Goal: Task Accomplishment & Management: Manage account settings

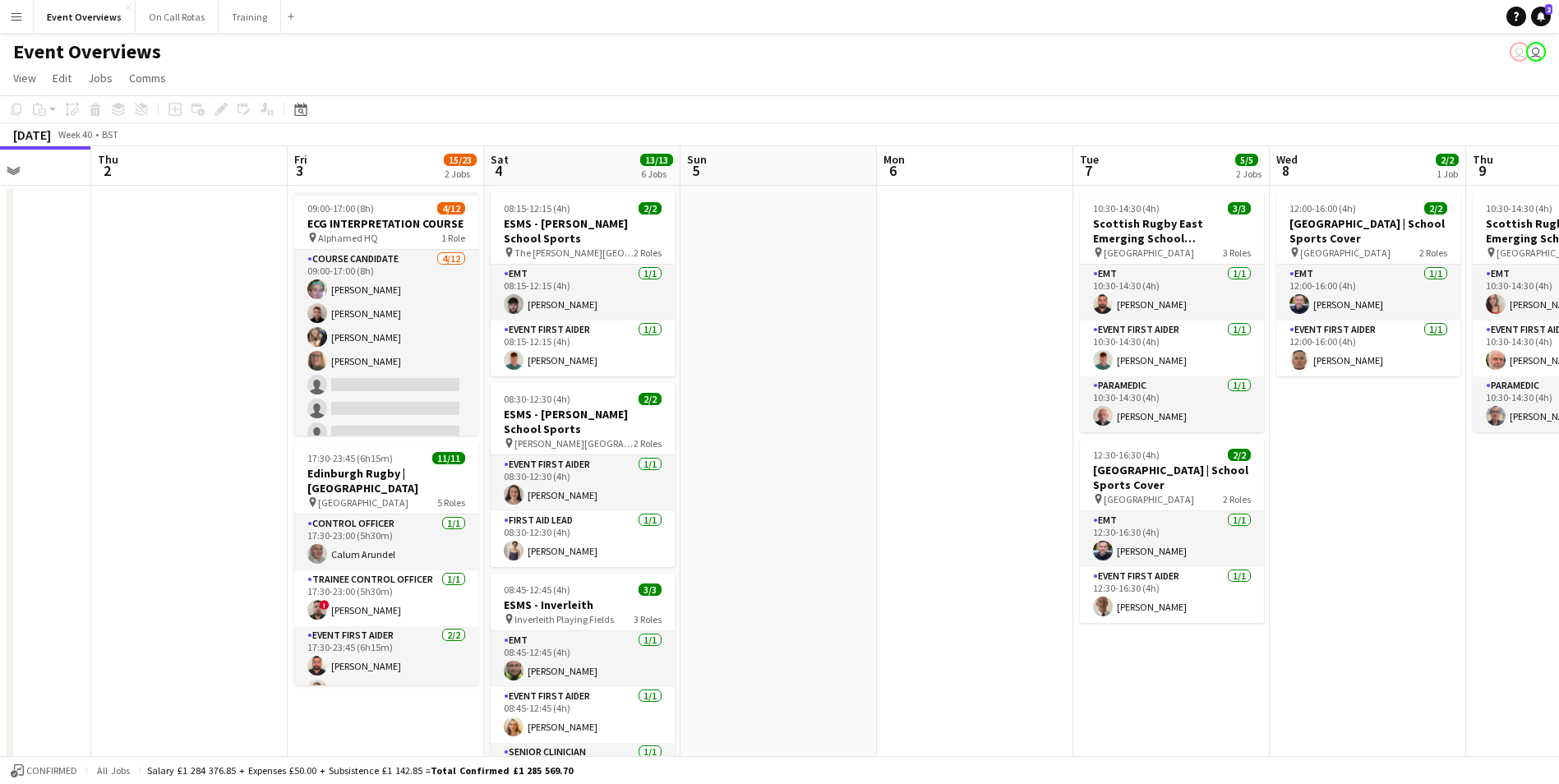
drag, startPoint x: 335, startPoint y: 407, endPoint x: 34, endPoint y: 410, distance: 301.0
click at [34, 410] on app-calendar-viewport "Mon 29 Tue 30 Wed 1 Thu 2 Fri 3 15/23 2 Jobs Sat 4 13/13 6 Jobs Sun 5 Mon 6 Tue…" at bounding box center [780, 778] width 1559 height 1265
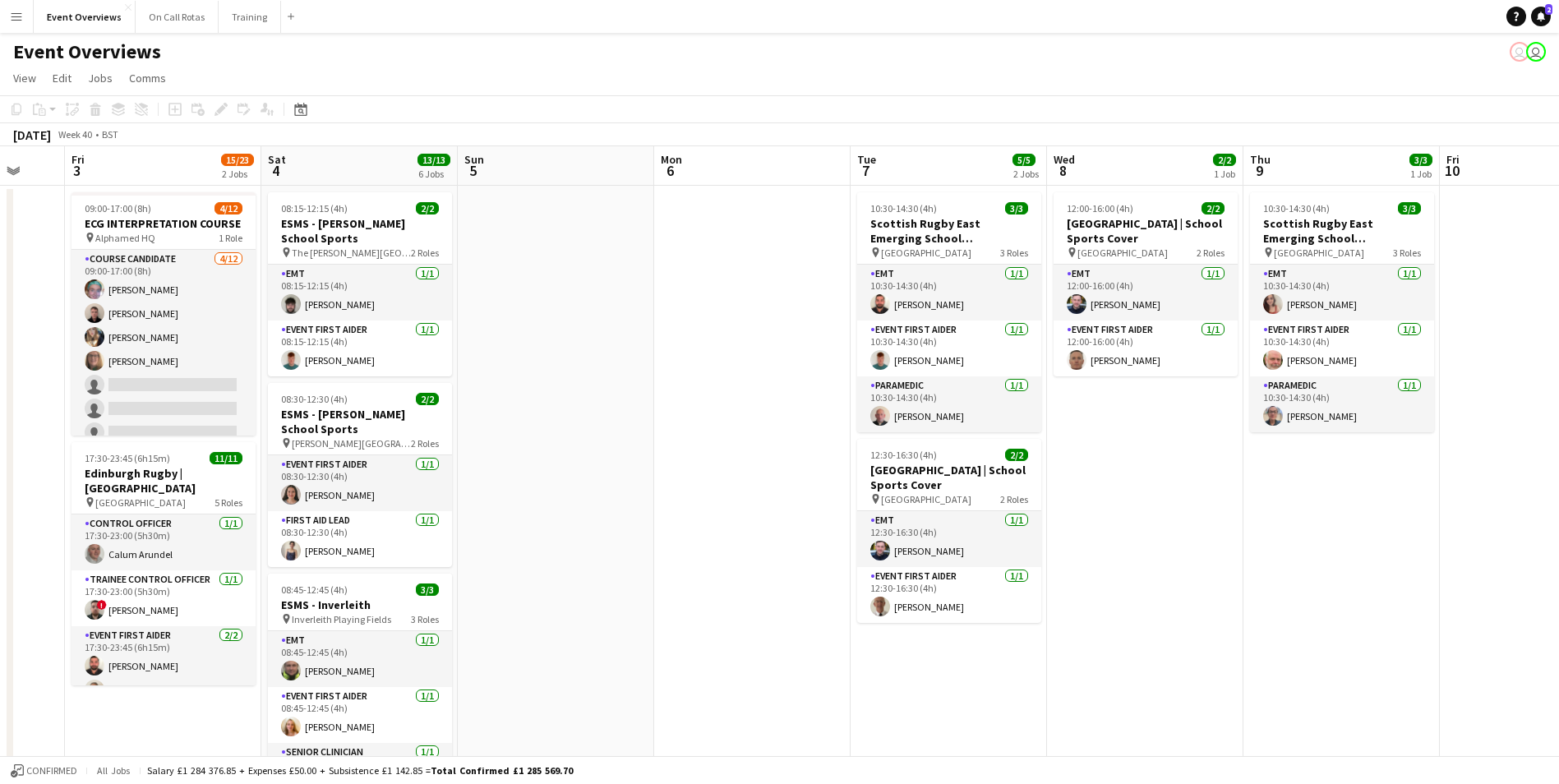
scroll to position [0, 629]
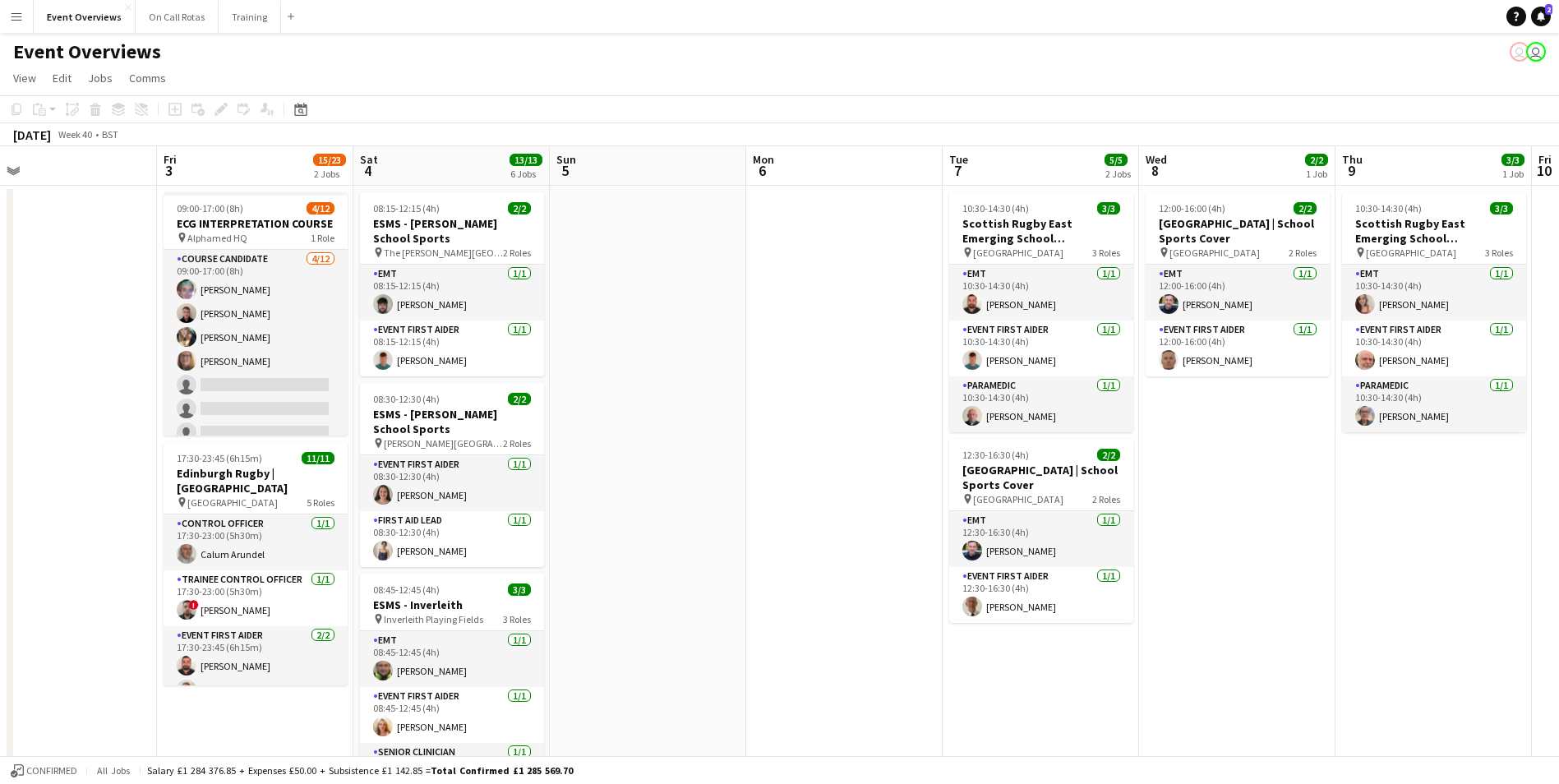
drag, startPoint x: 888, startPoint y: 374, endPoint x: 365, endPoint y: 396, distance: 523.5
click at [365, 396] on app-calendar-viewport "Mon 29 Tue 30 Wed 1 Thu 2 Fri 3 15/23 2 Jobs Sat 4 13/13 6 Jobs Sun 5 Mon 6 Tue…" at bounding box center [780, 778] width 1559 height 1265
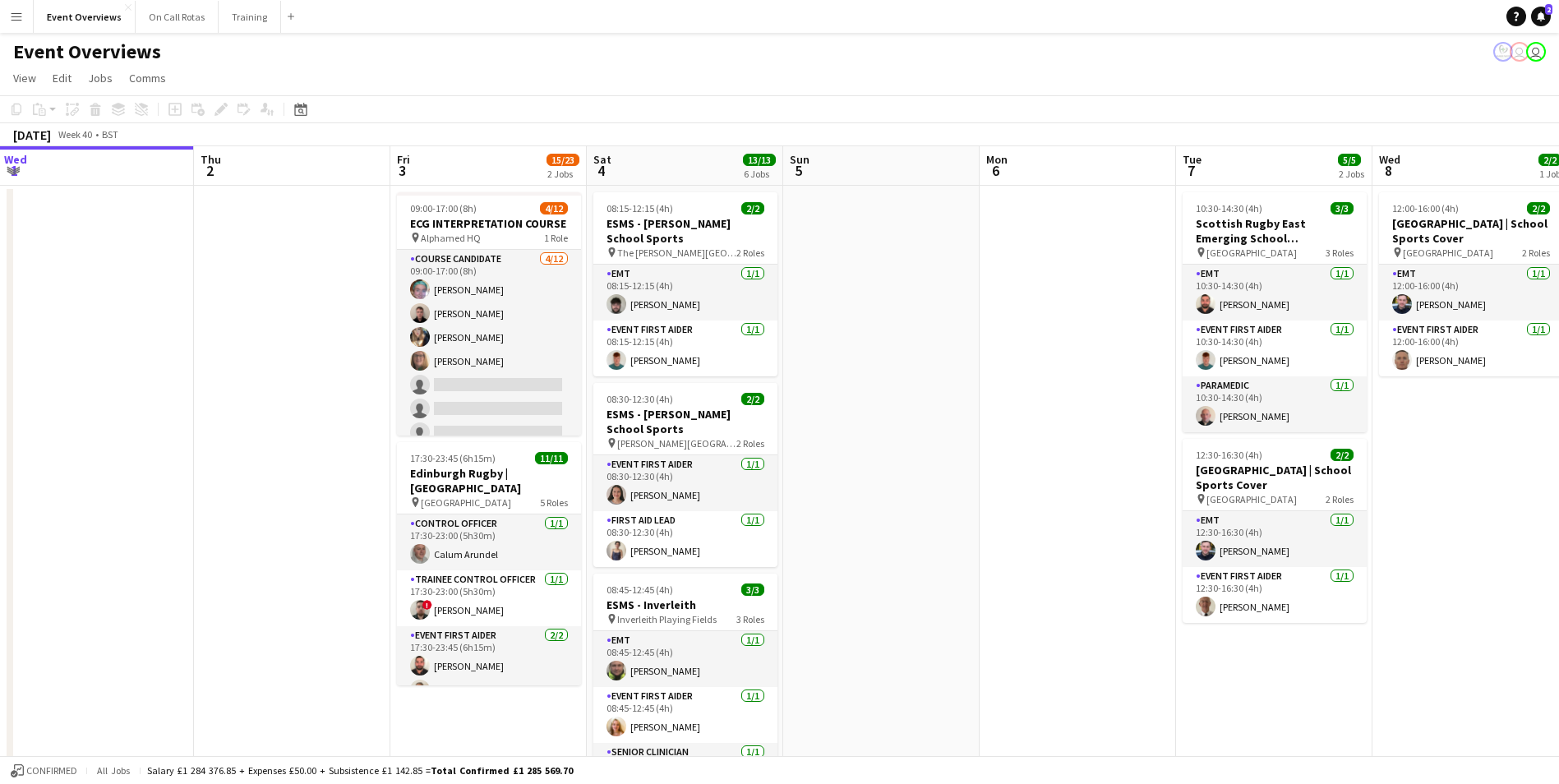
drag, startPoint x: 352, startPoint y: 420, endPoint x: 979, endPoint y: 378, distance: 628.4
click at [979, 378] on app-calendar-viewport "Mon 29 Tue 30 Wed 1 Thu 2 Fri 3 15/23 2 Jobs Sat 4 13/13 6 Jobs Sun 5 Mon 6 Tue…" at bounding box center [780, 778] width 1559 height 1265
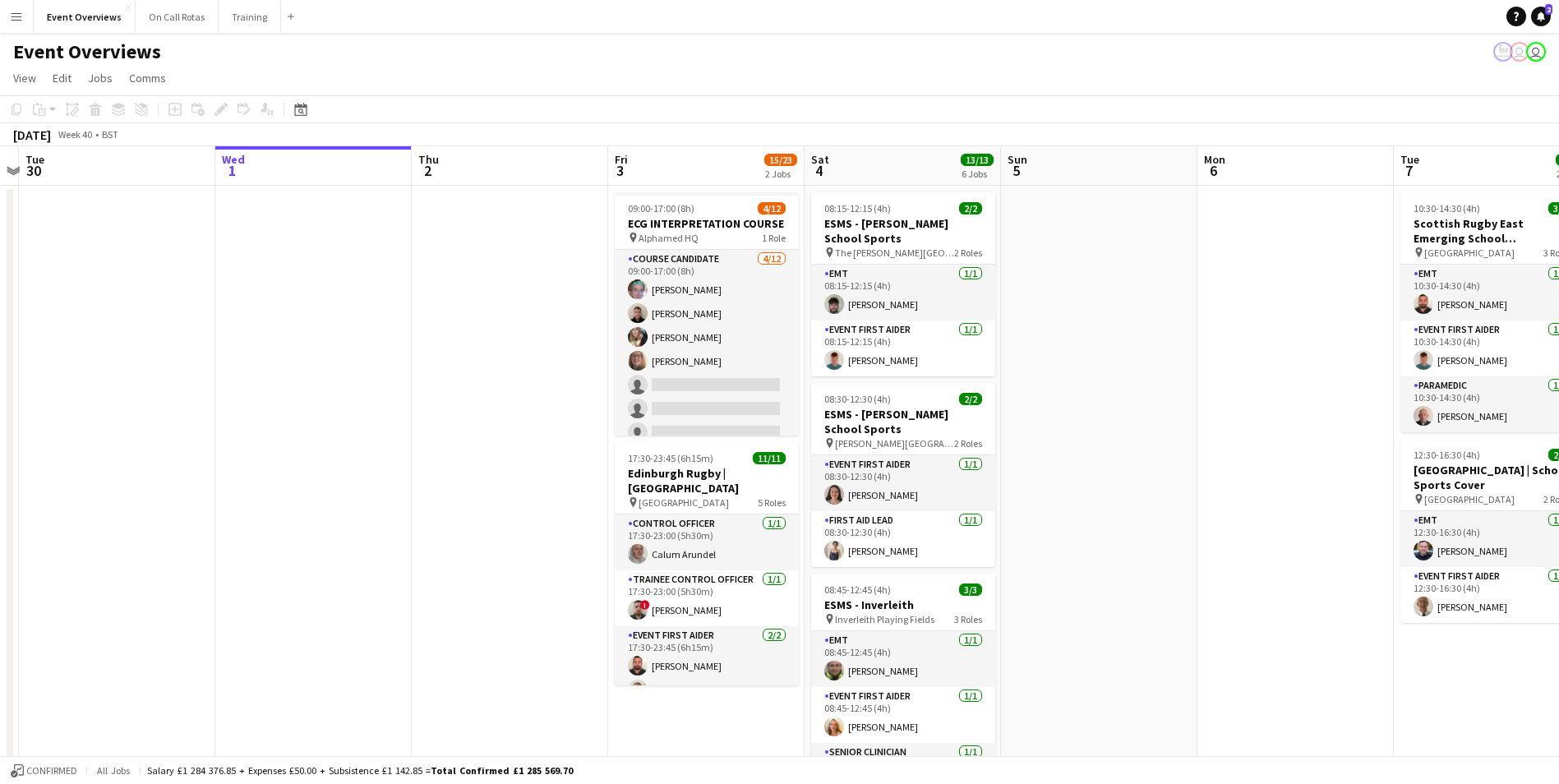
drag, startPoint x: 73, startPoint y: 408, endPoint x: 300, endPoint y: 406, distance: 227.0
click at [300, 406] on app-calendar-viewport "Sun 28 2/2 1 Job Mon 29 Tue 30 Wed 1 Thu 2 Fri 3 15/23 2 Jobs Sat 4 13/13 6 Job…" at bounding box center [780, 778] width 1559 height 1265
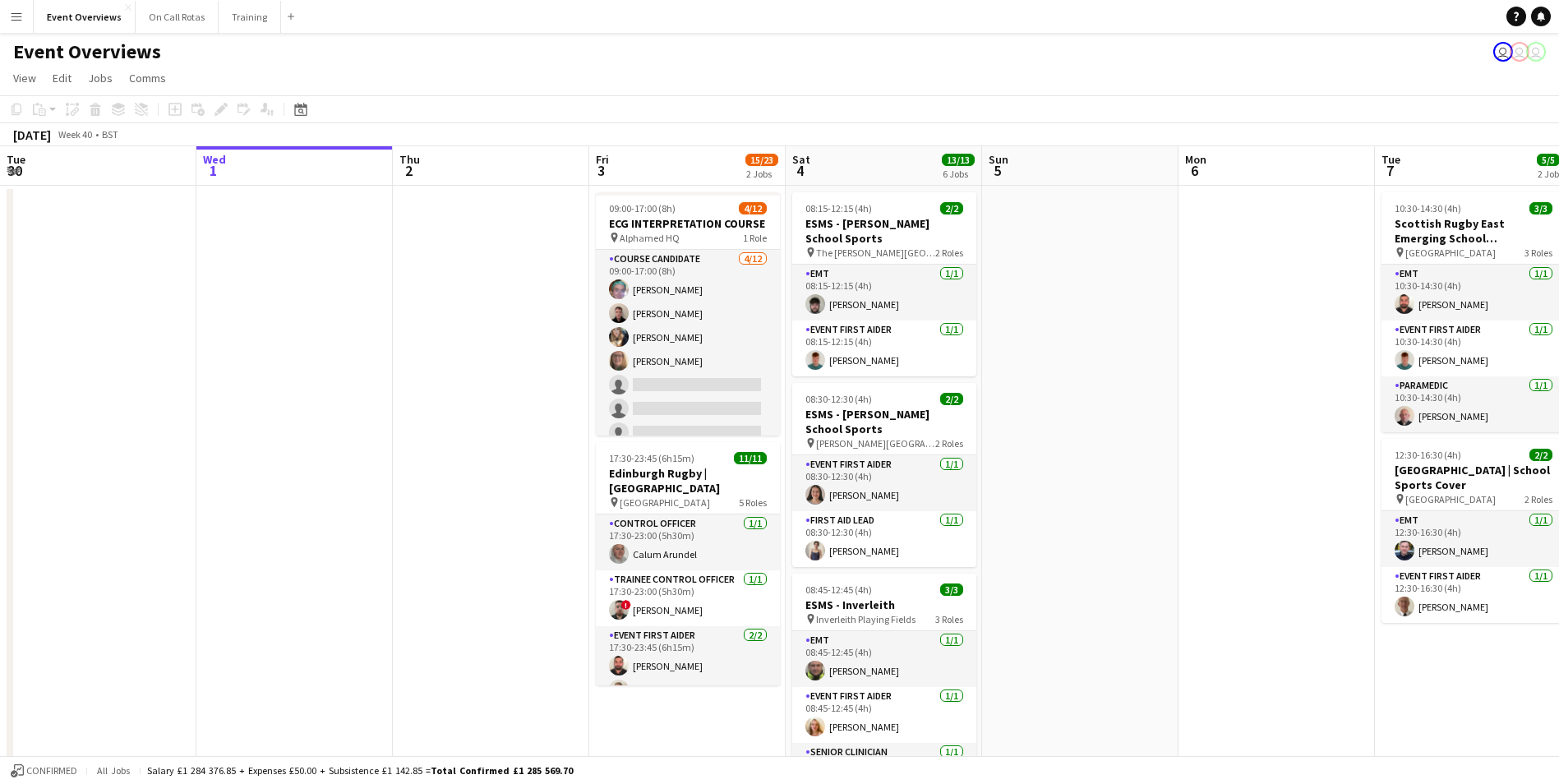
click at [23, 20] on button "Menu" at bounding box center [16, 16] width 33 height 33
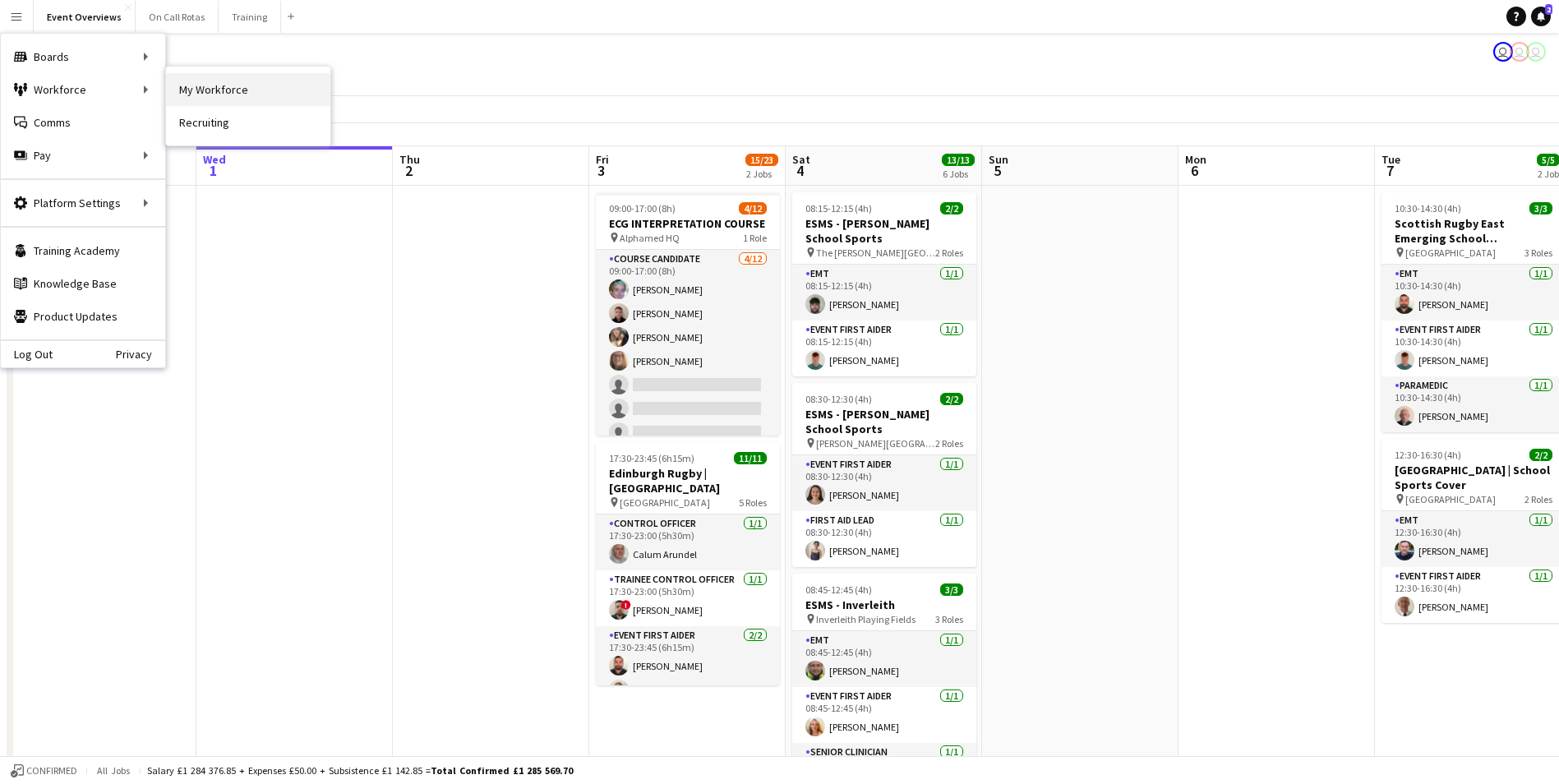
click at [195, 83] on link "My Workforce" at bounding box center [248, 89] width 164 height 33
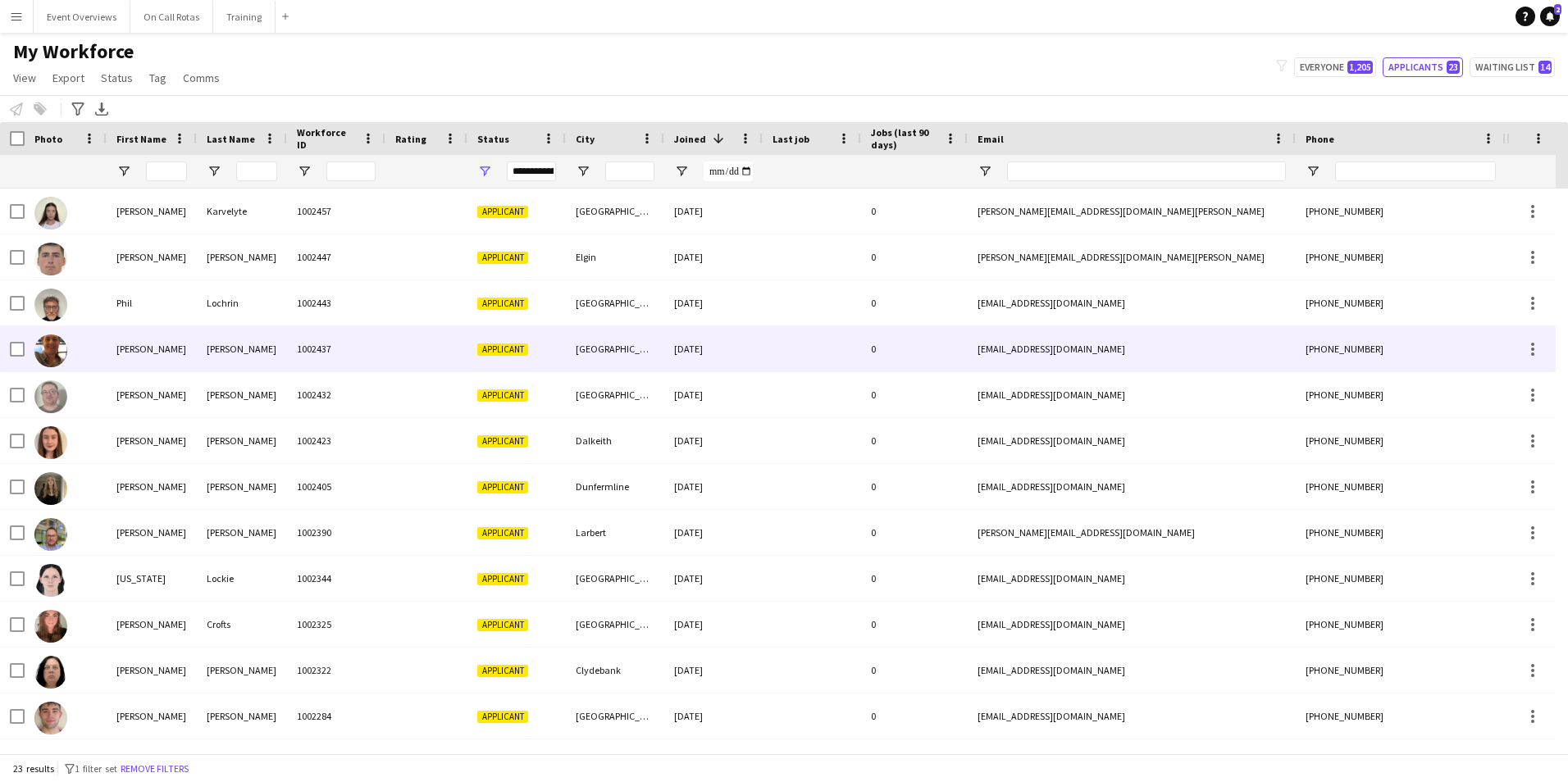
click at [408, 340] on div at bounding box center [426, 348] width 82 height 45
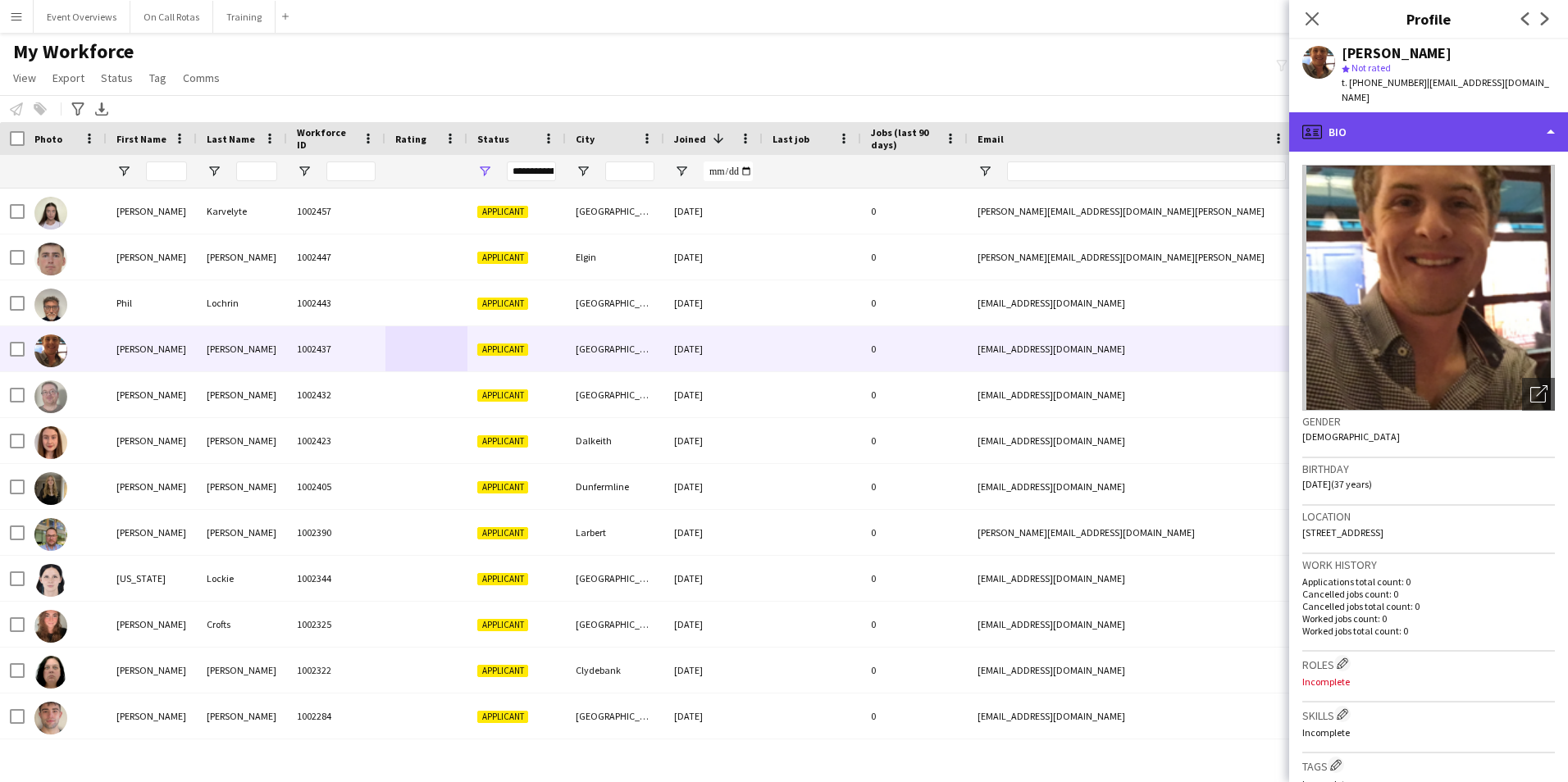
click at [1396, 120] on div "profile Bio" at bounding box center [1428, 132] width 279 height 39
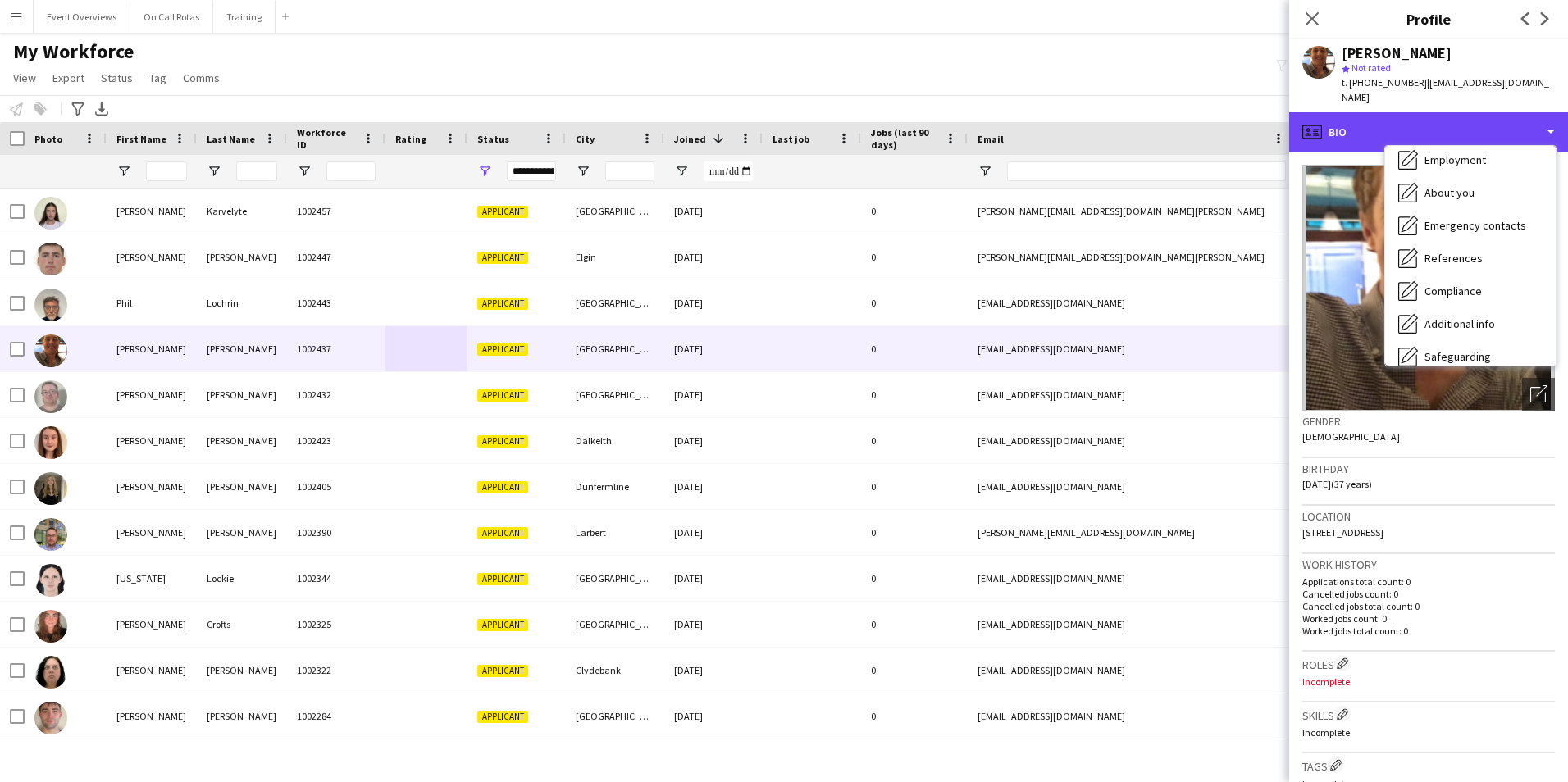
scroll to position [286, 0]
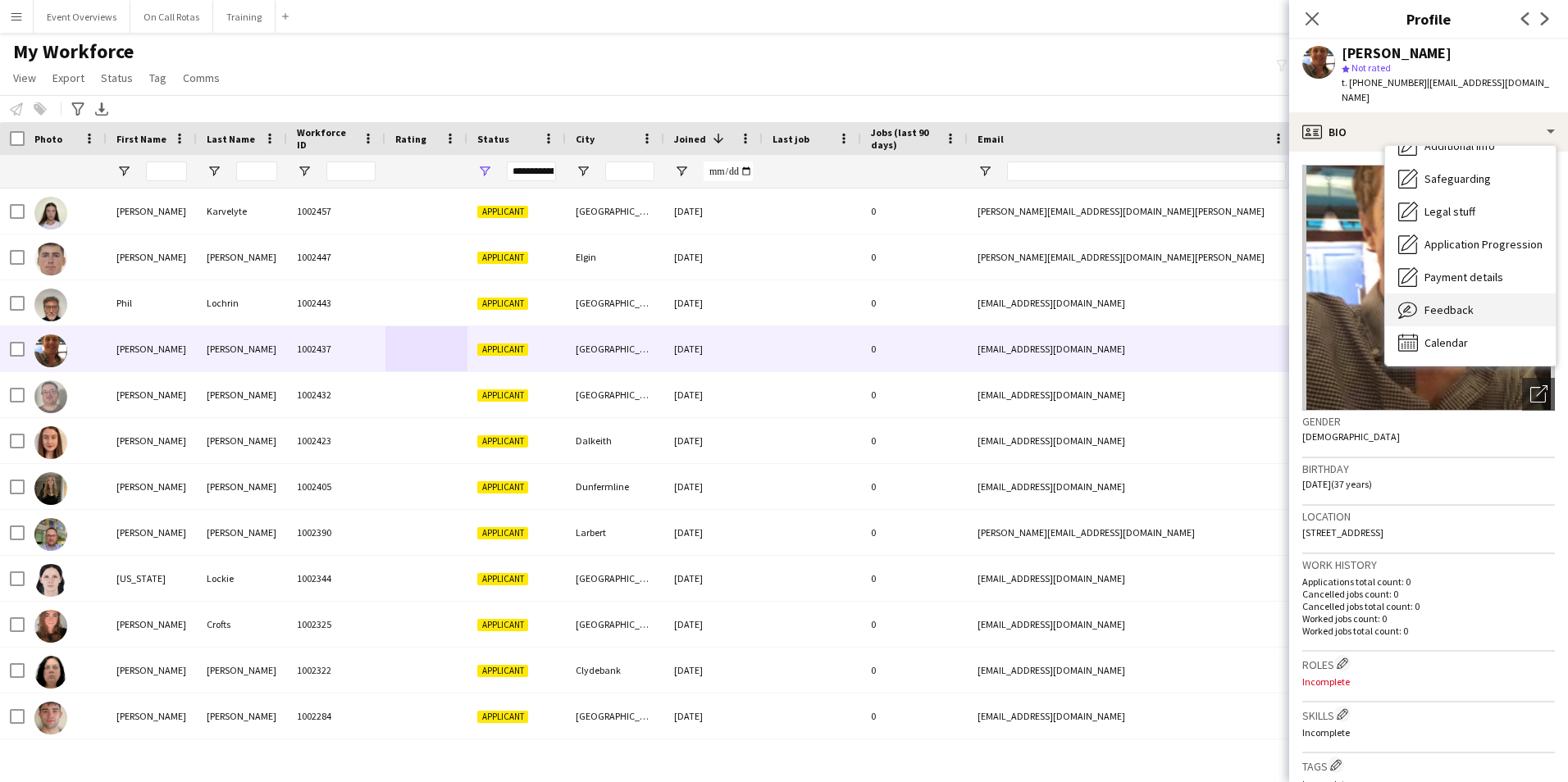
click at [1436, 293] on div "Feedback Feedback" at bounding box center [1470, 309] width 170 height 33
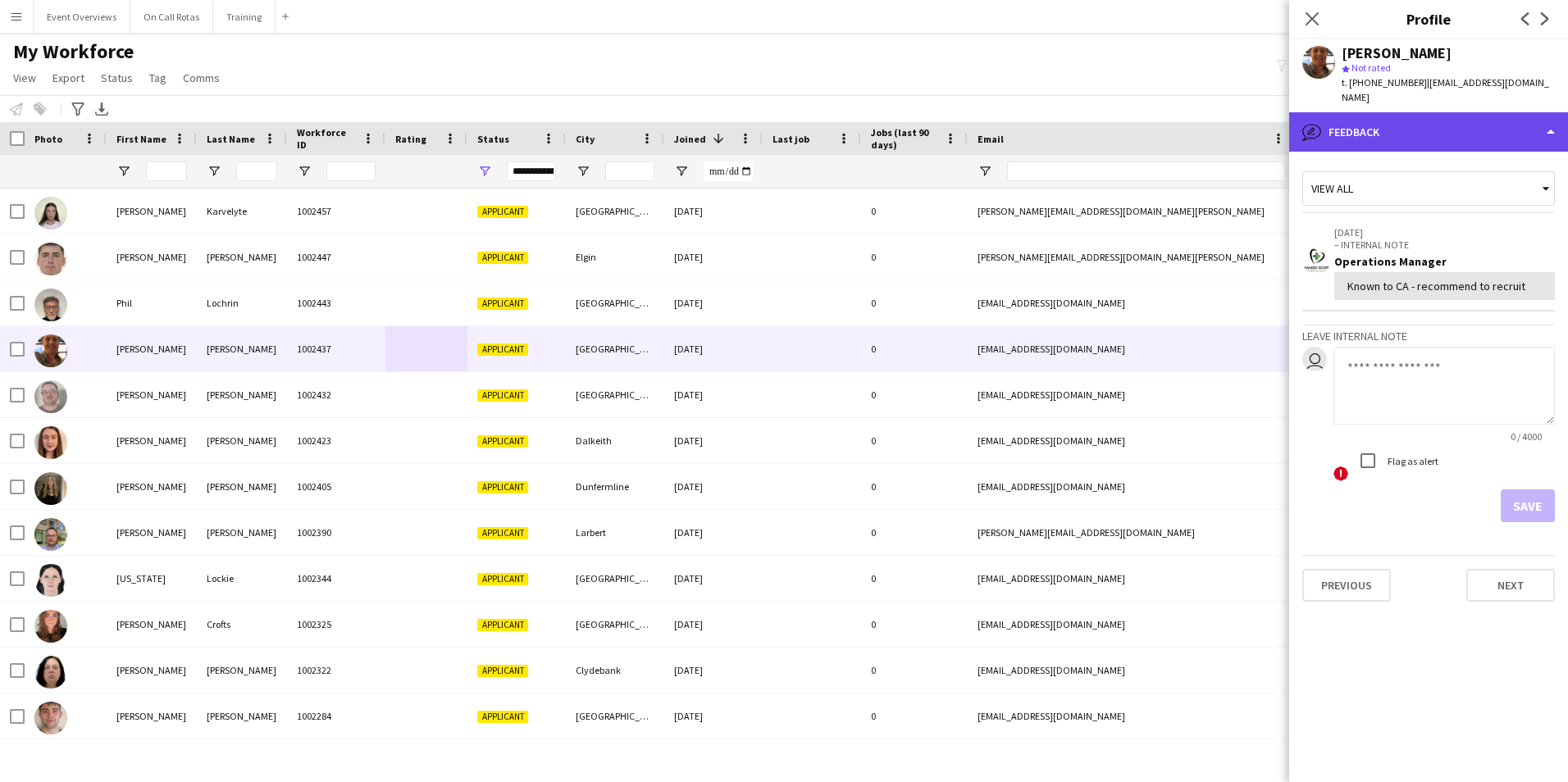
click at [1399, 114] on div "bubble-pencil Feedback" at bounding box center [1428, 132] width 279 height 39
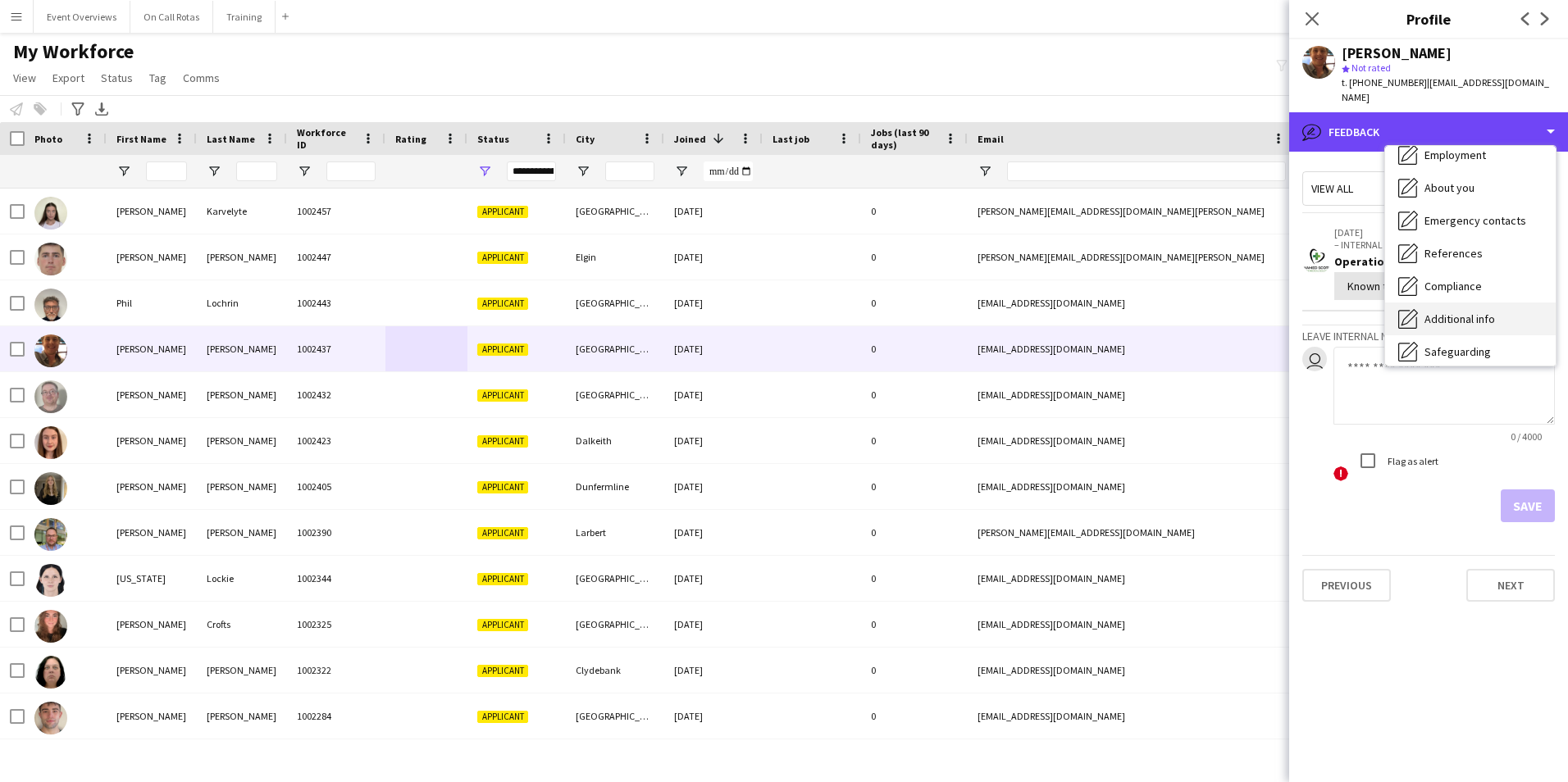
scroll to position [0, 0]
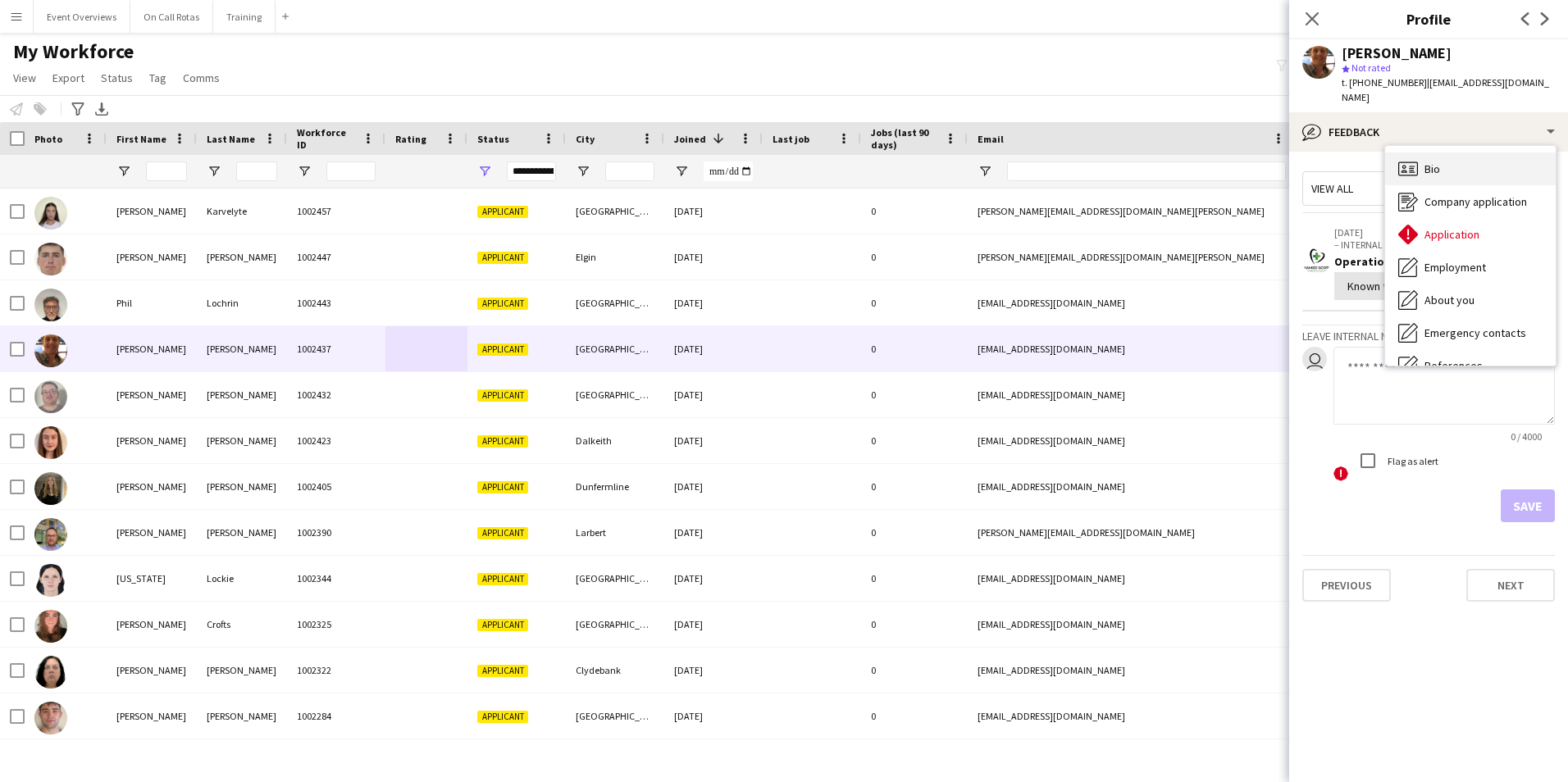
click at [1433, 161] on span "Bio" at bounding box center [1431, 169] width 16 height 15
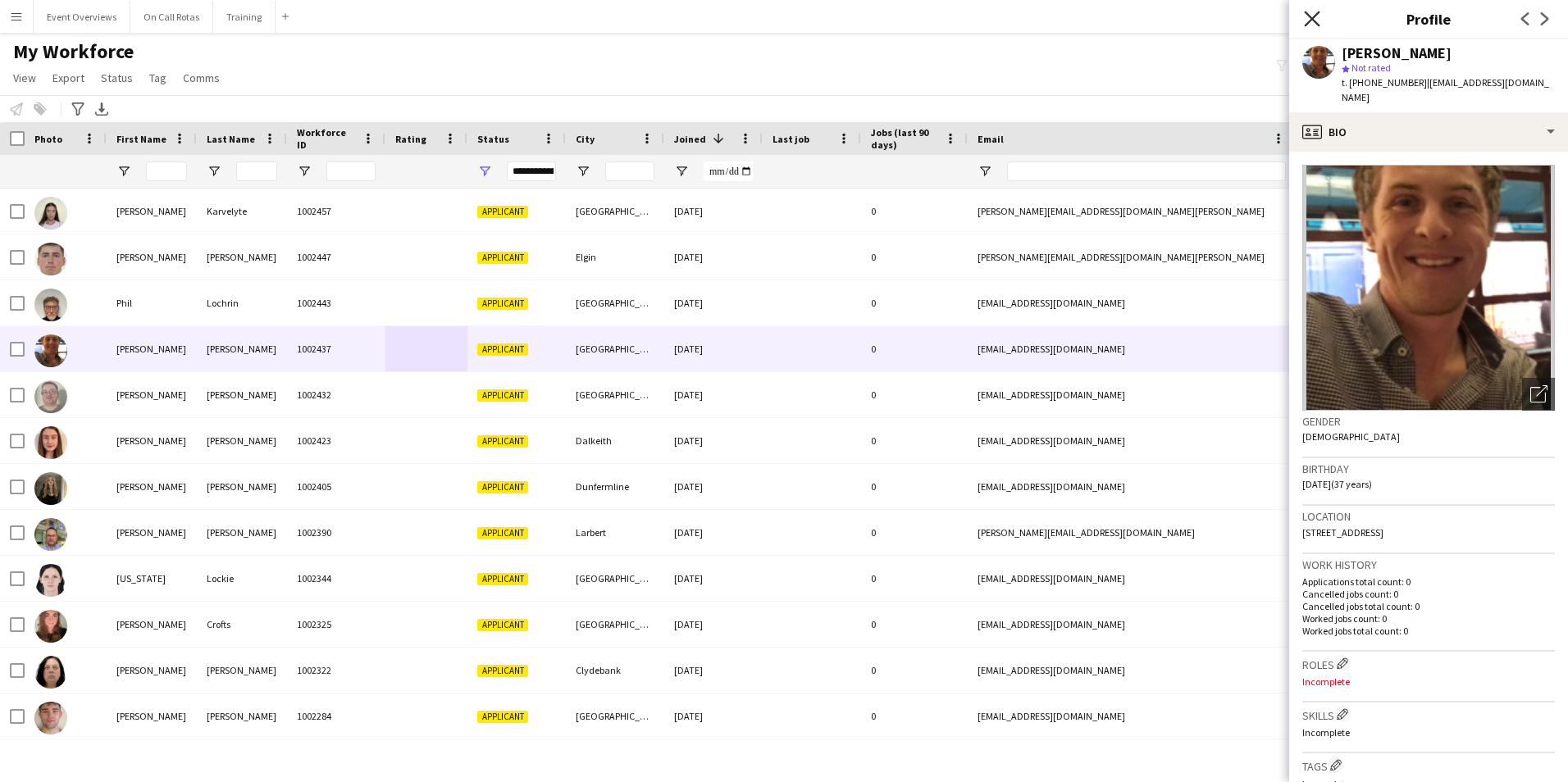
click at [1305, 22] on icon "Close pop-in" at bounding box center [1311, 18] width 16 height 16
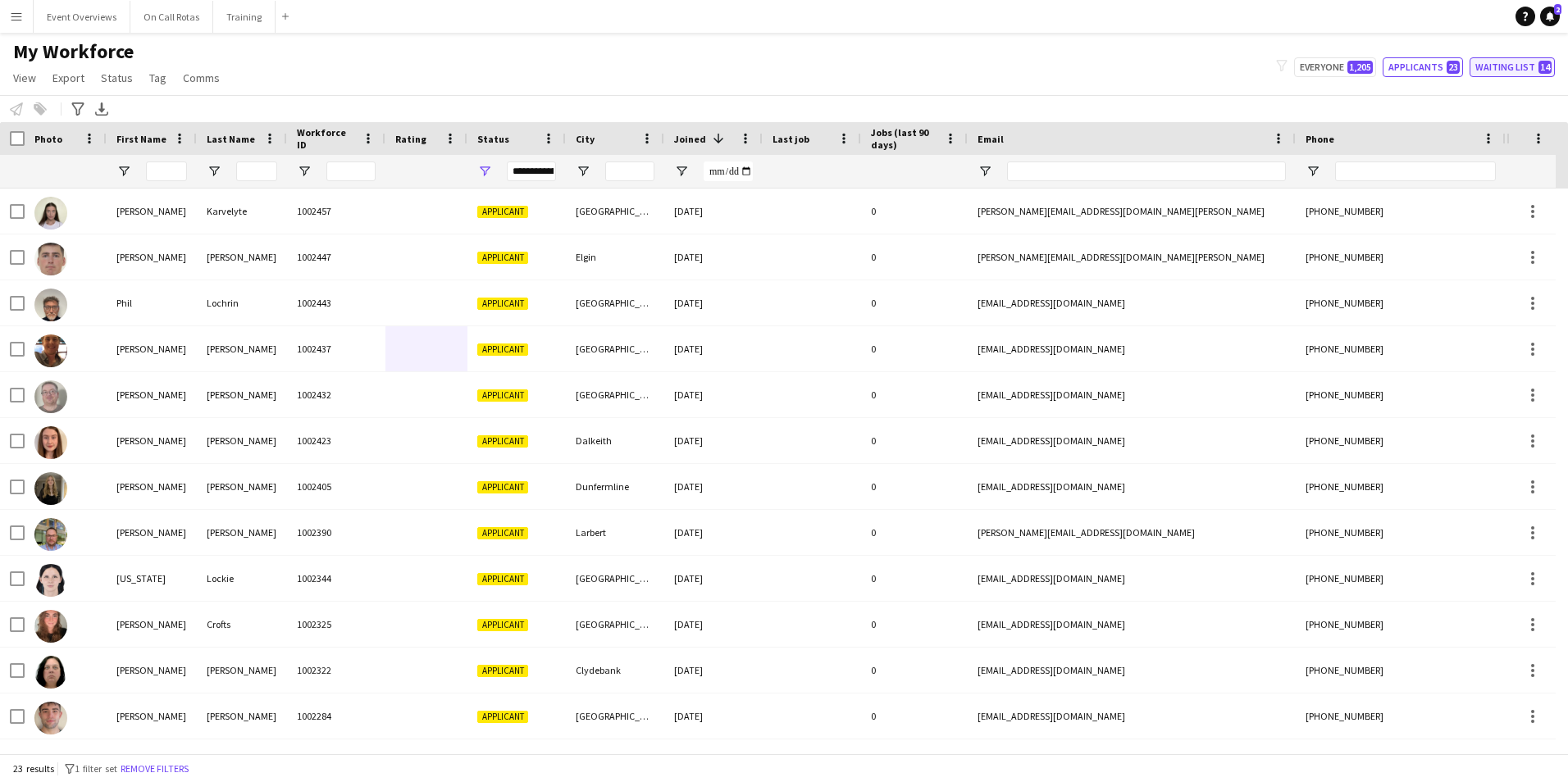
click at [1516, 71] on button "Waiting list 14" at bounding box center [1511, 66] width 85 height 20
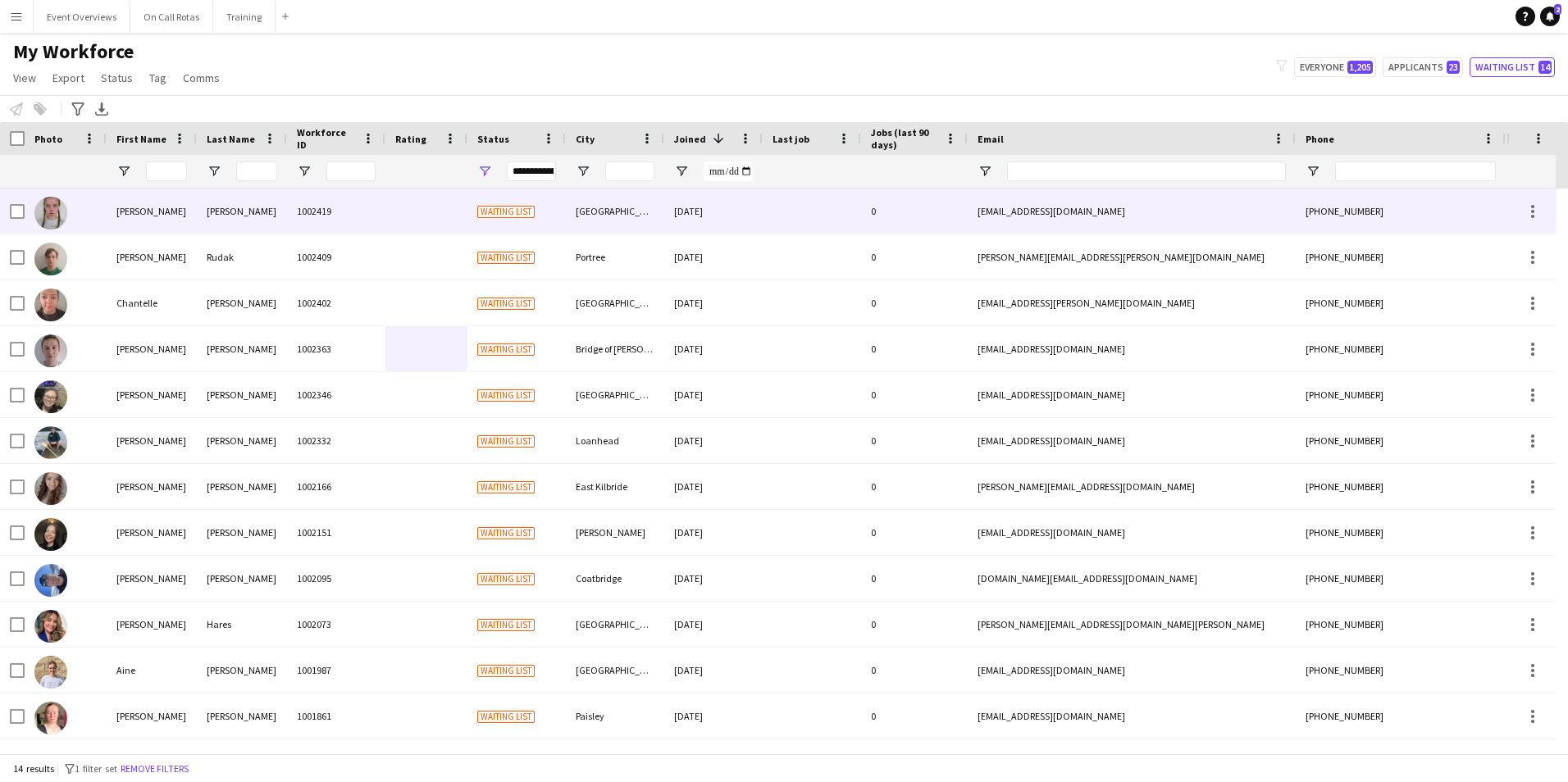
click at [171, 203] on div "Chloe-Ann" at bounding box center [152, 211] width 90 height 45
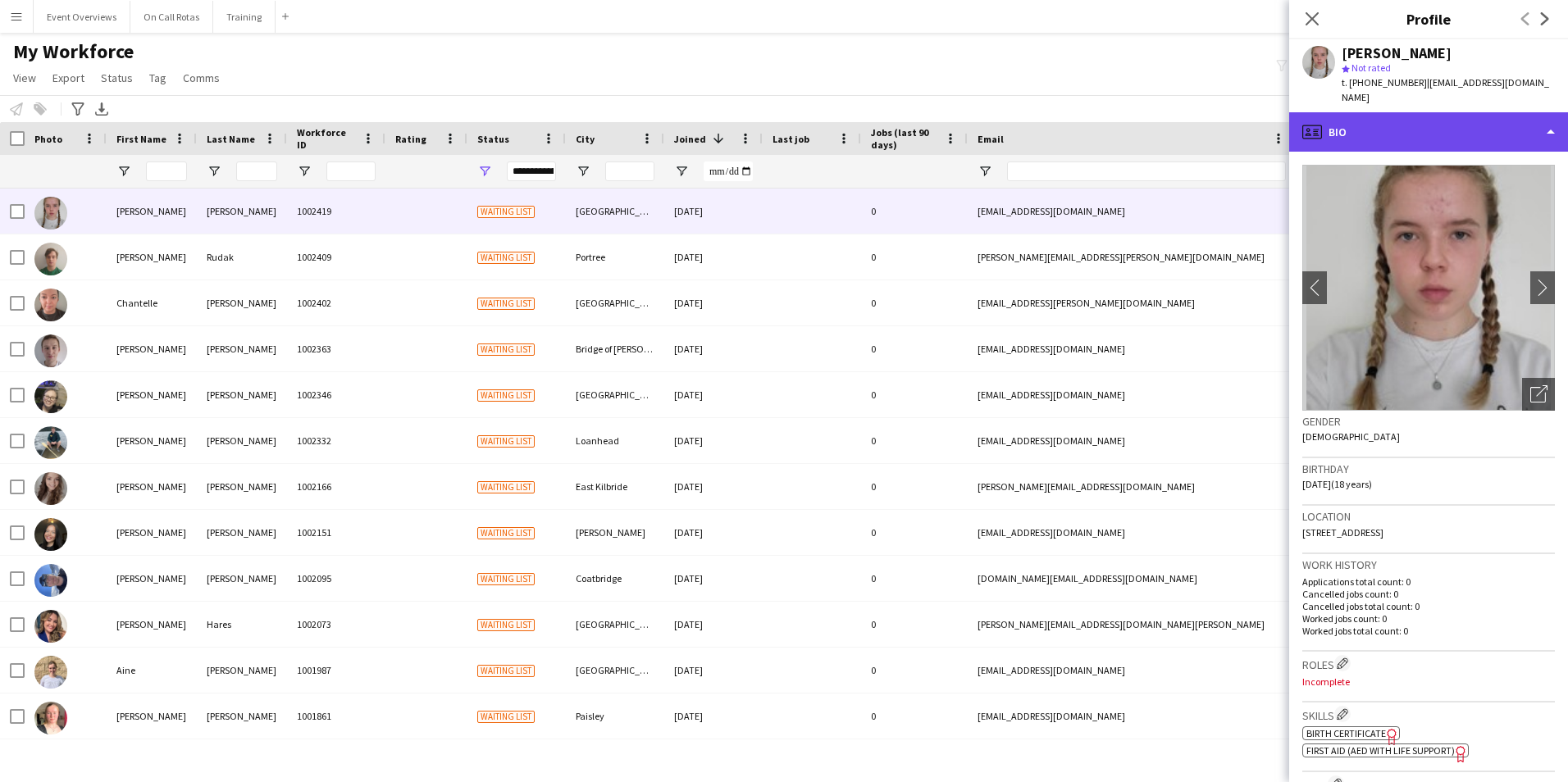
click at [1353, 124] on div "profile Bio" at bounding box center [1428, 132] width 279 height 39
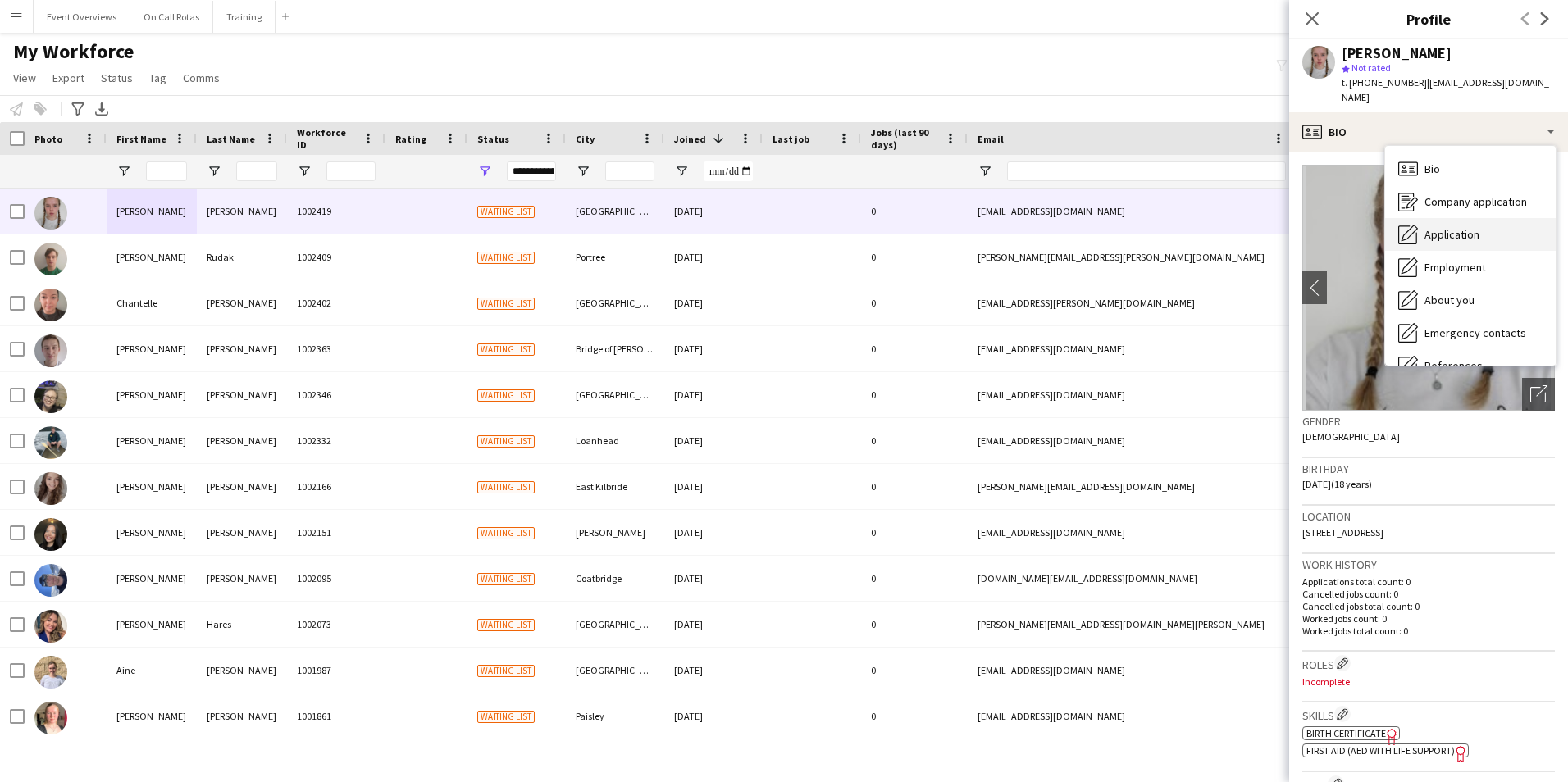
click at [1437, 218] on div "Application Application" at bounding box center [1470, 234] width 170 height 33
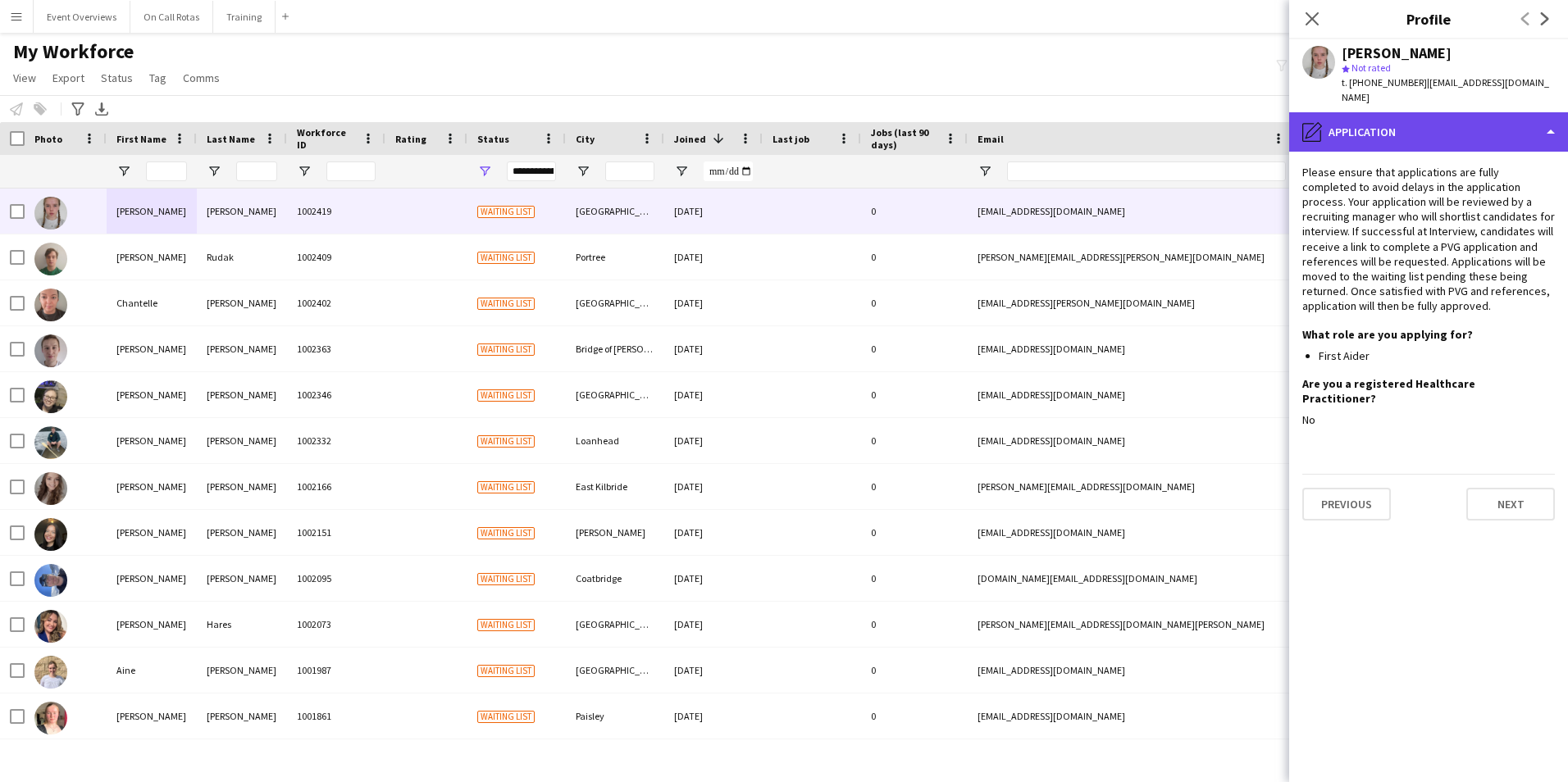
click at [1398, 113] on div "pencil4 Application" at bounding box center [1428, 132] width 279 height 39
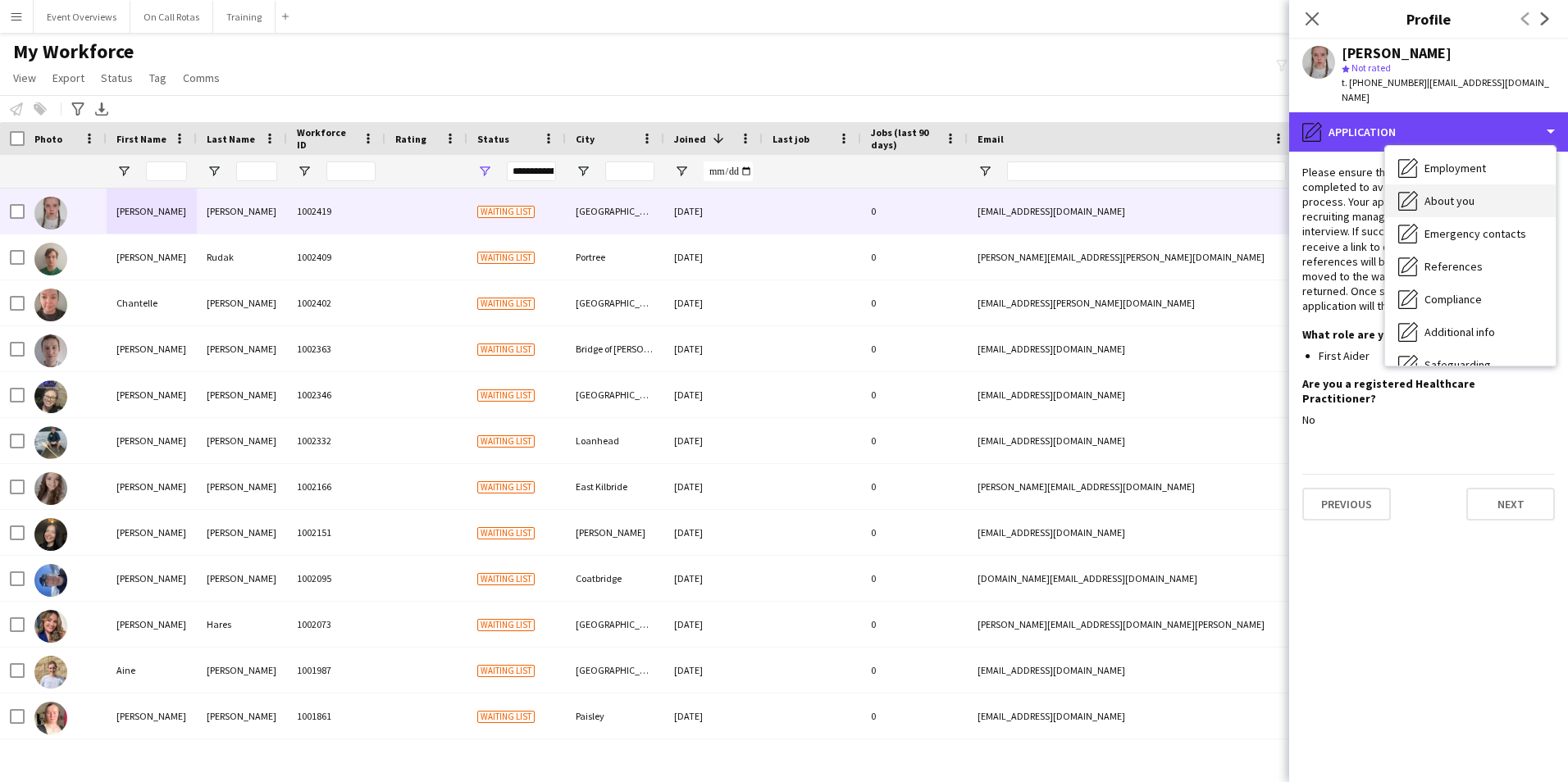
scroll to position [82, 0]
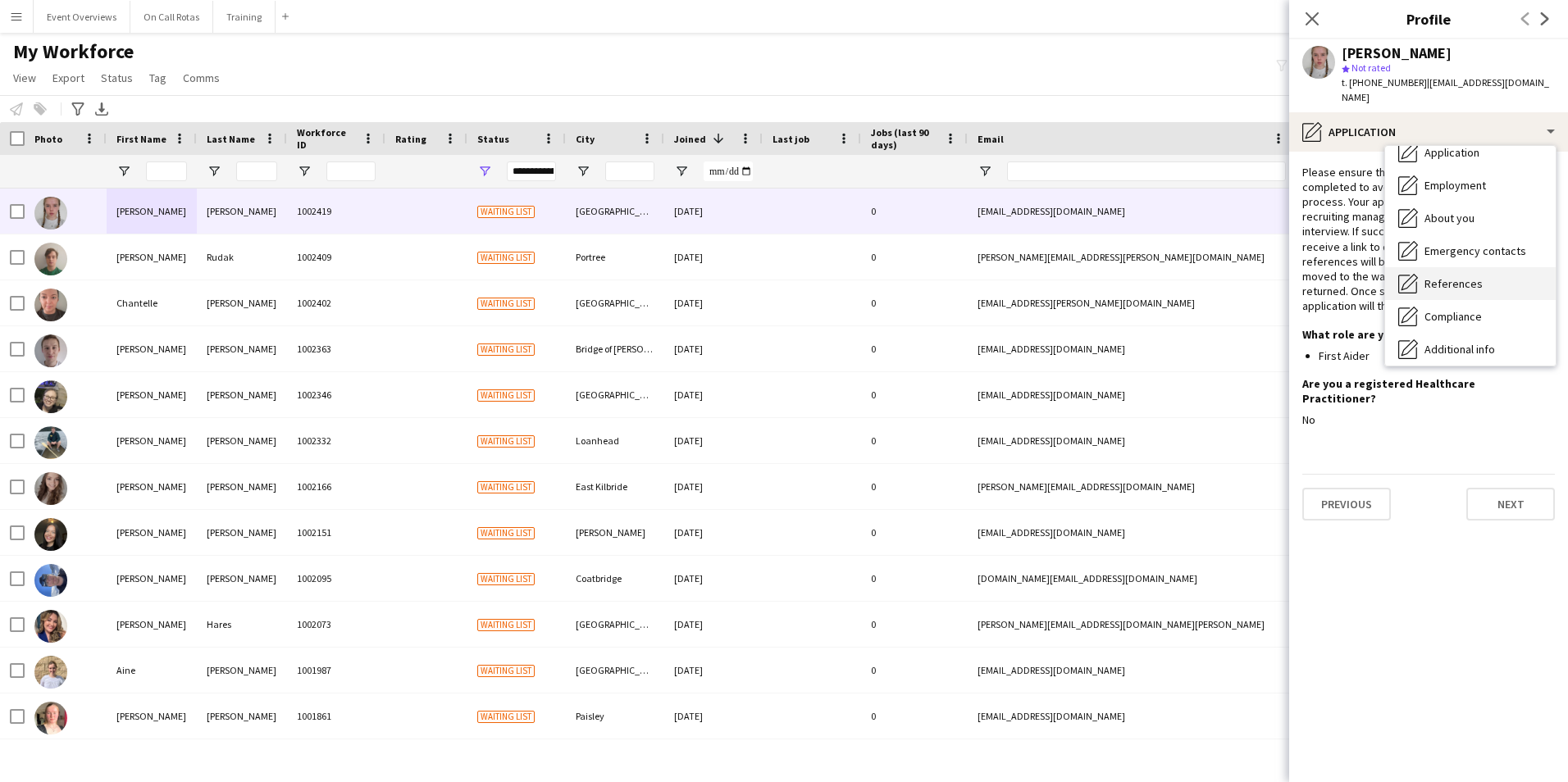
click at [1443, 276] on span "References" at bounding box center [1453, 284] width 58 height 15
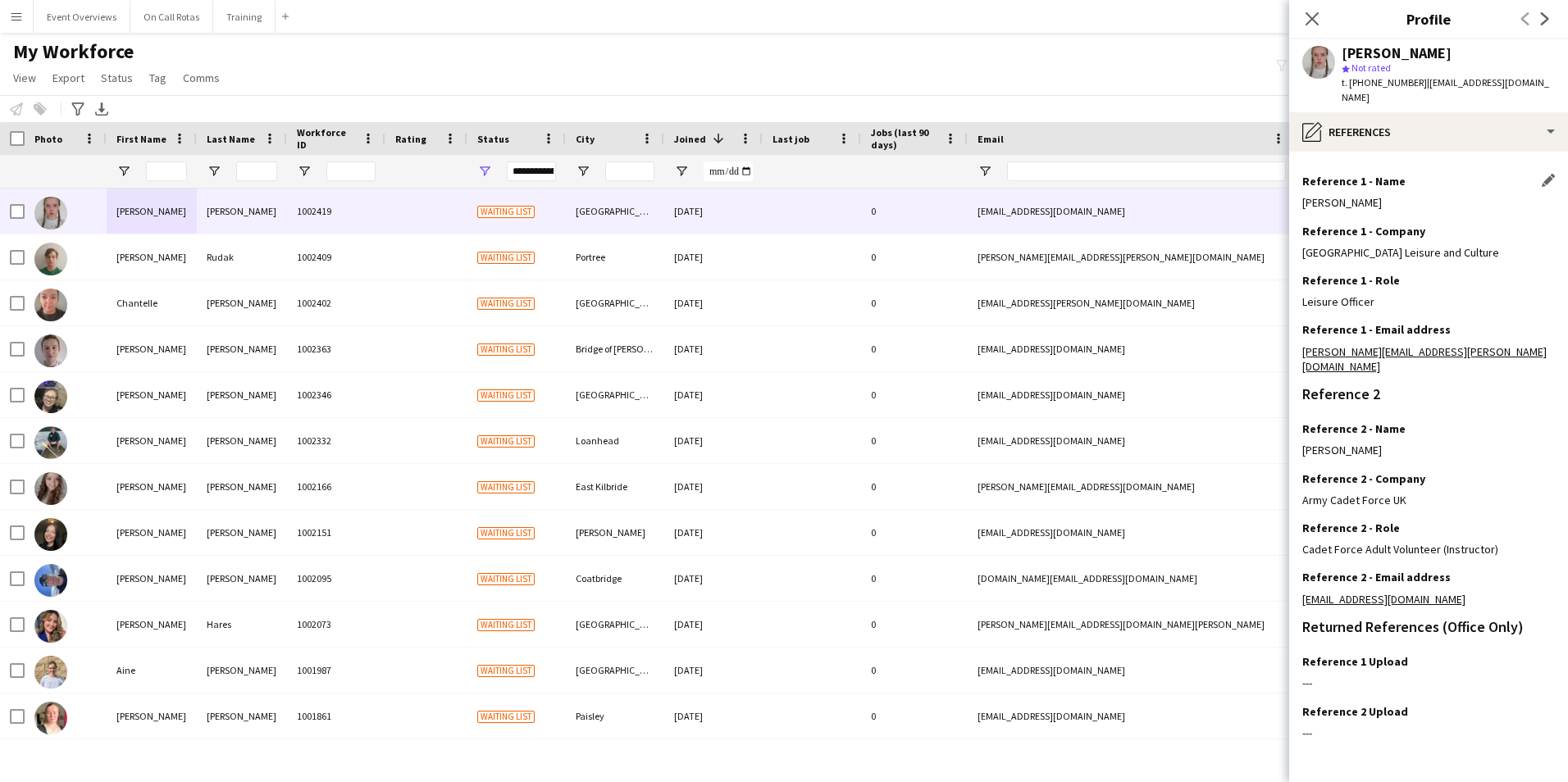
scroll to position [196, 0]
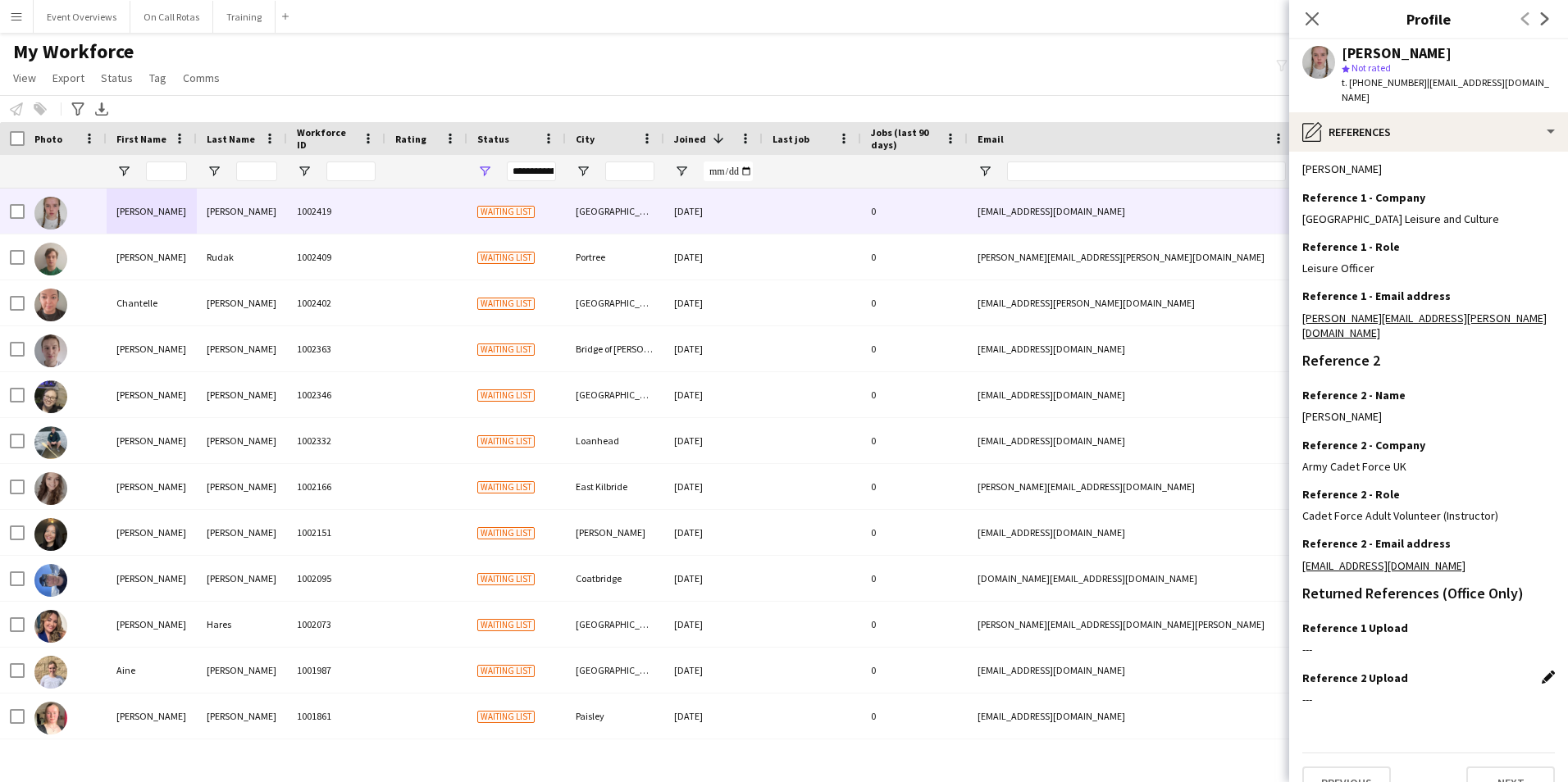
click at [1542, 671] on app-icon "Edit this field" at bounding box center [1548, 677] width 13 height 13
click at [1496, 692] on button "Upload new file" at bounding box center [1502, 705] width 102 height 26
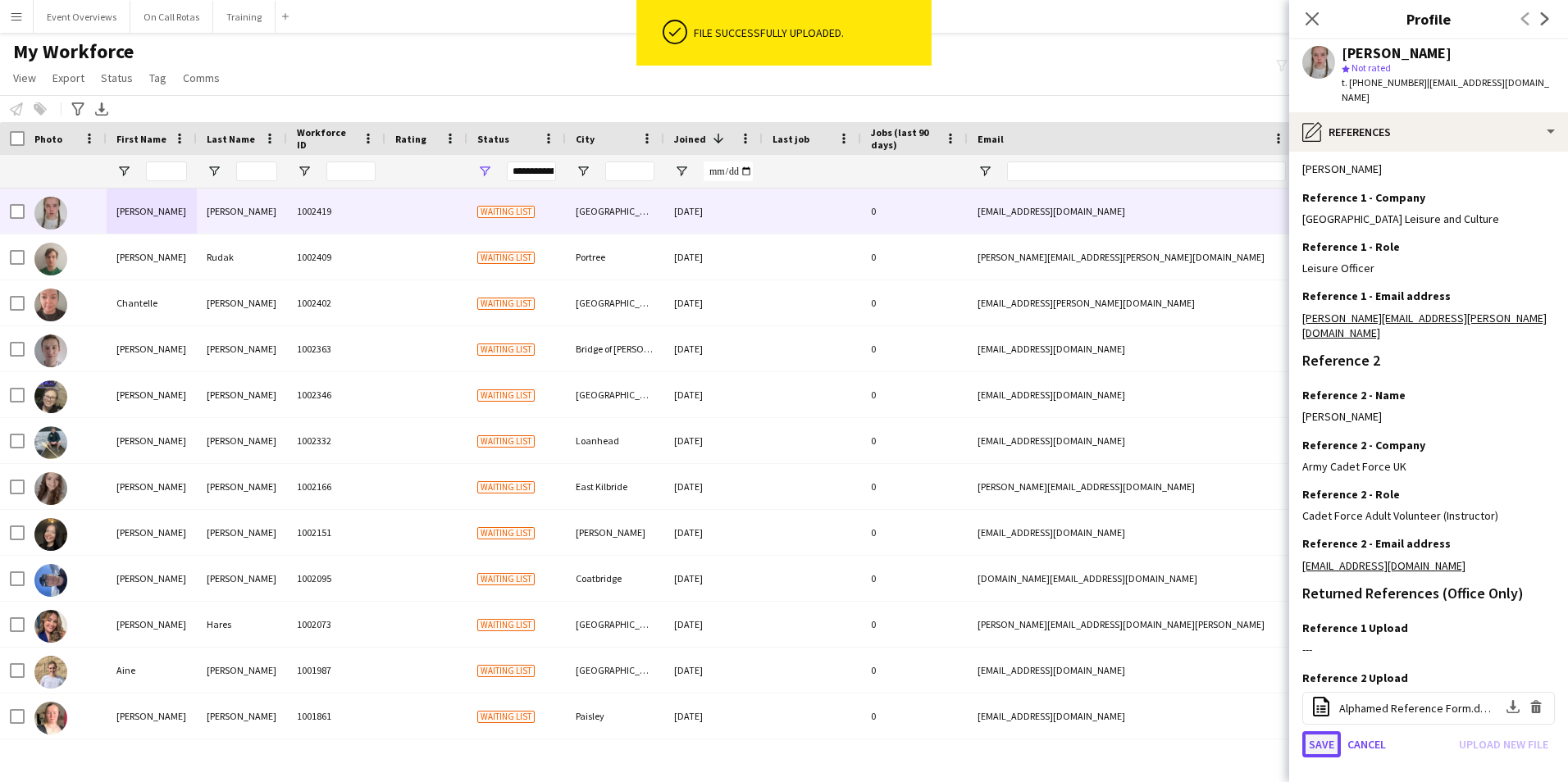
click at [1324, 731] on button "Save" at bounding box center [1321, 745] width 38 height 26
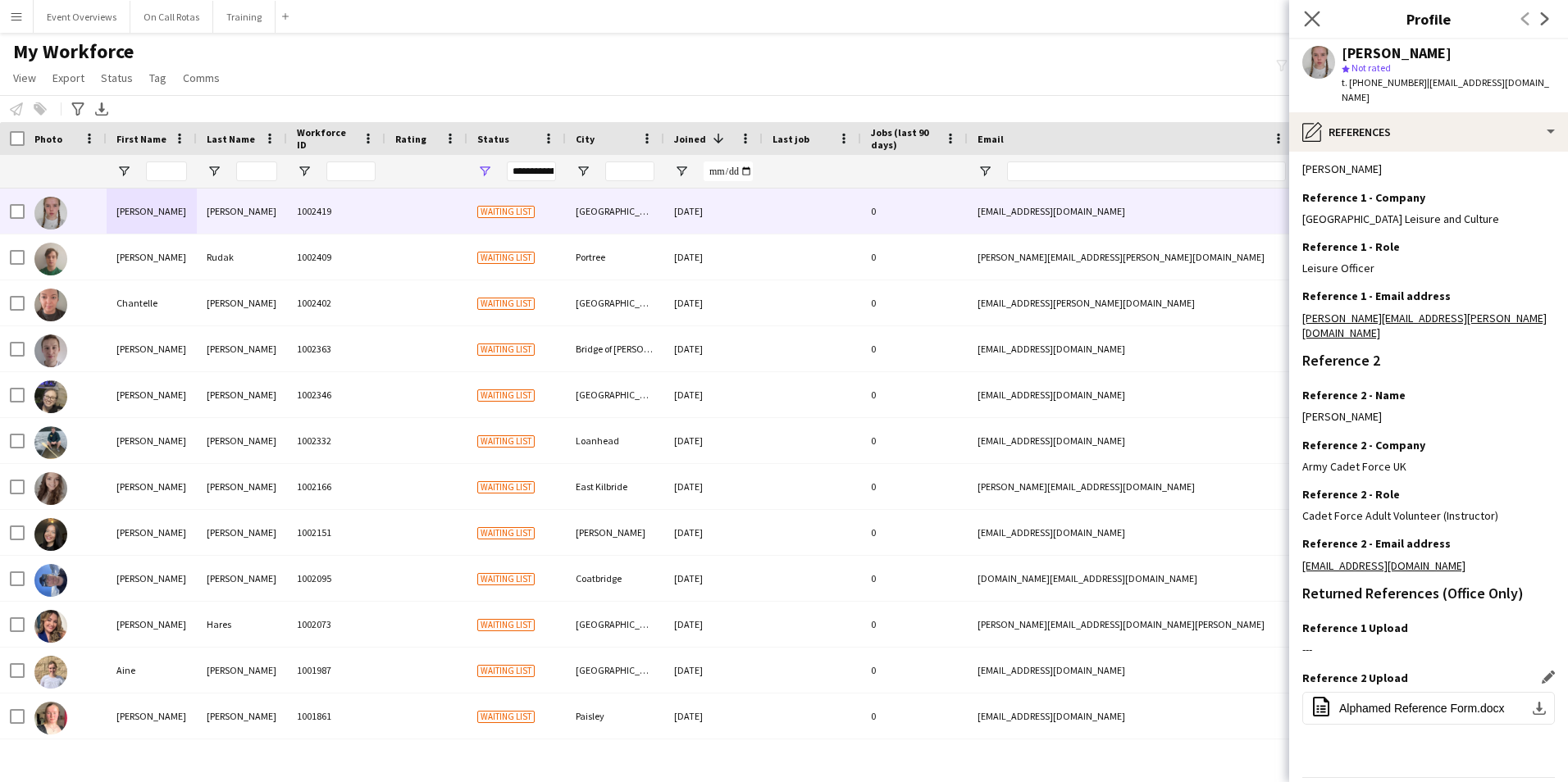
click at [1300, 10] on app-icon "Close pop-in" at bounding box center [1311, 19] width 23 height 23
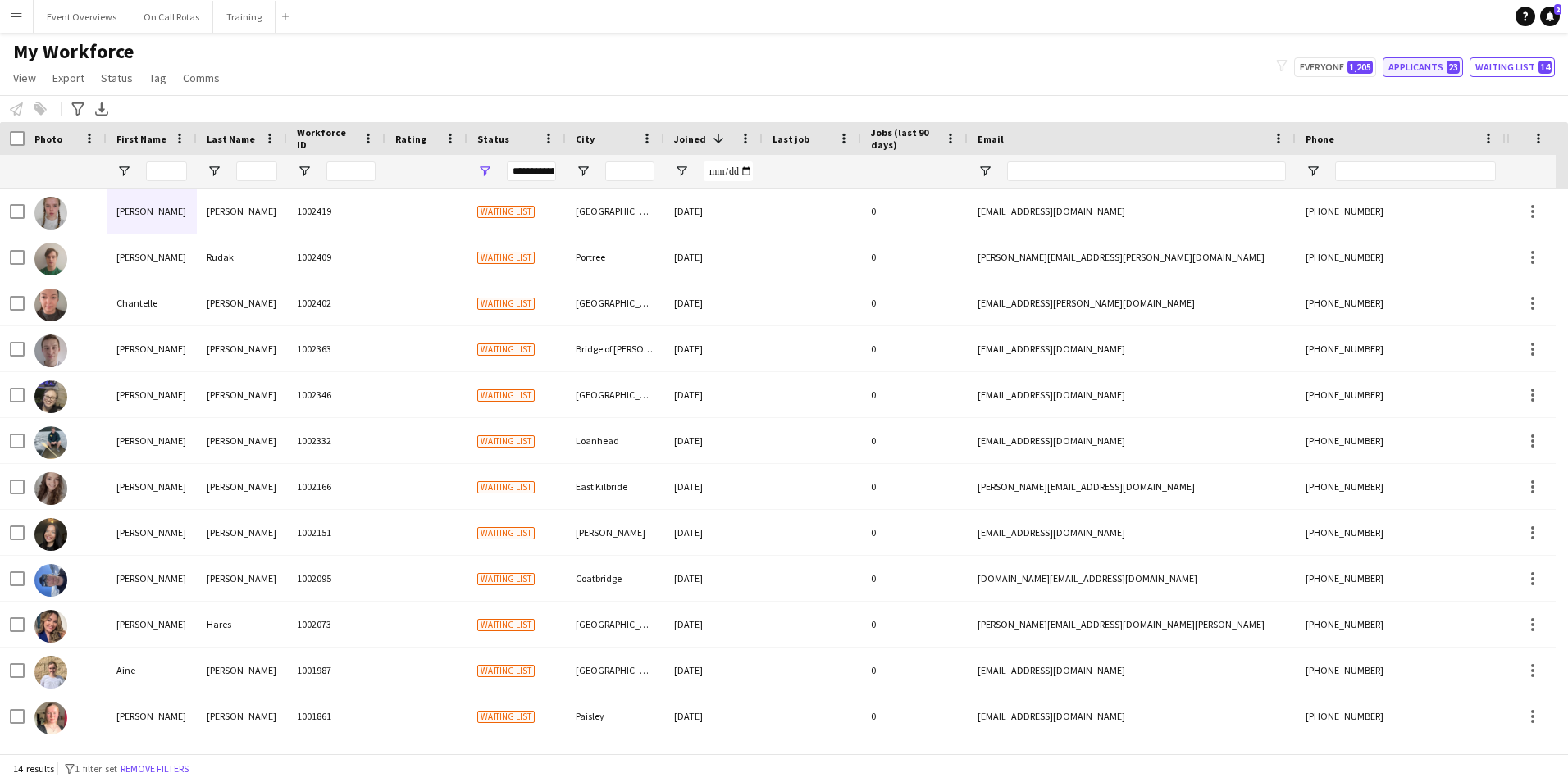
click at [1405, 64] on button "Applicants 23" at bounding box center [1423, 66] width 81 height 20
type input "**********"
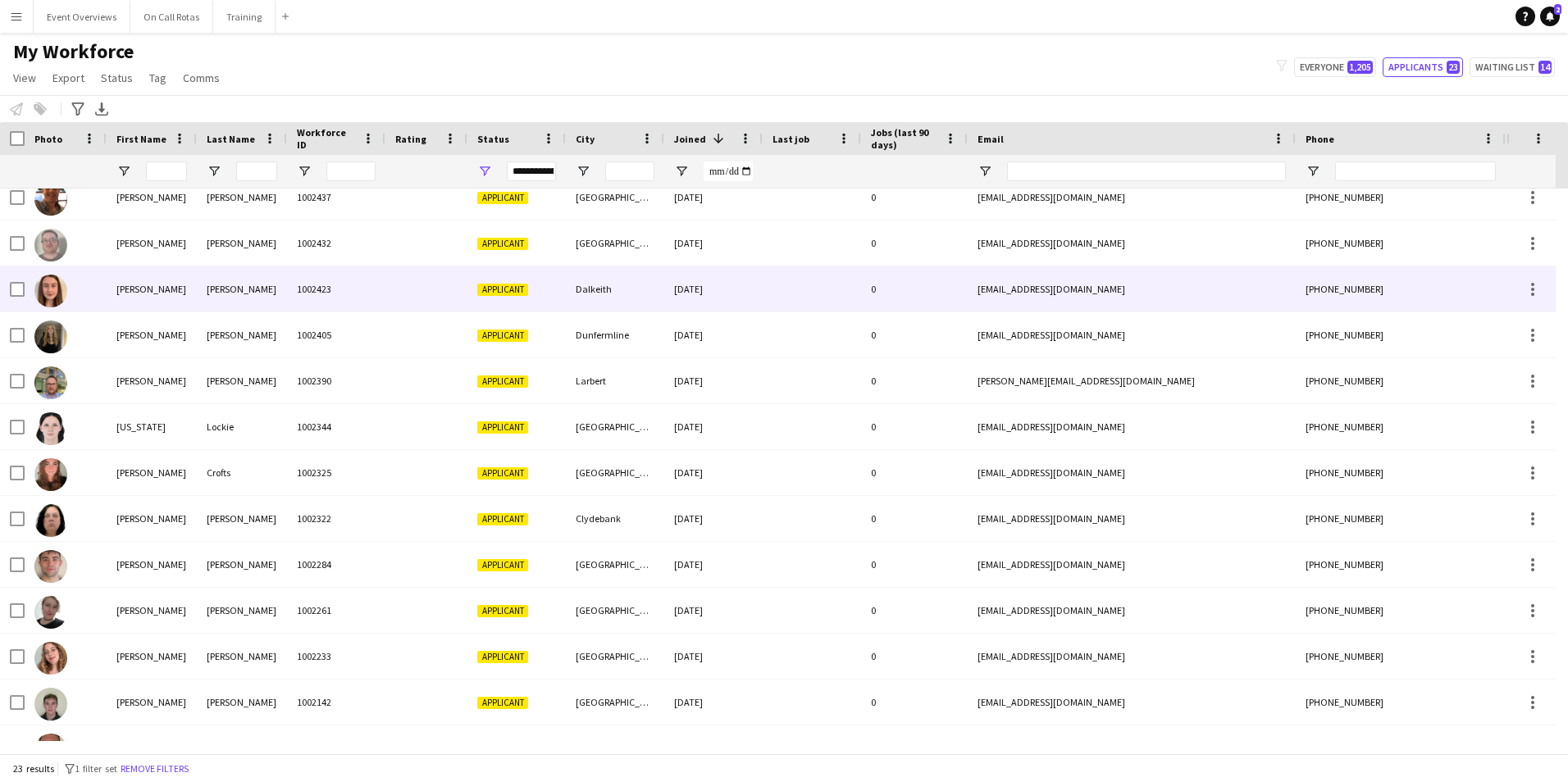
scroll to position [0, 0]
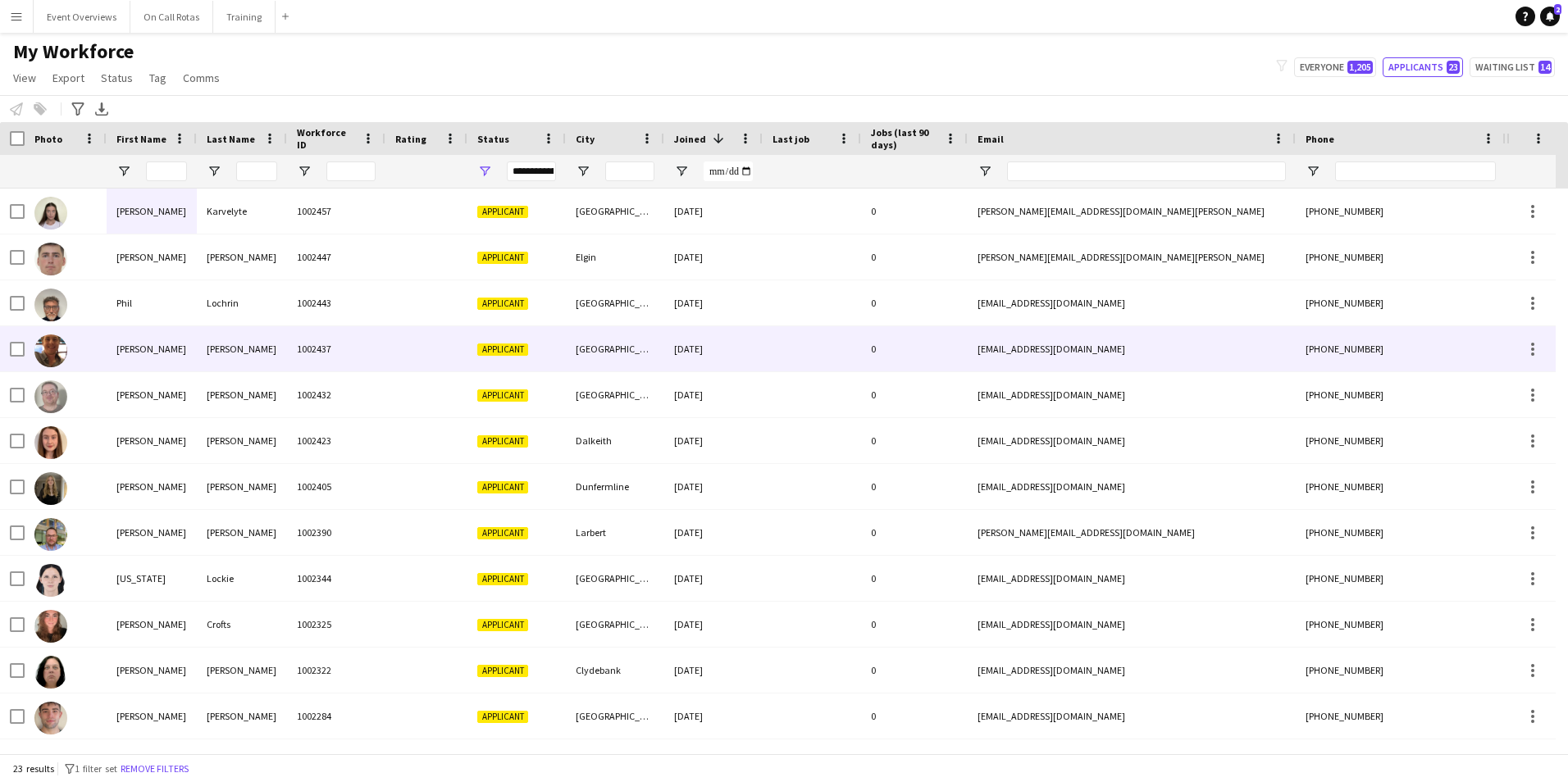
click at [376, 361] on div "1002437" at bounding box center [335, 348] width 98 height 45
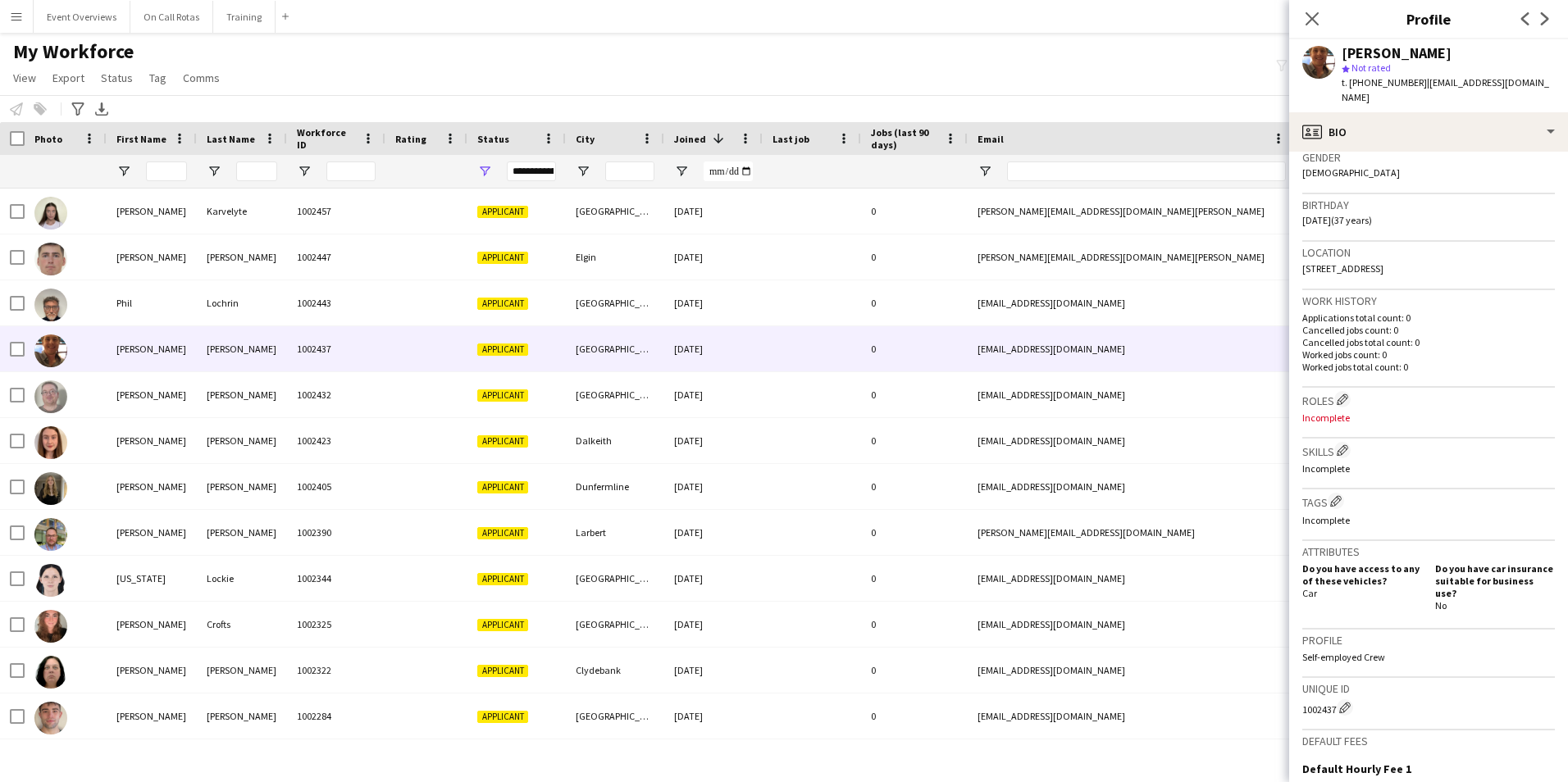
scroll to position [474, 0]
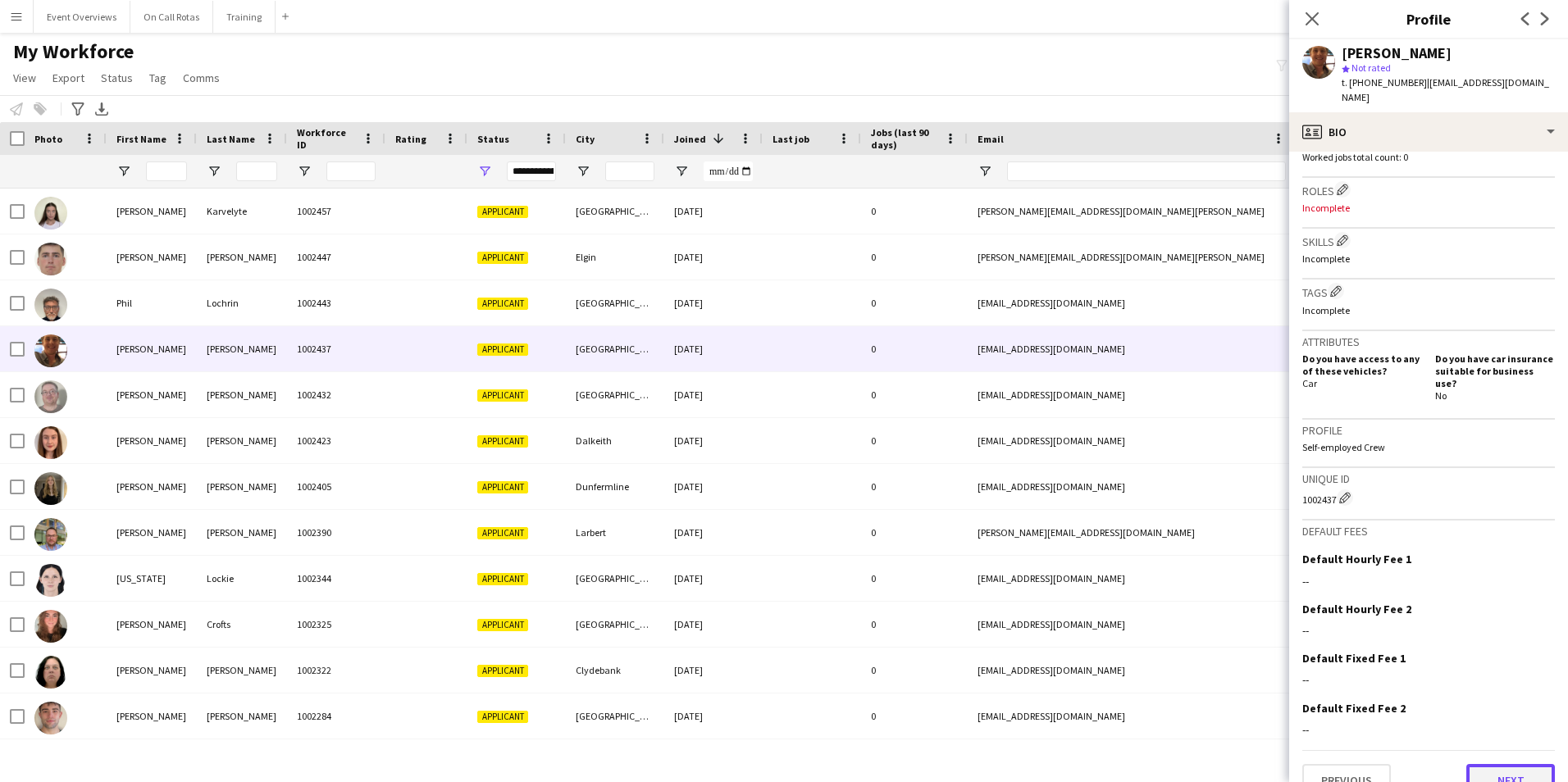
click at [1472, 764] on button "Next" at bounding box center [1510, 780] width 89 height 33
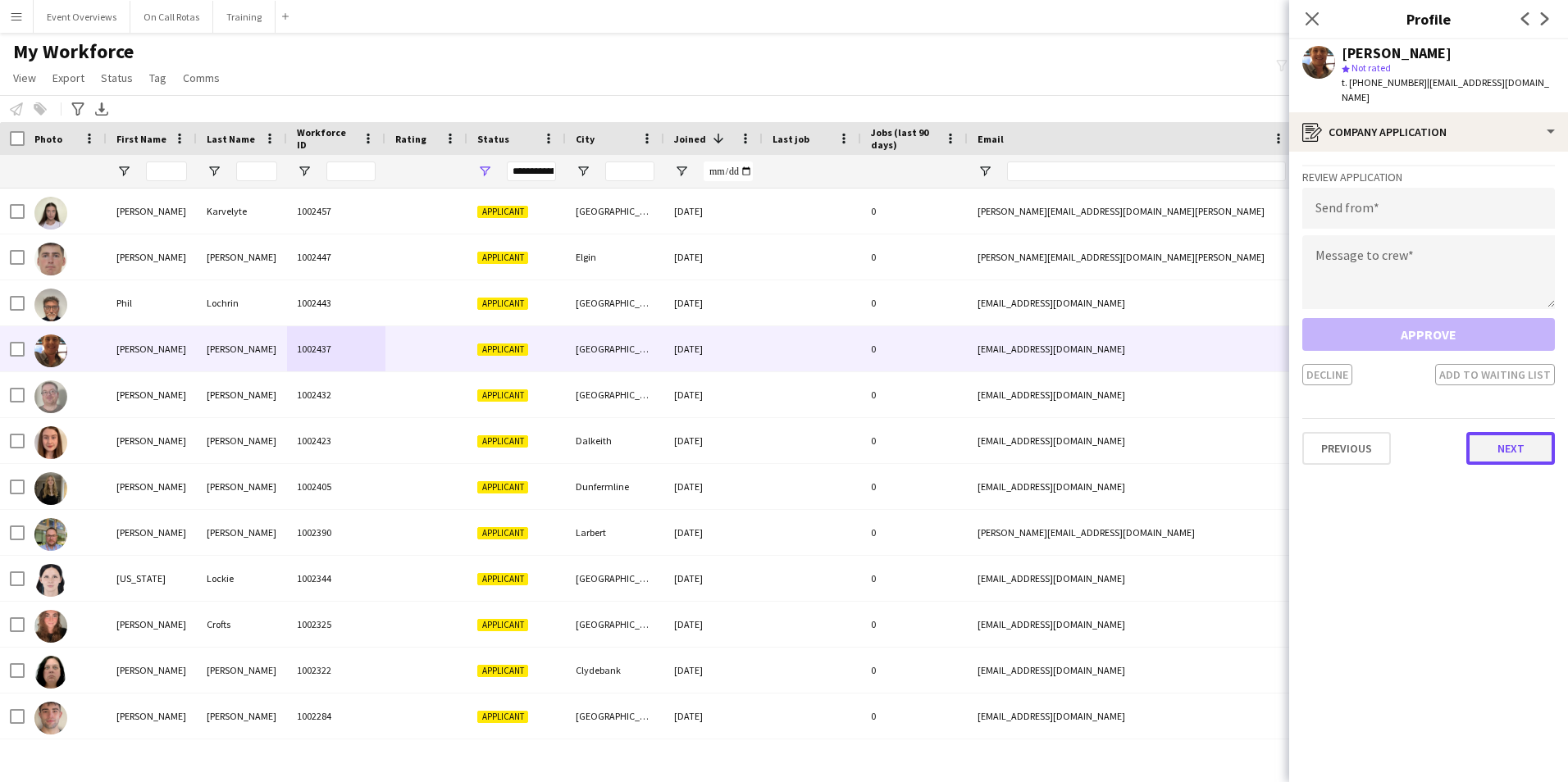
click at [1508, 435] on button "Next" at bounding box center [1510, 448] width 89 height 33
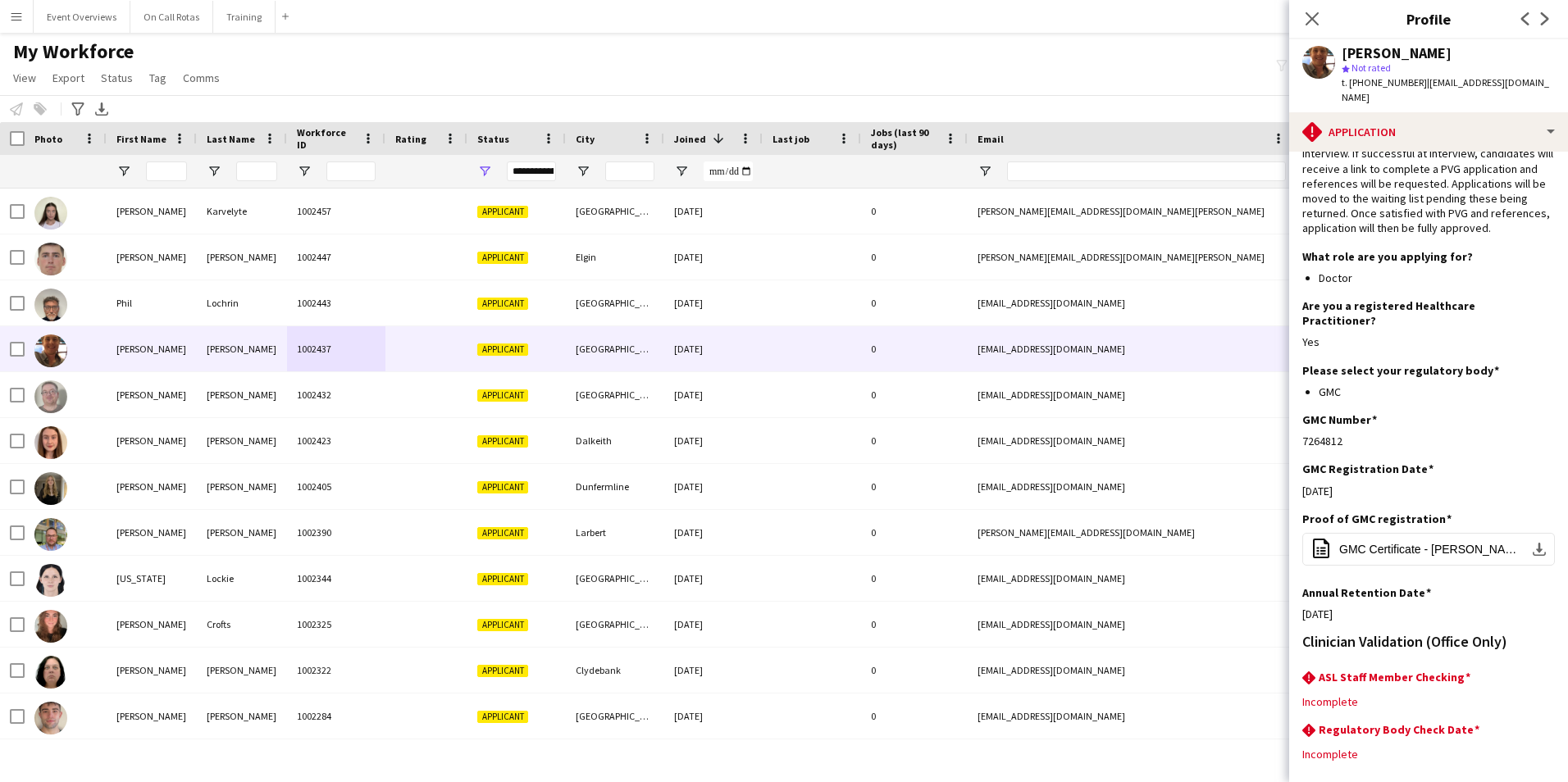
scroll to position [134, 0]
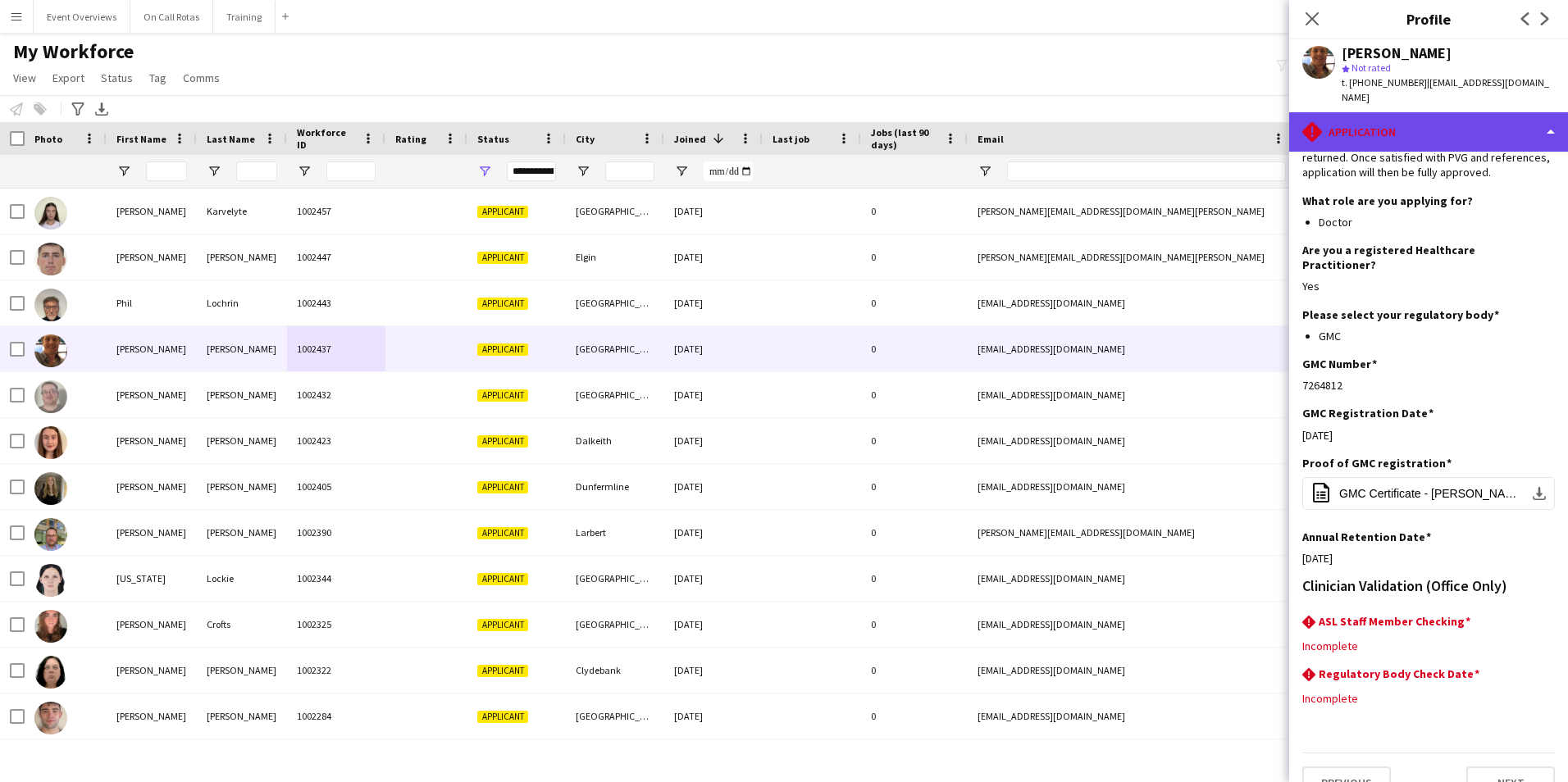
click at [1391, 112] on div "rhombus-alert Application" at bounding box center [1428, 132] width 279 height 39
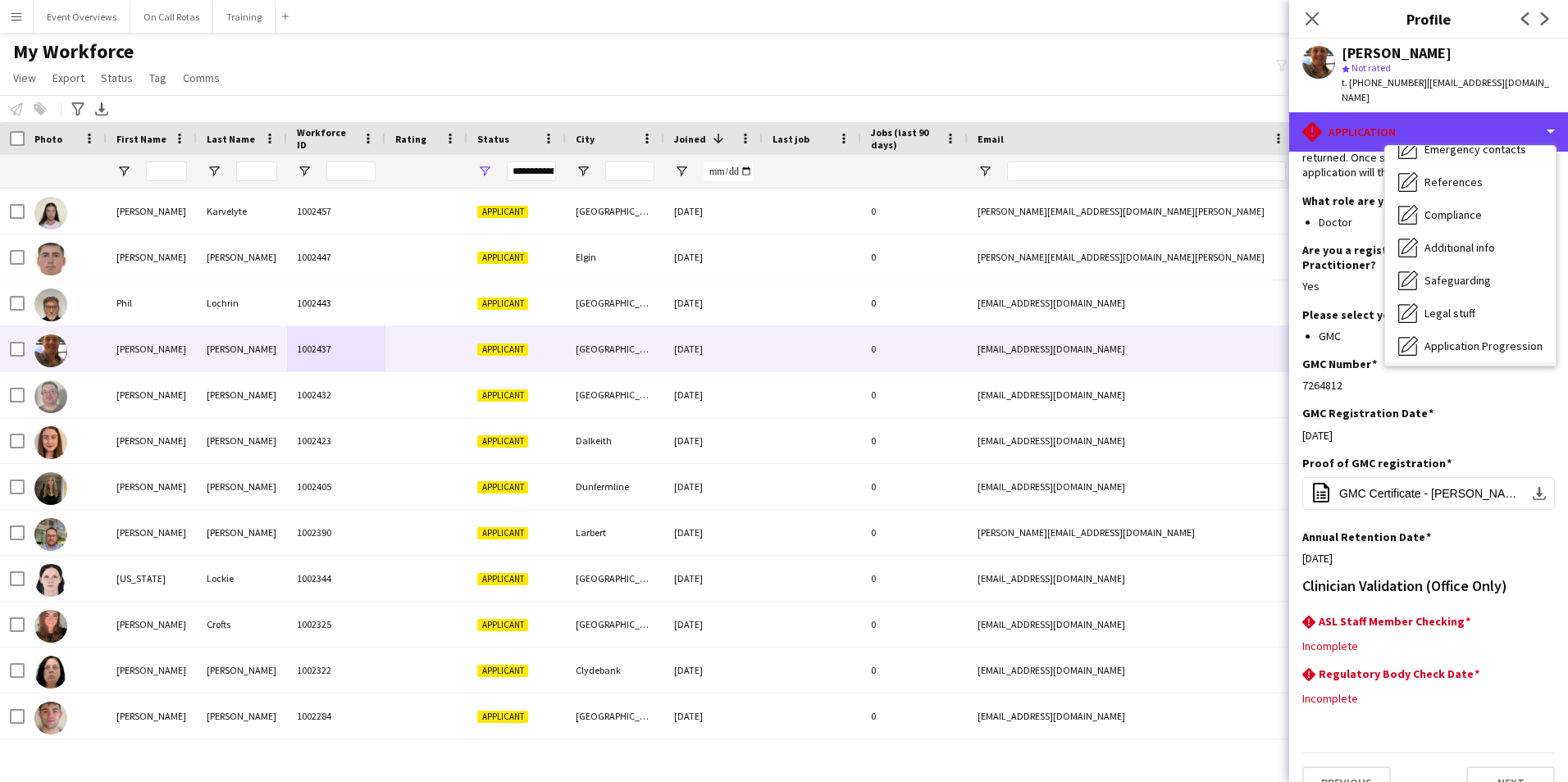
scroll to position [286, 0]
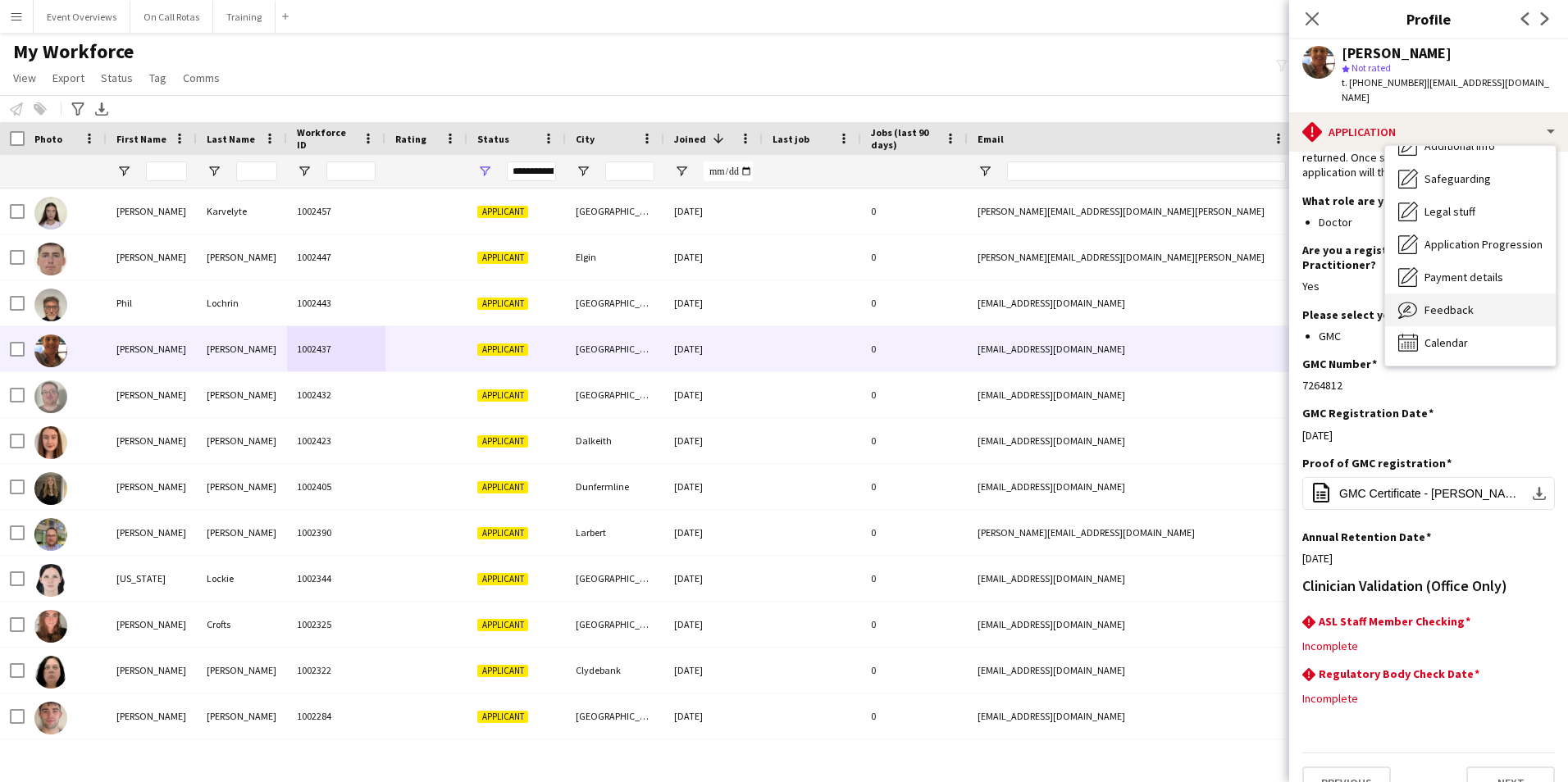
click at [1459, 302] on span "Feedback" at bounding box center [1448, 310] width 50 height 15
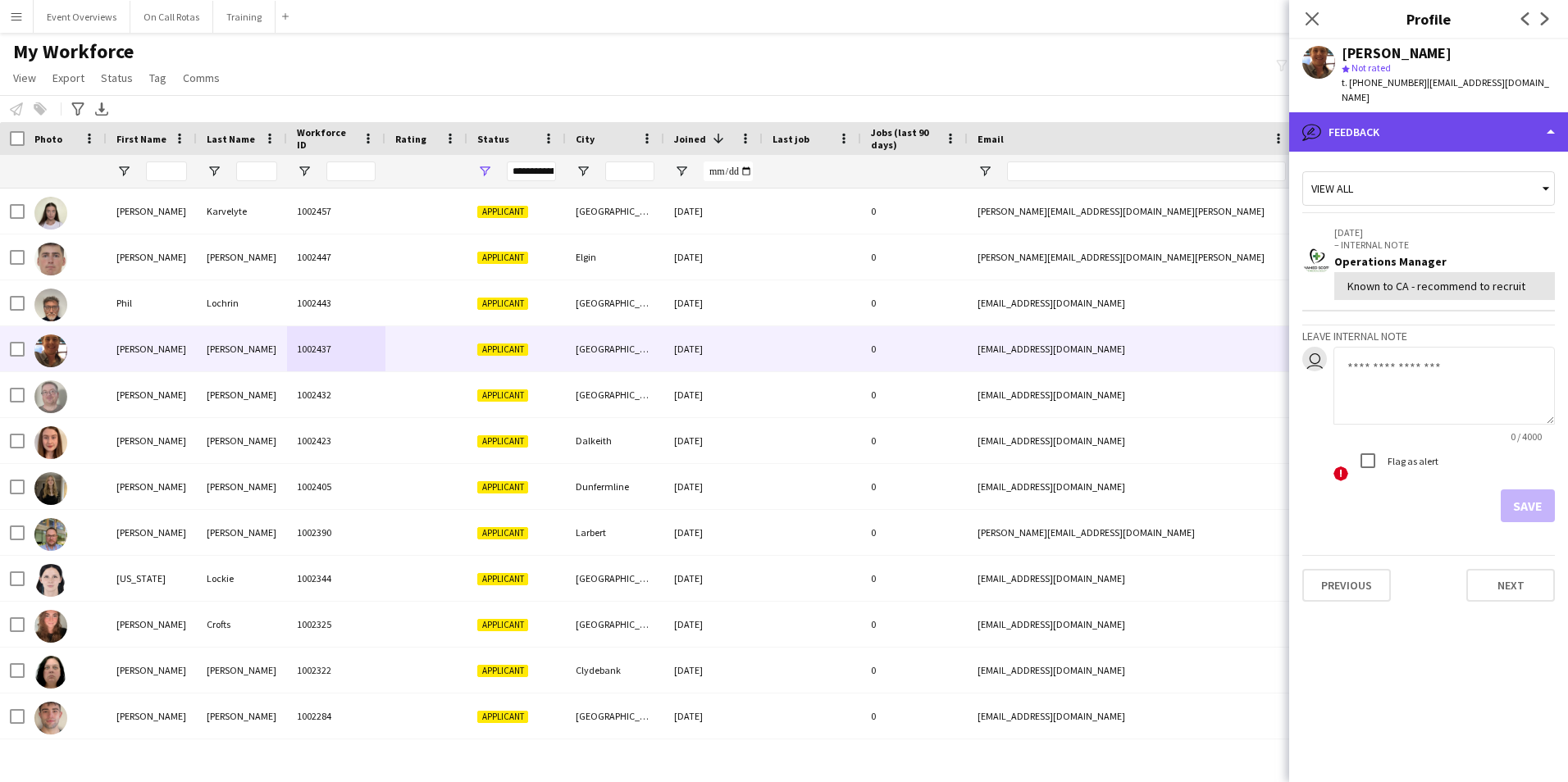
click at [1390, 121] on div "bubble-pencil Feedback" at bounding box center [1428, 132] width 279 height 39
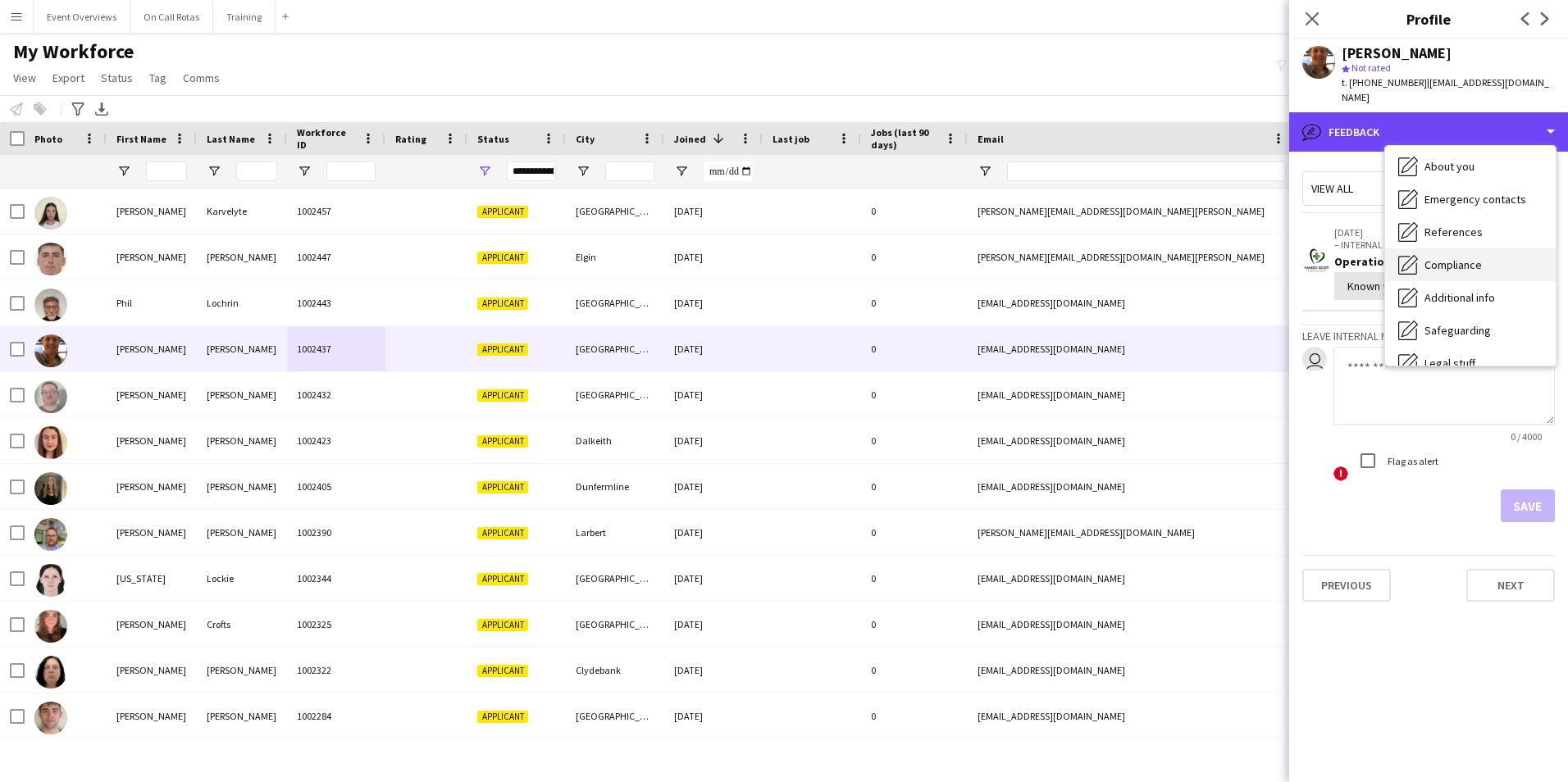
scroll to position [0, 0]
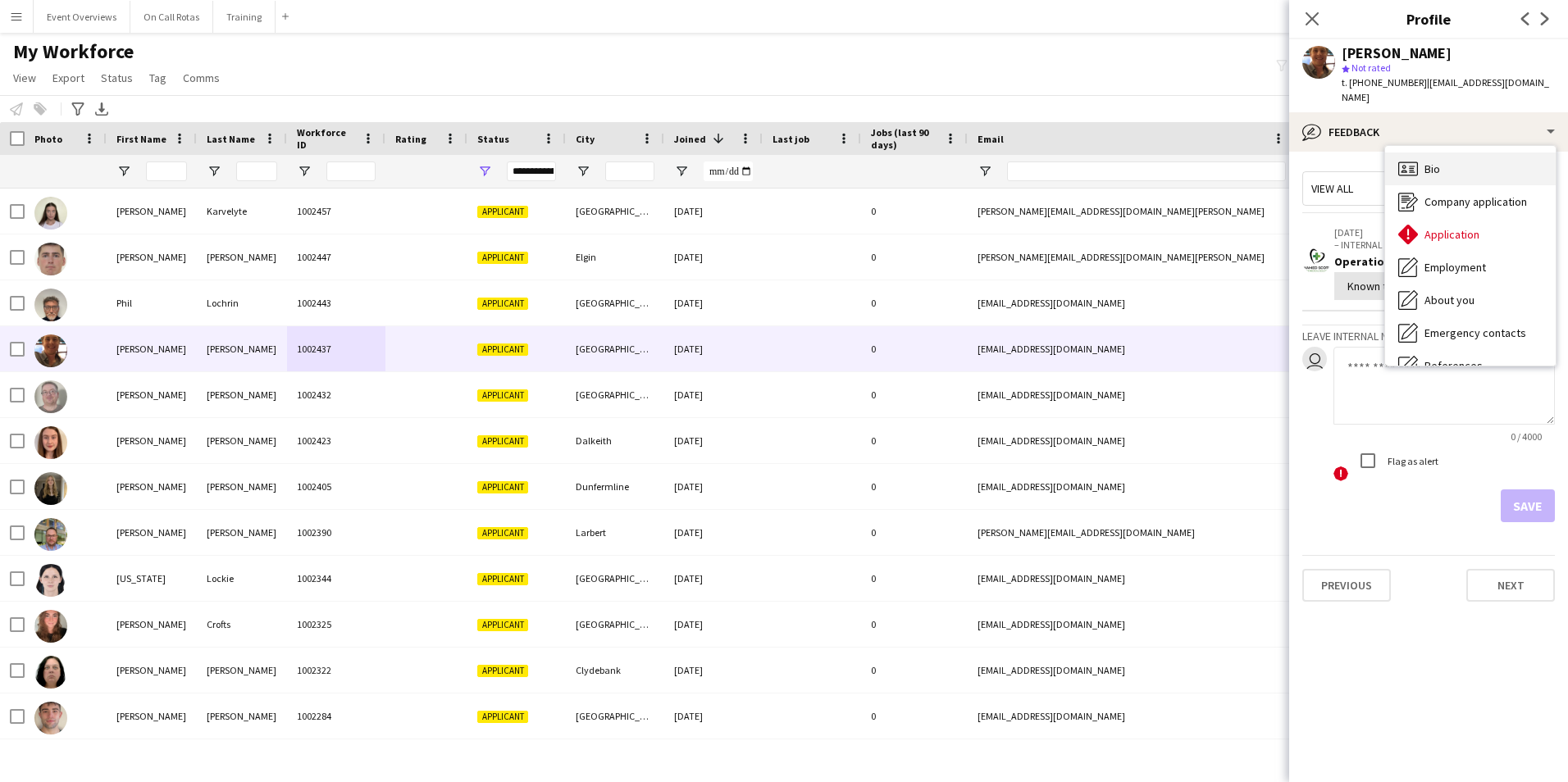
click at [1441, 162] on div "Bio Bio" at bounding box center [1470, 169] width 170 height 33
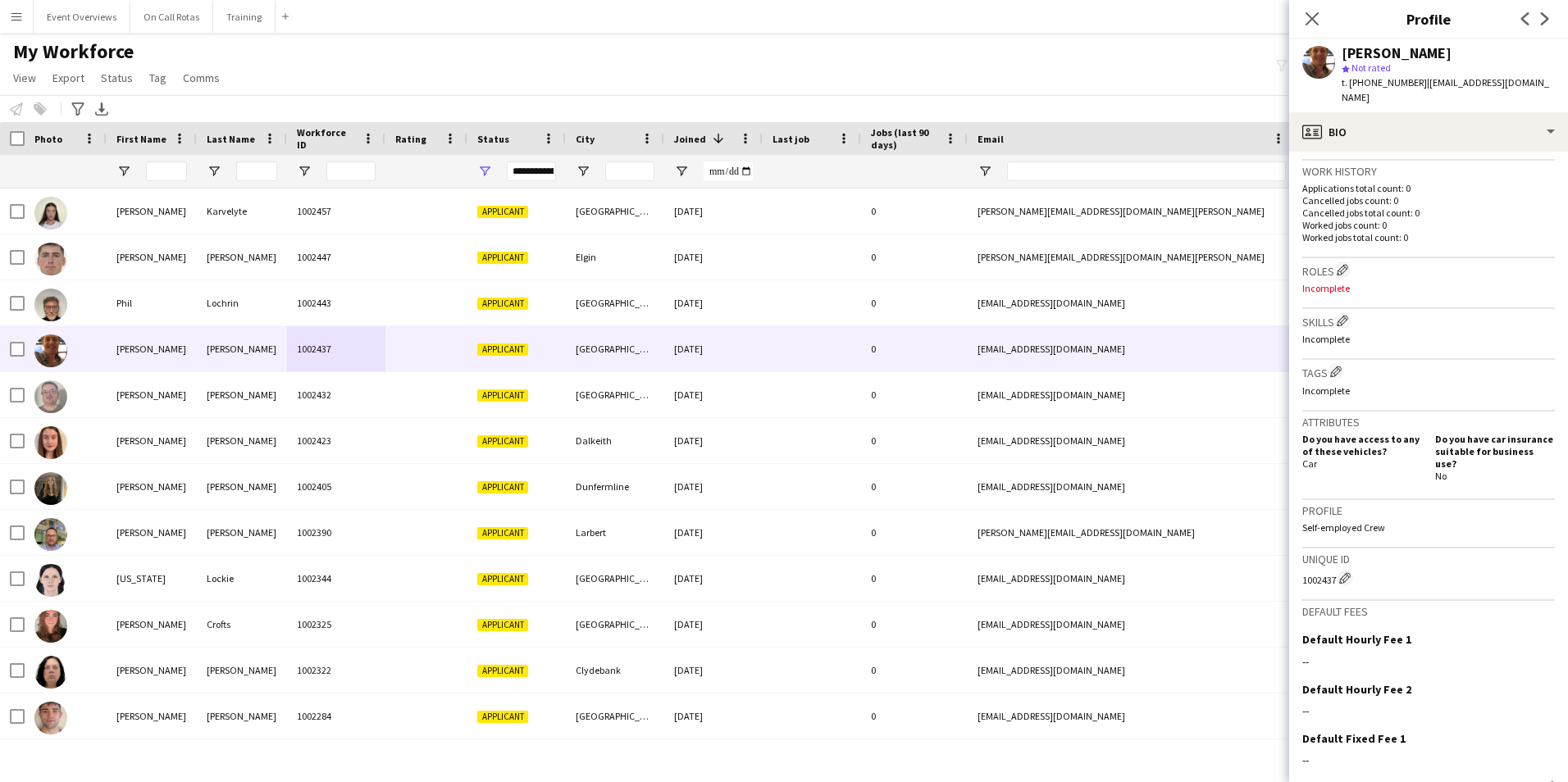
scroll to position [474, 0]
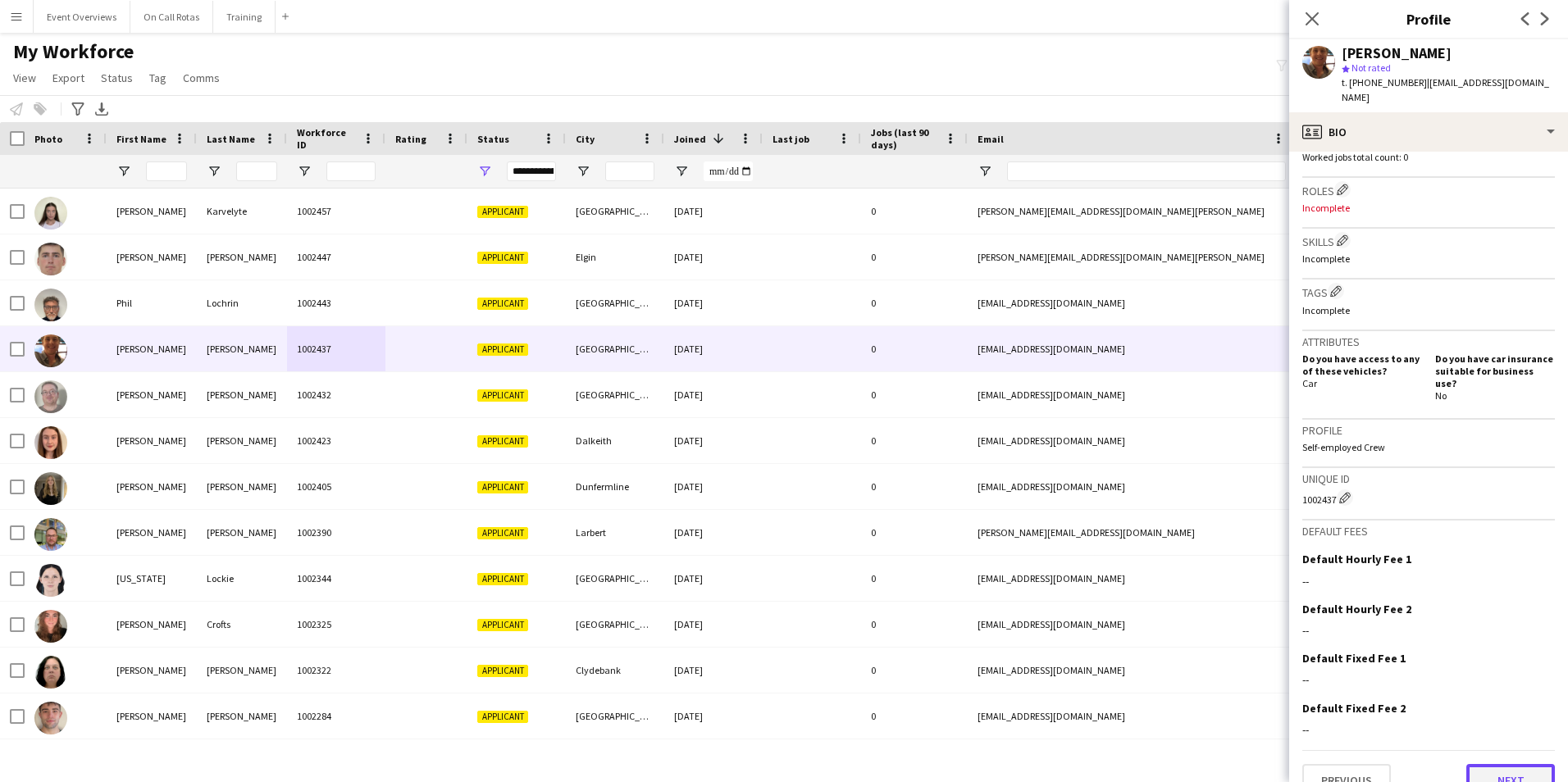
click at [1509, 764] on button "Next" at bounding box center [1510, 780] width 89 height 33
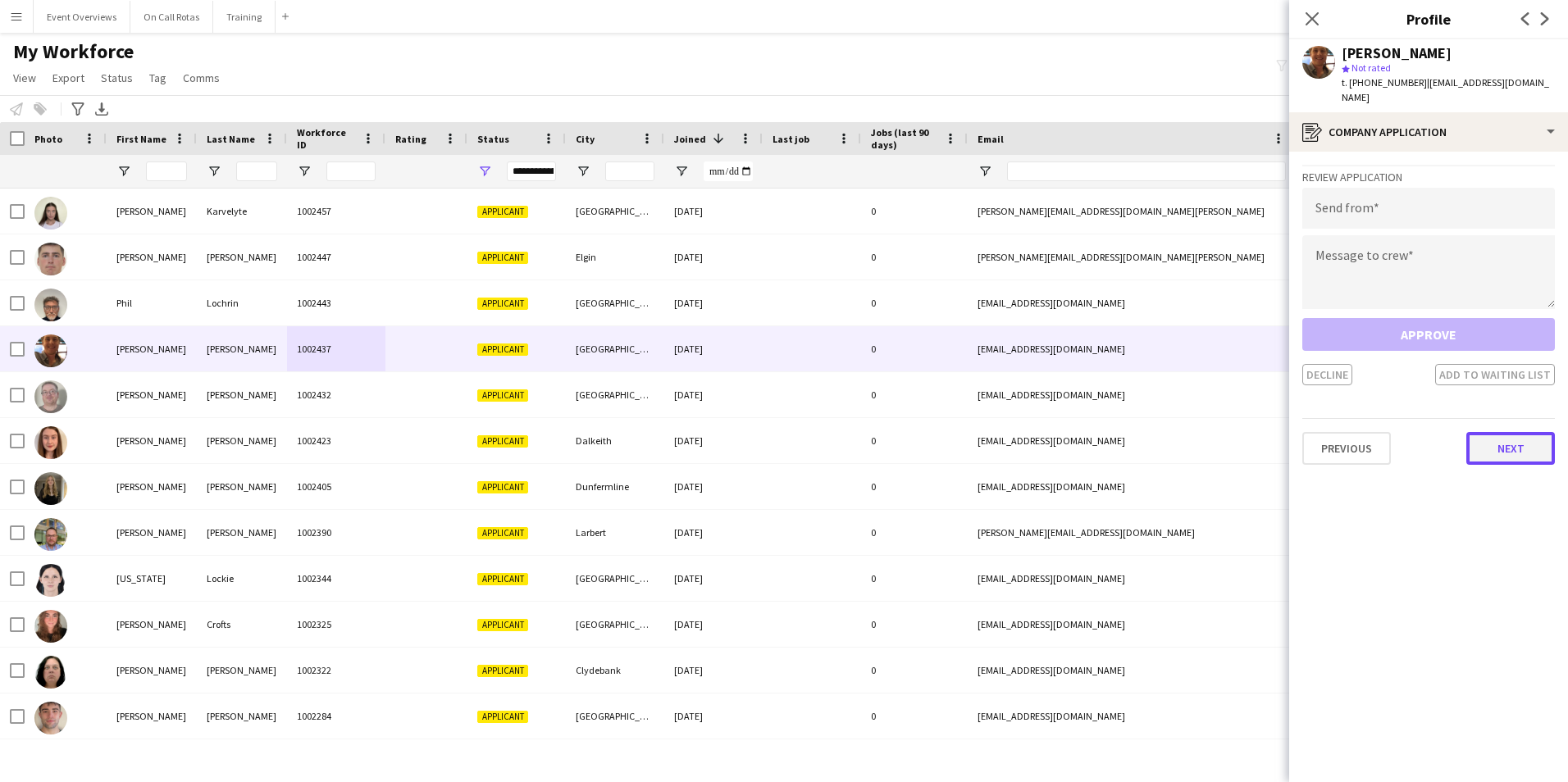
click at [1501, 437] on button "Next" at bounding box center [1510, 448] width 89 height 33
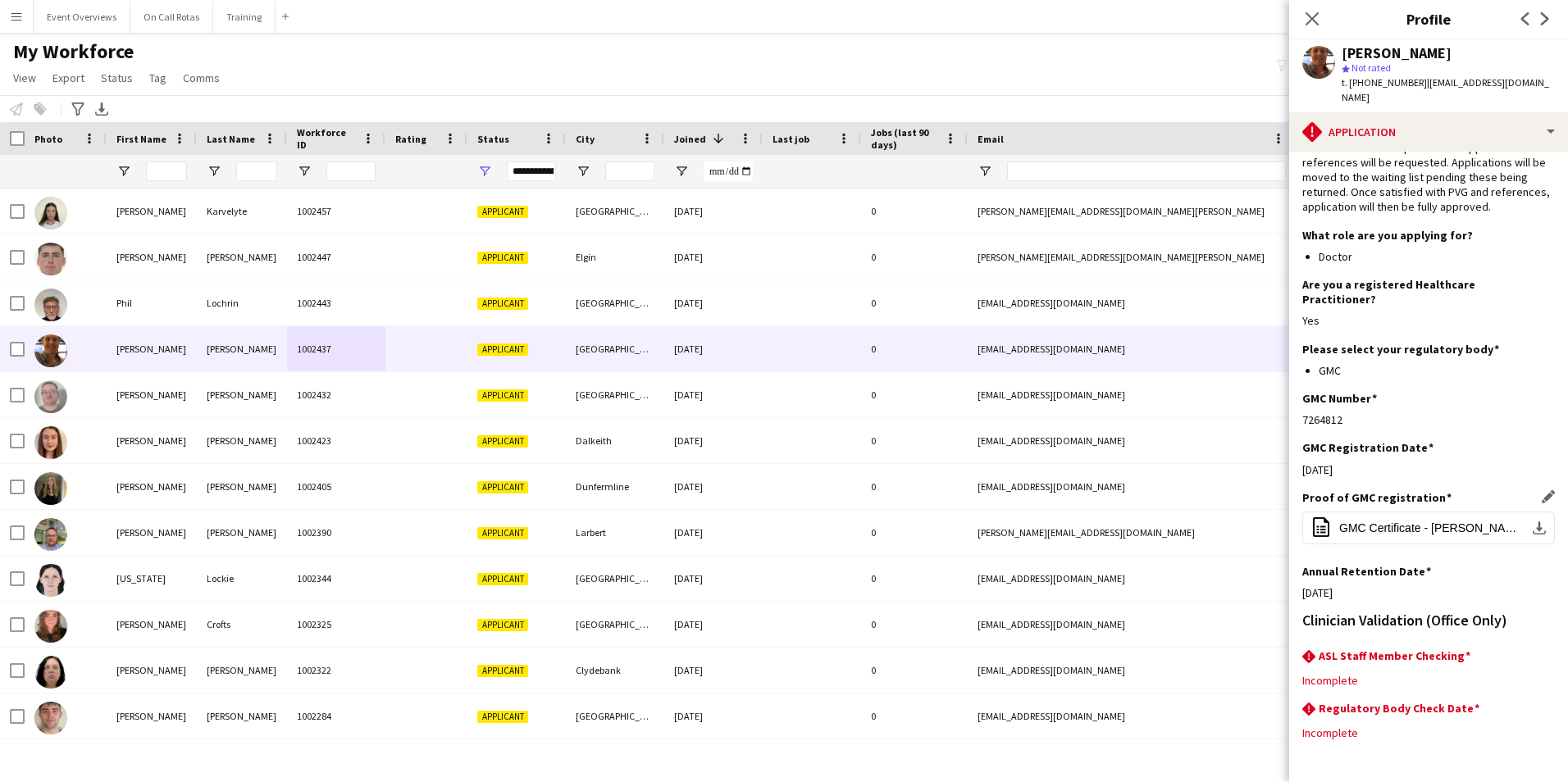
scroll to position [134, 0]
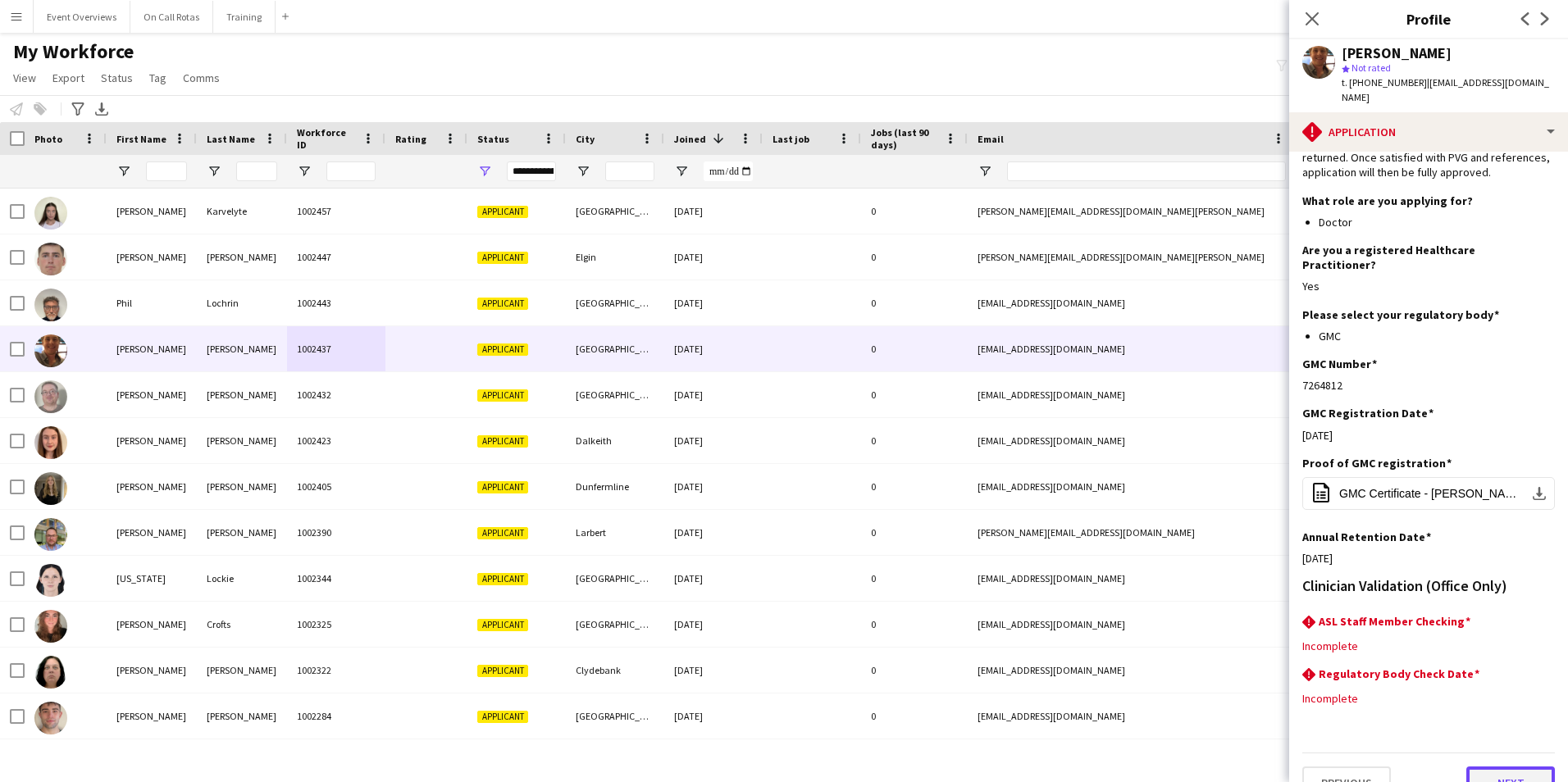
click at [1476, 766] on button "Next" at bounding box center [1510, 782] width 89 height 33
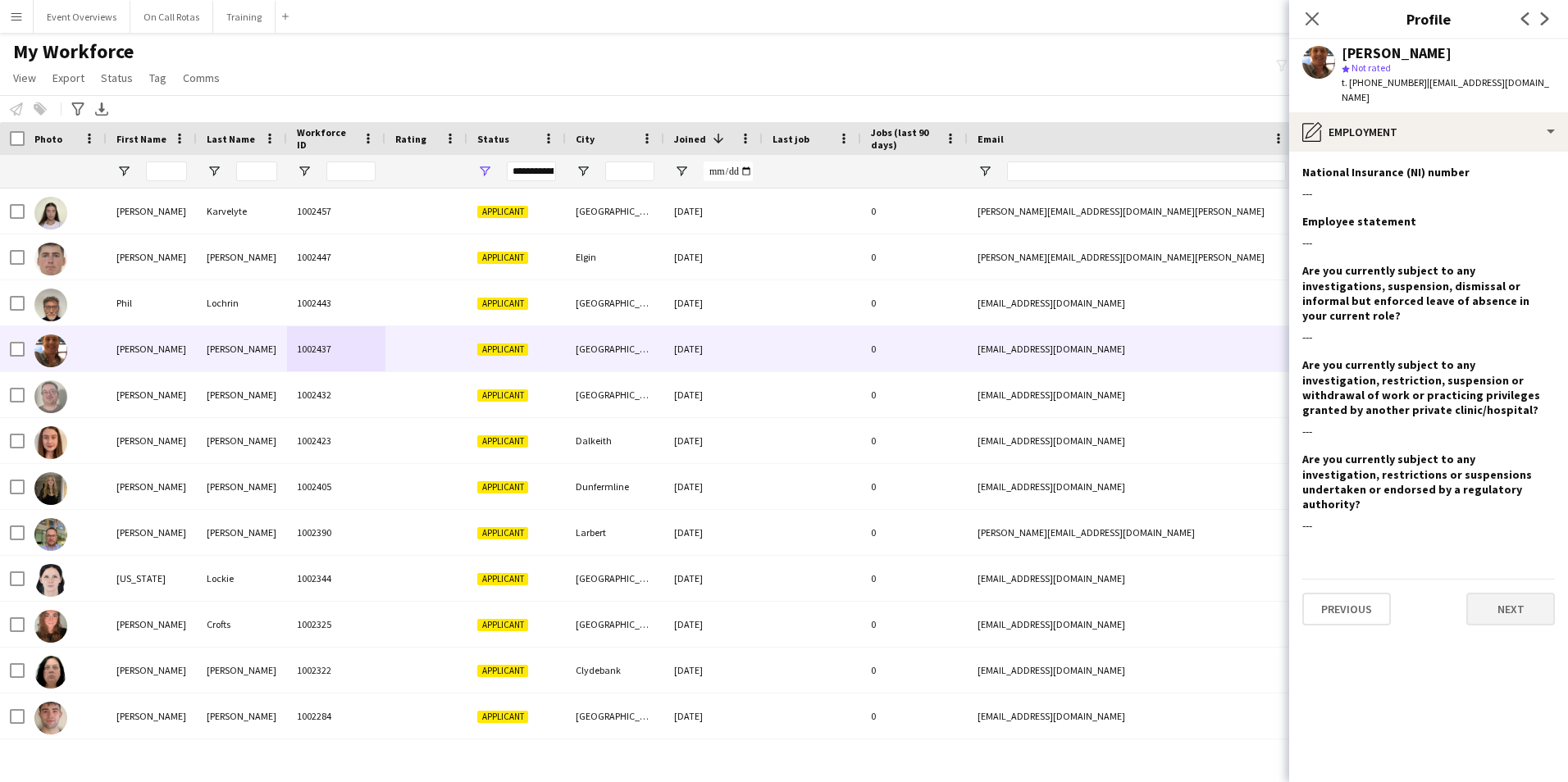
scroll to position [0, 0]
click at [1507, 593] on button "Next" at bounding box center [1510, 609] width 89 height 33
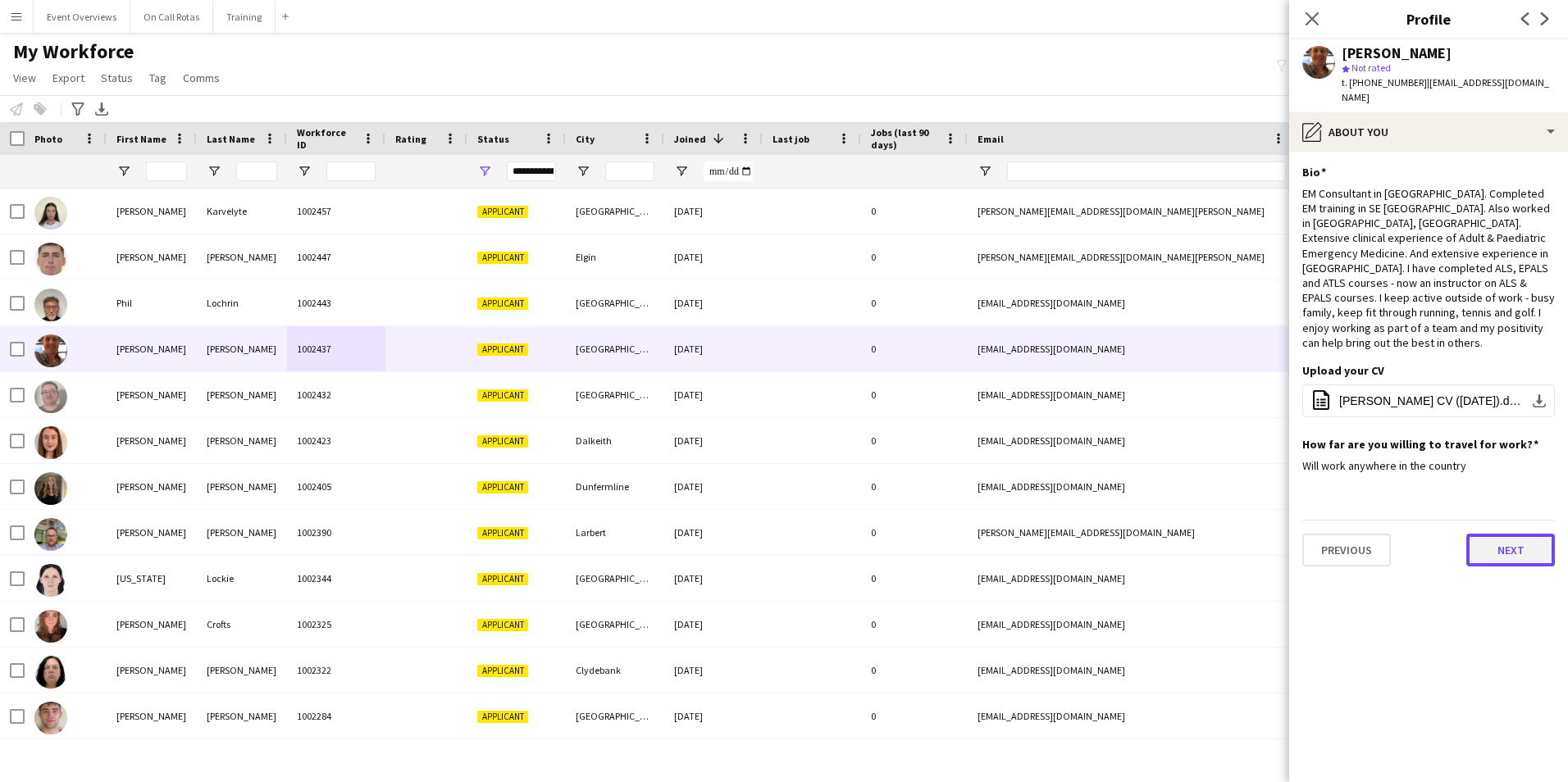
click at [1509, 534] on button "Next" at bounding box center [1510, 550] width 89 height 33
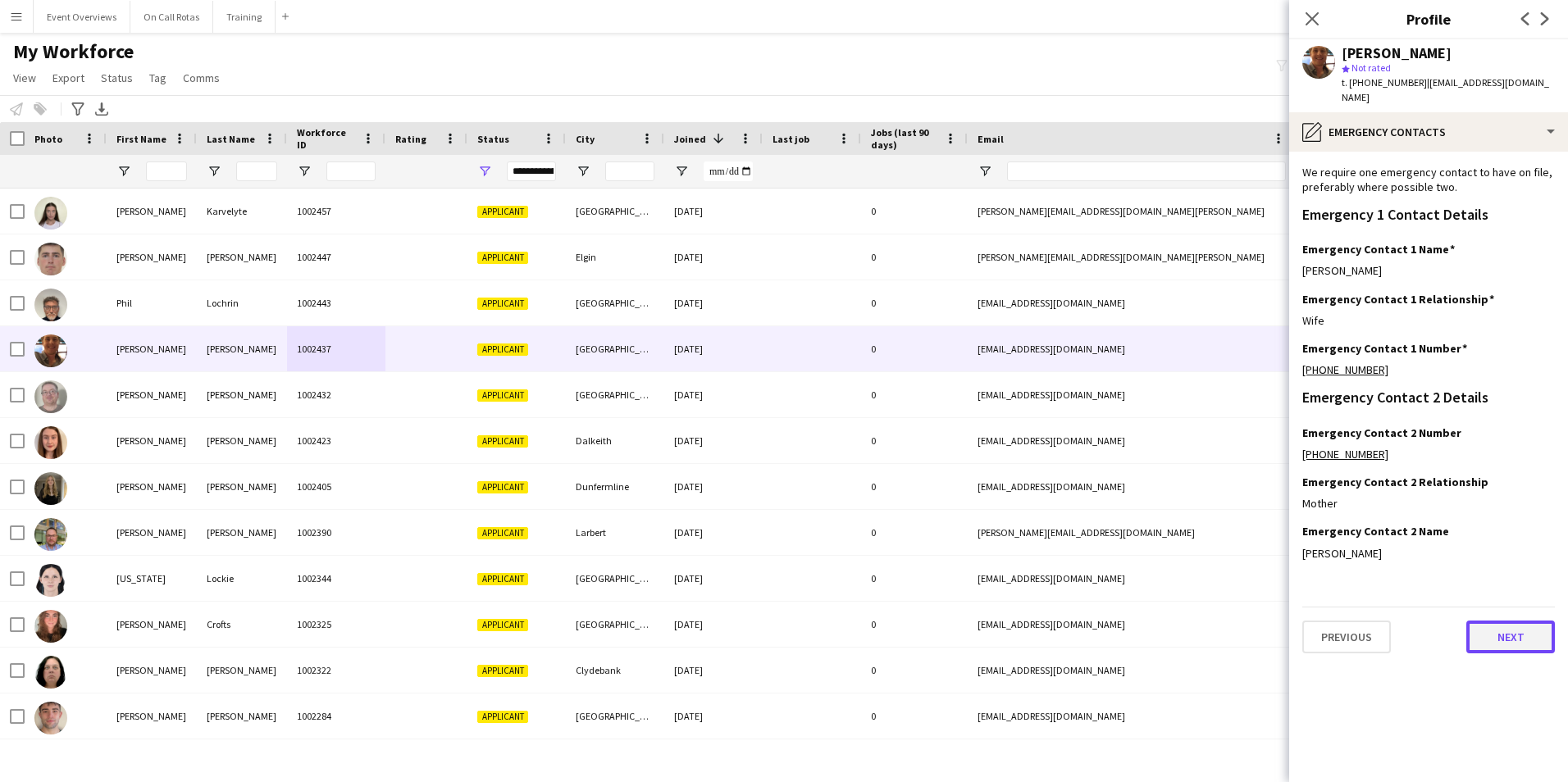
click at [1490, 627] on button "Next" at bounding box center [1510, 637] width 89 height 33
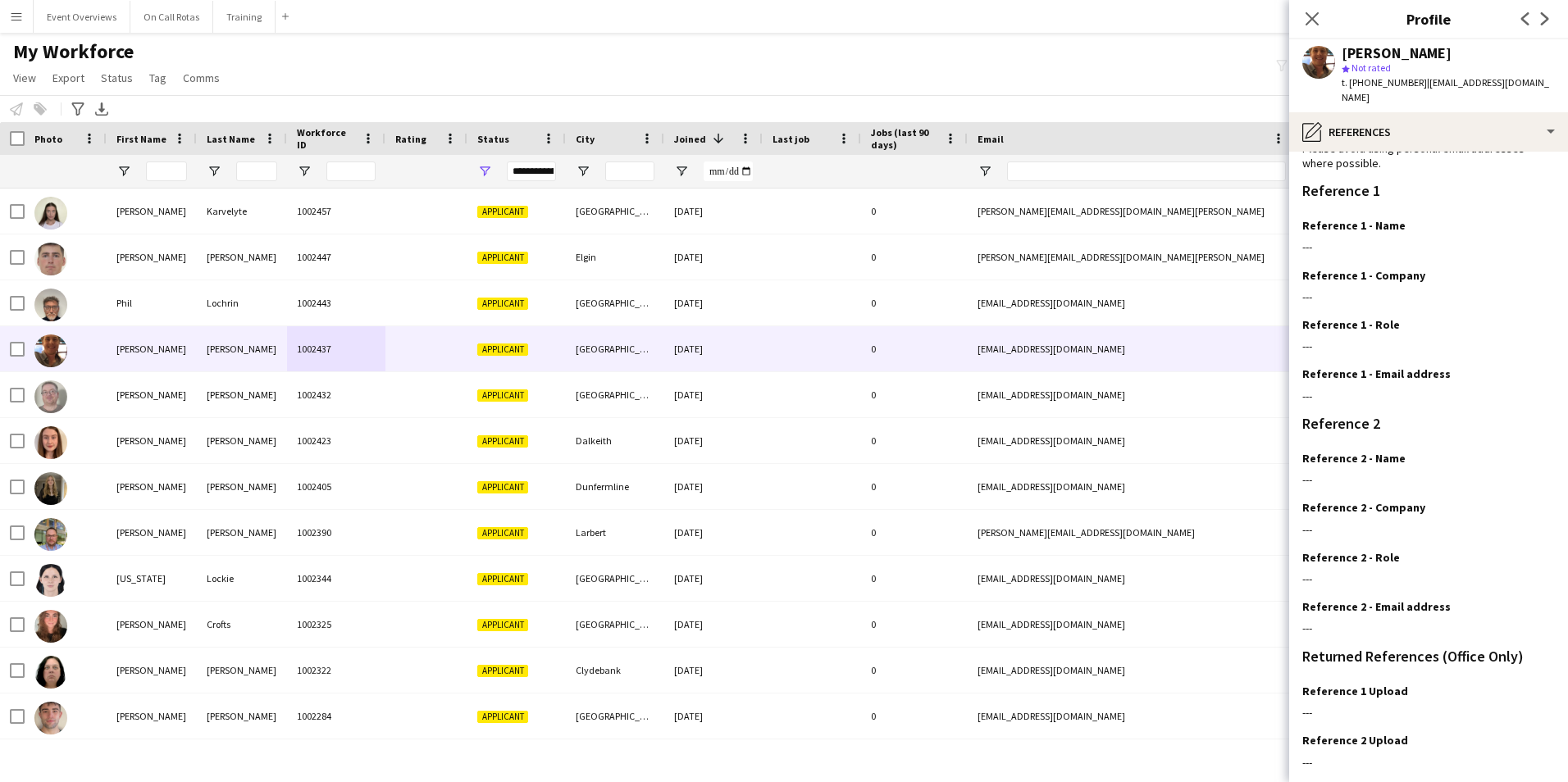
scroll to position [196, 0]
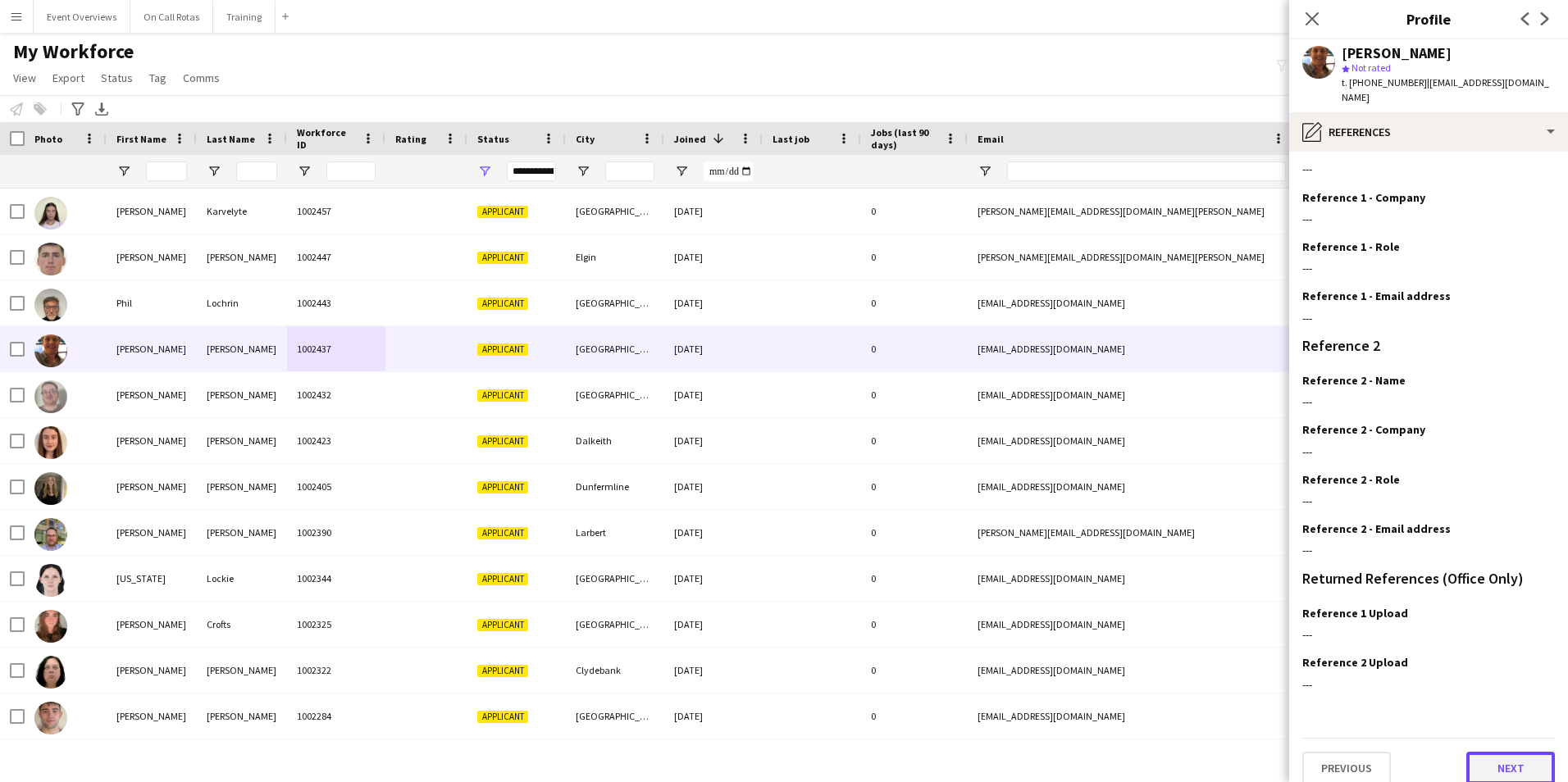
click at [1489, 752] on button "Next" at bounding box center [1510, 768] width 89 height 33
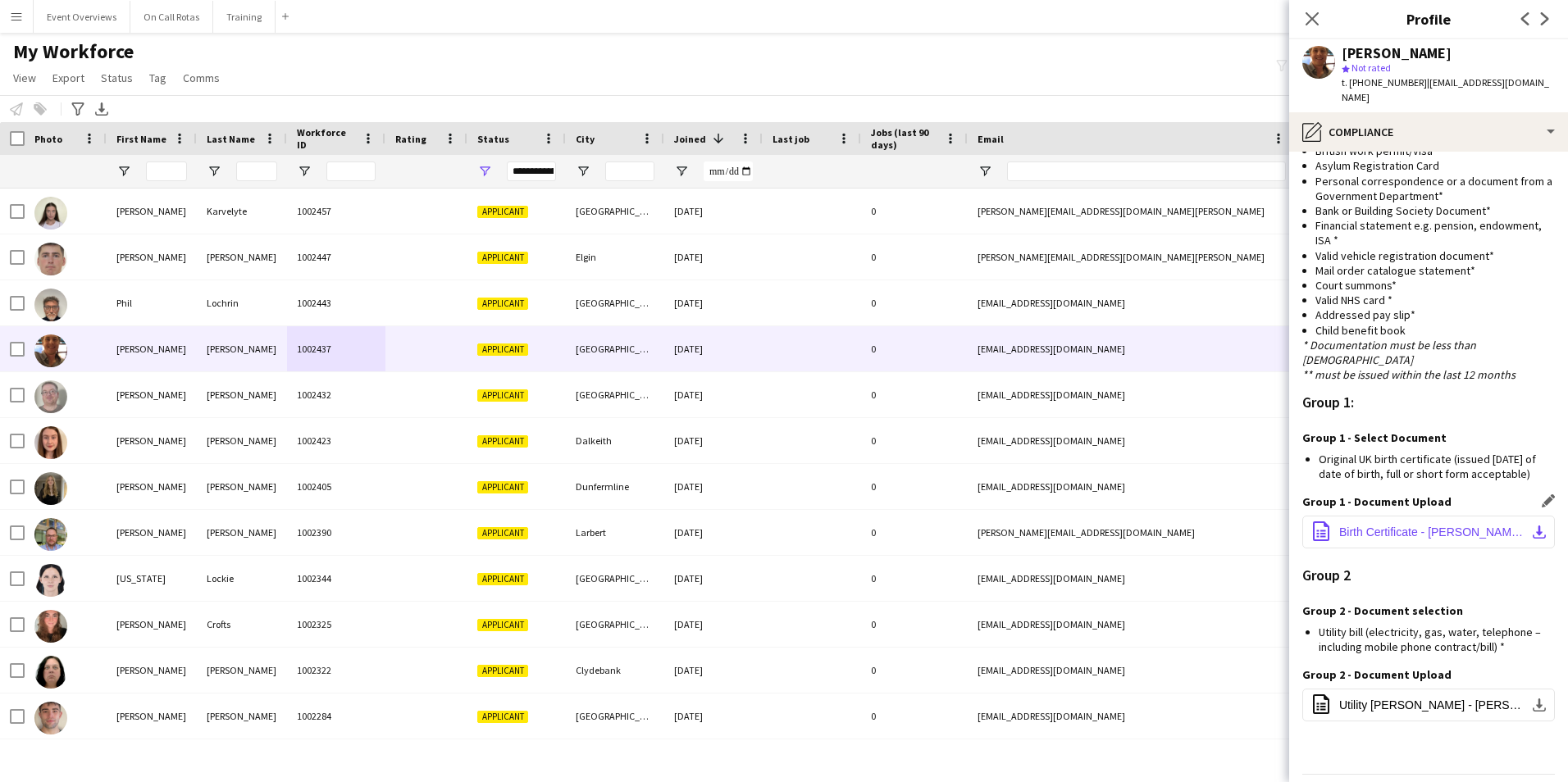
scroll to position [1043, 0]
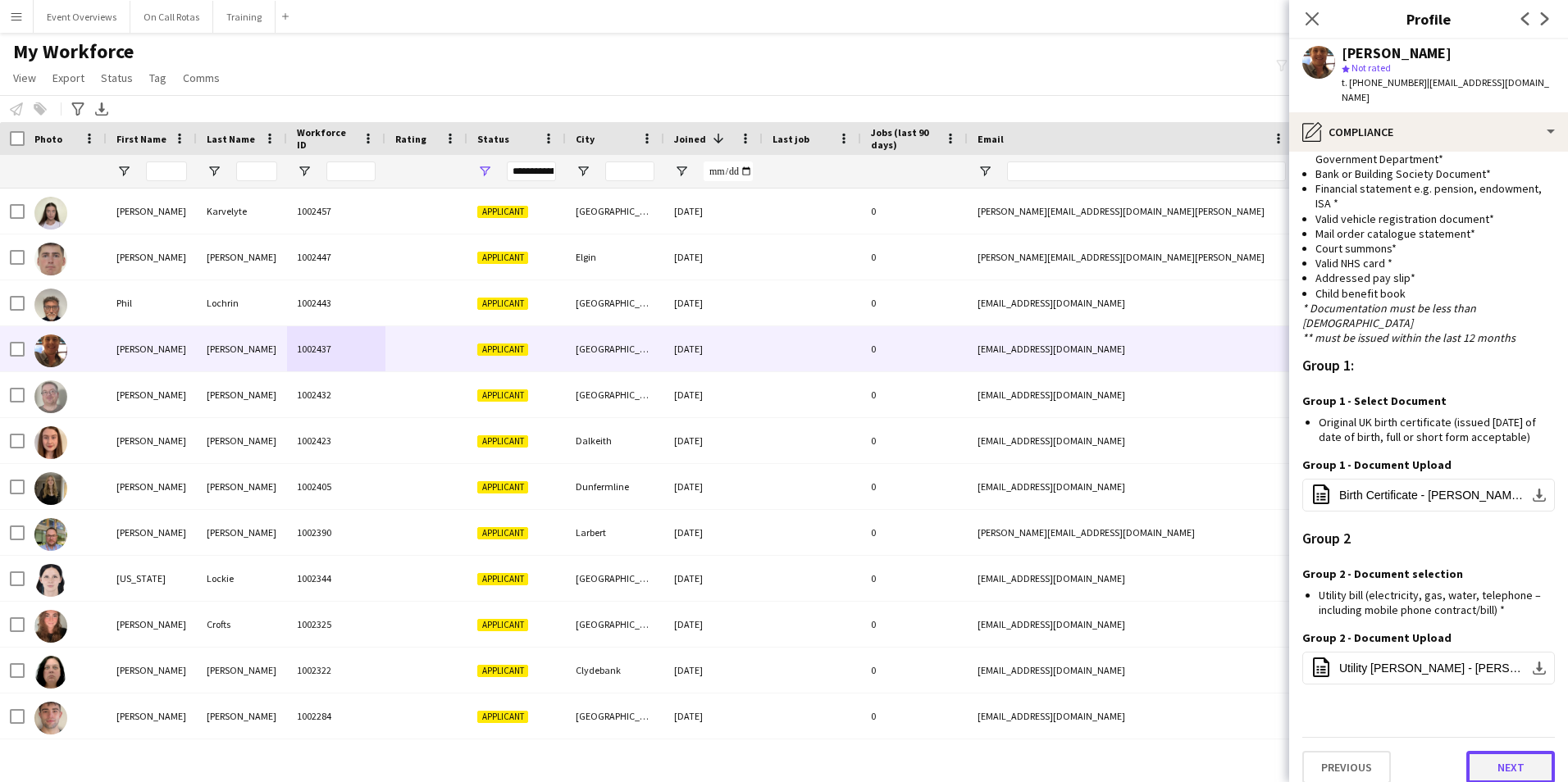
click at [1494, 758] on button "Next" at bounding box center [1510, 767] width 89 height 33
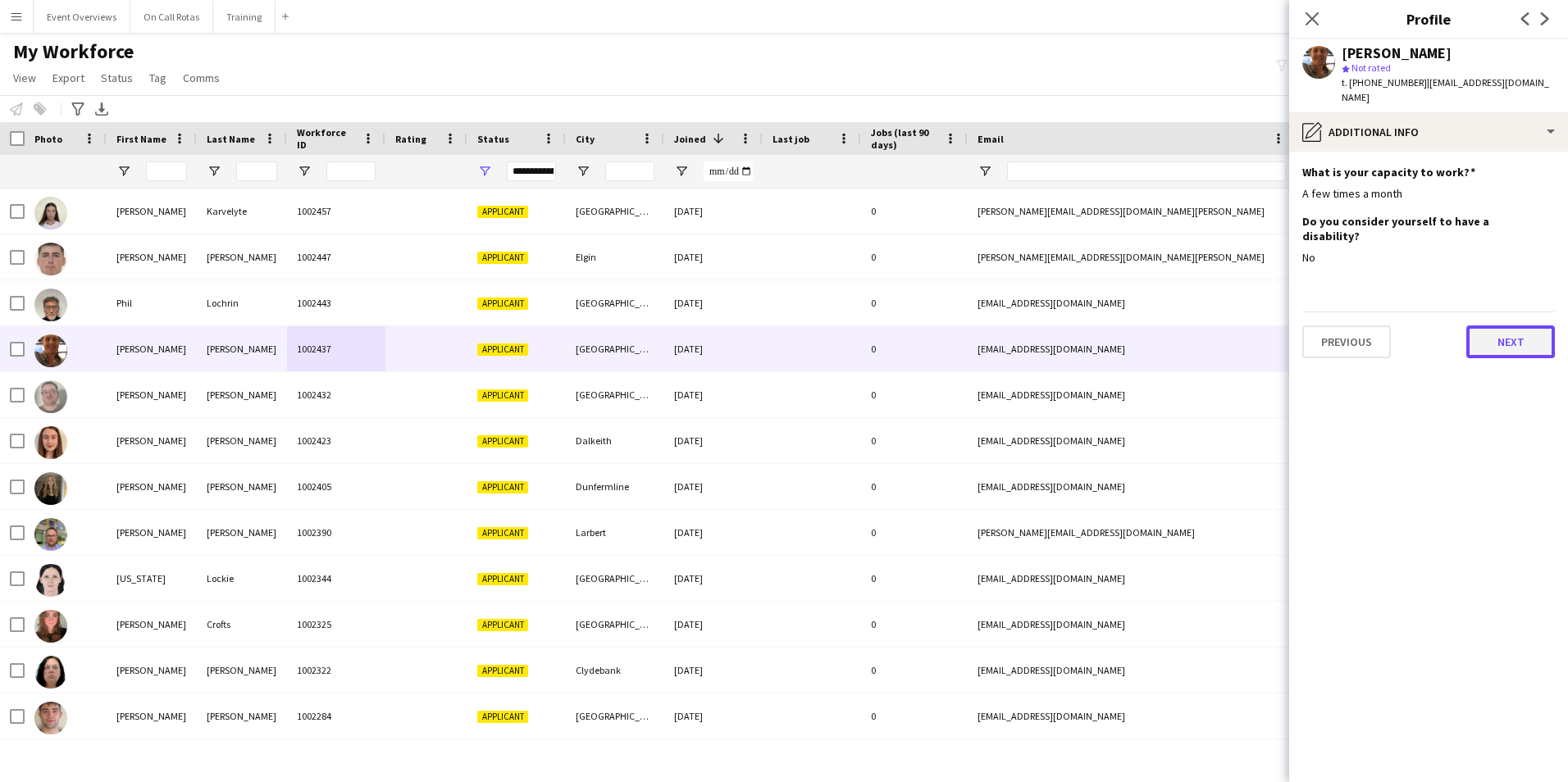
click at [1508, 325] on button "Next" at bounding box center [1510, 341] width 89 height 33
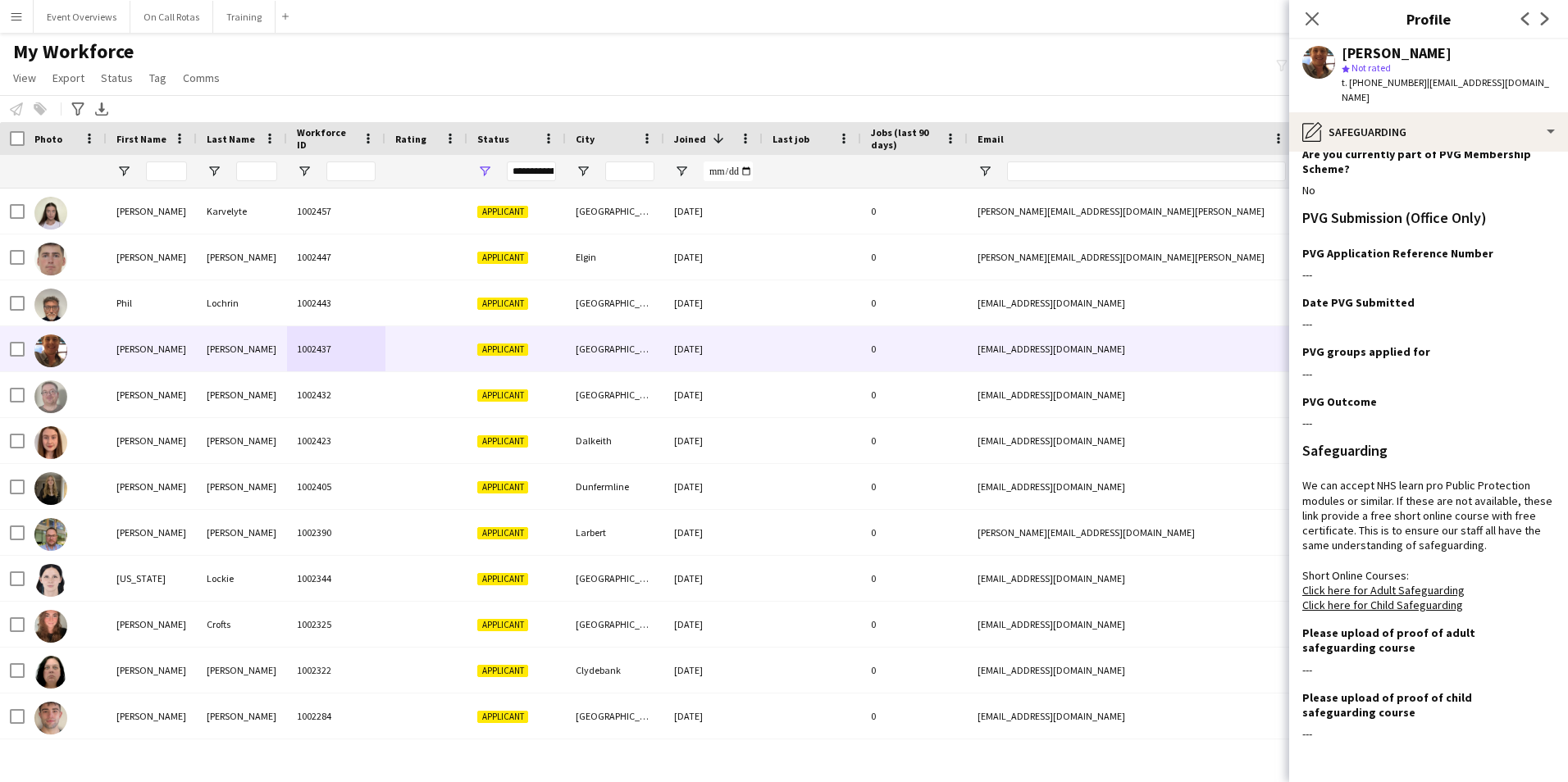
scroll to position [102, 0]
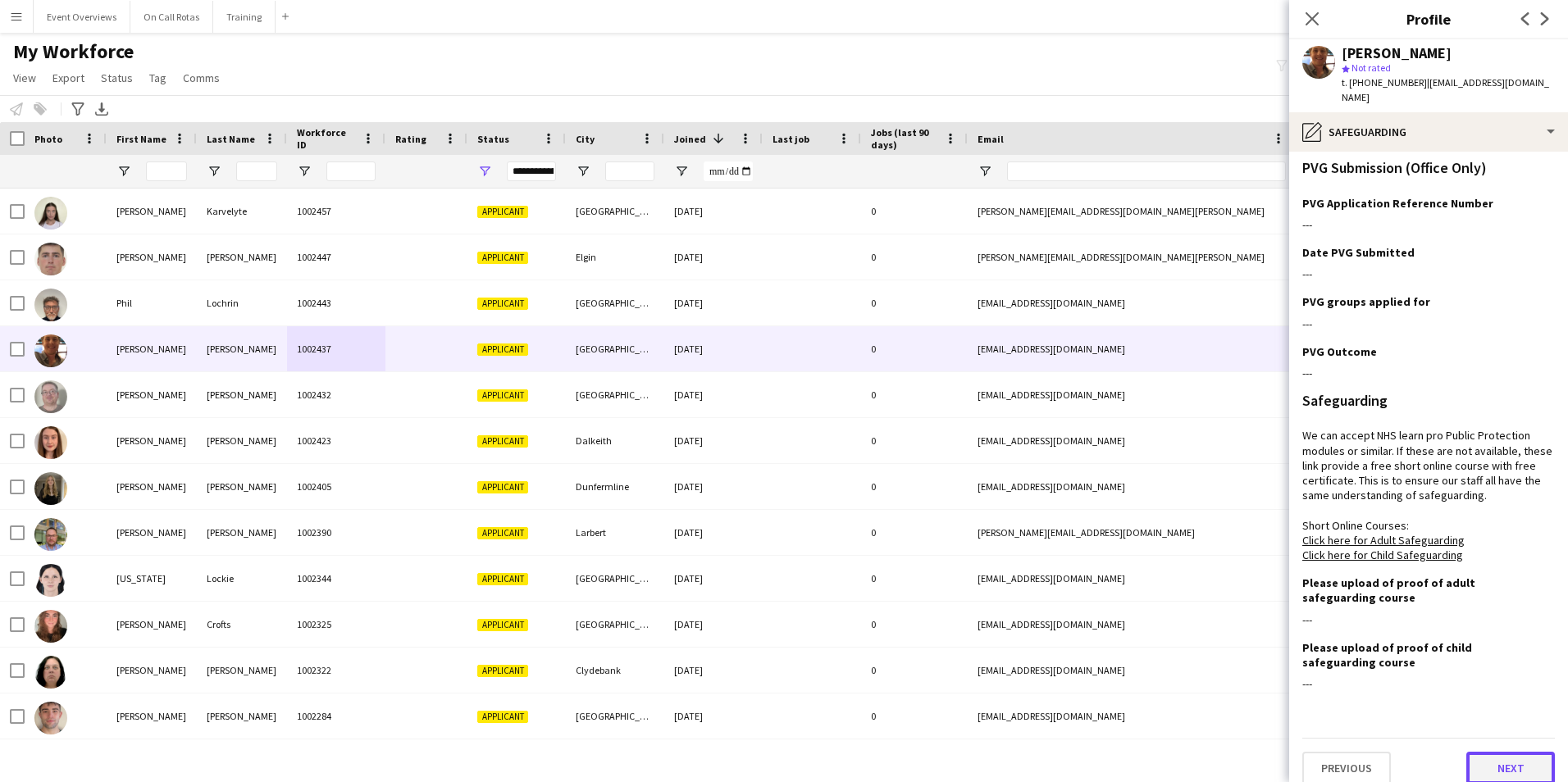
click at [1489, 752] on button "Next" at bounding box center [1510, 768] width 89 height 33
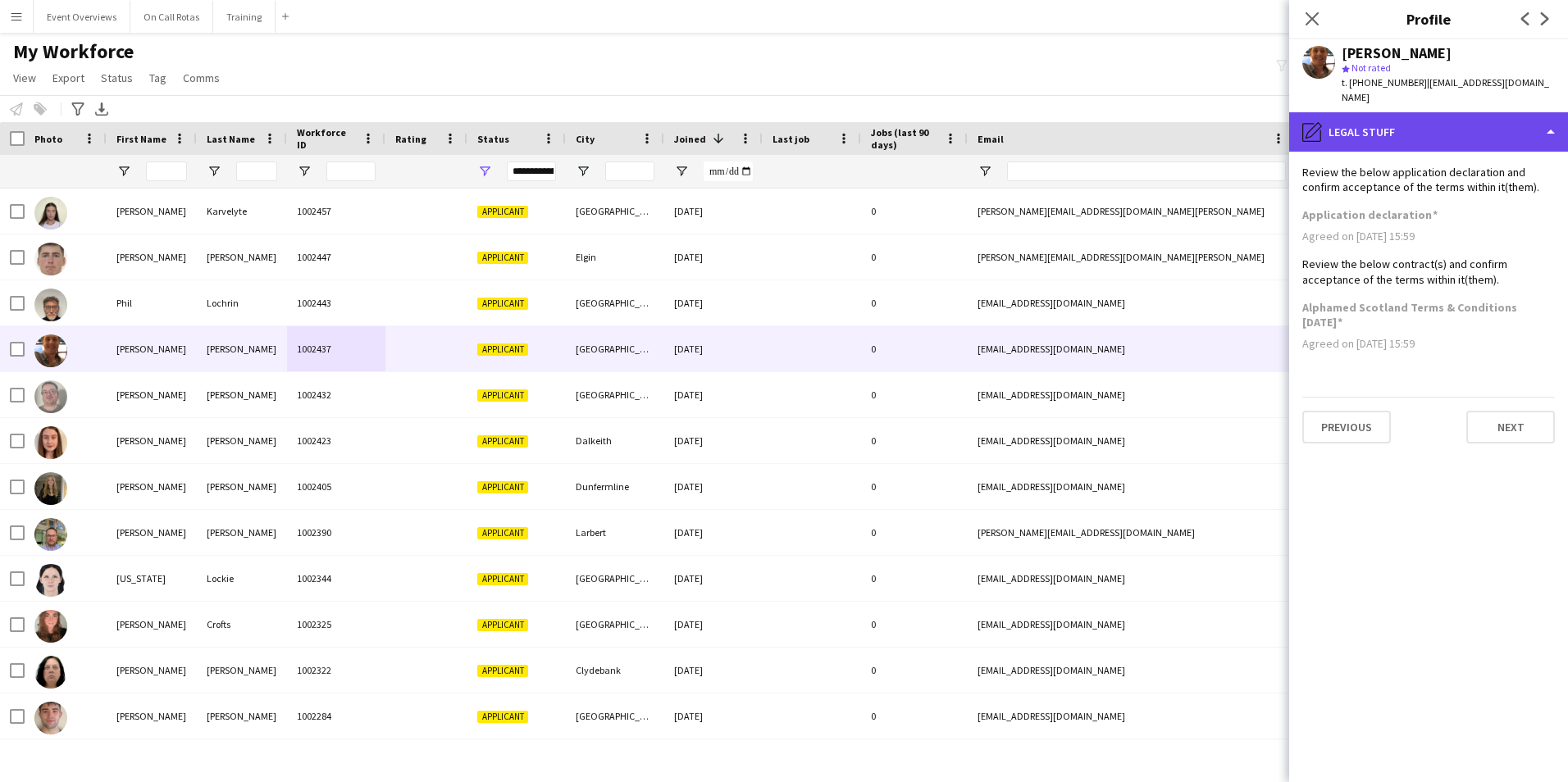
click at [1409, 112] on div "pencil4 Legal stuff" at bounding box center [1428, 132] width 279 height 39
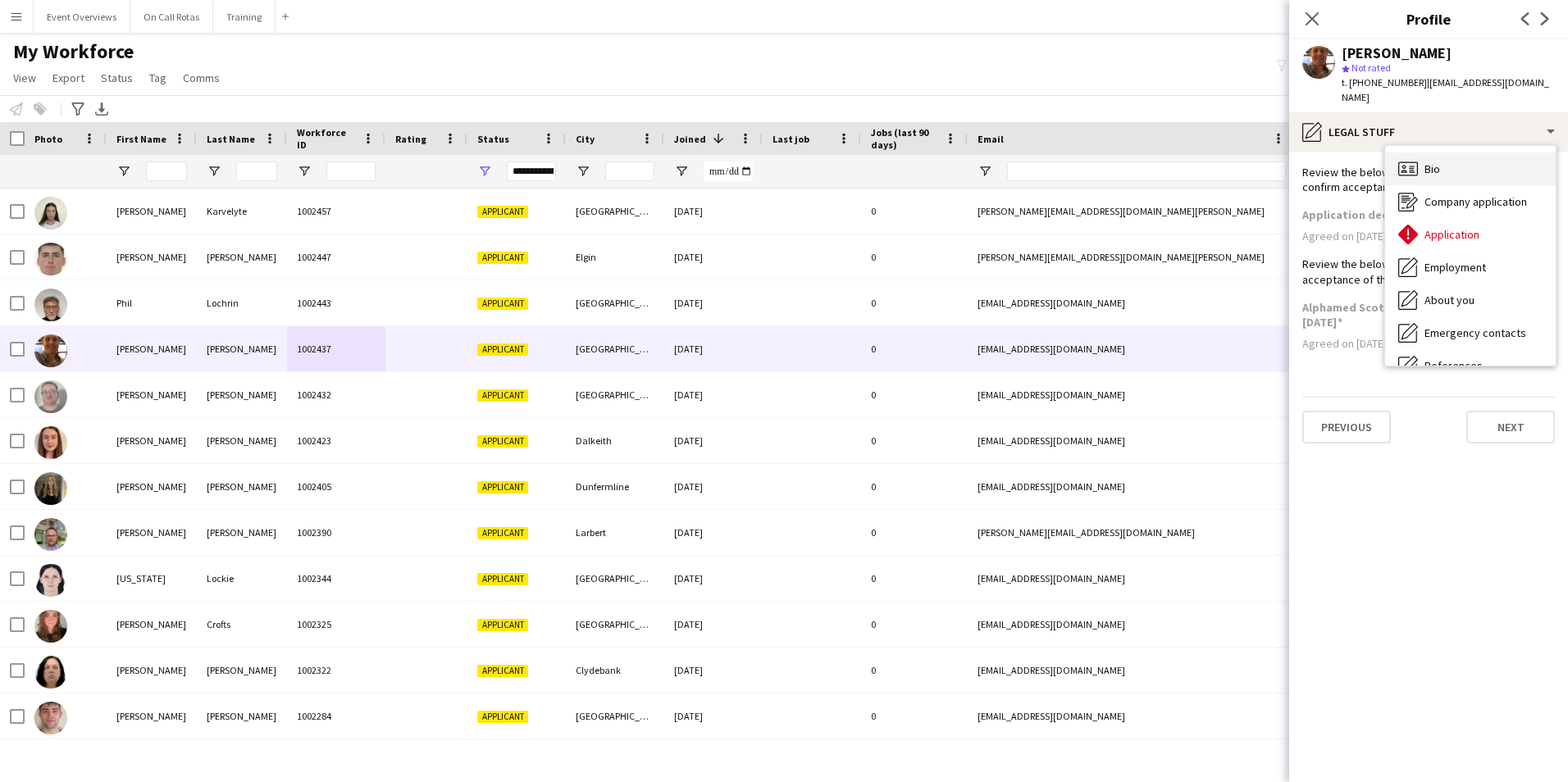
click at [1410, 159] on icon "Bio" at bounding box center [1407, 169] width 20 height 20
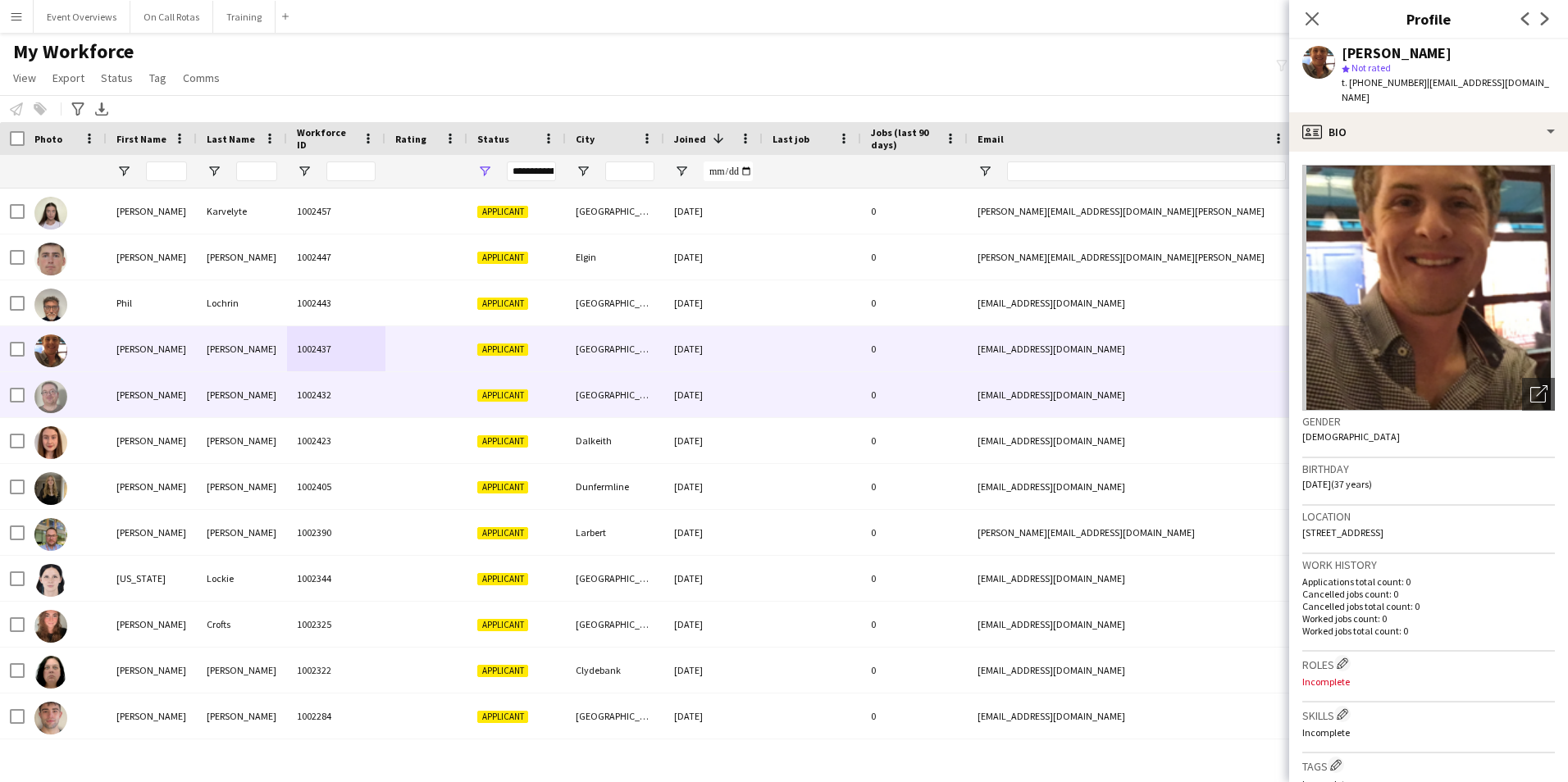
click at [166, 393] on div "Kevin" at bounding box center [152, 394] width 90 height 45
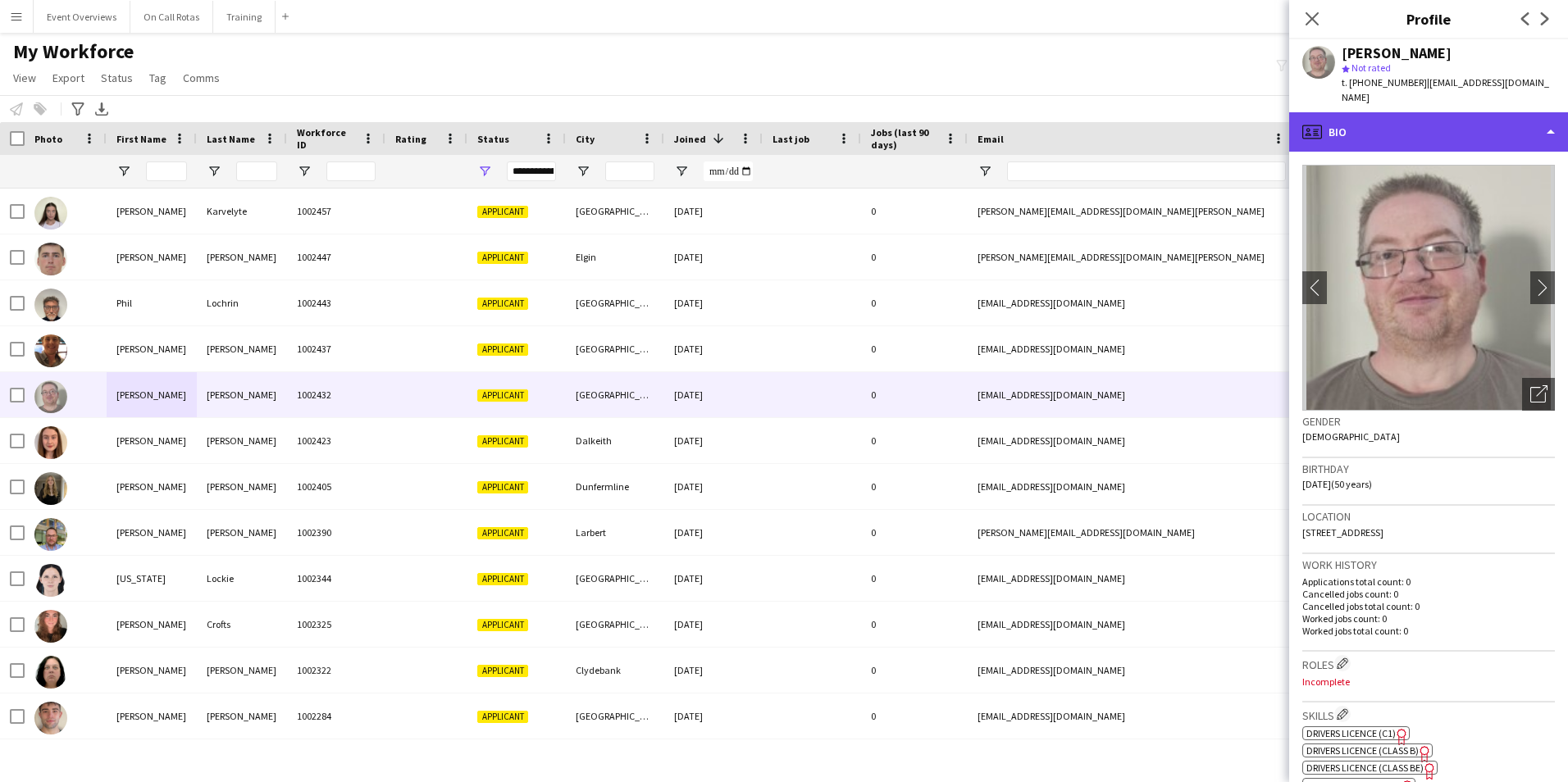
click at [1423, 118] on div "profile Bio" at bounding box center [1428, 132] width 279 height 39
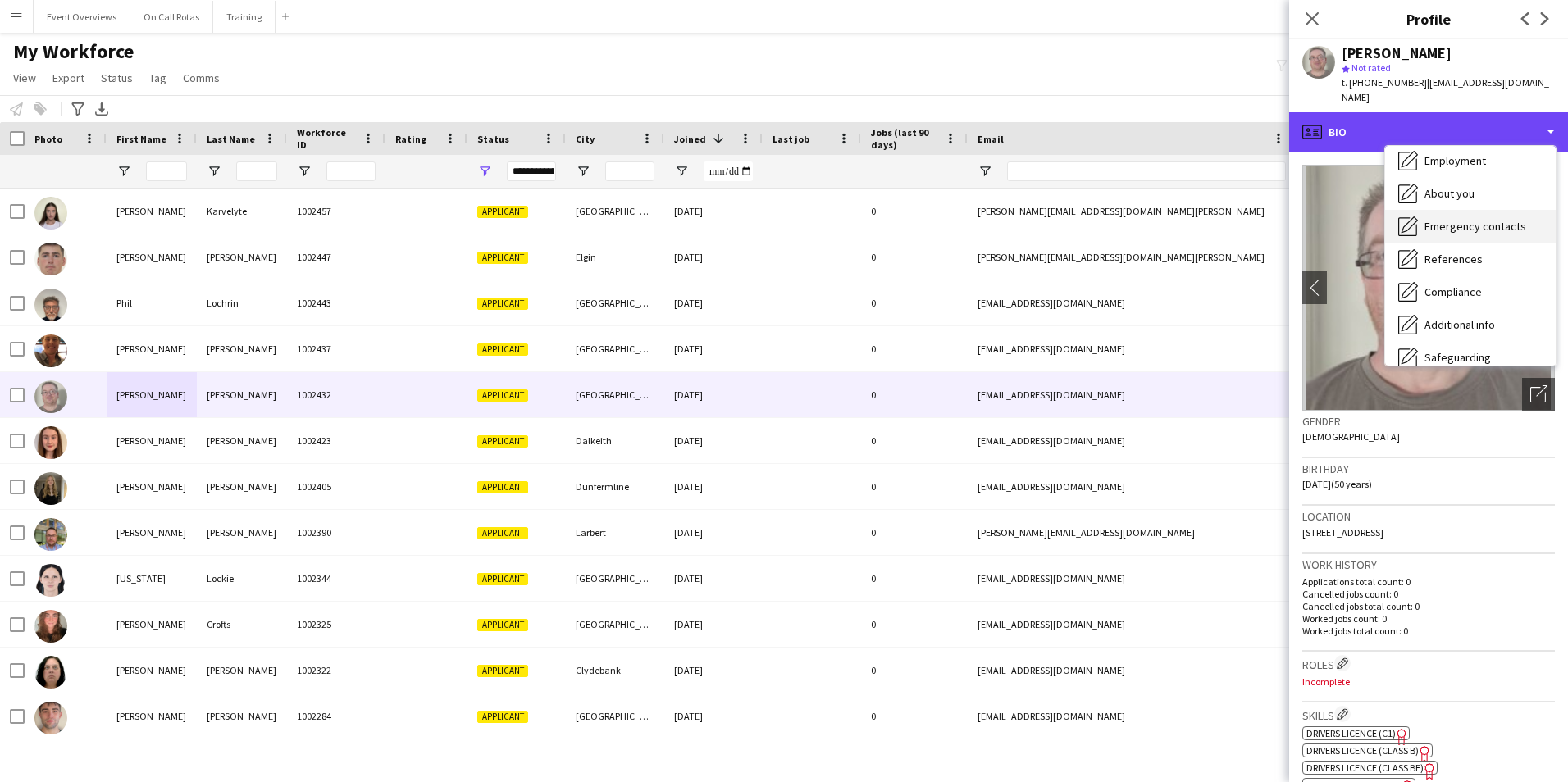
scroll to position [286, 0]
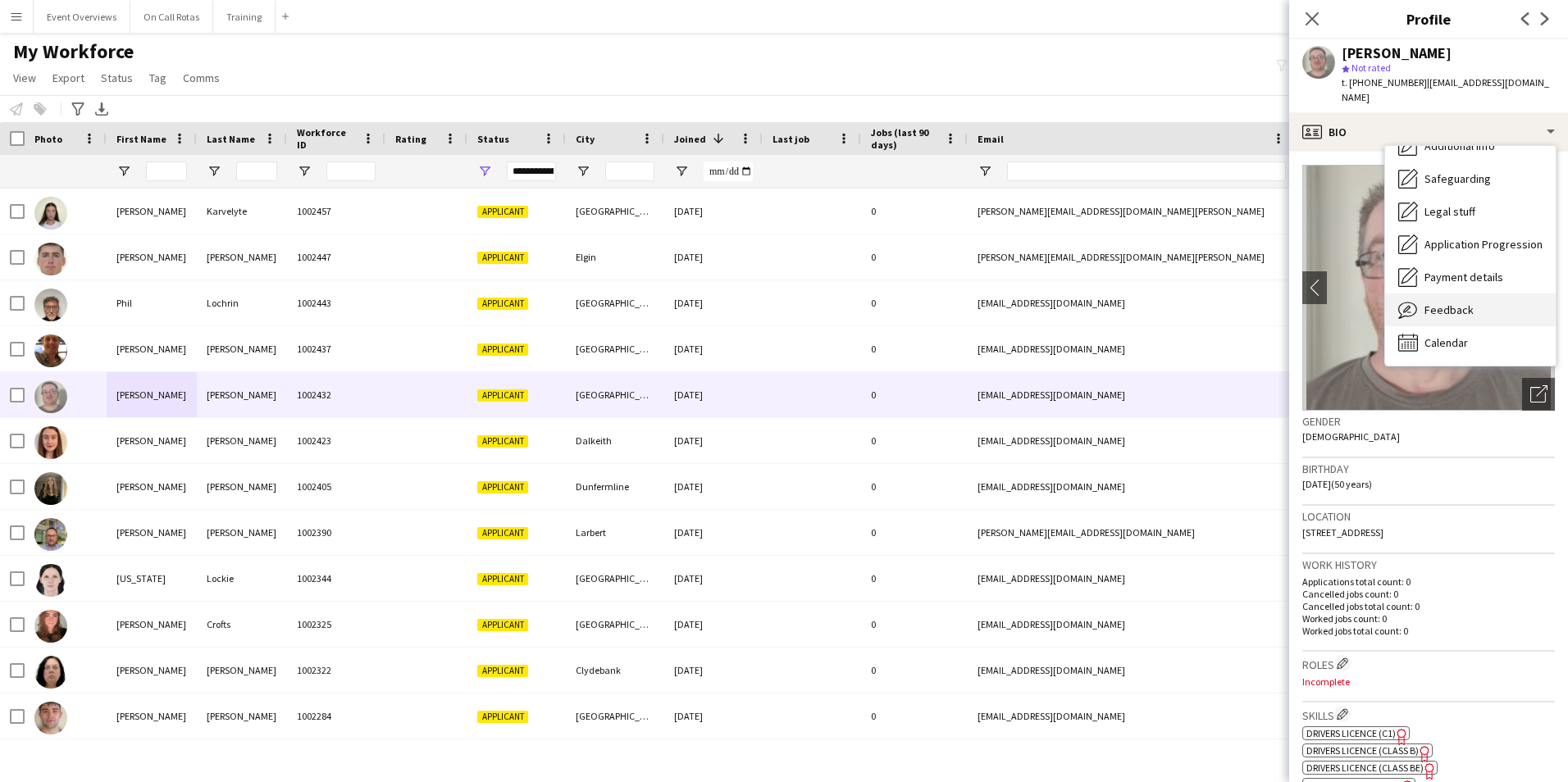
click at [1447, 302] on span "Feedback" at bounding box center [1448, 310] width 50 height 15
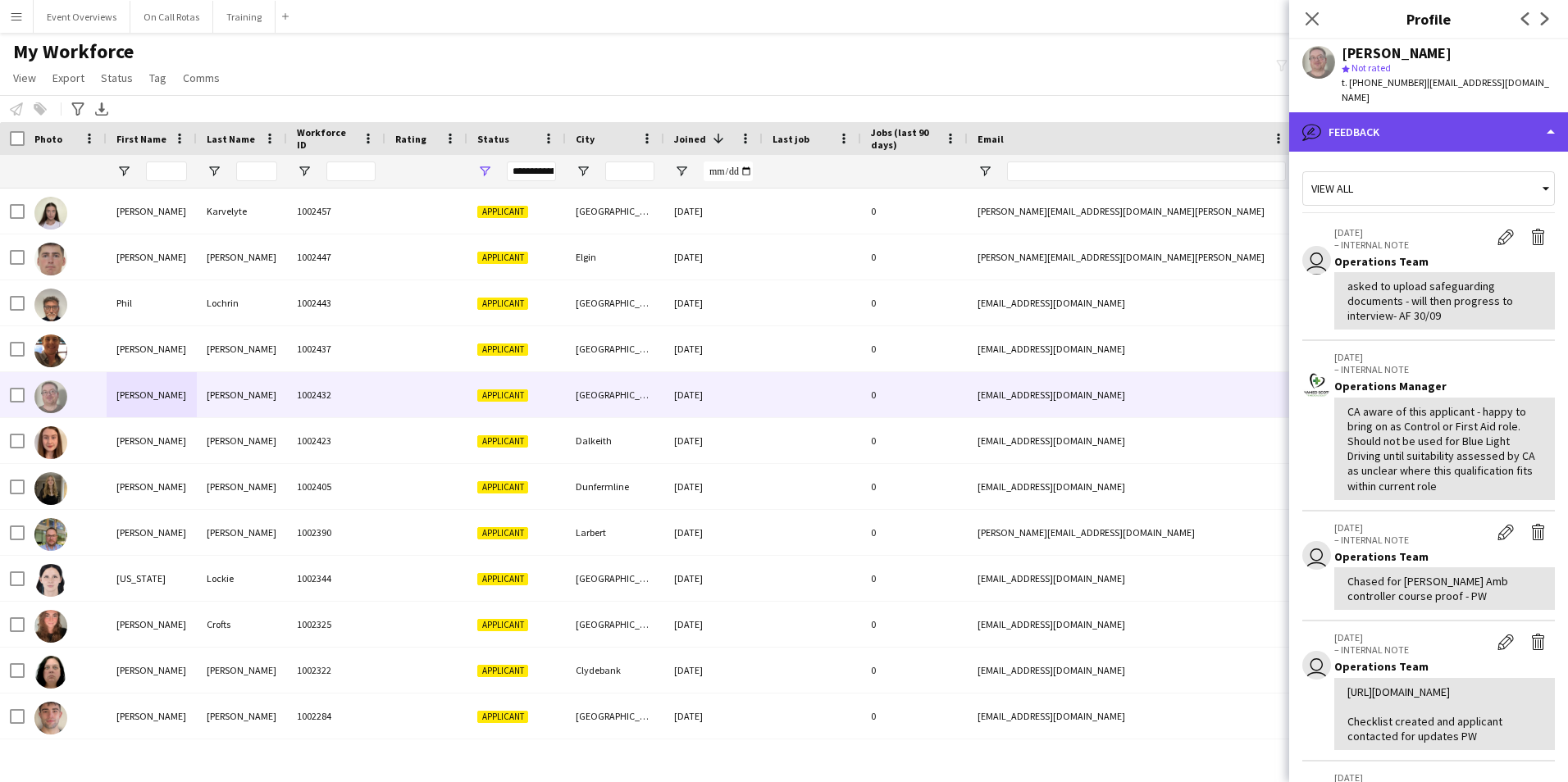
click at [1385, 122] on div "bubble-pencil Feedback" at bounding box center [1428, 132] width 279 height 39
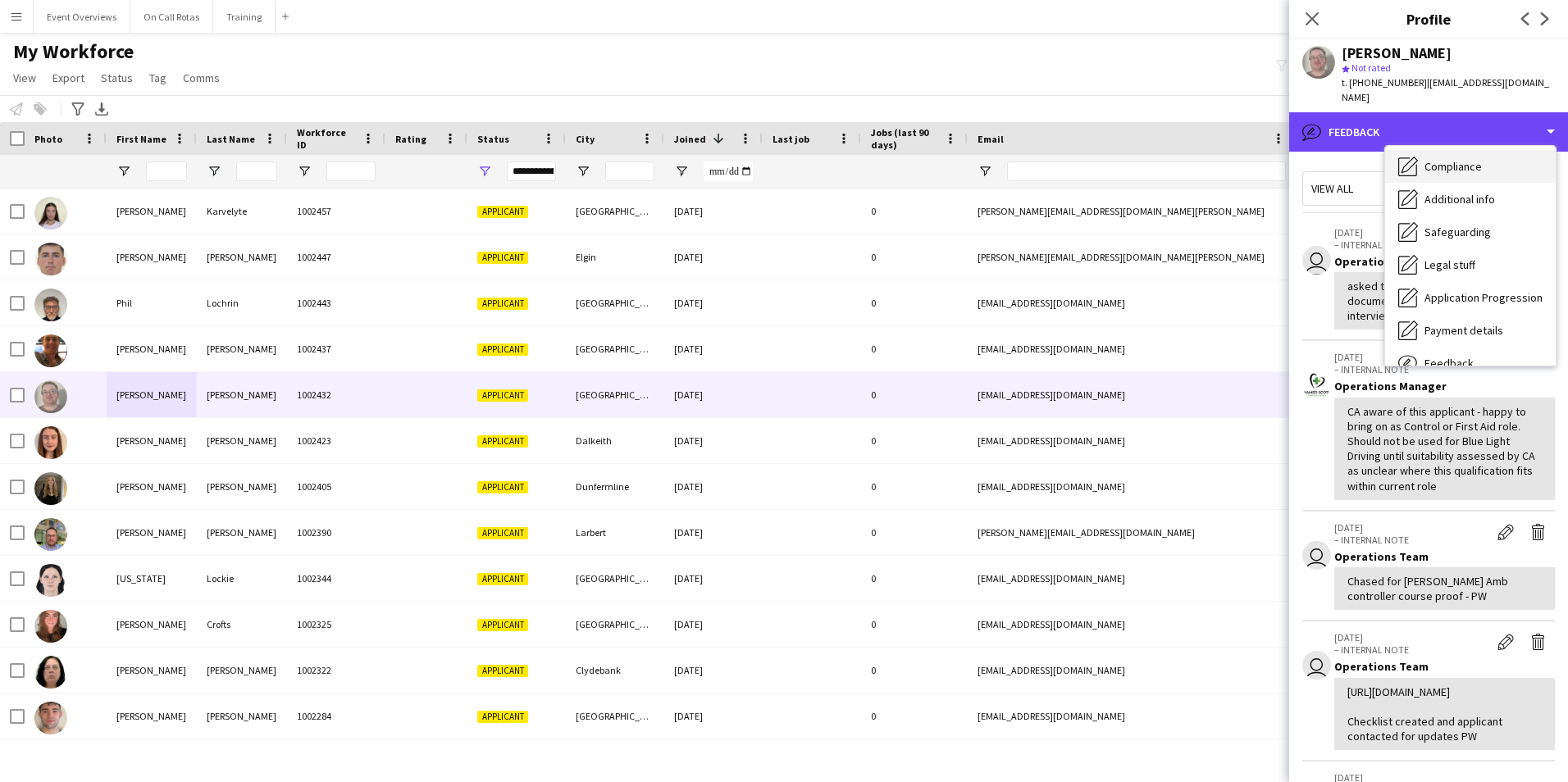
scroll to position [203, 0]
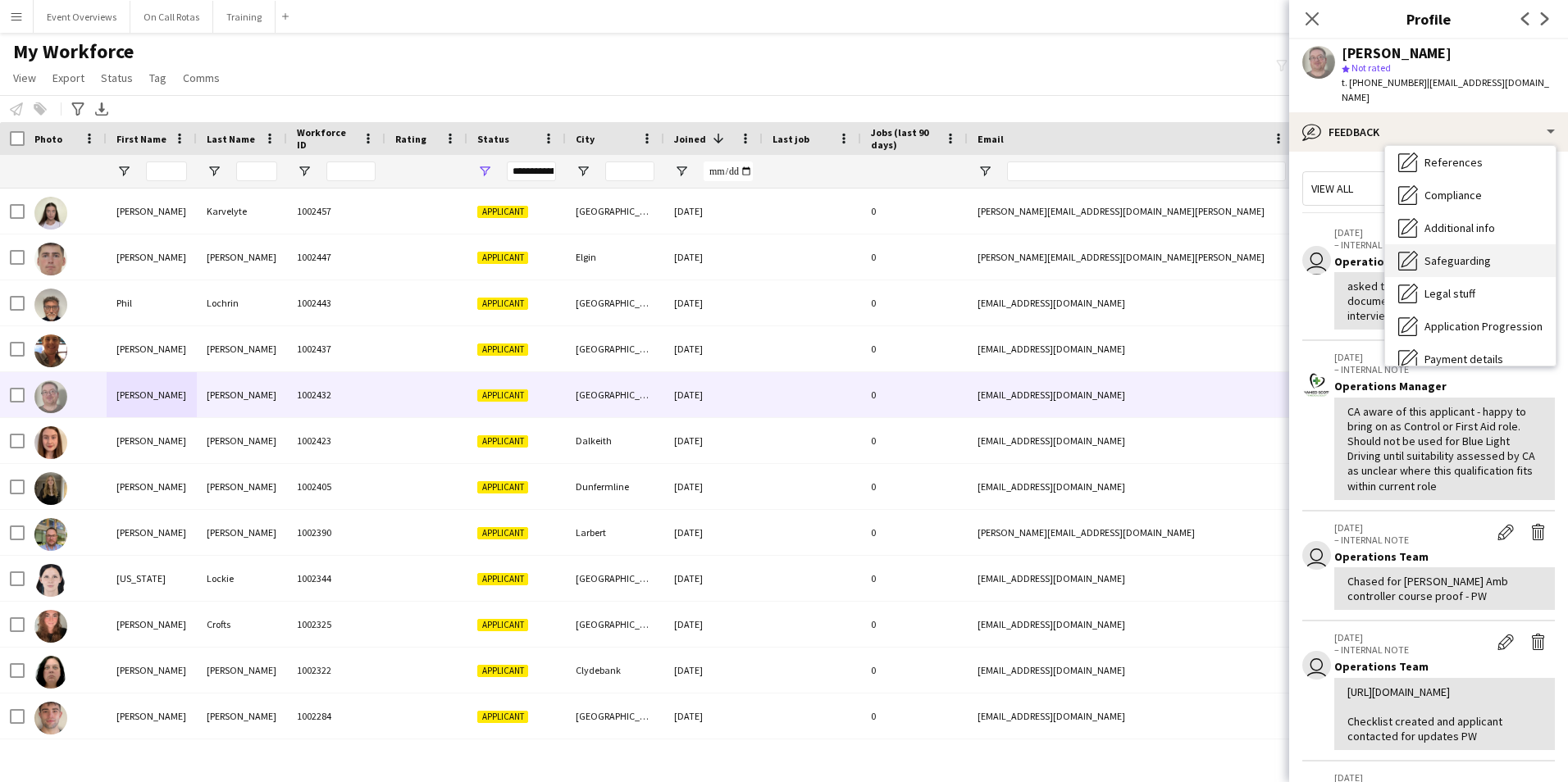
click at [1434, 253] on span "Safeguarding" at bounding box center [1457, 260] width 67 height 15
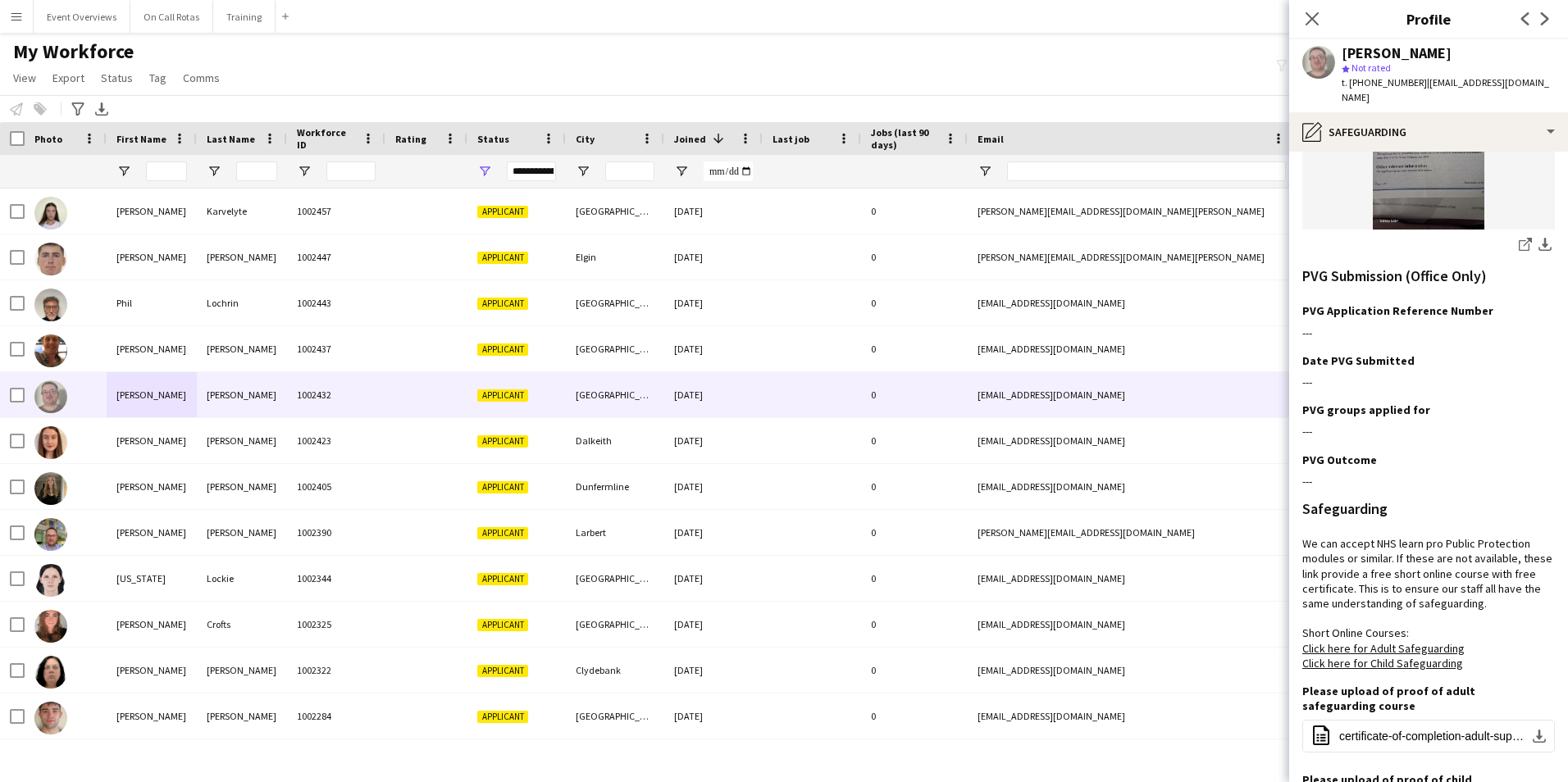
scroll to position [567, 0]
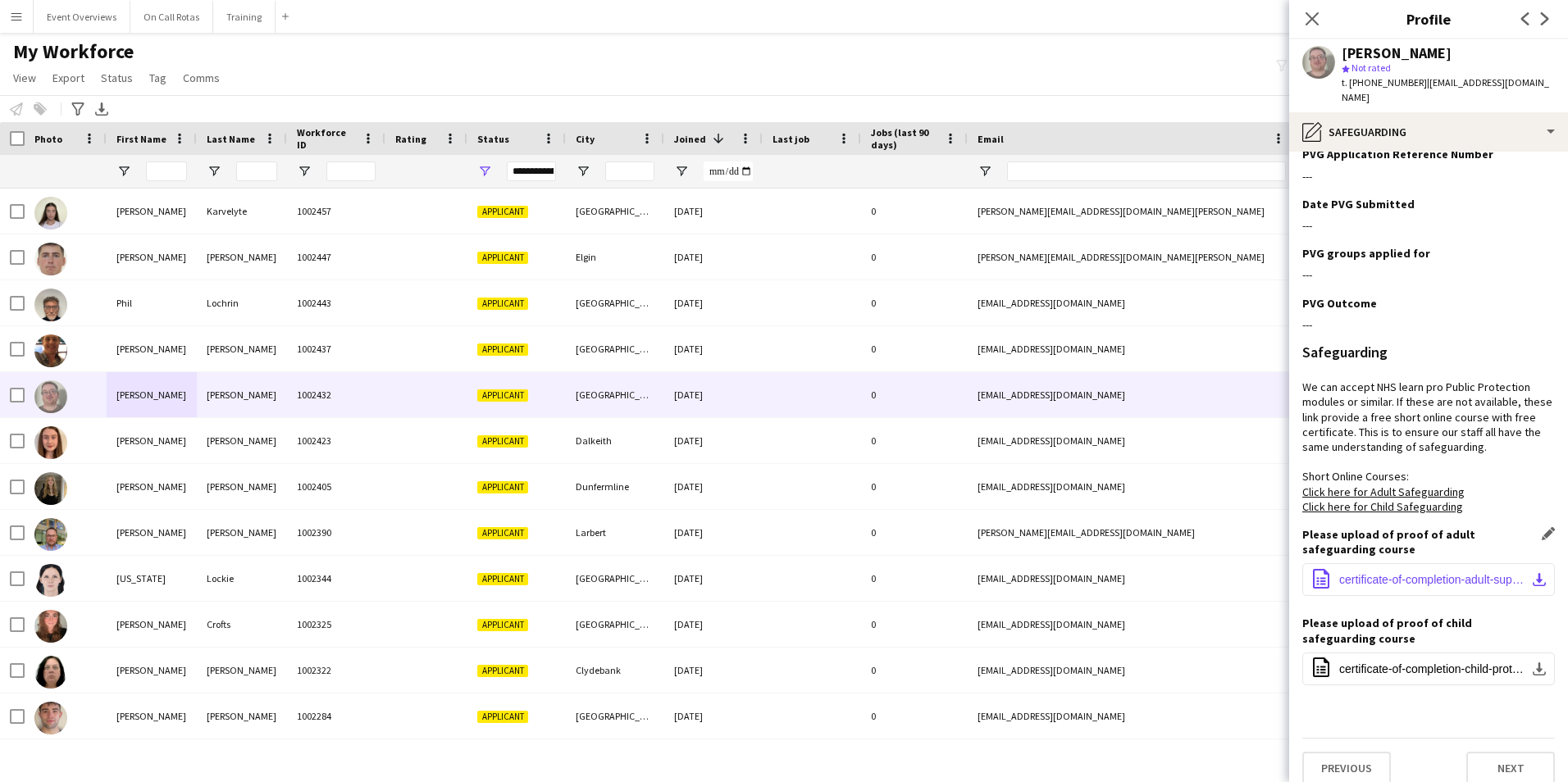
click at [1432, 563] on button "office-file-sheet certificate-of-completion-adult-support-and-protection-practi…" at bounding box center [1428, 579] width 253 height 33
click at [1355, 662] on span "certificate-of-completion-child-protection-practice-level-1-informed (1).pdf" at bounding box center [1431, 669] width 185 height 13
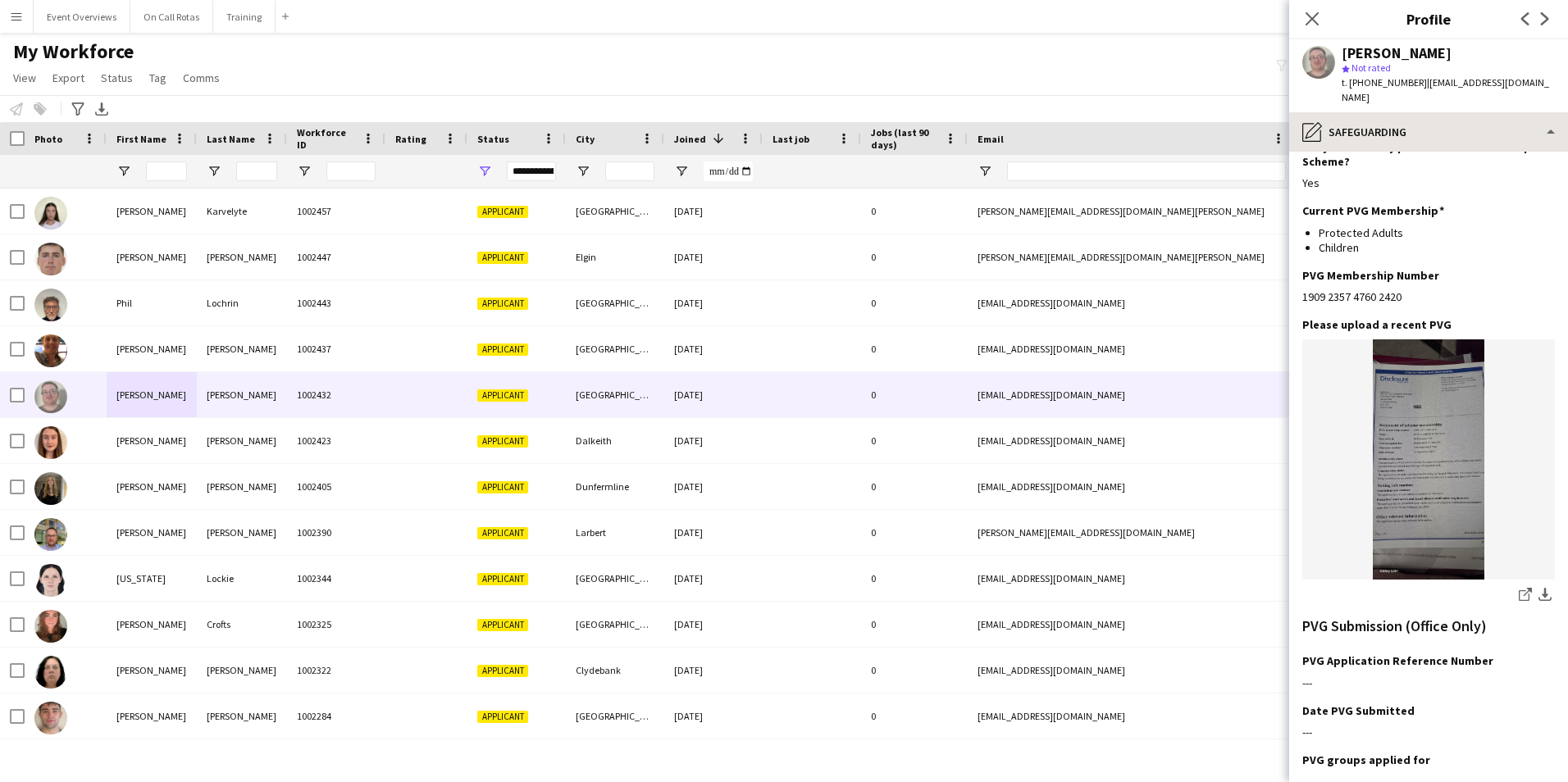
scroll to position [0, 0]
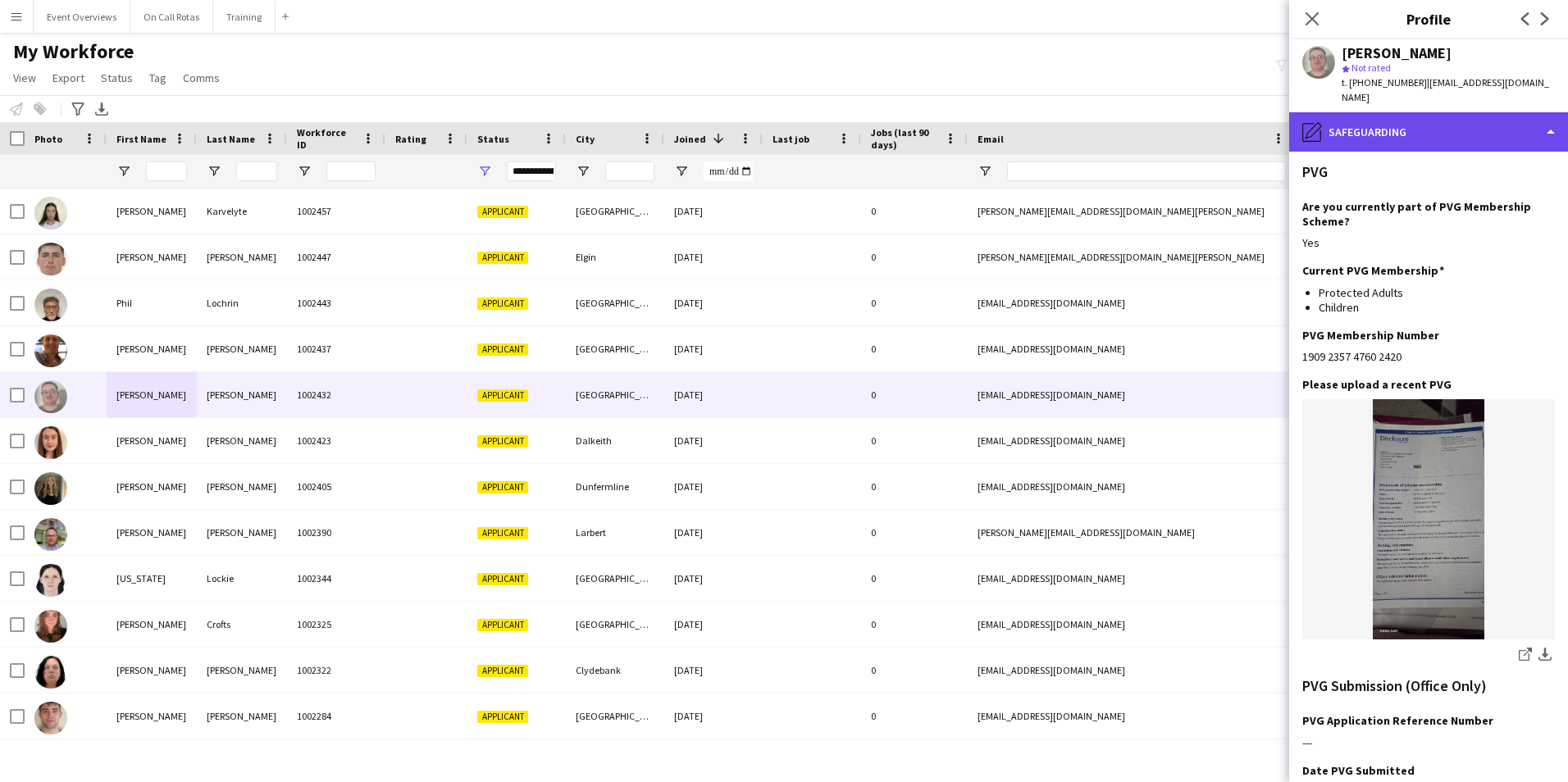
click at [1342, 125] on div "pencil4 Safeguarding" at bounding box center [1428, 132] width 279 height 39
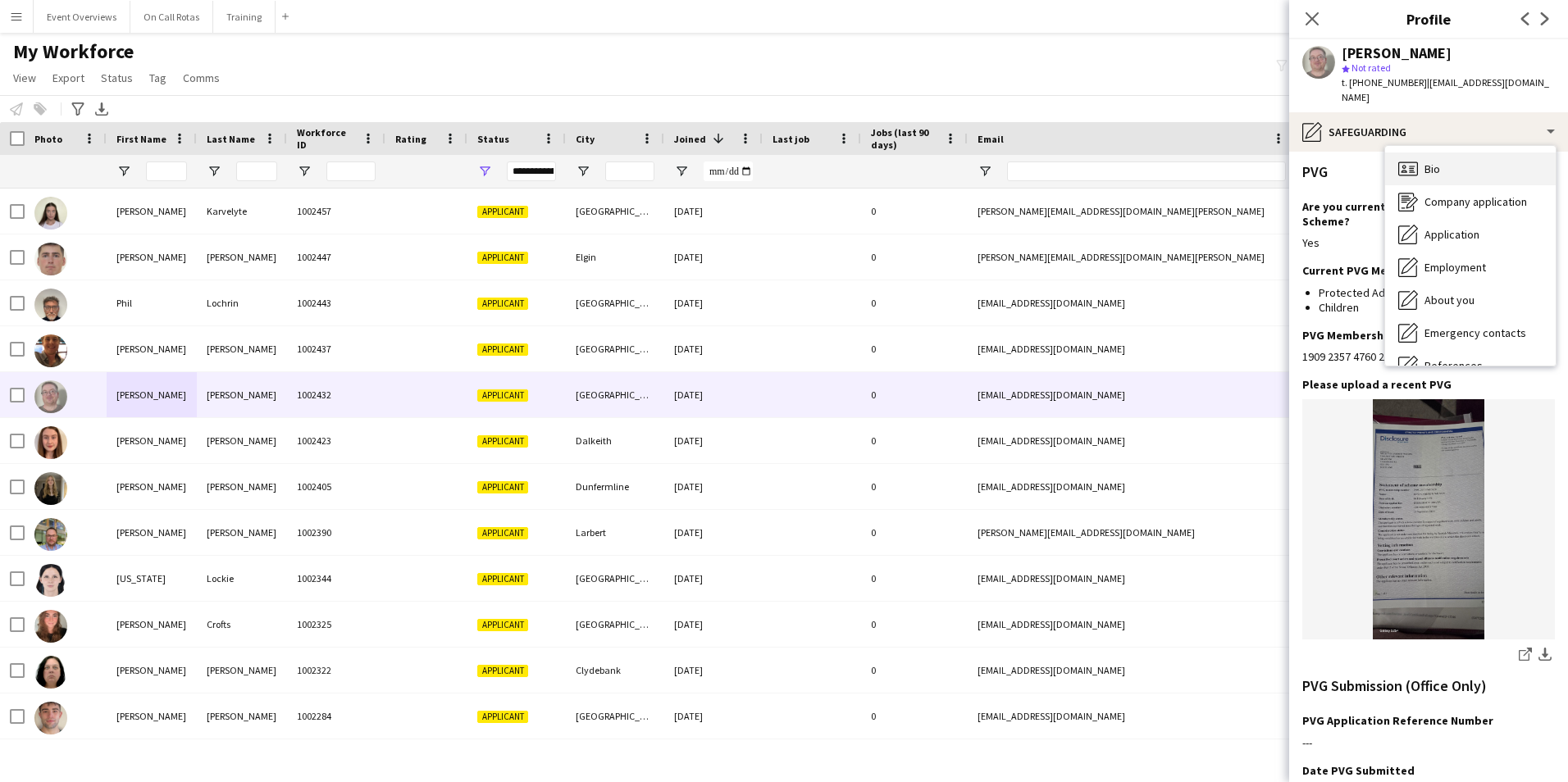
click at [1425, 161] on span "Bio" at bounding box center [1431, 169] width 16 height 15
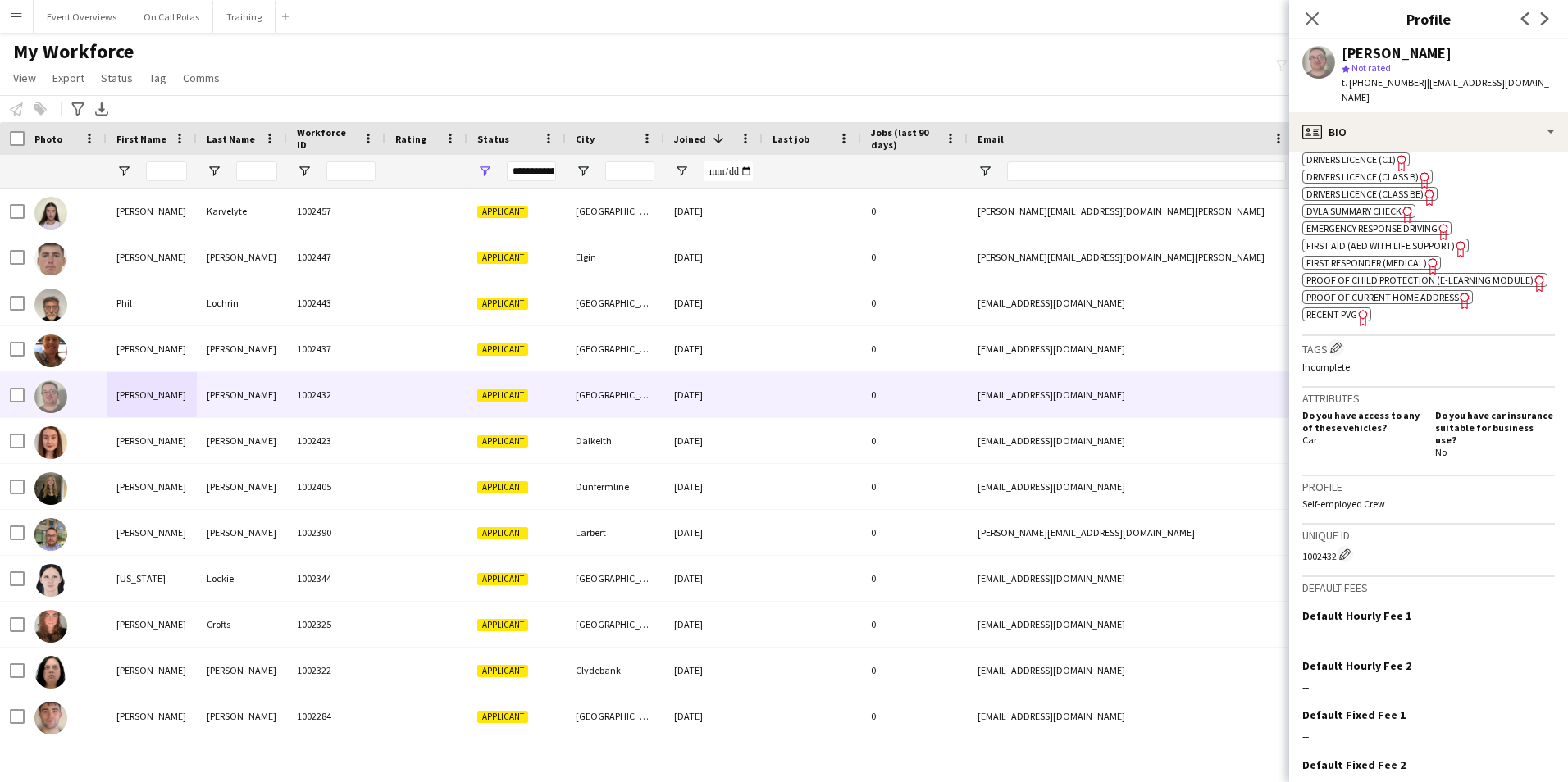
scroll to position [642, 0]
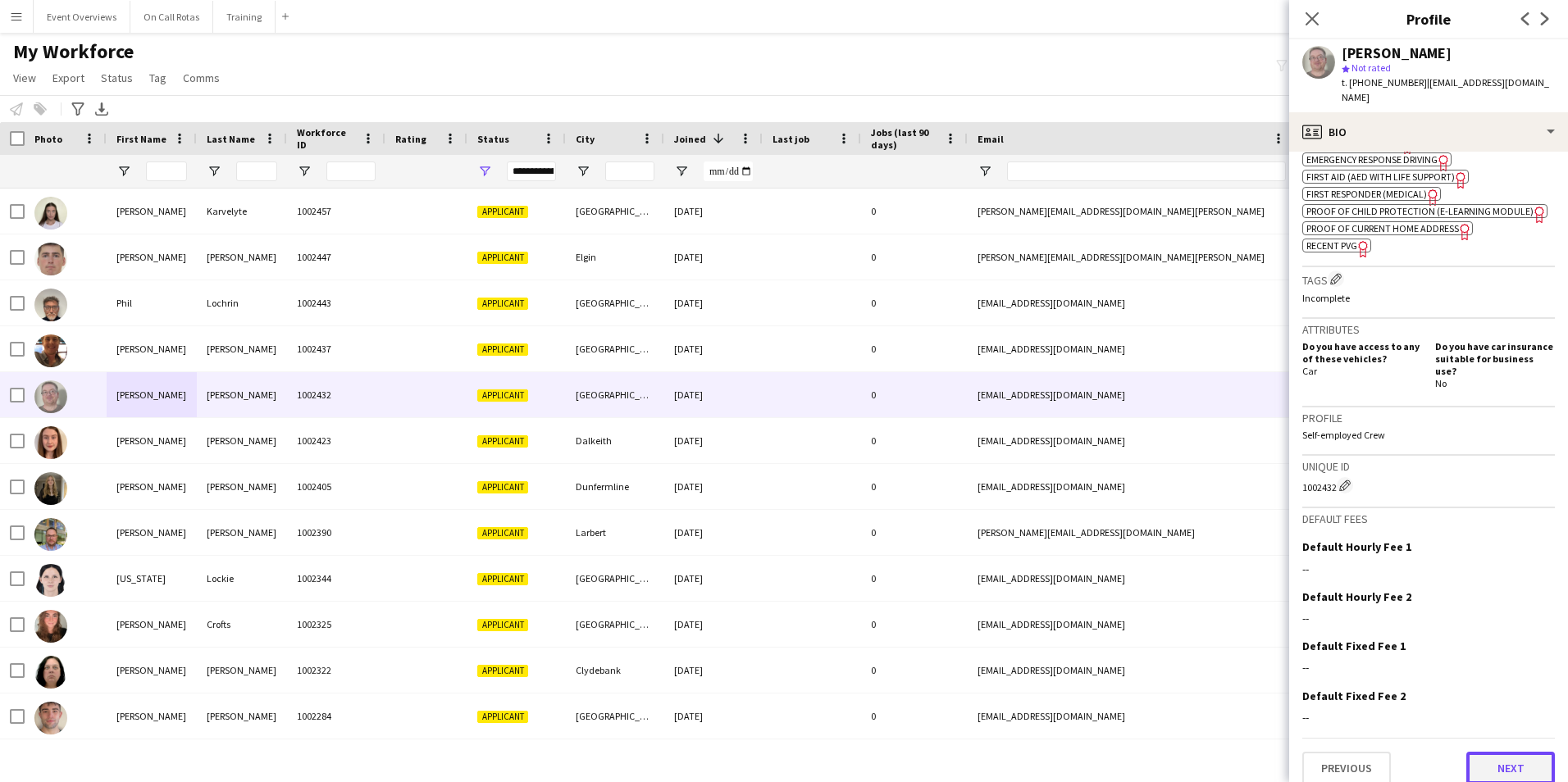
click at [1477, 752] on button "Next" at bounding box center [1510, 768] width 89 height 33
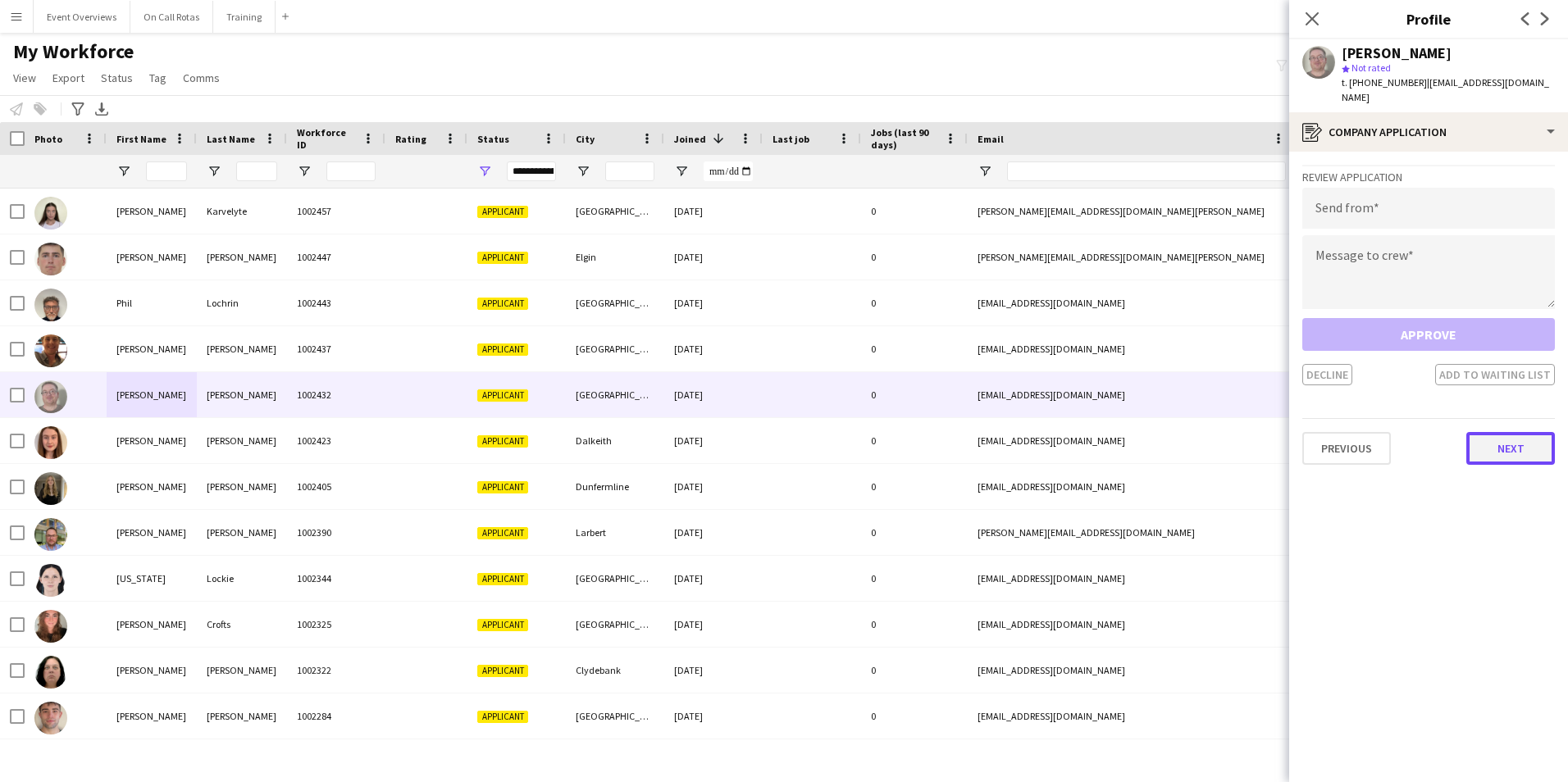
click at [1521, 438] on button "Next" at bounding box center [1510, 448] width 89 height 33
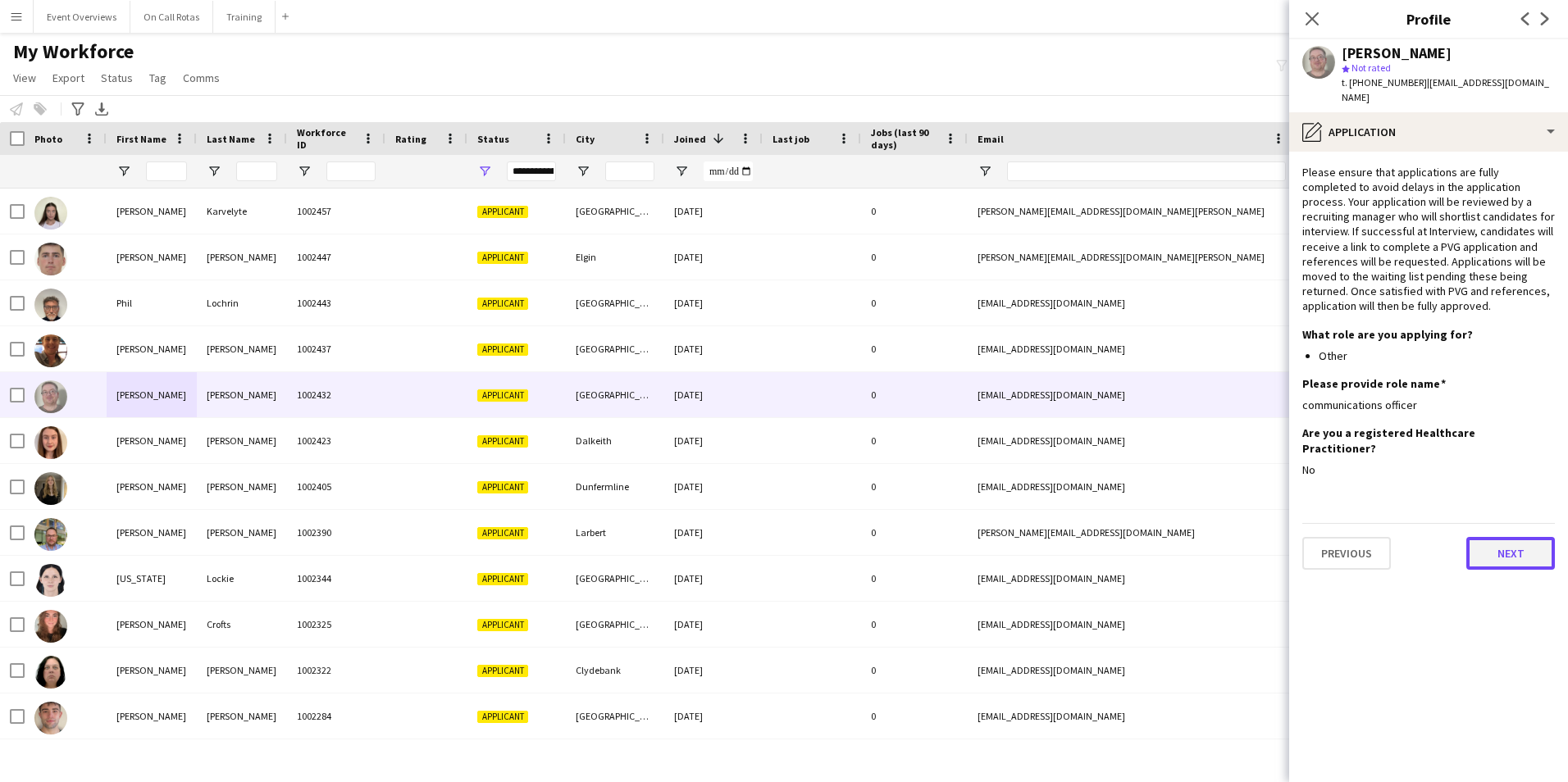
click at [1512, 537] on button "Next" at bounding box center [1510, 553] width 89 height 33
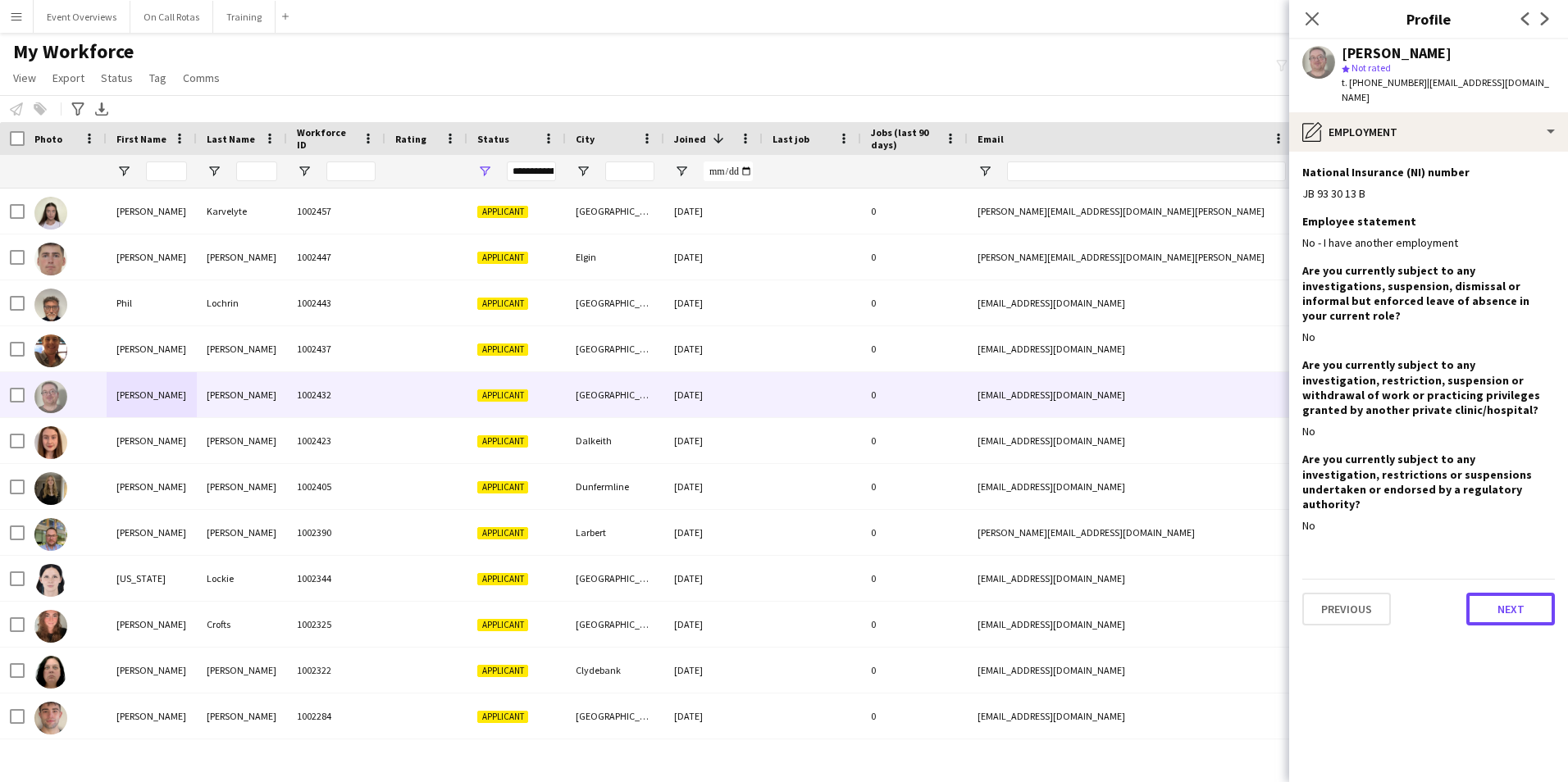
click at [1502, 593] on button "Next" at bounding box center [1510, 609] width 89 height 33
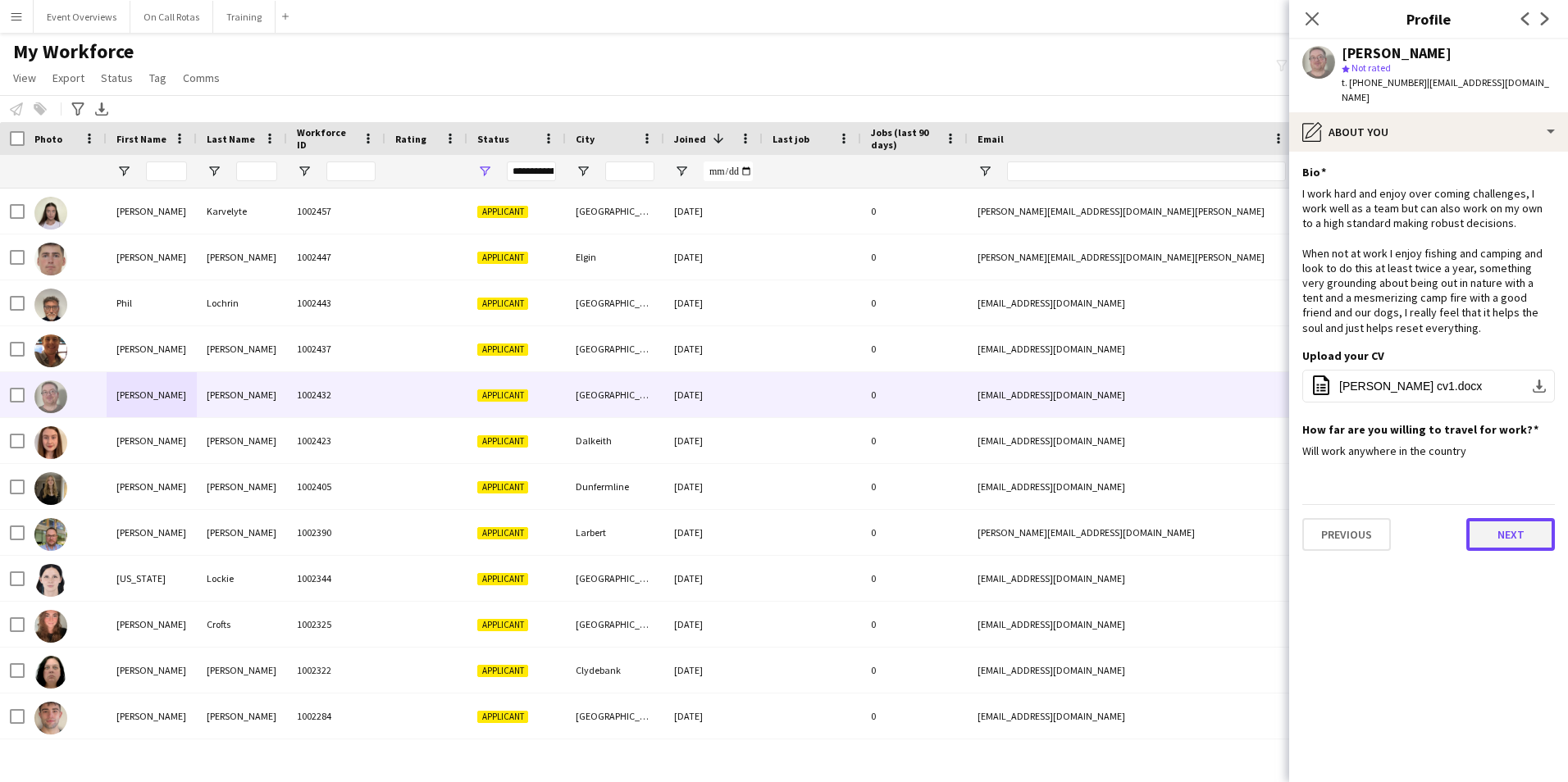
click at [1492, 518] on button "Next" at bounding box center [1510, 534] width 89 height 33
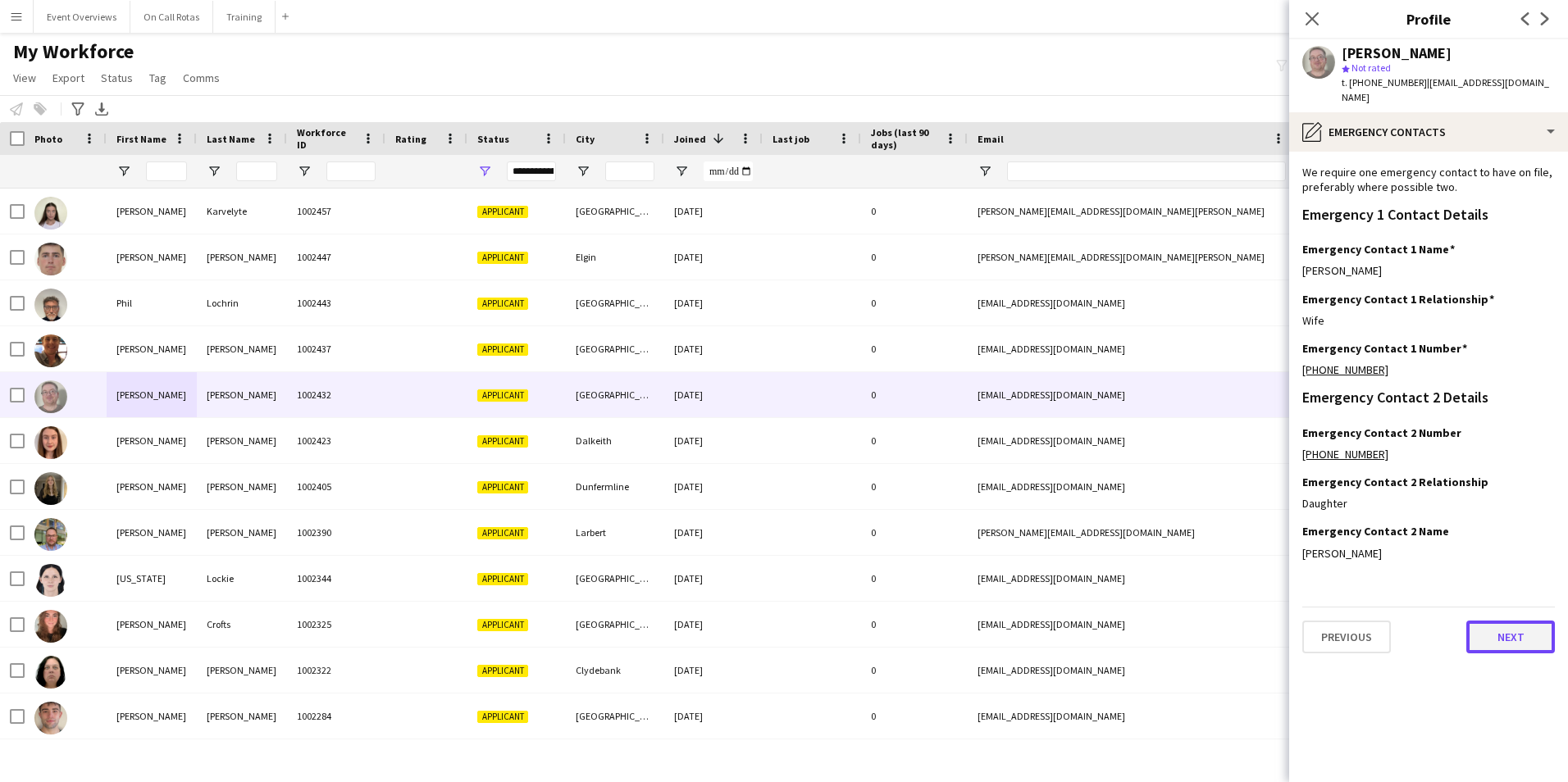
click at [1510, 625] on button "Next" at bounding box center [1510, 637] width 89 height 33
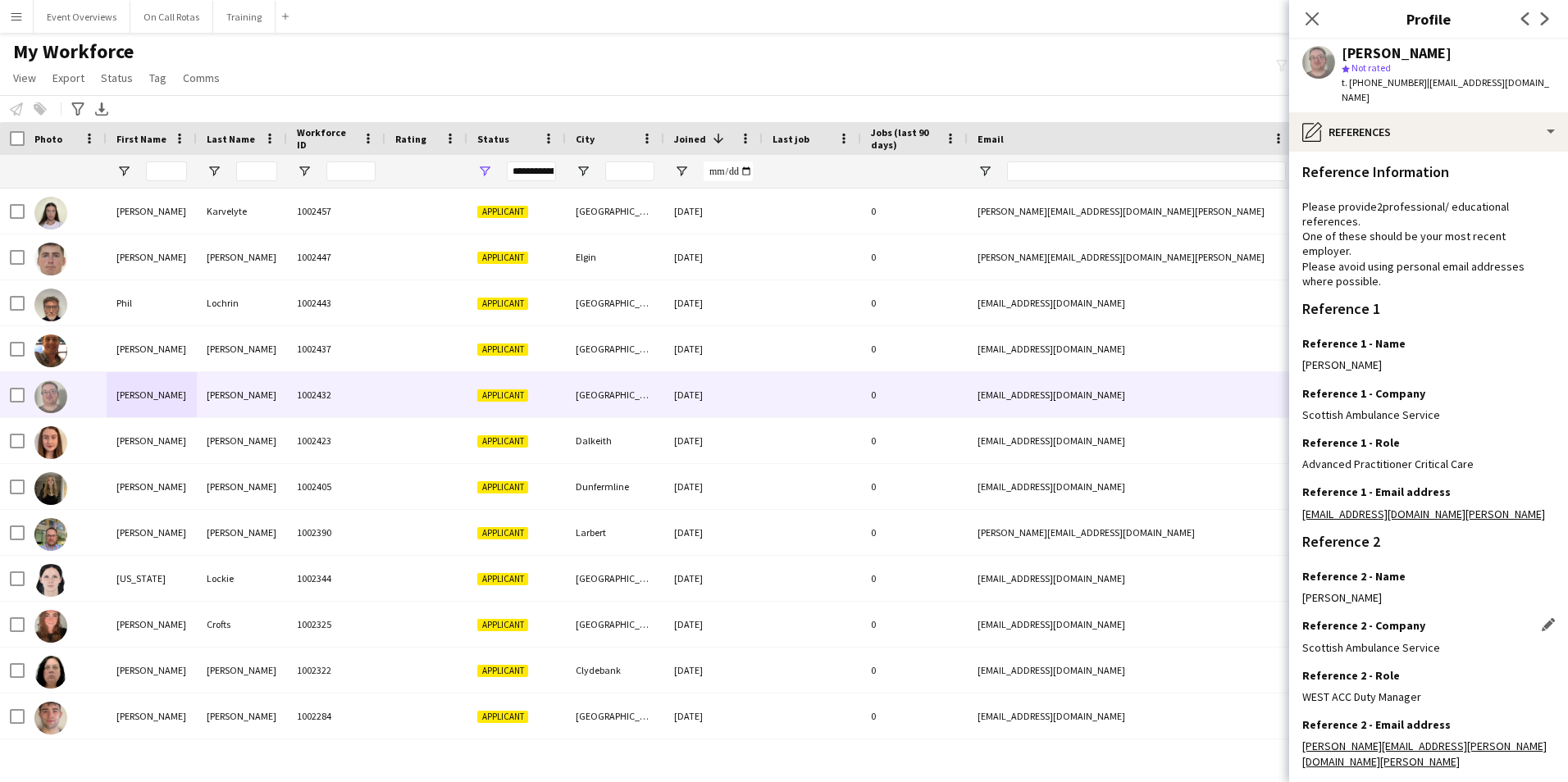
scroll to position [196, 0]
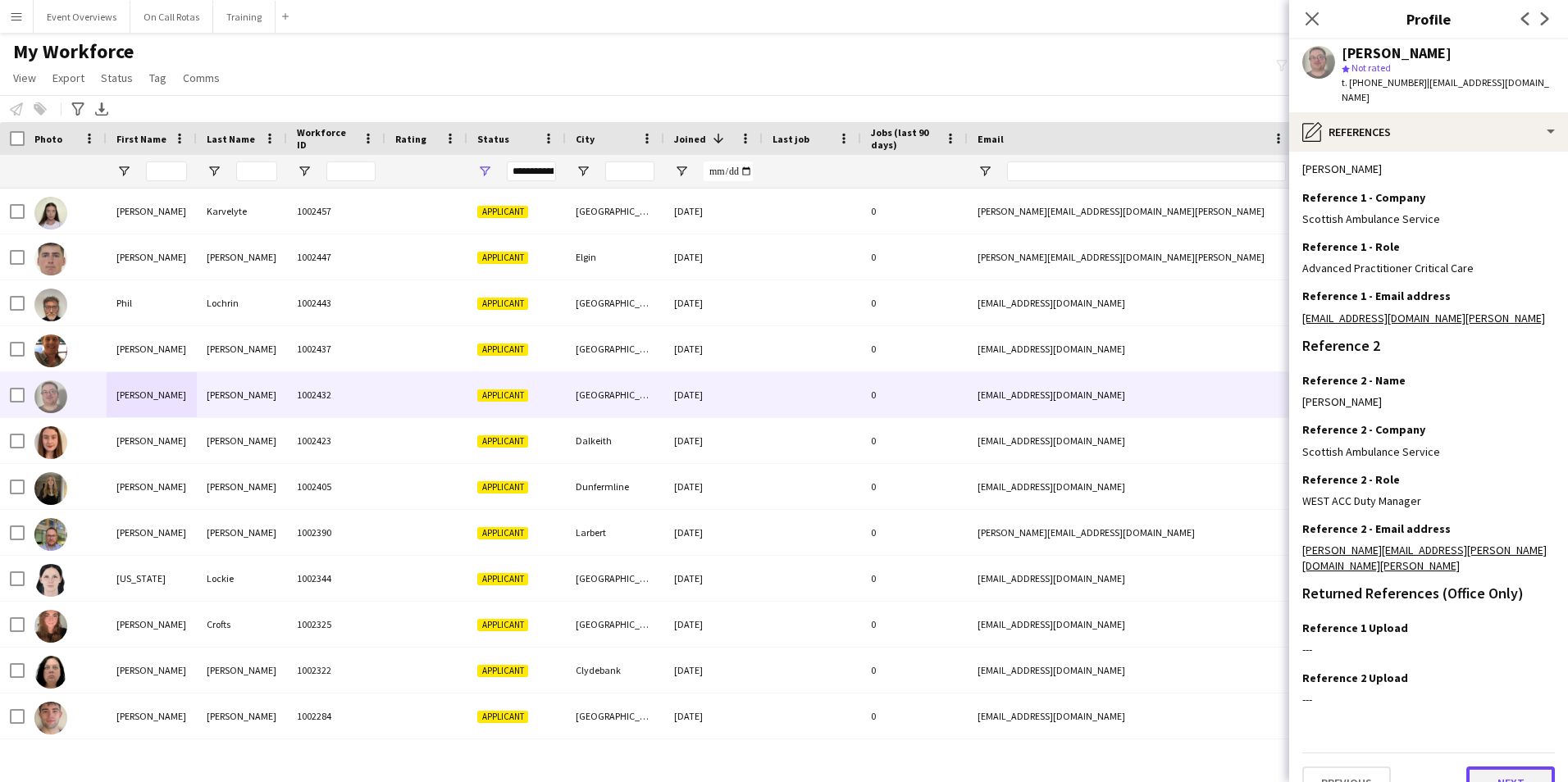
click at [1493, 766] on button "Next" at bounding box center [1510, 782] width 89 height 33
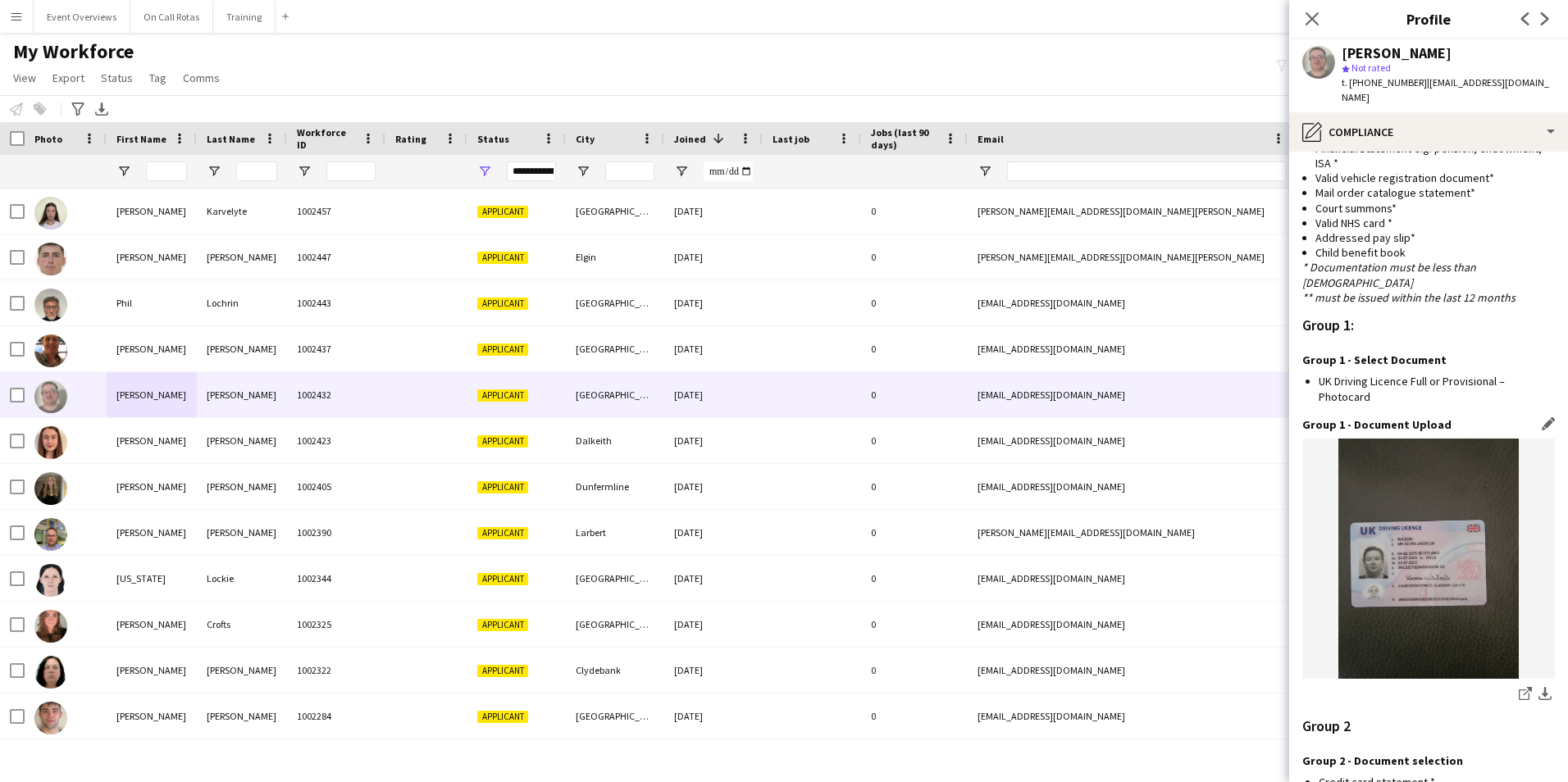
scroll to position [1696, 0]
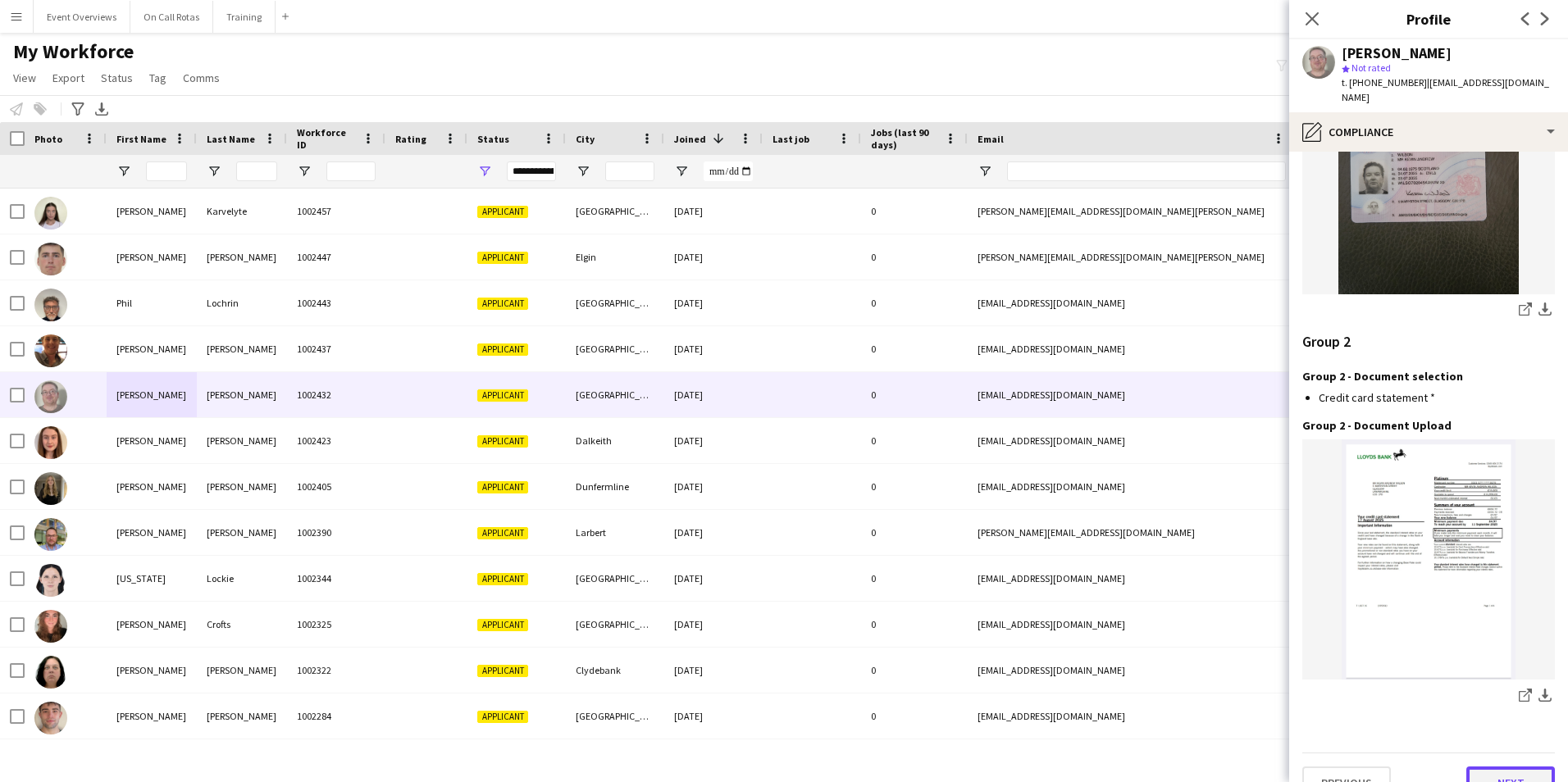
click at [1492, 766] on button "Next" at bounding box center [1510, 782] width 89 height 33
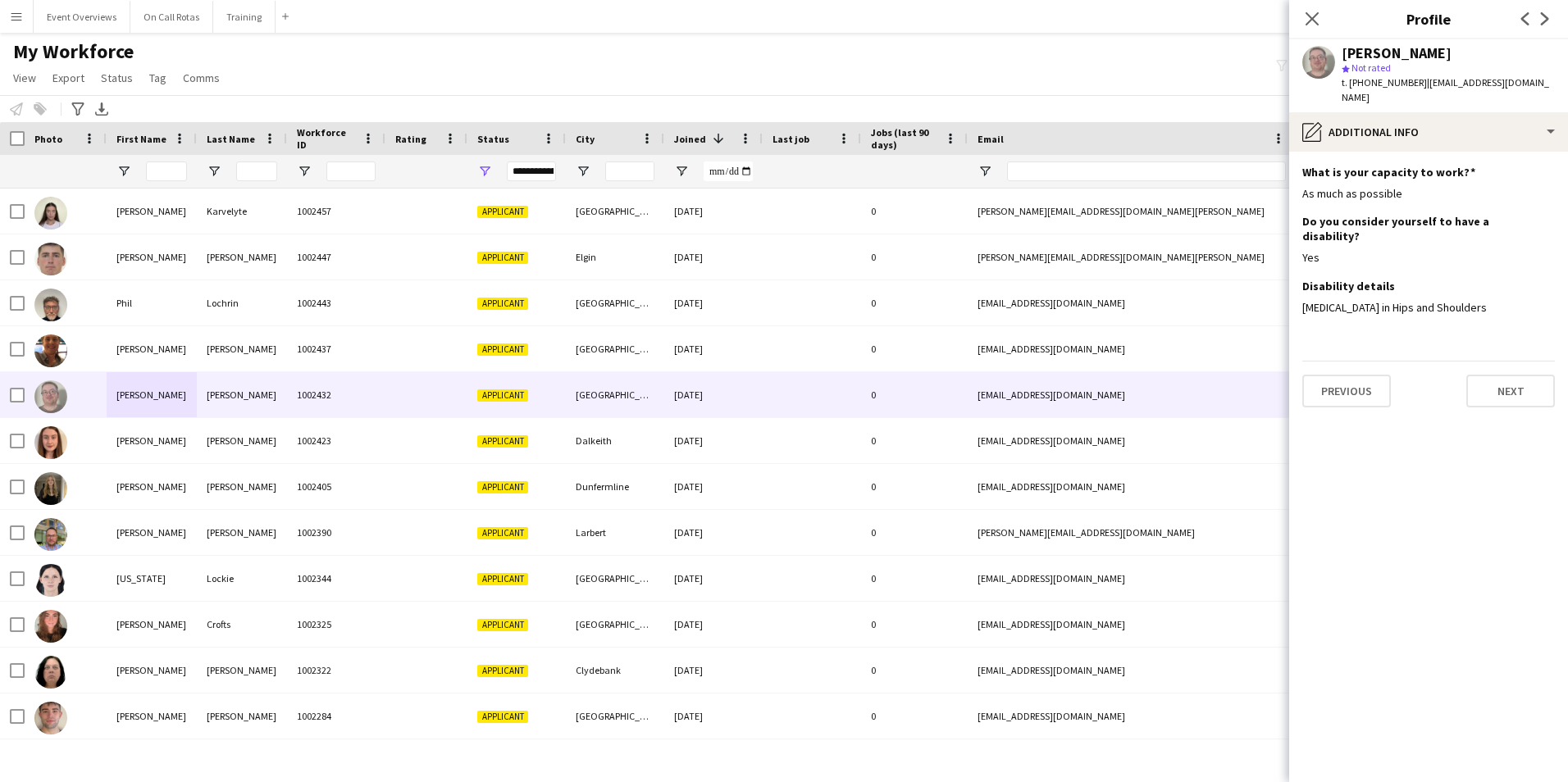
scroll to position [0, 0]
click at [1503, 375] on button "Next" at bounding box center [1510, 391] width 89 height 33
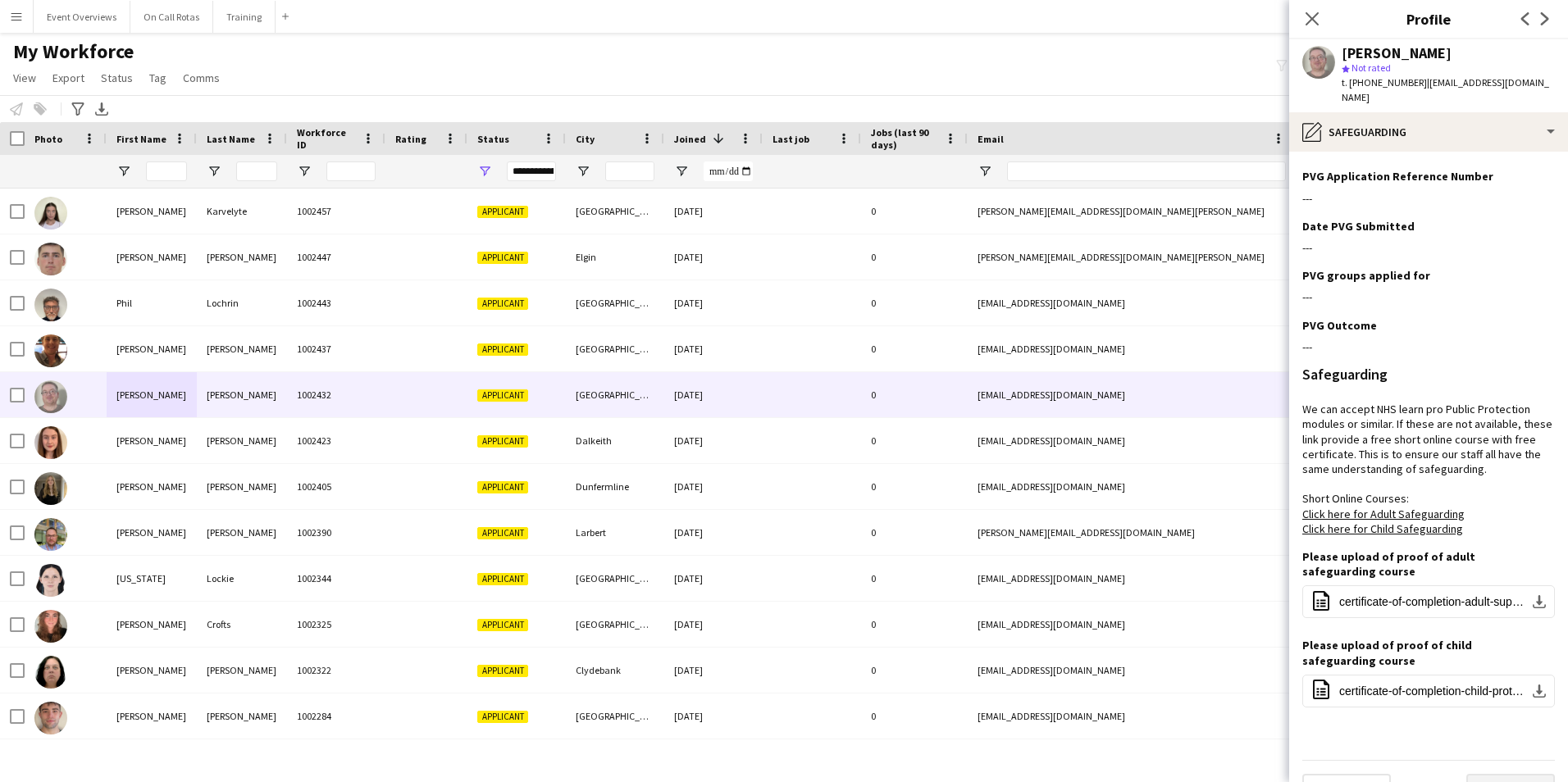
scroll to position [567, 0]
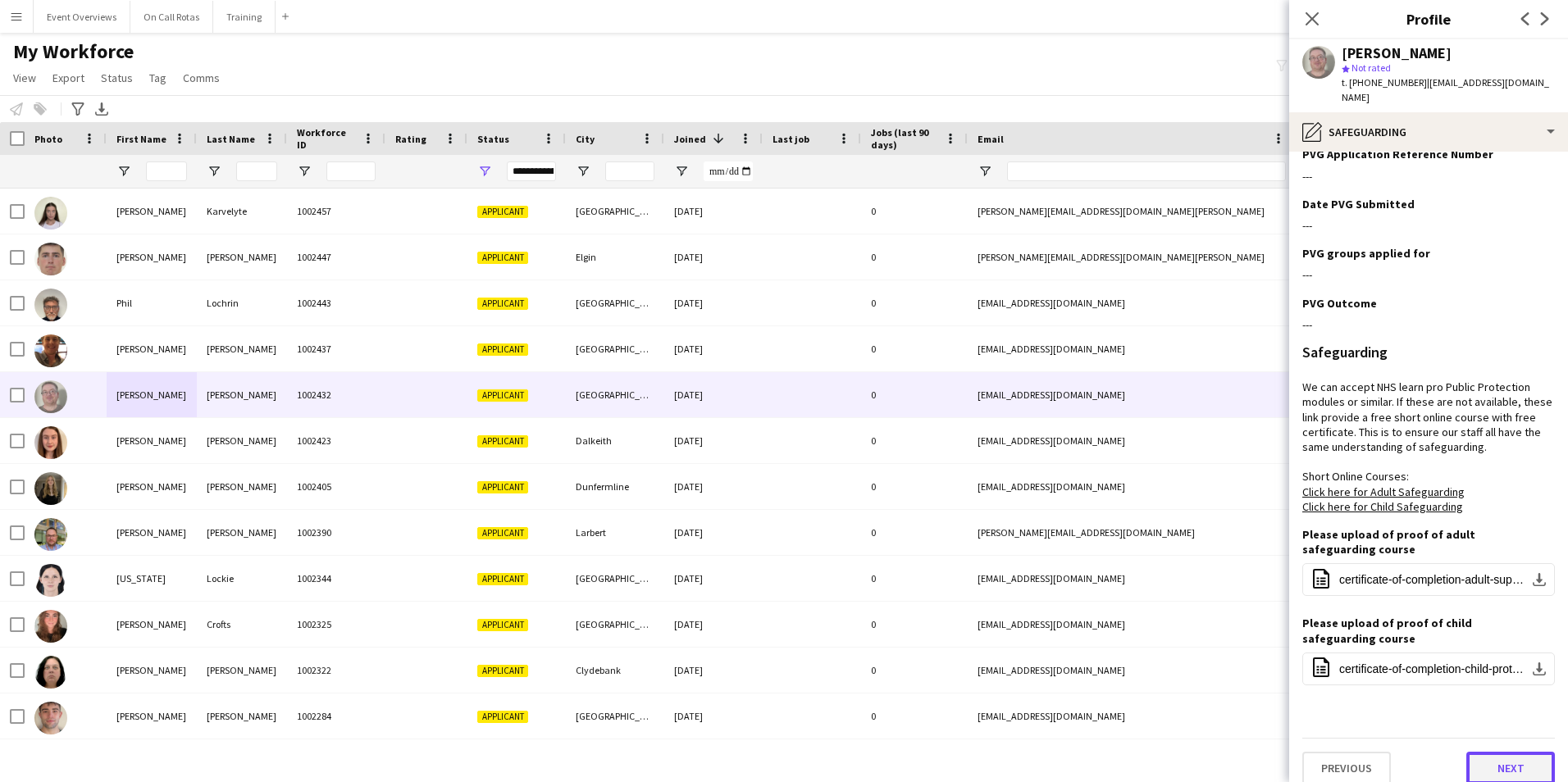
click at [1501, 763] on button "Next" at bounding box center [1510, 768] width 89 height 33
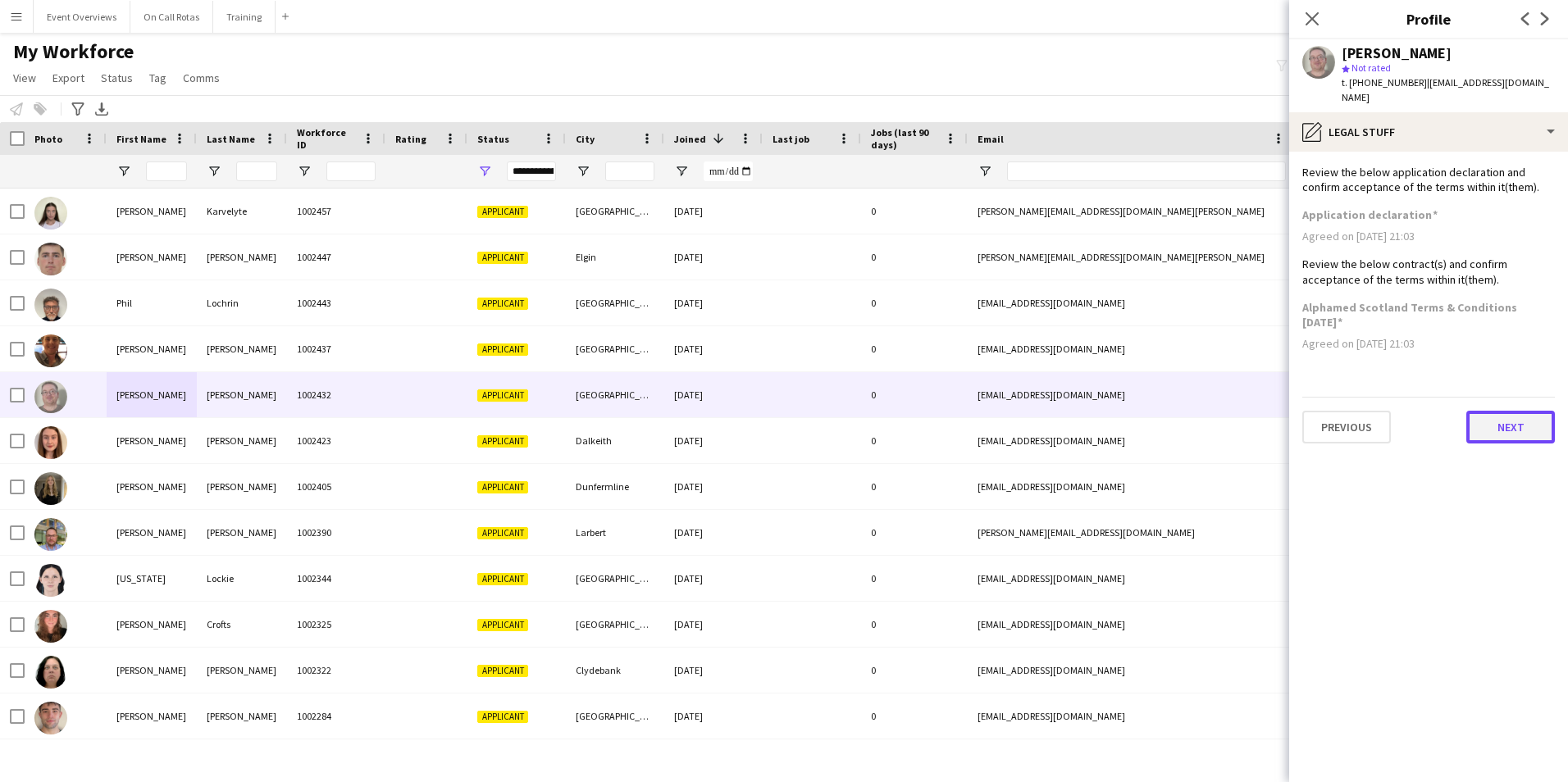
click at [1500, 416] on button "Next" at bounding box center [1510, 427] width 89 height 33
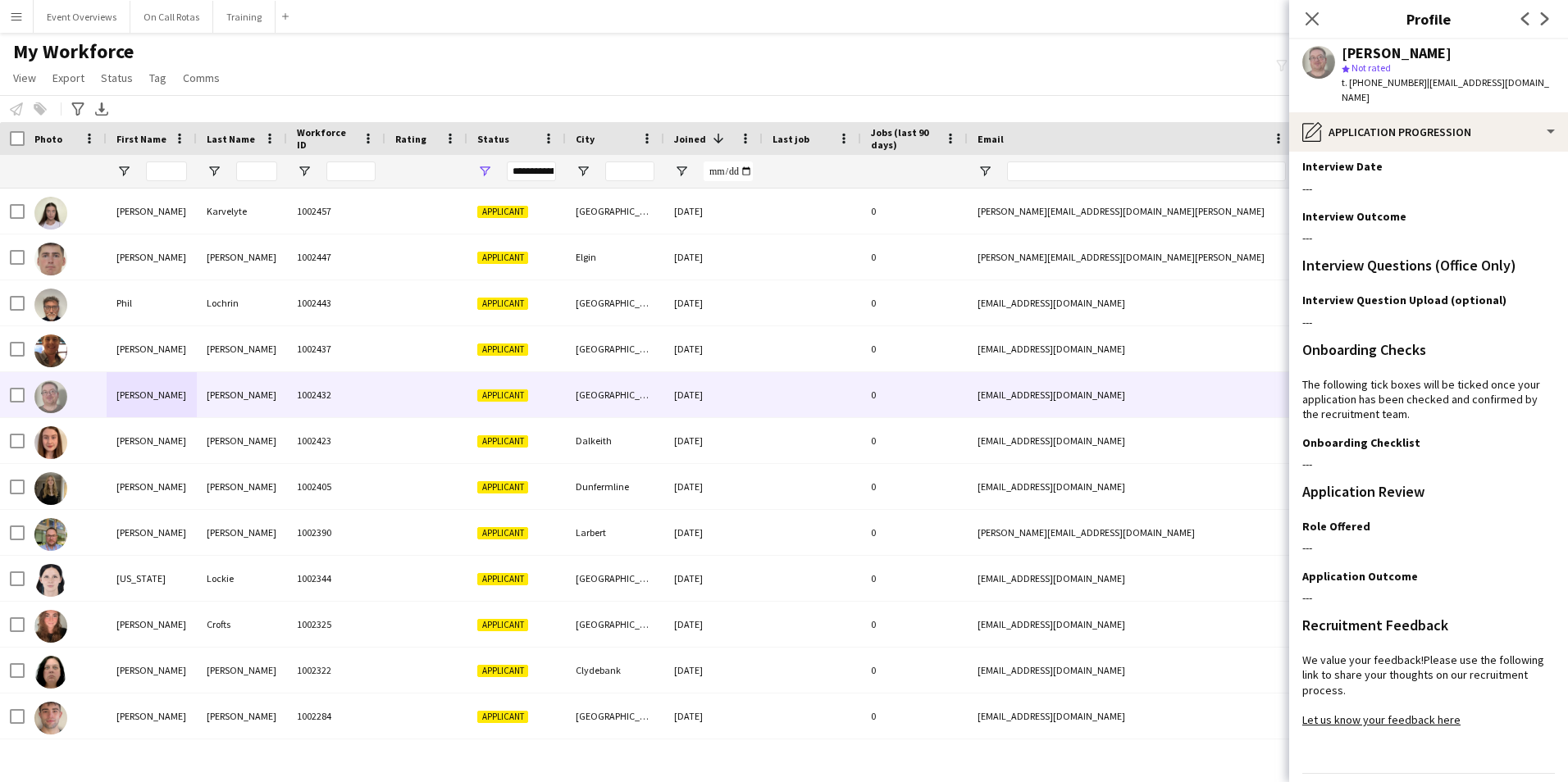
scroll to position [134, 0]
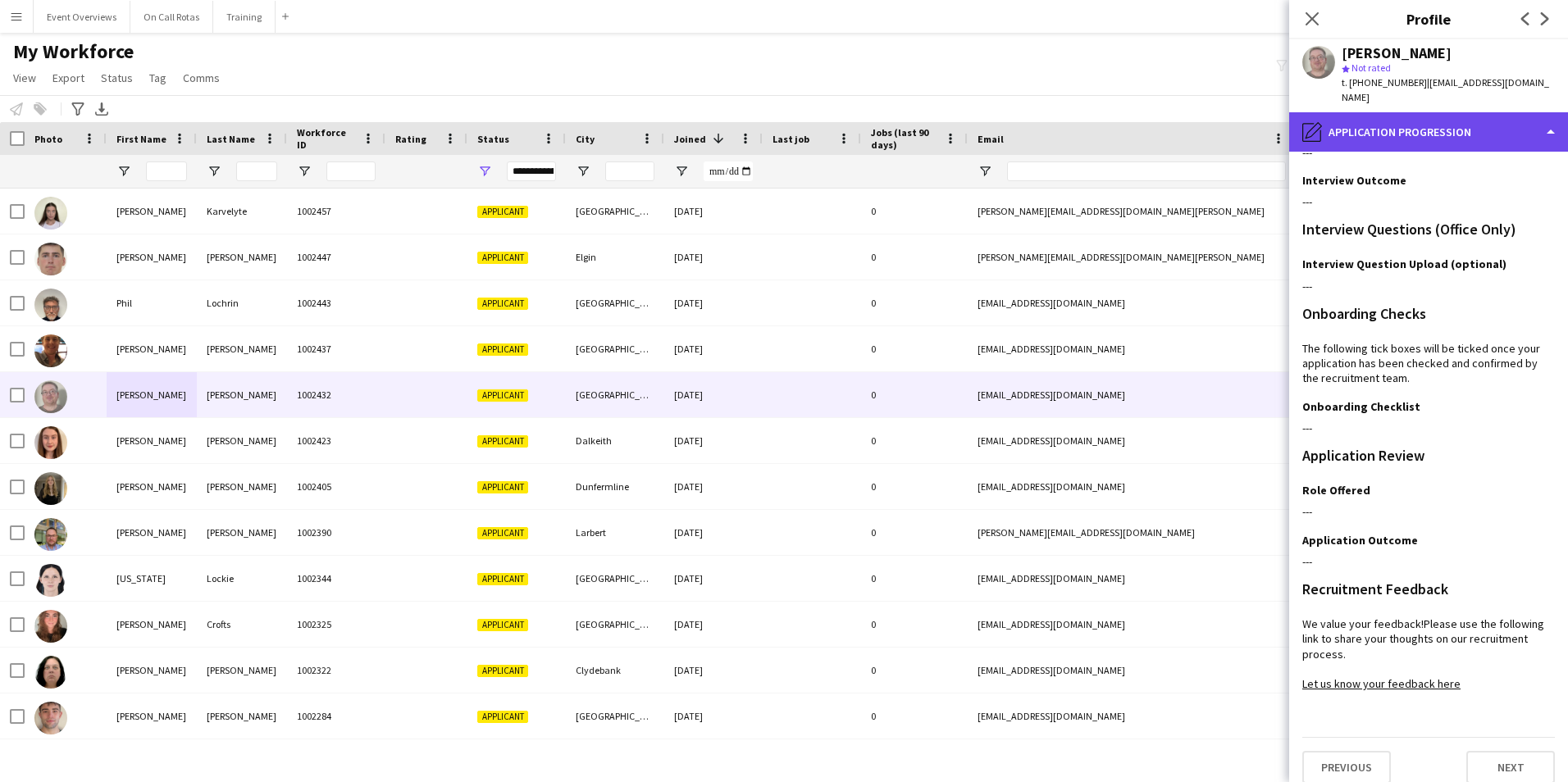
click at [1451, 112] on div "pencil4 Application Progression" at bounding box center [1428, 132] width 279 height 39
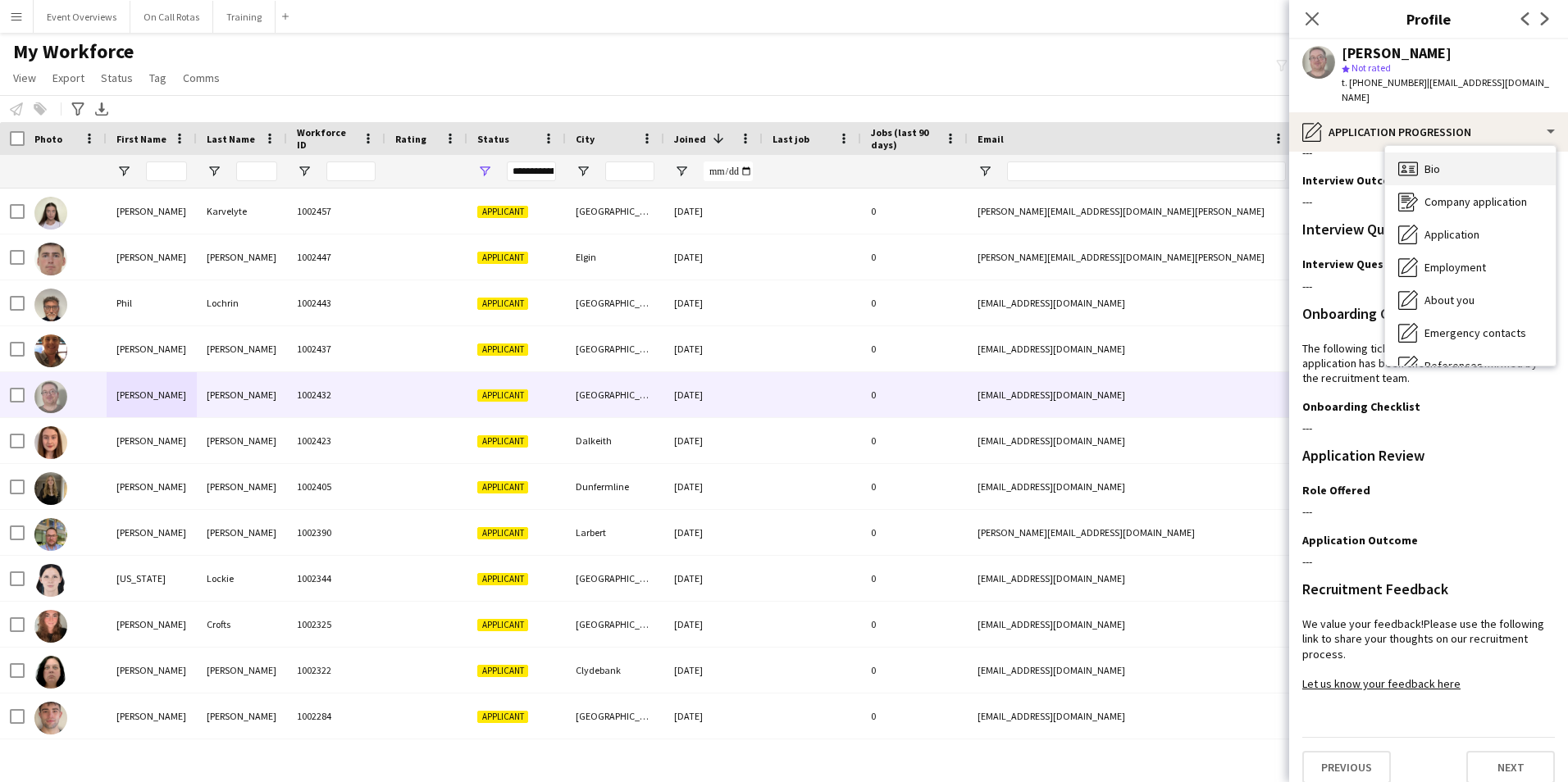
click at [1471, 153] on div "Bio Bio" at bounding box center [1470, 169] width 170 height 33
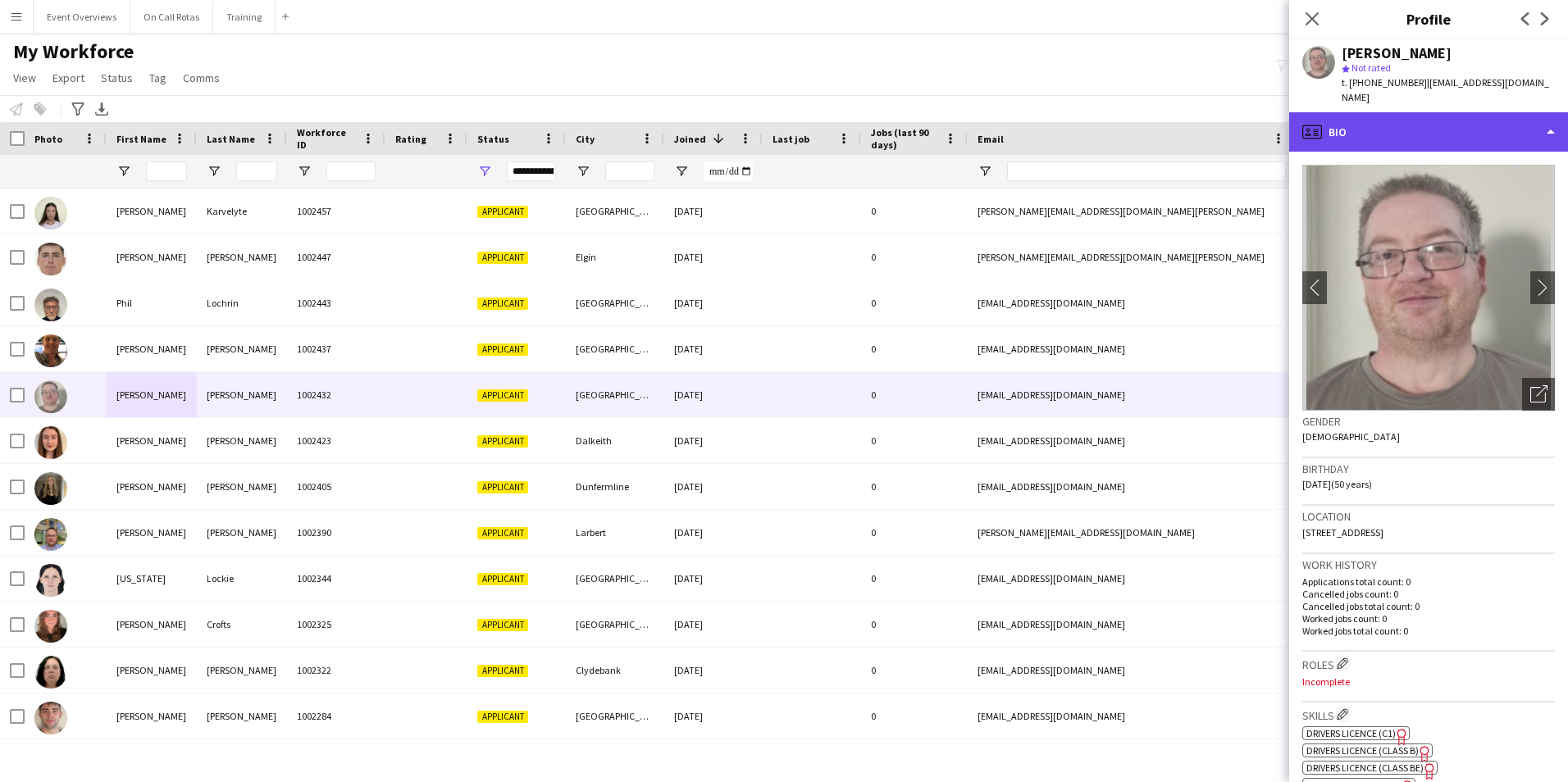
click at [1484, 112] on div "profile Bio" at bounding box center [1428, 132] width 279 height 39
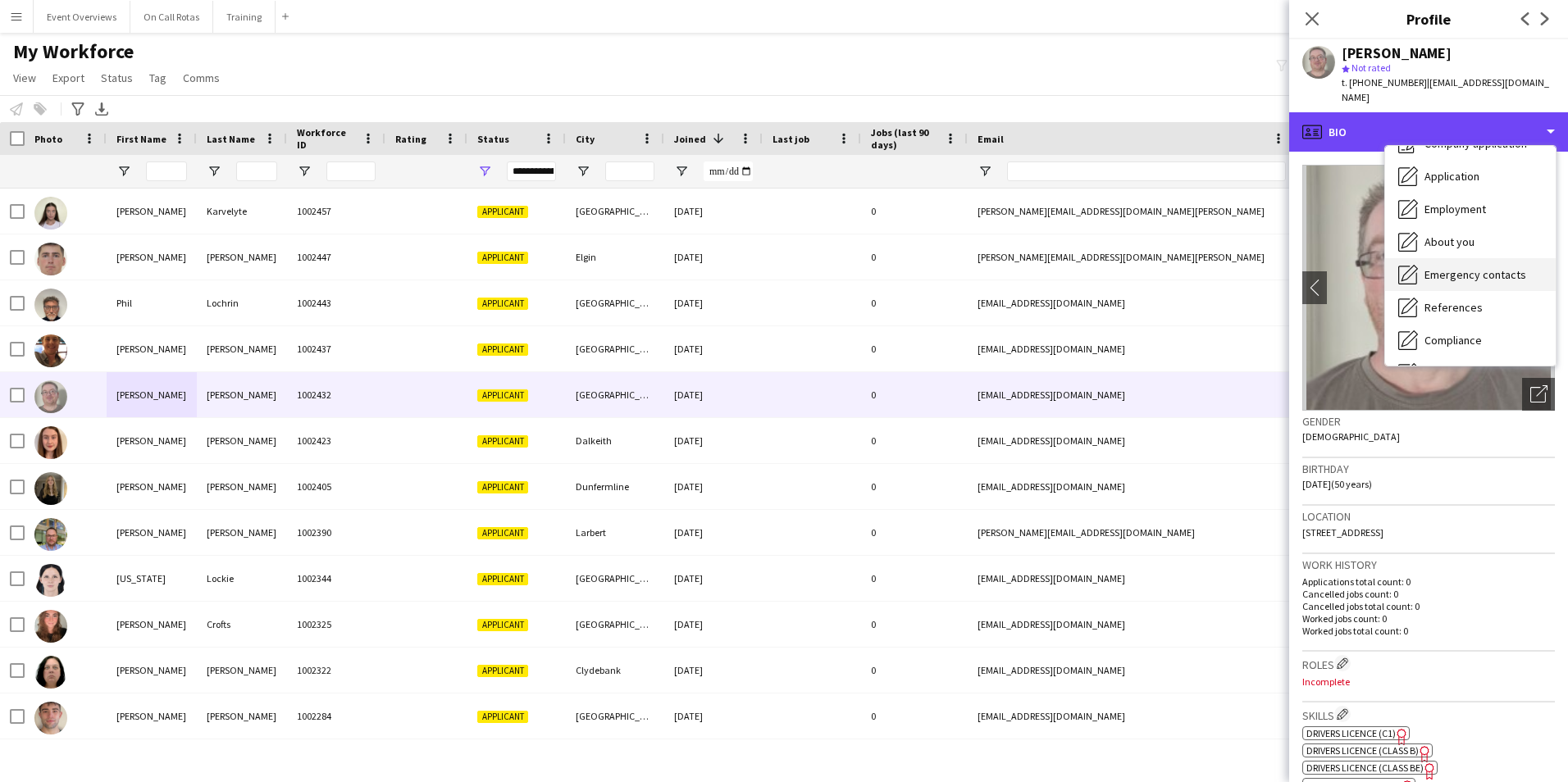
scroll to position [82, 0]
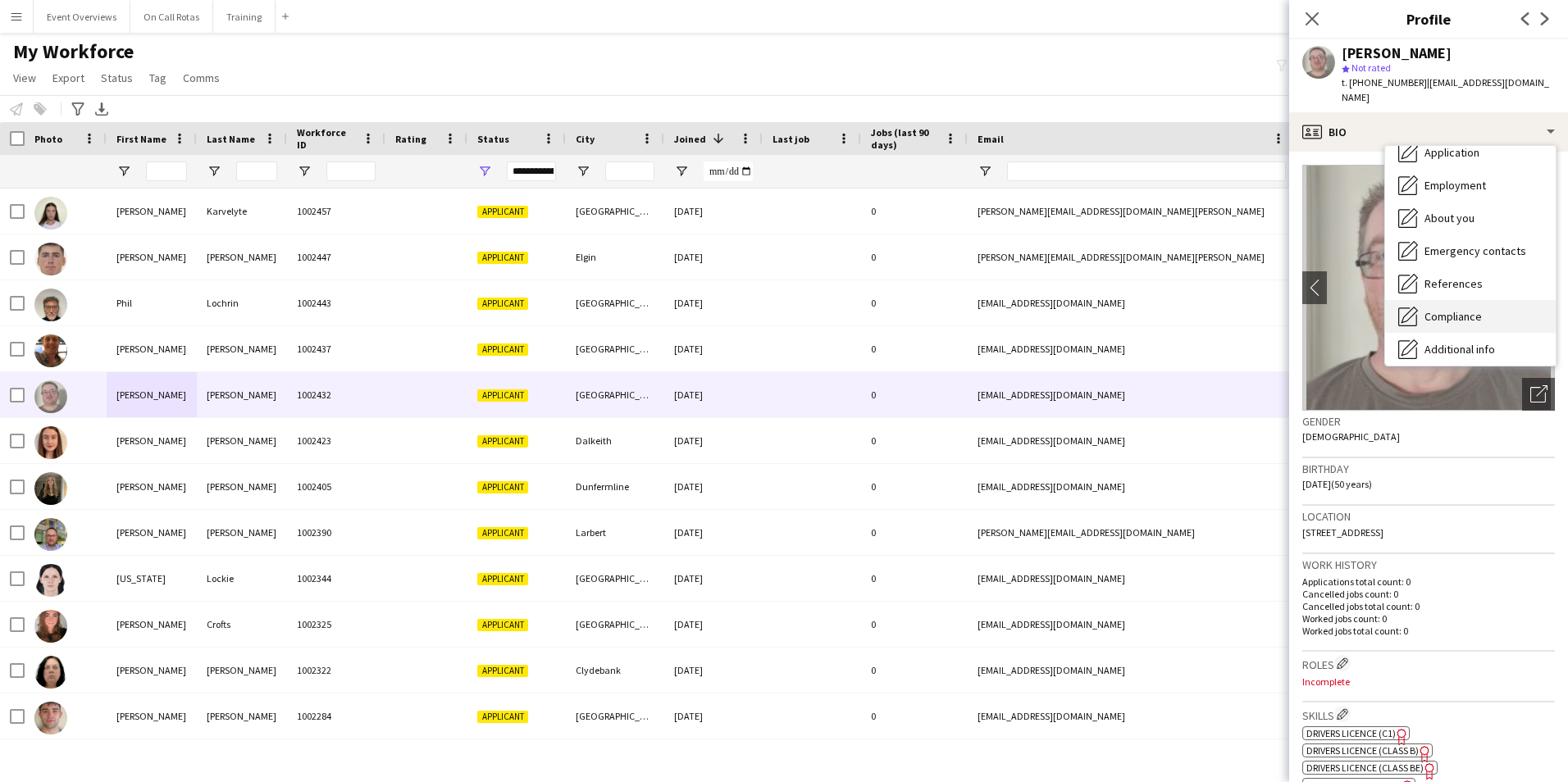
click at [1473, 300] on div "Compliance Compliance" at bounding box center [1470, 316] width 170 height 33
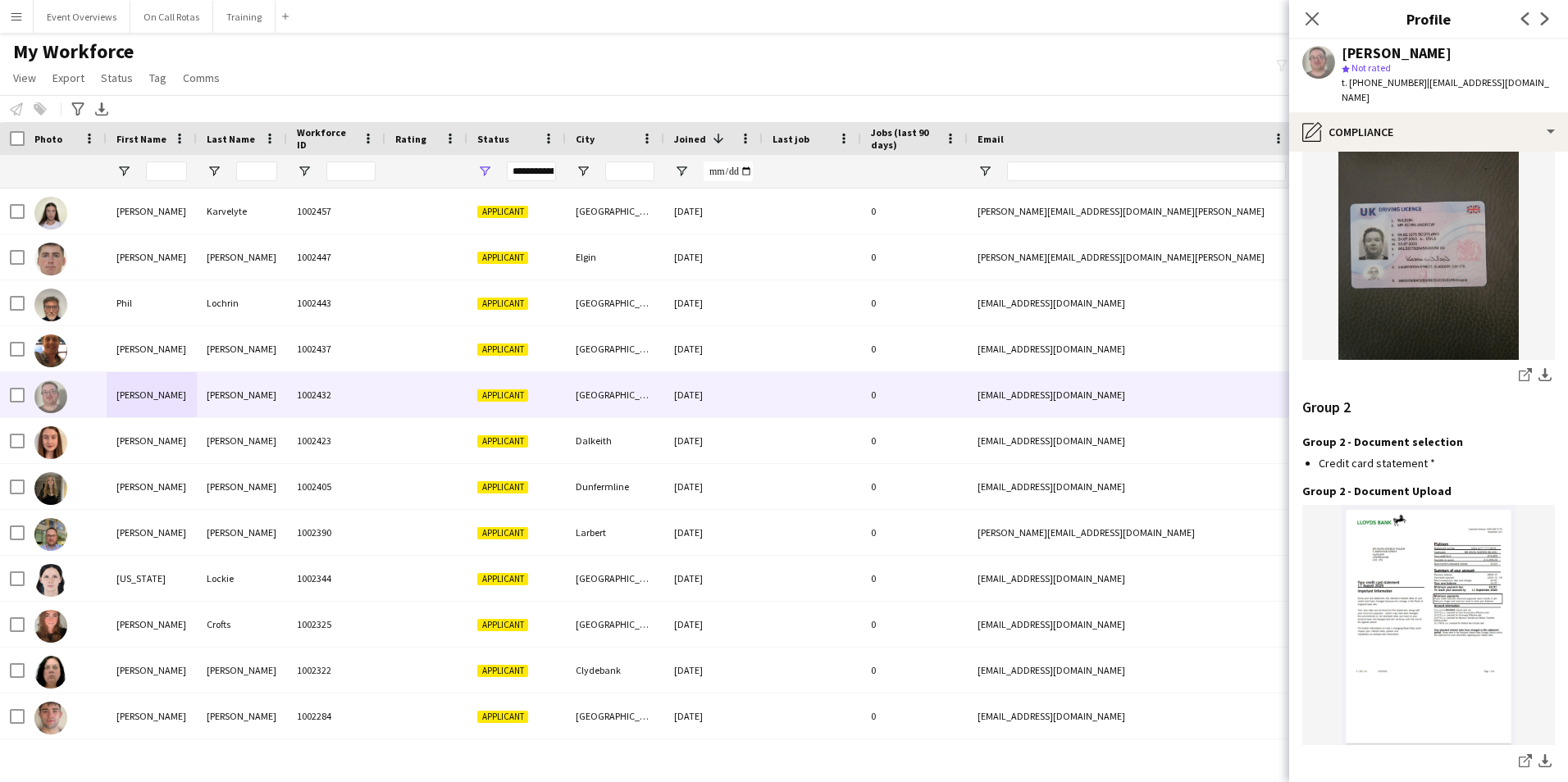
scroll to position [1696, 0]
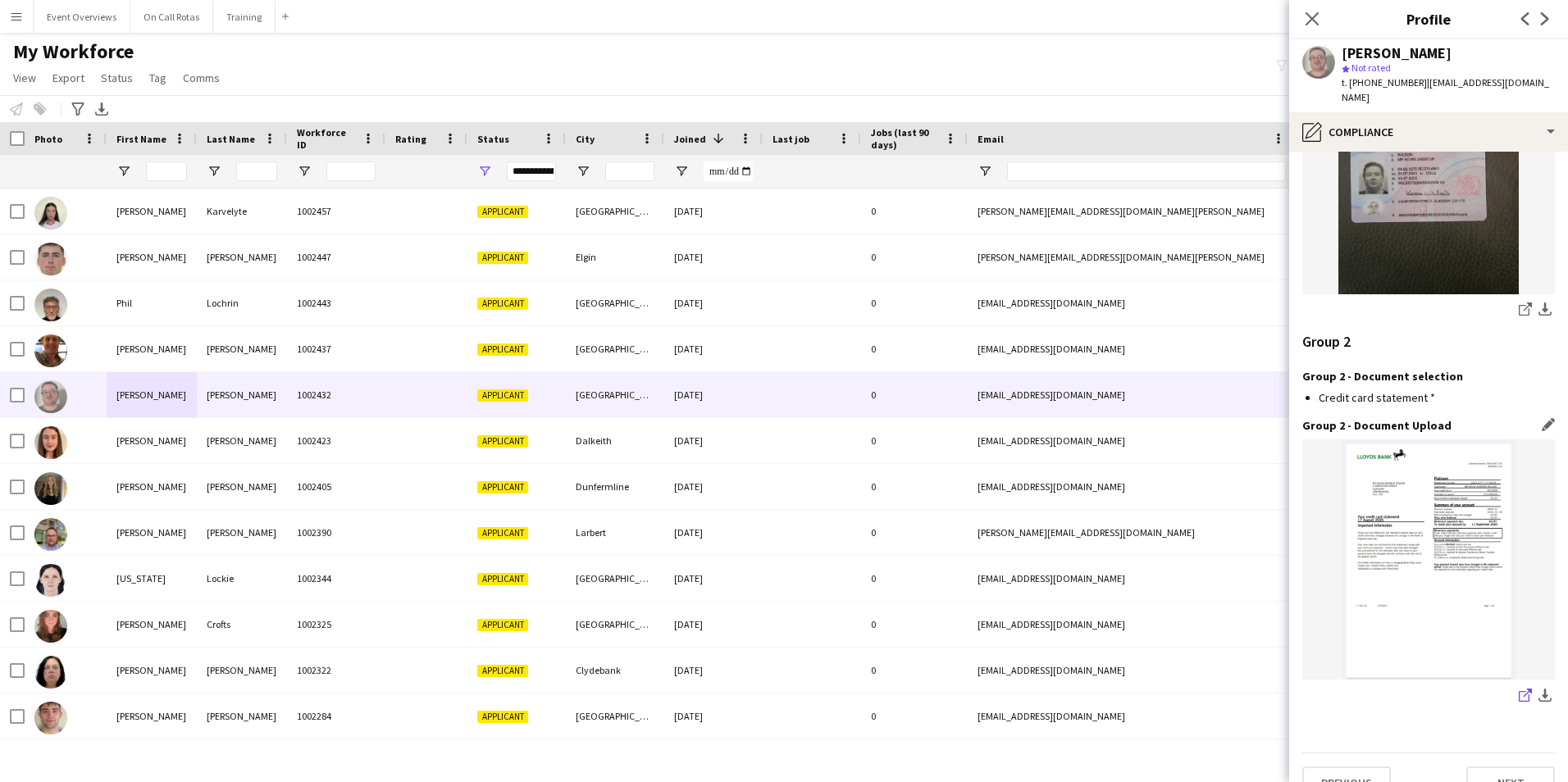
click at [1518, 688] on icon "share-external-link-1" at bounding box center [1525, 695] width 13 height 13
click at [1339, 96] on div "Kevin Wilson star Not rated t. +447779197350 | chuckie_wilson@hotmail.com" at bounding box center [1428, 76] width 279 height 73
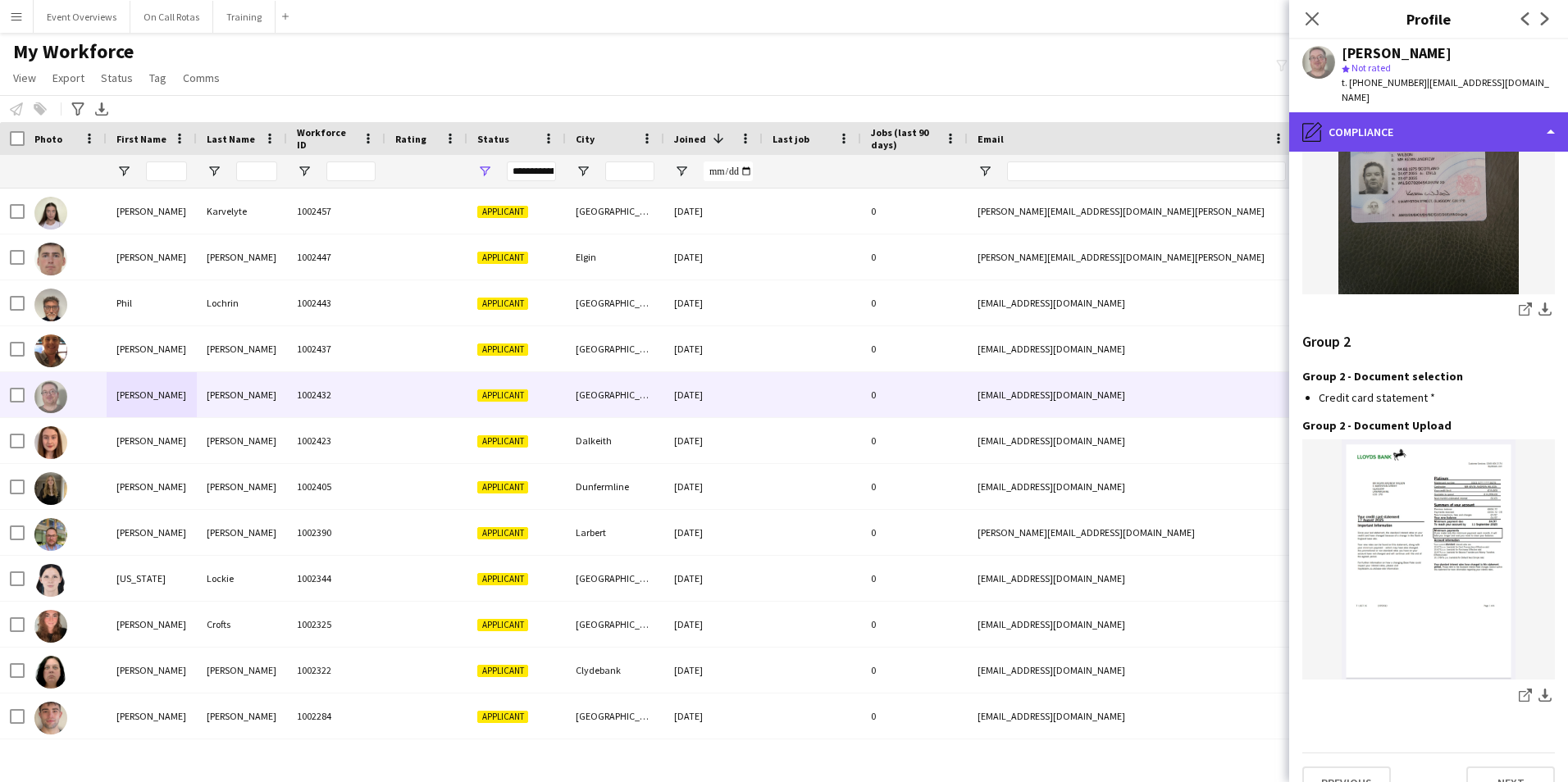
click at [1374, 119] on div "pencil4 Compliance" at bounding box center [1428, 132] width 279 height 39
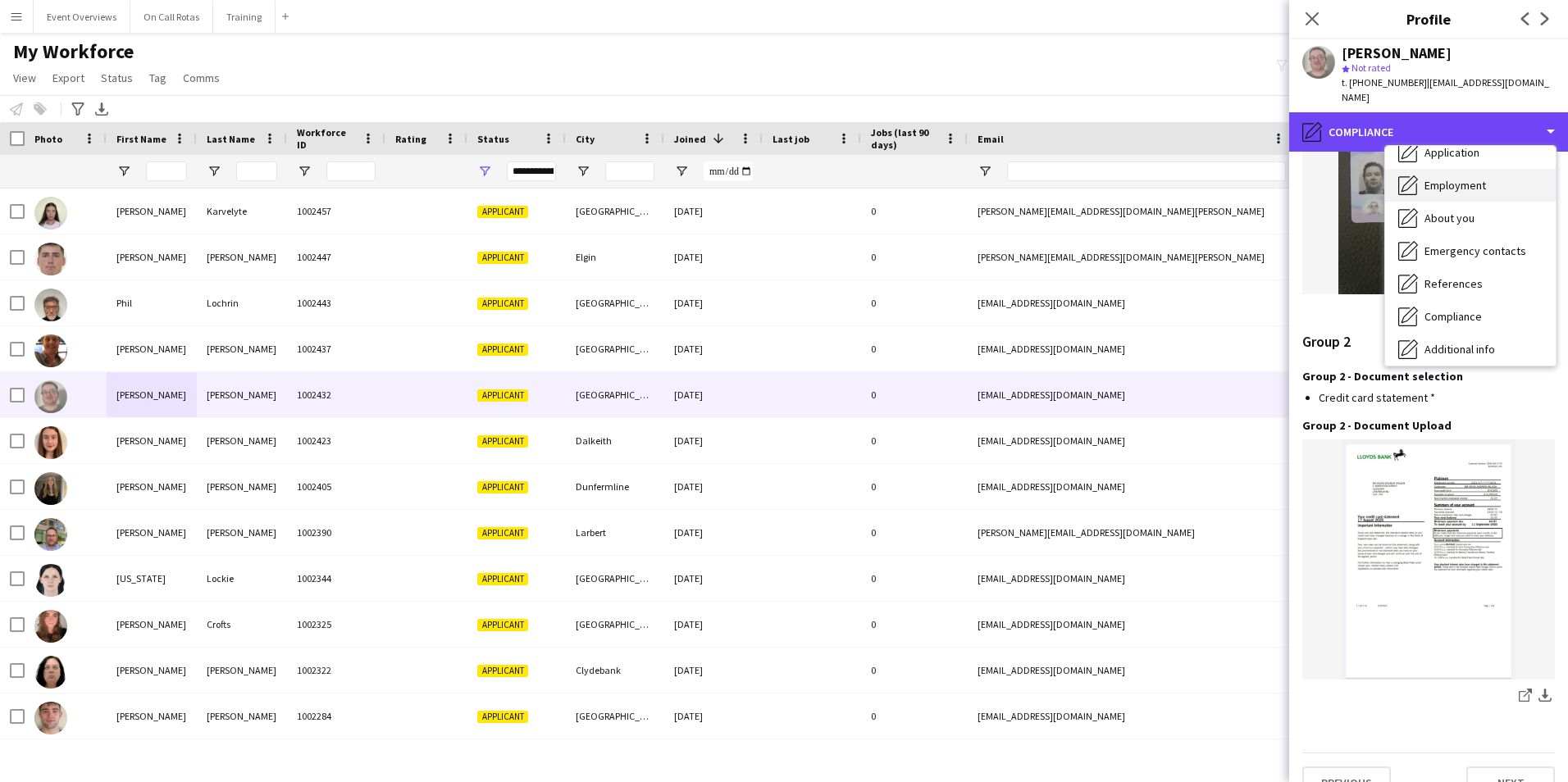
scroll to position [0, 0]
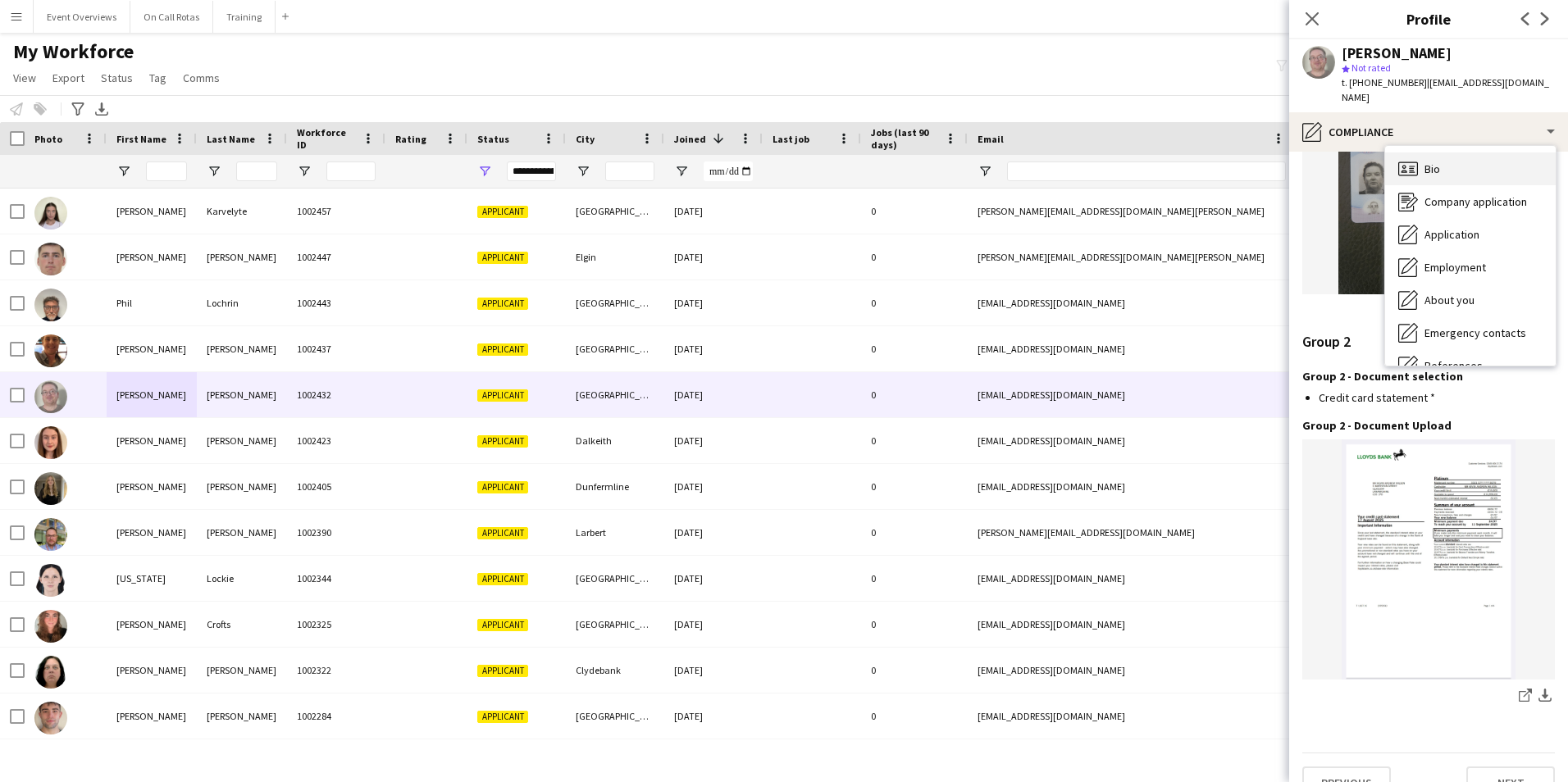
click at [1457, 156] on div "Bio Bio" at bounding box center [1470, 169] width 170 height 33
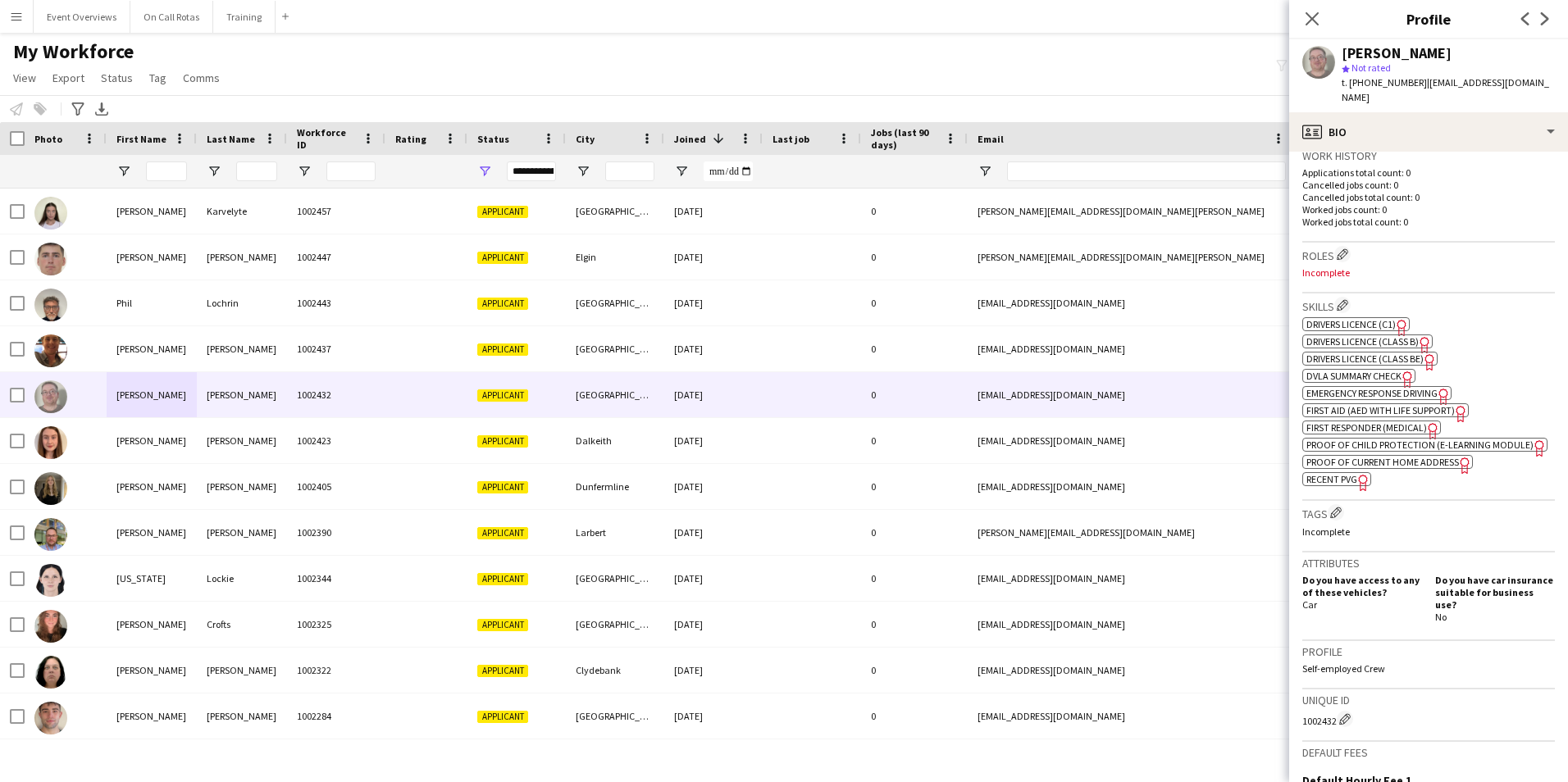
scroll to position [410, 0]
click at [1418, 404] on span "First Aid (AED with life support)" at bounding box center [1380, 409] width 148 height 12
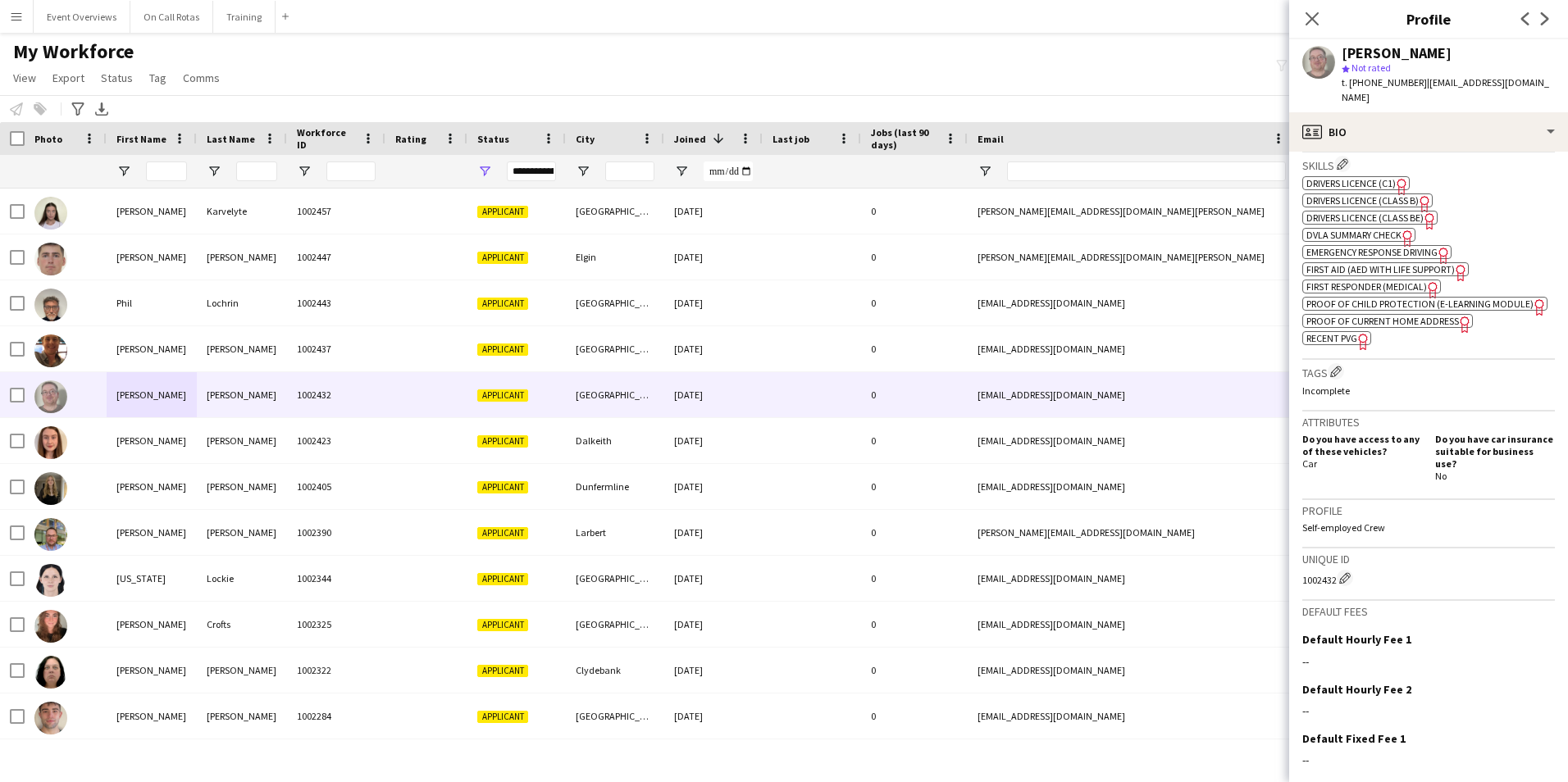
scroll to position [642, 0]
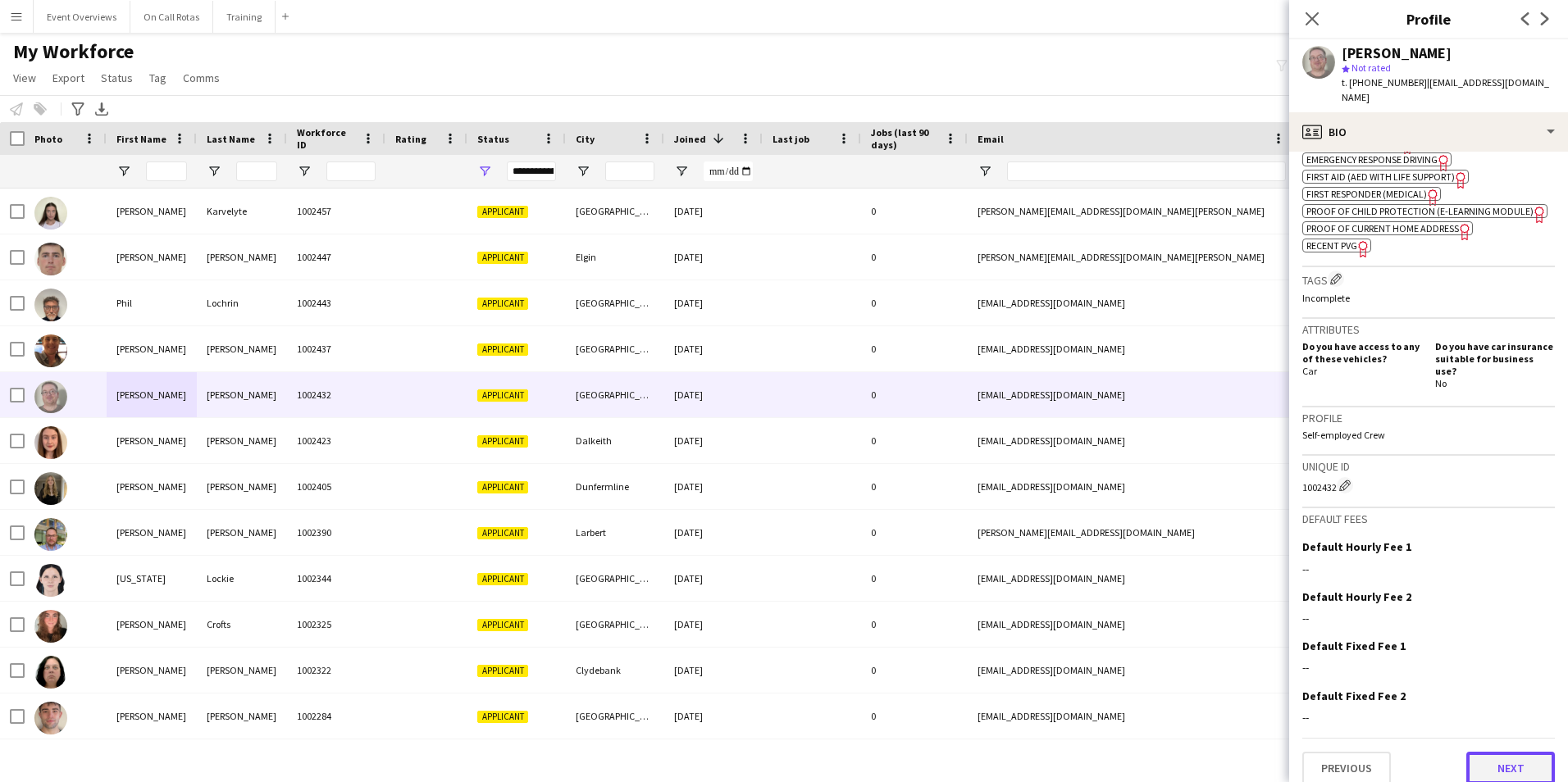
click at [1466, 752] on button "Next" at bounding box center [1510, 768] width 89 height 33
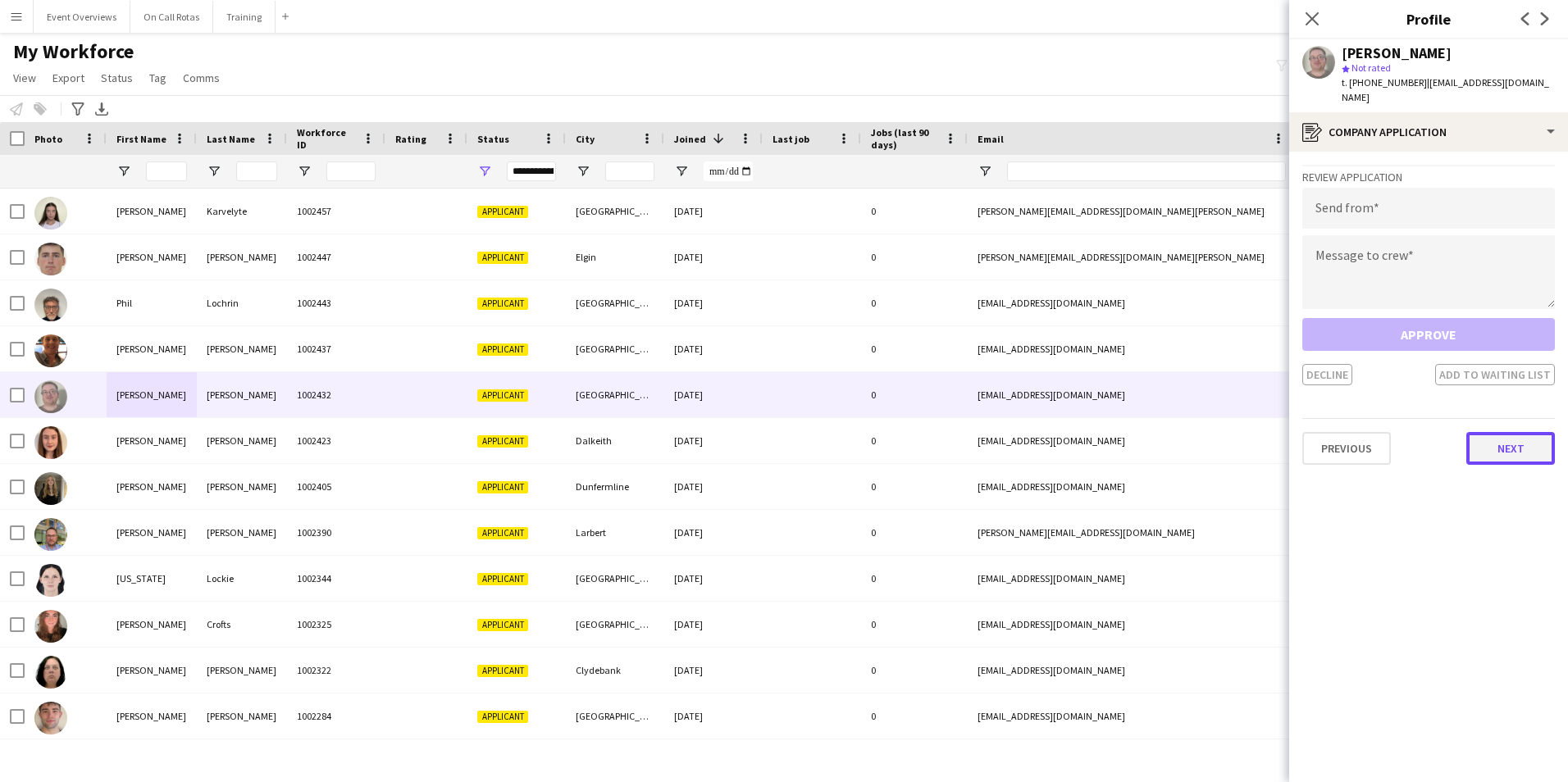
click at [1485, 442] on button "Next" at bounding box center [1510, 448] width 89 height 33
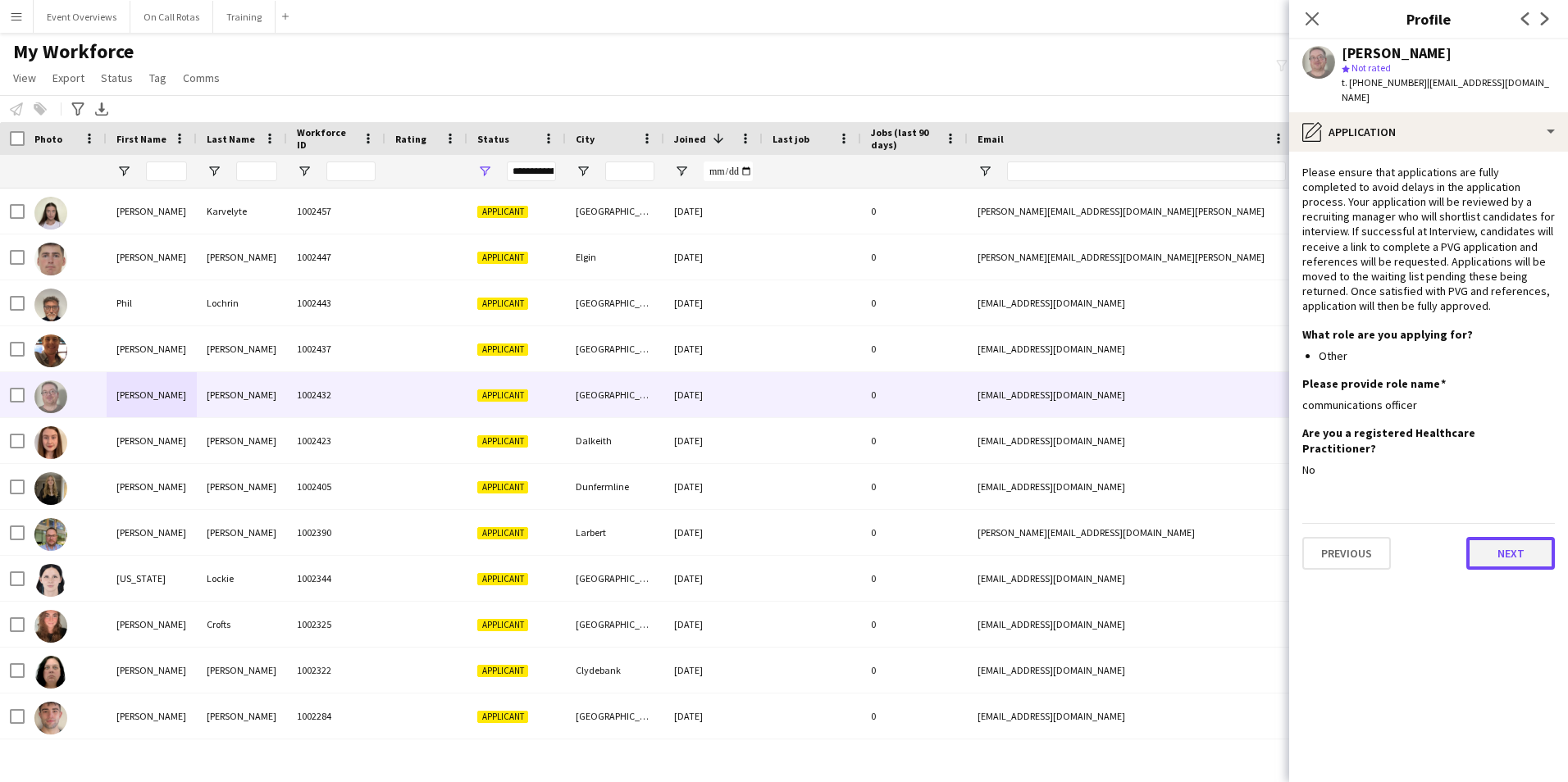
click at [1510, 537] on button "Next" at bounding box center [1510, 553] width 89 height 33
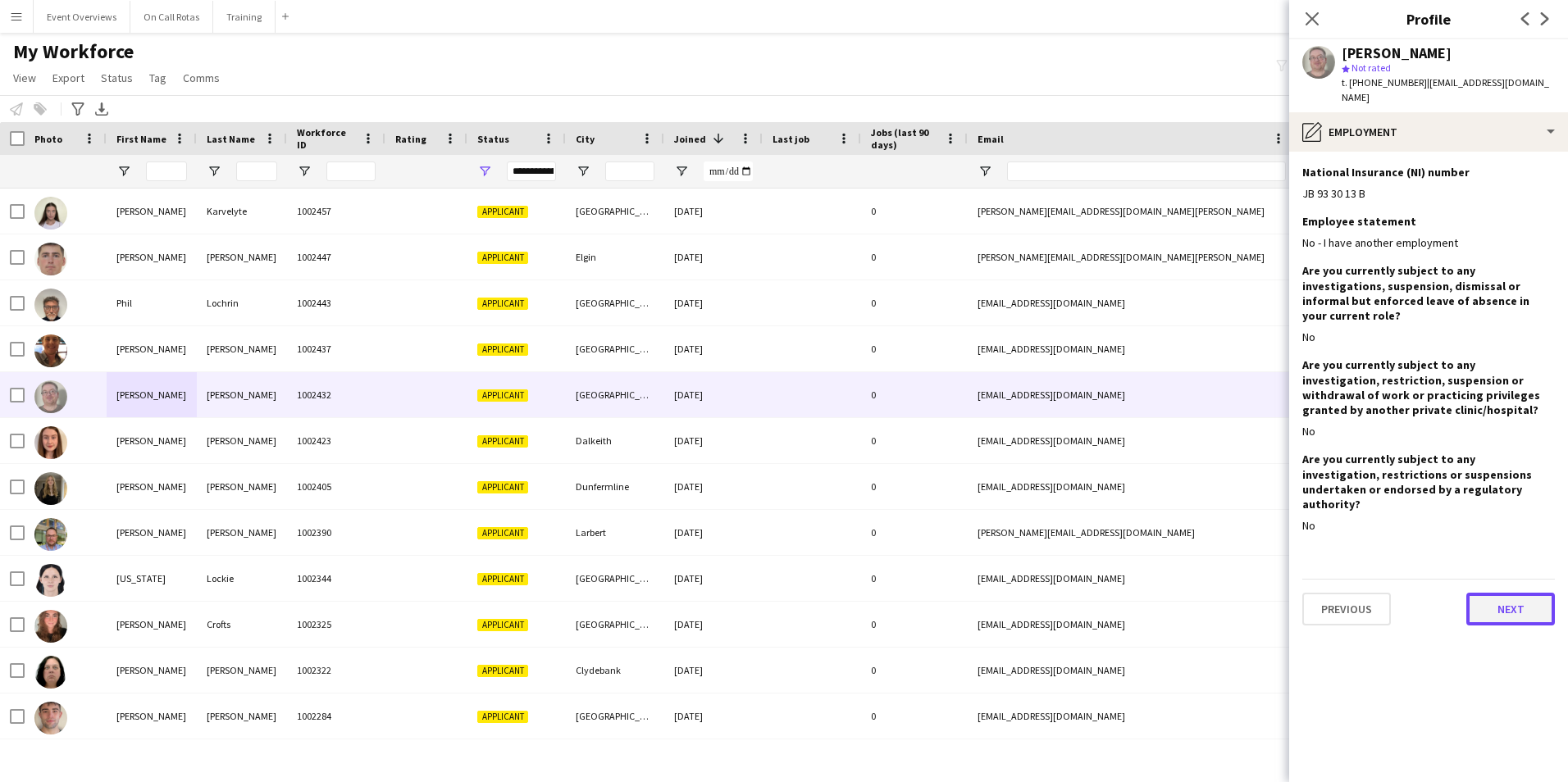
click at [1510, 593] on button "Next" at bounding box center [1510, 609] width 89 height 33
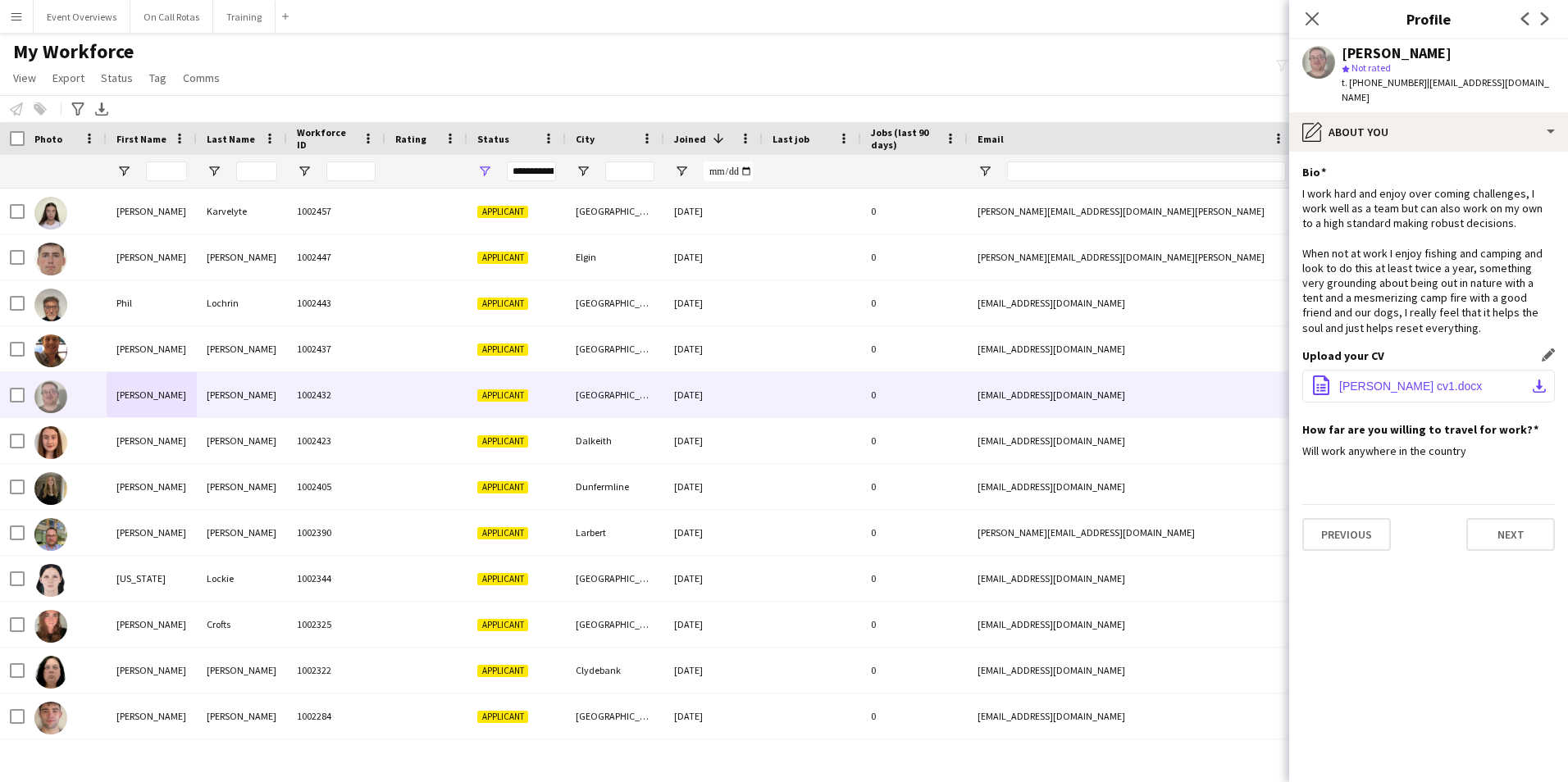
click at [1379, 379] on span "Kevin cv1.docx" at bounding box center [1410, 386] width 142 height 13
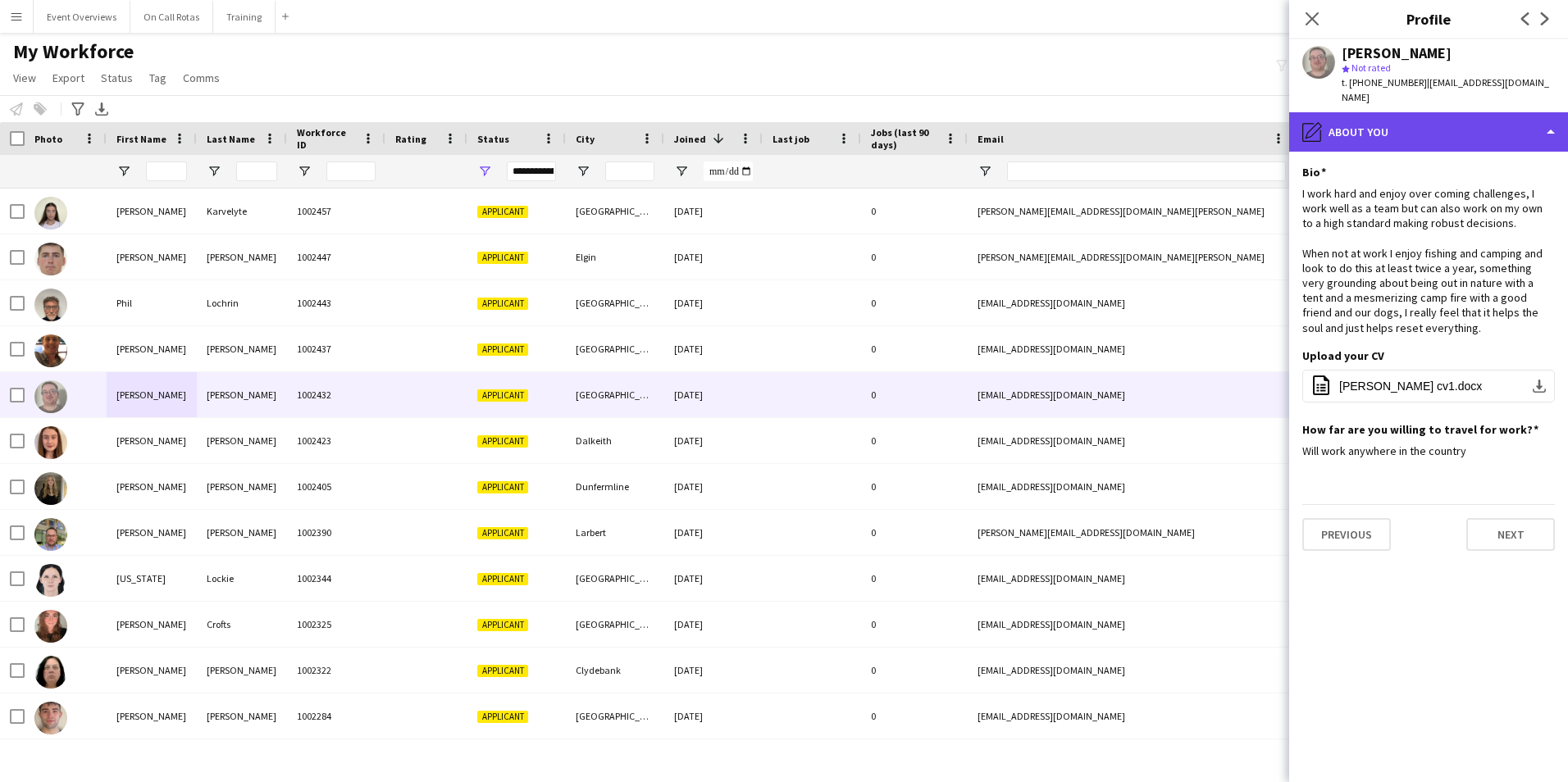
click at [1412, 125] on div "pencil4 About you" at bounding box center [1428, 132] width 279 height 39
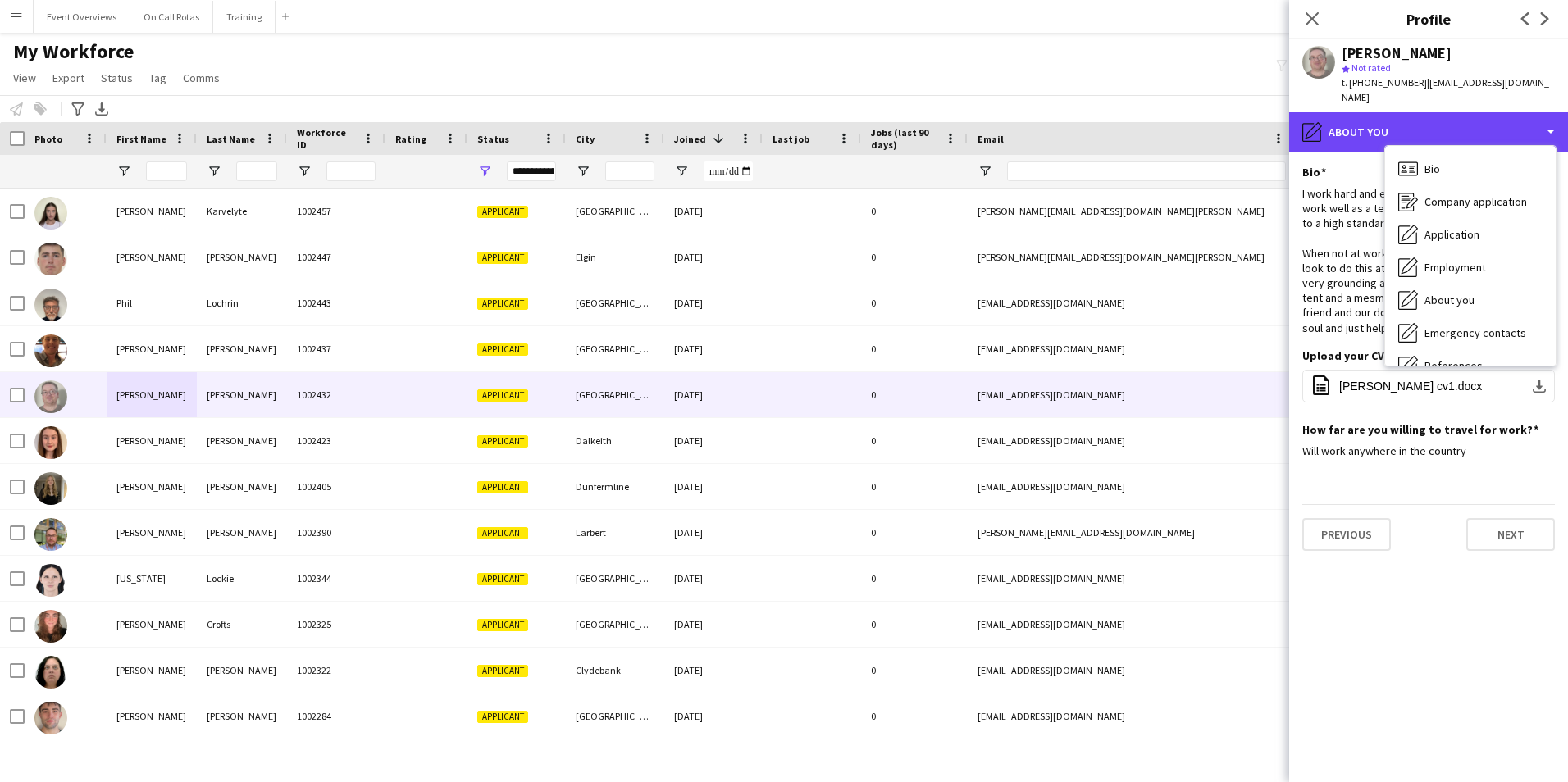
scroll to position [286, 0]
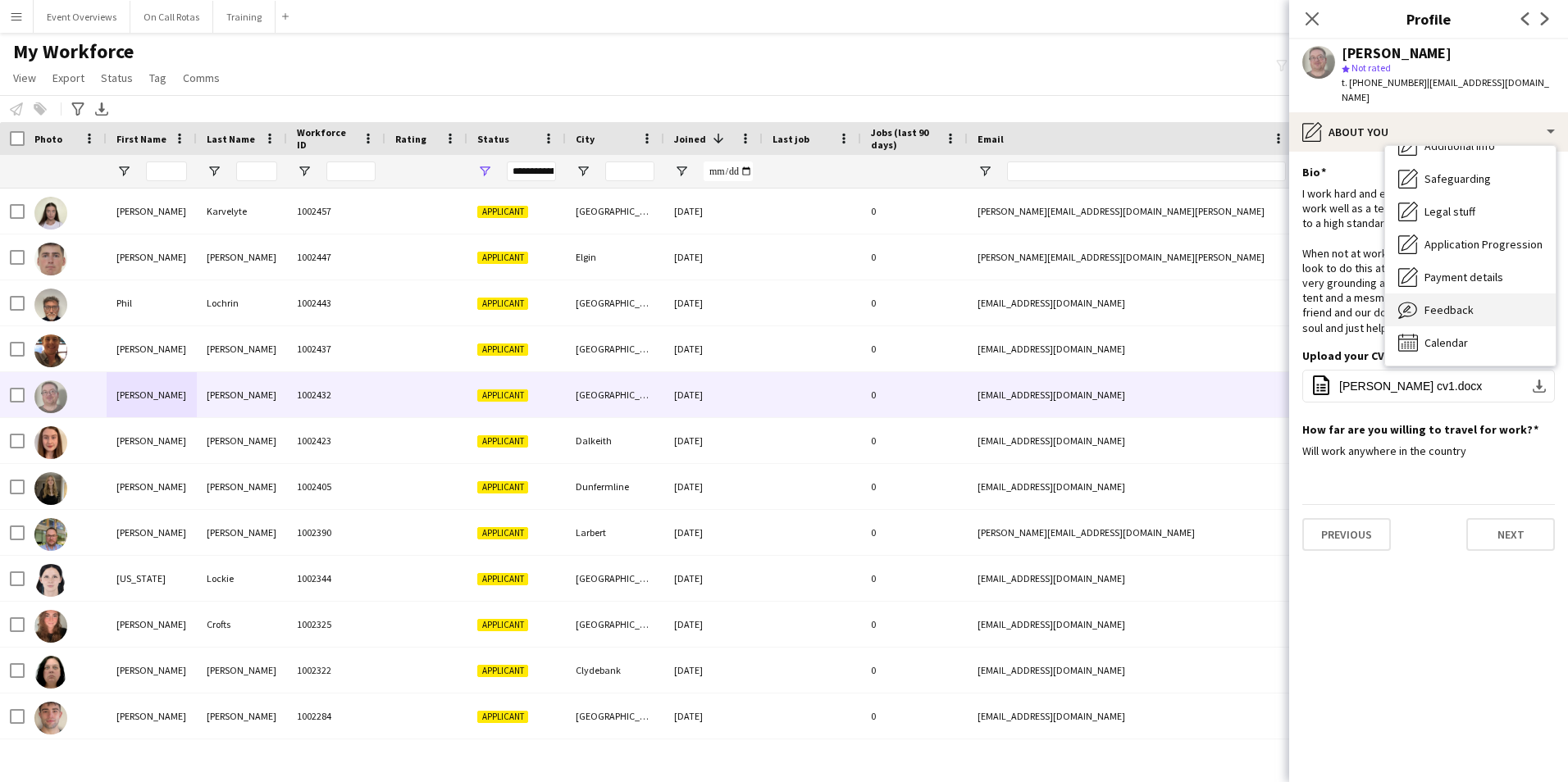
click at [1442, 306] on div "Feedback Feedback" at bounding box center [1470, 309] width 170 height 33
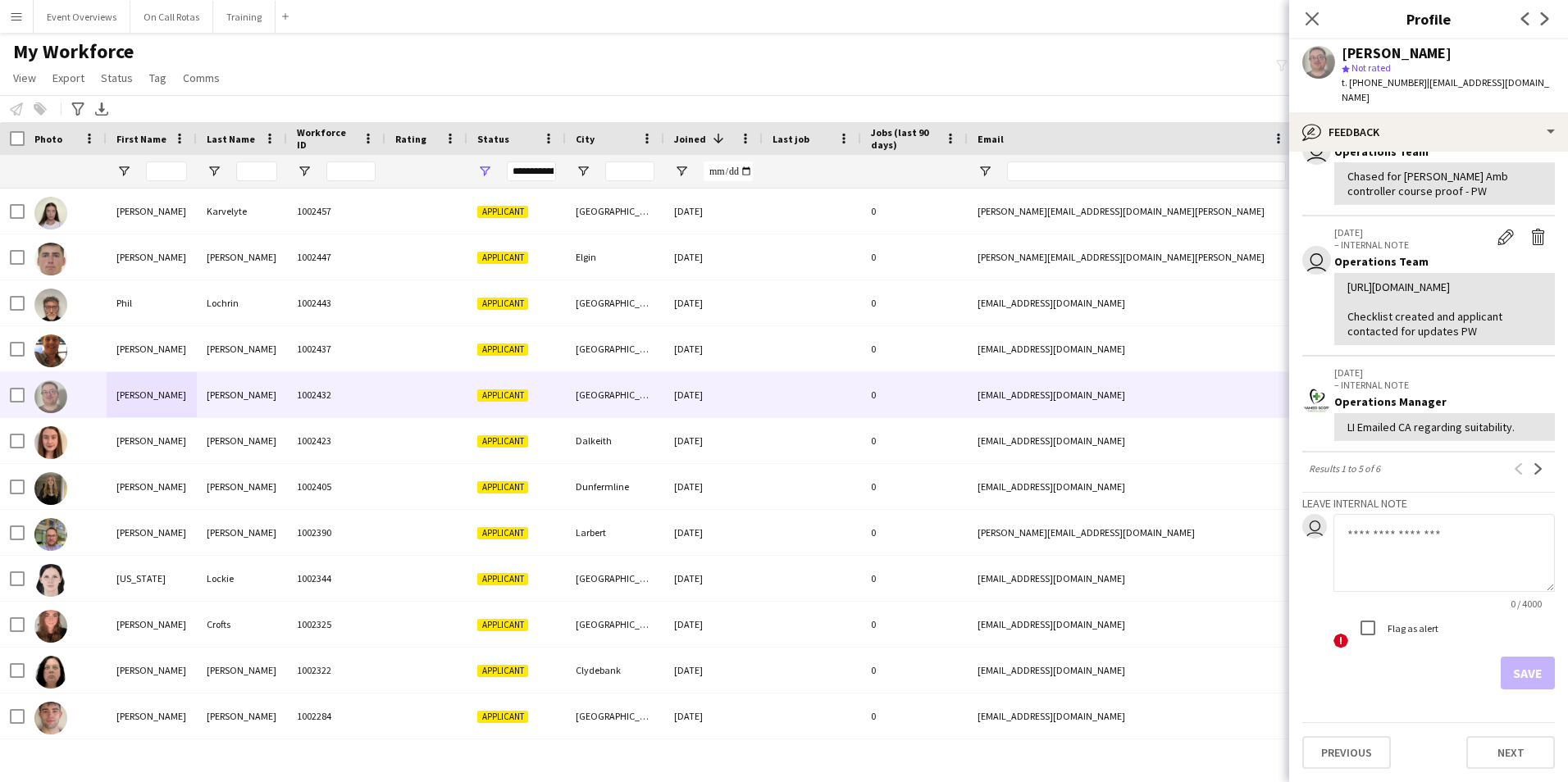
scroll to position [450, 0]
click at [1379, 544] on textarea at bounding box center [1443, 553] width 221 height 78
type textarea "**********"
click at [1528, 662] on button "Save" at bounding box center [1528, 672] width 54 height 33
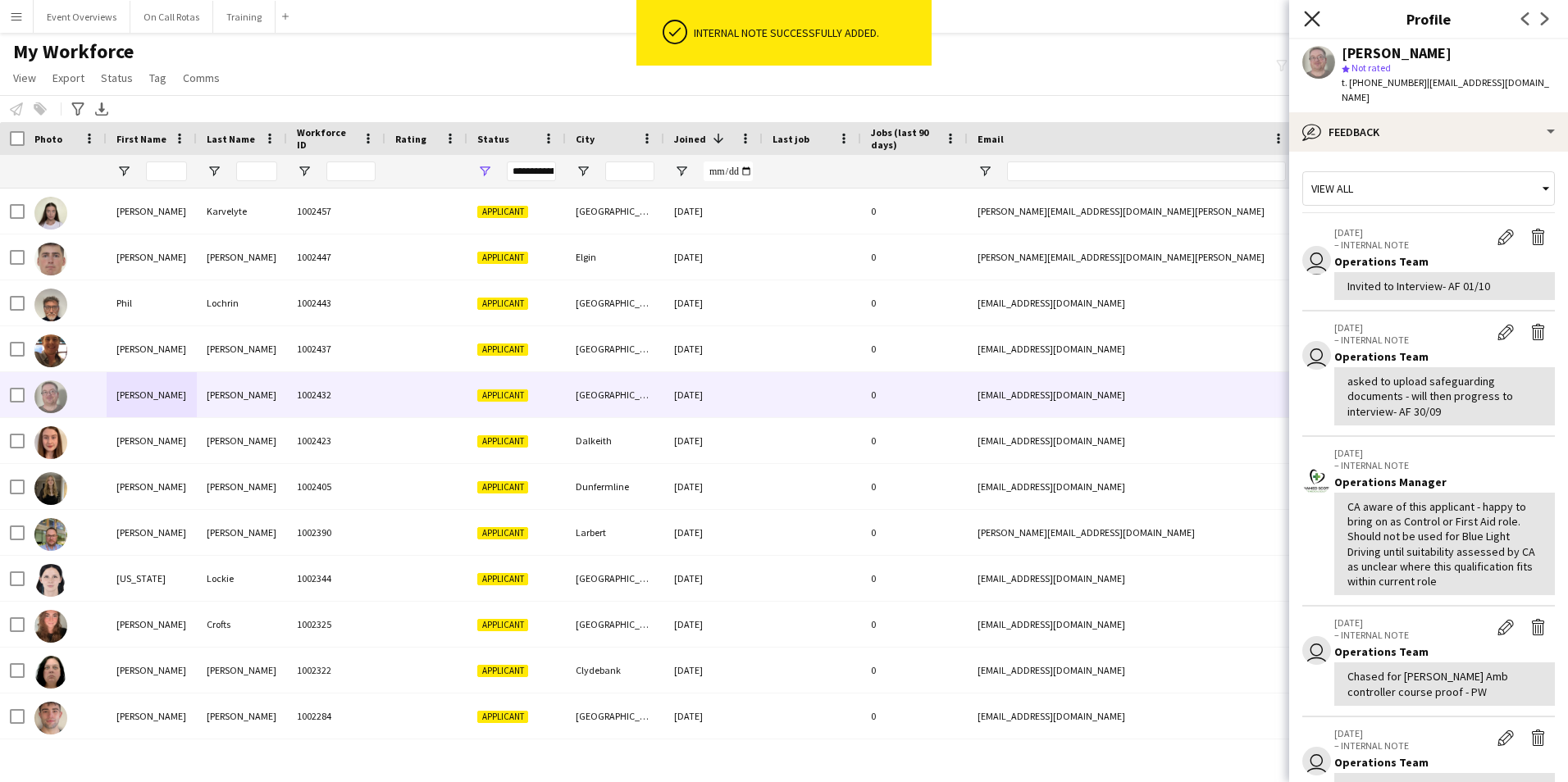
click at [1309, 17] on icon at bounding box center [1311, 18] width 16 height 16
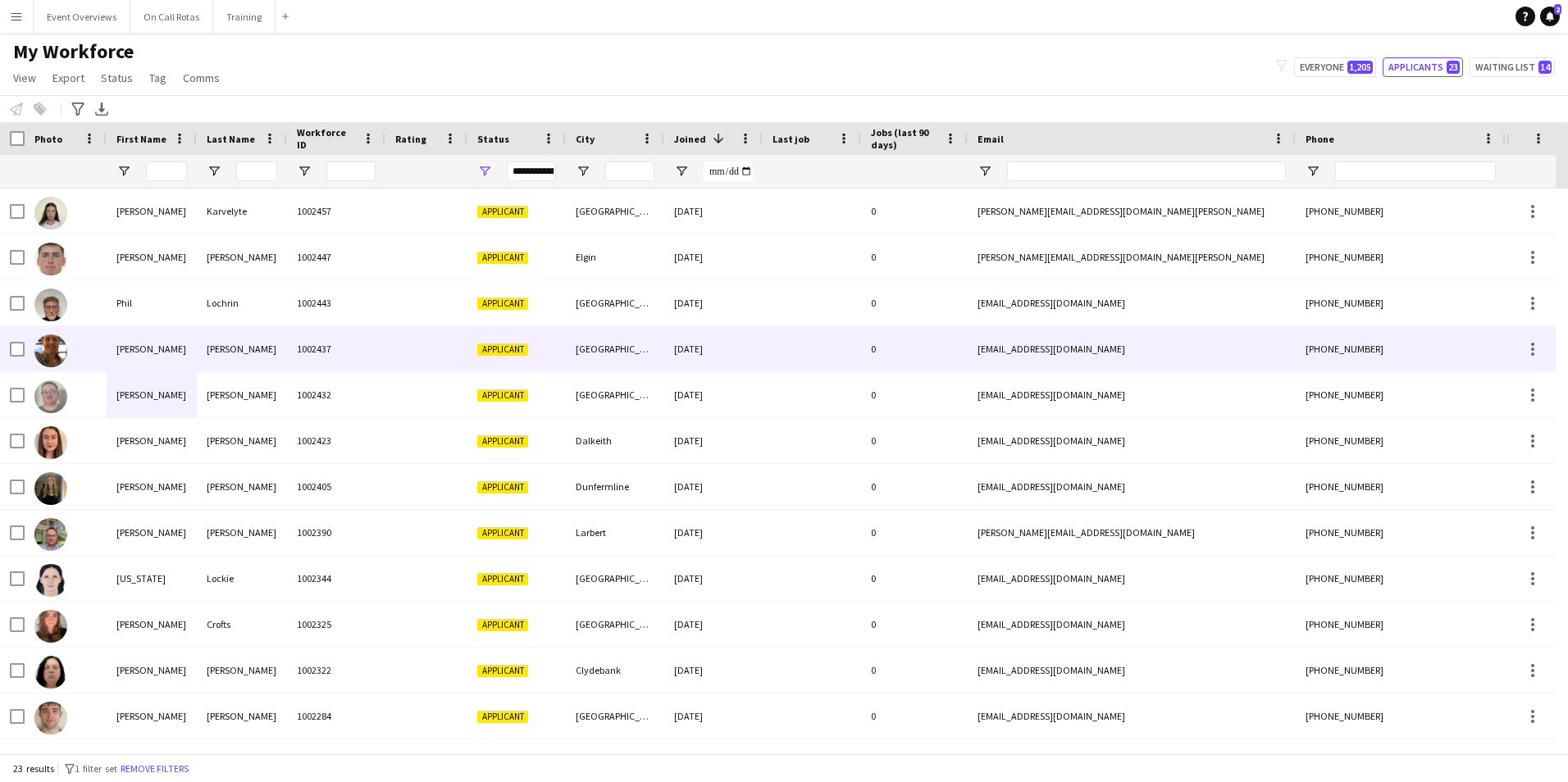
click at [318, 355] on div "1002437" at bounding box center [335, 348] width 98 height 45
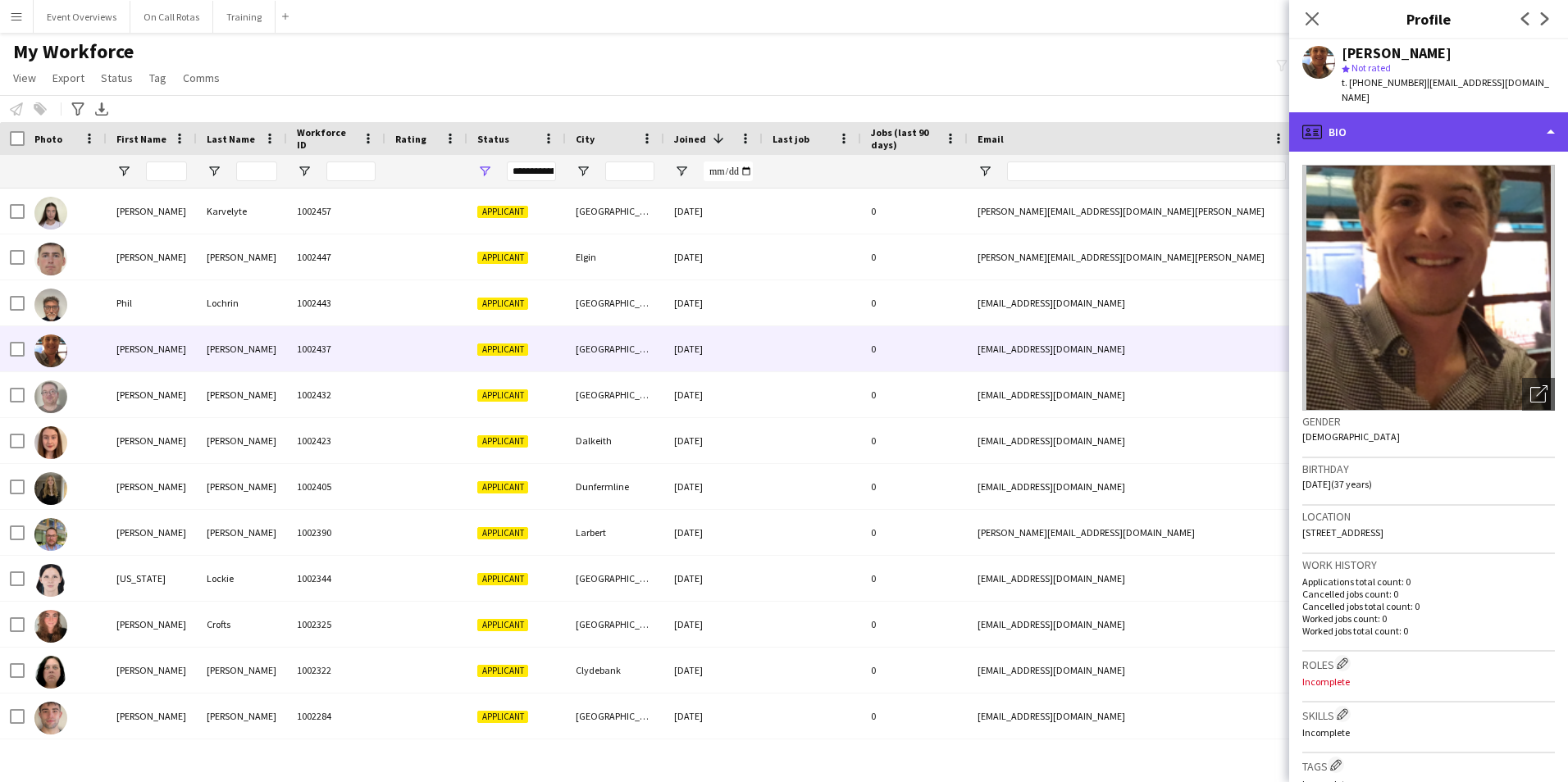
click at [1487, 112] on div "profile Bio" at bounding box center [1428, 132] width 279 height 39
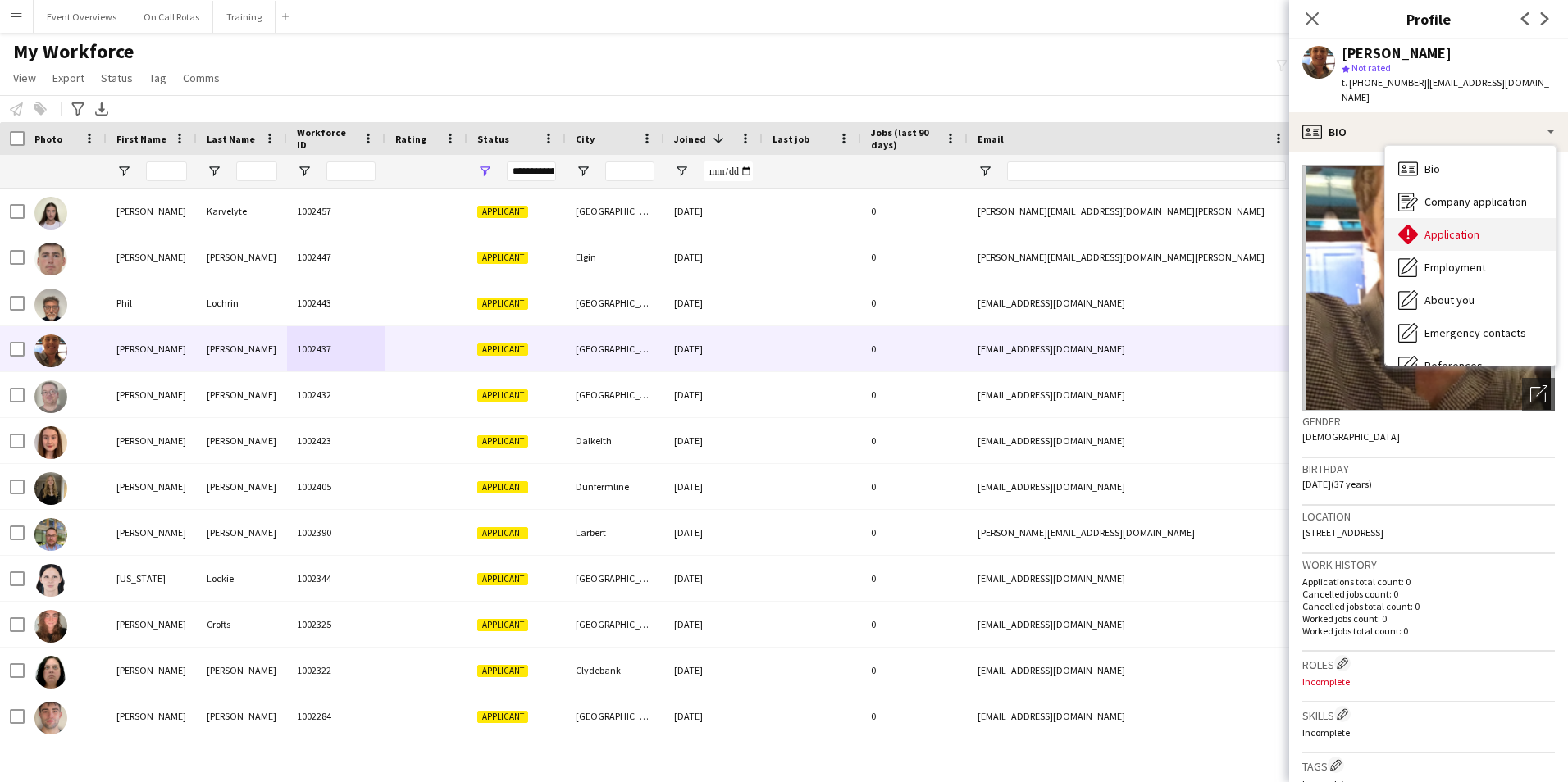
click at [1438, 227] on span "Application" at bounding box center [1451, 234] width 55 height 15
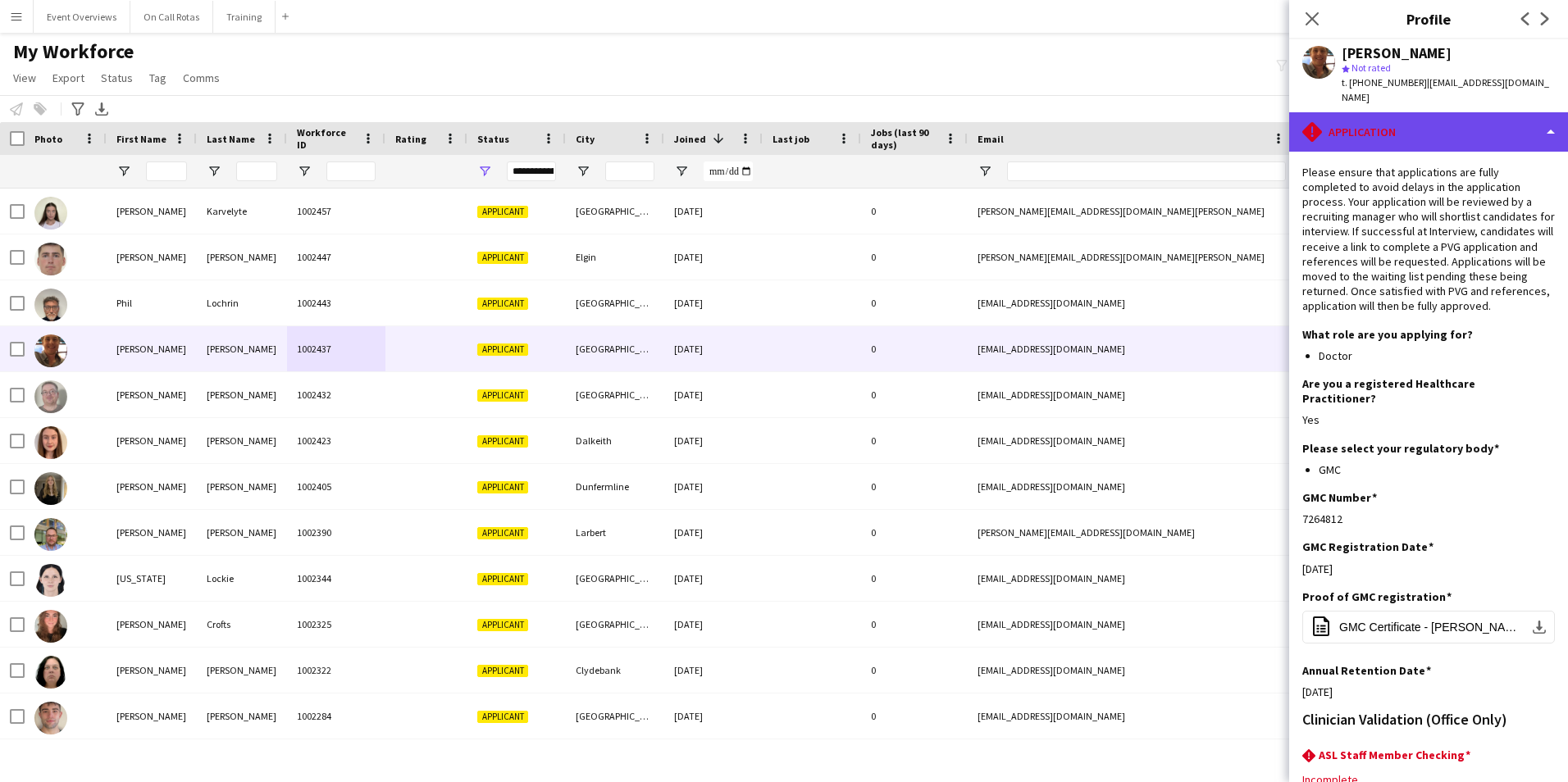
click at [1407, 112] on div "rhombus-alert Application" at bounding box center [1428, 132] width 279 height 39
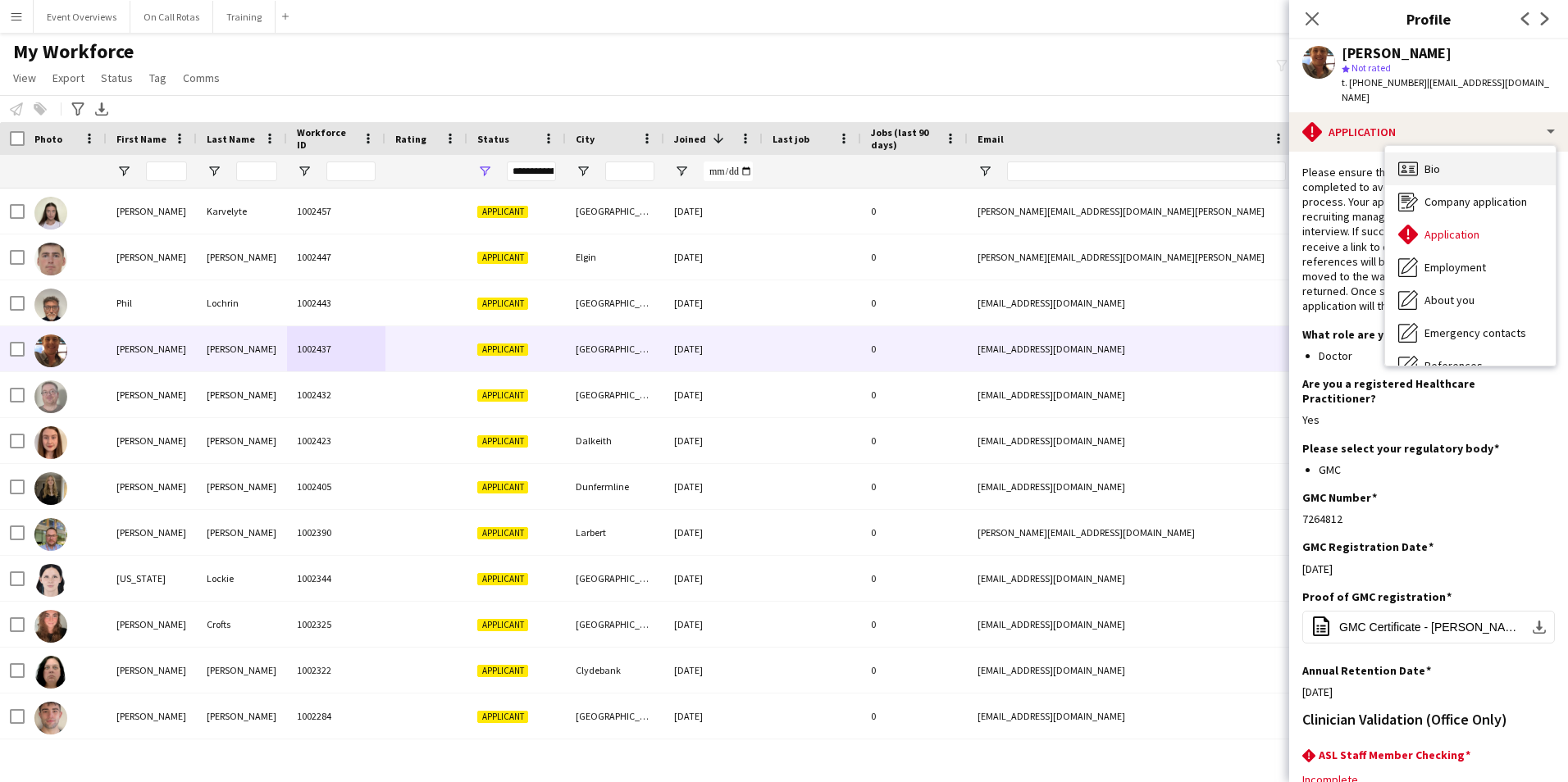
click at [1430, 161] on span "Bio" at bounding box center [1431, 169] width 16 height 15
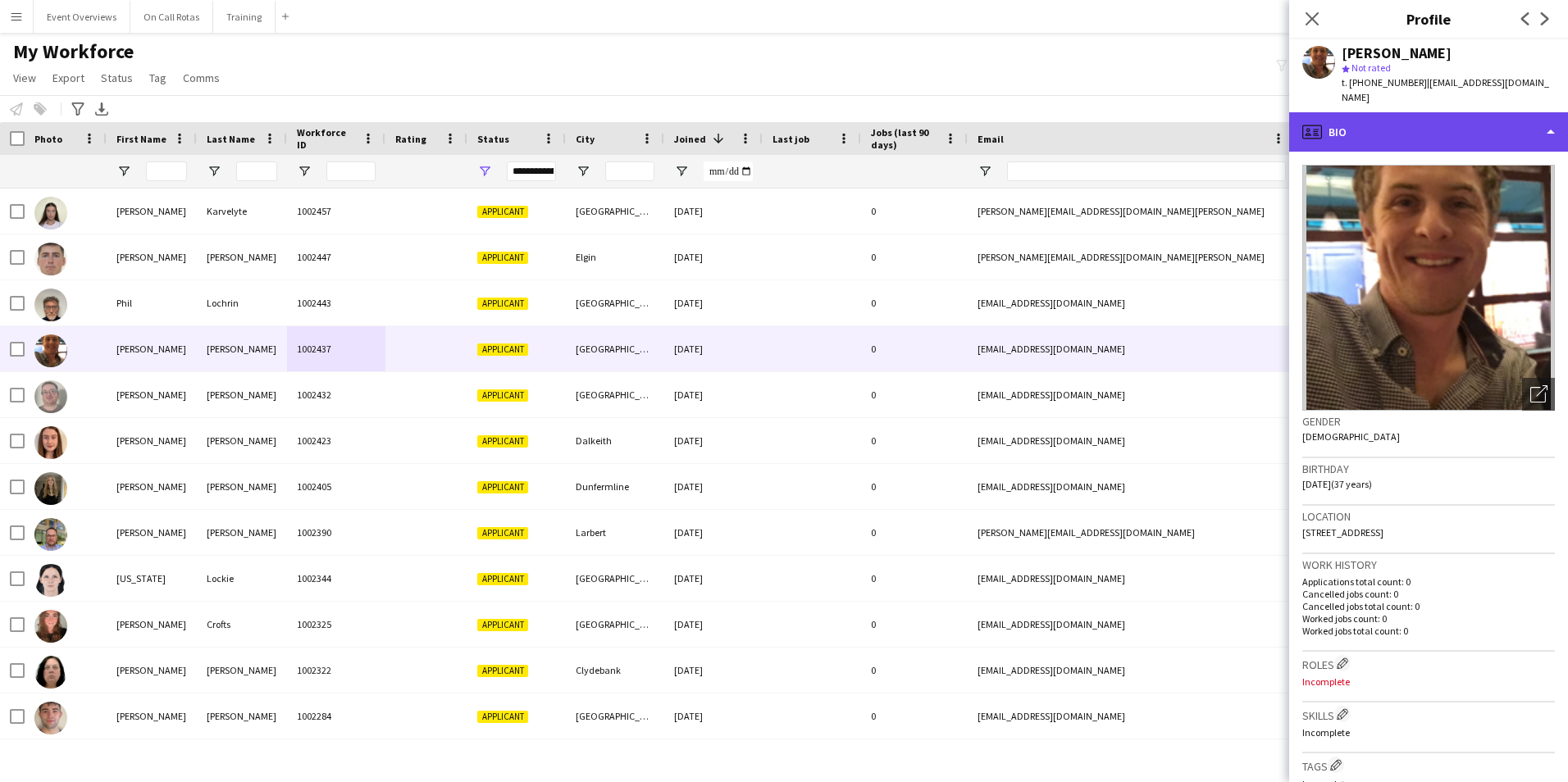
click at [1408, 135] on div "profile Bio" at bounding box center [1428, 132] width 279 height 39
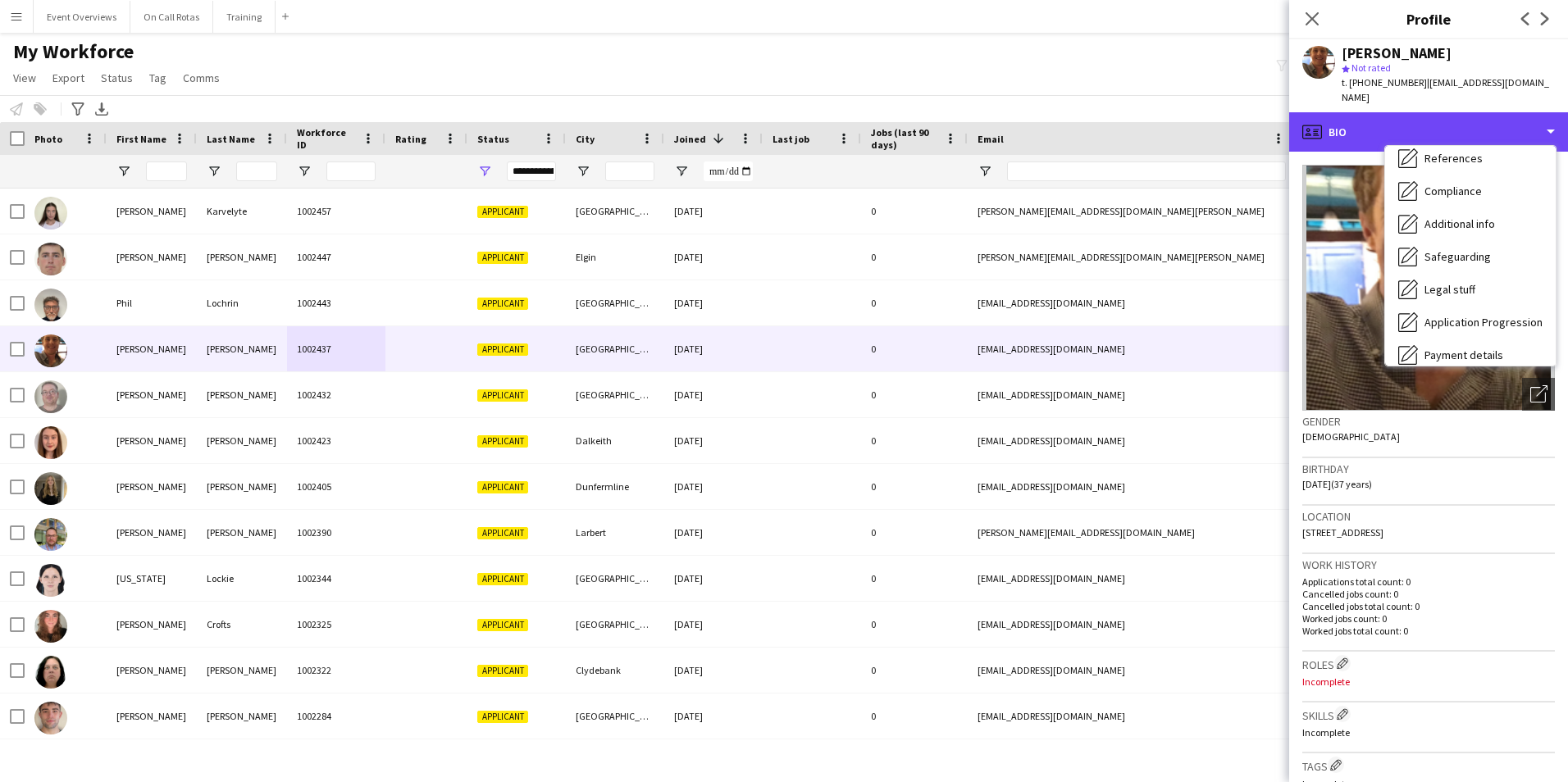
scroll to position [286, 0]
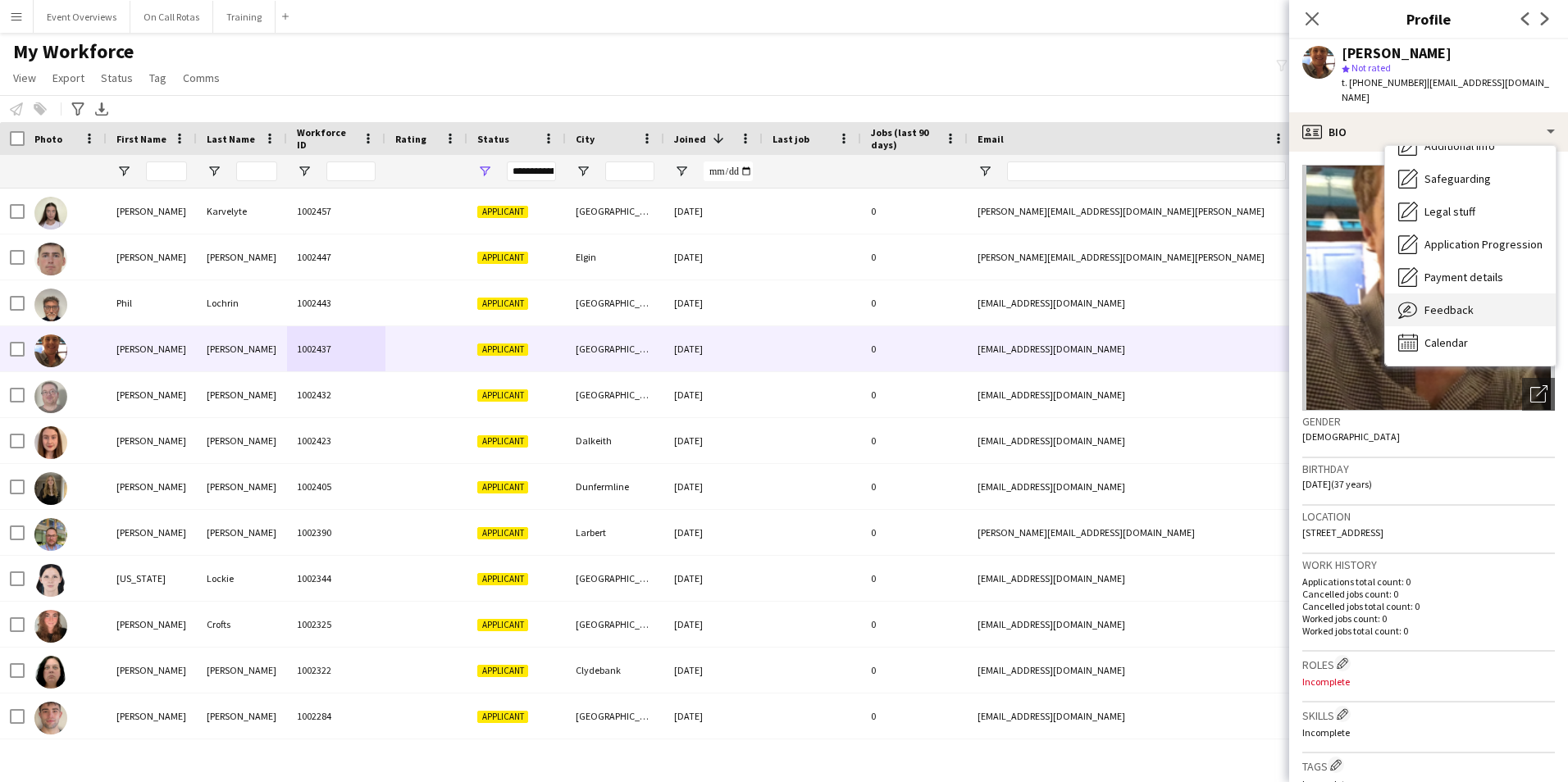
click at [1443, 304] on div "Feedback Feedback" at bounding box center [1470, 309] width 170 height 33
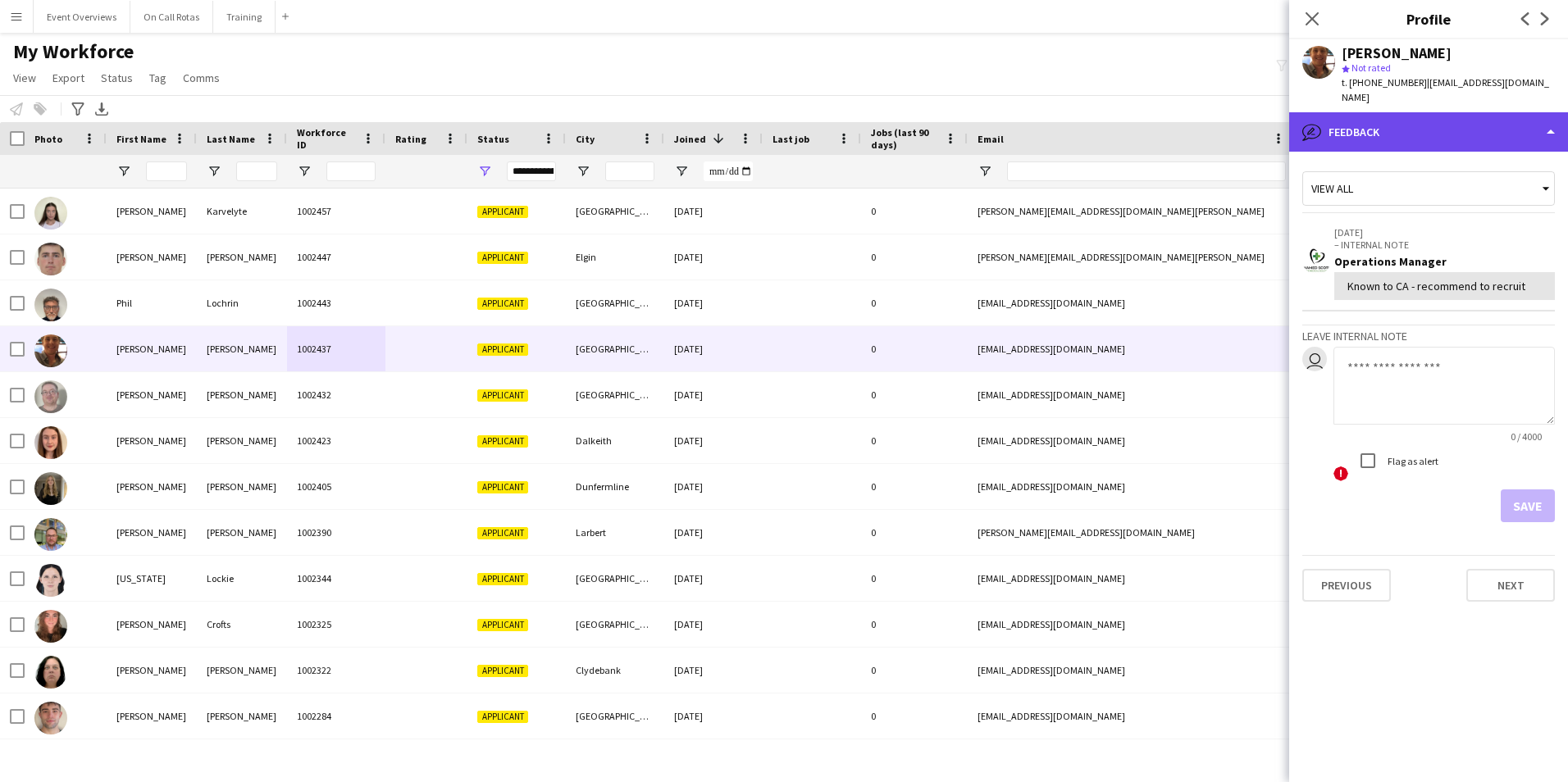
click at [1397, 117] on div "bubble-pencil Feedback" at bounding box center [1428, 132] width 279 height 39
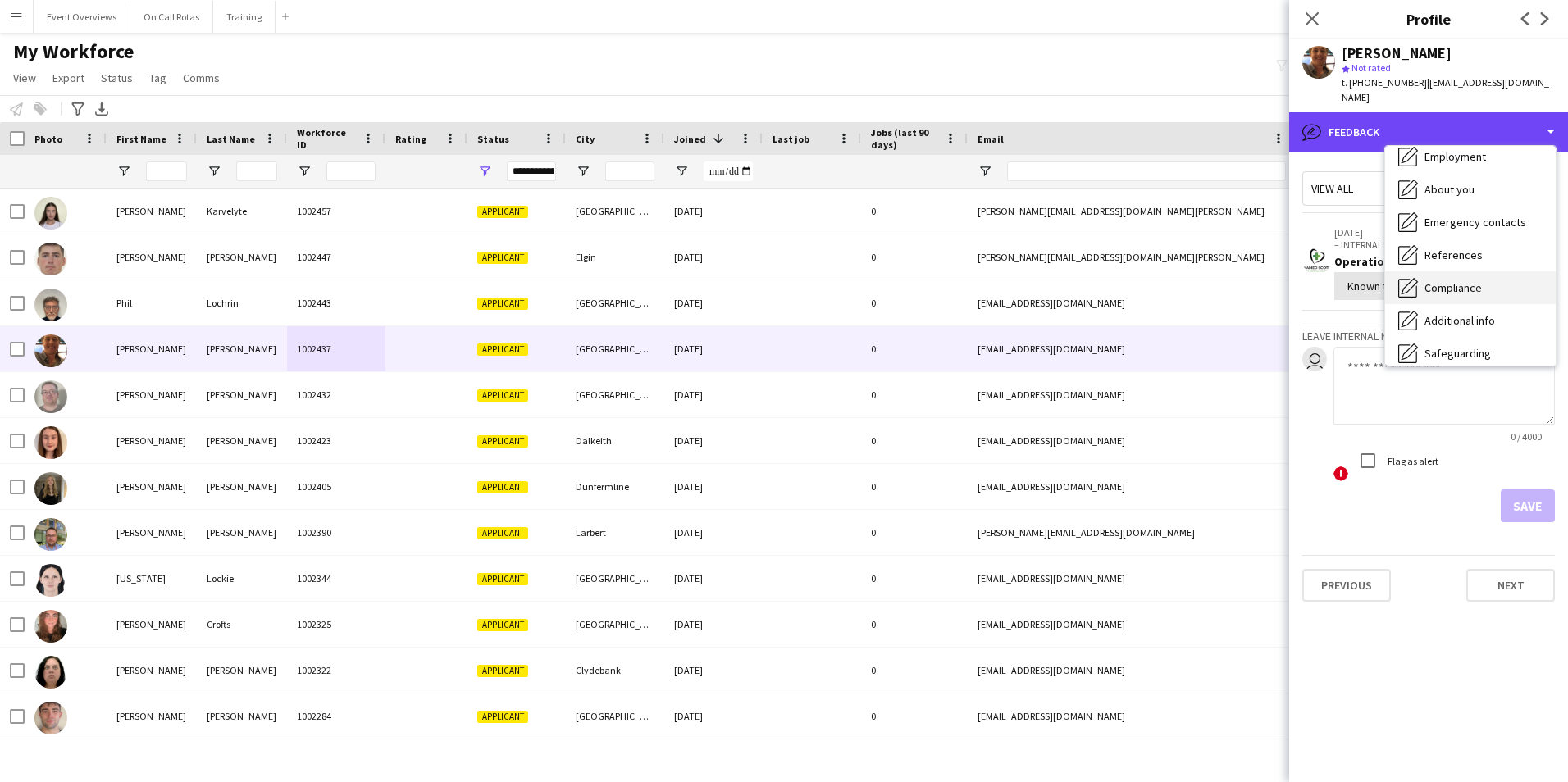
scroll to position [0, 0]
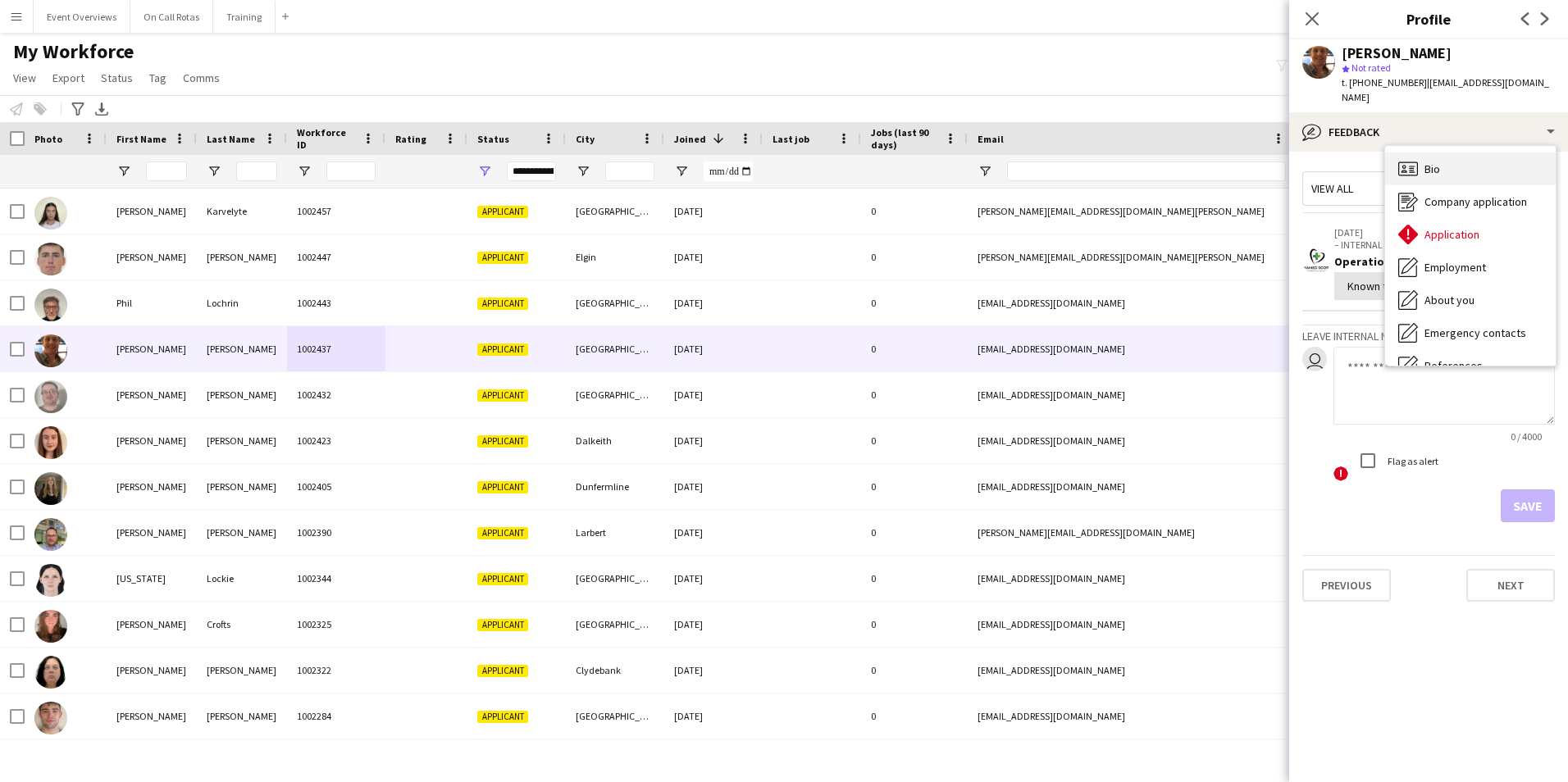
click at [1442, 156] on div "Bio Bio" at bounding box center [1470, 169] width 170 height 33
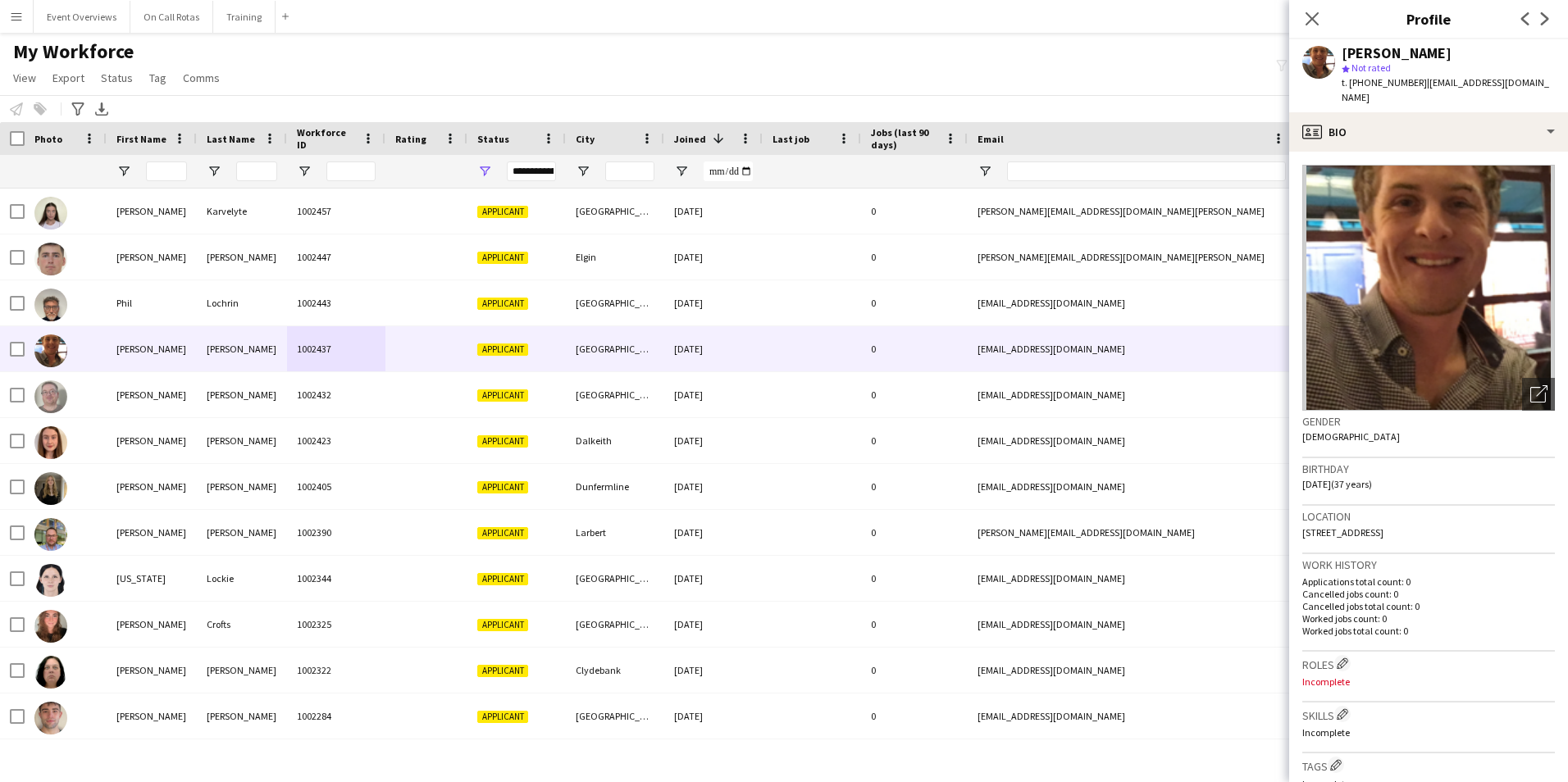
drag, startPoint x: 1475, startPoint y: 51, endPoint x: 1344, endPoint y: 53, distance: 131.0
click at [1344, 53] on div "Connor McLaughlin" at bounding box center [1448, 53] width 214 height 15
click at [1538, 51] on div "Connor McLaughlin" at bounding box center [1448, 53] width 214 height 15
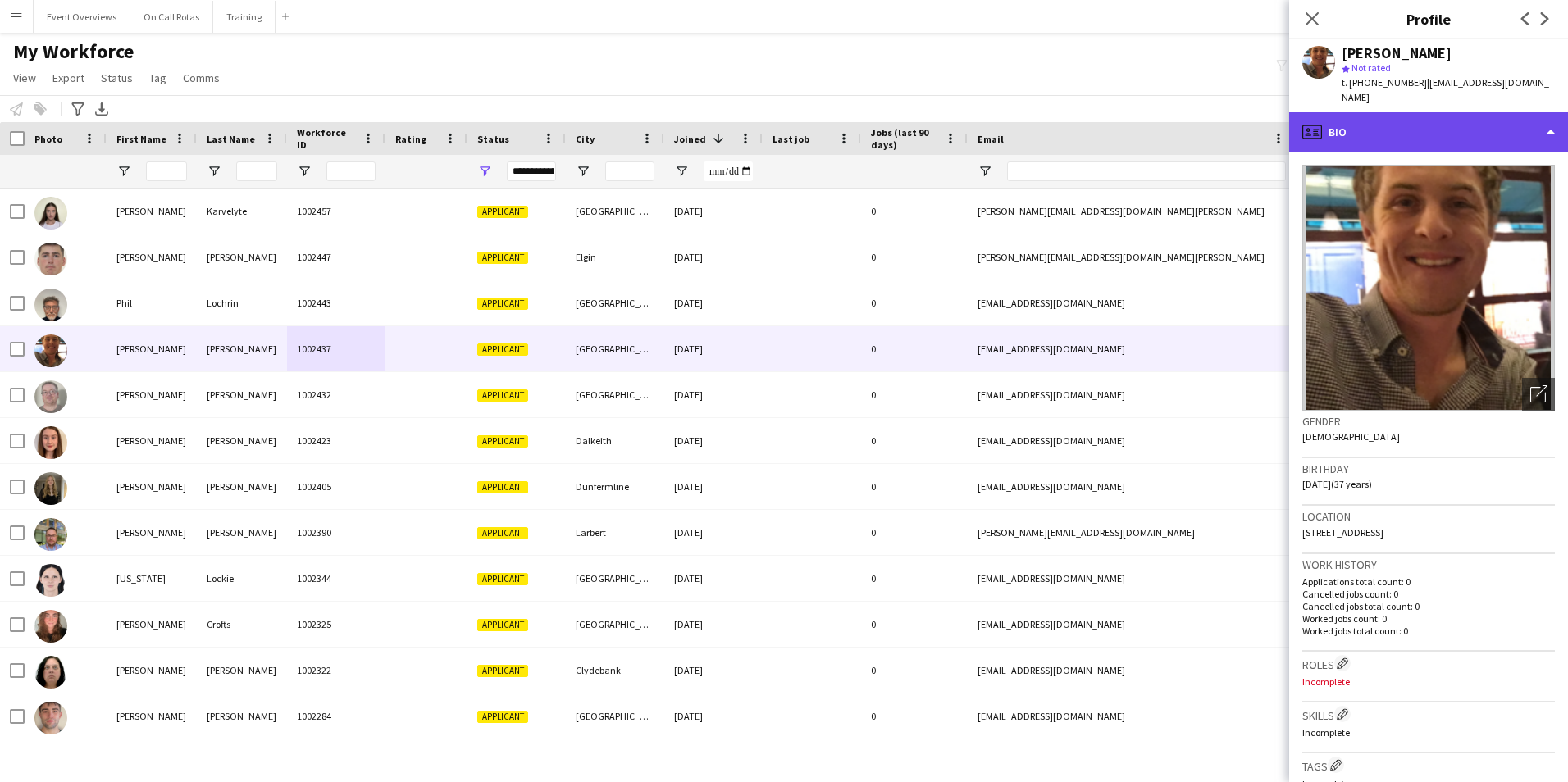
click at [1378, 121] on div "profile Bio" at bounding box center [1428, 132] width 279 height 39
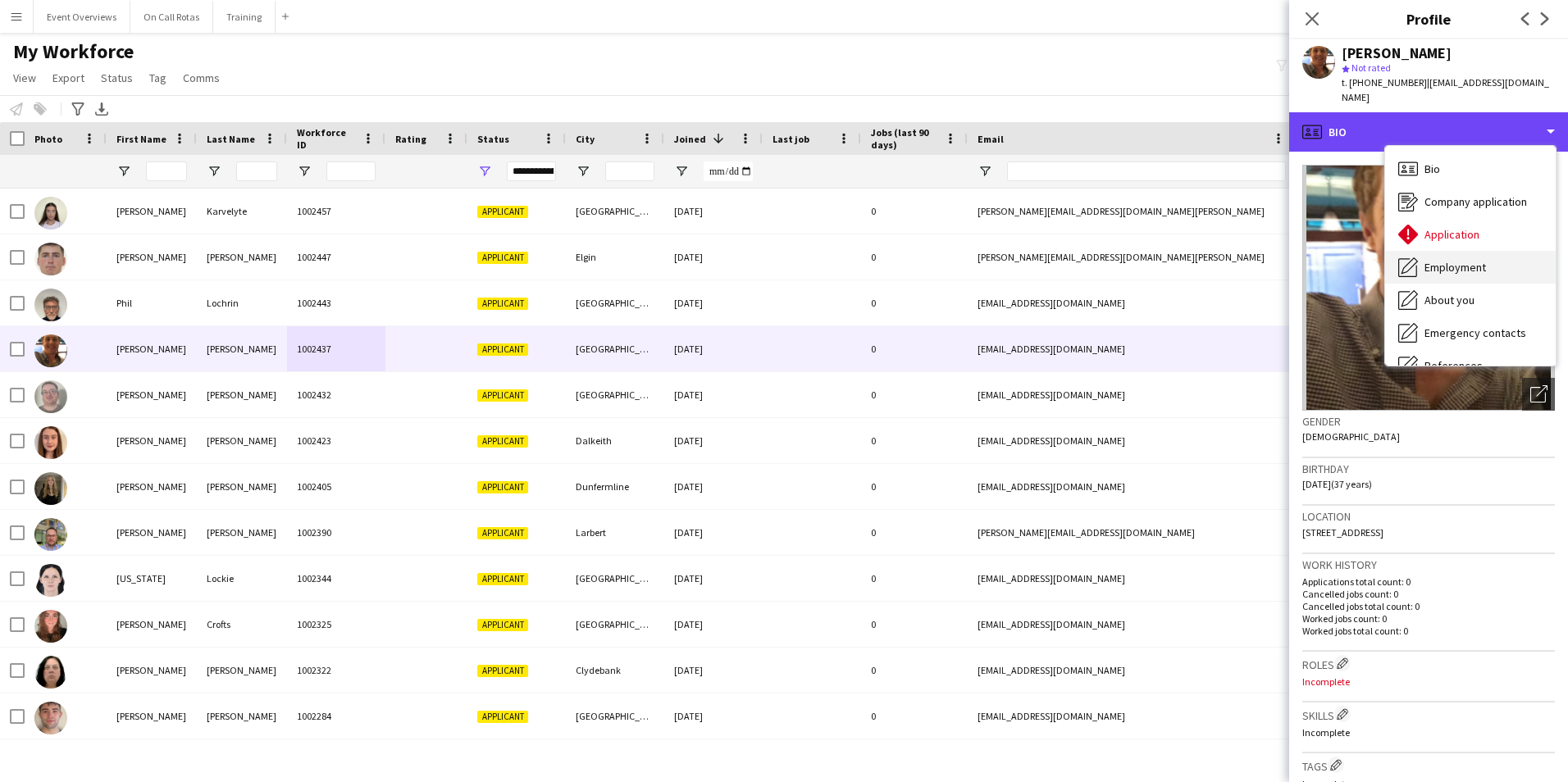
scroll to position [82, 0]
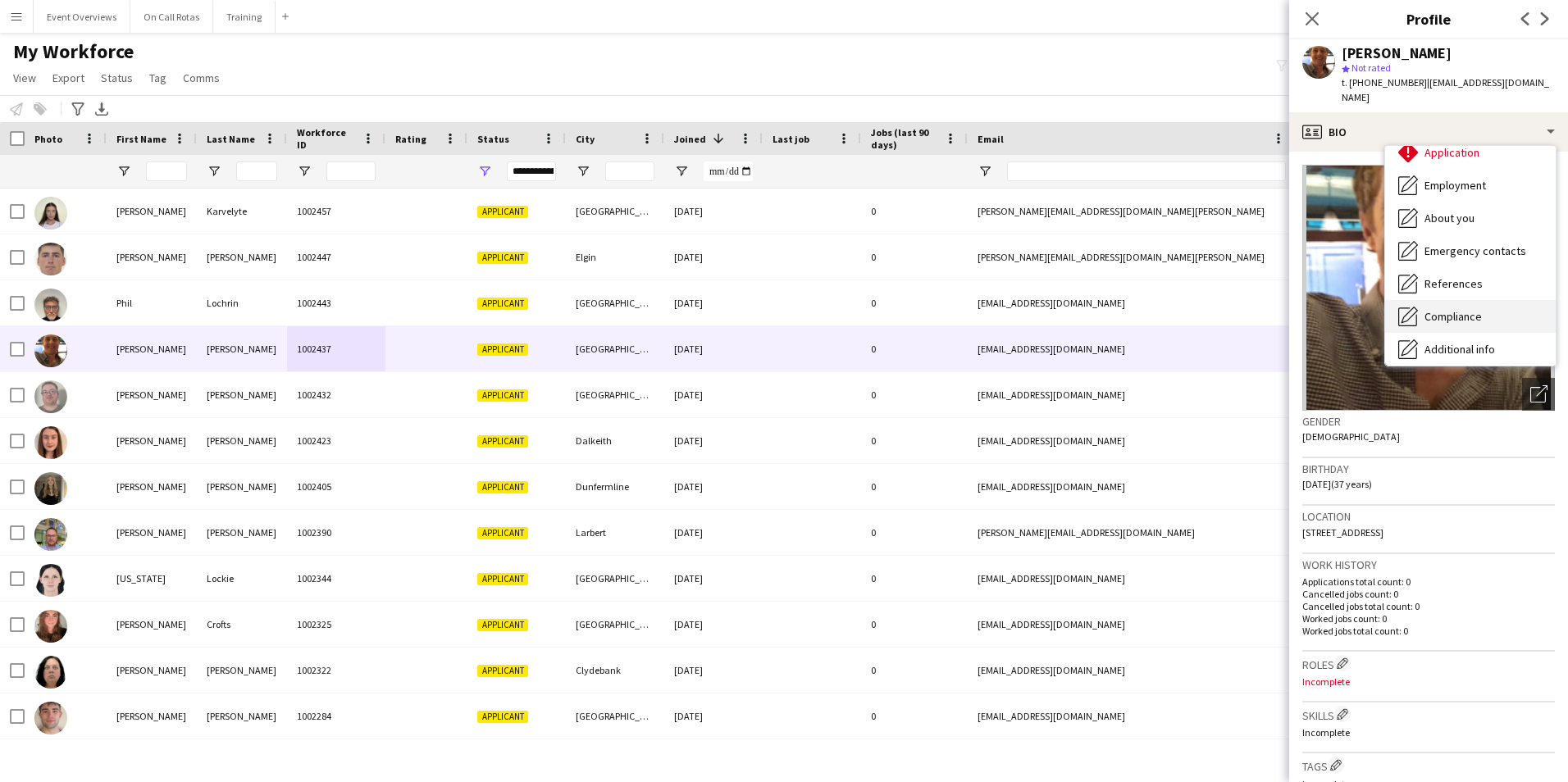
click at [1441, 300] on div "Compliance Compliance" at bounding box center [1470, 316] width 170 height 33
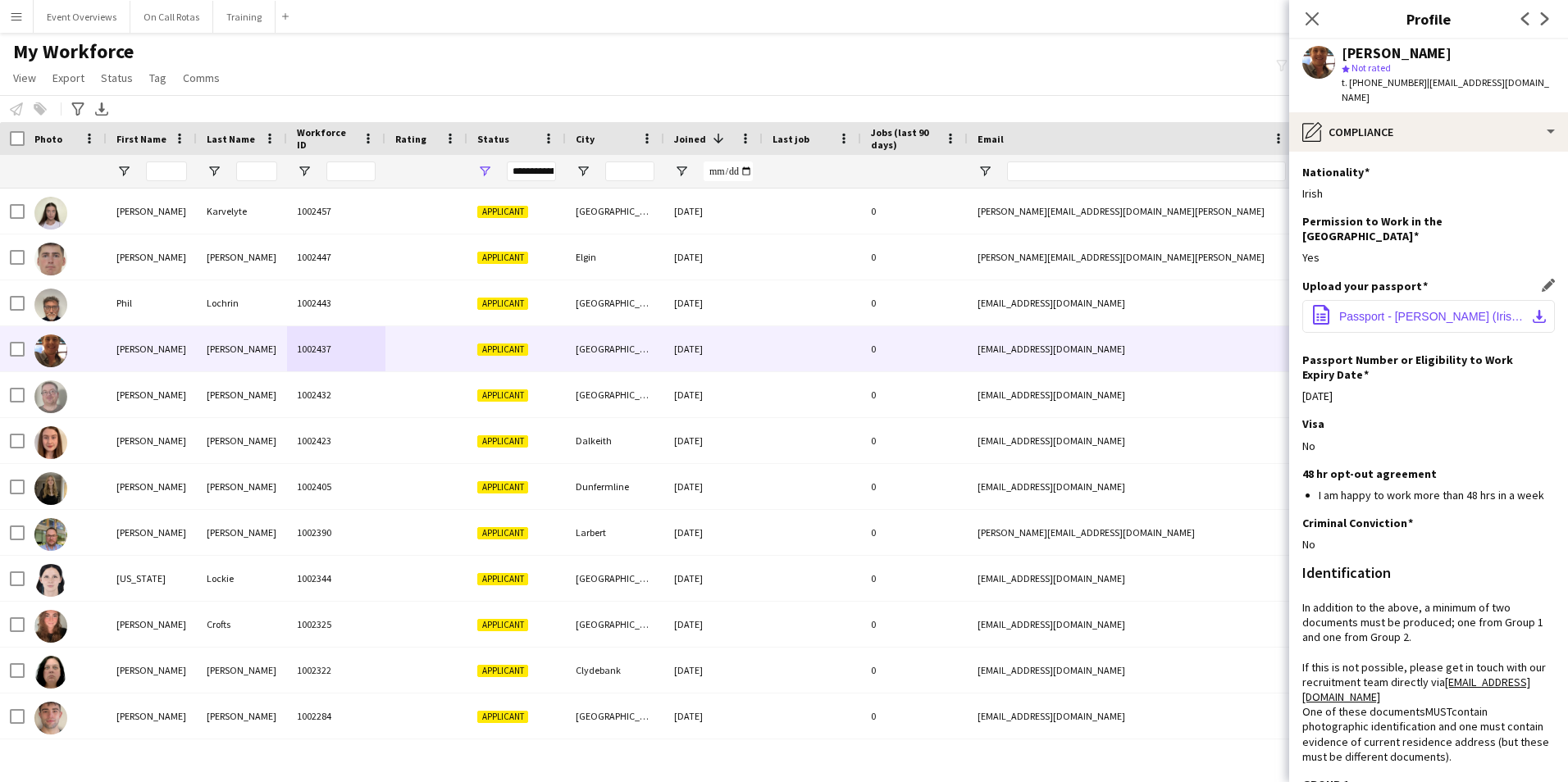
click at [1442, 300] on button "office-file-sheet Passport - Connor McLaughlin (Irish).pdf download-bottom" at bounding box center [1428, 316] width 253 height 33
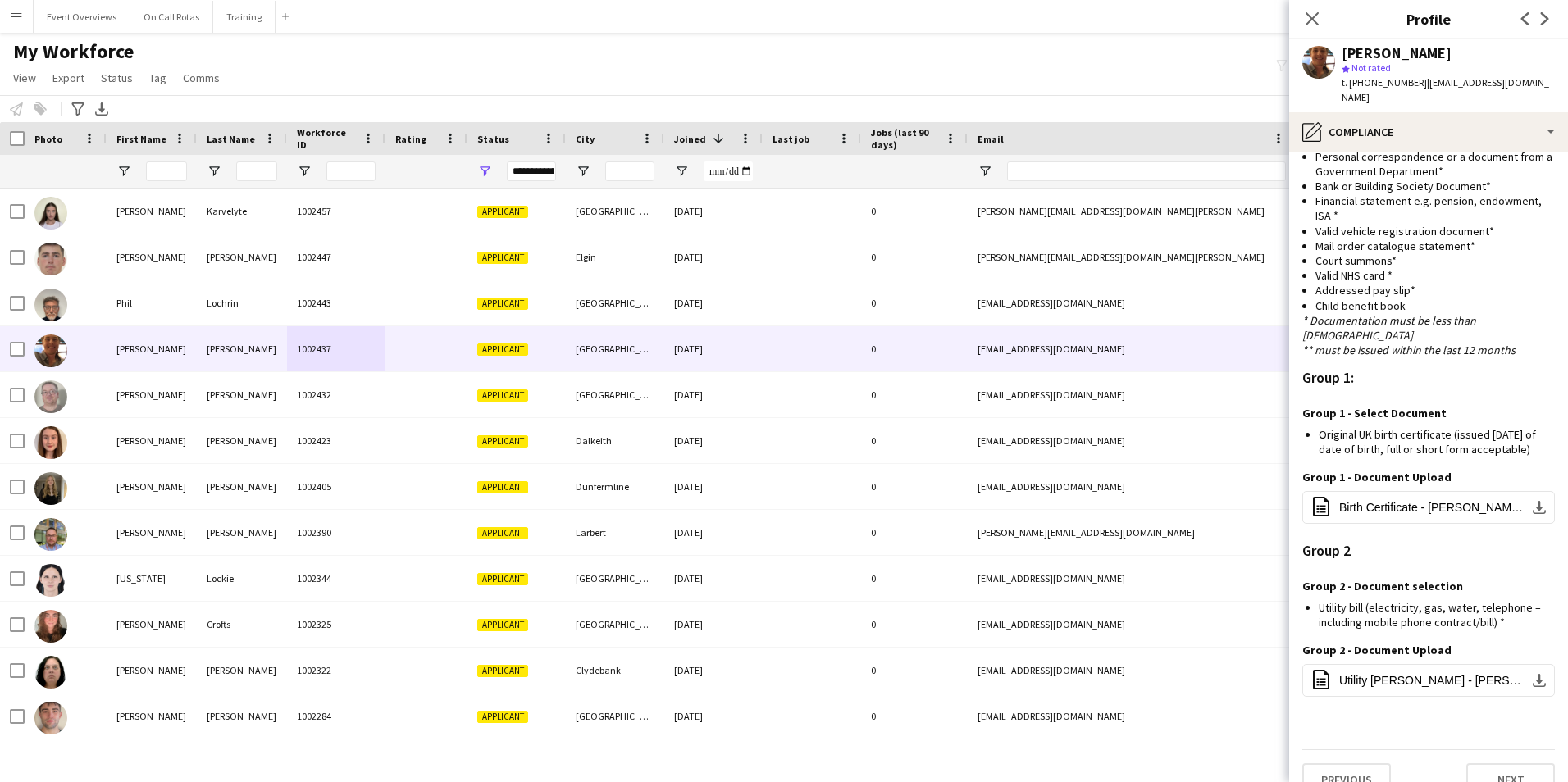
scroll to position [1043, 0]
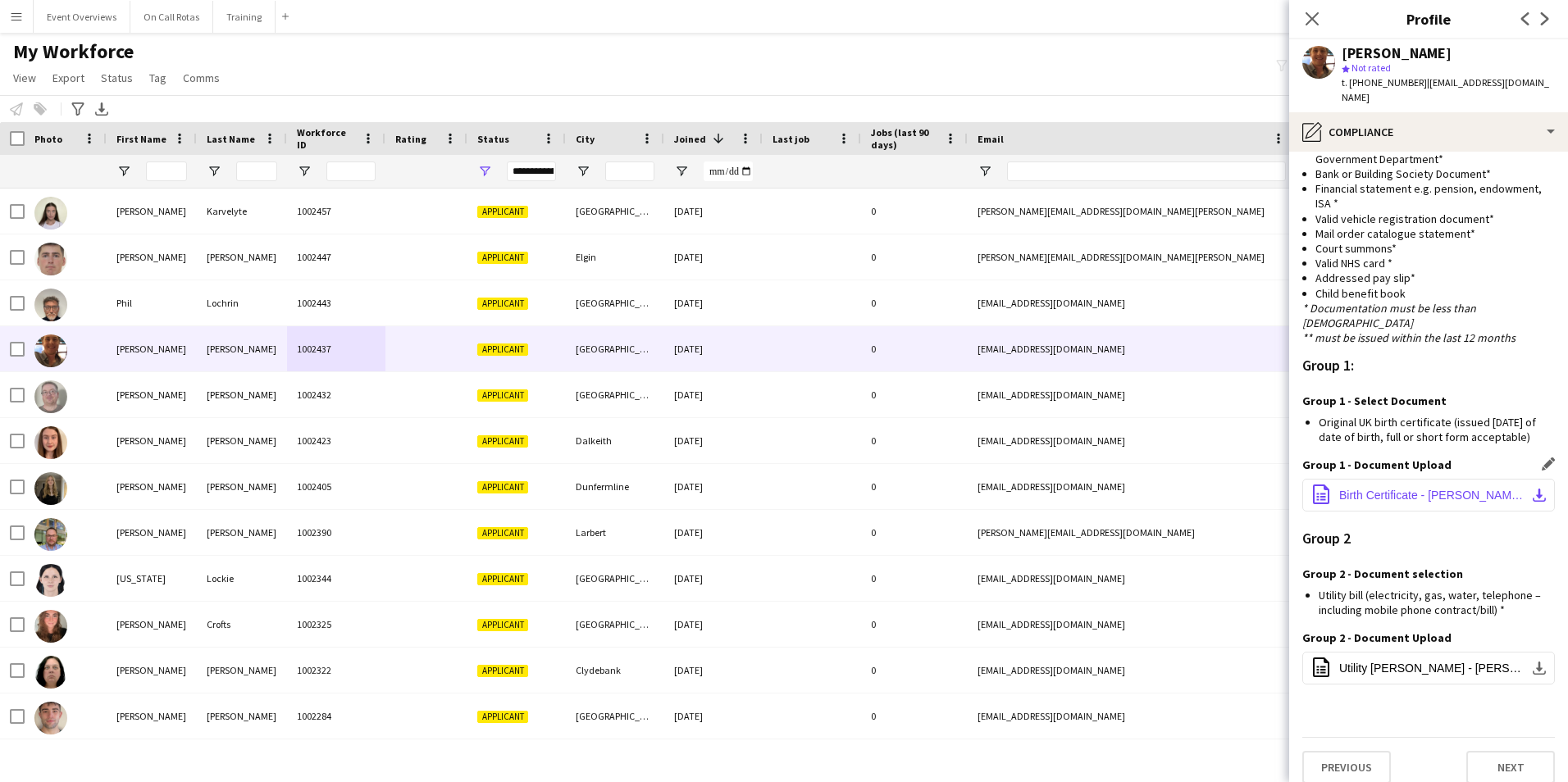
click at [1376, 489] on span "Birth Certificate - Connor McLaughlin.pdf" at bounding box center [1431, 495] width 185 height 13
click at [1383, 652] on button "office-file-sheet Utility Bill - Connor McLaughlin.pdf download-bottom" at bounding box center [1428, 668] width 253 height 33
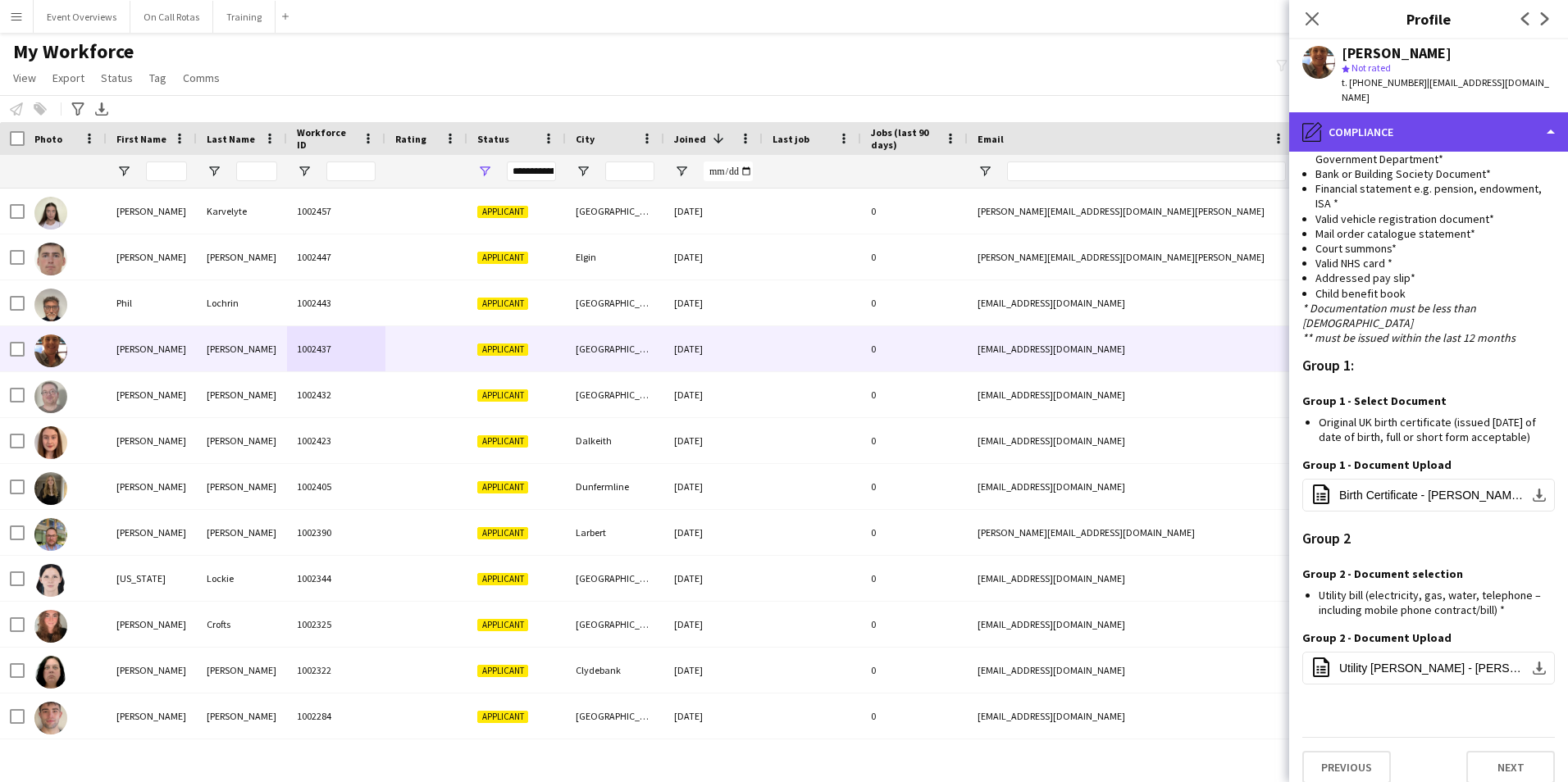
click at [1382, 135] on div "pencil4 Compliance" at bounding box center [1428, 132] width 279 height 39
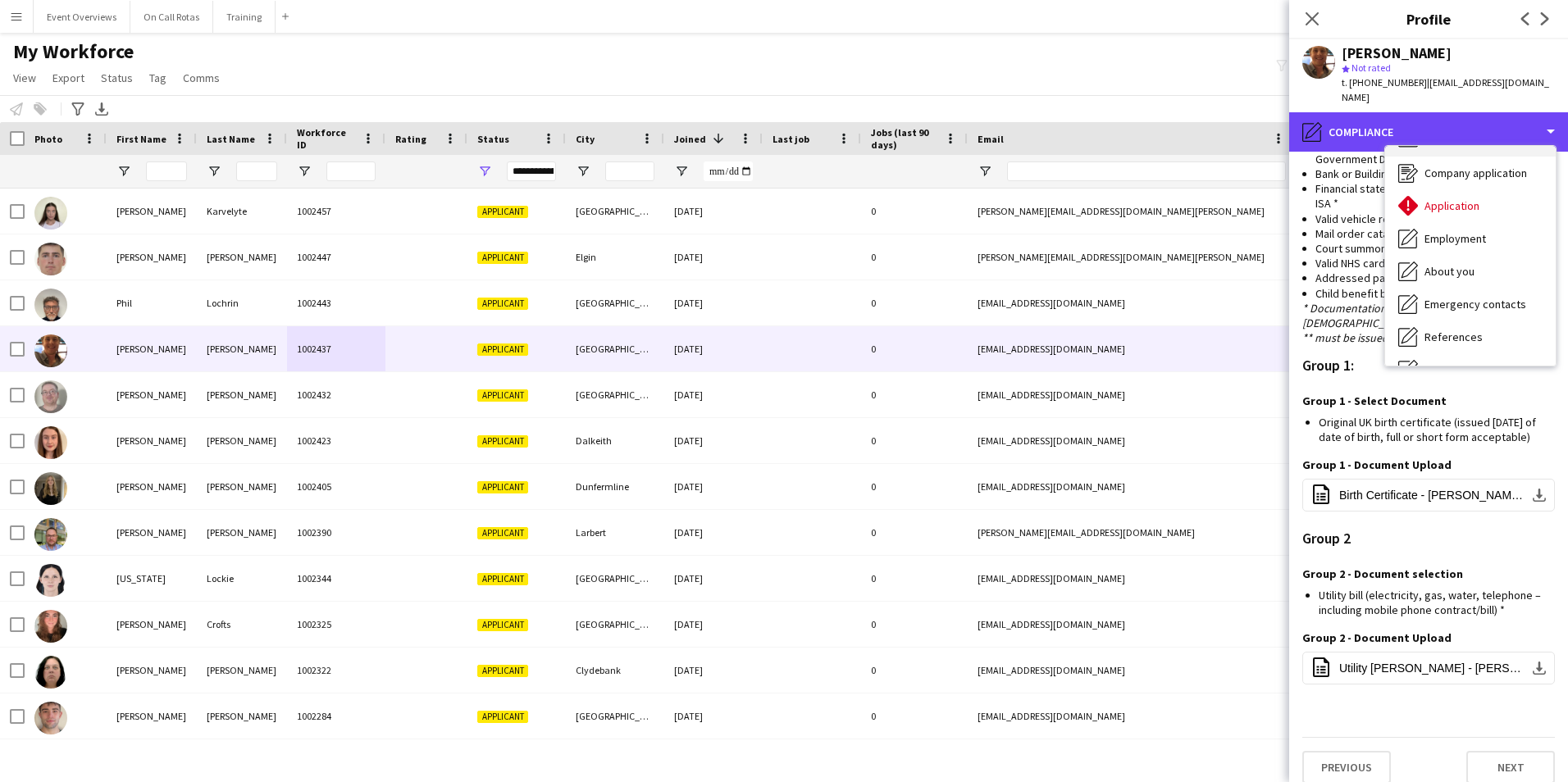
scroll to position [0, 0]
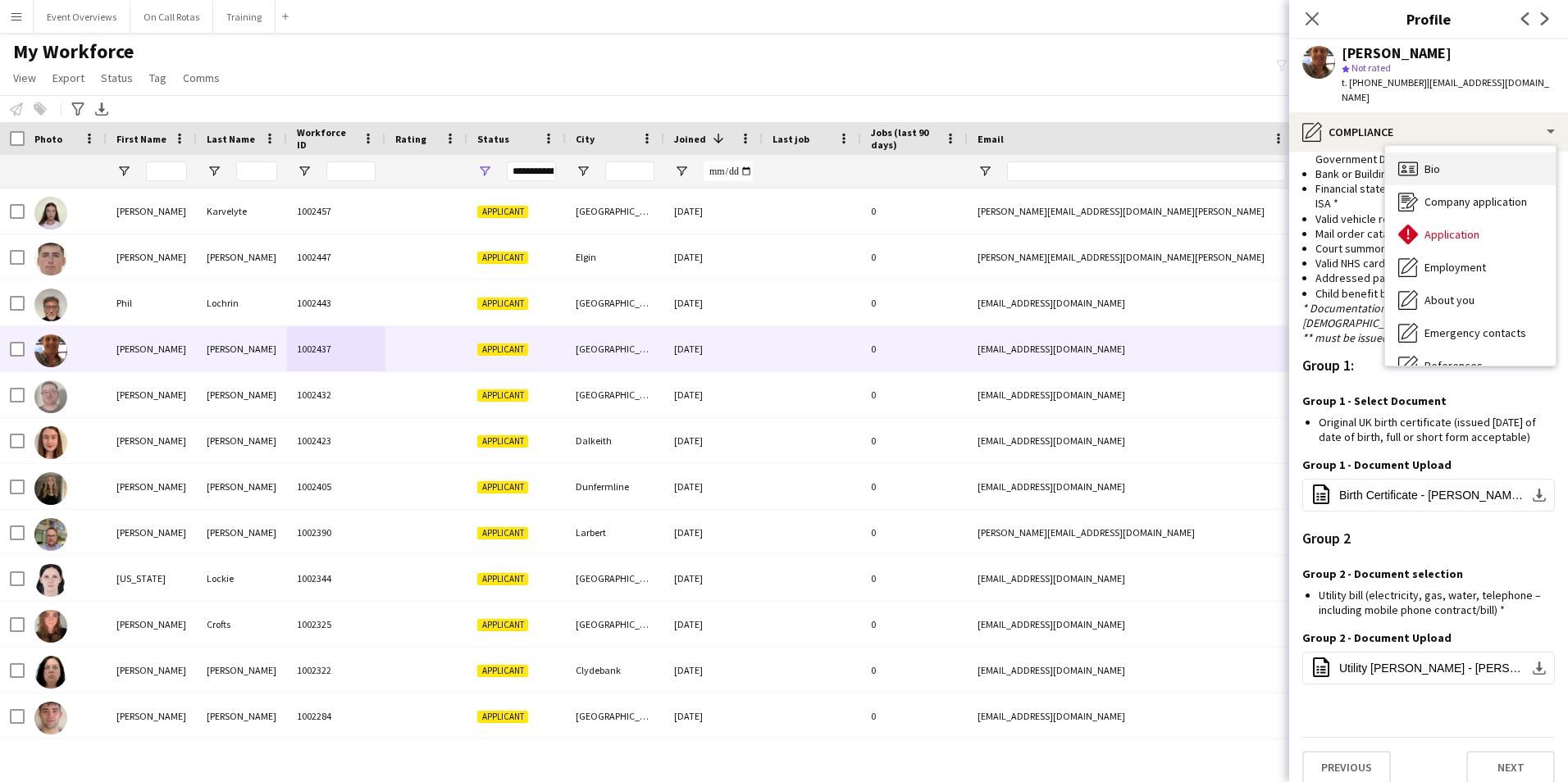
click at [1493, 153] on div "Bio Bio" at bounding box center [1470, 169] width 170 height 33
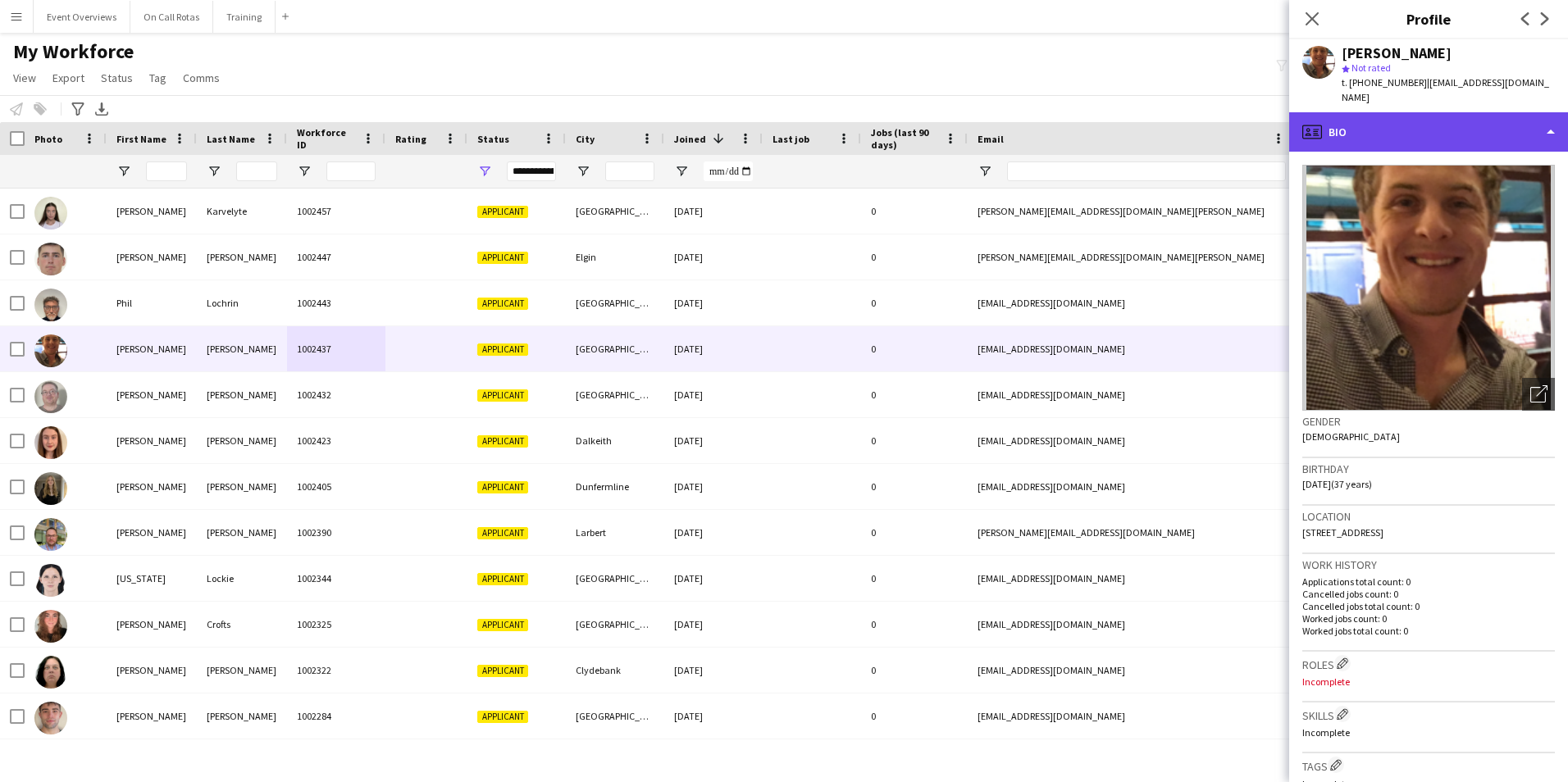
click at [1455, 112] on div "profile Bio" at bounding box center [1428, 132] width 279 height 39
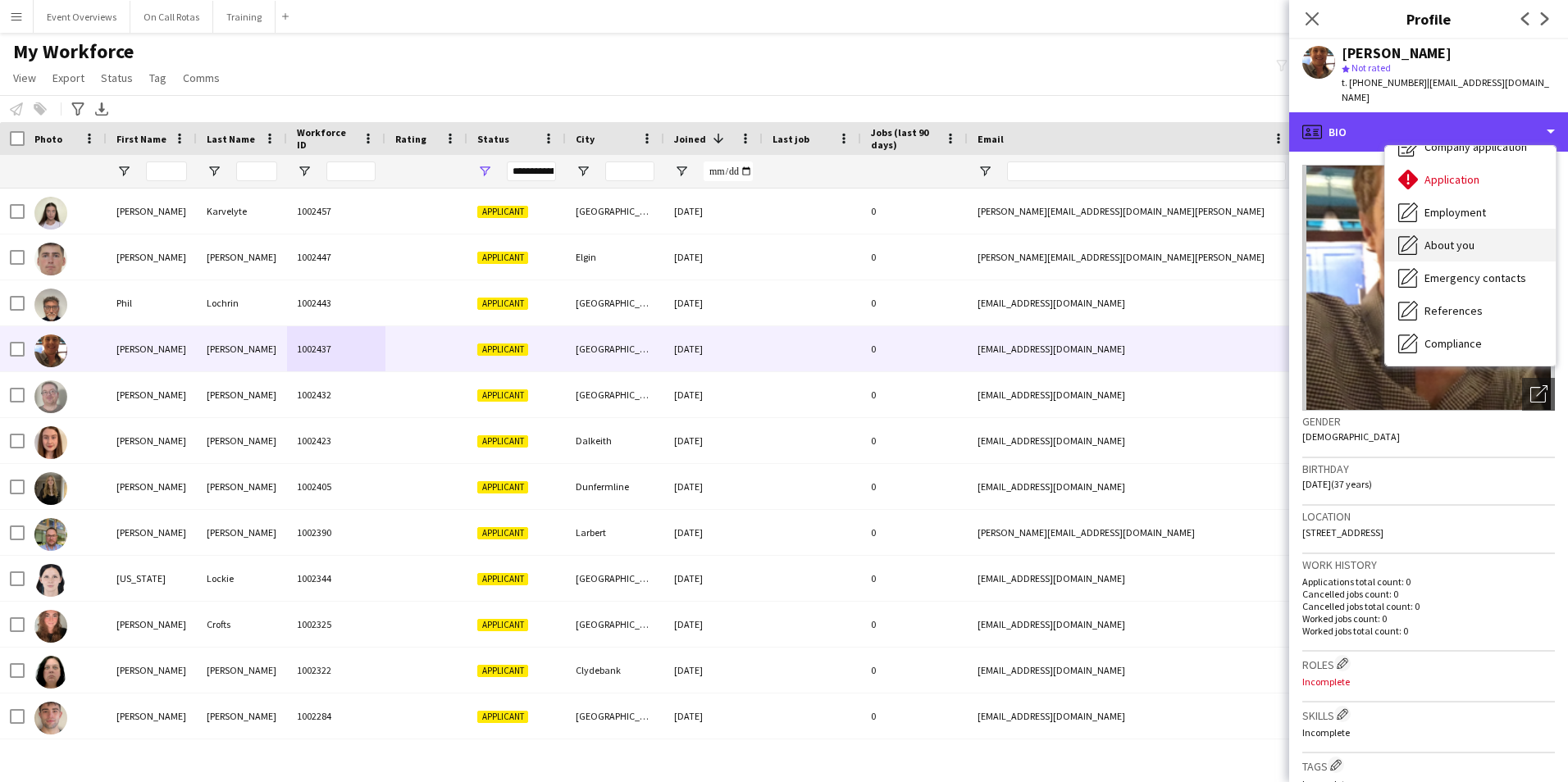
scroll to position [82, 0]
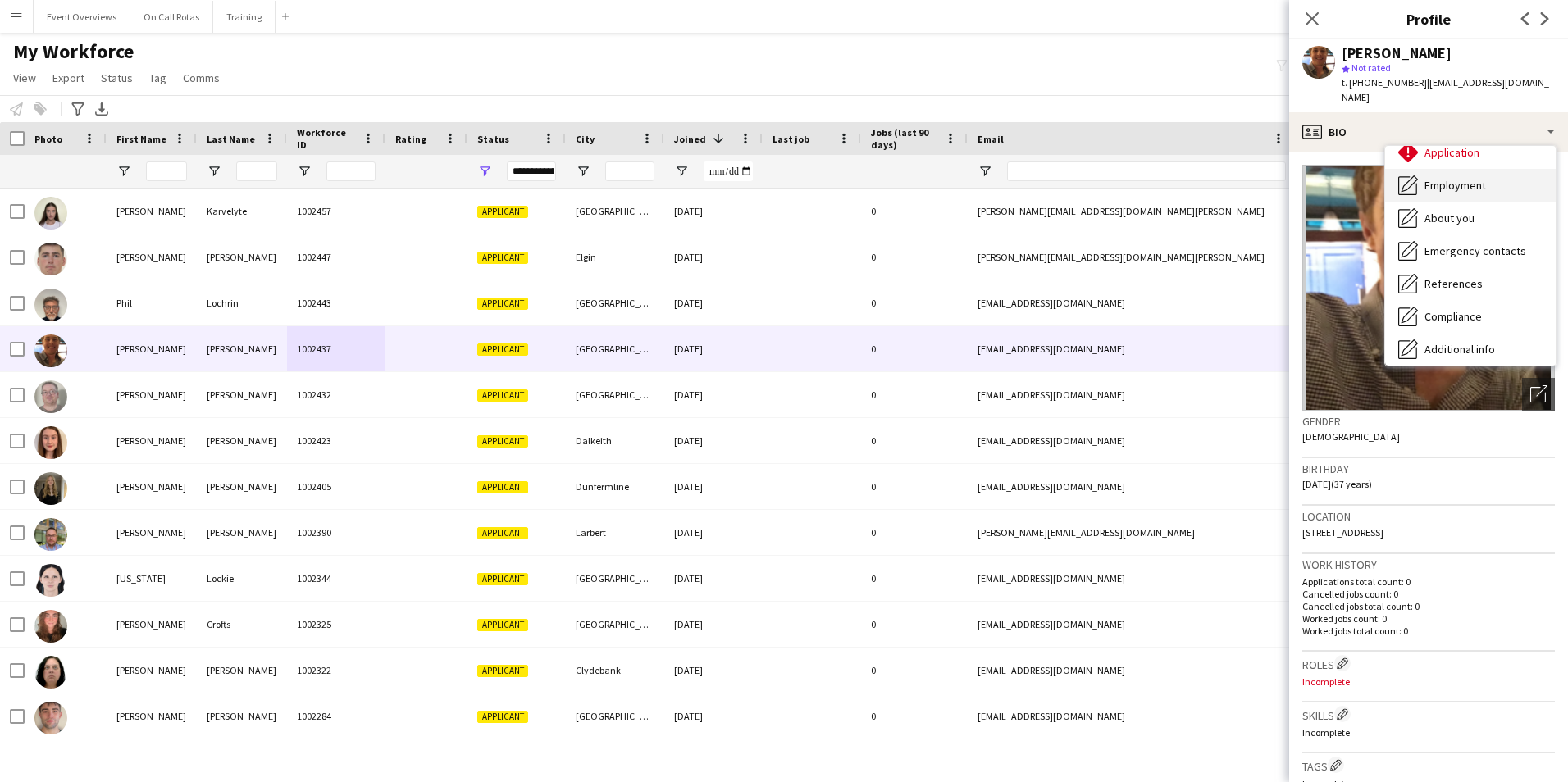
click at [1468, 180] on div "Employment Employment" at bounding box center [1470, 184] width 170 height 33
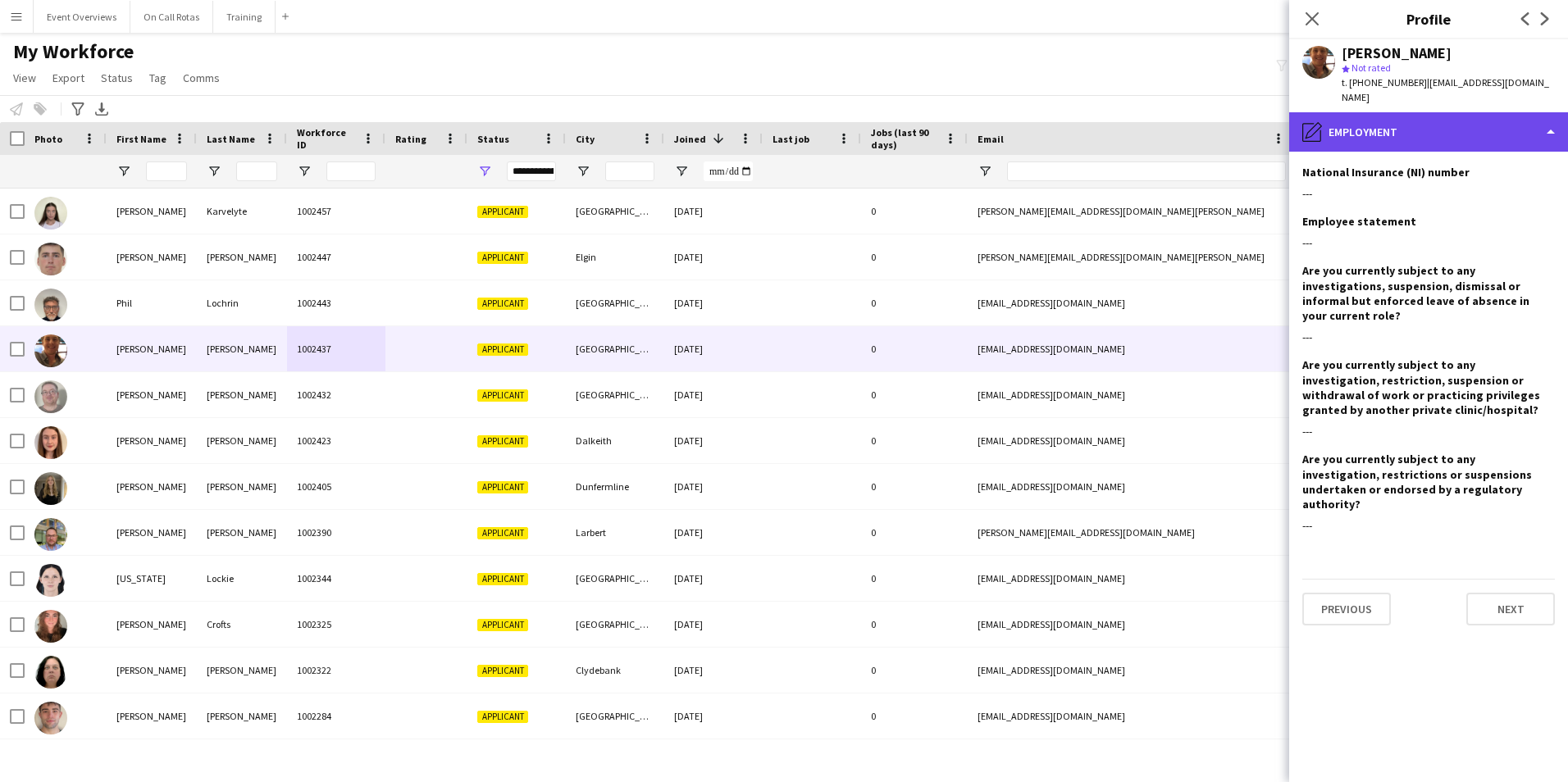
click at [1434, 112] on div "pencil4 Employment" at bounding box center [1428, 132] width 279 height 39
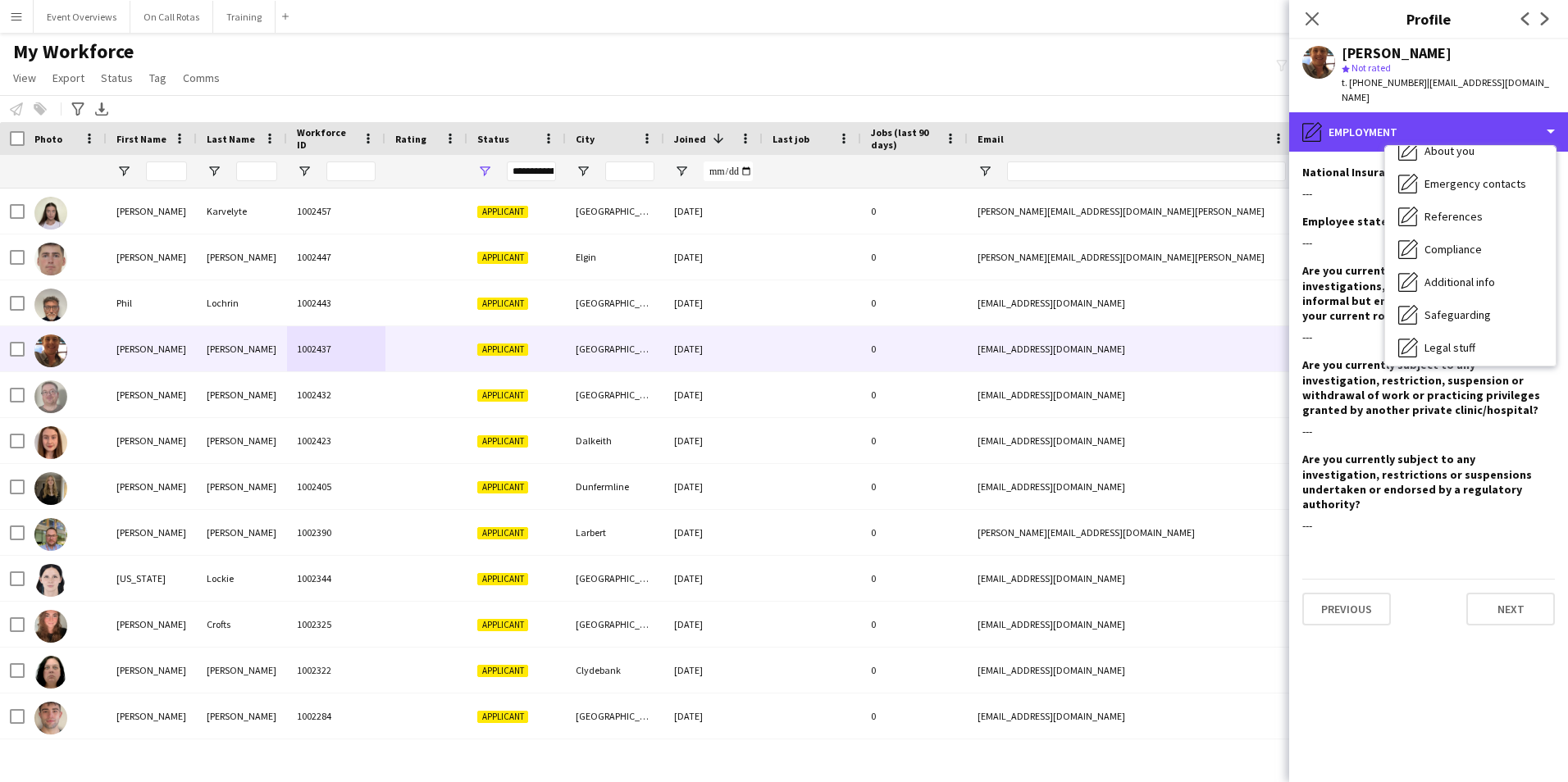
scroll to position [286, 0]
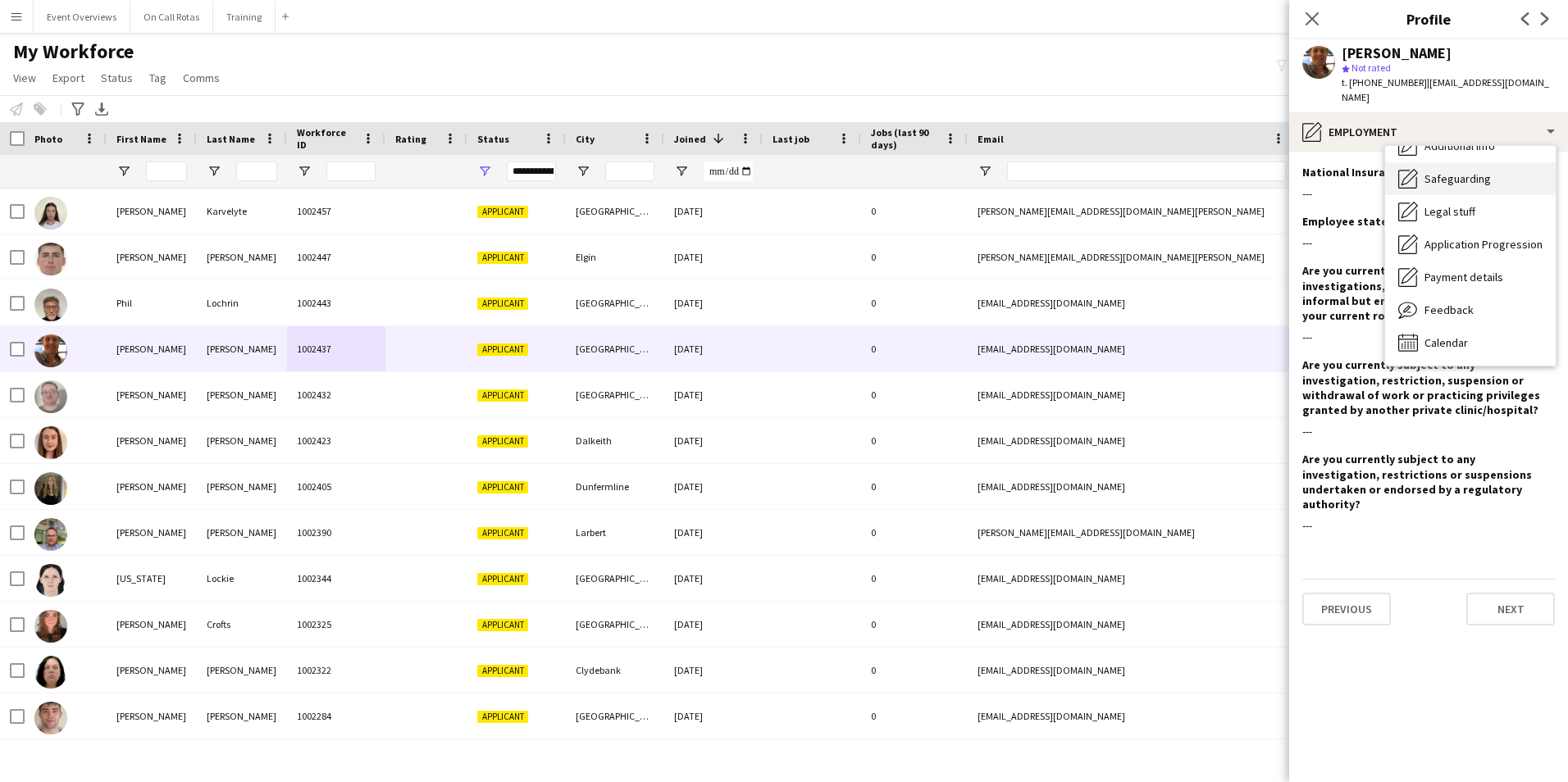
click at [1458, 171] on span "Safeguarding" at bounding box center [1457, 179] width 67 height 15
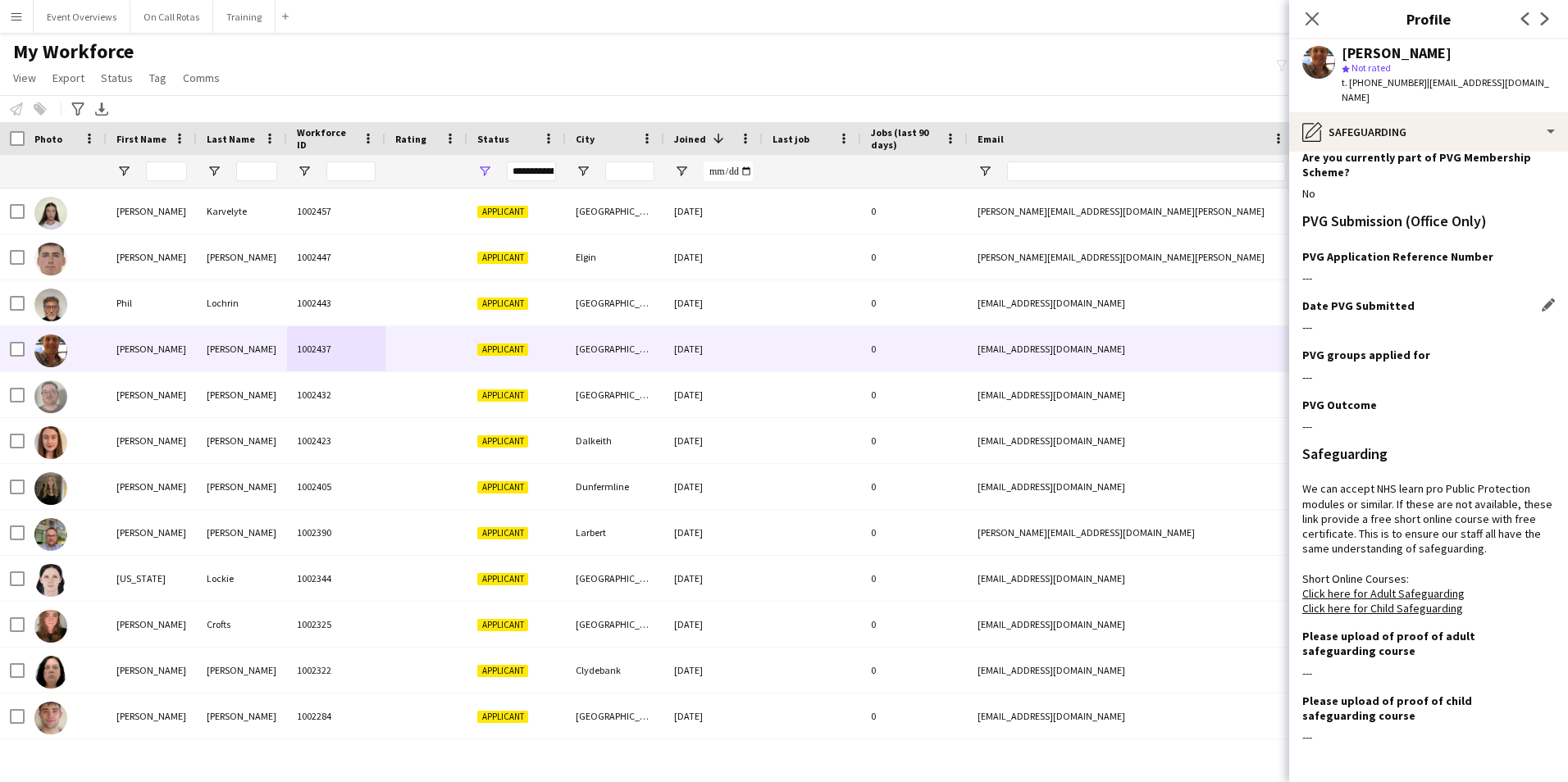
scroll to position [0, 0]
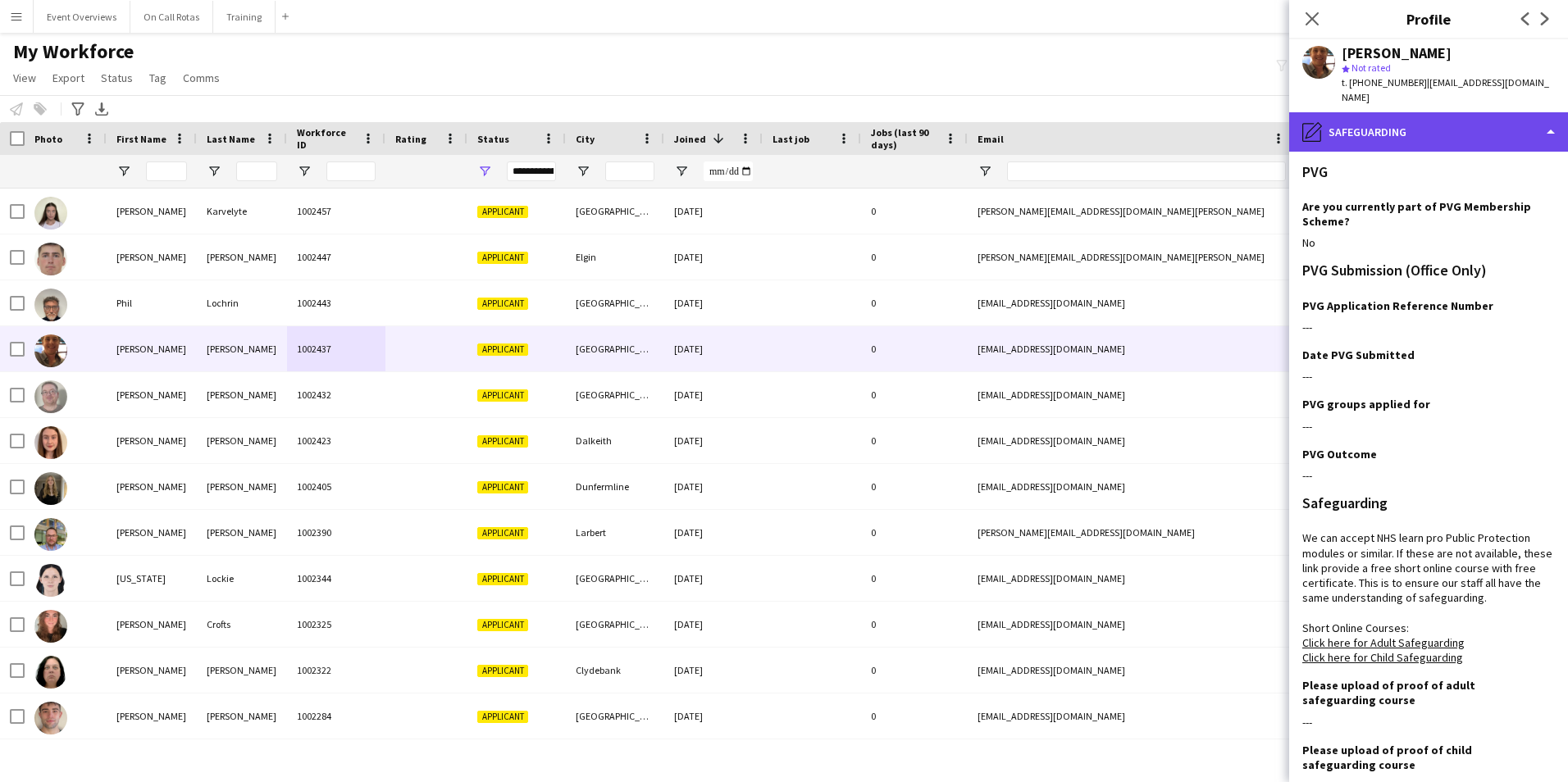
click at [1473, 117] on div "pencil4 Safeguarding" at bounding box center [1428, 132] width 279 height 39
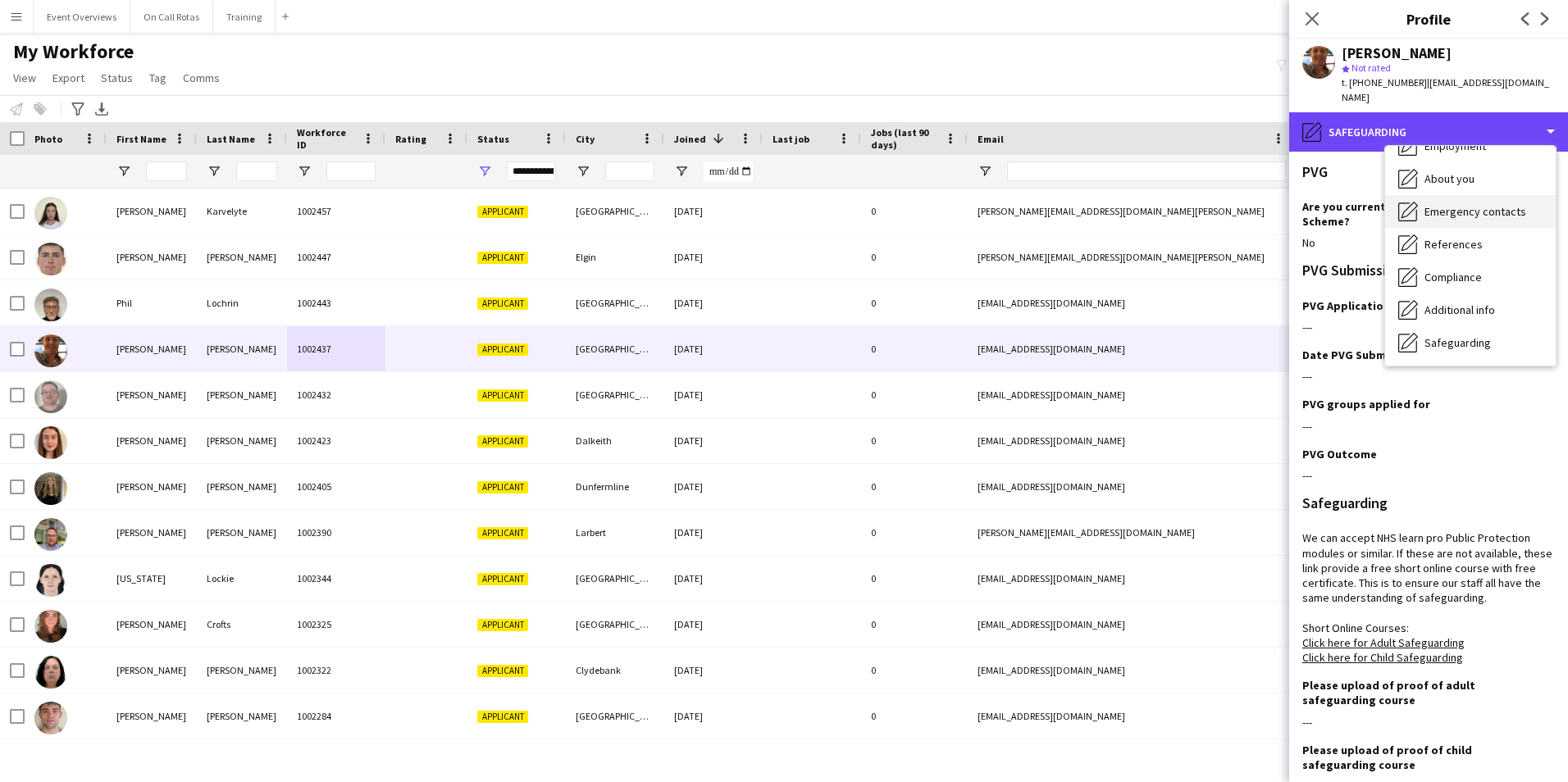
scroll to position [39, 0]
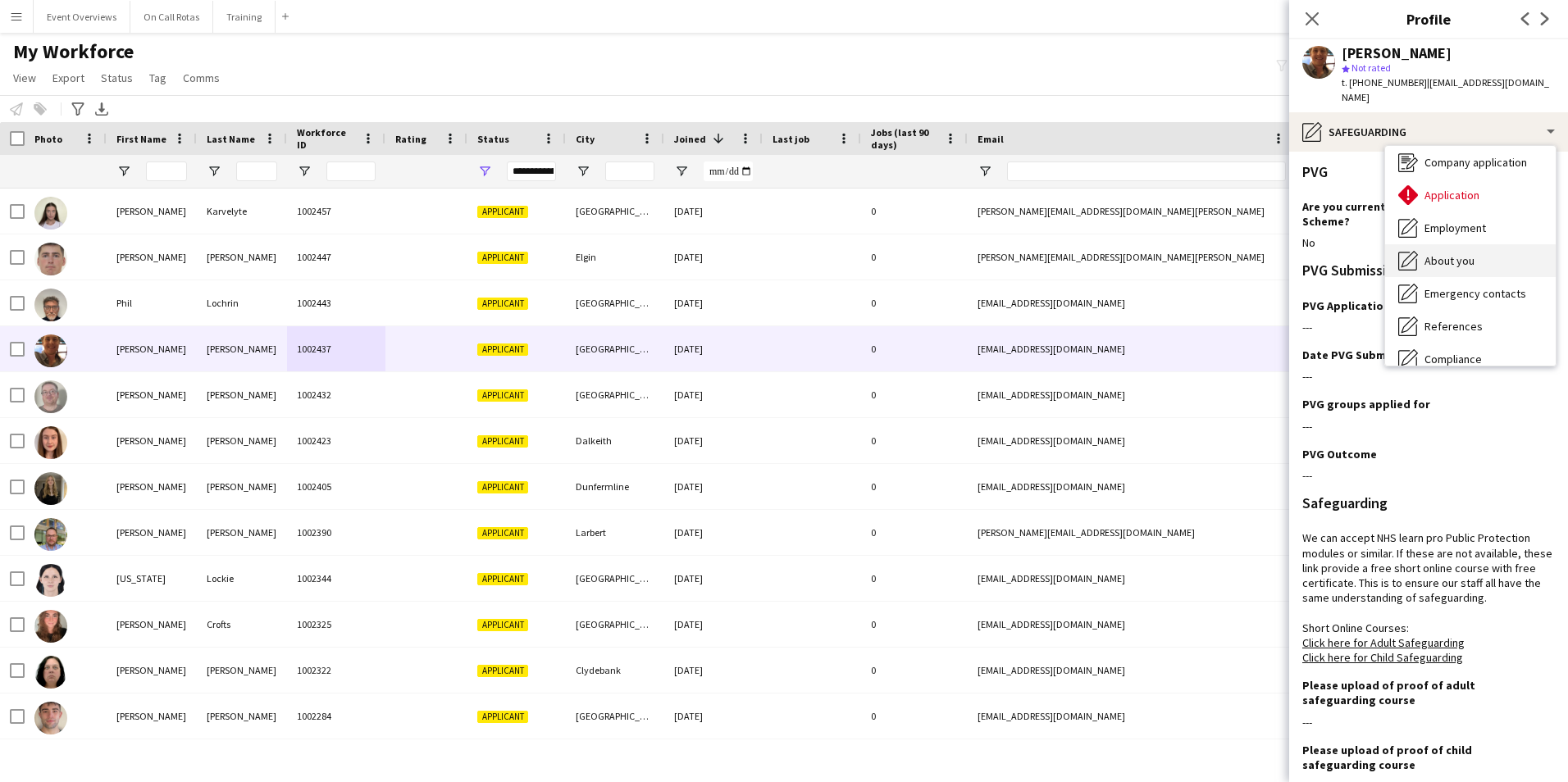
click at [1449, 253] on span "About you" at bounding box center [1448, 260] width 50 height 15
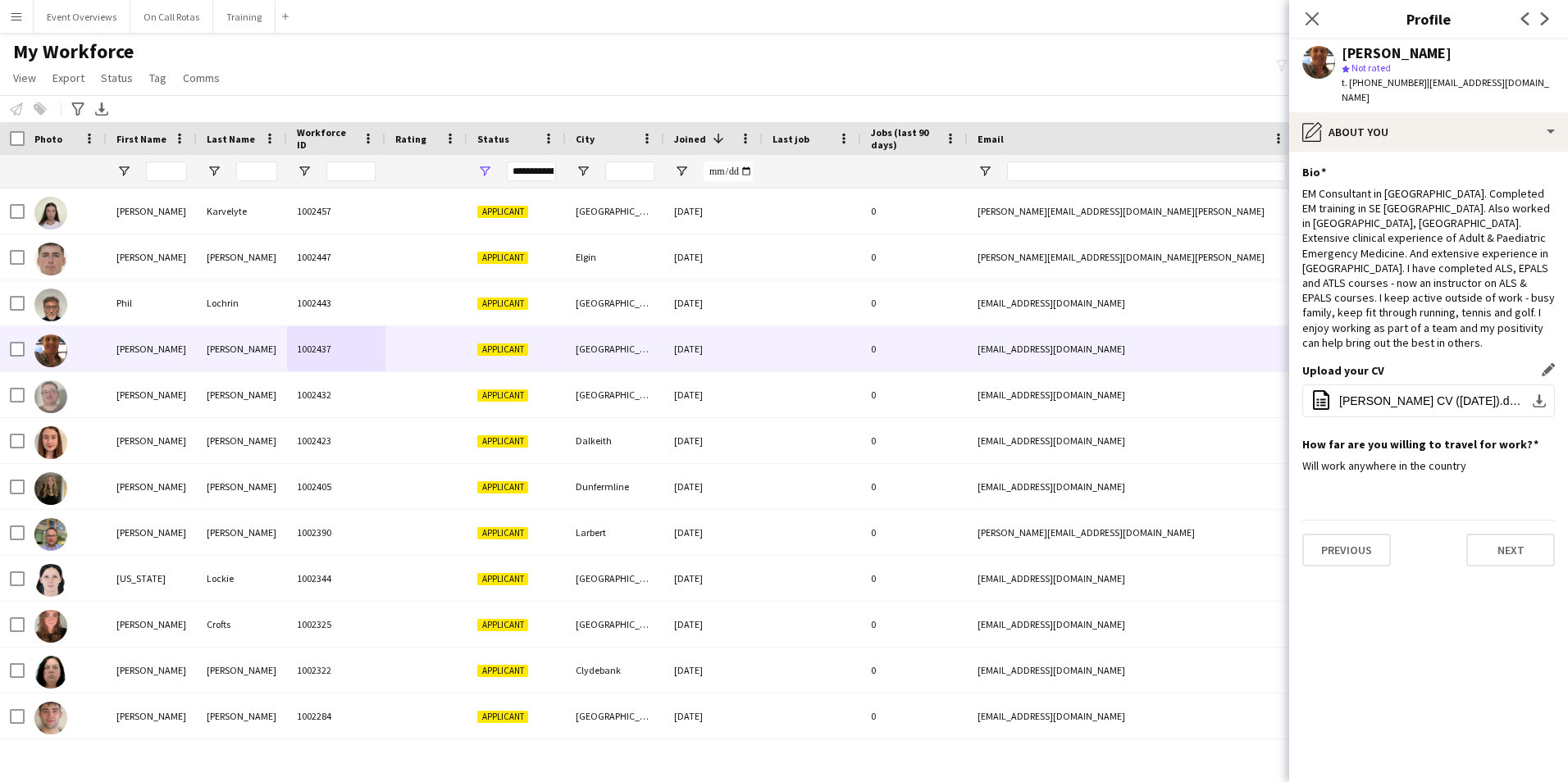
click at [1418, 389] on div "Upload your CV Edit this field office-file-sheet Connor McLaughlin CV (April 20…" at bounding box center [1428, 400] width 253 height 74
click at [1417, 385] on button "office-file-sheet Connor McLaughlin CV (April 2025).docx download-bottom" at bounding box center [1428, 401] width 253 height 33
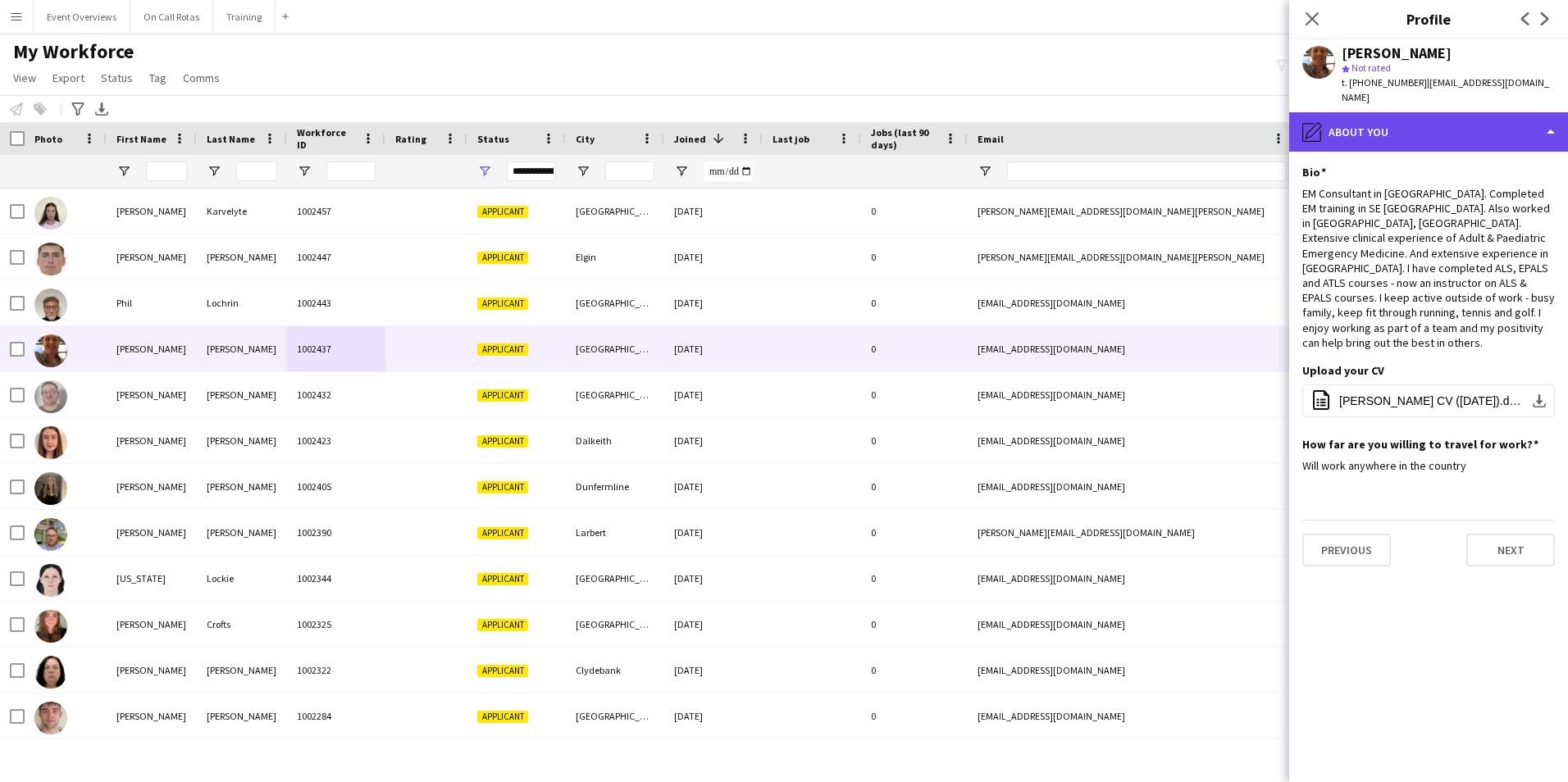
click at [1464, 114] on div "pencil4 About you" at bounding box center [1428, 132] width 279 height 39
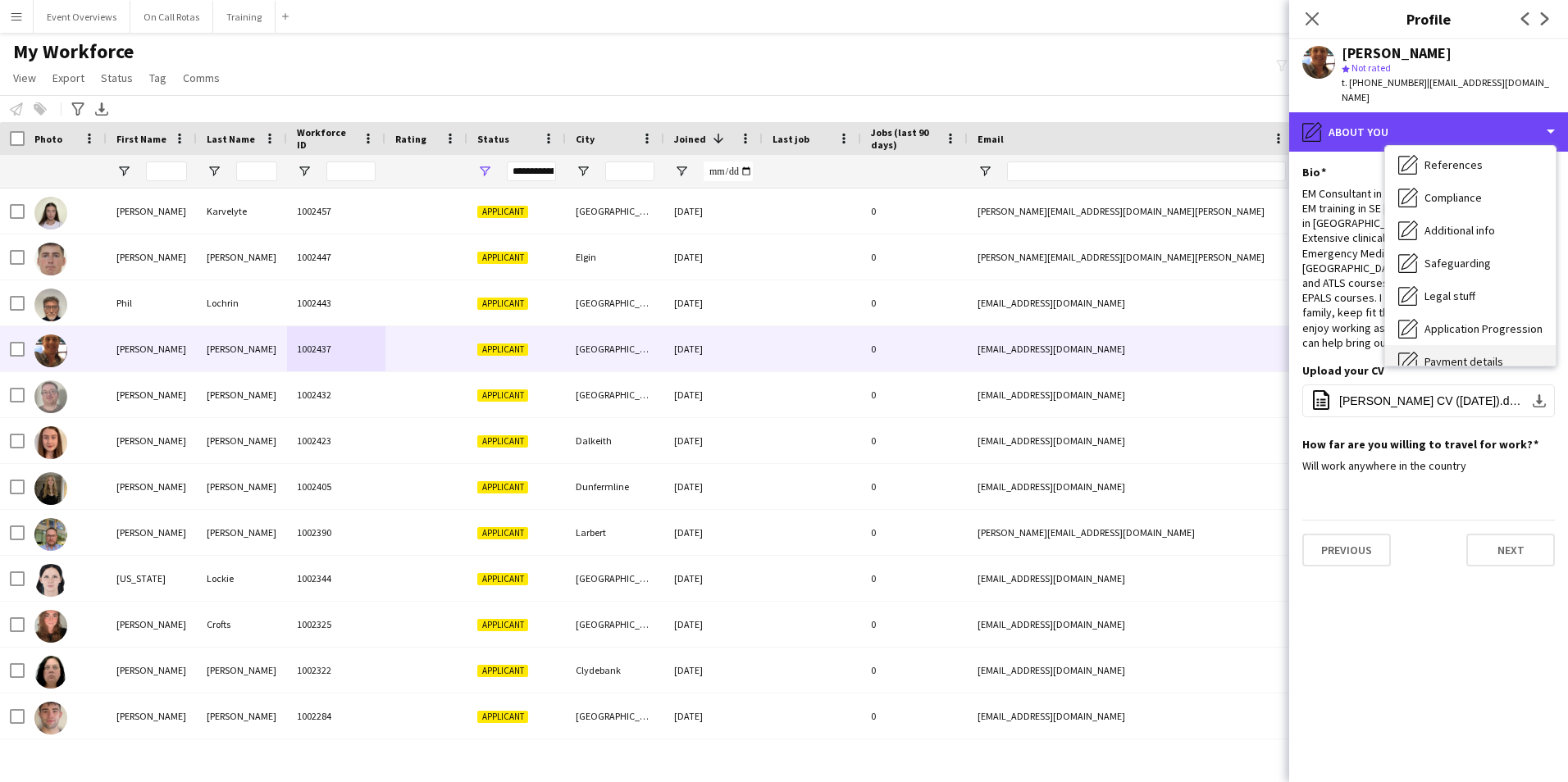
scroll to position [286, 0]
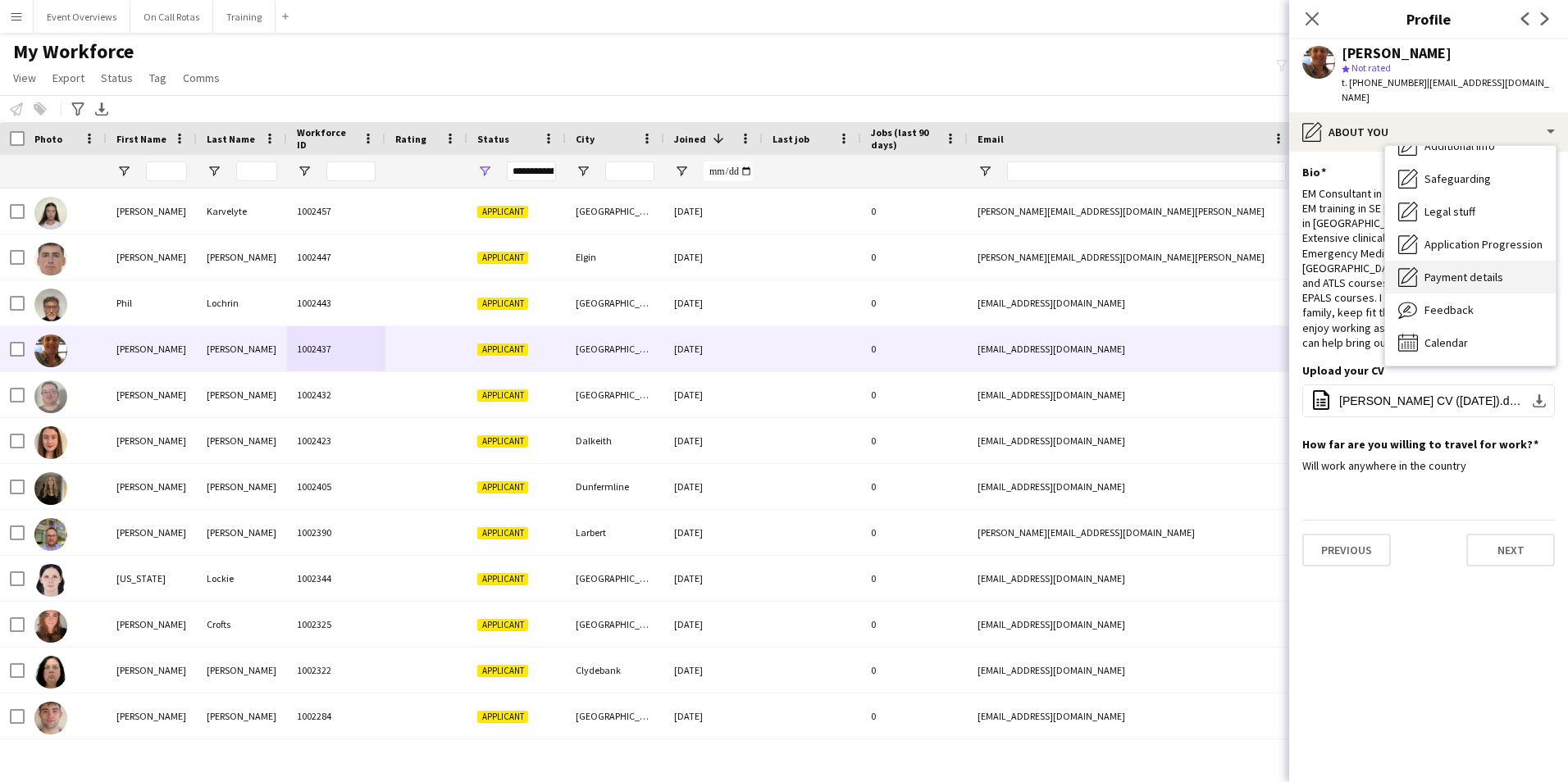
drag, startPoint x: 1480, startPoint y: 286, endPoint x: 1472, endPoint y: 262, distance: 25.3
click at [1472, 262] on div "Bio Bio Company application Company application Application Application Employm…" at bounding box center [1470, 256] width 170 height 220
drag, startPoint x: 1472, startPoint y: 262, endPoint x: 1465, endPoint y: 257, distance: 8.6
click at [1465, 270] on span "Payment details" at bounding box center [1463, 277] width 79 height 15
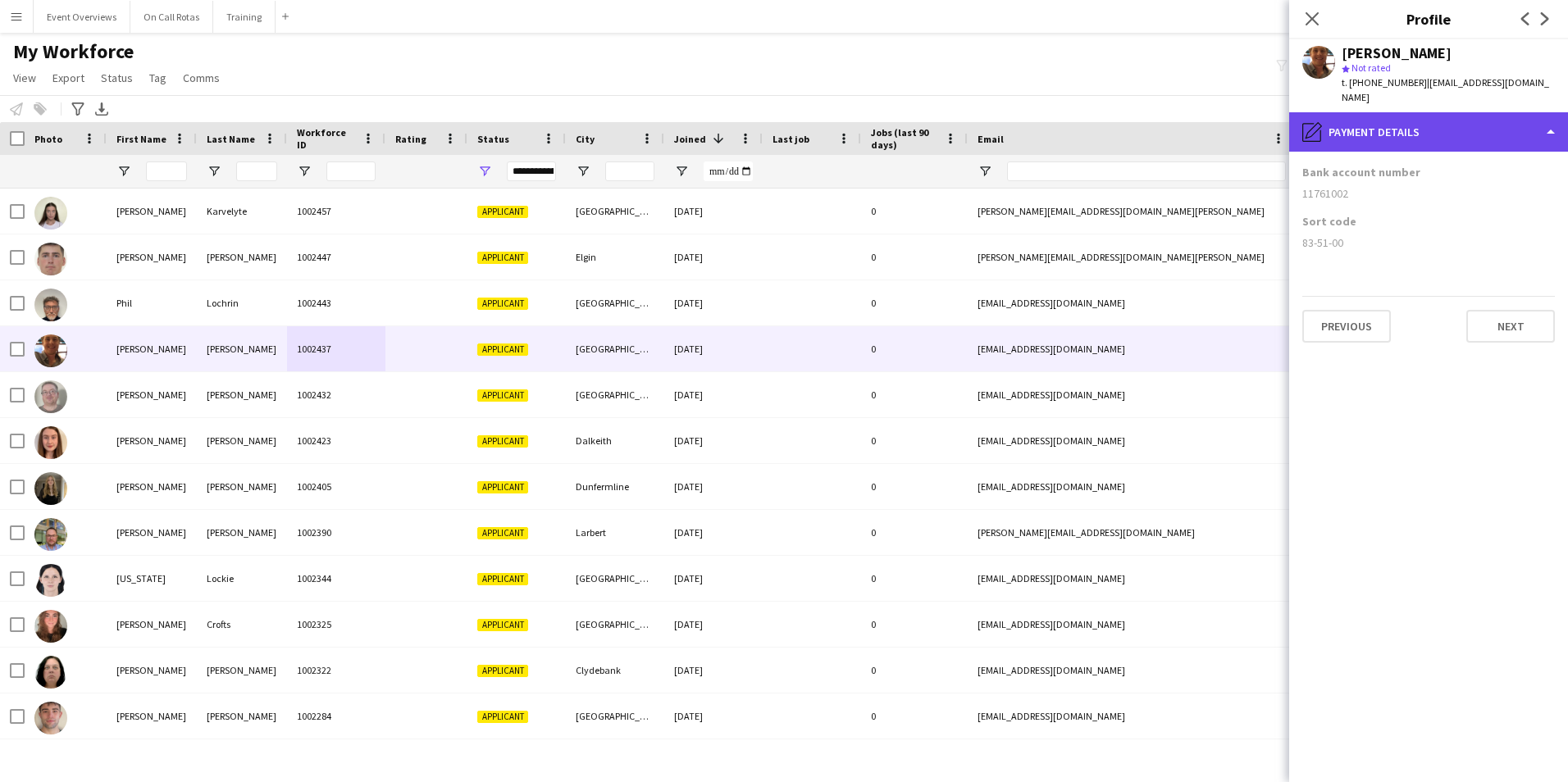
click at [1479, 131] on div "pencil4 Payment details" at bounding box center [1428, 132] width 279 height 39
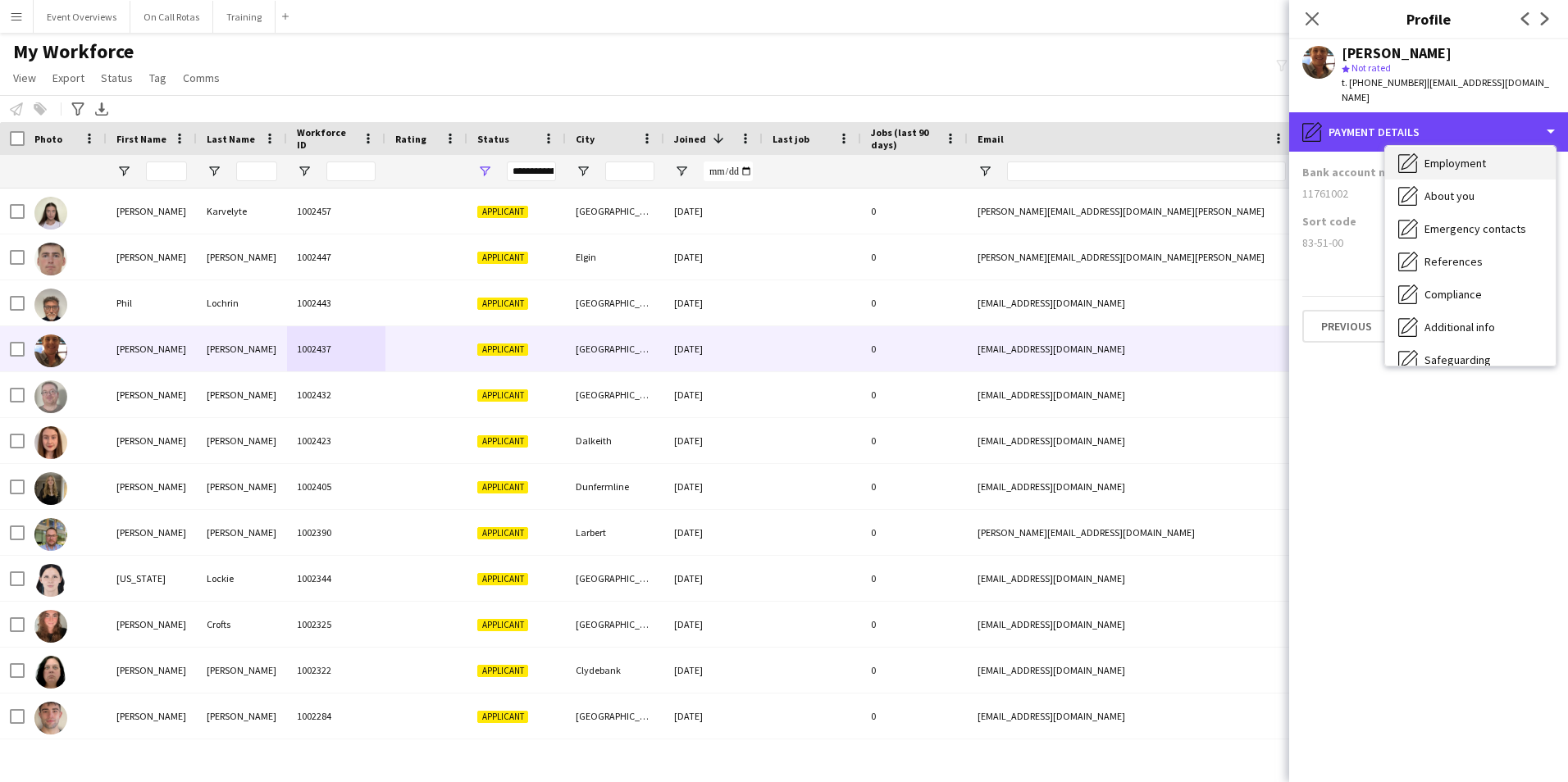
scroll to position [0, 0]
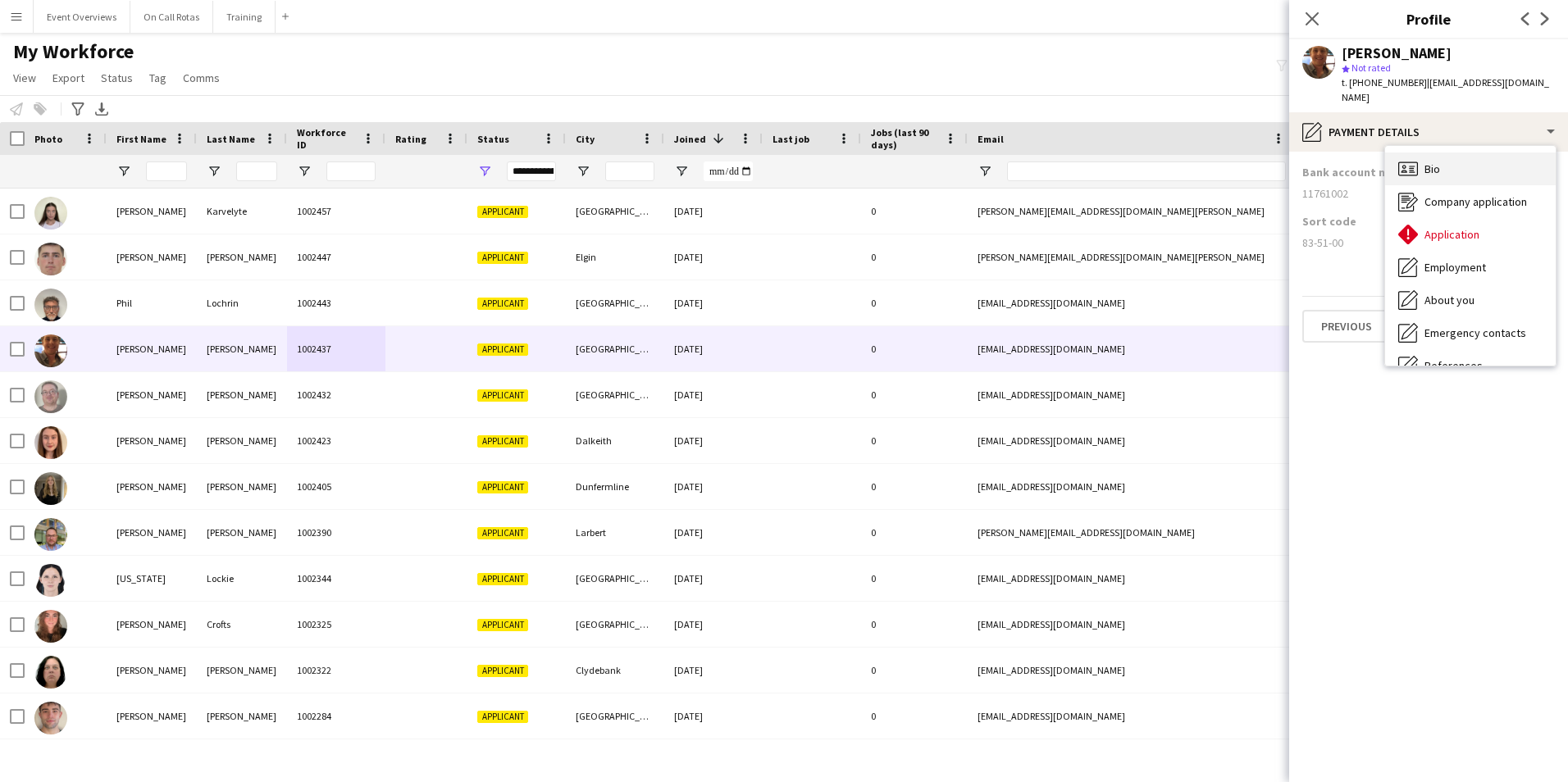
click at [1497, 164] on div "Bio Bio" at bounding box center [1470, 169] width 170 height 33
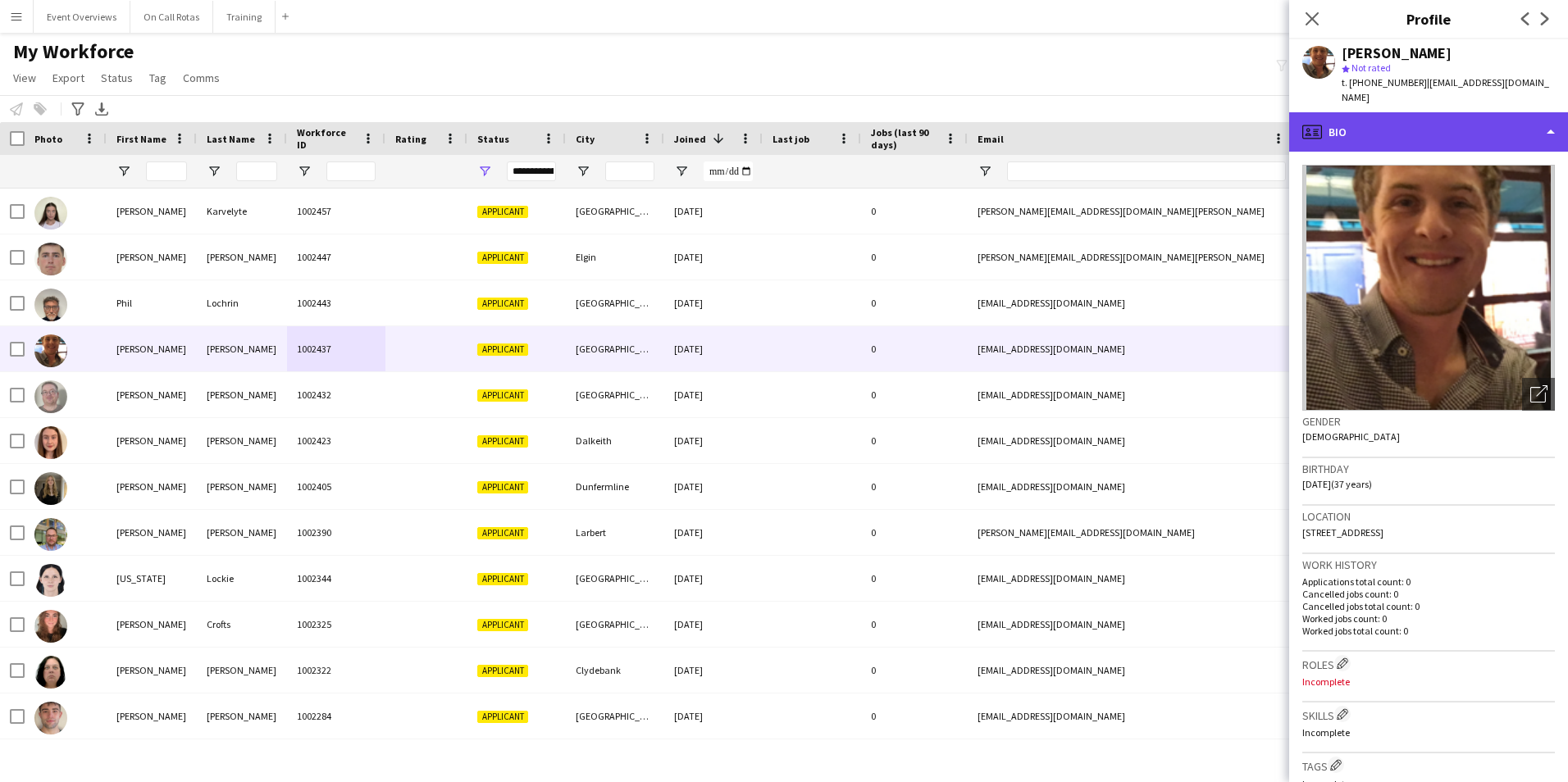
click at [1436, 112] on div "profile Bio" at bounding box center [1428, 132] width 279 height 39
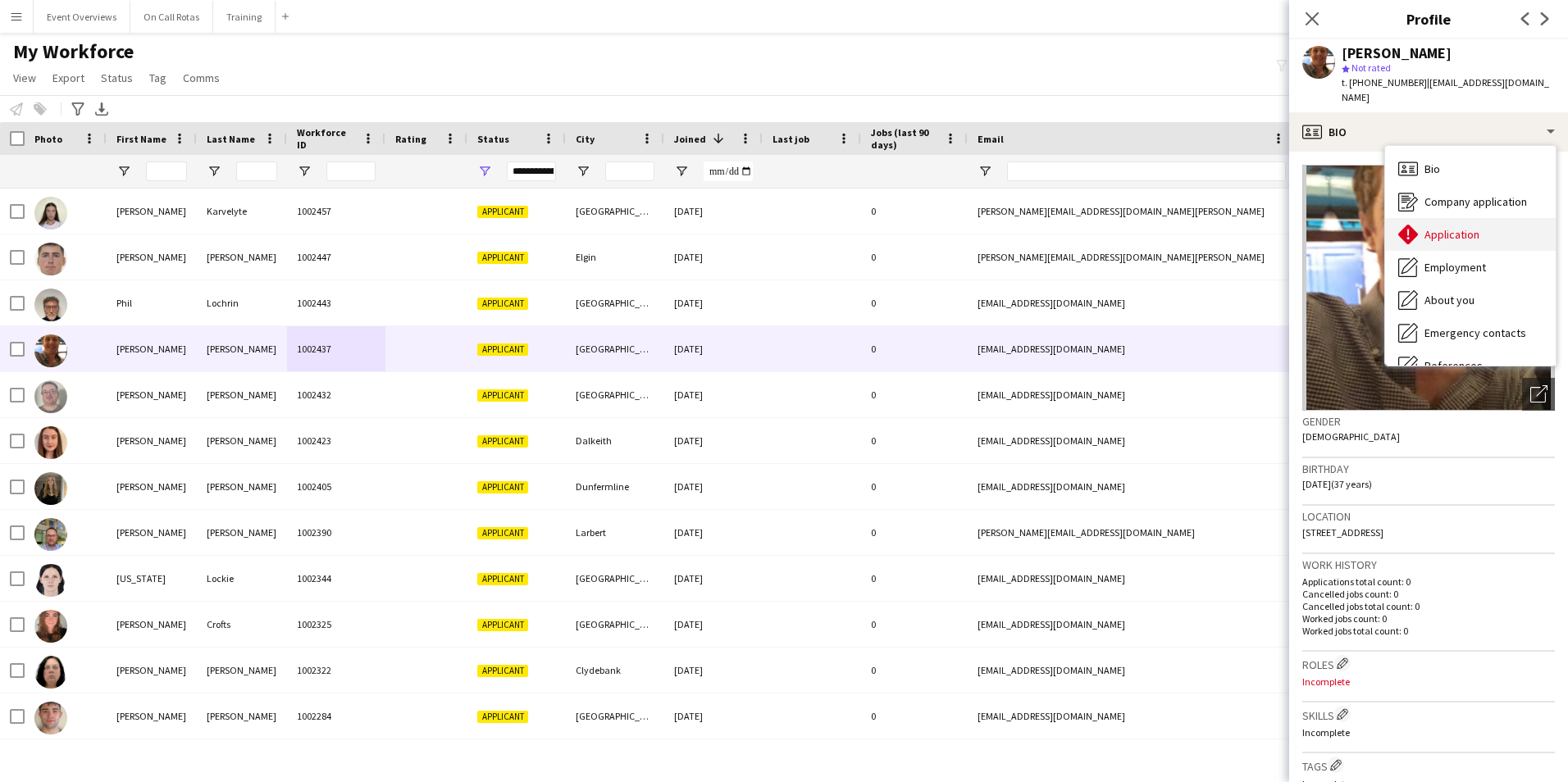
click at [1483, 227] on div "Application Application" at bounding box center [1470, 234] width 170 height 33
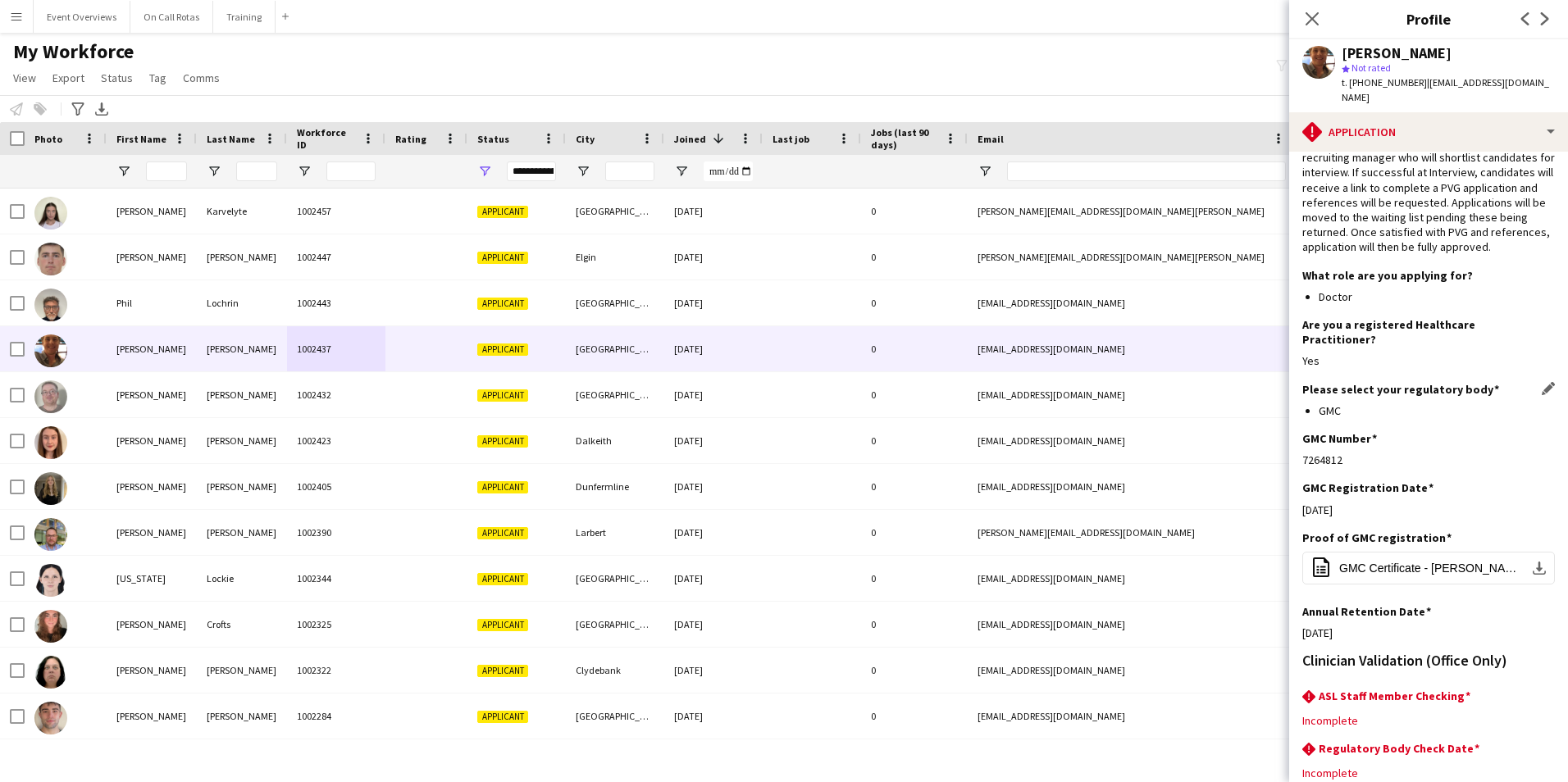
scroll to position [134, 0]
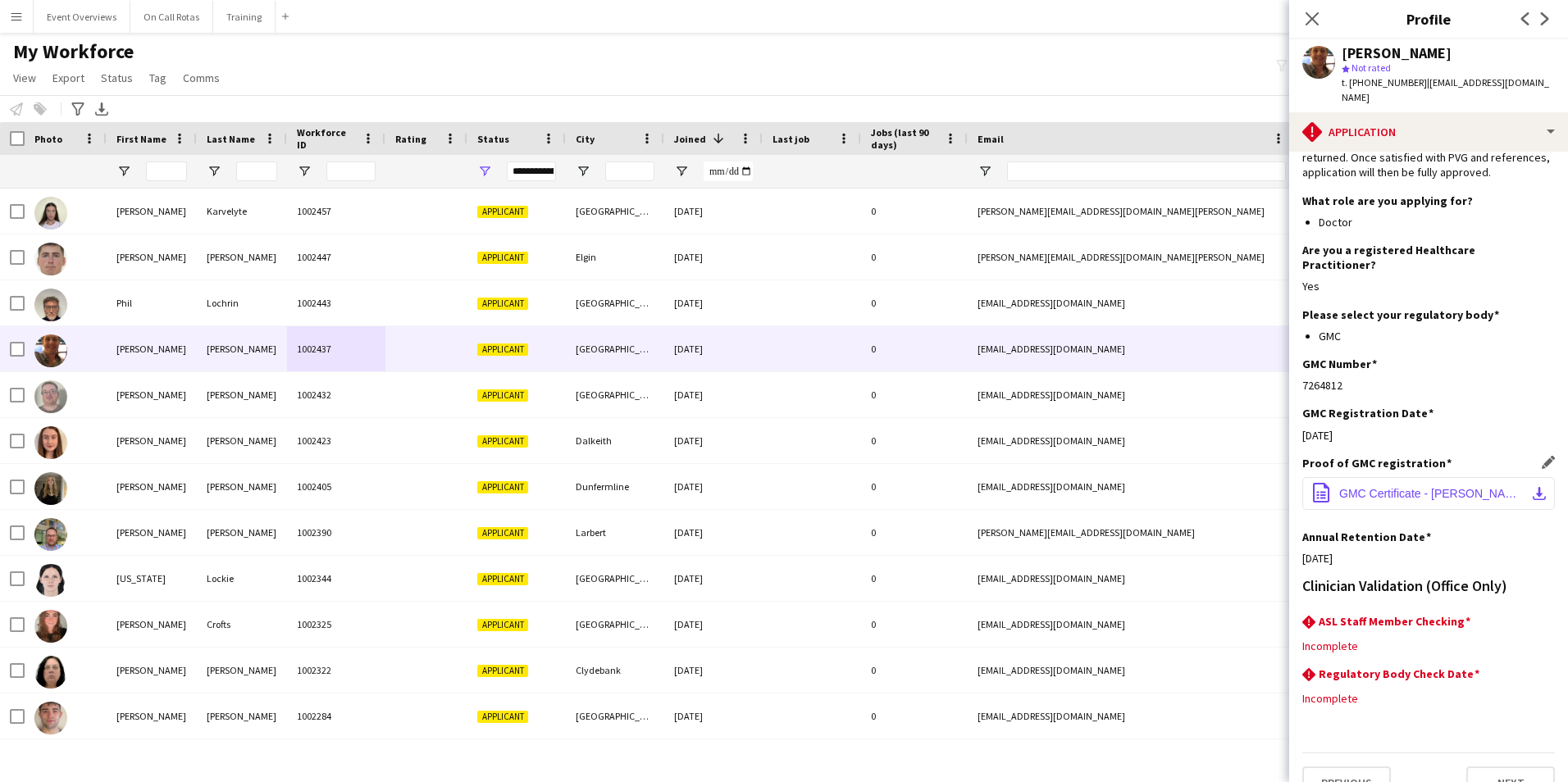
click at [1440, 487] on span "GMC Certificate - Connor McLaughlin.pdf" at bounding box center [1431, 494] width 185 height 13
click at [1314, 24] on icon "Close pop-in" at bounding box center [1311, 18] width 16 height 16
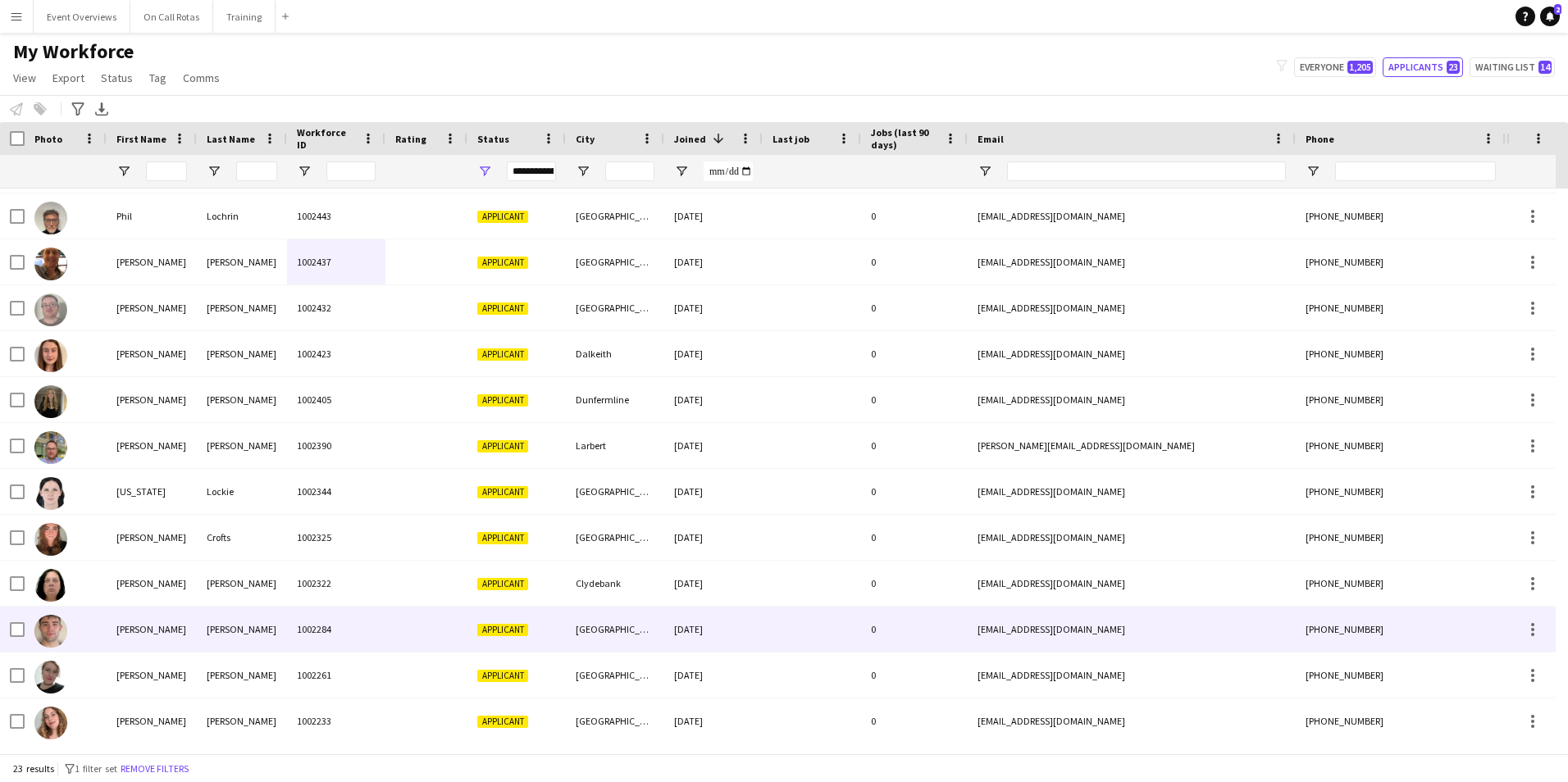
scroll to position [11, 0]
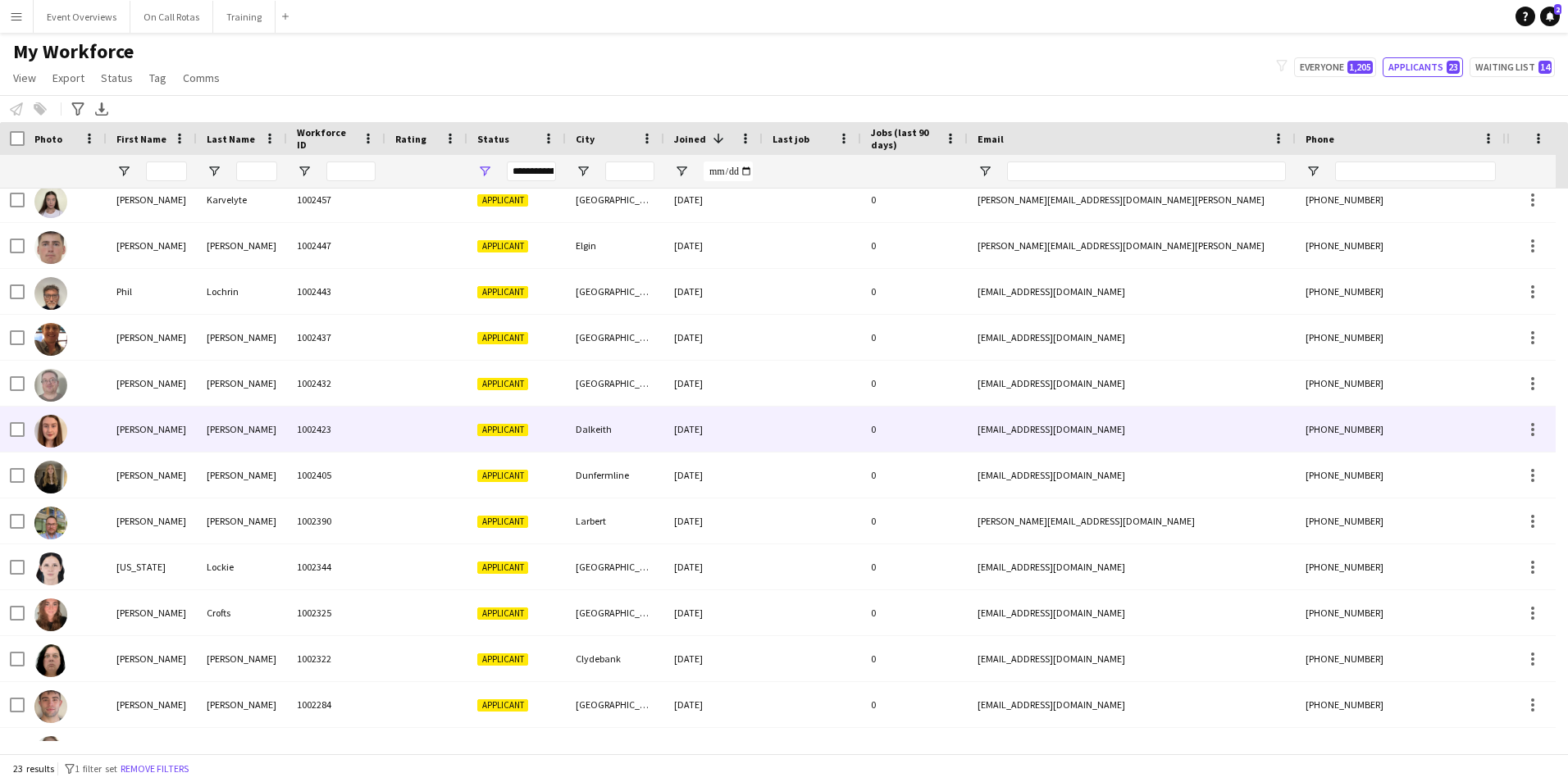
click at [298, 416] on div "1002423" at bounding box center [335, 429] width 98 height 45
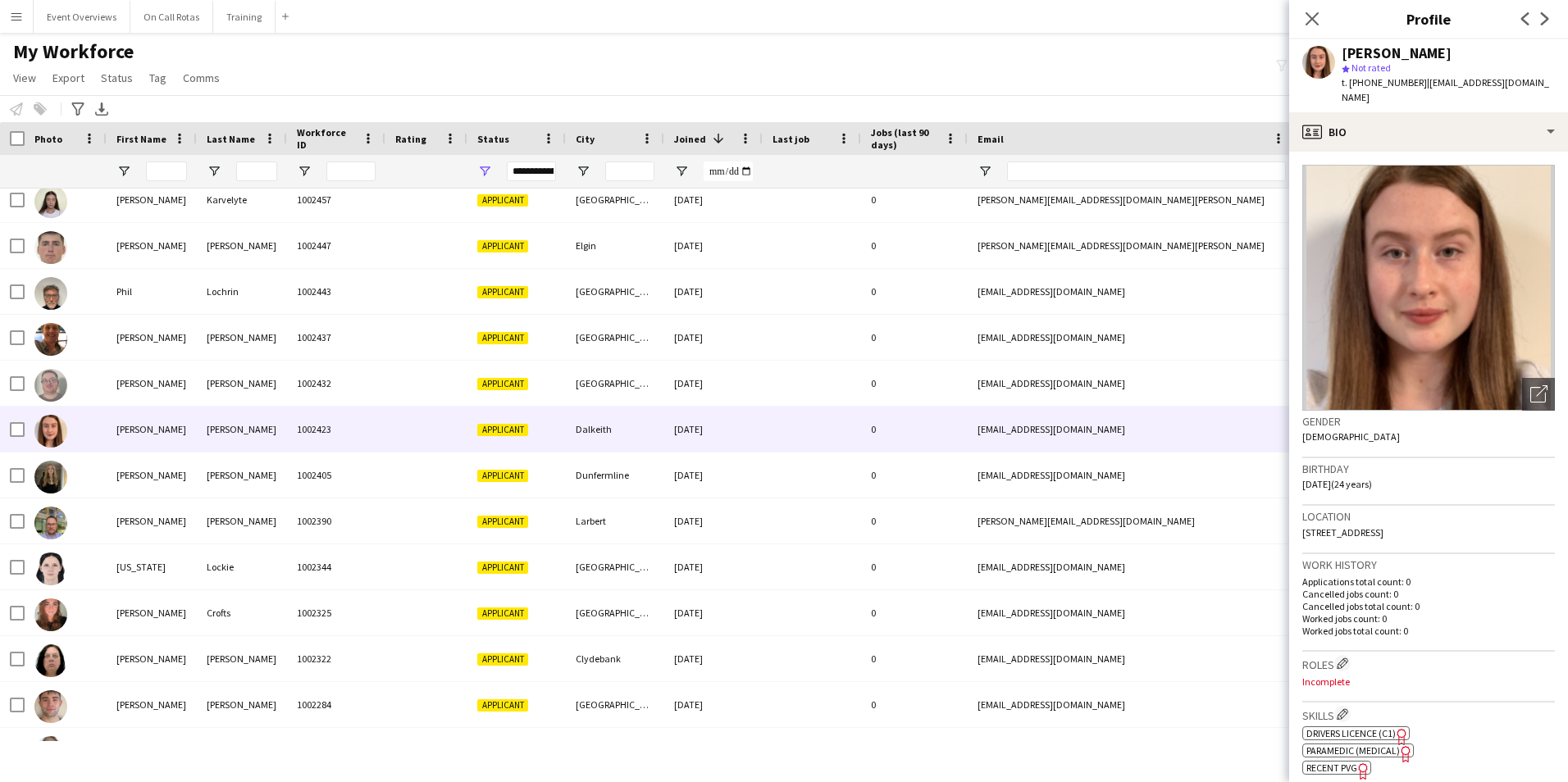
click at [1485, 95] on div "Claire Turner star Not rated t. +447563236258 | j2901claire@outlook.com" at bounding box center [1428, 76] width 279 height 73
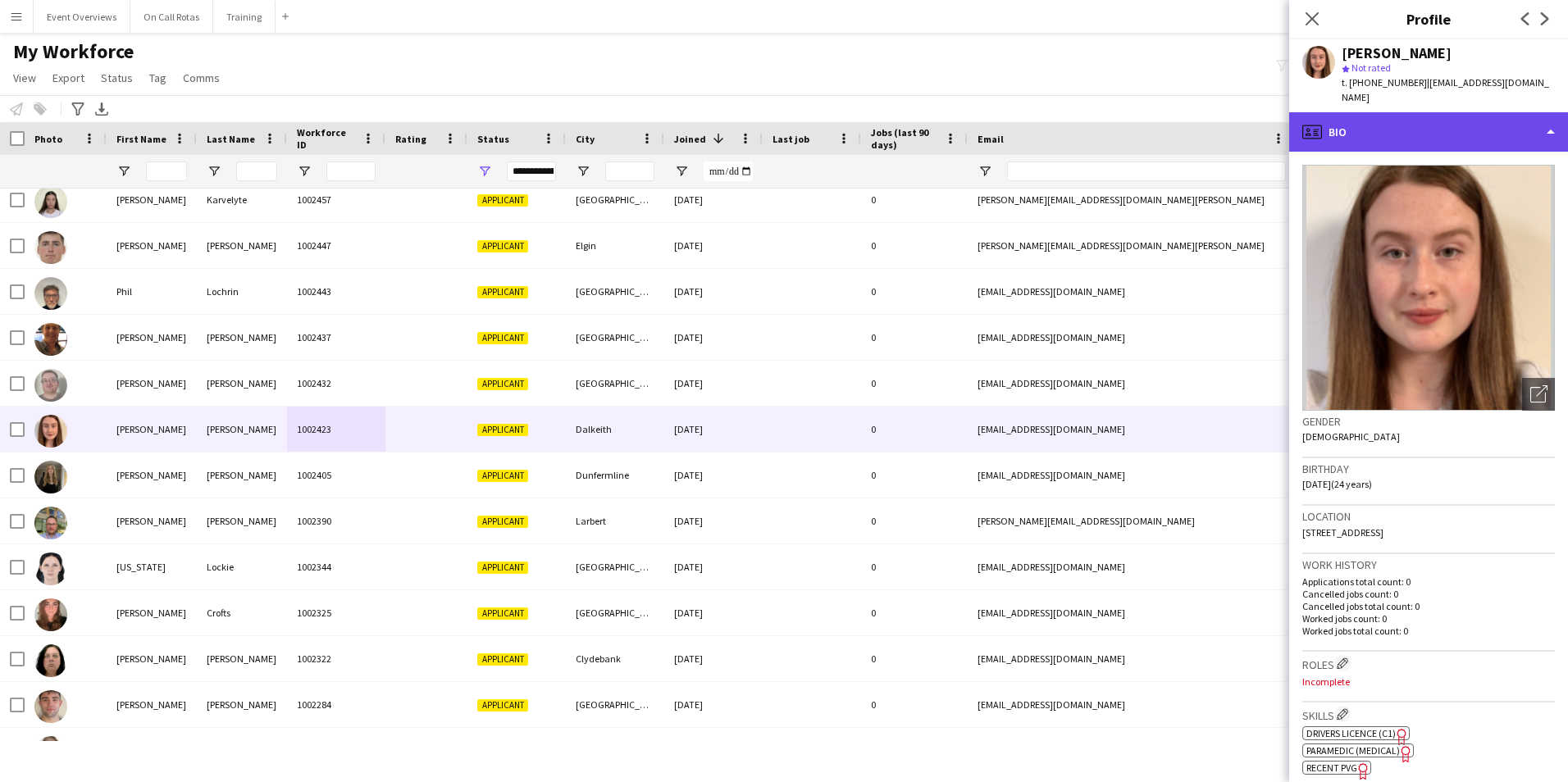
click at [1484, 115] on div "profile Bio" at bounding box center [1428, 132] width 279 height 39
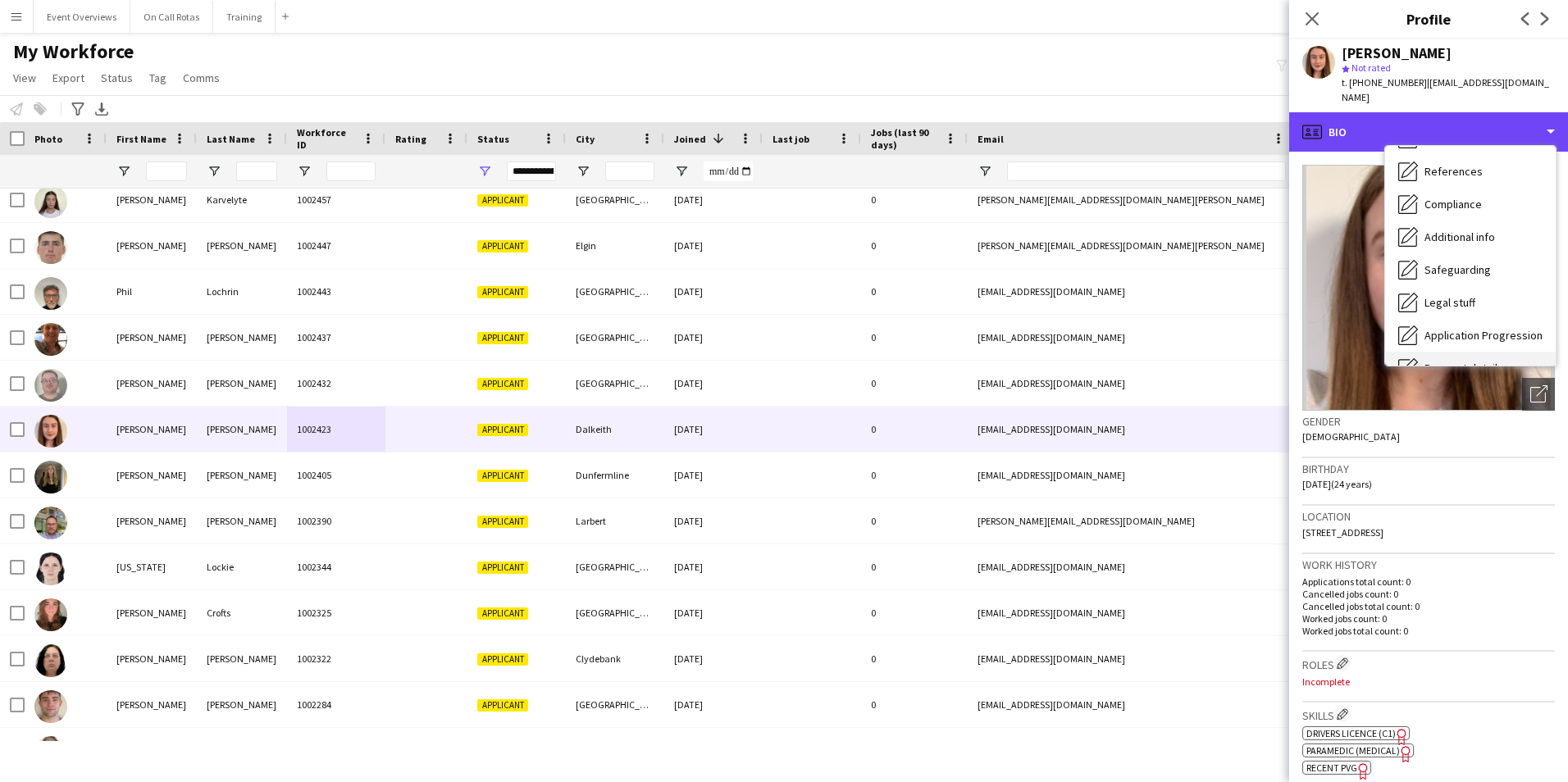
scroll to position [286, 0]
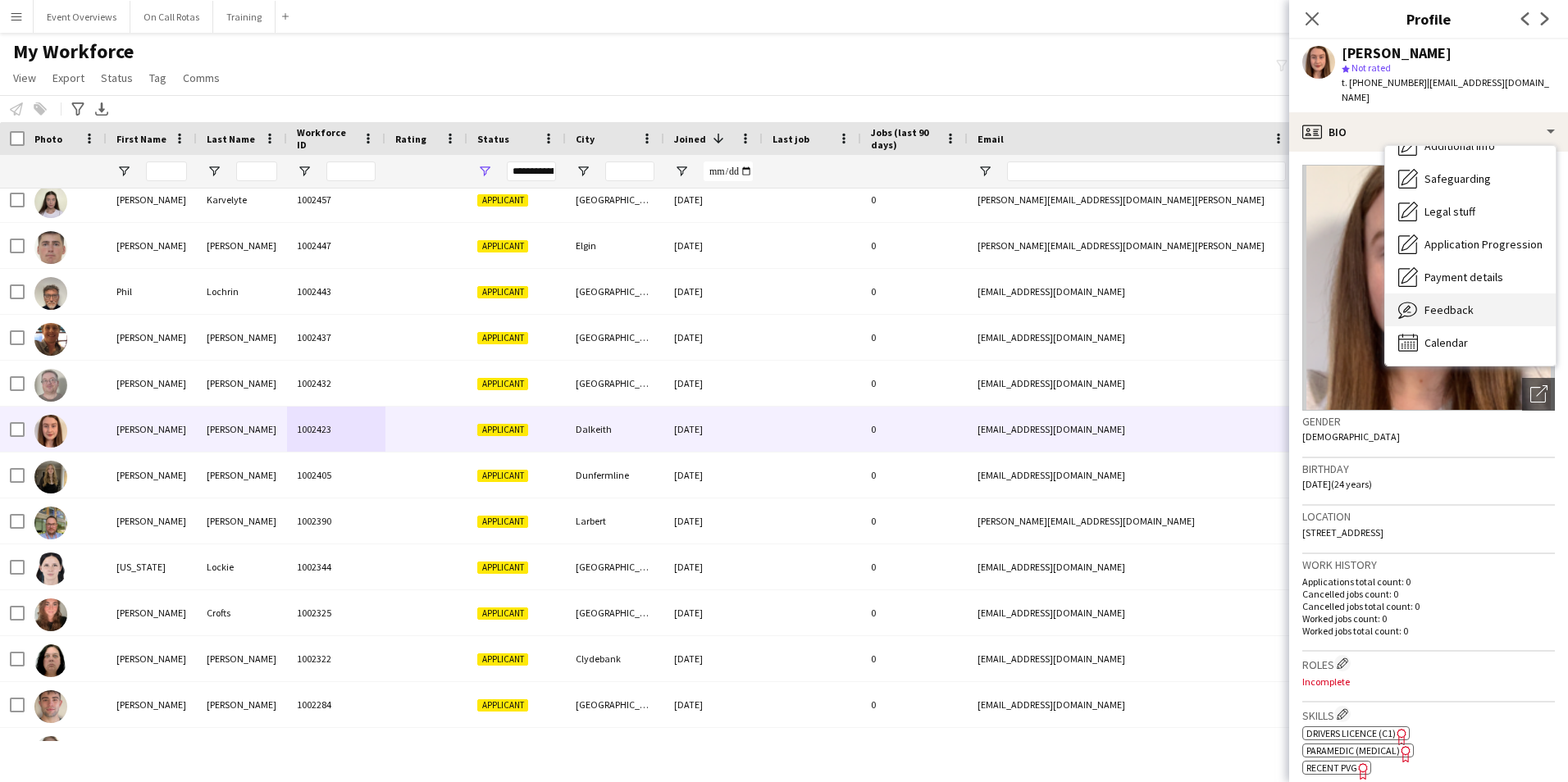
click at [1435, 302] on span "Feedback" at bounding box center [1448, 310] width 50 height 15
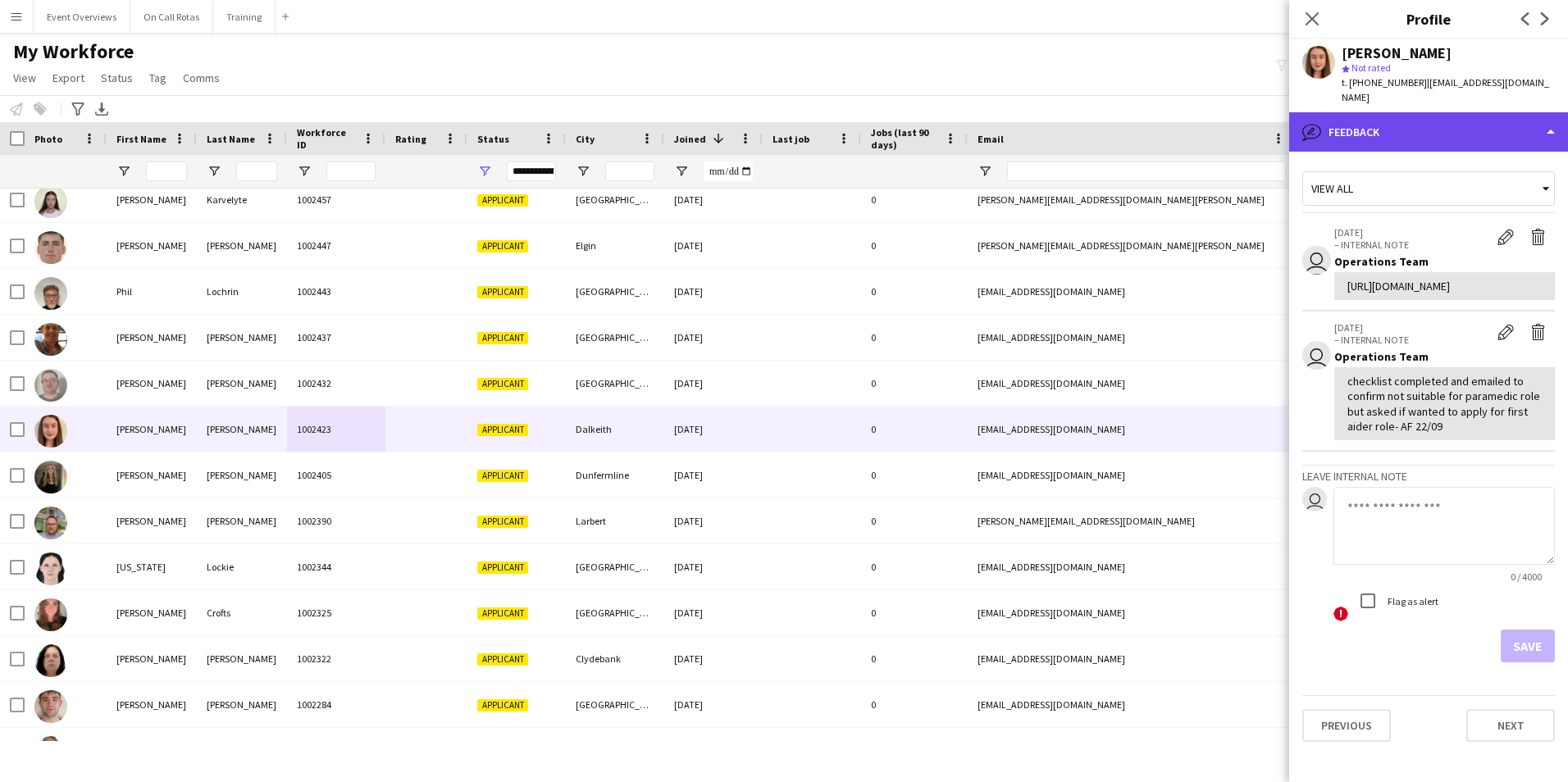
click at [1407, 112] on div "bubble-pencil Feedback" at bounding box center [1428, 132] width 279 height 39
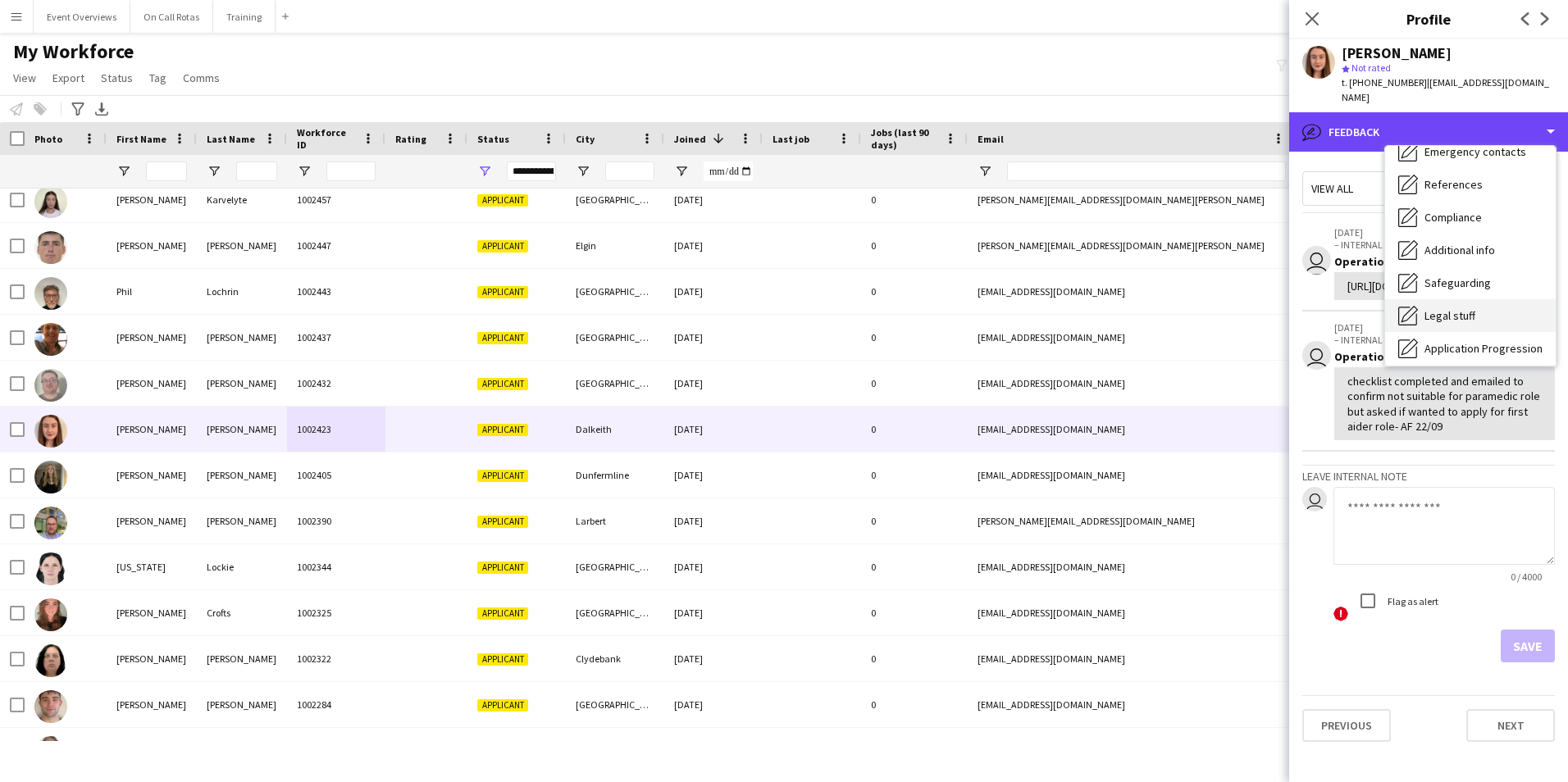
scroll to position [0, 0]
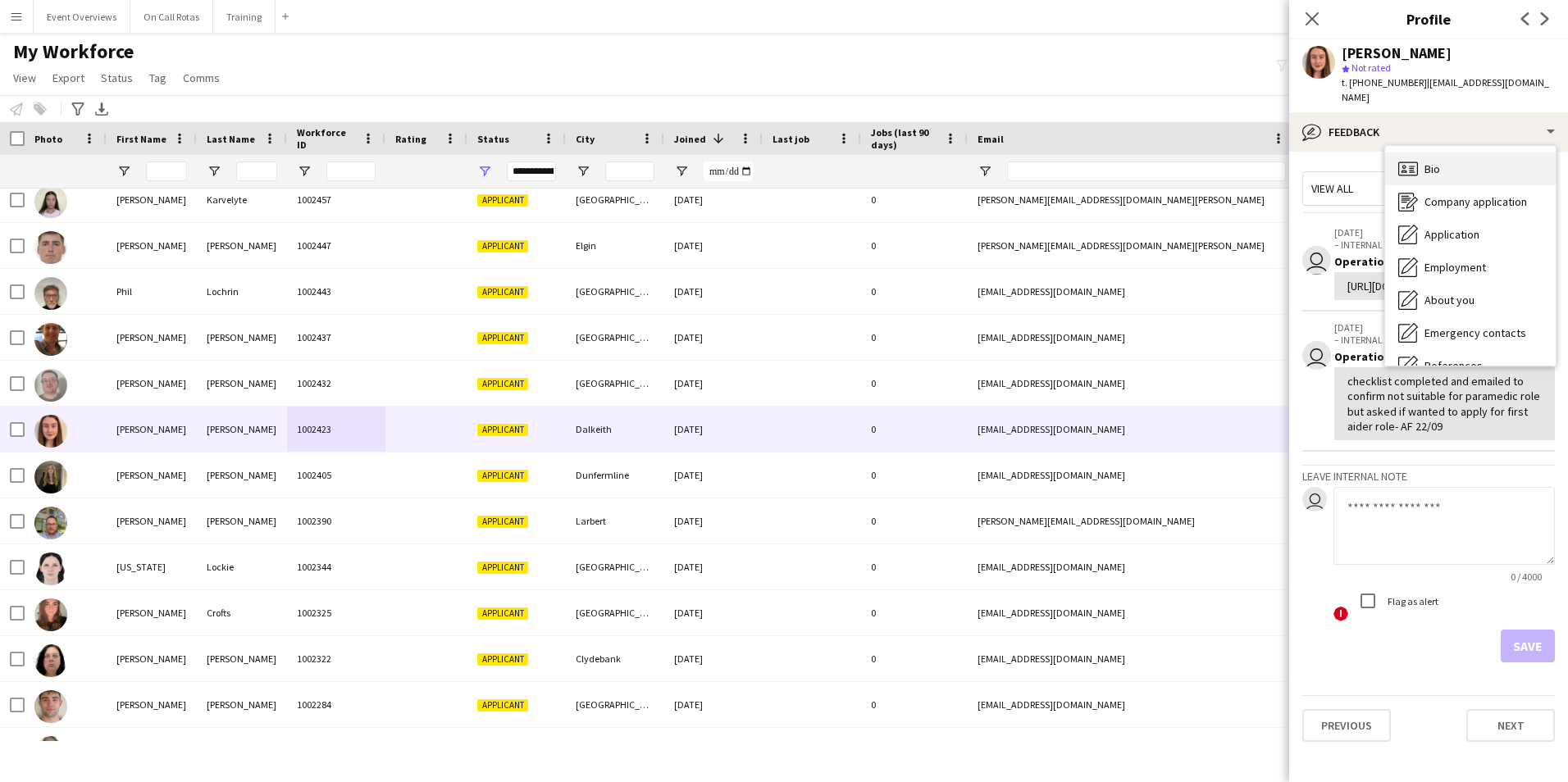
click at [1427, 161] on span "Bio" at bounding box center [1431, 169] width 16 height 15
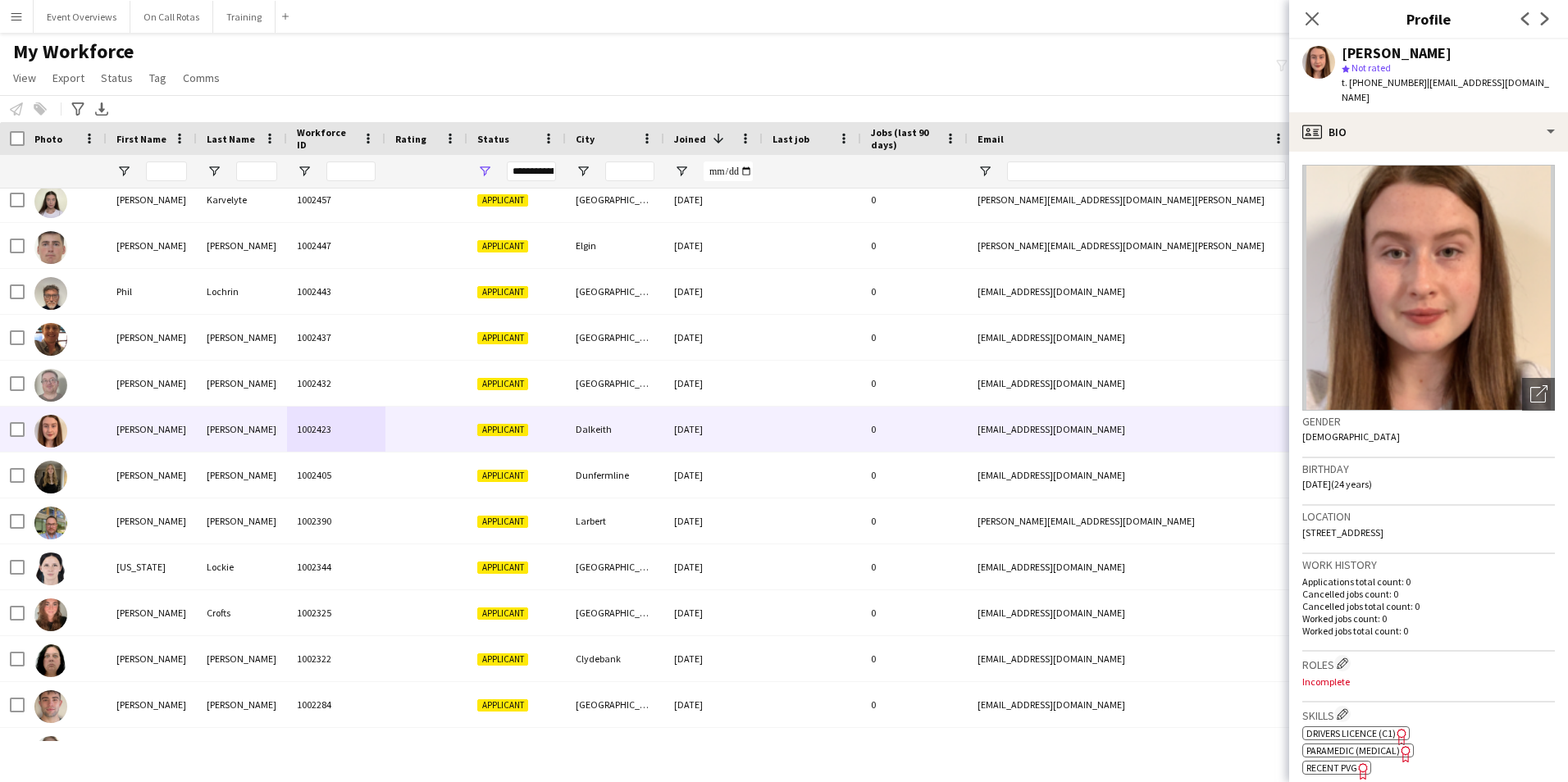
click at [1301, 22] on div "Close pop-in" at bounding box center [1311, 19] width 46 height 37
click at [1305, 20] on icon "Close pop-in" at bounding box center [1311, 18] width 16 height 16
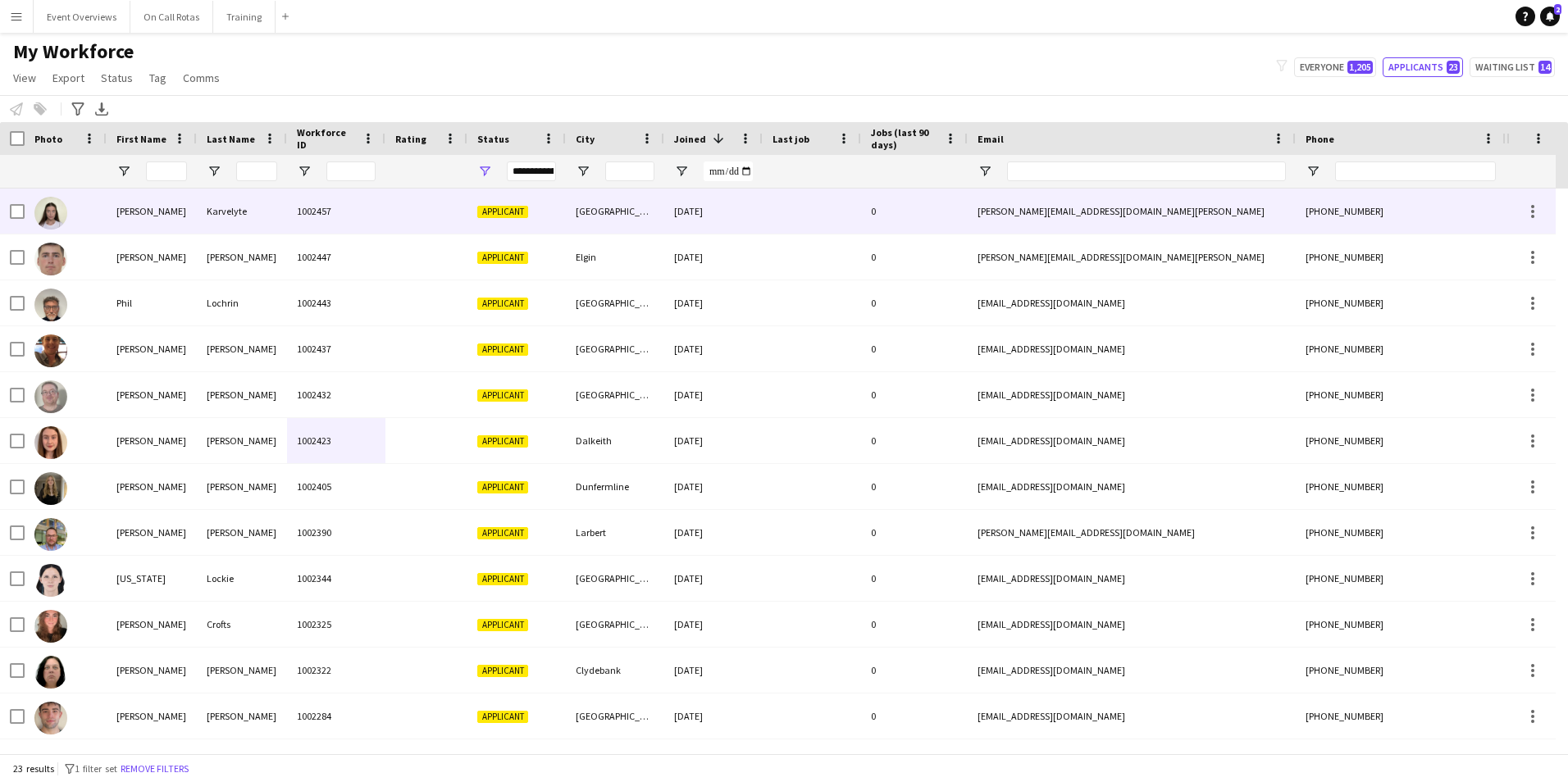
click at [274, 227] on div "Karvelyte" at bounding box center [242, 211] width 90 height 45
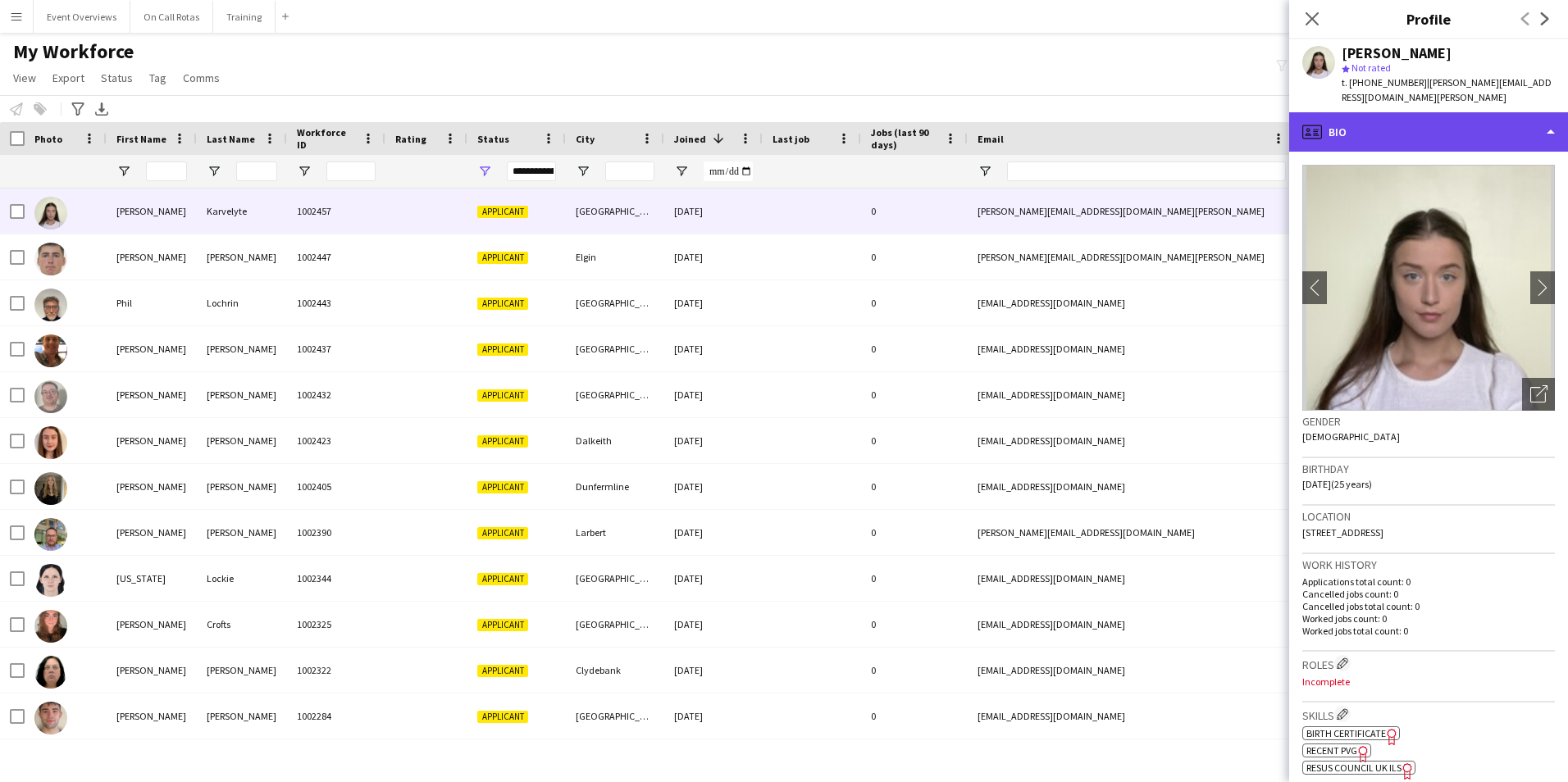
click at [1456, 127] on div "profile Bio" at bounding box center [1428, 132] width 279 height 39
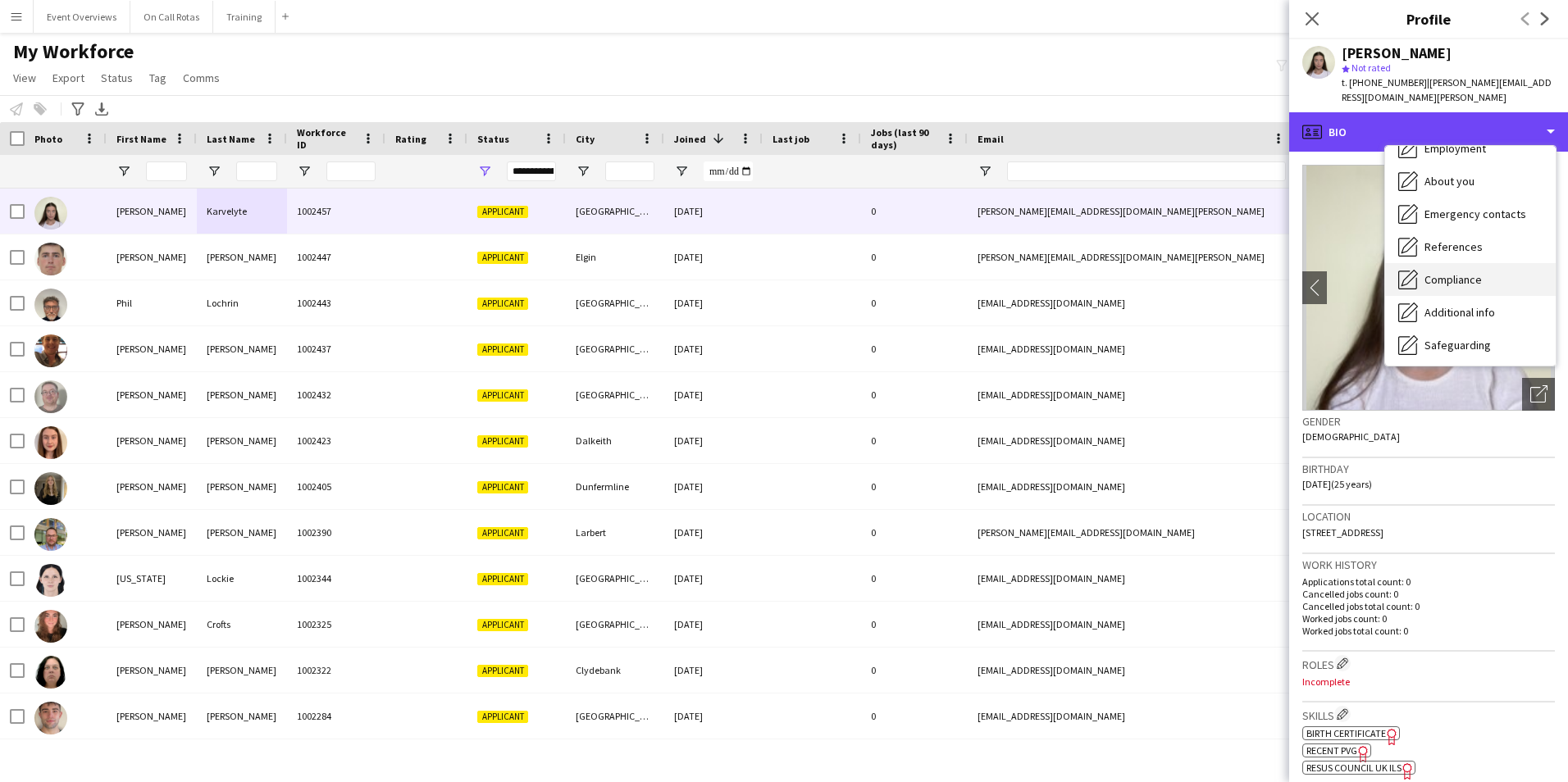
scroll to position [286, 0]
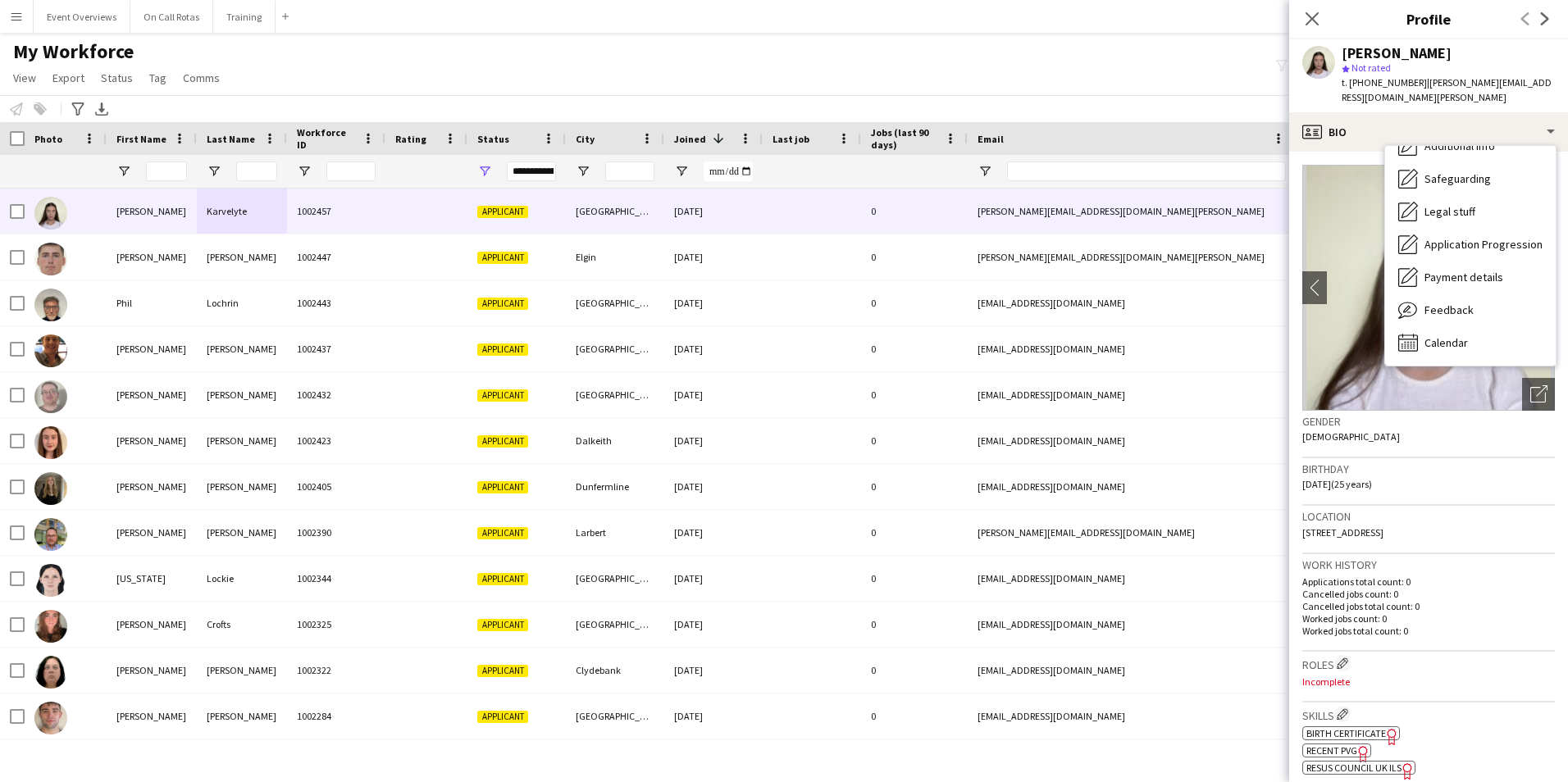
click at [1444, 302] on span "Feedback" at bounding box center [1448, 310] width 50 height 15
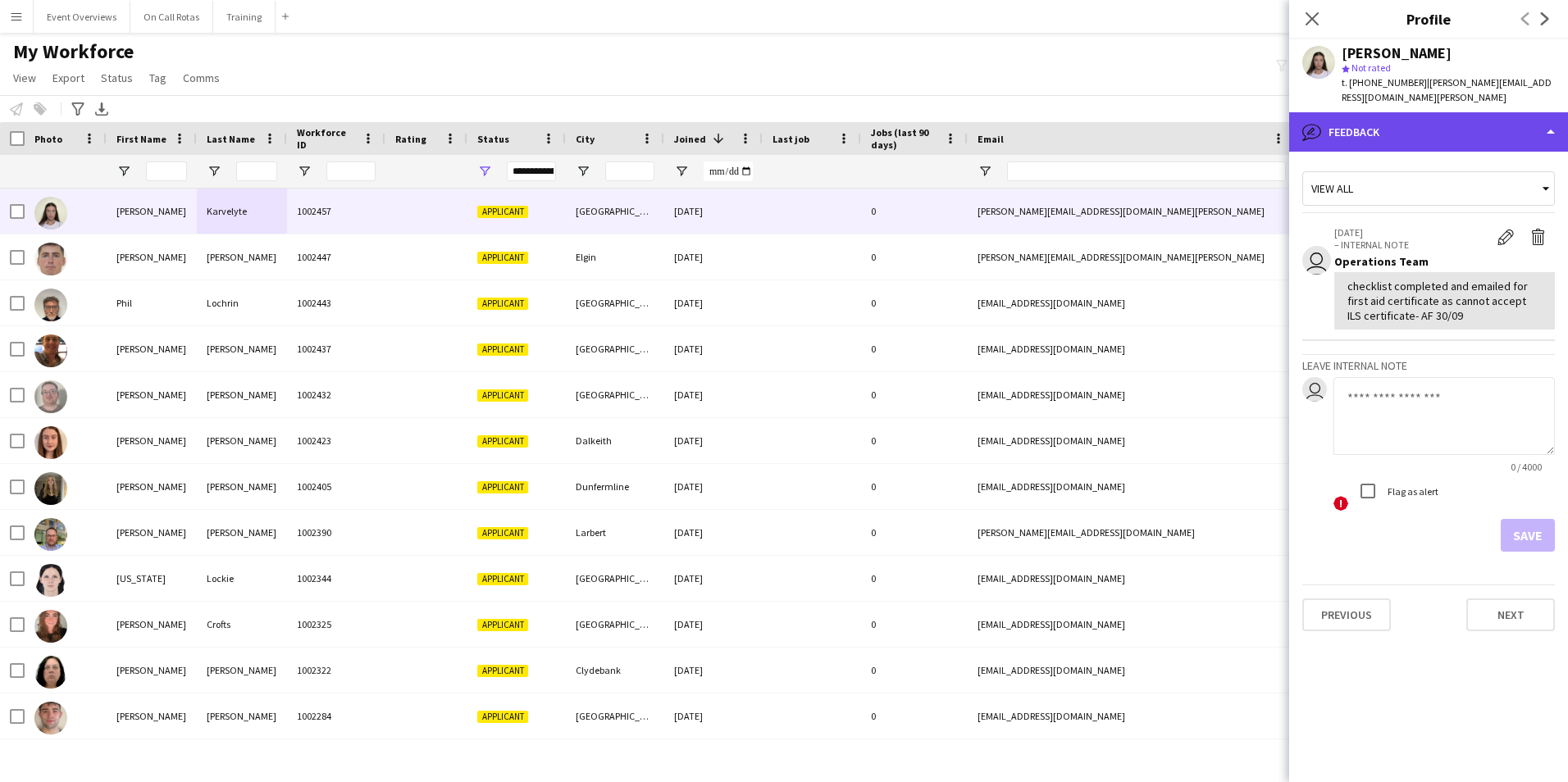
click at [1390, 115] on div "bubble-pencil Feedback" at bounding box center [1428, 132] width 279 height 39
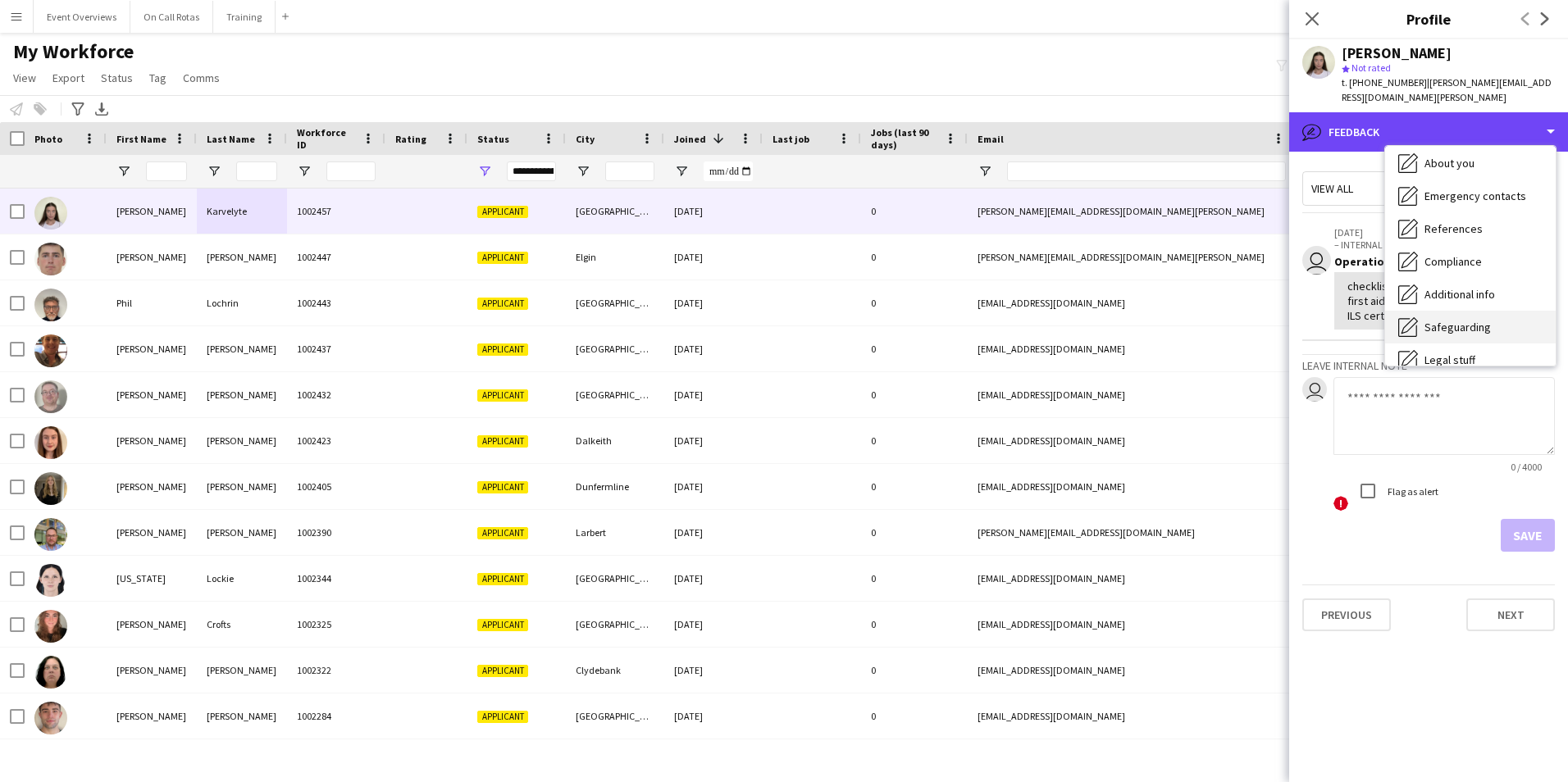
scroll to position [0, 0]
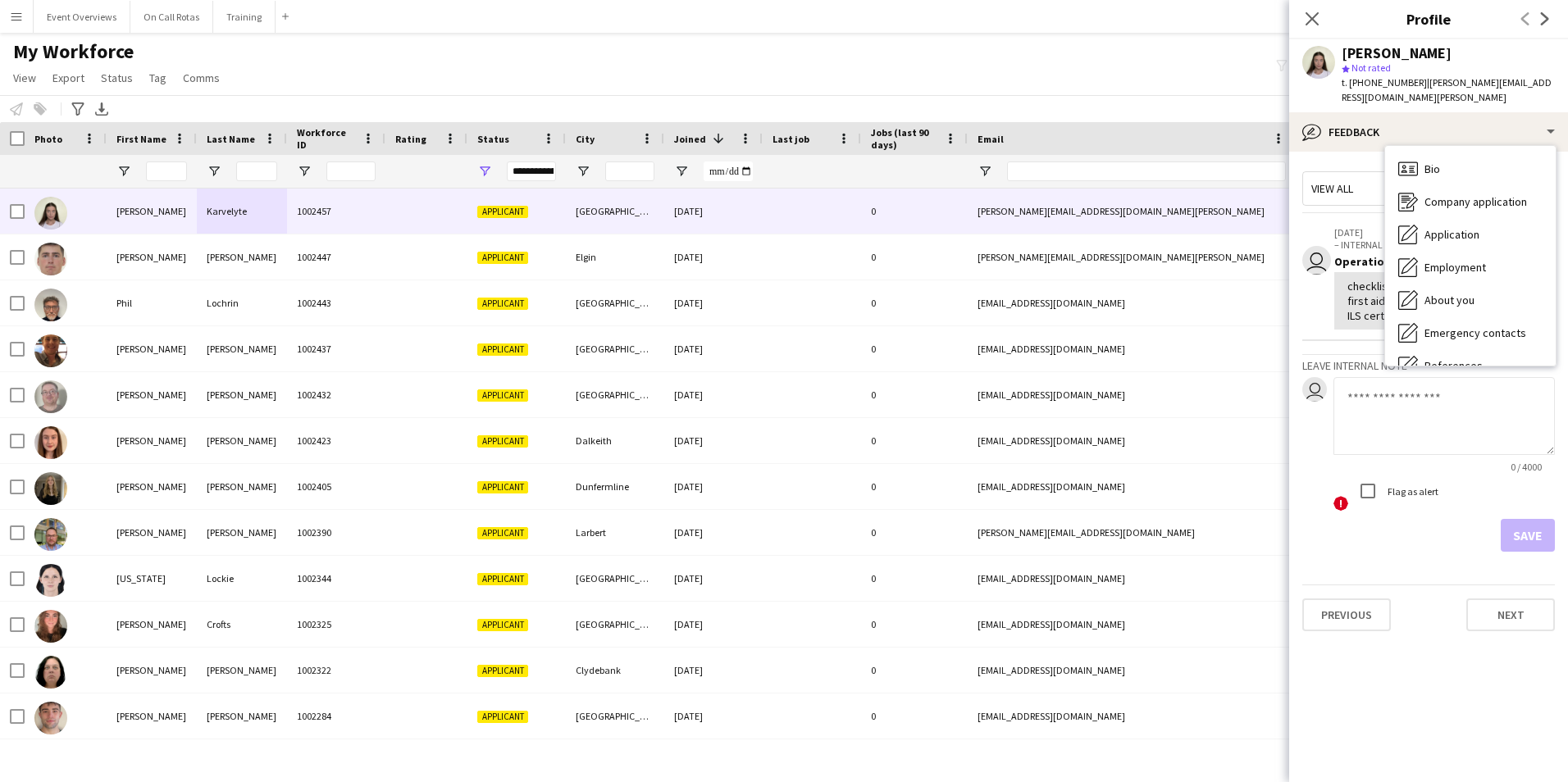
click at [1431, 161] on span "Bio" at bounding box center [1431, 169] width 16 height 15
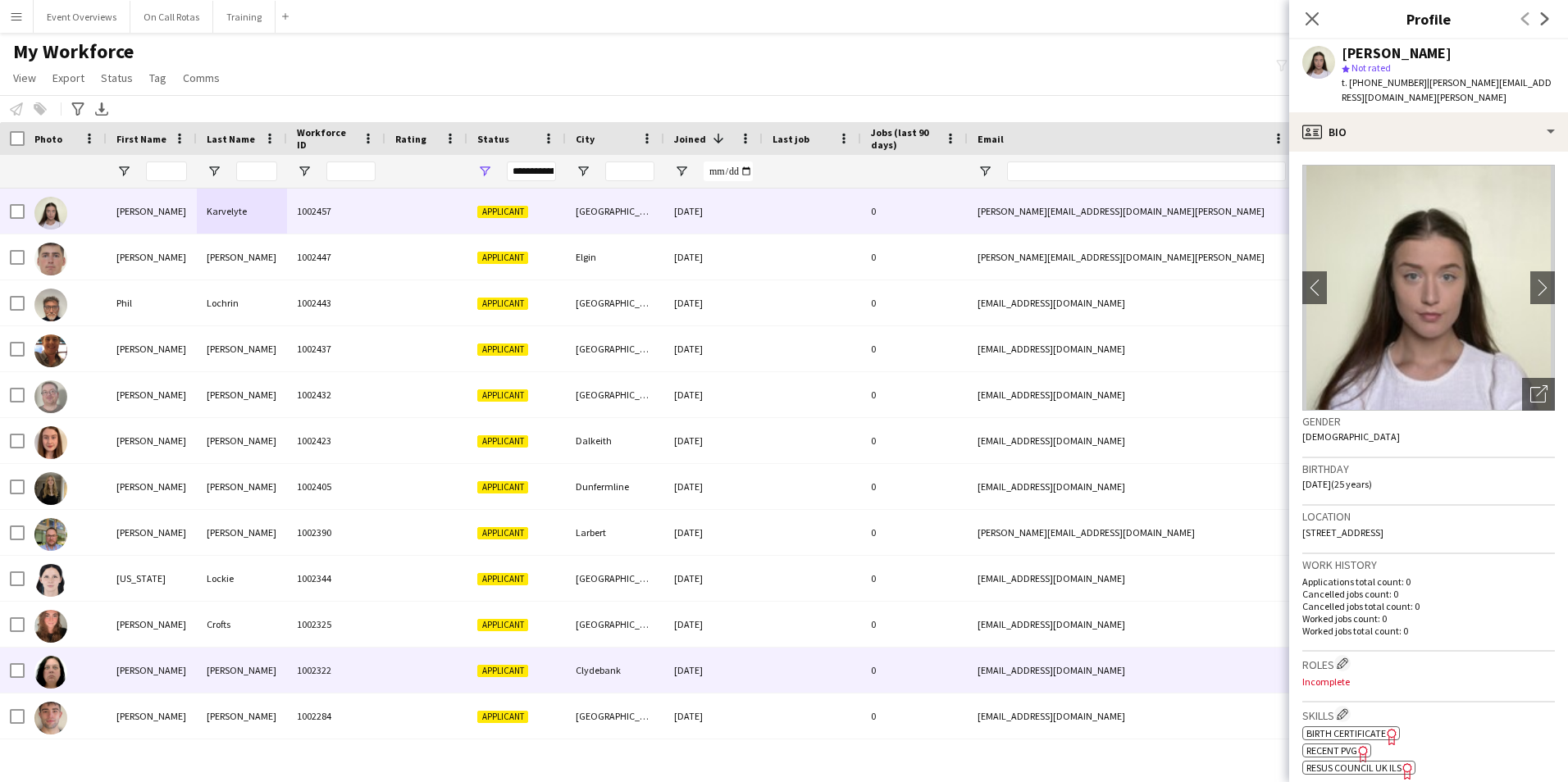
click at [143, 680] on div "Heather" at bounding box center [152, 670] width 90 height 45
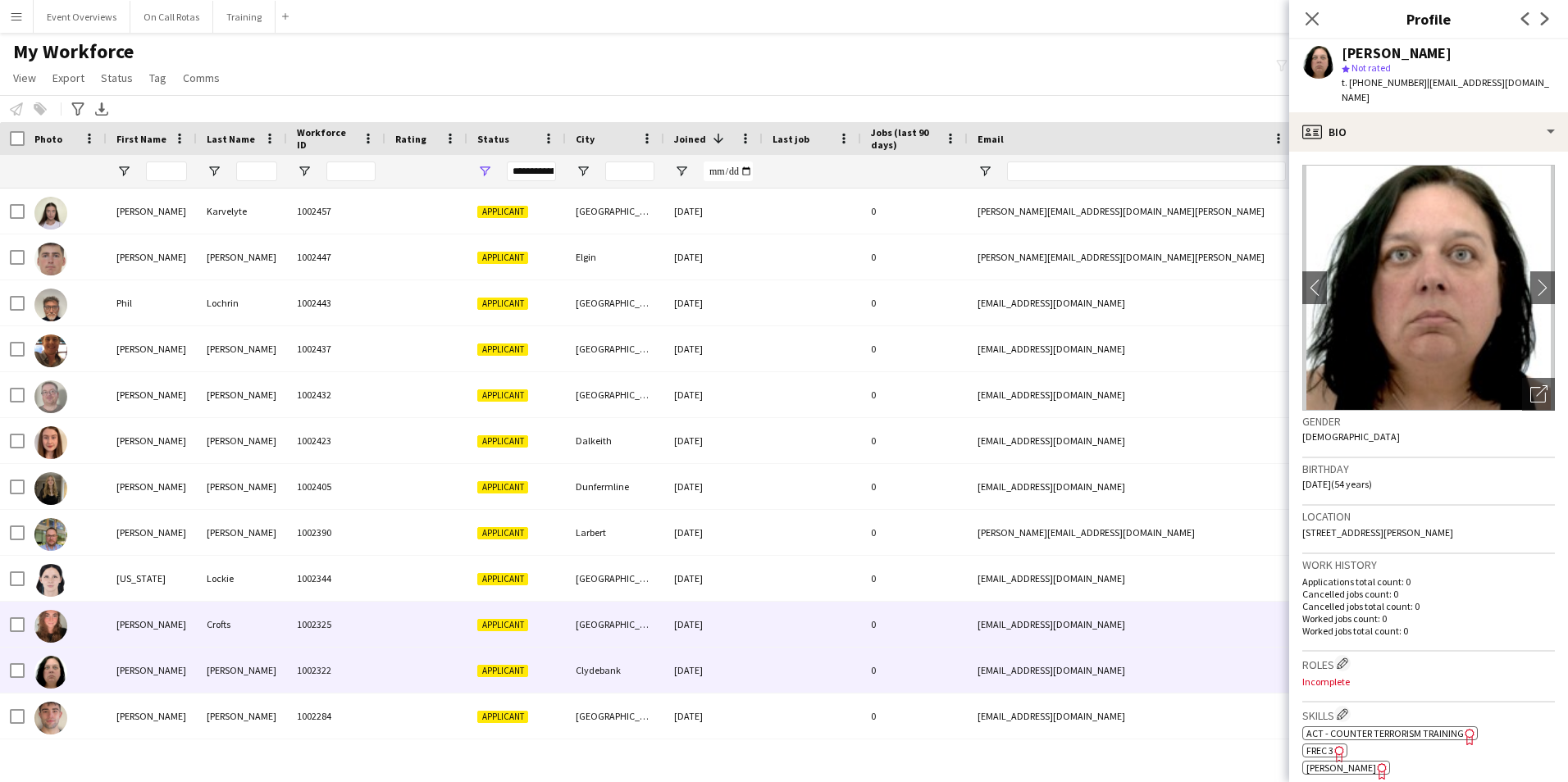
click at [170, 639] on div "Helena" at bounding box center [152, 624] width 90 height 45
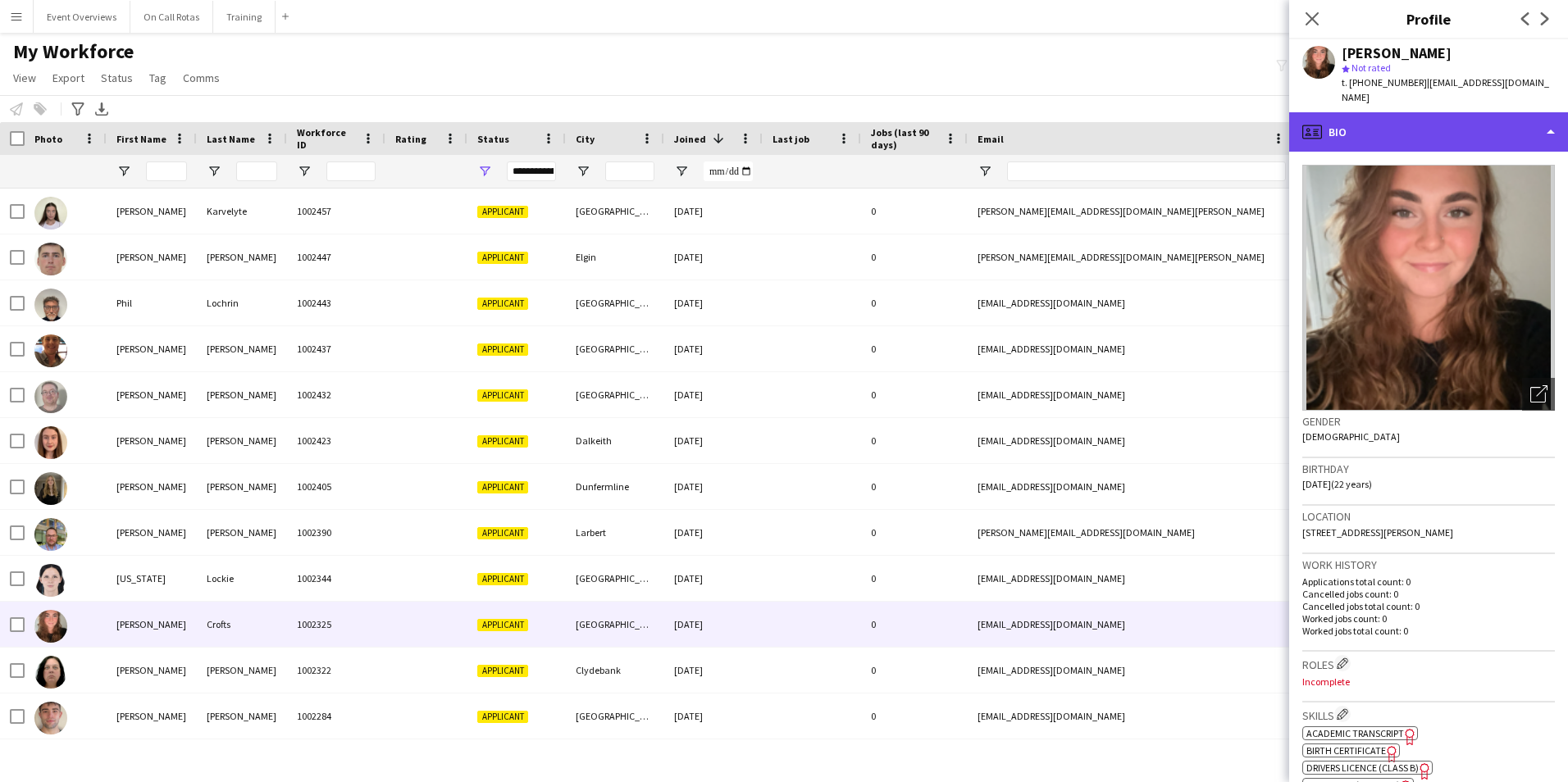
click at [1471, 112] on div "profile Bio" at bounding box center [1428, 132] width 279 height 39
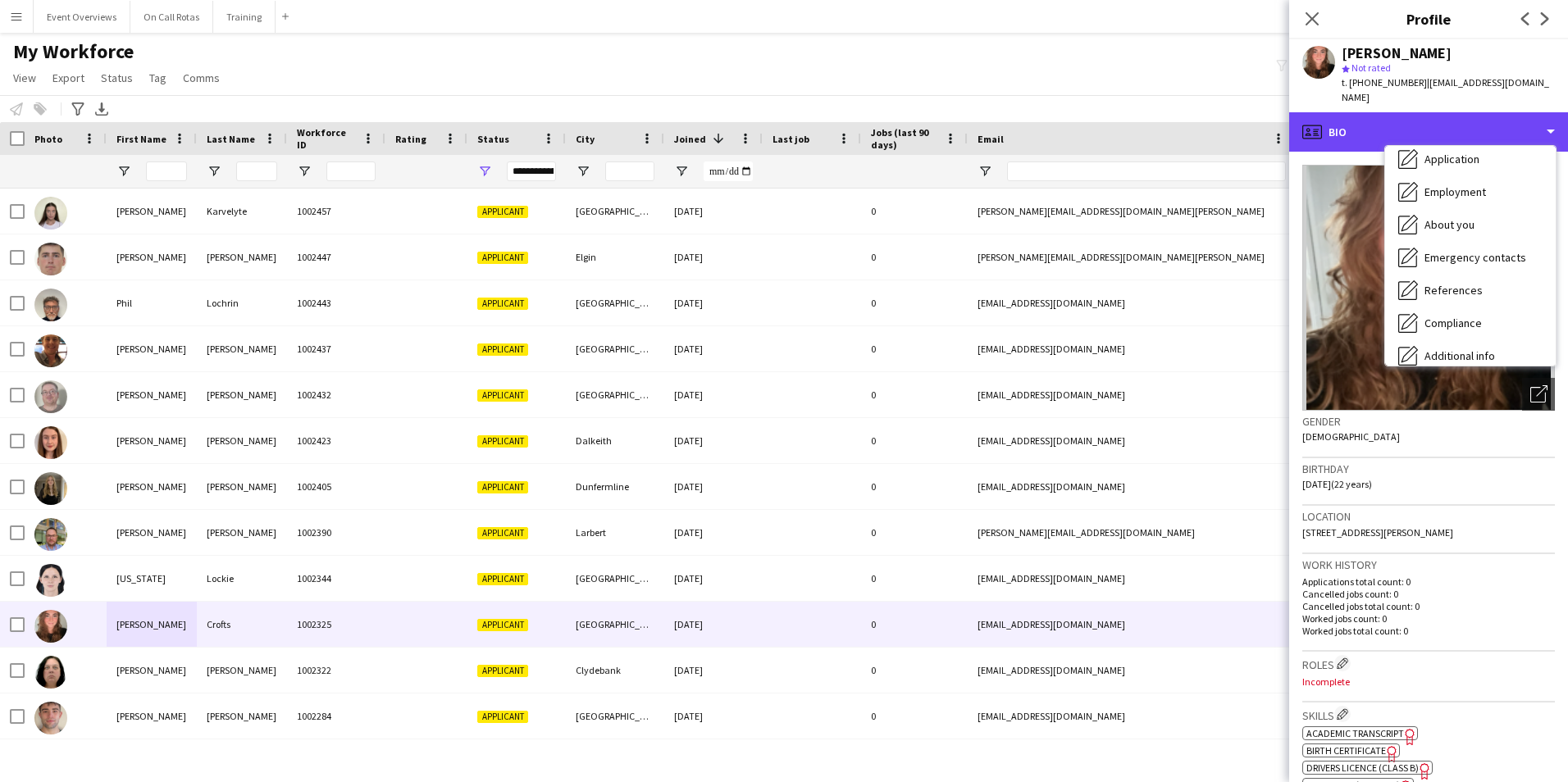
scroll to position [286, 0]
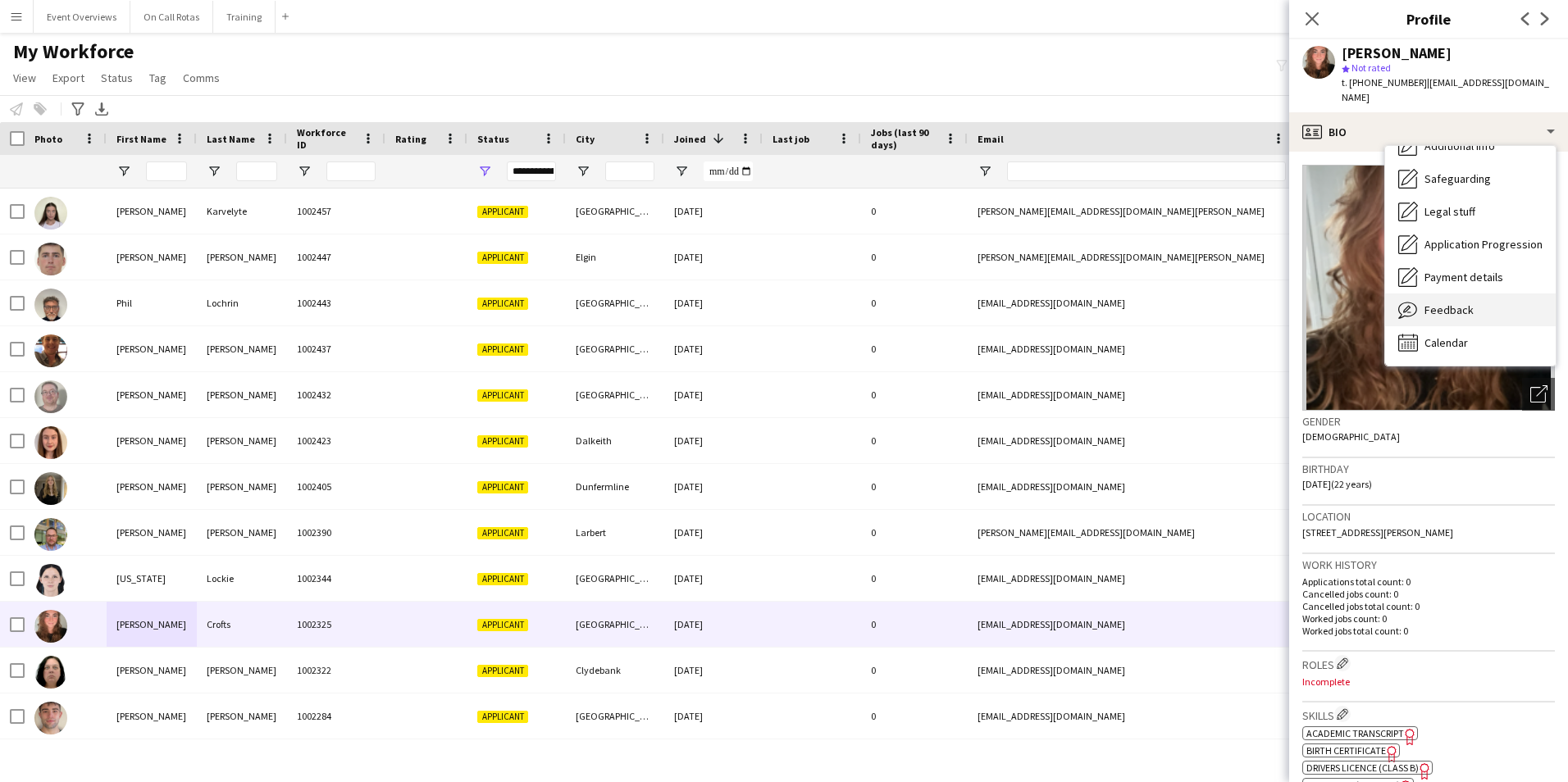
click at [1459, 302] on span "Feedback" at bounding box center [1448, 310] width 50 height 15
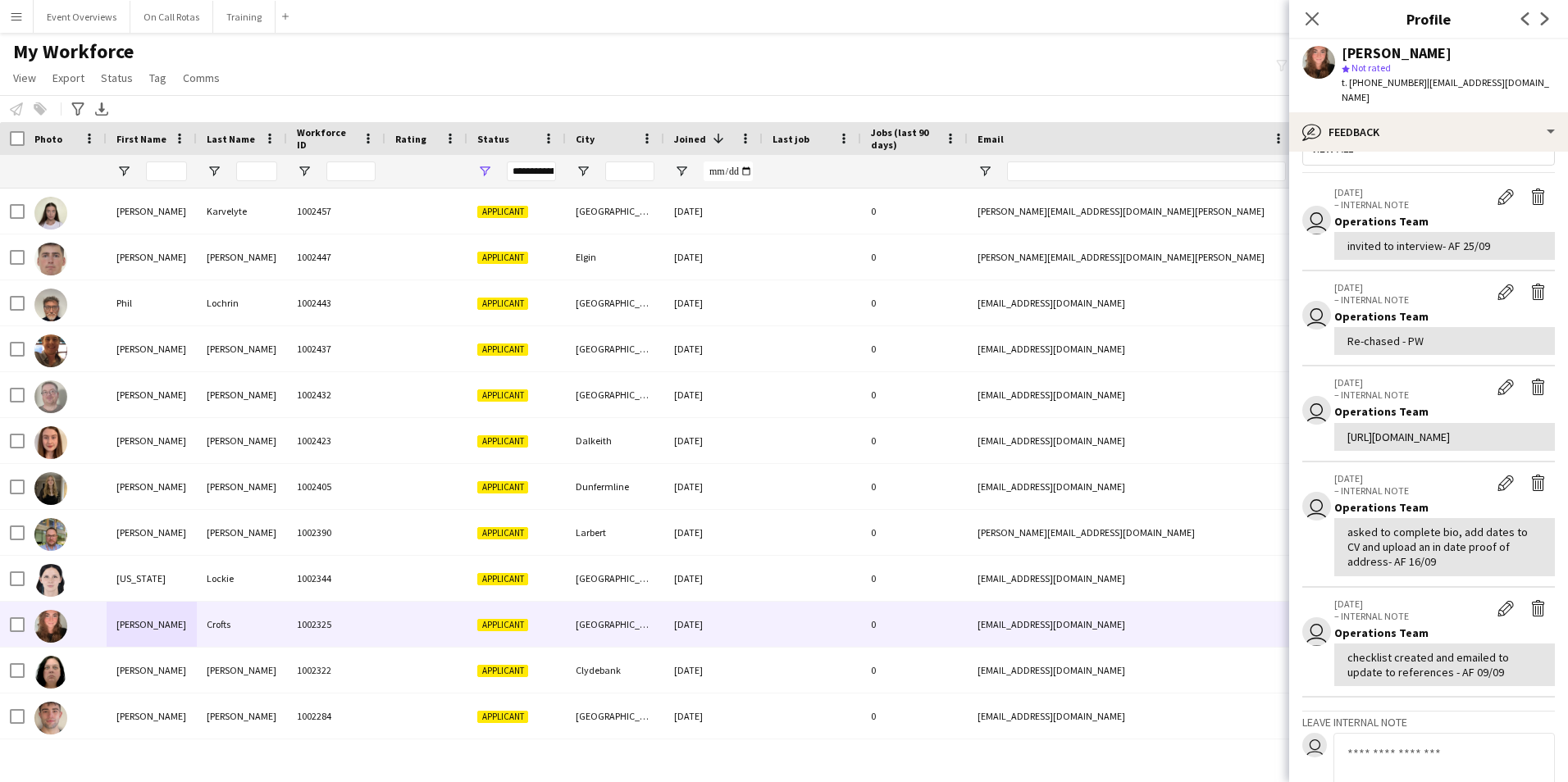
scroll to position [0, 0]
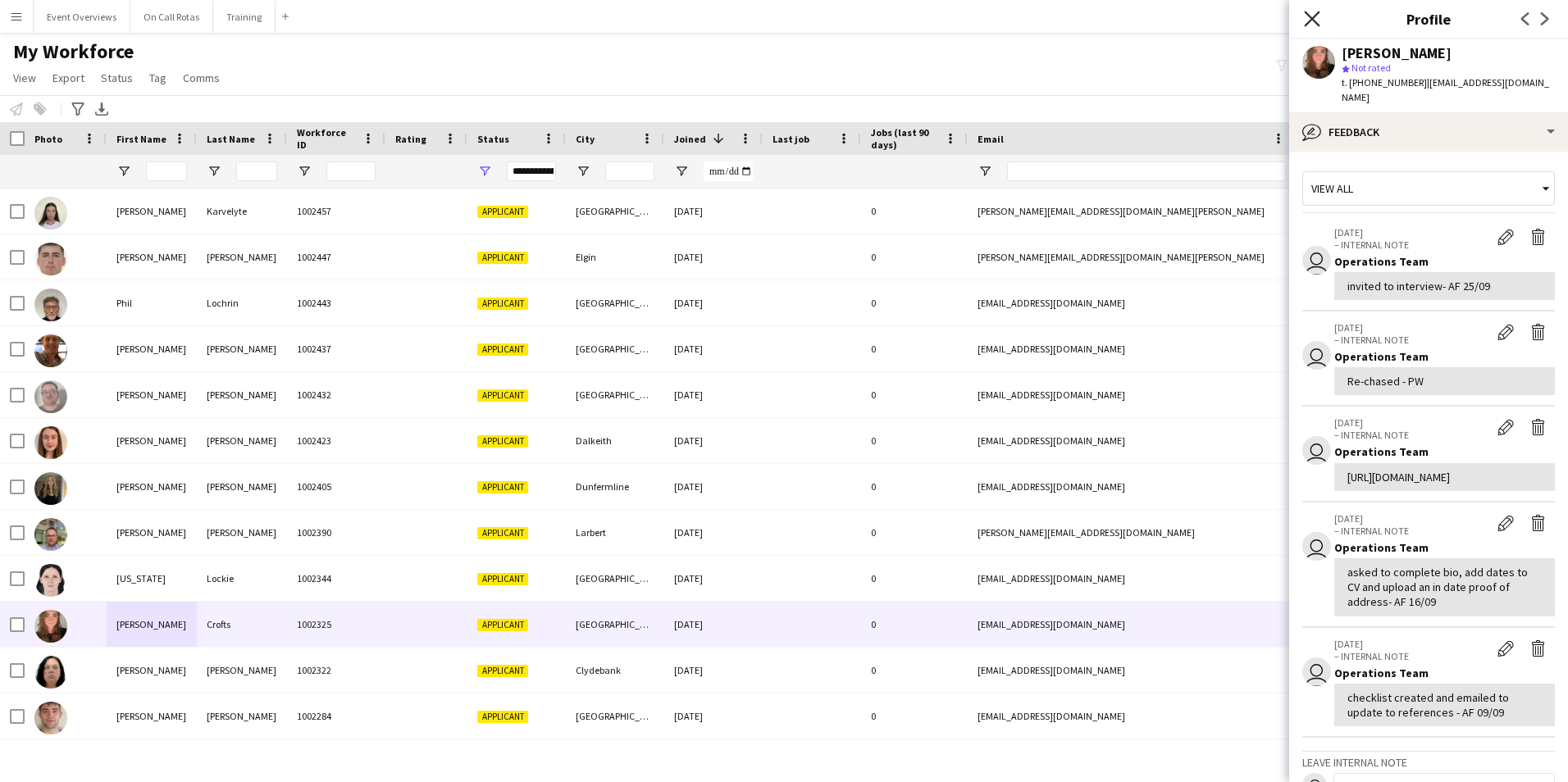
click at [1319, 15] on icon "Close pop-in" at bounding box center [1311, 18] width 16 height 16
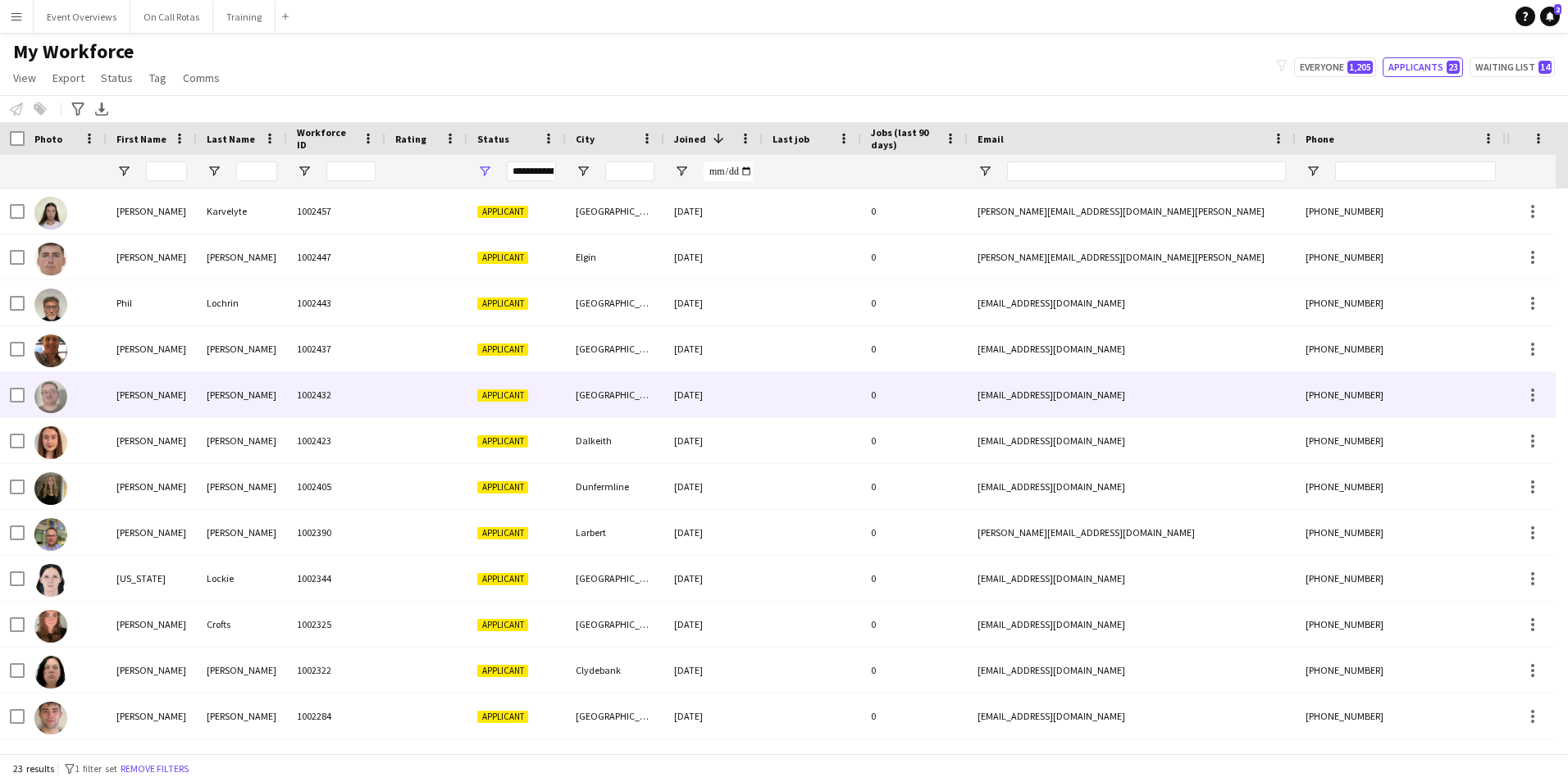
click at [341, 372] on div "1002432" at bounding box center [335, 394] width 98 height 45
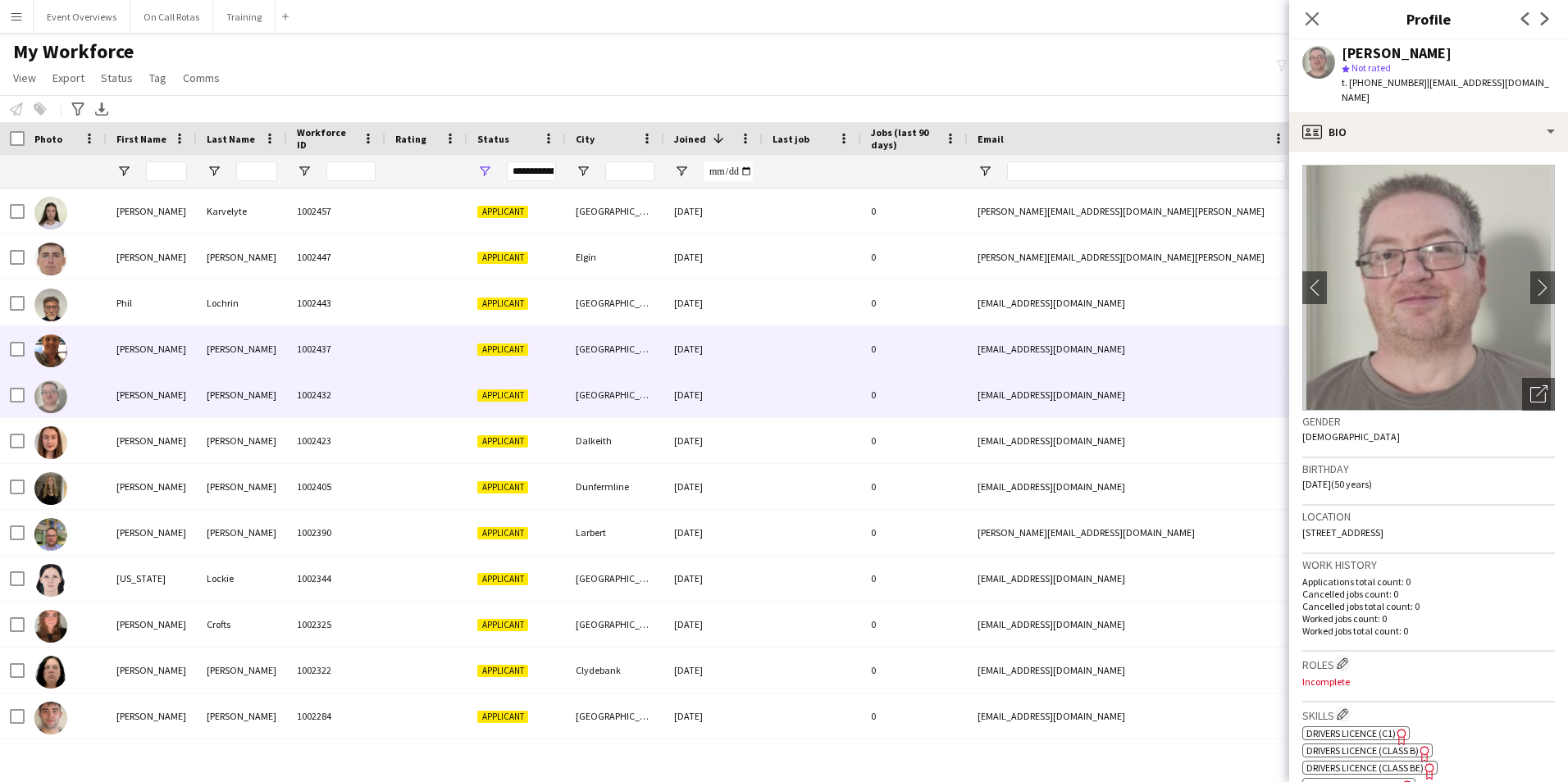
click at [372, 357] on div "1002437" at bounding box center [335, 348] width 98 height 45
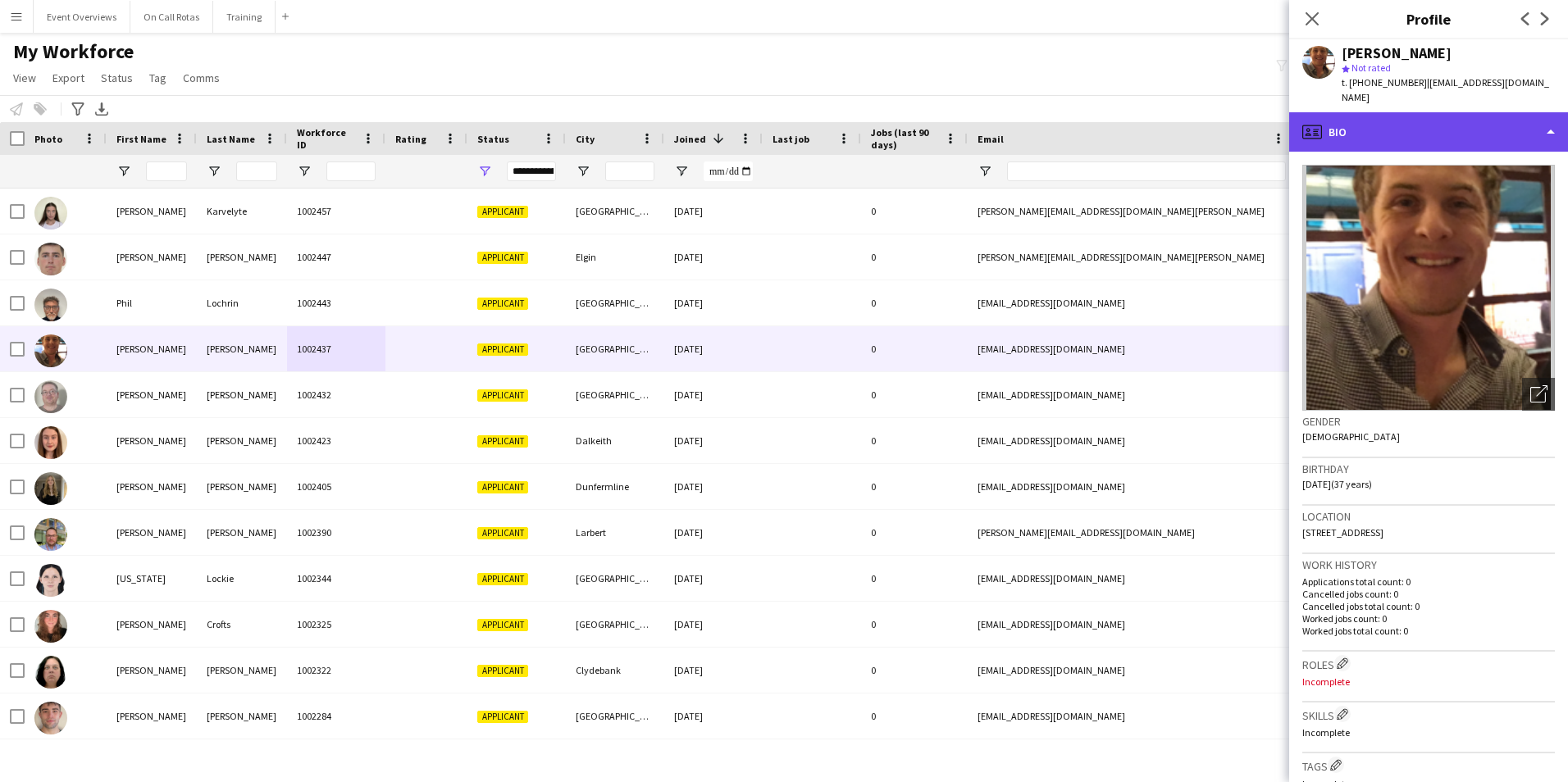
click at [1448, 133] on div "profile Bio" at bounding box center [1428, 132] width 279 height 39
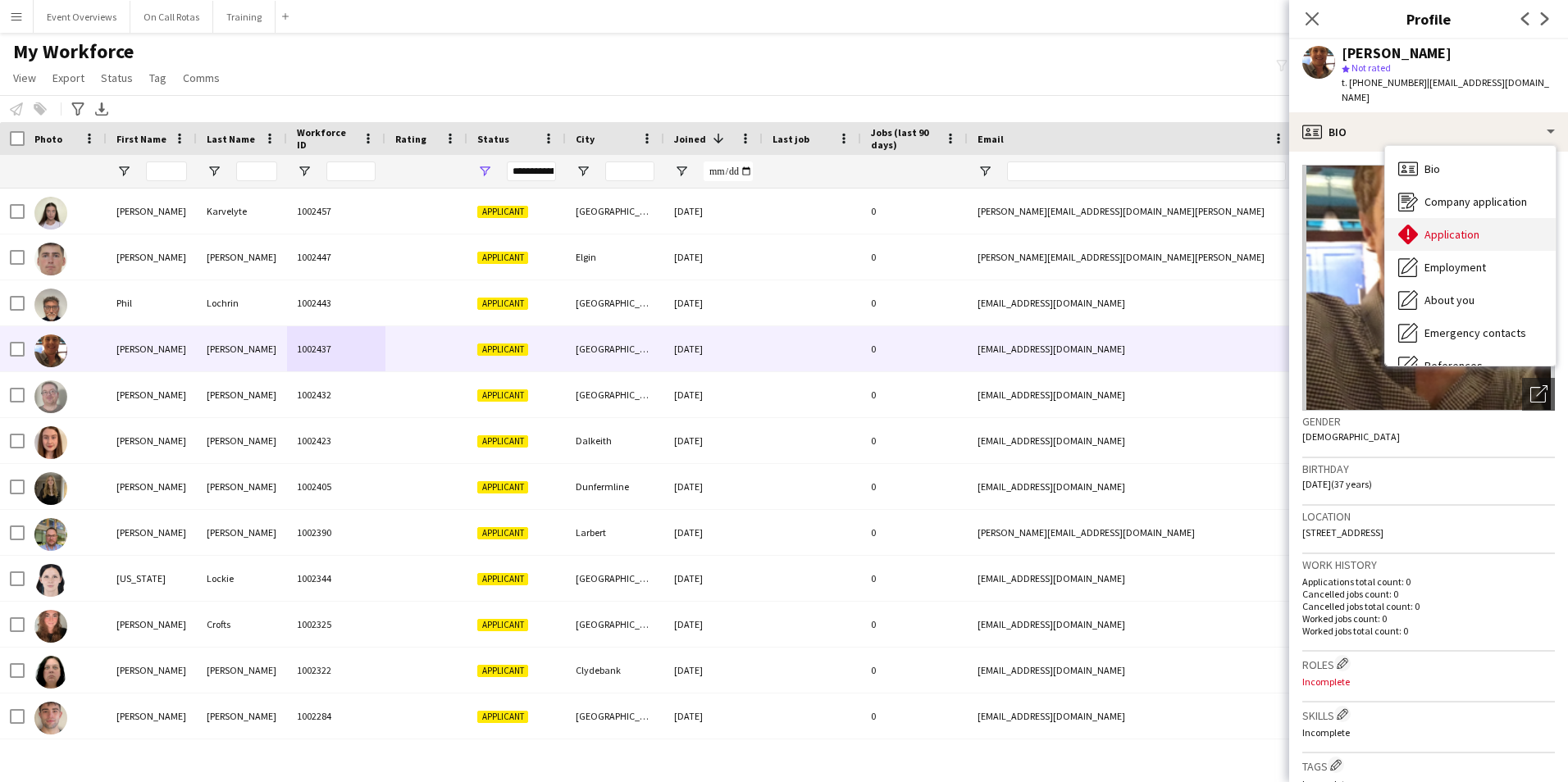
click at [1480, 218] on div "Application Application" at bounding box center [1470, 234] width 170 height 33
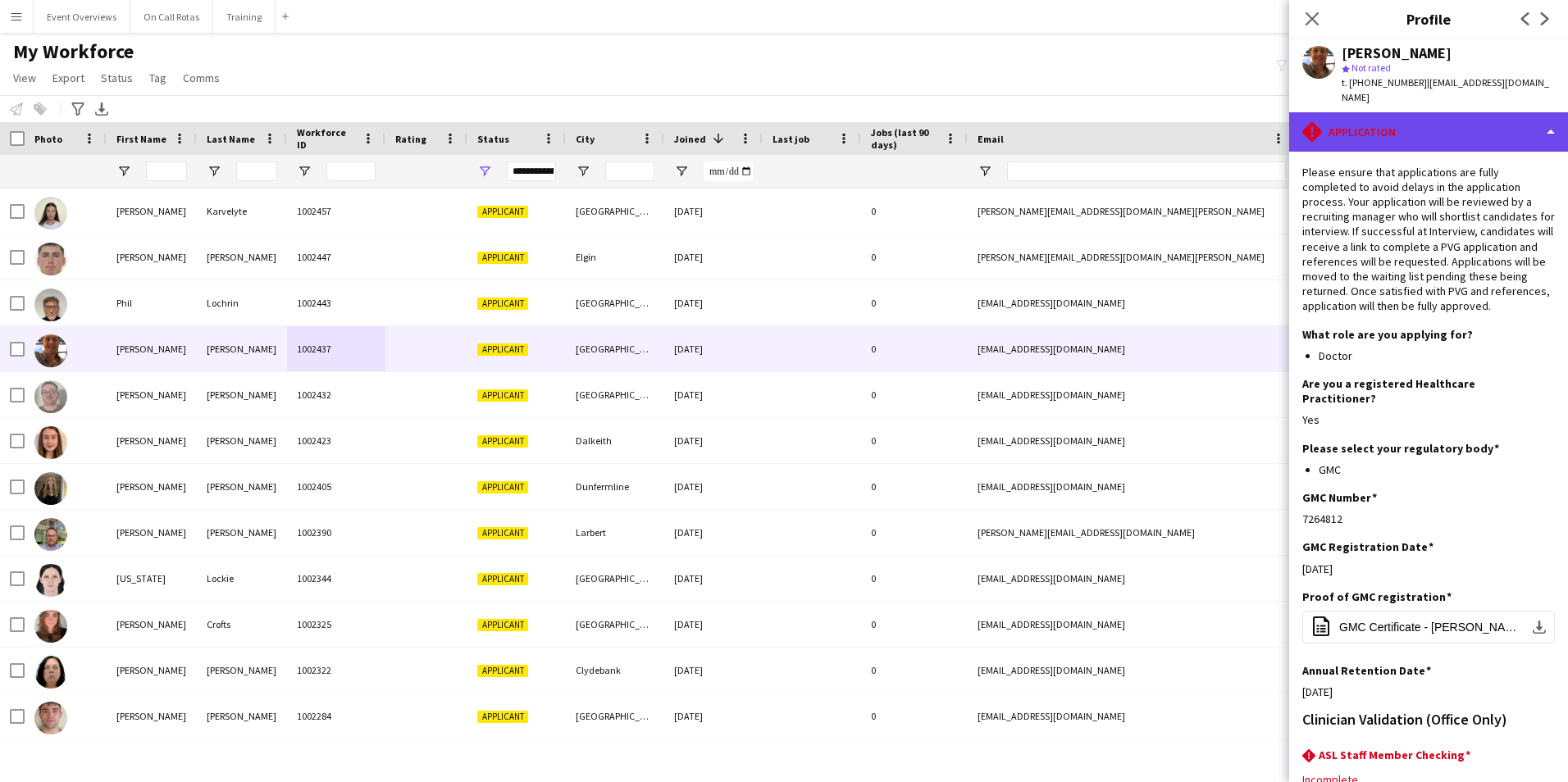
click at [1442, 116] on div "rhombus-alert Application" at bounding box center [1428, 132] width 279 height 39
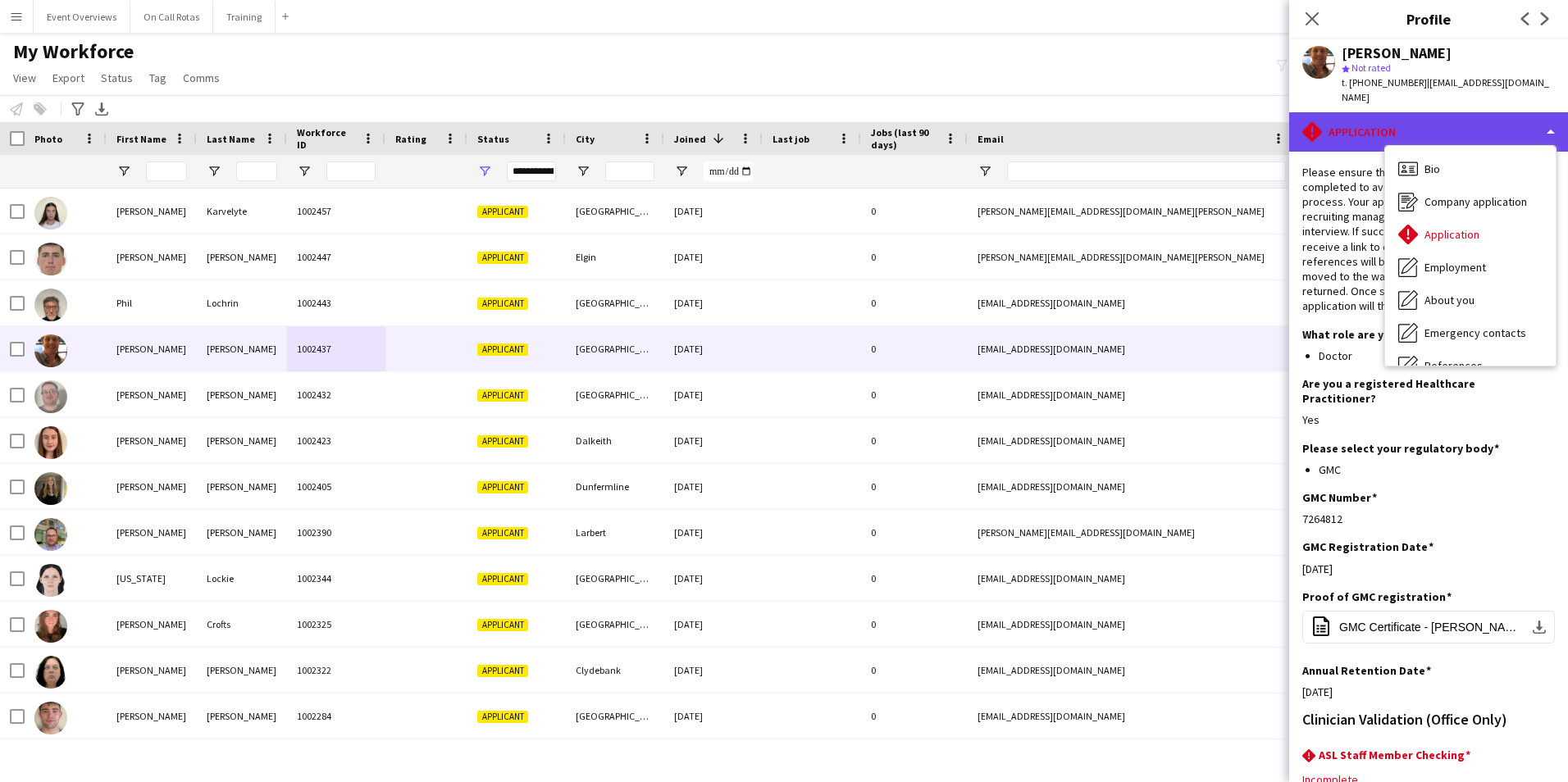
click at [1369, 112] on div "rhombus-alert Application" at bounding box center [1428, 132] width 279 height 39
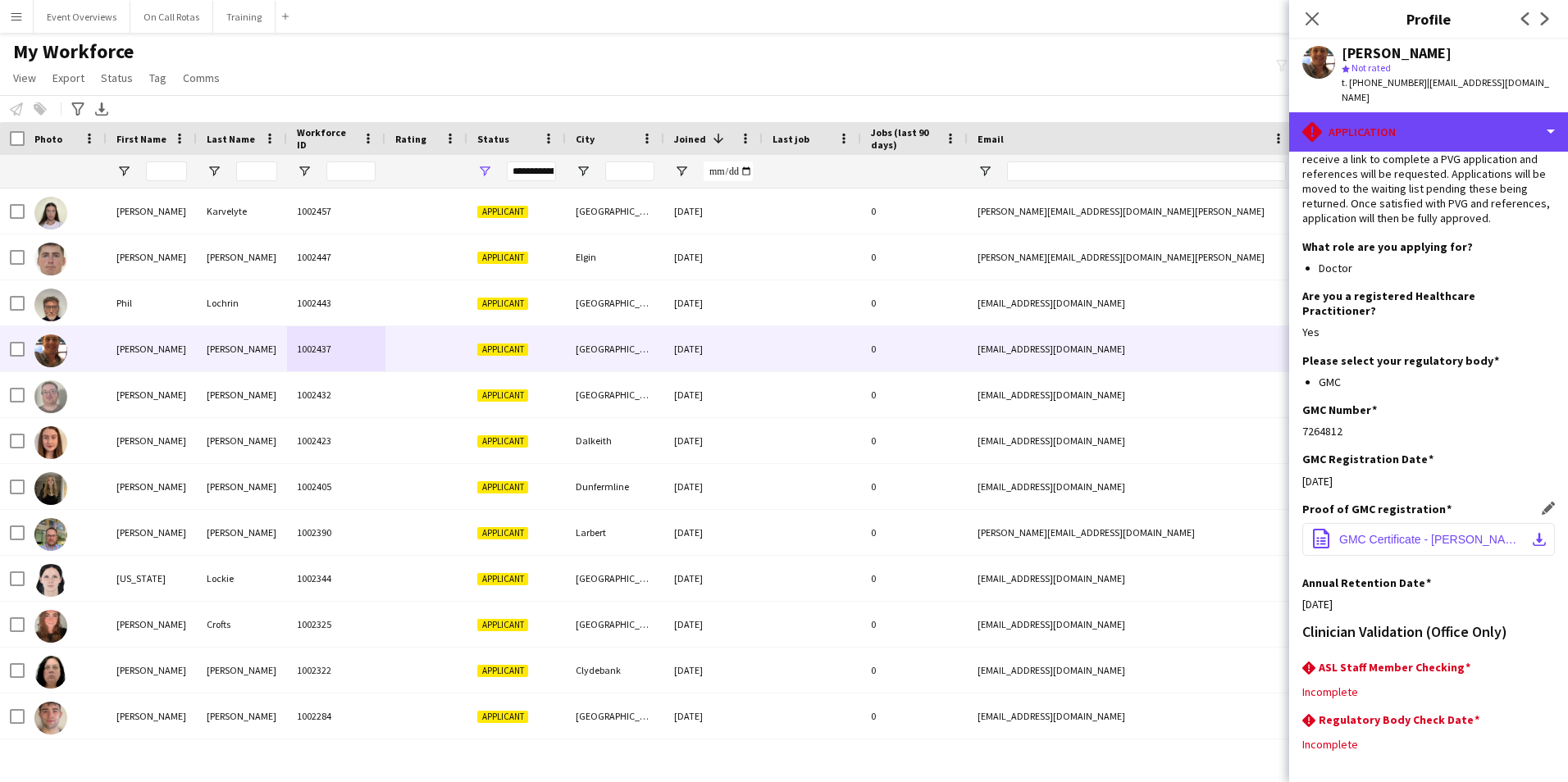
scroll to position [134, 0]
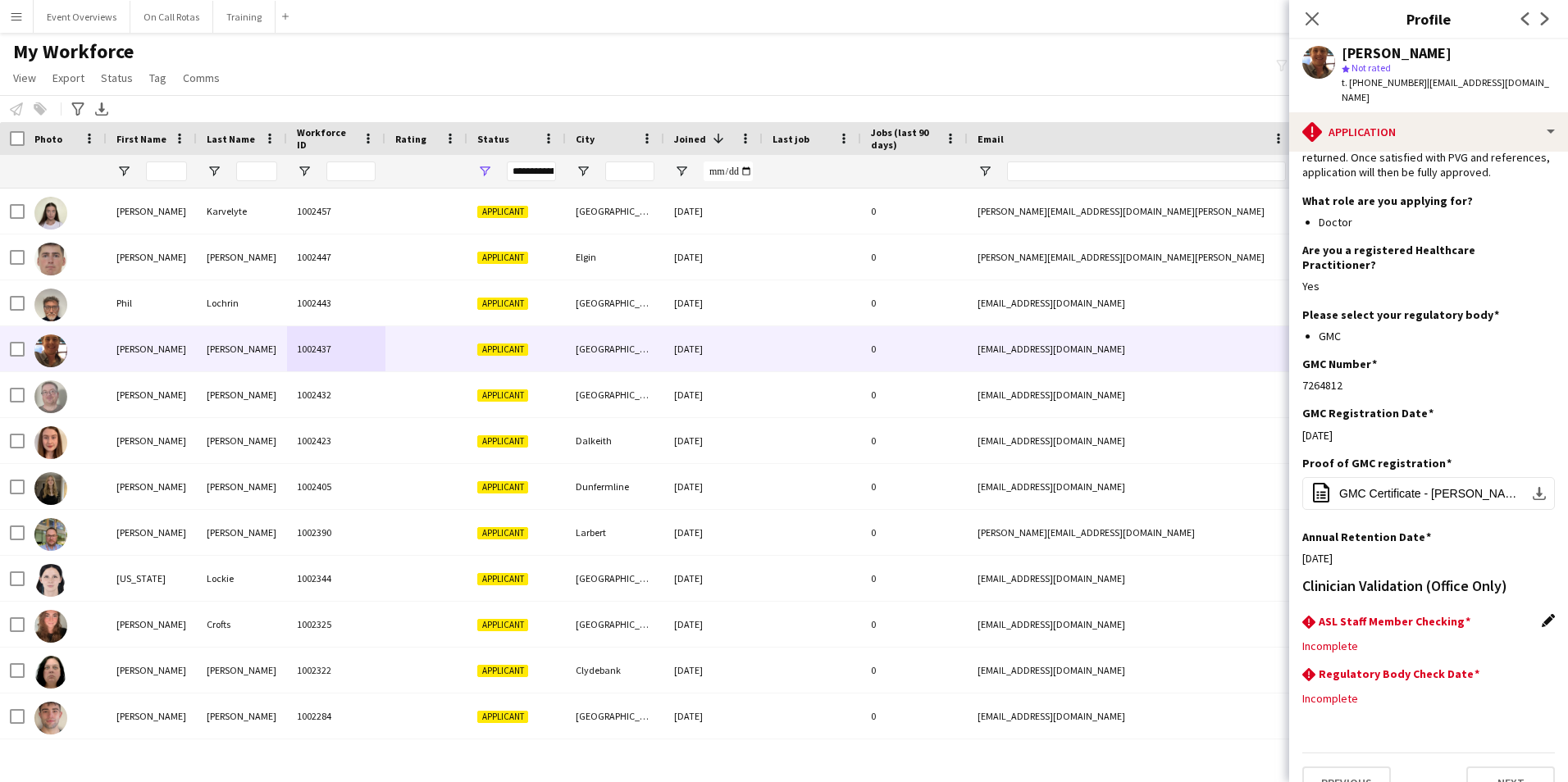
click at [1542, 614] on app-icon "Edit this field" at bounding box center [1548, 621] width 13 height 13
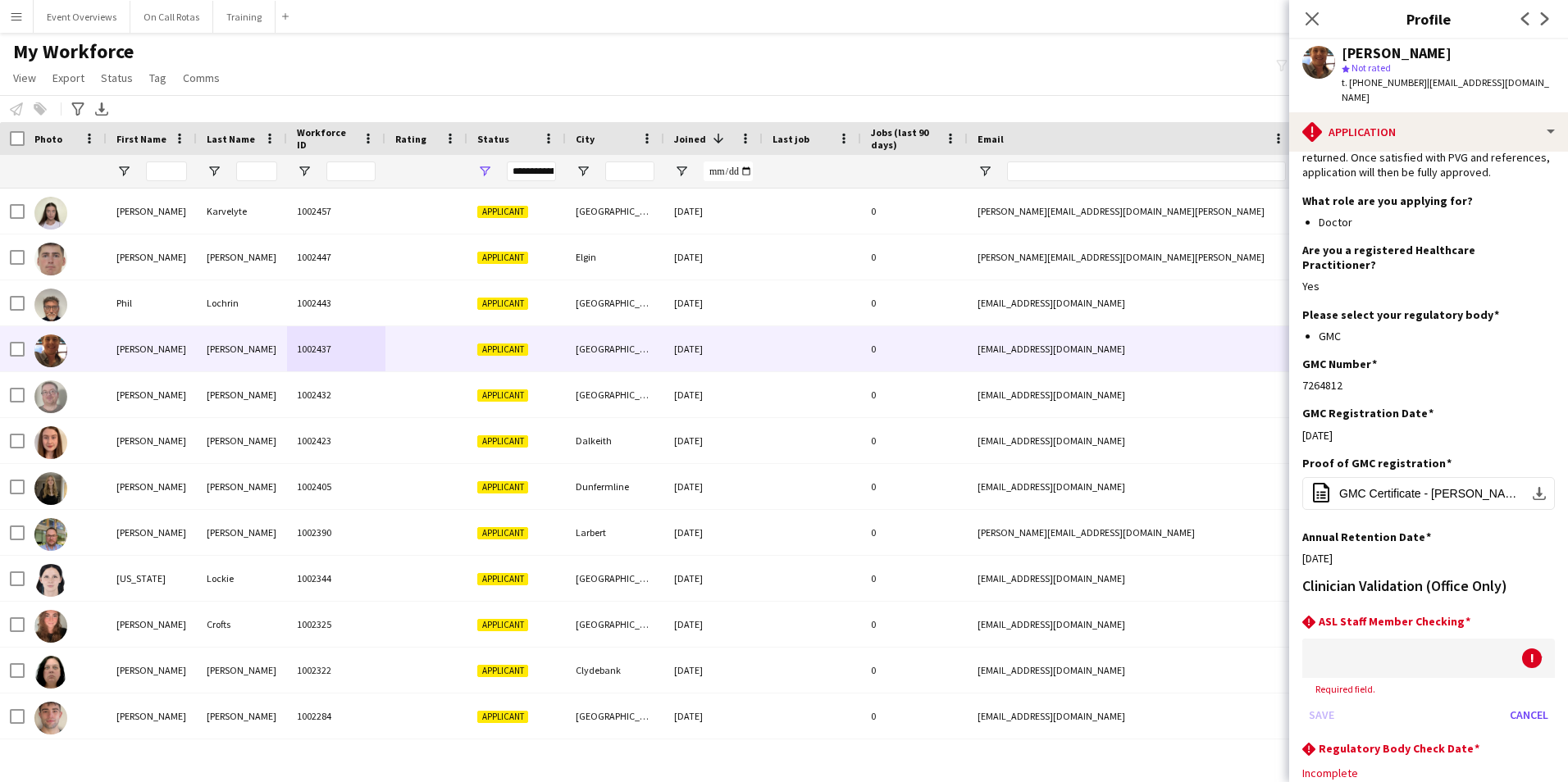
click at [1452, 639] on div at bounding box center [1412, 658] width 220 height 39
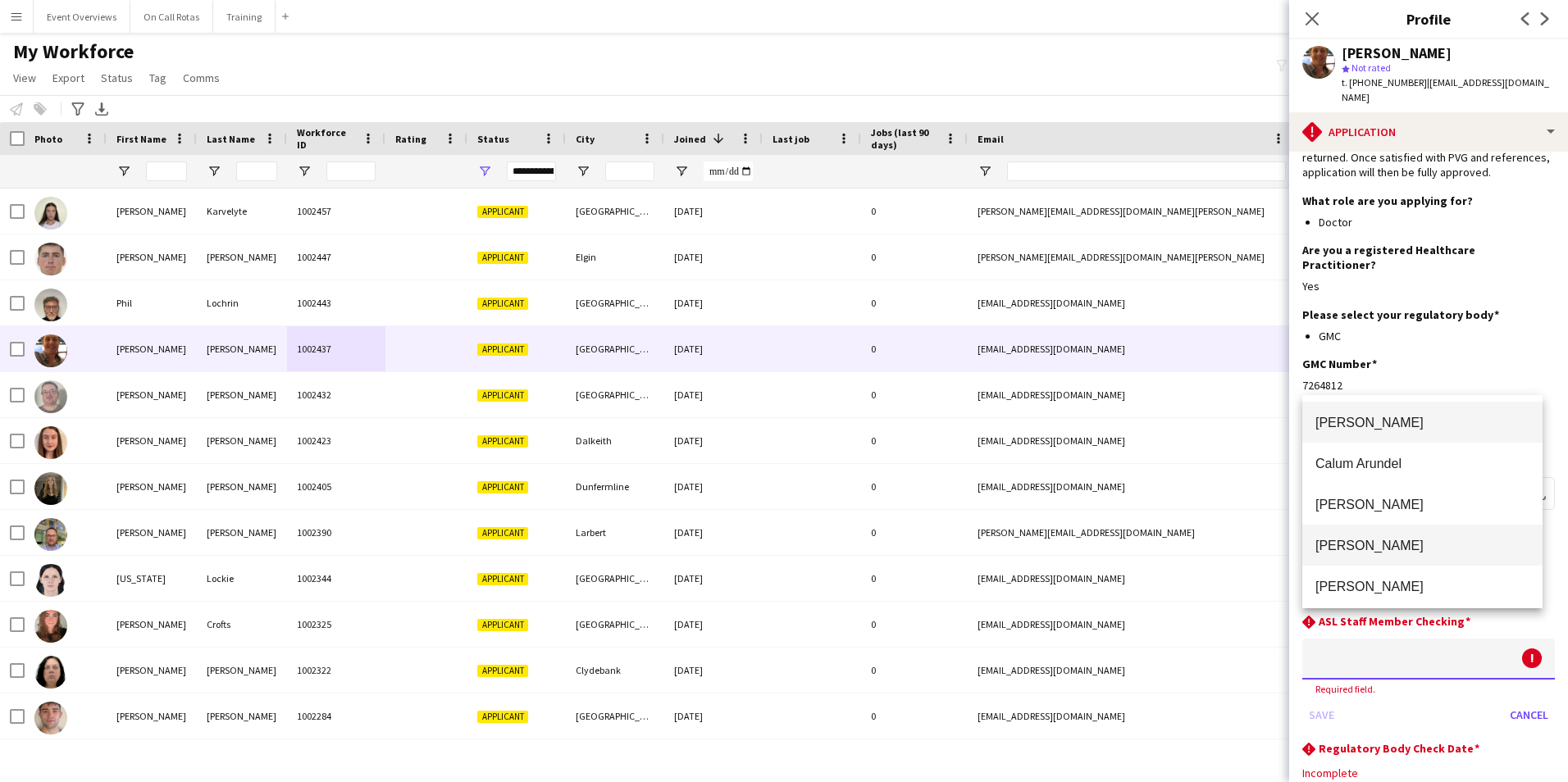
click at [1397, 557] on mat-option "Aimee Freeland" at bounding box center [1422, 545] width 240 height 41
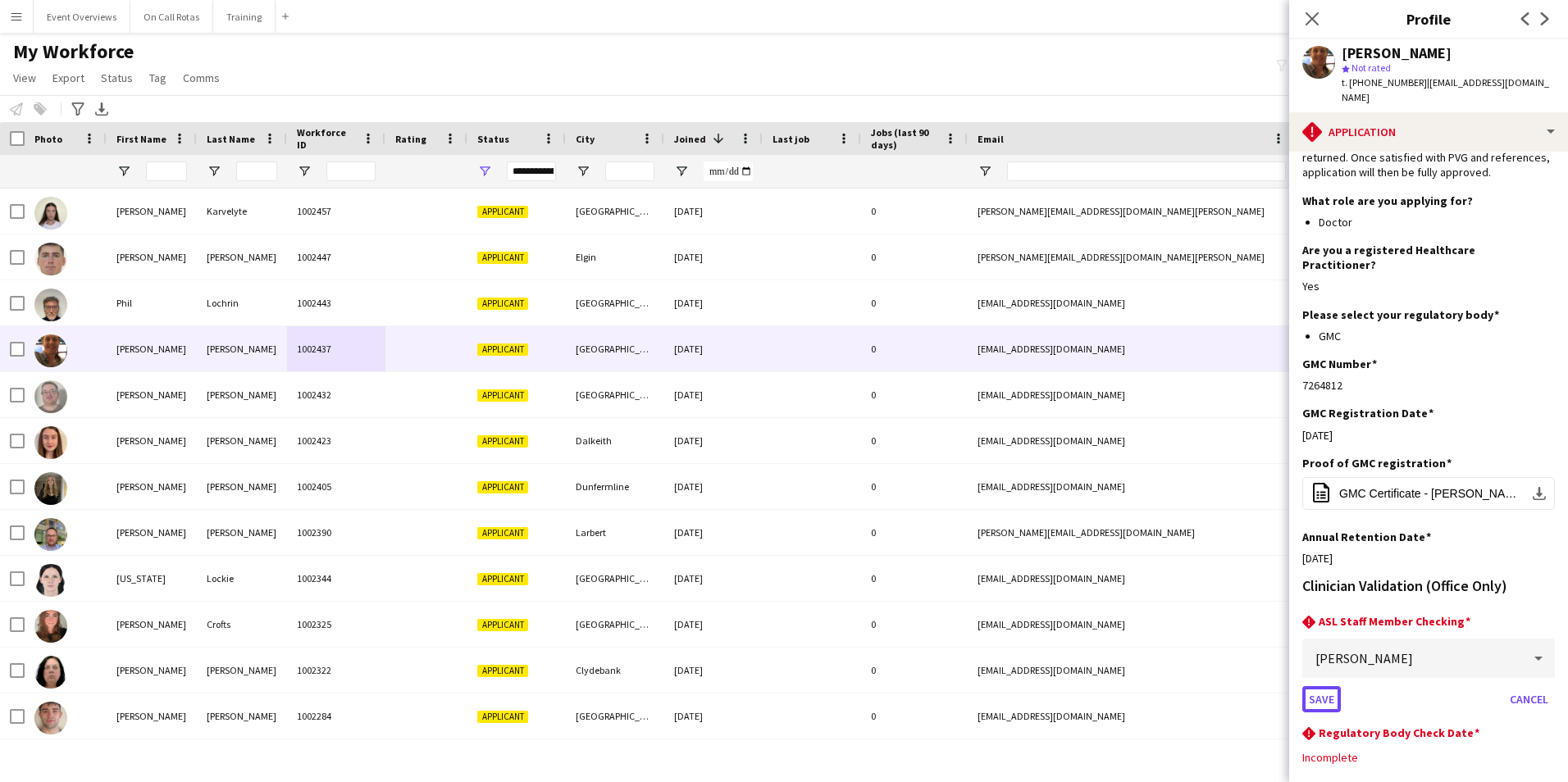
click at [1318, 686] on button "Save" at bounding box center [1321, 700] width 38 height 26
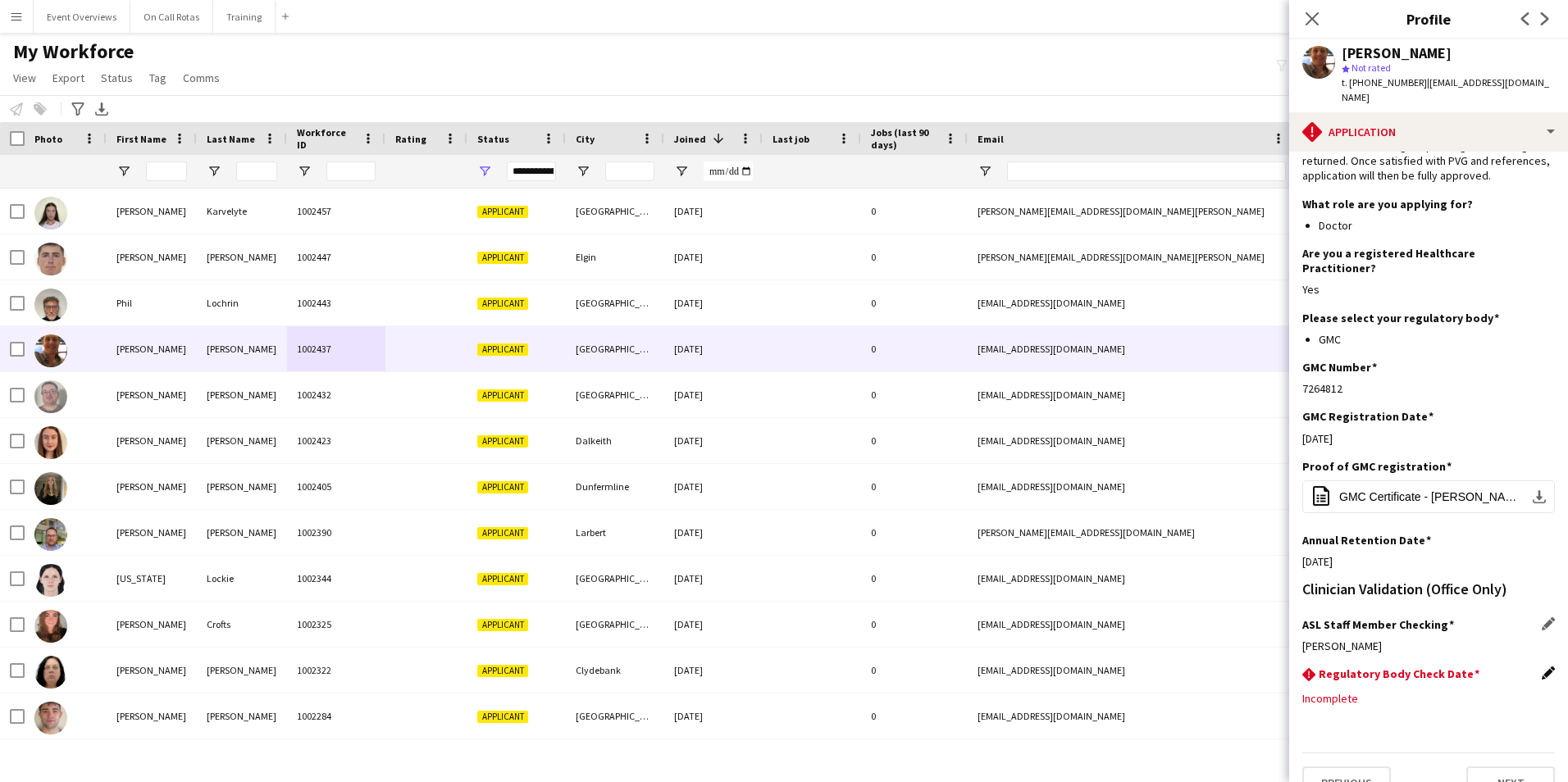
click at [1542, 667] on app-icon "Edit this field" at bounding box center [1548, 673] width 13 height 13
click at [1454, 677] on body "Menu Boards Boards Boards All jobs Status Workforce Workforce My Workforce Recr…" at bounding box center [784, 391] width 1568 height 782
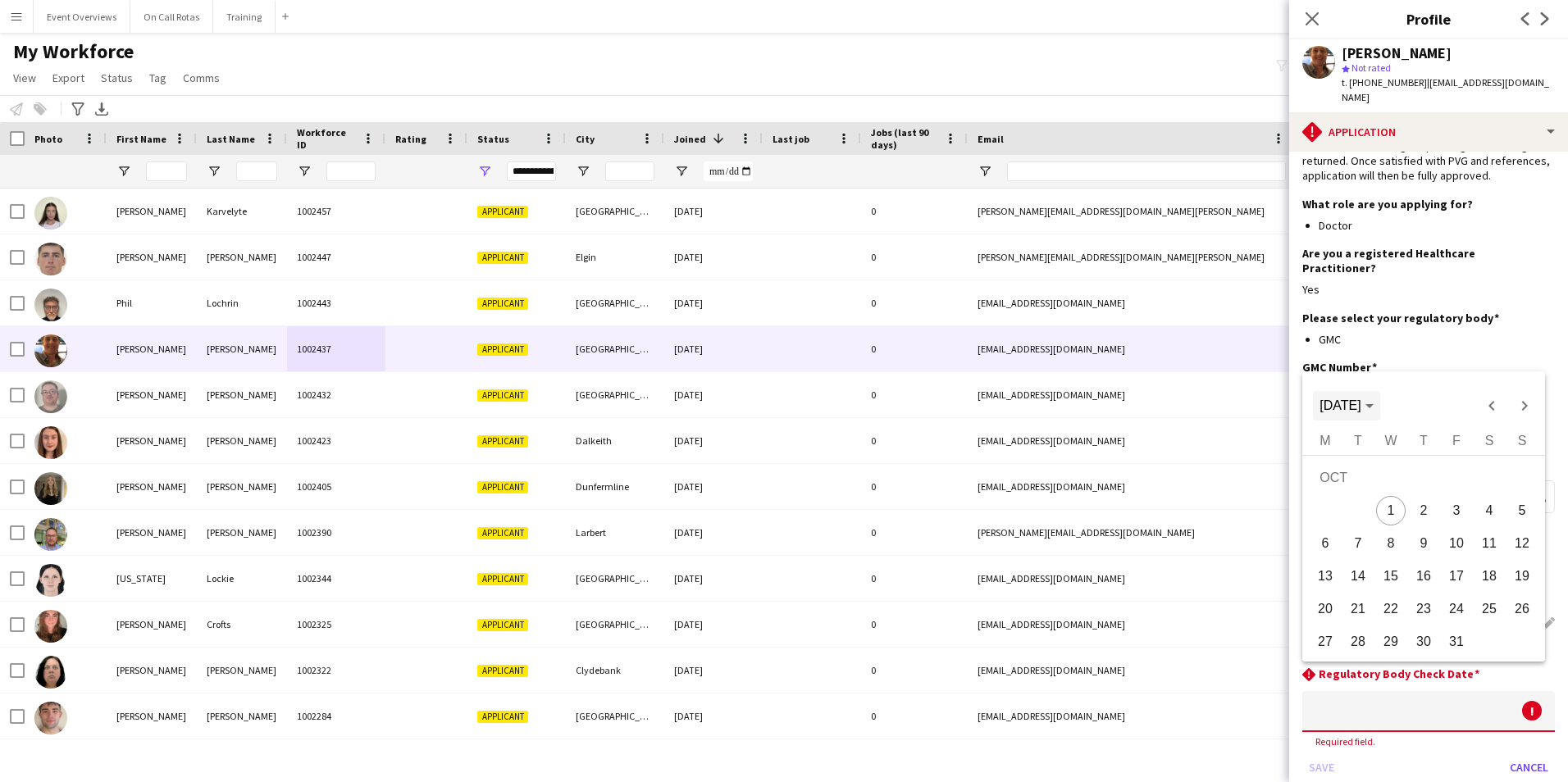
click at [1360, 405] on span "[DATE]" at bounding box center [1339, 405] width 41 height 14
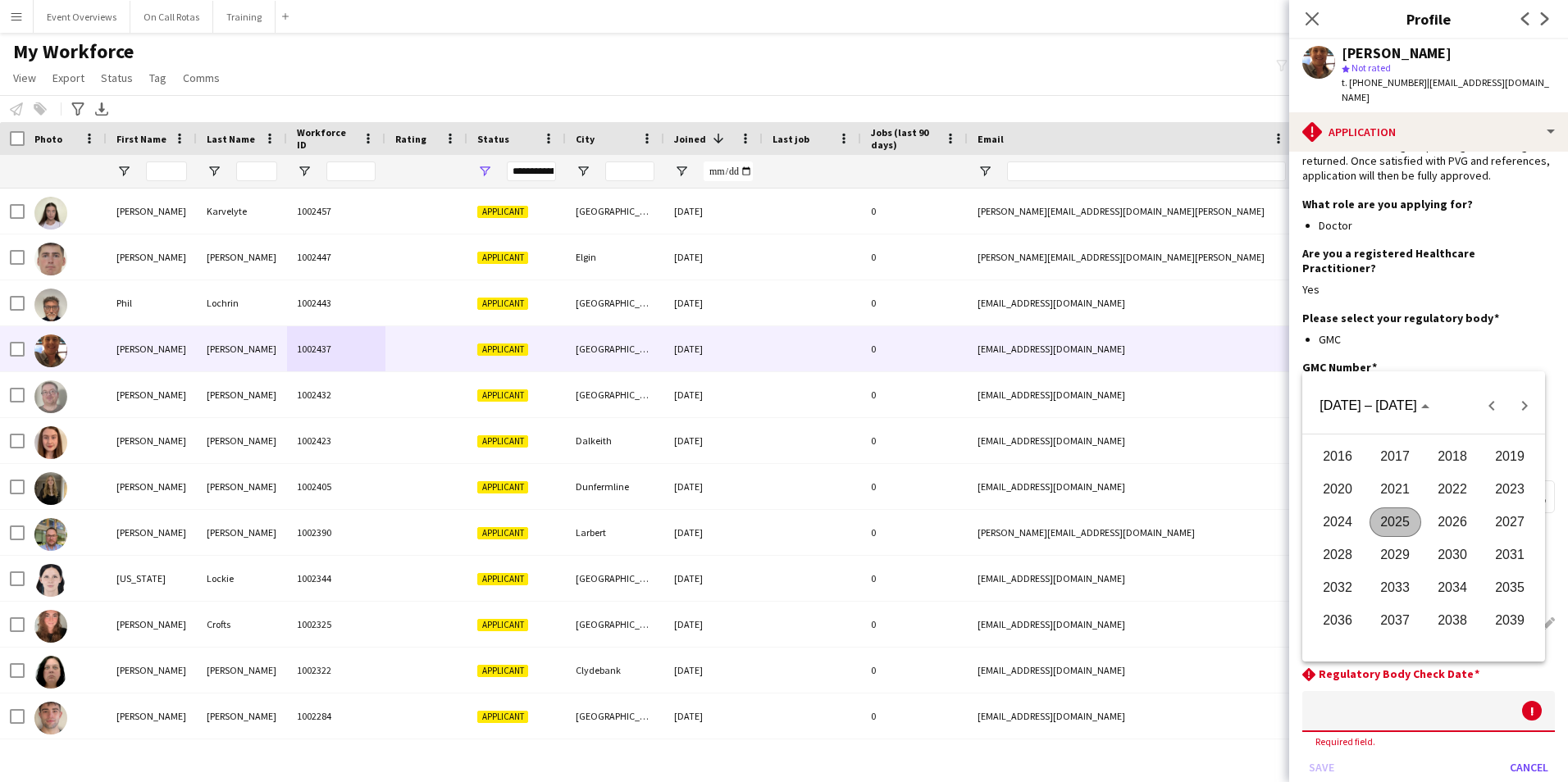
click at [1450, 524] on span "2026" at bounding box center [1452, 523] width 52 height 30
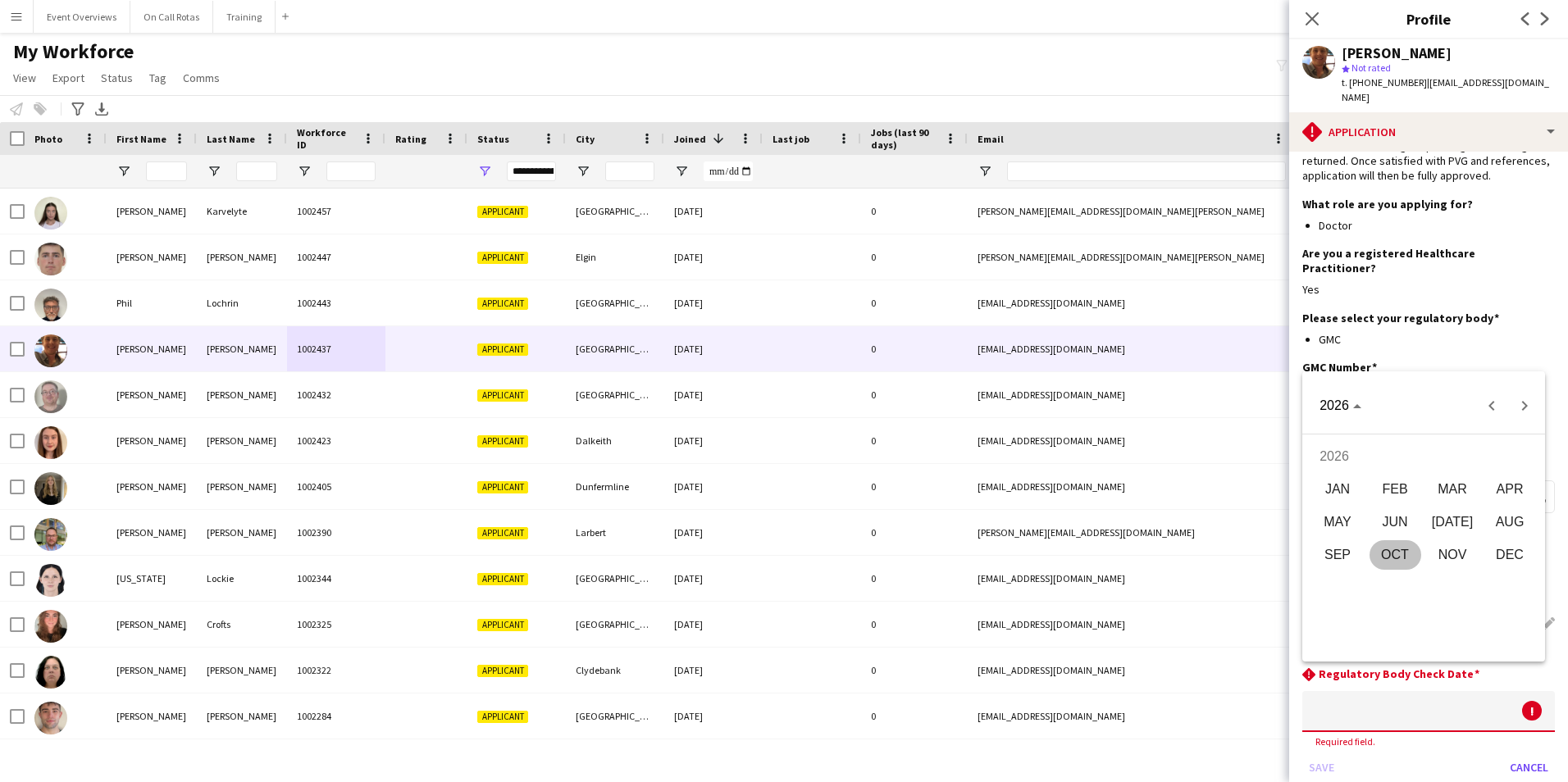
click at [1495, 516] on span "AUG" at bounding box center [1509, 523] width 52 height 30
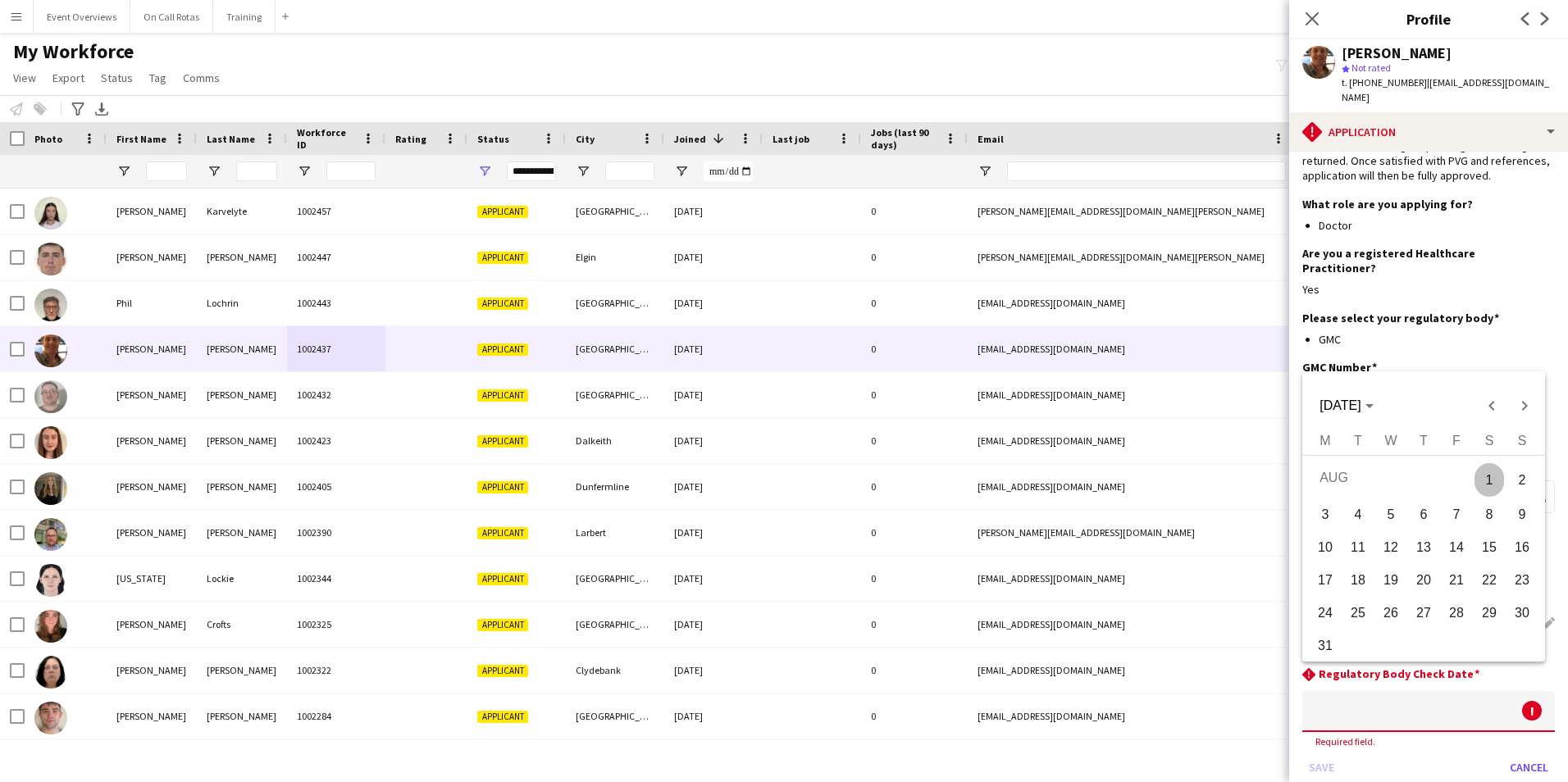
click at [1457, 503] on span "7" at bounding box center [1457, 515] width 30 height 30
type input "**********"
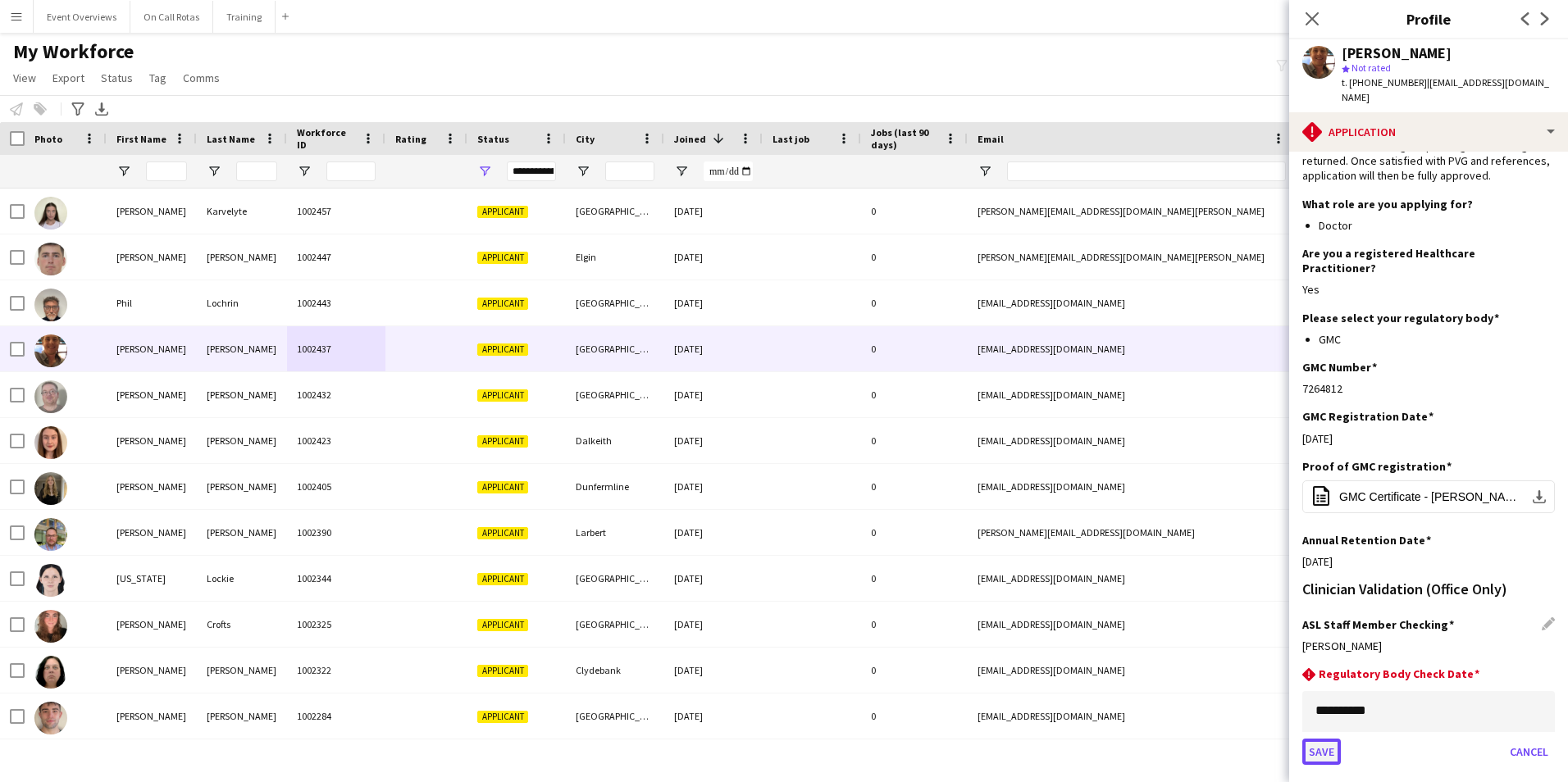
click at [1337, 739] on button "Save" at bounding box center [1321, 752] width 38 height 26
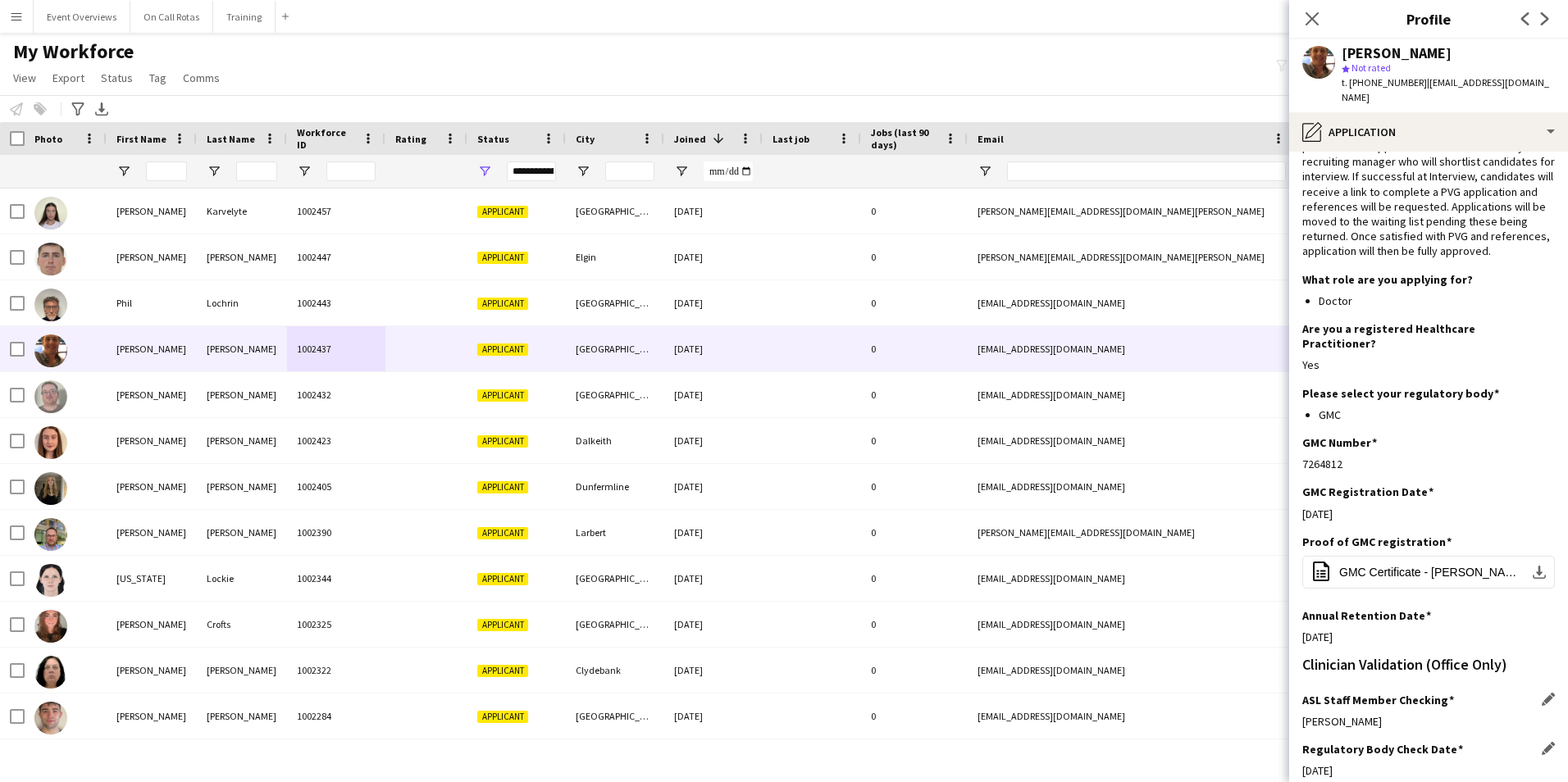
scroll to position [0, 0]
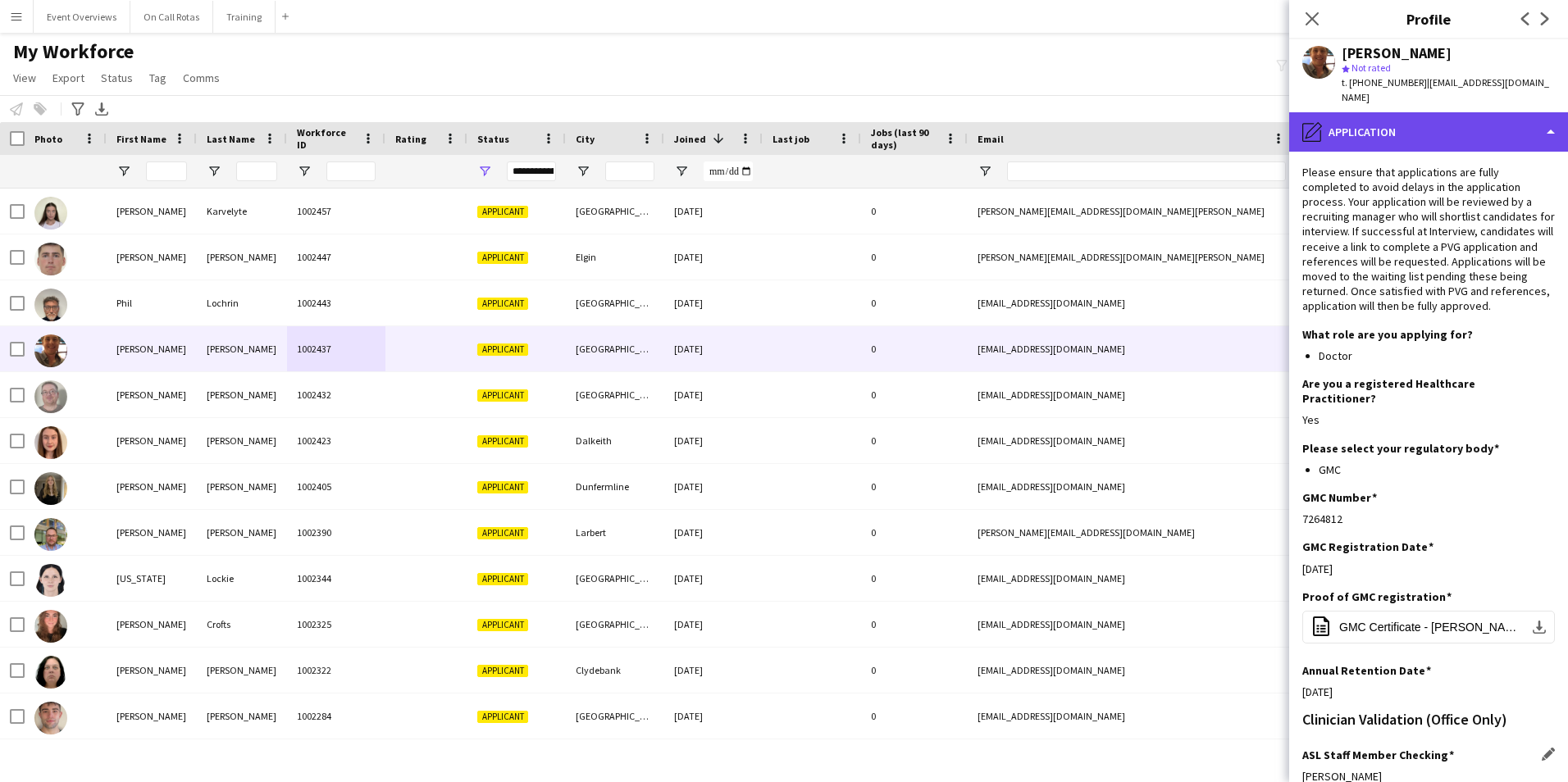
click at [1363, 130] on div "pencil4 Application" at bounding box center [1428, 132] width 279 height 39
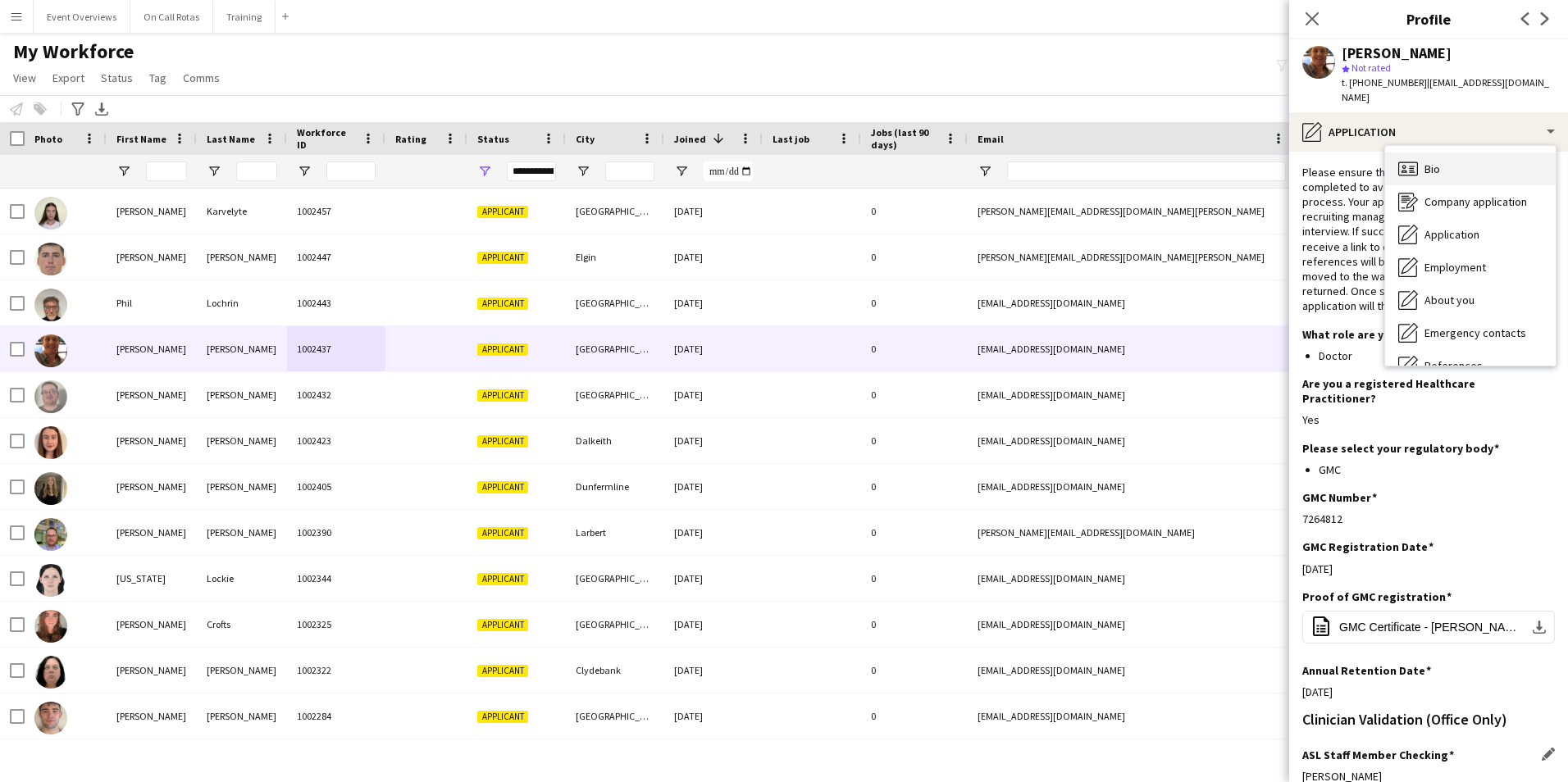
click at [1433, 161] on span "Bio" at bounding box center [1431, 169] width 16 height 15
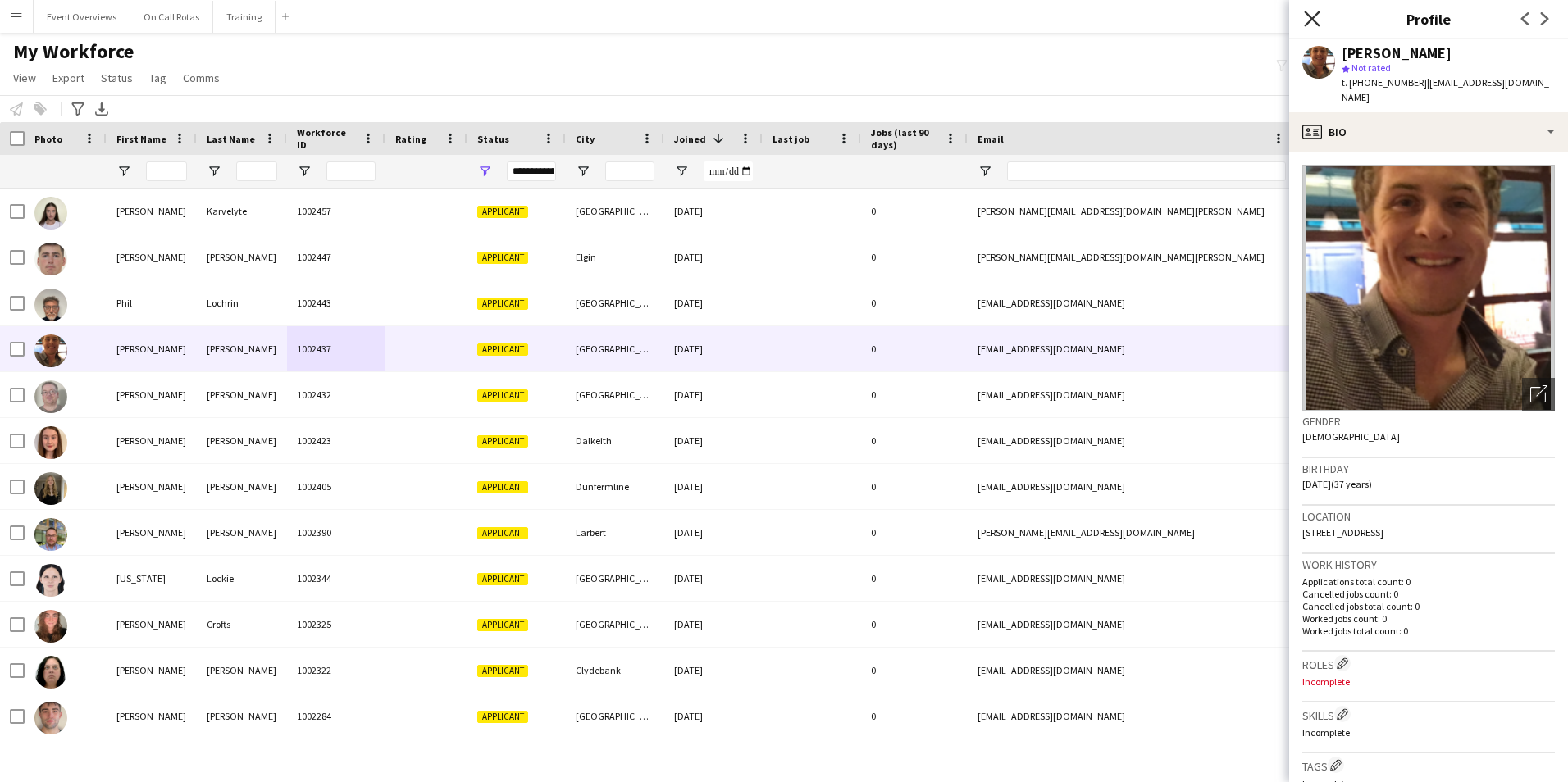
click at [1309, 21] on icon "Close pop-in" at bounding box center [1311, 18] width 16 height 16
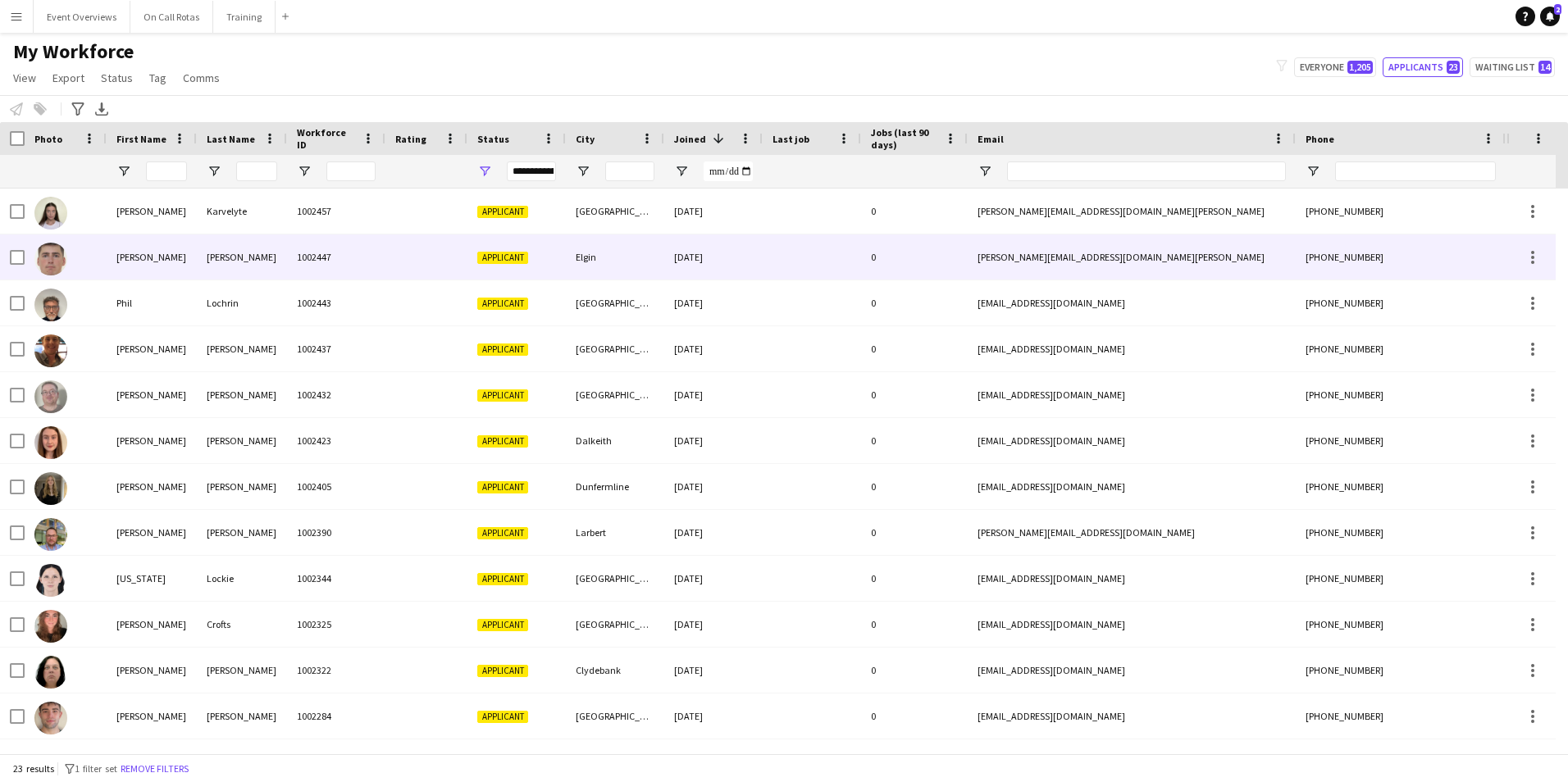
click at [274, 252] on div "Seaton" at bounding box center [242, 257] width 90 height 45
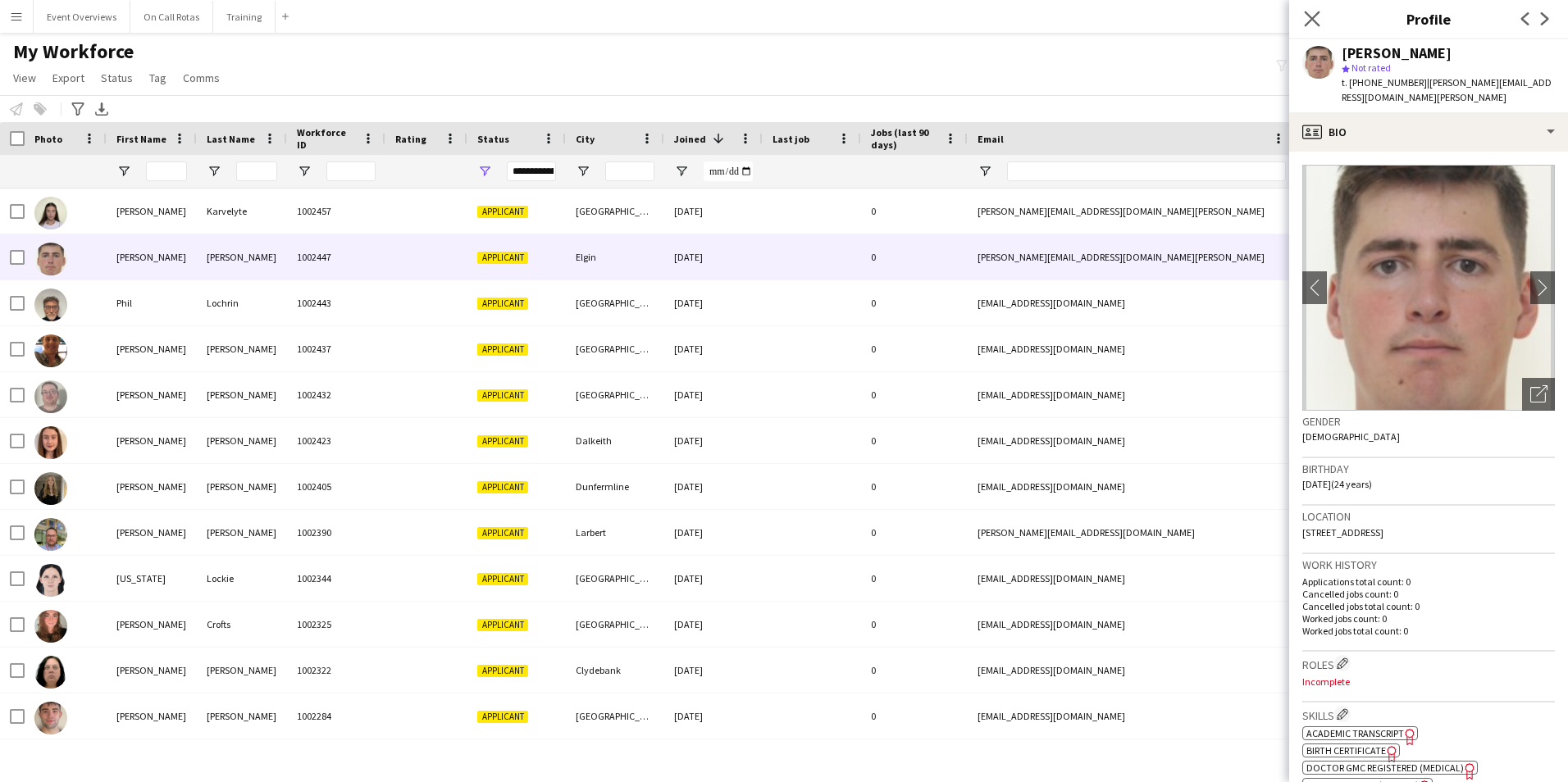
click at [1321, 17] on app-icon "Close pop-in" at bounding box center [1311, 19] width 23 height 23
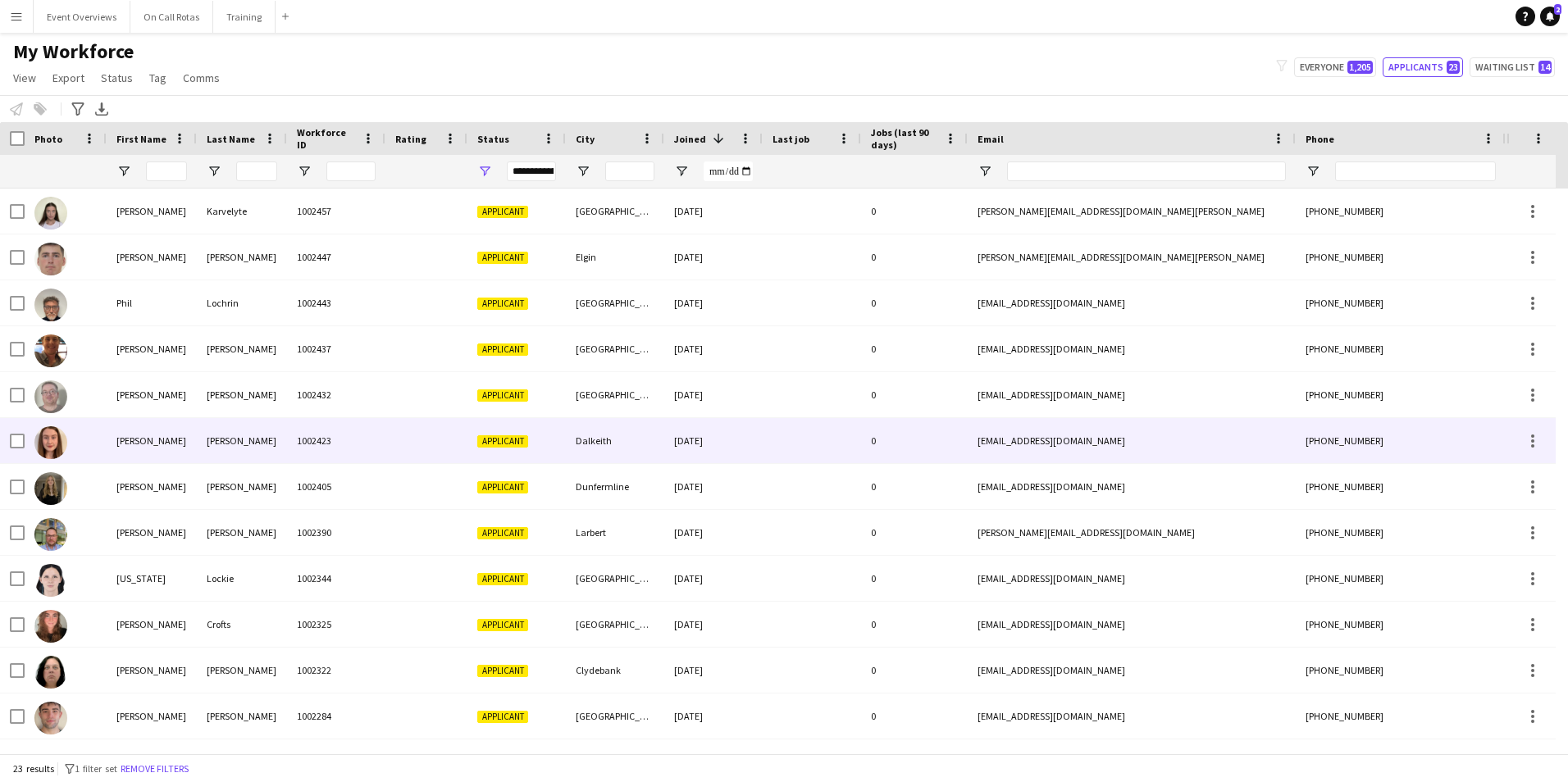
click at [385, 438] on div at bounding box center [426, 440] width 82 height 45
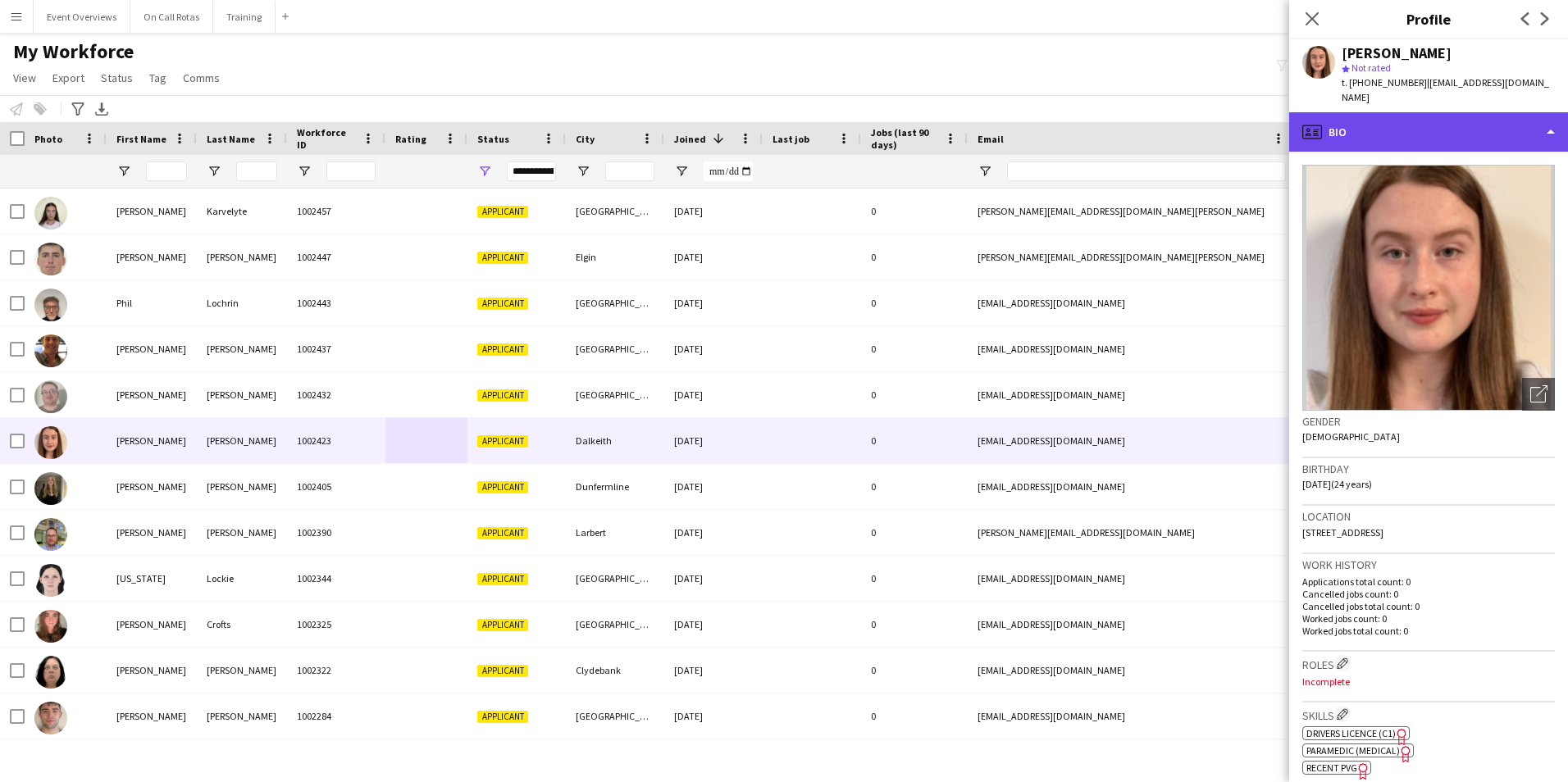
click at [1318, 127] on div "profile Bio" at bounding box center [1428, 132] width 279 height 39
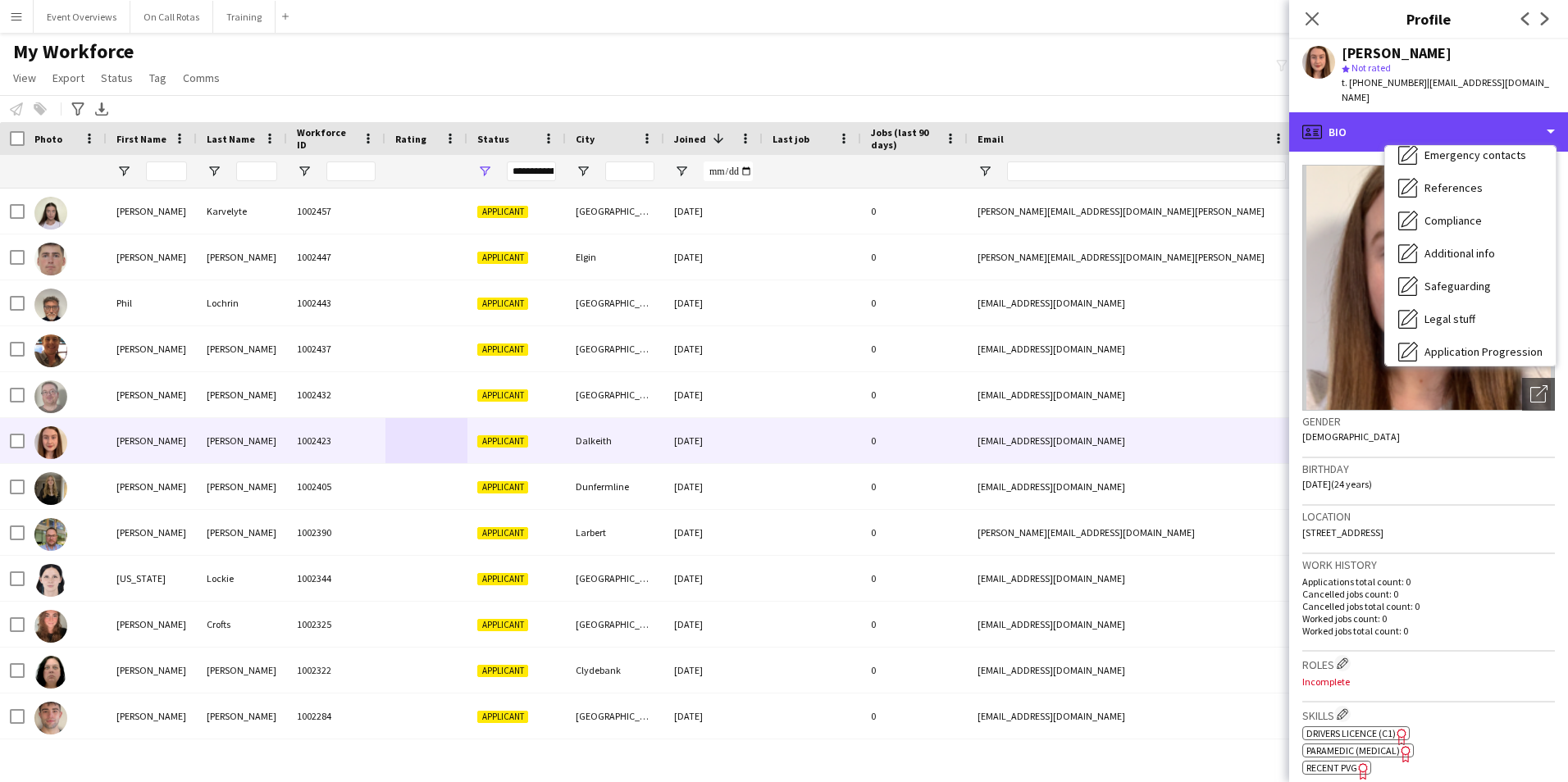
scroll to position [286, 0]
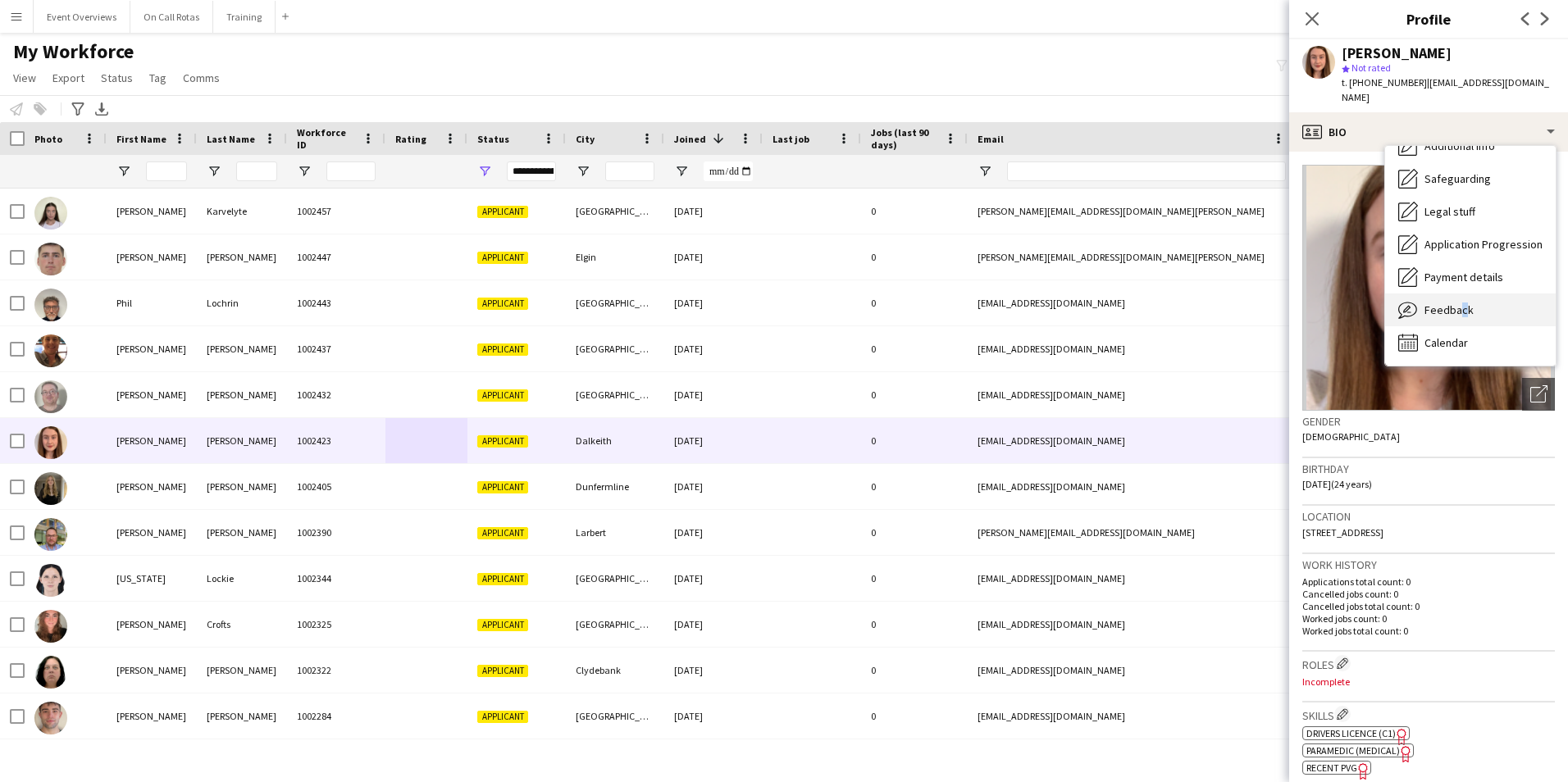
click at [1457, 310] on div "Feedback Feedback" at bounding box center [1470, 309] width 170 height 33
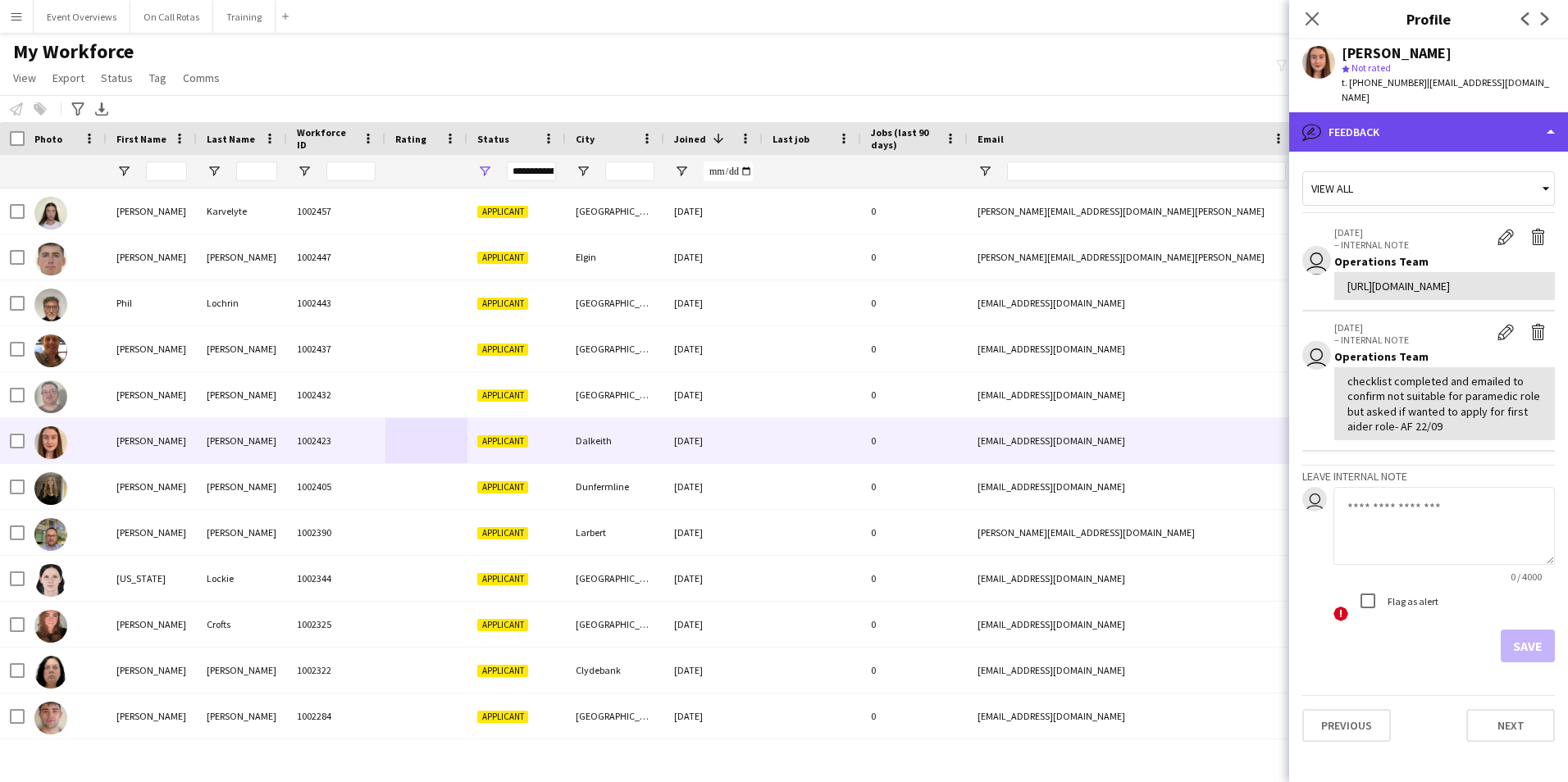
click at [1407, 122] on div "bubble-pencil Feedback" at bounding box center [1428, 132] width 279 height 39
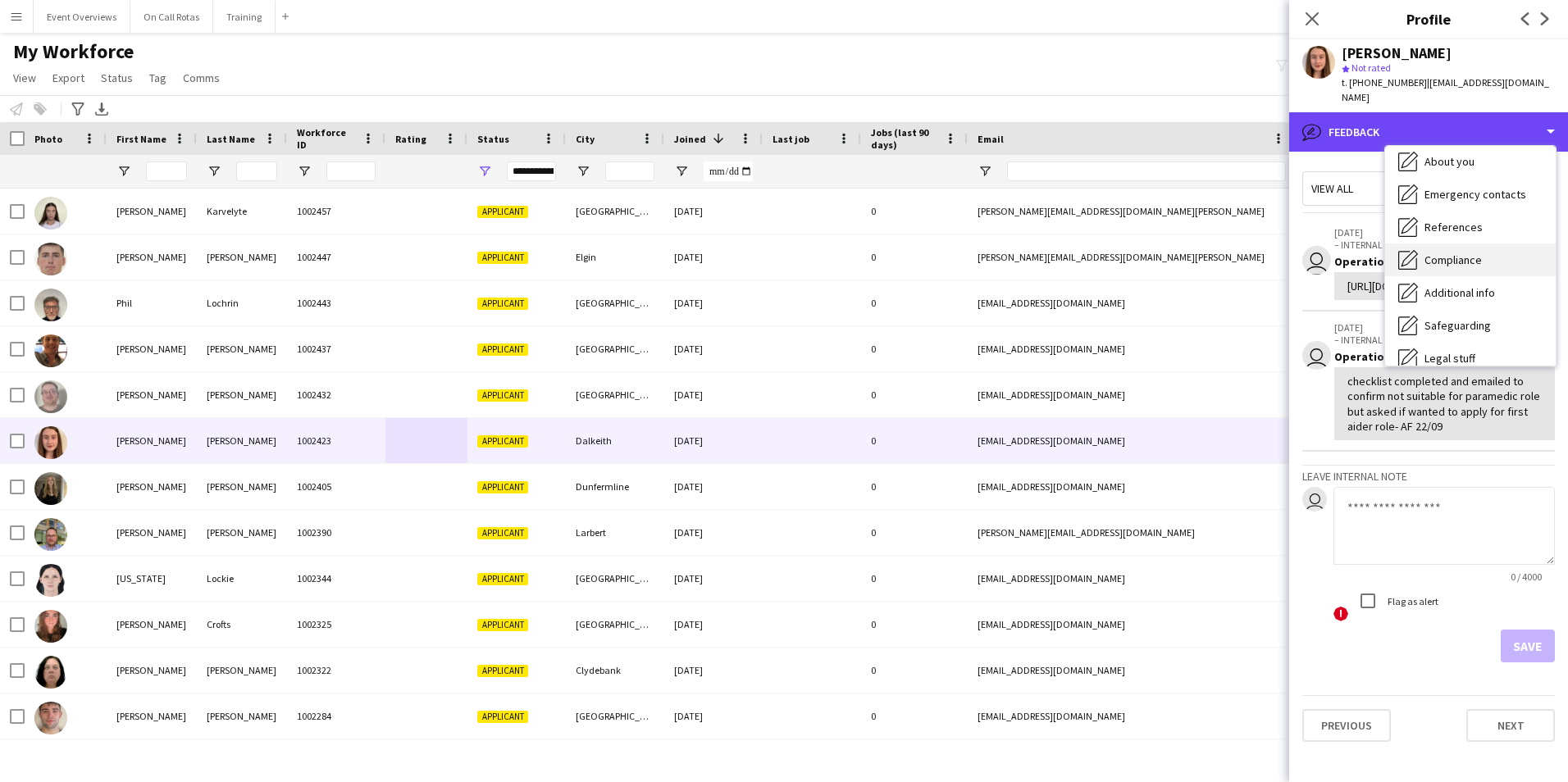
scroll to position [0, 0]
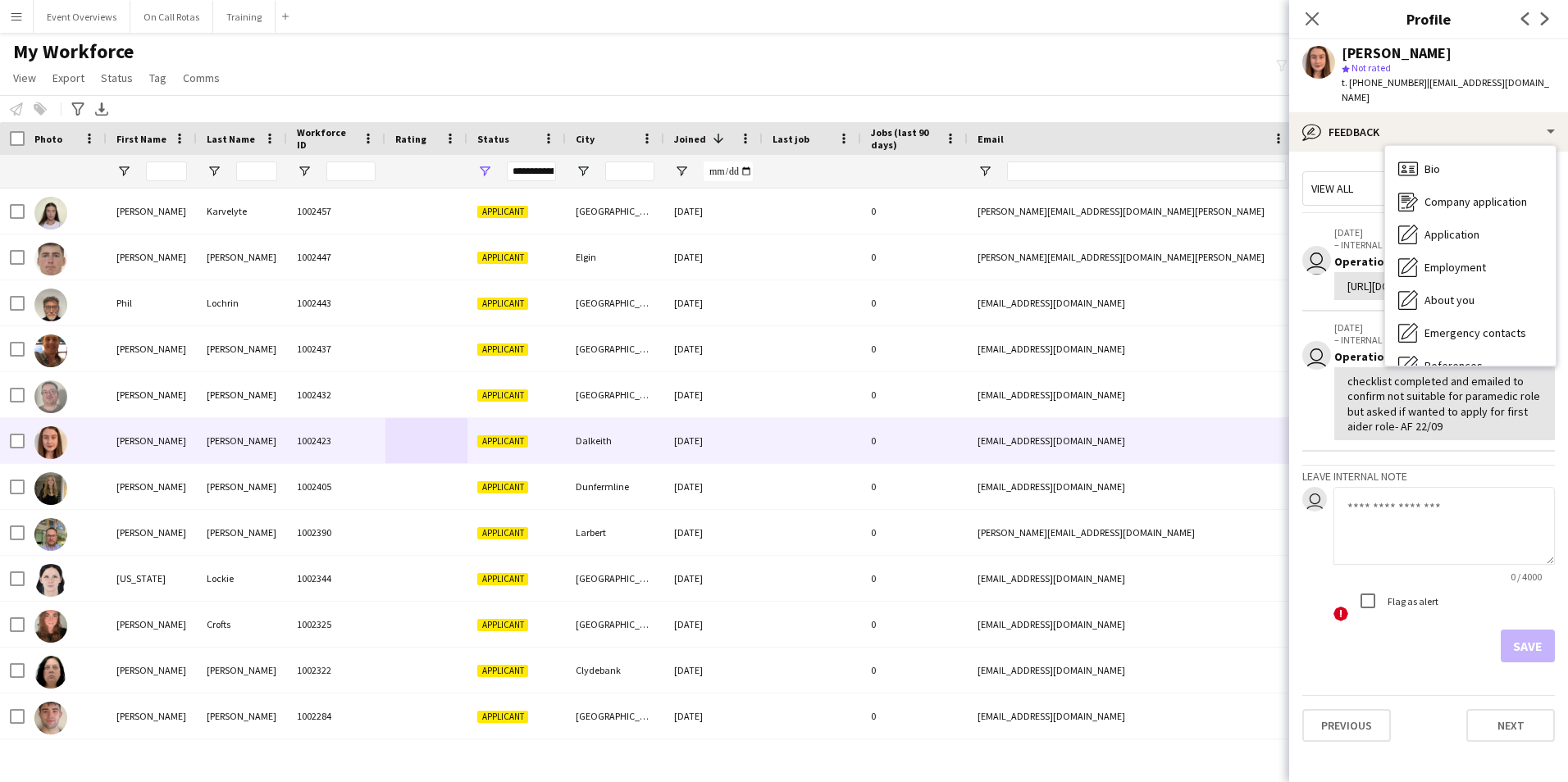
click at [1466, 153] on div "Bio Bio" at bounding box center [1470, 169] width 170 height 33
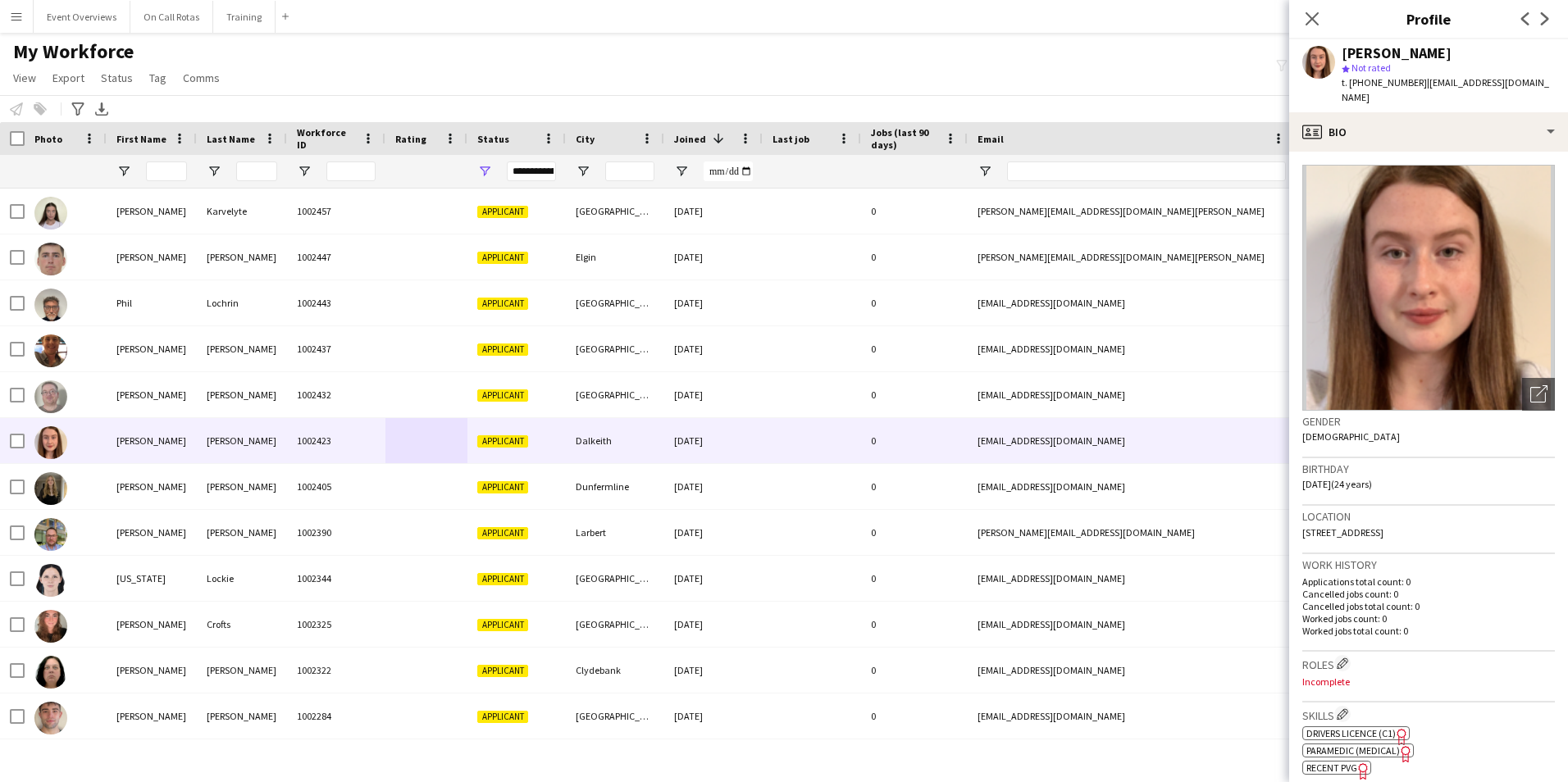
click at [1373, 727] on div "ok-circled2 background Layer 1 cross-circle-red background Layer 1 Drivers Lice…" at bounding box center [1428, 748] width 253 height 52
click at [1377, 745] on span "Paramedic (Medical)" at bounding box center [1353, 750] width 94 height 12
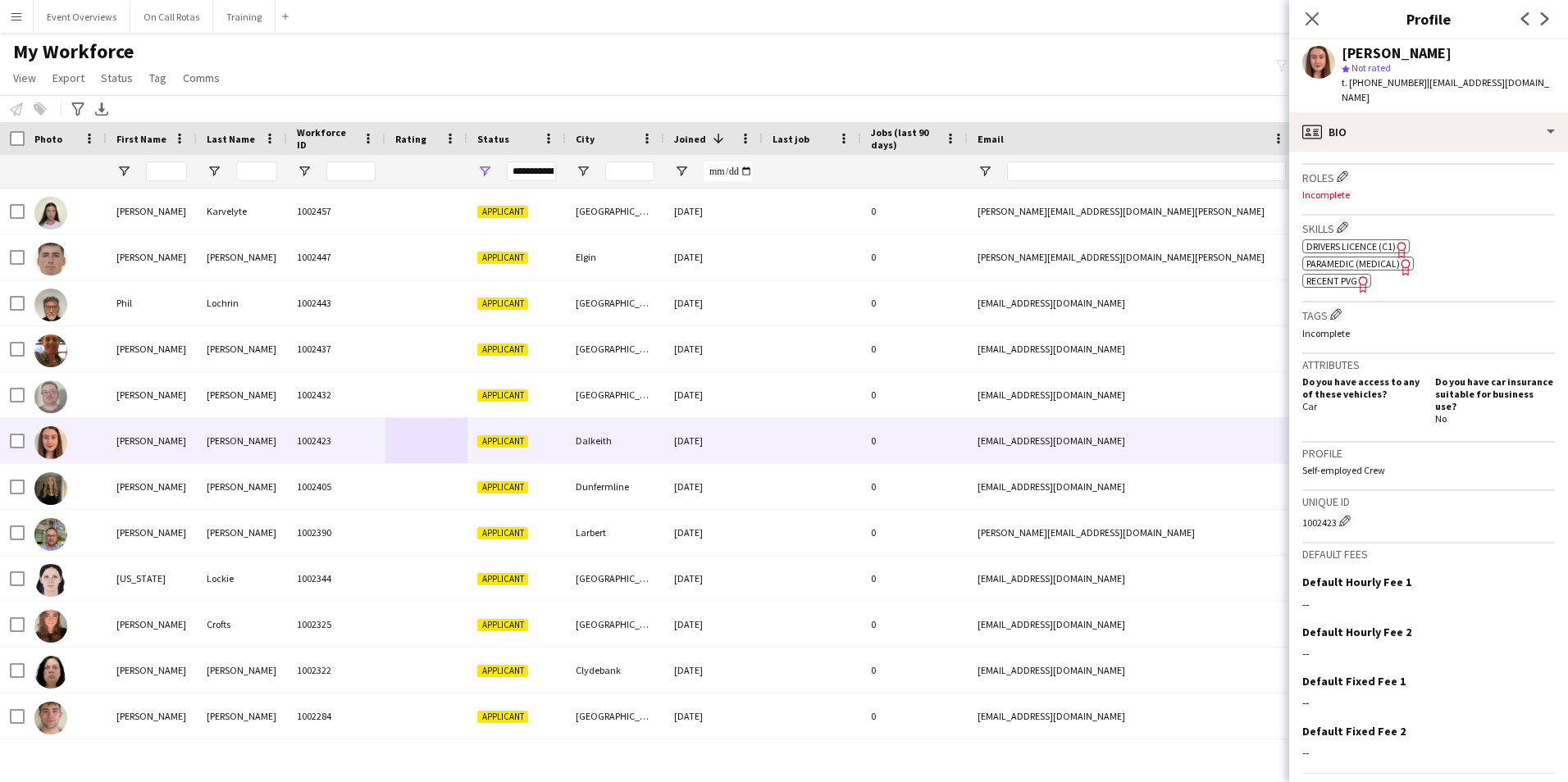
scroll to position [492, 0]
click at [1318, 14] on icon "Close pop-in" at bounding box center [1311, 18] width 16 height 16
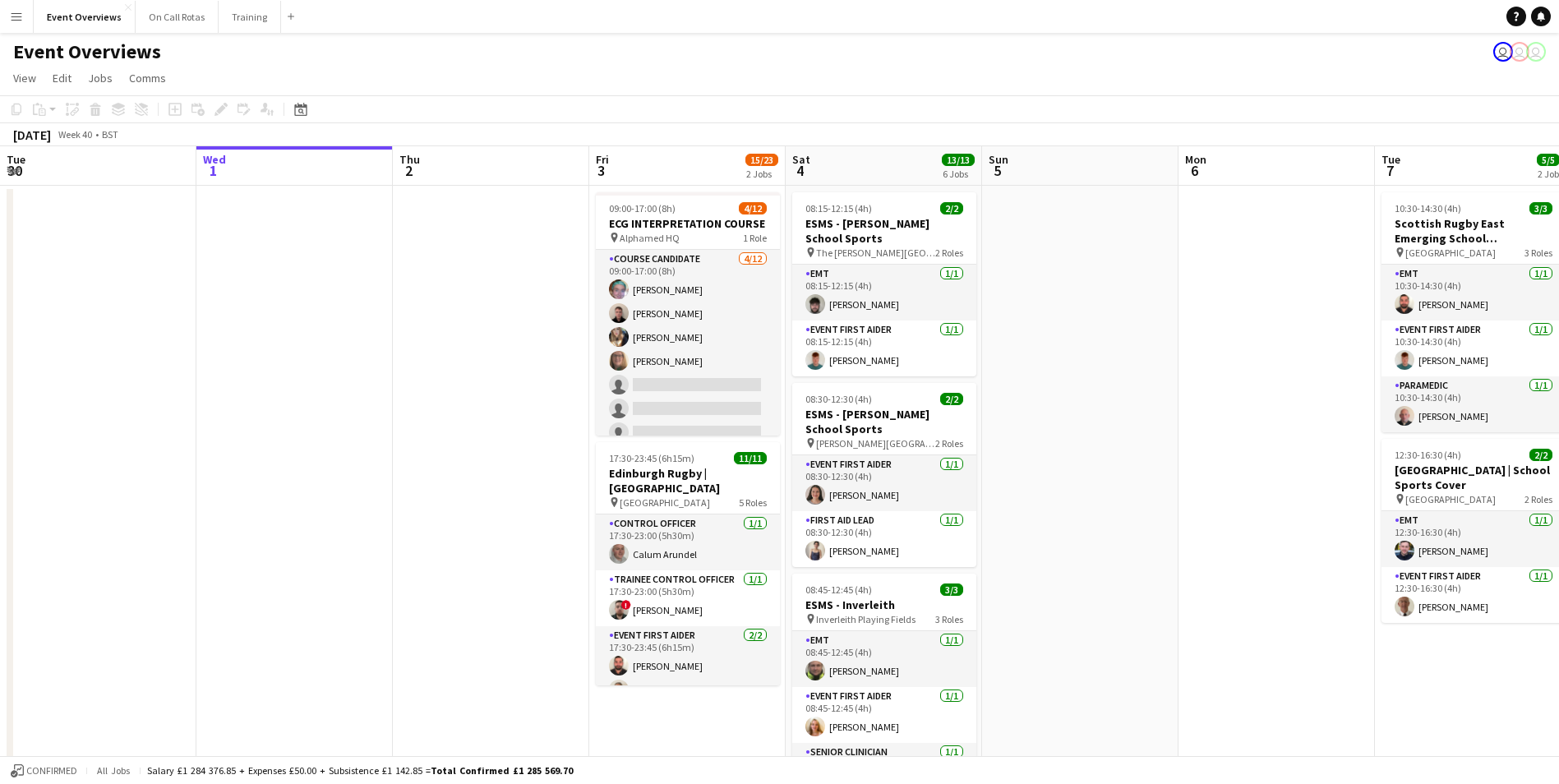
click at [22, 17] on app-icon "Menu" at bounding box center [17, 17] width 13 height 13
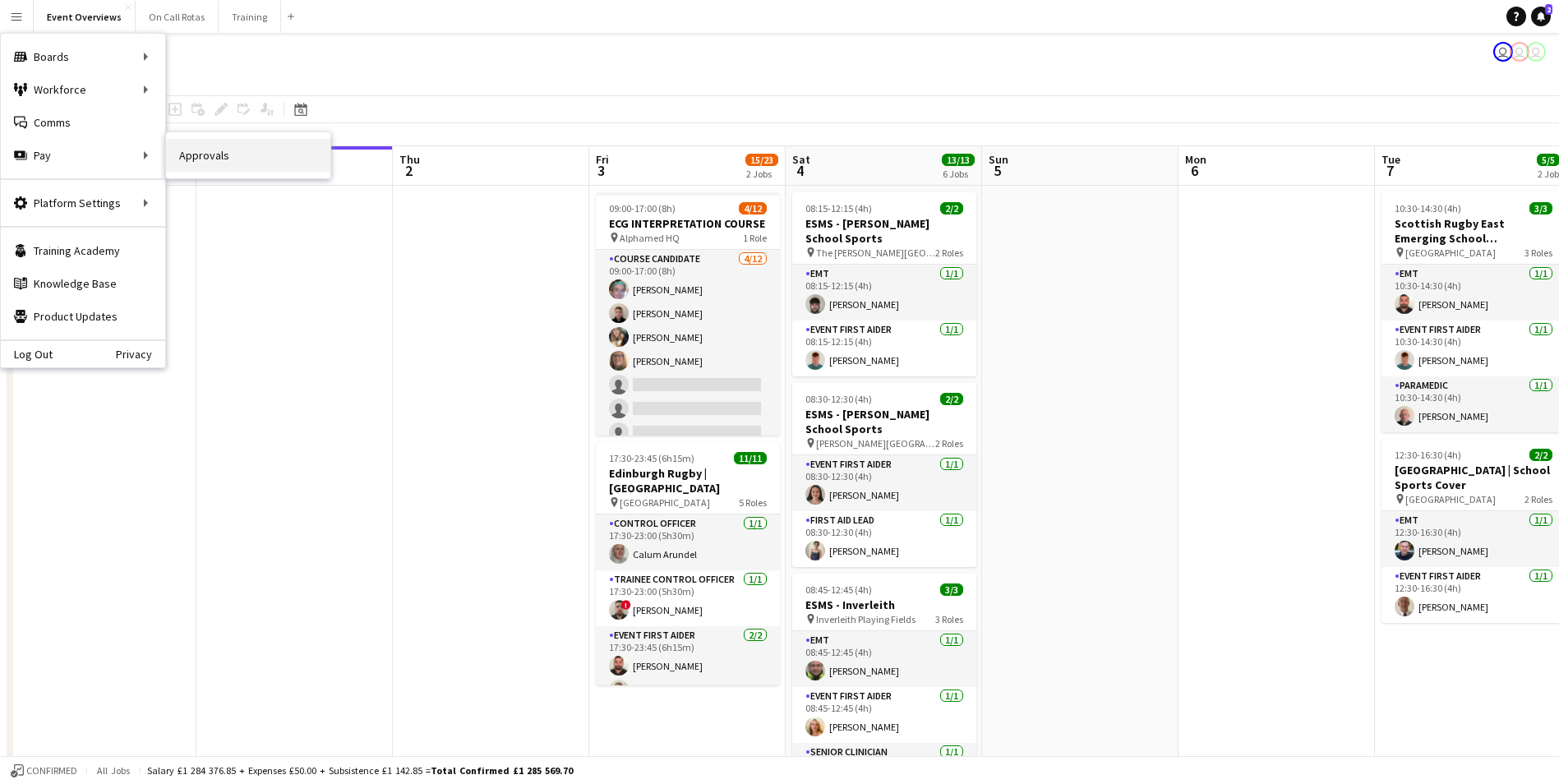
click at [181, 151] on link "Approvals" at bounding box center [248, 155] width 164 height 33
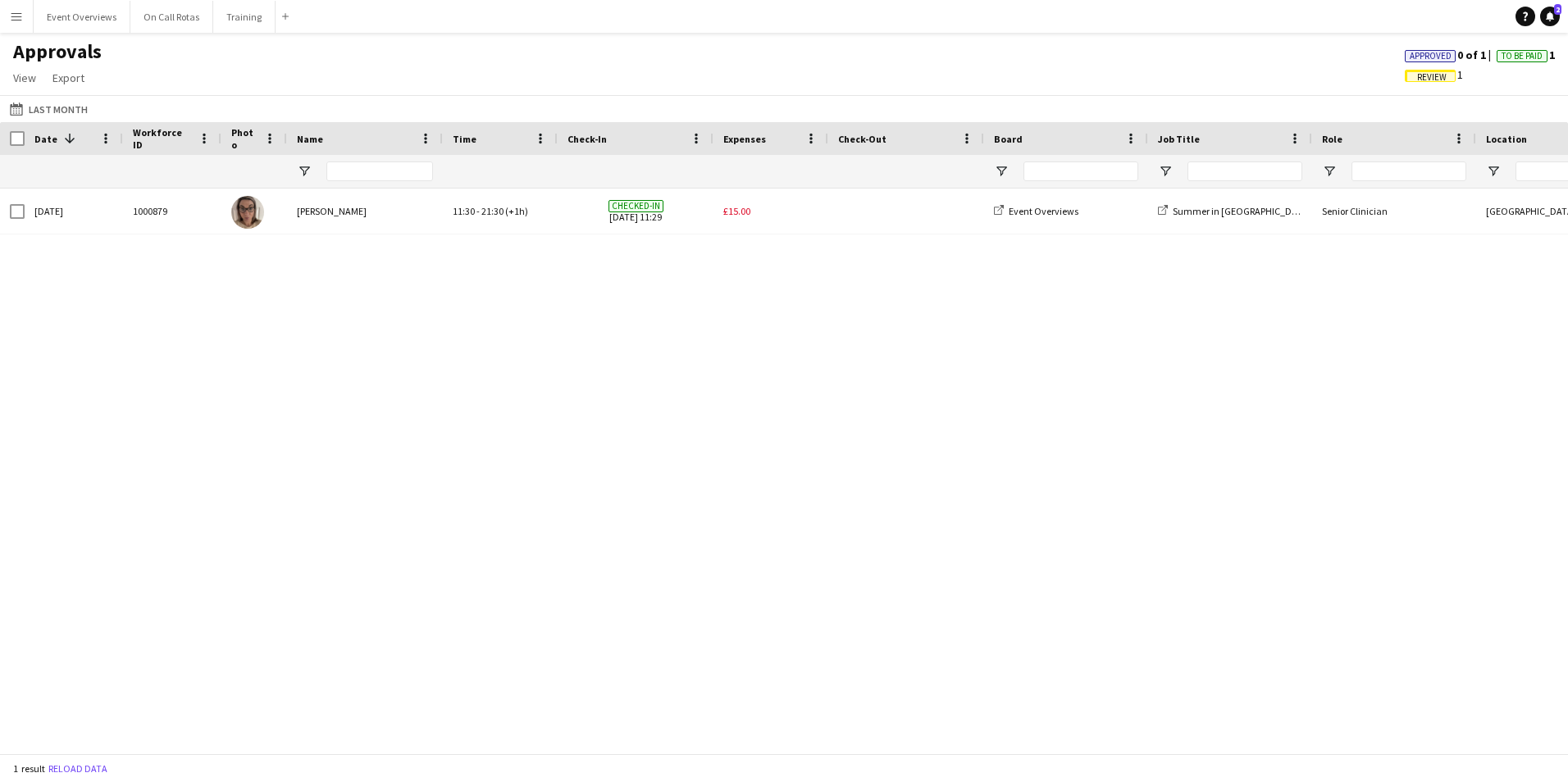
click at [8, 23] on button "Menu" at bounding box center [16, 16] width 33 height 33
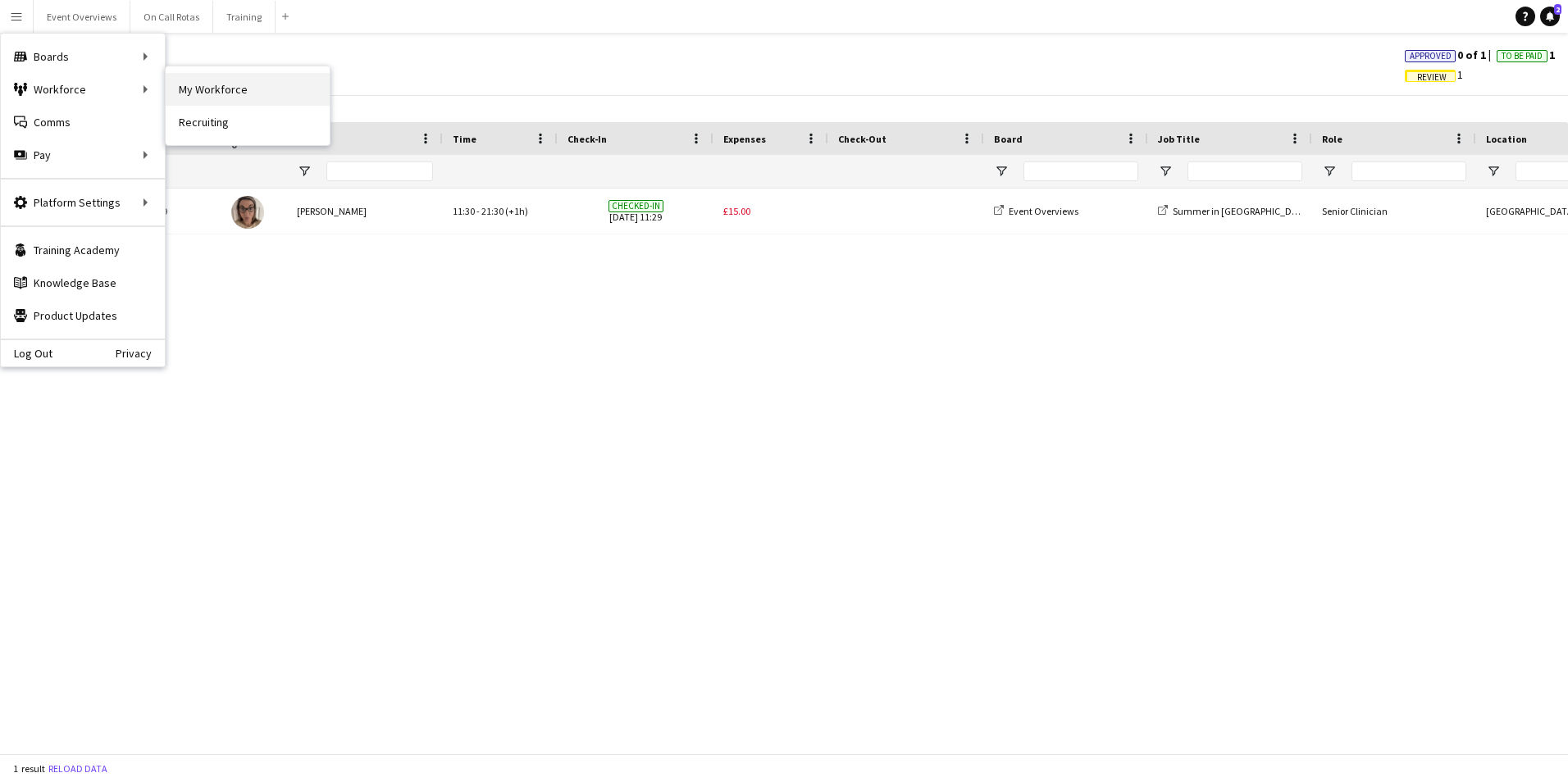
click at [219, 89] on link "My Workforce" at bounding box center [247, 89] width 164 height 33
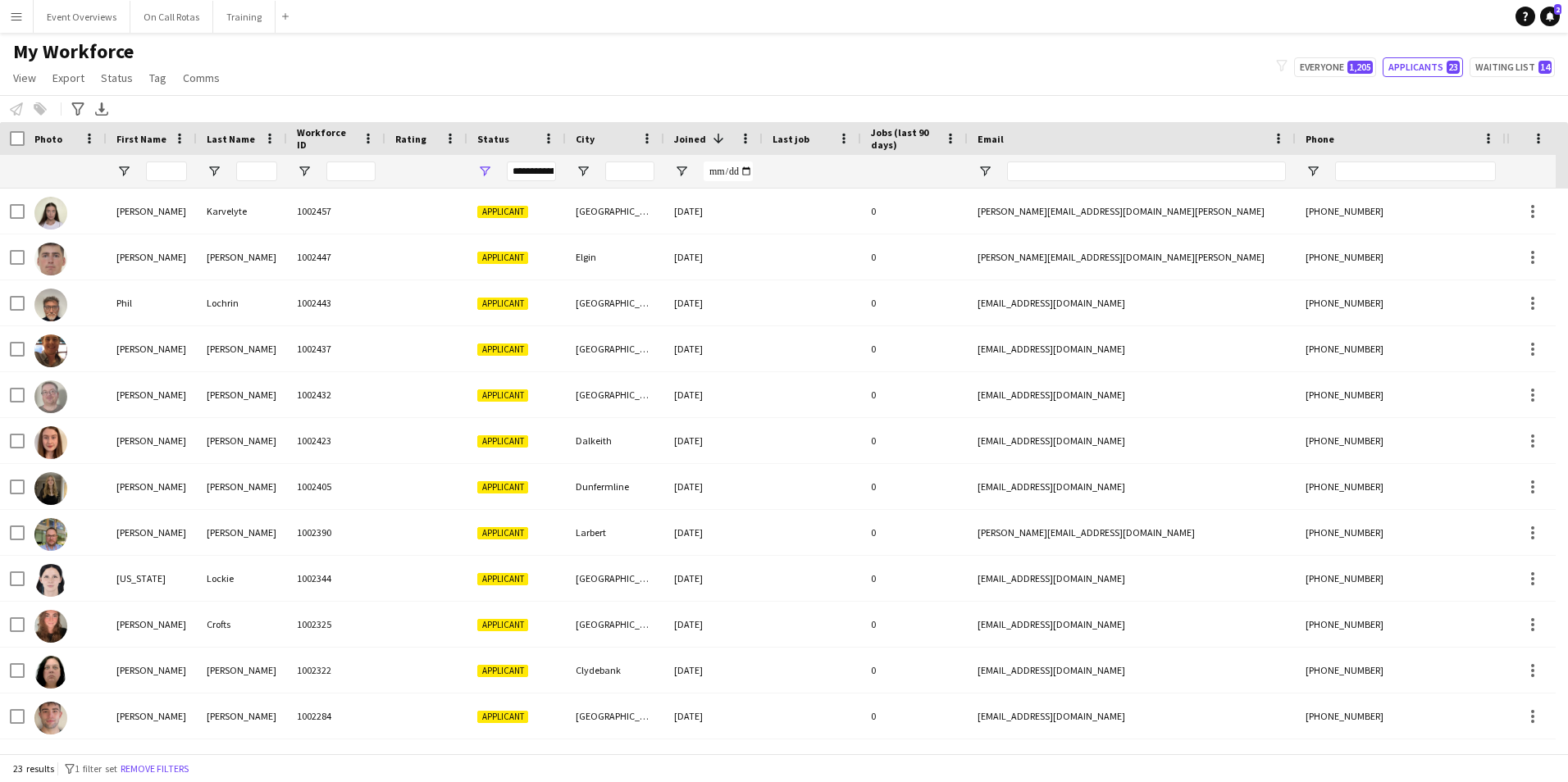
click at [516, 168] on div "**********" at bounding box center [531, 170] width 50 height 20
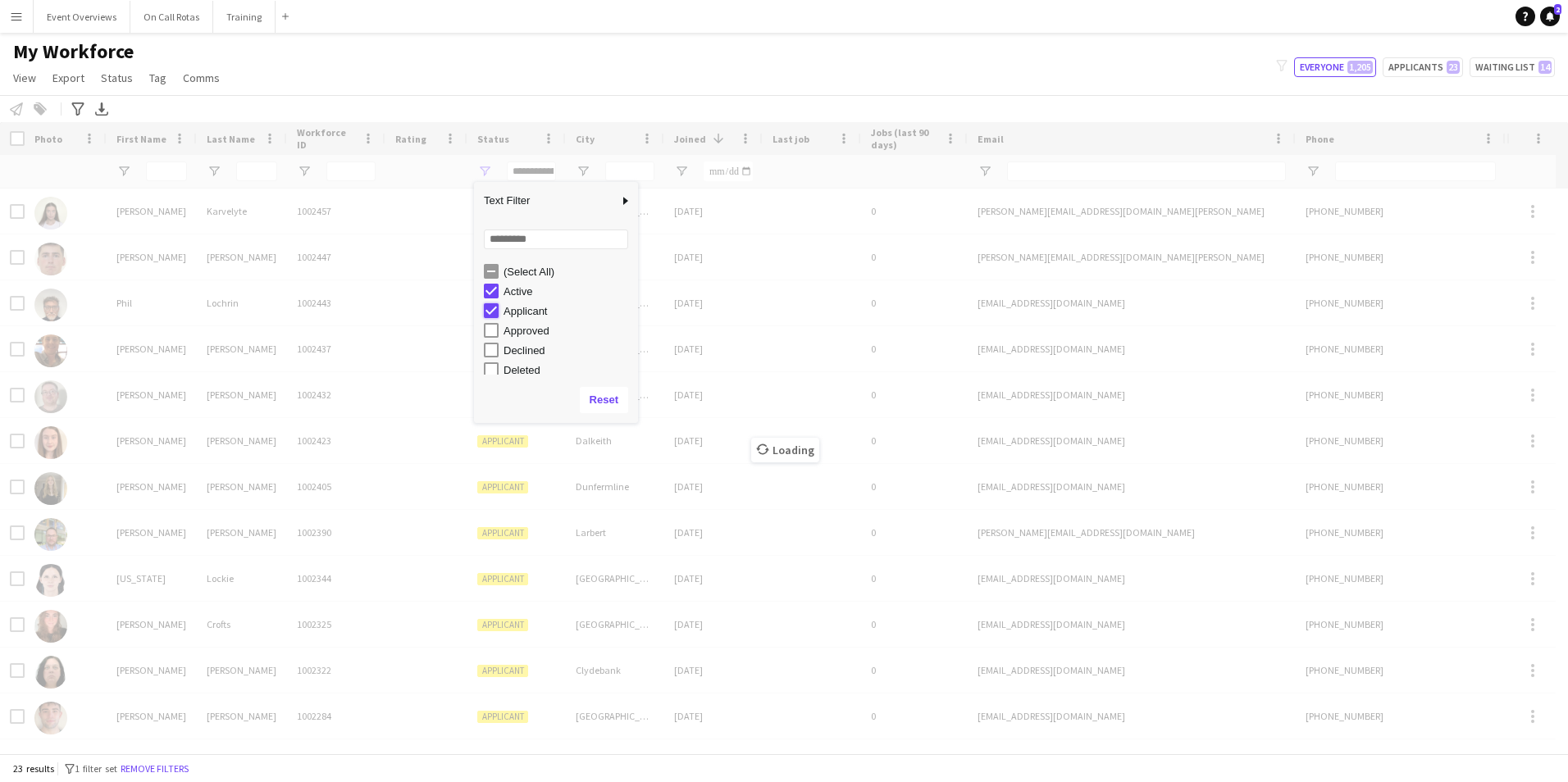
type input "**********"
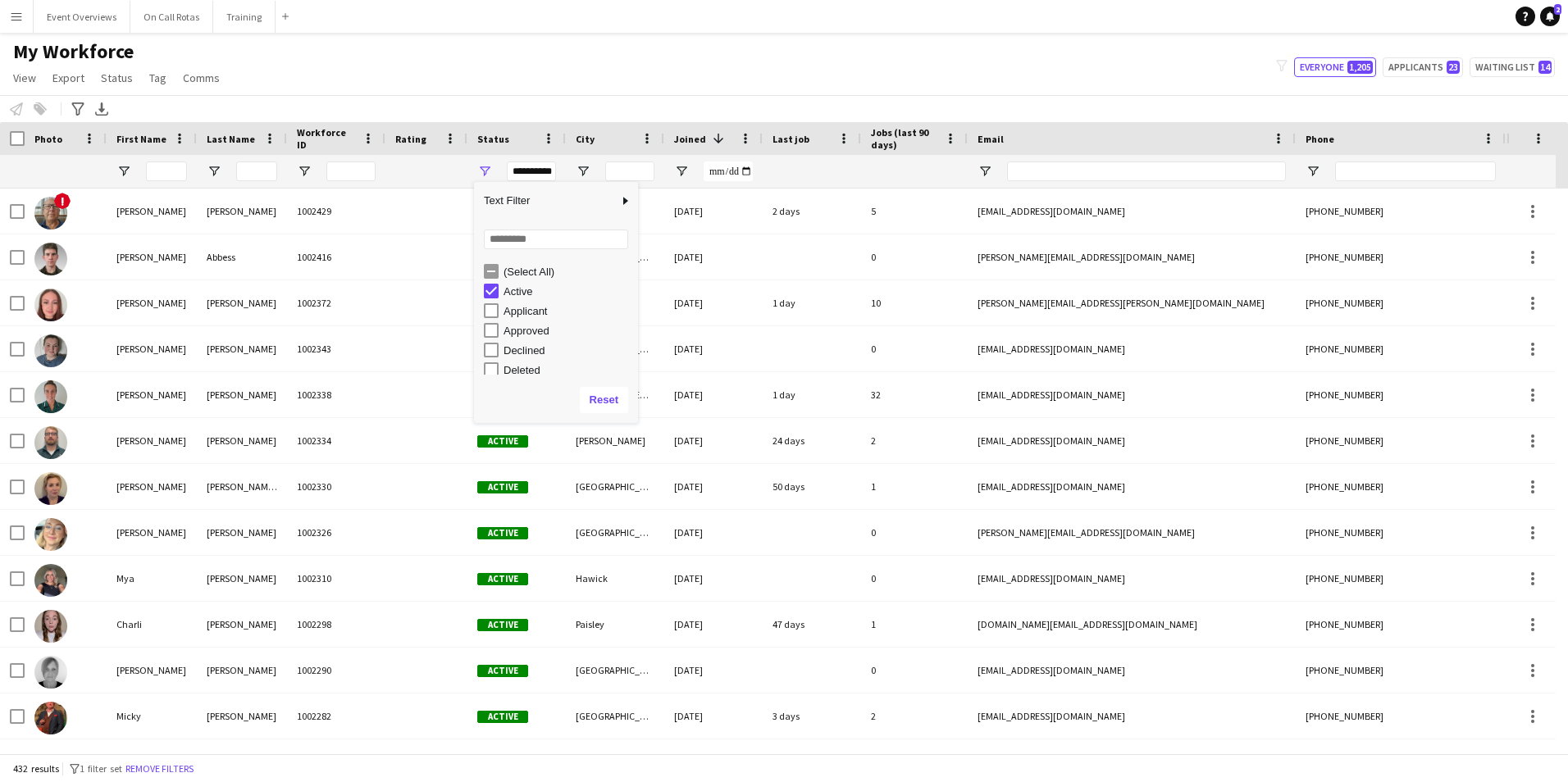
click at [552, 69] on div "My Workforce View Views Default view Active Staff Applications - First Aider Ap…" at bounding box center [784, 67] width 1568 height 56
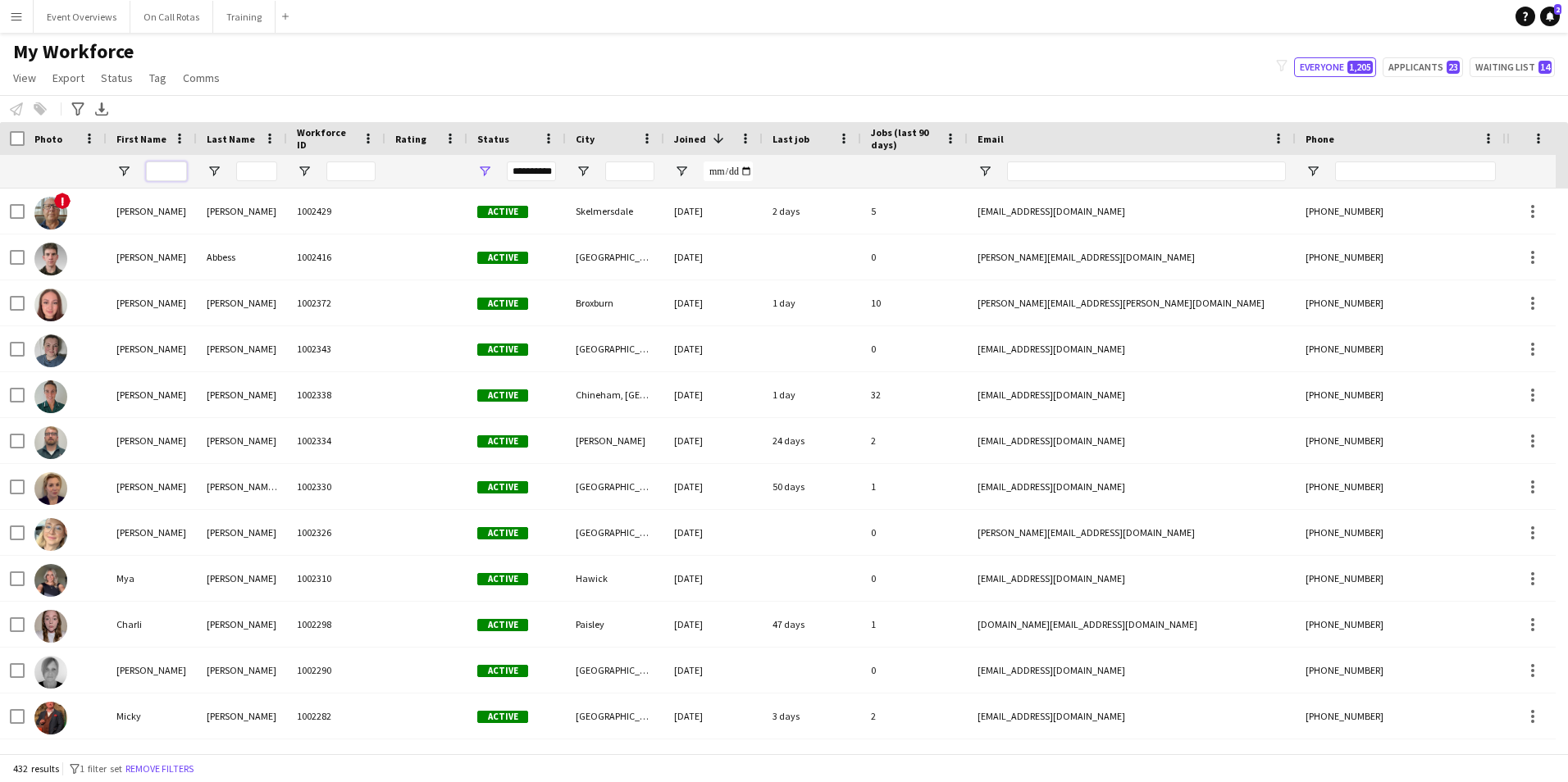
click at [167, 167] on input "First Name Filter Input" at bounding box center [167, 170] width 41 height 20
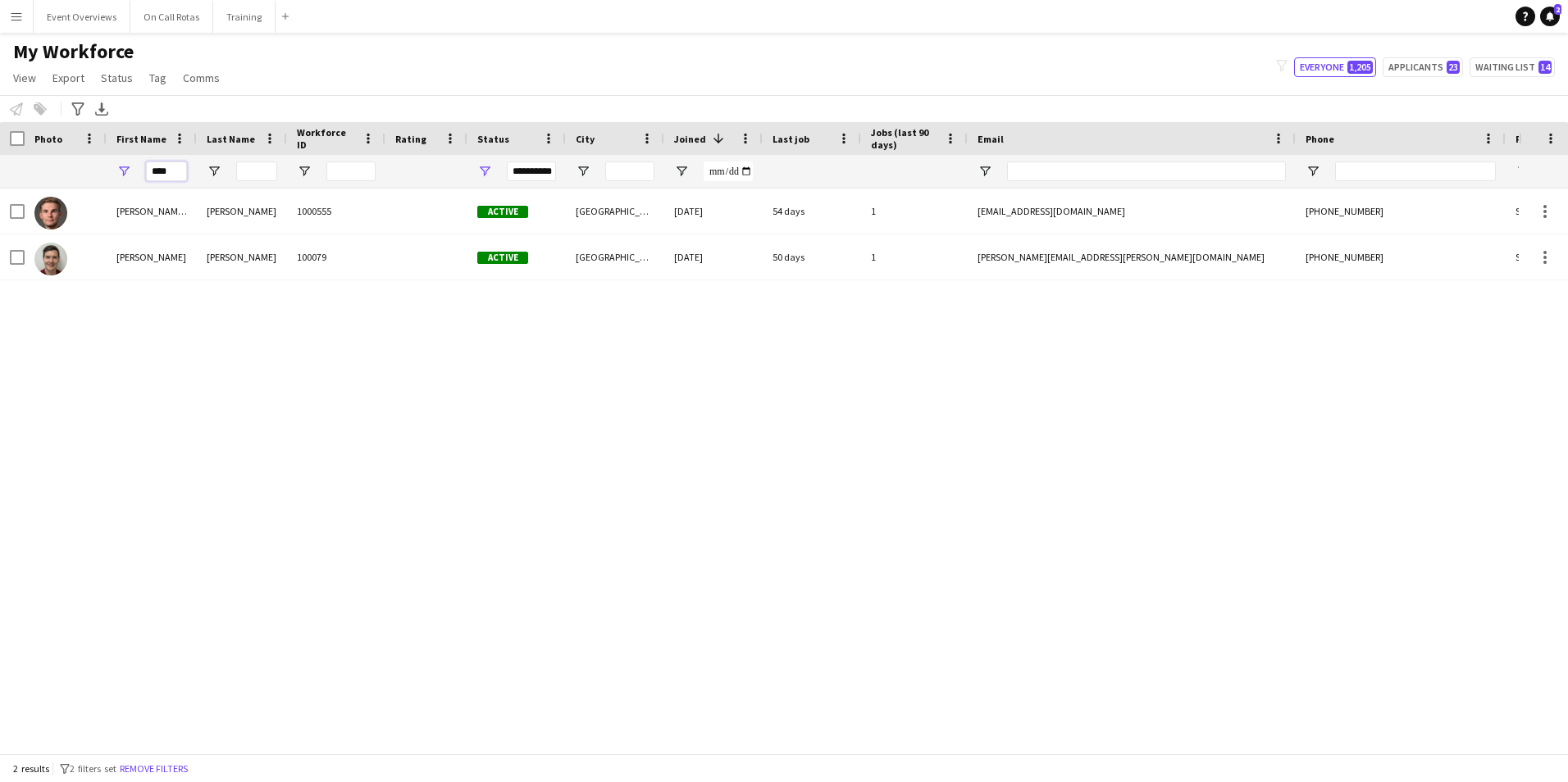
type input "****"
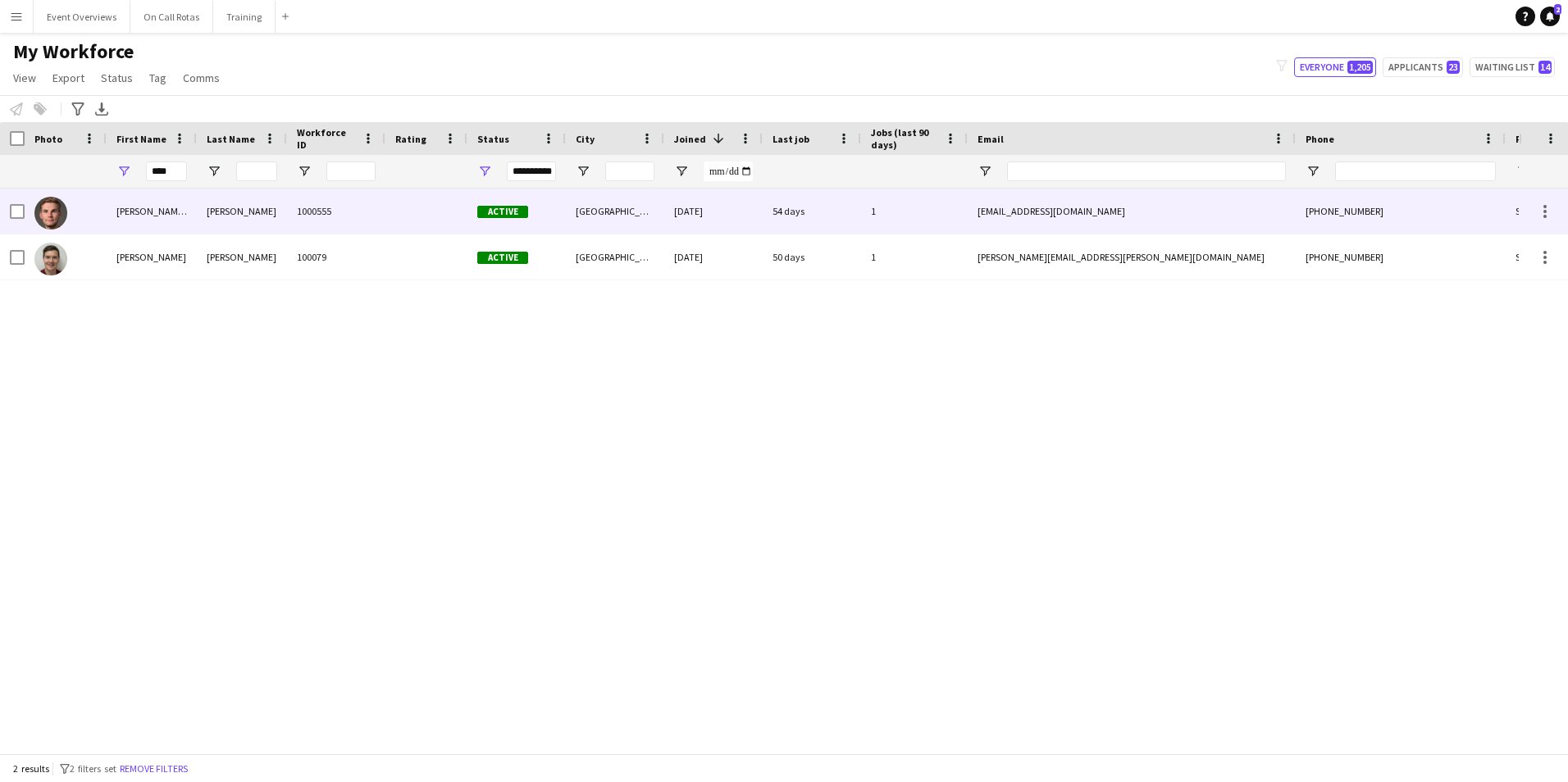
click at [356, 200] on div "1000555" at bounding box center [335, 211] width 98 height 45
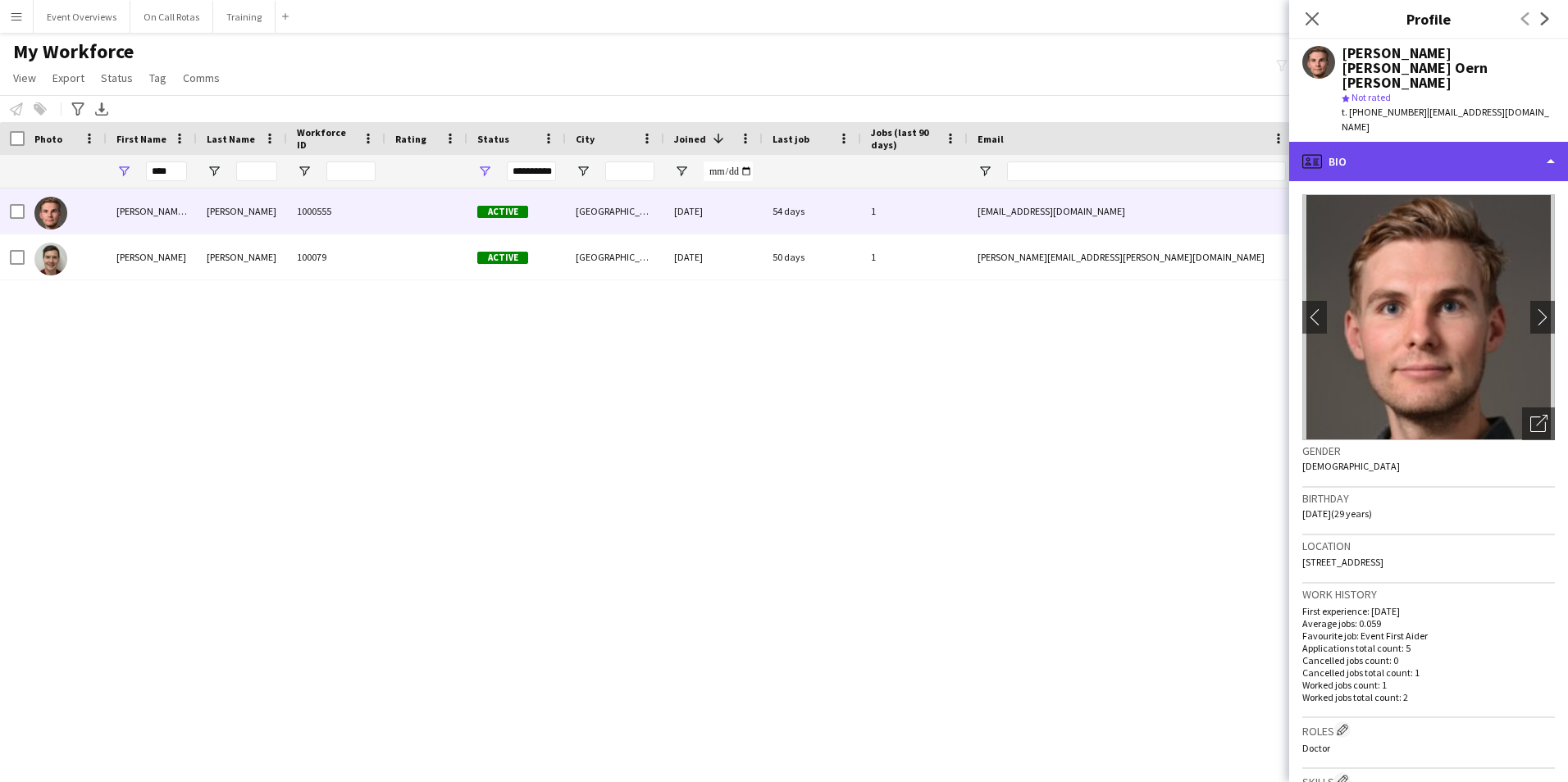
click at [1397, 141] on div "profile Bio" at bounding box center [1428, 161] width 279 height 39
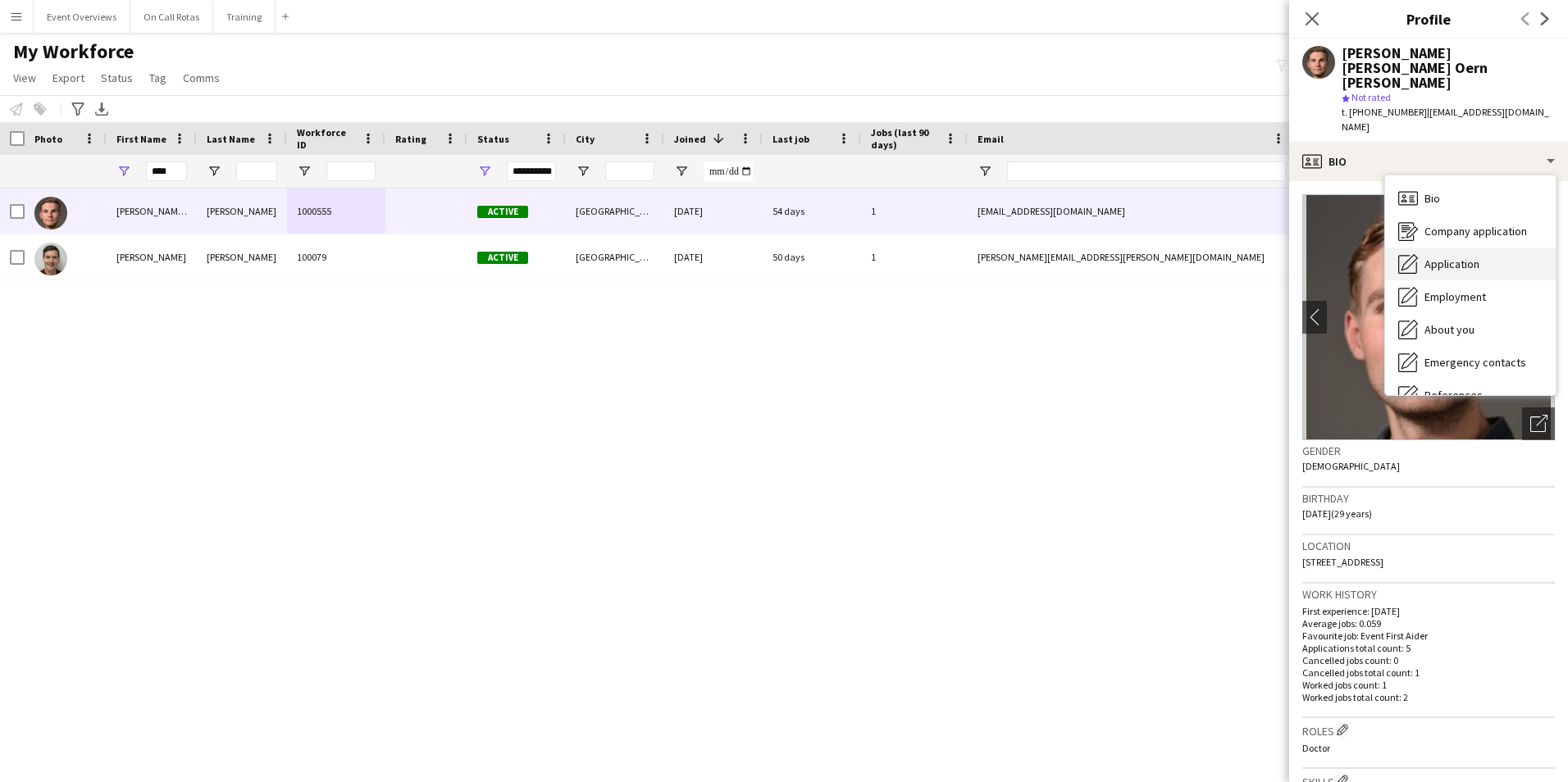
click at [1442, 257] on span "Application" at bounding box center [1451, 264] width 55 height 15
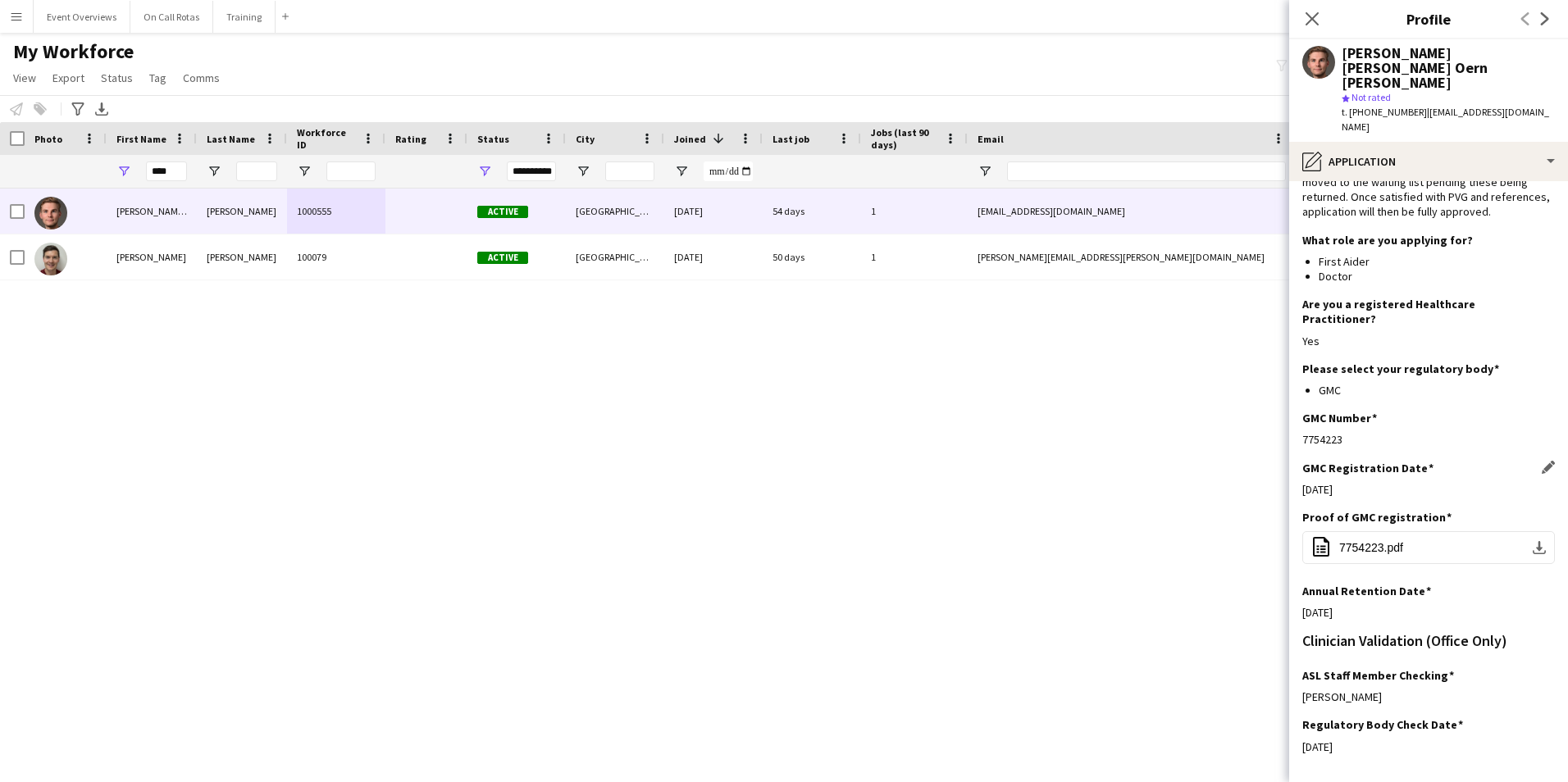
scroll to position [156, 0]
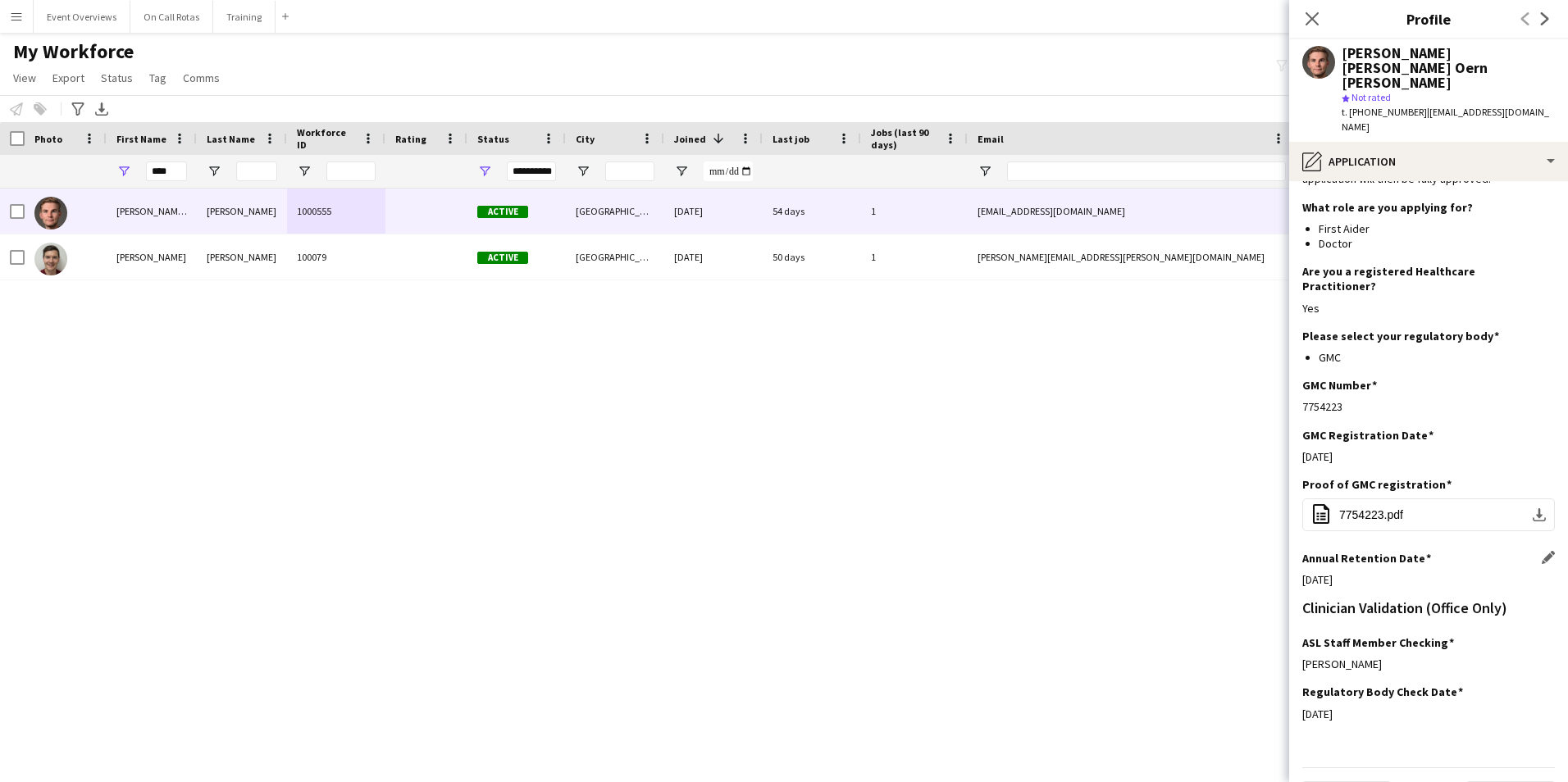
click at [1542, 551] on app-icon "Edit this field" at bounding box center [1548, 557] width 13 height 13
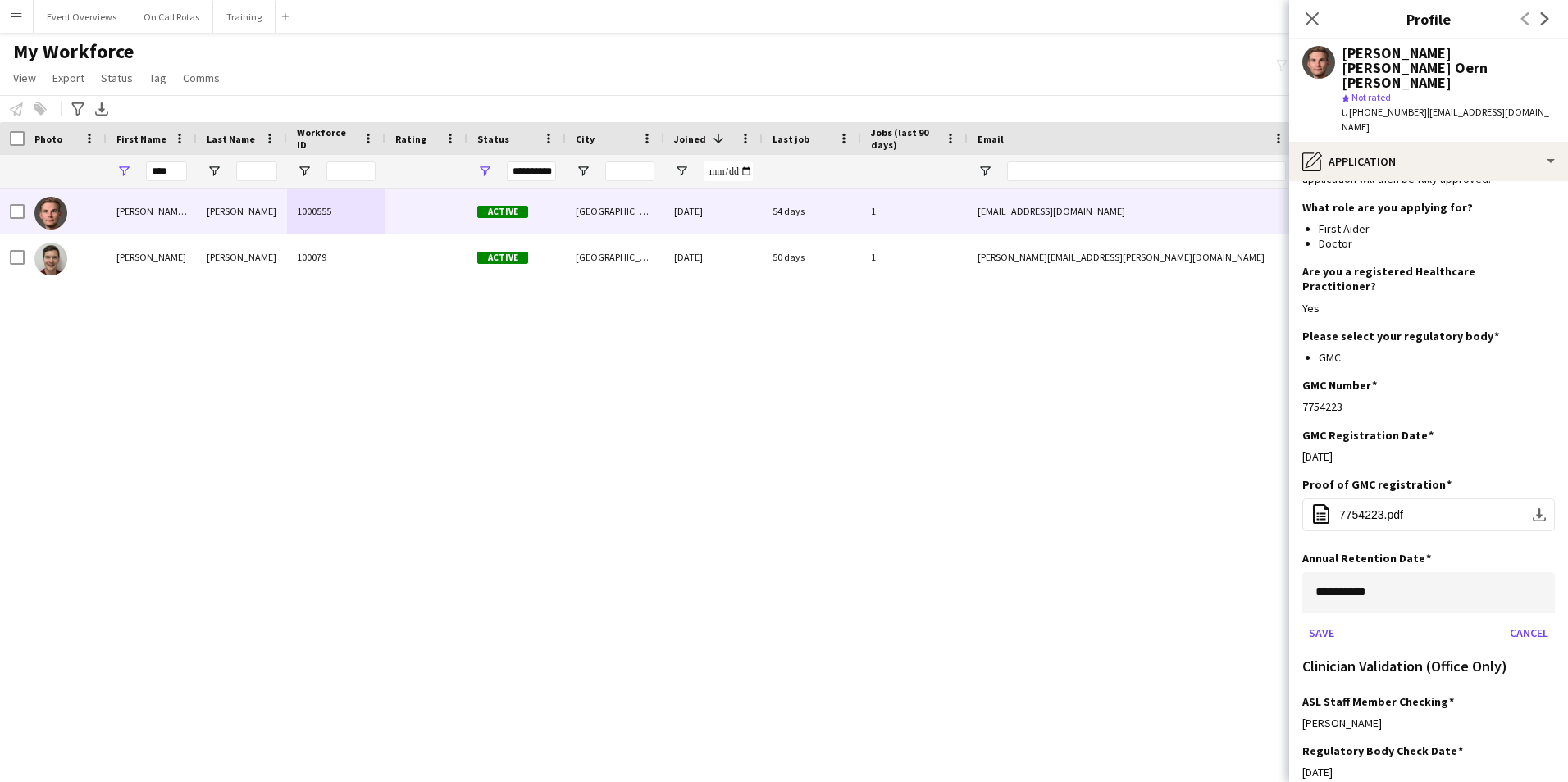
click at [1475, 557] on body "Menu Boards Boards Boards All jobs Status Workforce Workforce My Workforce Recr…" at bounding box center [784, 391] width 1568 height 782
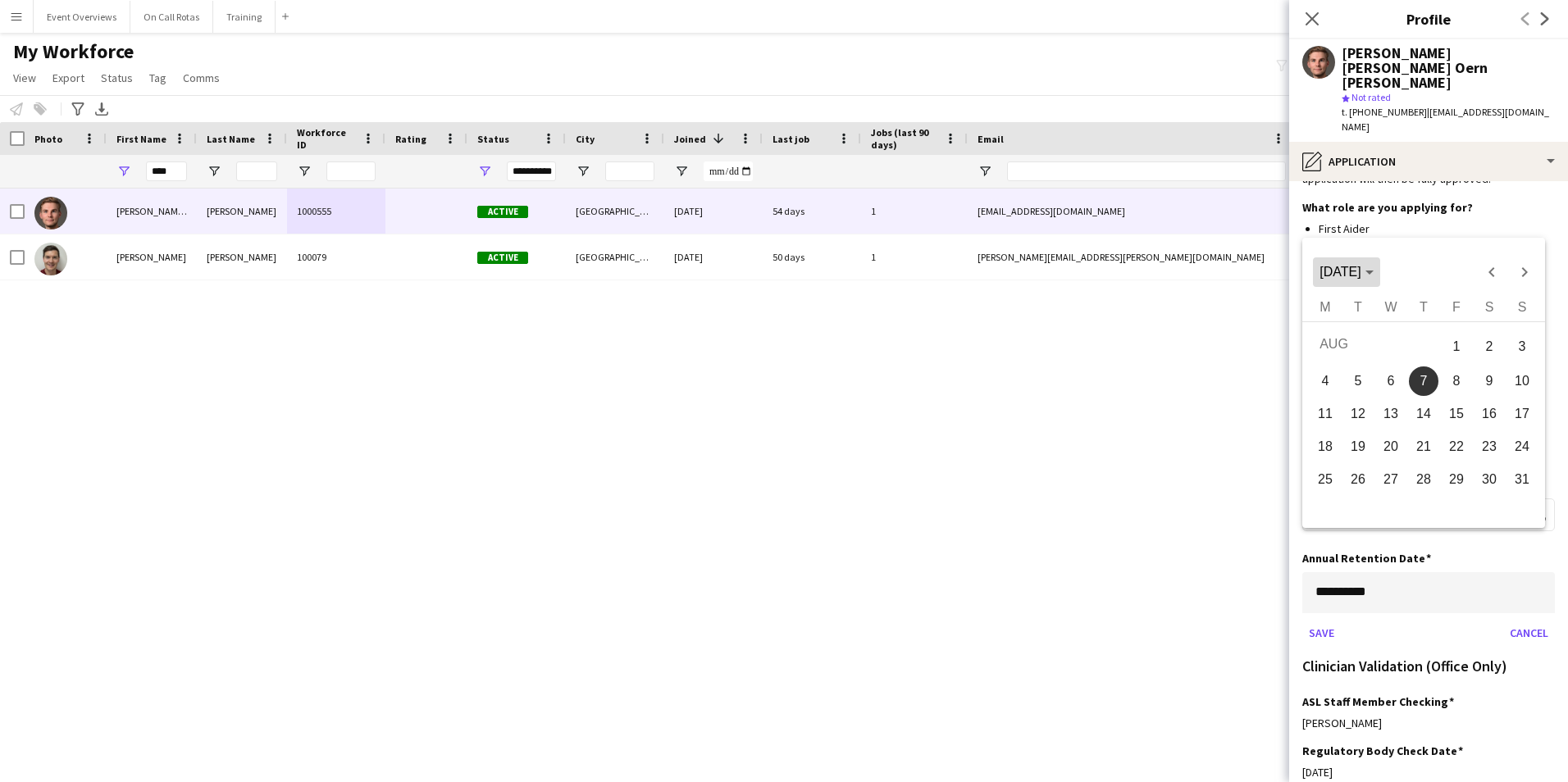
click at [1360, 273] on span "AUG 2025" at bounding box center [1339, 272] width 41 height 14
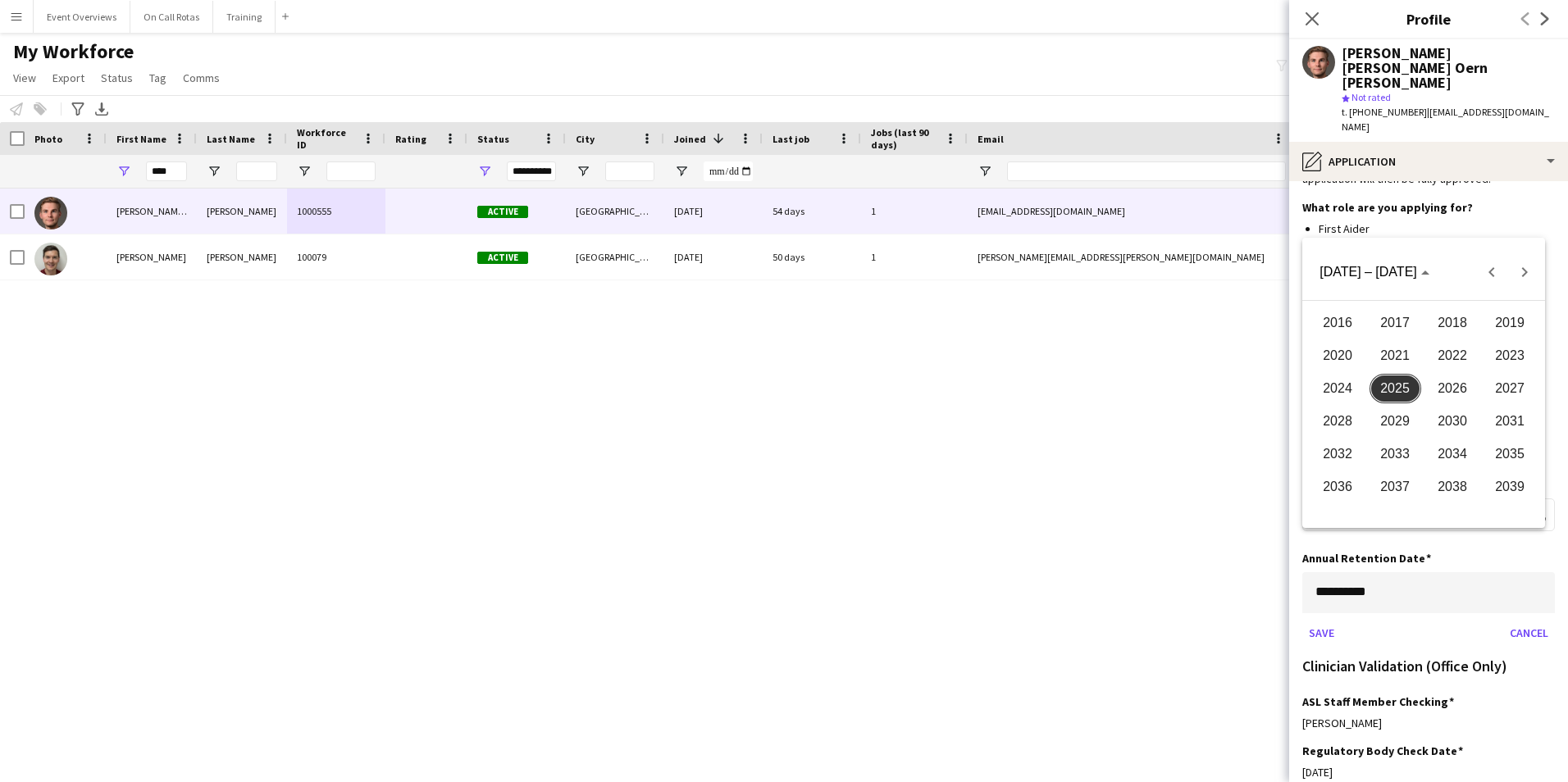
click at [1442, 388] on span "2026" at bounding box center [1452, 389] width 52 height 30
click at [1508, 391] on span "AUG" at bounding box center [1509, 389] width 52 height 30
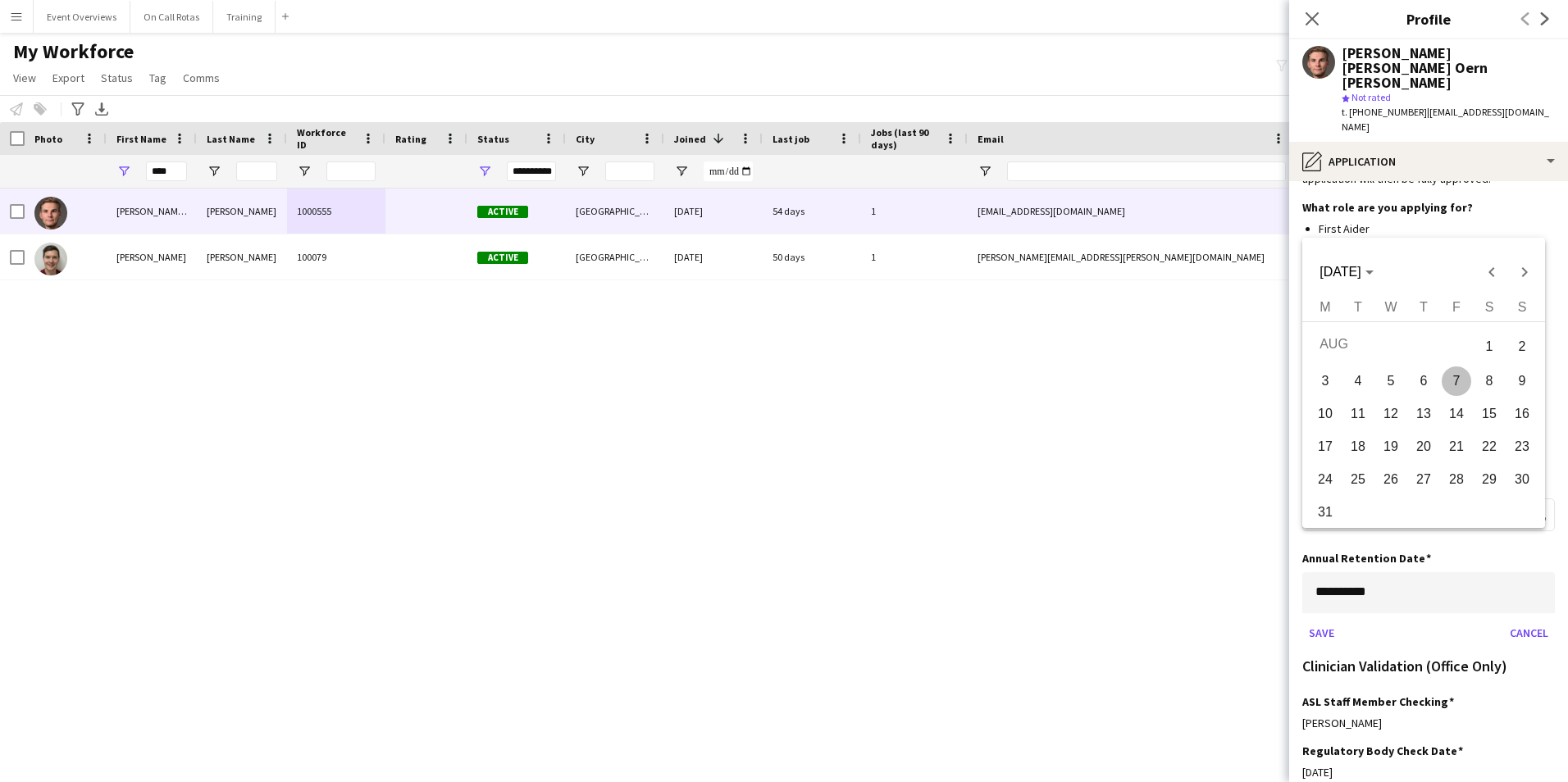
click at [1366, 384] on span "4" at bounding box center [1358, 381] width 30 height 30
type input "**********"
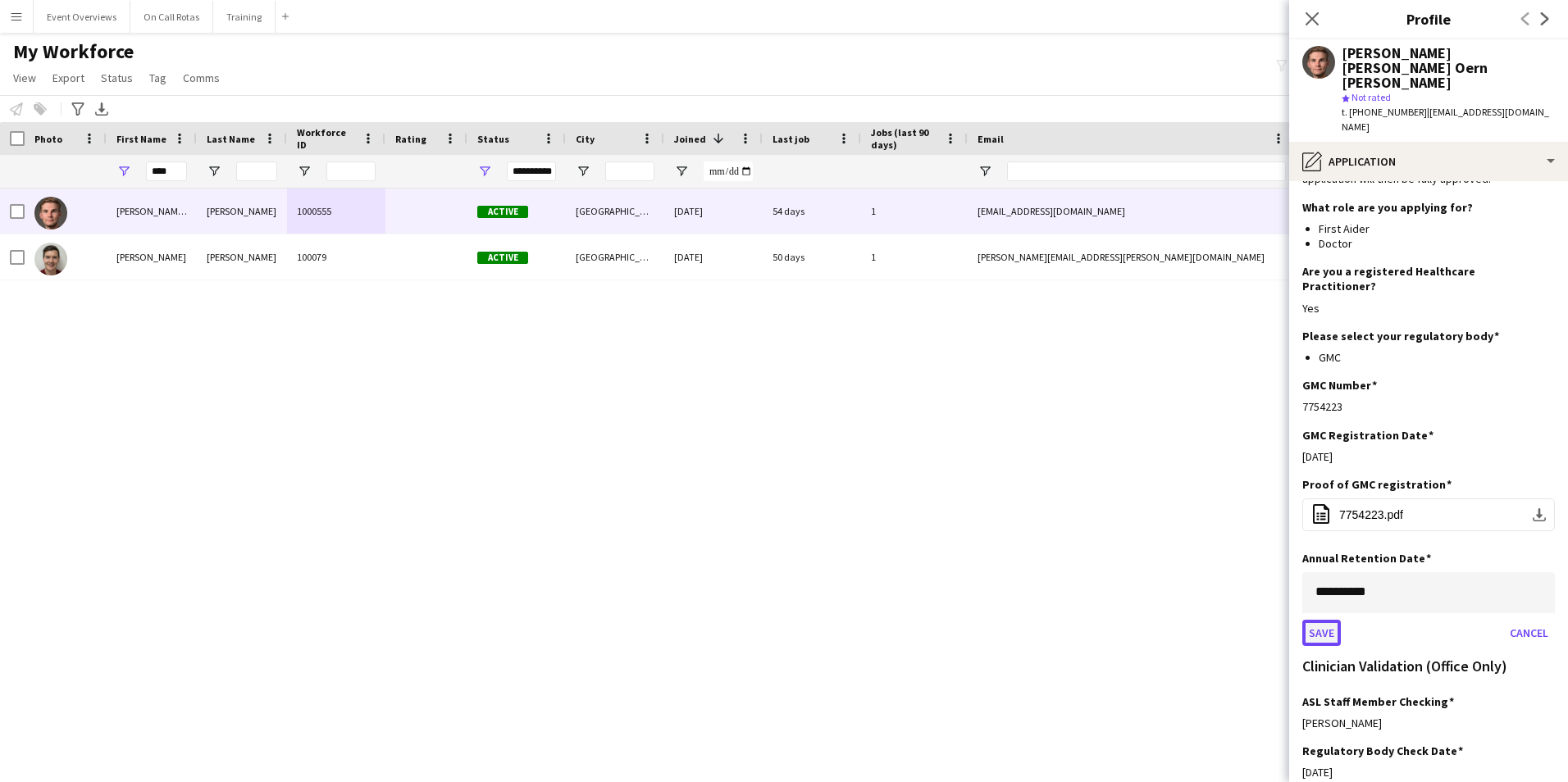
click at [1321, 620] on button "Save" at bounding box center [1321, 633] width 38 height 26
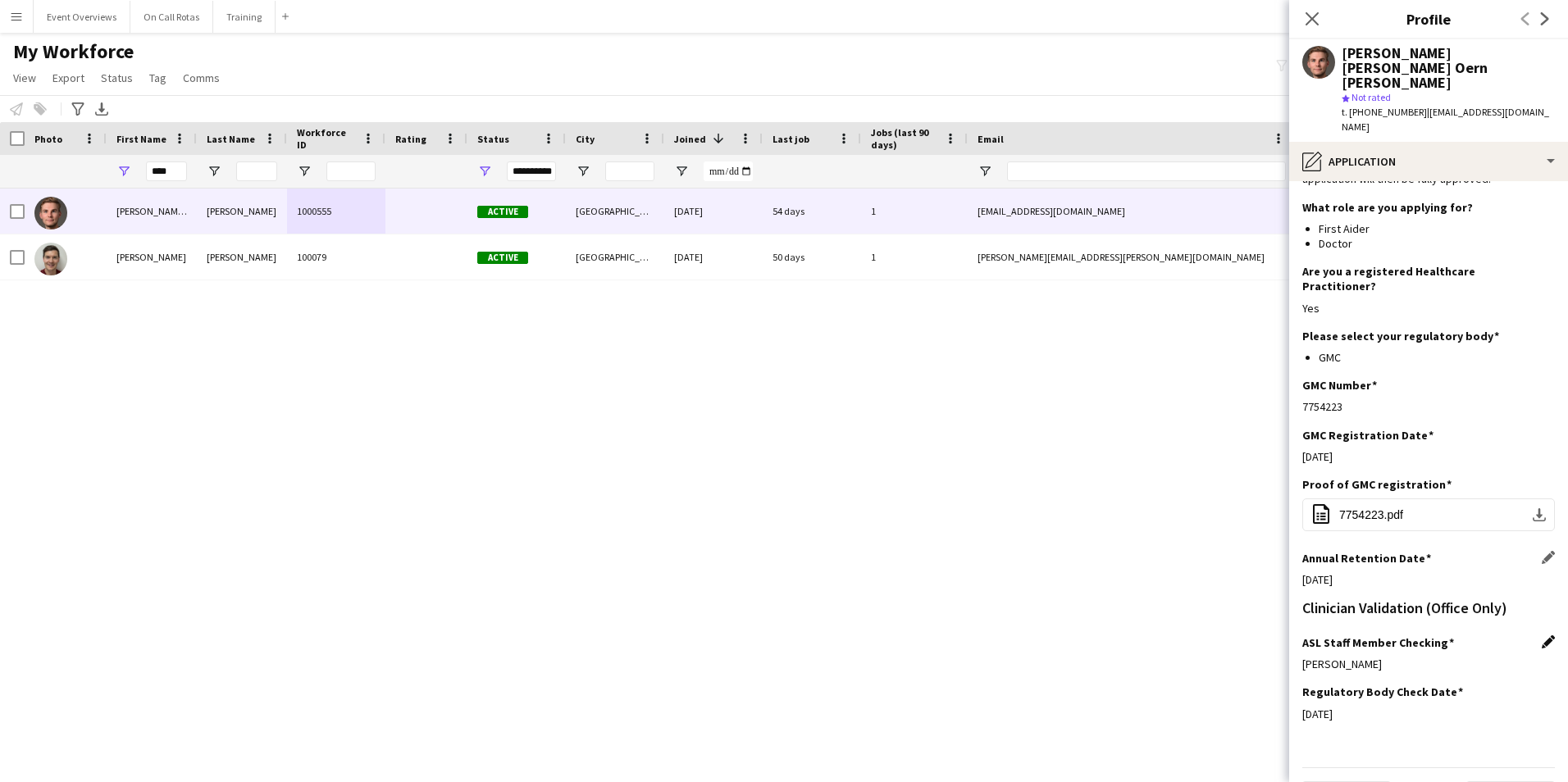
click at [1542, 635] on app-icon "Edit this field" at bounding box center [1548, 642] width 13 height 13
click at [1431, 657] on div "Jackie Tolland" at bounding box center [1412, 676] width 220 height 39
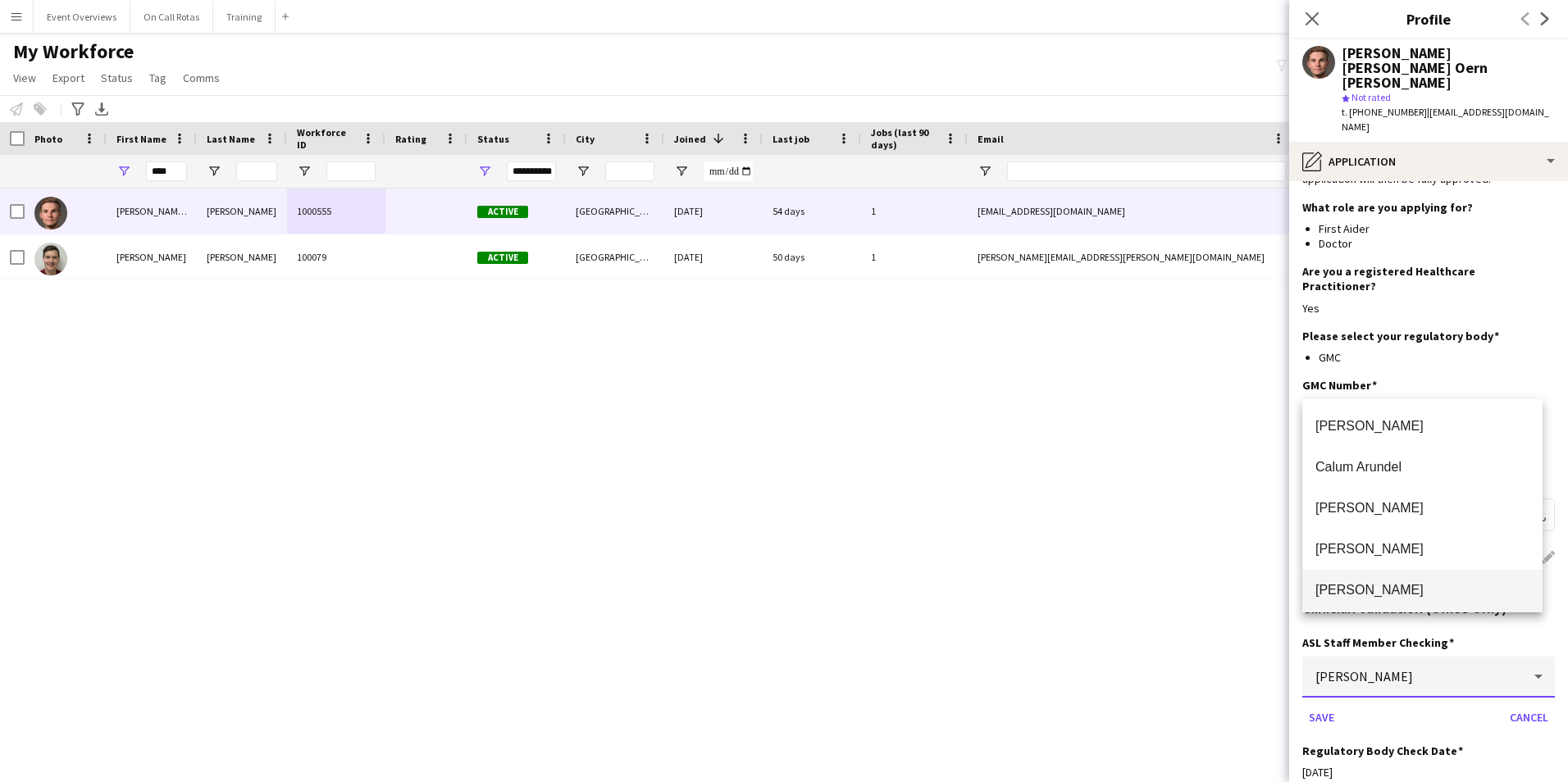
scroll to position [39, 0]
click at [1397, 497] on mat-option "Aimee Freeland" at bounding box center [1422, 510] width 240 height 41
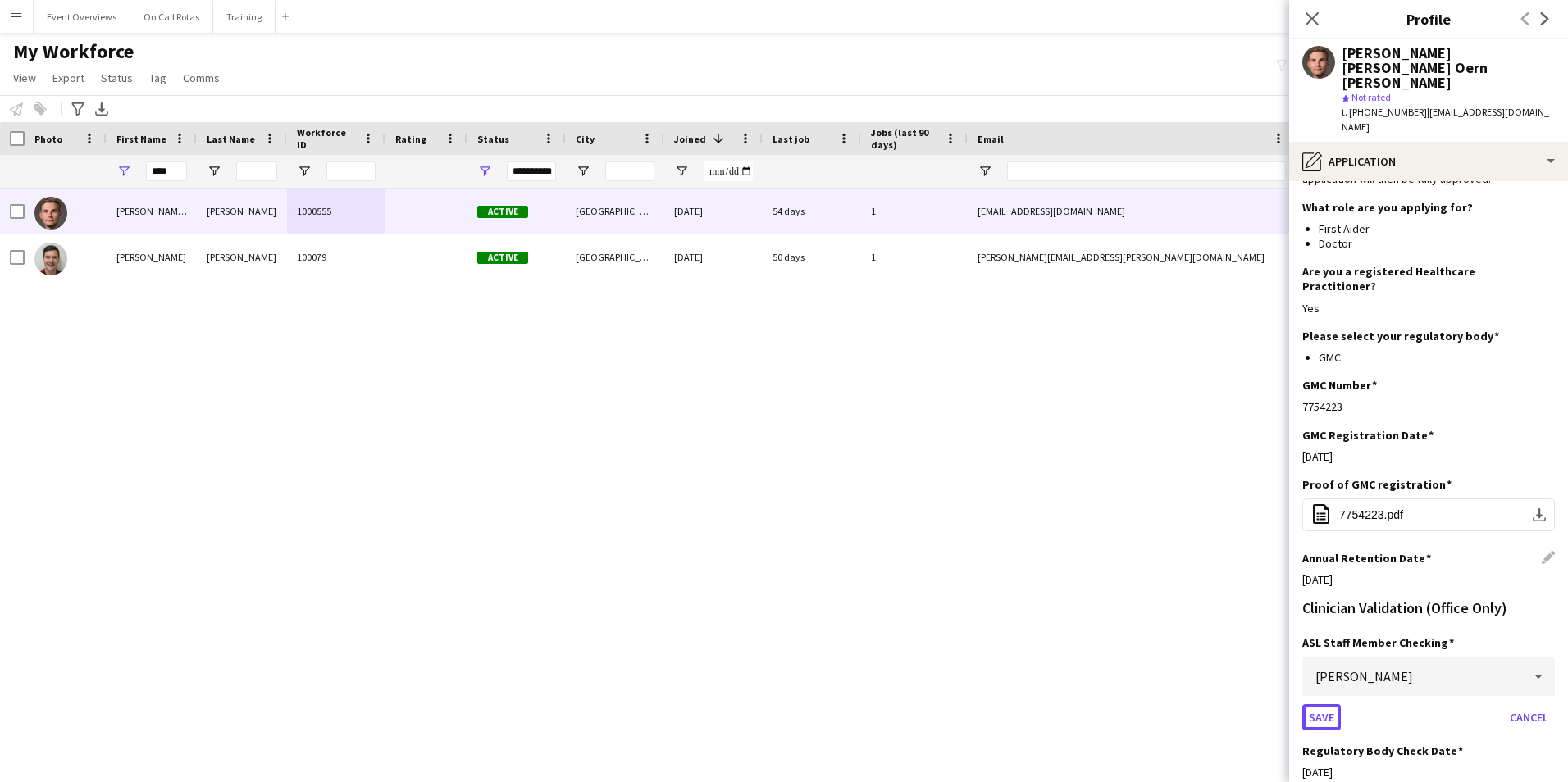
click at [1322, 704] on button "Save" at bounding box center [1321, 717] width 38 height 26
click at [1542, 685] on app-icon "Edit this field" at bounding box center [1548, 691] width 13 height 13
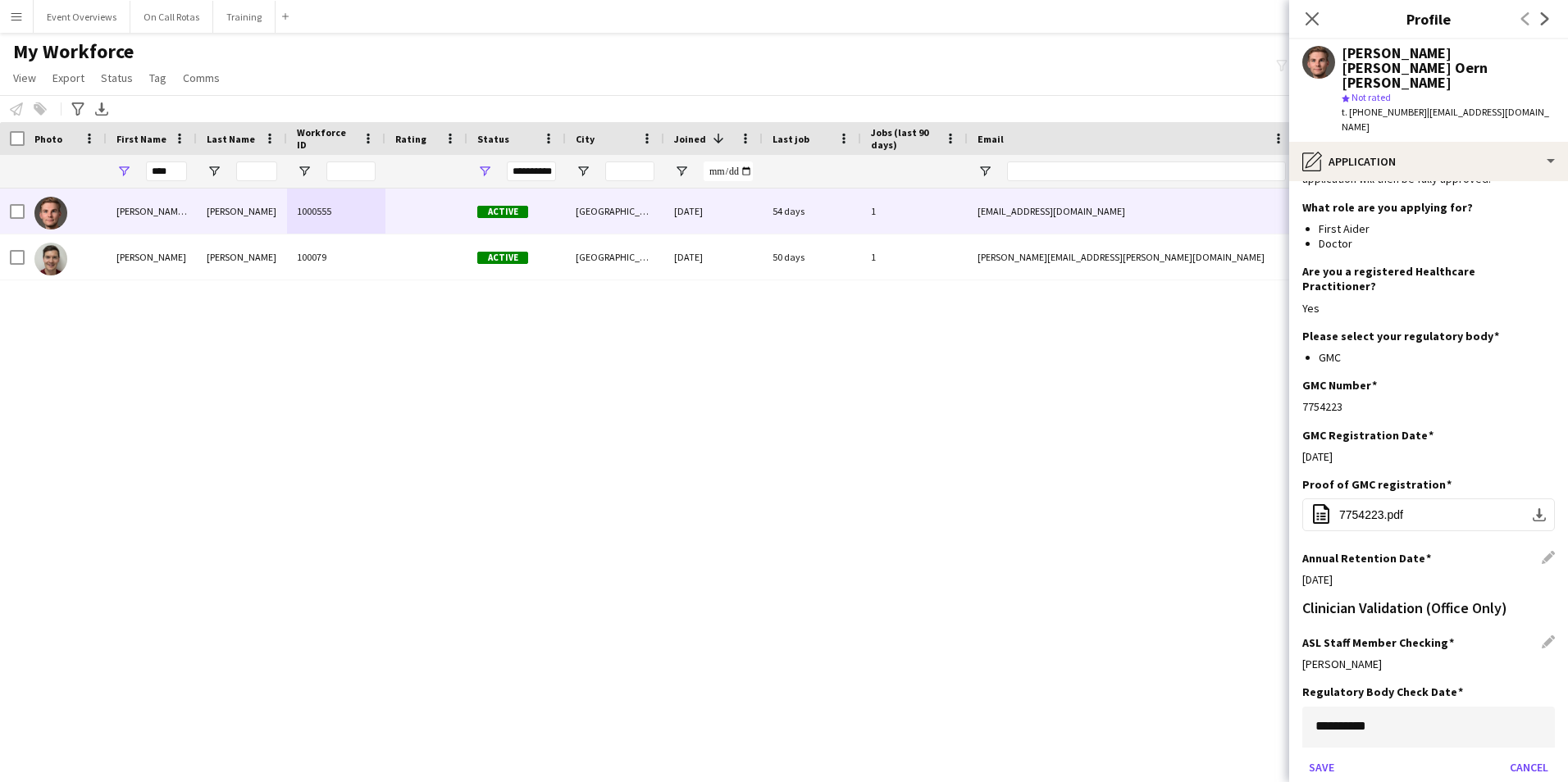
click at [1459, 666] on body "Menu Boards Boards Boards All jobs Status Workforce Workforce My Workforce Recr…" at bounding box center [784, 391] width 1568 height 782
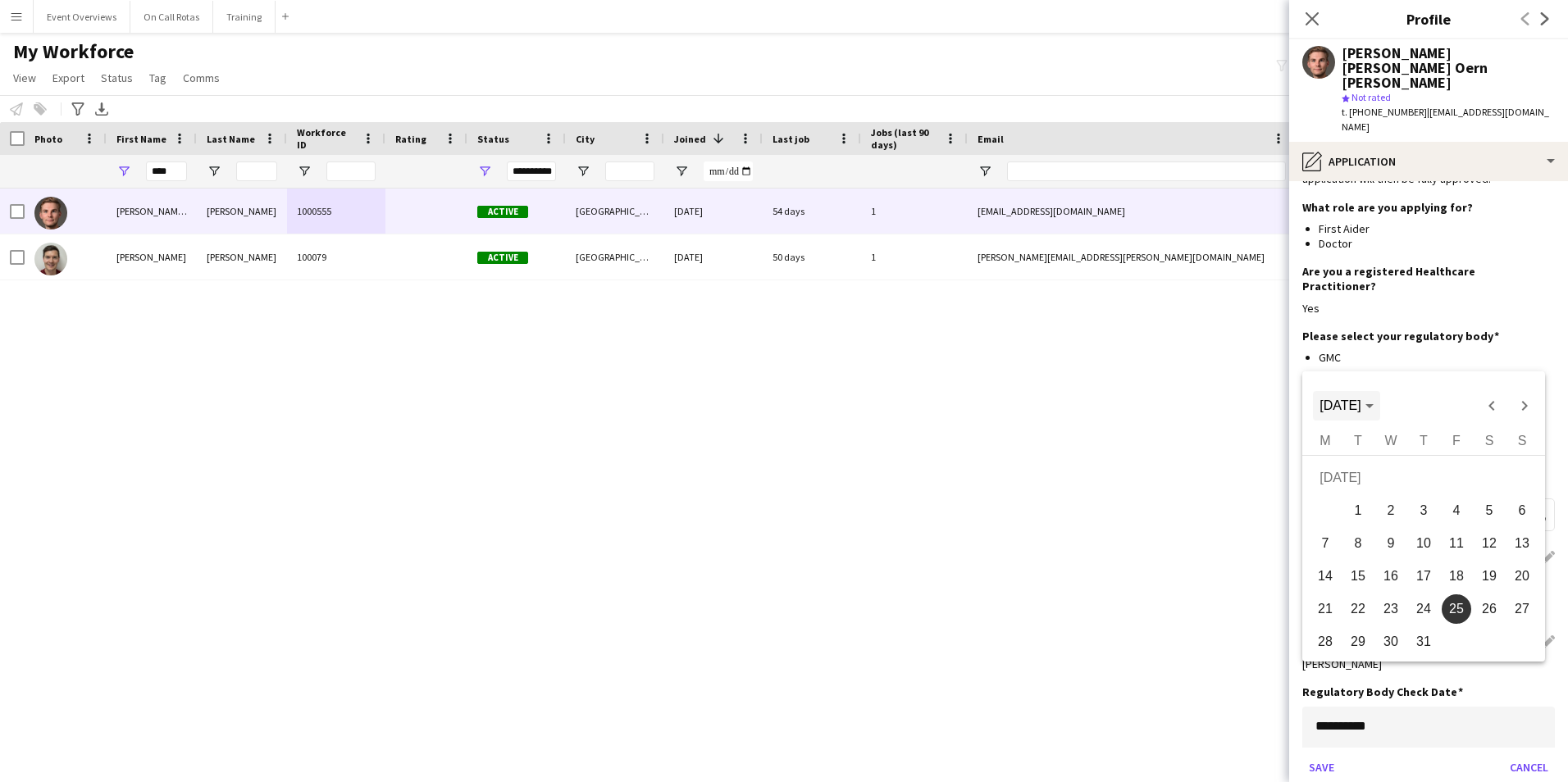
click at [1355, 393] on span "Choose month and year" at bounding box center [1345, 406] width 67 height 39
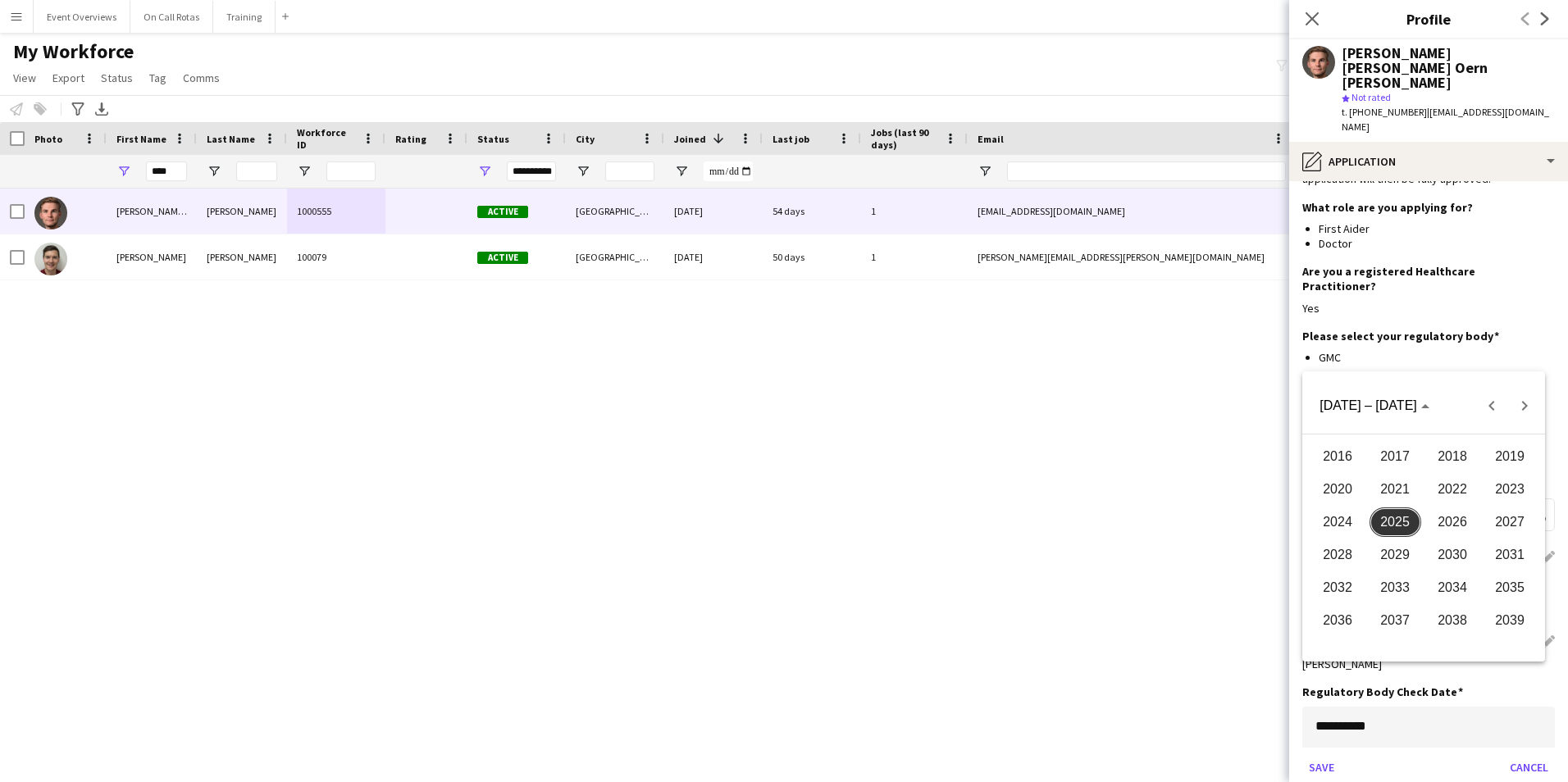
click at [1460, 523] on span "2026" at bounding box center [1452, 523] width 52 height 30
click at [1501, 518] on span "AUG" at bounding box center [1509, 523] width 52 height 30
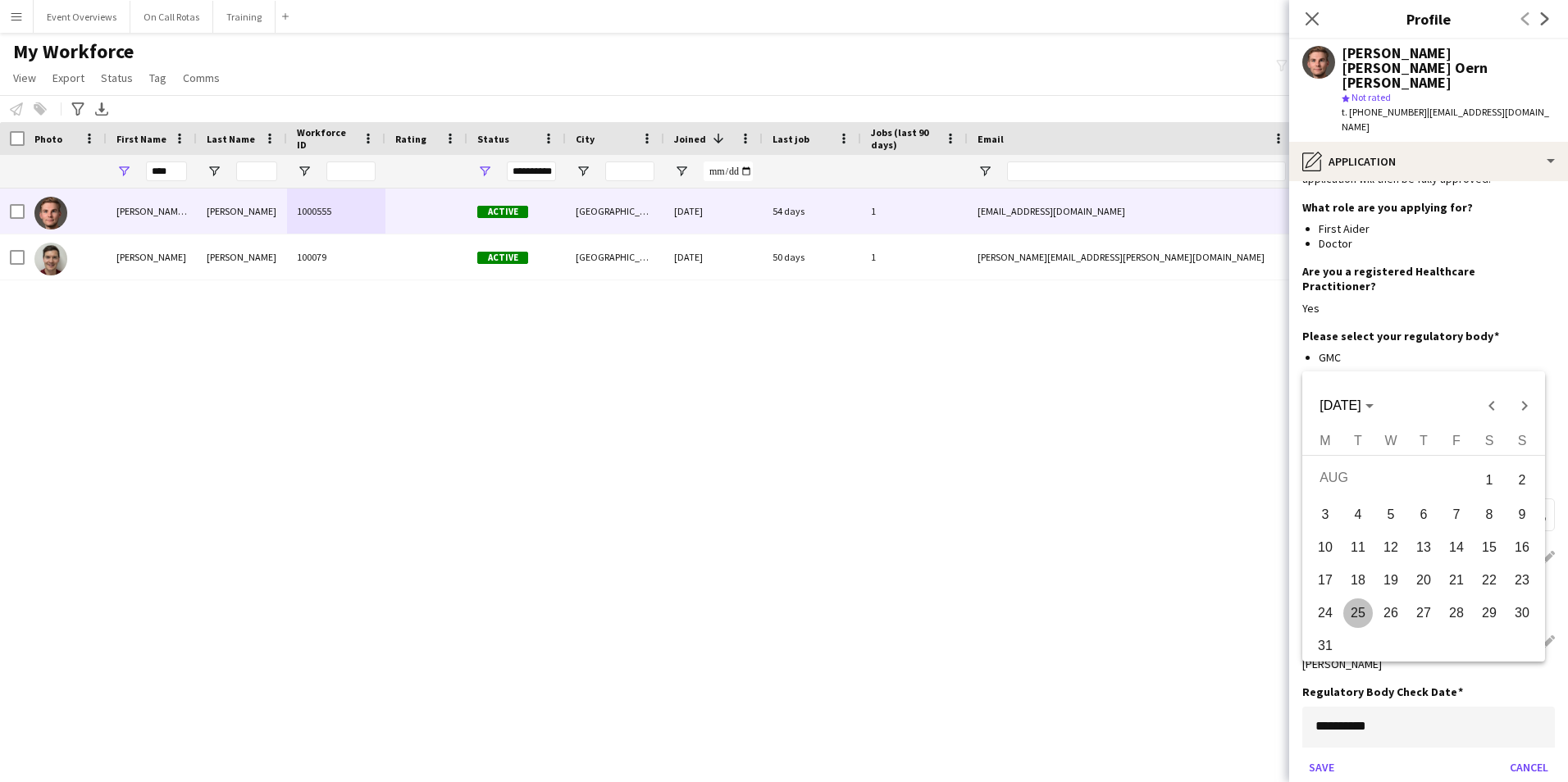
click at [1361, 518] on span "4" at bounding box center [1358, 515] width 30 height 30
type input "**********"
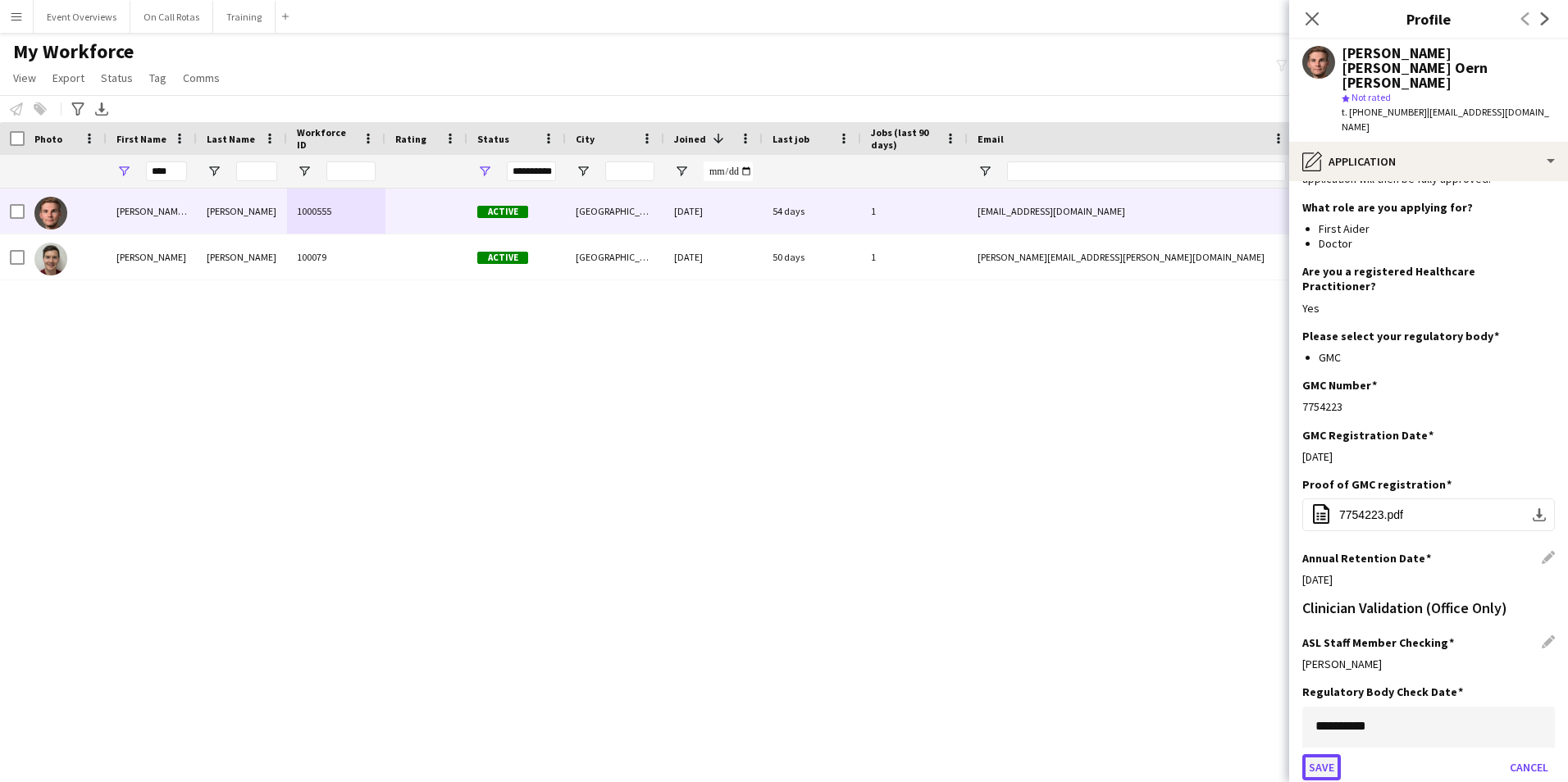
click at [1320, 754] on button "Save" at bounding box center [1321, 767] width 38 height 26
click at [1319, 11] on icon at bounding box center [1311, 18] width 16 height 16
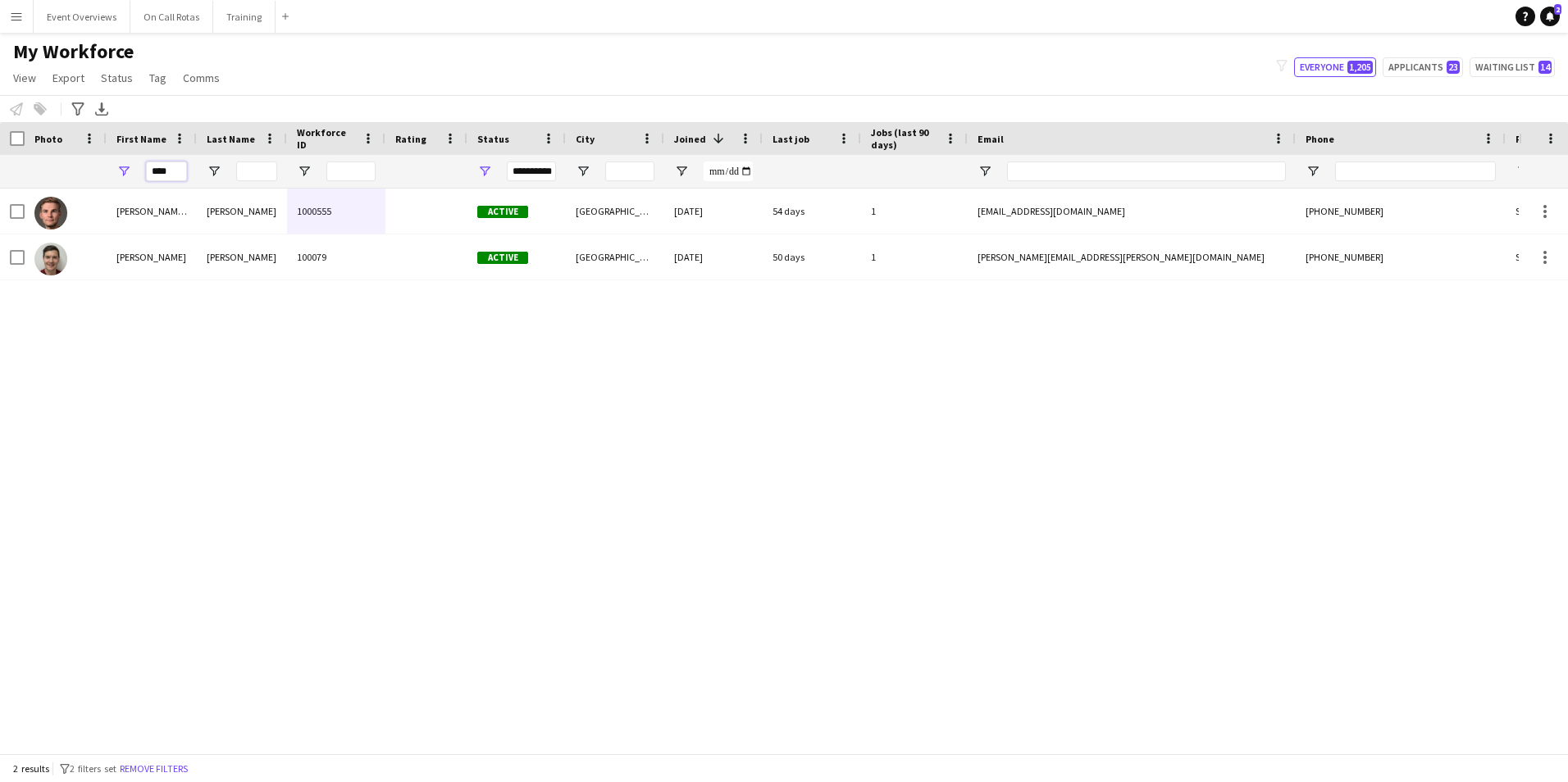
drag, startPoint x: 174, startPoint y: 165, endPoint x: 141, endPoint y: 168, distance: 33.1
click at [141, 168] on div "****" at bounding box center [152, 170] width 90 height 33
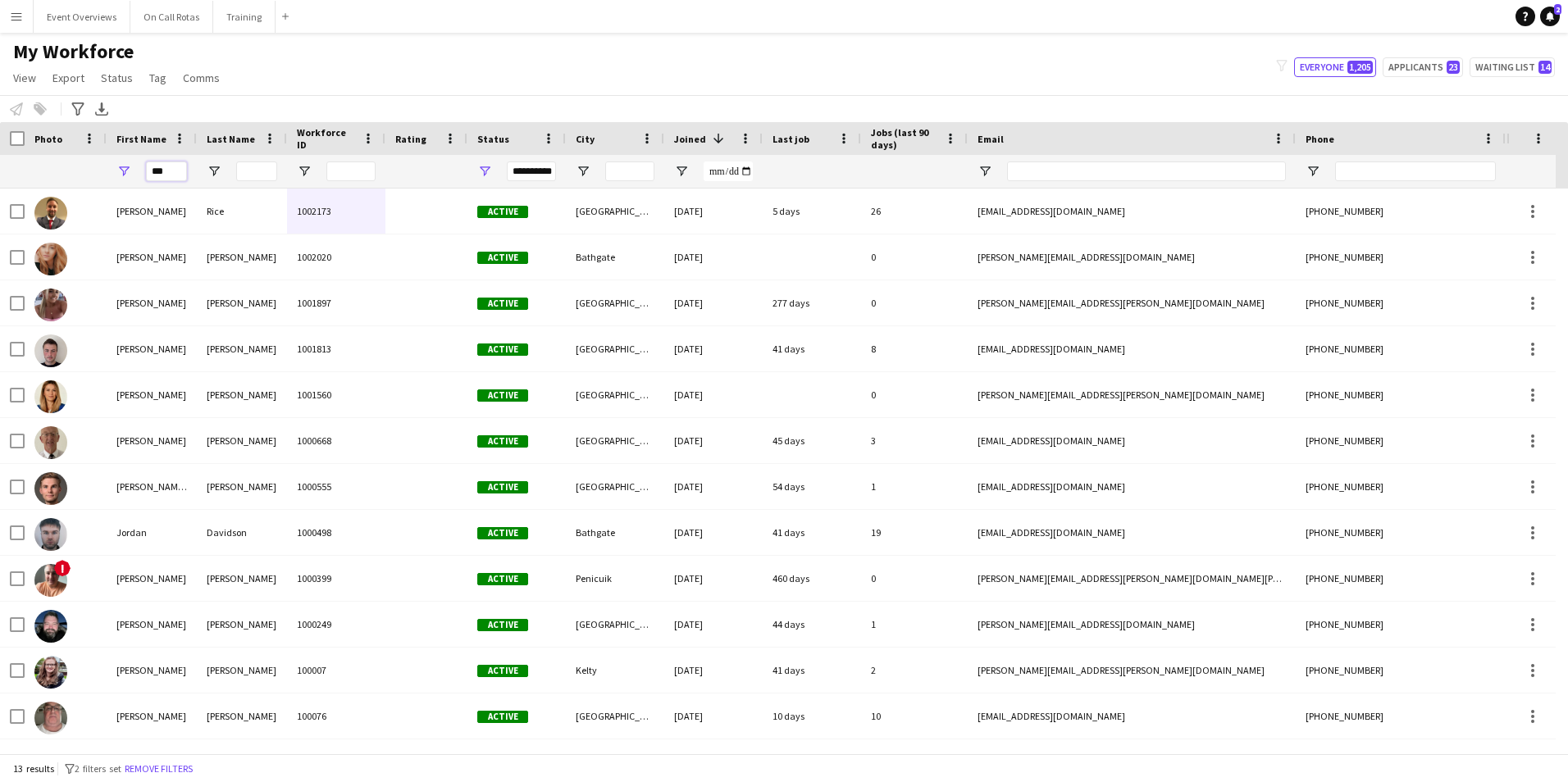
type input "****"
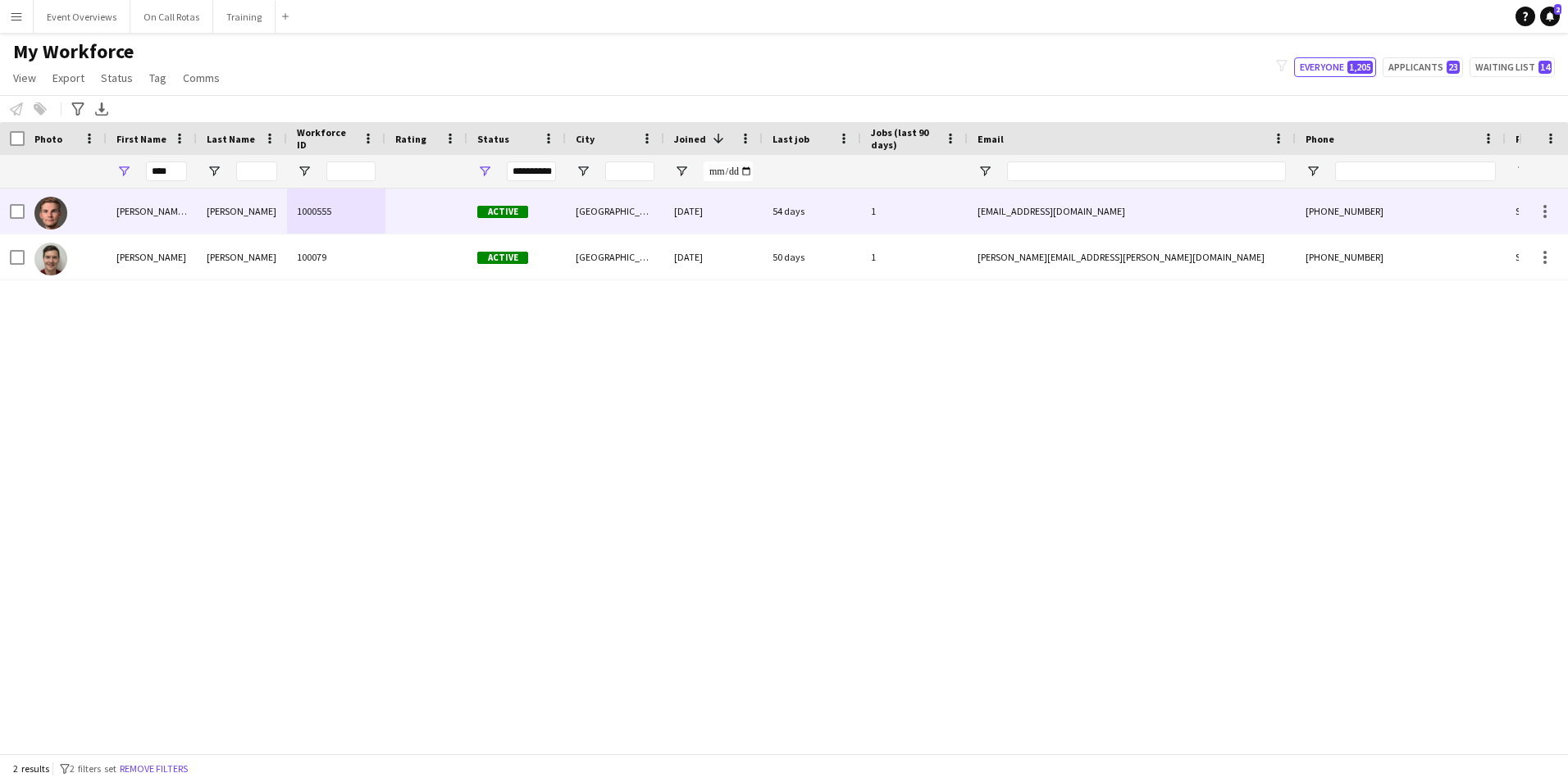
click at [258, 247] on div "Lund" at bounding box center [242, 257] width 90 height 45
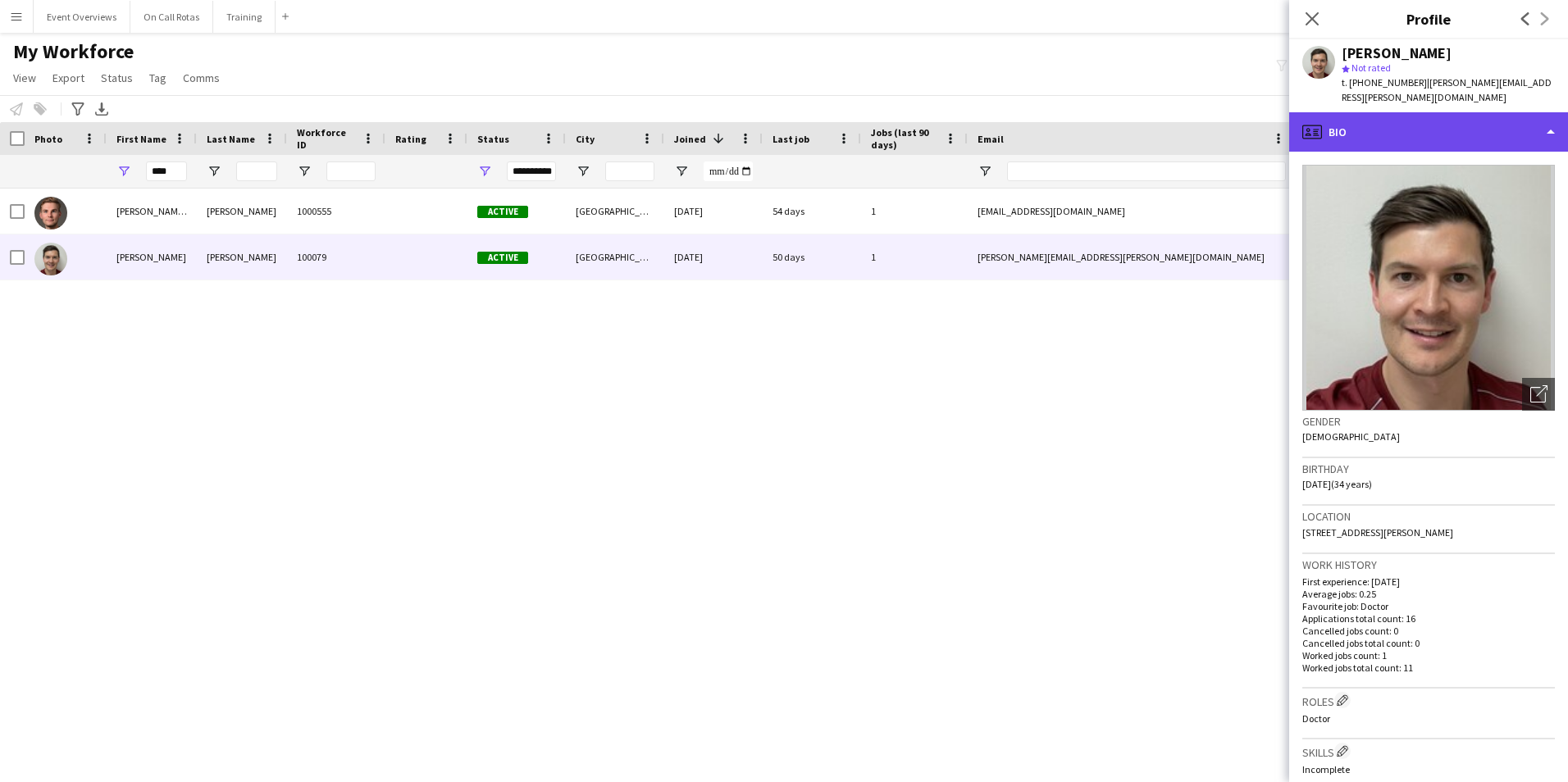
click at [1333, 112] on div "profile Bio" at bounding box center [1428, 132] width 279 height 39
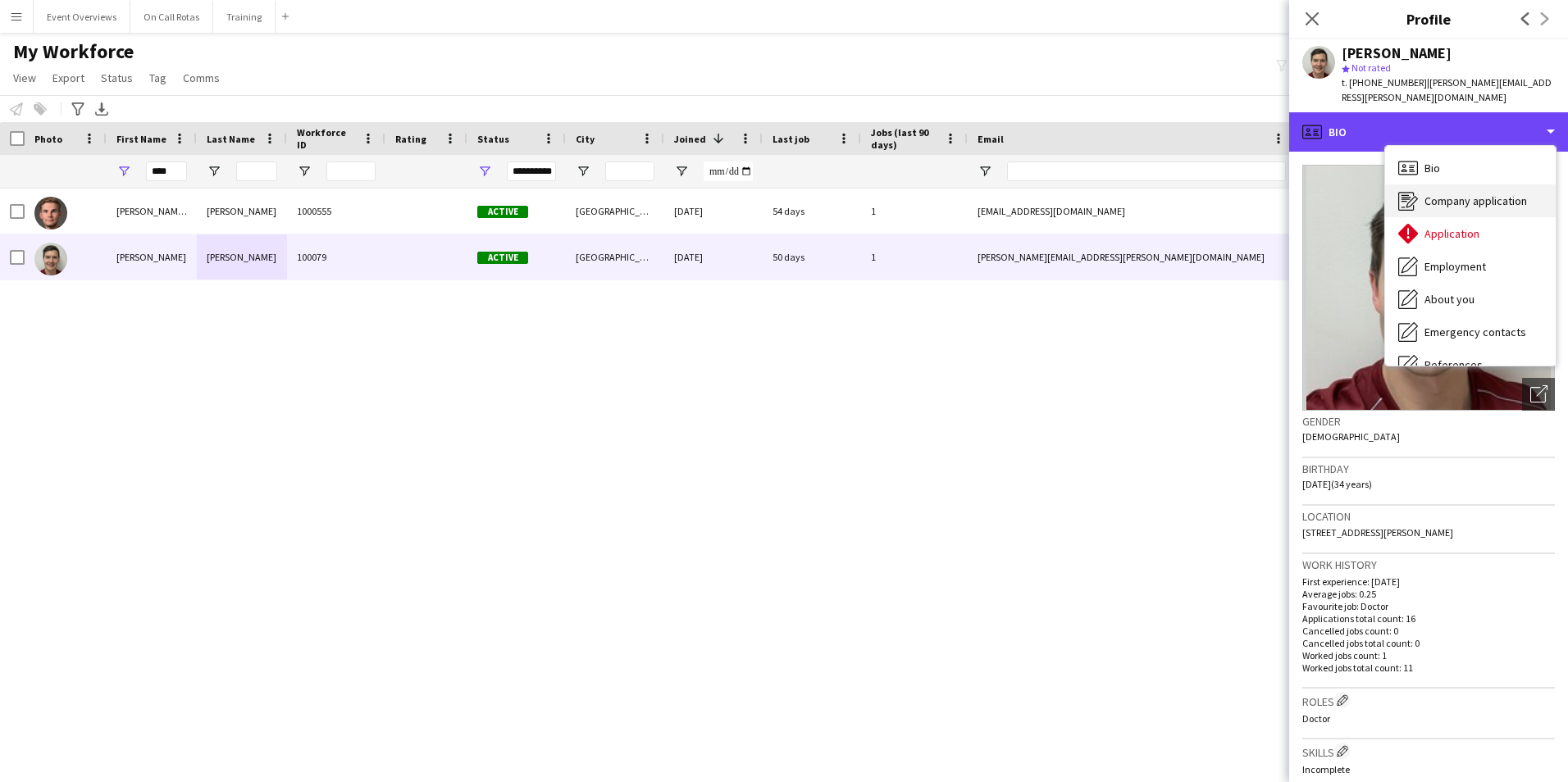
scroll to position [0, 0]
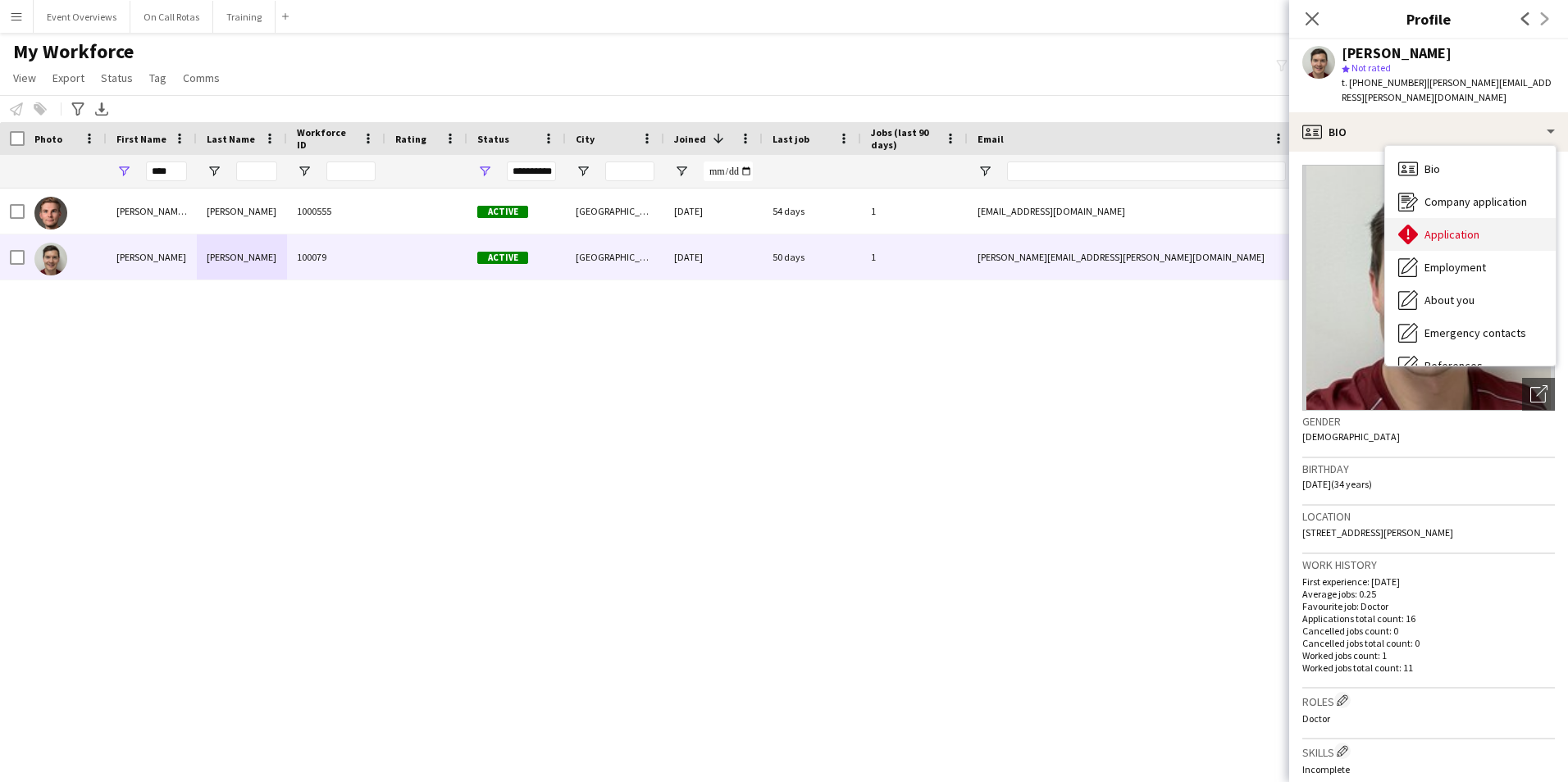
click at [1442, 218] on div "Application Application" at bounding box center [1470, 234] width 170 height 33
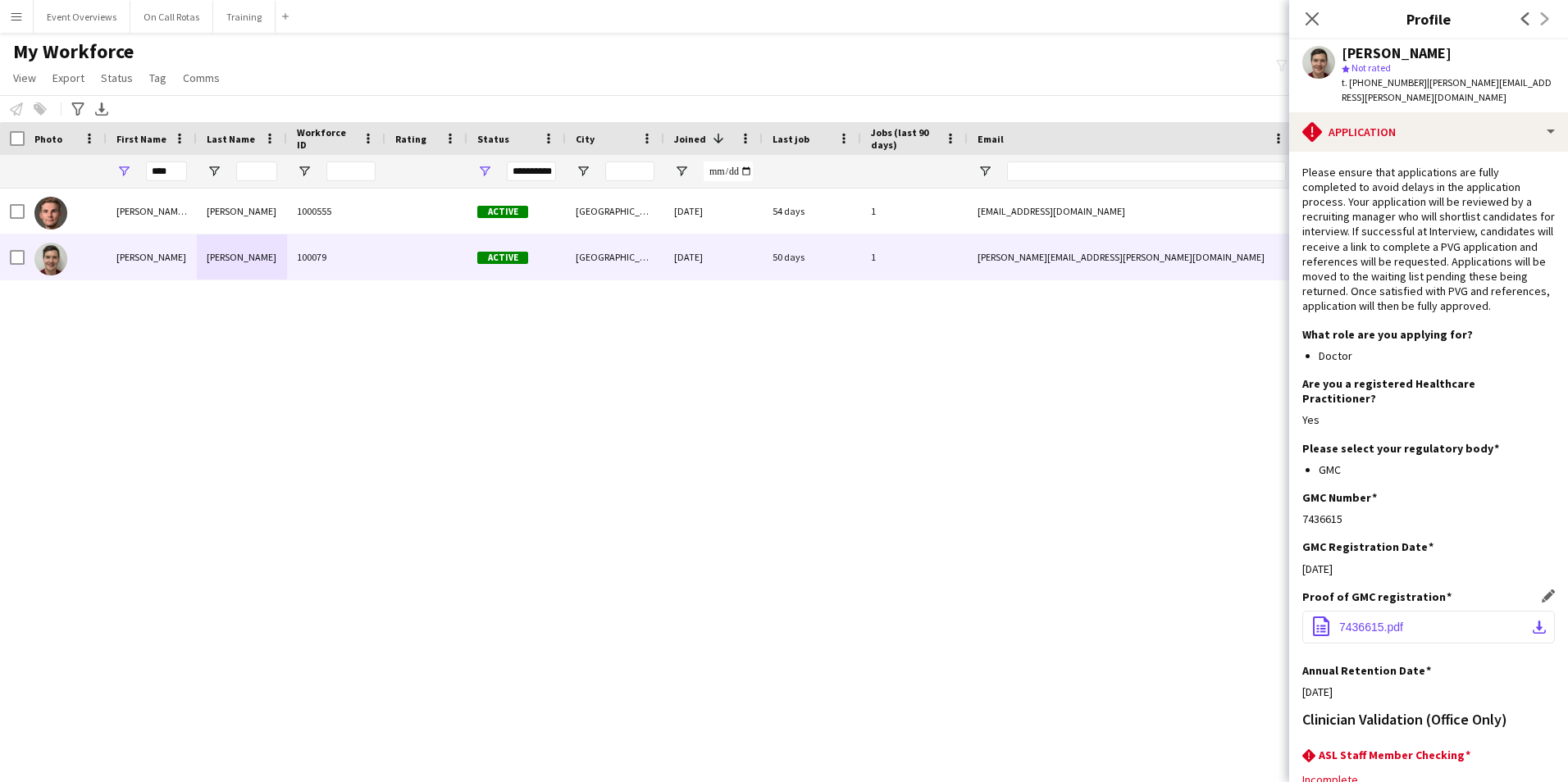
scroll to position [134, 0]
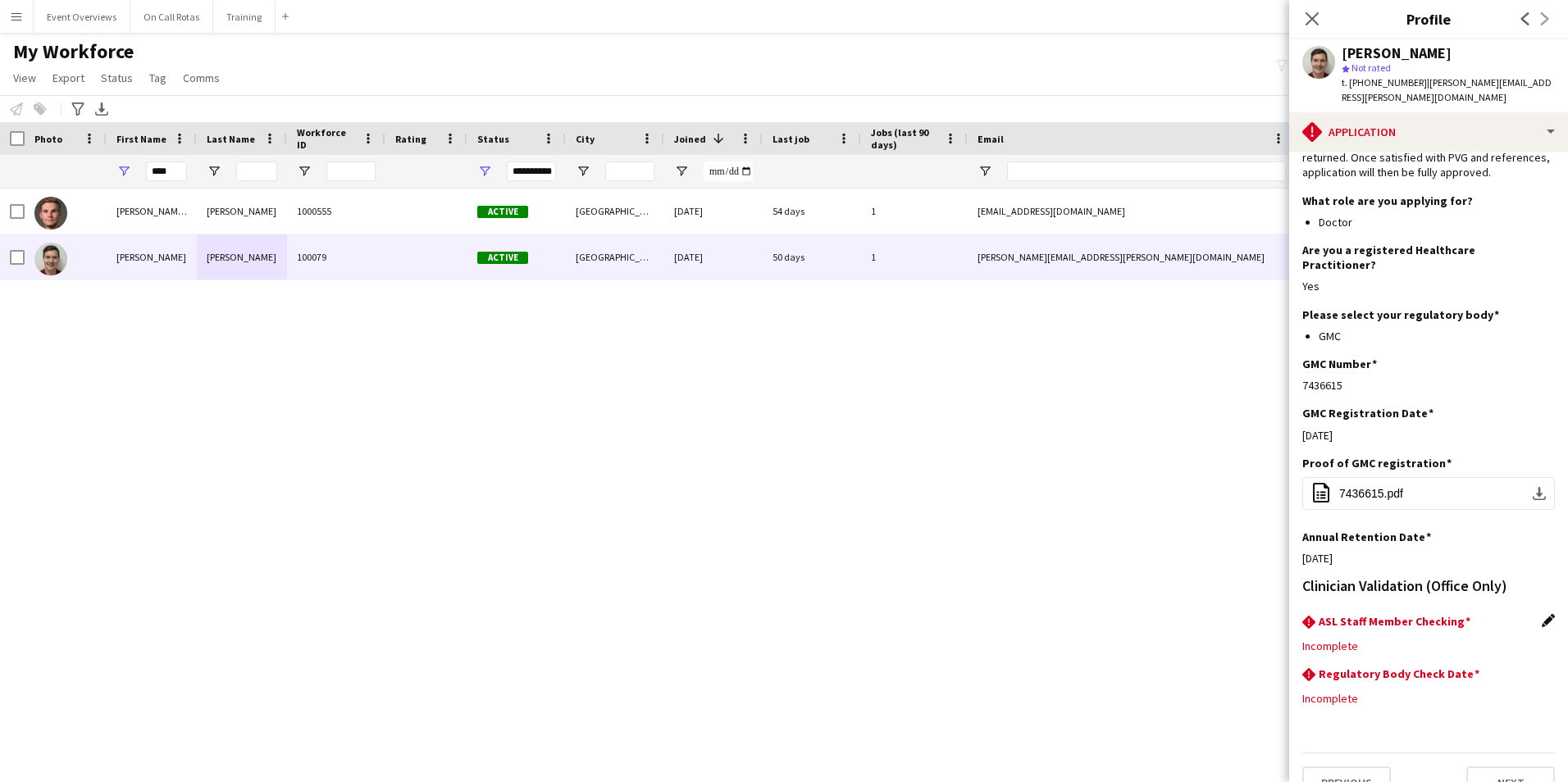
click at [1542, 614] on app-icon "Edit this field" at bounding box center [1548, 621] width 13 height 13
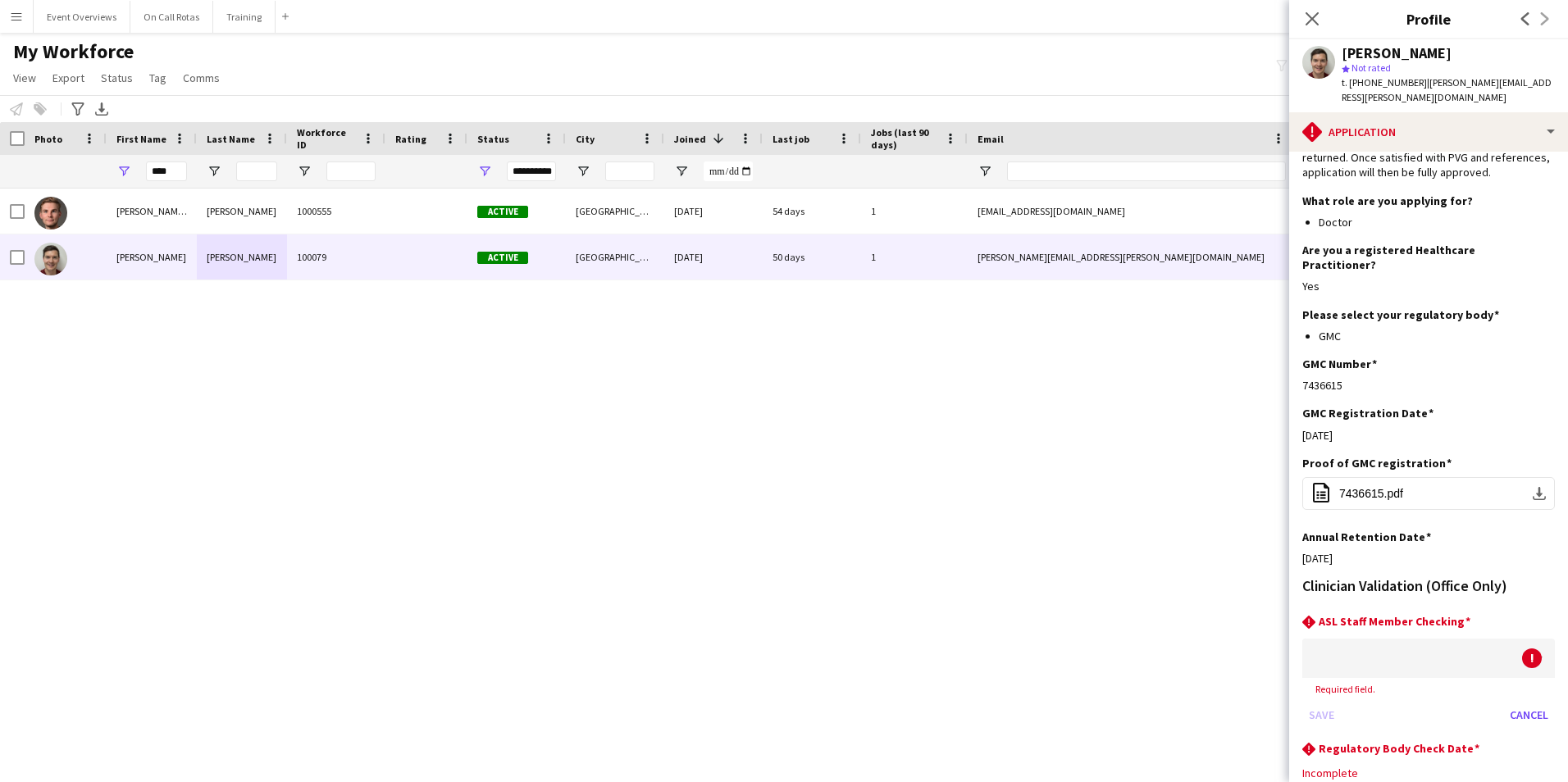
click at [1483, 639] on div at bounding box center [1412, 658] width 220 height 39
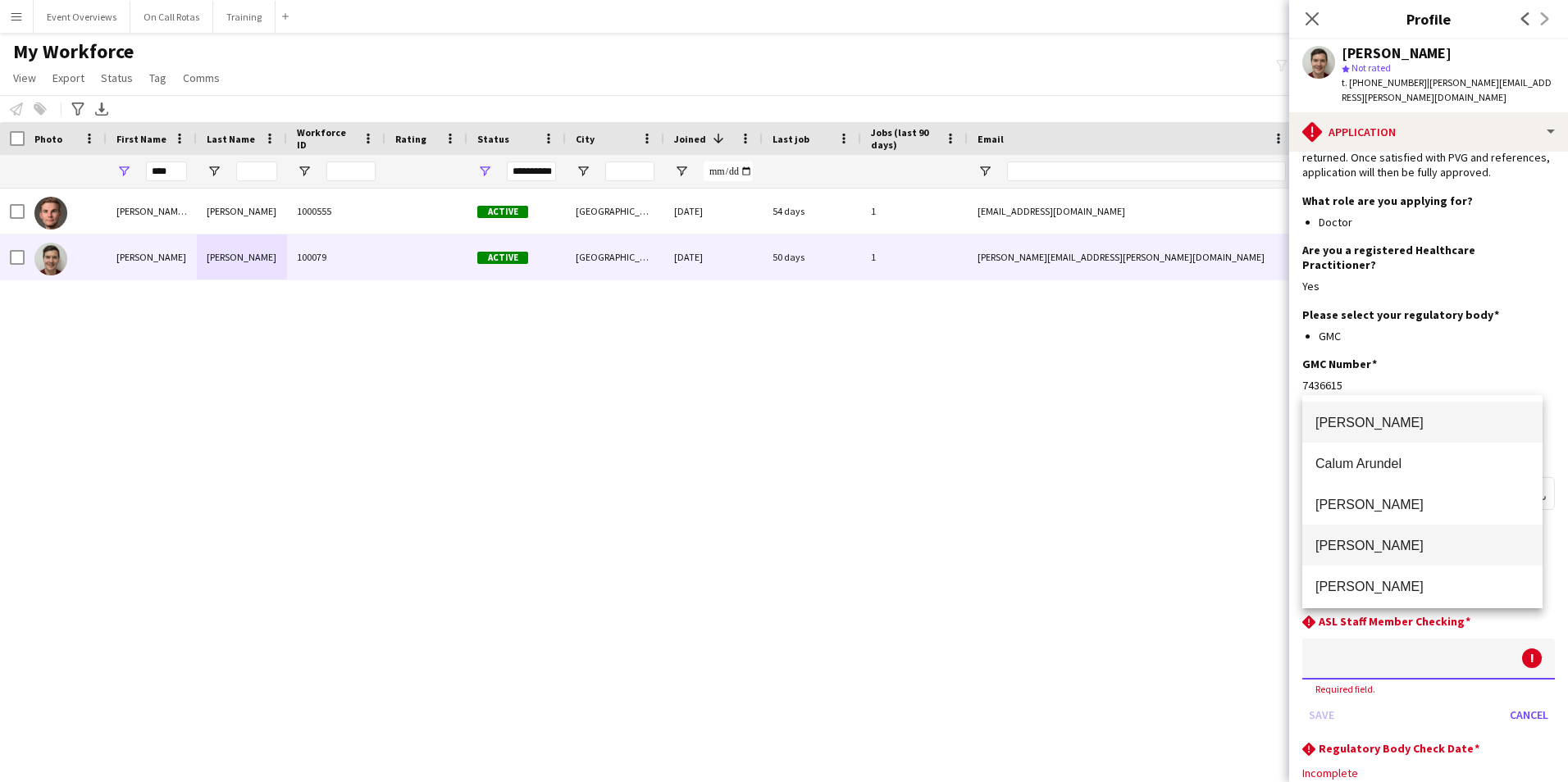
click at [1429, 544] on span "Aimee Freeland" at bounding box center [1422, 545] width 214 height 16
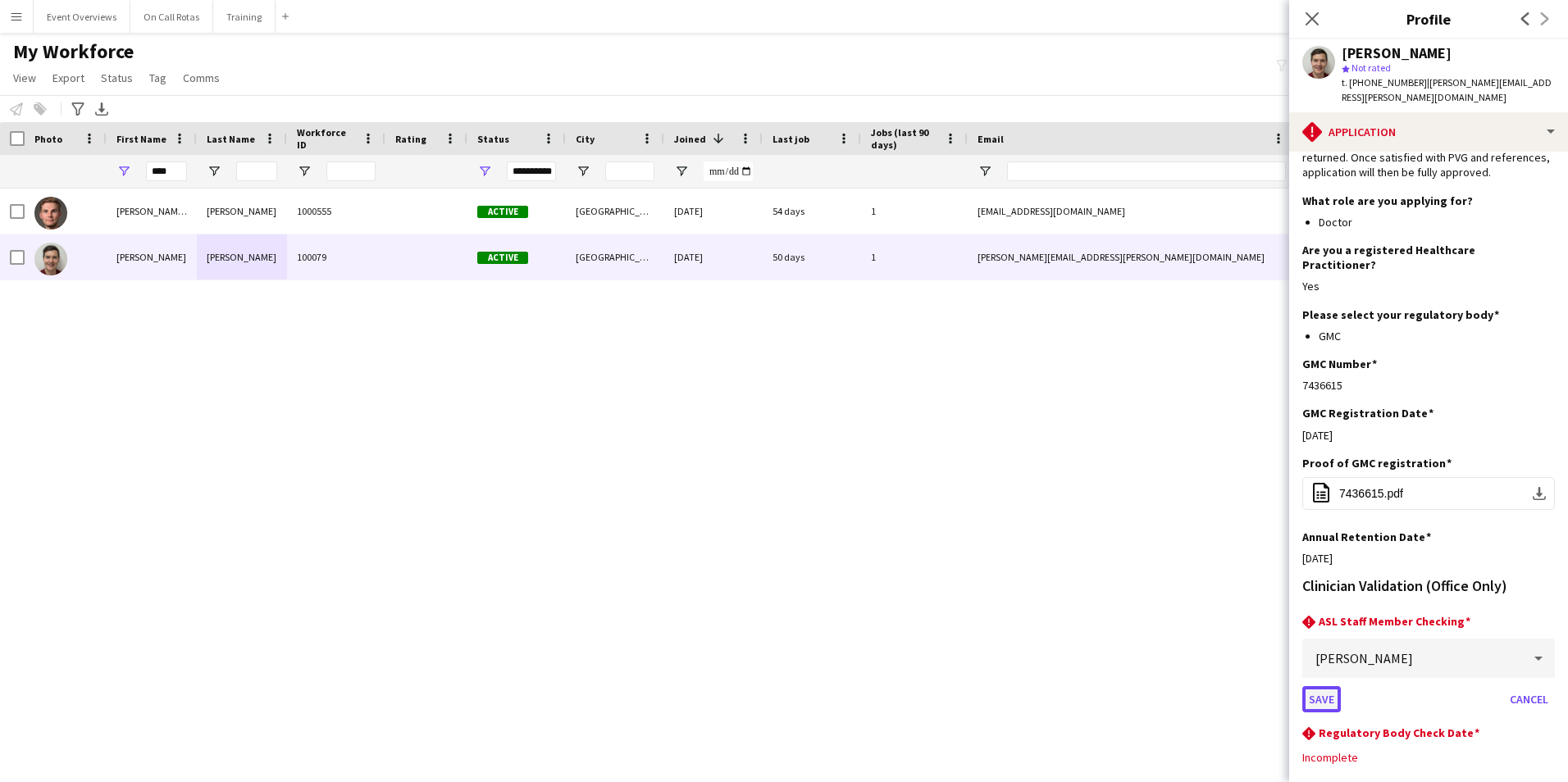
click at [1306, 686] on button "Save" at bounding box center [1321, 700] width 38 height 26
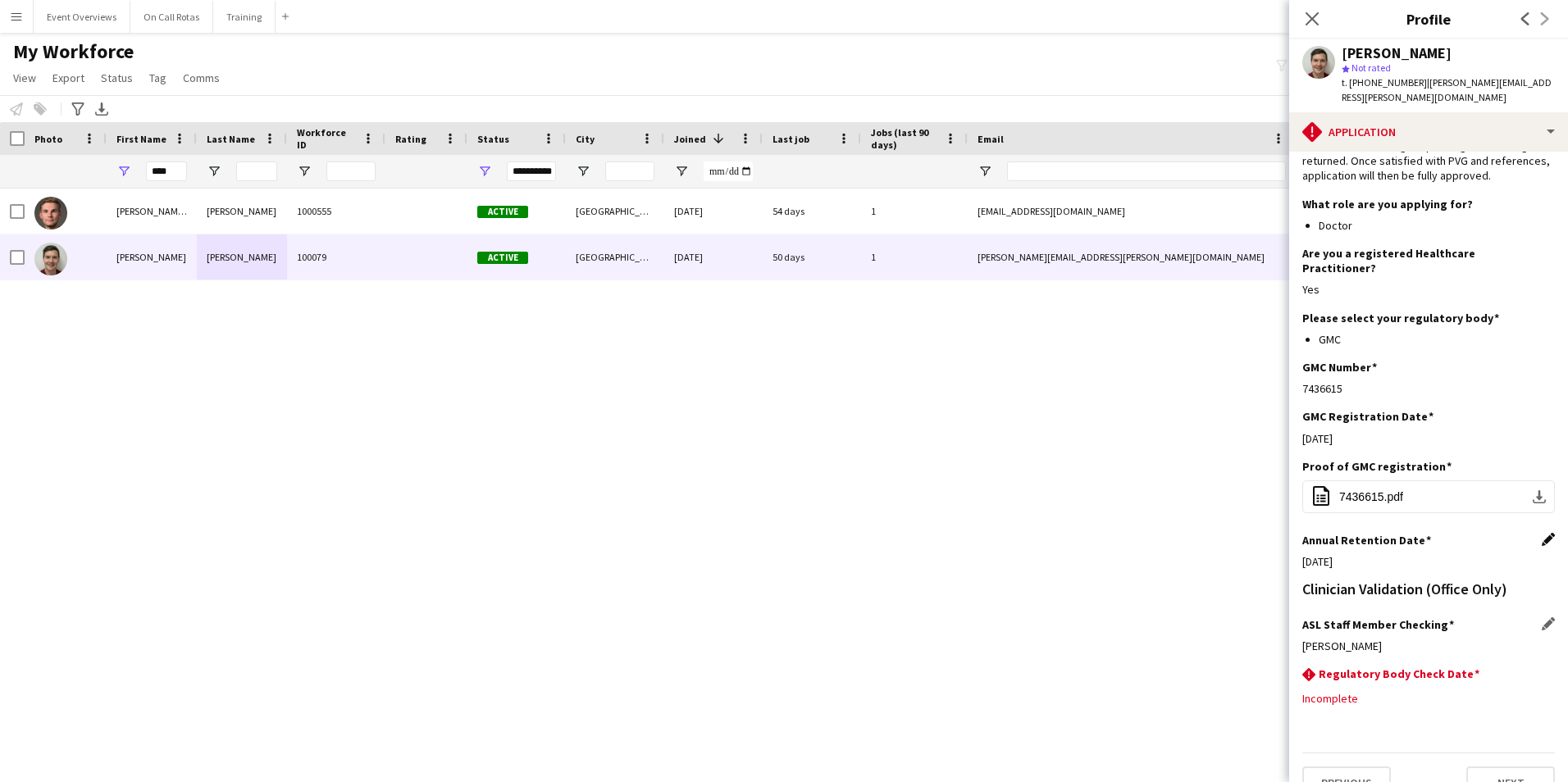
click at [1542, 533] on app-icon "Edit this field" at bounding box center [1548, 539] width 13 height 13
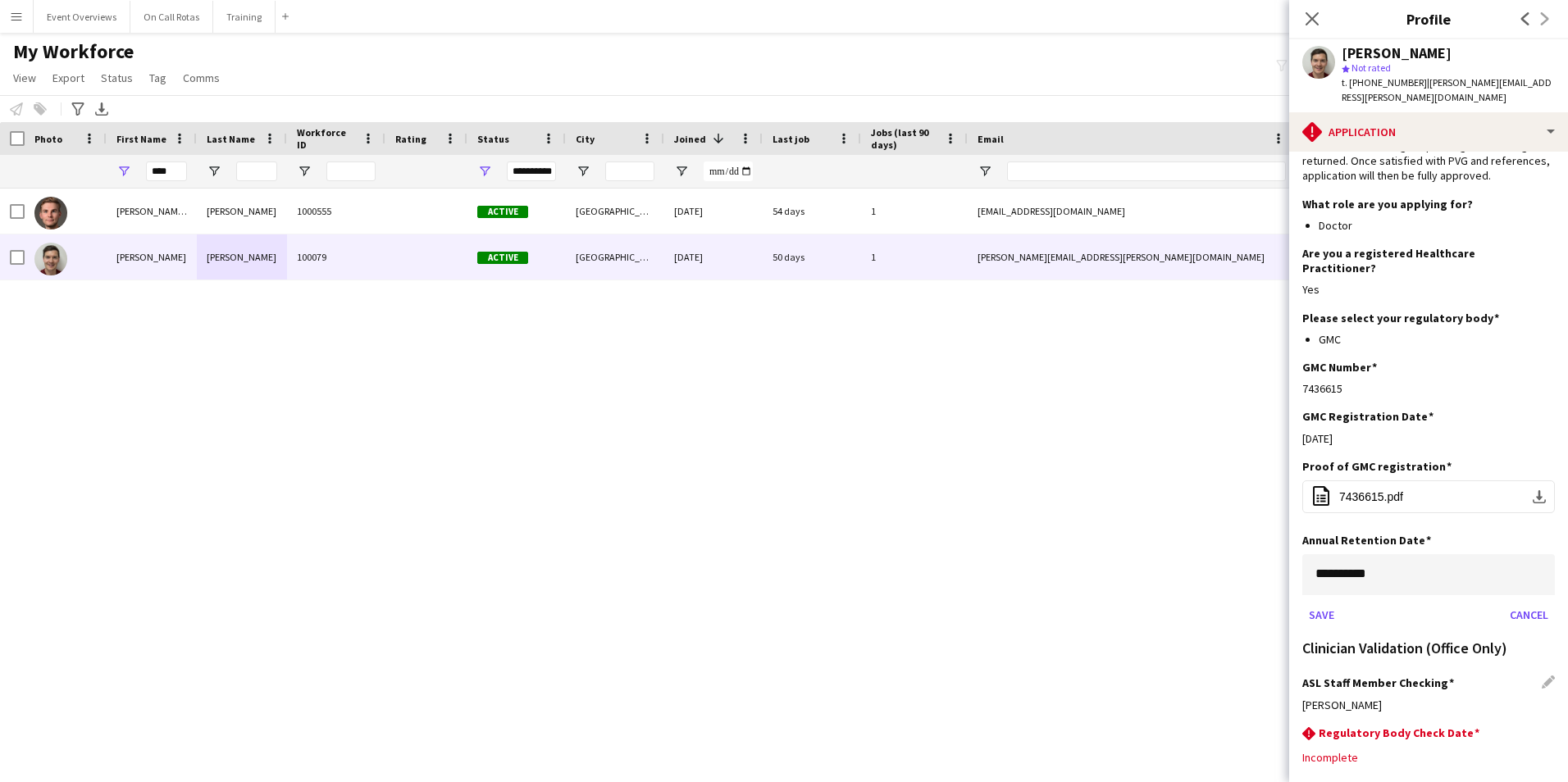
click at [1427, 555] on body "Menu Boards Boards Boards All jobs Status Workforce Workforce My Workforce Recr…" at bounding box center [784, 391] width 1568 height 782
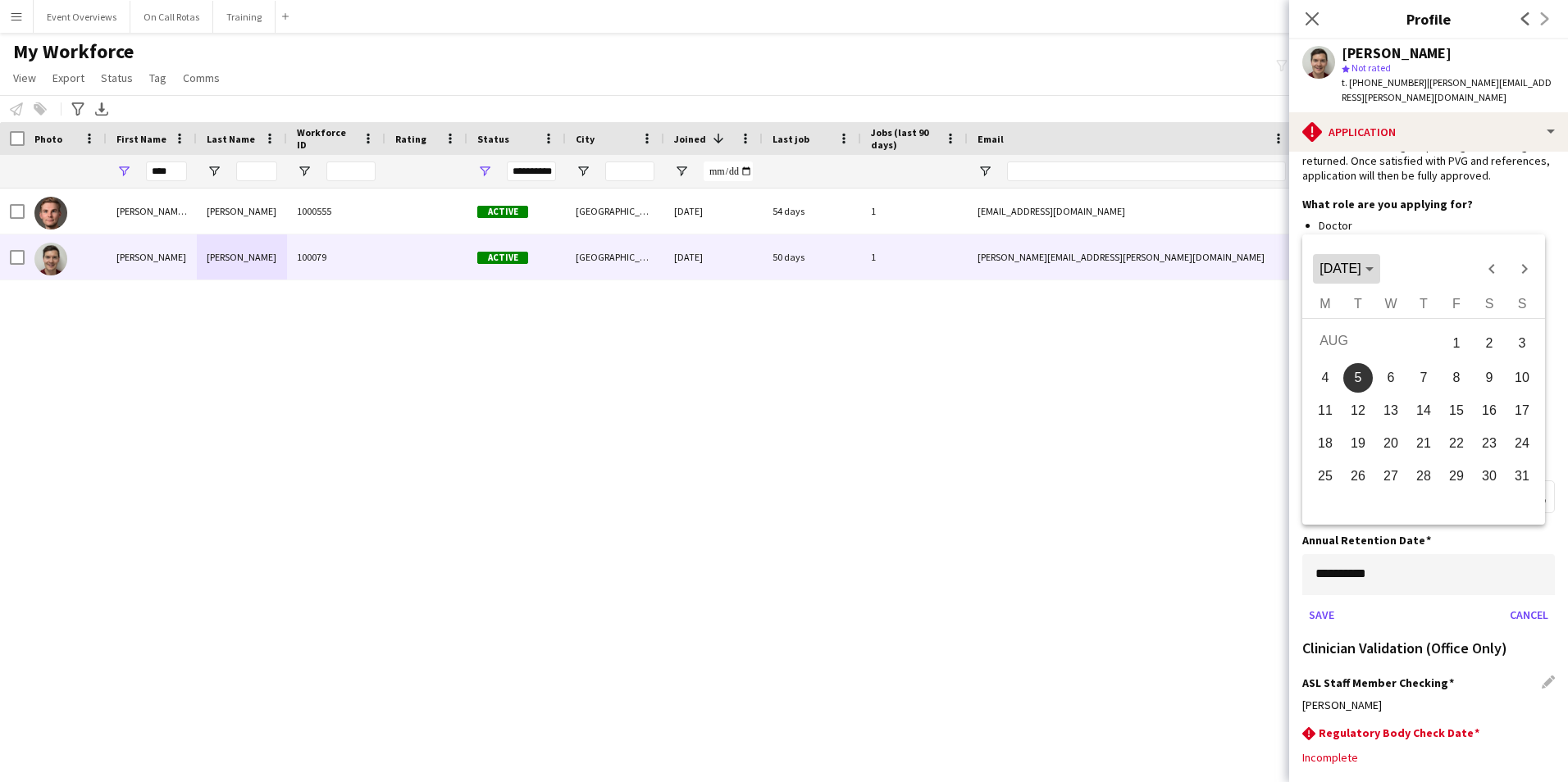
click at [1360, 269] on span "AUG 2025" at bounding box center [1339, 268] width 41 height 14
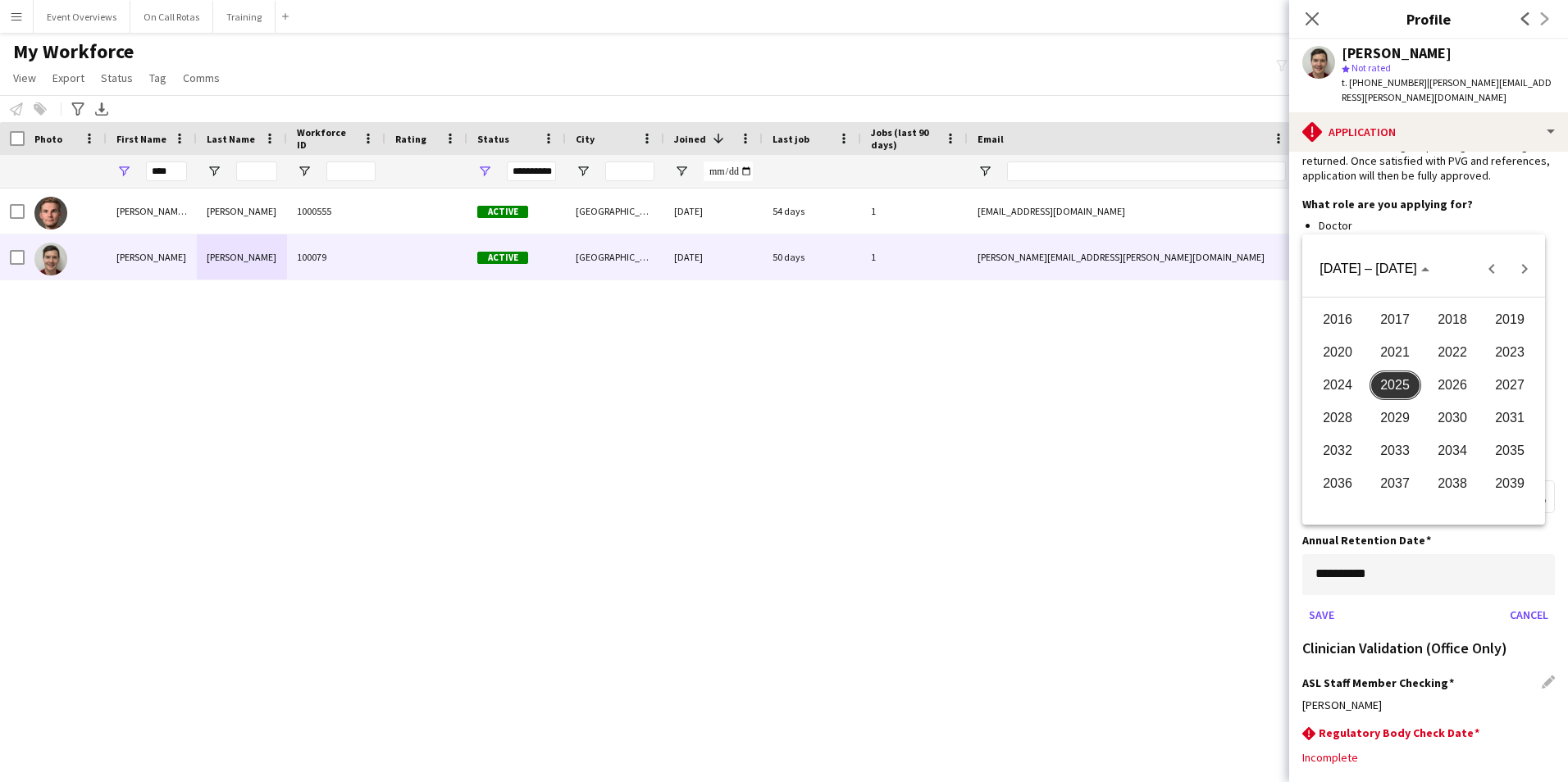
click at [1463, 395] on span "2026" at bounding box center [1452, 386] width 52 height 30
click at [1501, 379] on span "AUG" at bounding box center [1509, 386] width 52 height 30
click at [1394, 379] on span "5" at bounding box center [1391, 378] width 30 height 30
type input "**********"
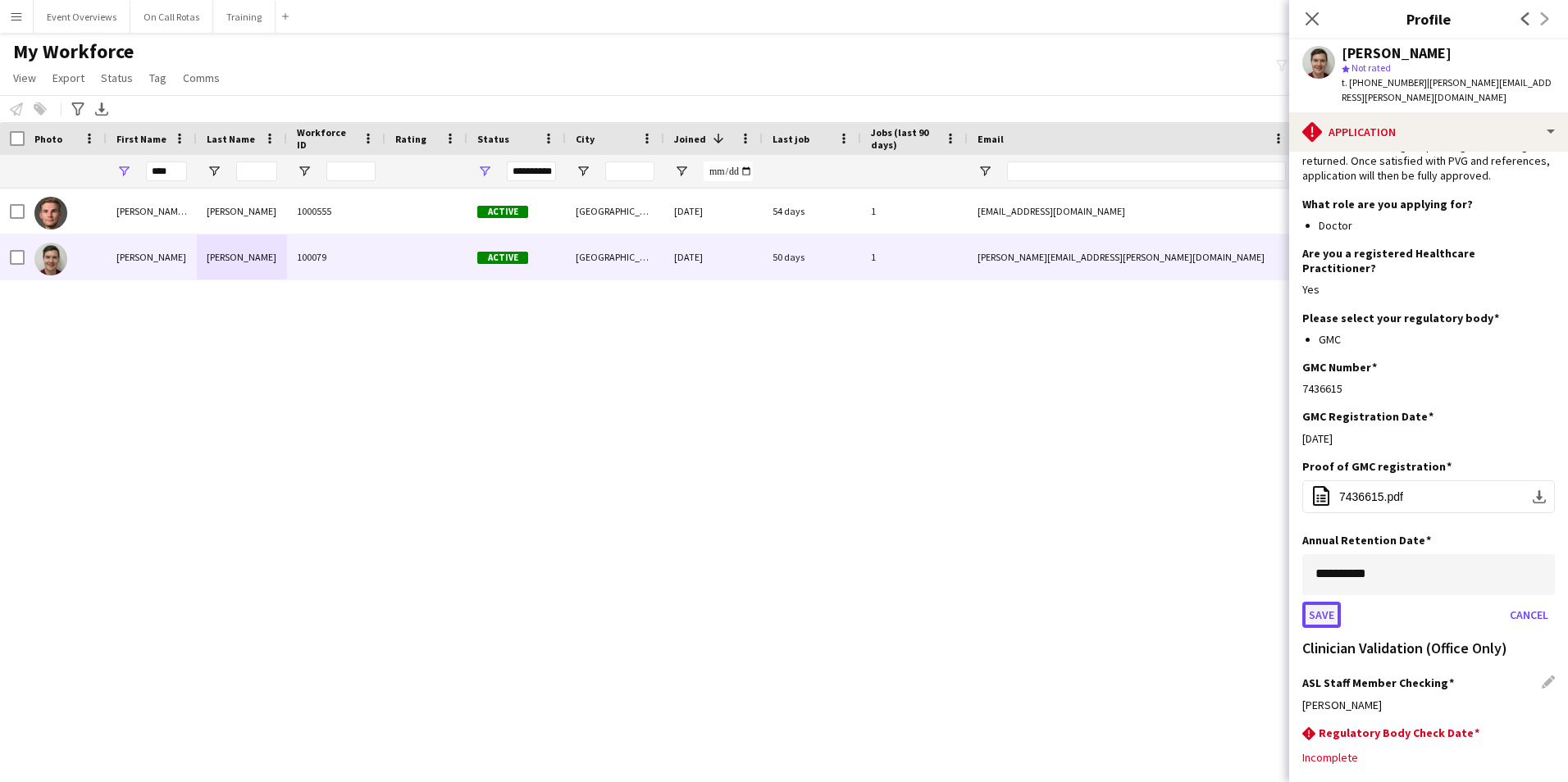
click at [1324, 601] on button "Save" at bounding box center [1321, 614] width 38 height 26
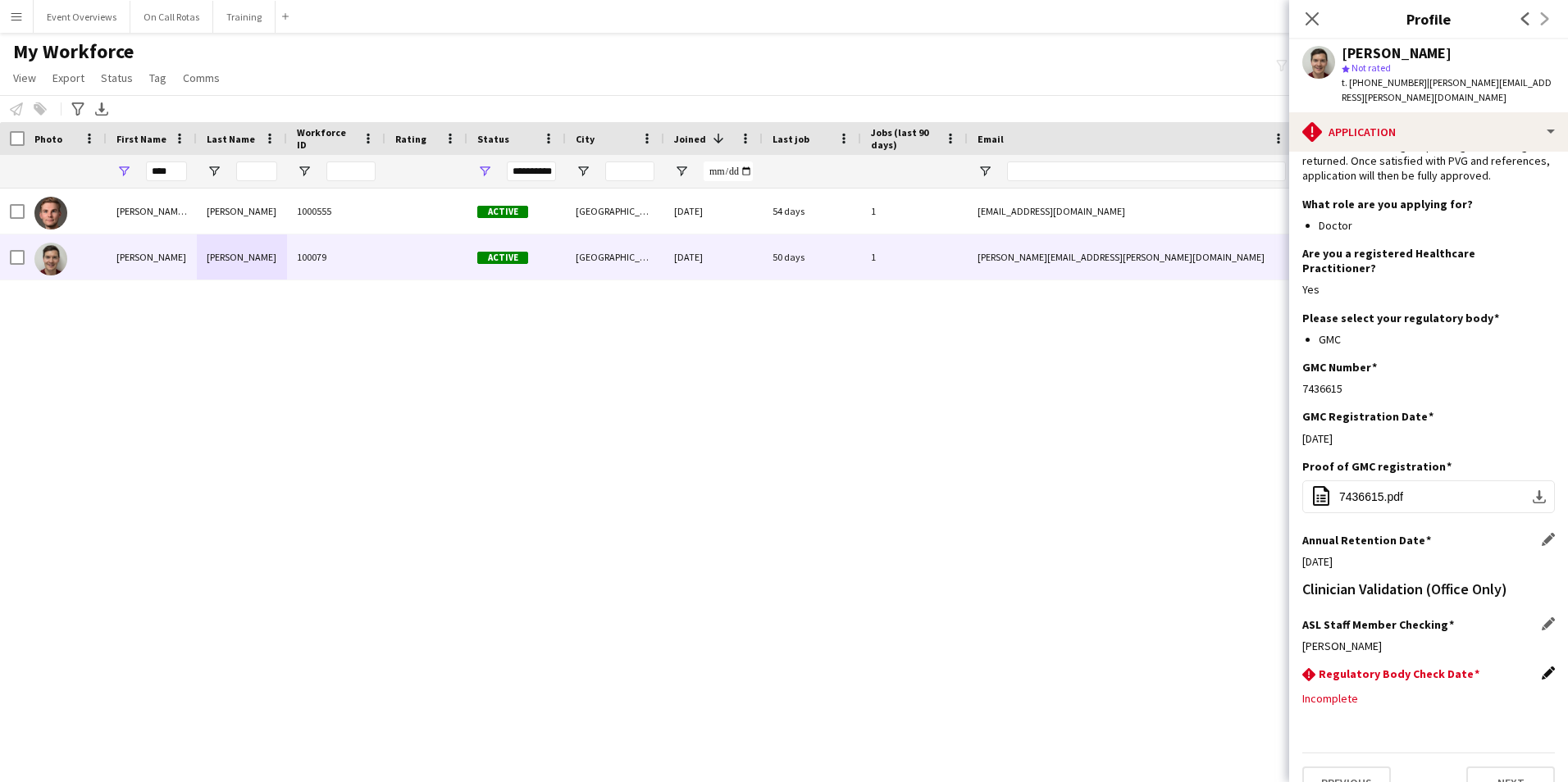
click at [1542, 667] on app-icon "Edit this field" at bounding box center [1548, 673] width 13 height 13
click at [1461, 681] on body "Menu Boards Boards Boards All jobs Status Workforce Workforce My Workforce Recr…" at bounding box center [784, 391] width 1568 height 782
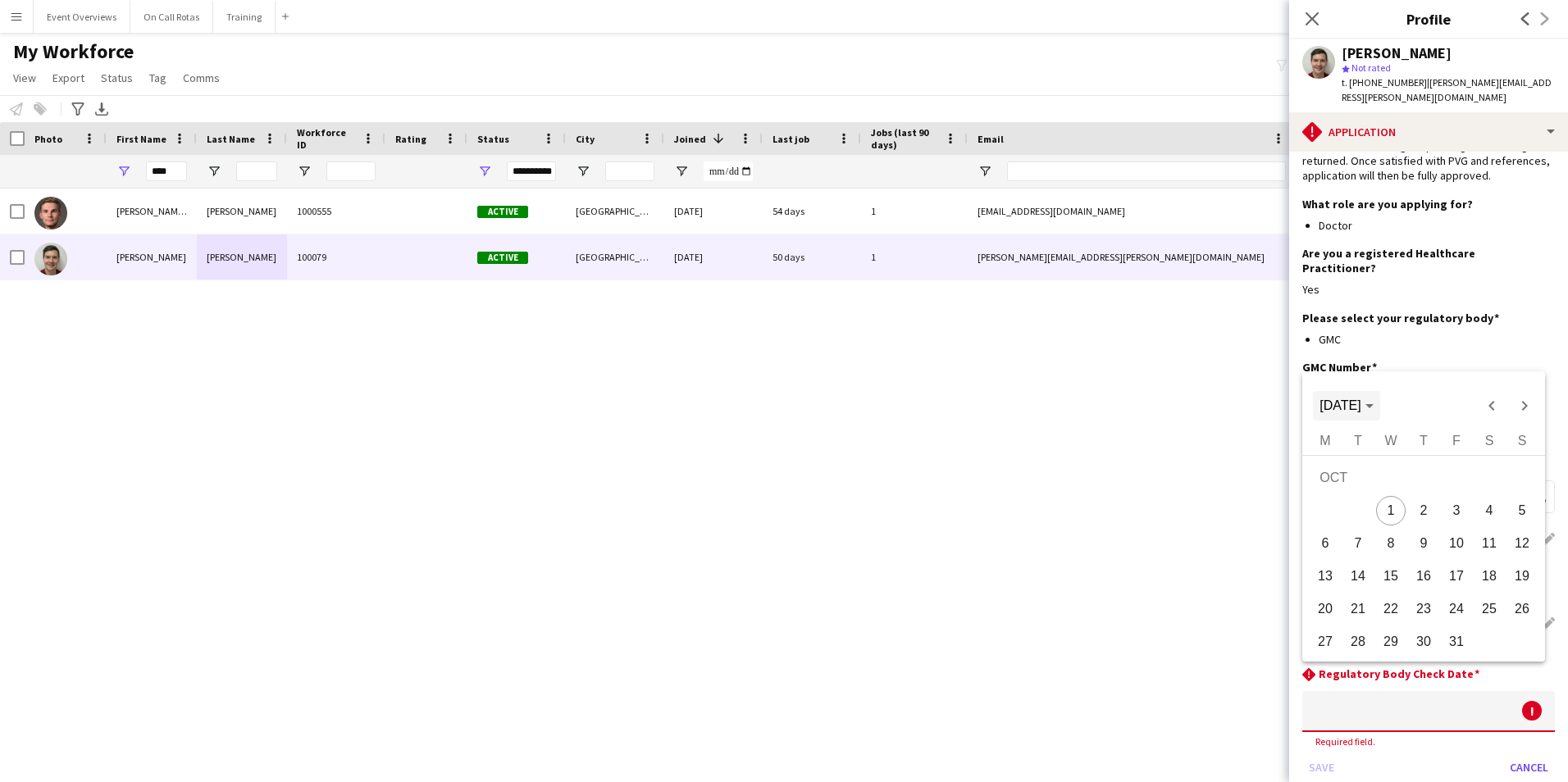
click at [1369, 396] on span "Choose month and year" at bounding box center [1345, 406] width 67 height 39
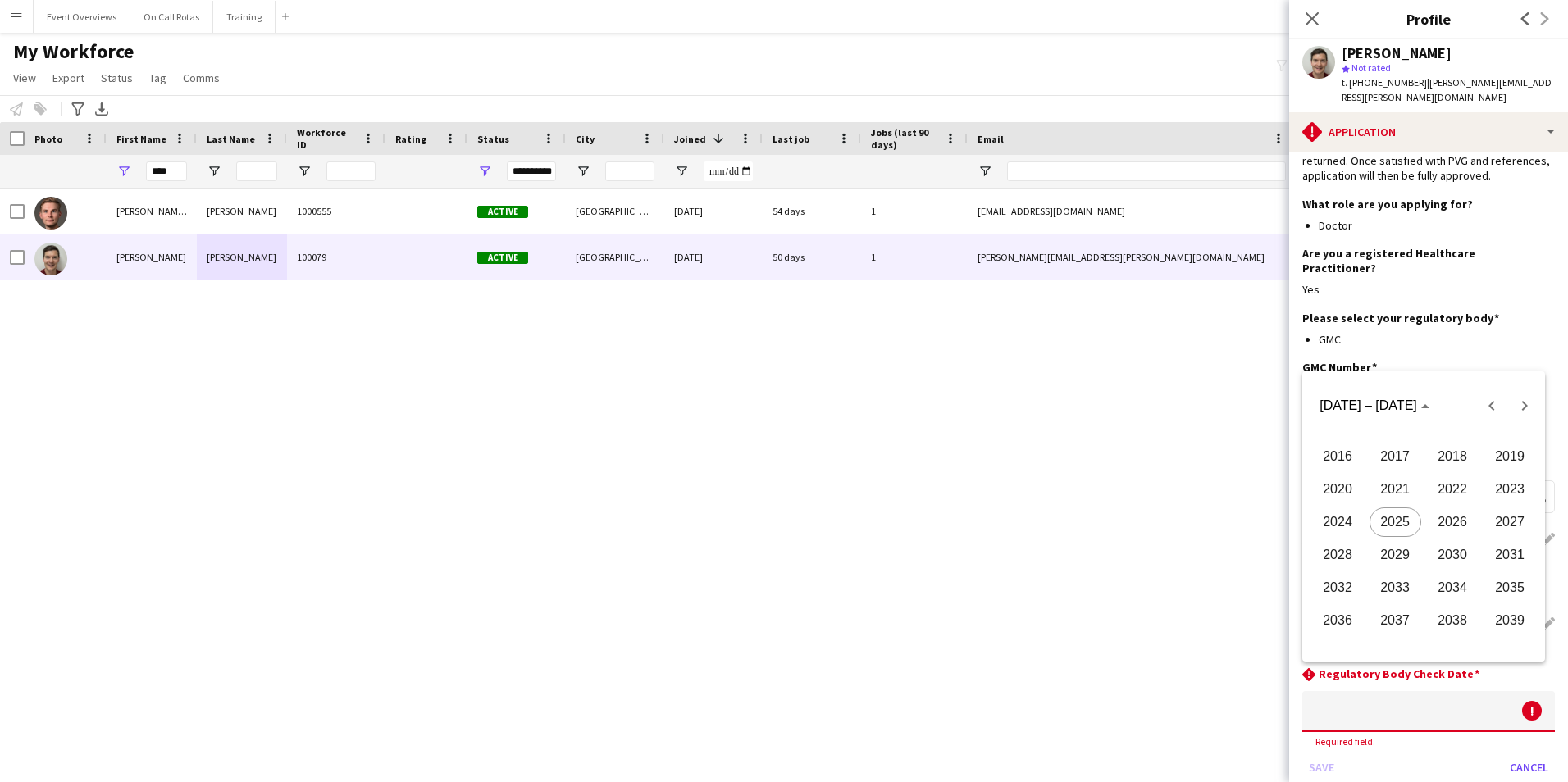
click at [1462, 521] on span "2026" at bounding box center [1452, 523] width 52 height 30
click at [1495, 516] on span "AUG" at bounding box center [1509, 523] width 52 height 30
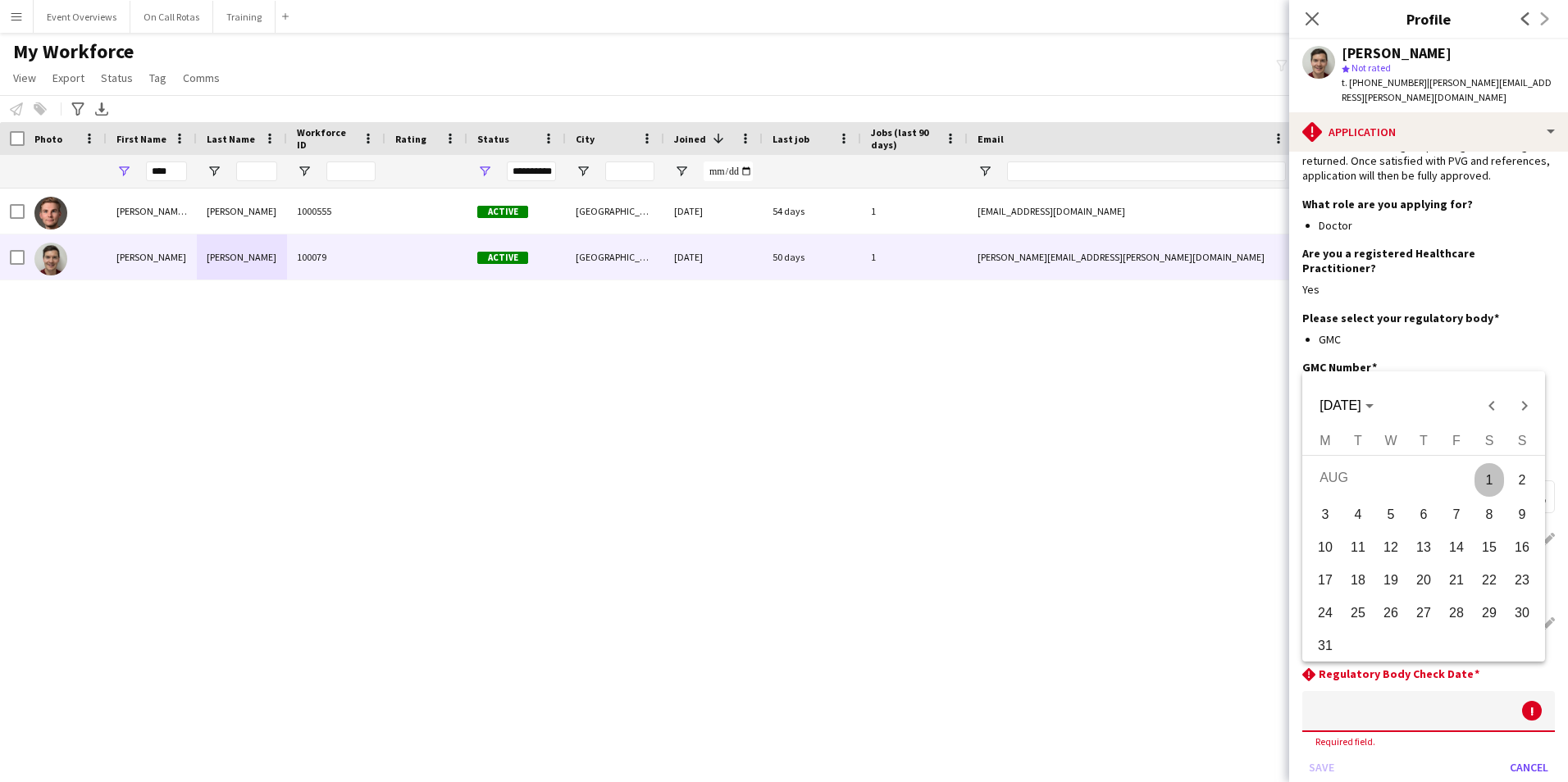
click at [1392, 516] on span "5" at bounding box center [1391, 515] width 30 height 30
type input "**********"
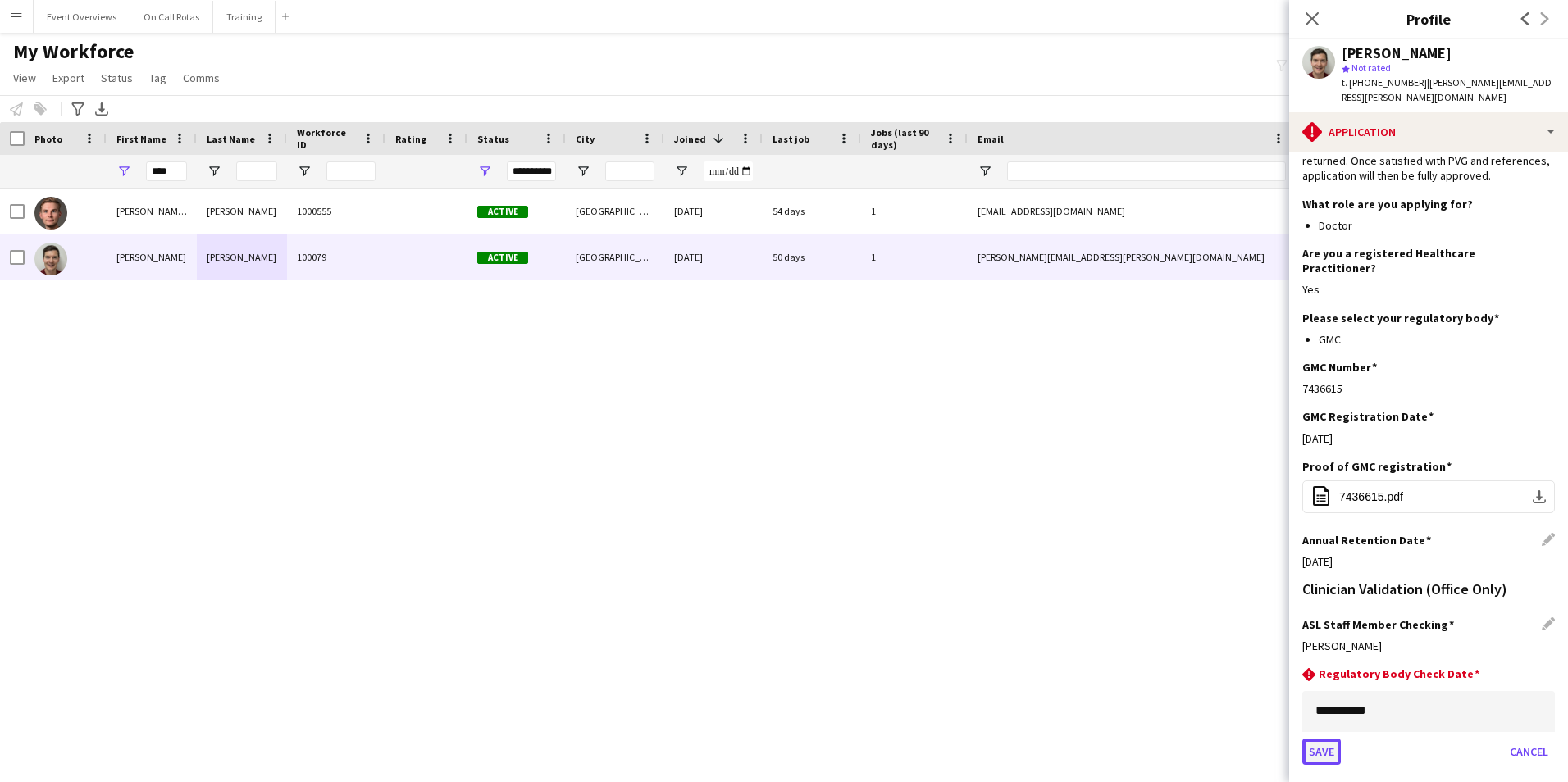
click at [1324, 739] on button "Save" at bounding box center [1321, 752] width 38 height 26
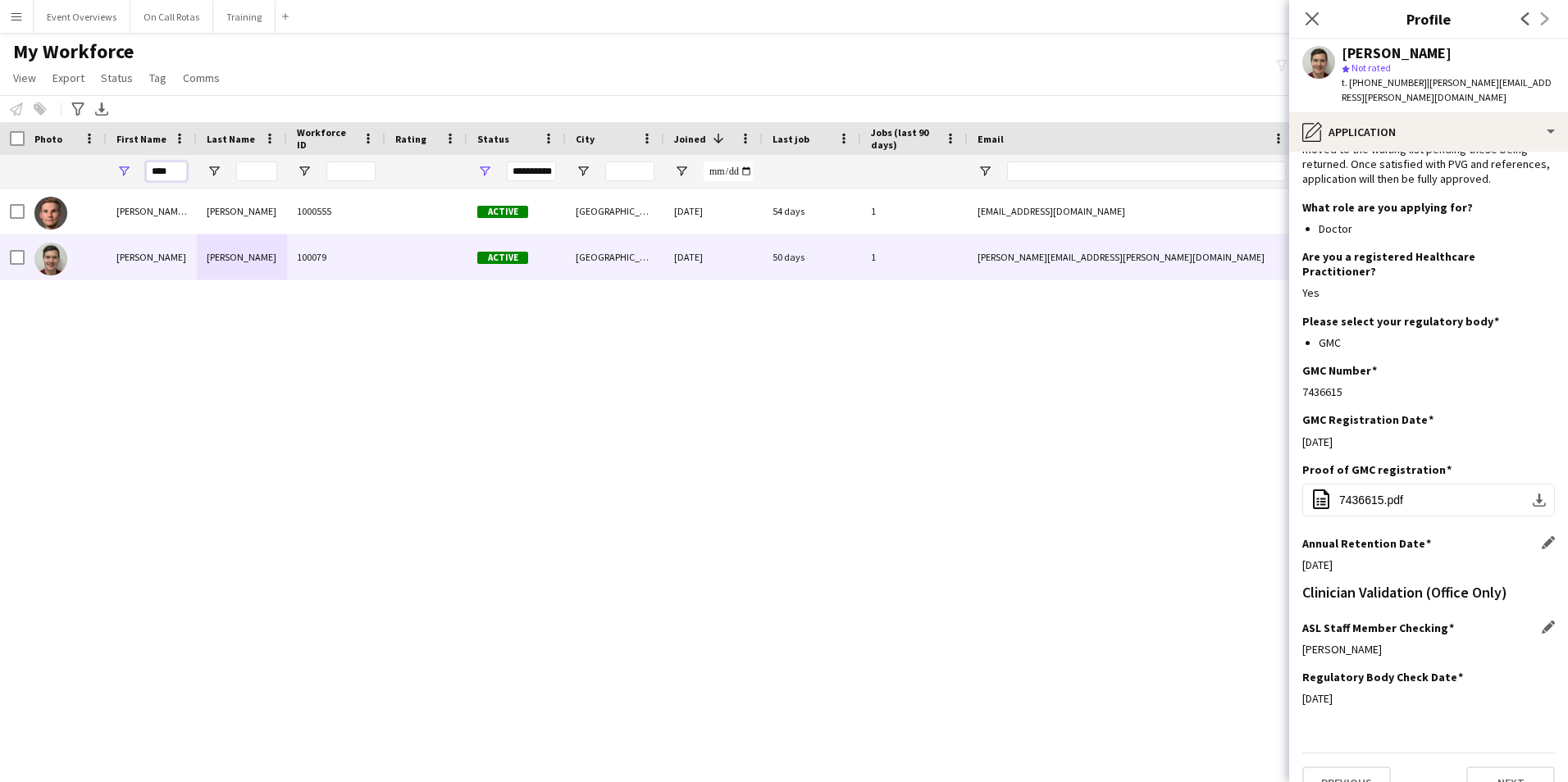
drag, startPoint x: 178, startPoint y: 181, endPoint x: 52, endPoint y: 172, distance: 126.3
click at [56, 182] on div "**********" at bounding box center [889, 170] width 1778 height 33
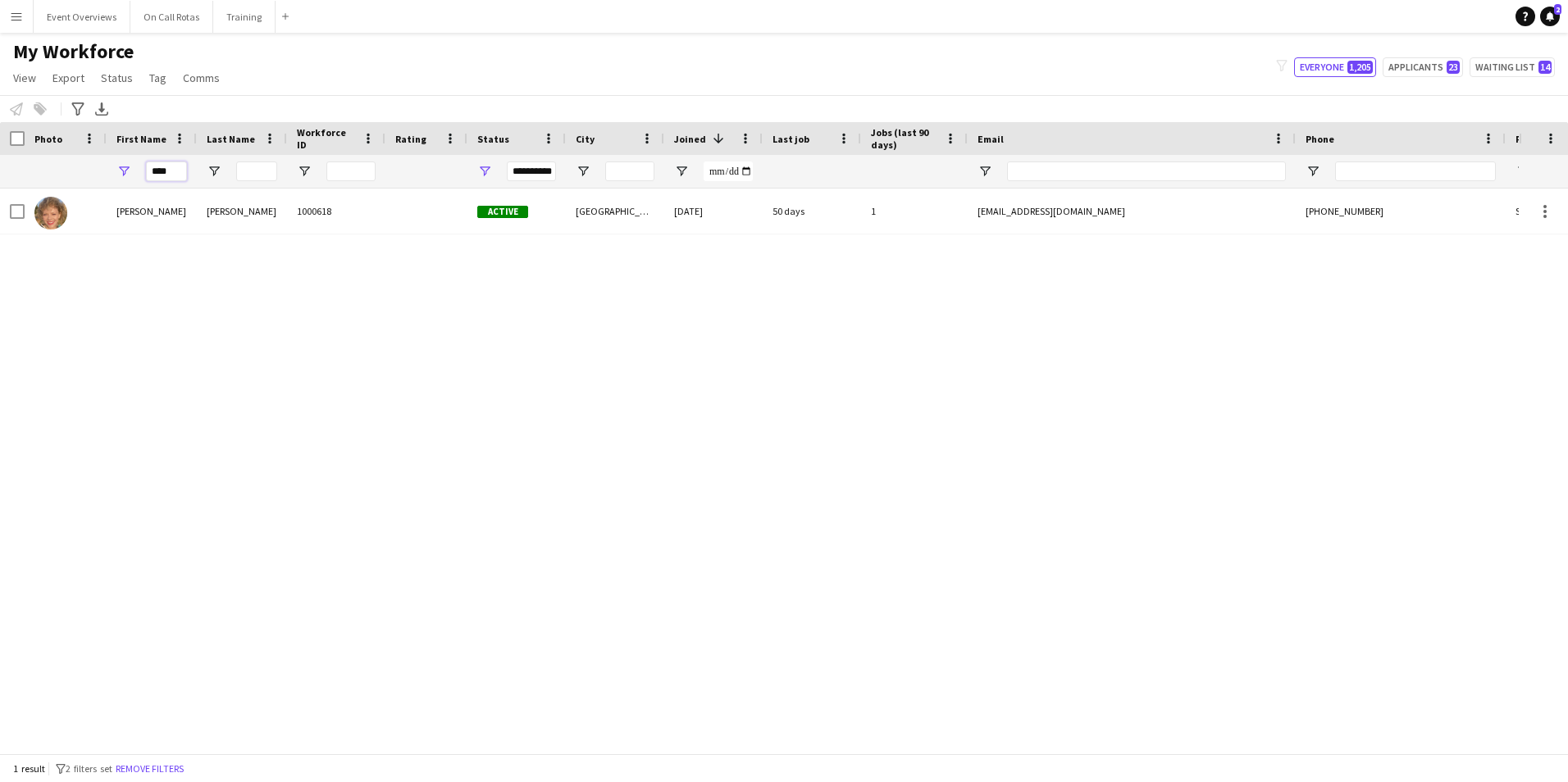
type input "****"
click at [254, 214] on div "Watson" at bounding box center [242, 211] width 90 height 45
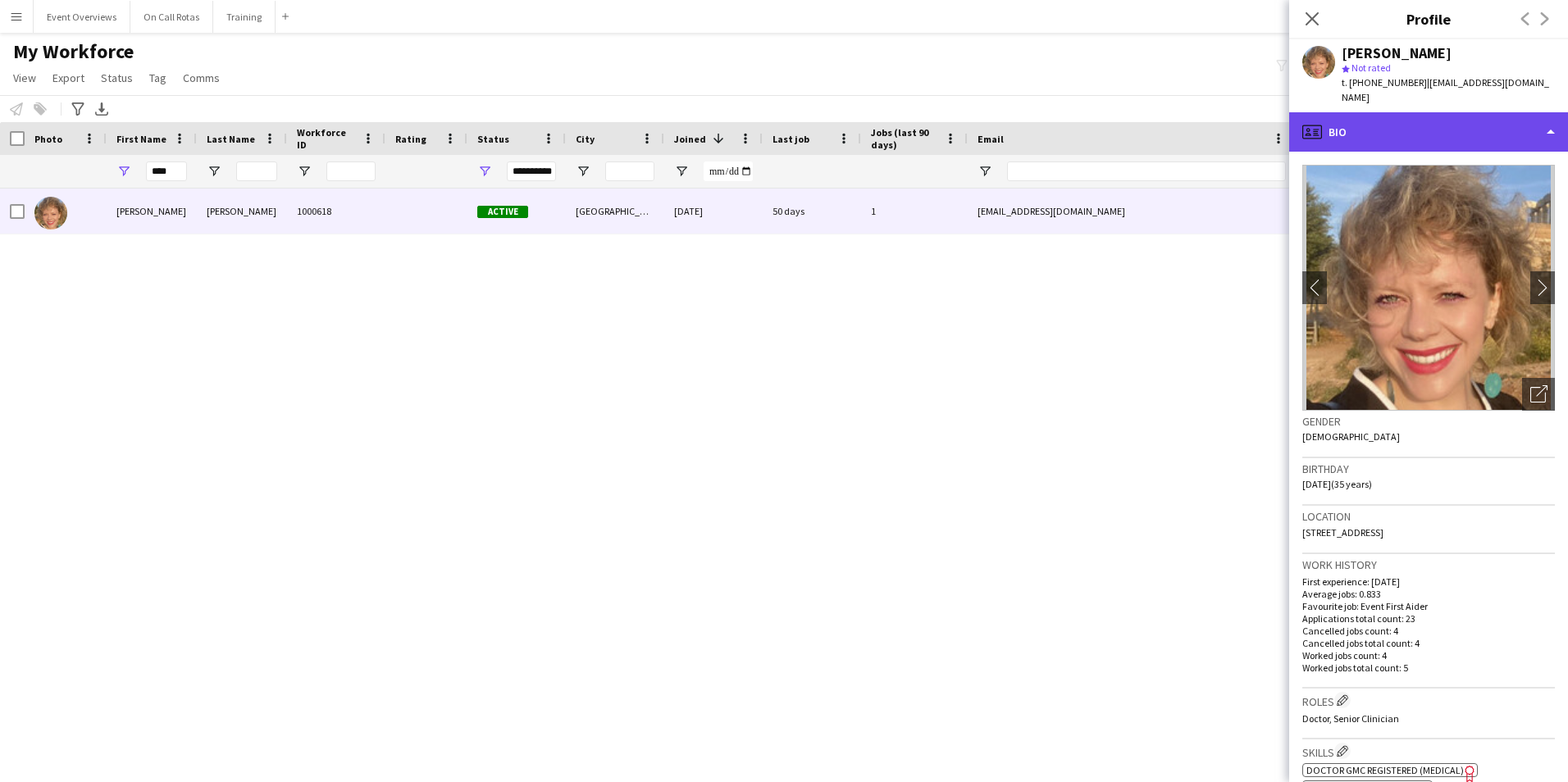
click at [1463, 131] on div "profile Bio" at bounding box center [1428, 132] width 279 height 39
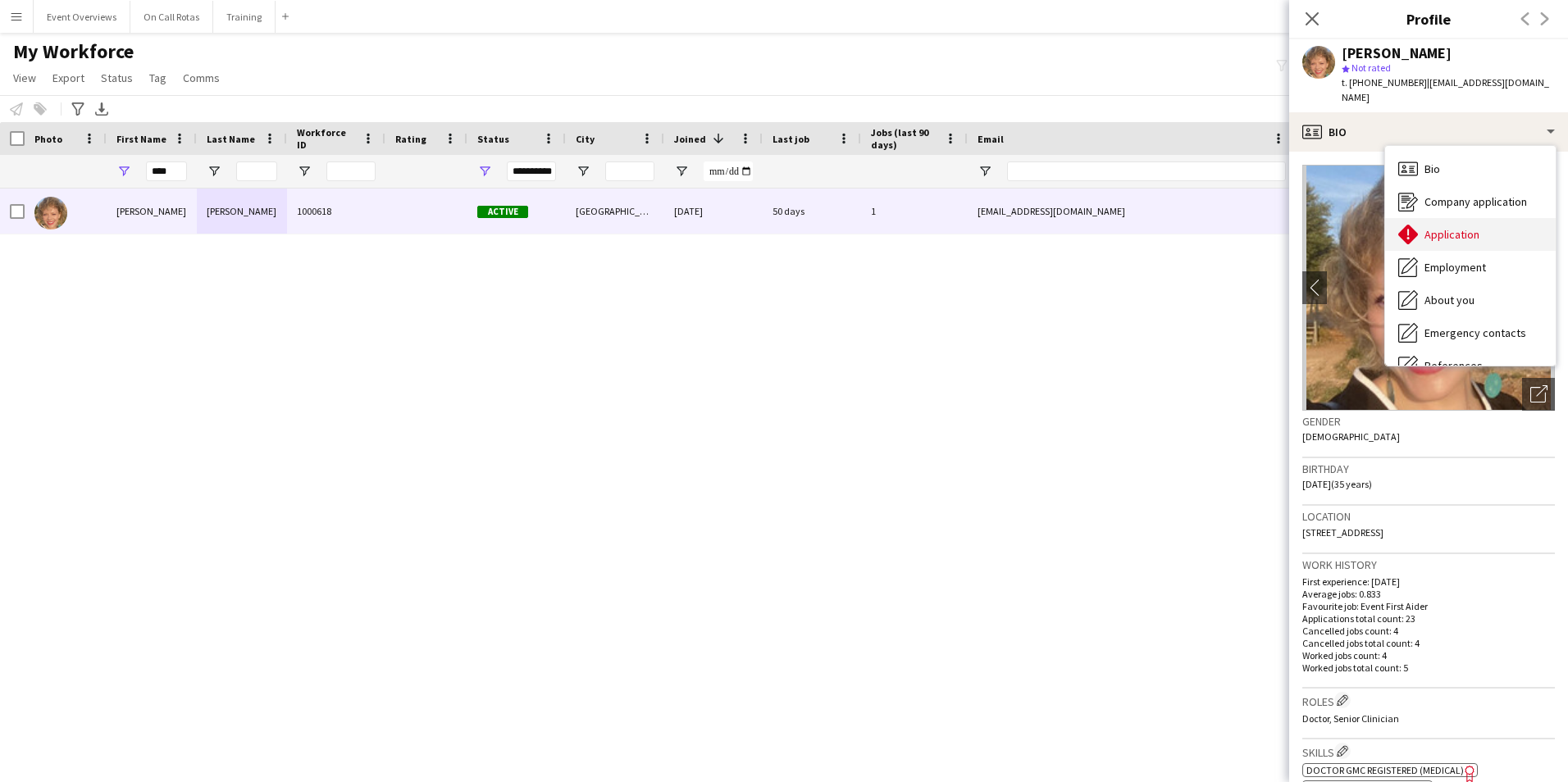
click at [1454, 218] on div "Application Application" at bounding box center [1470, 234] width 170 height 33
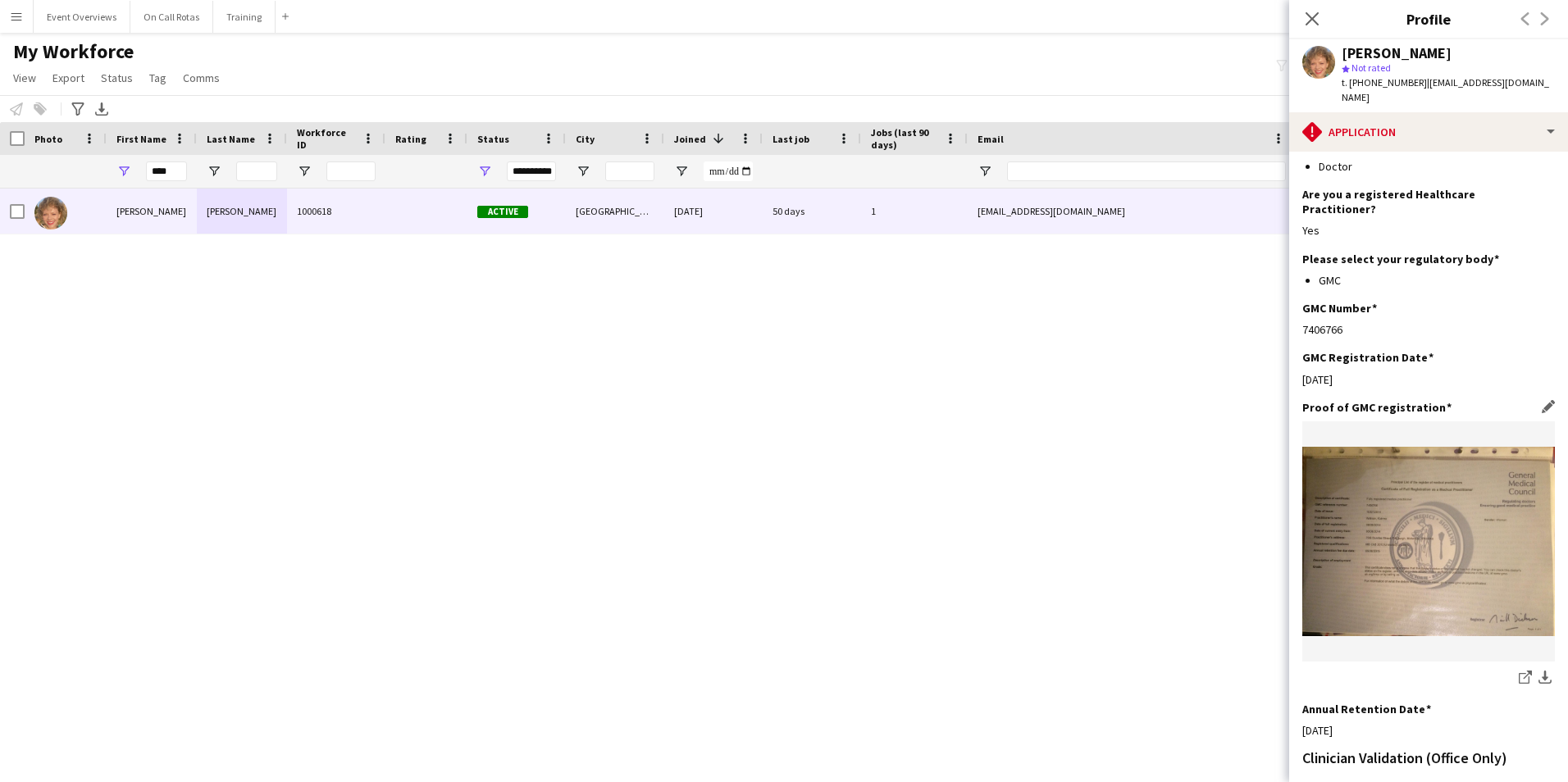
scroll to position [361, 0]
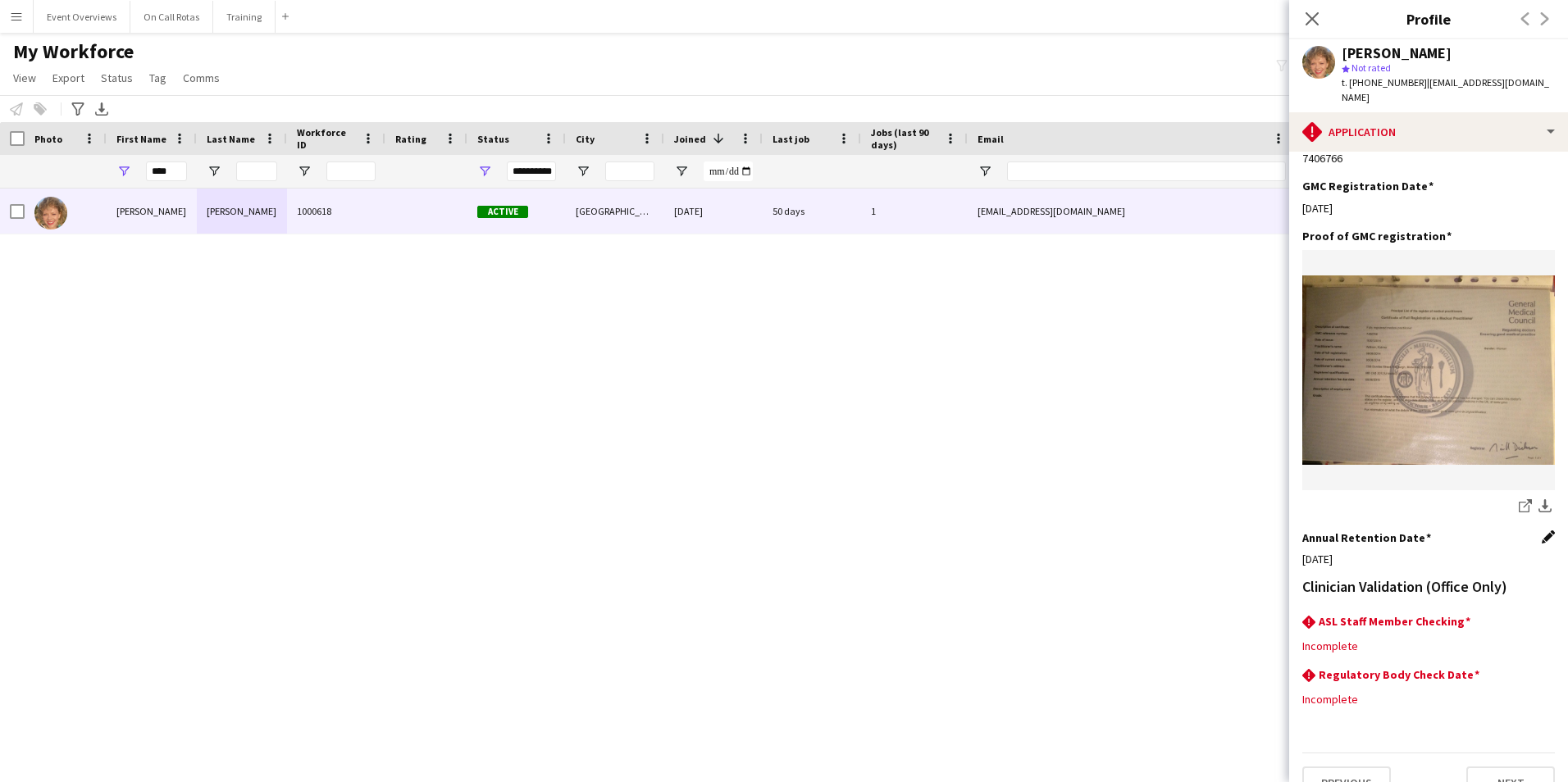
click at [1543, 509] on app-section-data-types "Please ensure that applications are fully completed to avoid delays in the appl…" at bounding box center [1428, 466] width 279 height 630
click at [1542, 530] on app-icon "Edit this field" at bounding box center [1548, 537] width 13 height 13
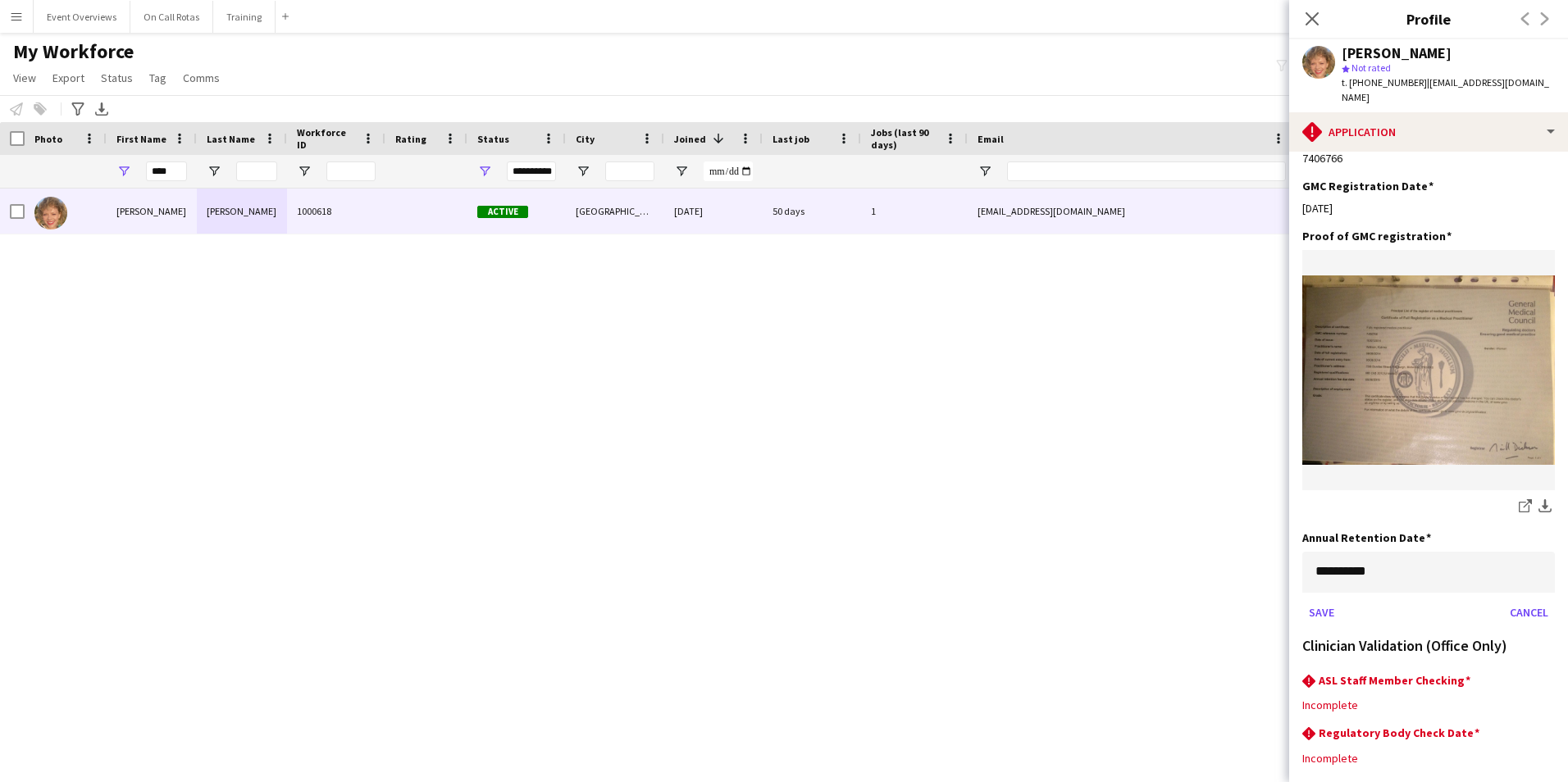
click at [1449, 546] on body "Menu Boards Boards Boards All jobs Status Workforce Workforce My Workforce Recr…" at bounding box center [784, 391] width 1568 height 782
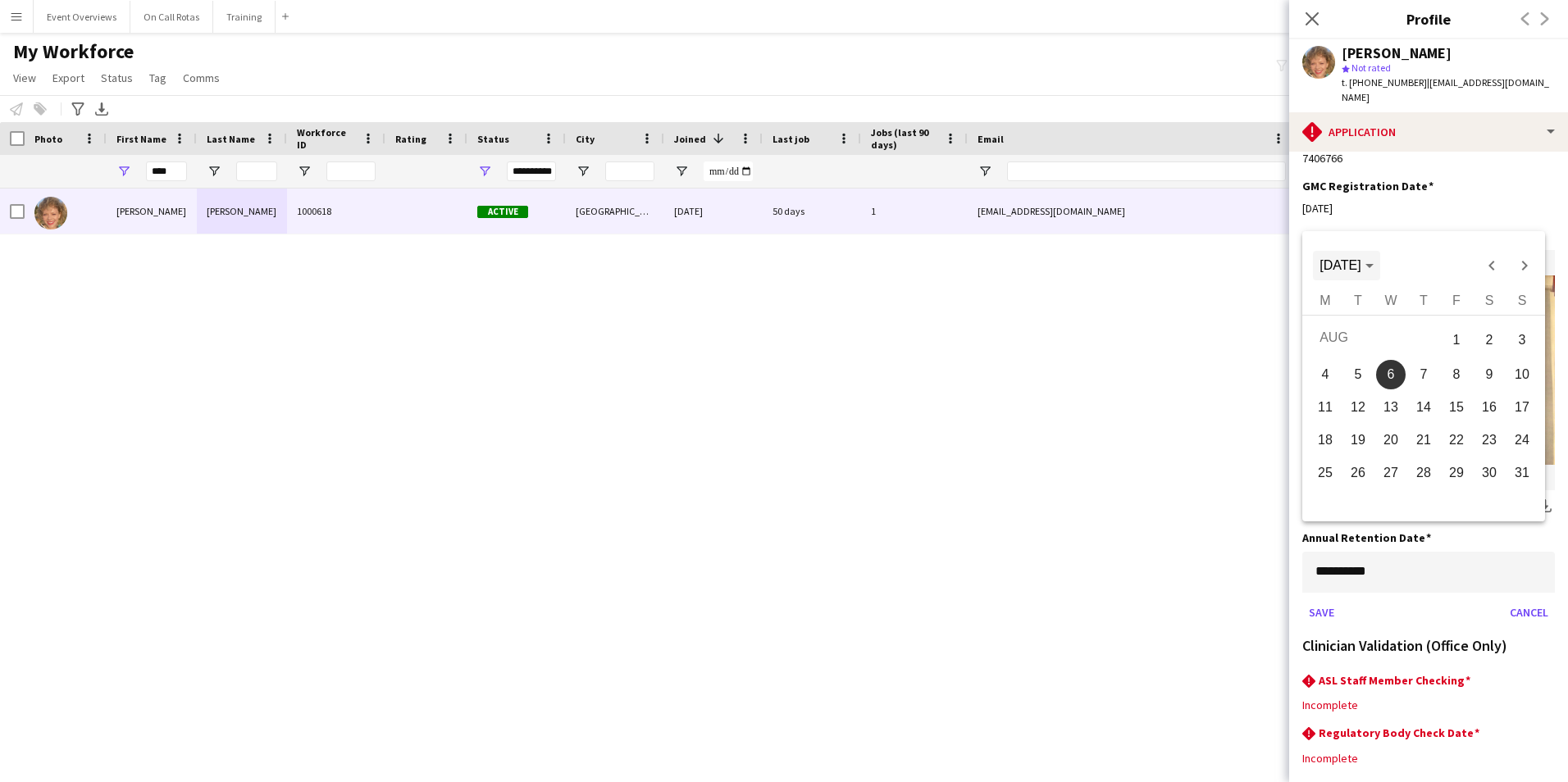
click at [1360, 268] on span "AUG 2025" at bounding box center [1339, 265] width 41 height 14
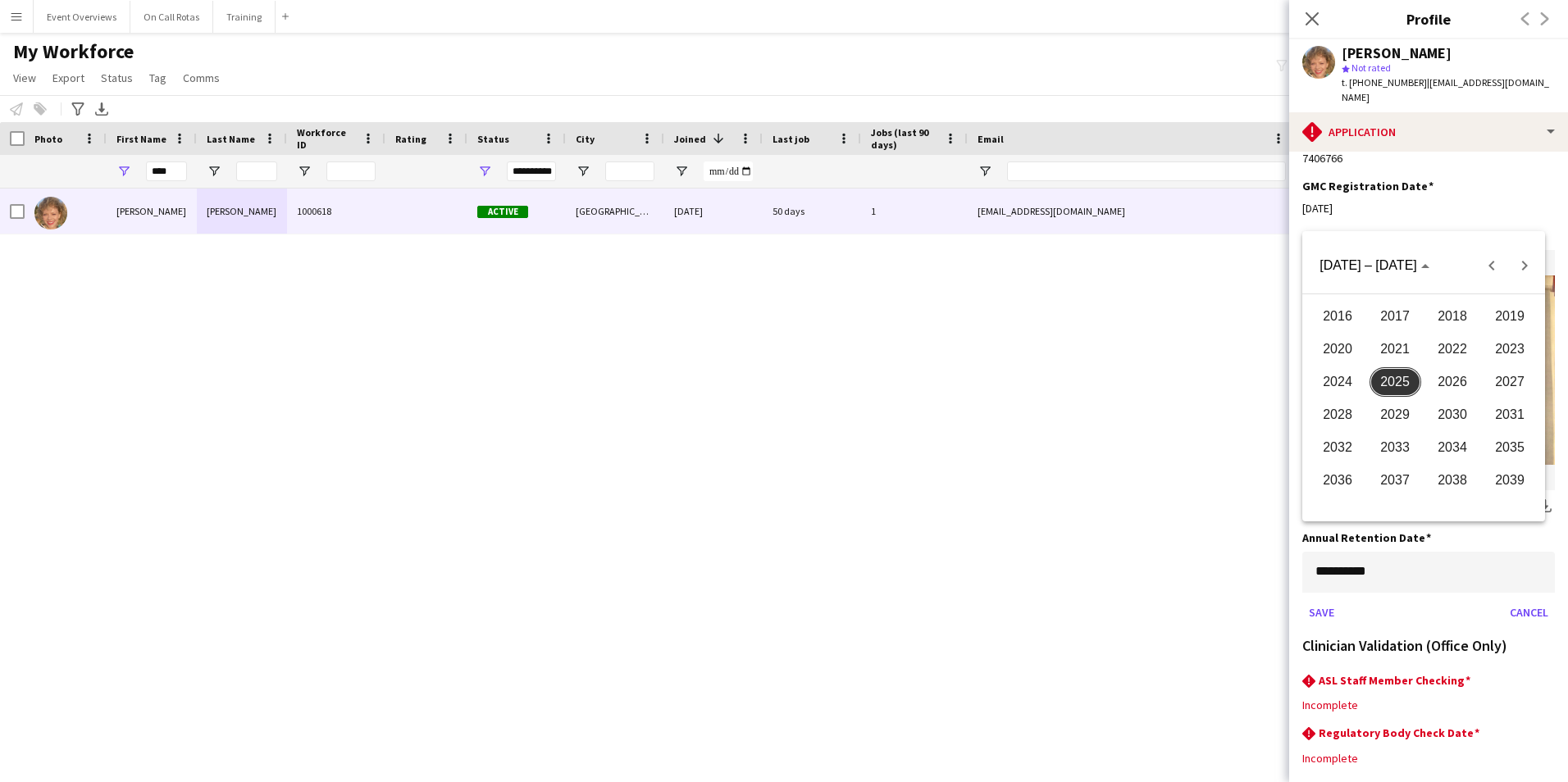
click at [1438, 376] on span "2026" at bounding box center [1452, 382] width 52 height 30
click at [1522, 376] on span "AUG" at bounding box center [1509, 382] width 52 height 30
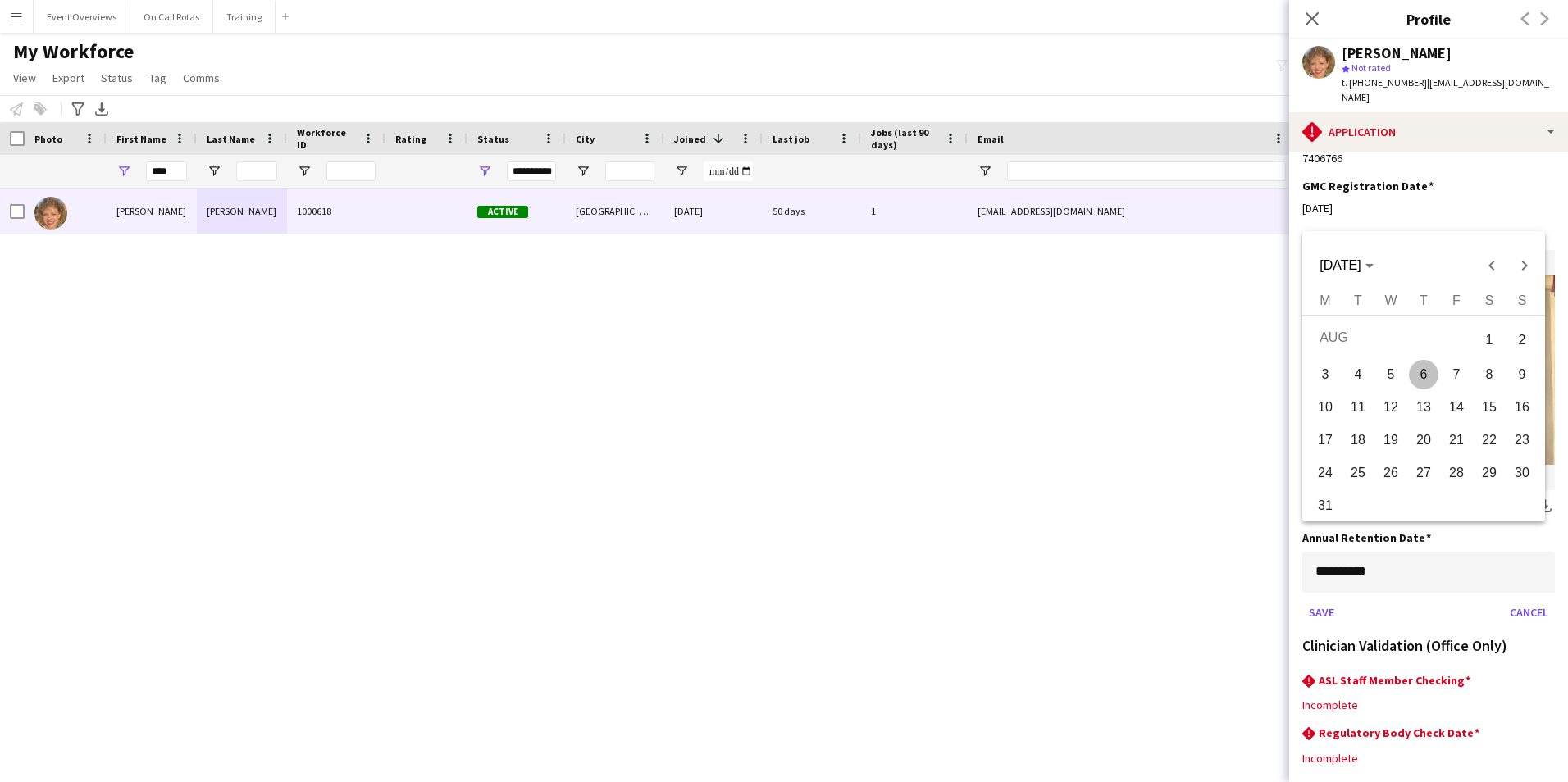
click at [1426, 369] on span "6" at bounding box center [1424, 375] width 30 height 30
type input "**********"
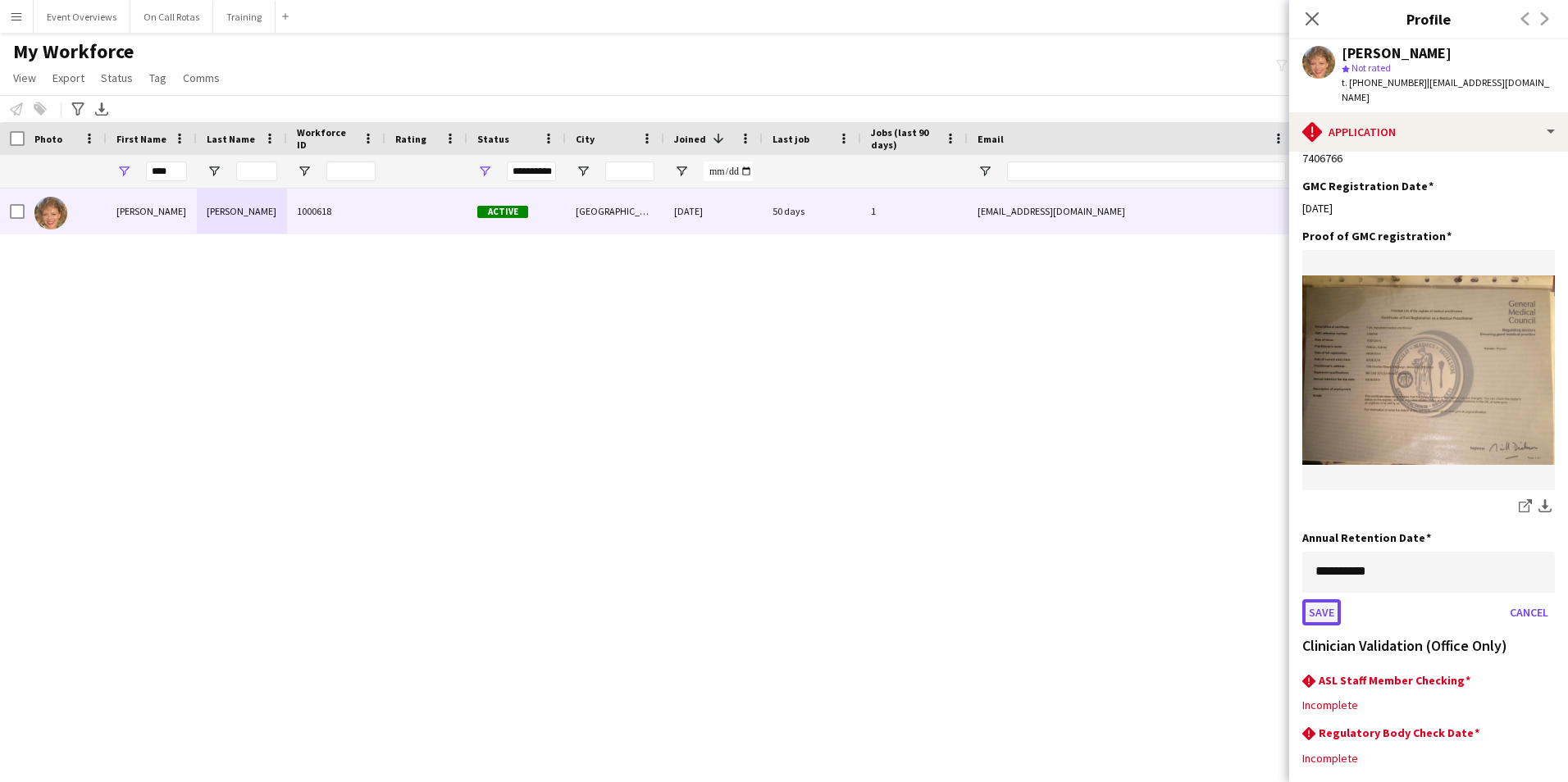
click at [1316, 599] on button "Save" at bounding box center [1321, 612] width 38 height 26
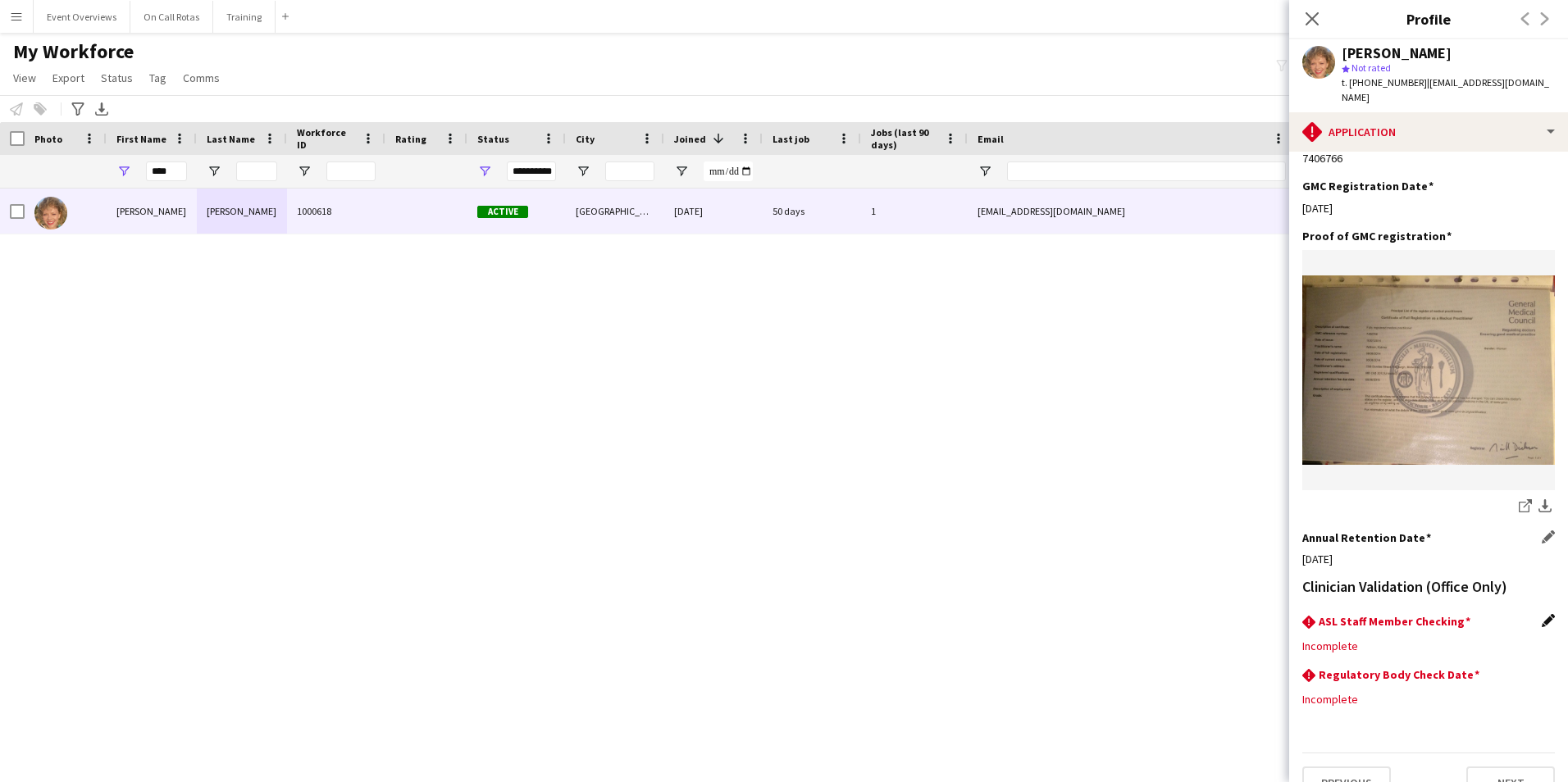
click at [1542, 614] on app-icon "Edit this field" at bounding box center [1548, 621] width 13 height 13
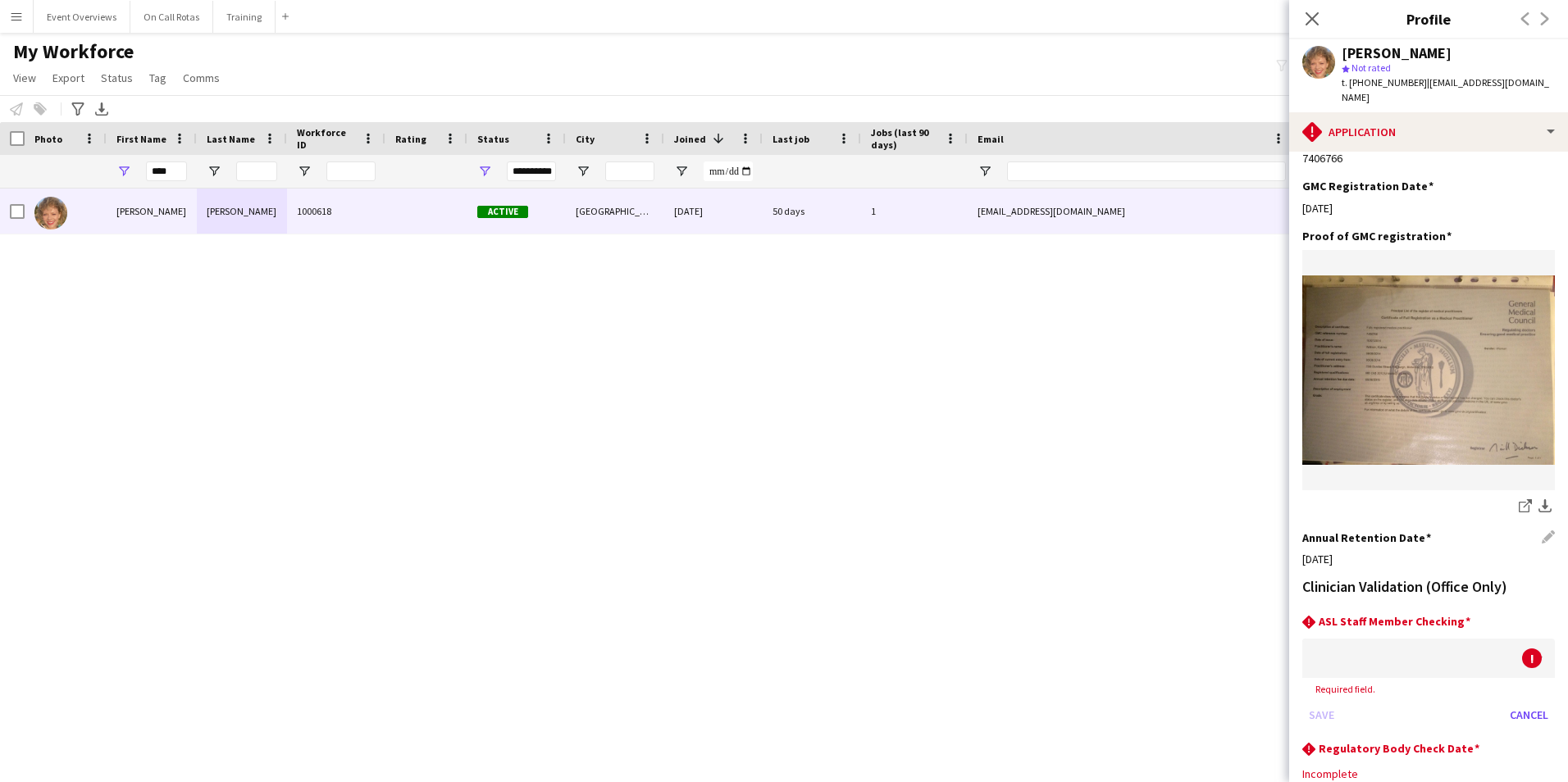
click at [1409, 639] on div at bounding box center [1412, 658] width 220 height 39
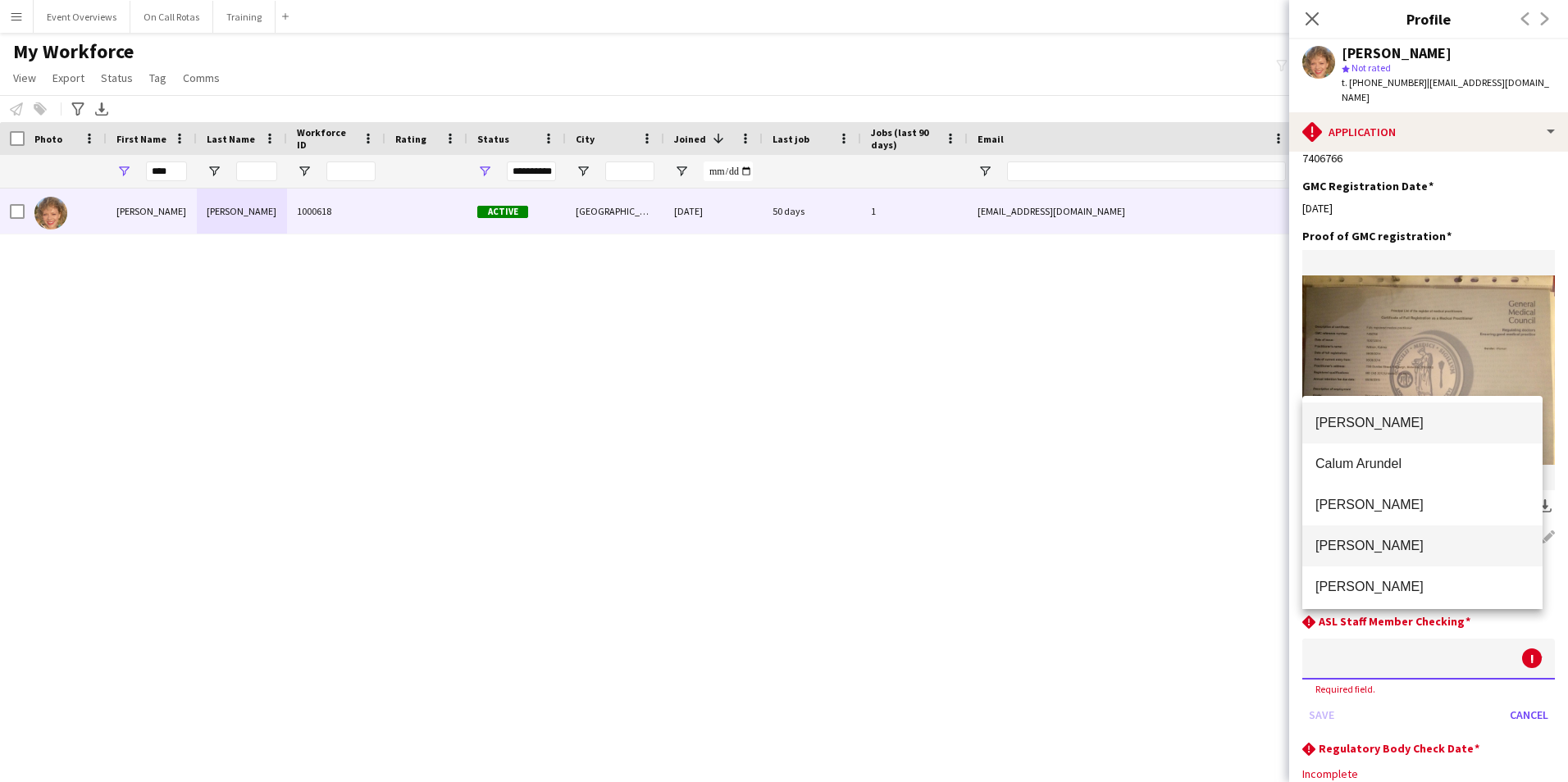
click at [1391, 539] on span "Aimee Freeland" at bounding box center [1422, 545] width 214 height 16
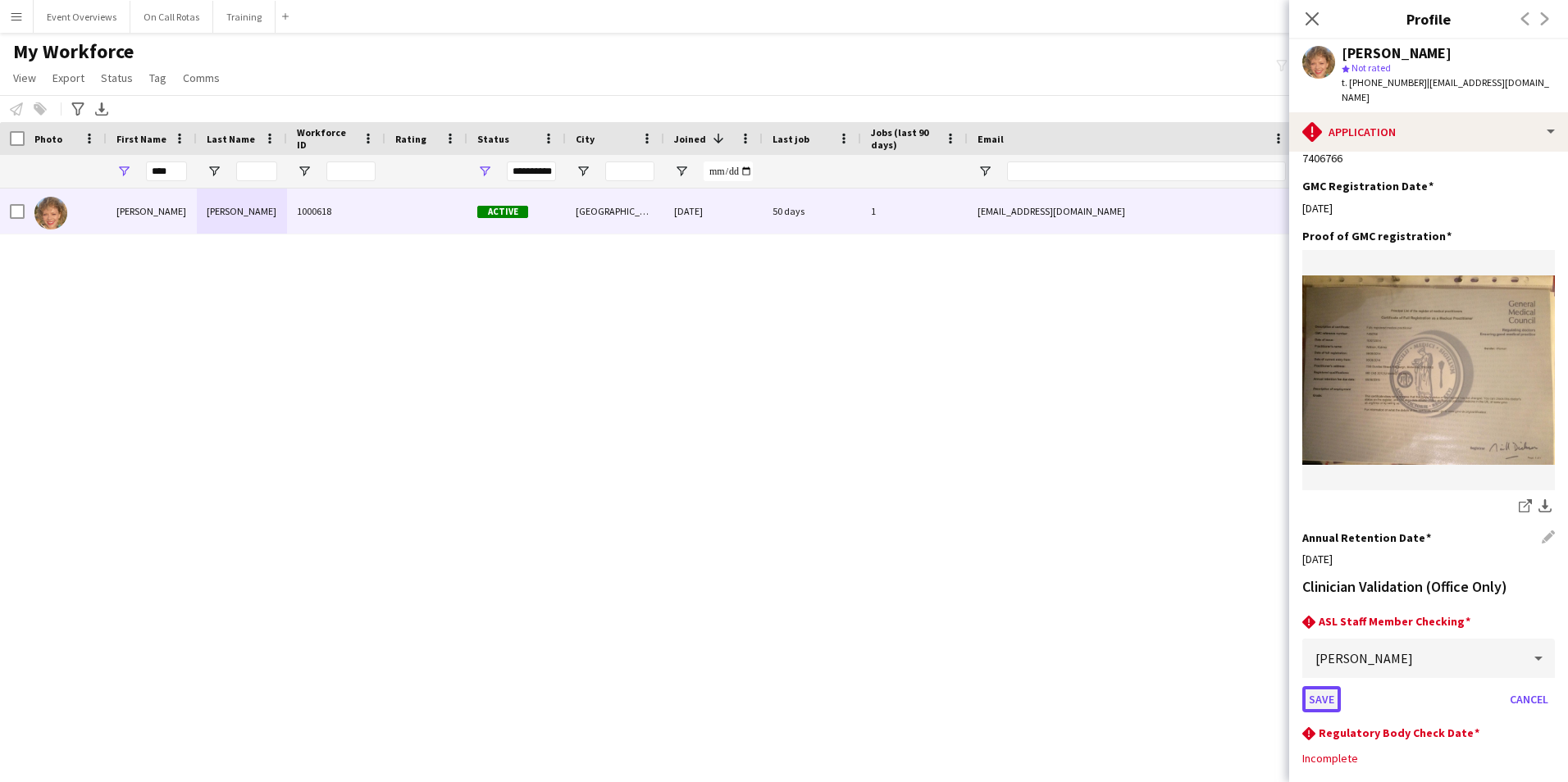
click at [1311, 686] on button "Save" at bounding box center [1321, 700] width 38 height 26
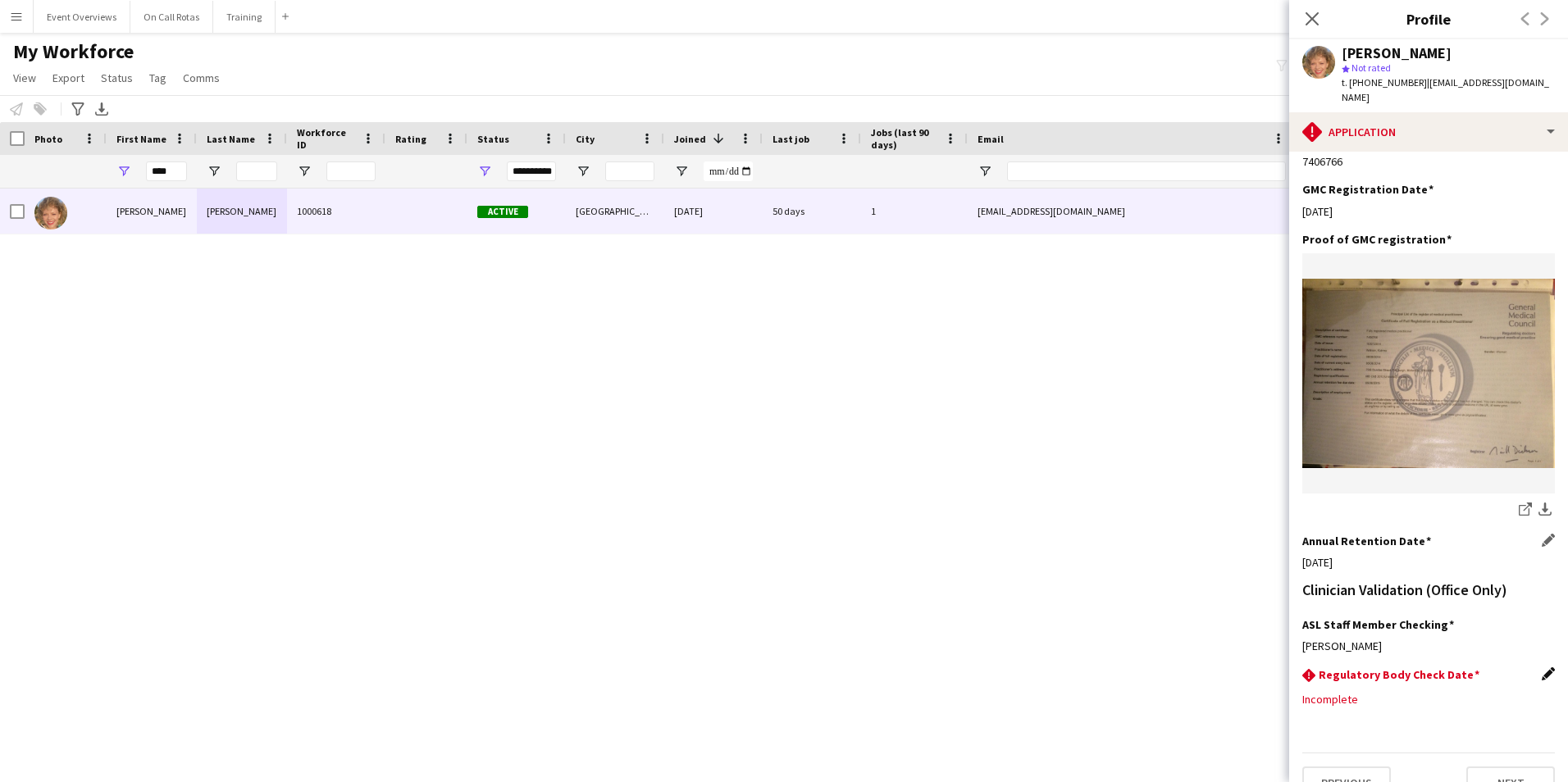
click at [1542, 667] on app-icon "Edit this field" at bounding box center [1548, 673] width 13 height 13
click at [1425, 667] on body "Menu Boards Boards Boards All jobs Status Workforce Workforce My Workforce Recr…" at bounding box center [784, 391] width 1568 height 782
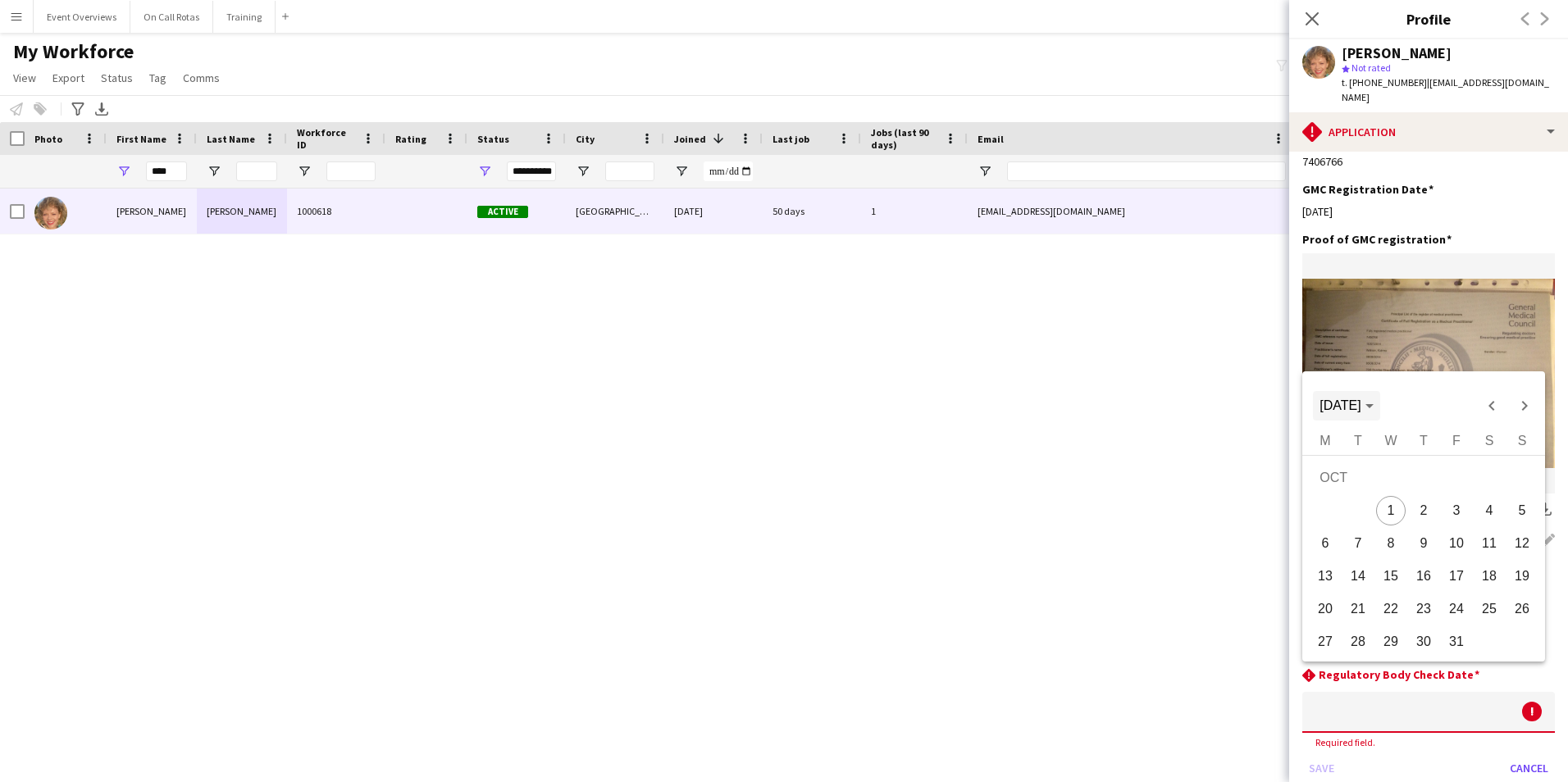
click at [1372, 403] on span "[DATE]" at bounding box center [1345, 406] width 53 height 15
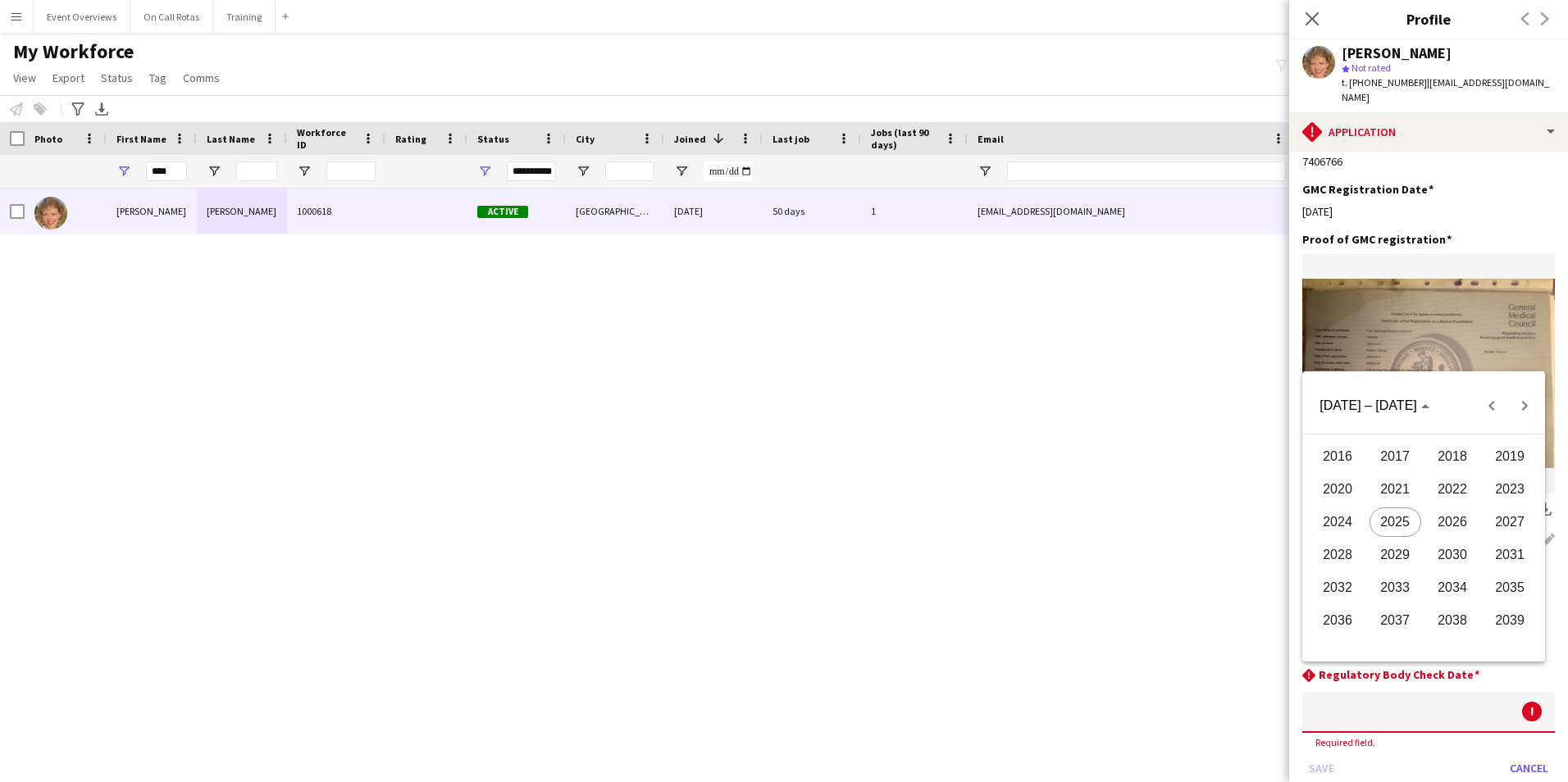
click at [1452, 518] on span "2026" at bounding box center [1452, 523] width 52 height 30
click at [1498, 526] on span "AUG" at bounding box center [1509, 523] width 52 height 30
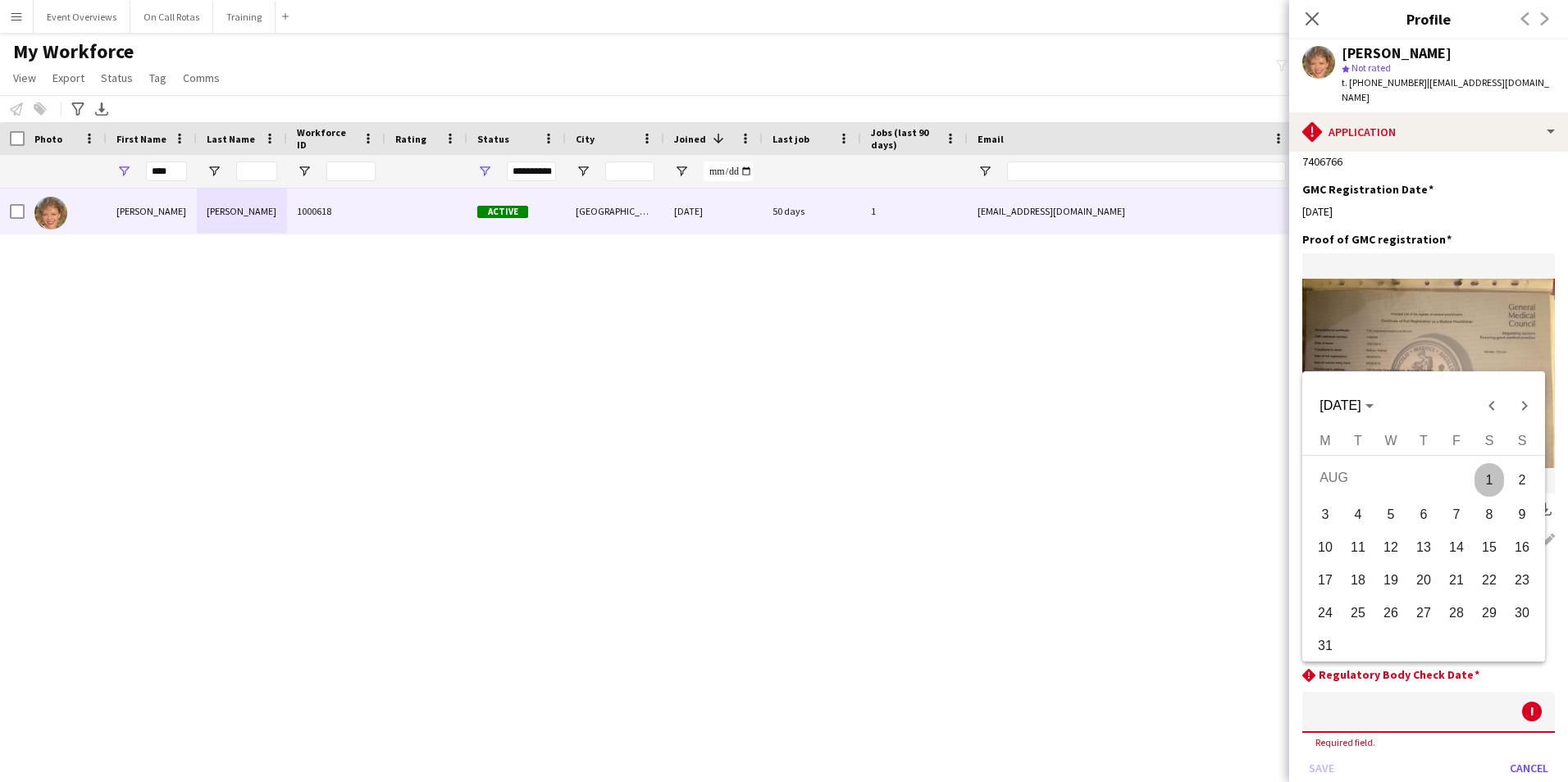
click at [1410, 516] on span "6" at bounding box center [1424, 515] width 30 height 30
type input "**********"
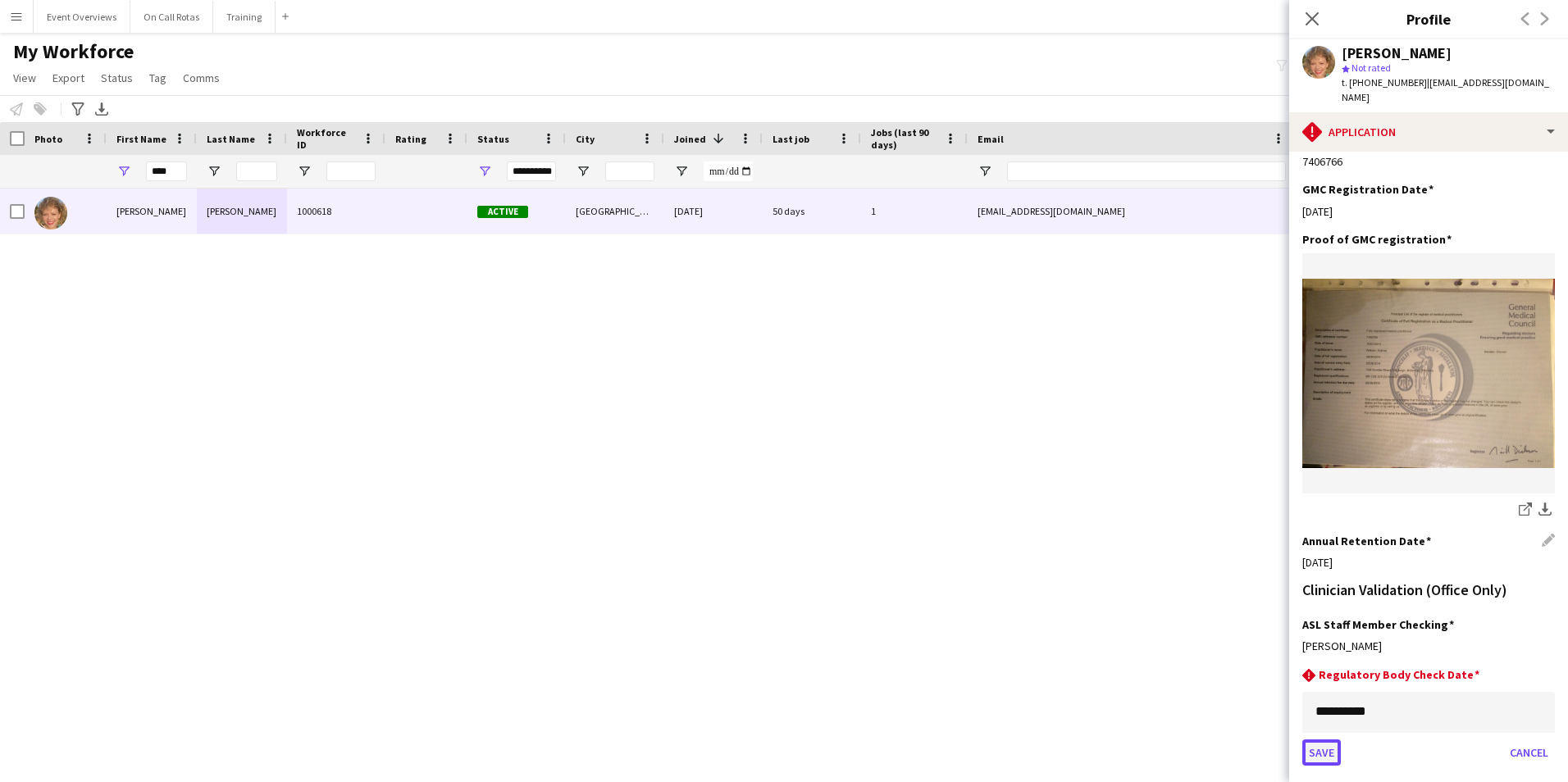
click at [1333, 739] on button "Save" at bounding box center [1321, 752] width 38 height 26
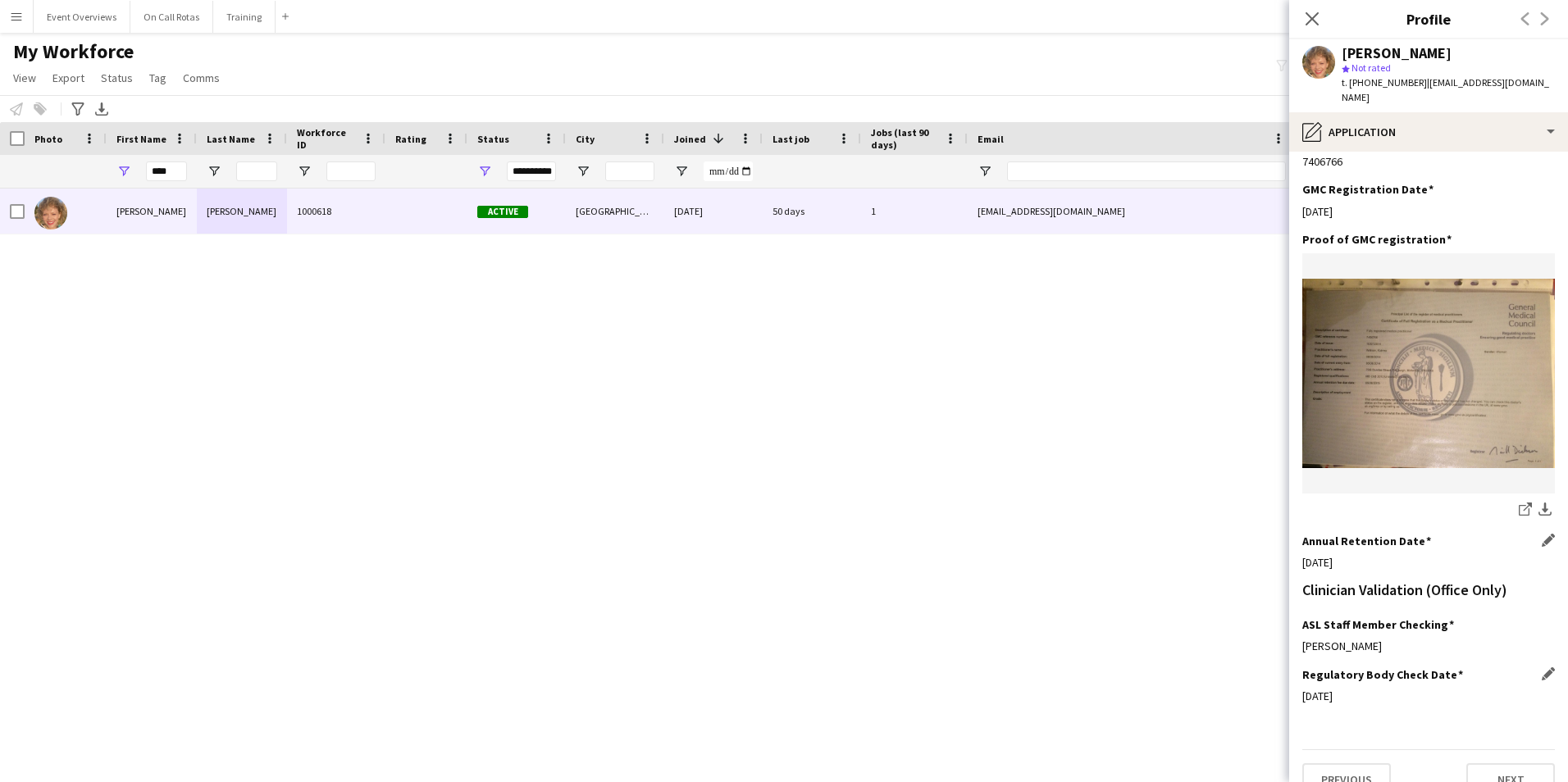
scroll to position [354, 0]
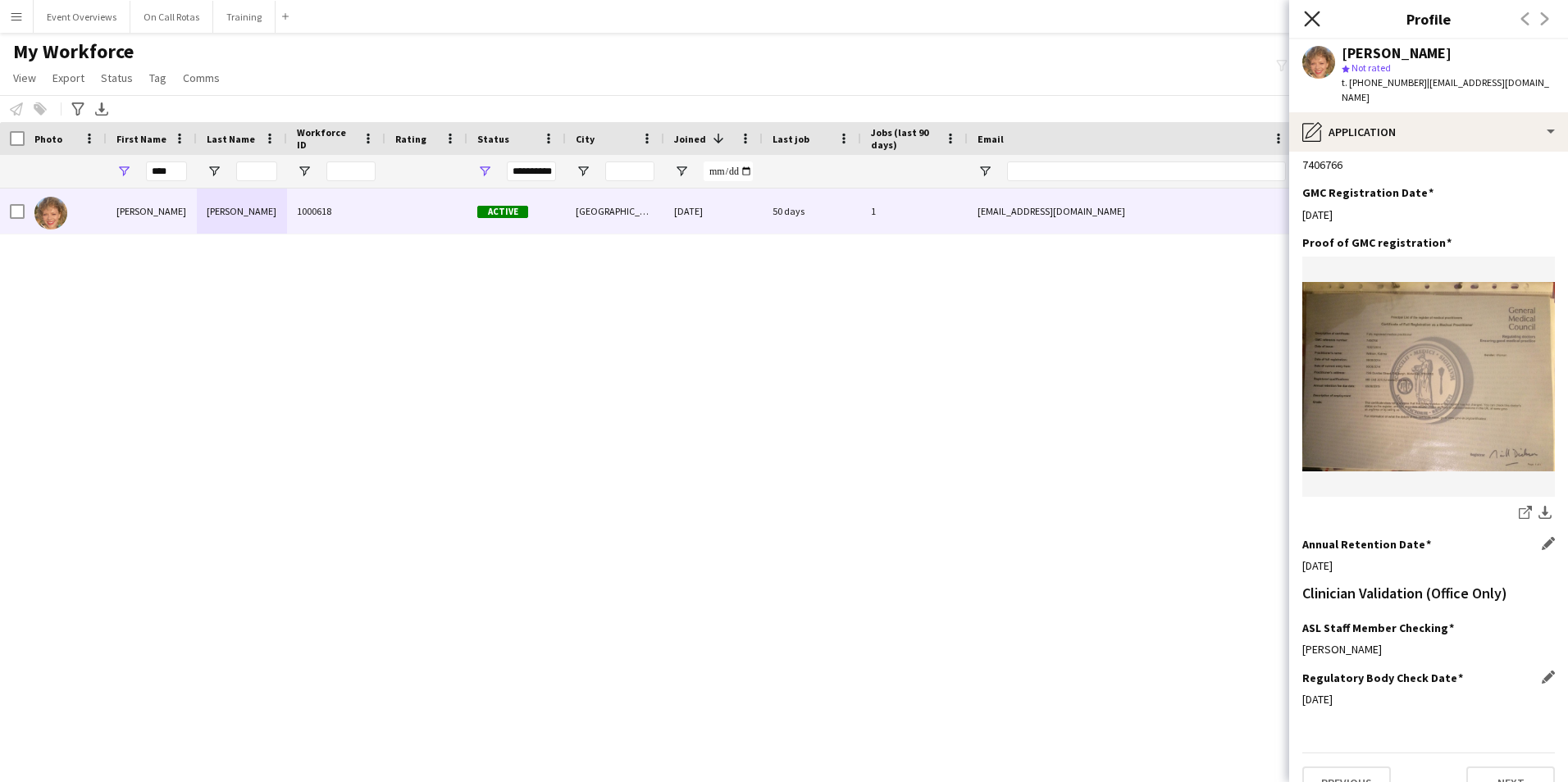
click at [1312, 22] on icon "Close pop-in" at bounding box center [1311, 18] width 16 height 16
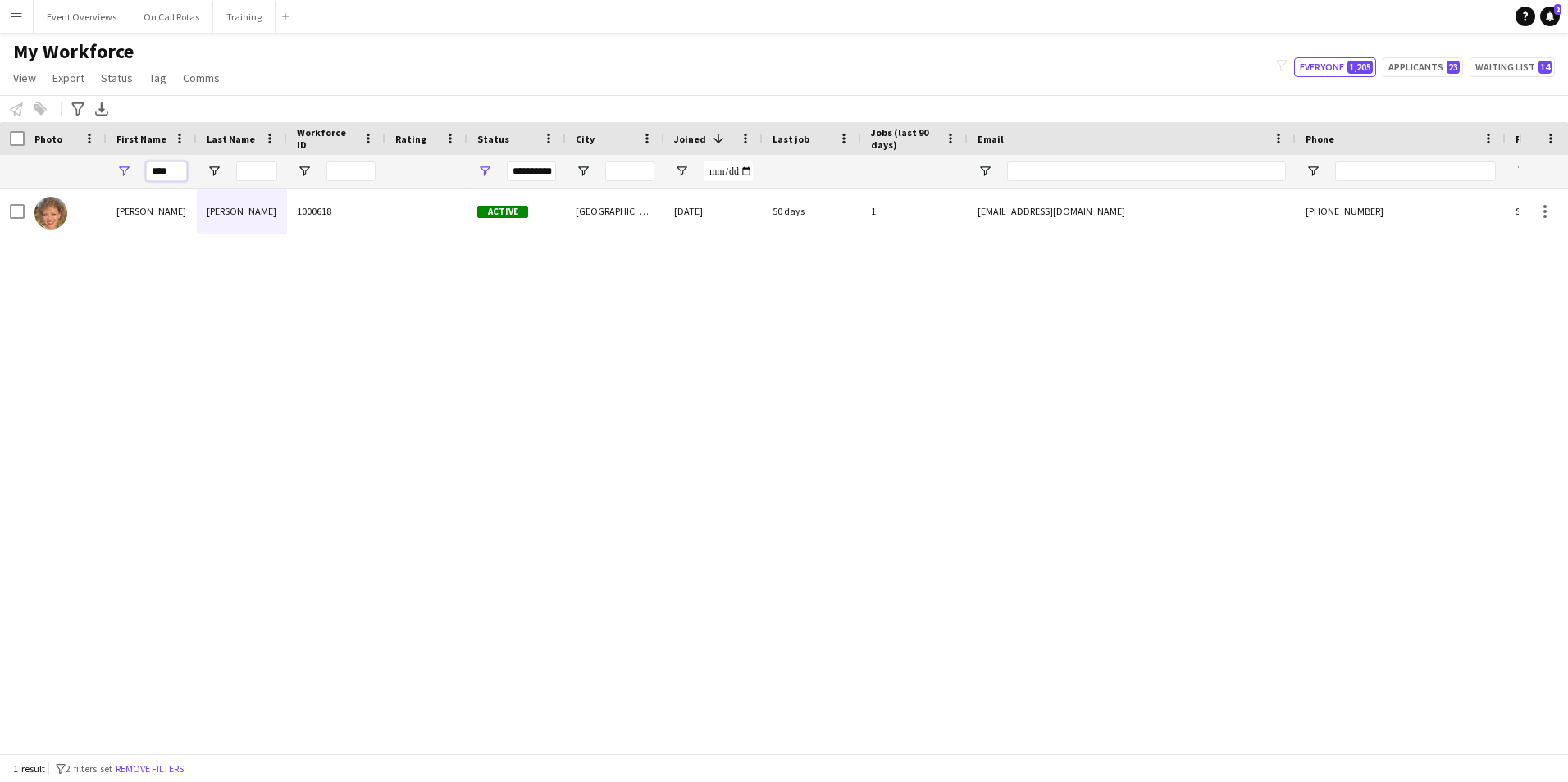
drag, startPoint x: 178, startPoint y: 171, endPoint x: 103, endPoint y: 181, distance: 75.7
click at [103, 181] on div "**********" at bounding box center [889, 170] width 1778 height 33
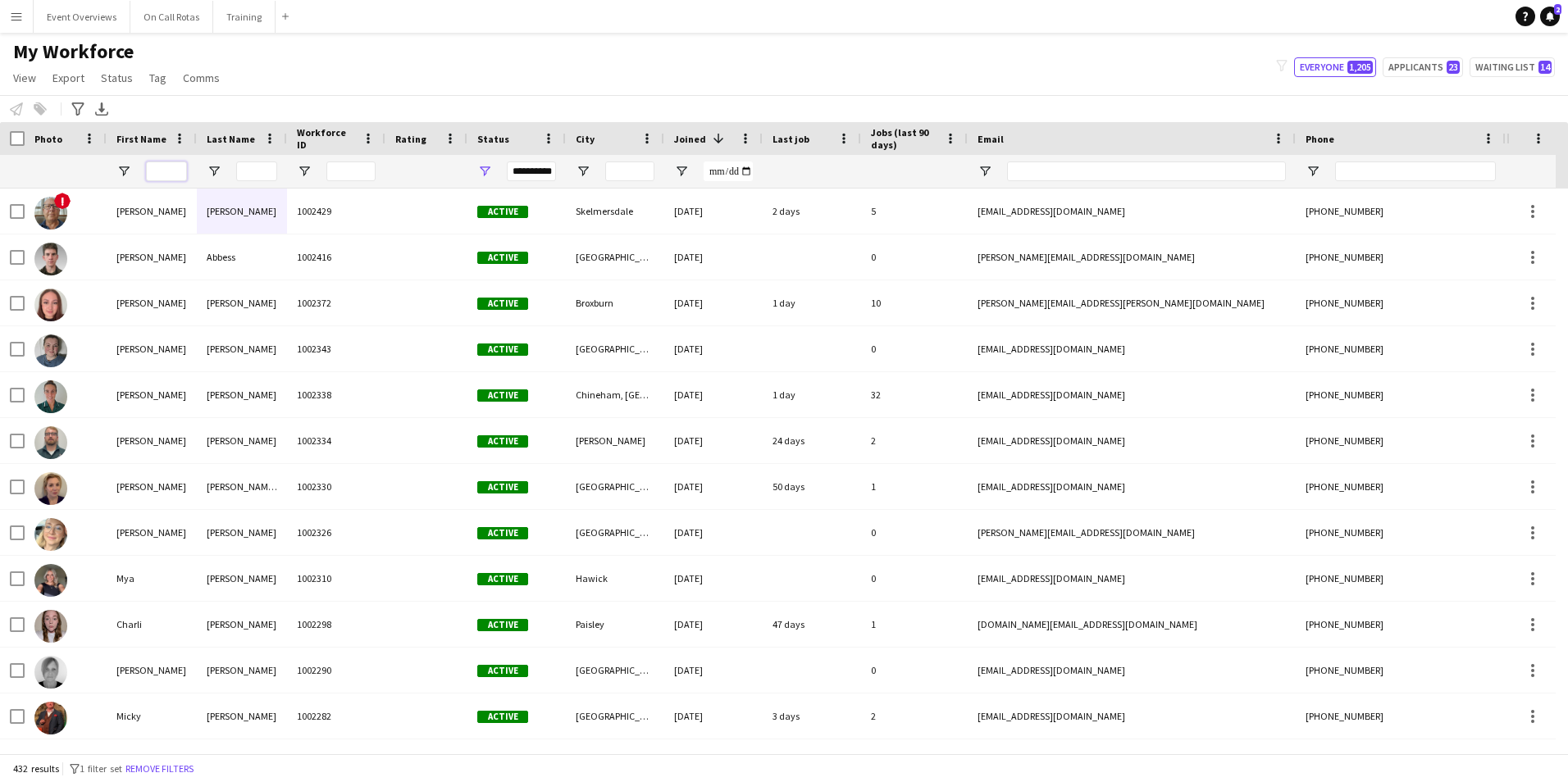
click at [157, 172] on input "First Name Filter Input" at bounding box center [167, 170] width 41 height 20
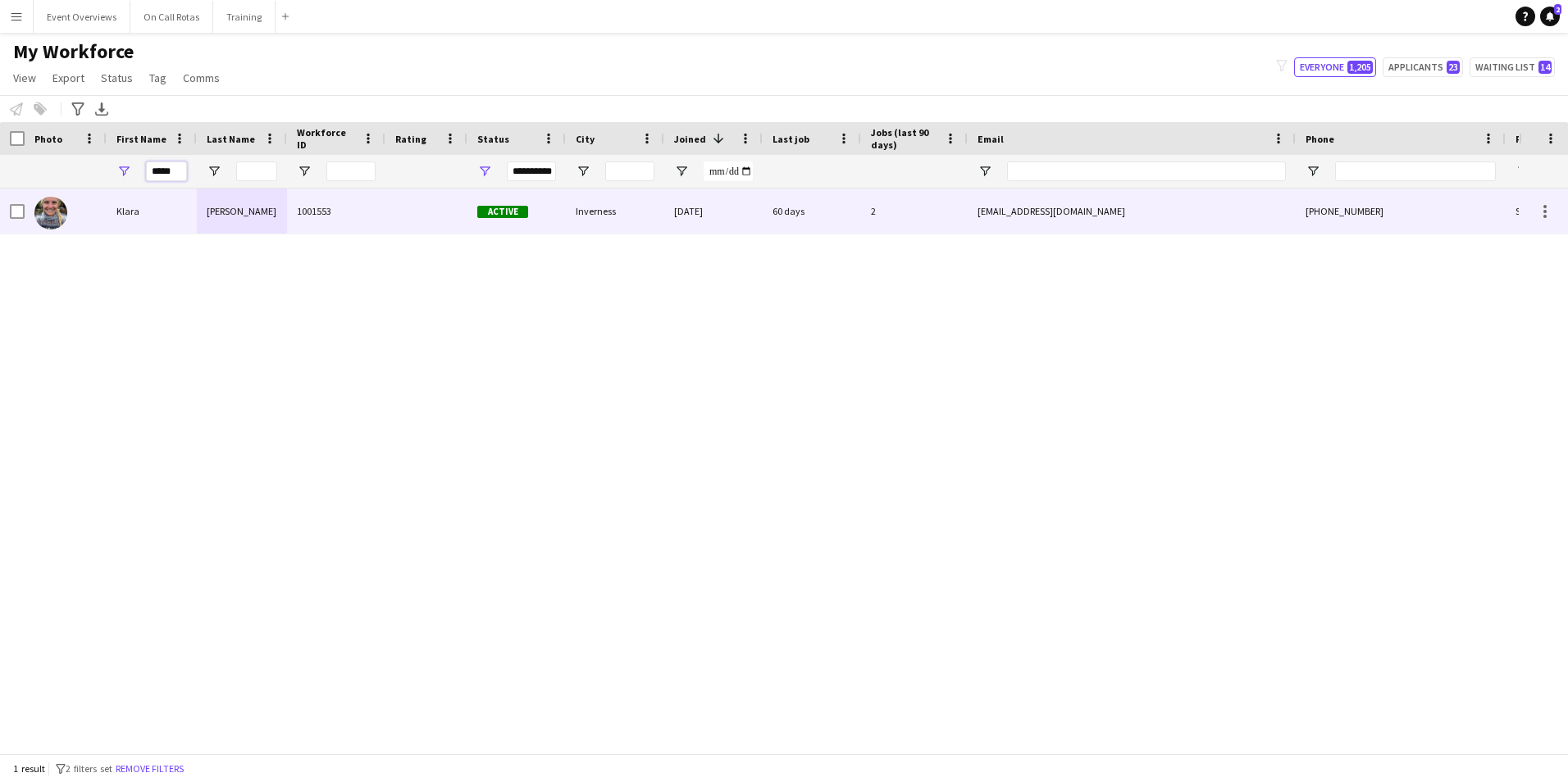
type input "*****"
click at [192, 211] on div "Klara" at bounding box center [152, 211] width 90 height 45
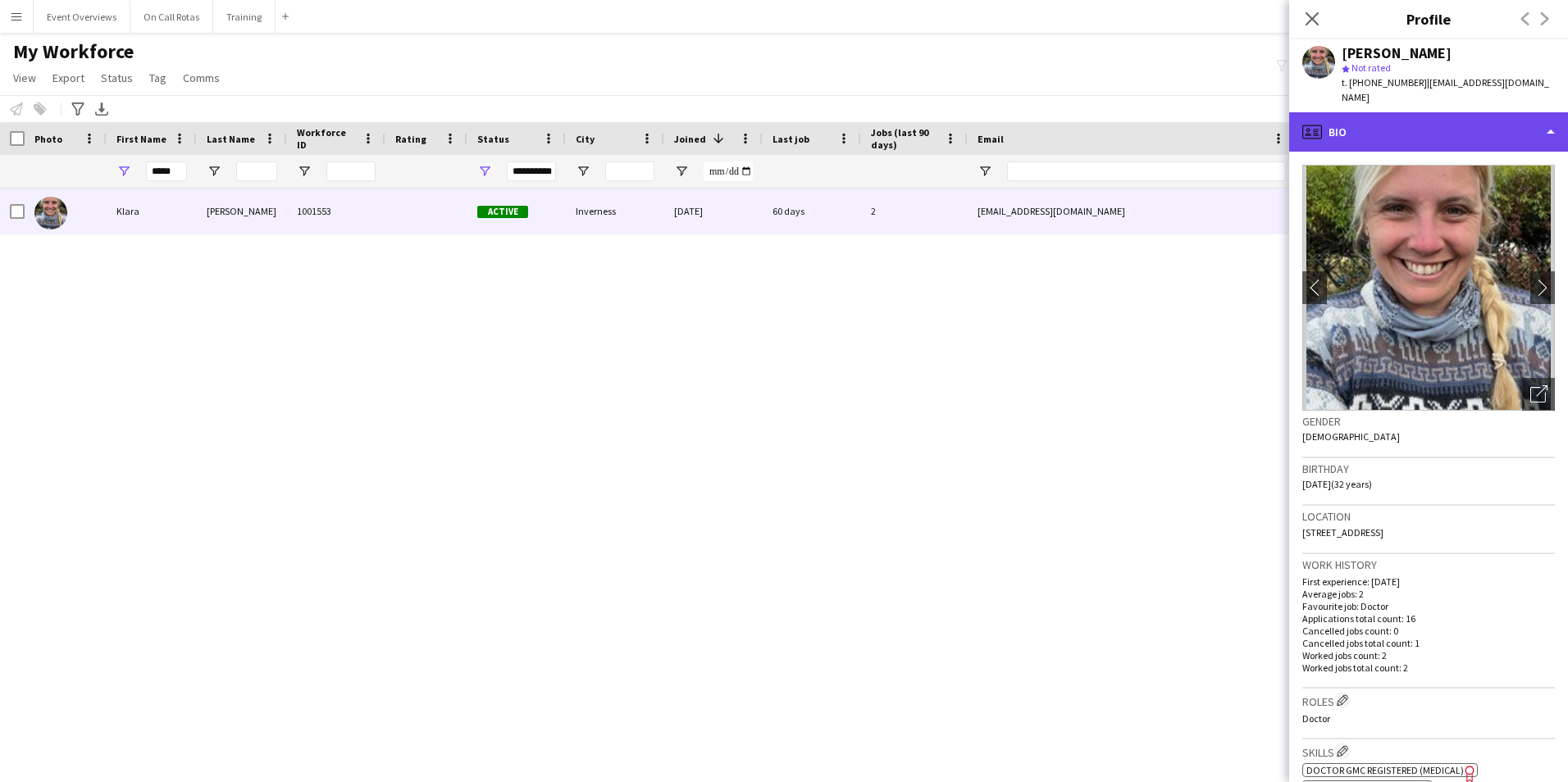
click at [1409, 131] on div "profile Bio" at bounding box center [1428, 132] width 279 height 39
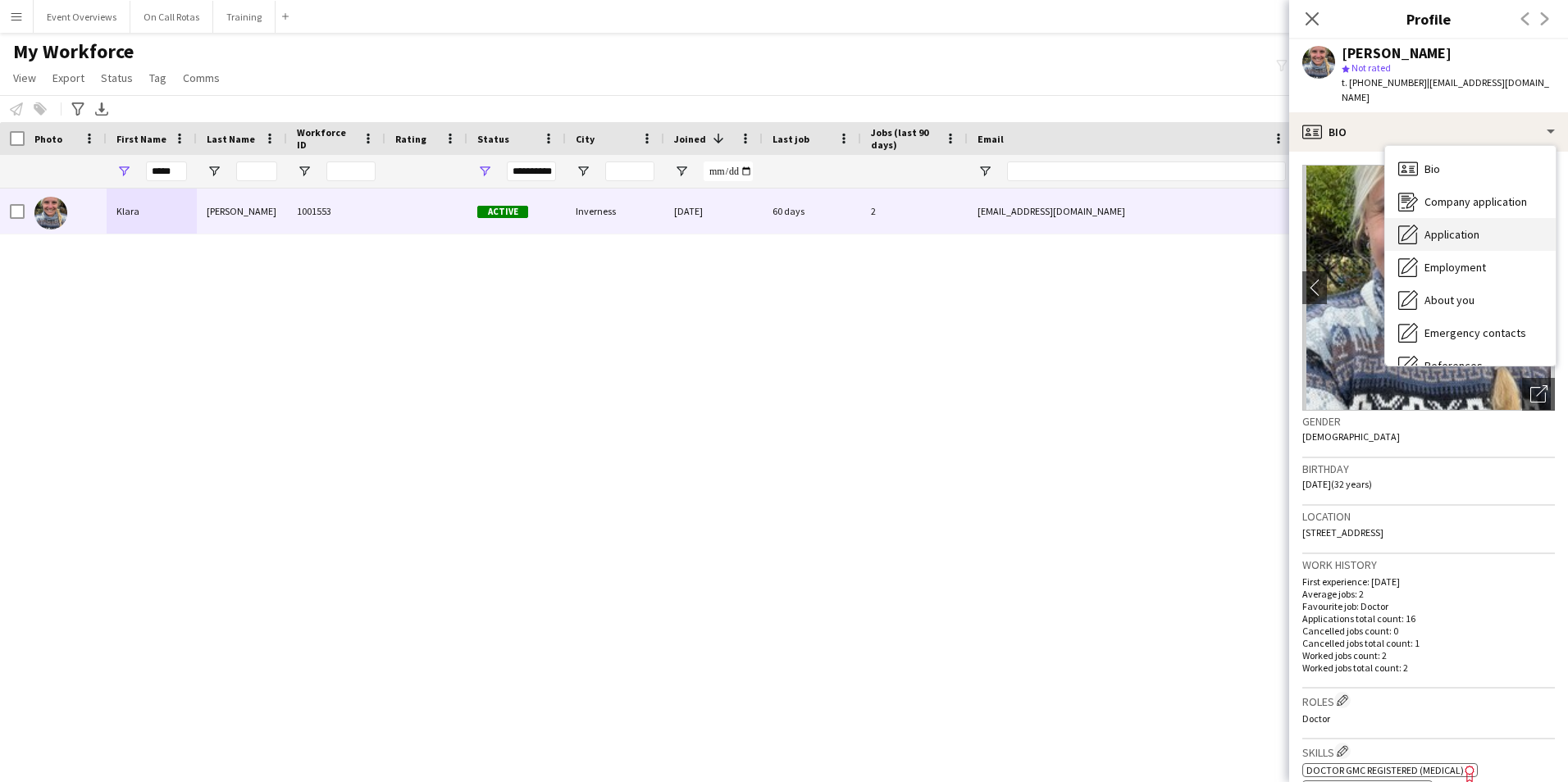
click at [1434, 234] on div "Application Application" at bounding box center [1470, 234] width 170 height 33
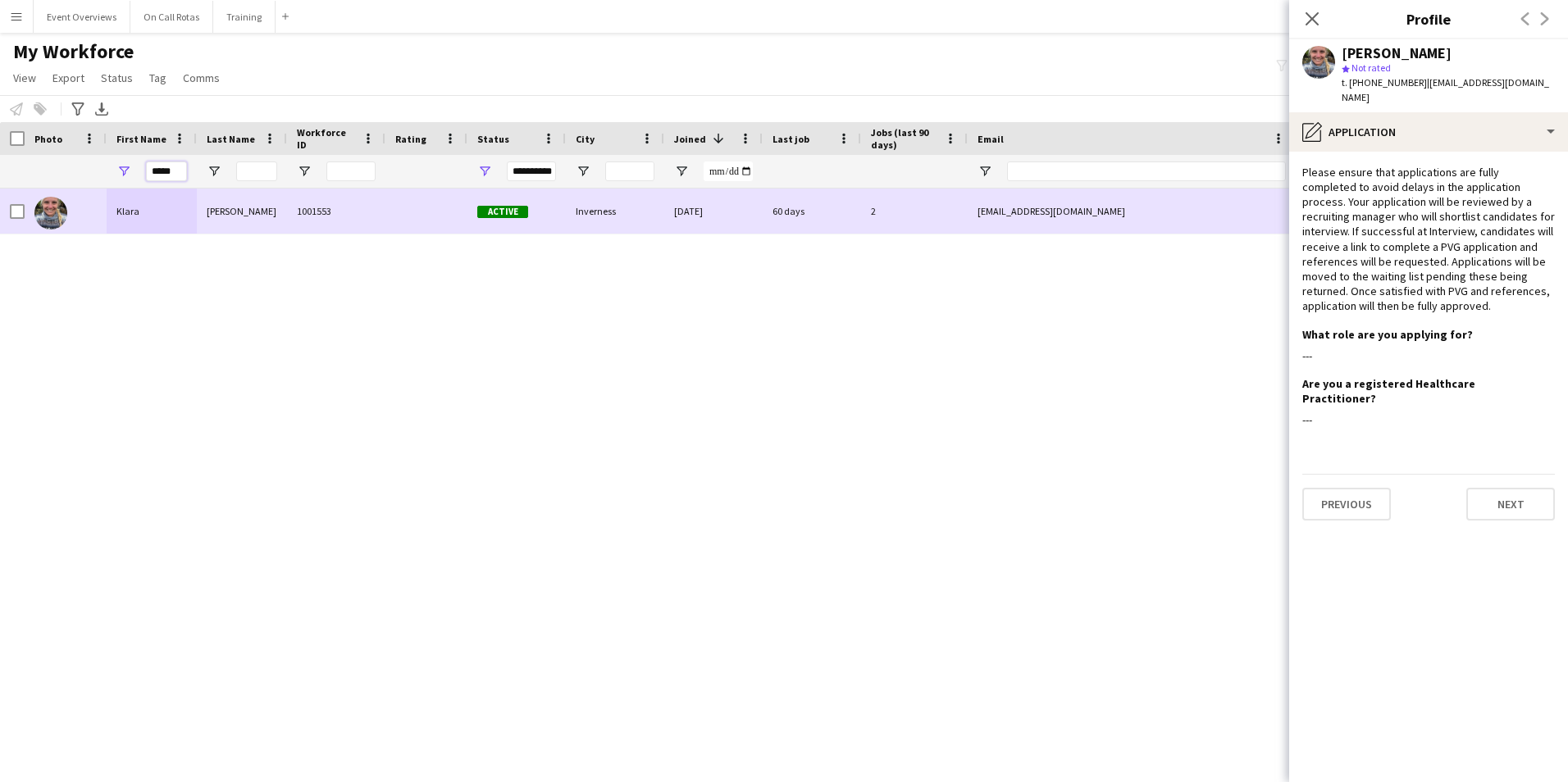
drag, startPoint x: 179, startPoint y: 174, endPoint x: 65, endPoint y: 214, distance: 120.8
click at [79, 199] on div "Workforce Details Photo First Name" at bounding box center [784, 437] width 1568 height 631
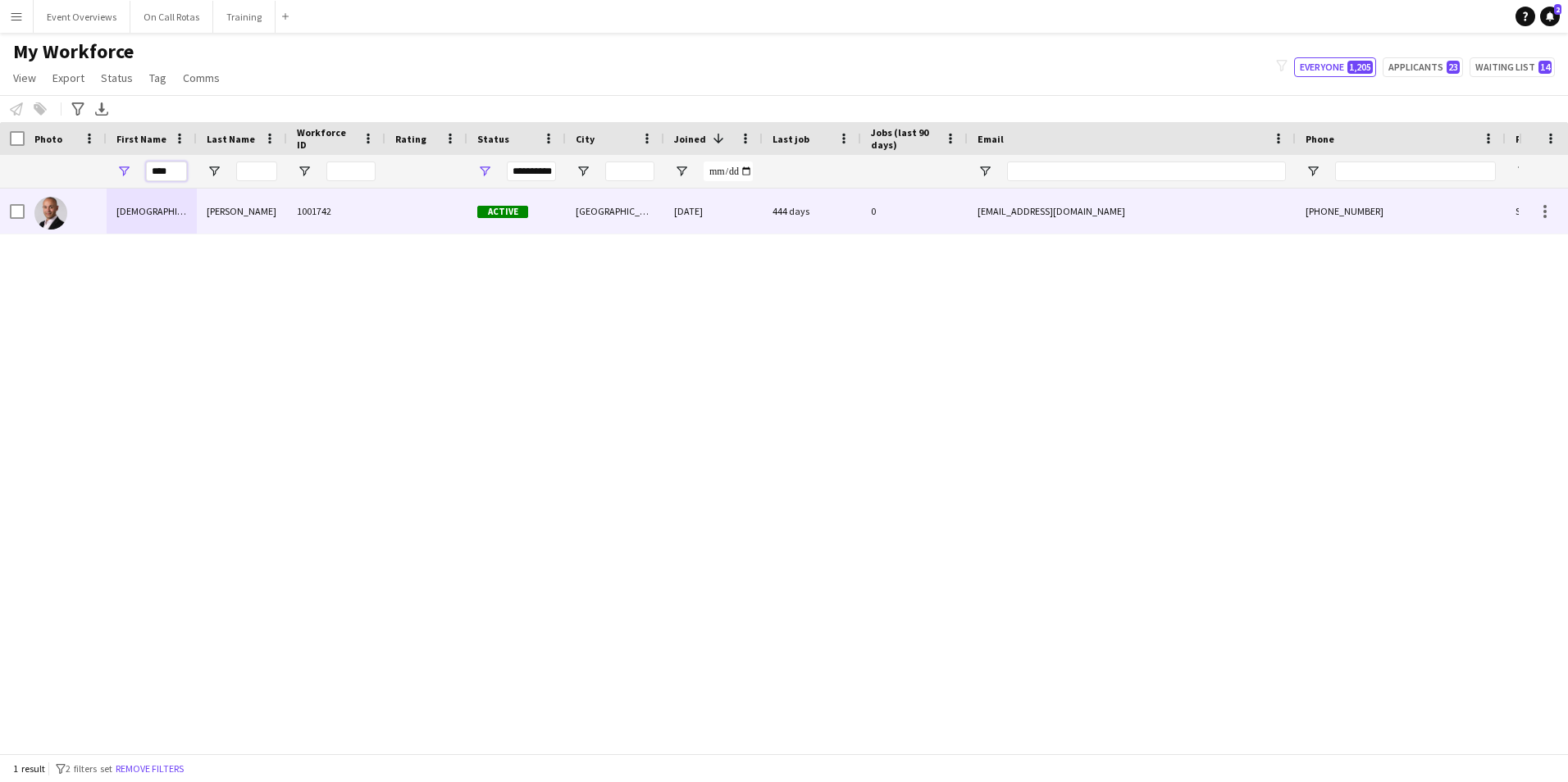
type input "****"
click at [138, 230] on div "Krishna" at bounding box center [152, 211] width 90 height 45
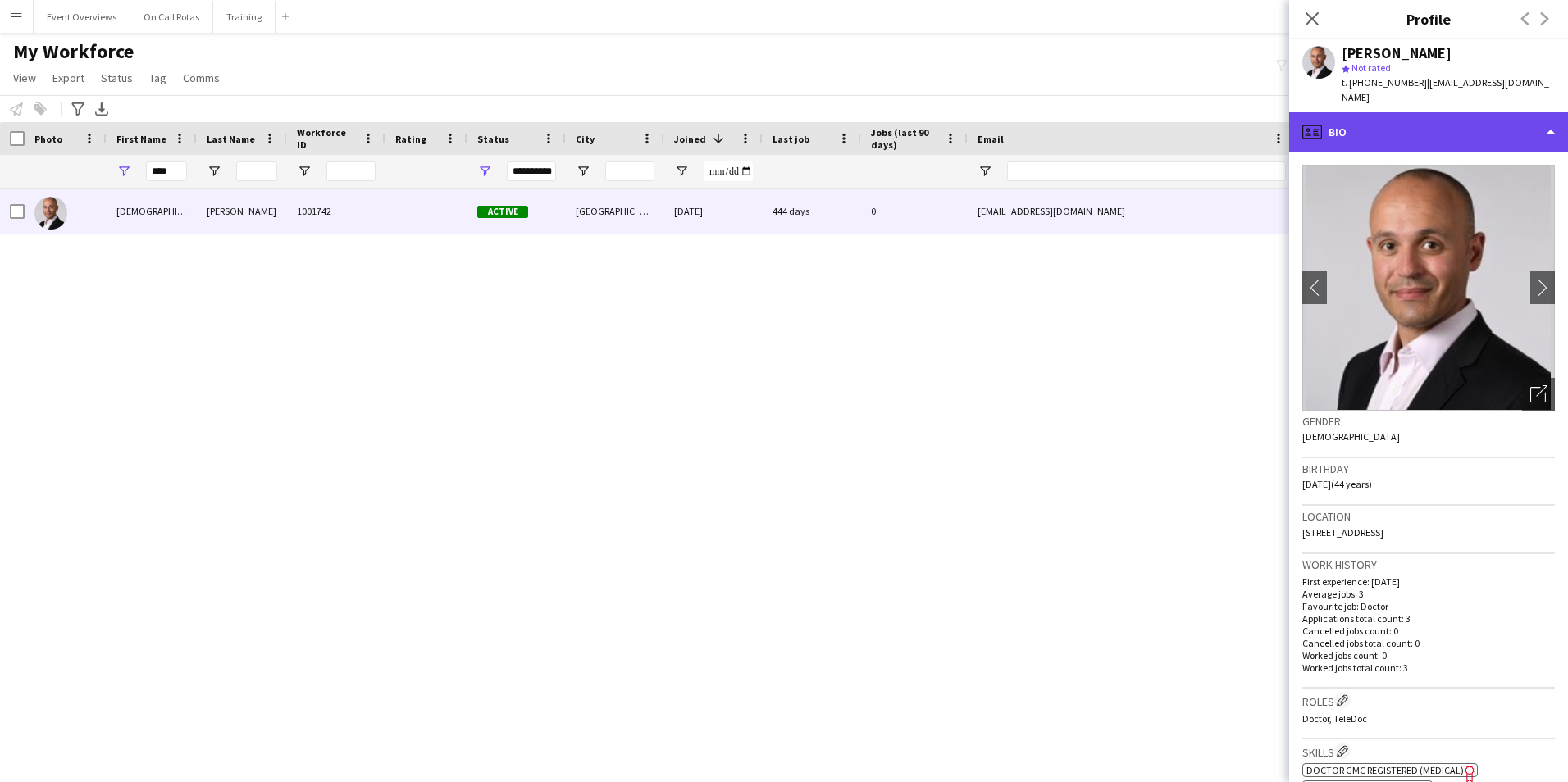
click at [1469, 116] on div "profile Bio" at bounding box center [1428, 132] width 279 height 39
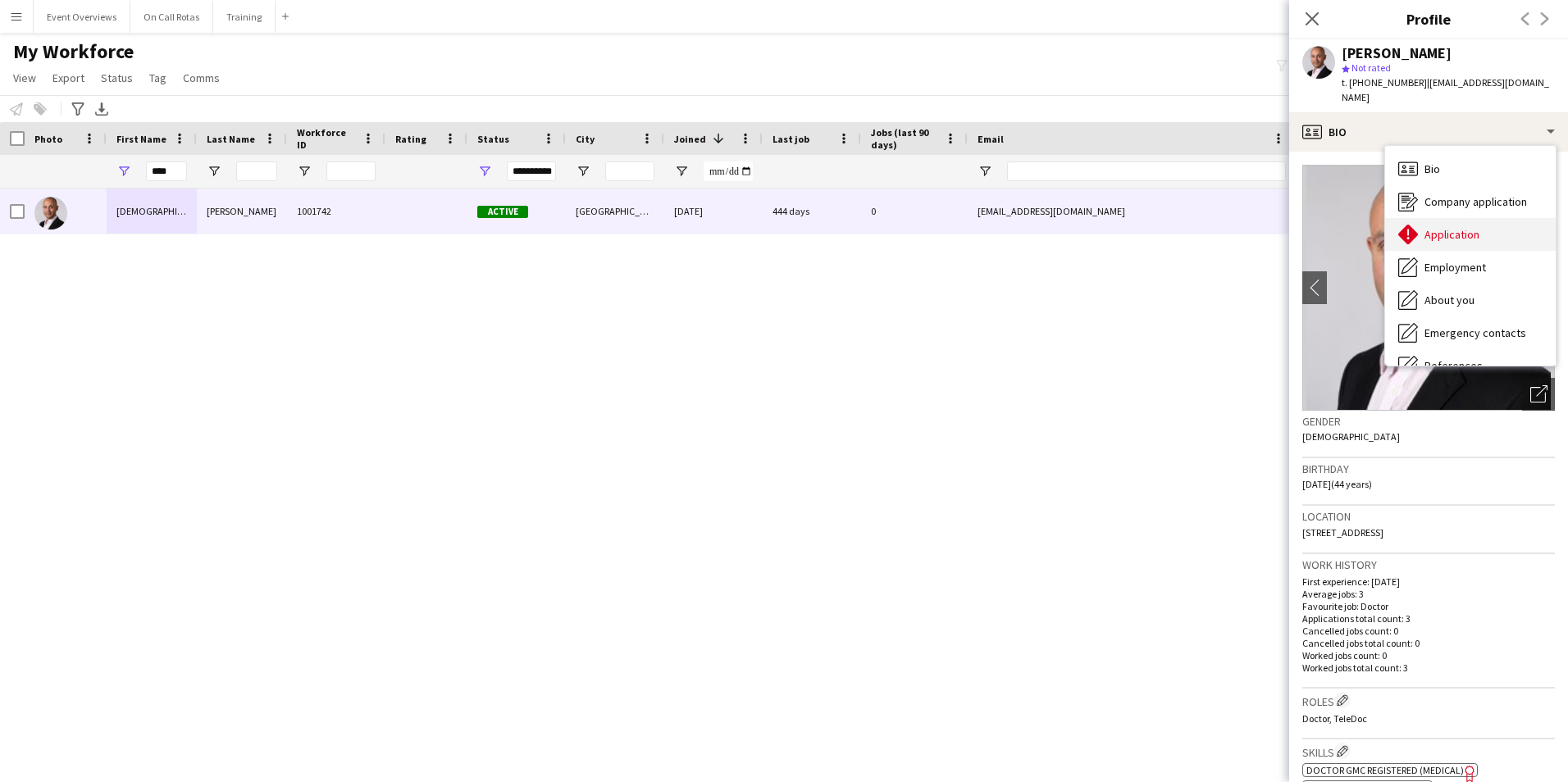
click at [1475, 227] on span "Application" at bounding box center [1451, 234] width 55 height 15
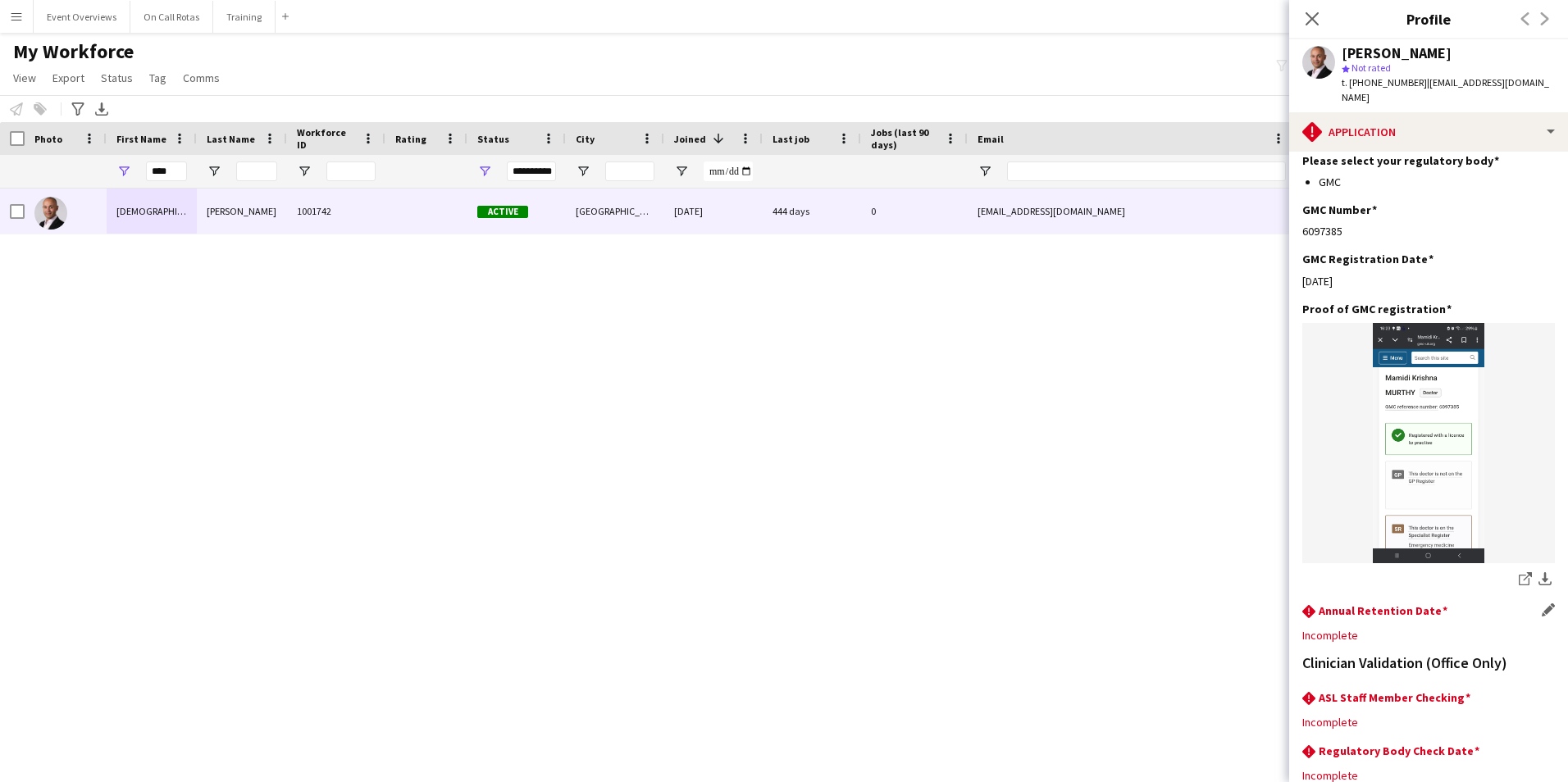
scroll to position [328, 0]
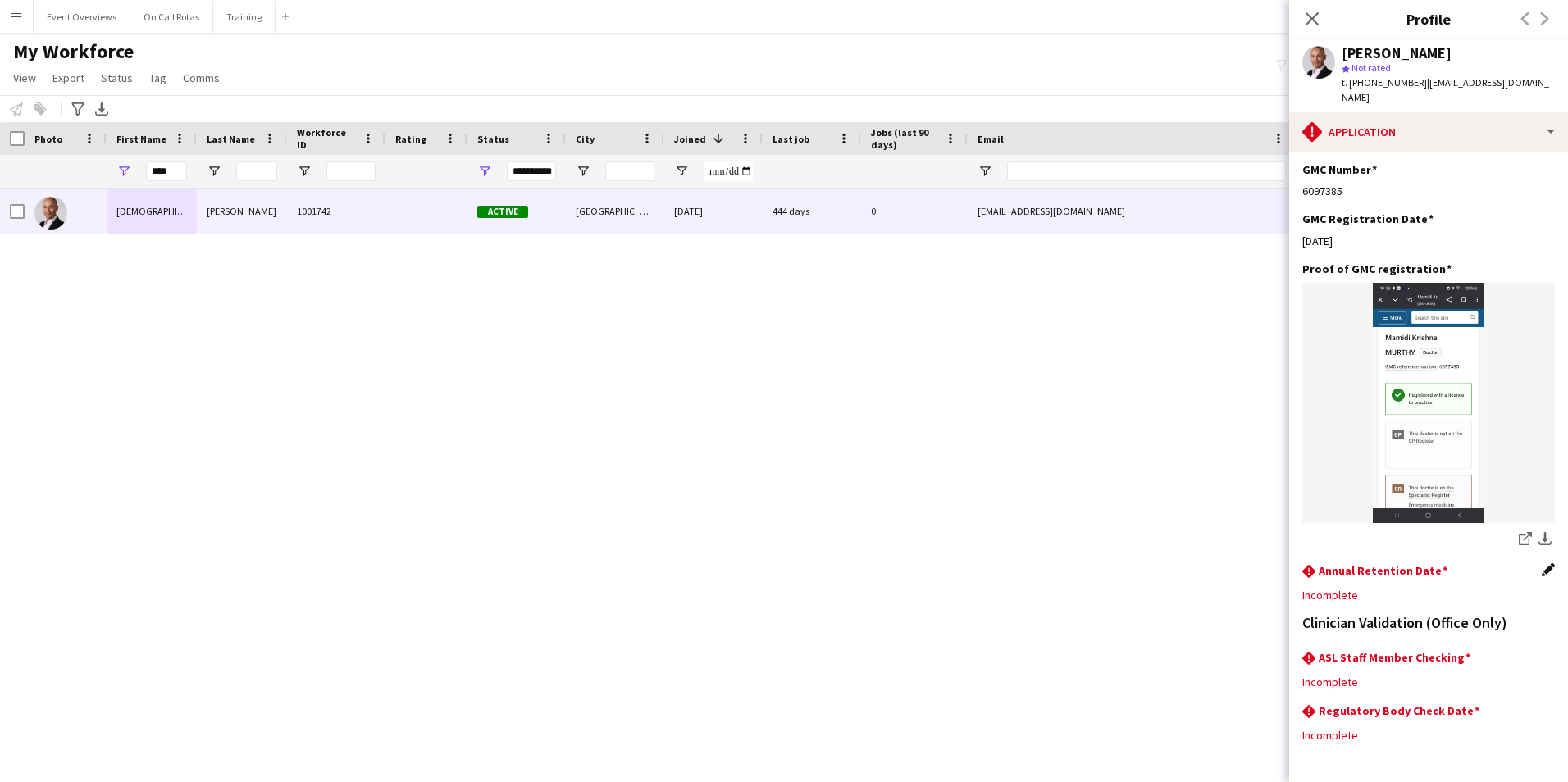
click at [1543, 542] on app-section-data-types "Please ensure that applications are fully completed to avoid delays in the appl…" at bounding box center [1428, 466] width 279 height 630
click at [1542, 563] on app-icon "Edit this field" at bounding box center [1548, 569] width 13 height 13
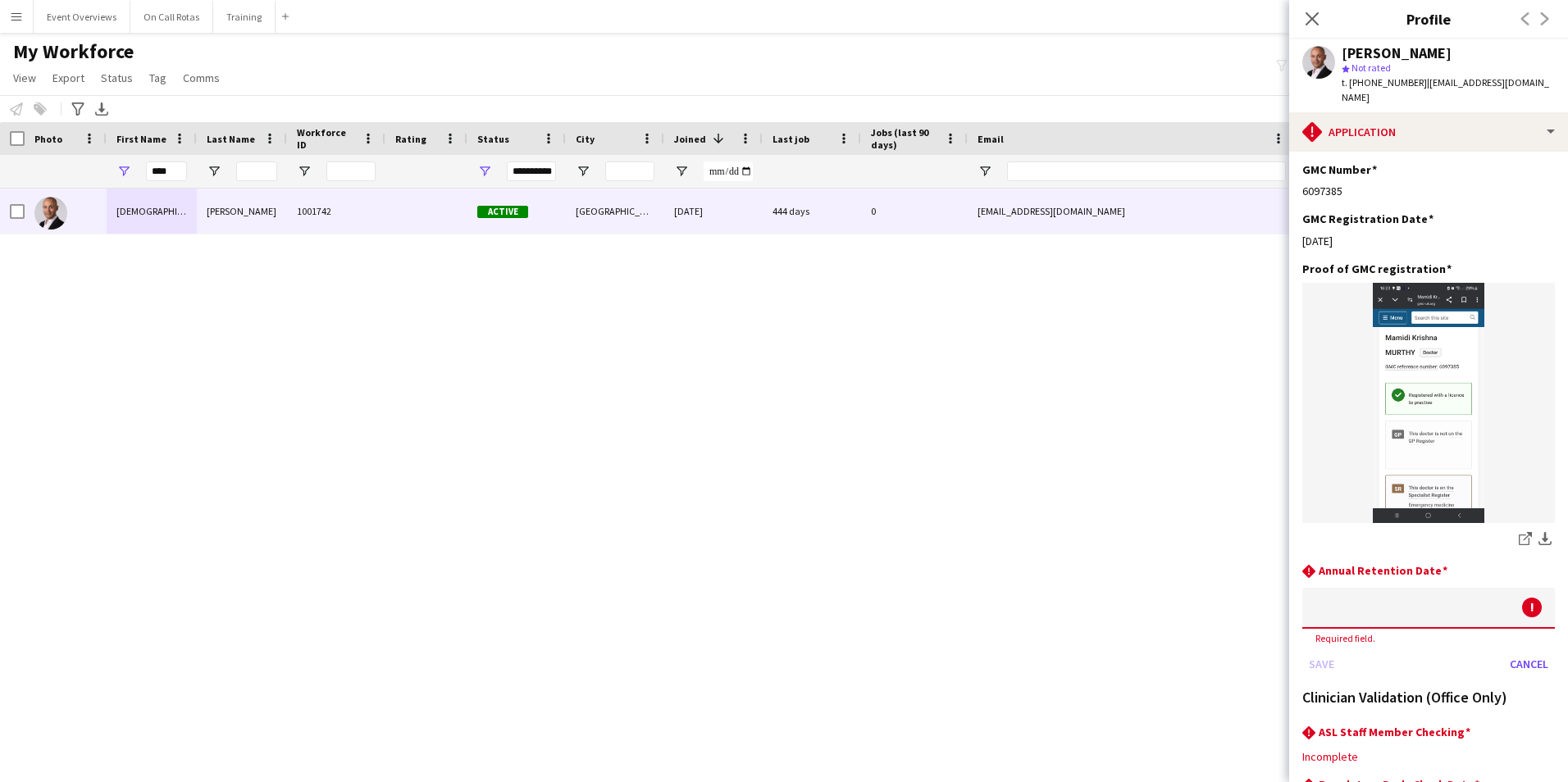
click at [1472, 562] on body "Menu Boards Boards Boards All jobs Status Workforce Workforce My Workforce Recr…" at bounding box center [784, 391] width 1568 height 782
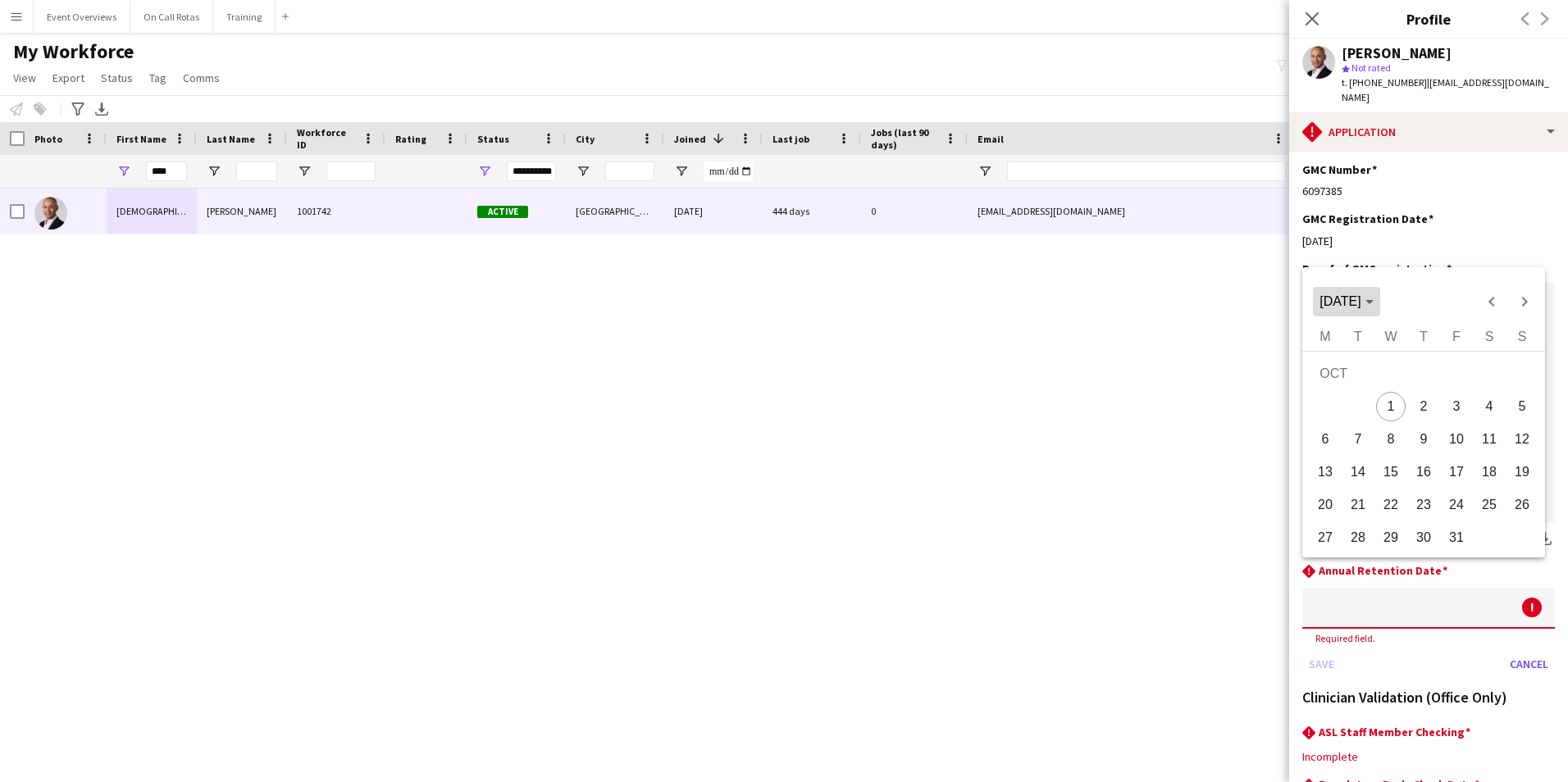
click at [1379, 310] on span "Choose month and year" at bounding box center [1345, 302] width 67 height 39
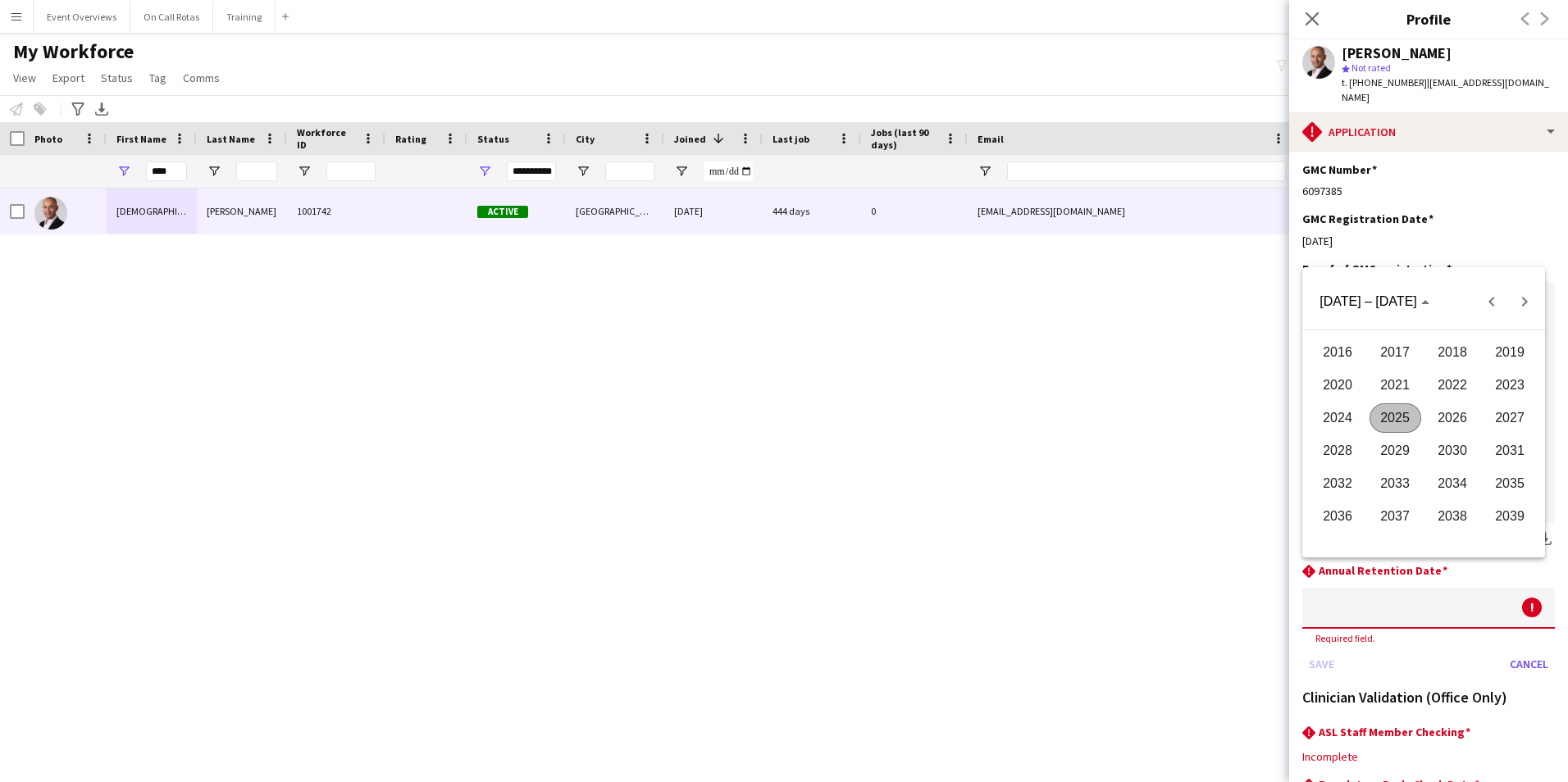
click at [1462, 406] on span "2026" at bounding box center [1452, 419] width 52 height 30
click at [1491, 403] on button "AUG" at bounding box center [1509, 418] width 57 height 33
click at [1507, 376] on span "2" at bounding box center [1522, 376] width 30 height 34
type input "**********"
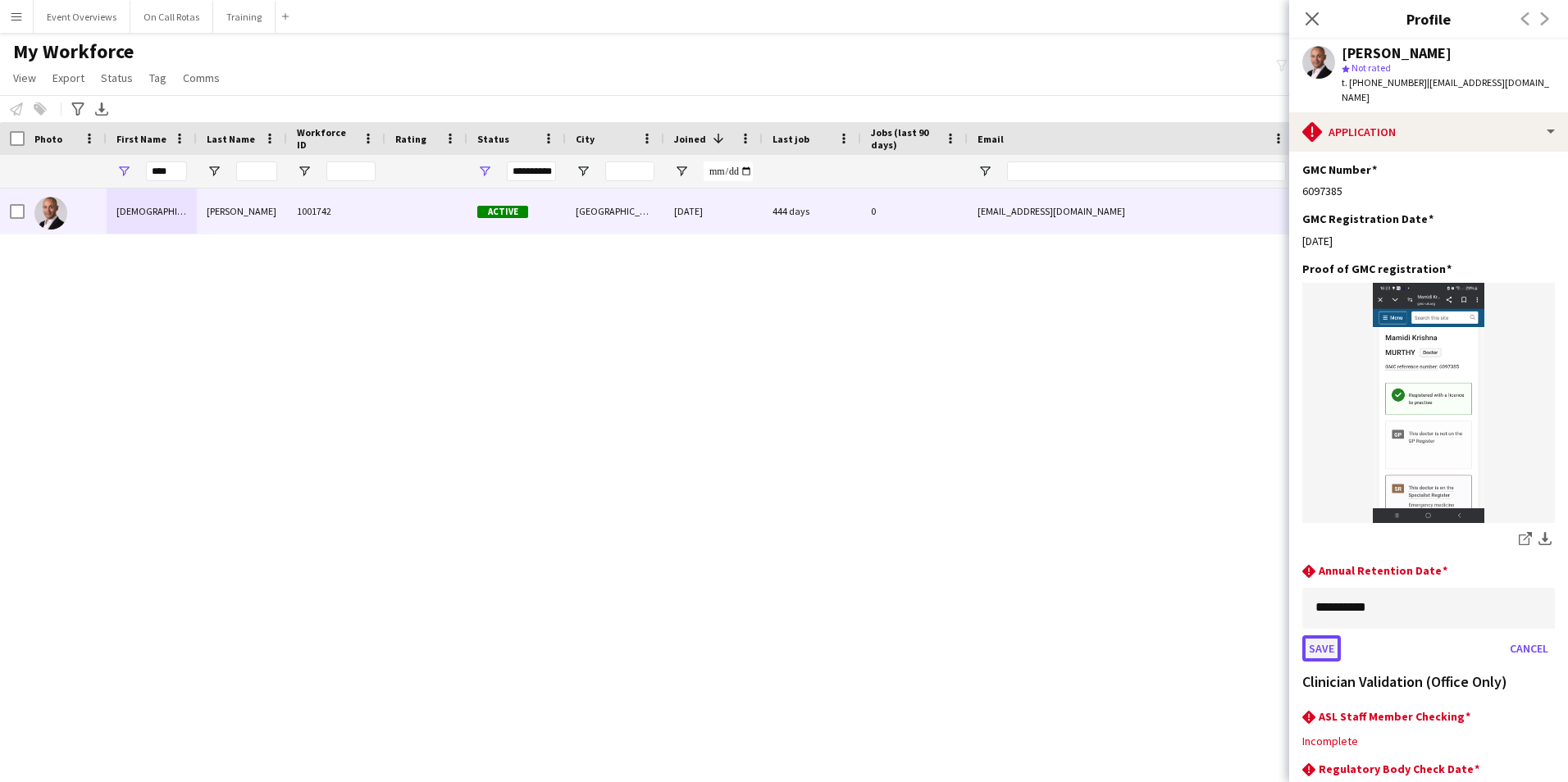
click at [1320, 635] on button "Save" at bounding box center [1321, 648] width 38 height 26
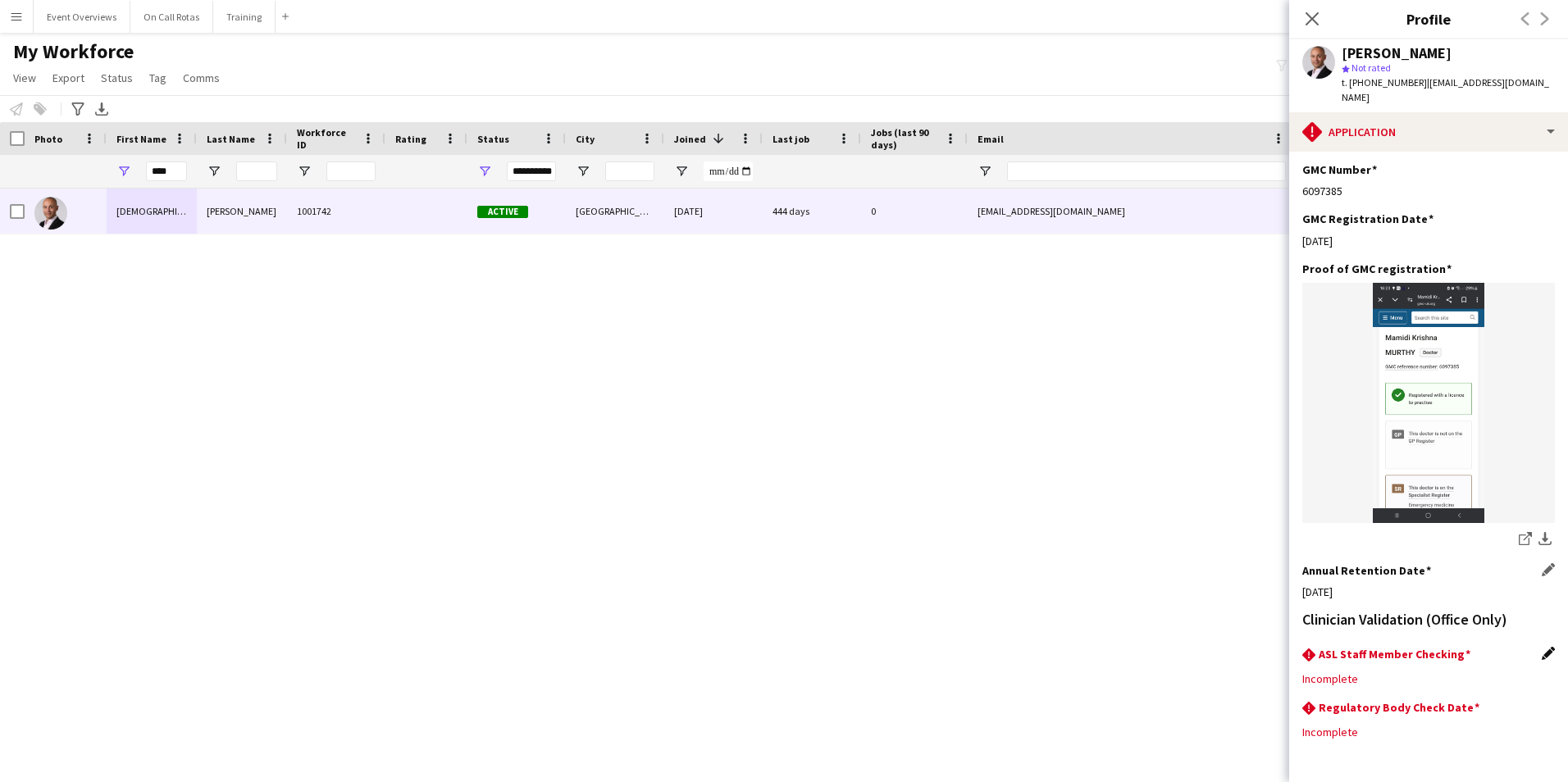
click at [1542, 647] on app-icon "Edit this field" at bounding box center [1548, 654] width 13 height 13
click at [1462, 671] on div at bounding box center [1412, 691] width 220 height 39
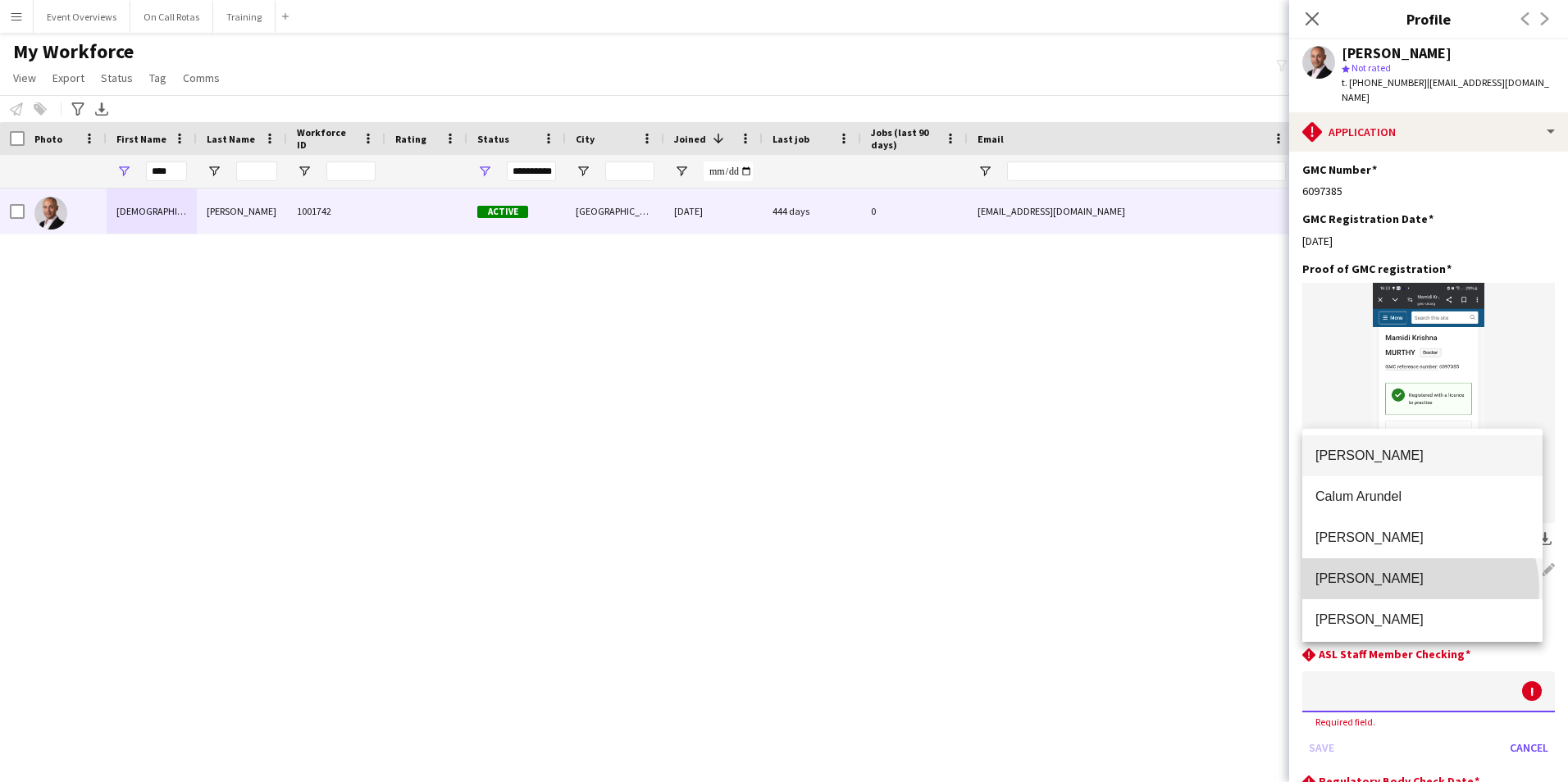
click at [1418, 588] on mat-option "Aimee Freeland" at bounding box center [1422, 579] width 240 height 41
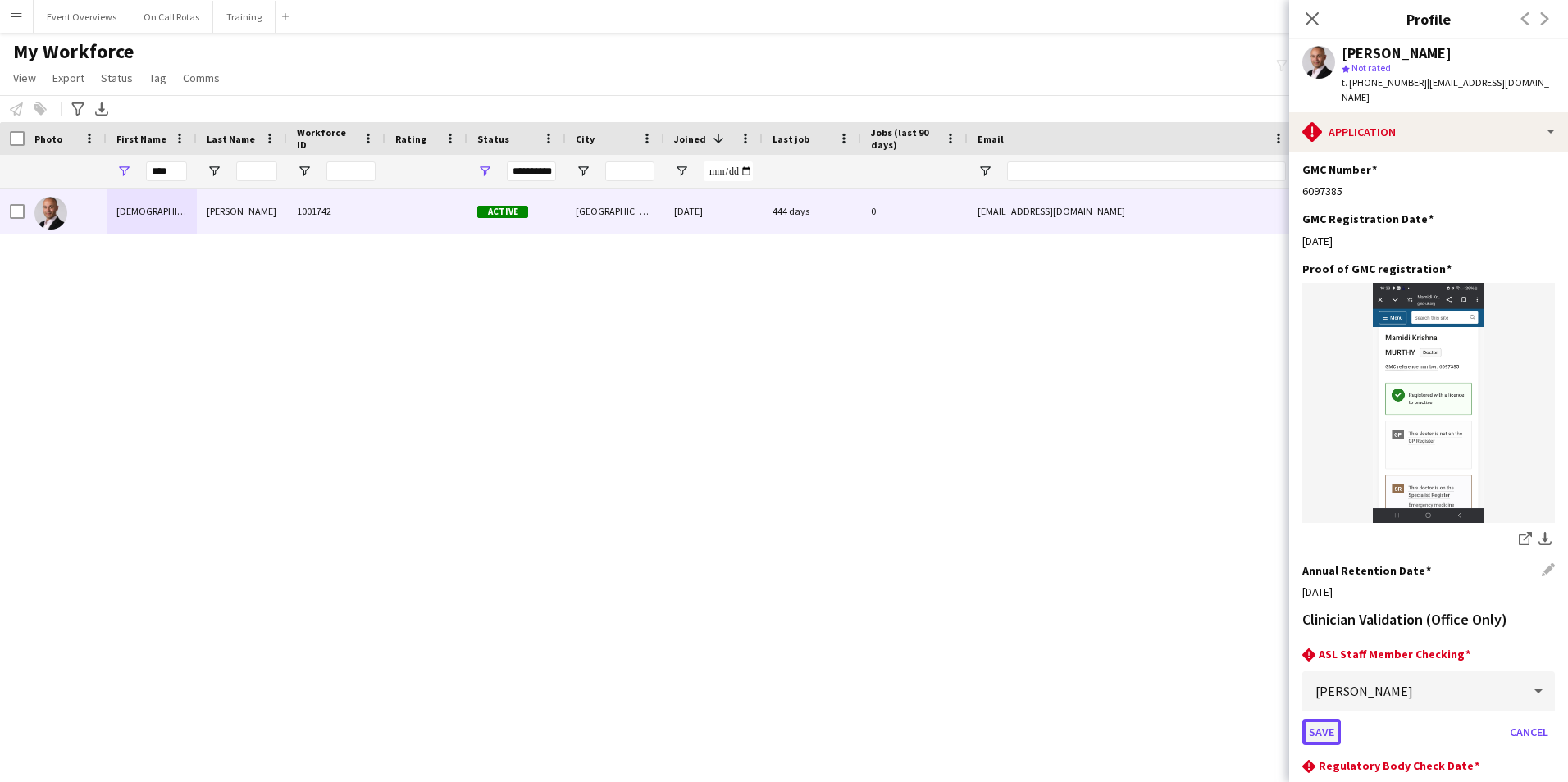
click at [1311, 719] on button "Save" at bounding box center [1321, 732] width 38 height 26
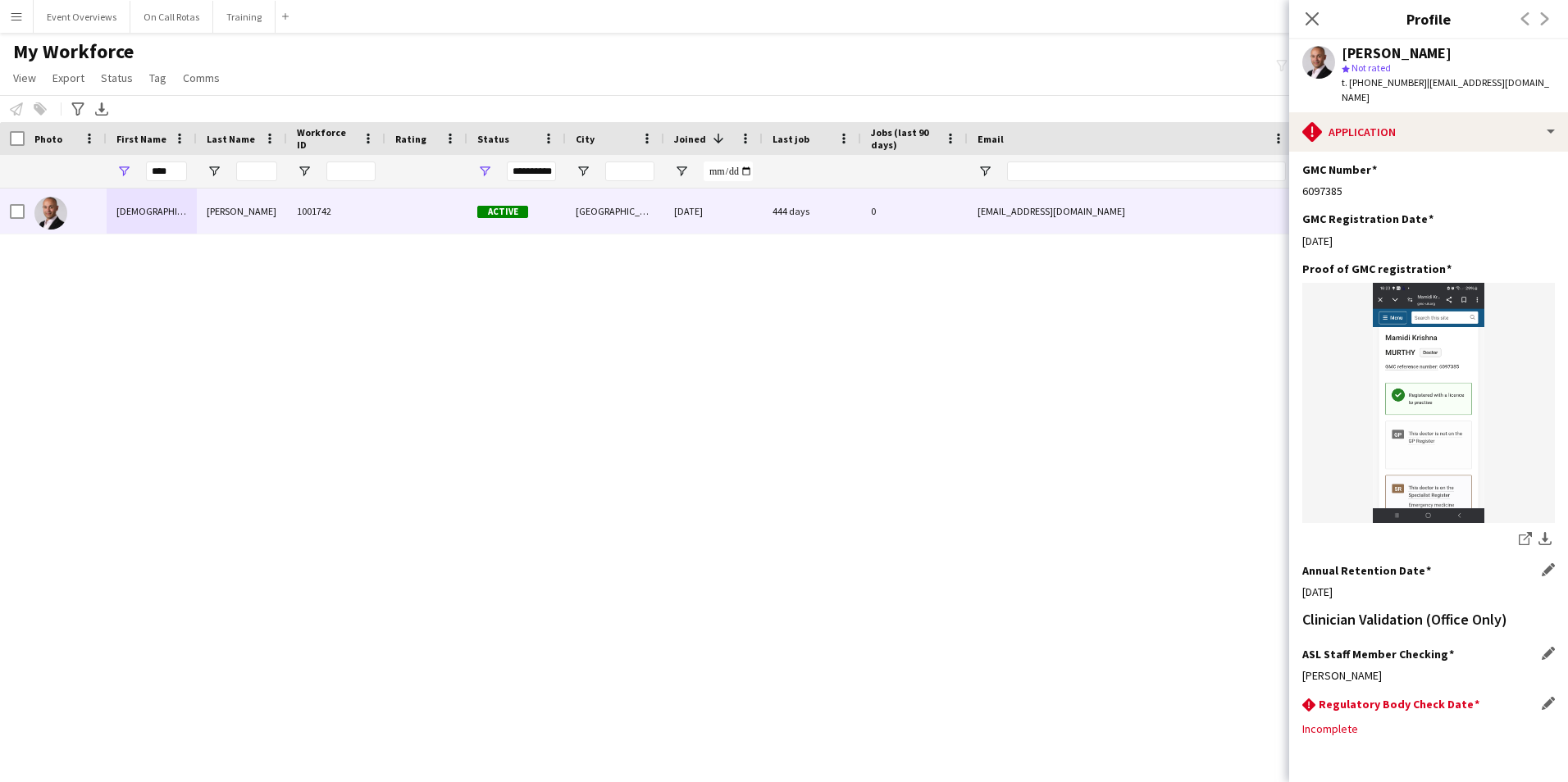
scroll to position [358, 0]
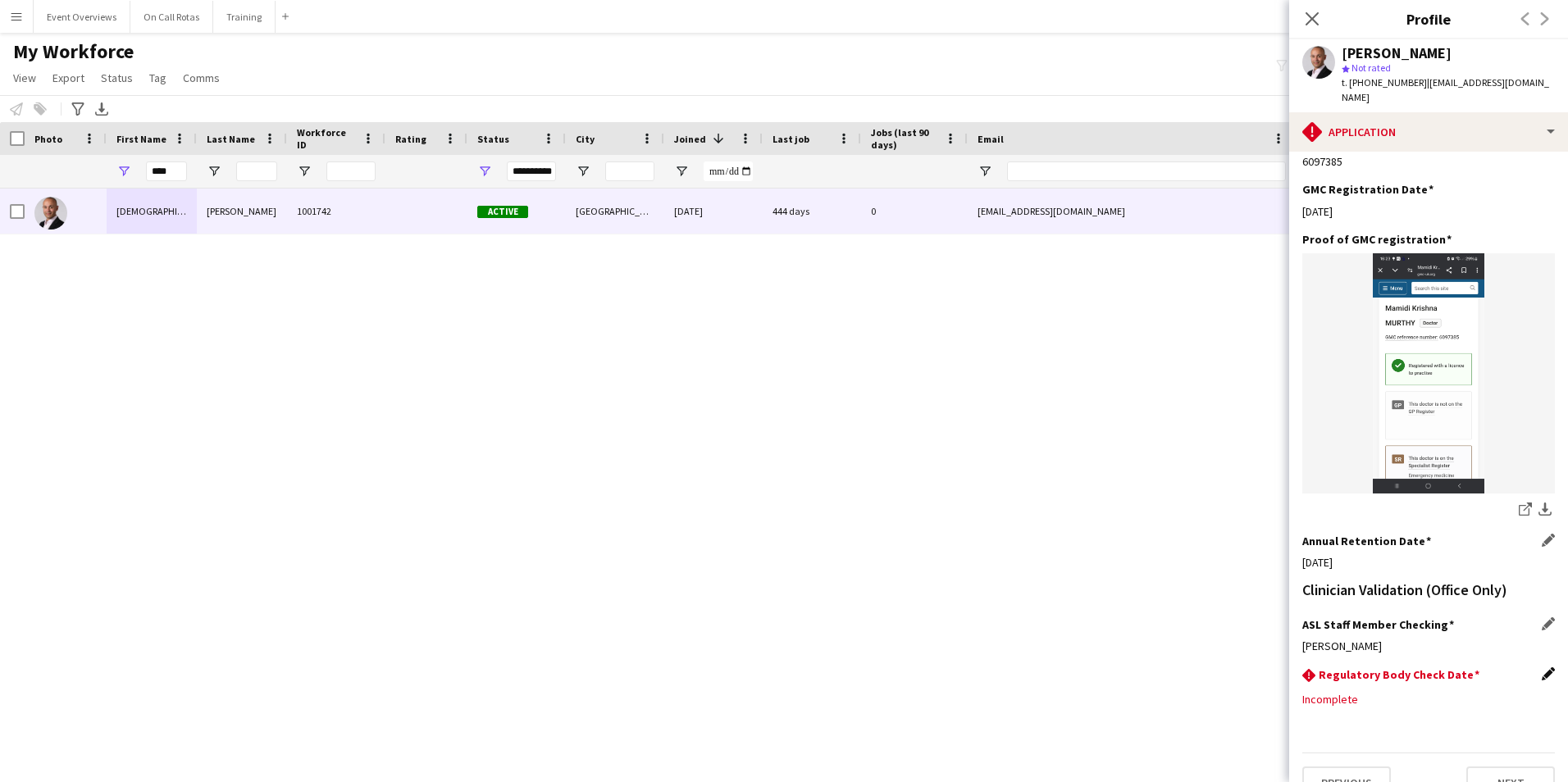
click at [1542, 667] on app-icon "Edit this field" at bounding box center [1548, 673] width 13 height 13
click at [1428, 673] on body "Menu Boards Boards Boards All jobs Status Workforce Workforce My Workforce Recr…" at bounding box center [784, 391] width 1568 height 782
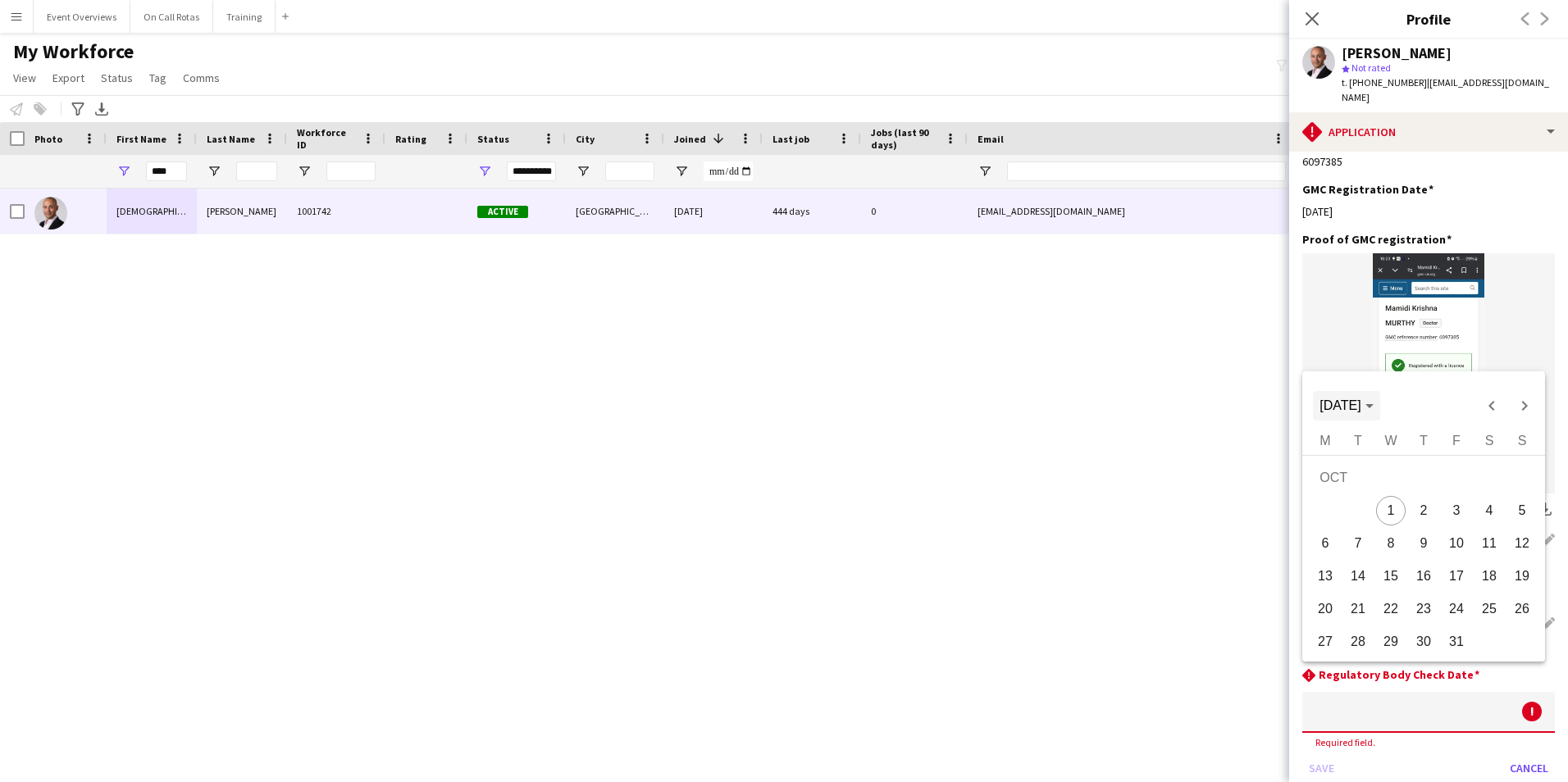
drag, startPoint x: 1377, startPoint y: 401, endPoint x: 1388, endPoint y: 421, distance: 22.8
click at [1360, 401] on span "[DATE]" at bounding box center [1339, 405] width 41 height 14
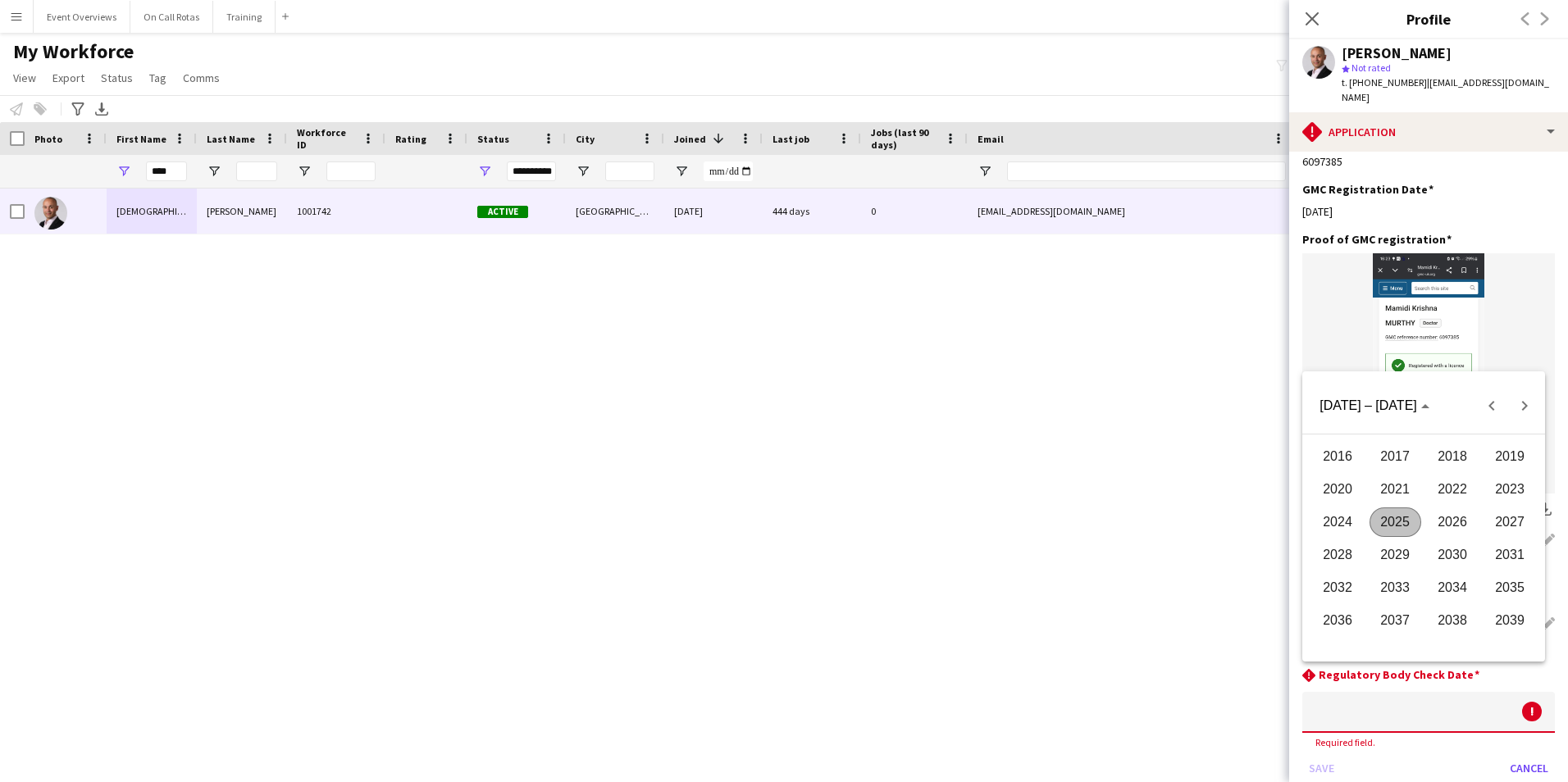
click at [1466, 513] on span "2026" at bounding box center [1452, 523] width 52 height 30
click at [1516, 522] on span "AUG" at bounding box center [1509, 523] width 52 height 30
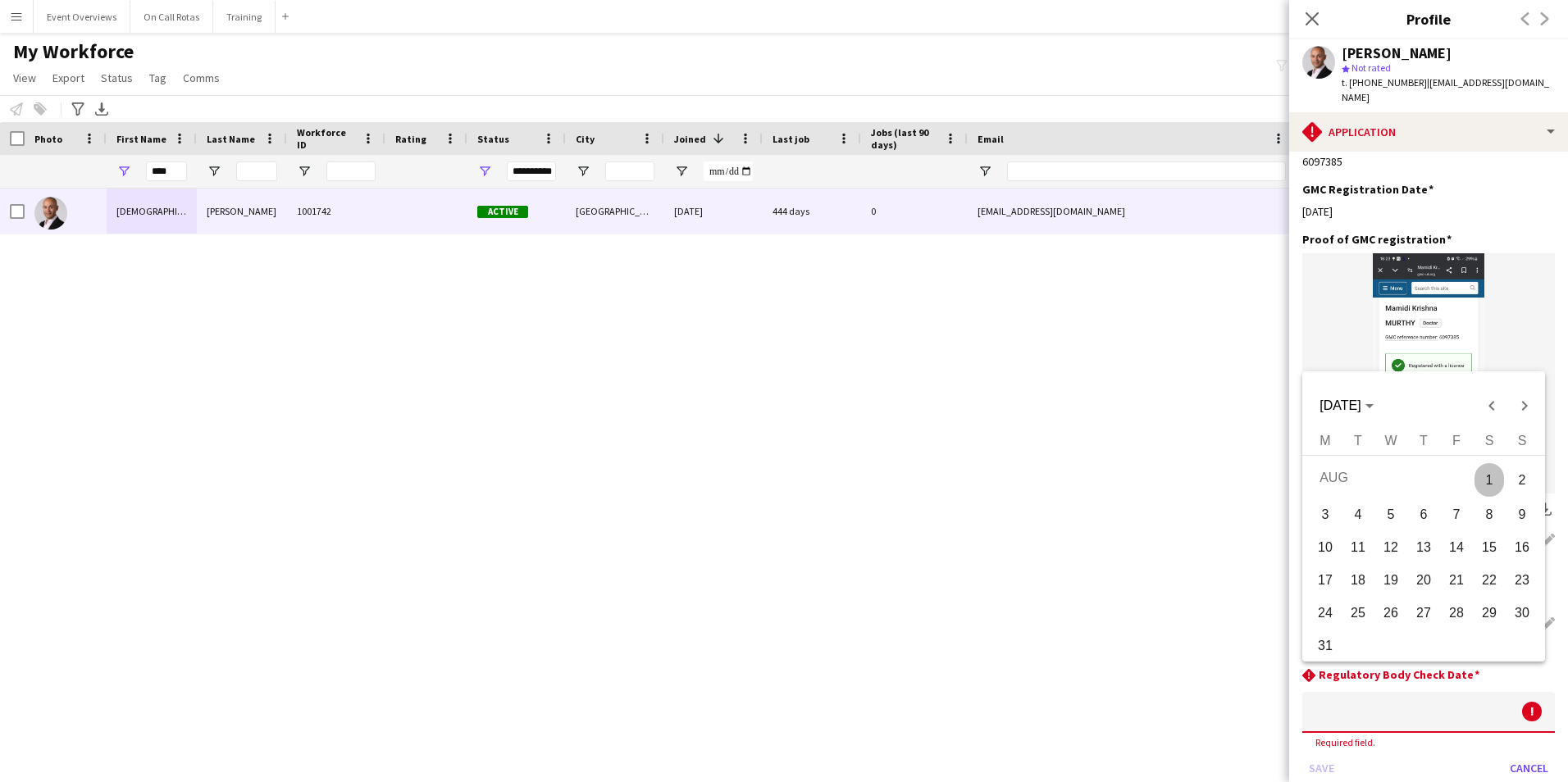
click at [1521, 481] on span "2" at bounding box center [1522, 480] width 30 height 34
type input "**********"
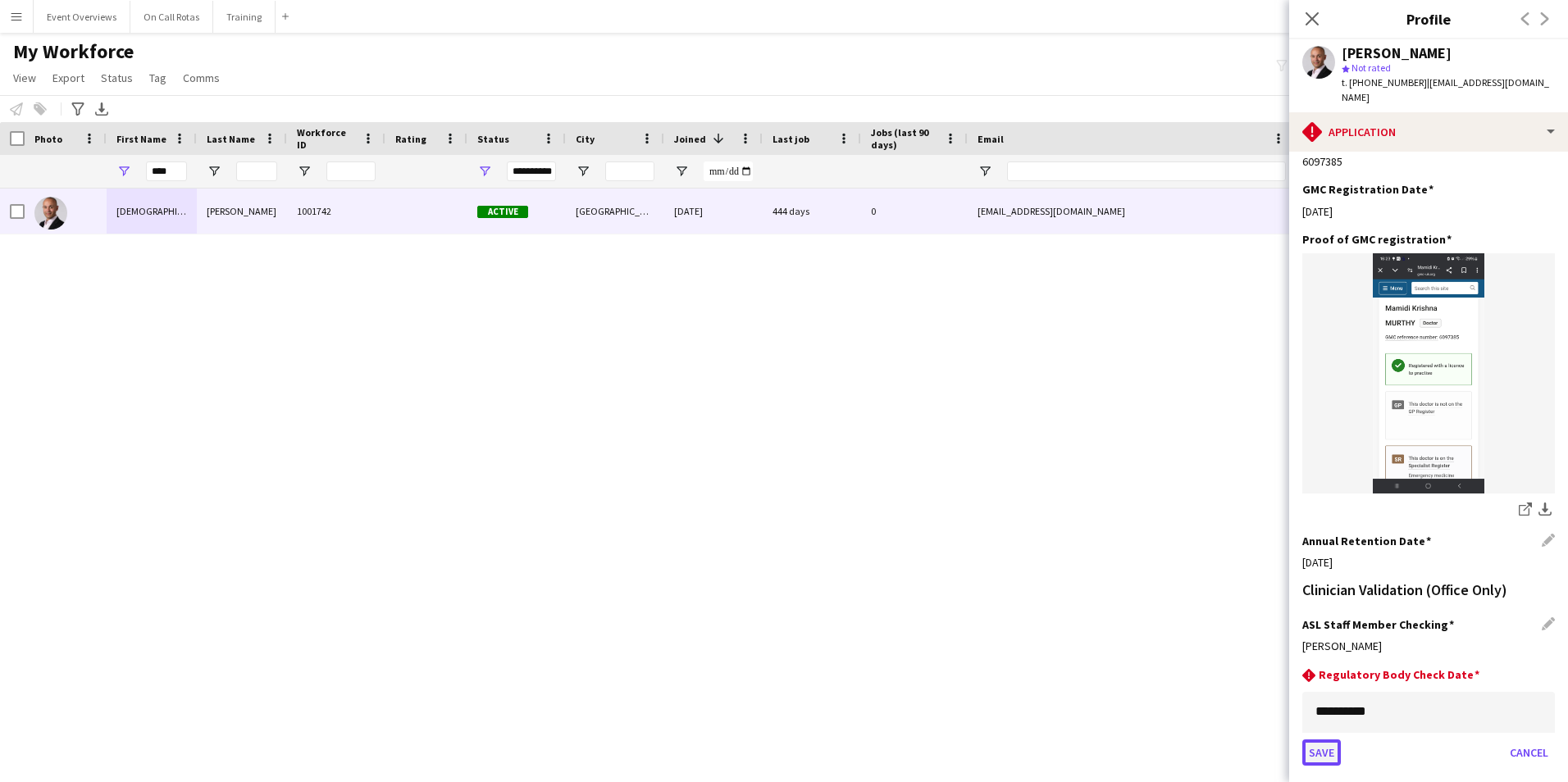
click at [1323, 739] on button "Save" at bounding box center [1321, 752] width 38 height 26
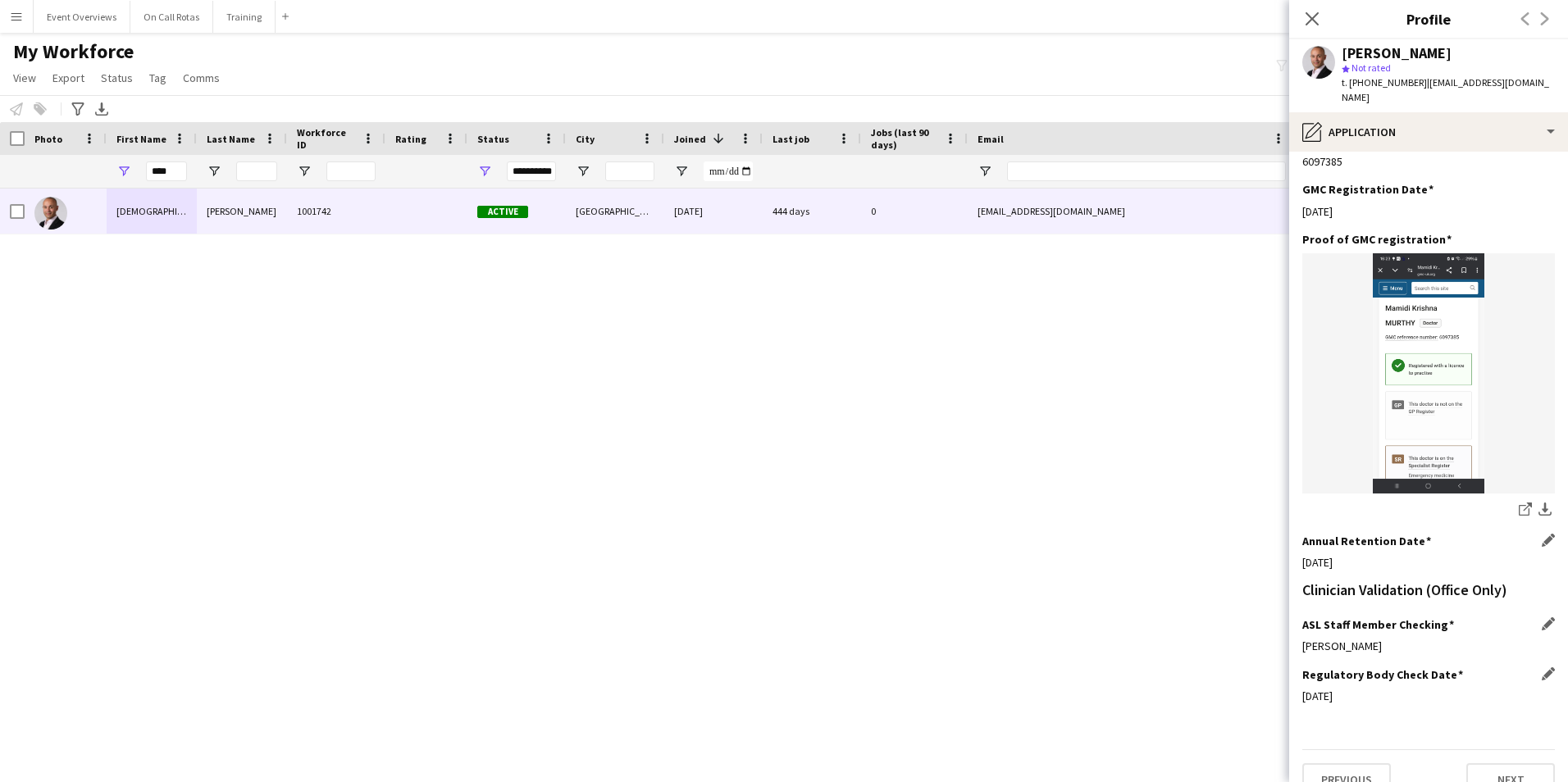
scroll to position [354, 0]
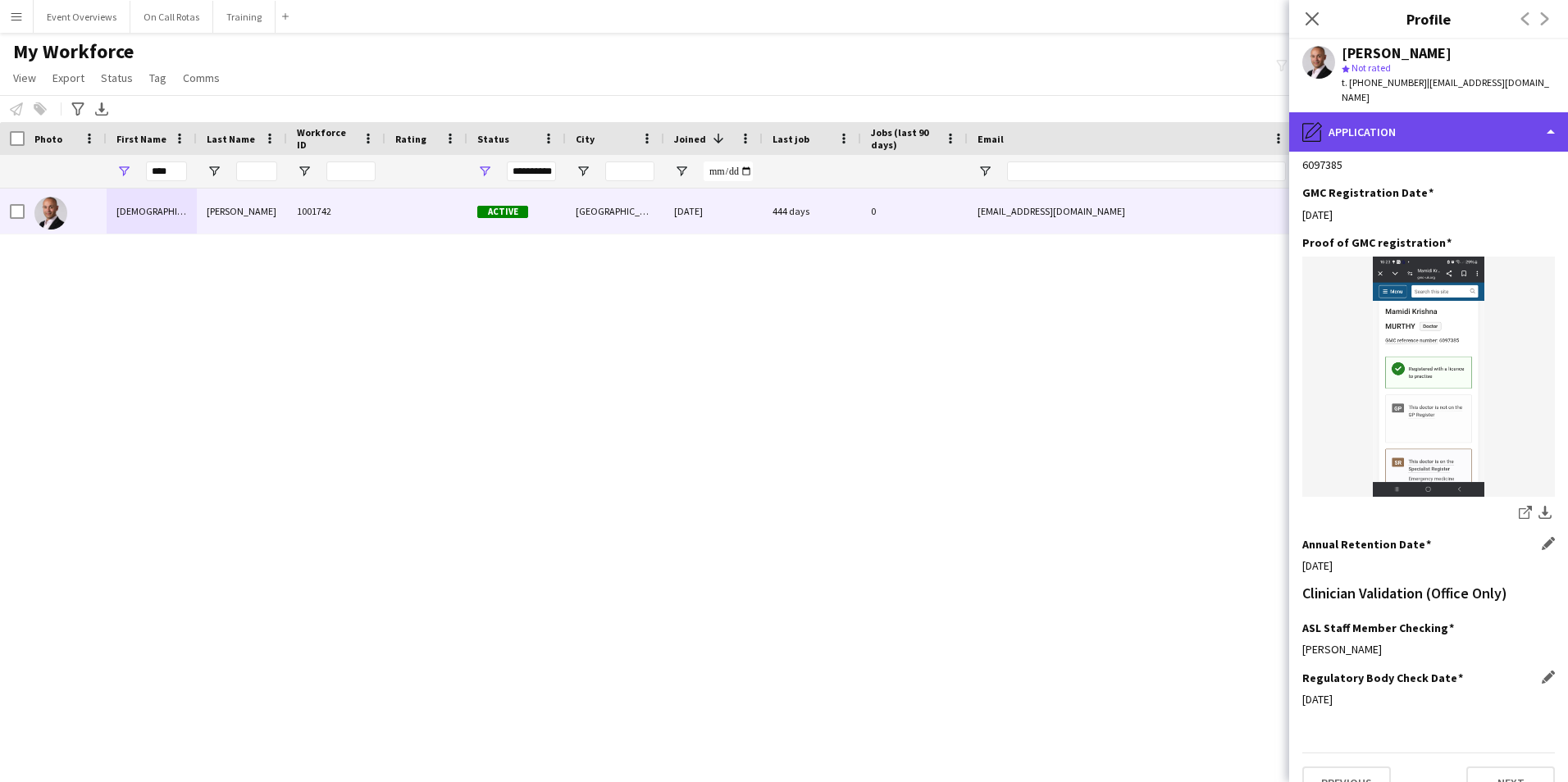
click at [1318, 122] on icon at bounding box center [1313, 130] width 17 height 17
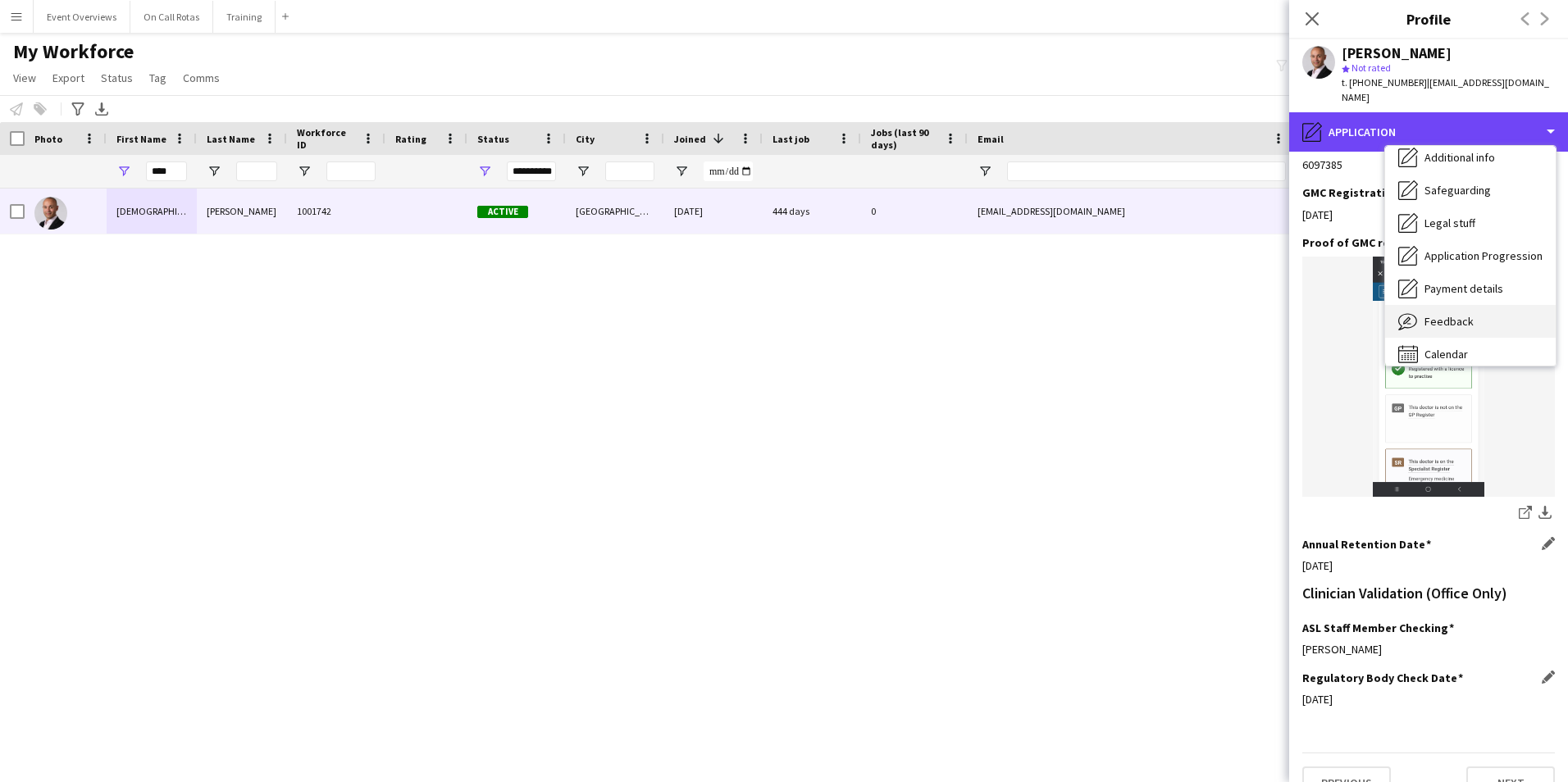
scroll to position [286, 0]
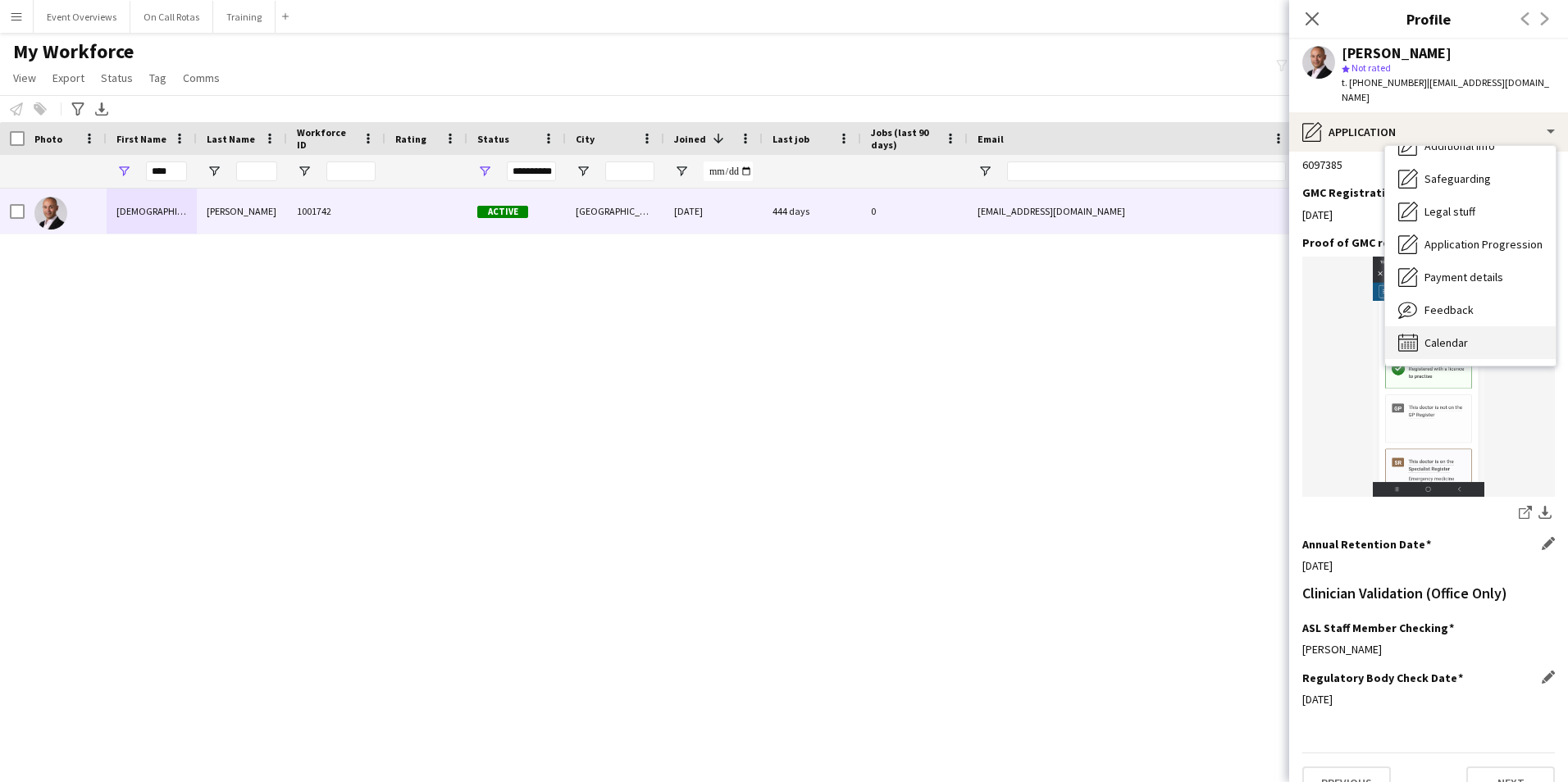
click at [1439, 326] on div "Calendar Calendar" at bounding box center [1470, 342] width 170 height 33
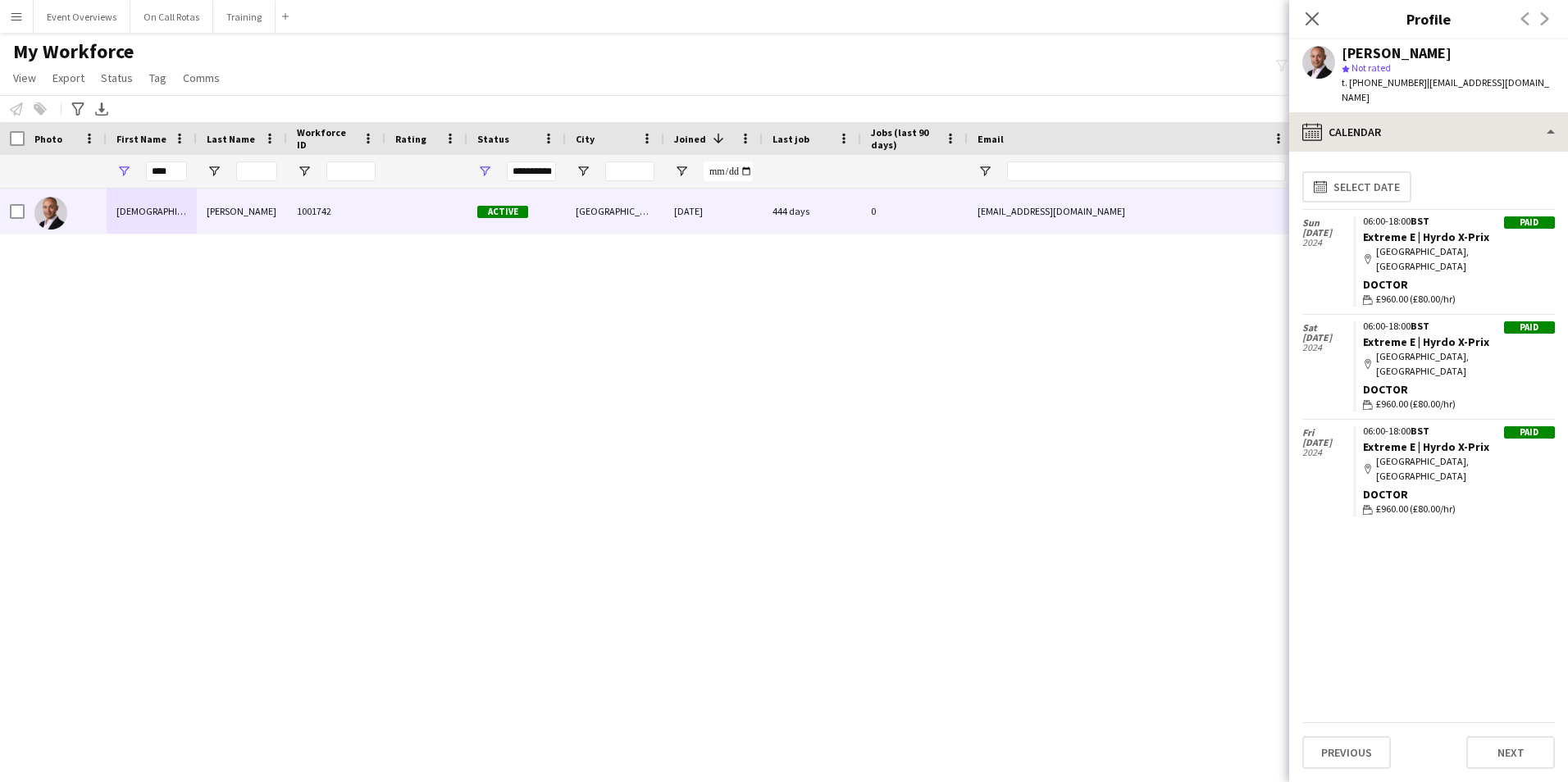
drag, startPoint x: 1363, startPoint y: 89, endPoint x: 1365, endPoint y: 97, distance: 8.2
click at [1365, 97] on app-crew-profile "Close pop-in Profile Previous Next Krishna Murthy star Not rated t. +4477792300…" at bounding box center [1428, 391] width 279 height 782
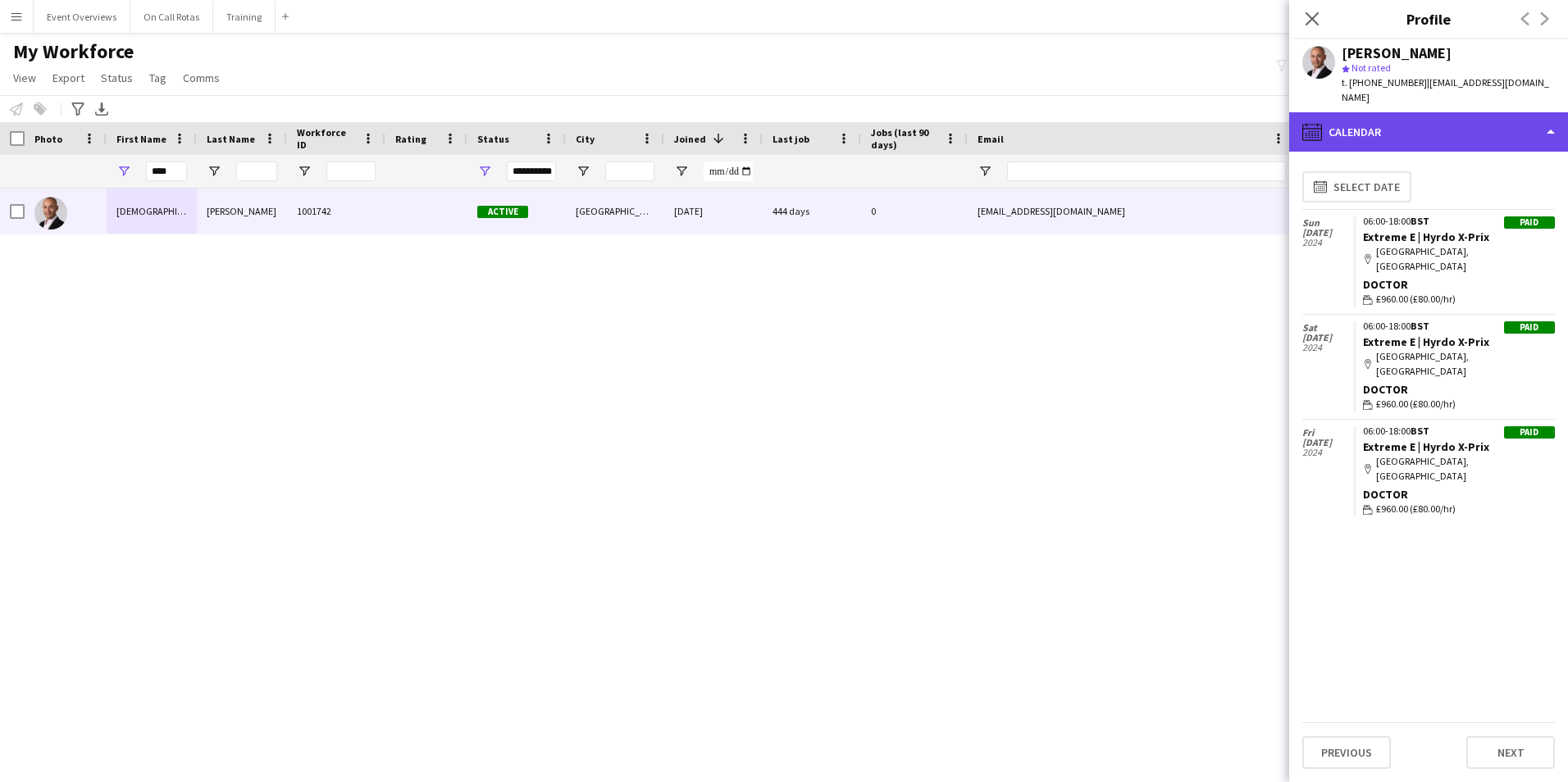
drag, startPoint x: 1365, startPoint y: 97, endPoint x: 1373, endPoint y: 120, distance: 24.4
click at [1372, 117] on div "calendar-full Calendar" at bounding box center [1428, 132] width 279 height 39
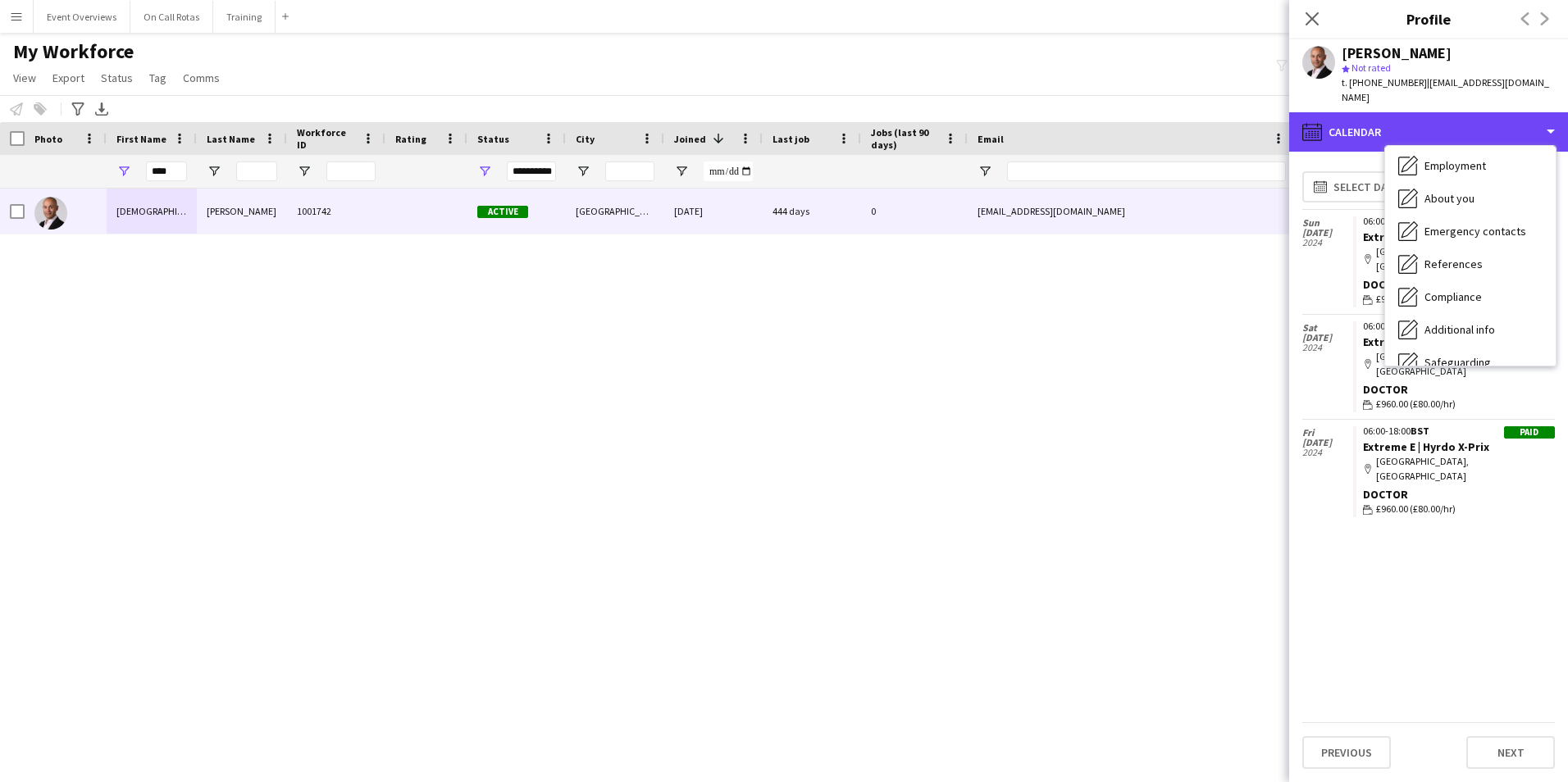
scroll to position [0, 0]
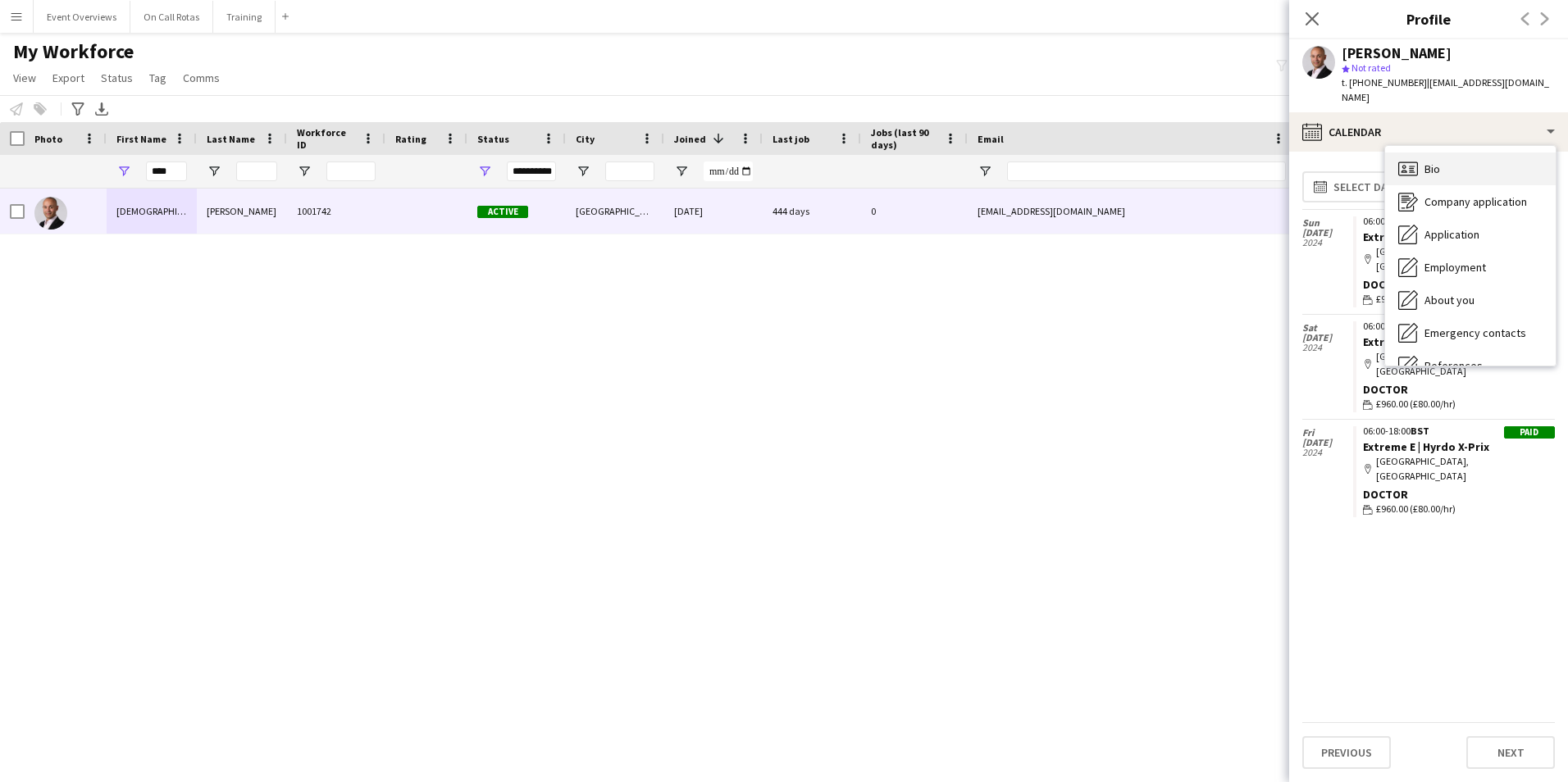
click at [1462, 153] on div "Bio Bio" at bounding box center [1470, 169] width 170 height 33
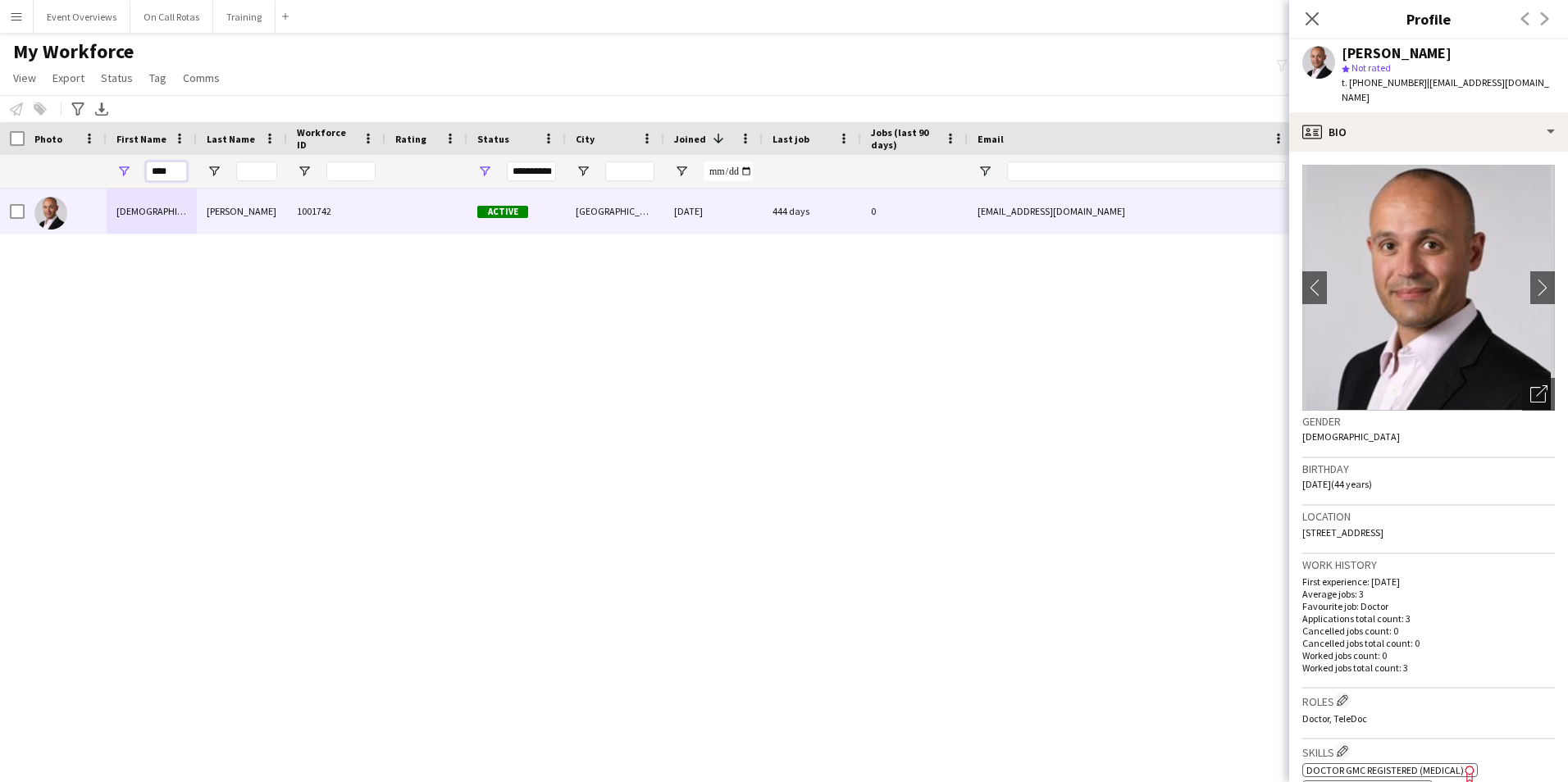
drag, startPoint x: 155, startPoint y: 166, endPoint x: 69, endPoint y: 176, distance: 86.6
click at [69, 176] on div "**********" at bounding box center [889, 170] width 1778 height 33
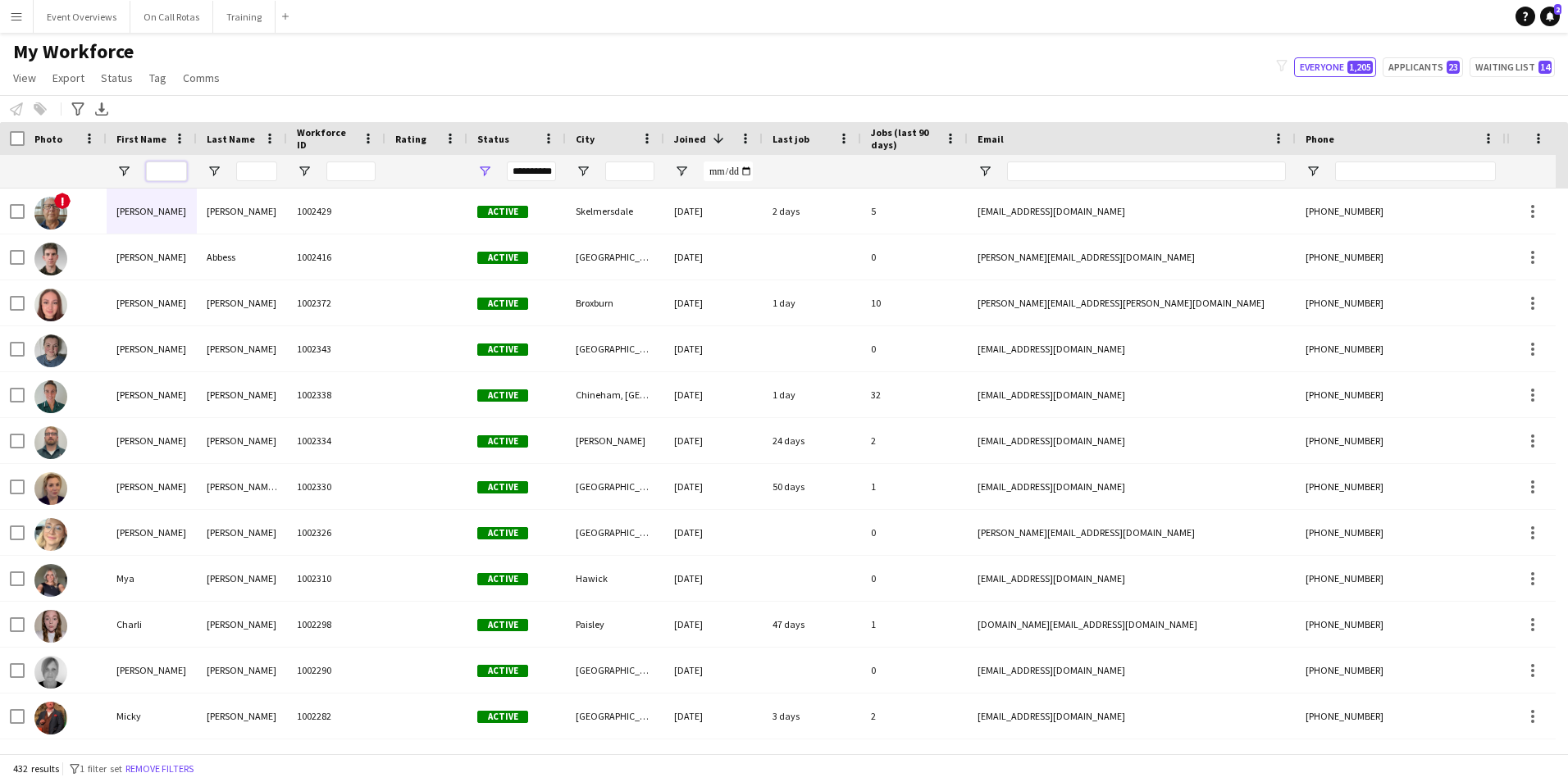
click at [152, 170] on input "First Name Filter Input" at bounding box center [167, 170] width 41 height 20
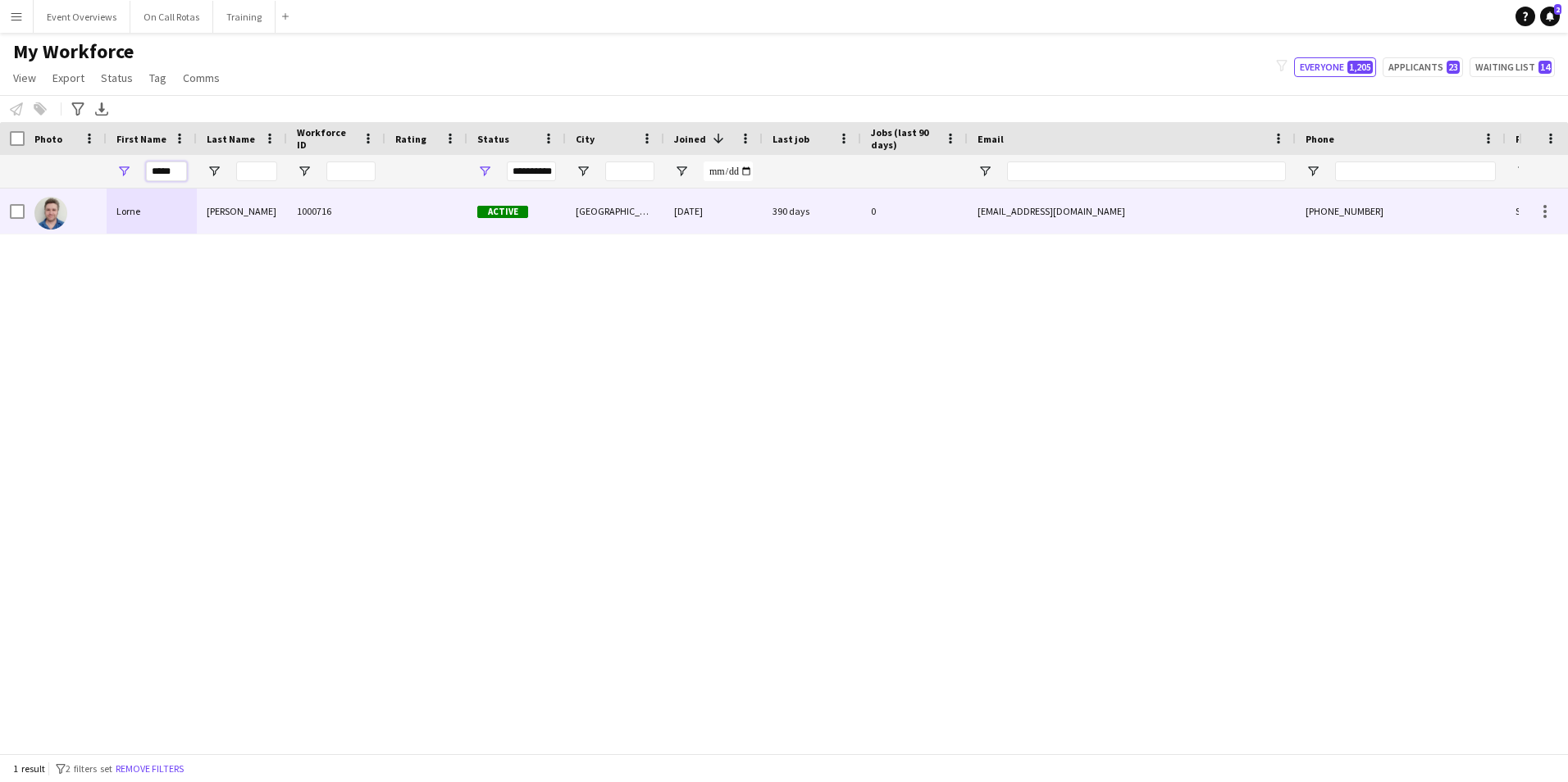
type input "*****"
click at [271, 194] on div "McPherson" at bounding box center [242, 211] width 90 height 45
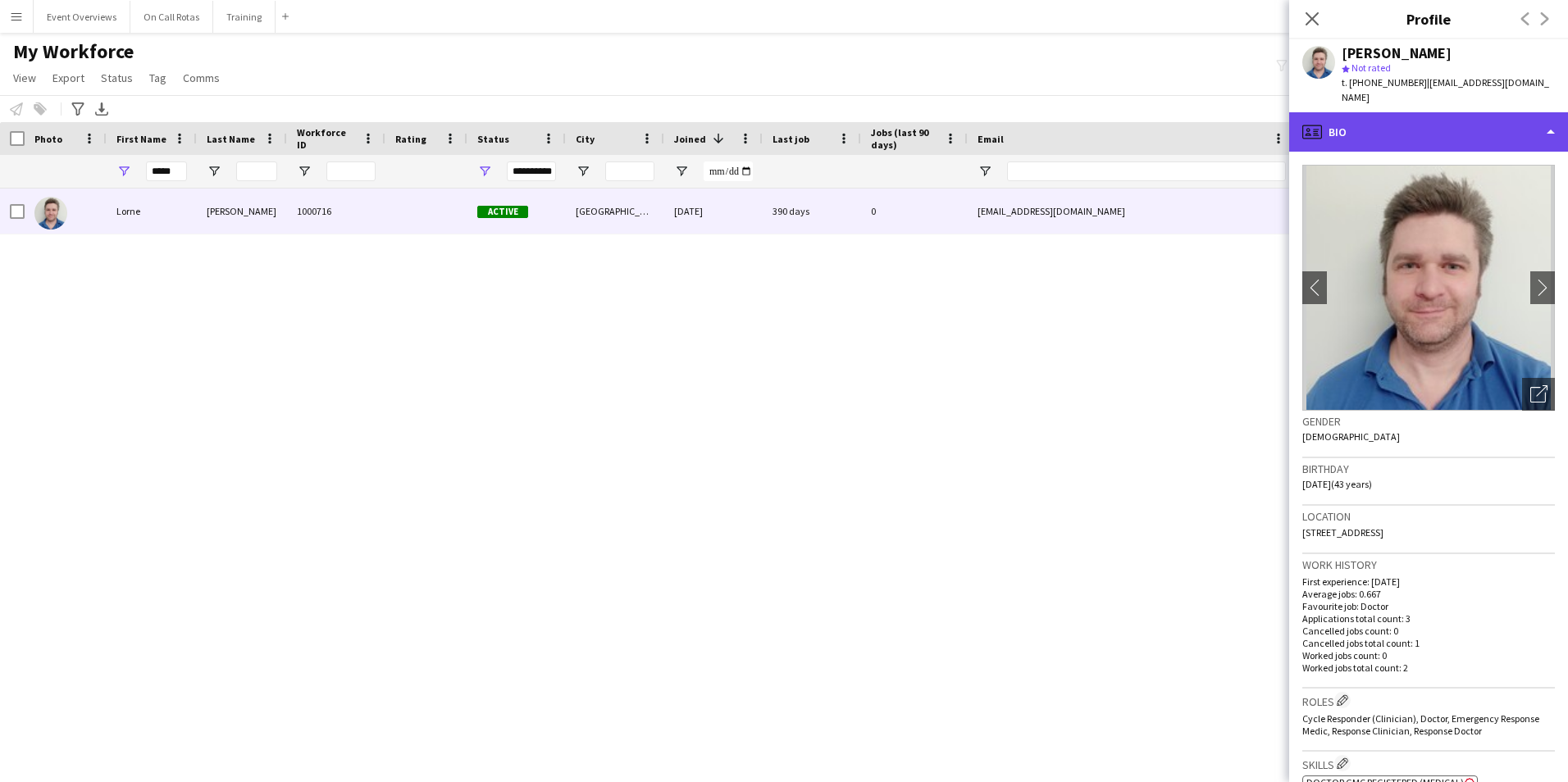
click at [1469, 130] on div "profile Bio" at bounding box center [1428, 132] width 279 height 39
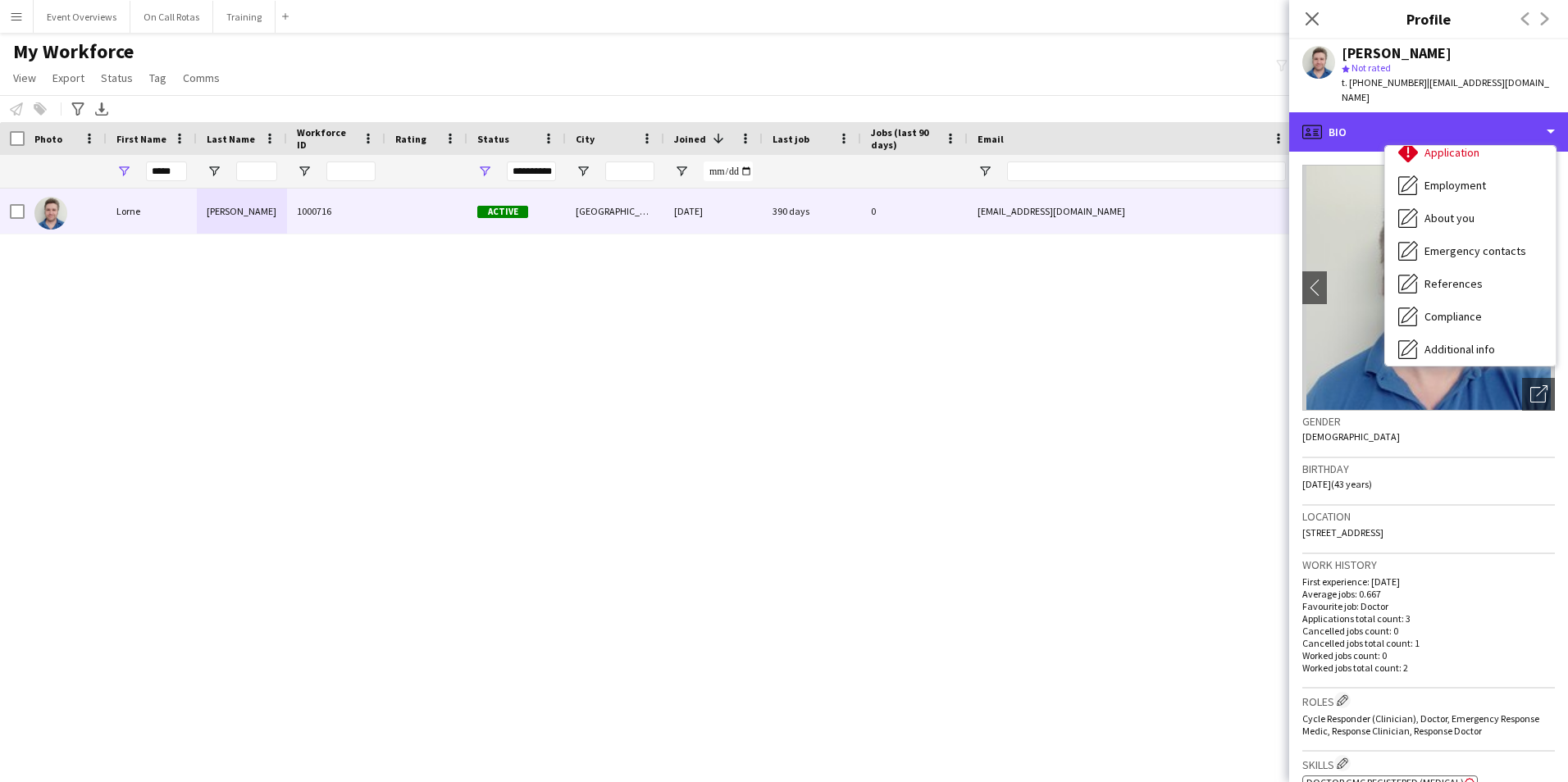
scroll to position [286, 0]
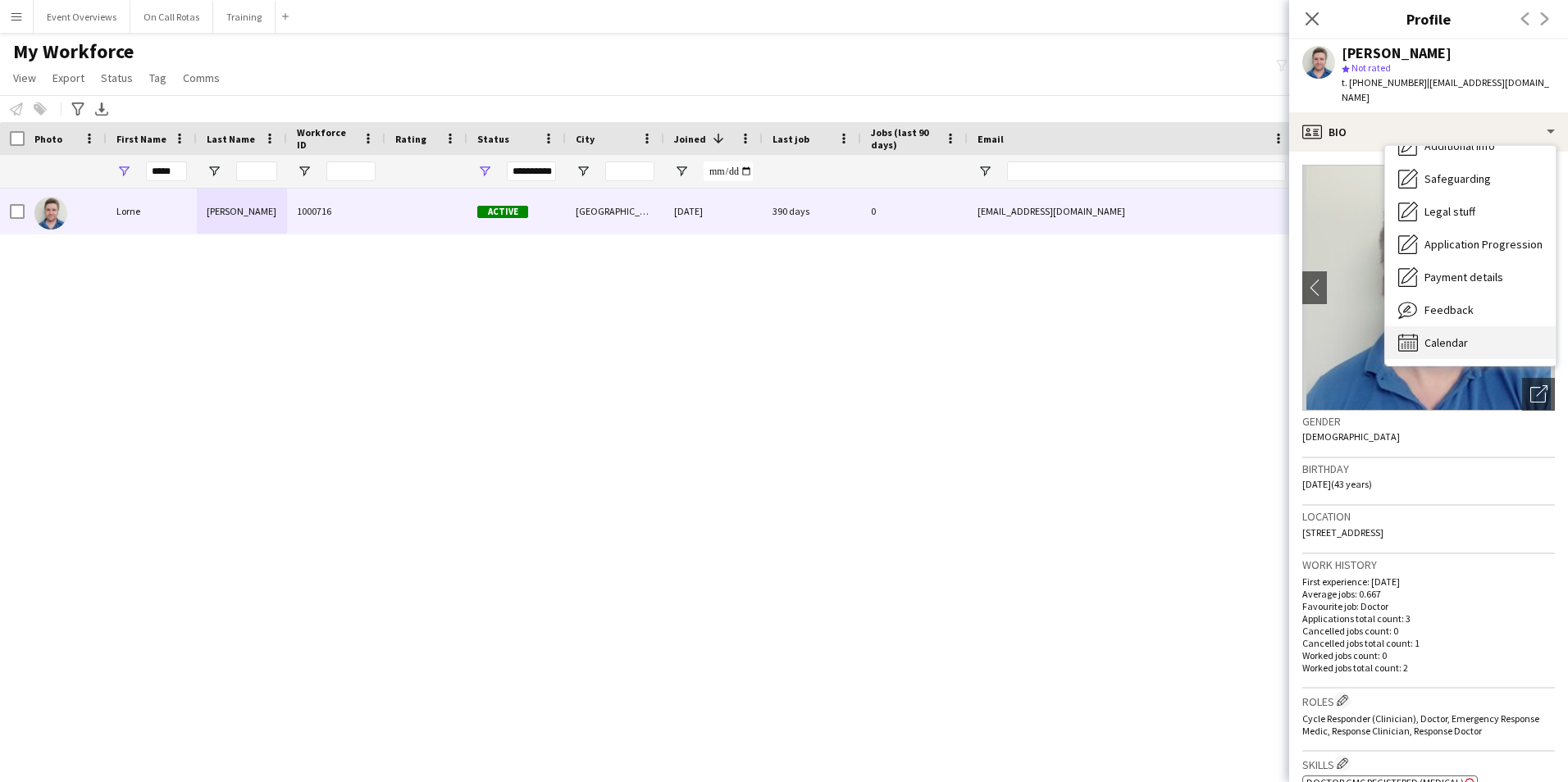
click at [1449, 326] on div "Calendar Calendar" at bounding box center [1470, 342] width 170 height 33
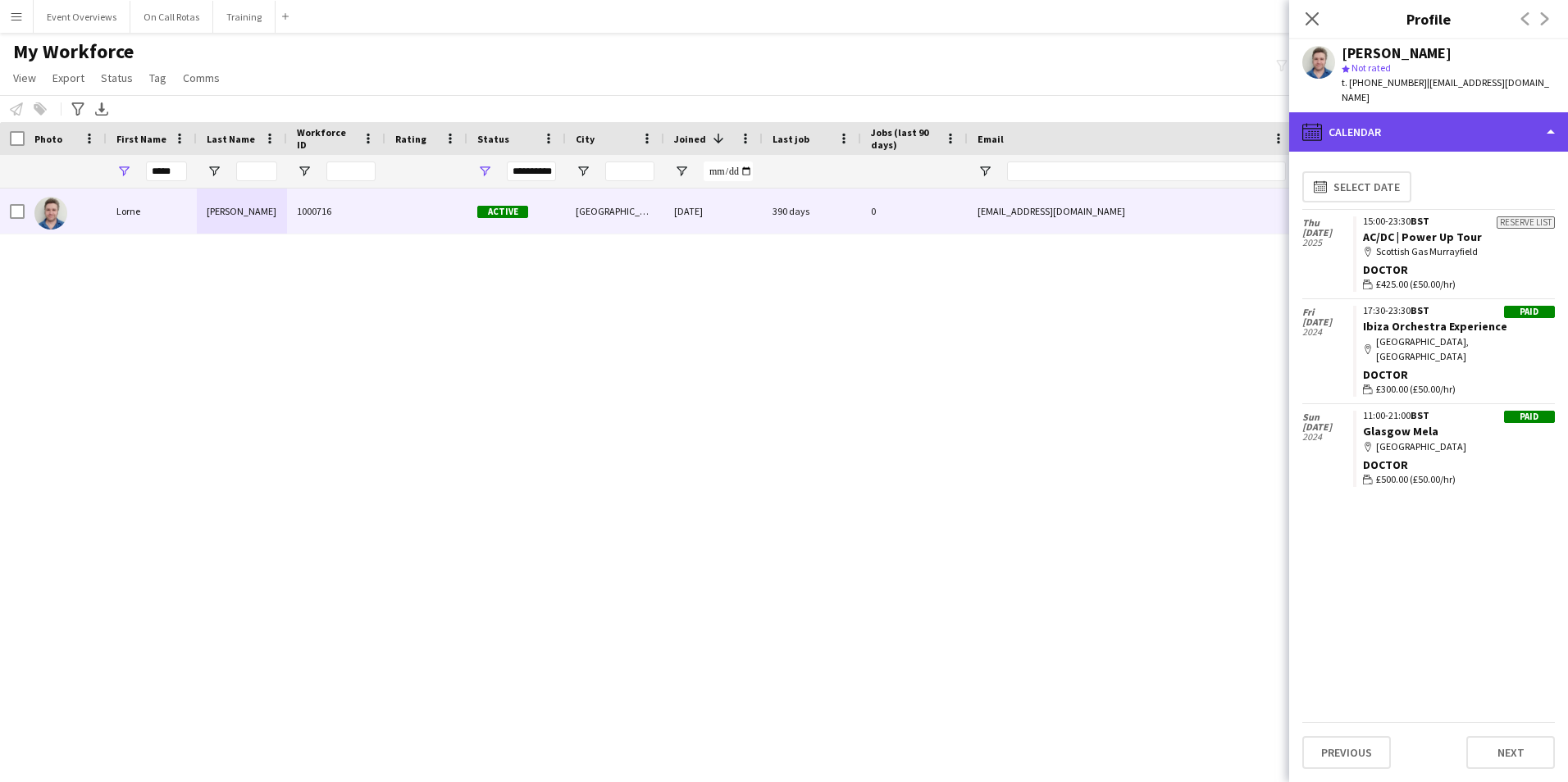
click at [1440, 112] on div "calendar-full Calendar" at bounding box center [1428, 132] width 279 height 39
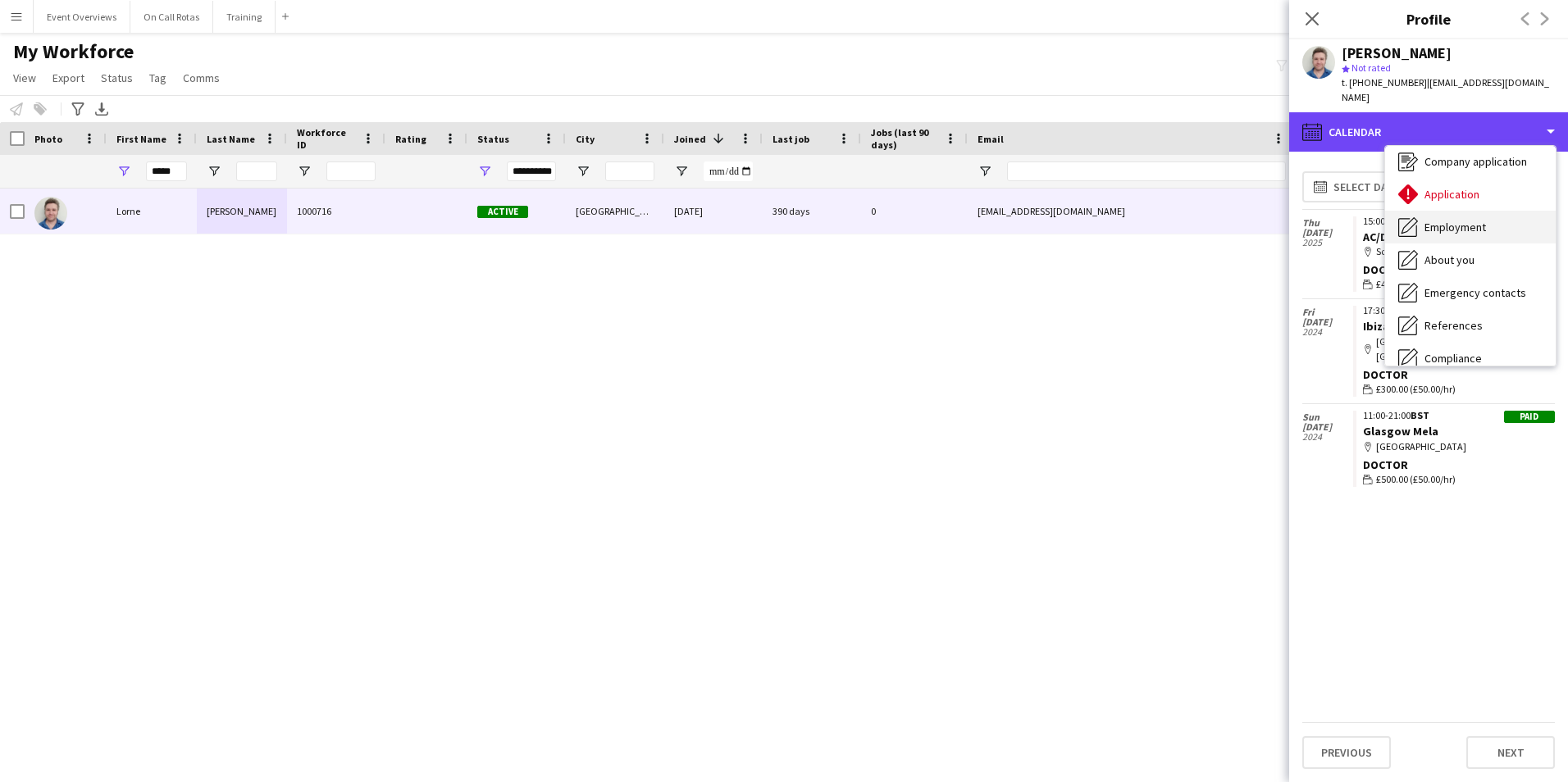
scroll to position [39, 0]
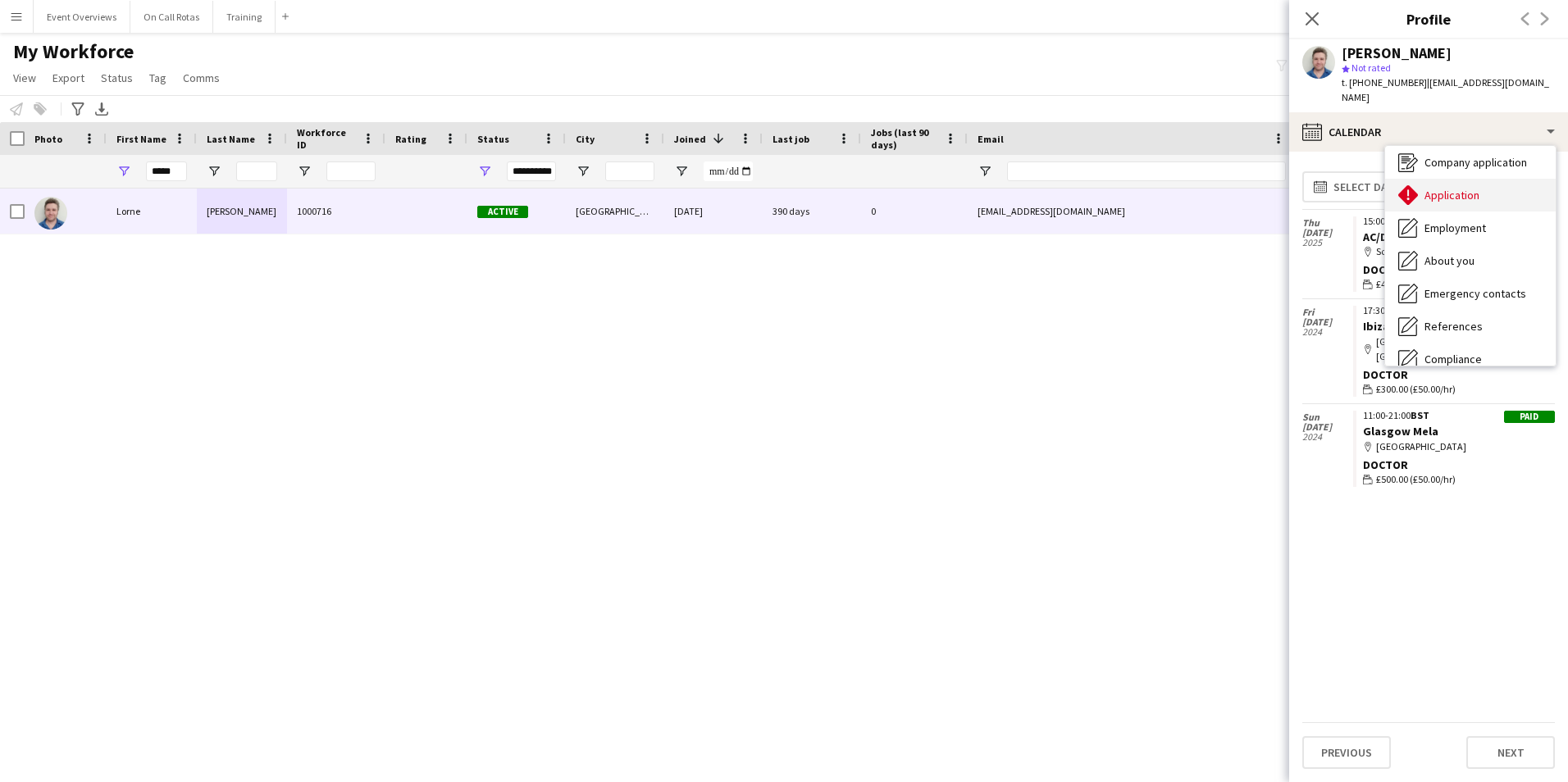
click at [1455, 187] on span "Application" at bounding box center [1451, 195] width 55 height 15
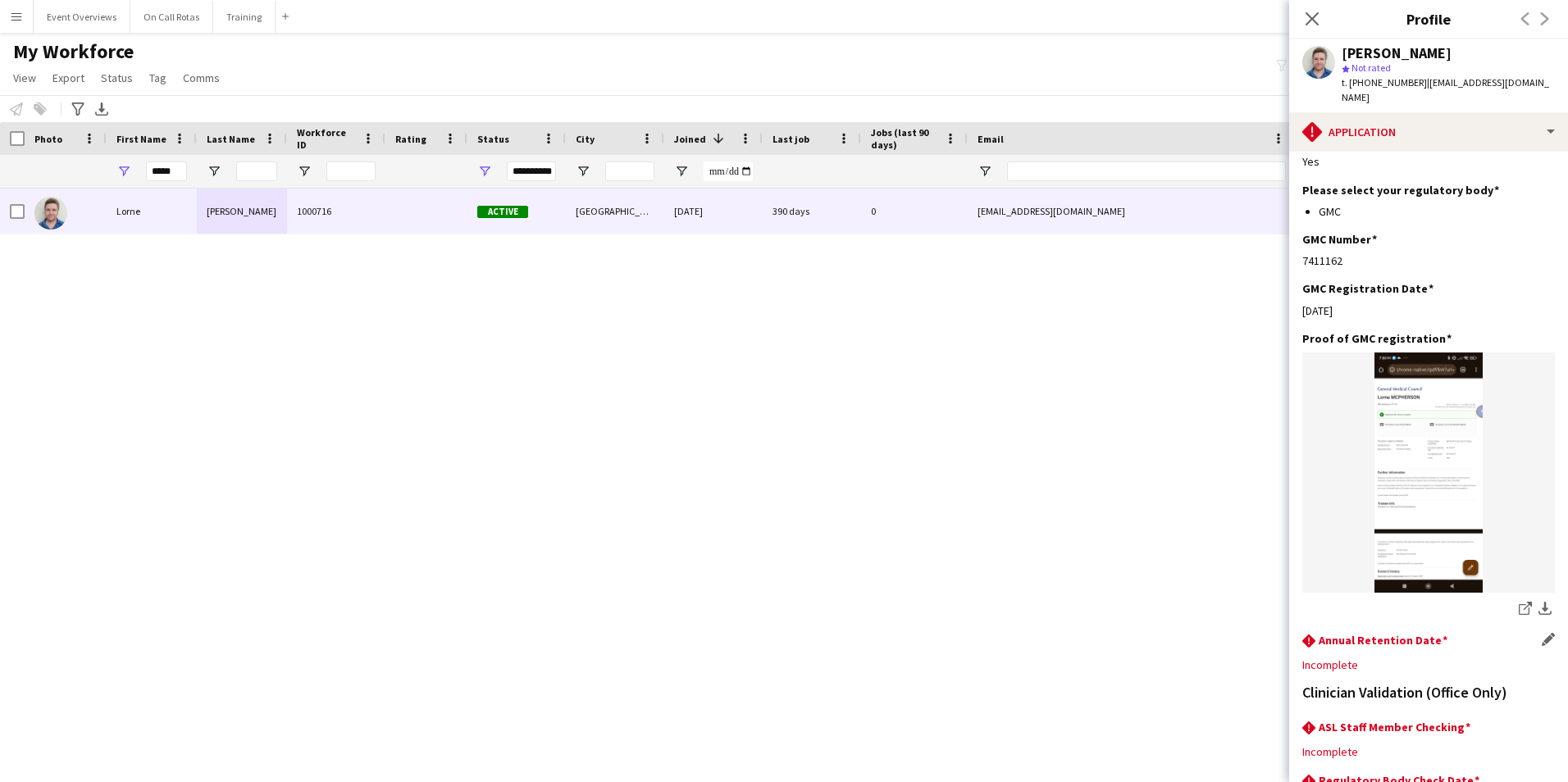
scroll to position [328, 0]
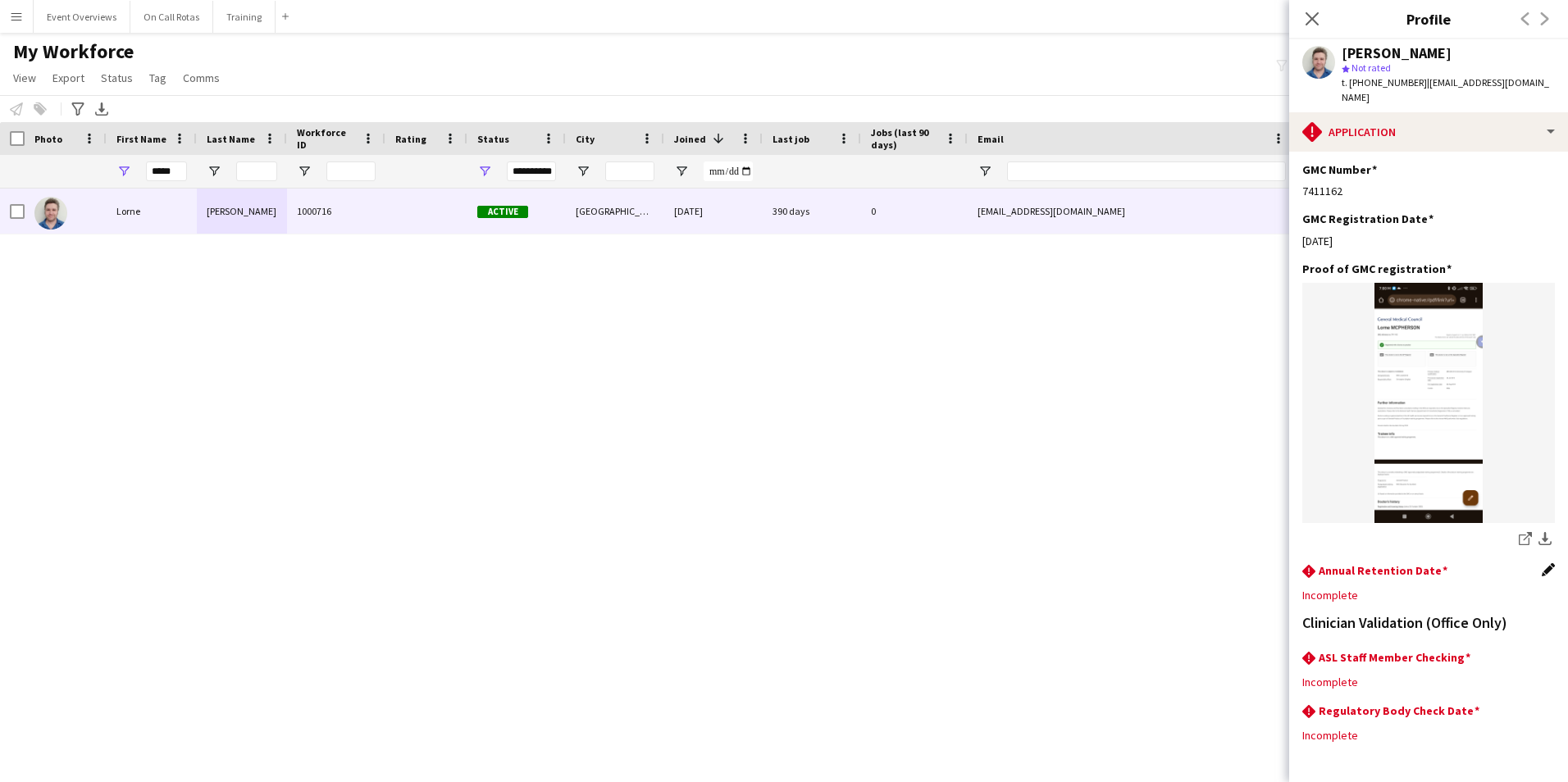
click at [1542, 563] on app-icon "Edit this field" at bounding box center [1548, 569] width 13 height 13
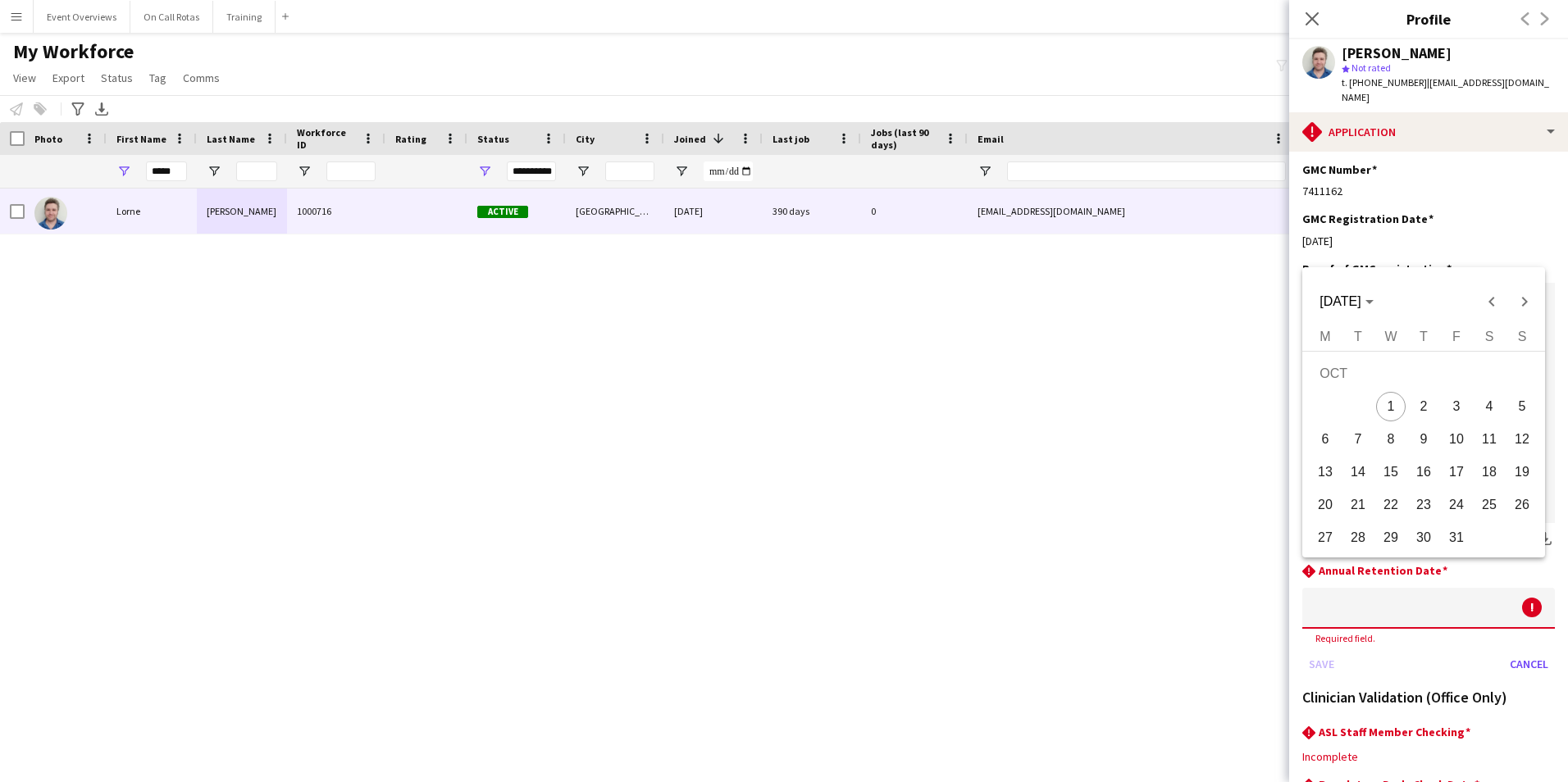
click at [1457, 583] on body "Menu Boards Boards Boards All jobs Status Workforce Workforce My Workforce Recr…" at bounding box center [784, 391] width 1568 height 782
click at [1372, 308] on span "[DATE]" at bounding box center [1345, 302] width 53 height 15
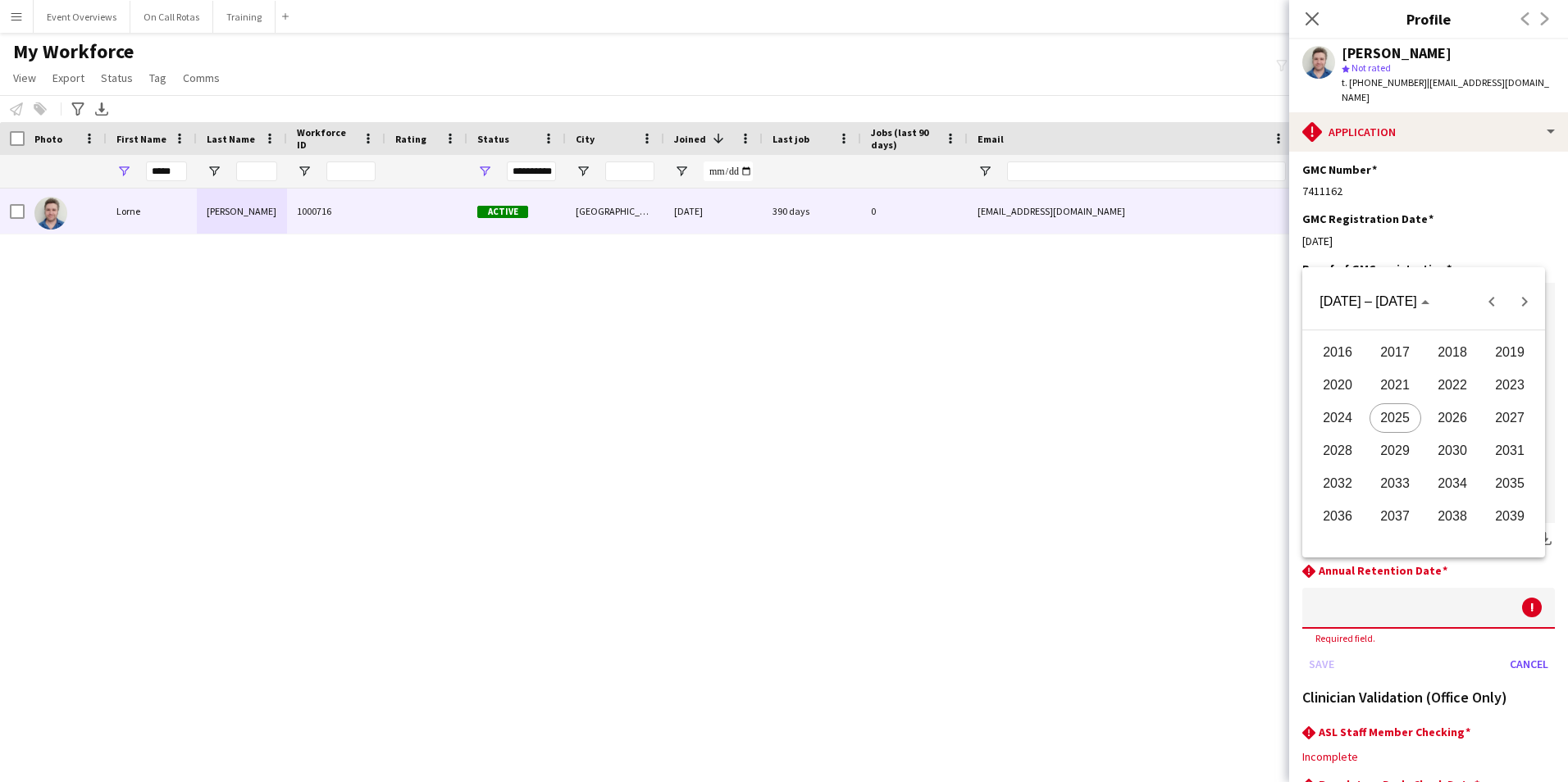
click at [1446, 408] on span "2026" at bounding box center [1452, 419] width 52 height 30
click at [1512, 410] on span "AUG" at bounding box center [1509, 419] width 52 height 30
click at [1433, 421] on span "6" at bounding box center [1424, 411] width 30 height 30
type input "**********"
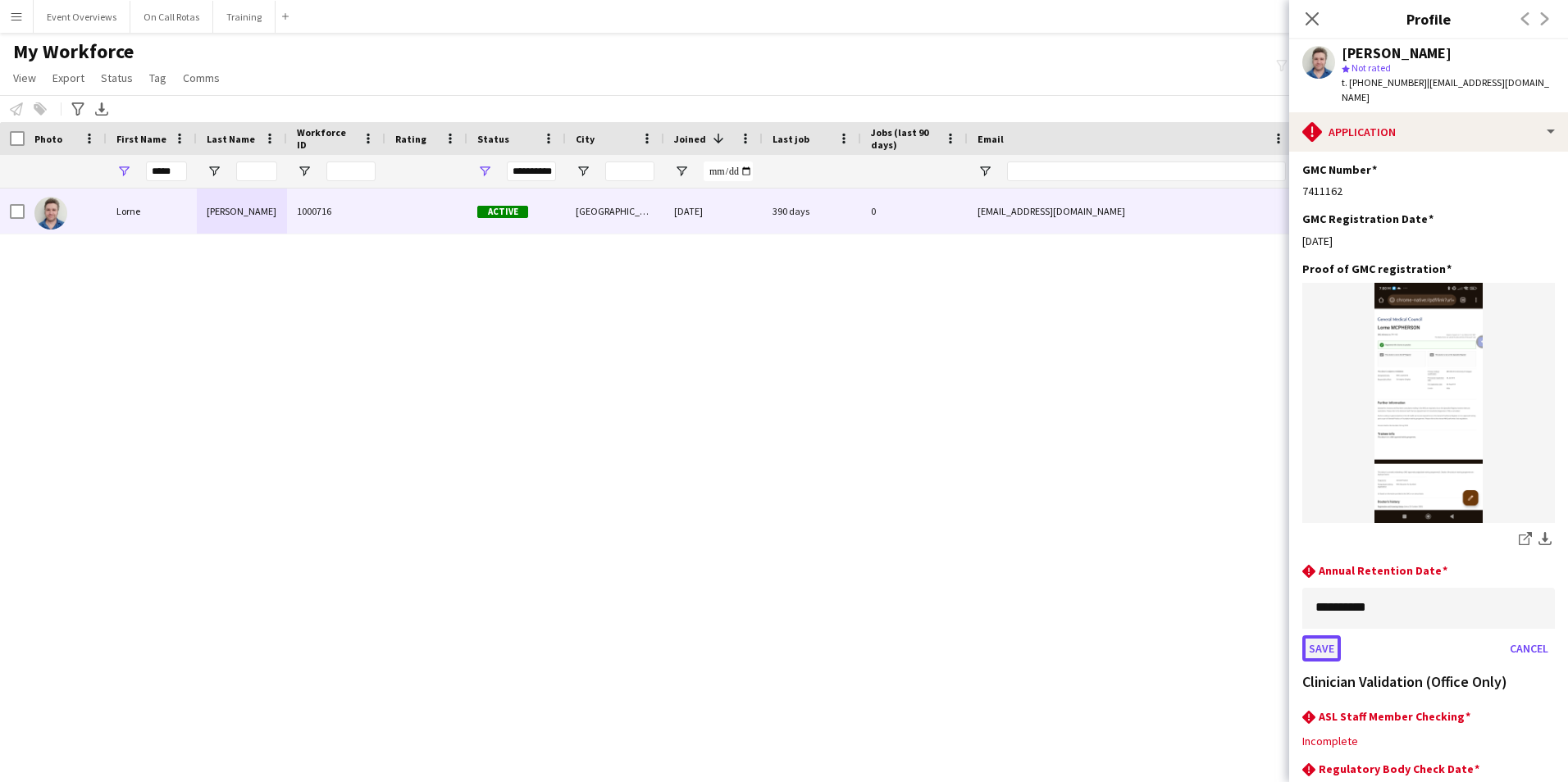
click at [1326, 635] on button "Save" at bounding box center [1321, 648] width 38 height 26
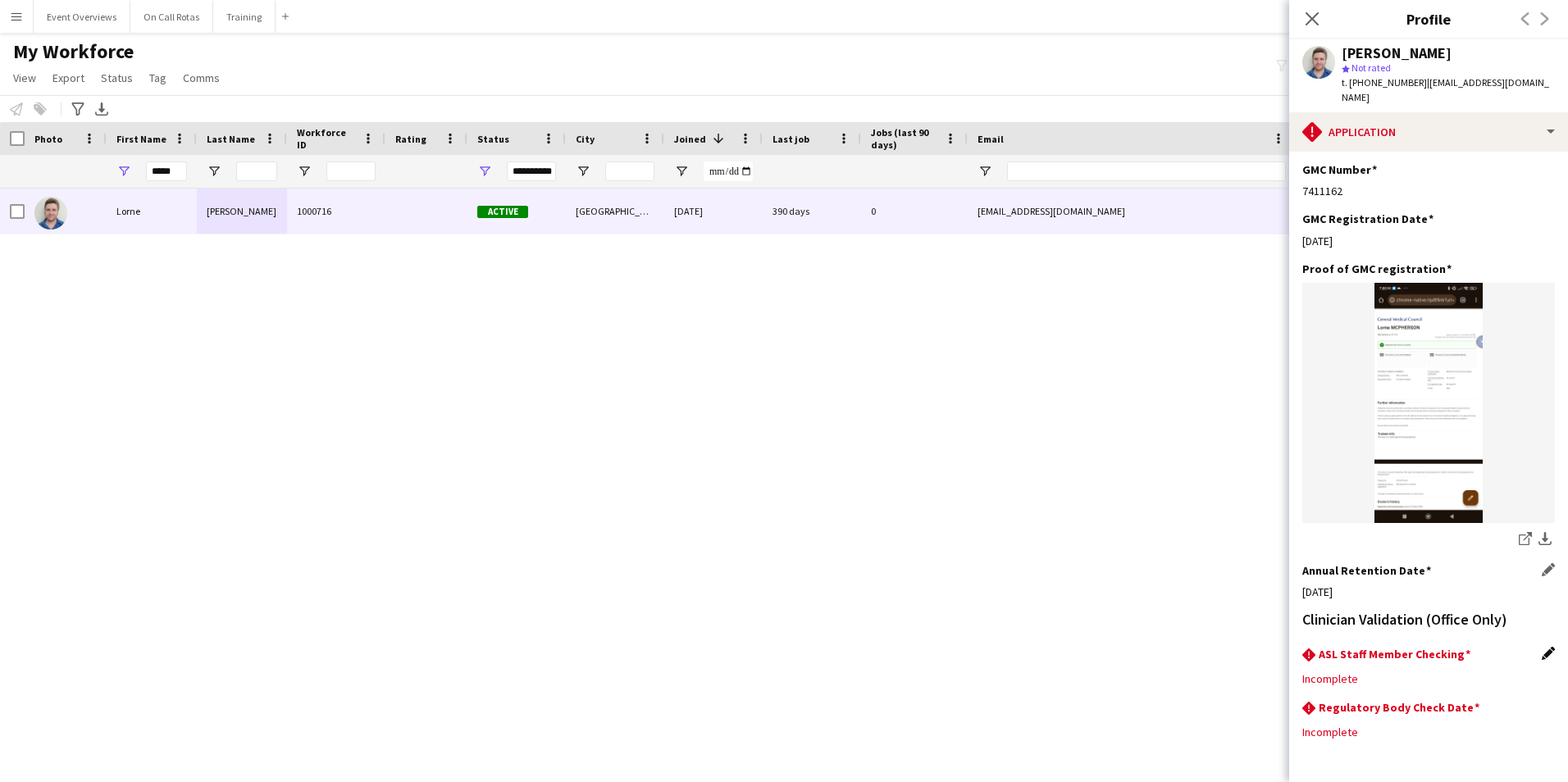
click at [1542, 647] on app-icon "Edit this field" at bounding box center [1548, 654] width 13 height 13
click at [1460, 671] on div at bounding box center [1412, 691] width 220 height 39
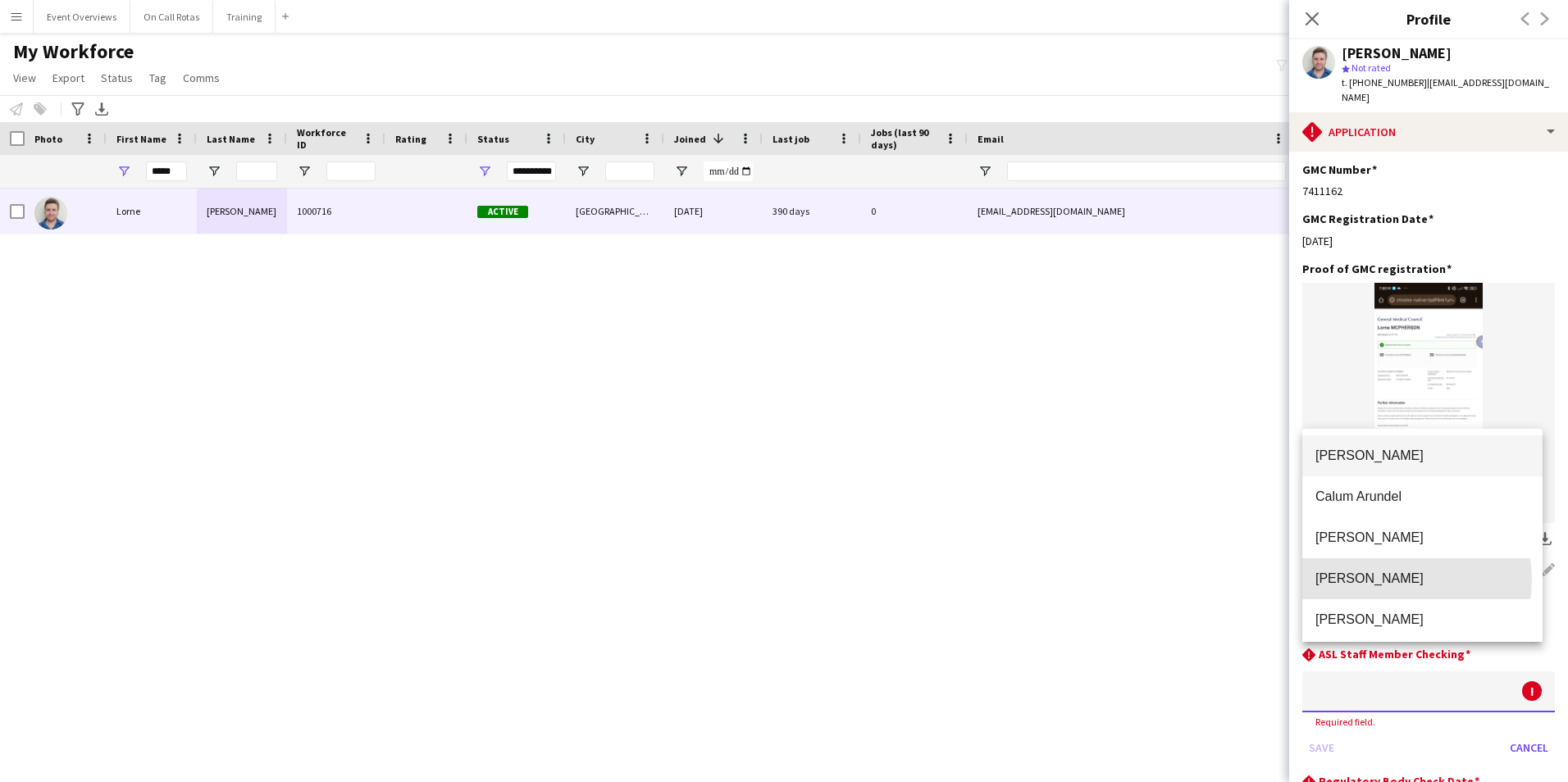
drag, startPoint x: 1392, startPoint y: 580, endPoint x: 1379, endPoint y: 609, distance: 31.8
click at [1391, 580] on span "Aimee Freeland" at bounding box center [1422, 578] width 214 height 16
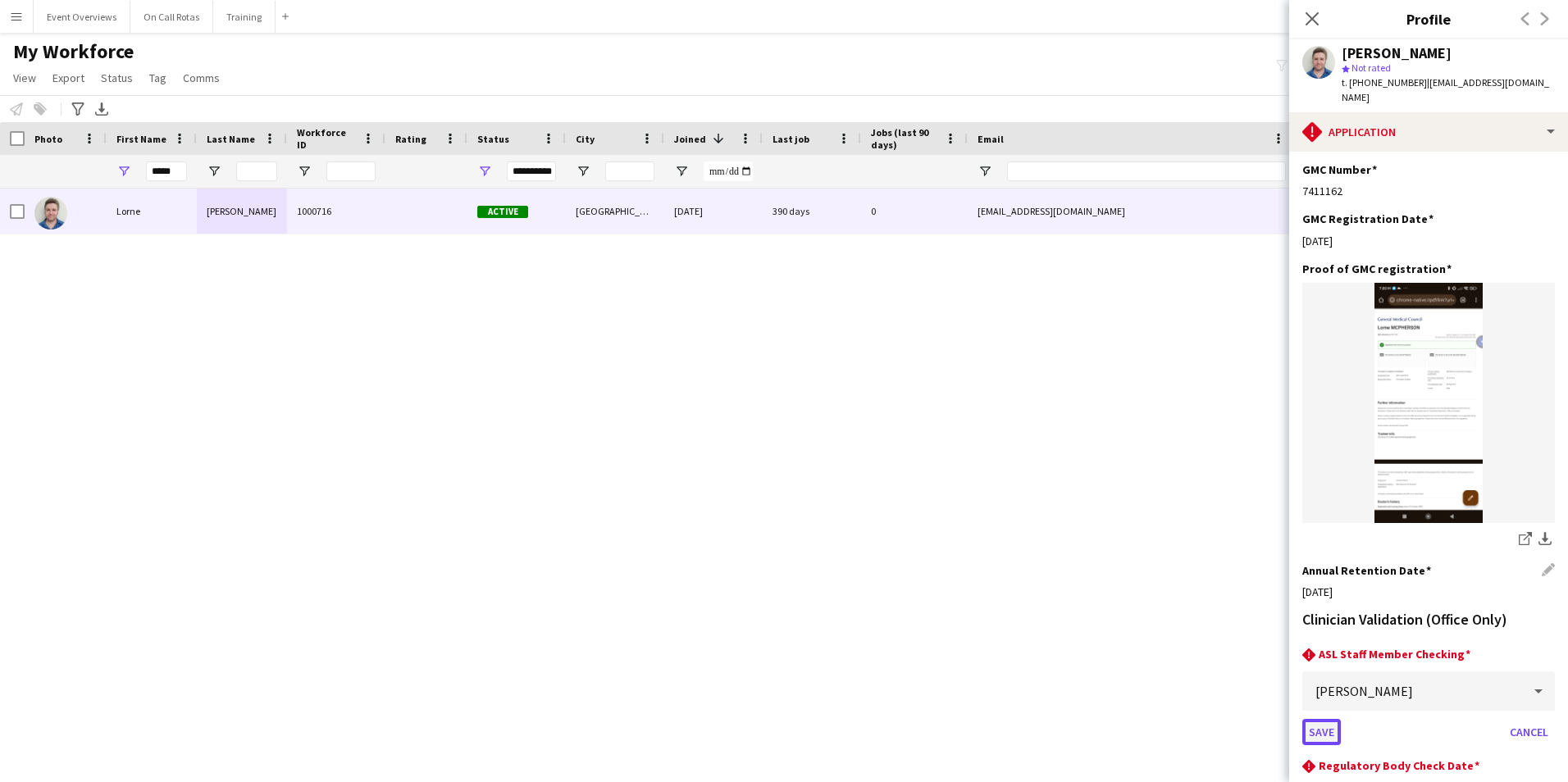
click at [1302, 719] on button "Save" at bounding box center [1321, 732] width 38 height 26
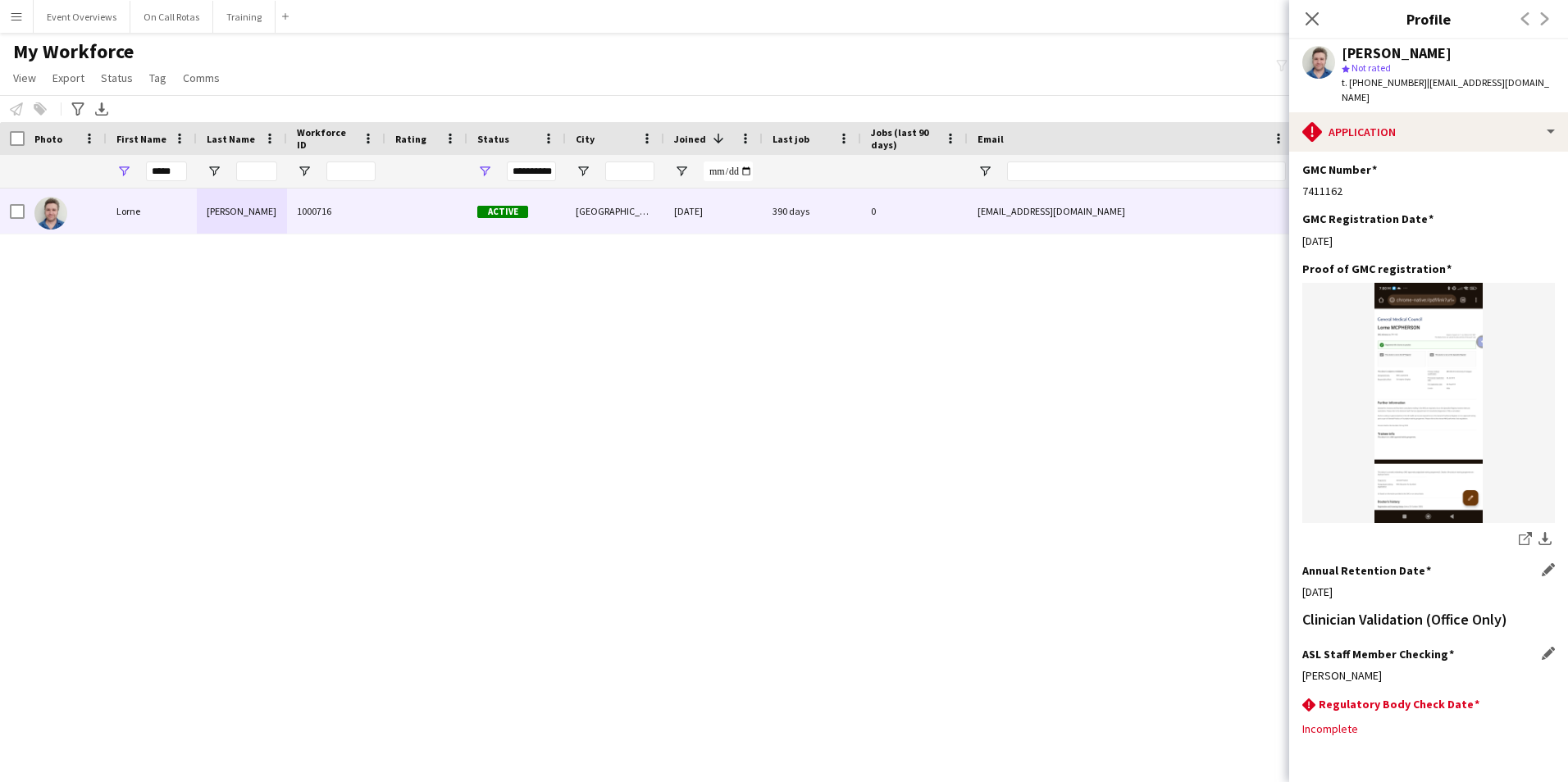
scroll to position [358, 0]
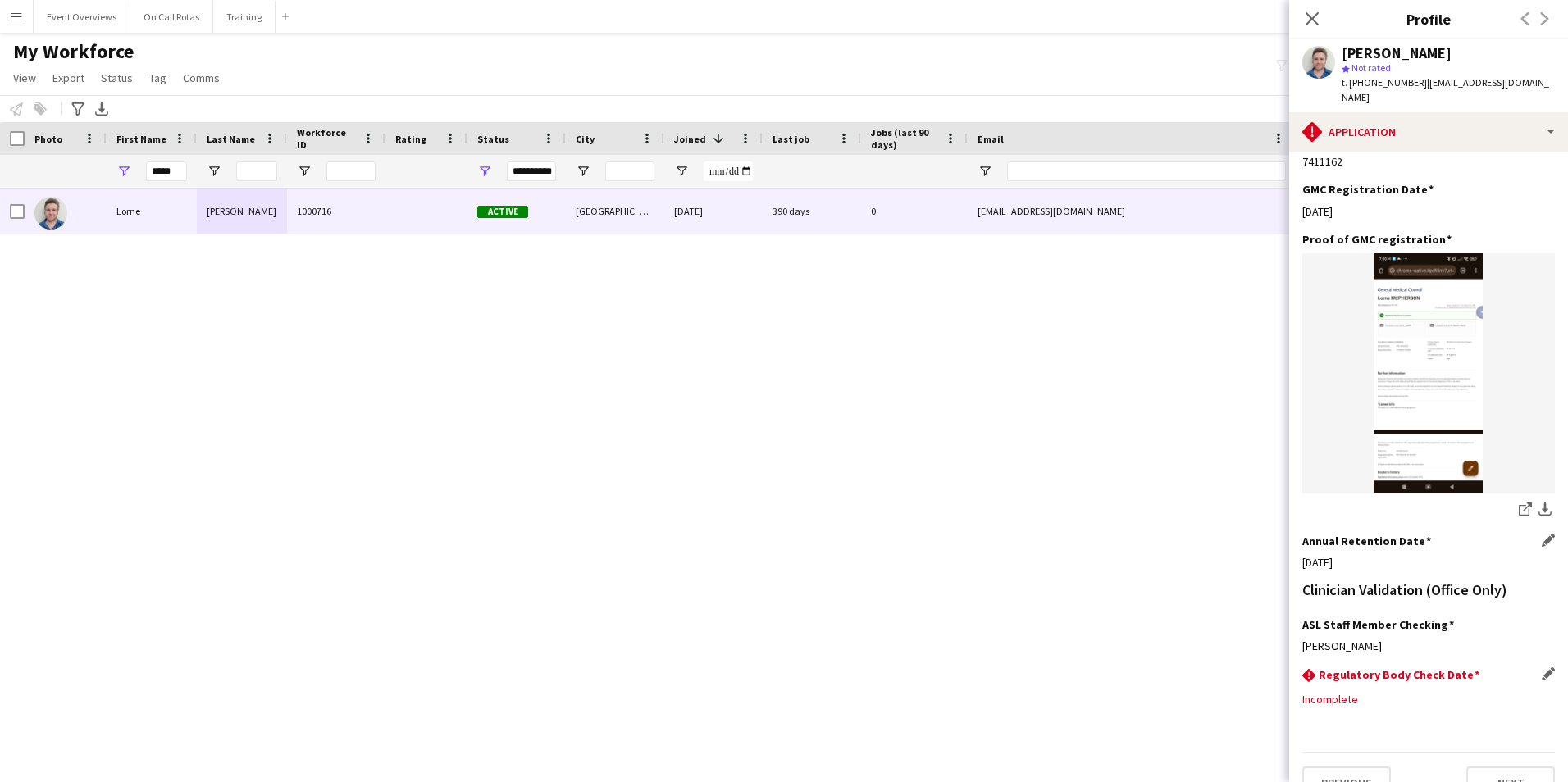
click at [1542, 667] on app-icon "Edit this field" at bounding box center [1548, 673] width 13 height 13
click at [1465, 667] on body "Menu Boards Boards Boards All jobs Status Workforce Workforce My Workforce Recr…" at bounding box center [784, 391] width 1568 height 782
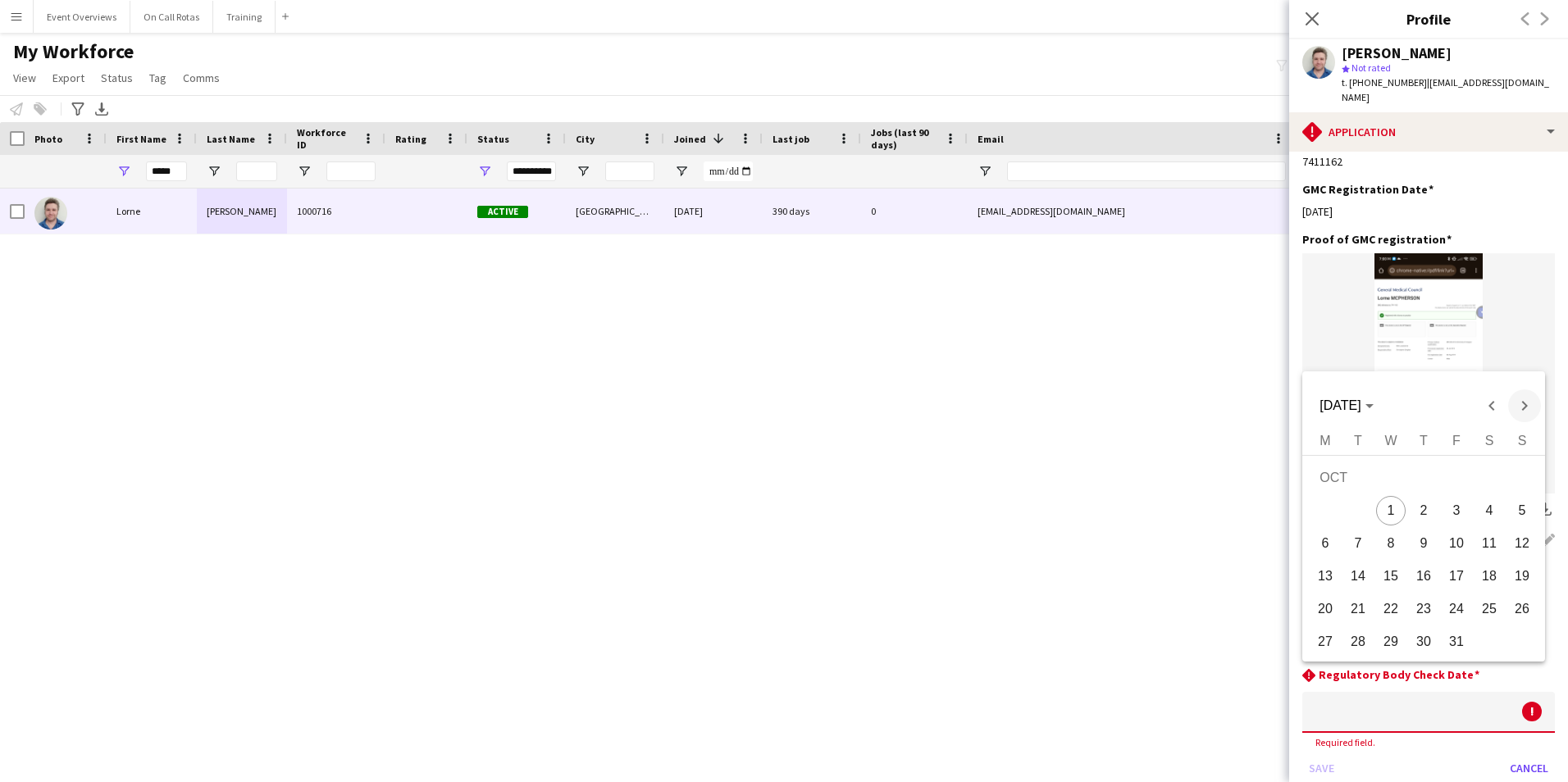
click at [1516, 408] on span "Next month" at bounding box center [1524, 406] width 33 height 33
click at [1500, 409] on span "Previous month" at bounding box center [1491, 406] width 33 height 33
click at [1360, 404] on span "[DATE]" at bounding box center [1339, 405] width 41 height 14
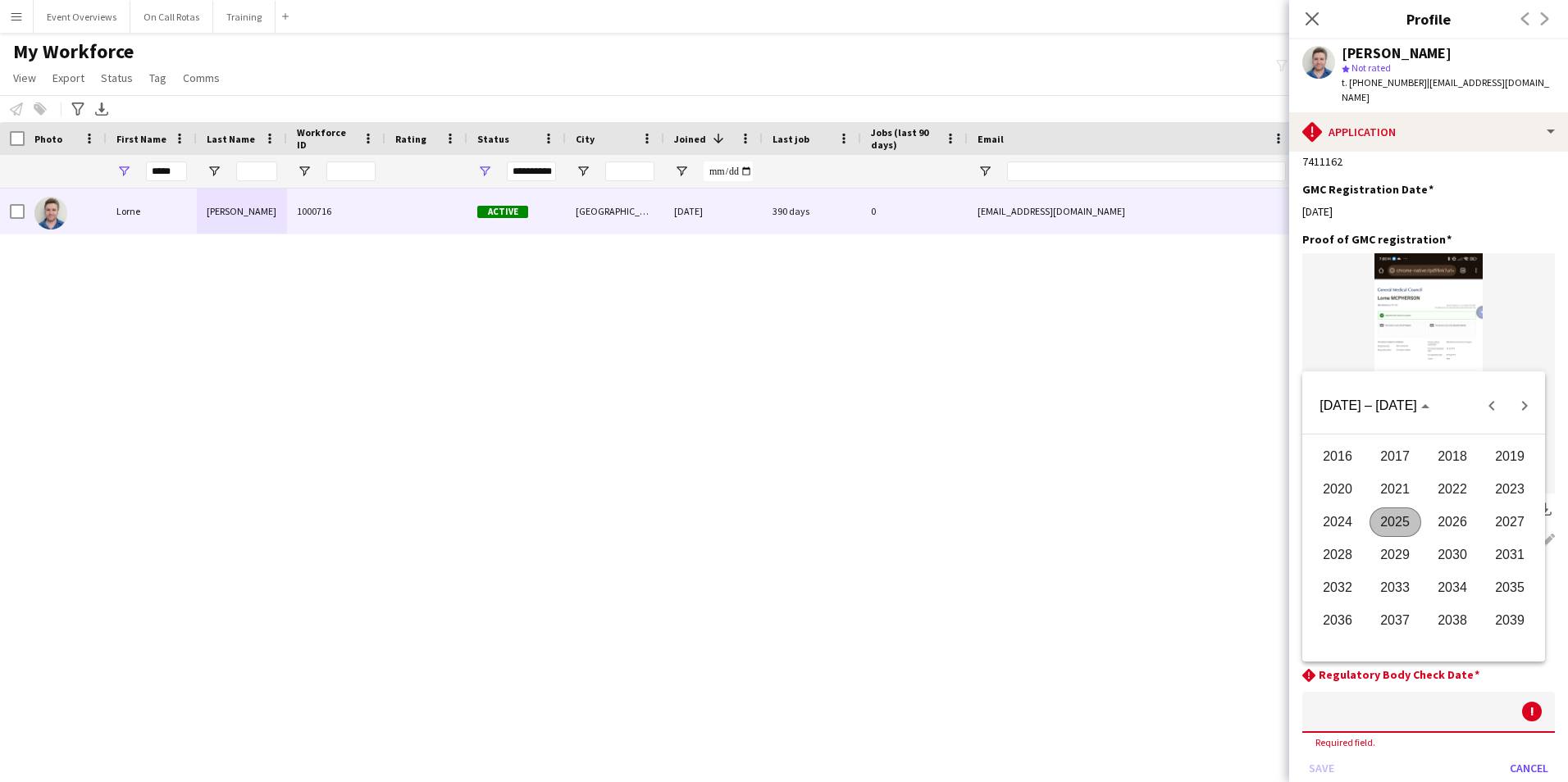
click at [1468, 516] on span "2026" at bounding box center [1452, 523] width 52 height 30
click at [1513, 516] on span "AUG" at bounding box center [1509, 523] width 52 height 30
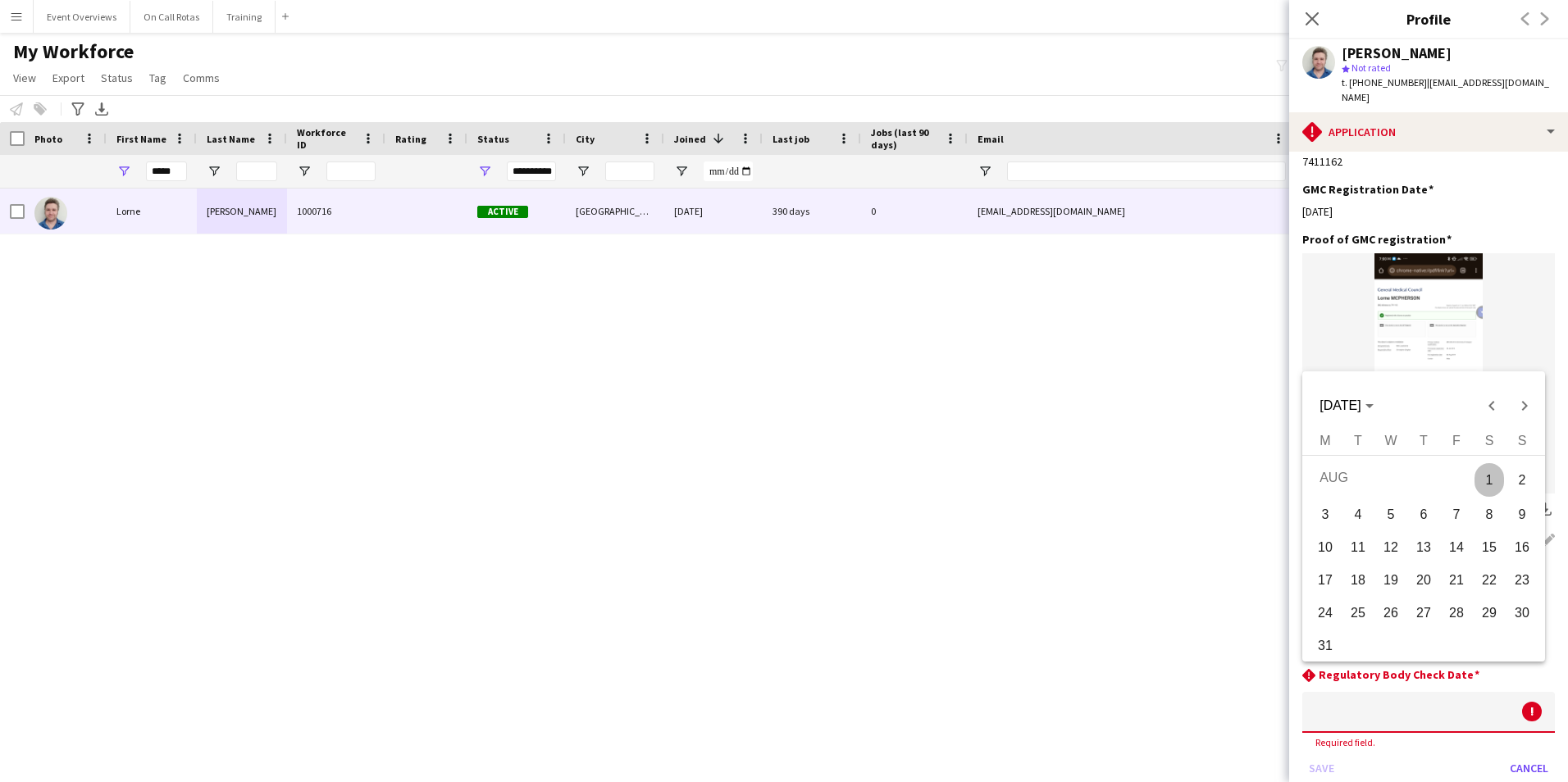
click at [1422, 510] on span "6" at bounding box center [1424, 515] width 30 height 30
type input "**********"
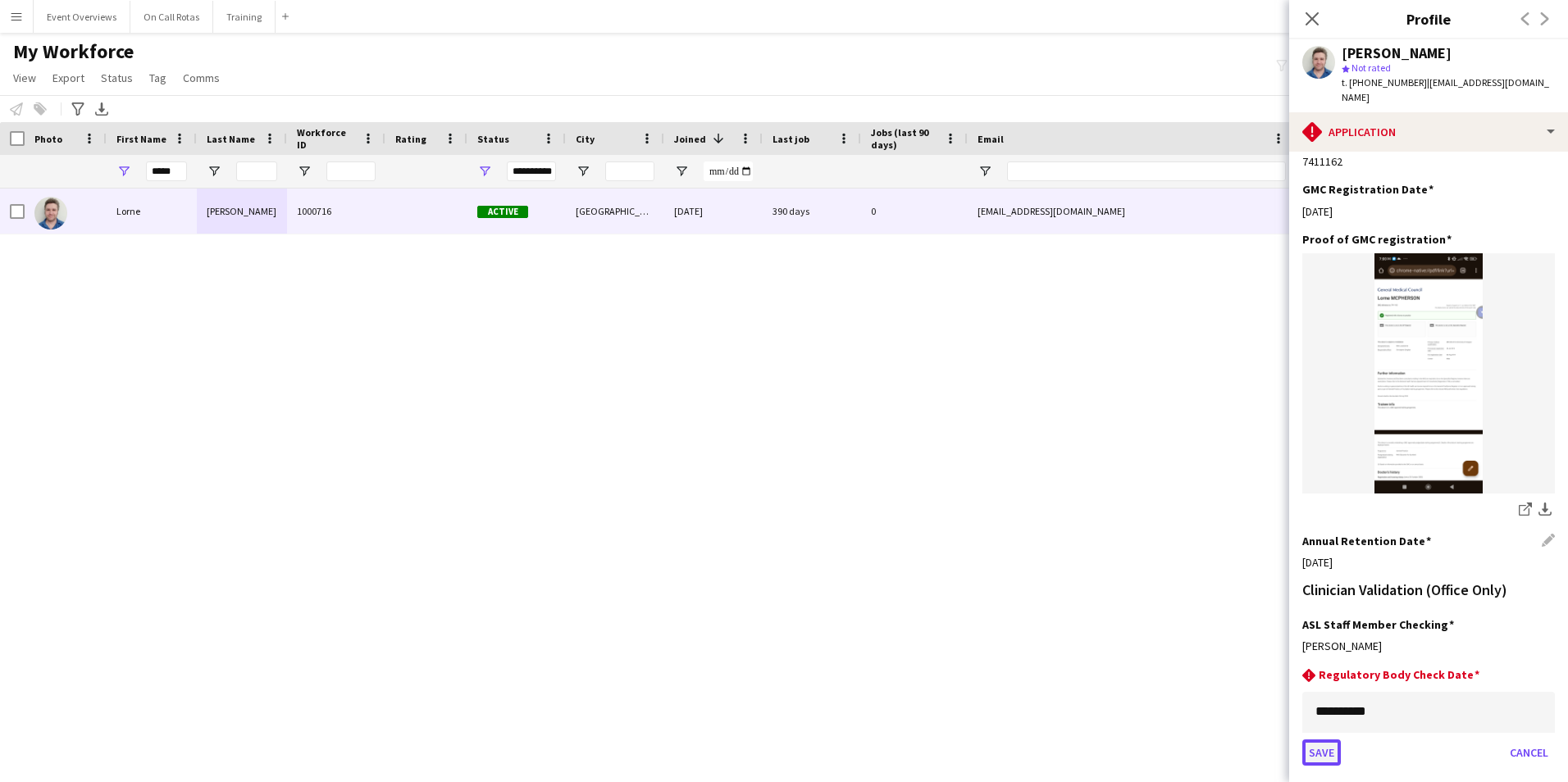
click at [1335, 739] on button "Save" at bounding box center [1321, 752] width 38 height 26
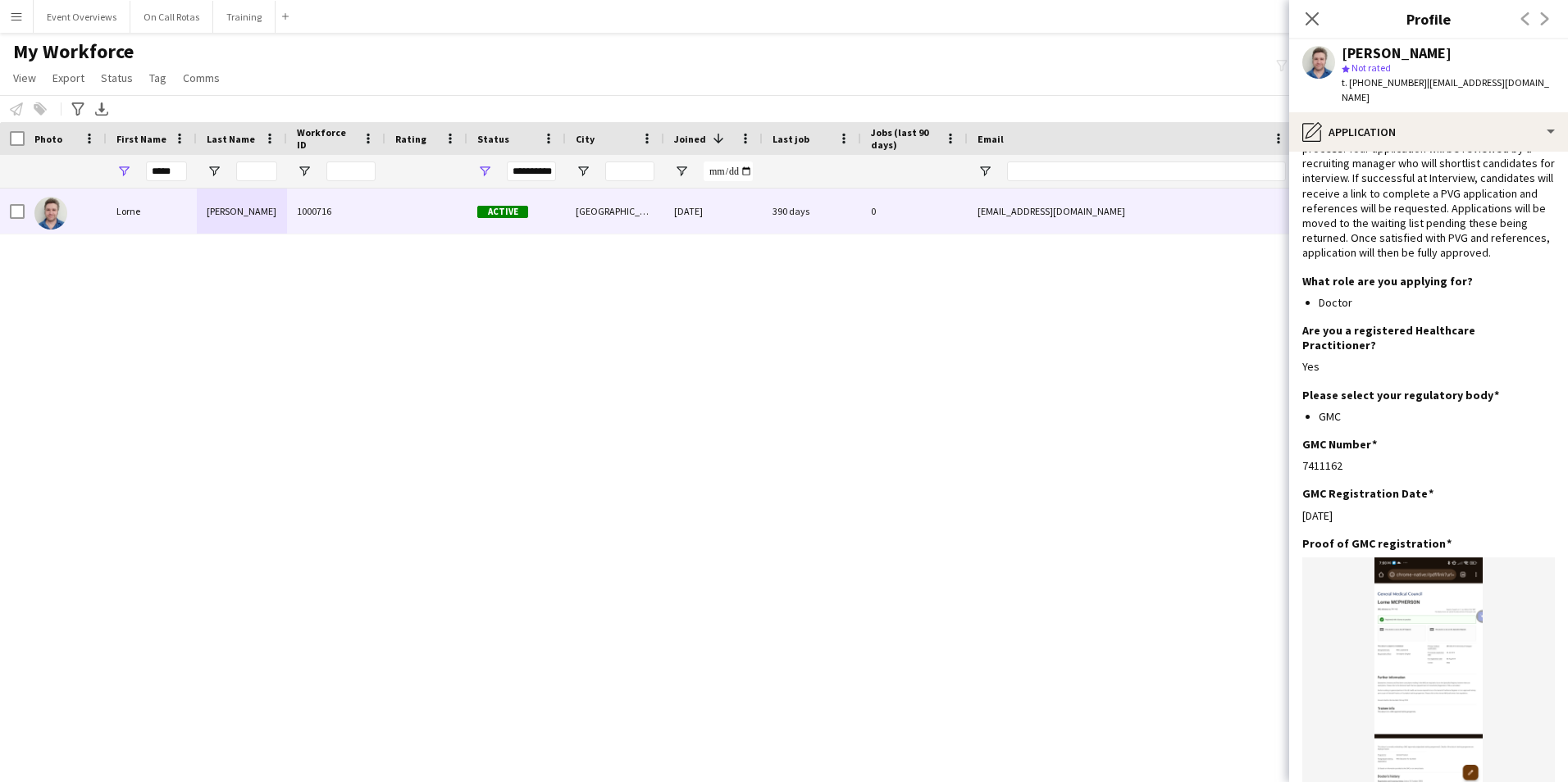
scroll to position [0, 0]
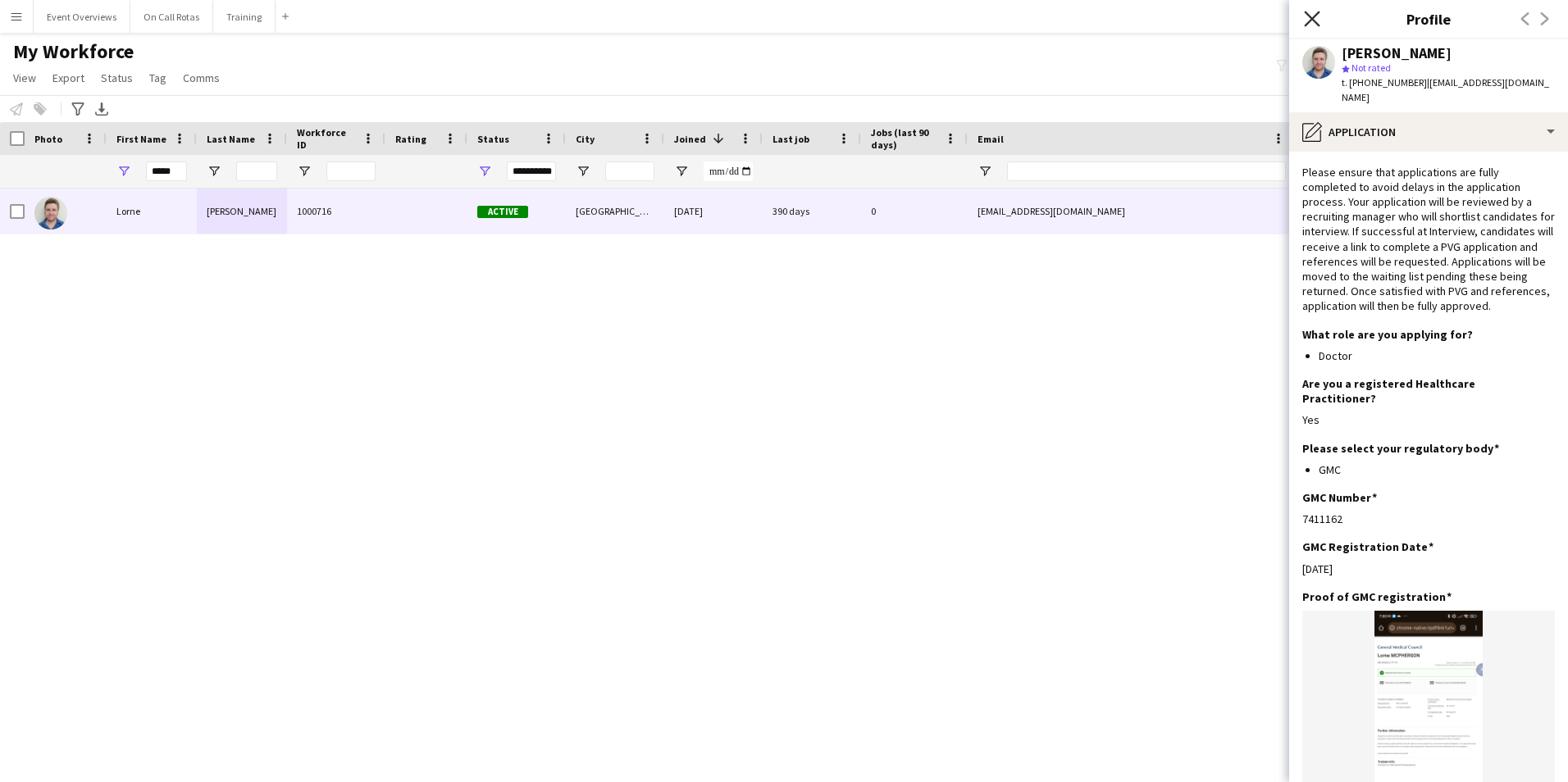
click at [1309, 11] on icon "Close pop-in" at bounding box center [1311, 18] width 16 height 16
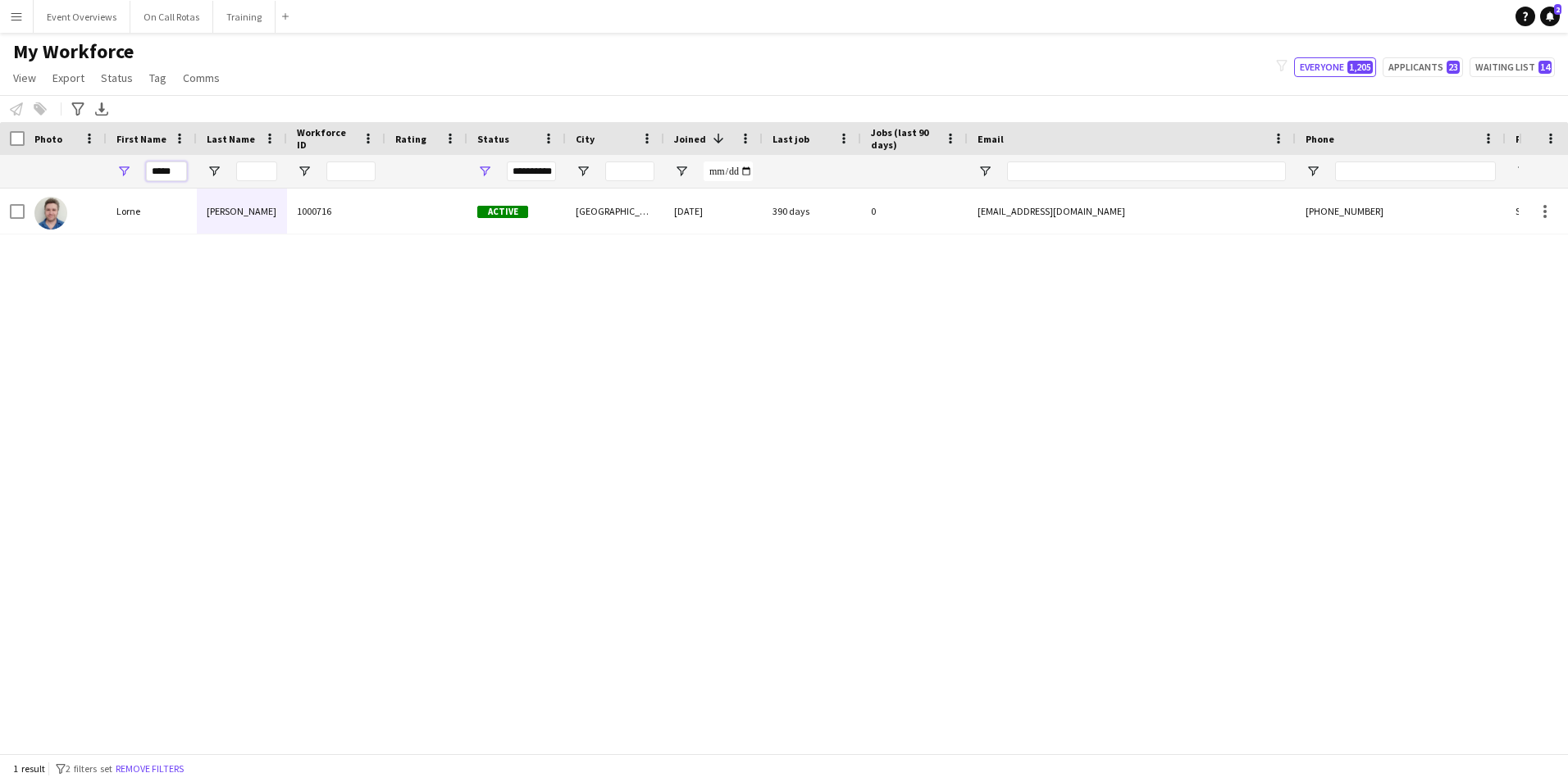
drag, startPoint x: 179, startPoint y: 165, endPoint x: 127, endPoint y: 163, distance: 52.0
click at [127, 163] on div "*****" at bounding box center [152, 170] width 90 height 33
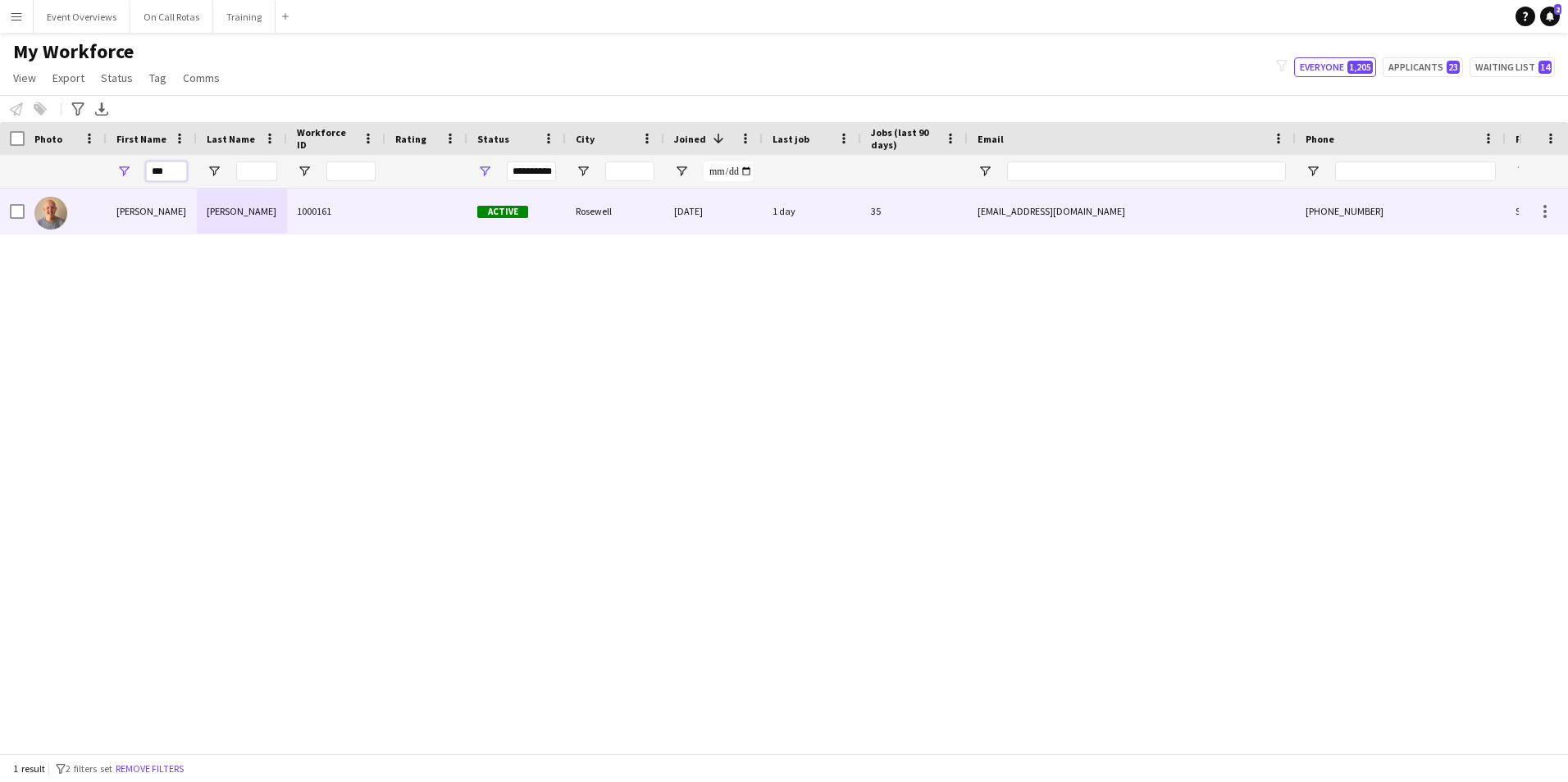
type input "***"
click at [187, 222] on div "Lyle" at bounding box center [152, 211] width 90 height 45
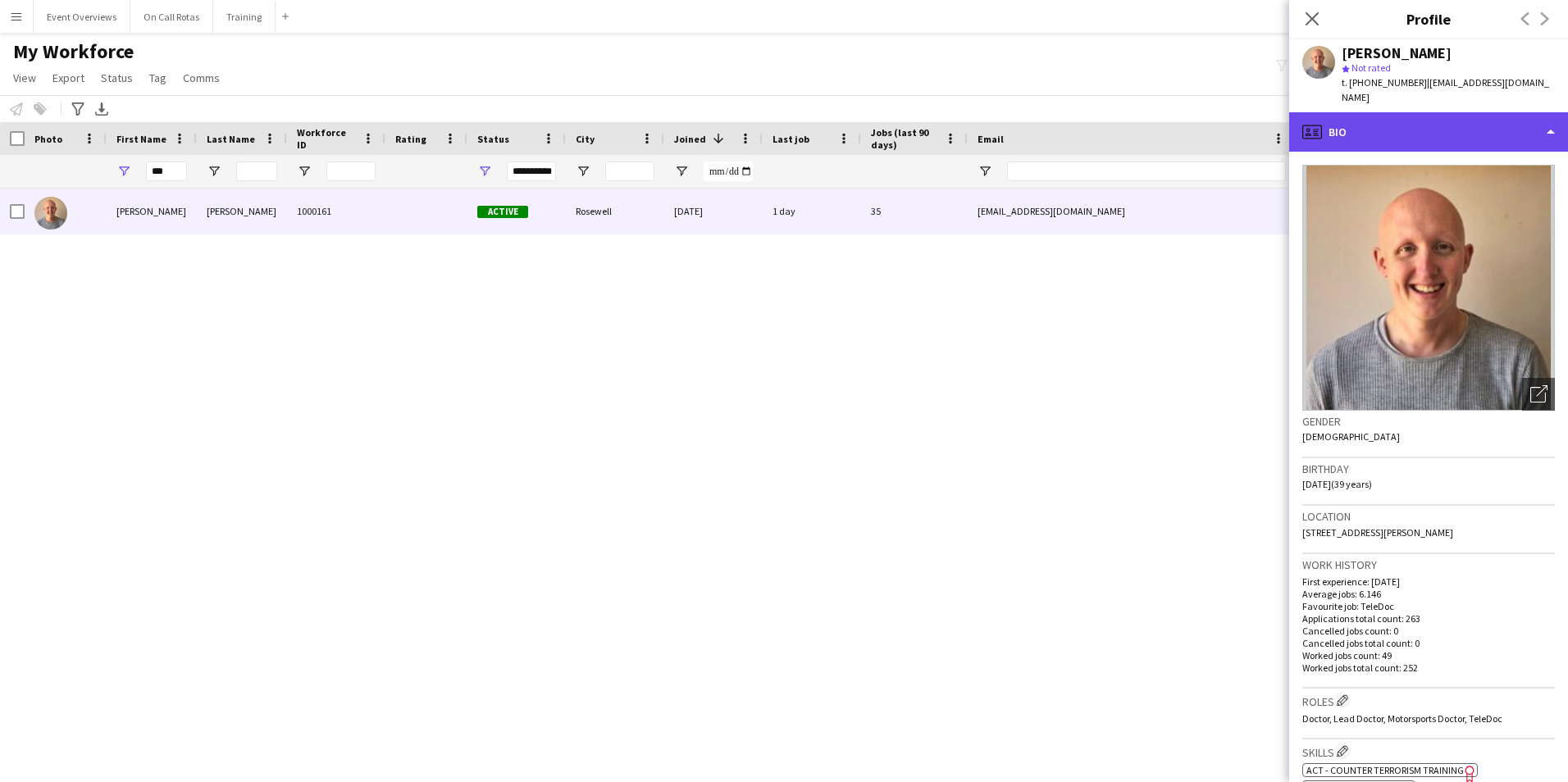
click at [1377, 131] on div "profile Bio" at bounding box center [1428, 132] width 279 height 39
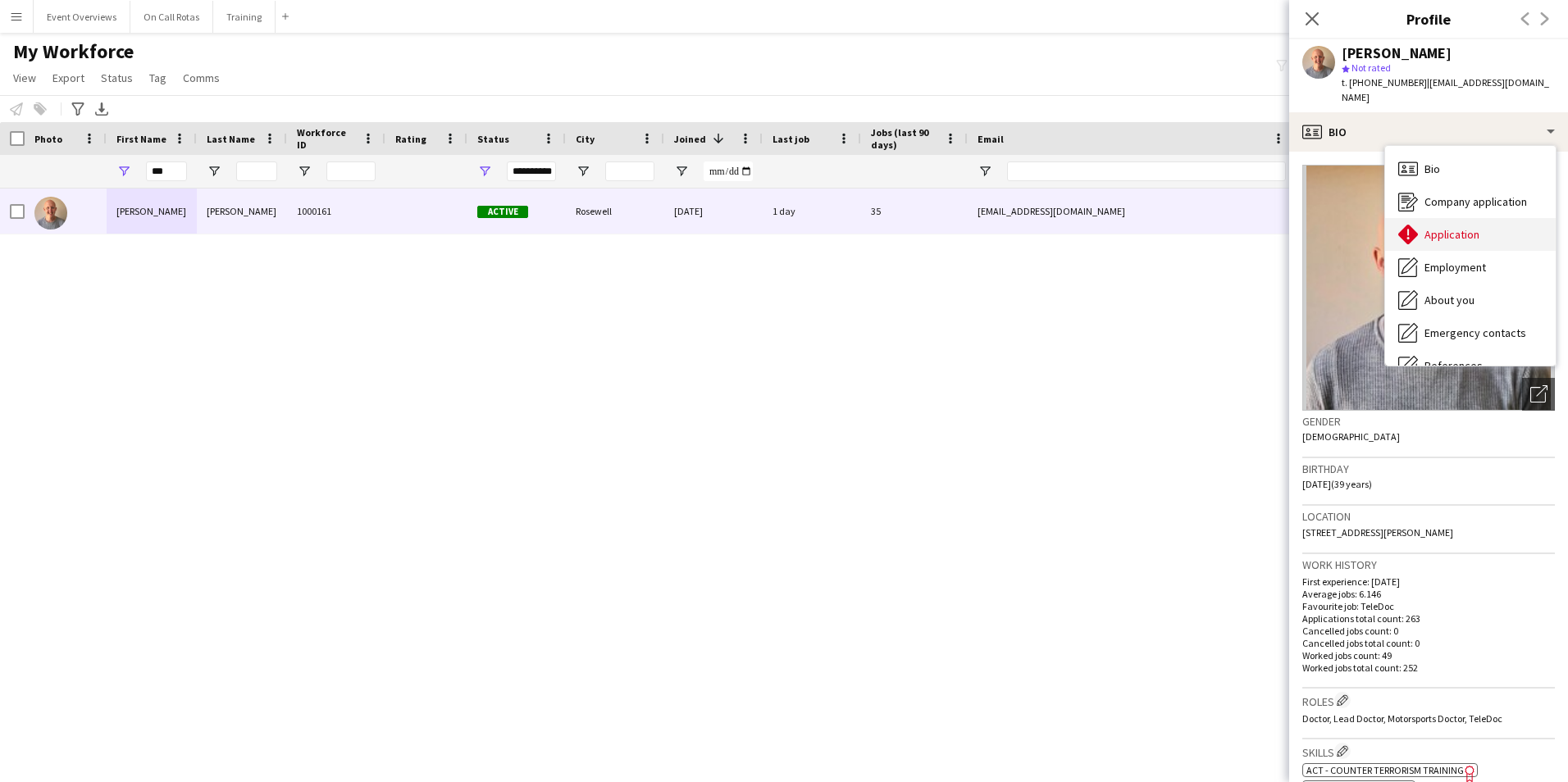
click at [1428, 227] on span "Application" at bounding box center [1451, 234] width 55 height 15
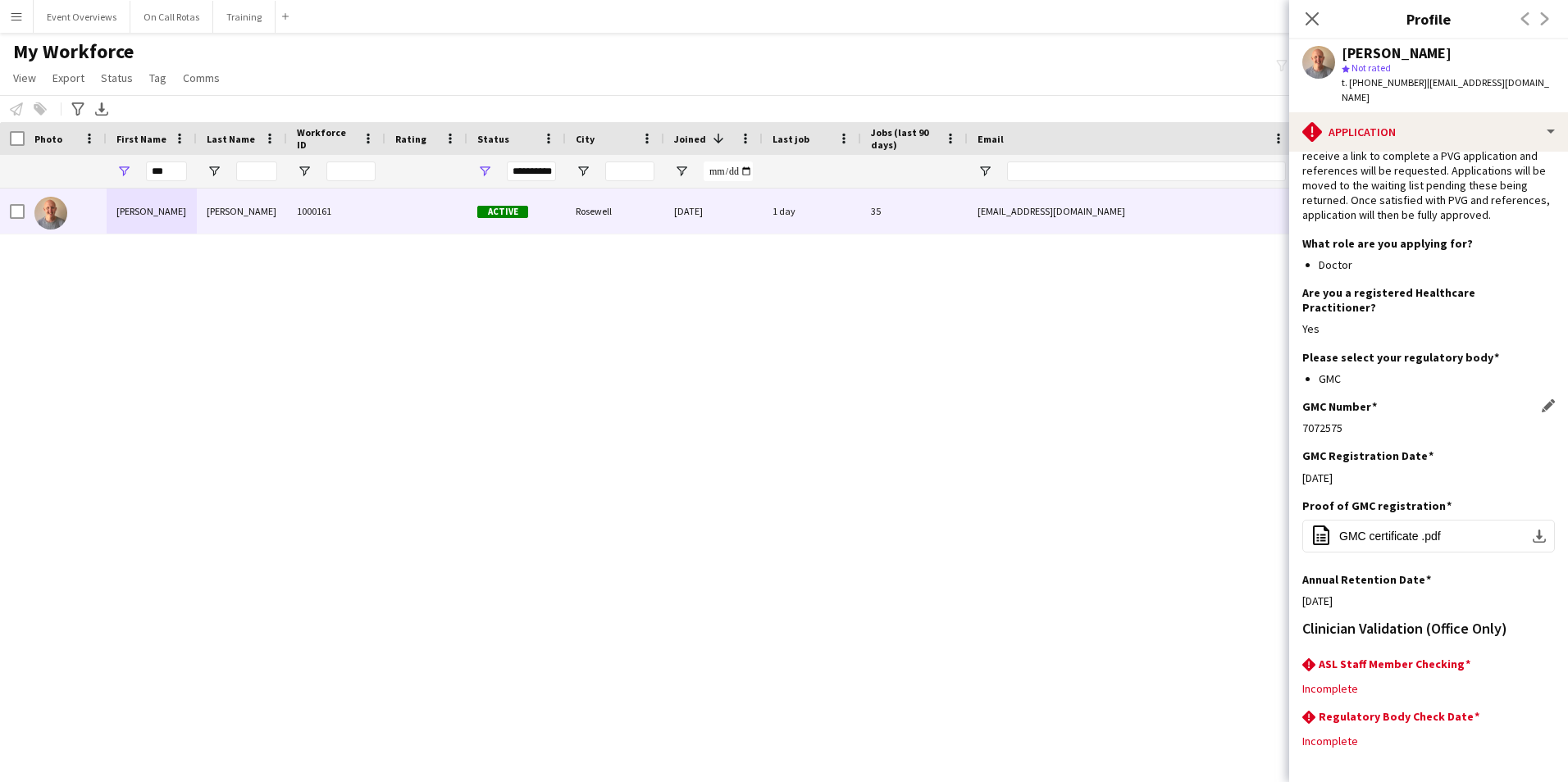
scroll to position [134, 0]
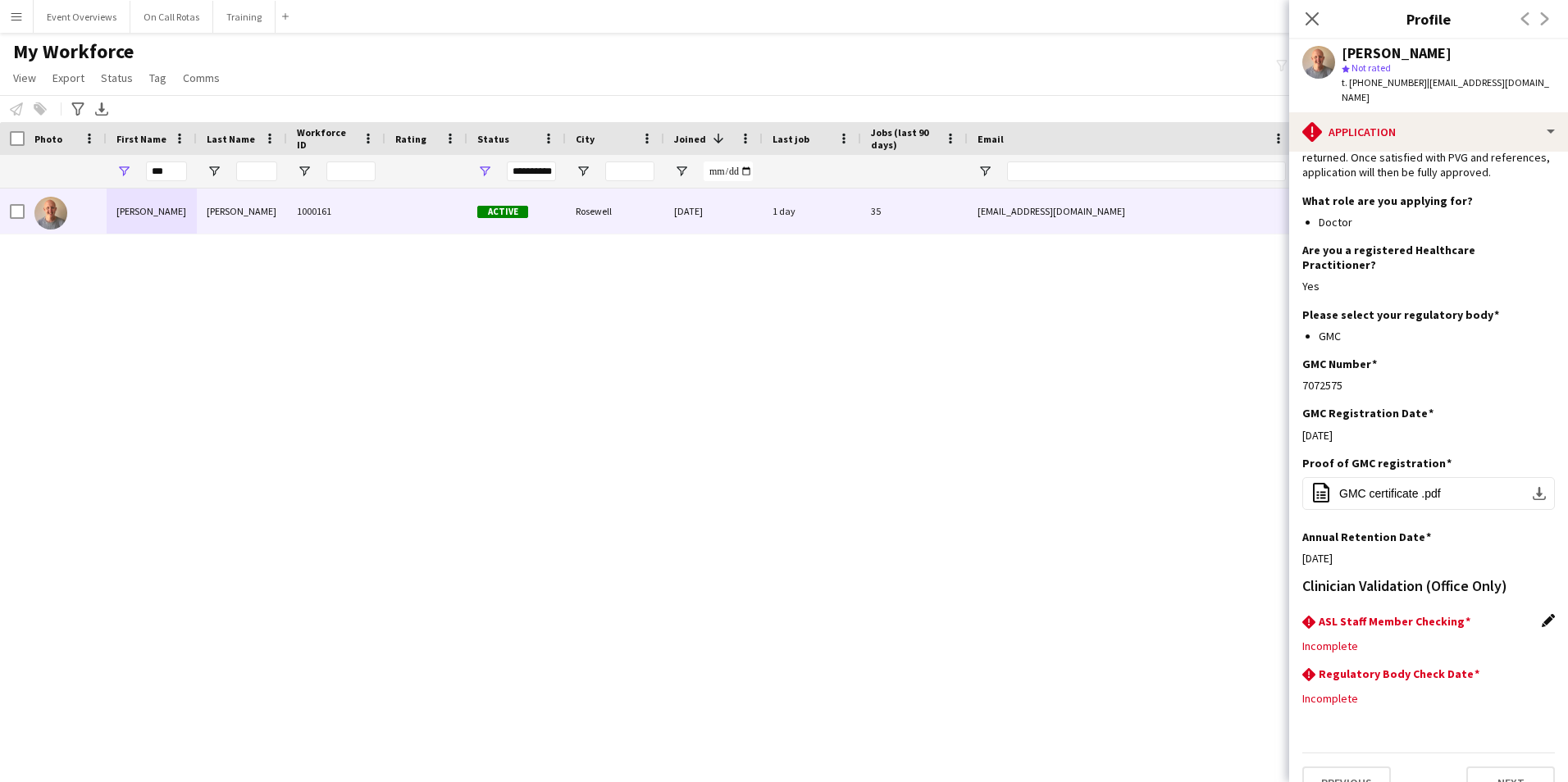
click at [1542, 614] on app-icon "Edit this field" at bounding box center [1548, 621] width 13 height 13
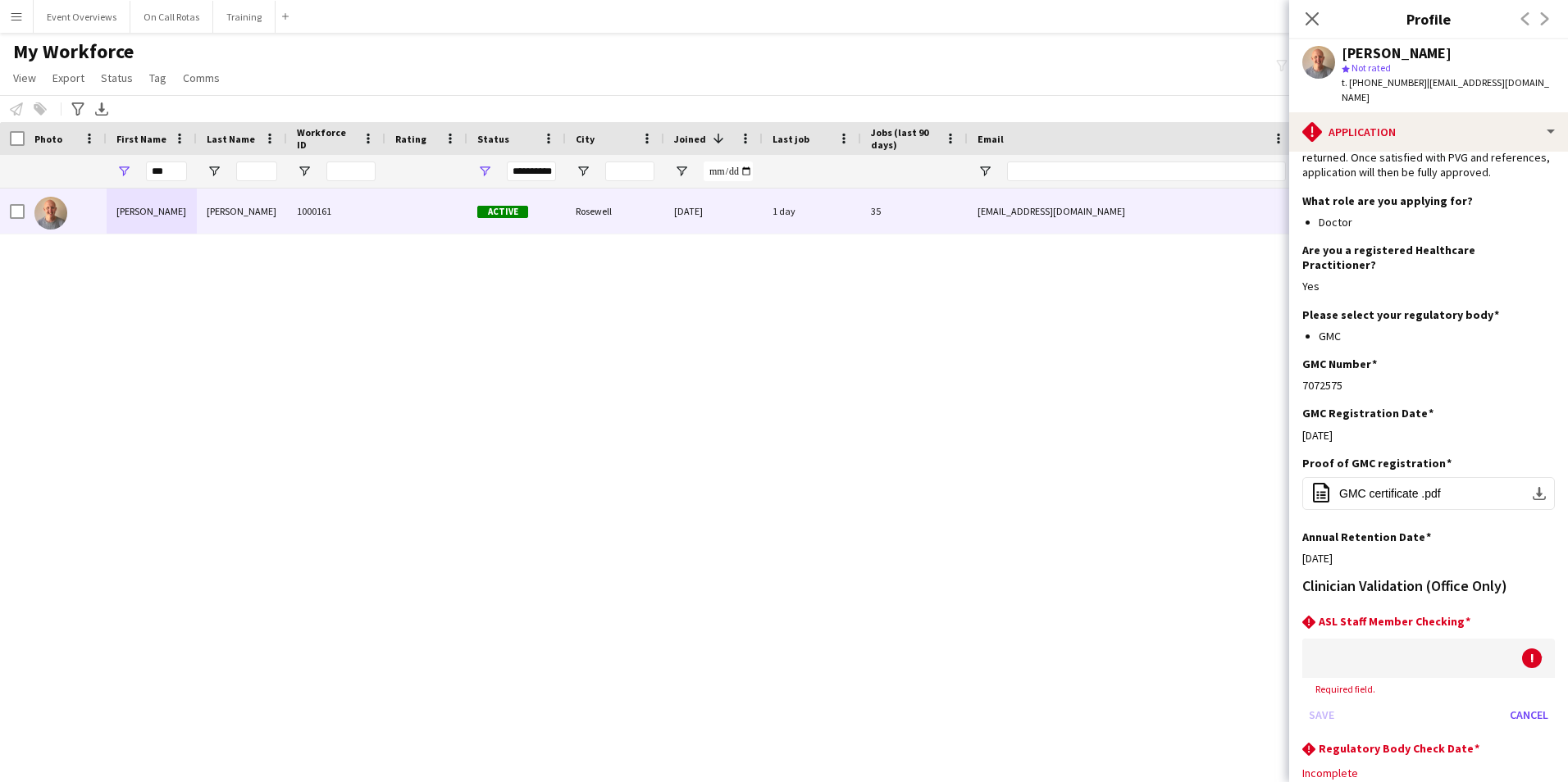
click at [1410, 645] on div at bounding box center [1412, 658] width 220 height 39
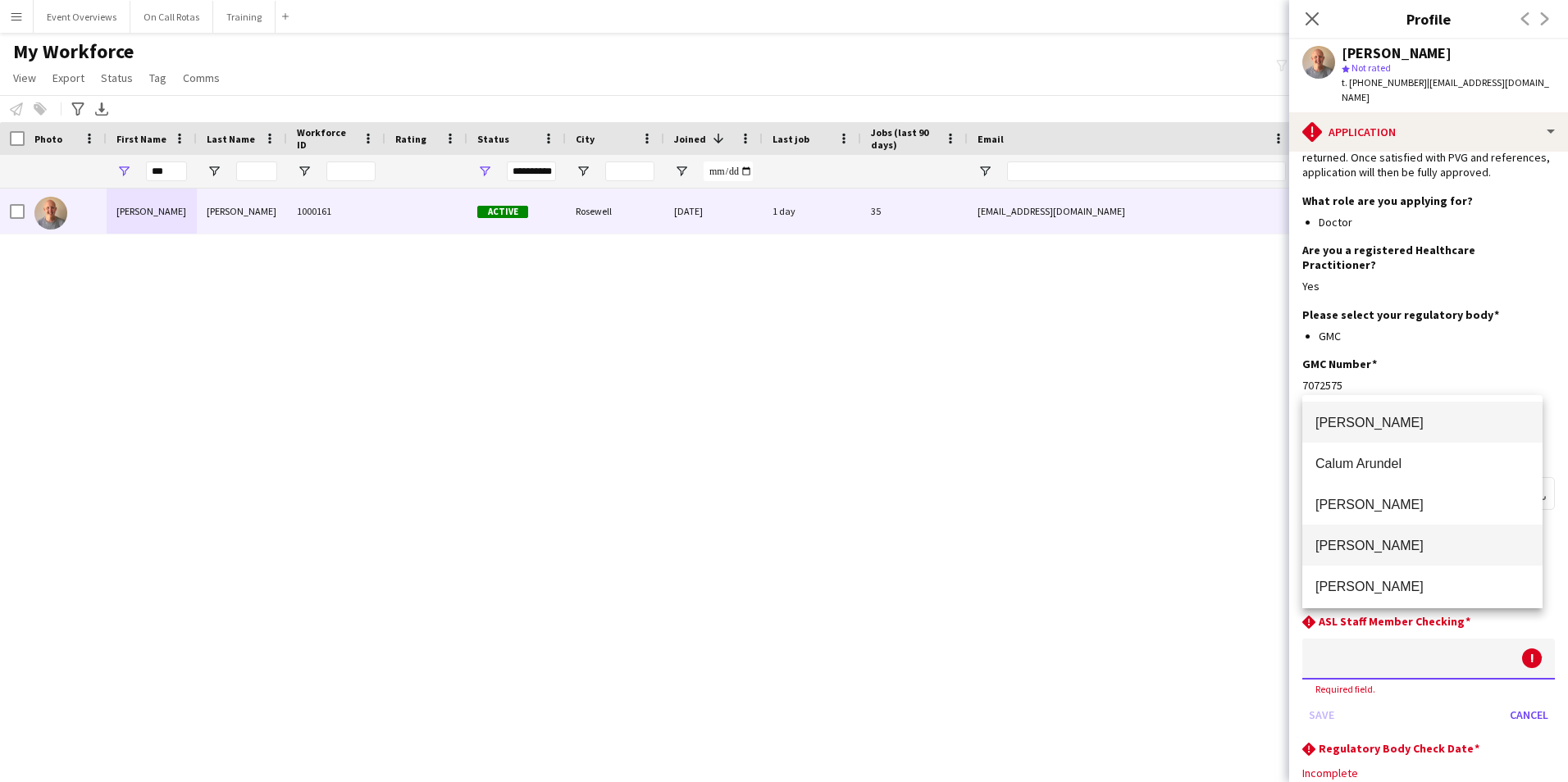
click at [1383, 546] on span "Aimee Freeland" at bounding box center [1422, 545] width 214 height 16
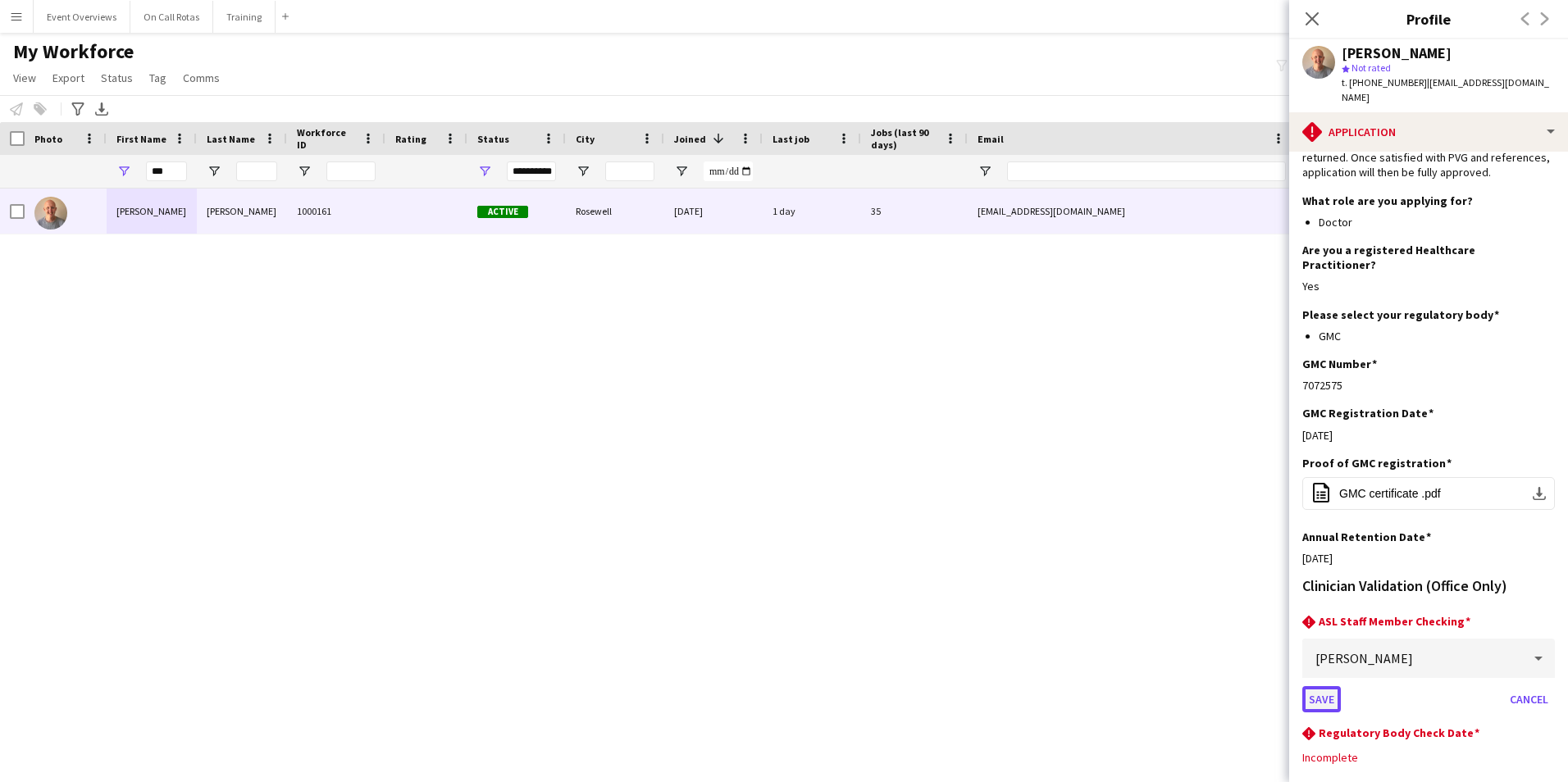
click at [1313, 686] on button "Save" at bounding box center [1321, 700] width 38 height 26
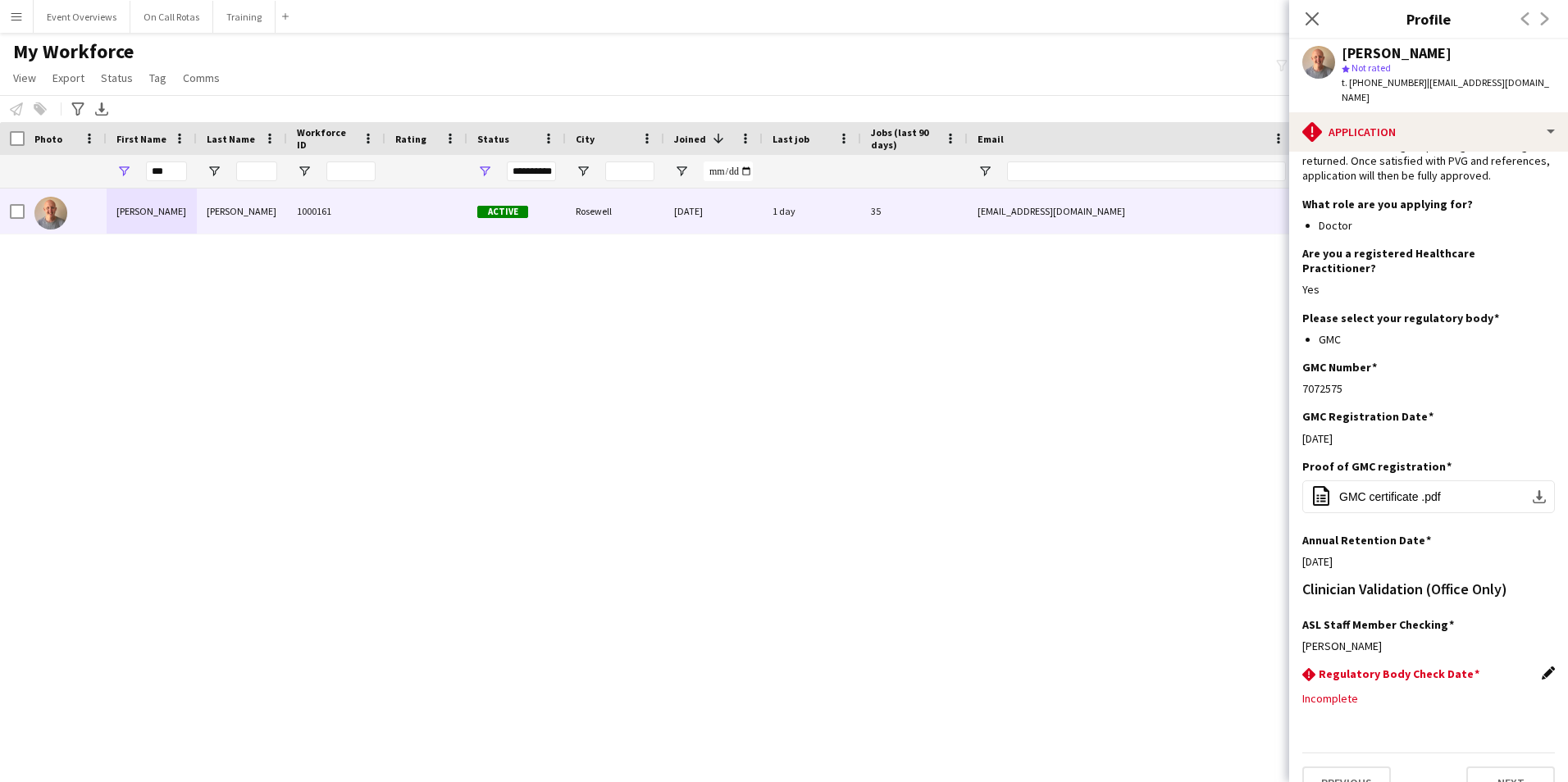
click at [1542, 667] on app-icon "Edit this field" at bounding box center [1548, 673] width 13 height 13
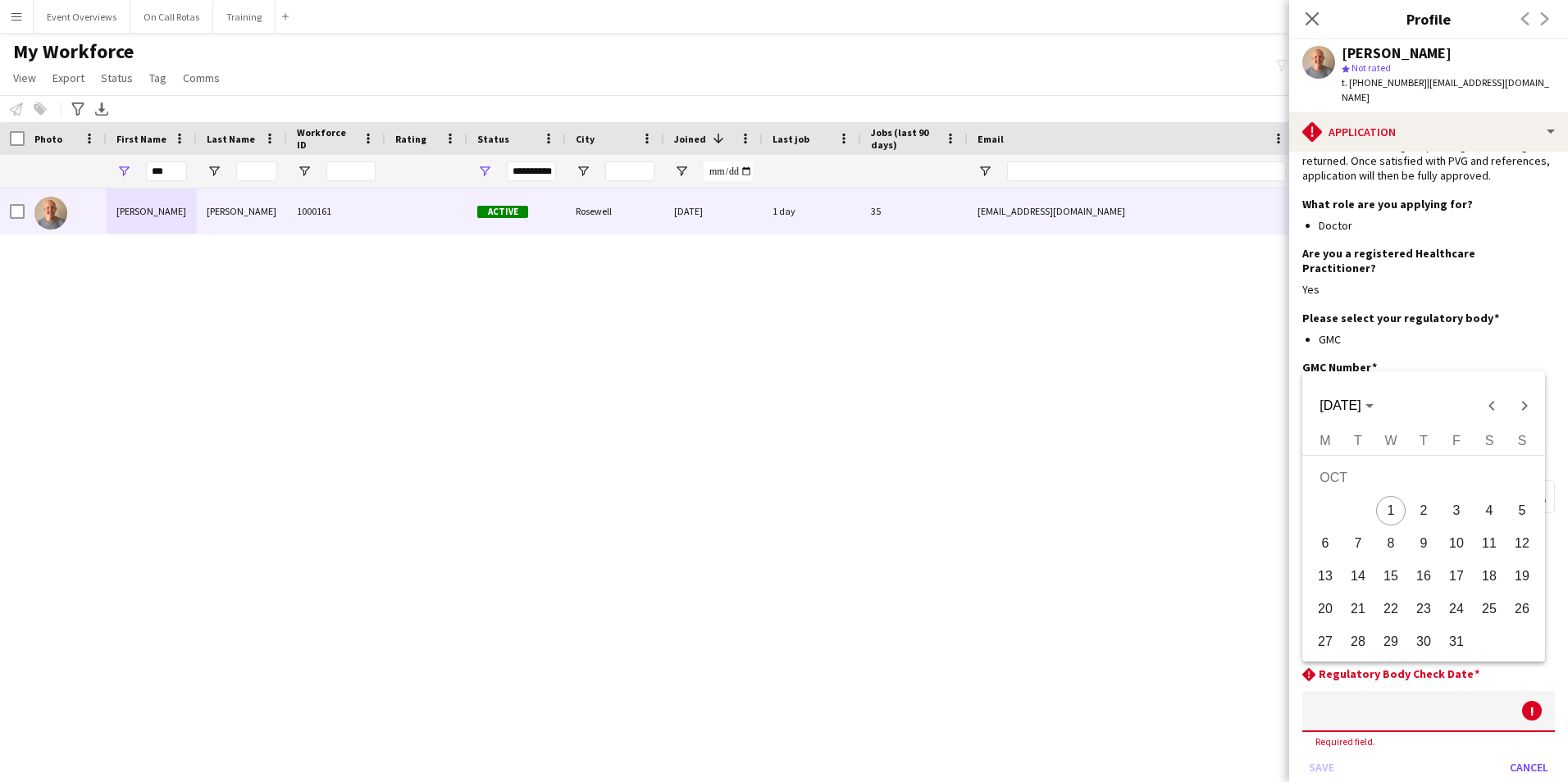
click at [1430, 669] on body "Menu Boards Boards Boards All jobs Status Workforce Workforce My Workforce Recr…" at bounding box center [784, 391] width 1568 height 782
click at [1372, 411] on span "[DATE]" at bounding box center [1345, 406] width 53 height 15
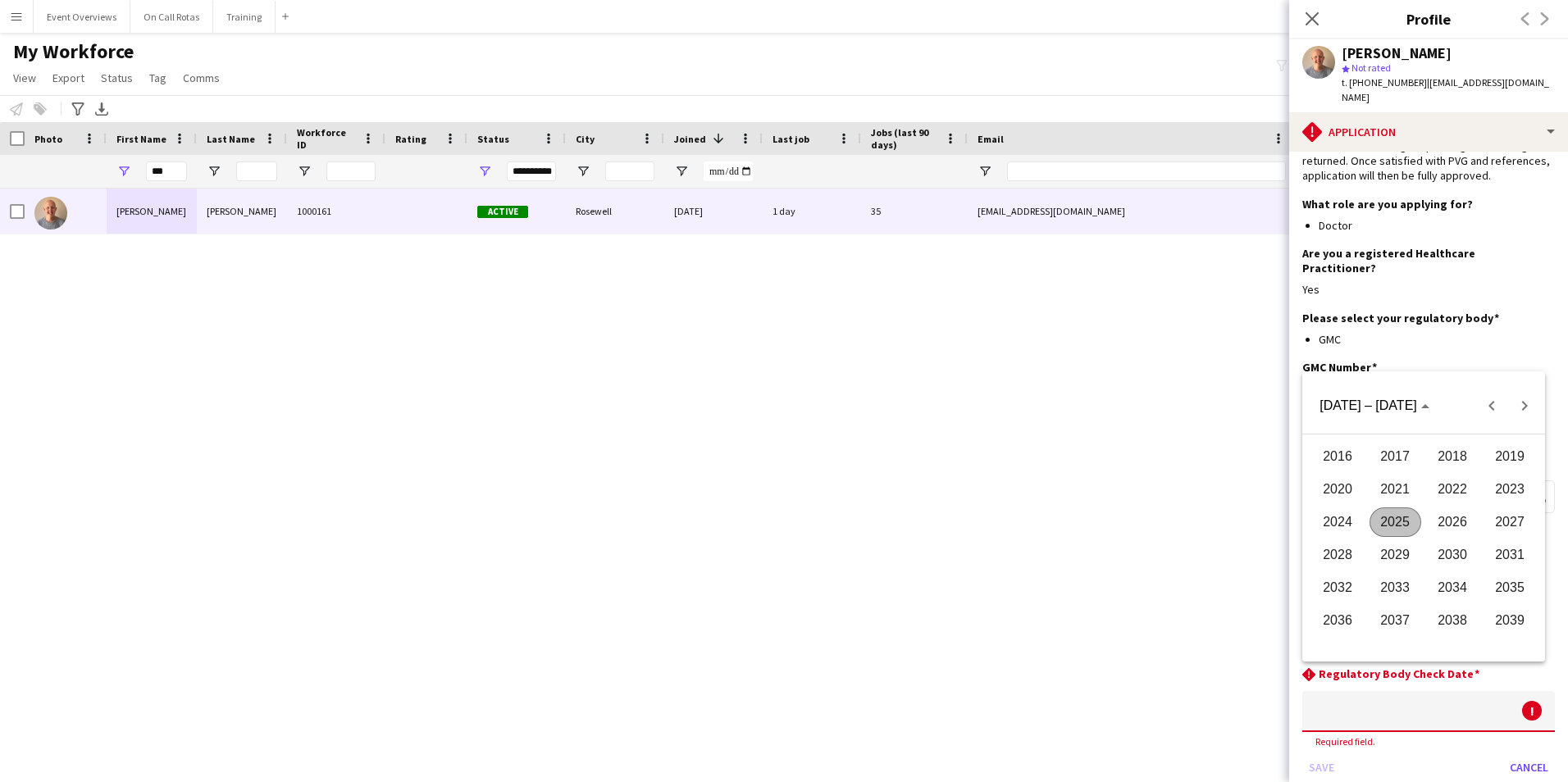
click at [1457, 517] on span "2026" at bounding box center [1452, 523] width 52 height 30
click at [1503, 524] on span "AUG" at bounding box center [1509, 523] width 52 height 30
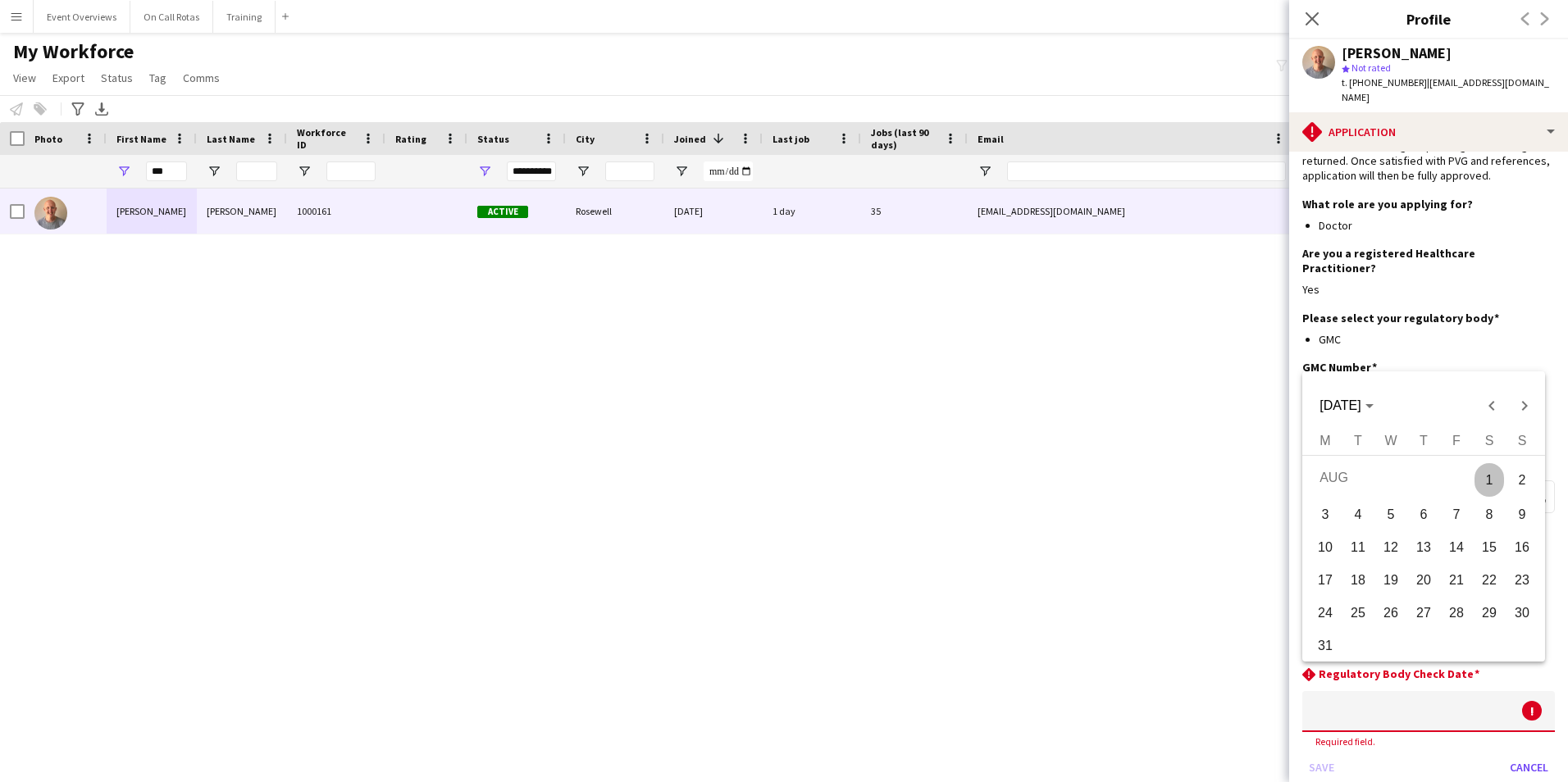
click at [1490, 523] on span "8" at bounding box center [1489, 515] width 30 height 30
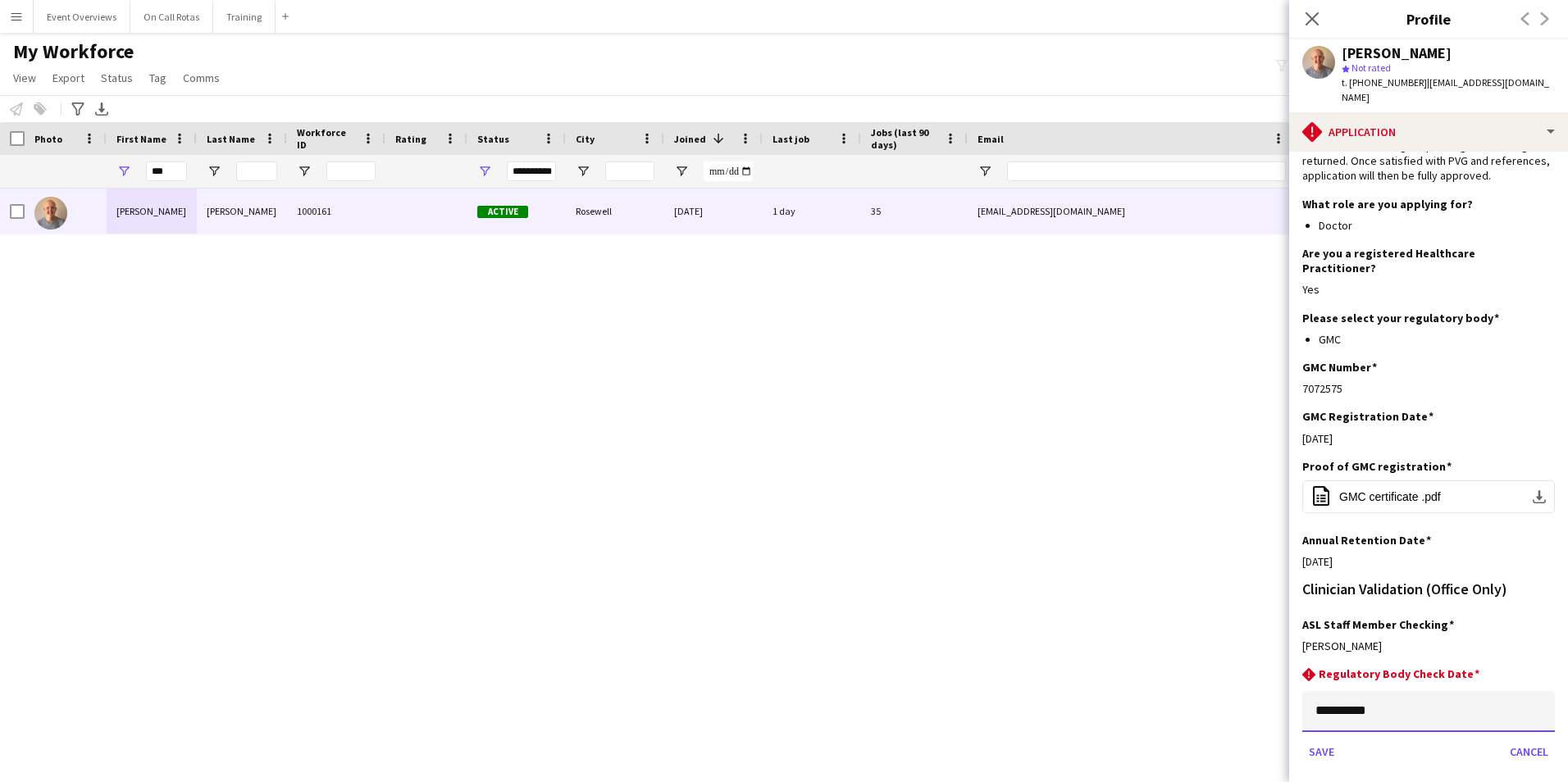
click at [1495, 691] on input "**********" at bounding box center [1428, 712] width 253 height 41
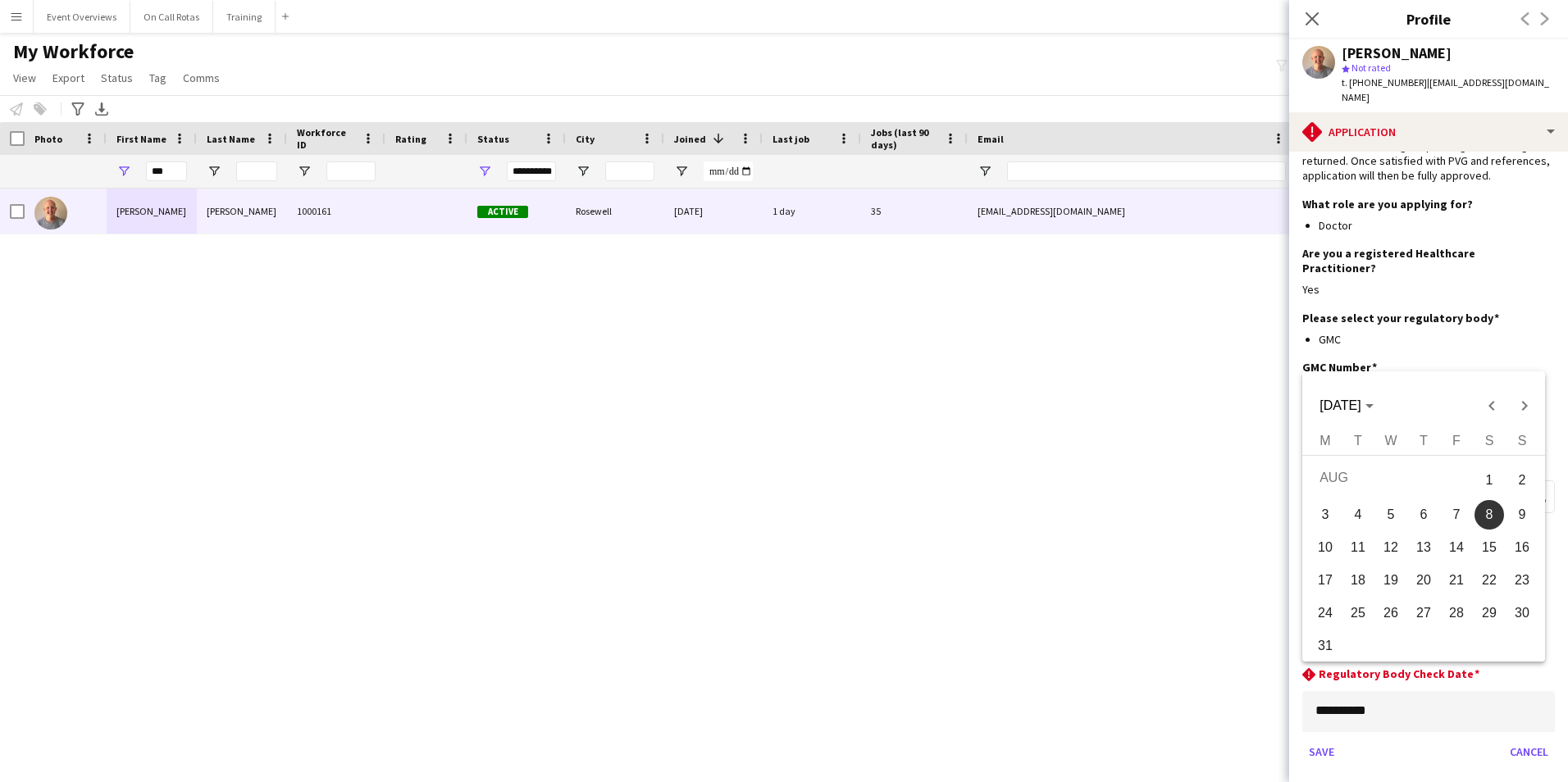
click at [1340, 518] on button "3" at bounding box center [1324, 514] width 33 height 33
type input "**********"
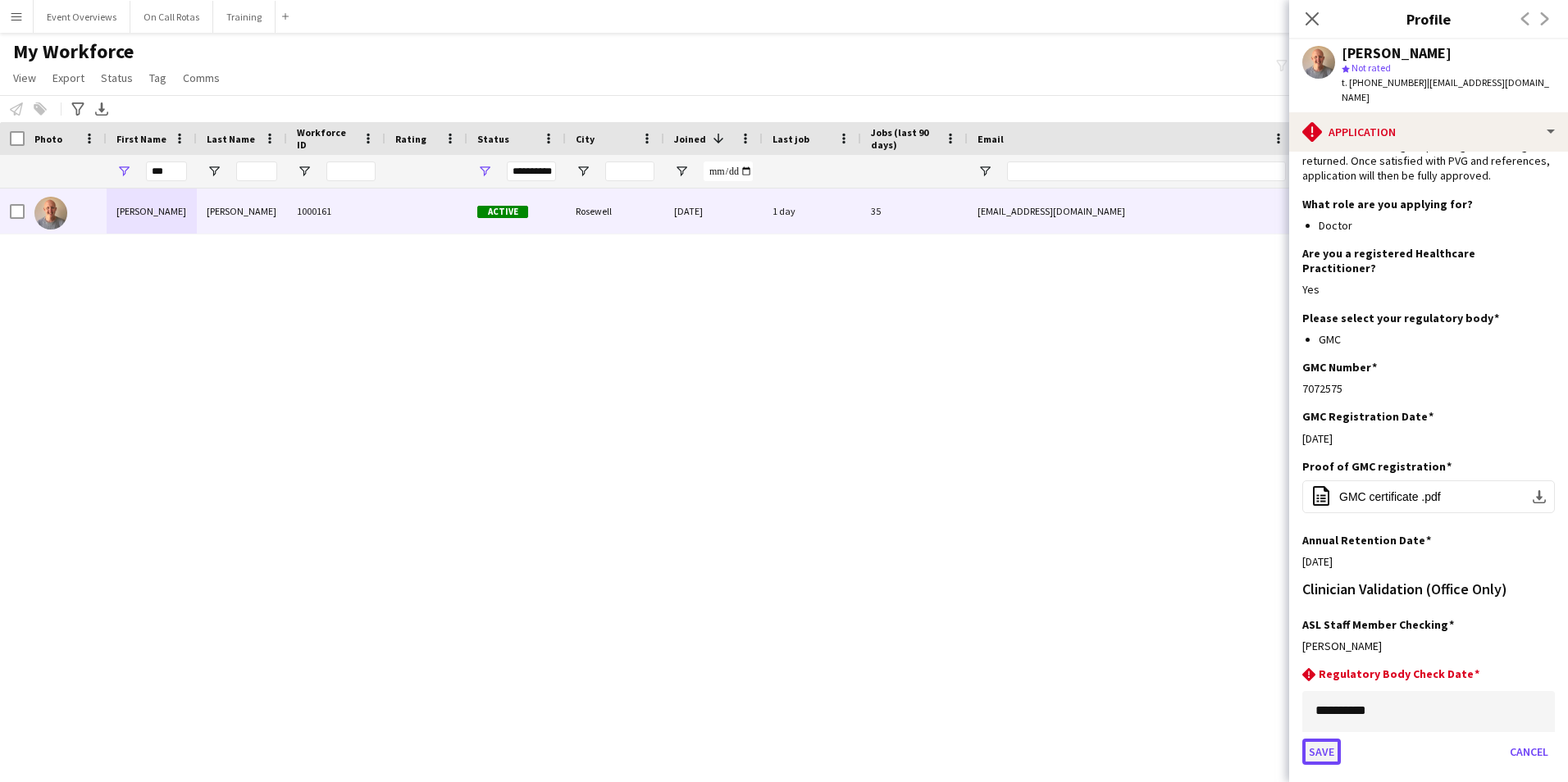
click at [1330, 739] on button "Save" at bounding box center [1321, 752] width 38 height 26
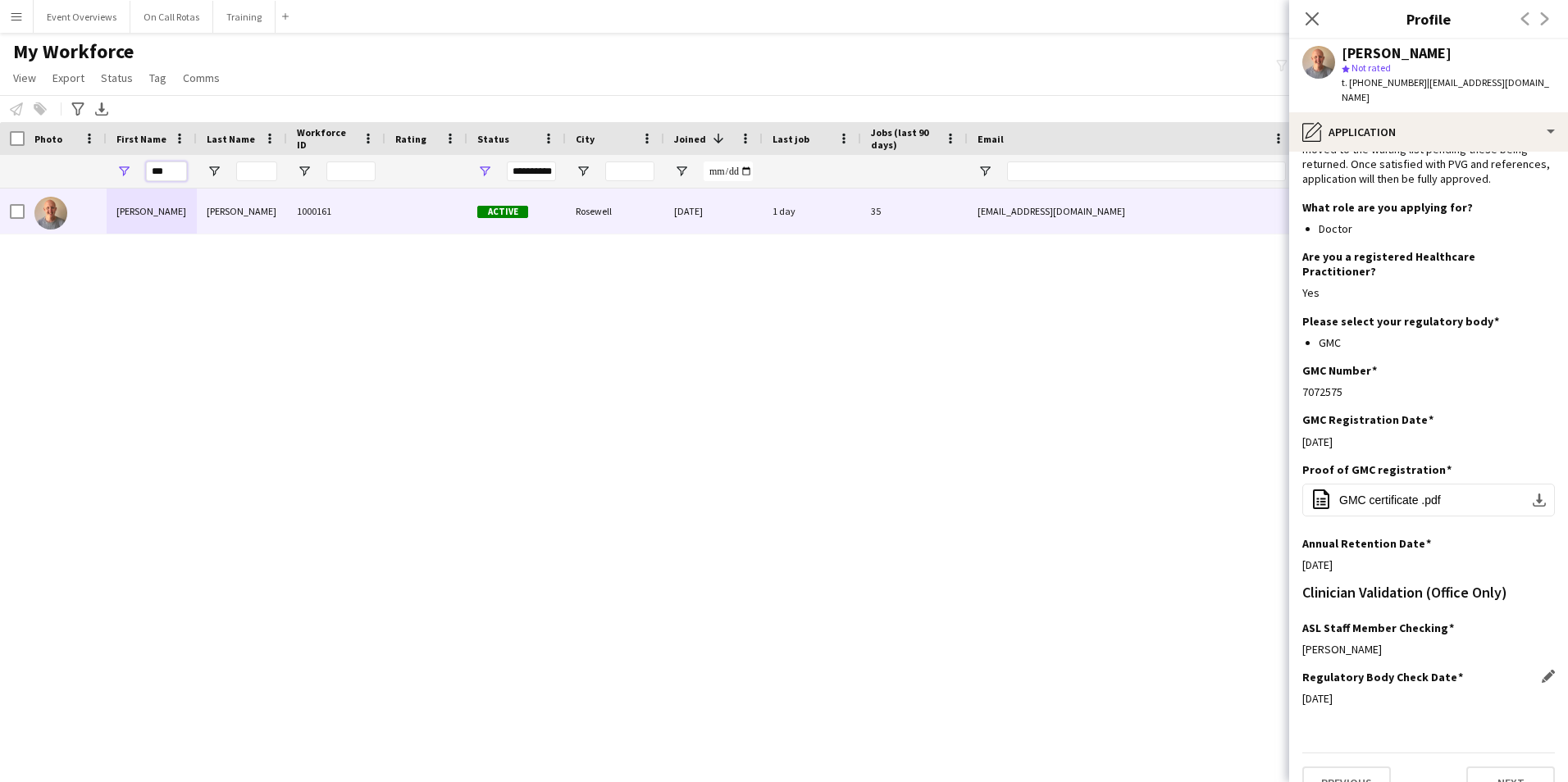
drag, startPoint x: 173, startPoint y: 170, endPoint x: 53, endPoint y: 185, distance: 120.9
click at [53, 185] on div "**********" at bounding box center [889, 170] width 1778 height 33
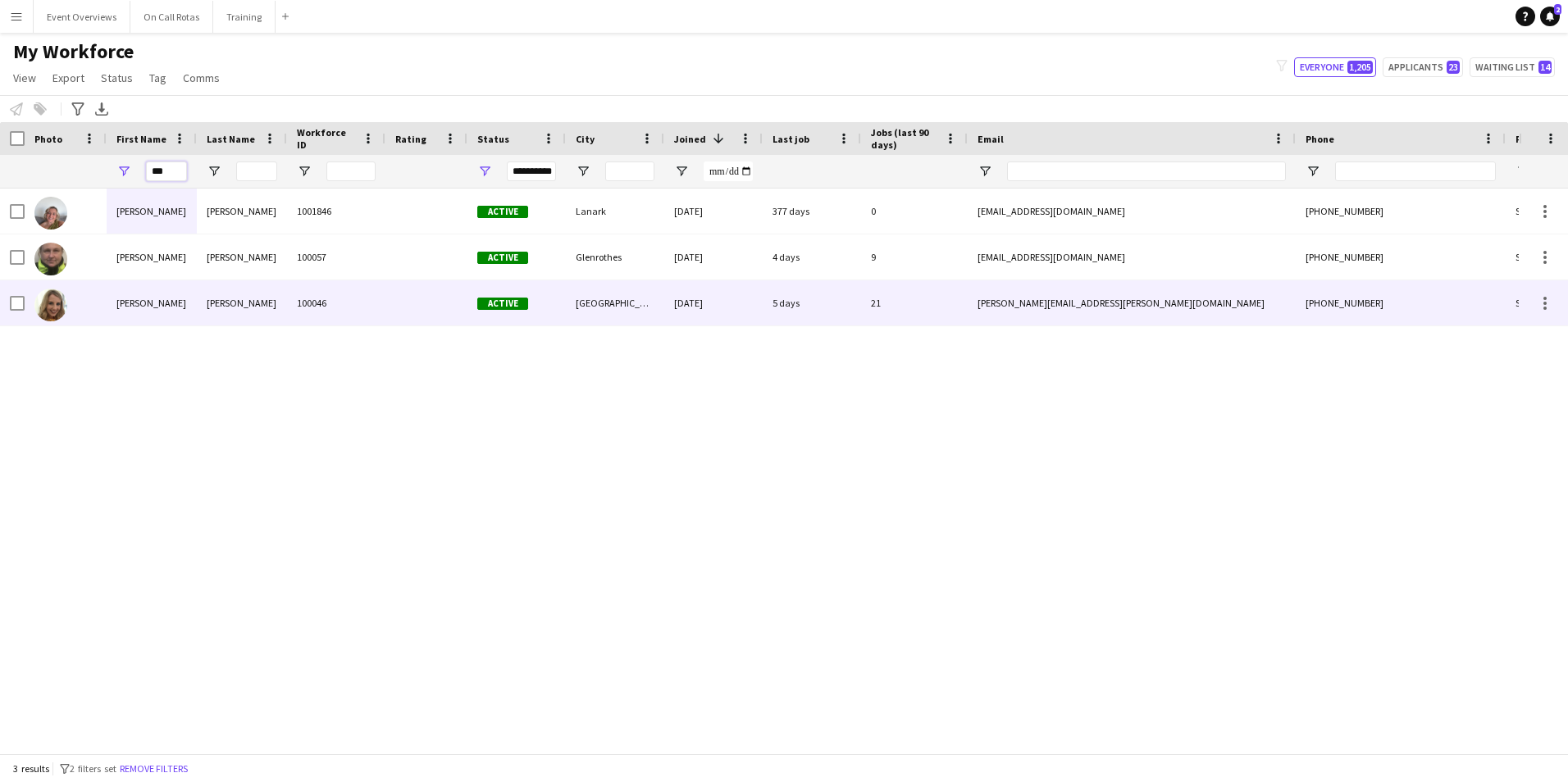
type input "***"
click at [312, 294] on div "100046" at bounding box center [335, 302] width 98 height 45
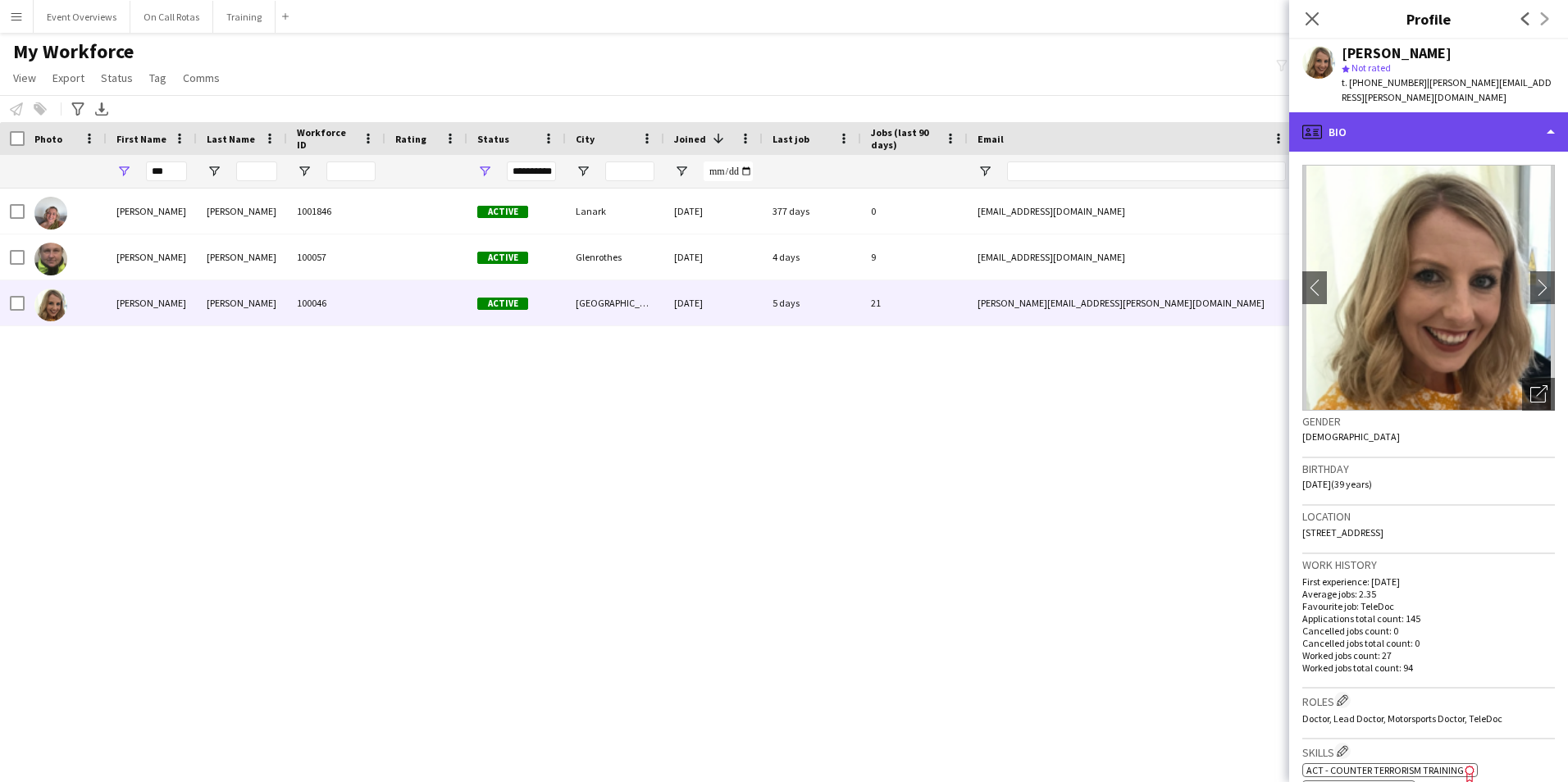
click at [1390, 116] on div "profile Bio" at bounding box center [1428, 132] width 279 height 39
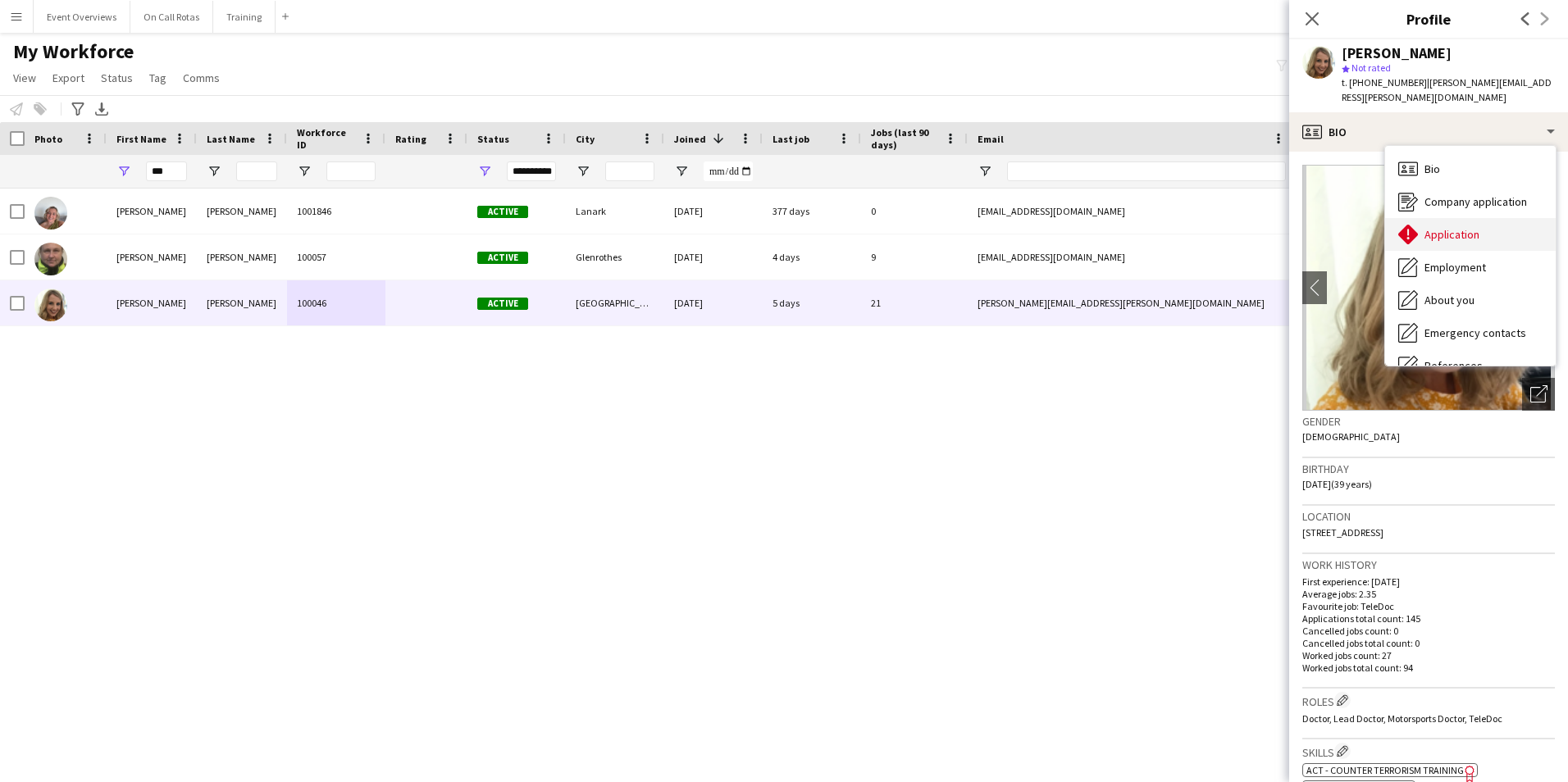
click at [1412, 225] on icon at bounding box center [1407, 234] width 20 height 20
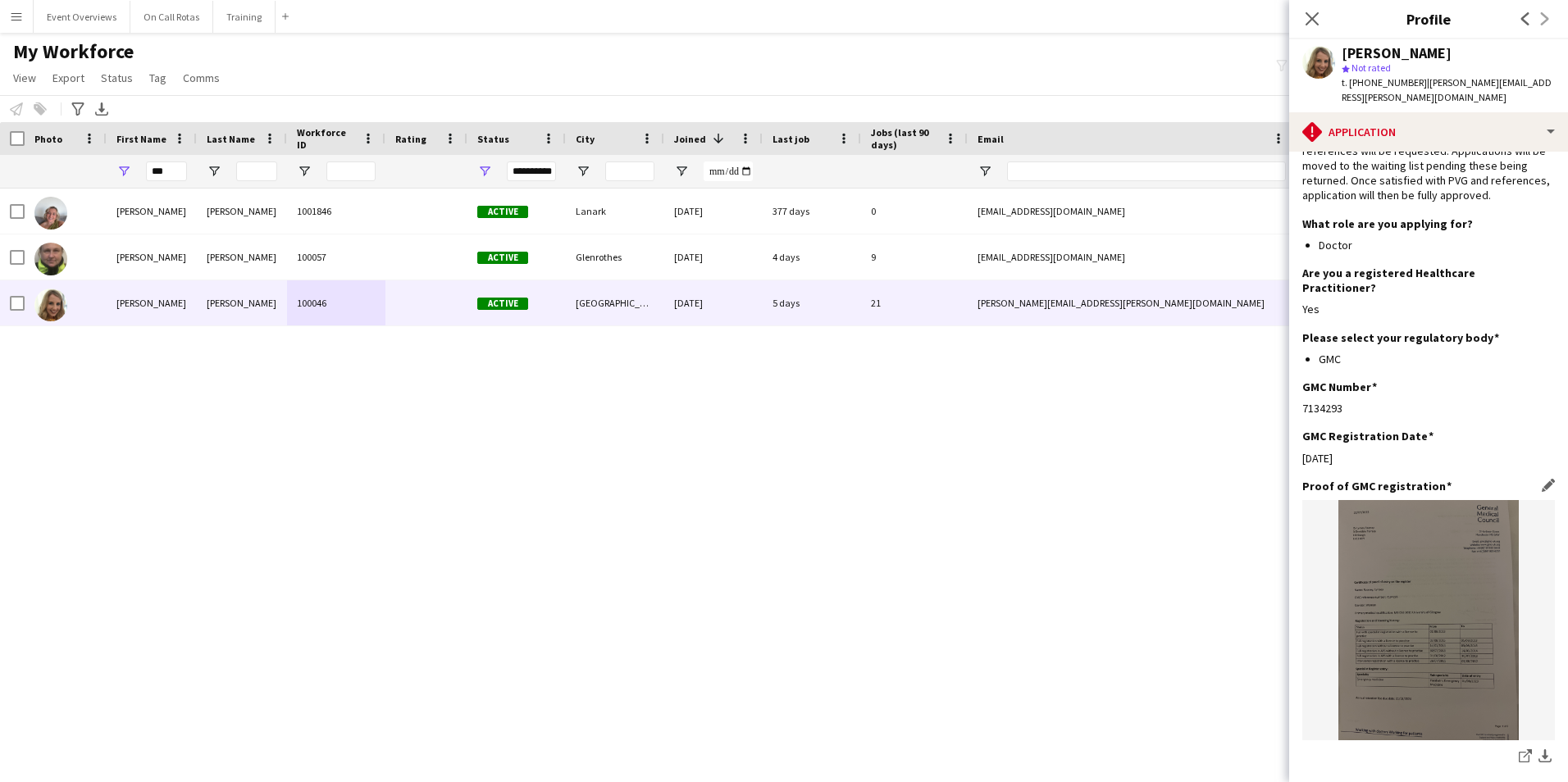
scroll to position [361, 0]
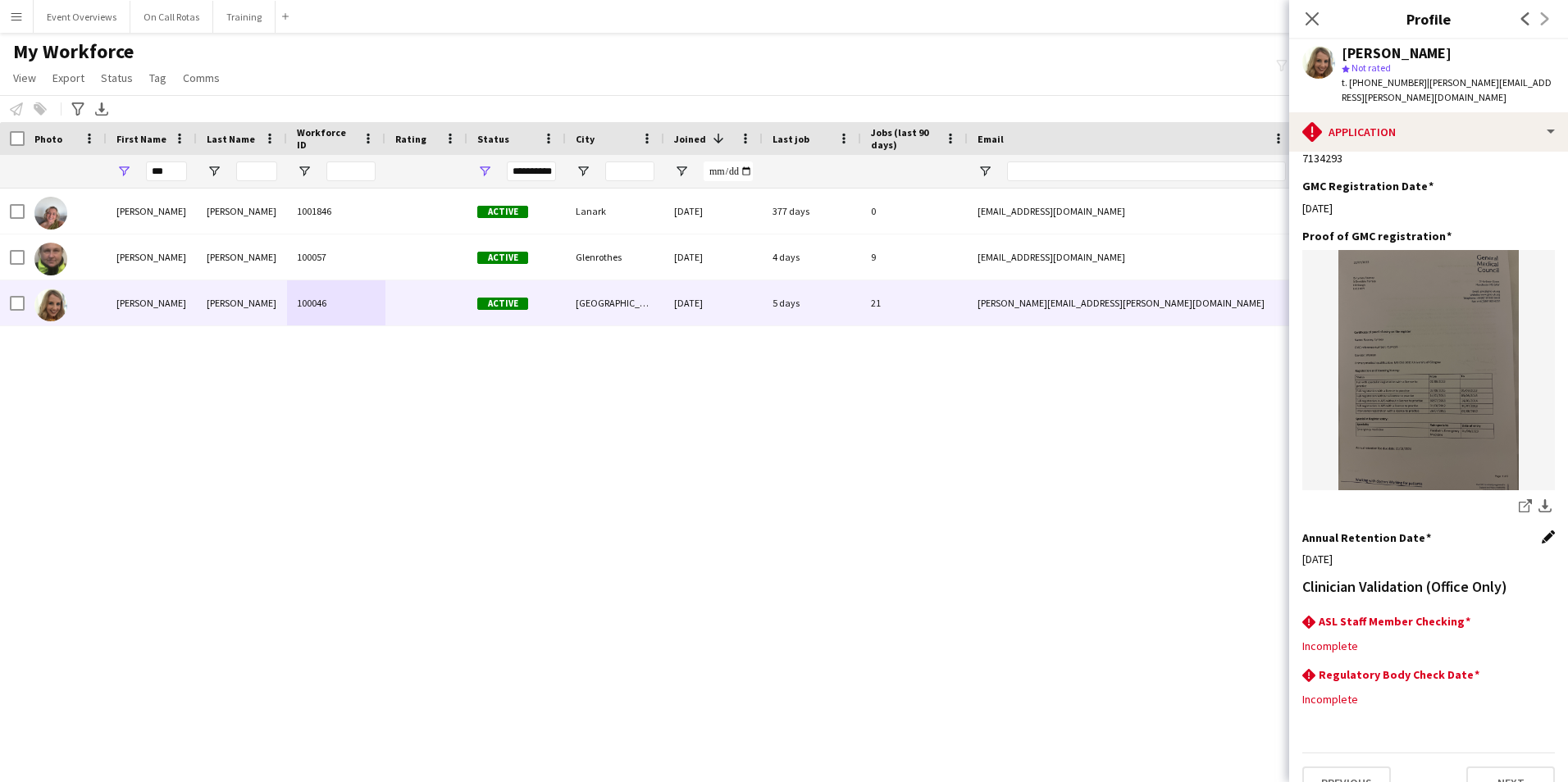
click at [1542, 530] on app-icon "Edit this field" at bounding box center [1548, 537] width 13 height 13
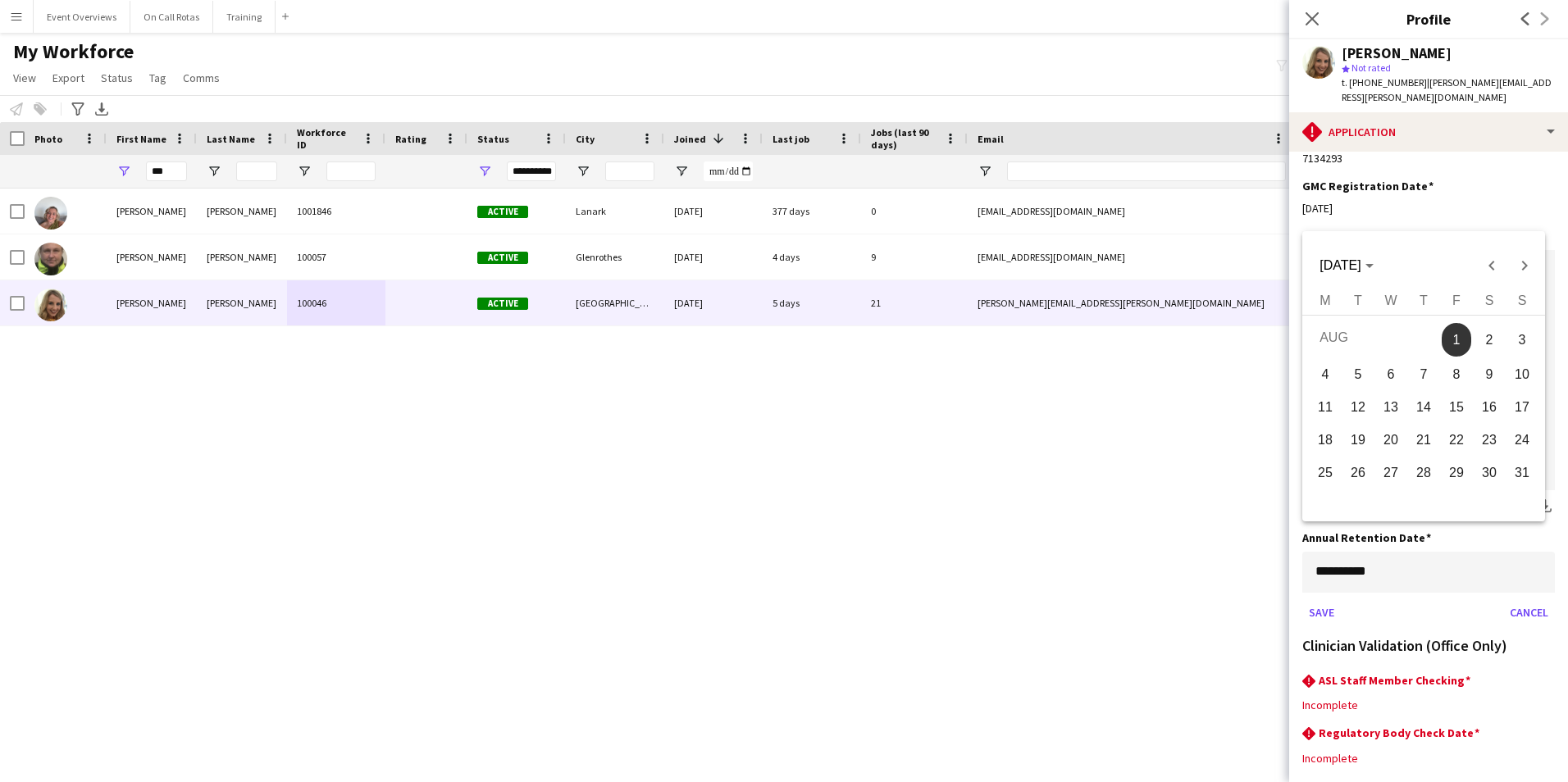
click at [1468, 535] on body "Menu Boards Boards Boards All jobs Status Workforce Workforce My Workforce Recr…" at bounding box center [784, 391] width 1568 height 782
click at [1373, 267] on icon "Choose month and year" at bounding box center [1368, 267] width 8 height 4
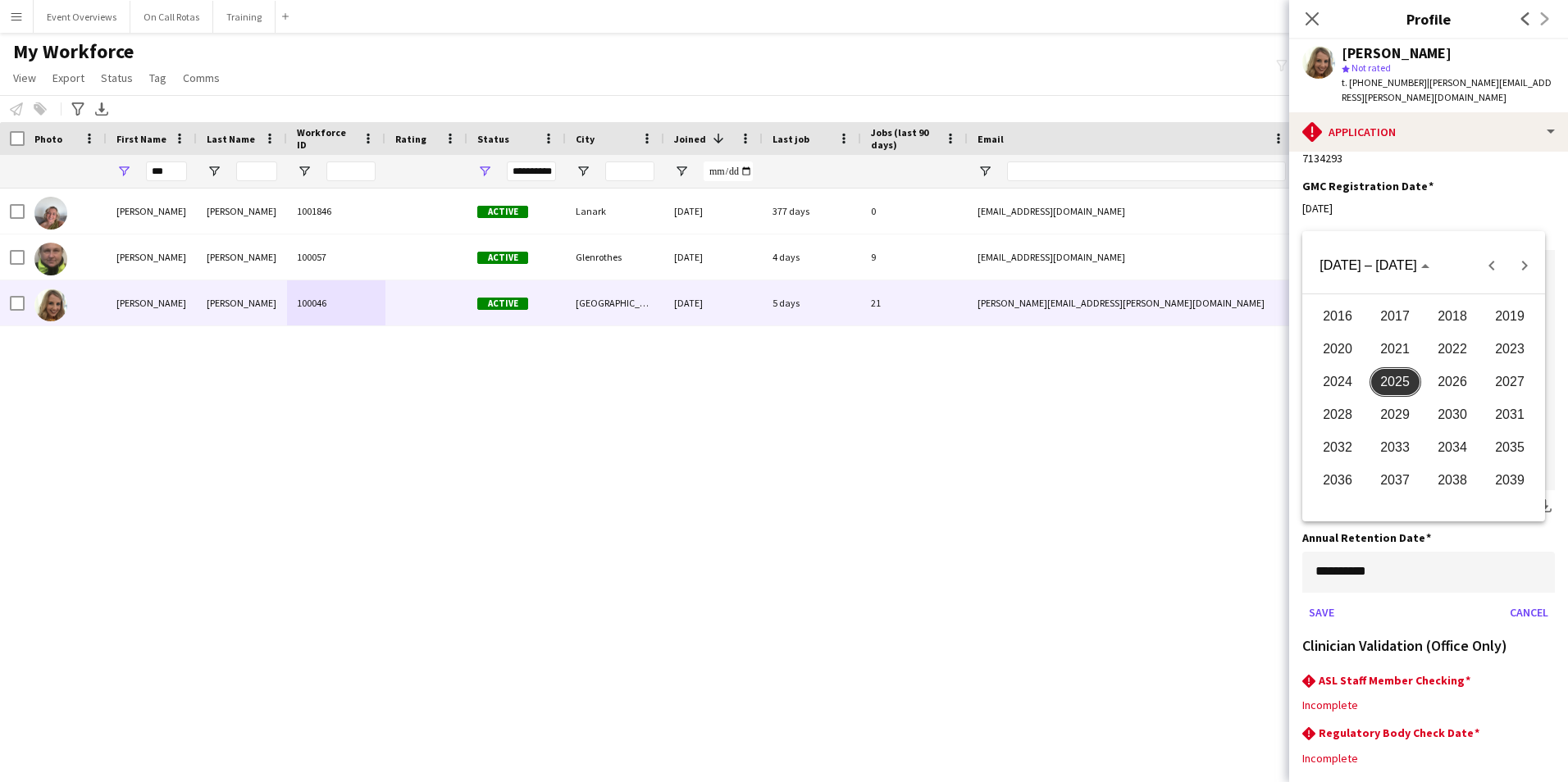
click at [1460, 380] on span "2026" at bounding box center [1452, 382] width 52 height 30
click at [1511, 389] on span "AUG" at bounding box center [1509, 382] width 52 height 30
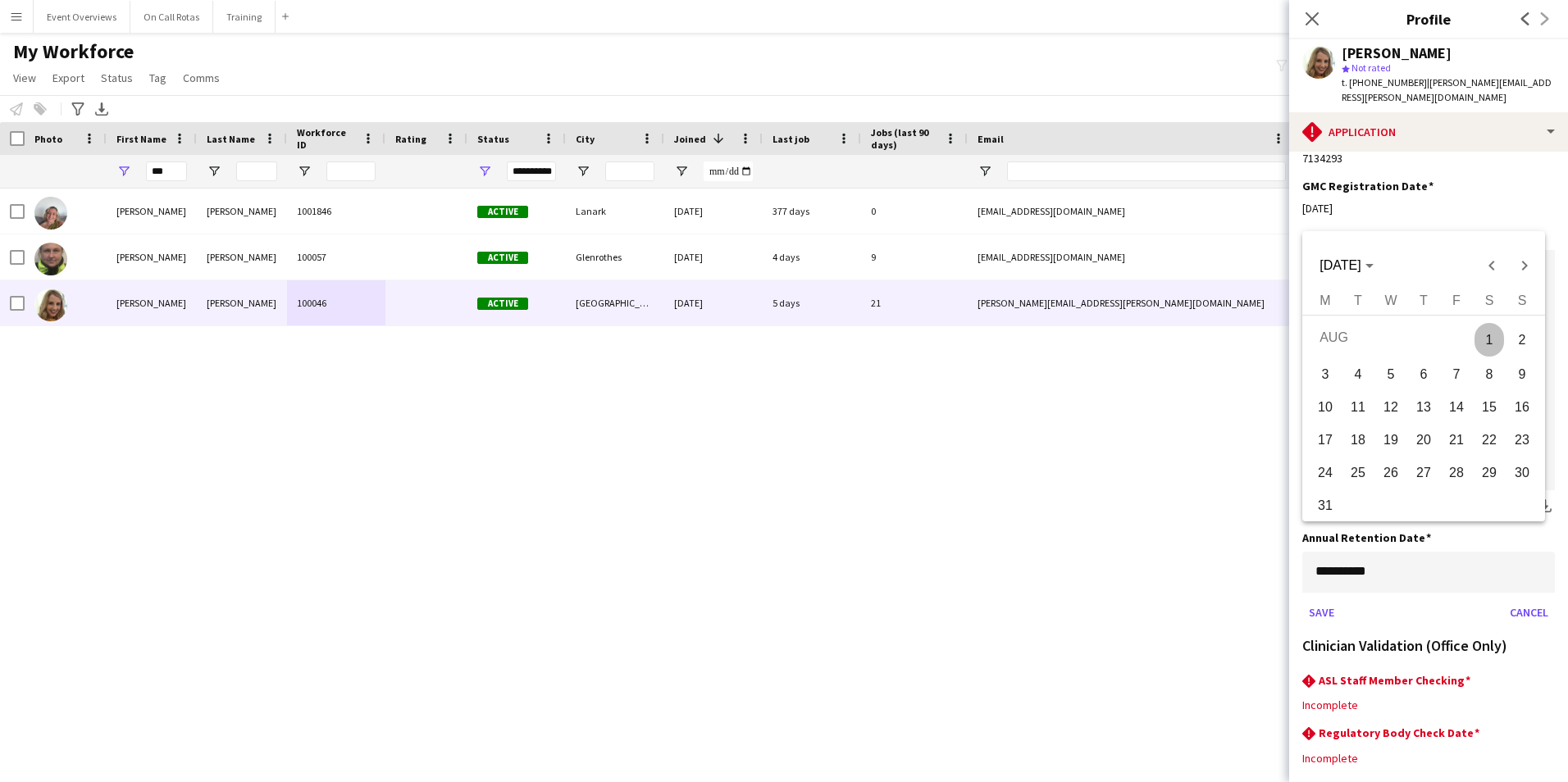
click at [1491, 342] on span "1" at bounding box center [1489, 341] width 30 height 34
type input "**********"
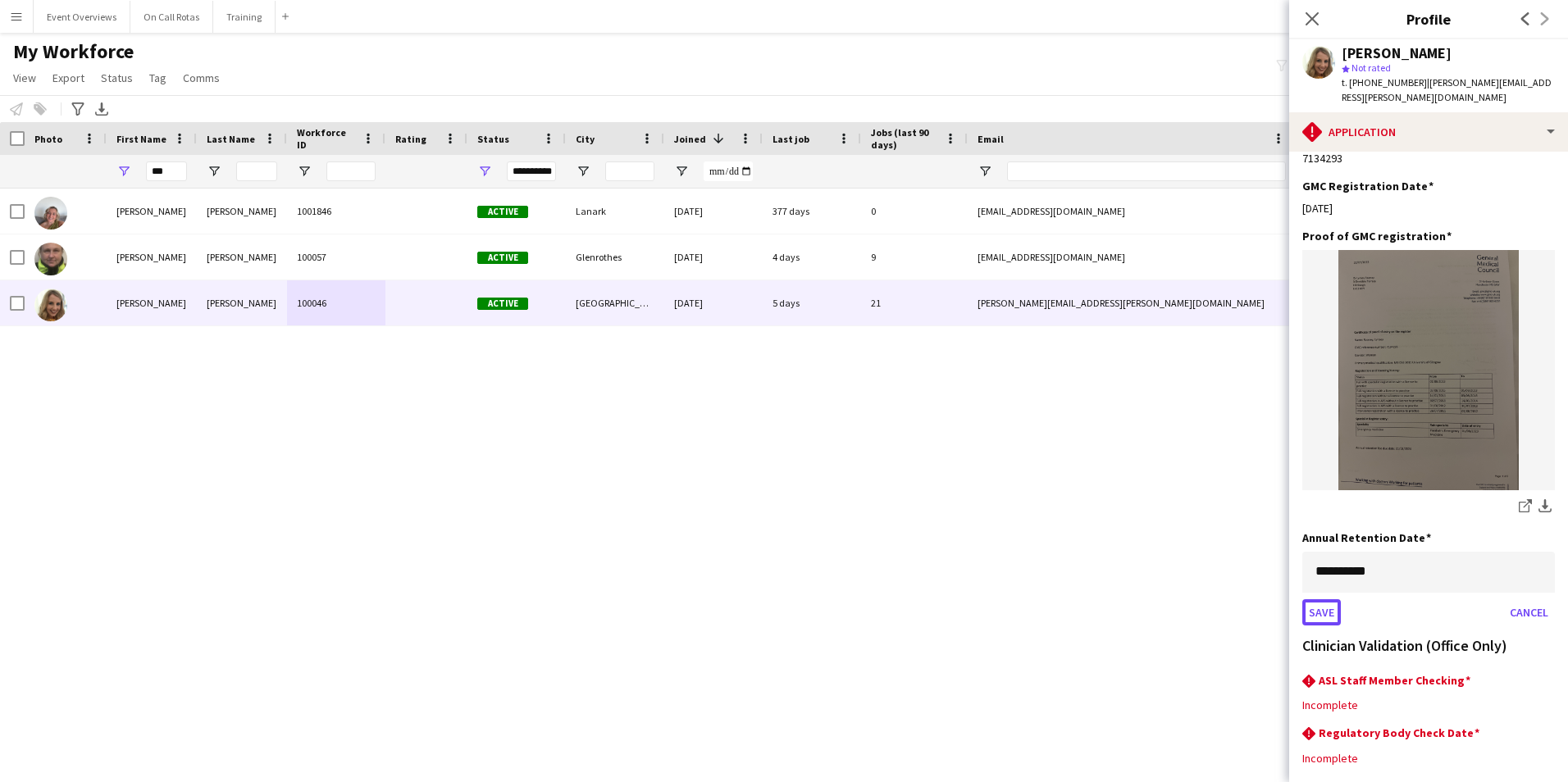
click at [1326, 599] on button "Save" at bounding box center [1321, 612] width 38 height 26
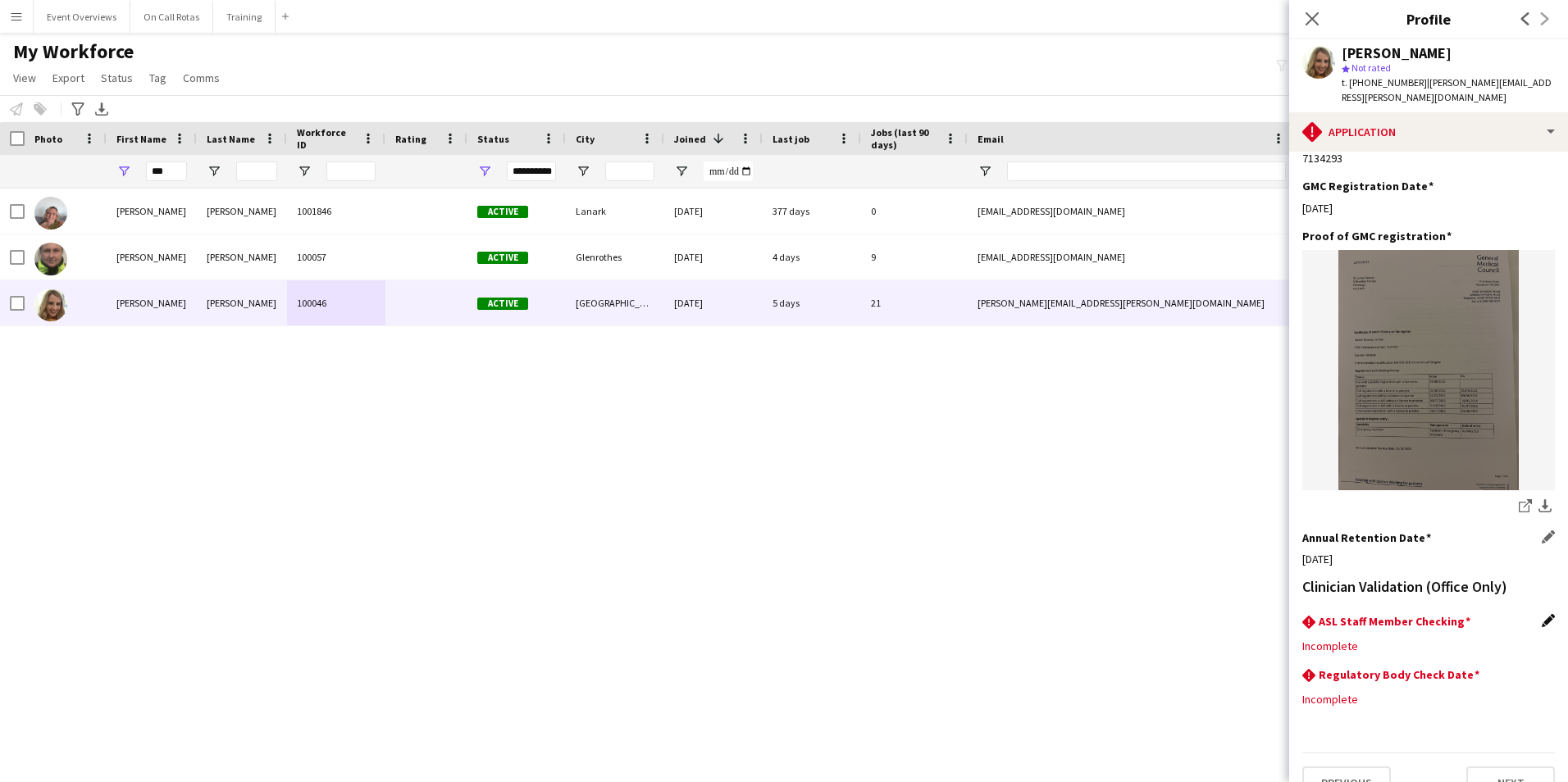
click at [1542, 614] on app-icon "Edit this field" at bounding box center [1548, 621] width 13 height 13
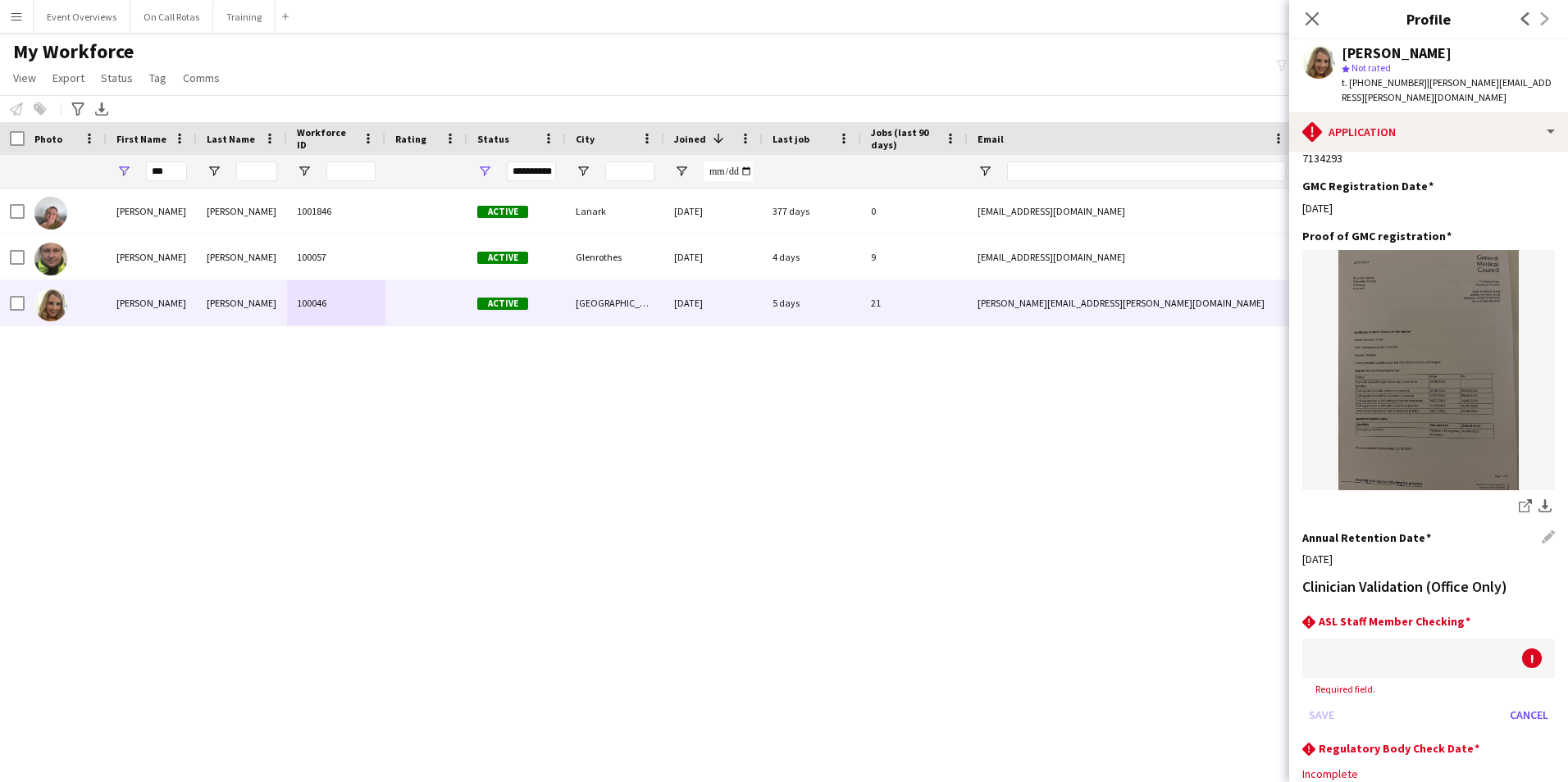
click at [1457, 639] on div at bounding box center [1412, 658] width 220 height 39
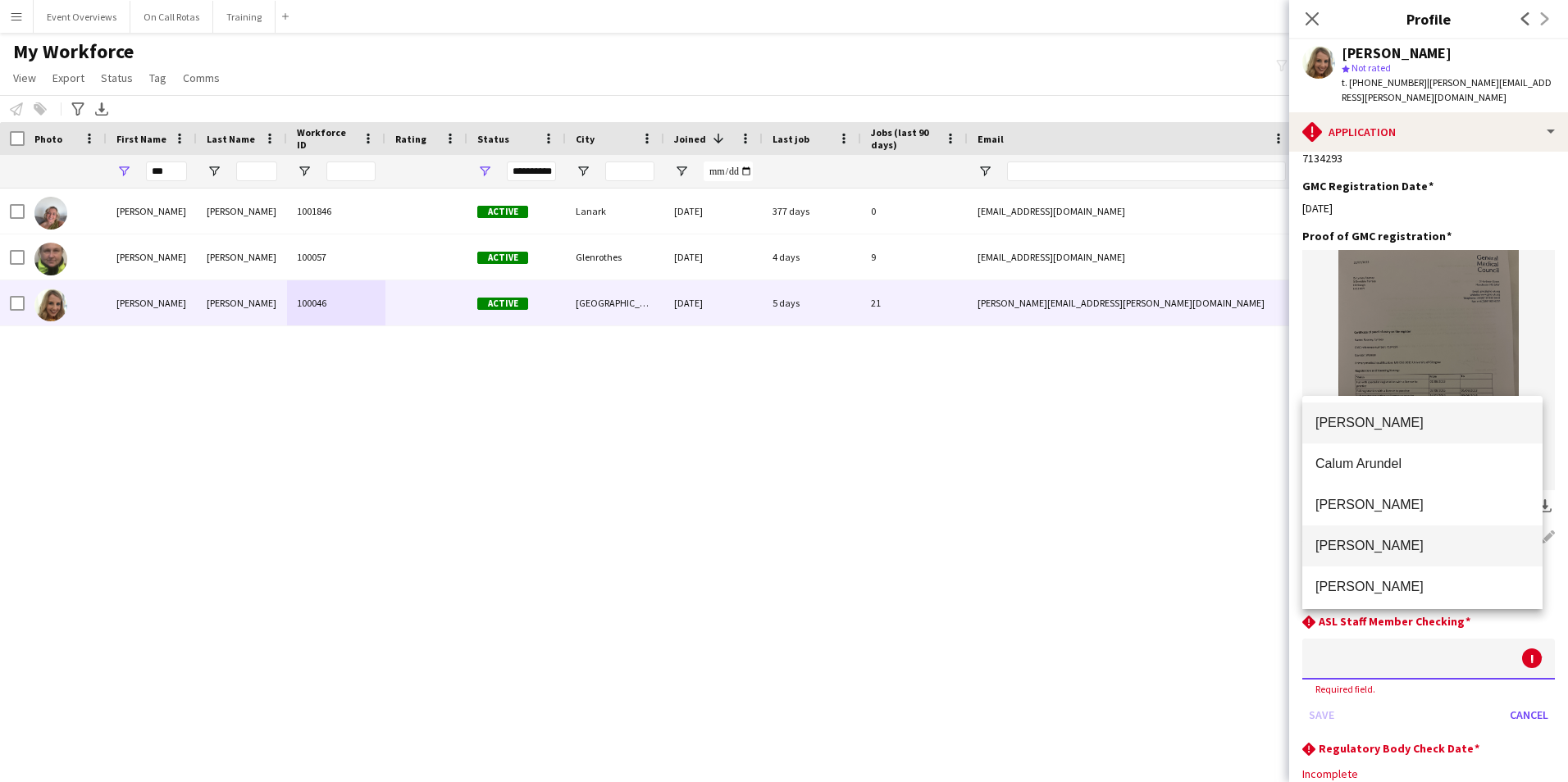
click at [1430, 552] on span "Aimee Freeland" at bounding box center [1422, 545] width 214 height 16
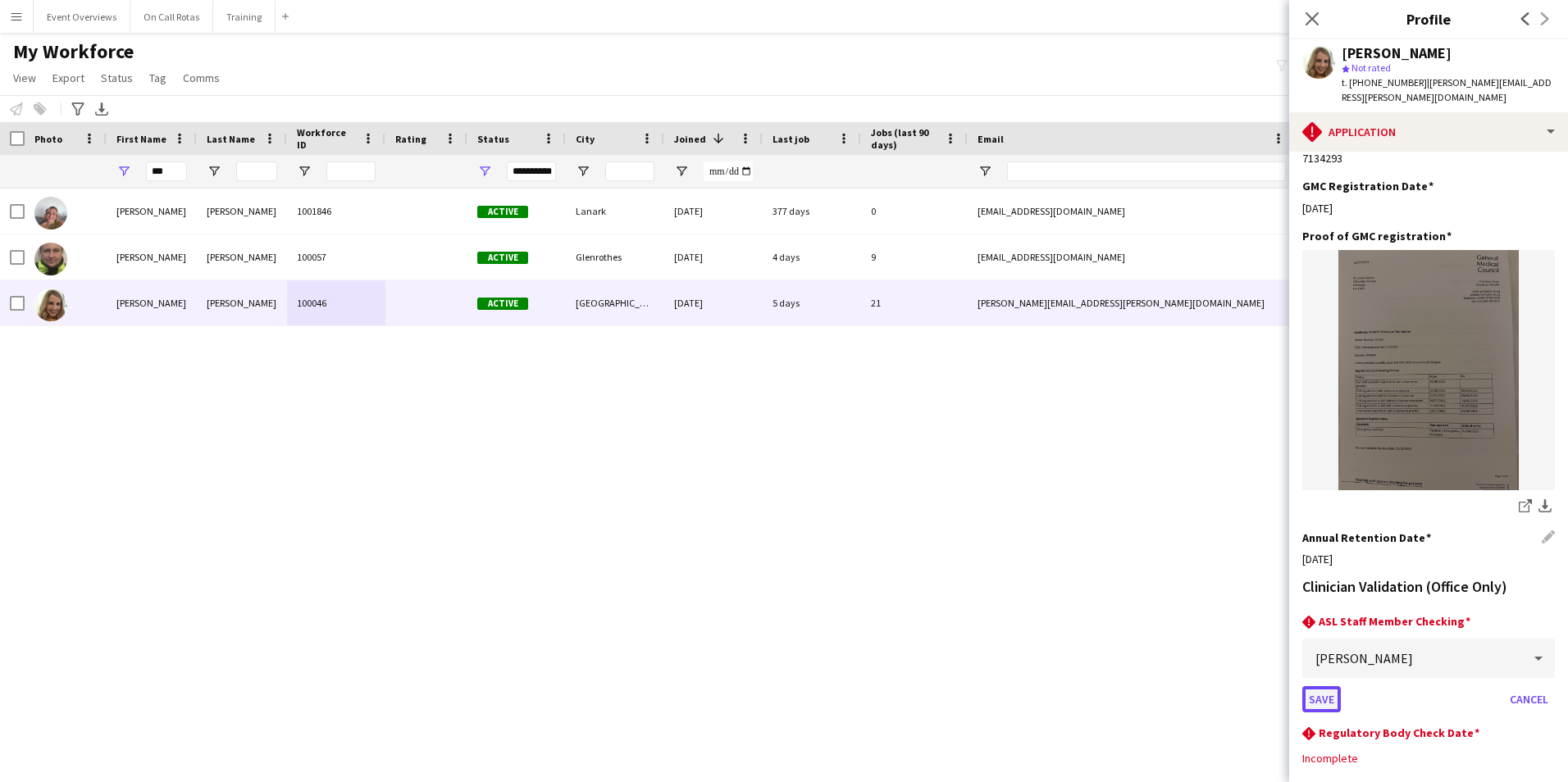
click at [1333, 686] on button "Save" at bounding box center [1321, 700] width 38 height 26
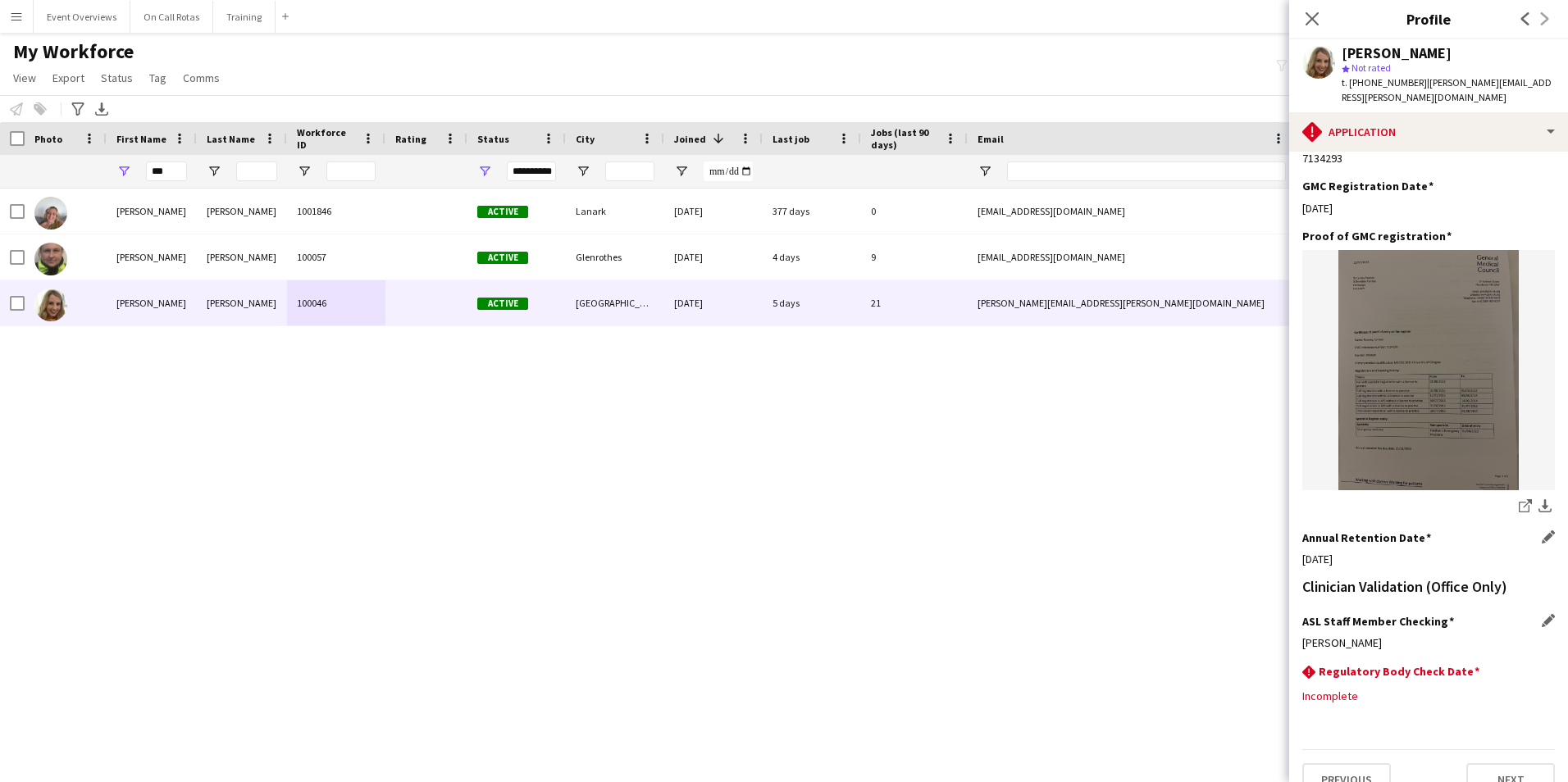
scroll to position [358, 0]
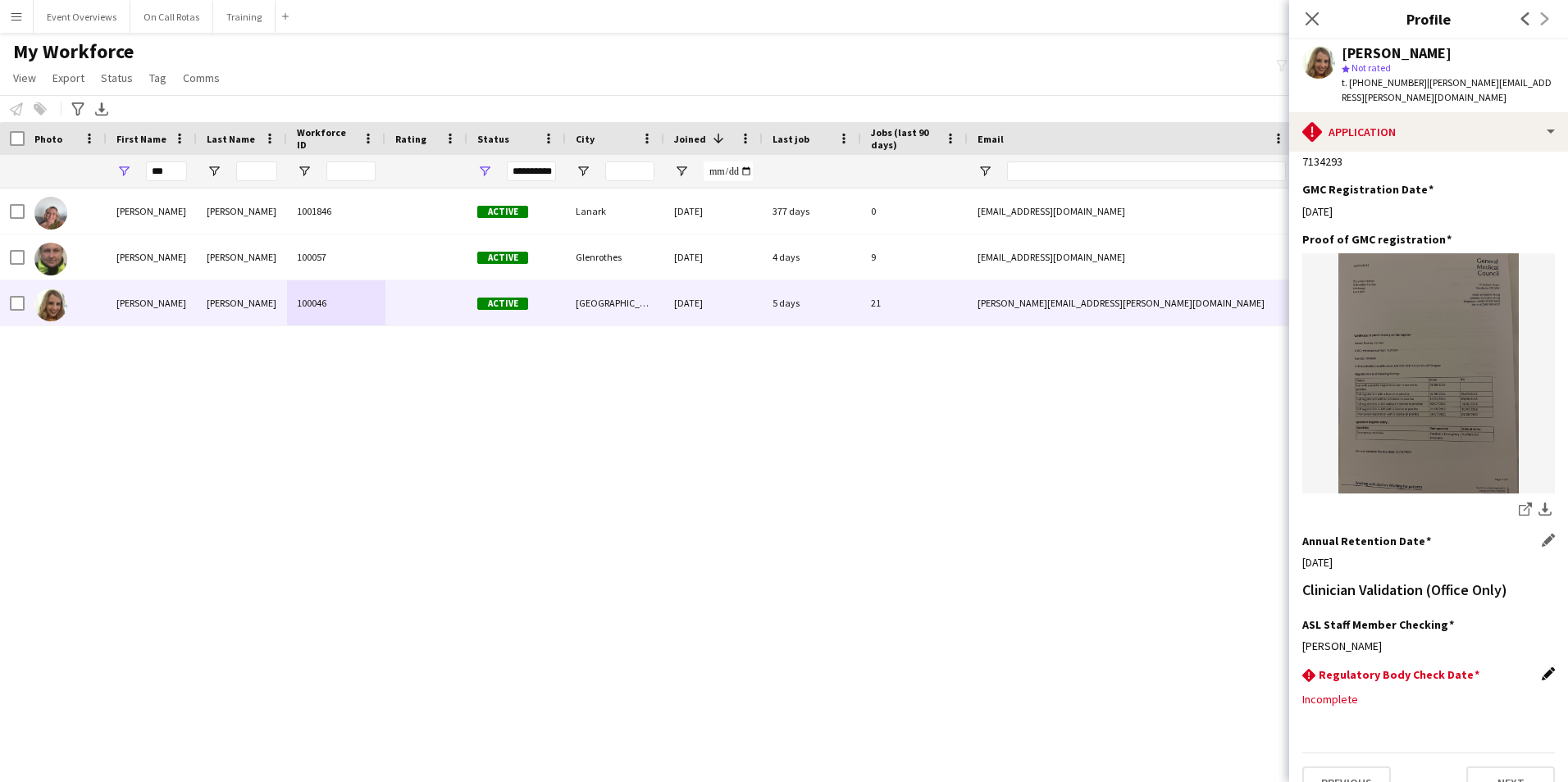
click at [1542, 667] on app-icon "Edit this field" at bounding box center [1548, 673] width 13 height 13
click at [1456, 673] on body "Menu Boards Boards Boards All jobs Status Workforce Workforce My Workforce Recr…" at bounding box center [784, 391] width 1568 height 782
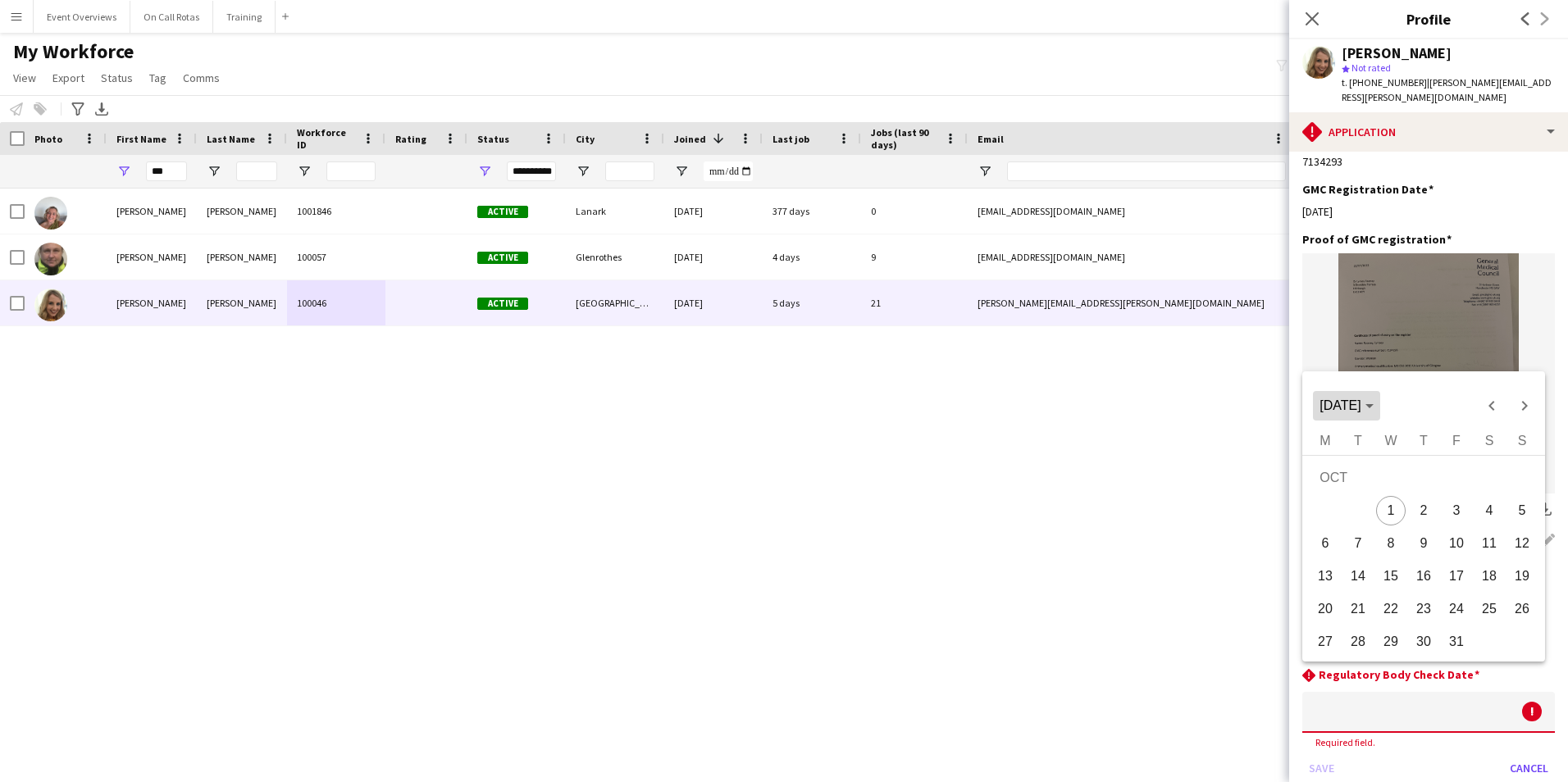
click at [1373, 405] on polygon "Choose month and year" at bounding box center [1368, 406] width 8 height 4
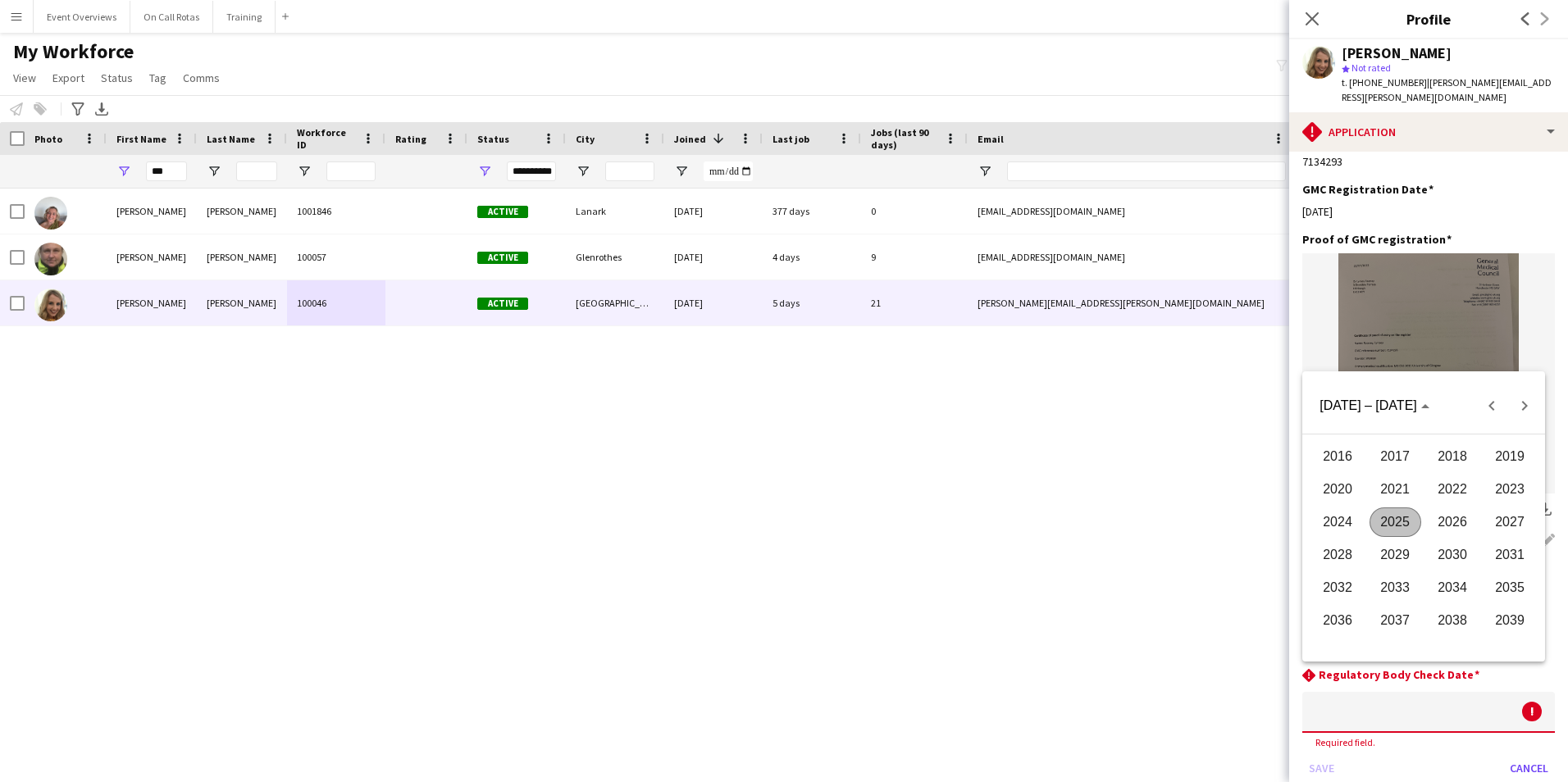
click at [1455, 512] on span "2026" at bounding box center [1452, 523] width 52 height 30
click at [1502, 517] on span "AUG" at bounding box center [1509, 523] width 52 height 30
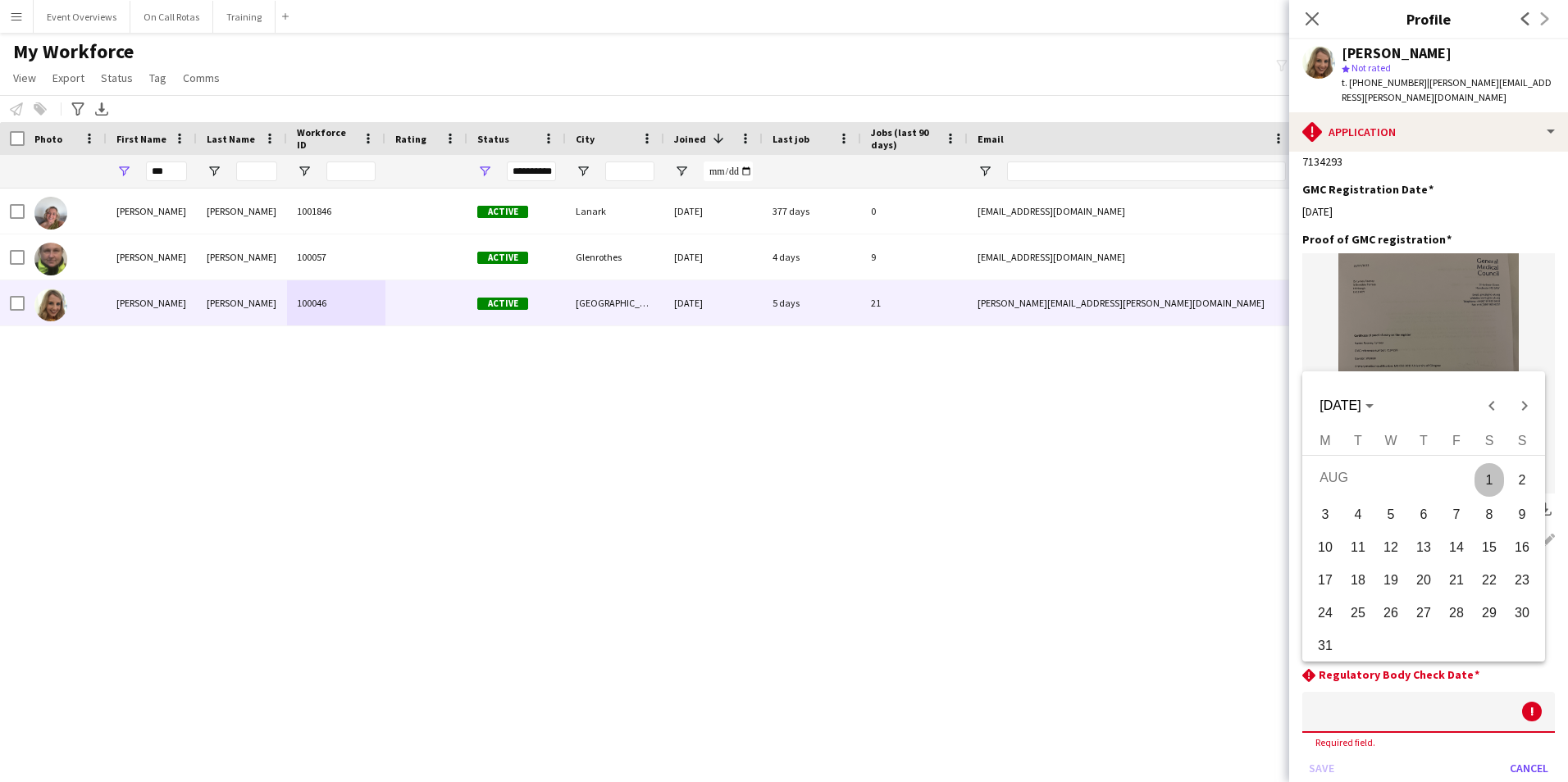
click at [1486, 477] on span "1" at bounding box center [1489, 480] width 30 height 34
type input "**********"
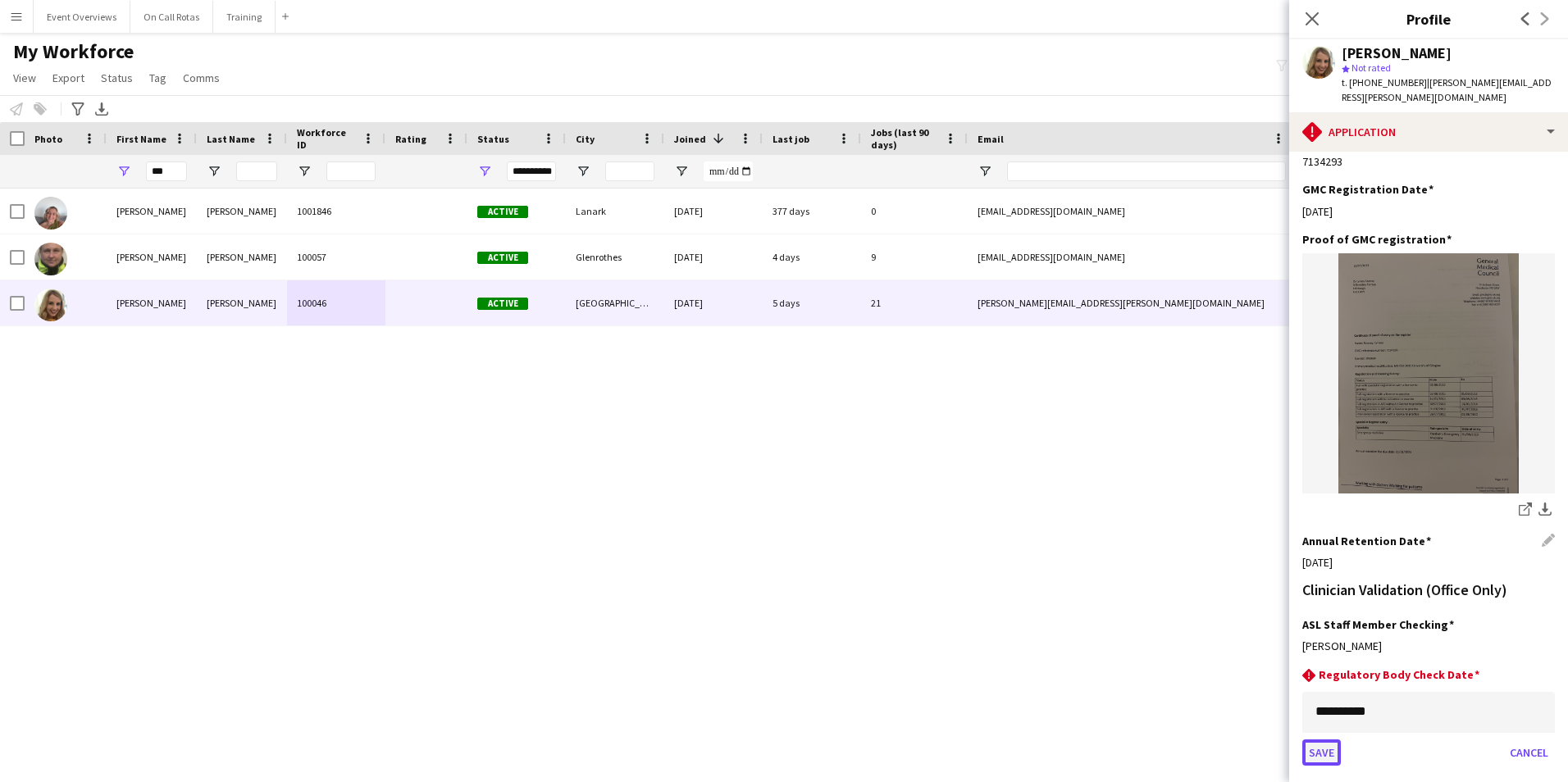
click at [1333, 739] on button "Save" at bounding box center [1321, 752] width 38 height 26
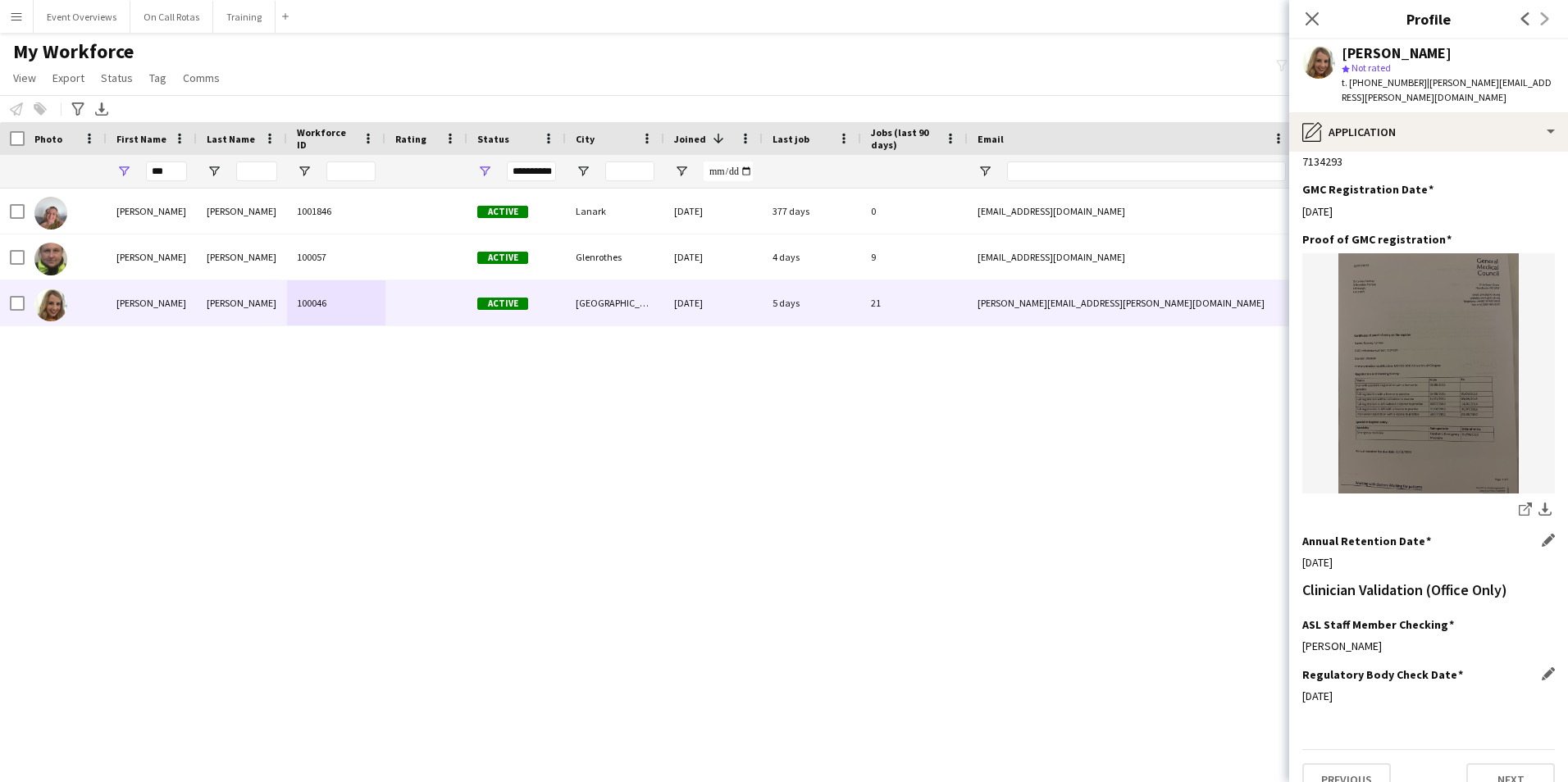
scroll to position [354, 0]
click at [1312, 24] on icon "Close pop-in" at bounding box center [1311, 18] width 16 height 16
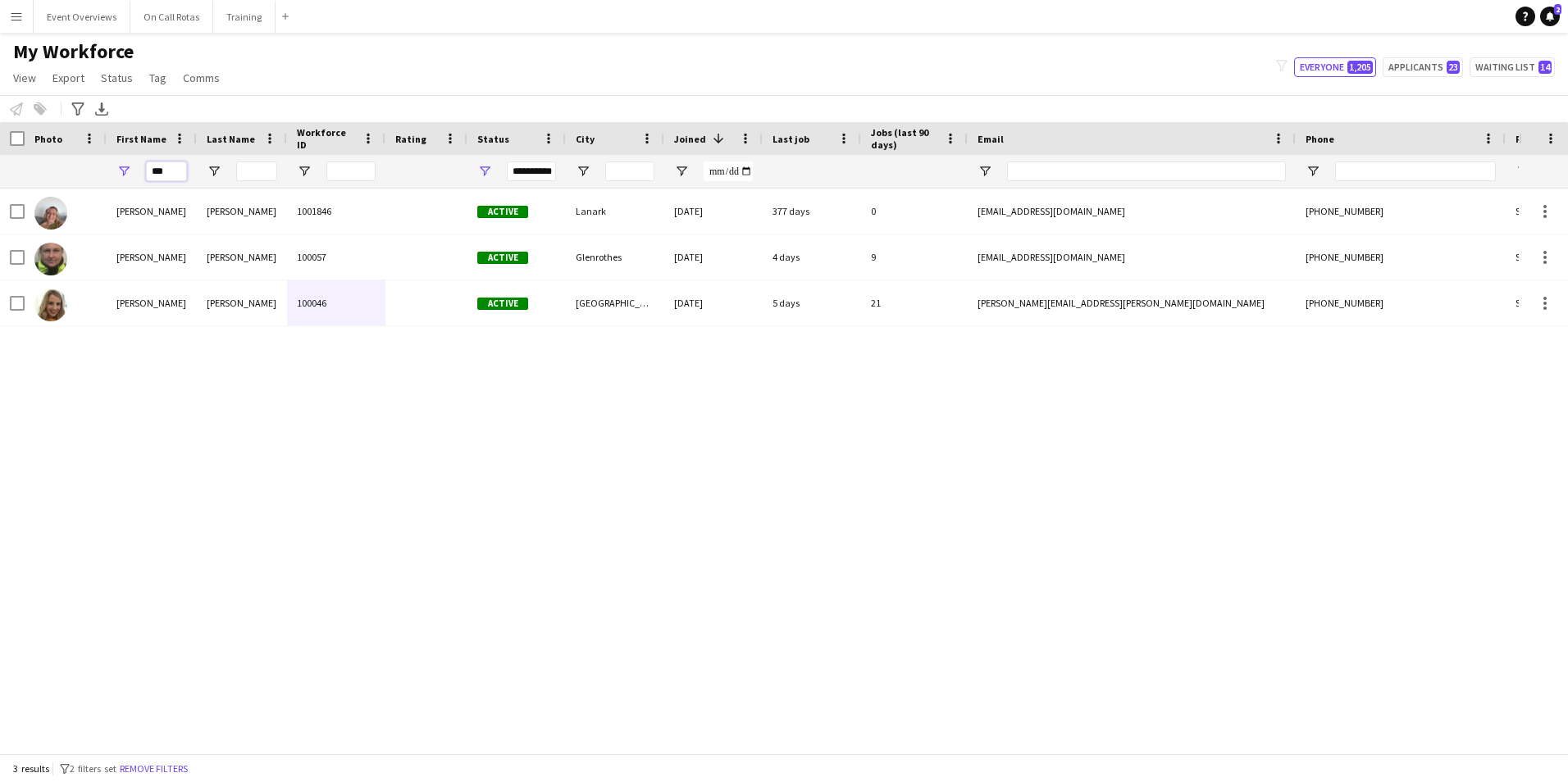
drag, startPoint x: 174, startPoint y: 167, endPoint x: 64, endPoint y: 182, distance: 111.0
click at [64, 182] on div "**********" at bounding box center [889, 170] width 1778 height 33
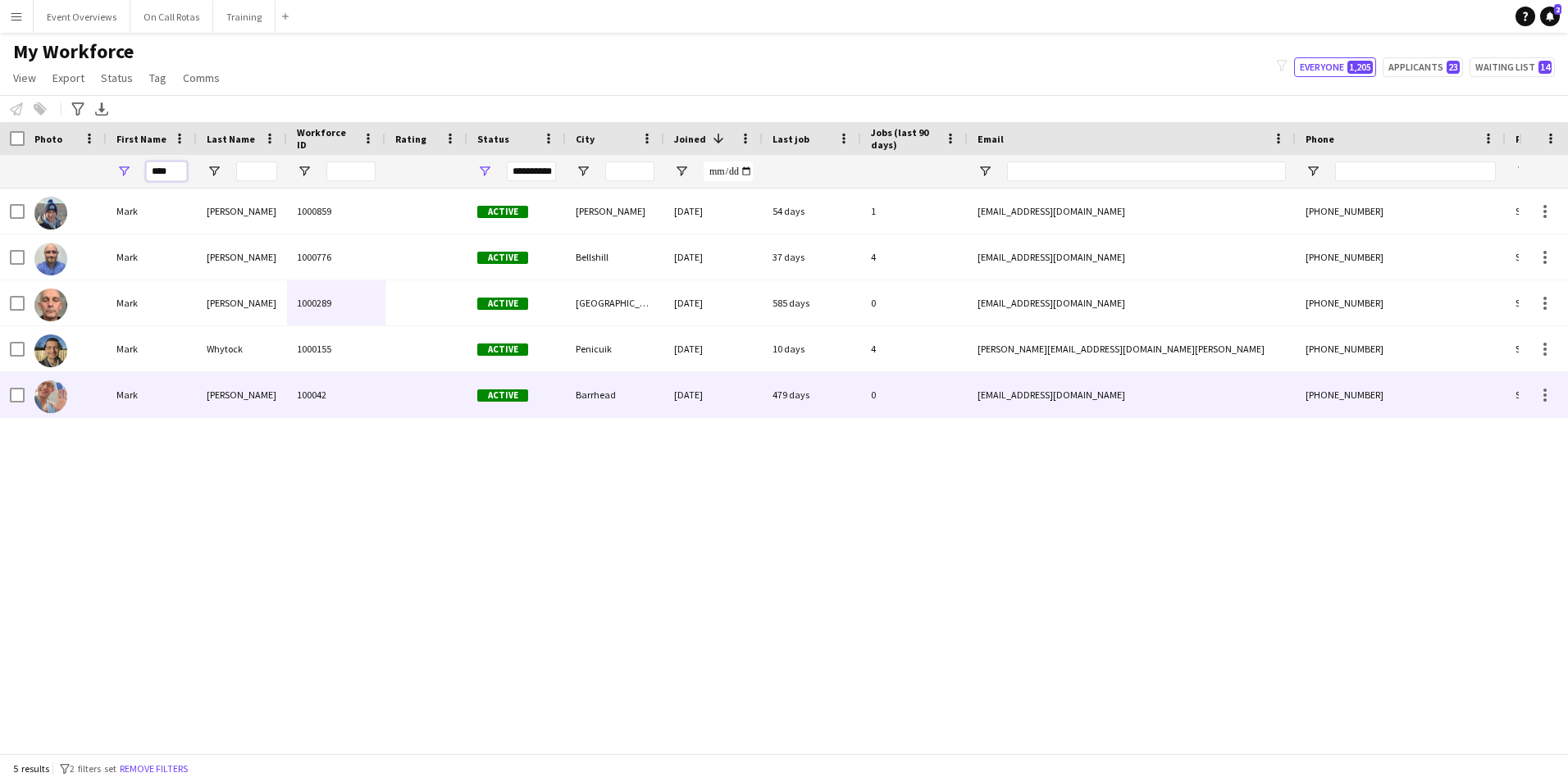
type input "****"
click at [267, 399] on div "Tait" at bounding box center [242, 394] width 90 height 45
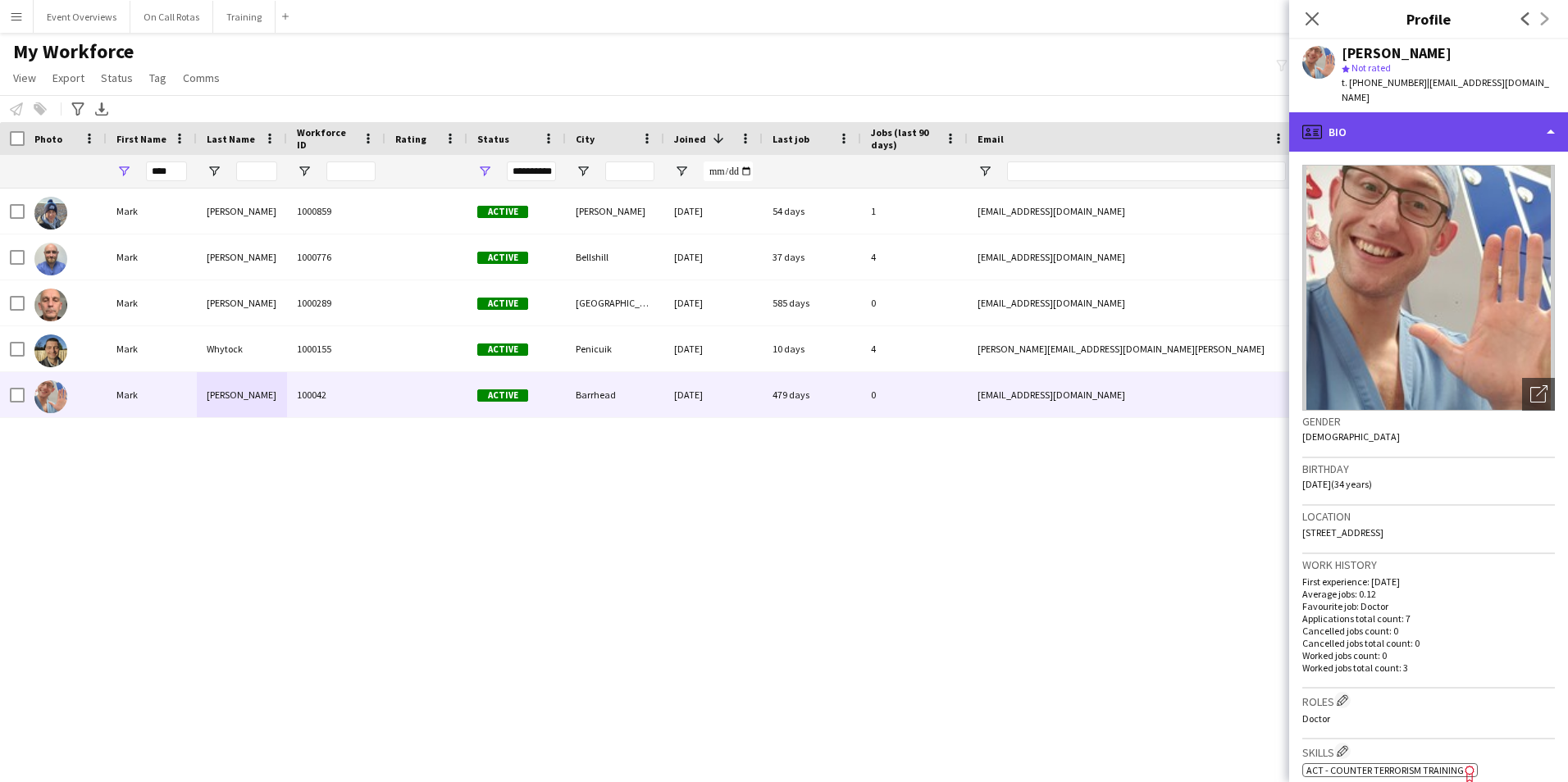
click at [1409, 121] on div "profile Bio" at bounding box center [1428, 132] width 279 height 39
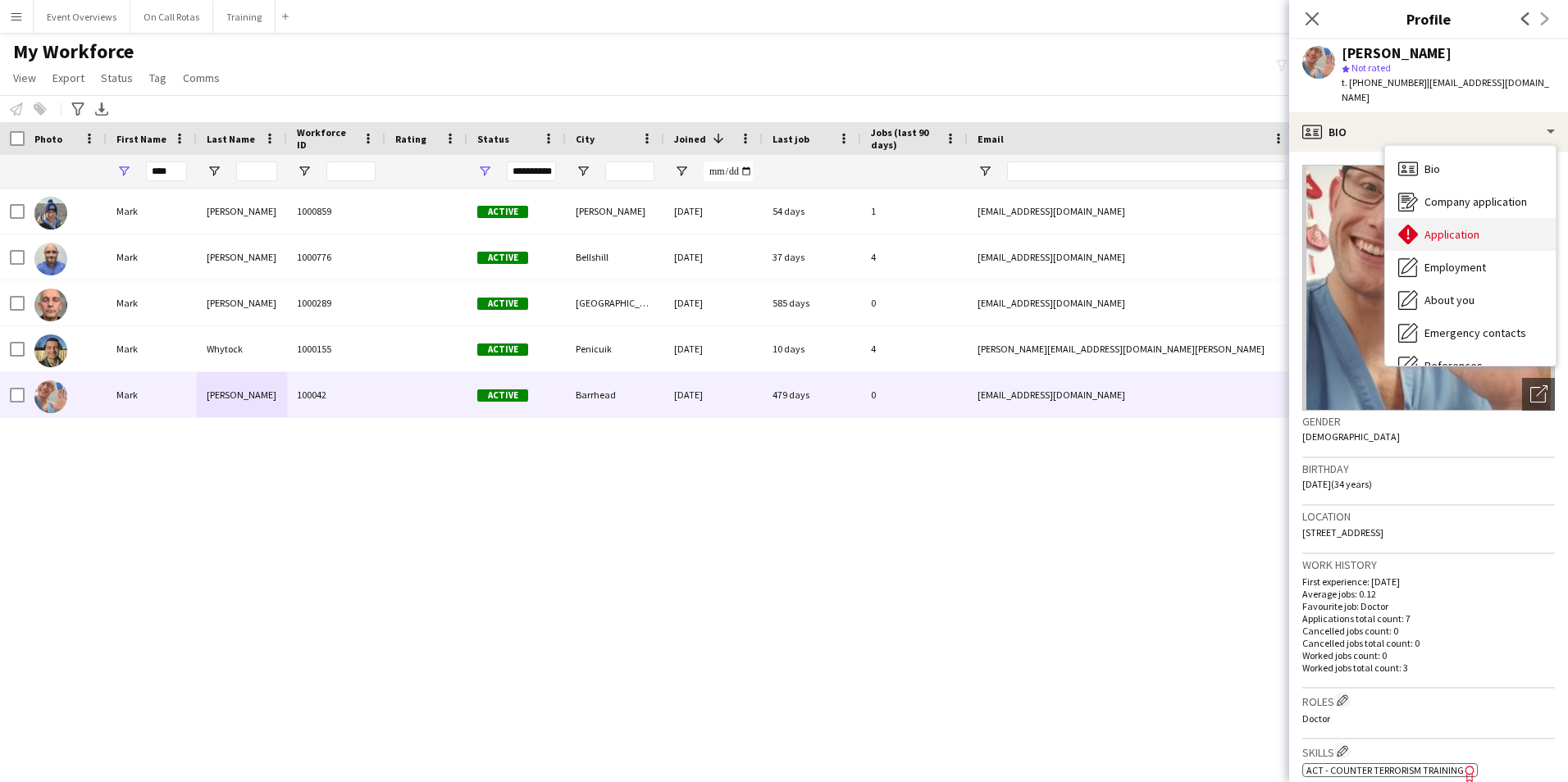
click at [1429, 227] on span "Application" at bounding box center [1451, 234] width 55 height 15
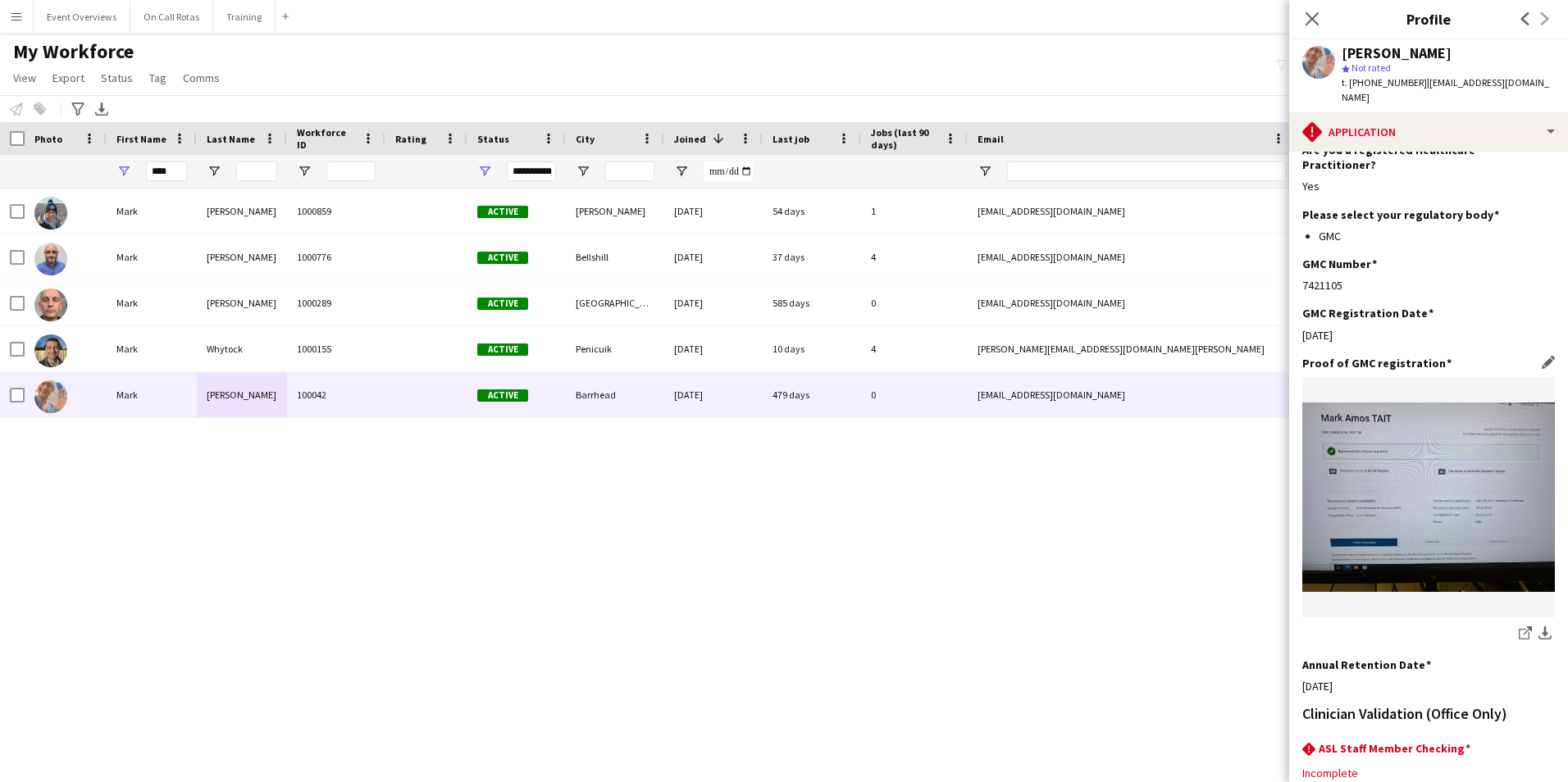
scroll to position [361, 0]
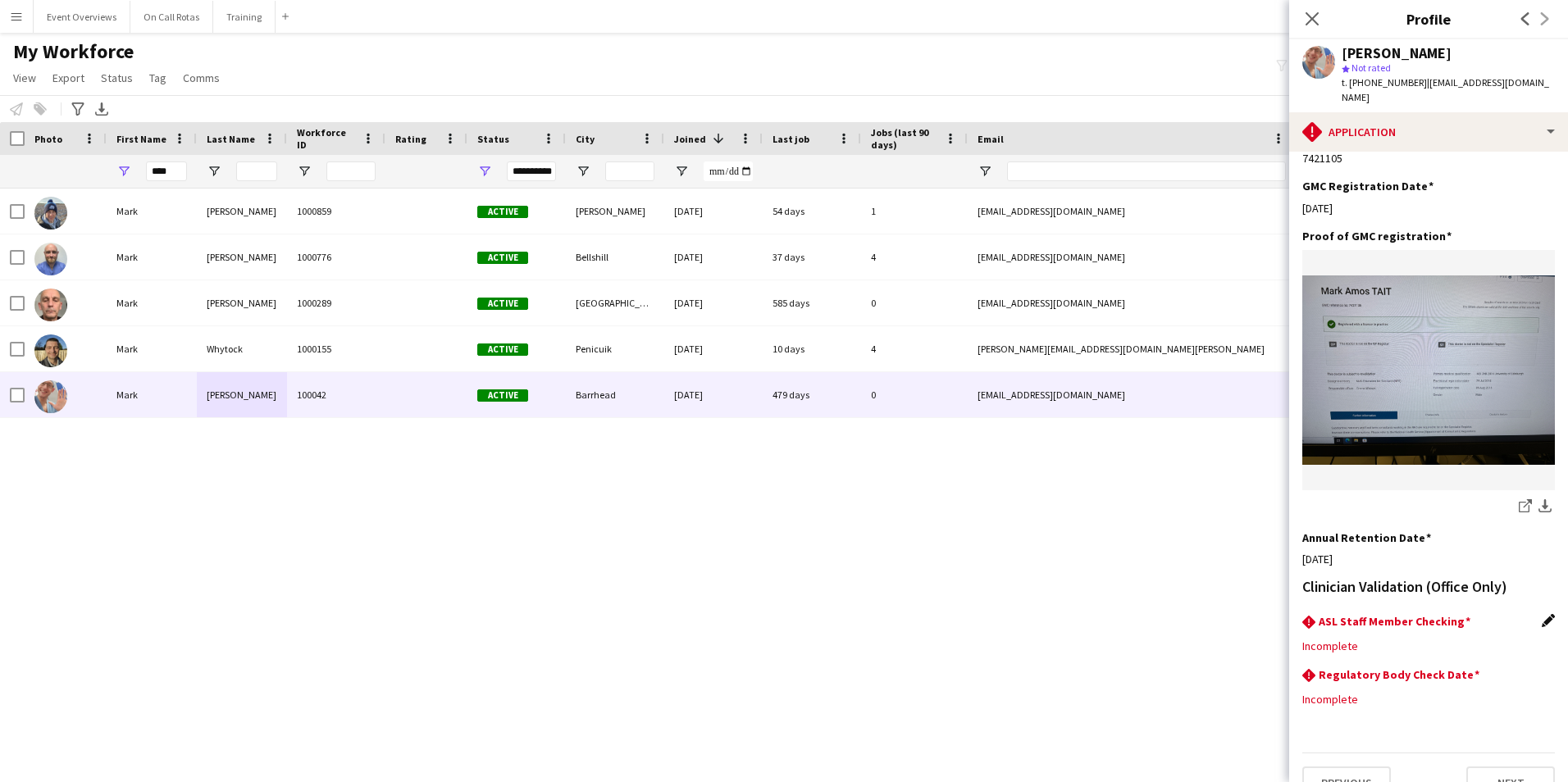
click at [1528, 614] on div "rhombus-alert ASL Staff Member Checking Edit this field" at bounding box center [1428, 623] width 253 height 18
click at [1542, 614] on app-icon "Edit this field" at bounding box center [1548, 621] width 13 height 13
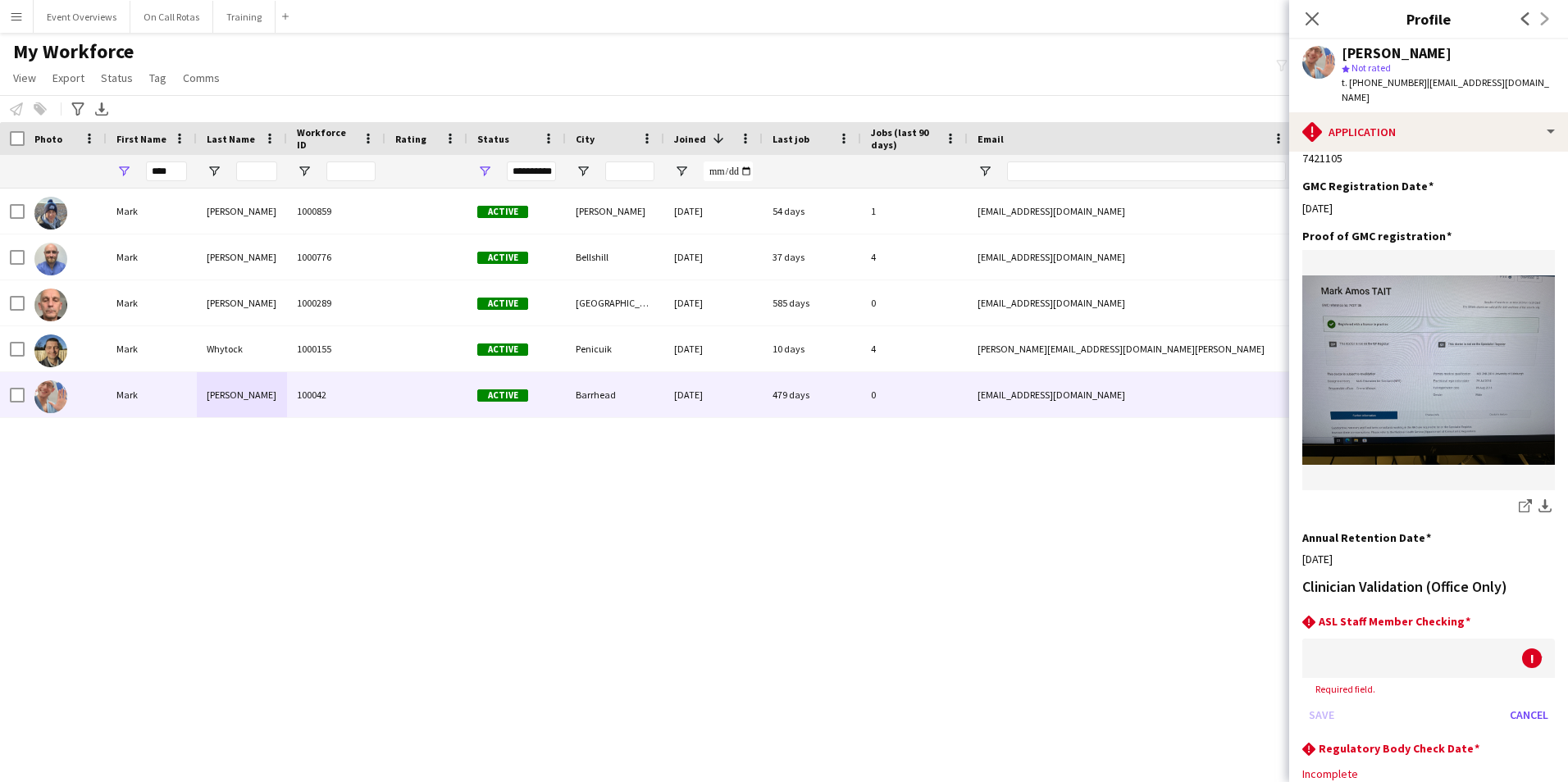
click at [1456, 639] on div at bounding box center [1412, 658] width 220 height 39
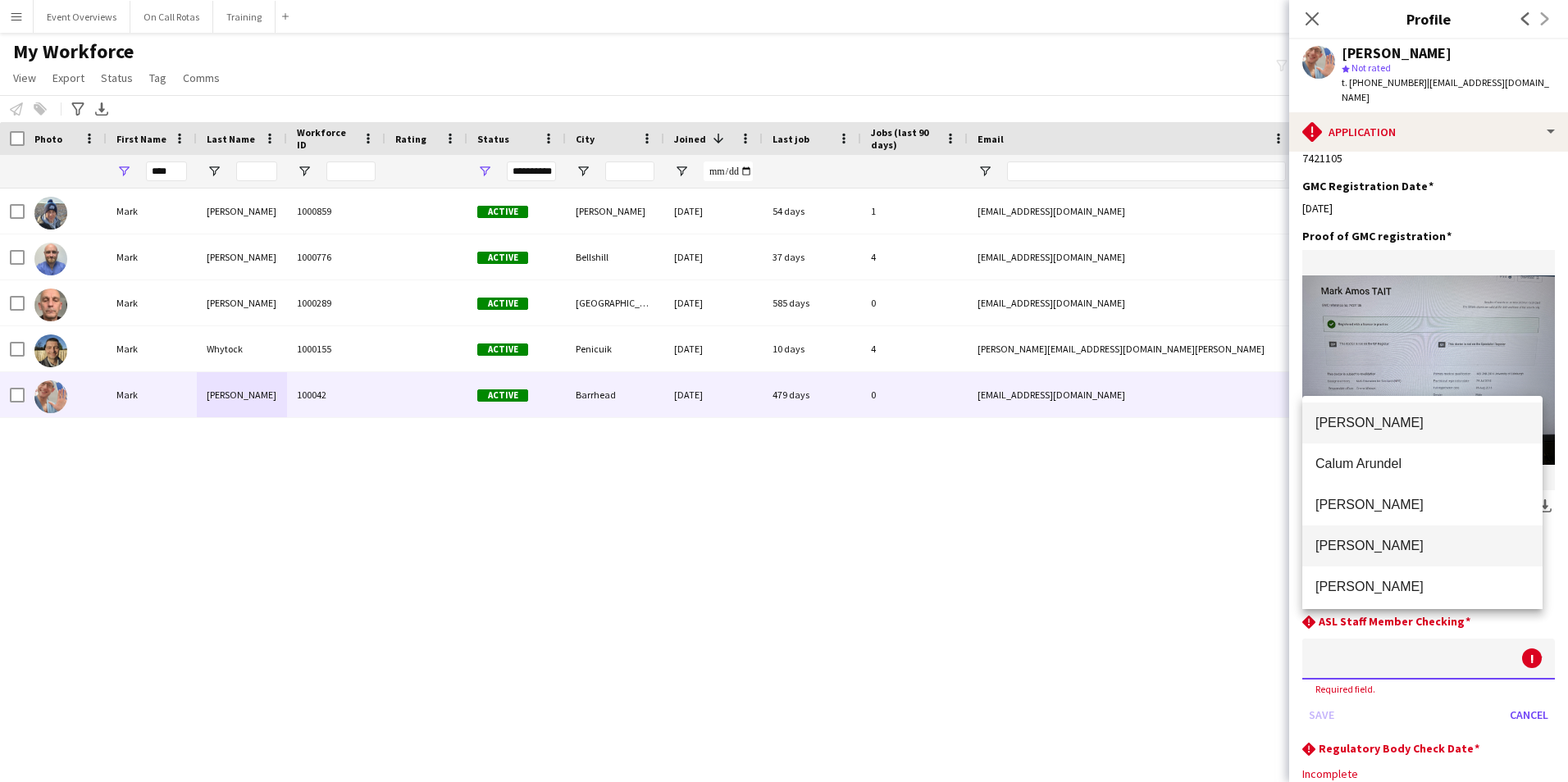
click at [1398, 529] on mat-option "Aimee Freeland" at bounding box center [1422, 546] width 240 height 41
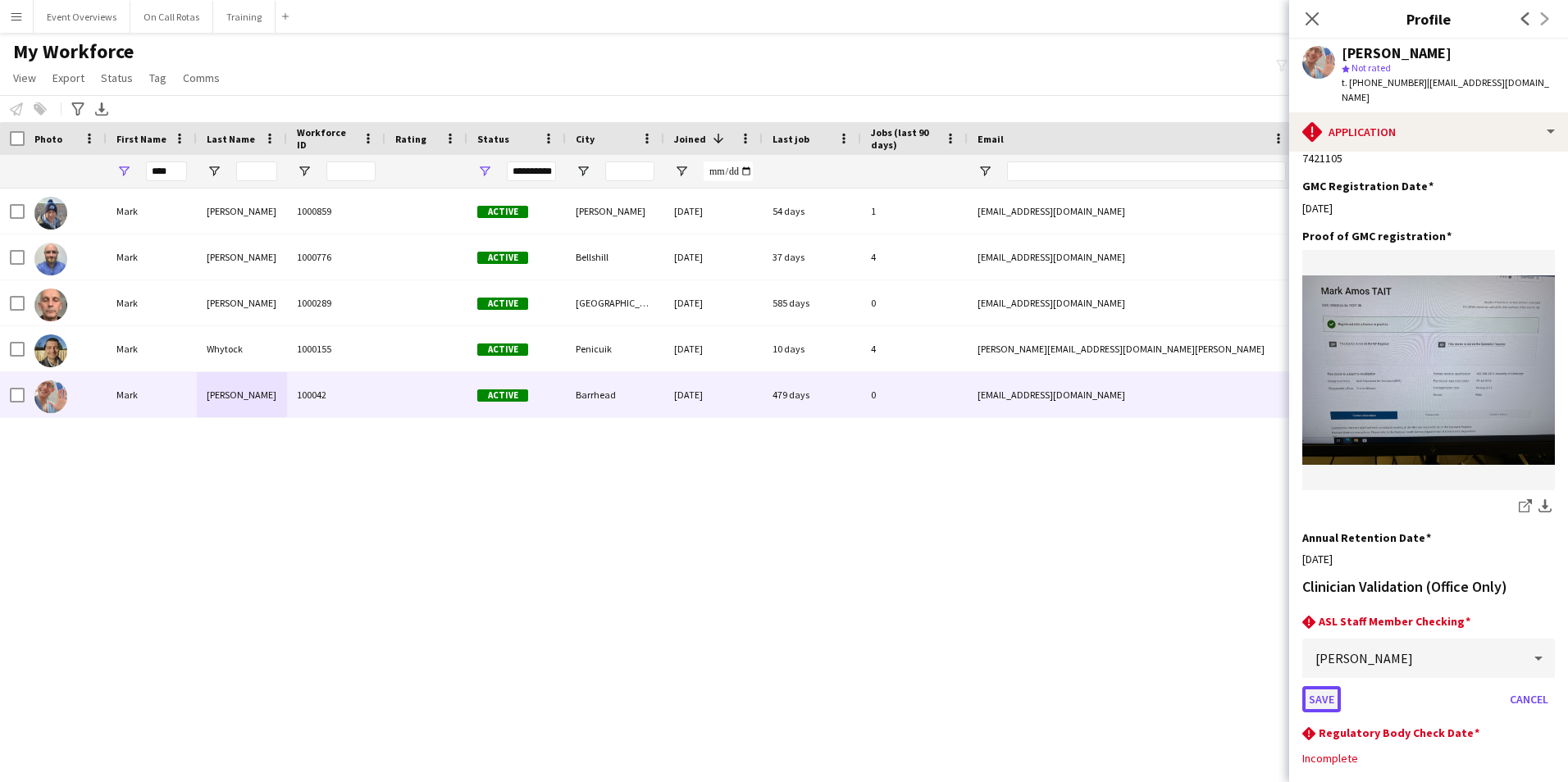
click at [1308, 686] on button "Save" at bounding box center [1321, 700] width 38 height 26
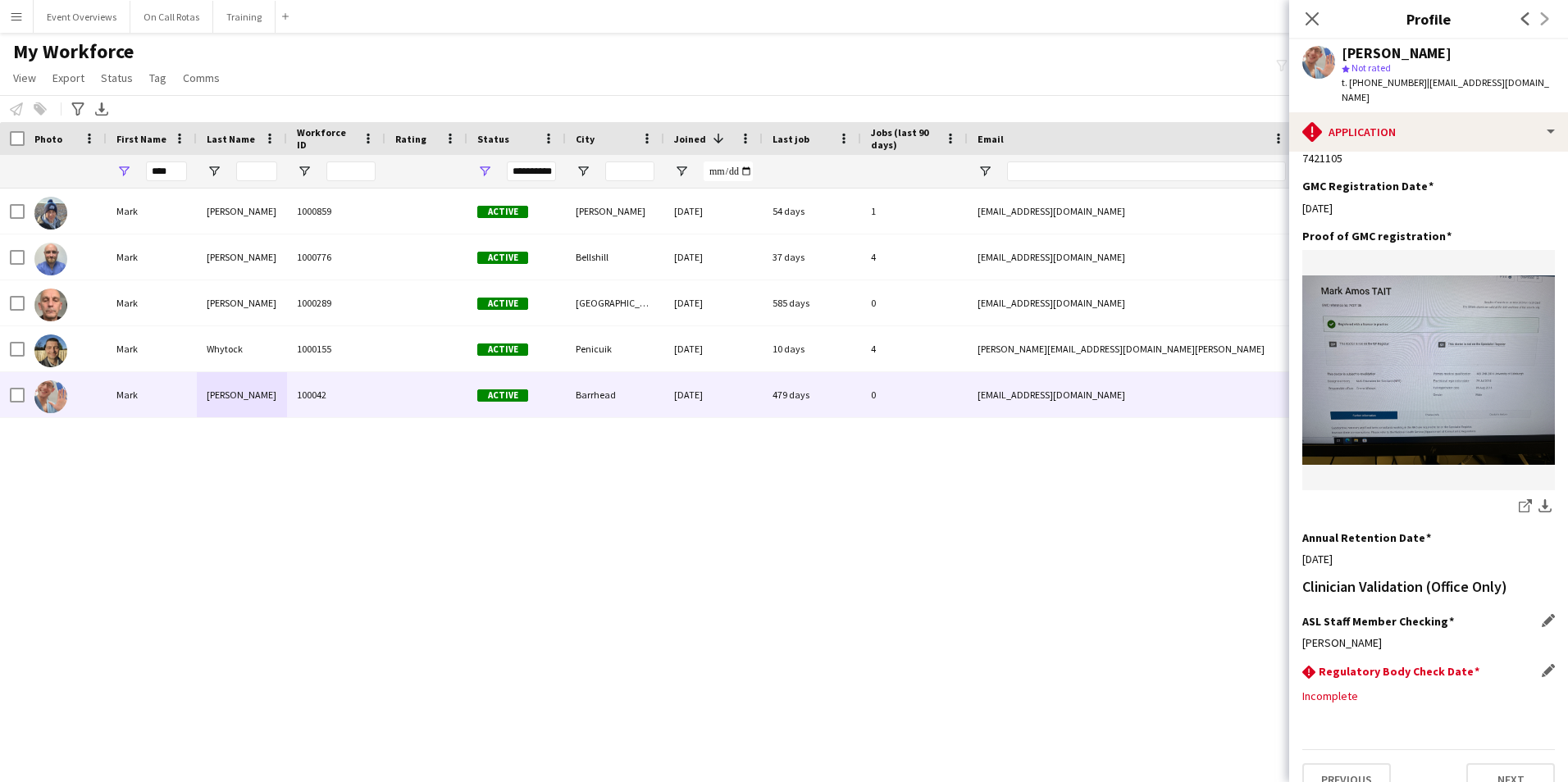
scroll to position [358, 0]
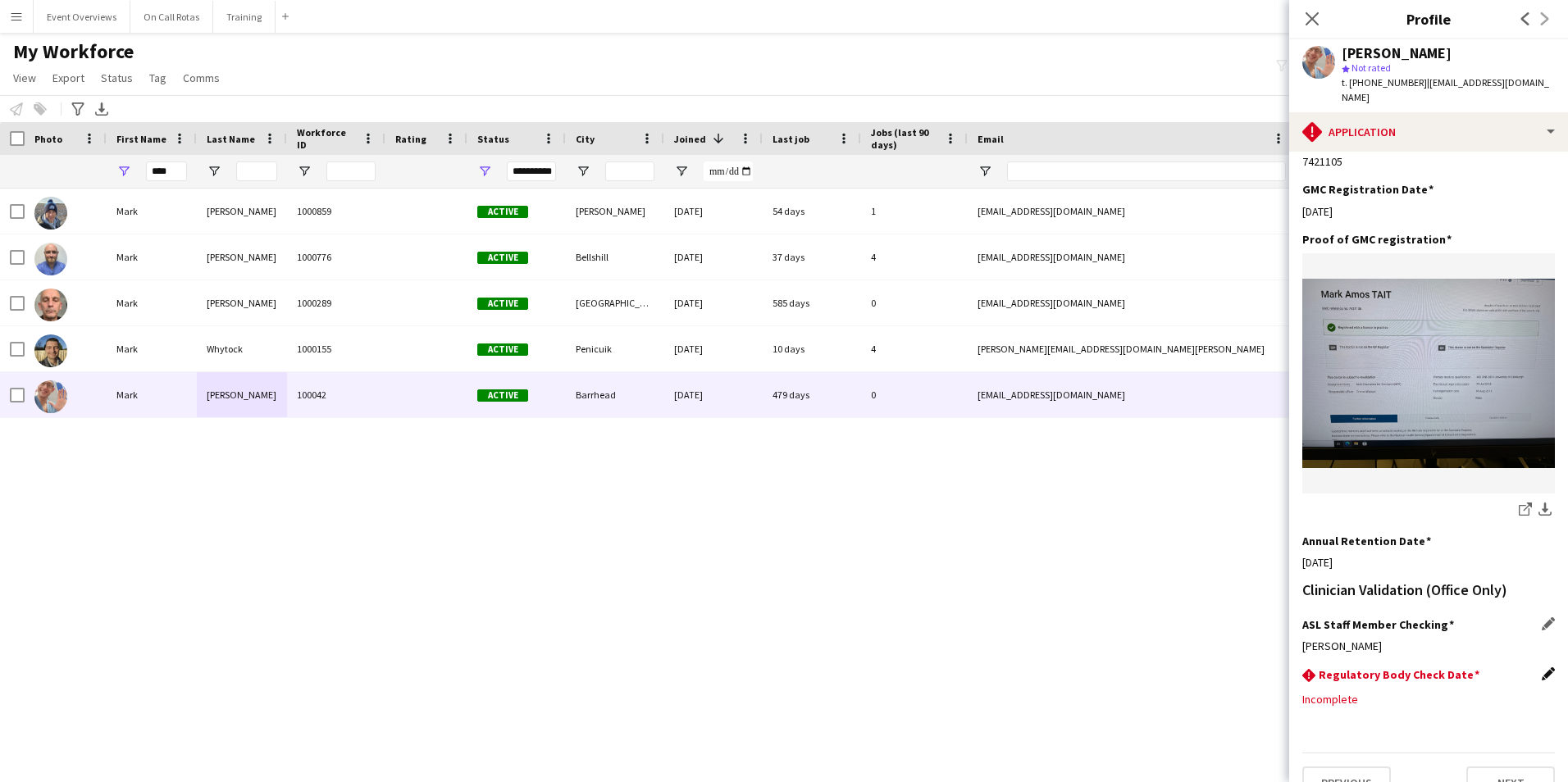
click at [1542, 667] on app-icon "Edit this field" at bounding box center [1548, 673] width 13 height 13
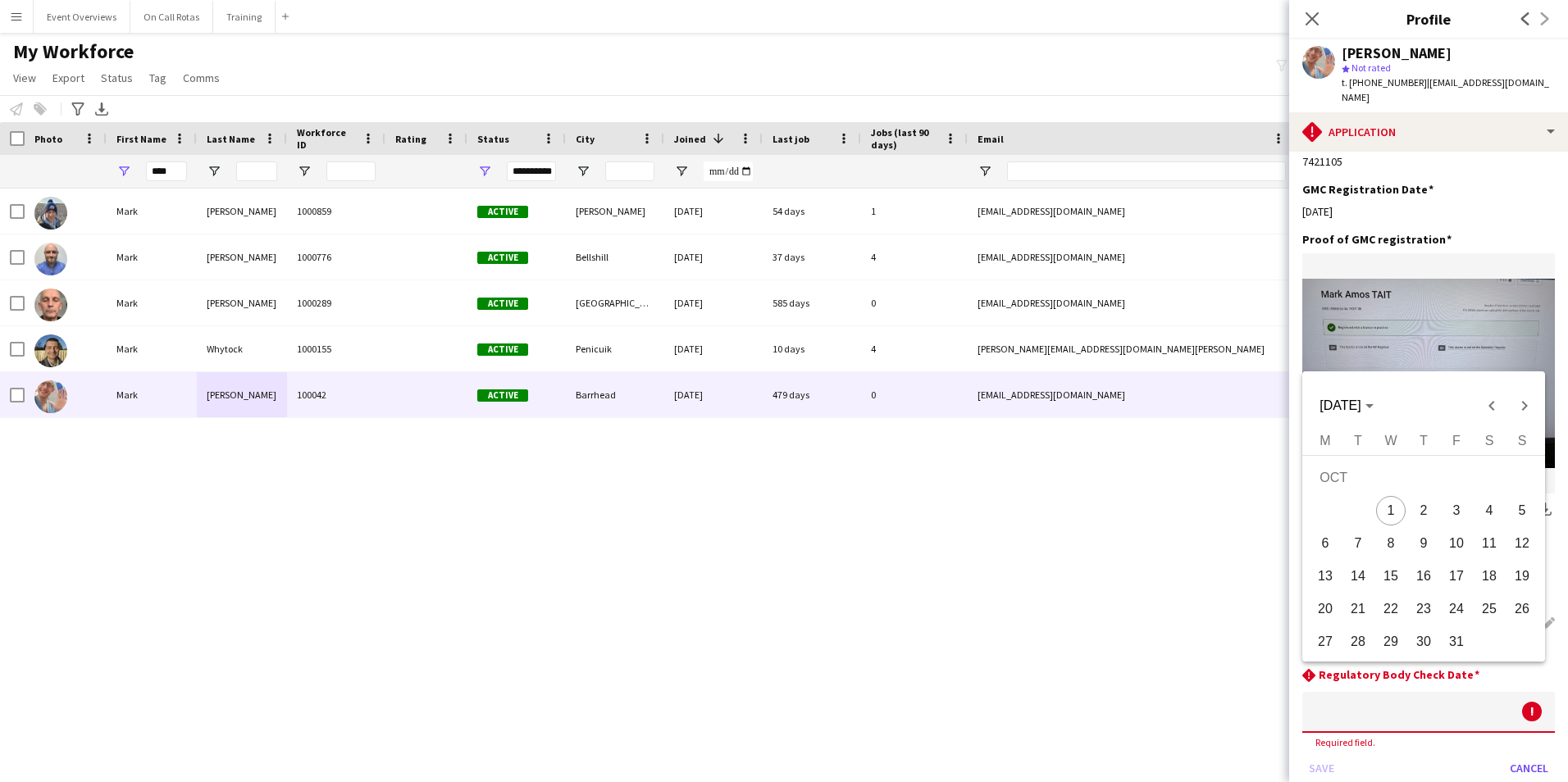
click at [1440, 667] on body "Menu Boards Boards Boards All jobs Status Workforce Workforce My Workforce Recr…" at bounding box center [784, 391] width 1568 height 782
click at [1372, 403] on span "[DATE]" at bounding box center [1345, 406] width 53 height 15
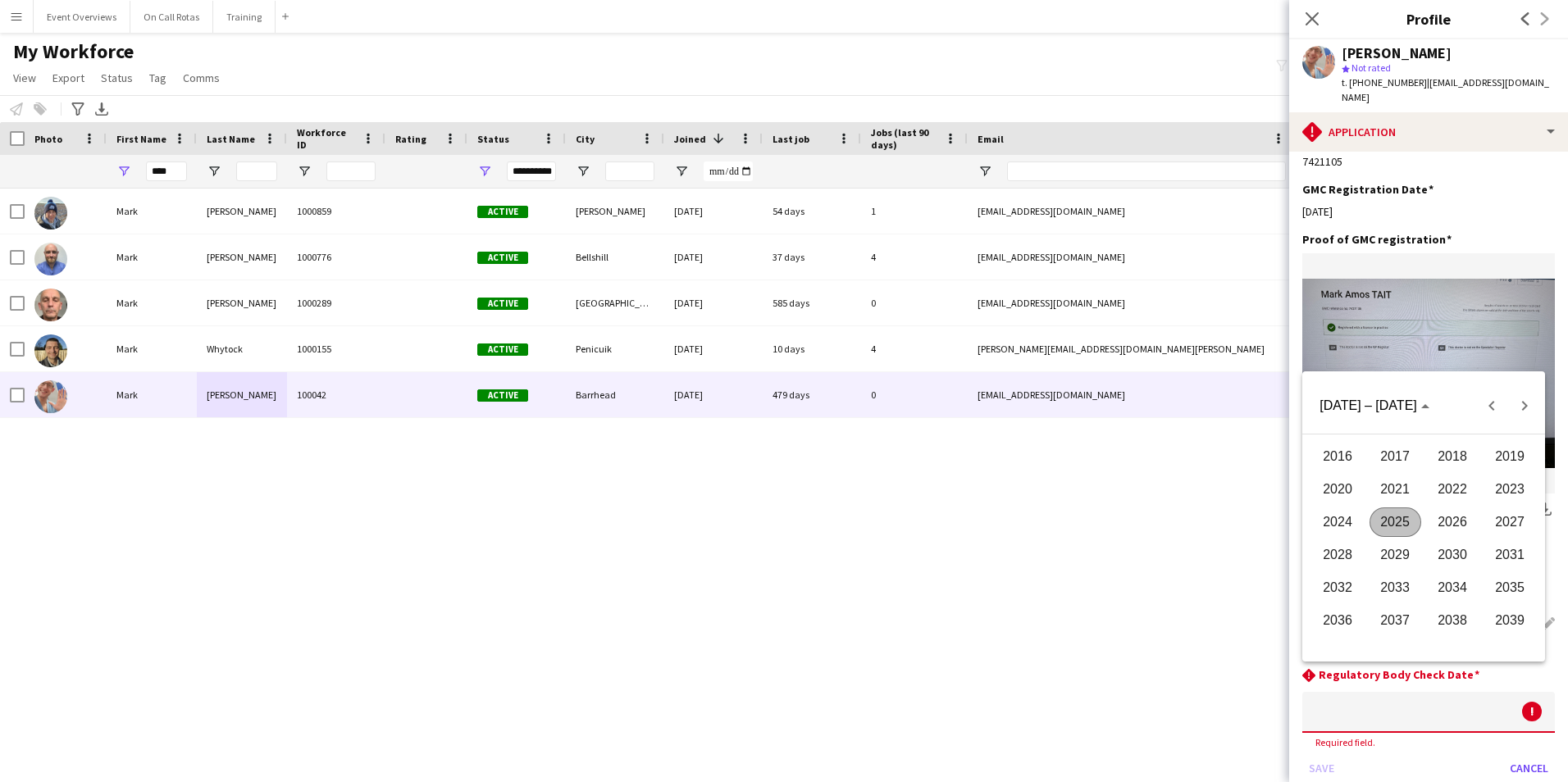
click at [1445, 513] on span "2026" at bounding box center [1452, 523] width 52 height 30
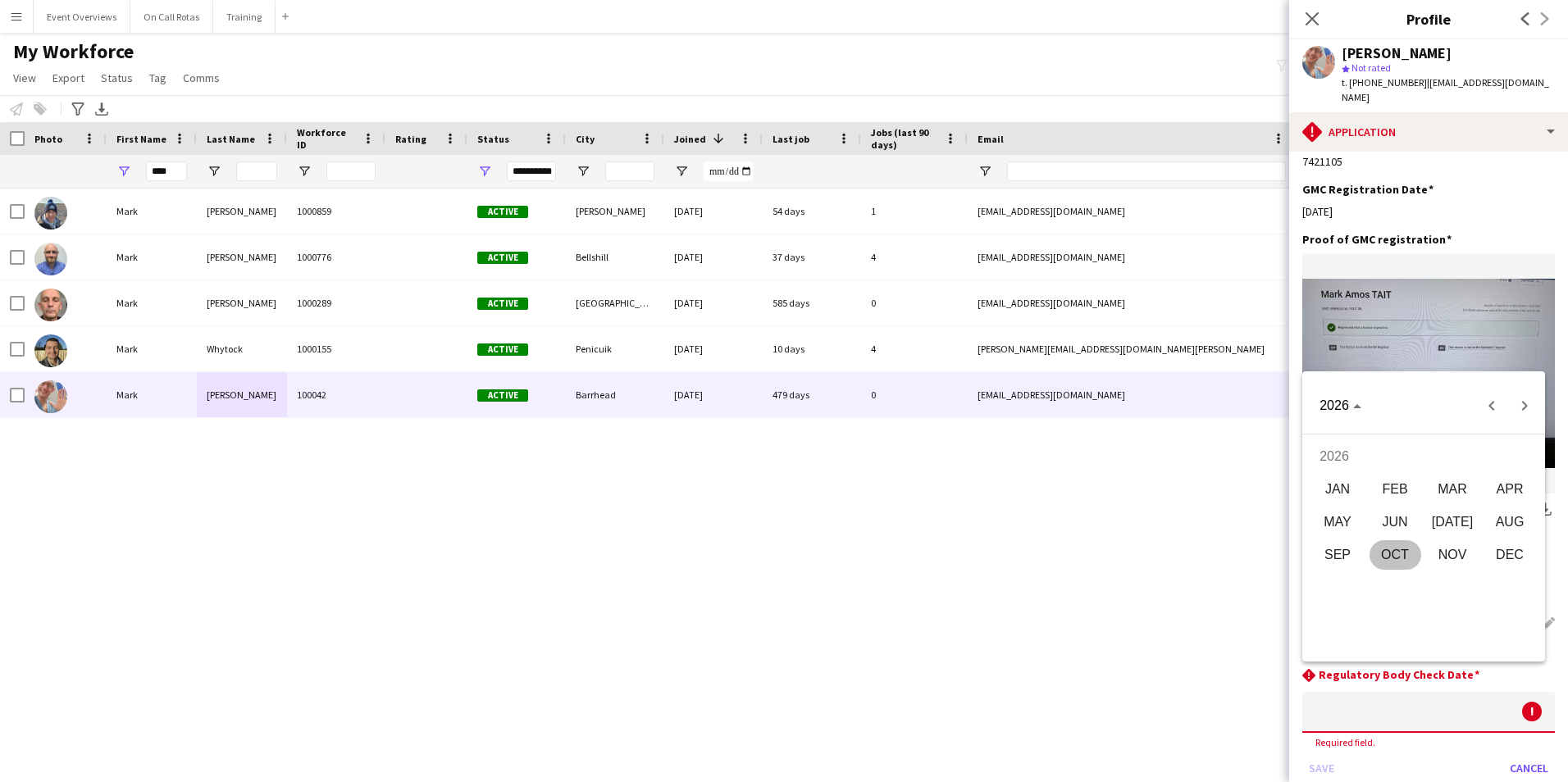
click at [1501, 521] on span "AUG" at bounding box center [1509, 523] width 52 height 30
click at [1389, 518] on span "5" at bounding box center [1391, 515] width 30 height 30
type input "**********"
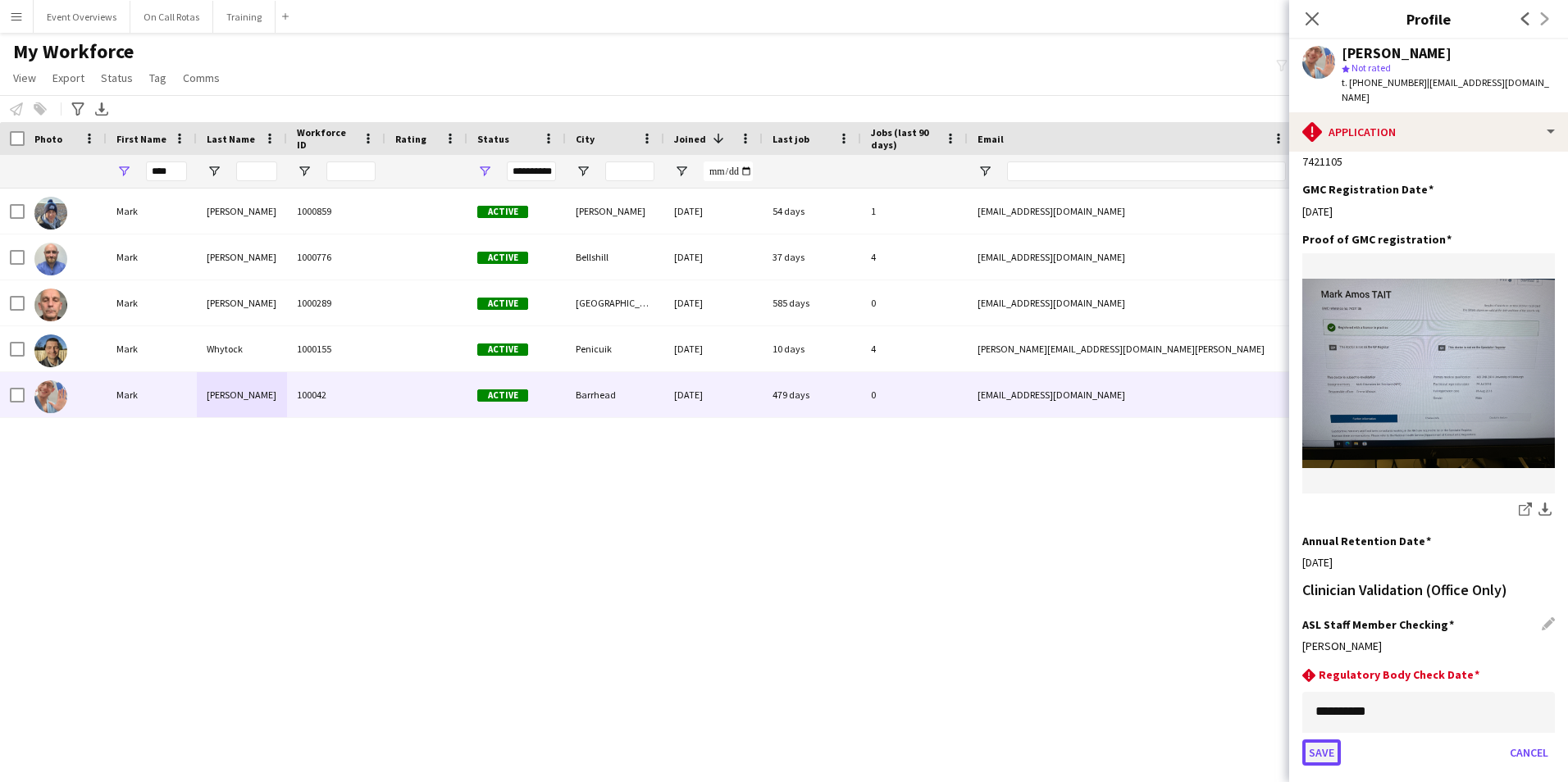
click at [1314, 739] on button "Save" at bounding box center [1321, 752] width 38 height 26
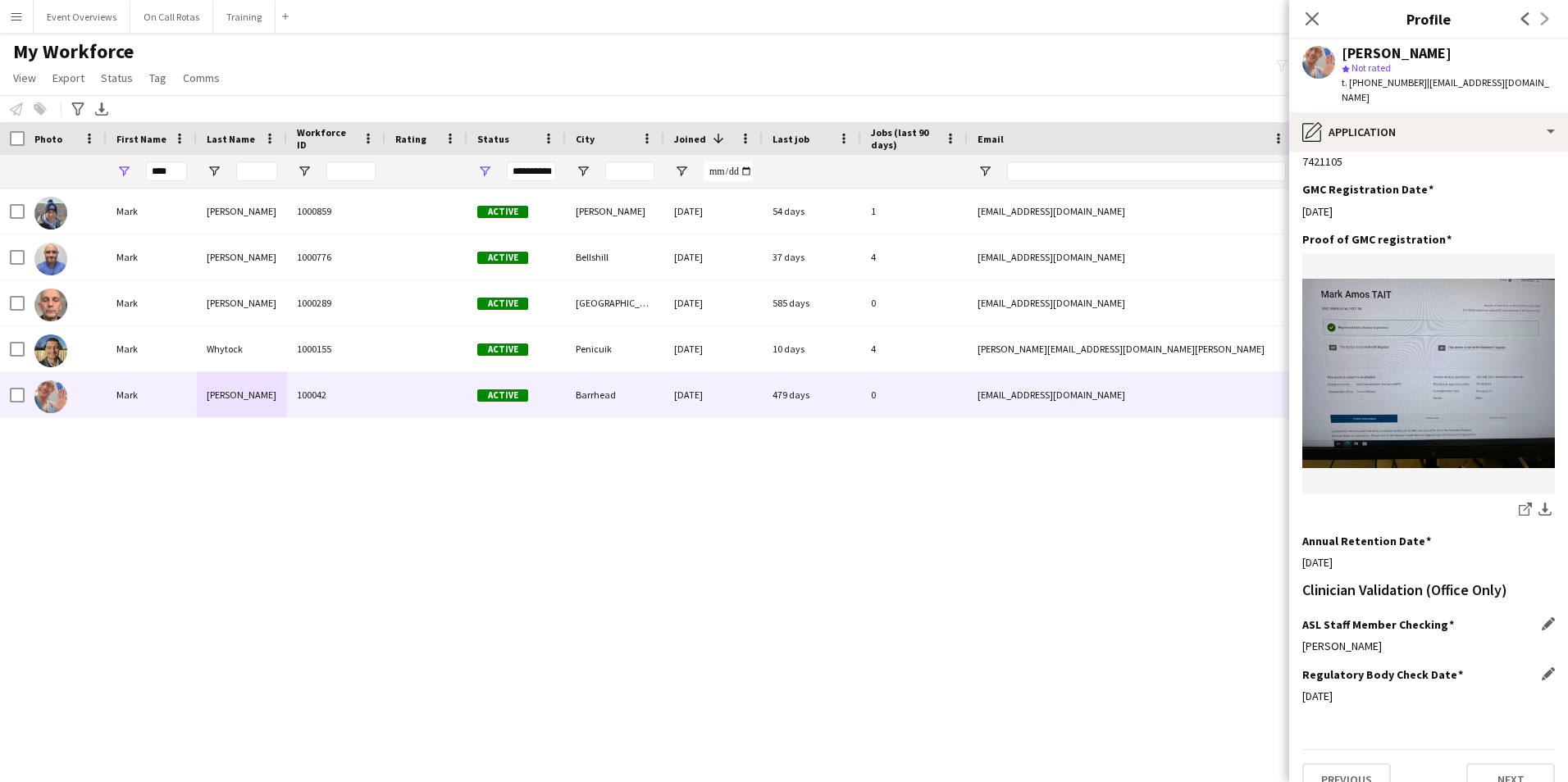
scroll to position [354, 0]
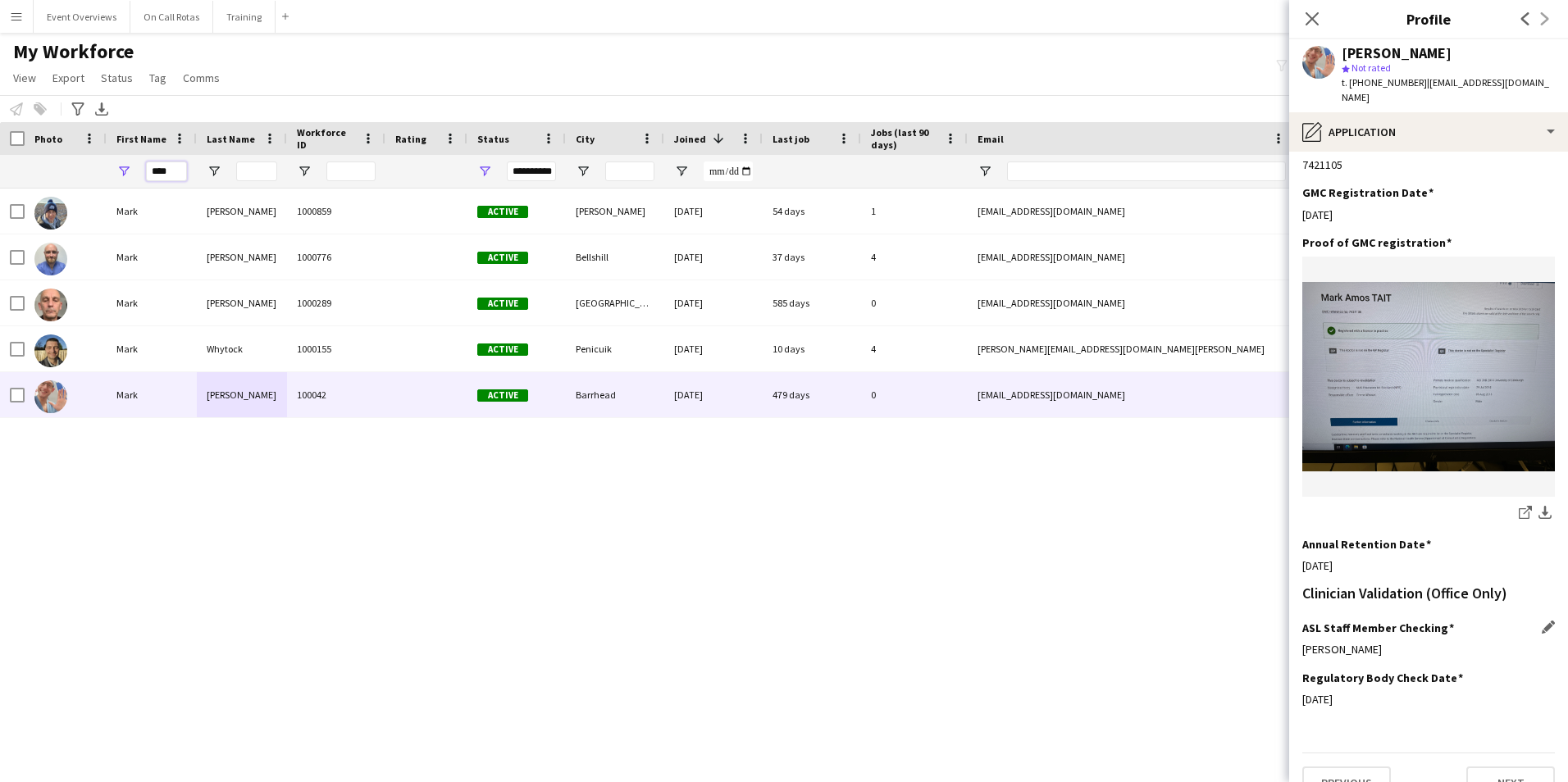
click at [176, 174] on input "****" at bounding box center [167, 170] width 41 height 20
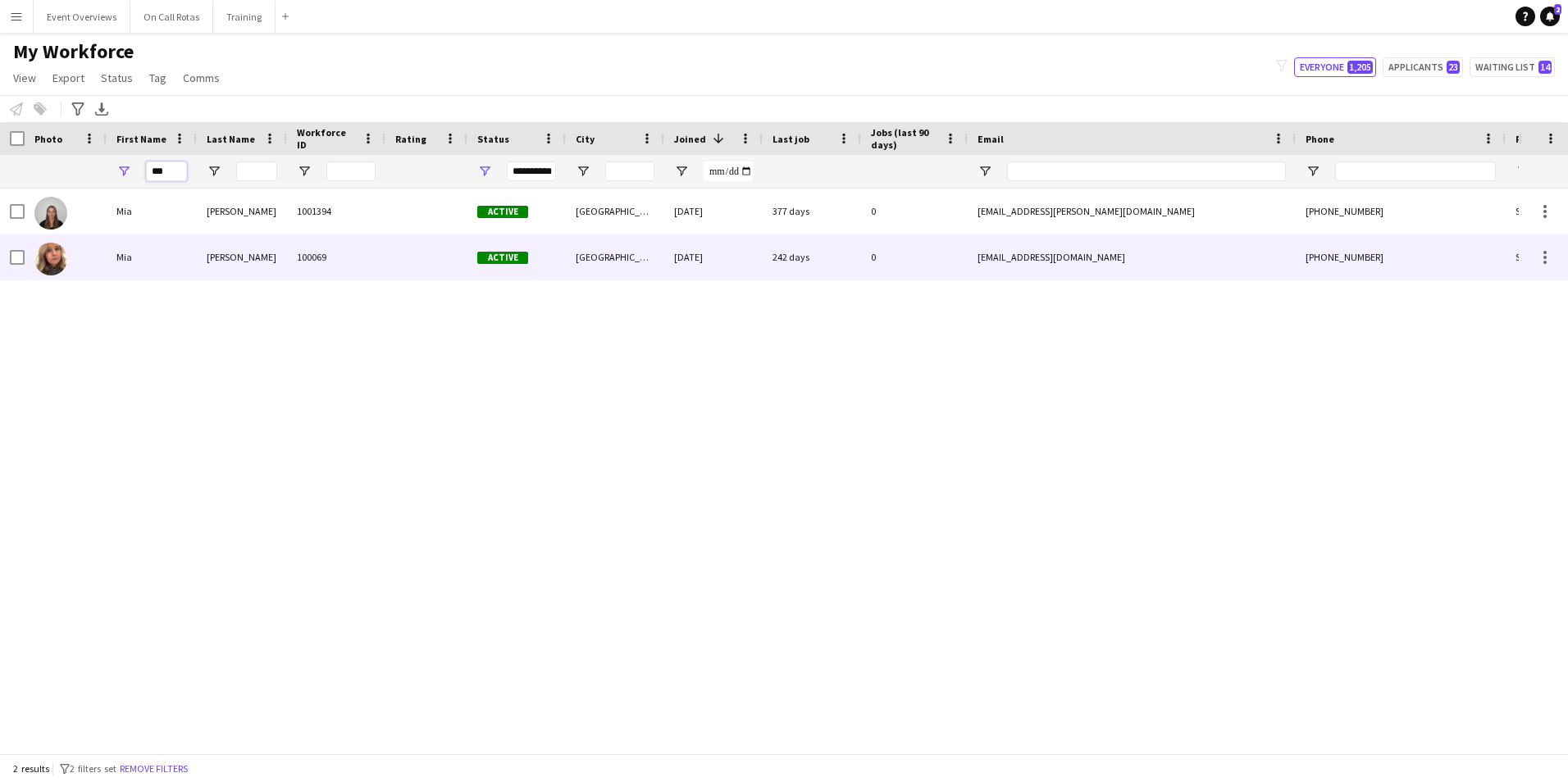
type input "***"
click at [216, 257] on div "Sheridan" at bounding box center [242, 257] width 90 height 45
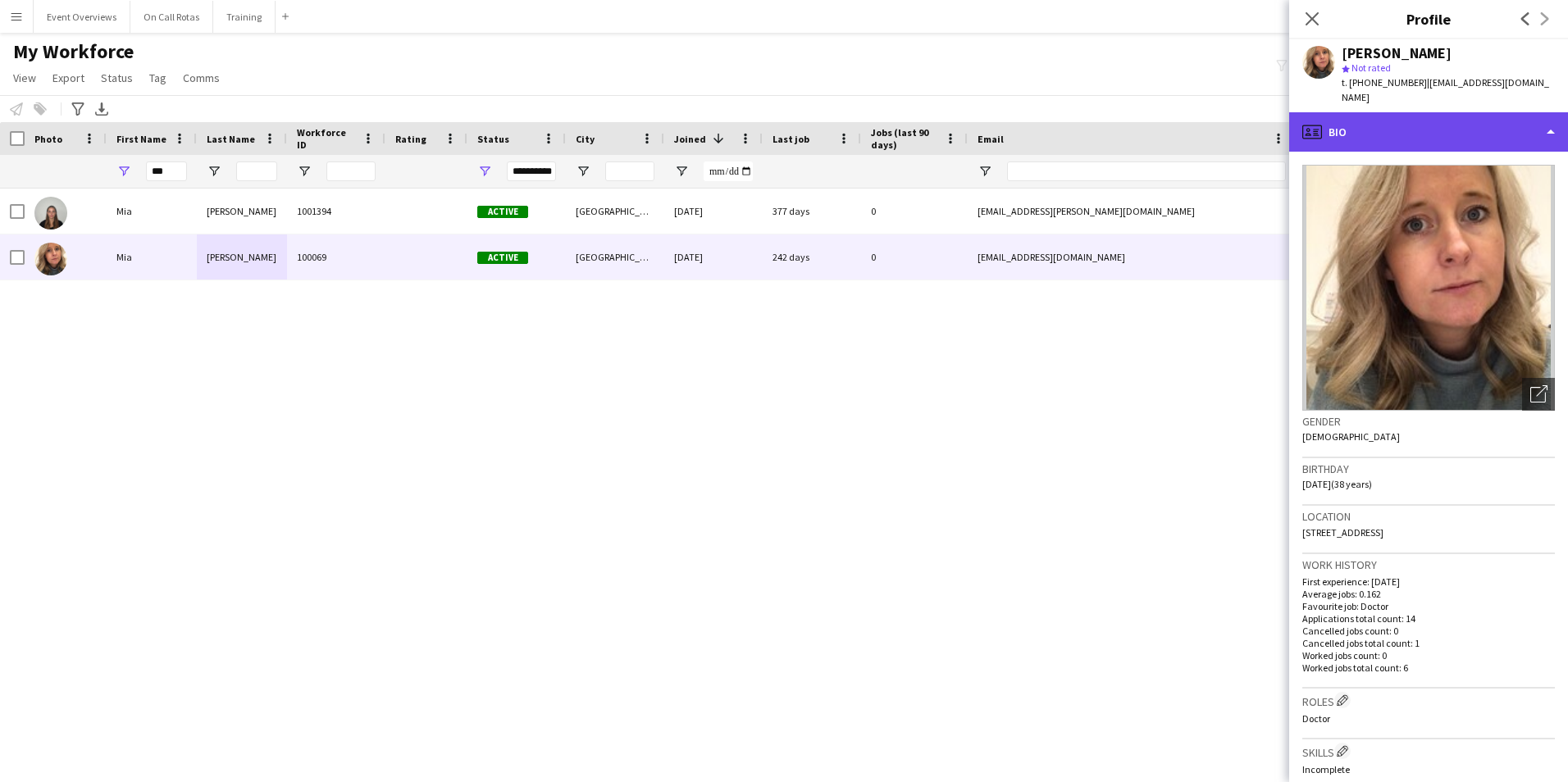
click at [1427, 128] on div "profile Bio" at bounding box center [1428, 132] width 279 height 39
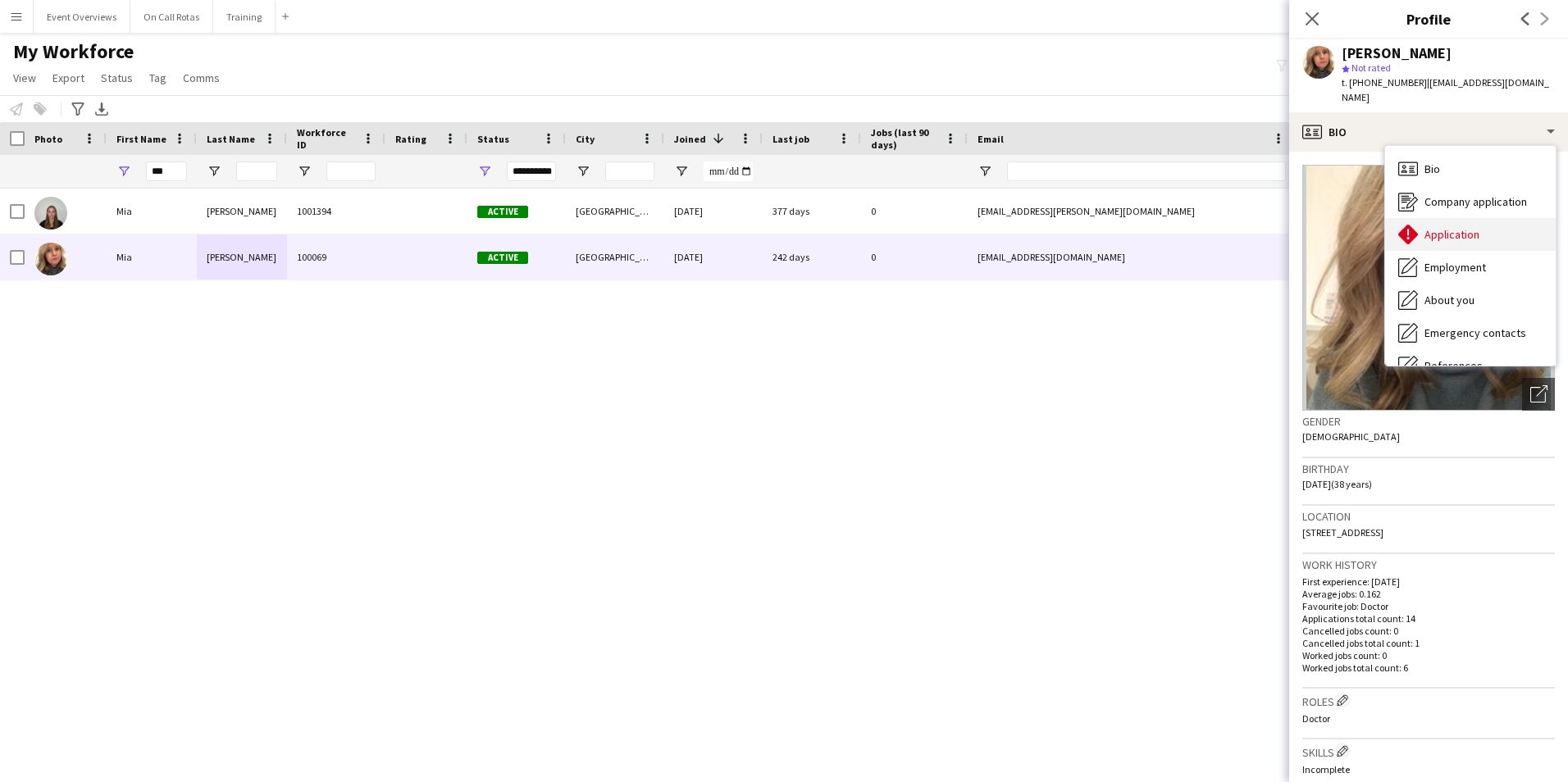
click at [1429, 227] on span "Application" at bounding box center [1451, 234] width 55 height 15
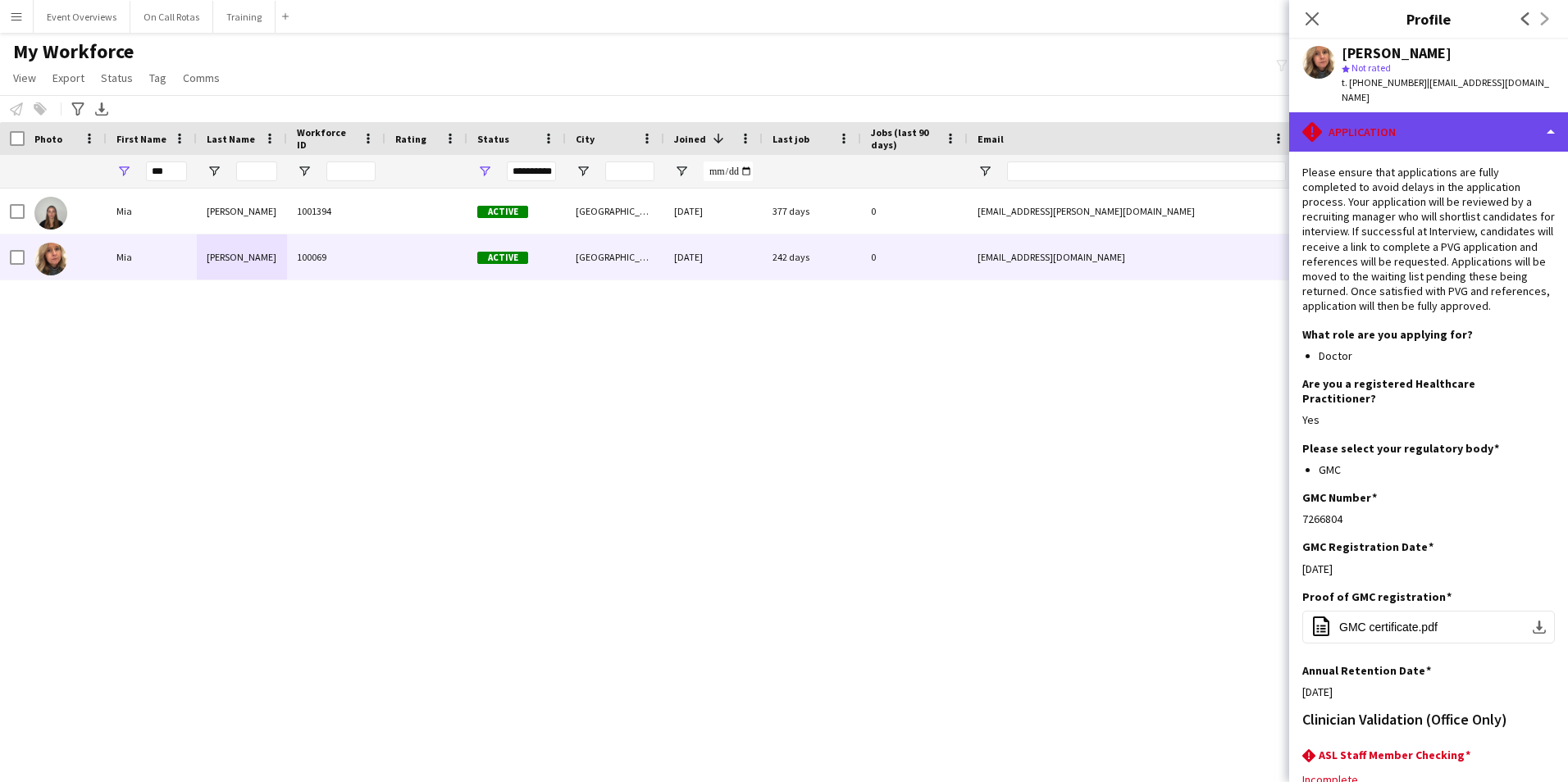
click at [1433, 112] on div "rhombus-alert Application" at bounding box center [1428, 132] width 279 height 39
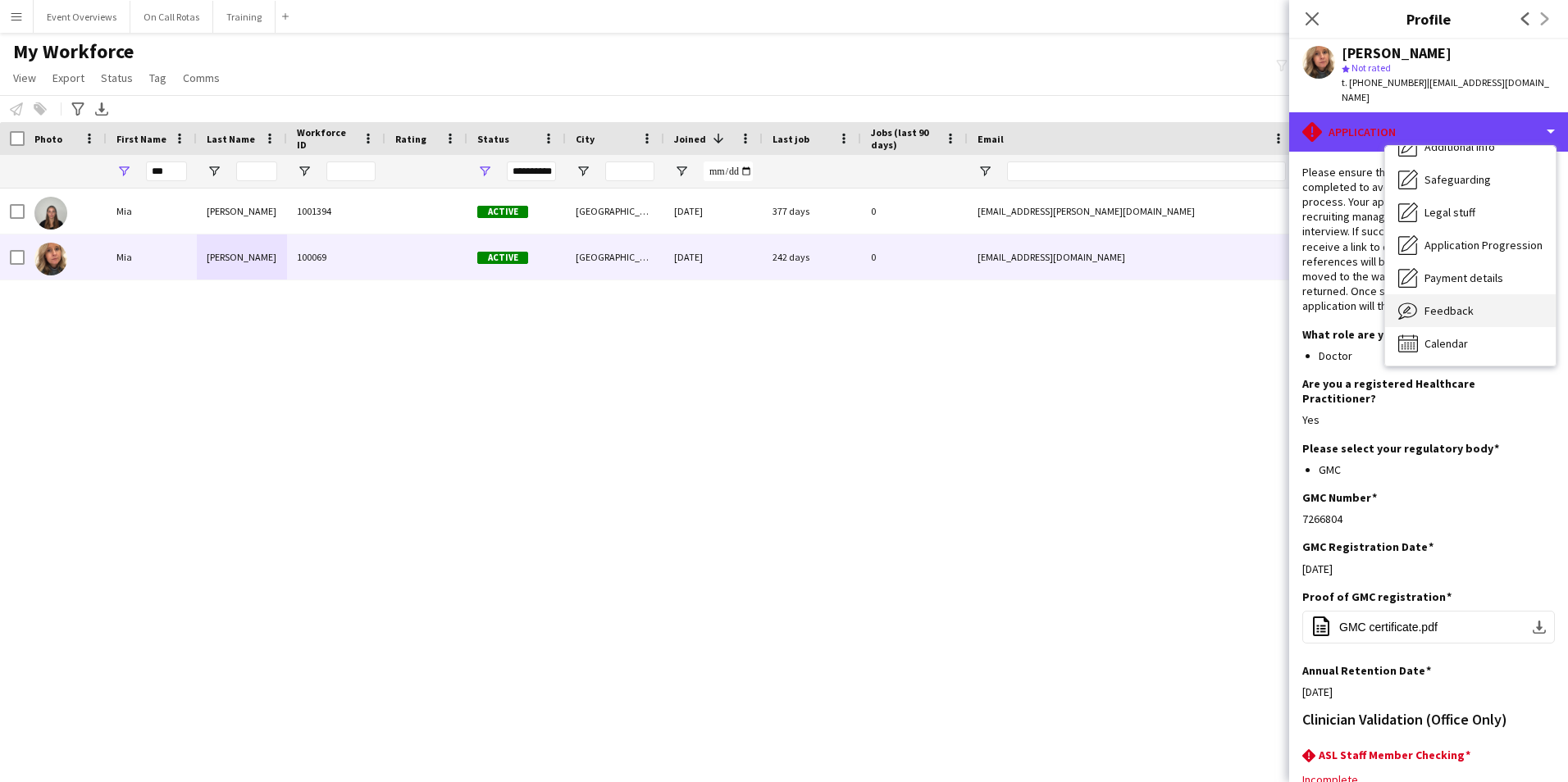
scroll to position [286, 0]
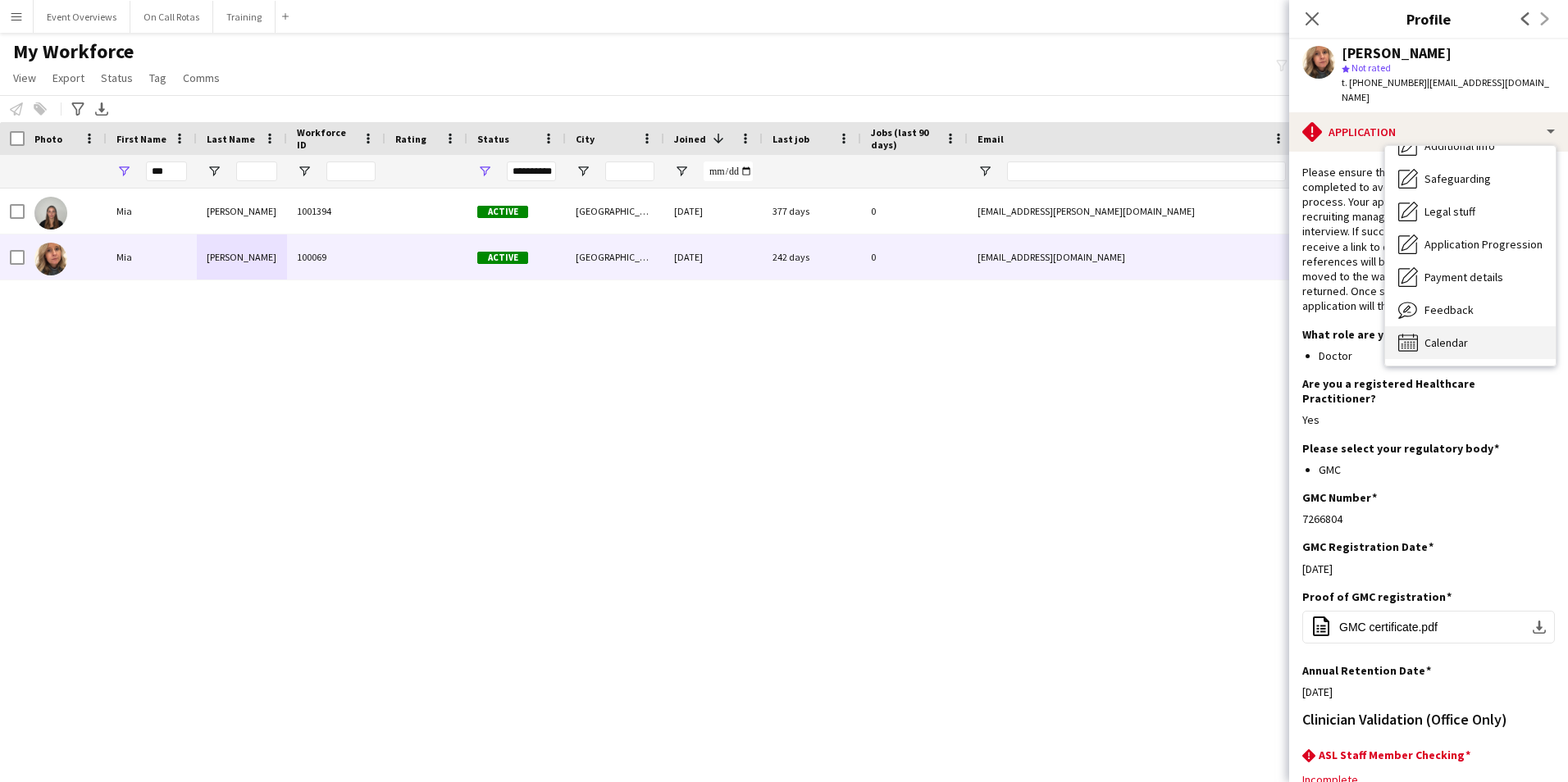
click at [1444, 335] on span "Calendar" at bounding box center [1445, 343] width 43 height 15
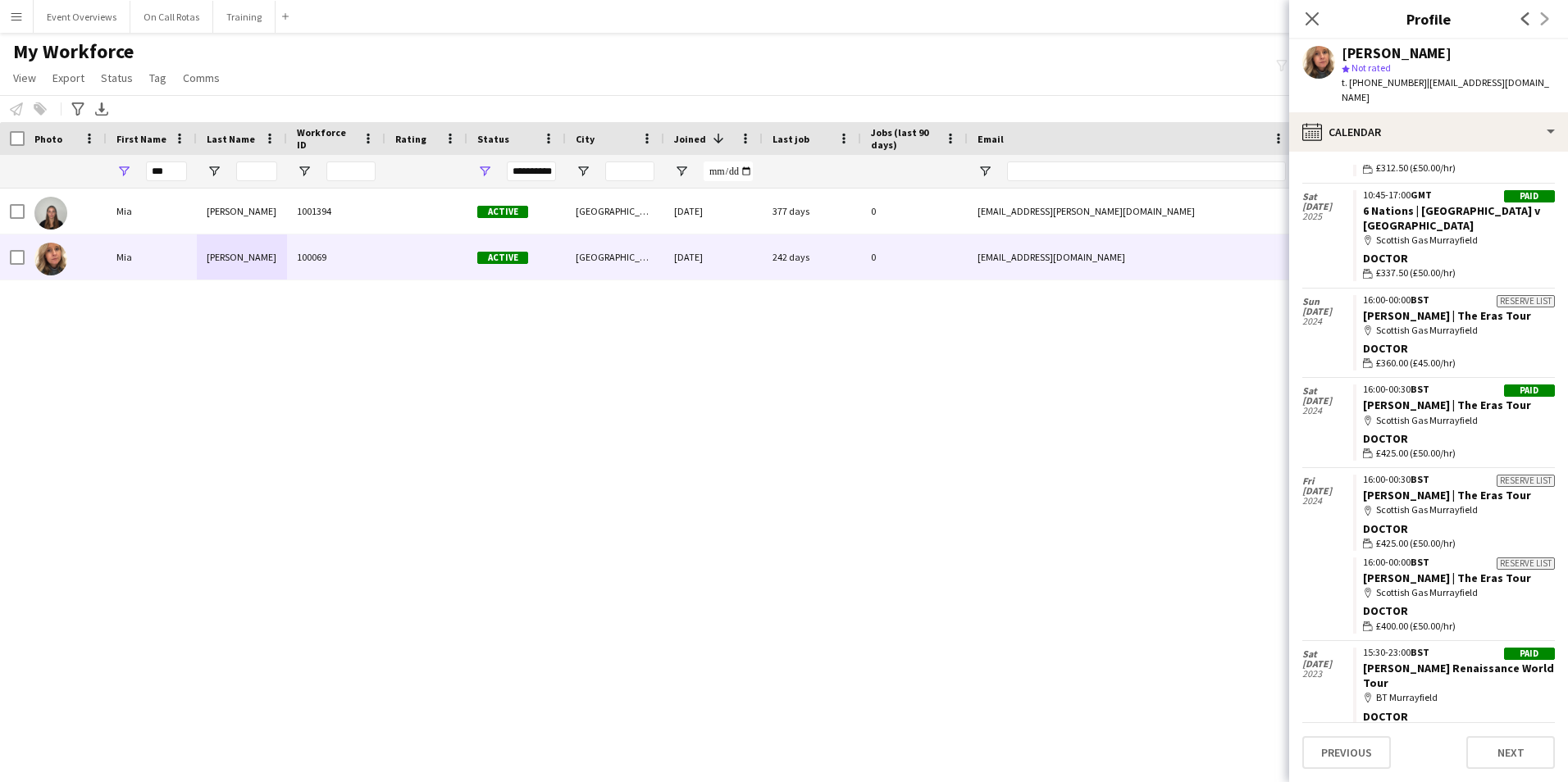
scroll to position [0, 0]
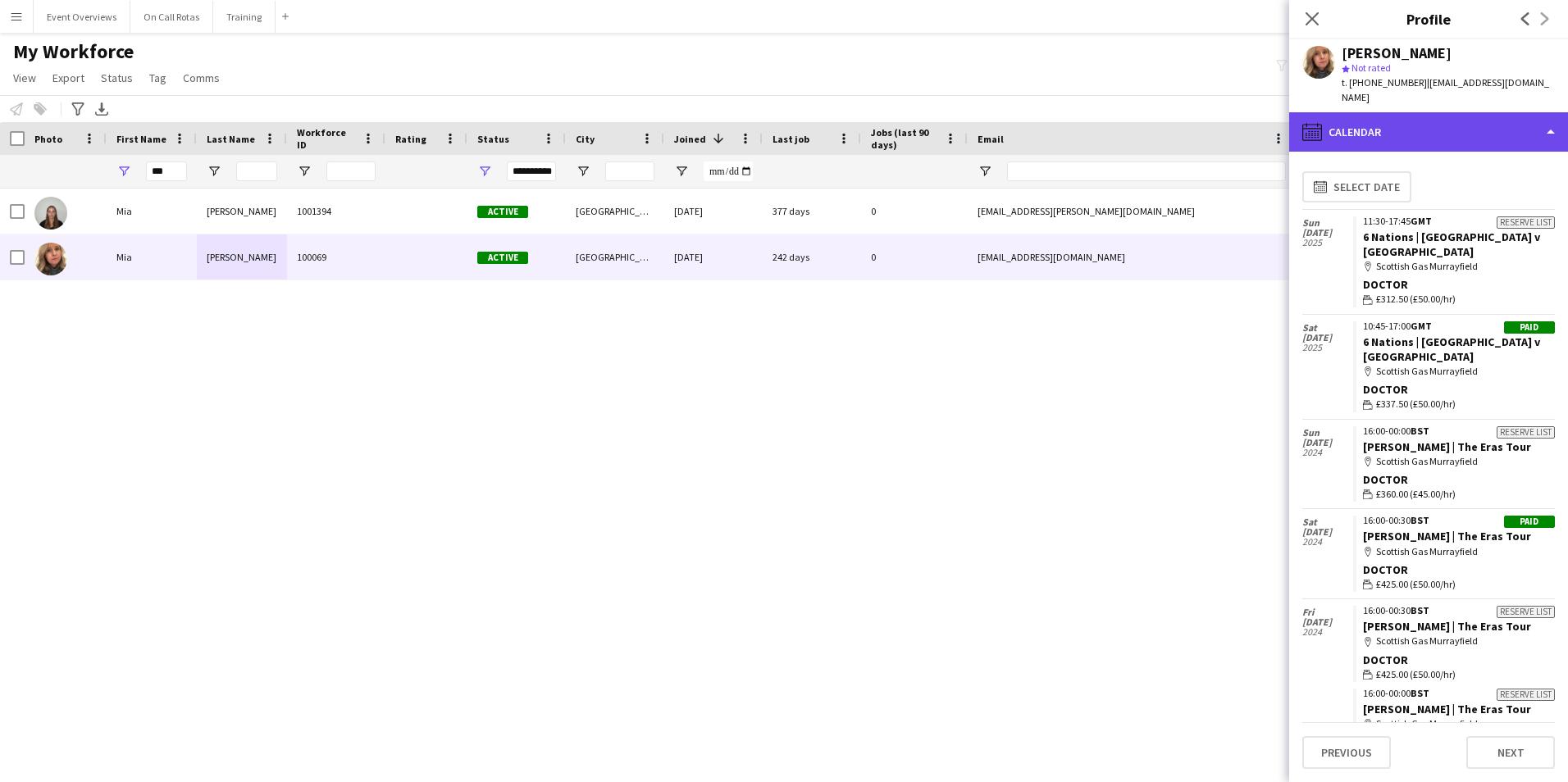
click at [1437, 134] on div "calendar-full Calendar" at bounding box center [1428, 132] width 279 height 39
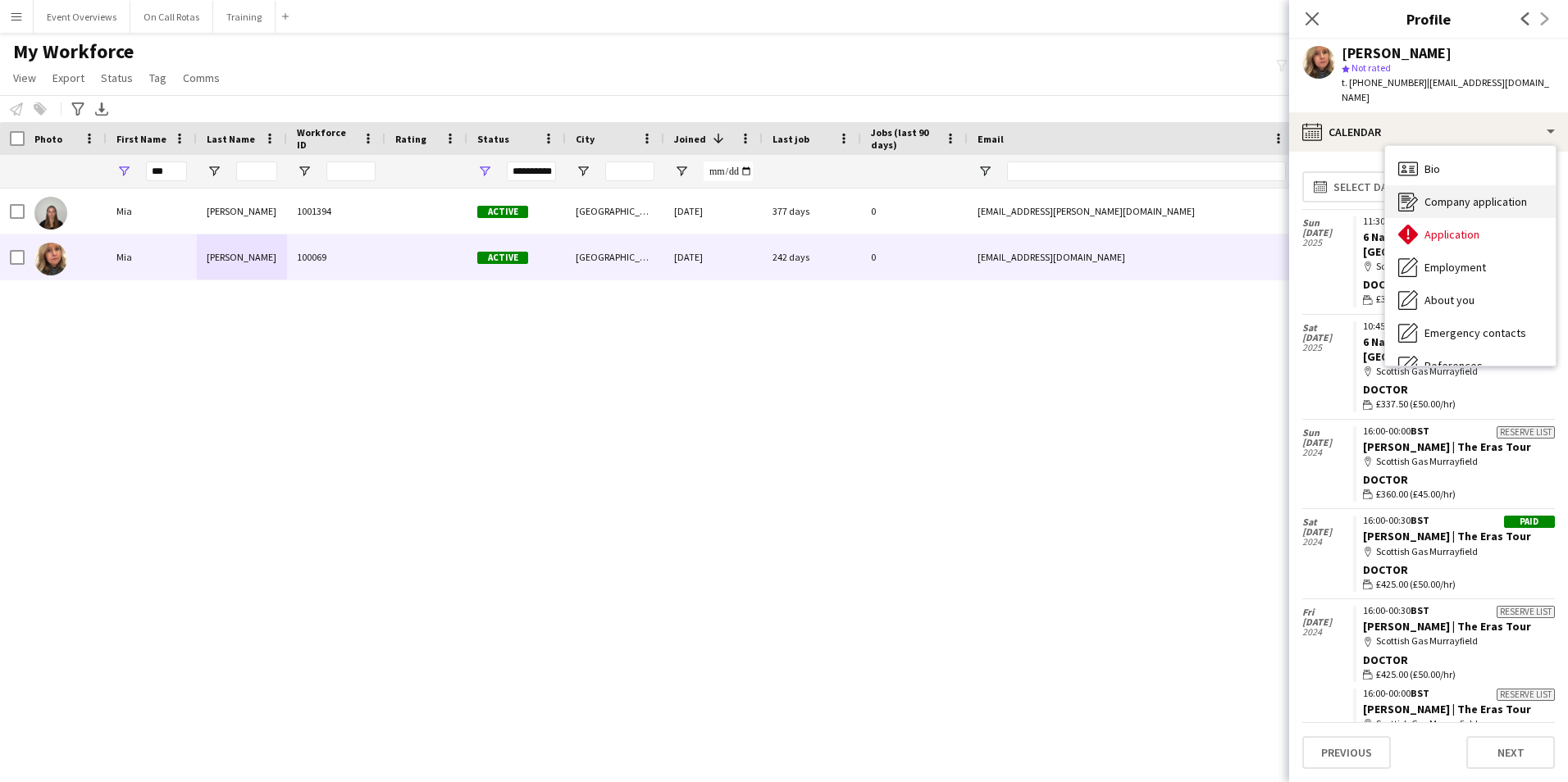
click at [1446, 201] on div "Company application Company application" at bounding box center [1470, 201] width 170 height 33
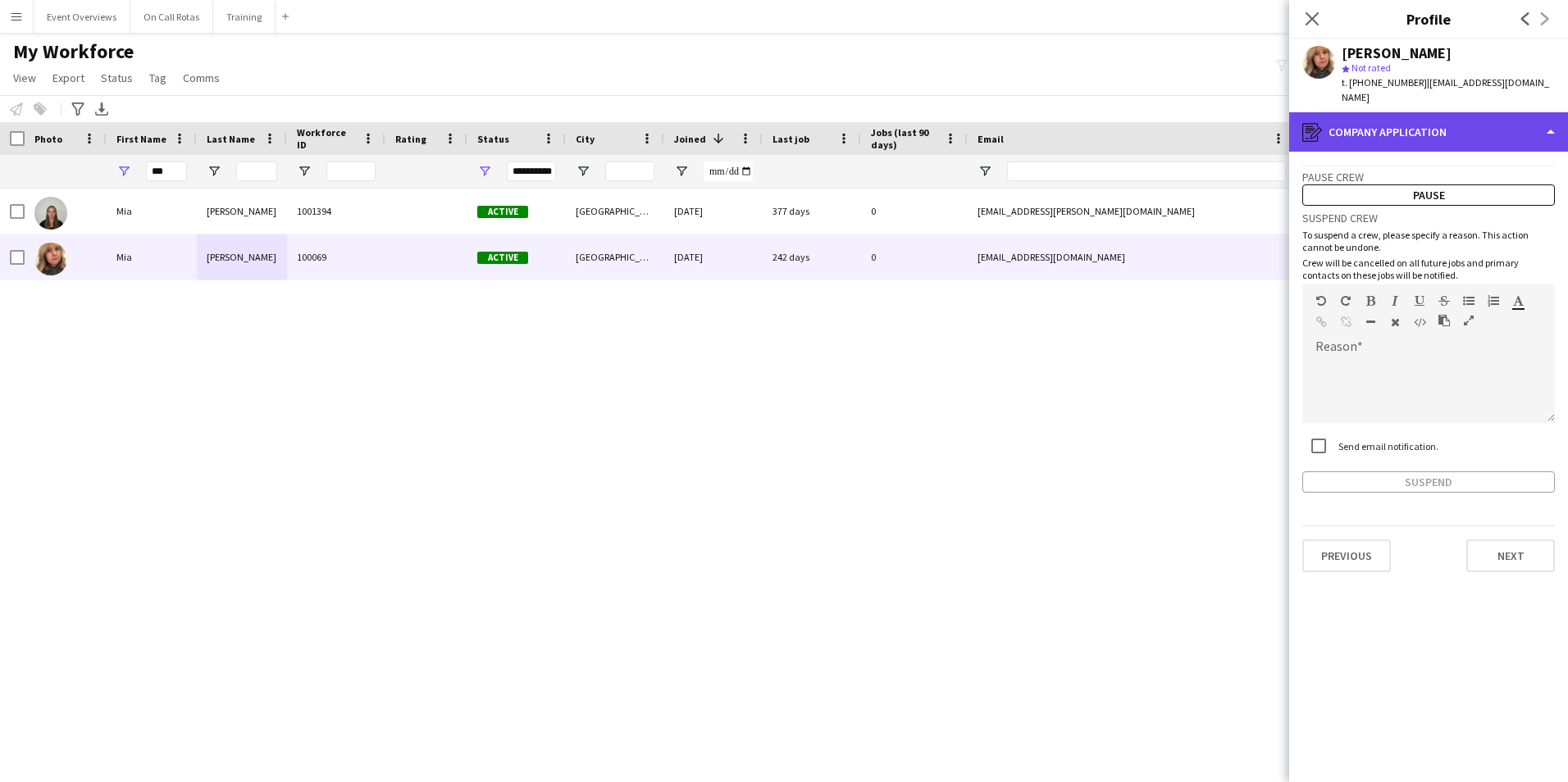
click at [1390, 112] on div "register Company application" at bounding box center [1428, 132] width 279 height 39
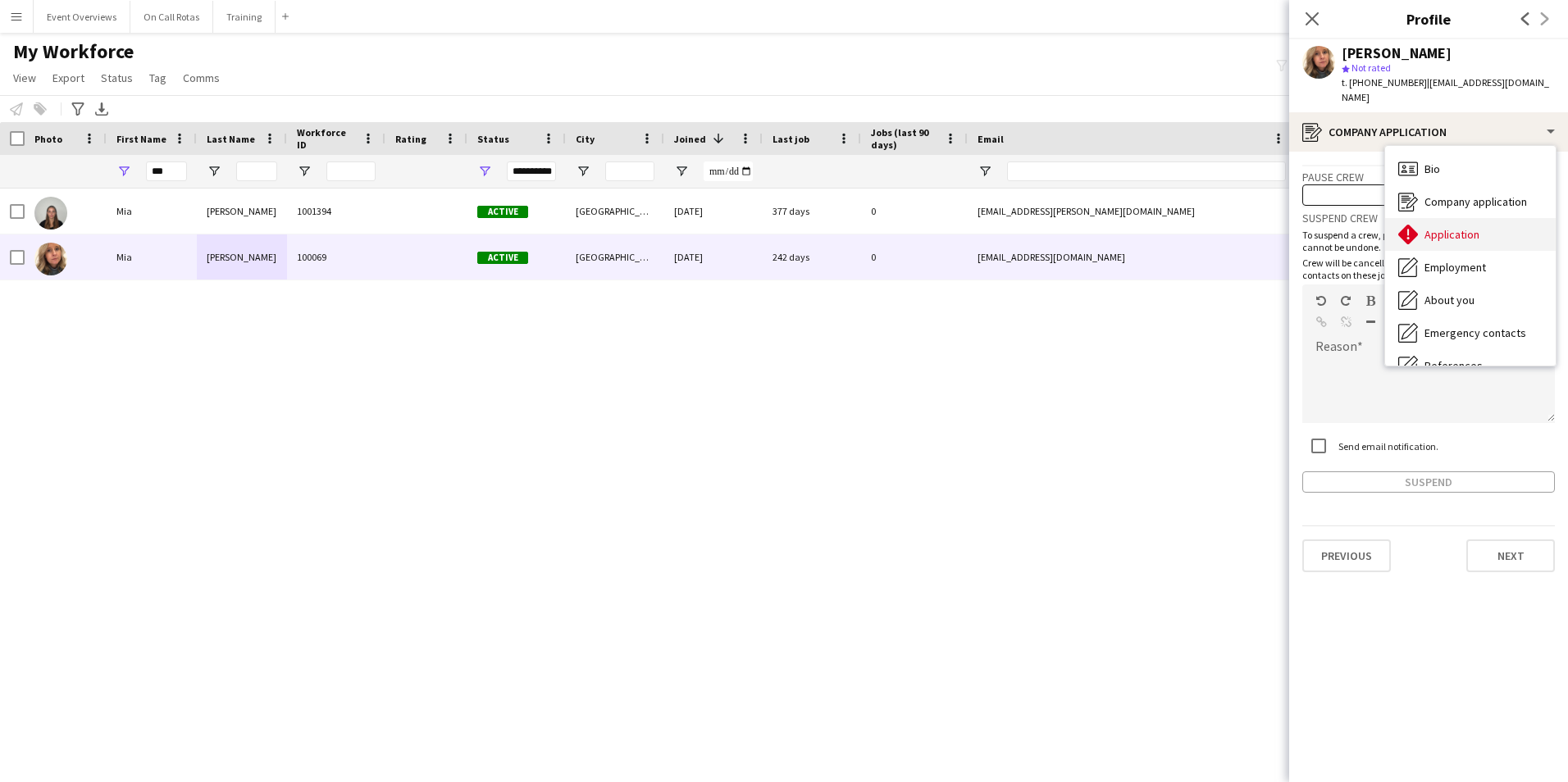
click at [1456, 227] on div "Application Application" at bounding box center [1470, 234] width 170 height 33
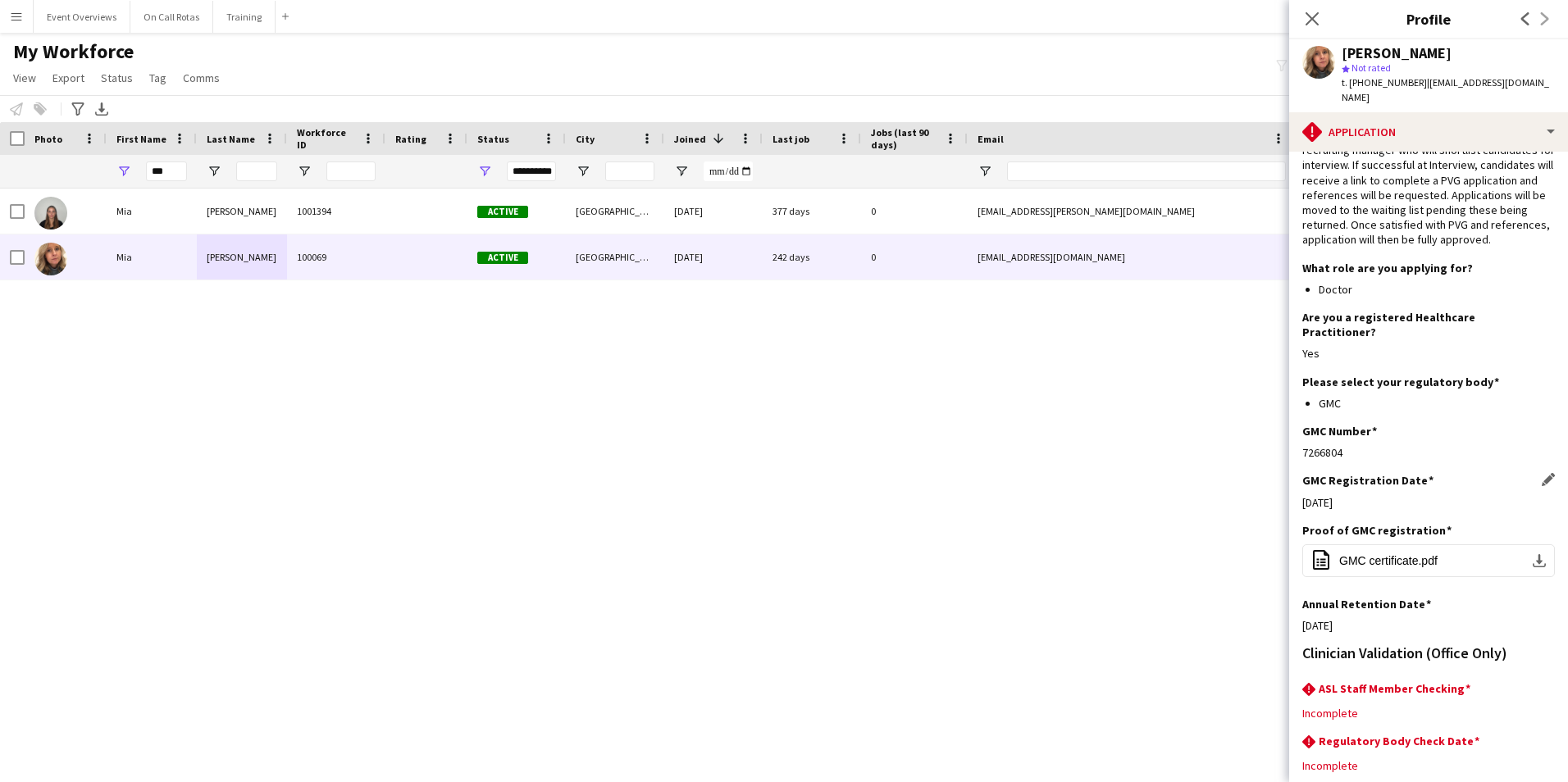
scroll to position [134, 0]
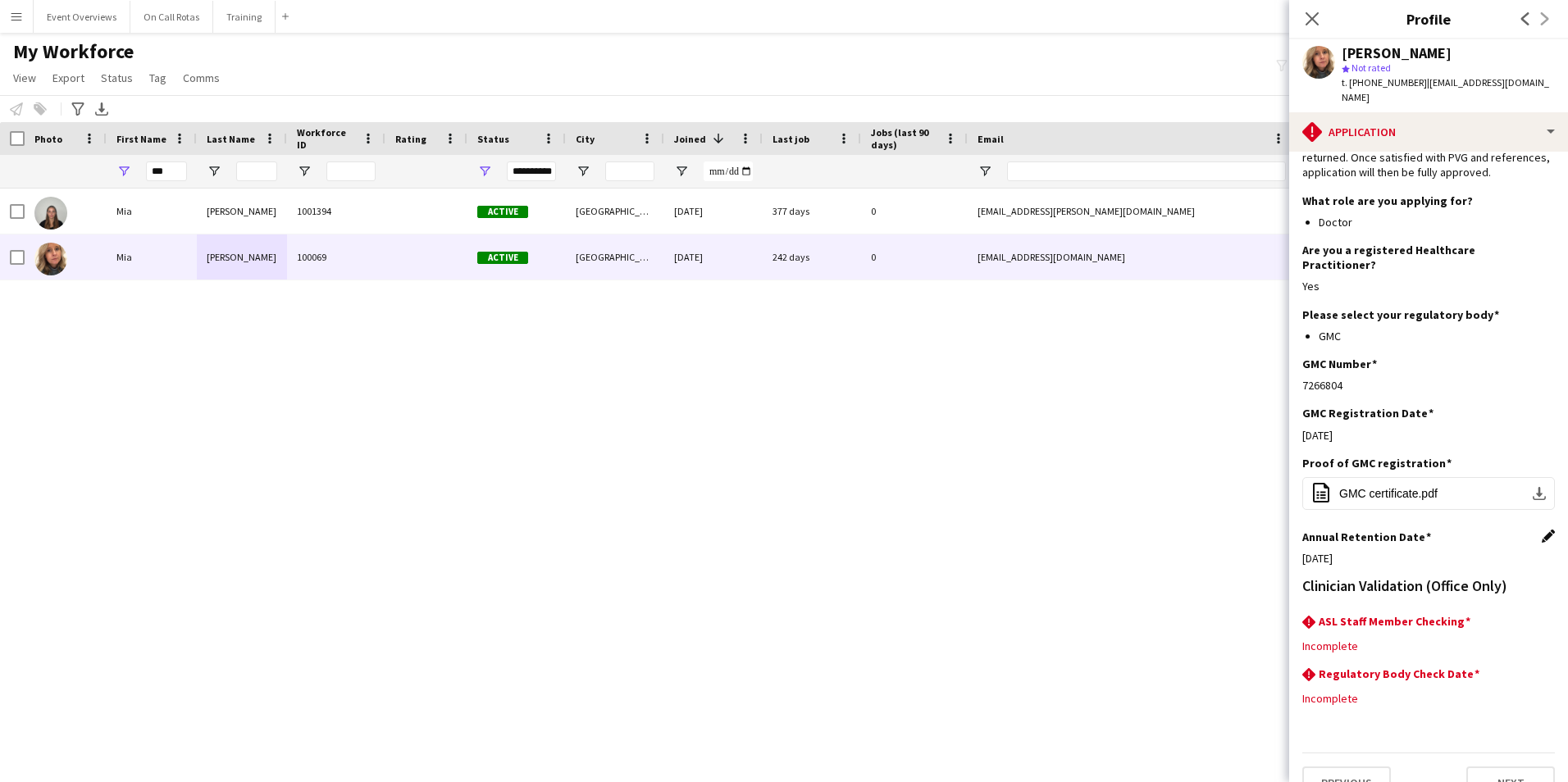
click at [1542, 529] on app-icon "Edit this field" at bounding box center [1548, 536] width 13 height 13
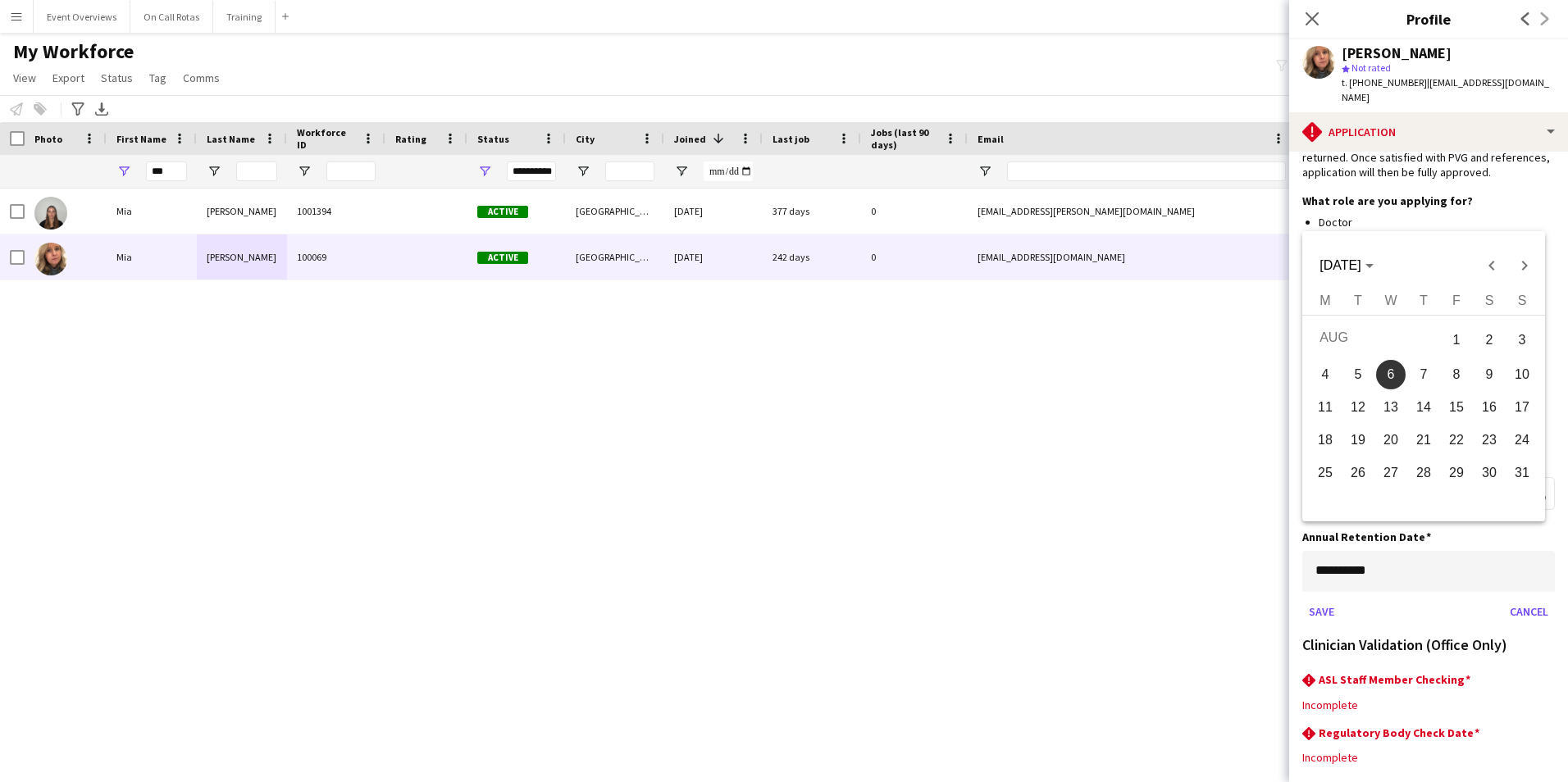
click at [1406, 554] on body "Menu Boards Boards Boards All jobs Status Workforce Workforce My Workforce Recr…" at bounding box center [784, 391] width 1568 height 782
click at [1344, 264] on span "AUG 2025" at bounding box center [1339, 265] width 41 height 14
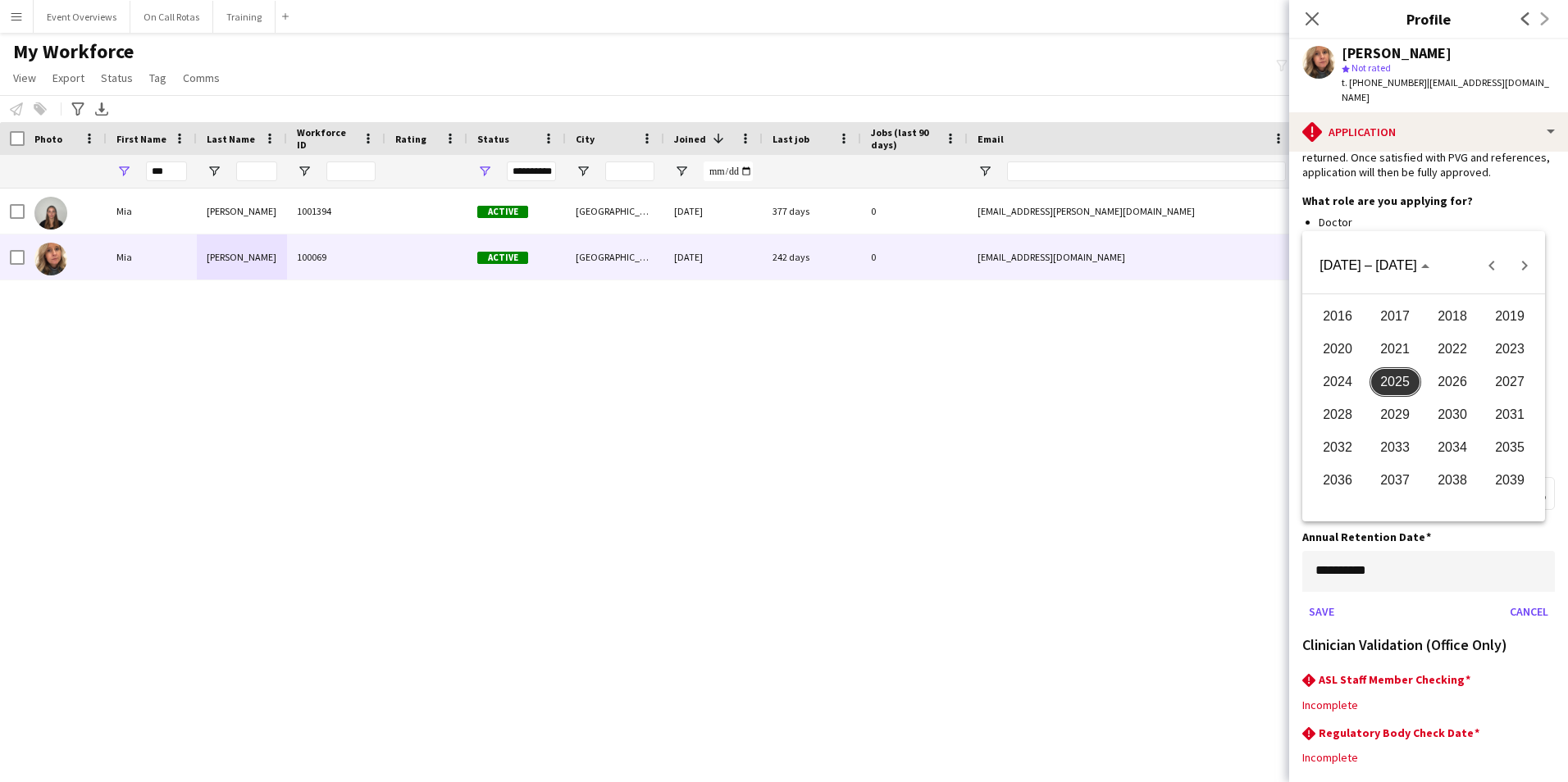
click at [1464, 376] on span "2026" at bounding box center [1452, 382] width 52 height 30
click at [1519, 388] on span "AUG" at bounding box center [1509, 382] width 52 height 30
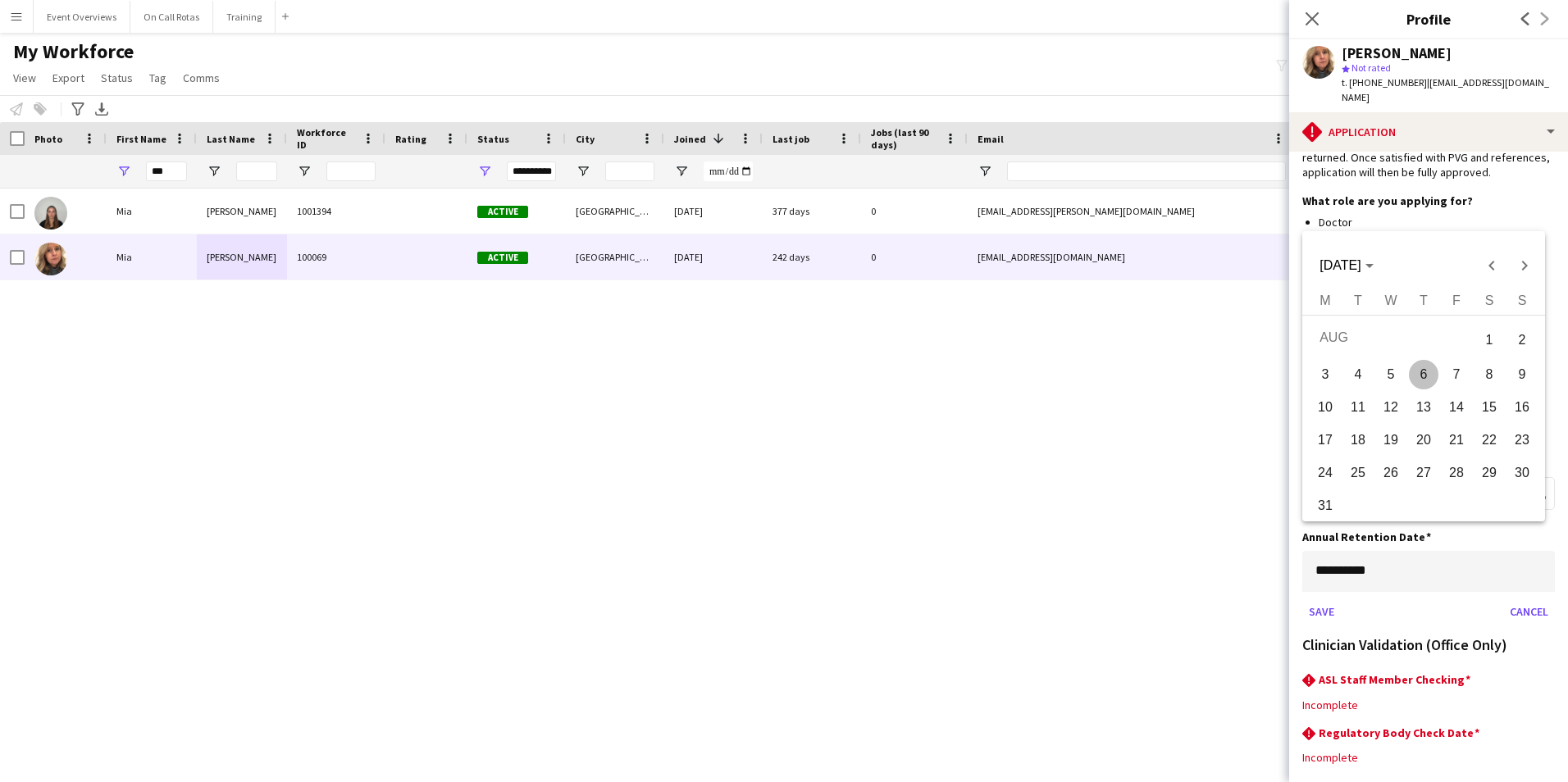
click at [1464, 378] on span "7" at bounding box center [1457, 375] width 30 height 30
type input "**********"
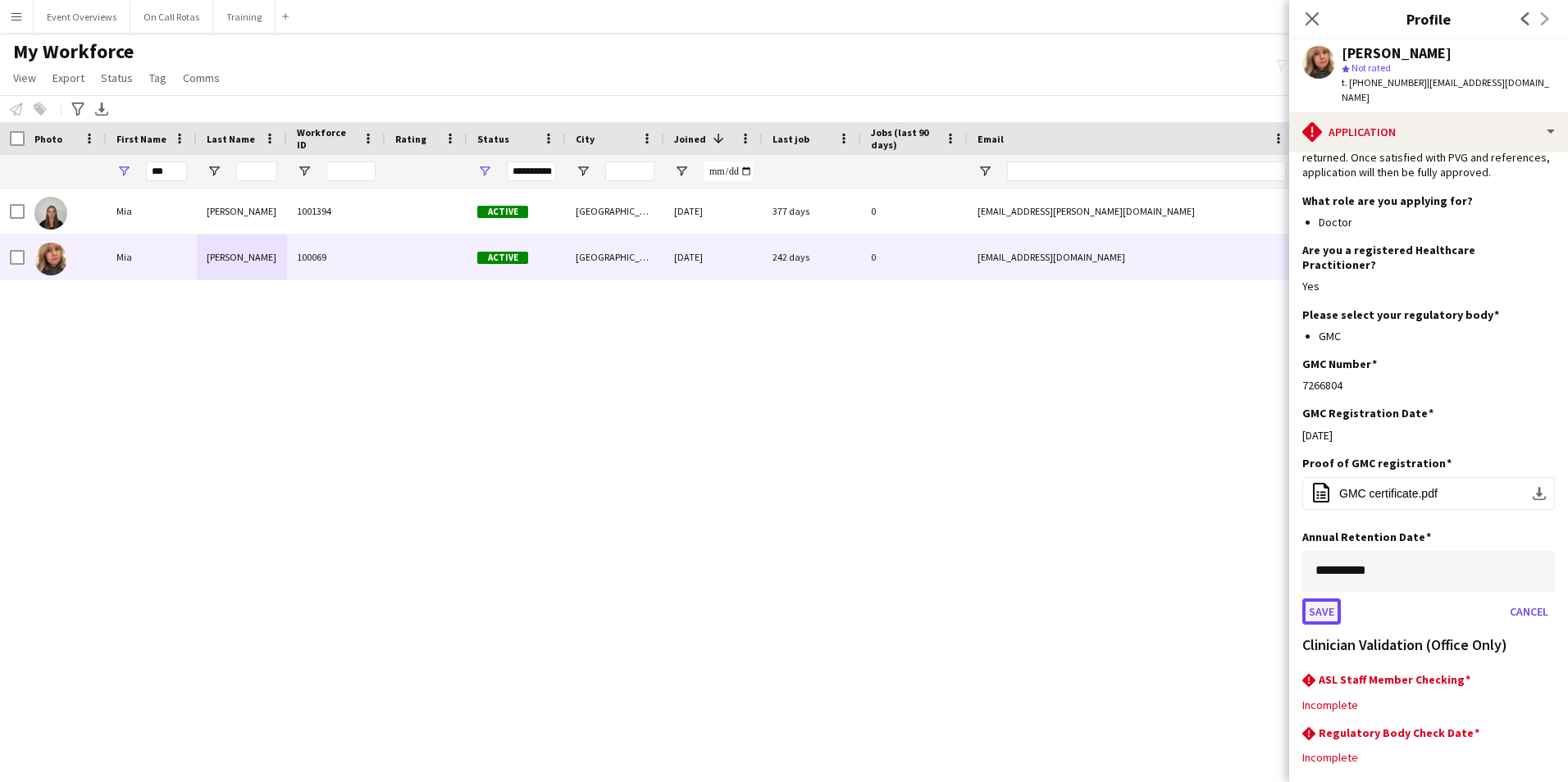
click at [1318, 598] on button "Save" at bounding box center [1321, 612] width 38 height 26
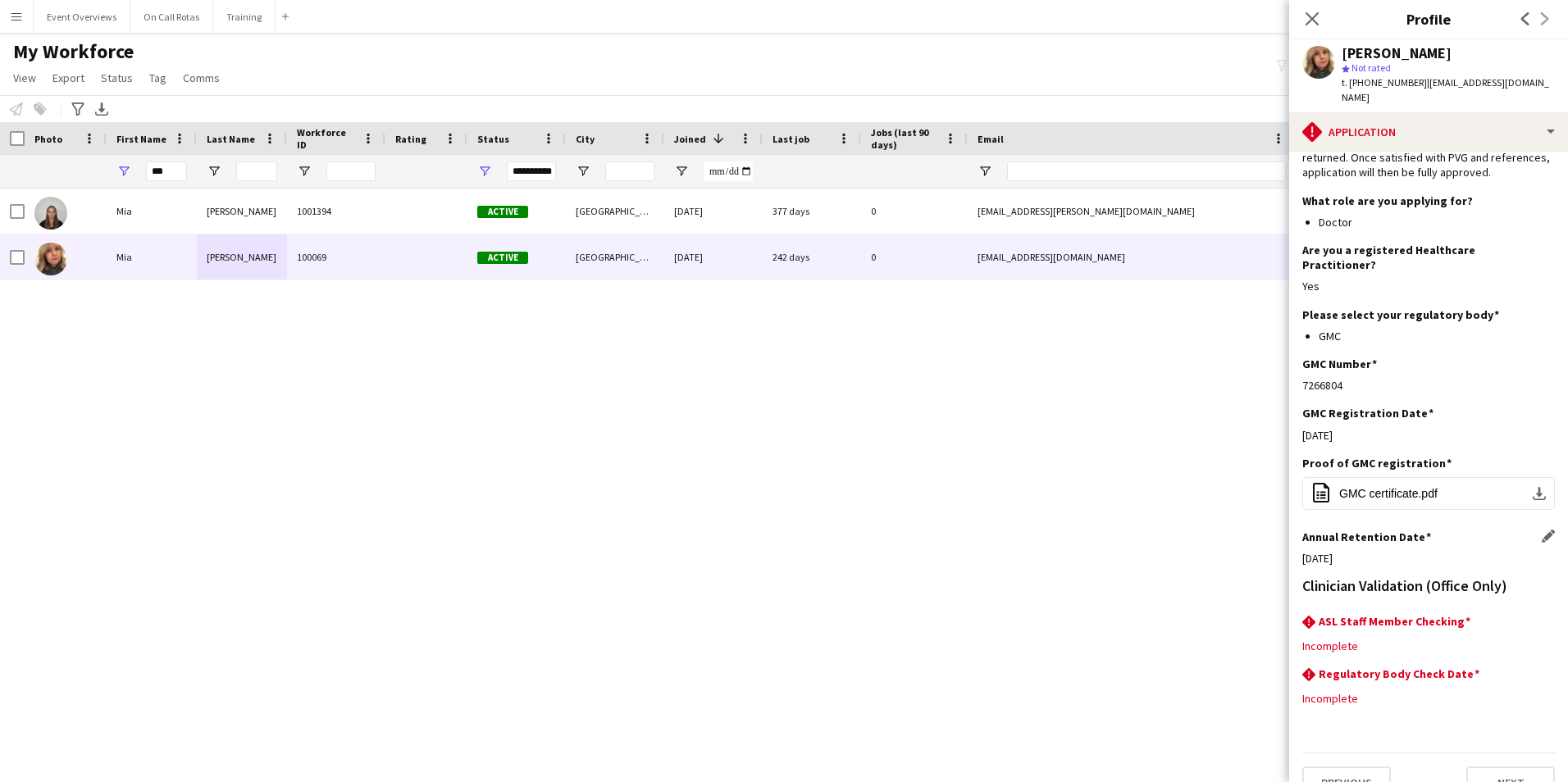
click at [1544, 592] on app-section-data-types "Please ensure that applications are fully completed to avoid delays in the appl…" at bounding box center [1428, 466] width 279 height 630
click at [1542, 614] on app-icon "Edit this field" at bounding box center [1548, 621] width 13 height 13
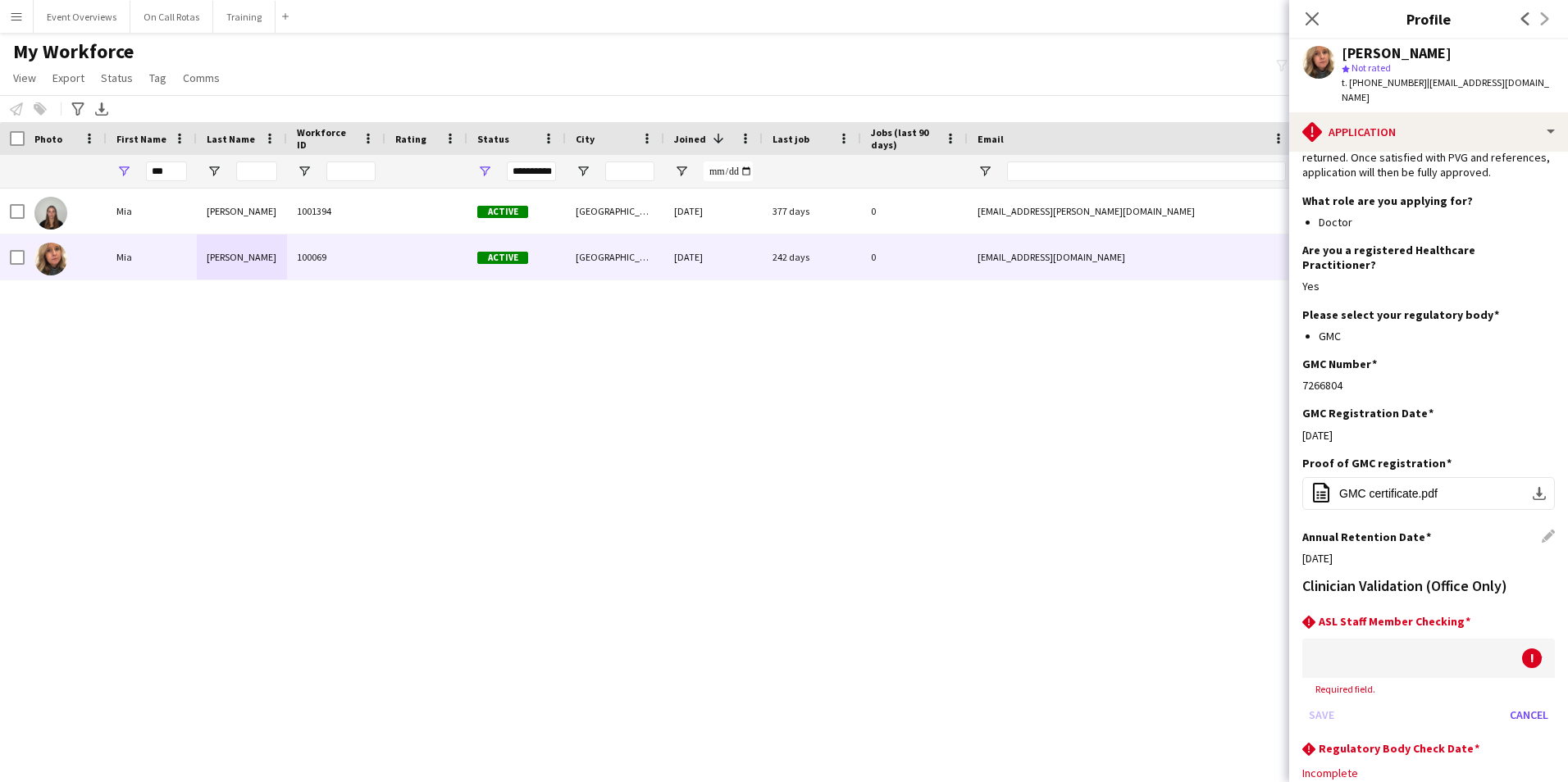
click at [1436, 639] on div at bounding box center [1412, 658] width 220 height 39
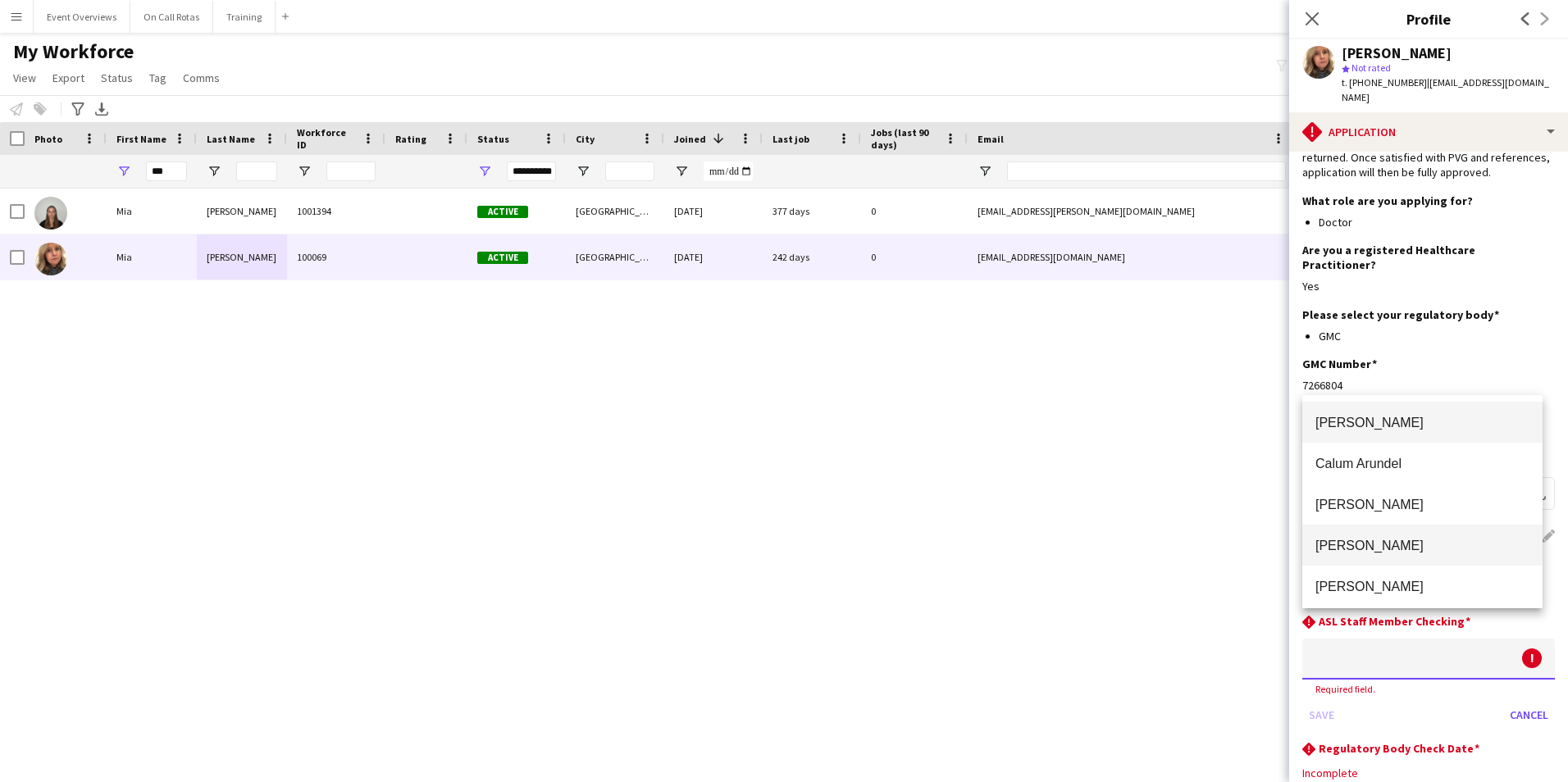
click at [1370, 539] on span "Aimee Freeland" at bounding box center [1422, 545] width 214 height 16
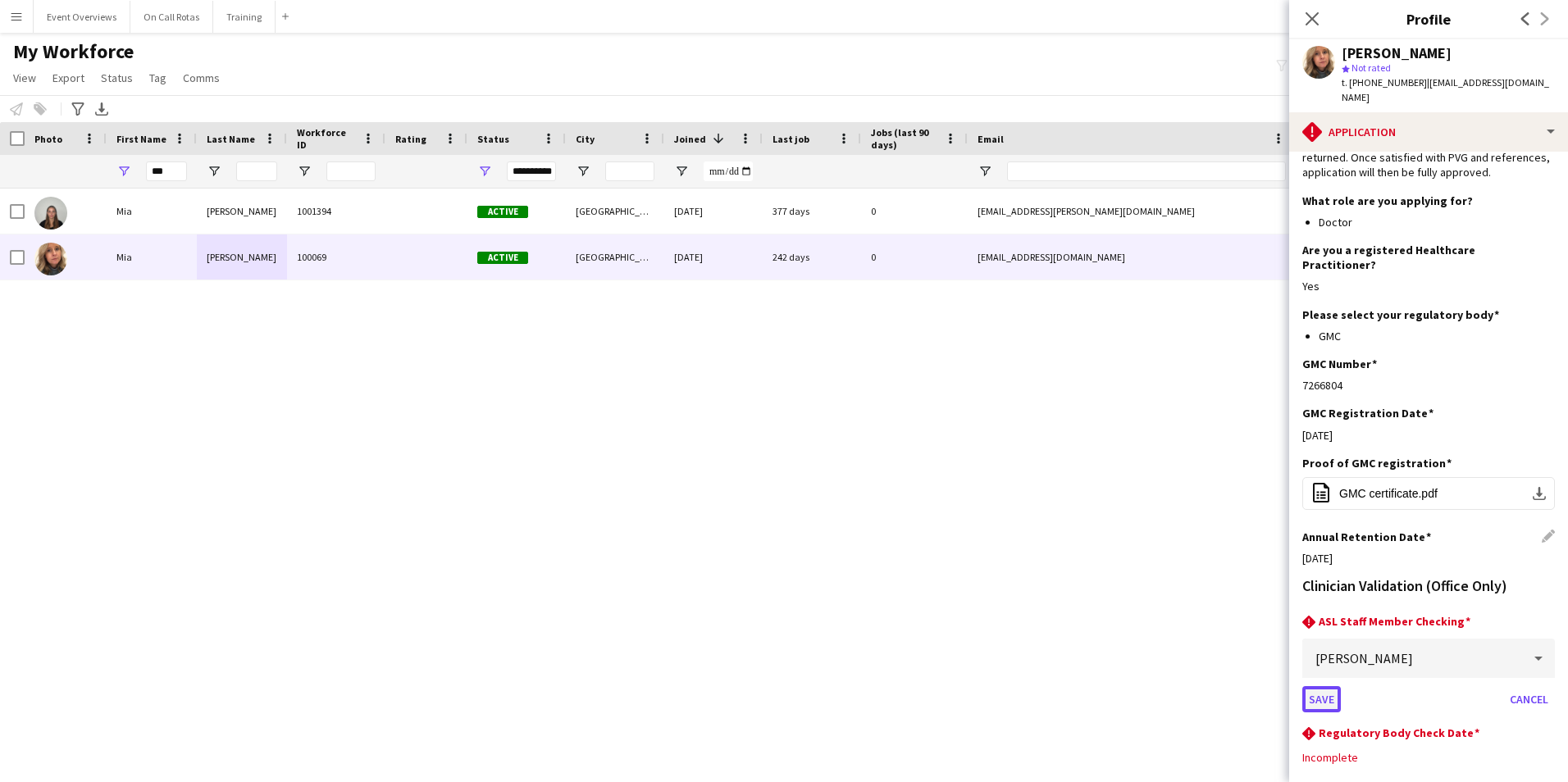
click at [1320, 686] on button "Save" at bounding box center [1321, 700] width 38 height 26
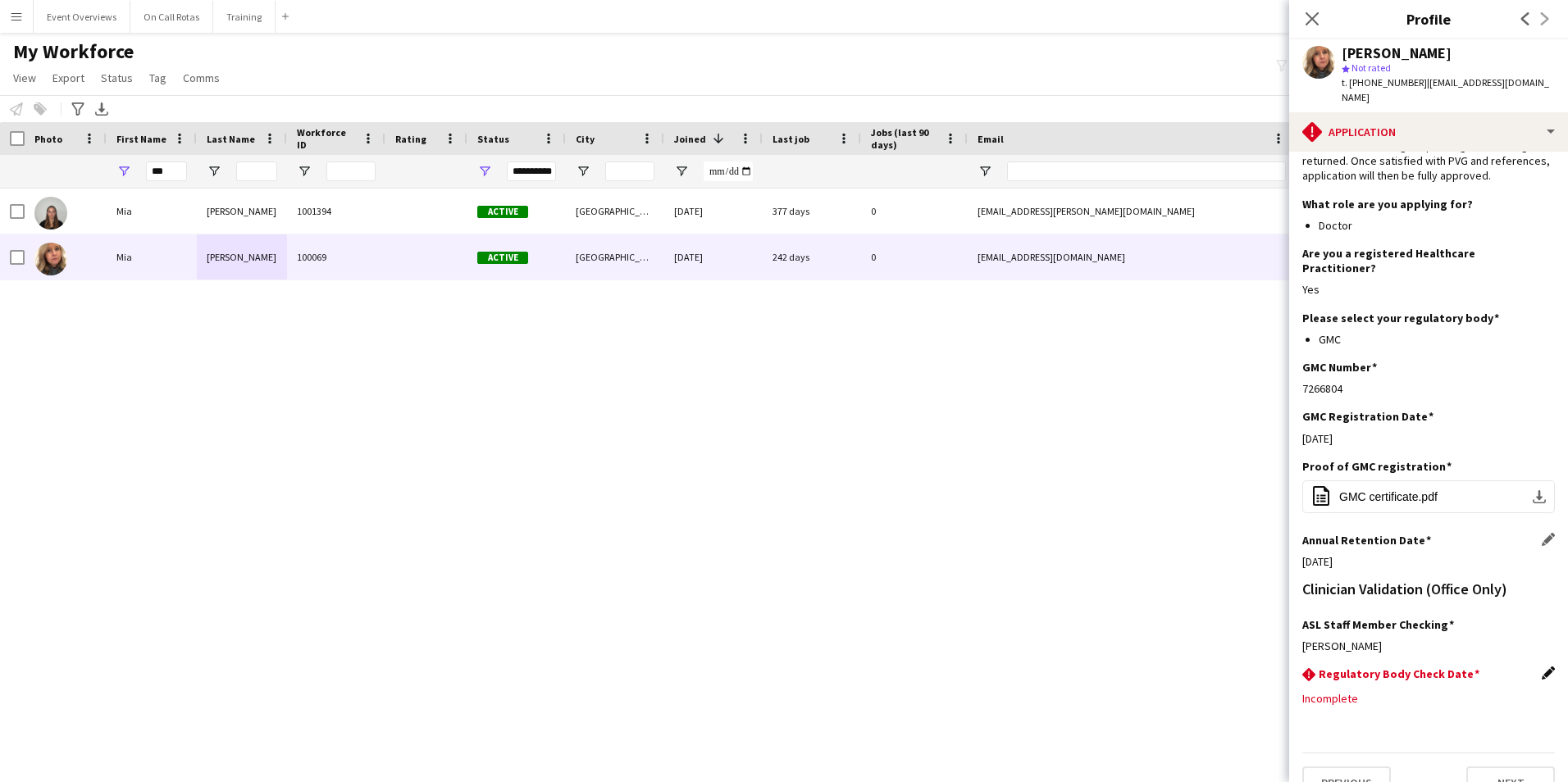
click at [1542, 667] on app-icon "Edit this field" at bounding box center [1548, 673] width 13 height 13
click at [1462, 686] on body "Menu Boards Boards Boards All jobs Status Workforce Workforce My Workforce Recr…" at bounding box center [784, 391] width 1568 height 782
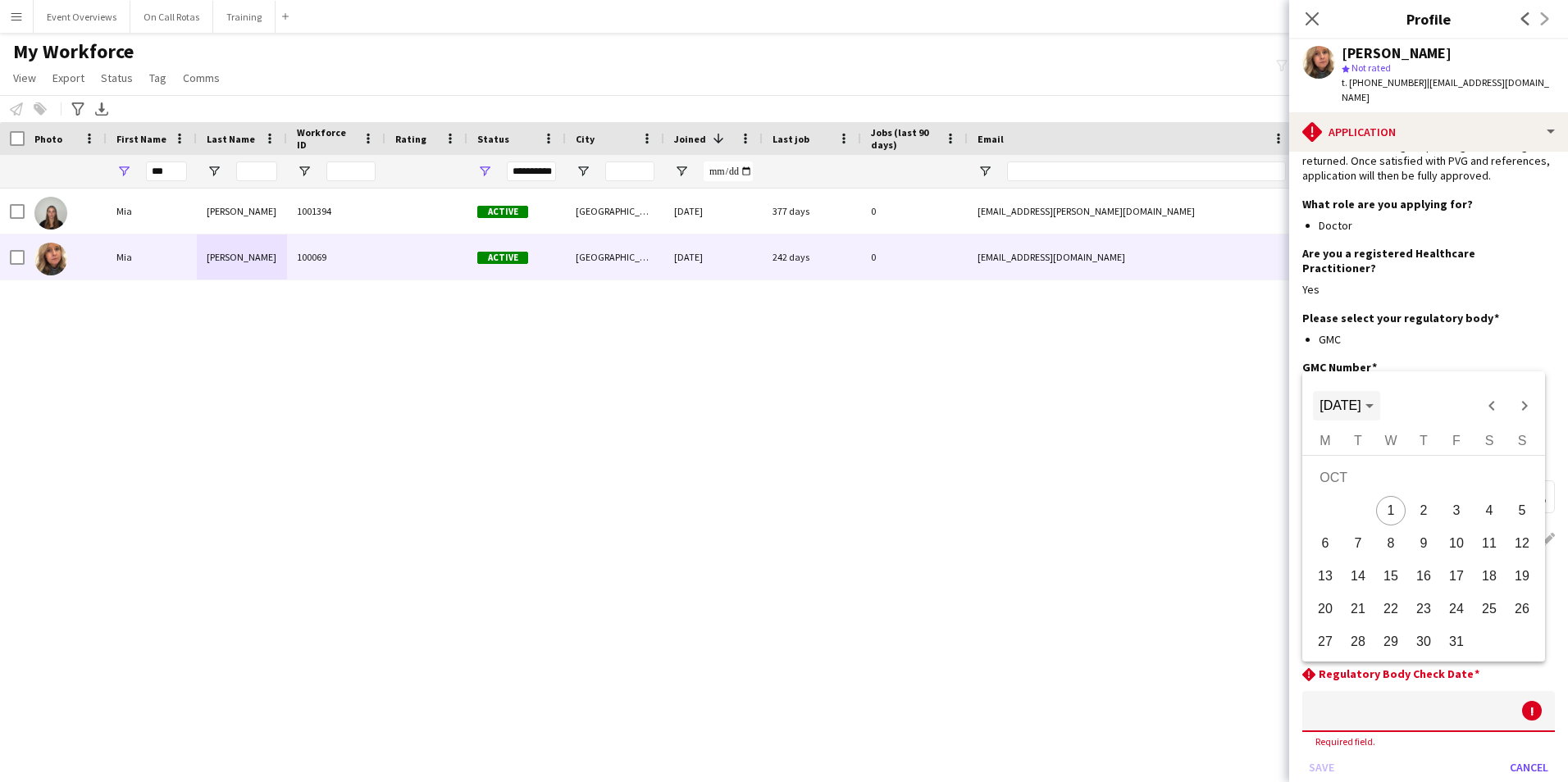
click at [1358, 400] on span "[DATE]" at bounding box center [1339, 405] width 41 height 14
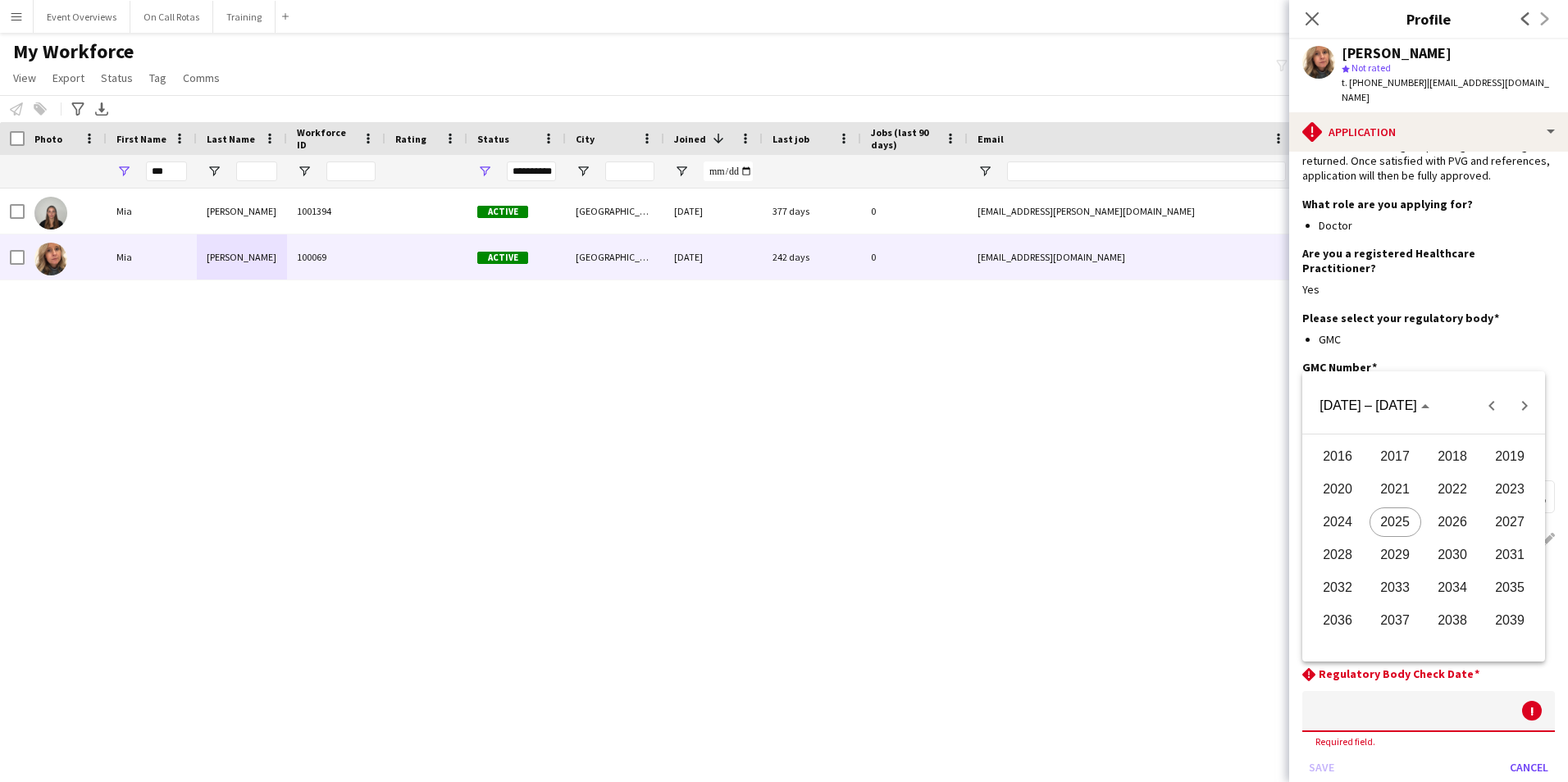
click at [1450, 509] on span "2026" at bounding box center [1452, 523] width 52 height 30
click at [1493, 522] on span "AUG" at bounding box center [1509, 523] width 52 height 30
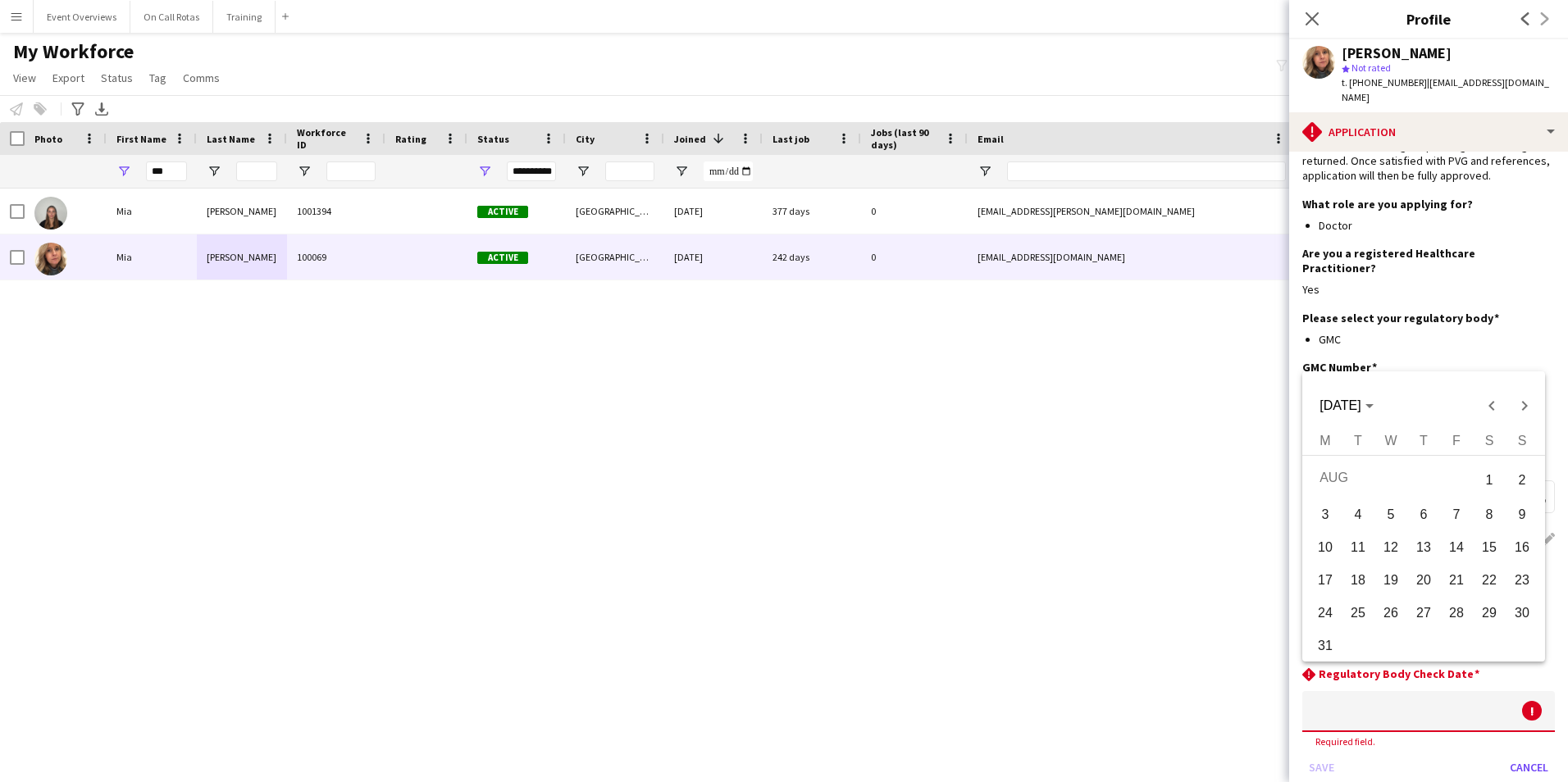
click at [1462, 516] on span "7" at bounding box center [1457, 515] width 30 height 30
type input "**********"
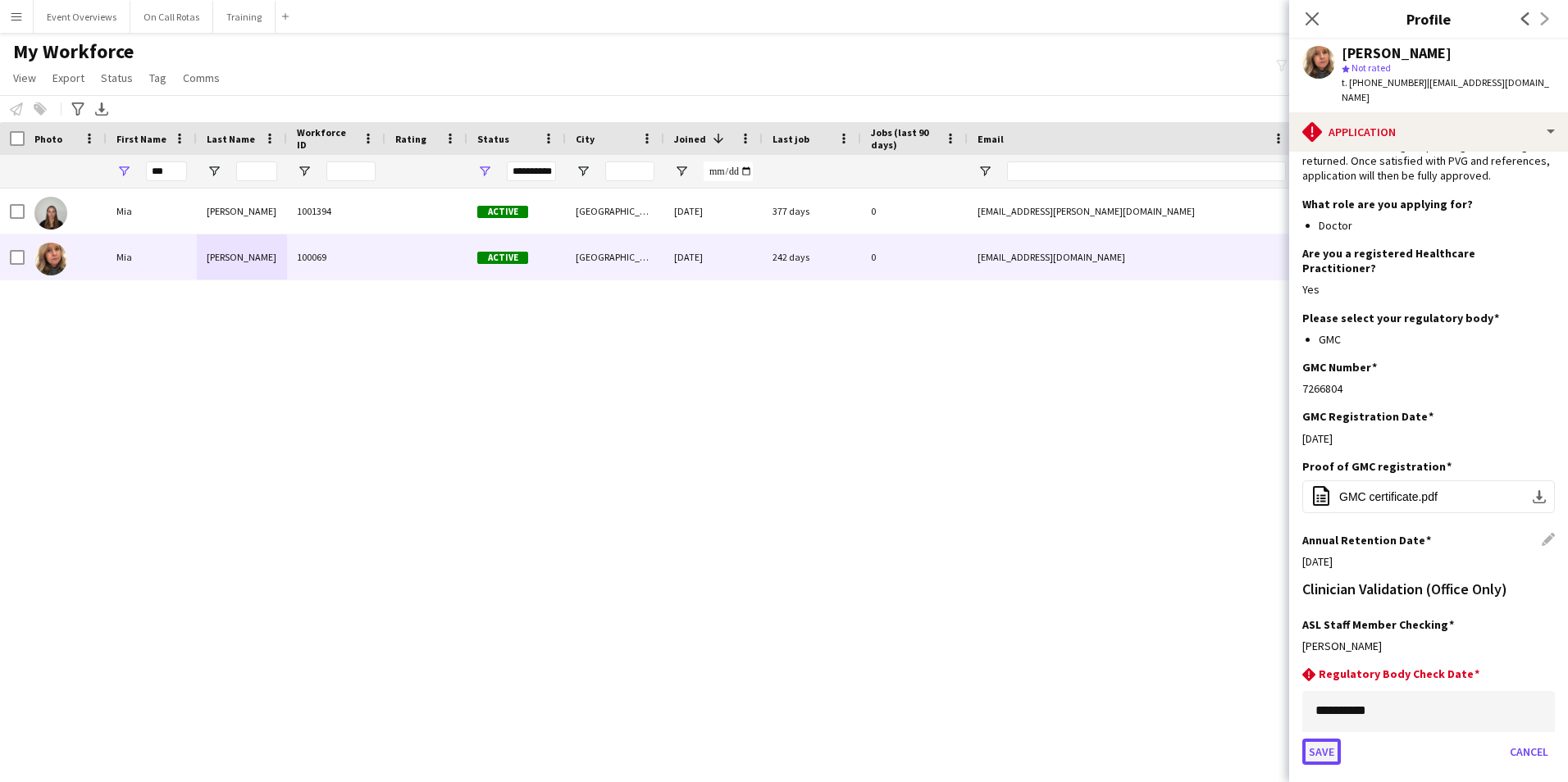
click at [1324, 739] on button "Save" at bounding box center [1321, 752] width 38 height 26
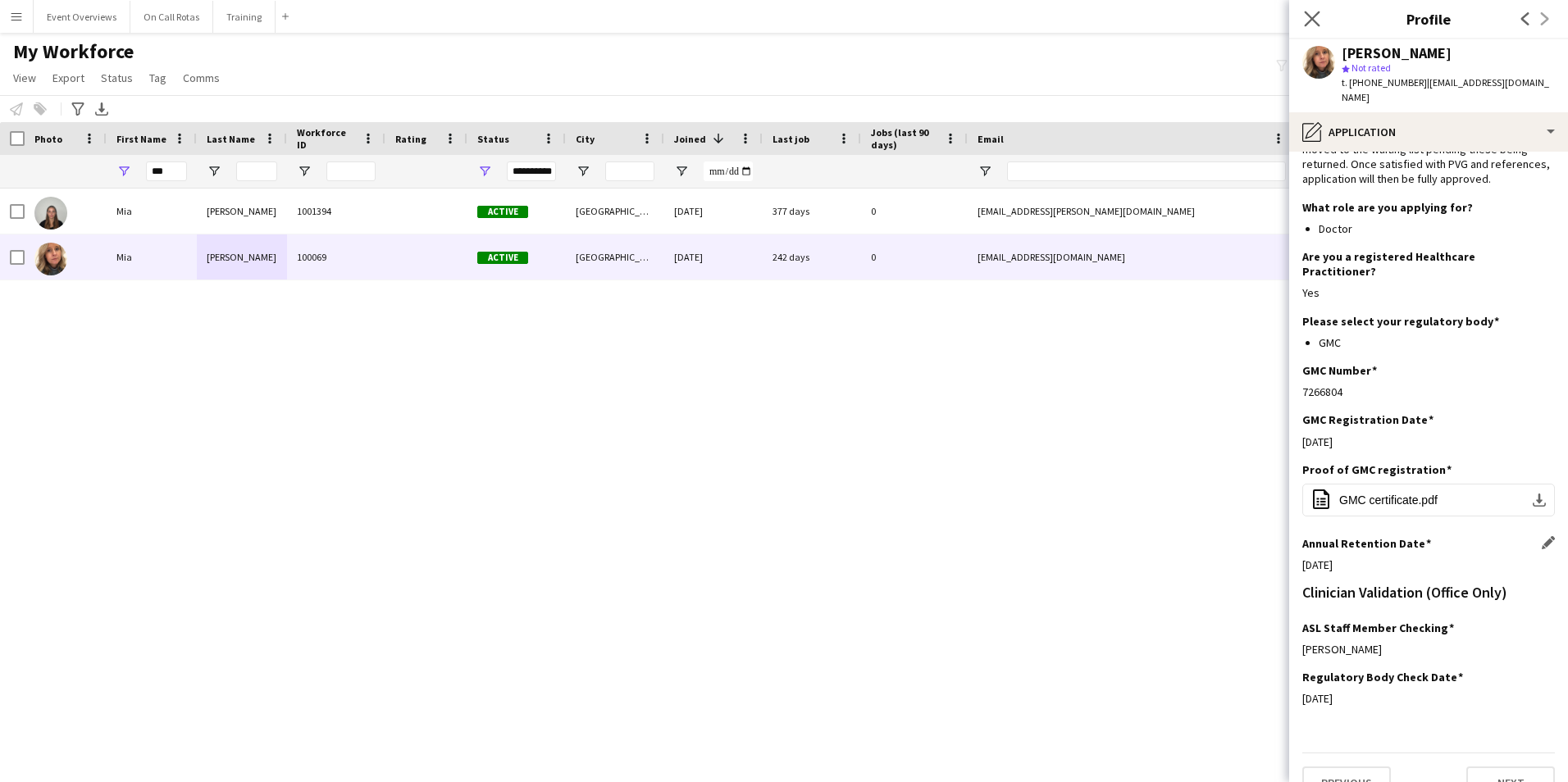
click at [1317, 27] on app-icon "Close pop-in" at bounding box center [1311, 19] width 23 height 23
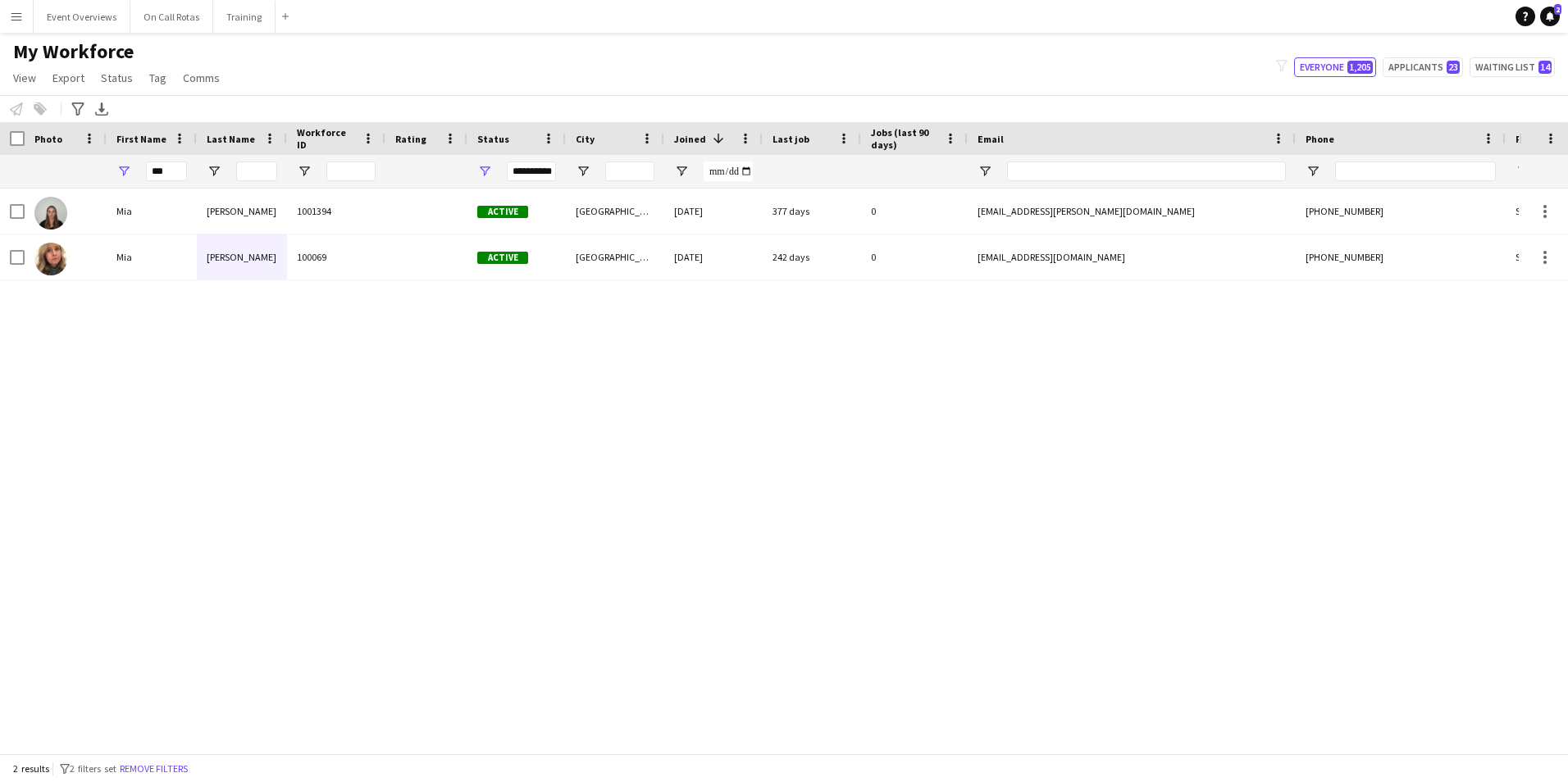
drag, startPoint x: 187, startPoint y: 174, endPoint x: 72, endPoint y: 179, distance: 115.1
click at [72, 179] on div "**********" at bounding box center [889, 170] width 1778 height 33
drag, startPoint x: 172, startPoint y: 172, endPoint x: 23, endPoint y: 183, distance: 149.4
click at [28, 181] on div "**********" at bounding box center [889, 170] width 1778 height 33
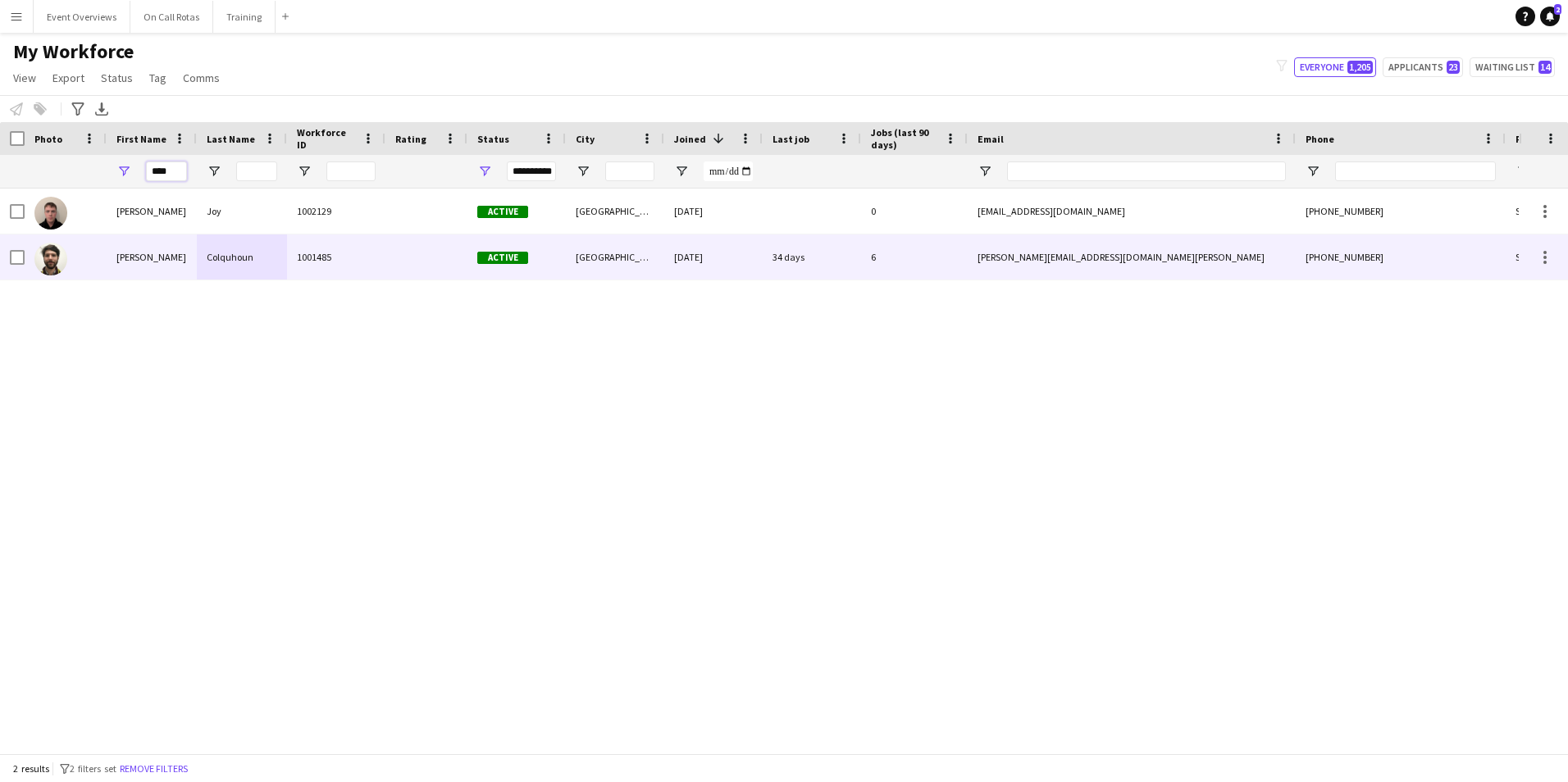
type input "****"
click at [283, 273] on div "Colquhoun" at bounding box center [242, 257] width 90 height 45
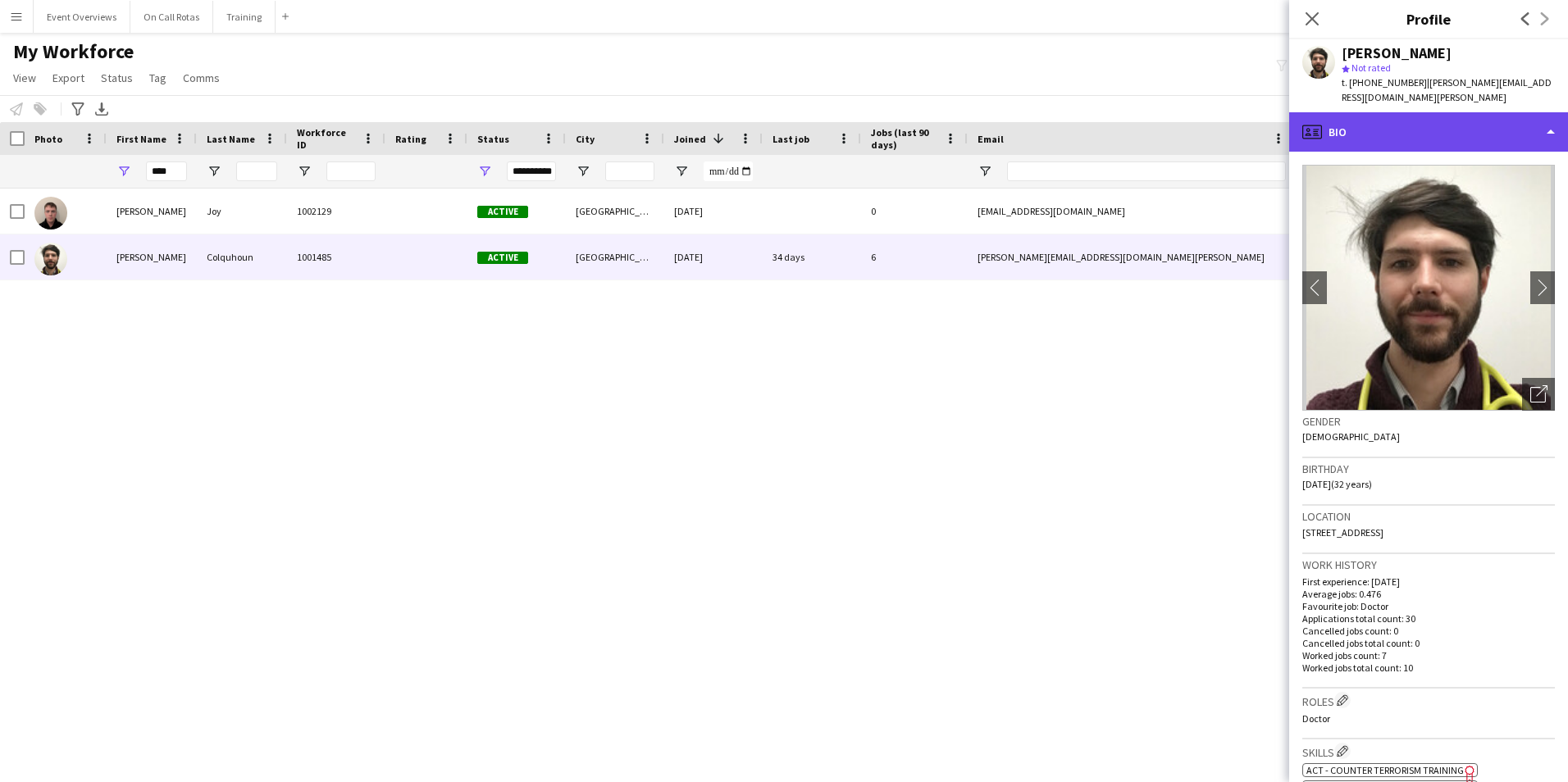
click at [1365, 122] on div "profile Bio" at bounding box center [1428, 132] width 279 height 39
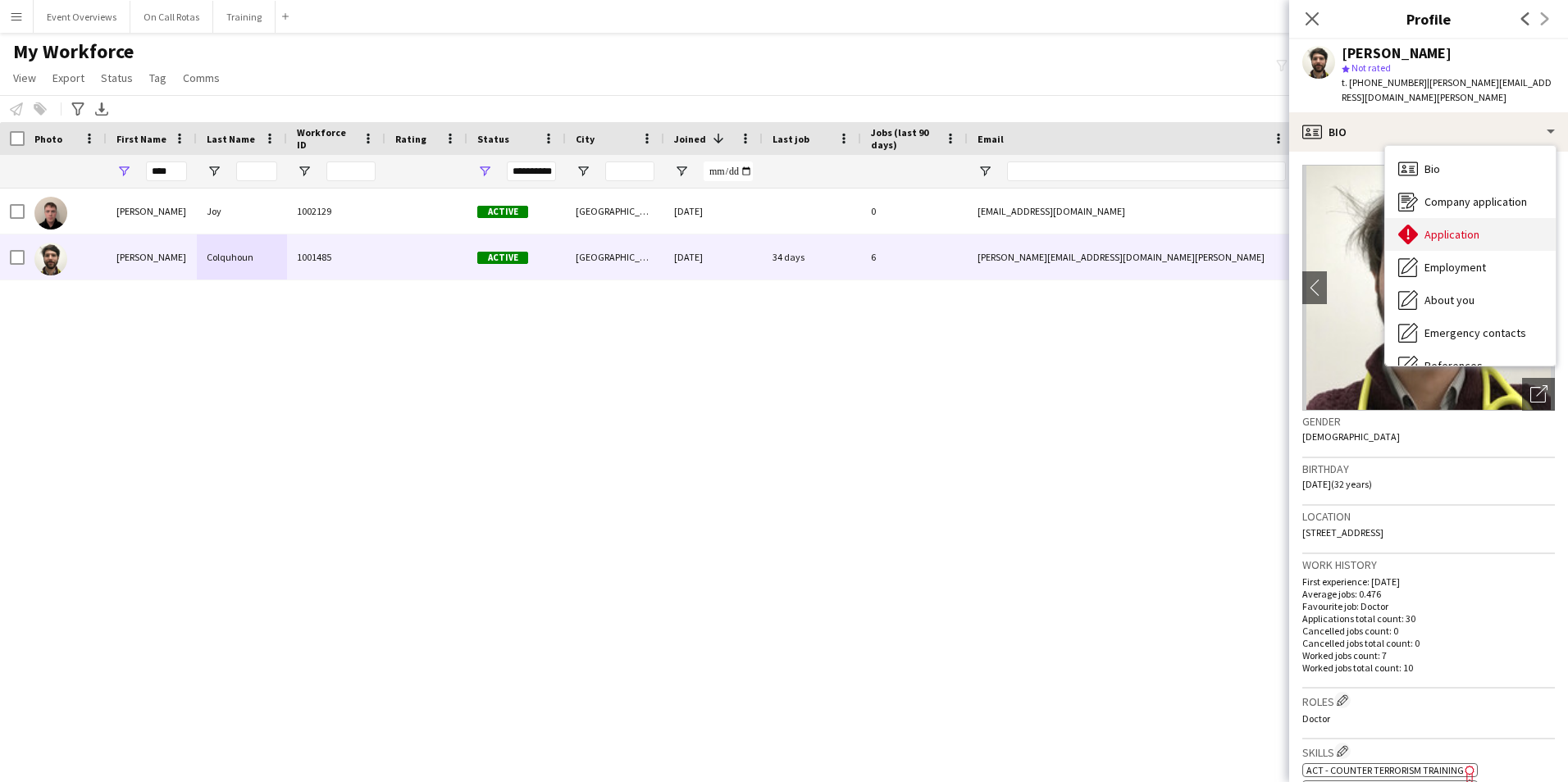
click at [1450, 227] on span "Application" at bounding box center [1451, 234] width 55 height 15
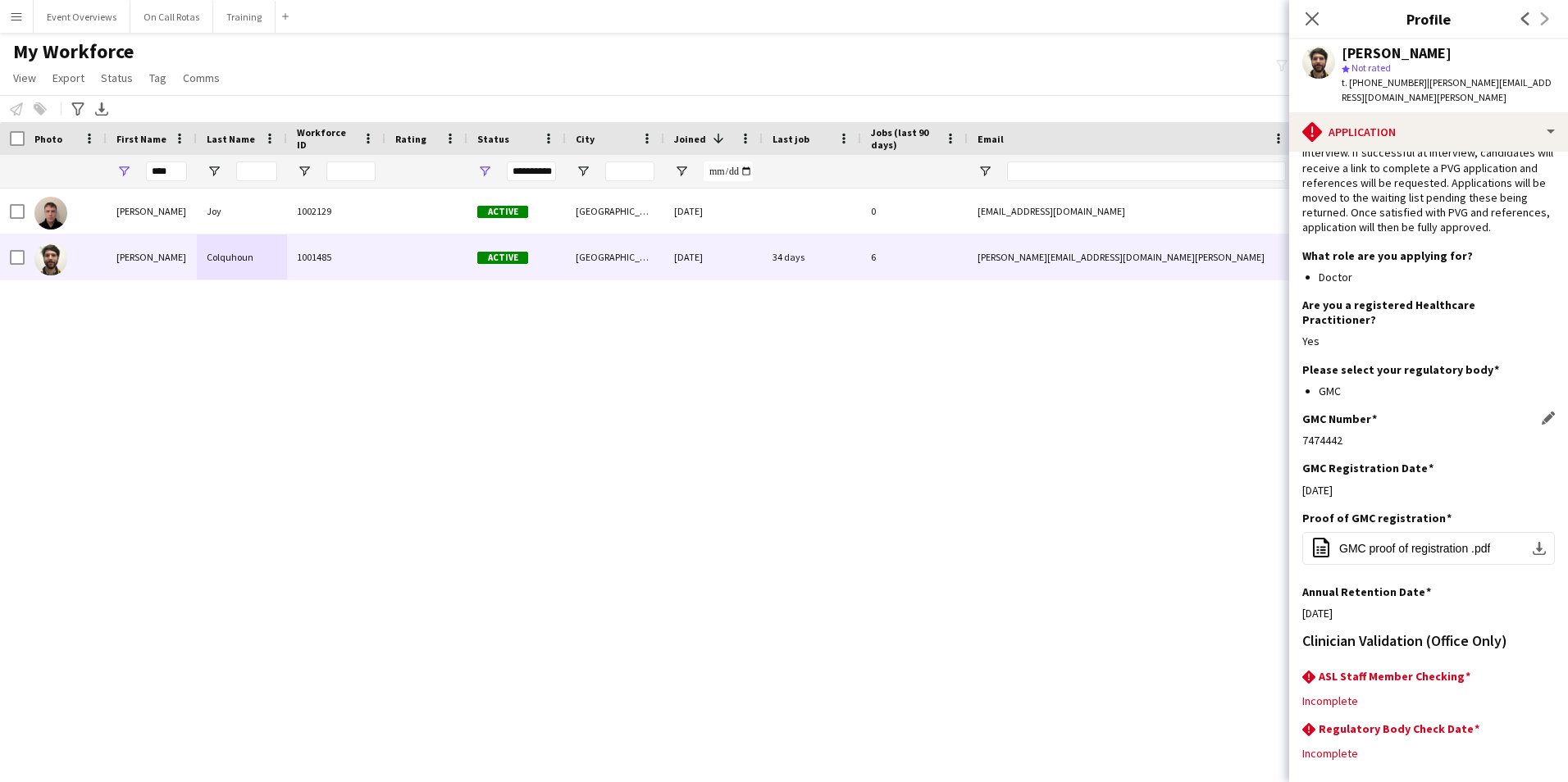
scroll to position [134, 0]
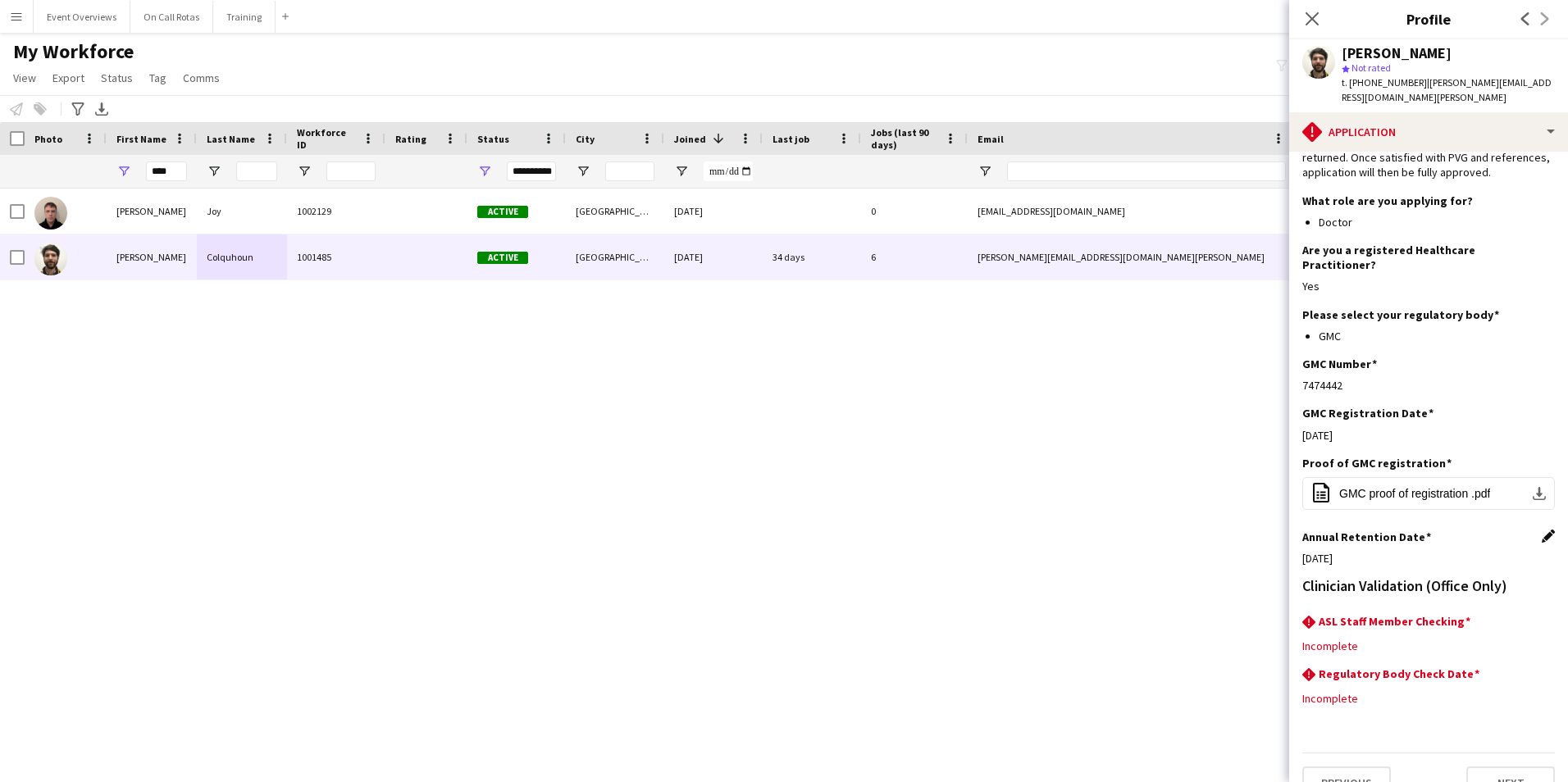
click at [1542, 529] on app-icon "Edit this field" at bounding box center [1548, 536] width 13 height 13
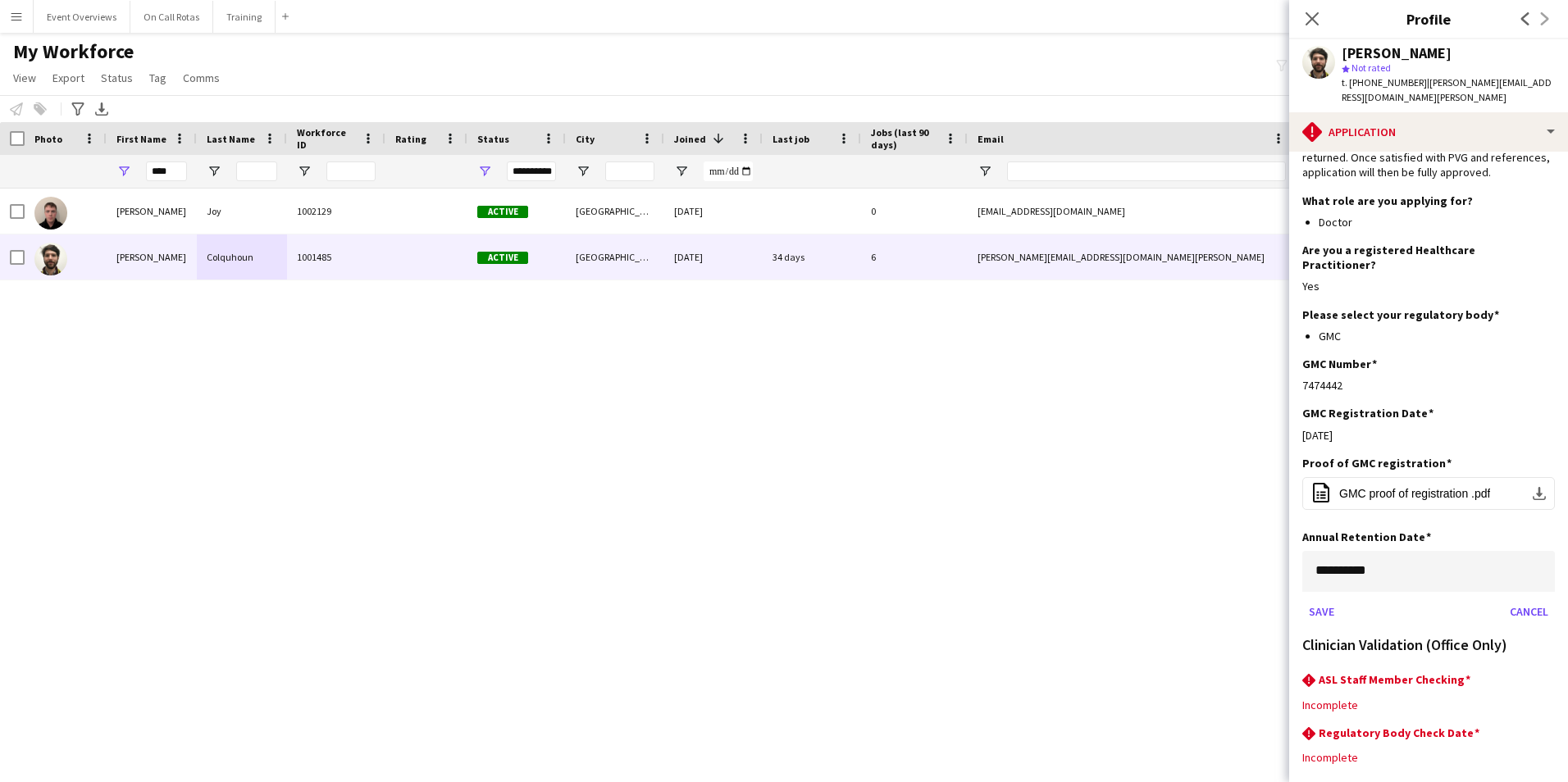
click at [1406, 545] on body "Menu Boards Boards Boards All jobs Status Workforce Workforce My Workforce Recr…" at bounding box center [784, 391] width 1568 height 782
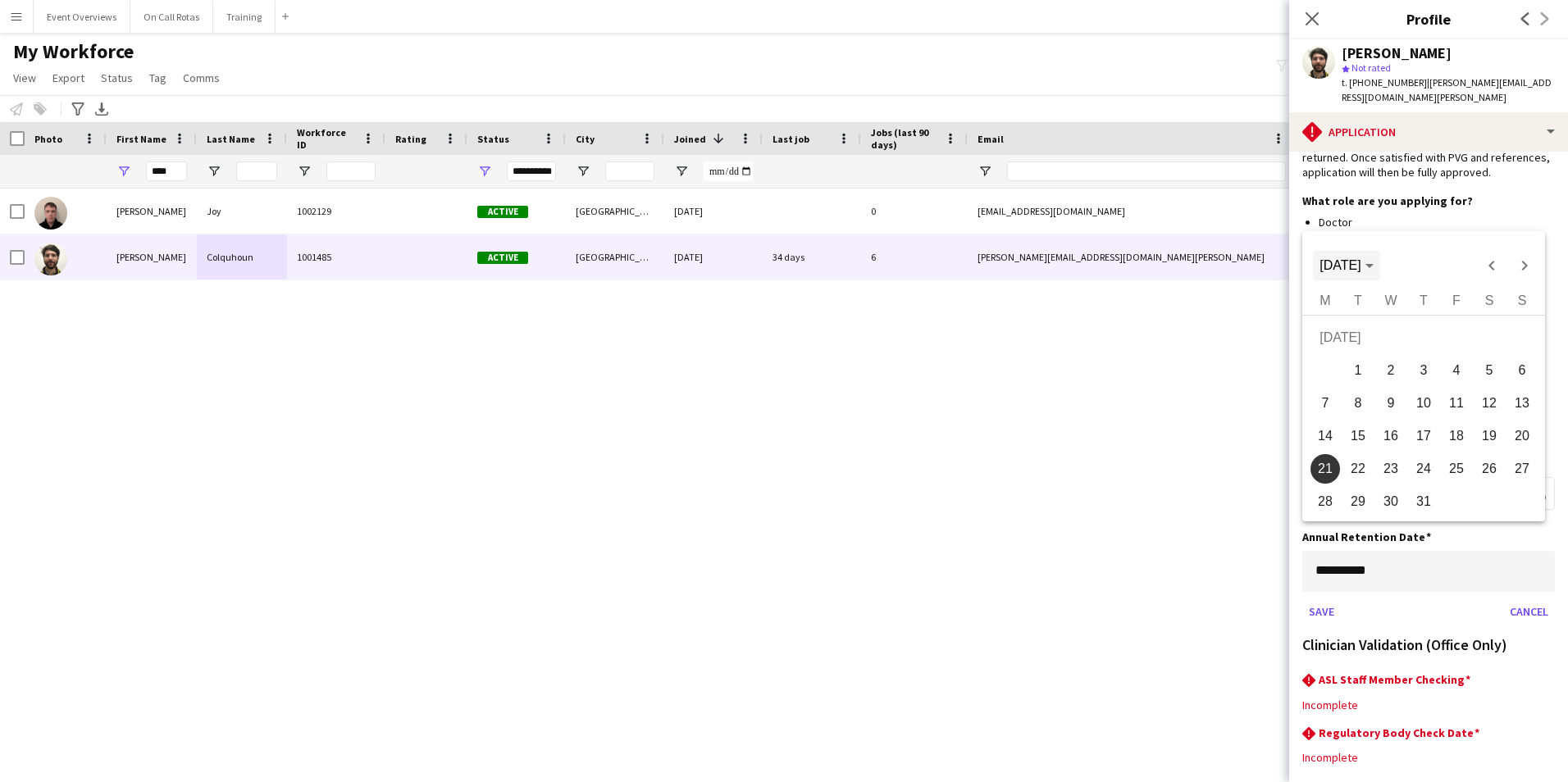
click at [1372, 259] on span "JUL 2025" at bounding box center [1345, 266] width 53 height 15
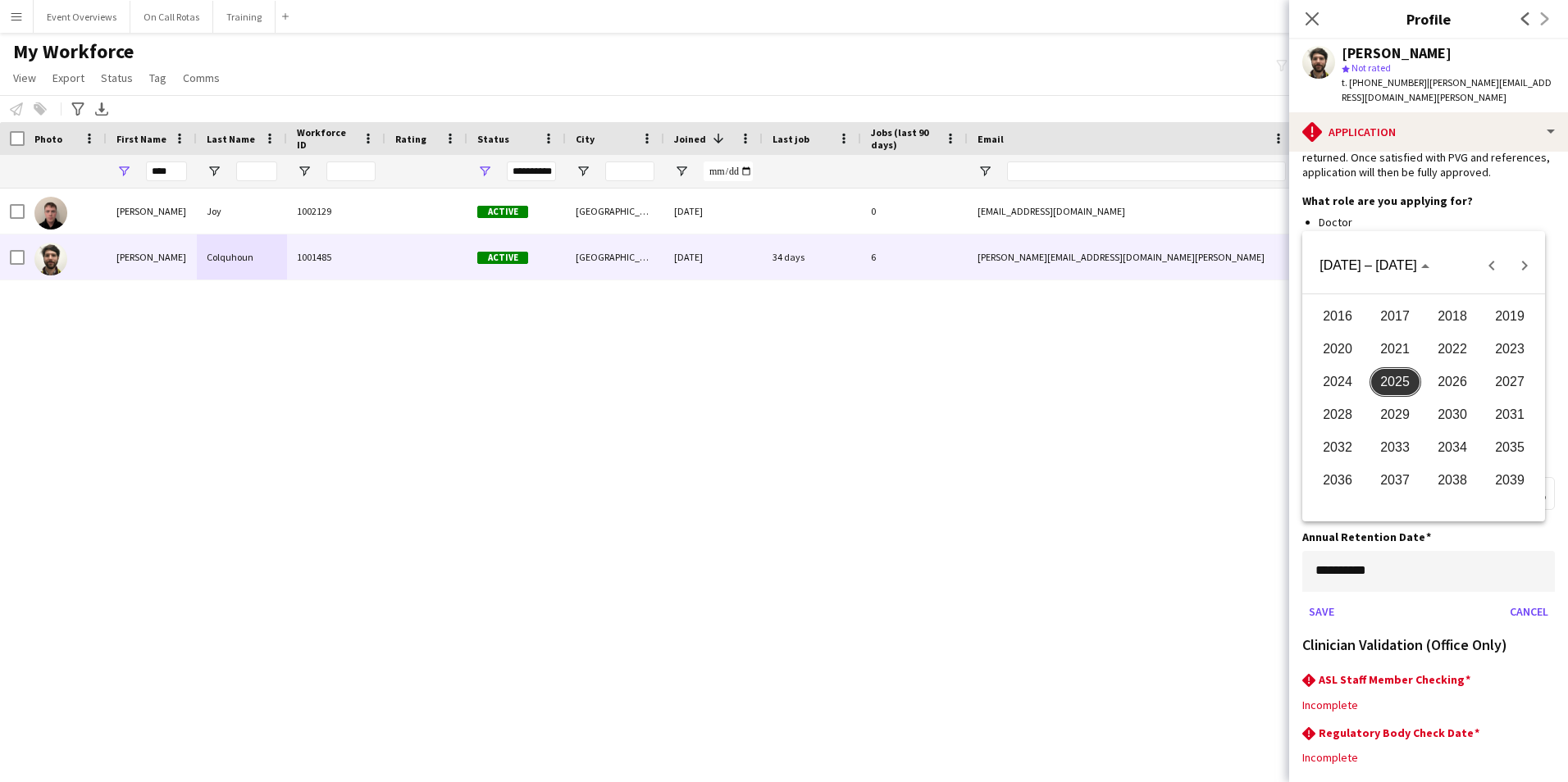
click at [1449, 386] on span "2026" at bounding box center [1452, 382] width 52 height 30
click at [1489, 379] on span "AUG" at bounding box center [1509, 382] width 52 height 30
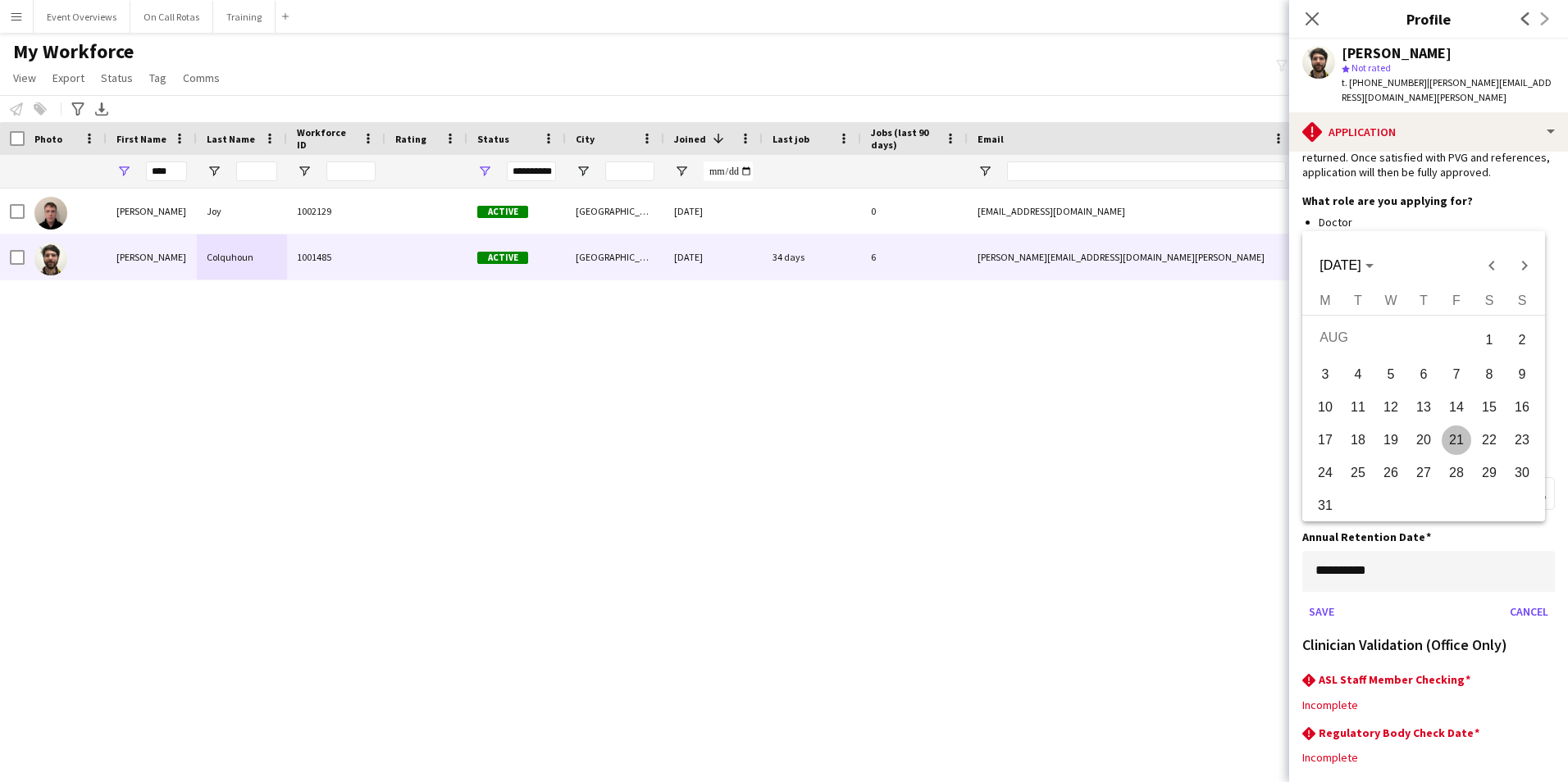
click at [1516, 344] on span "2" at bounding box center [1522, 340] width 30 height 34
type input "**********"
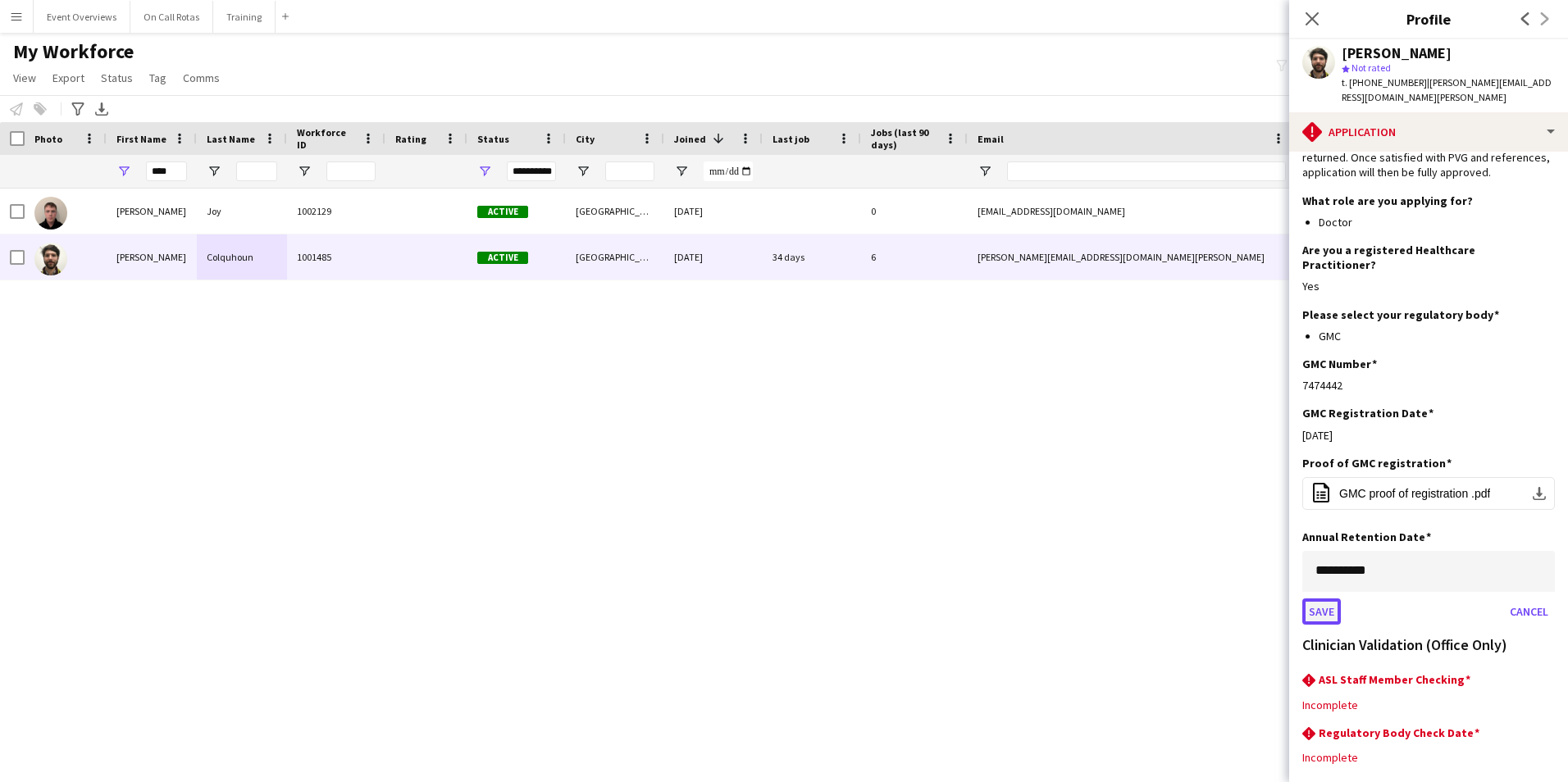
click at [1326, 598] on button "Save" at bounding box center [1321, 612] width 38 height 26
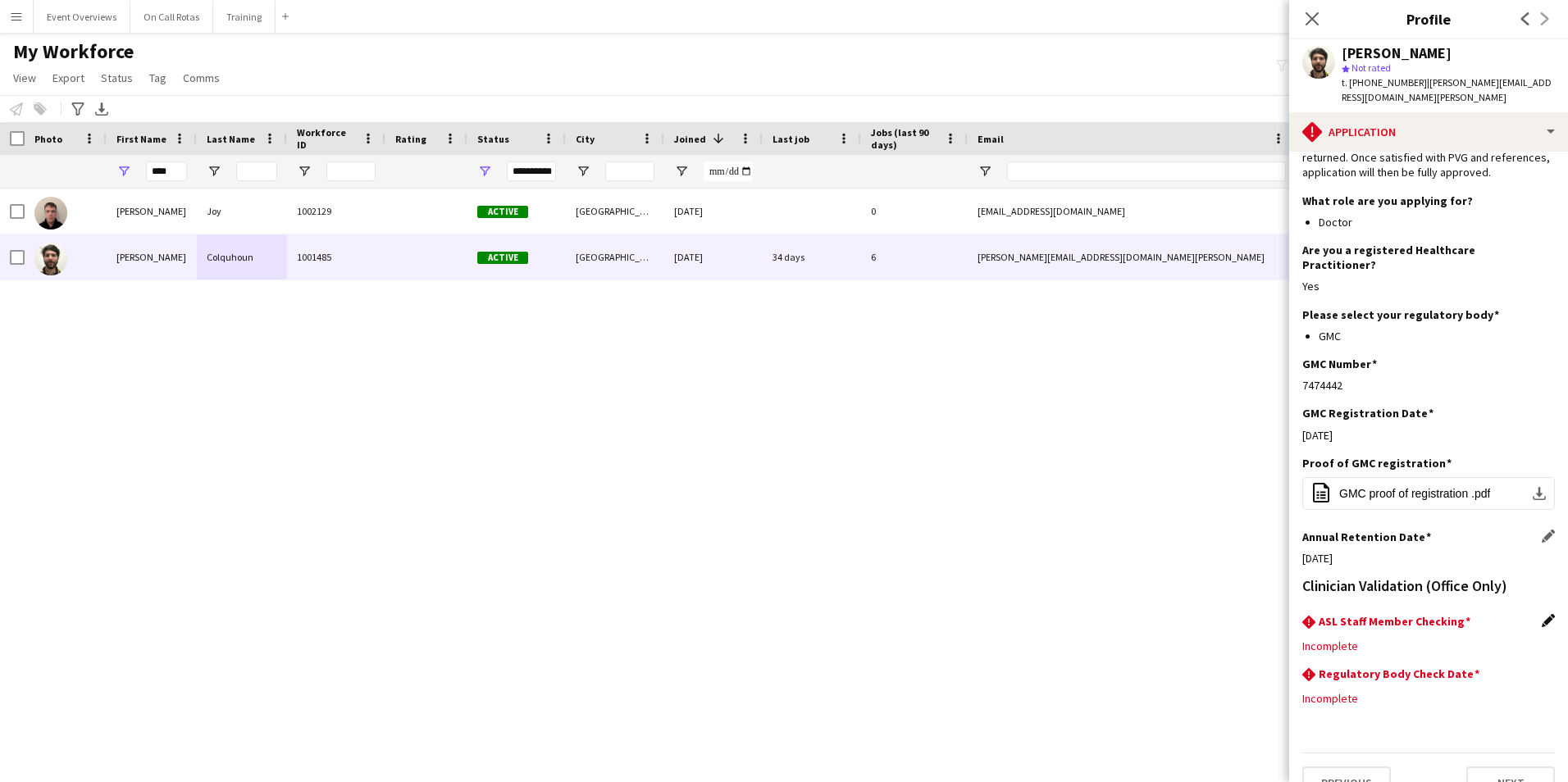
click at [1542, 614] on app-icon "Edit this field" at bounding box center [1548, 621] width 13 height 13
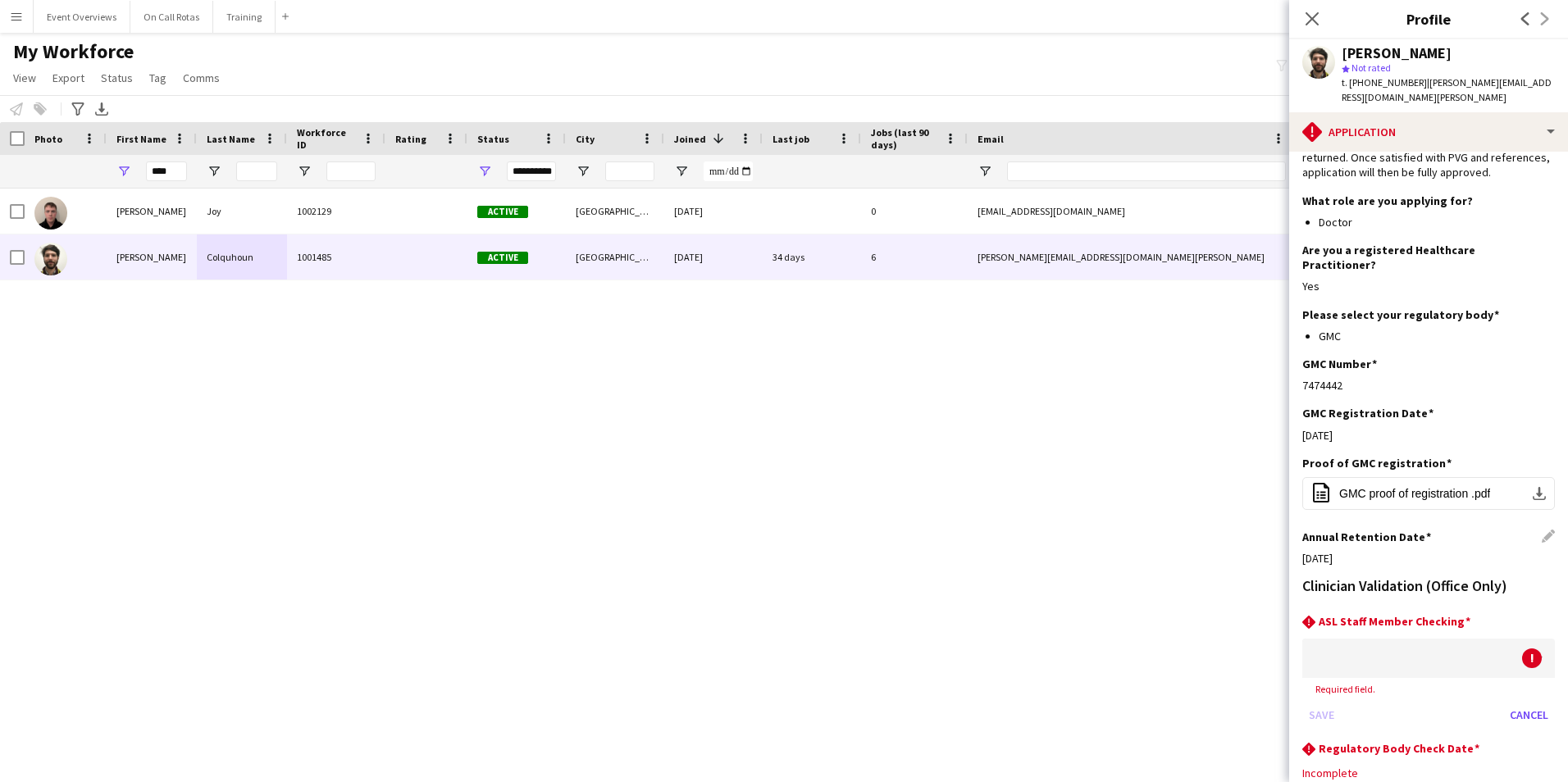
click at [1416, 639] on div at bounding box center [1412, 658] width 220 height 39
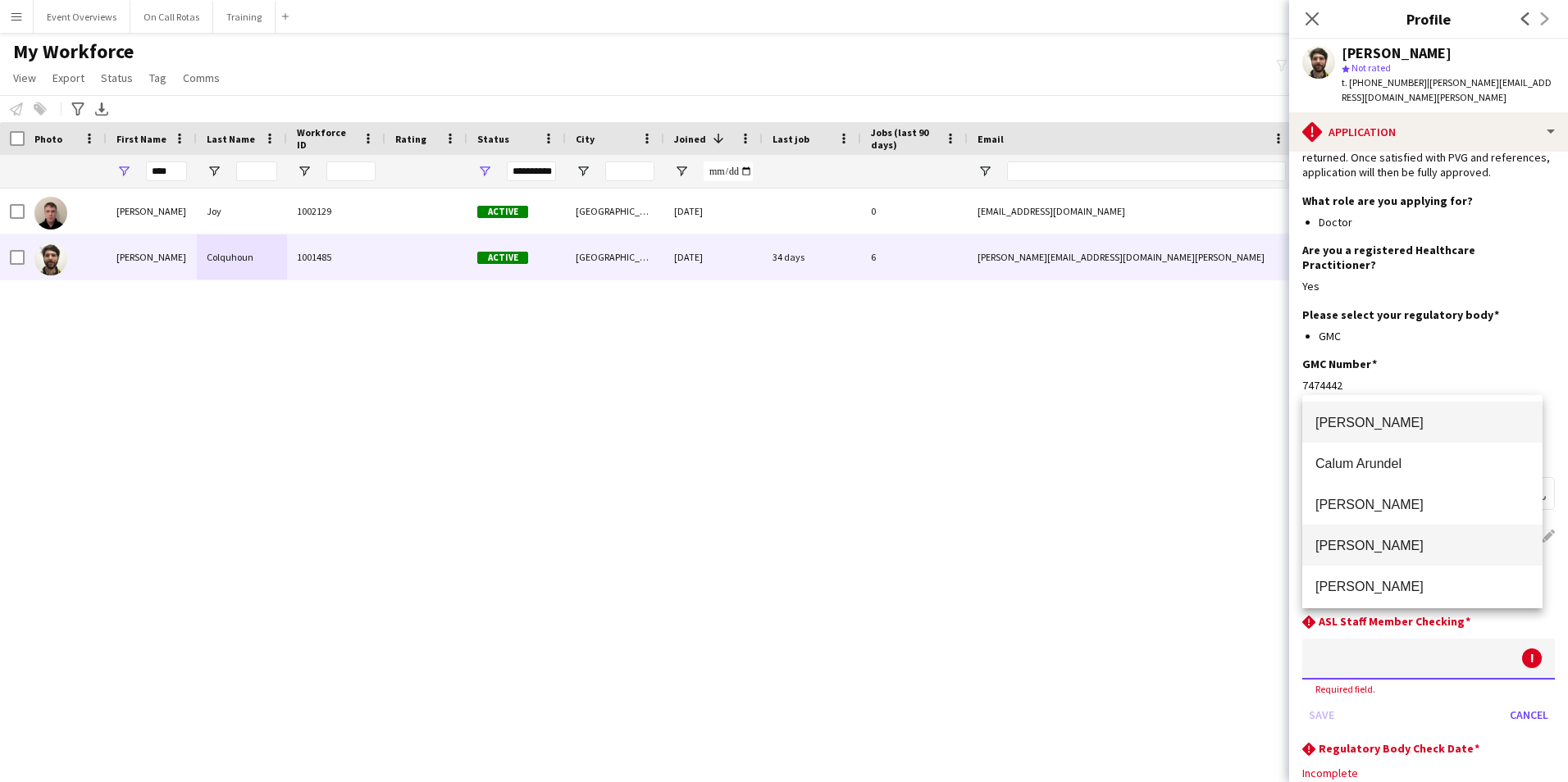
click at [1383, 547] on span "Aimee Freeland" at bounding box center [1422, 545] width 214 height 16
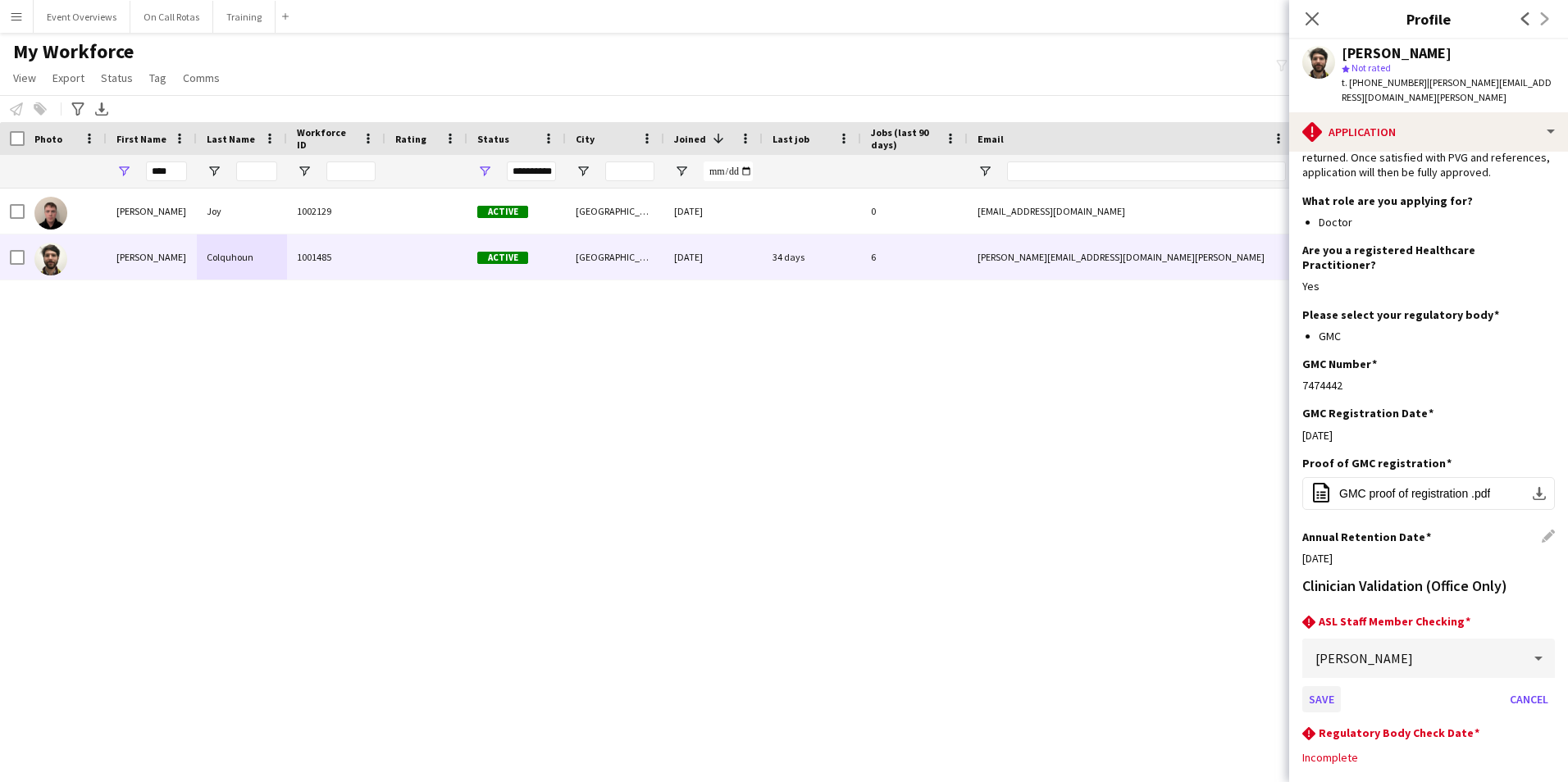
click at [1325, 654] on form "Aimee Freeland Save Cancel" at bounding box center [1428, 675] width 253 height 74
click at [1325, 686] on button "Save" at bounding box center [1321, 700] width 38 height 26
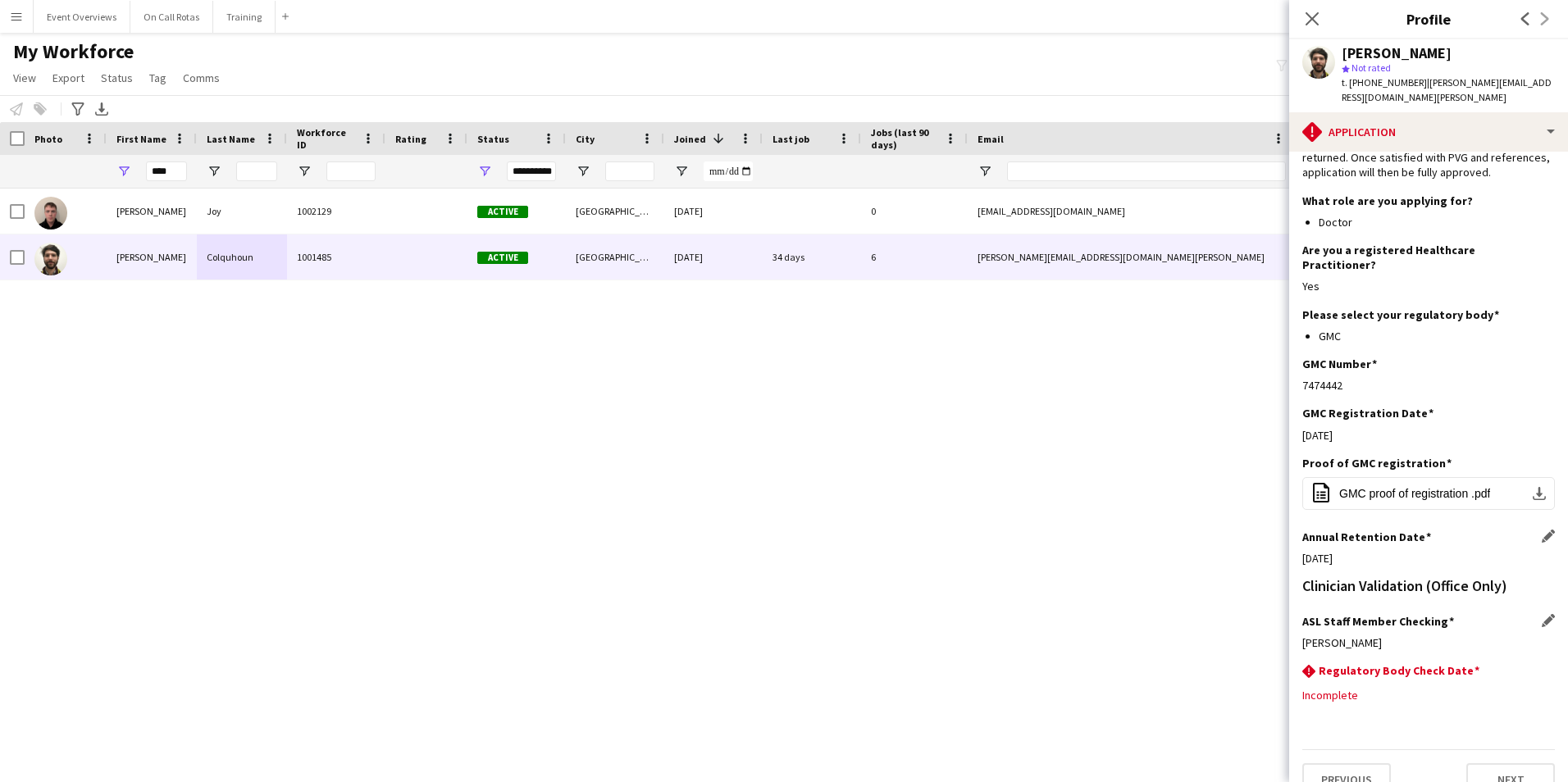
scroll to position [130, 0]
click at [1542, 667] on app-icon "Edit this field" at bounding box center [1548, 673] width 13 height 13
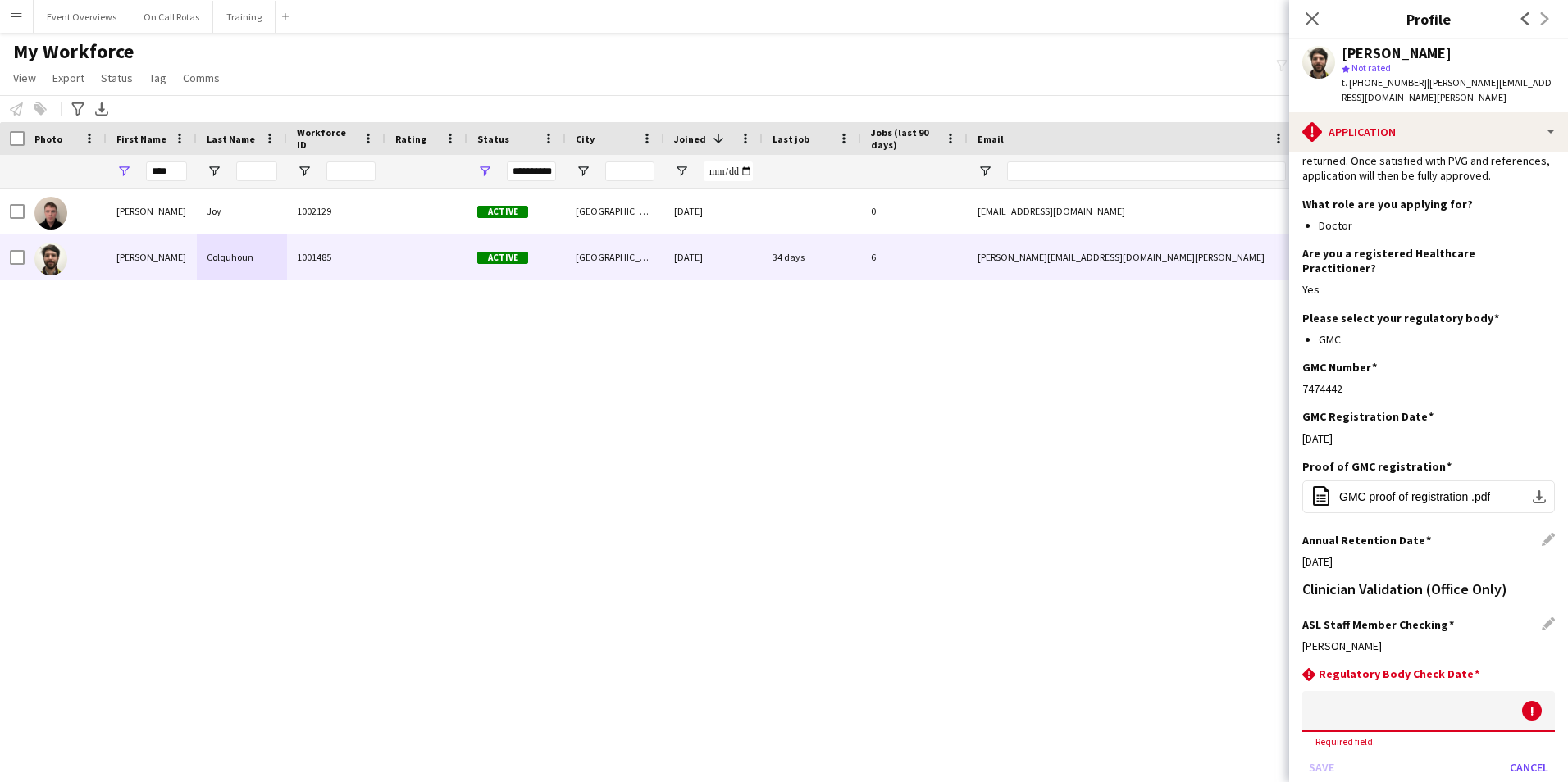
click at [1439, 691] on body "Menu Boards Boards Boards All jobs Status Workforce Workforce My Workforce Recr…" at bounding box center [784, 391] width 1568 height 782
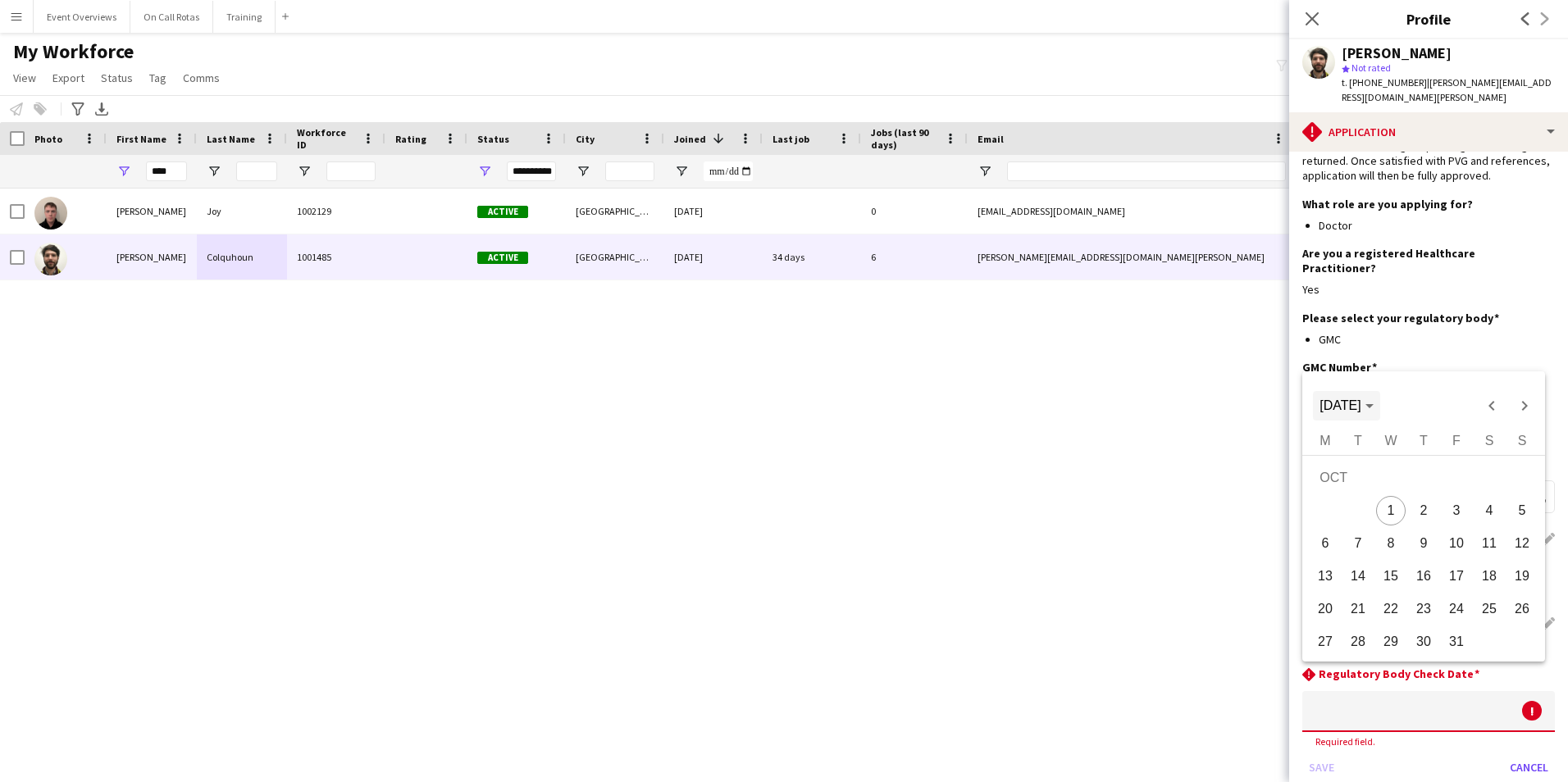
click at [1379, 419] on span "Choose month and year" at bounding box center [1345, 406] width 67 height 39
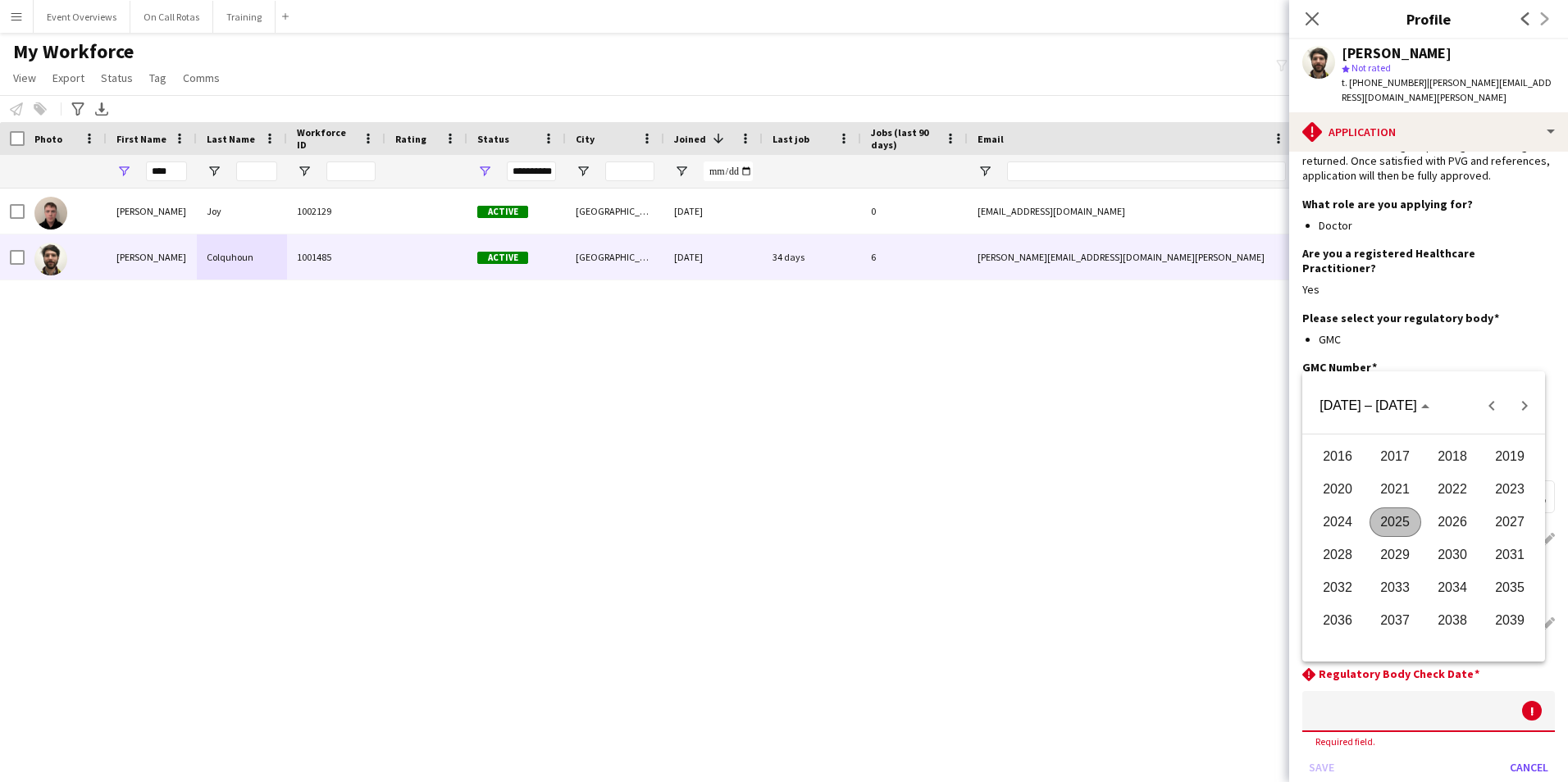
click at [1446, 529] on span "2026" at bounding box center [1452, 523] width 52 height 30
click at [1502, 523] on span "AUG" at bounding box center [1509, 523] width 52 height 30
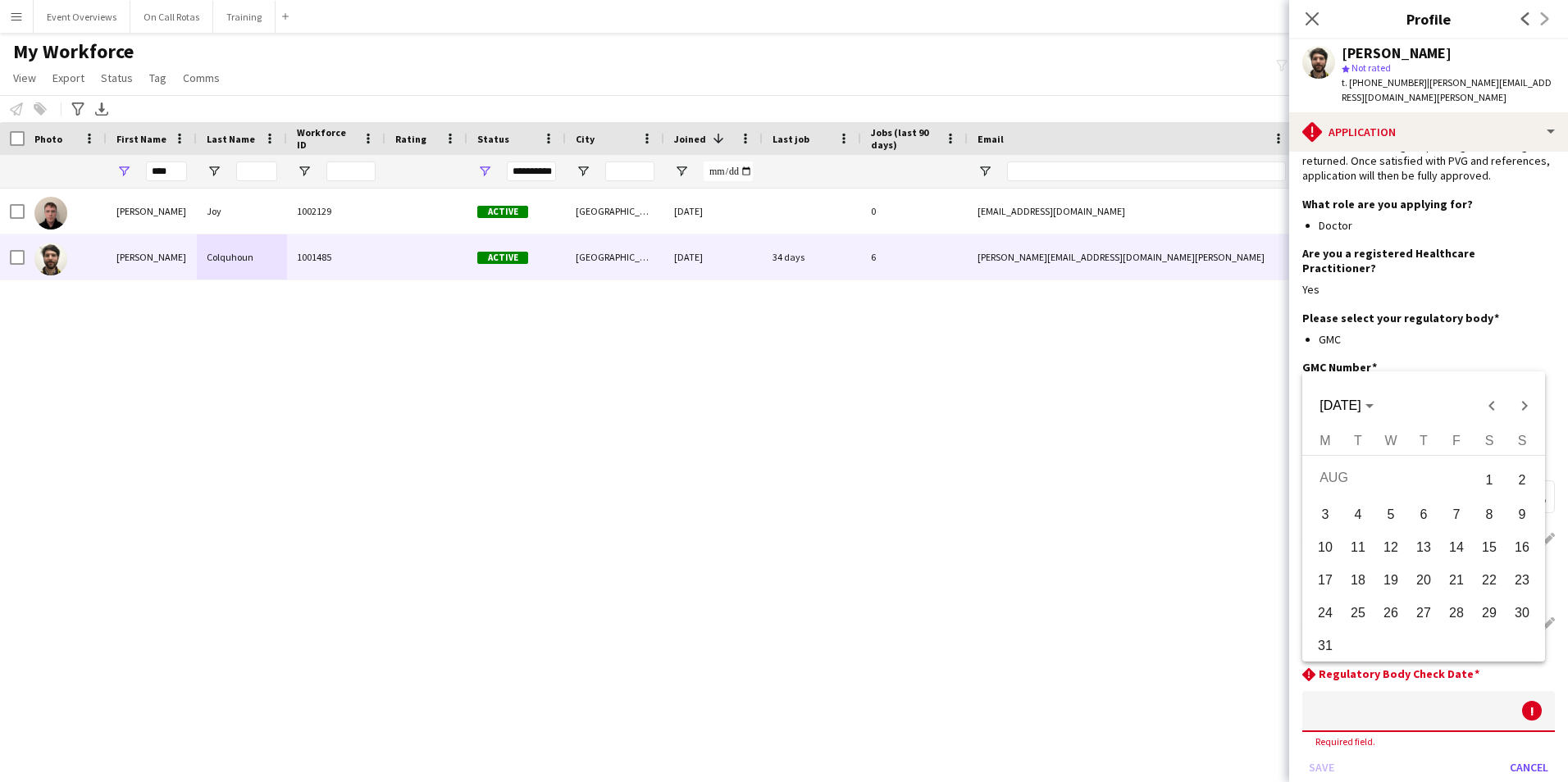
click at [1511, 492] on span "2" at bounding box center [1522, 480] width 30 height 34
type input "**********"
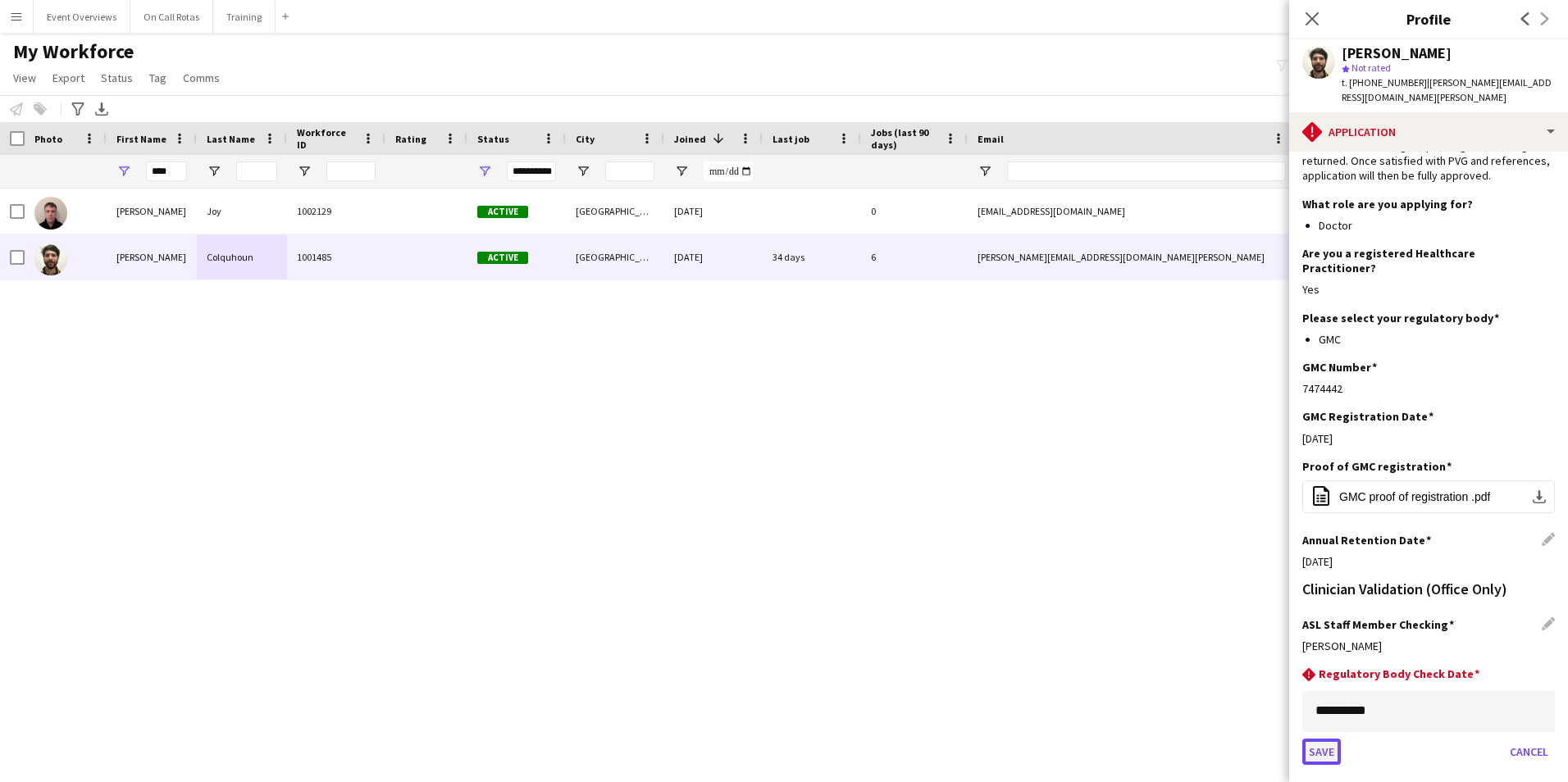
click at [1321, 739] on button "Save" at bounding box center [1321, 752] width 38 height 26
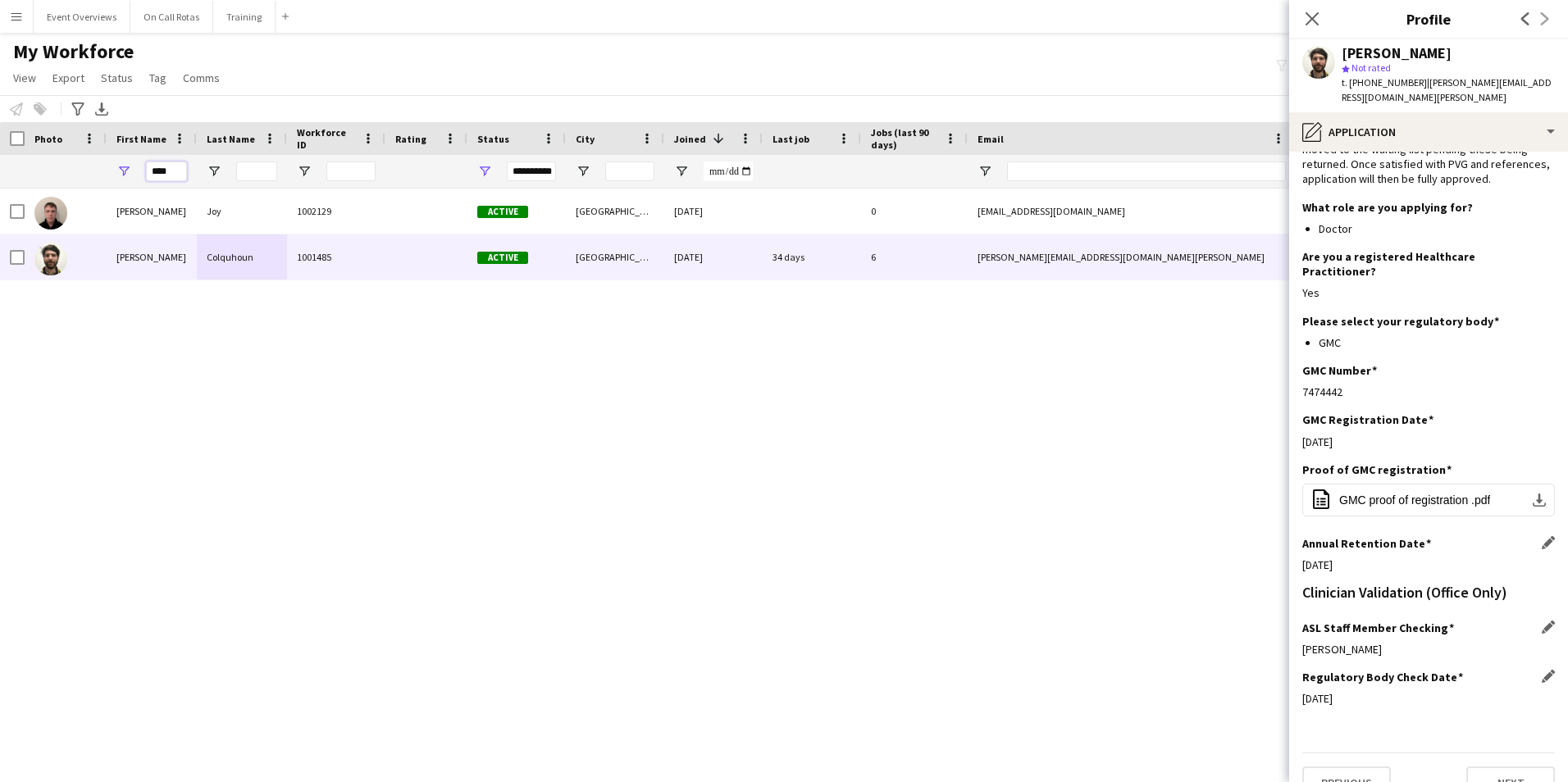
click at [163, 172] on input "****" at bounding box center [167, 170] width 41 height 20
click at [179, 171] on input "****" at bounding box center [167, 170] width 41 height 20
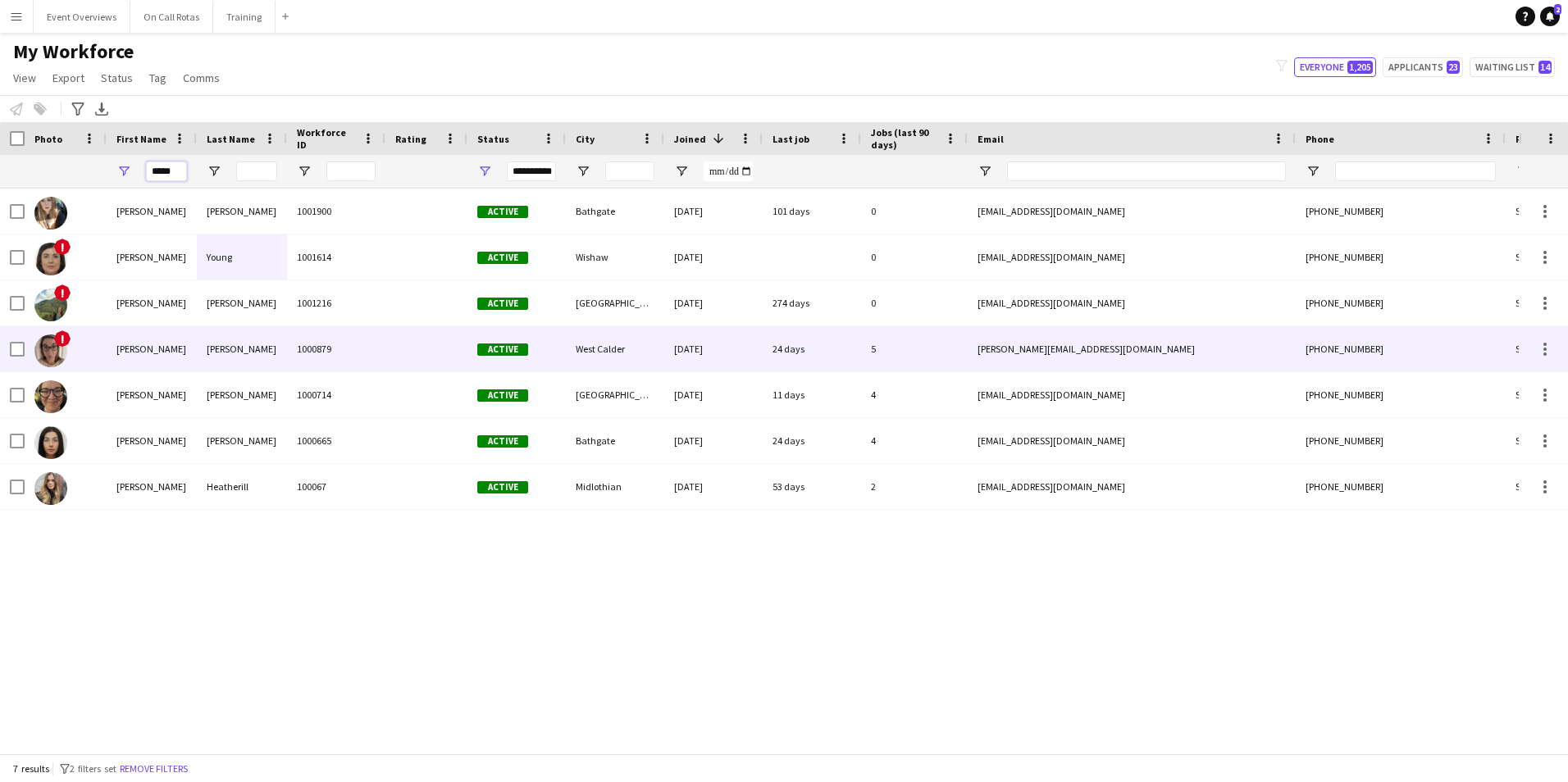
type input "*****"
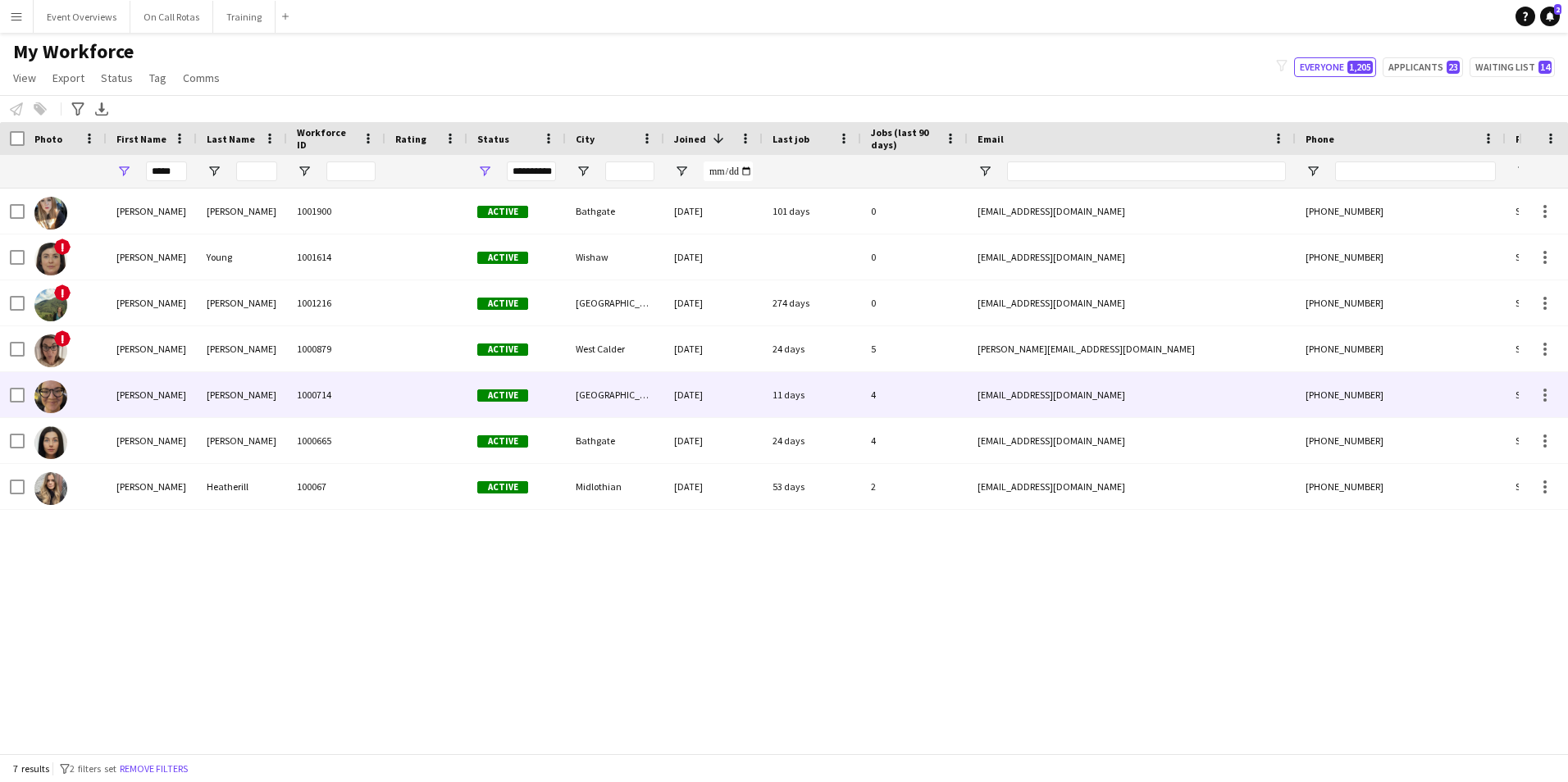
click at [274, 402] on div "Mccullough" at bounding box center [242, 394] width 90 height 45
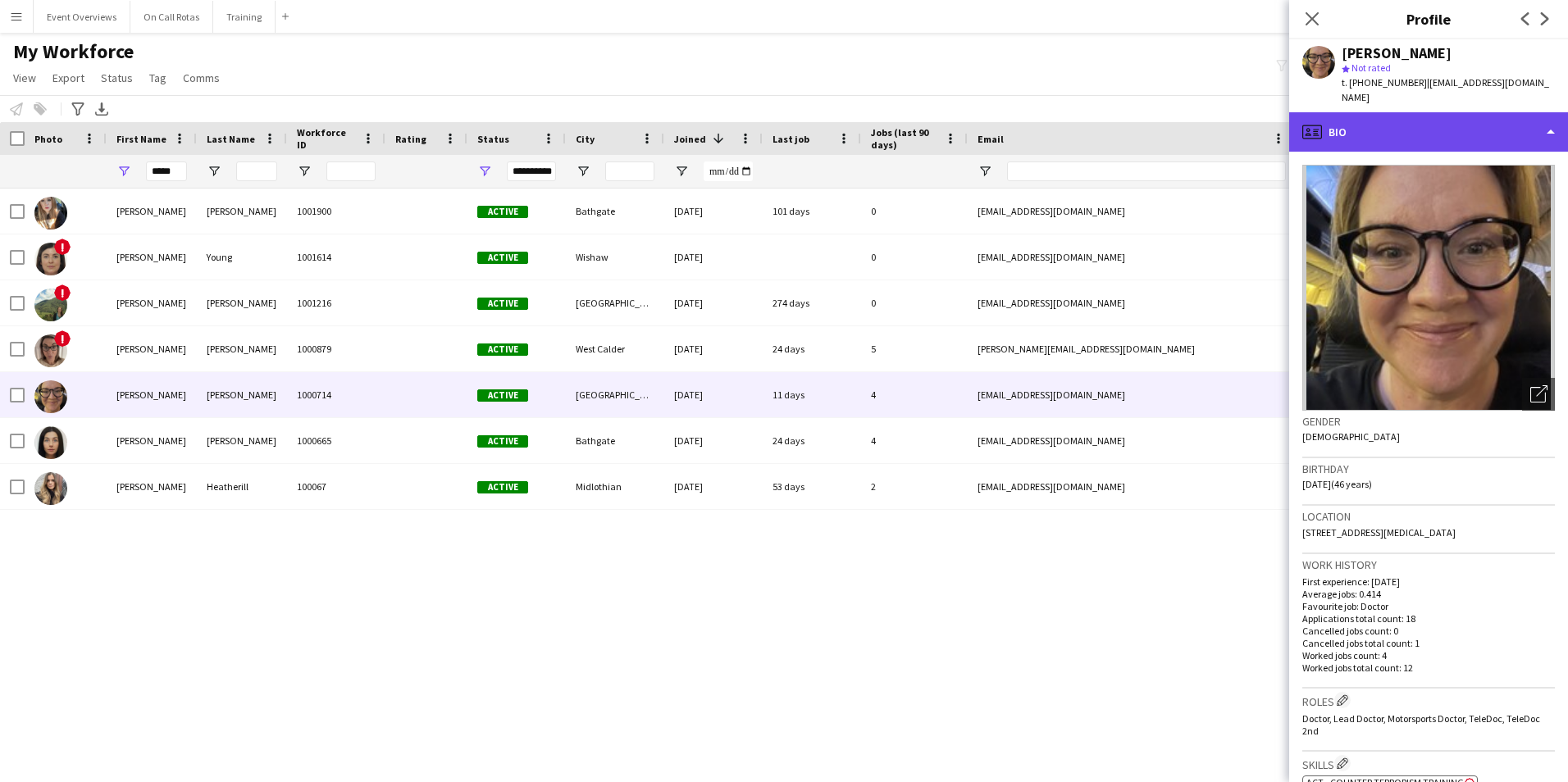
click at [1417, 112] on div "profile Bio" at bounding box center [1428, 132] width 279 height 39
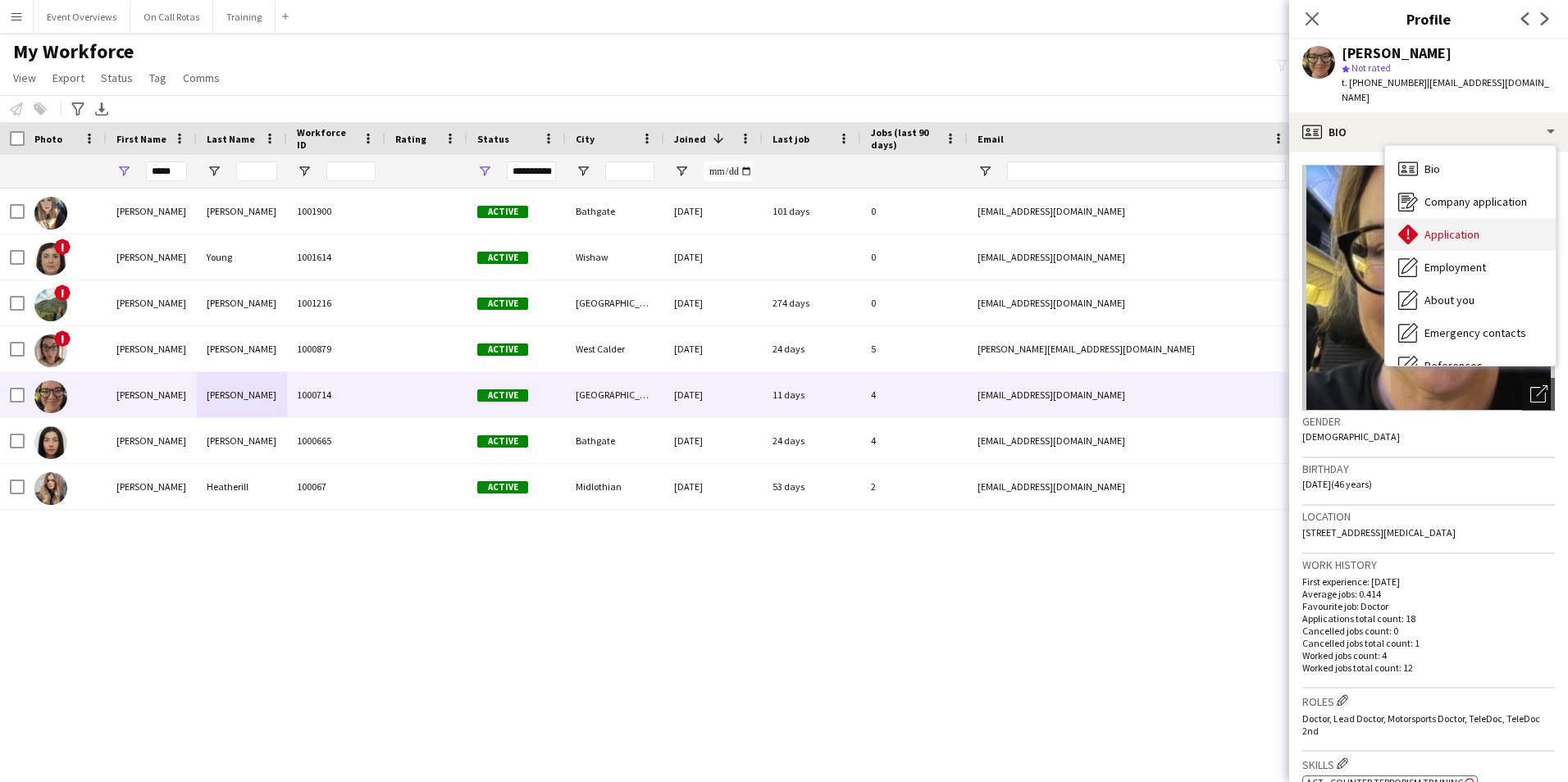
click at [1464, 227] on span "Application" at bounding box center [1451, 234] width 55 height 15
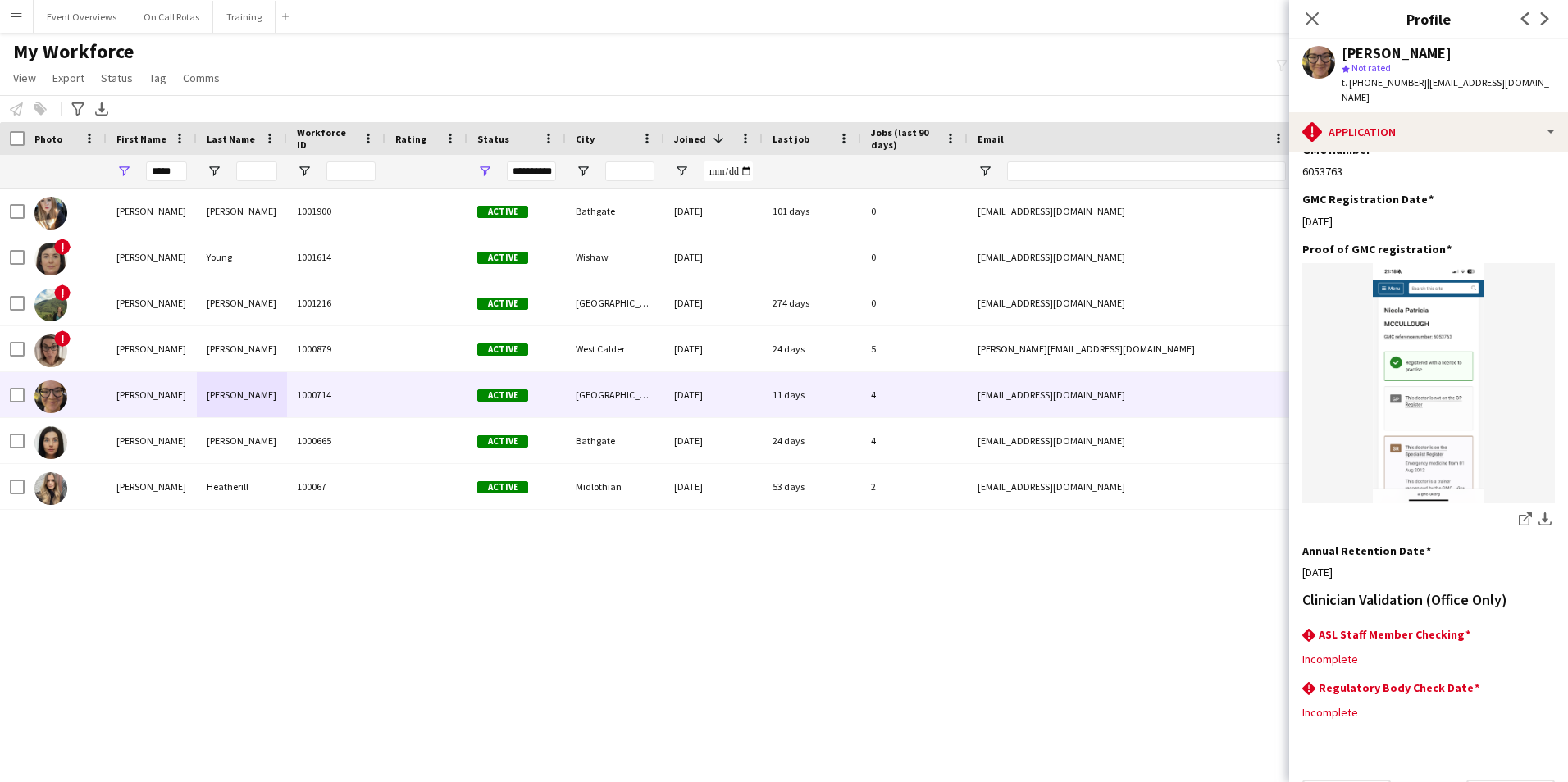
scroll to position [361, 0]
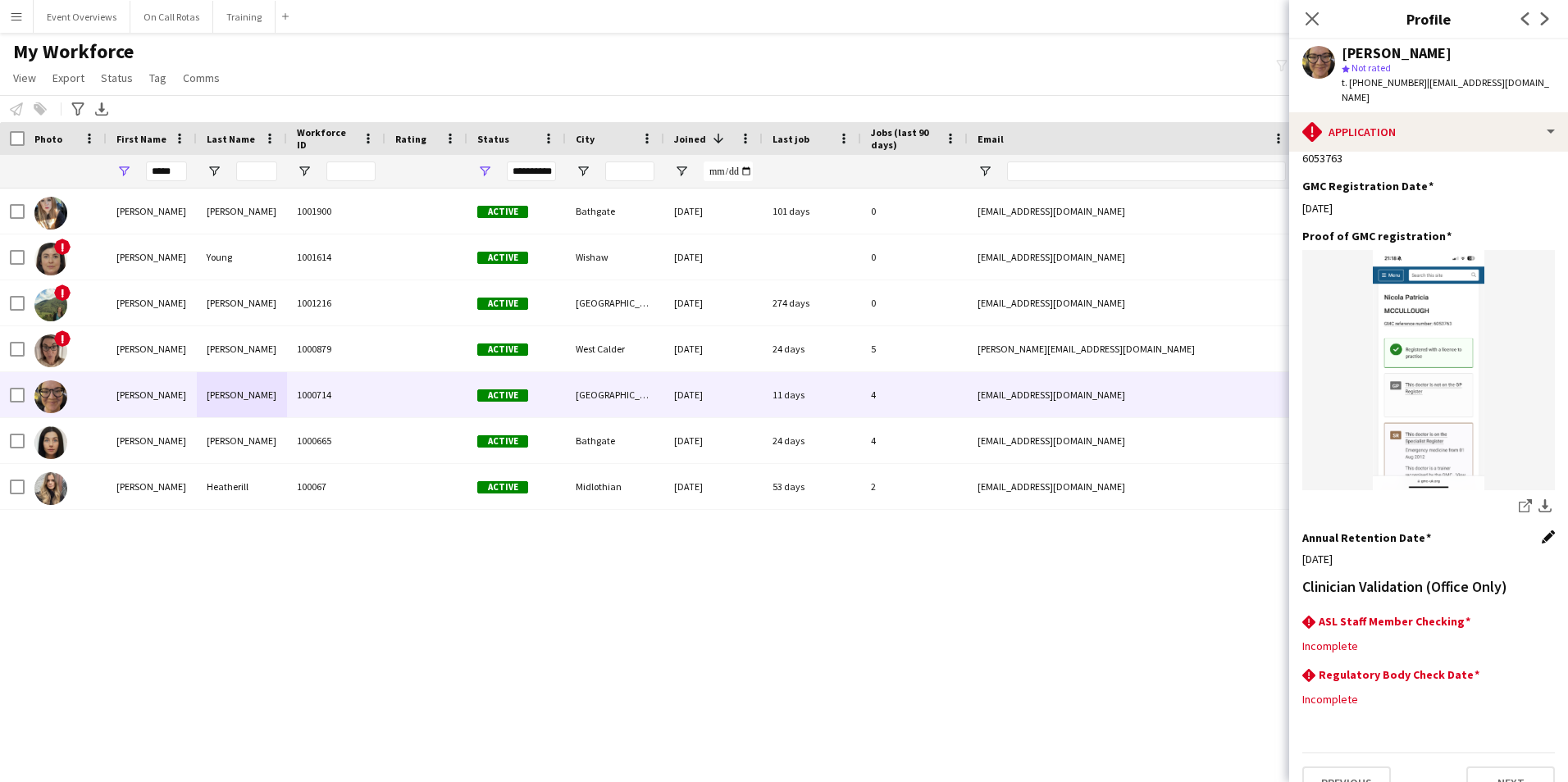
click at [1542, 530] on app-icon "Edit this field" at bounding box center [1548, 537] width 13 height 13
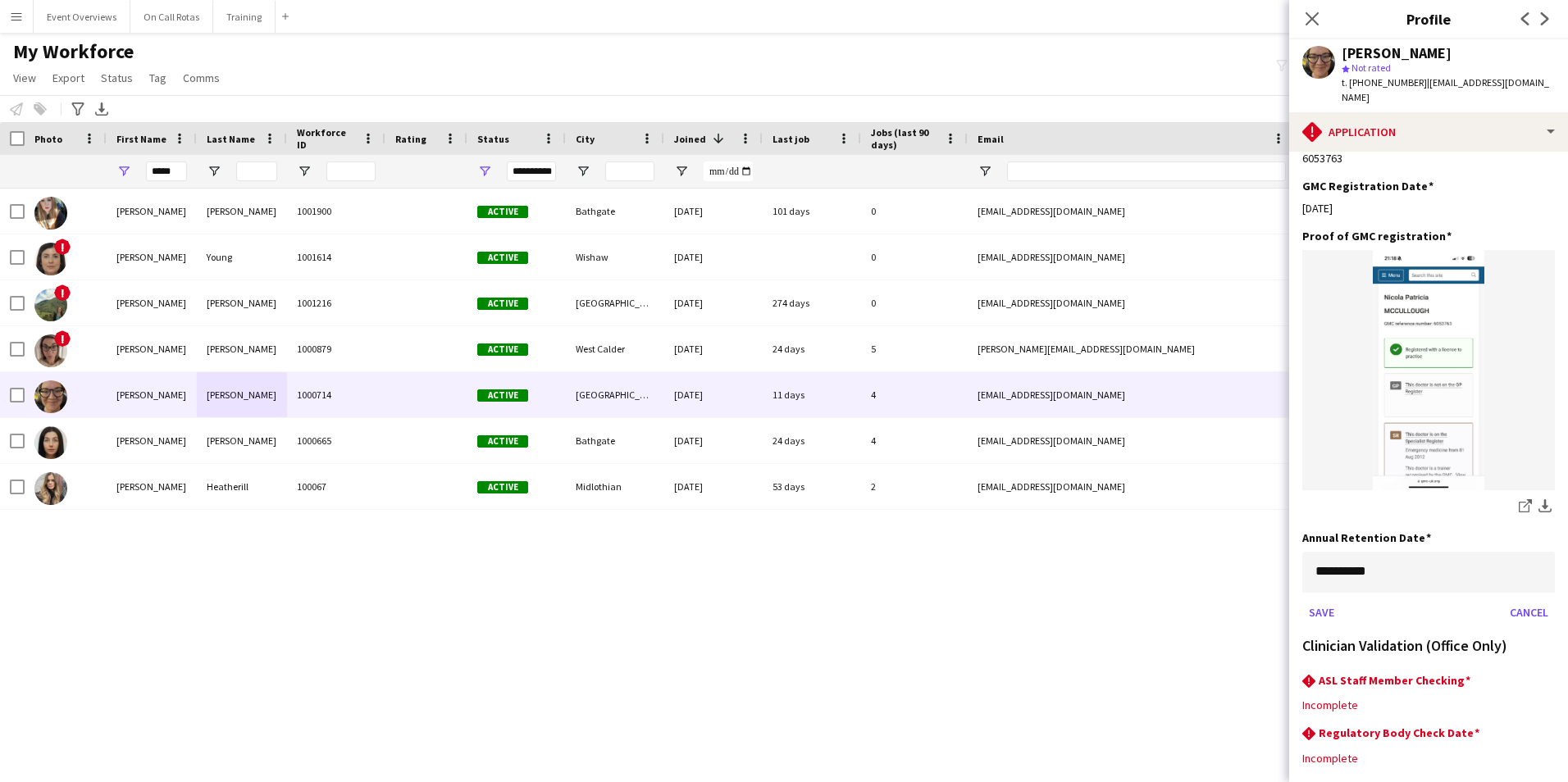
click at [1439, 549] on body "Menu Boards Boards Boards All jobs Status Workforce Workforce My Workforce Recr…" at bounding box center [784, 391] width 1568 height 782
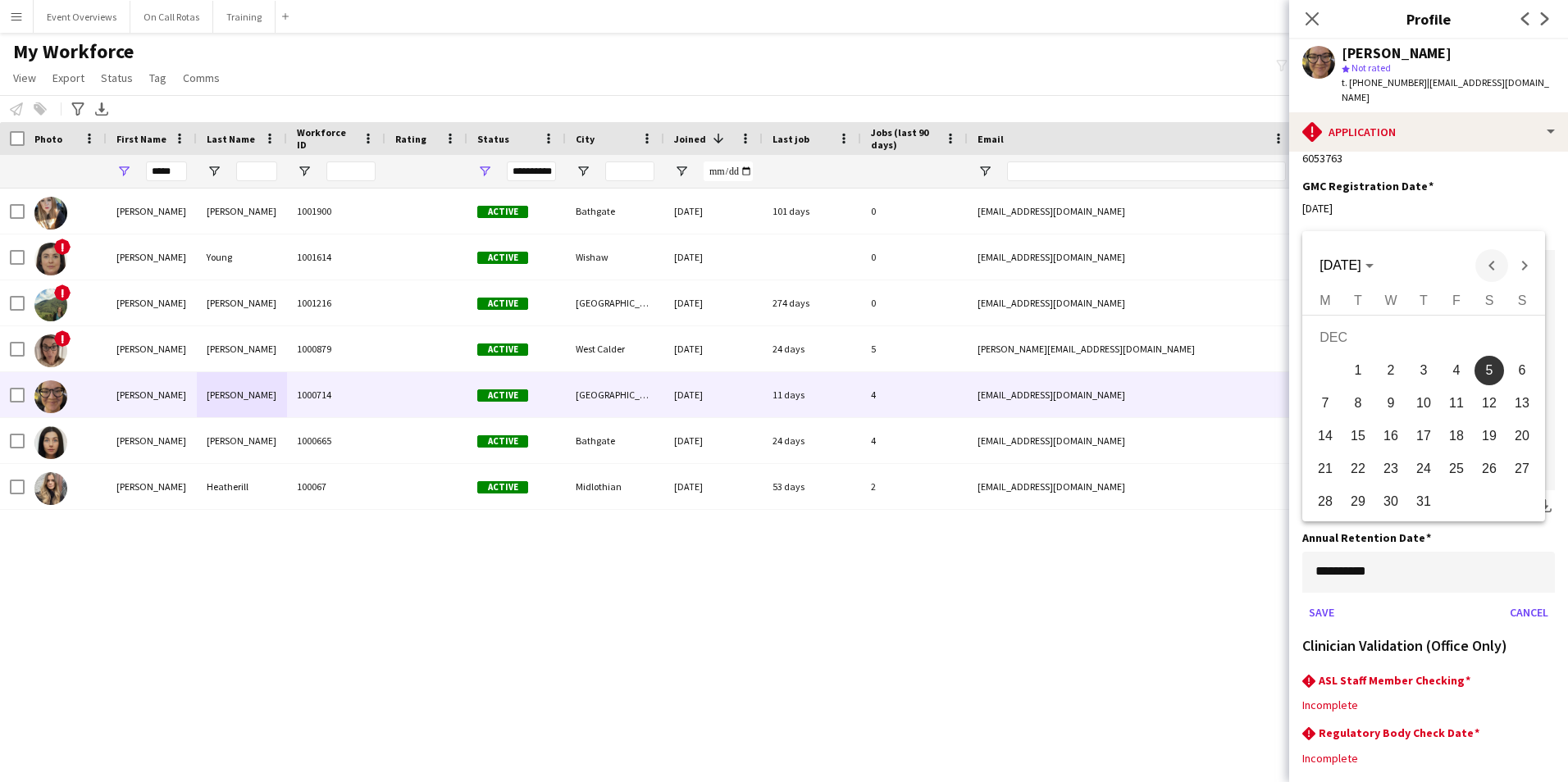
click at [1492, 273] on span "Previous month" at bounding box center [1491, 265] width 33 height 33
click at [1414, 372] on span "6" at bounding box center [1424, 375] width 30 height 30
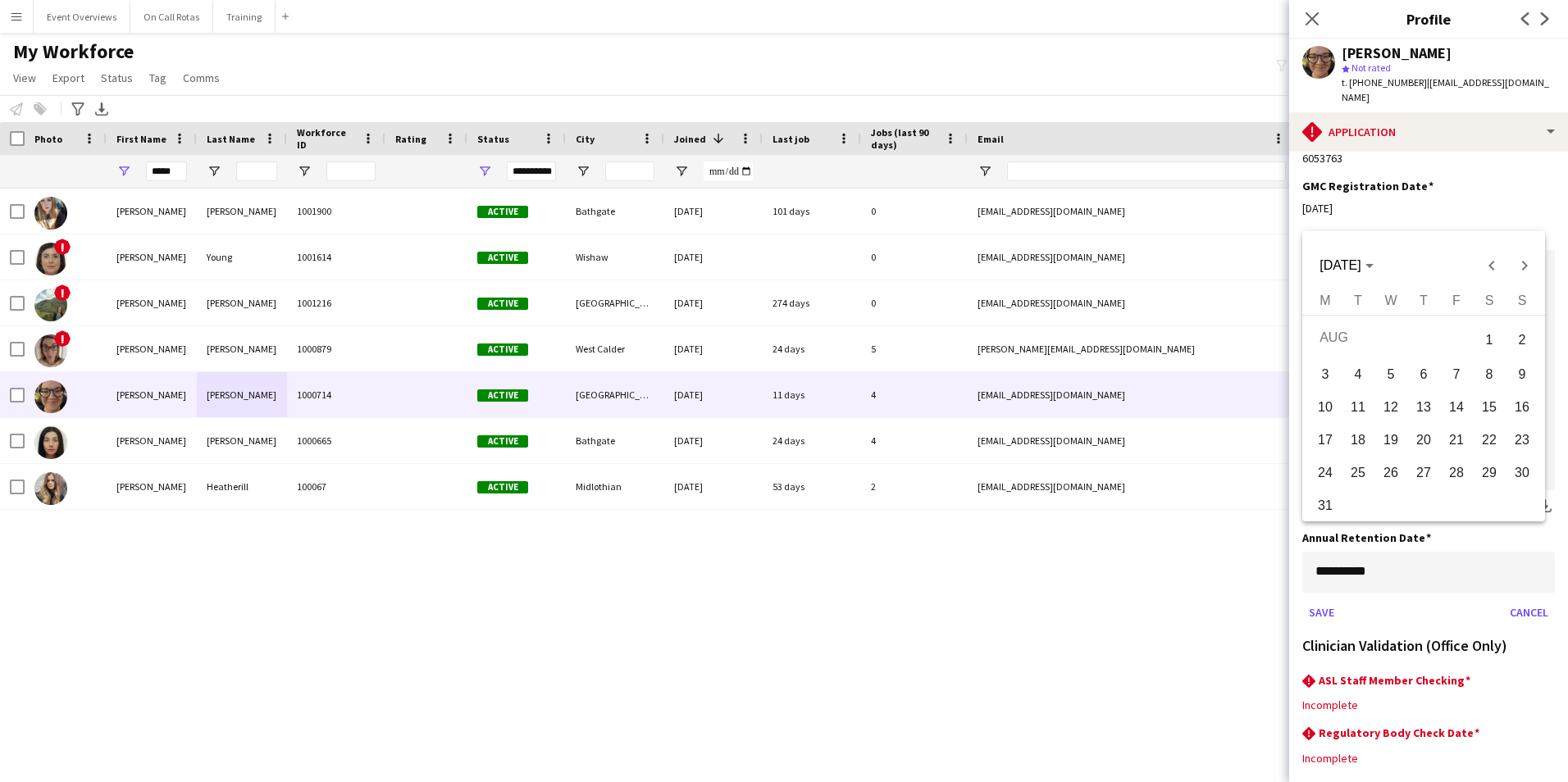
type input "**********"
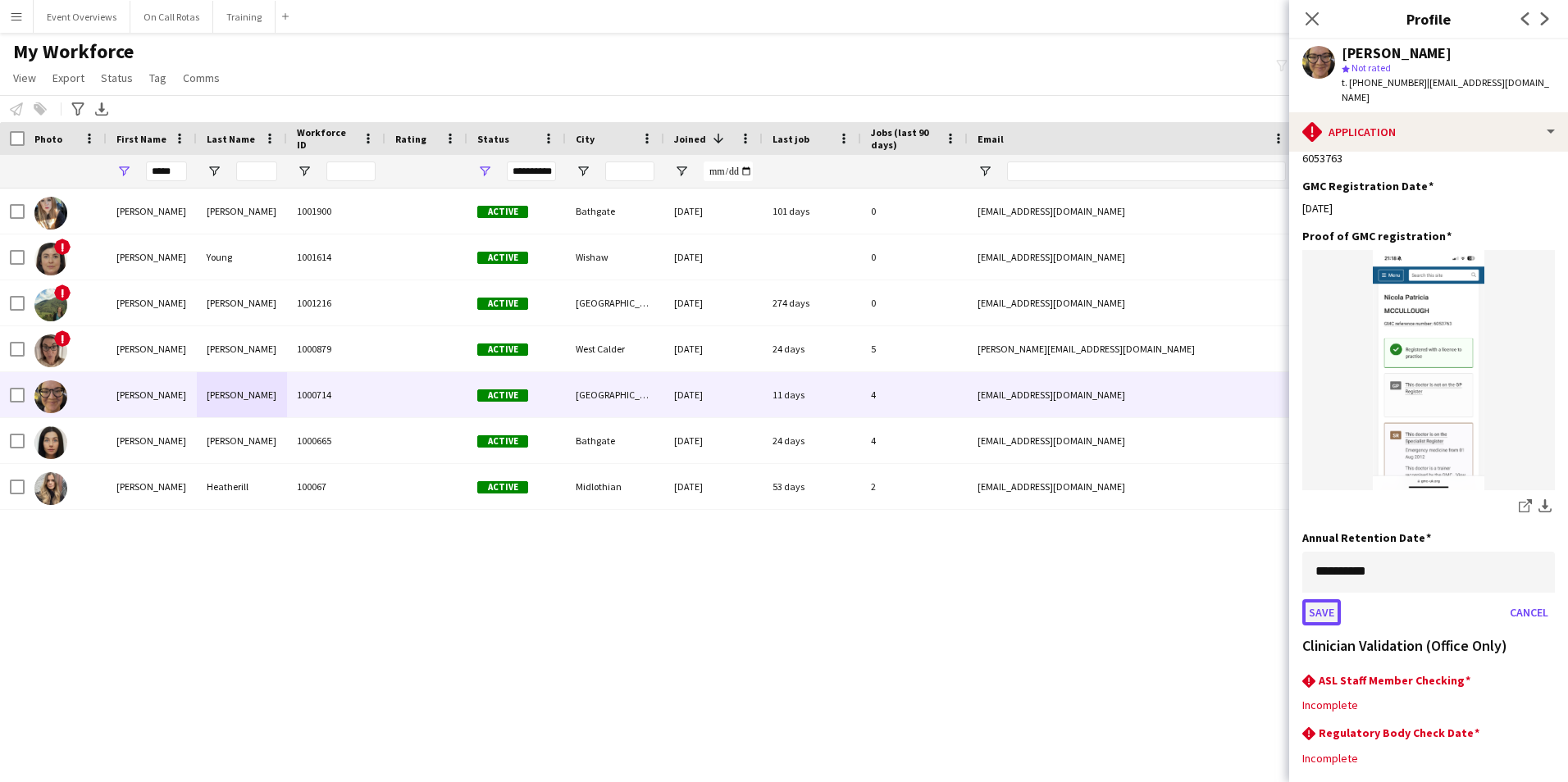
click at [1331, 599] on button "Save" at bounding box center [1321, 612] width 38 height 26
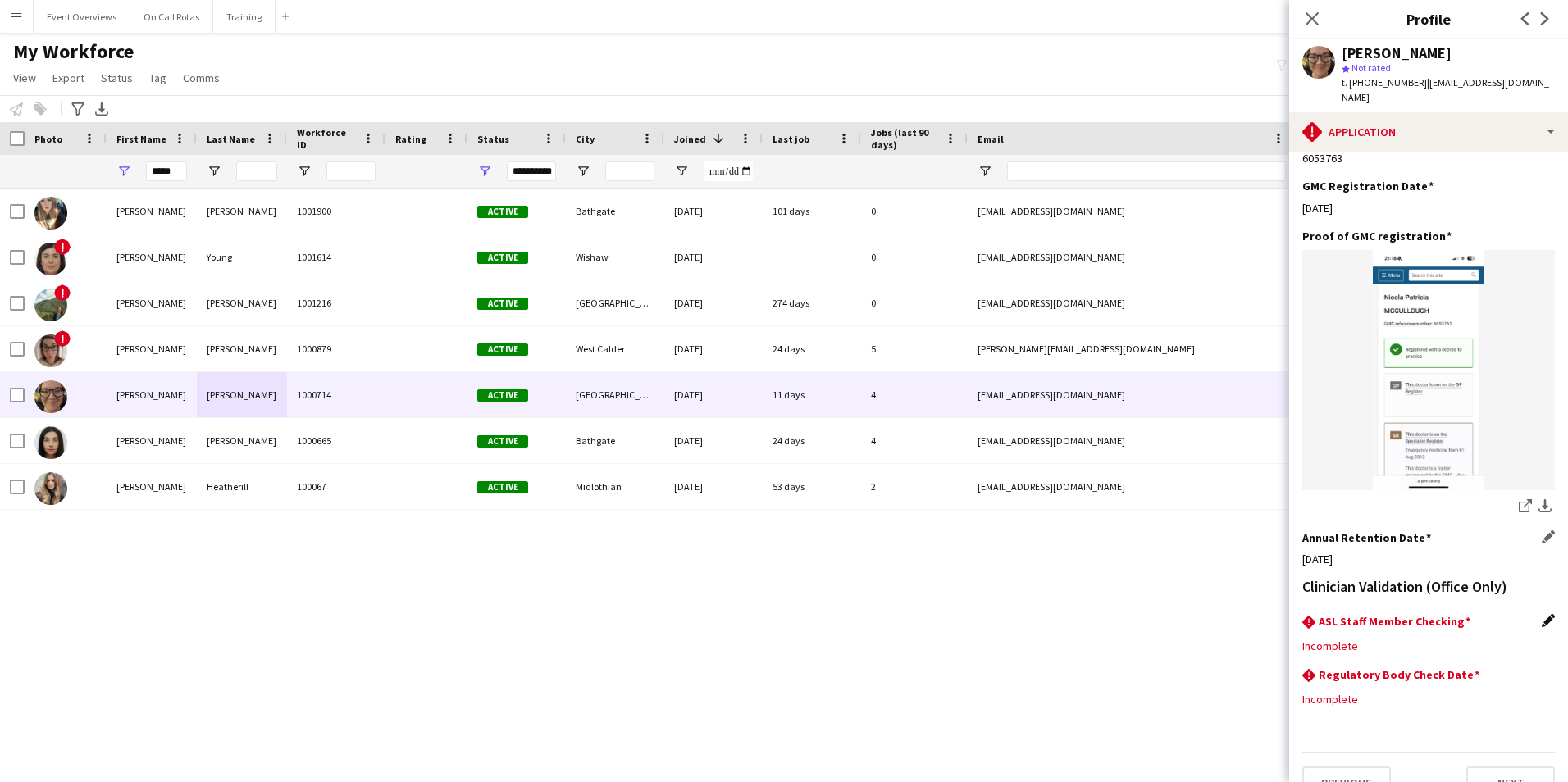
click at [1542, 614] on app-icon "Edit this field" at bounding box center [1548, 621] width 13 height 13
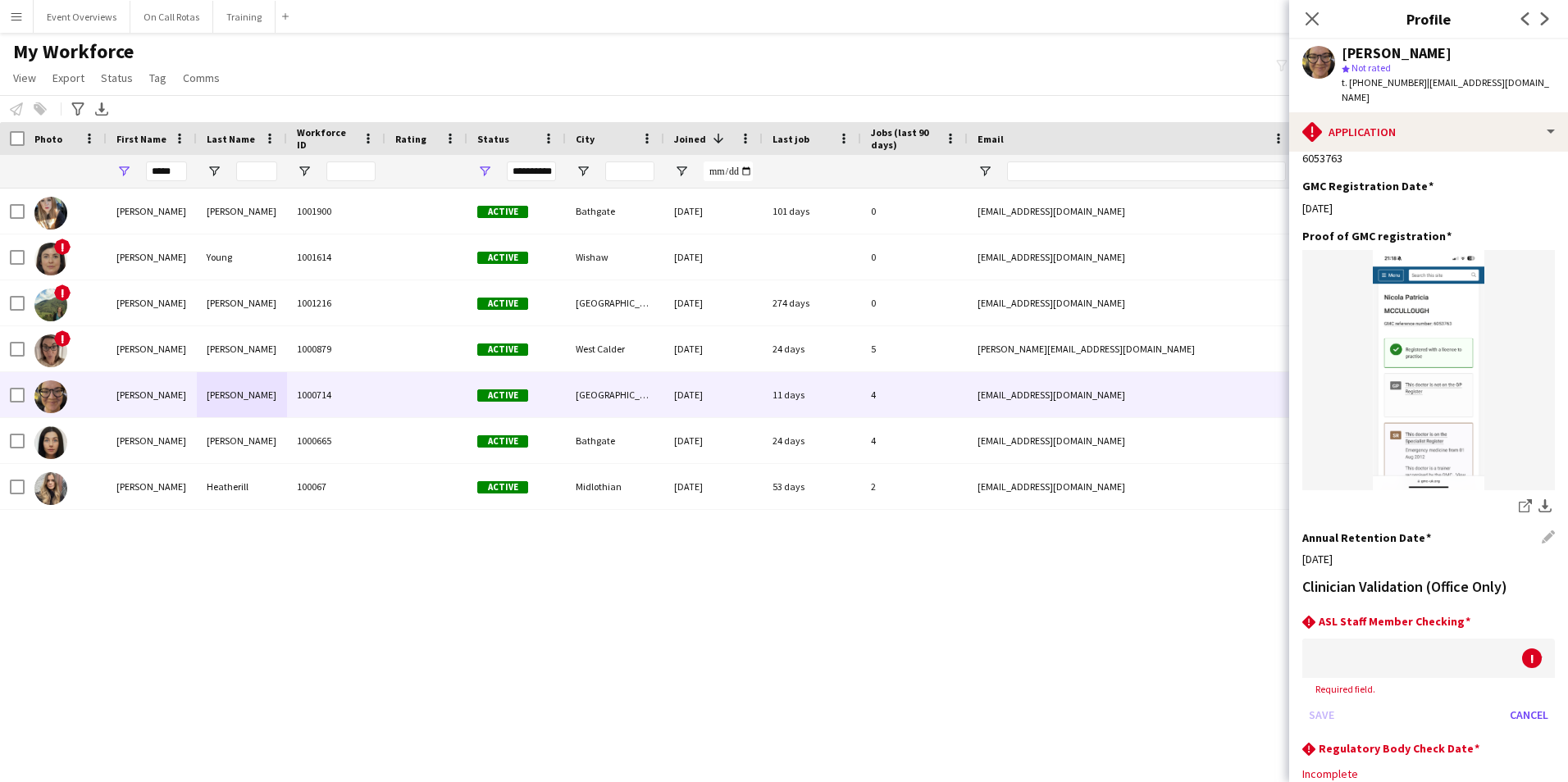
click at [1415, 639] on div at bounding box center [1412, 658] width 220 height 39
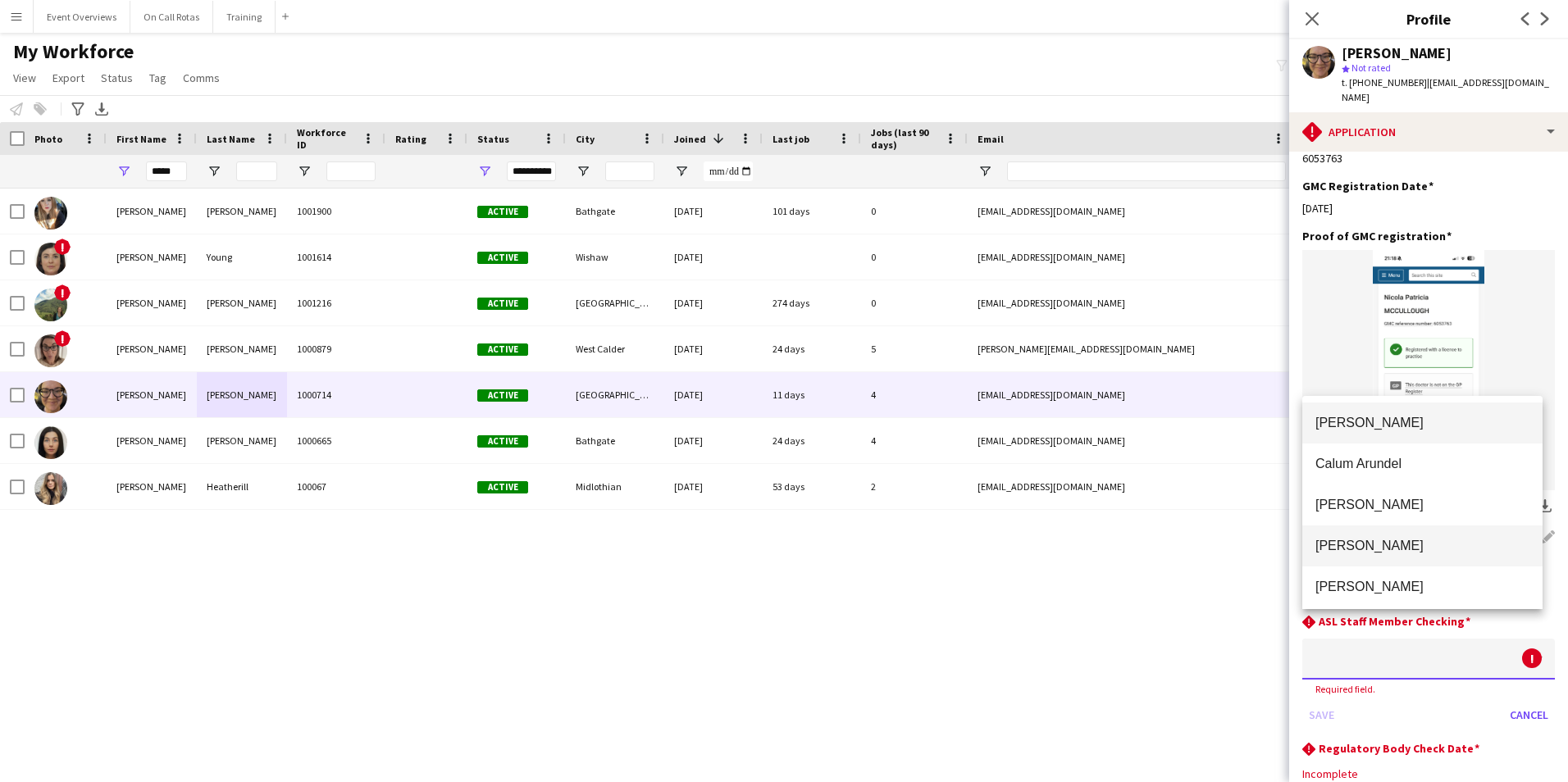
click at [1384, 545] on span "Aimee Freeland" at bounding box center [1422, 545] width 214 height 16
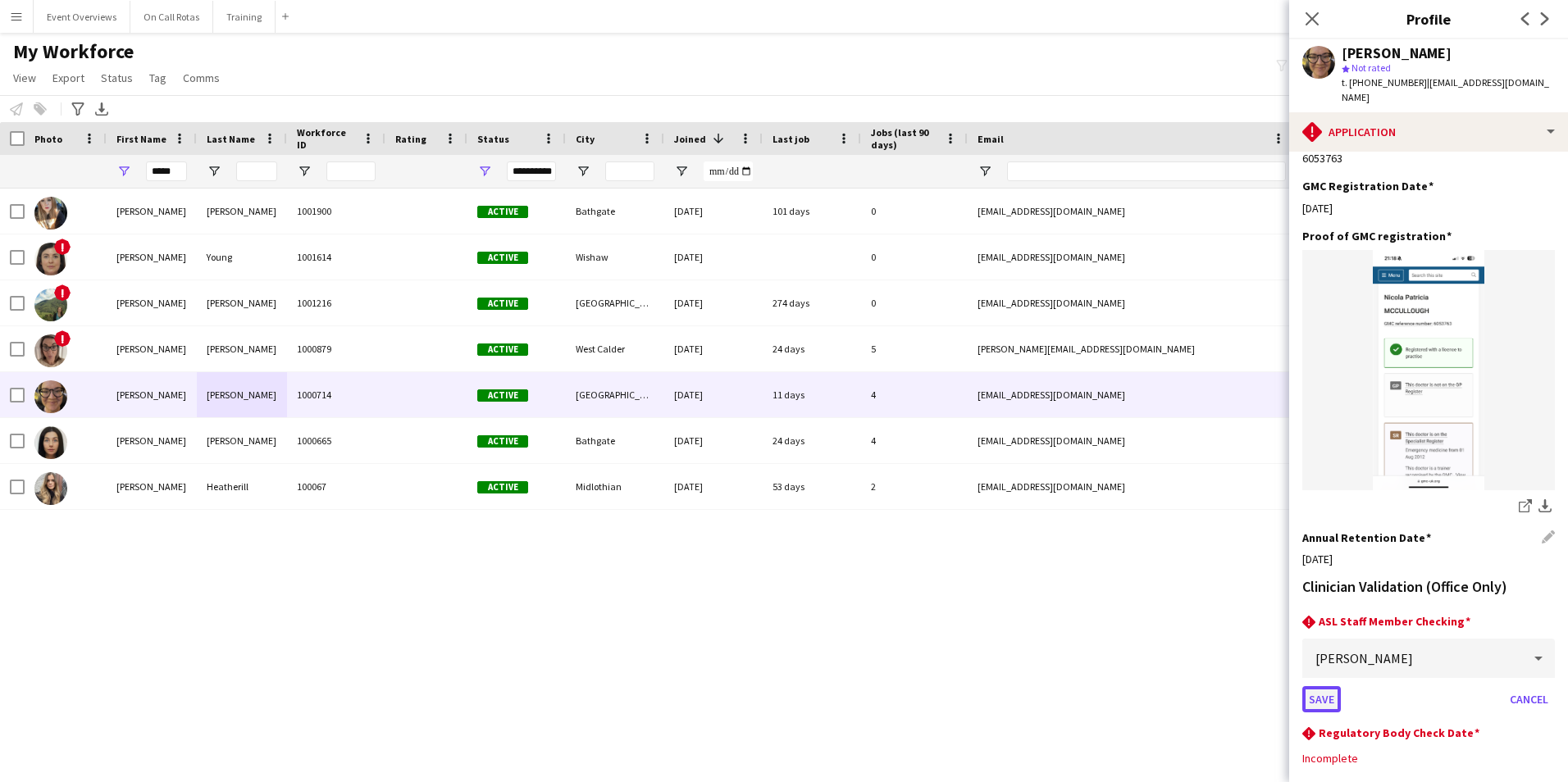
click at [1331, 686] on button "Save" at bounding box center [1321, 700] width 38 height 26
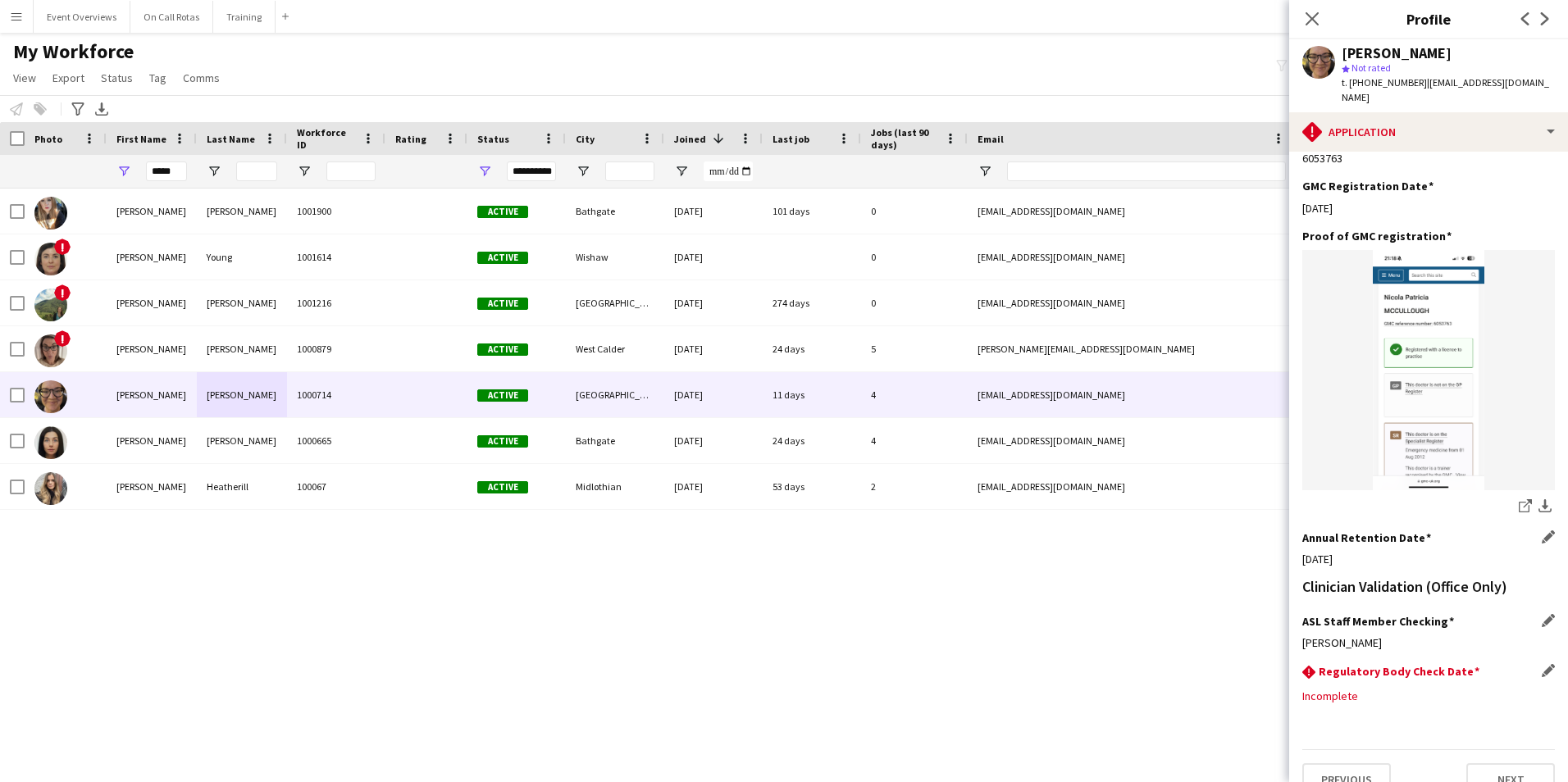
scroll to position [358, 0]
click at [1542, 667] on app-icon "Edit this field" at bounding box center [1548, 673] width 13 height 13
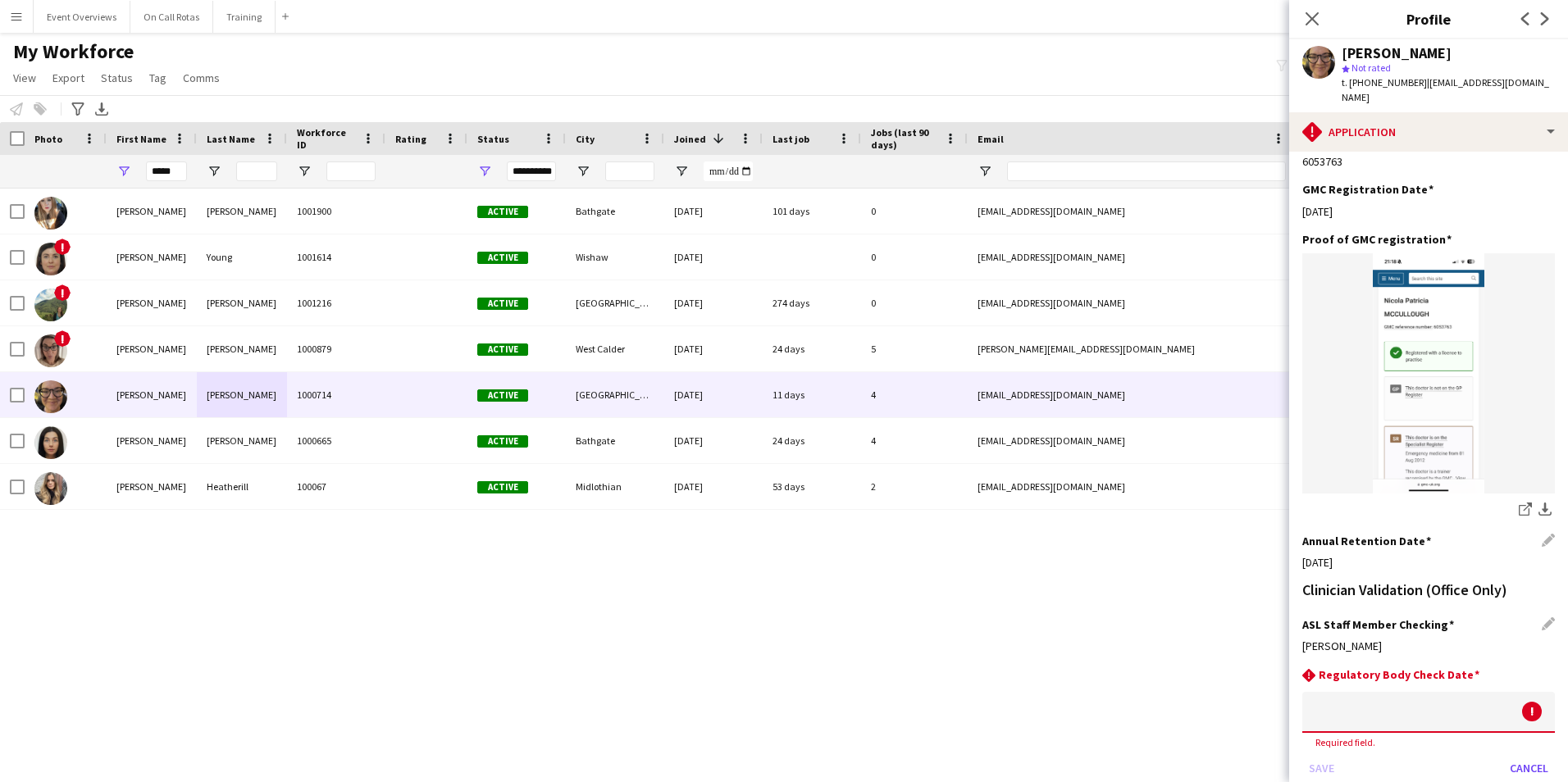
click at [1464, 682] on body "Menu Boards Boards Boards All jobs Status Workforce Workforce My Workforce Recr…" at bounding box center [784, 391] width 1568 height 782
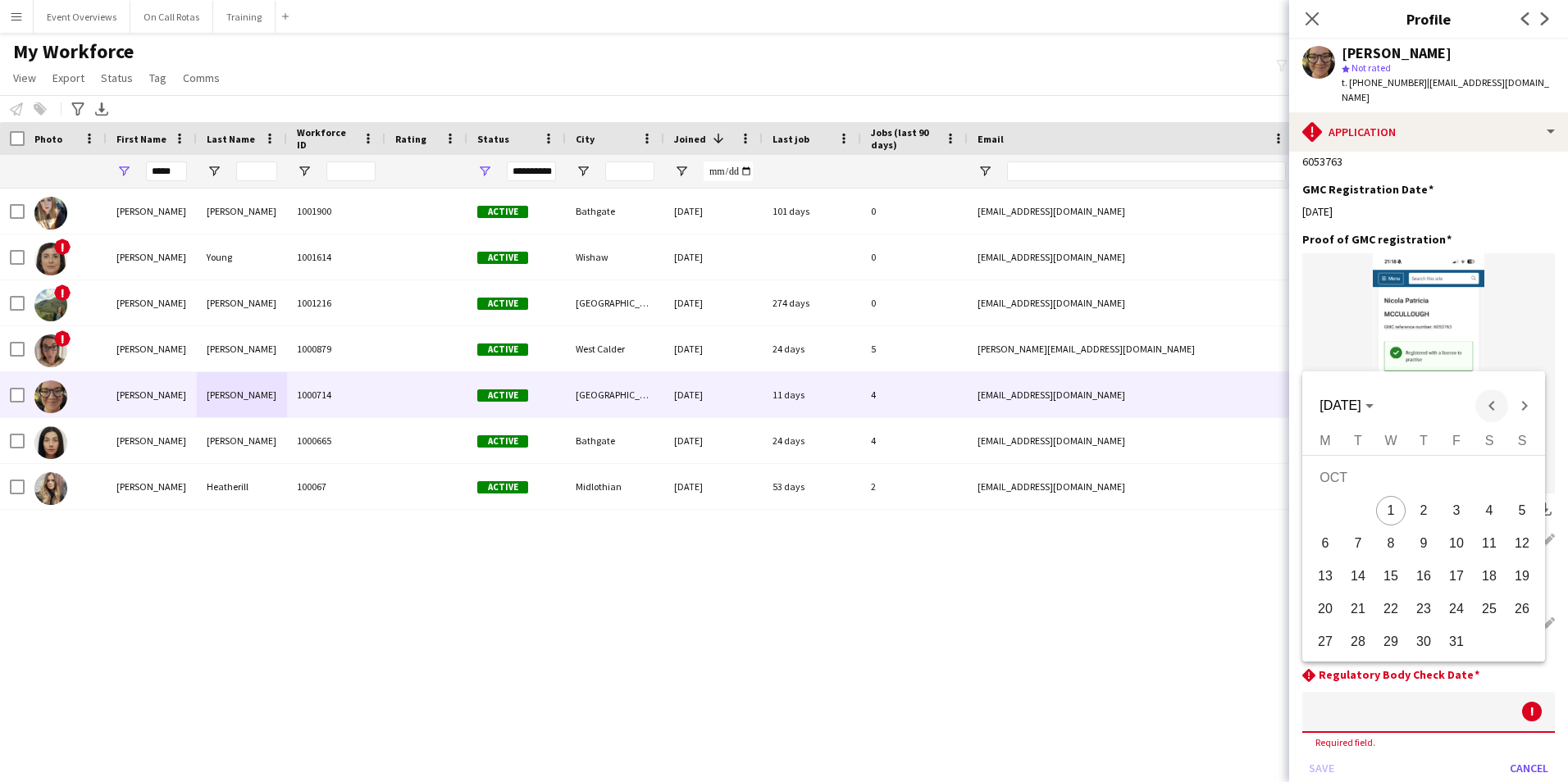
click at [1492, 410] on span "Previous month" at bounding box center [1491, 406] width 33 height 33
click at [1379, 416] on span "Choose month and year" at bounding box center [1345, 406] width 67 height 39
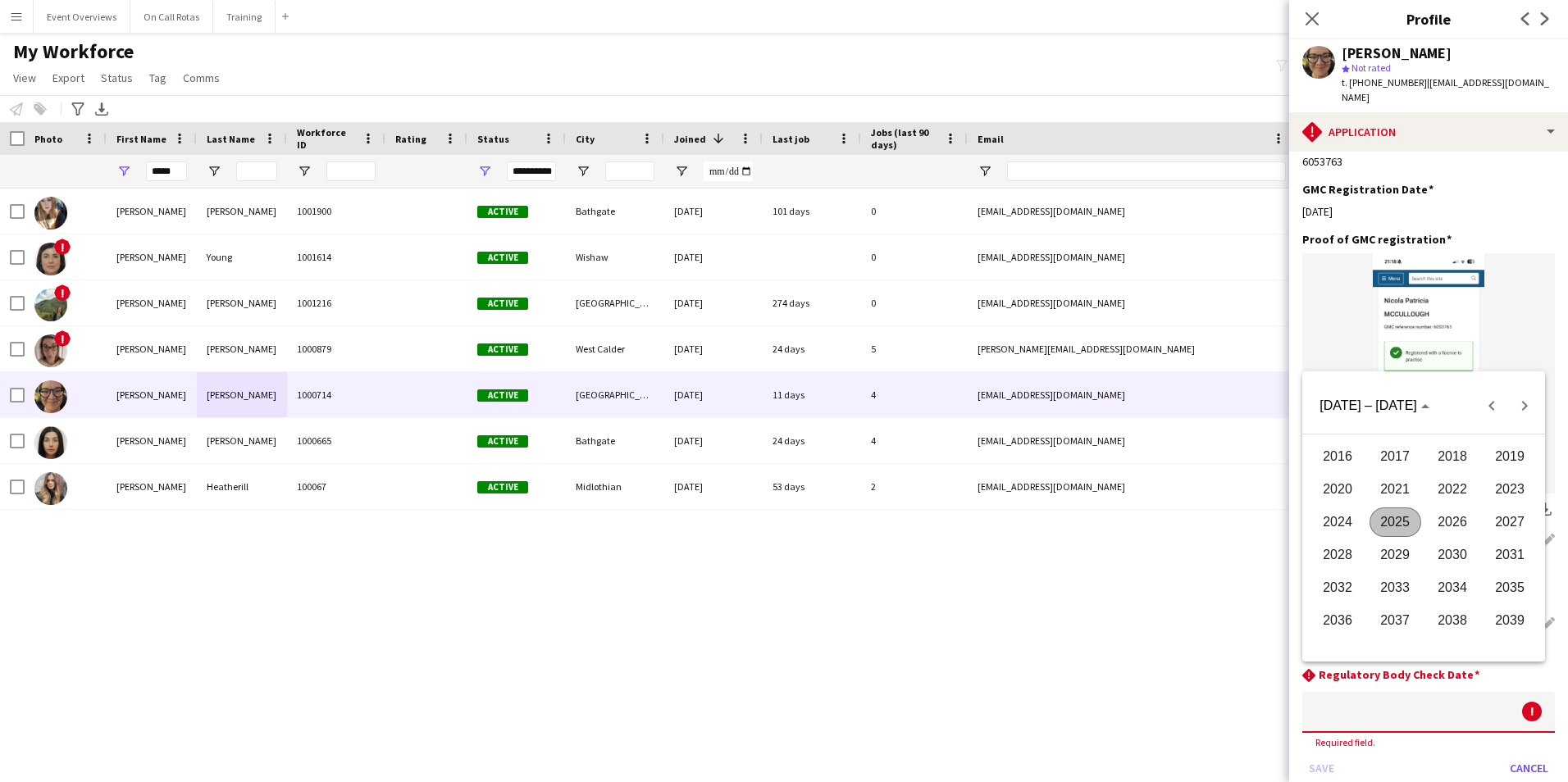
click at [1462, 526] on span "2026" at bounding box center [1452, 523] width 52 height 30
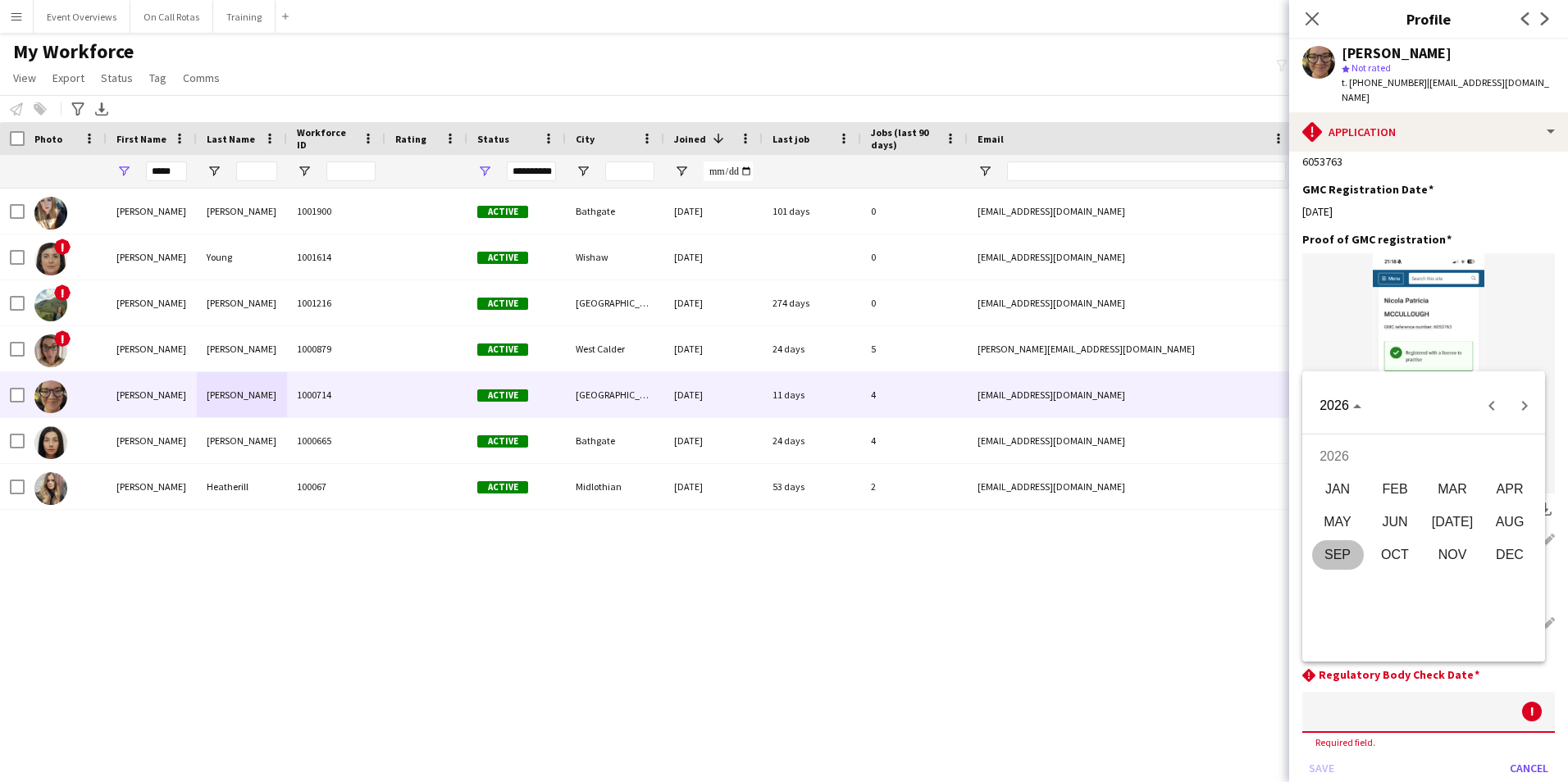
click at [1490, 516] on span "AUG" at bounding box center [1509, 523] width 52 height 30
click at [1442, 518] on span "7" at bounding box center [1457, 515] width 30 height 30
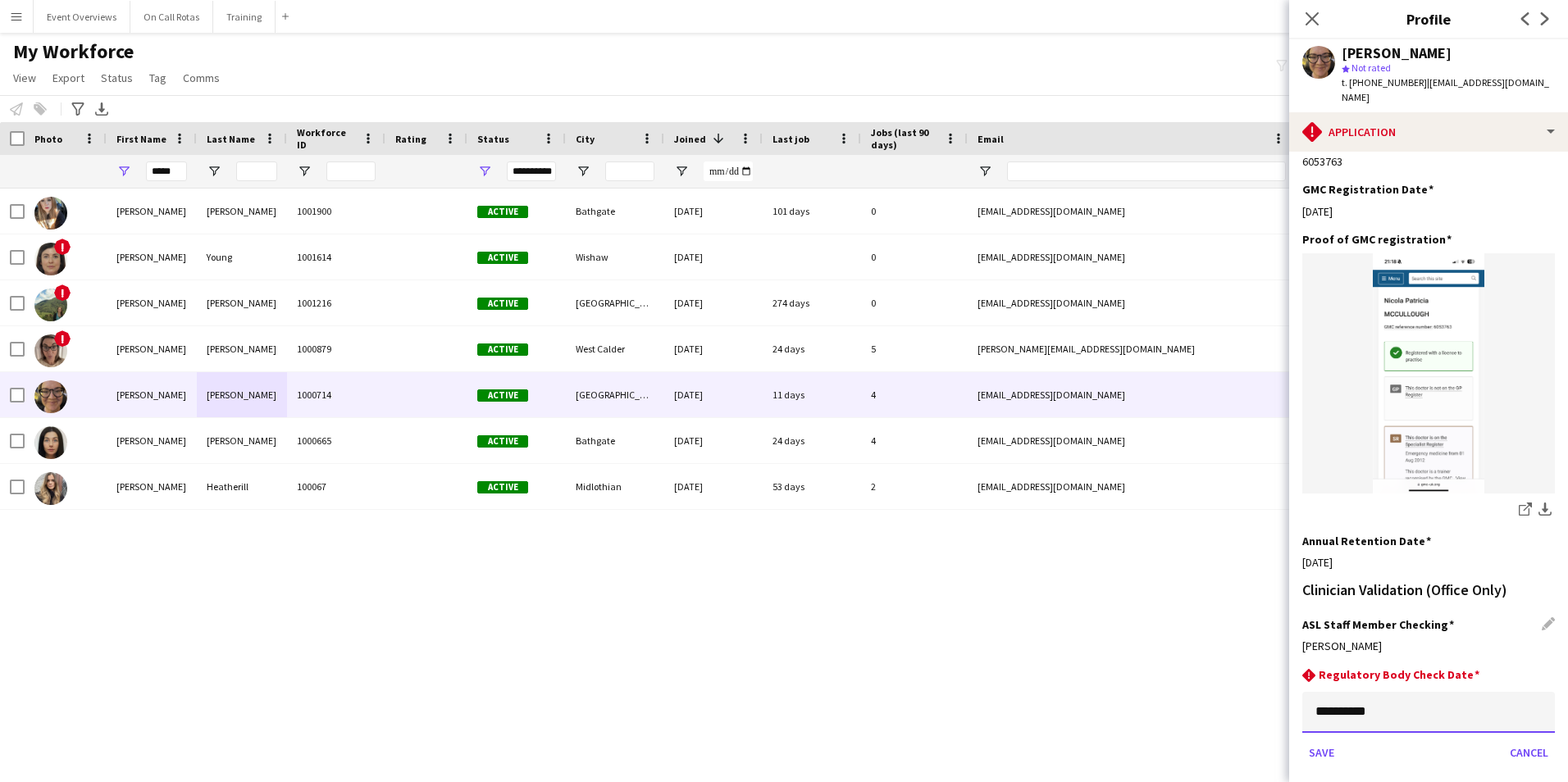
click at [1385, 692] on input "**********" at bounding box center [1428, 713] width 253 height 41
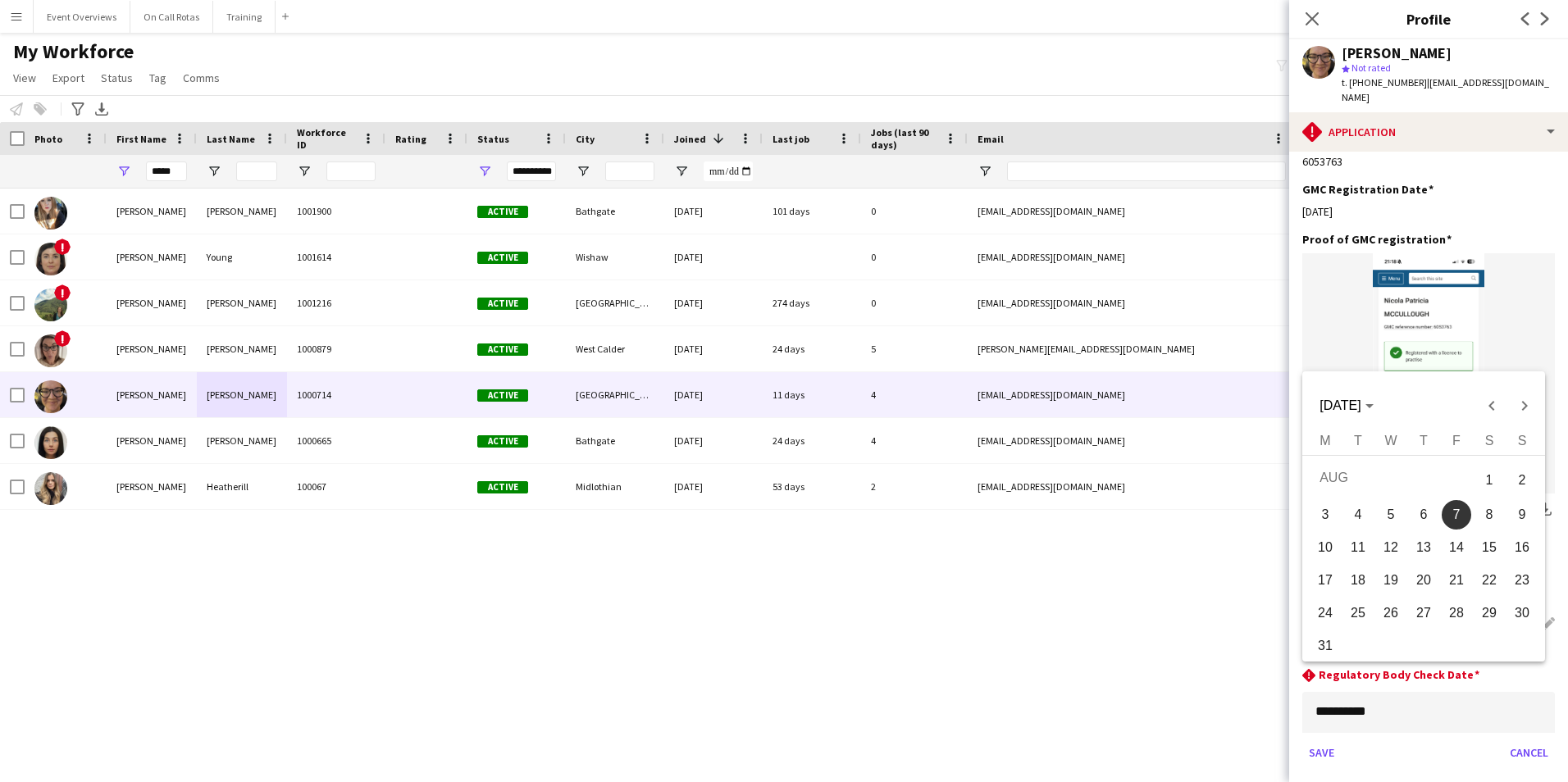
click at [1426, 522] on span "6" at bounding box center [1424, 515] width 30 height 30
type input "**********"
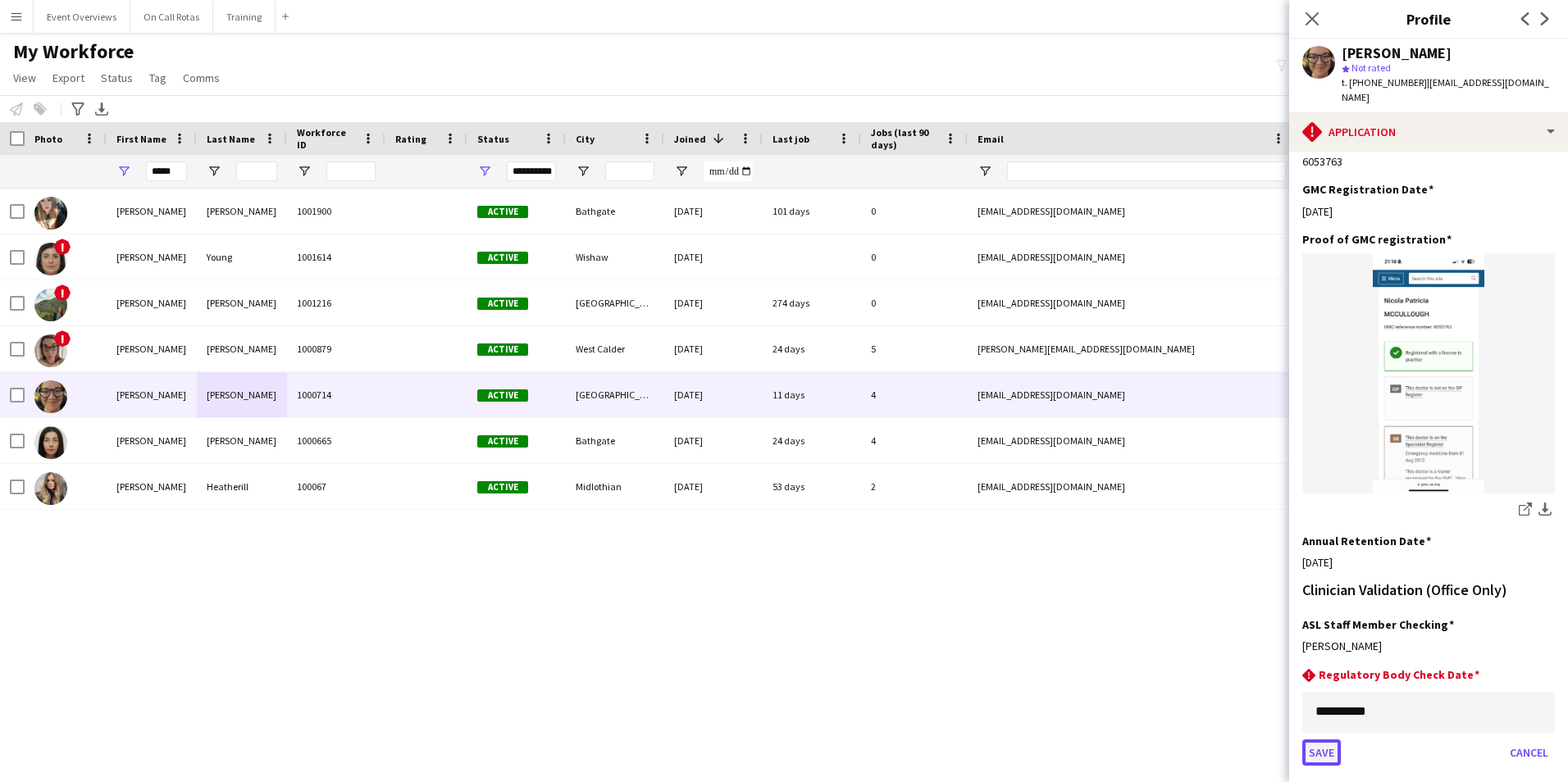
click at [1323, 739] on button "Save" at bounding box center [1321, 752] width 38 height 26
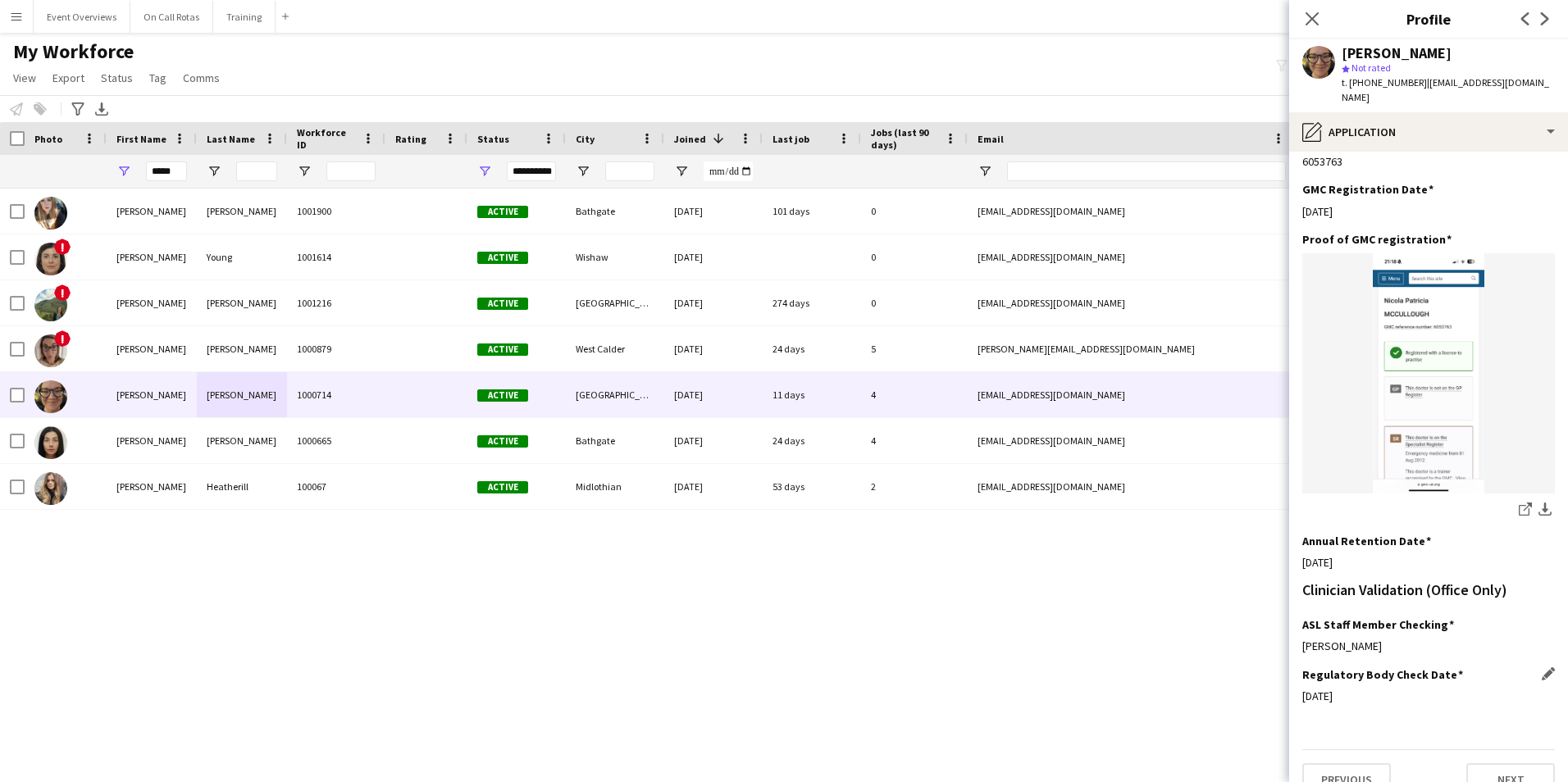
scroll to position [354, 0]
click at [1312, 24] on icon "Close pop-in" at bounding box center [1311, 18] width 16 height 16
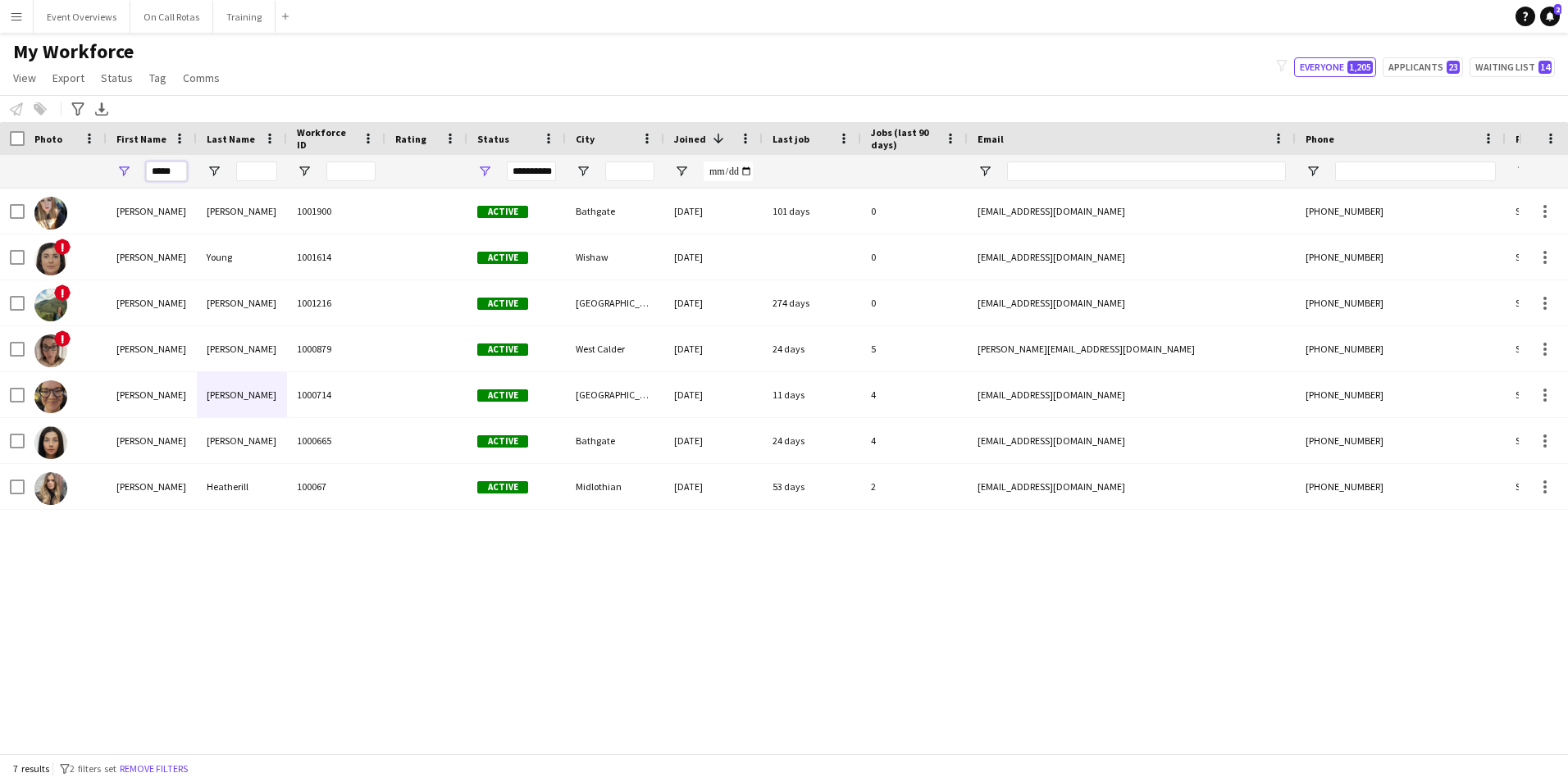
drag, startPoint x: 174, startPoint y: 170, endPoint x: 173, endPoint y: 195, distance: 25.0
click at [178, 168] on input "*****" at bounding box center [167, 170] width 41 height 20
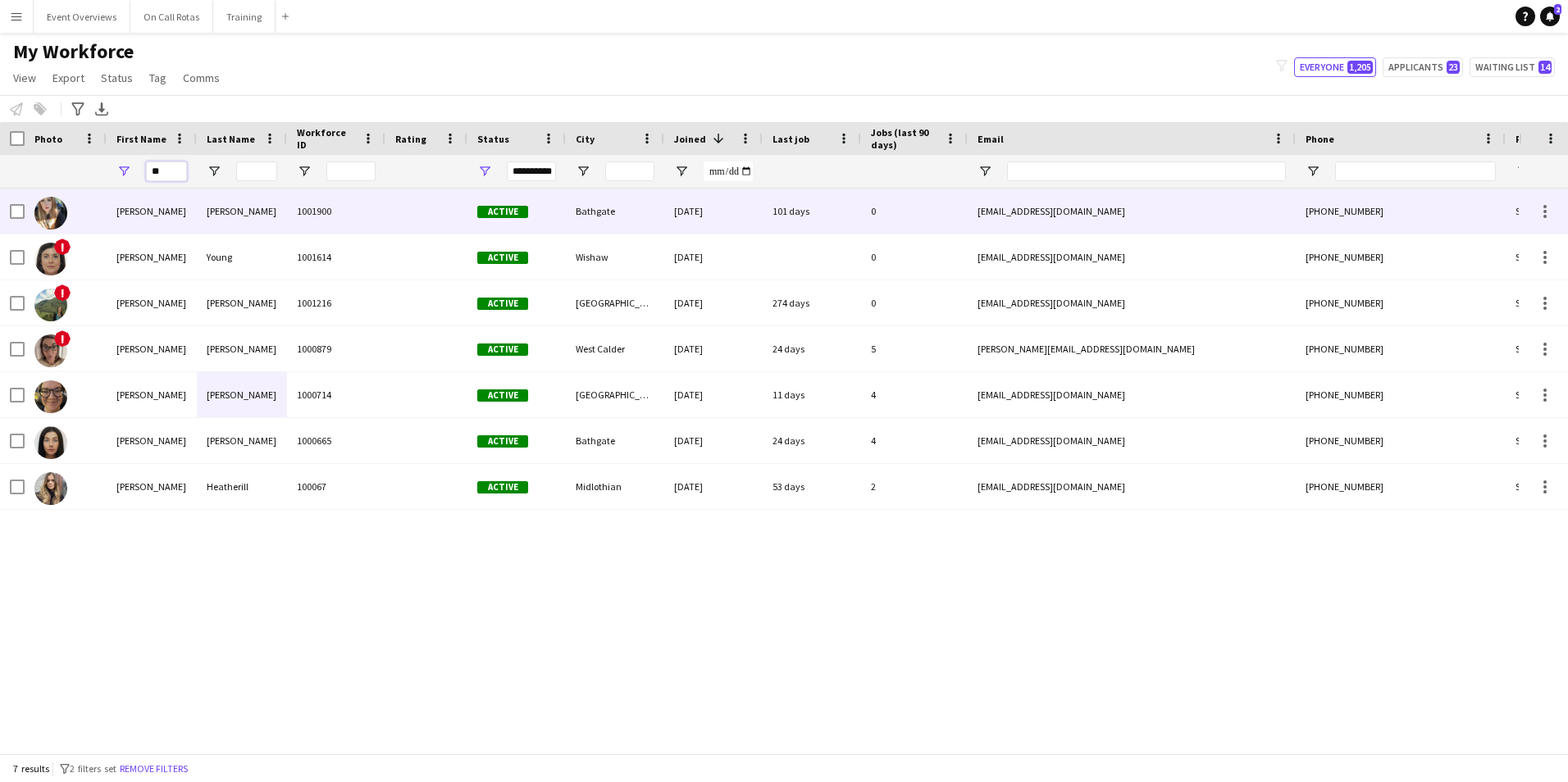
type input "*"
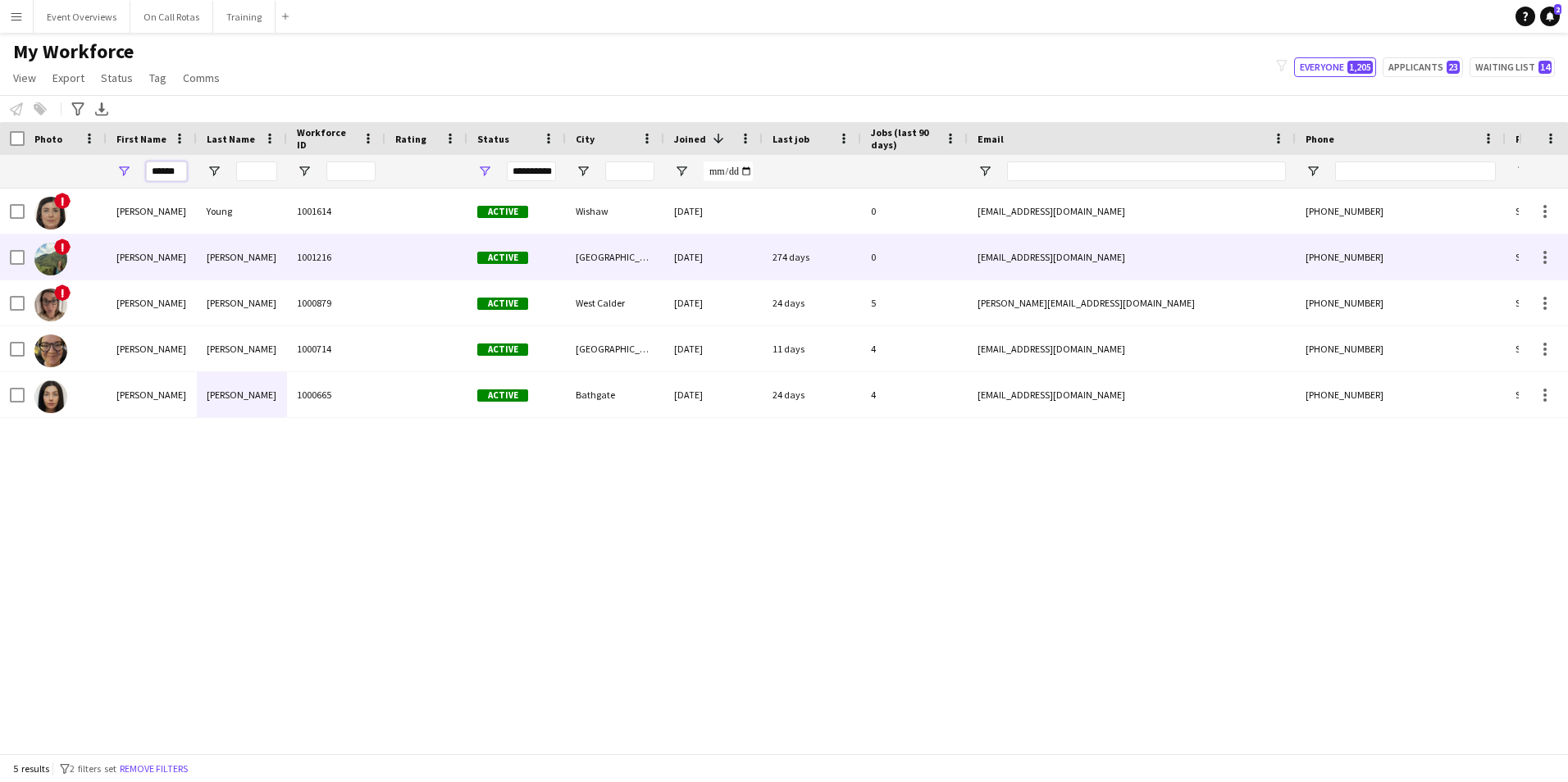
type input "******"
click at [227, 258] on div "Rodgers" at bounding box center [242, 257] width 90 height 45
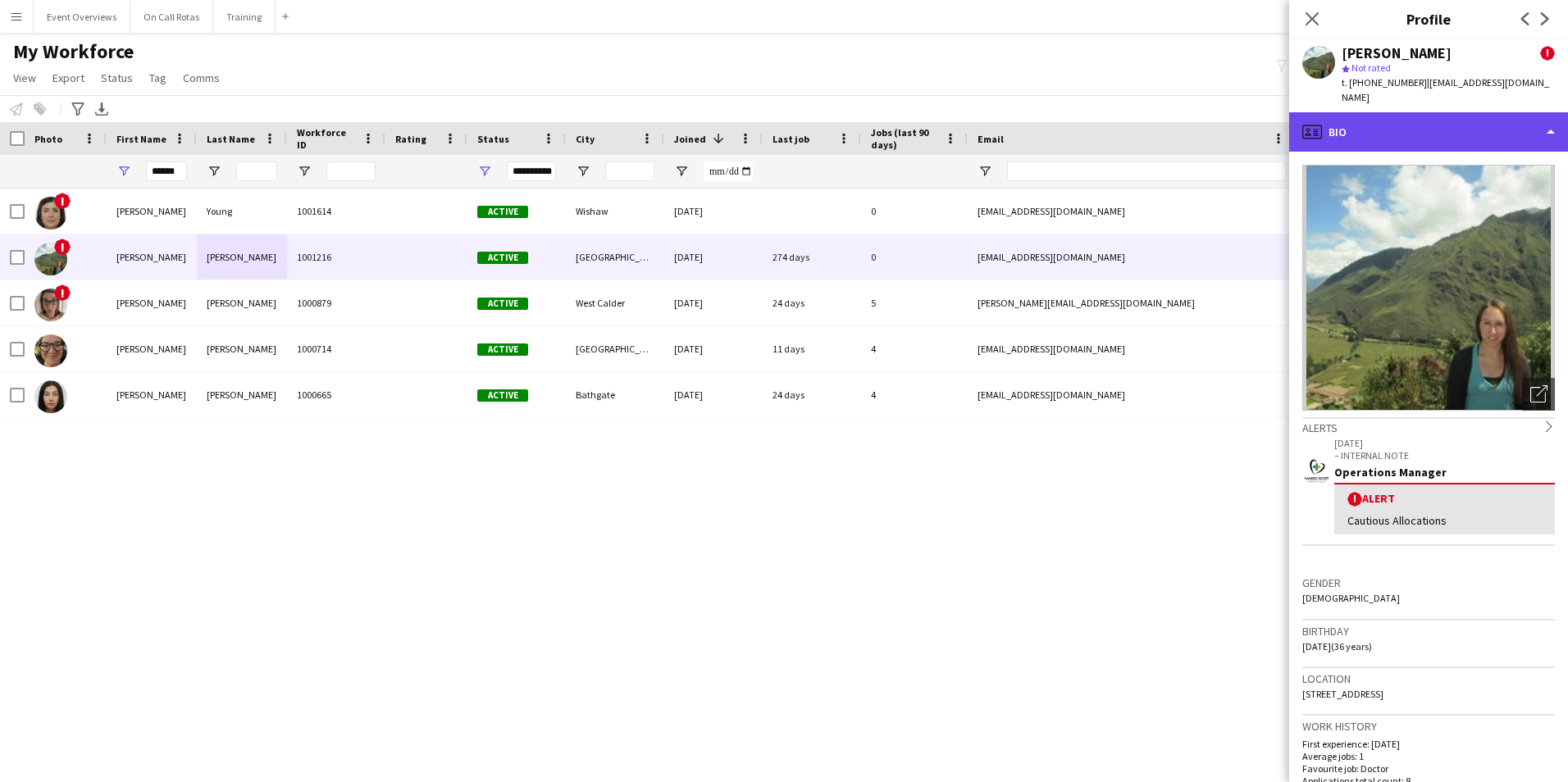
click at [1412, 115] on div "profile Bio" at bounding box center [1428, 132] width 279 height 39
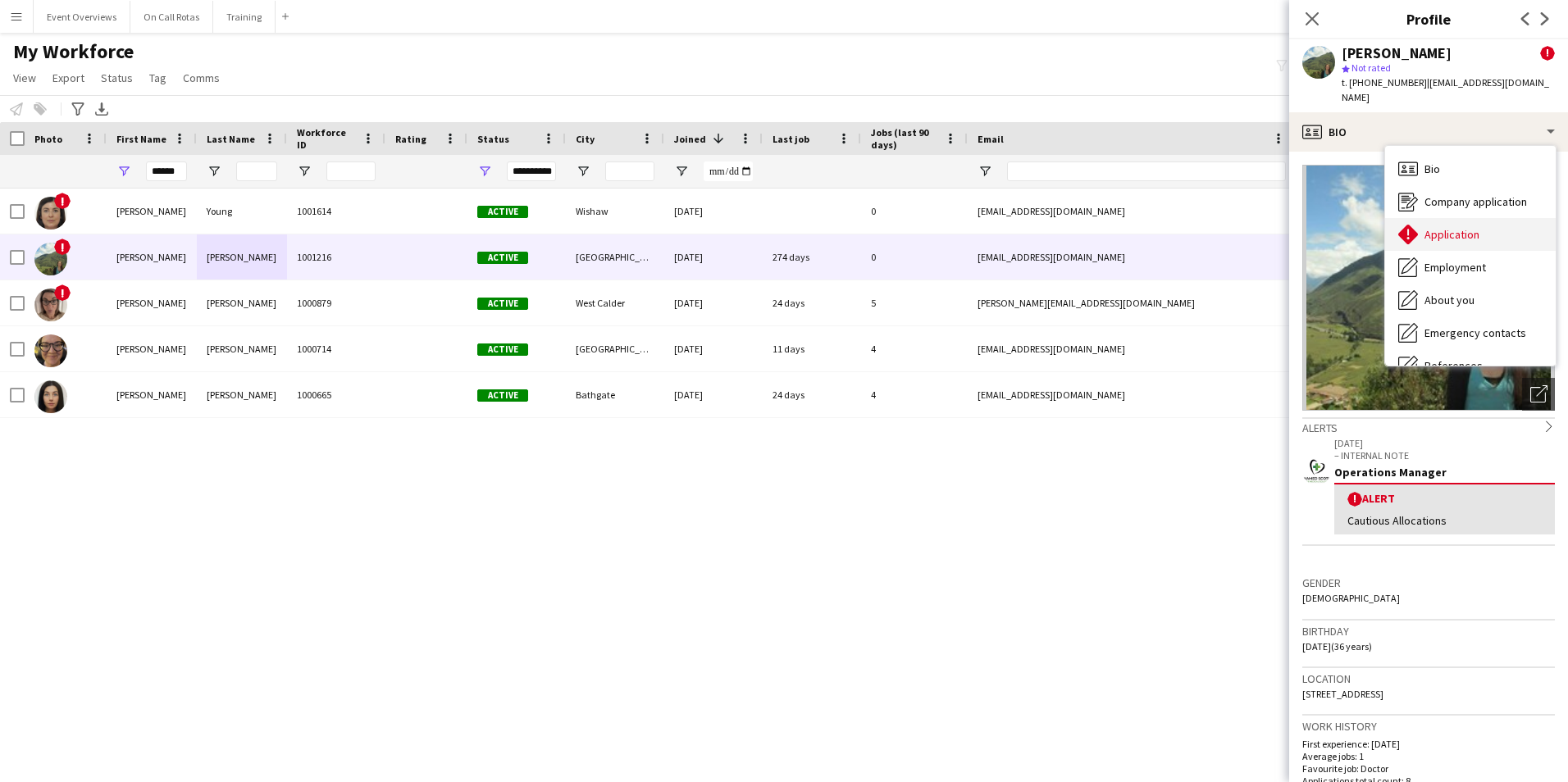
click at [1450, 228] on div "Application Application" at bounding box center [1470, 234] width 170 height 33
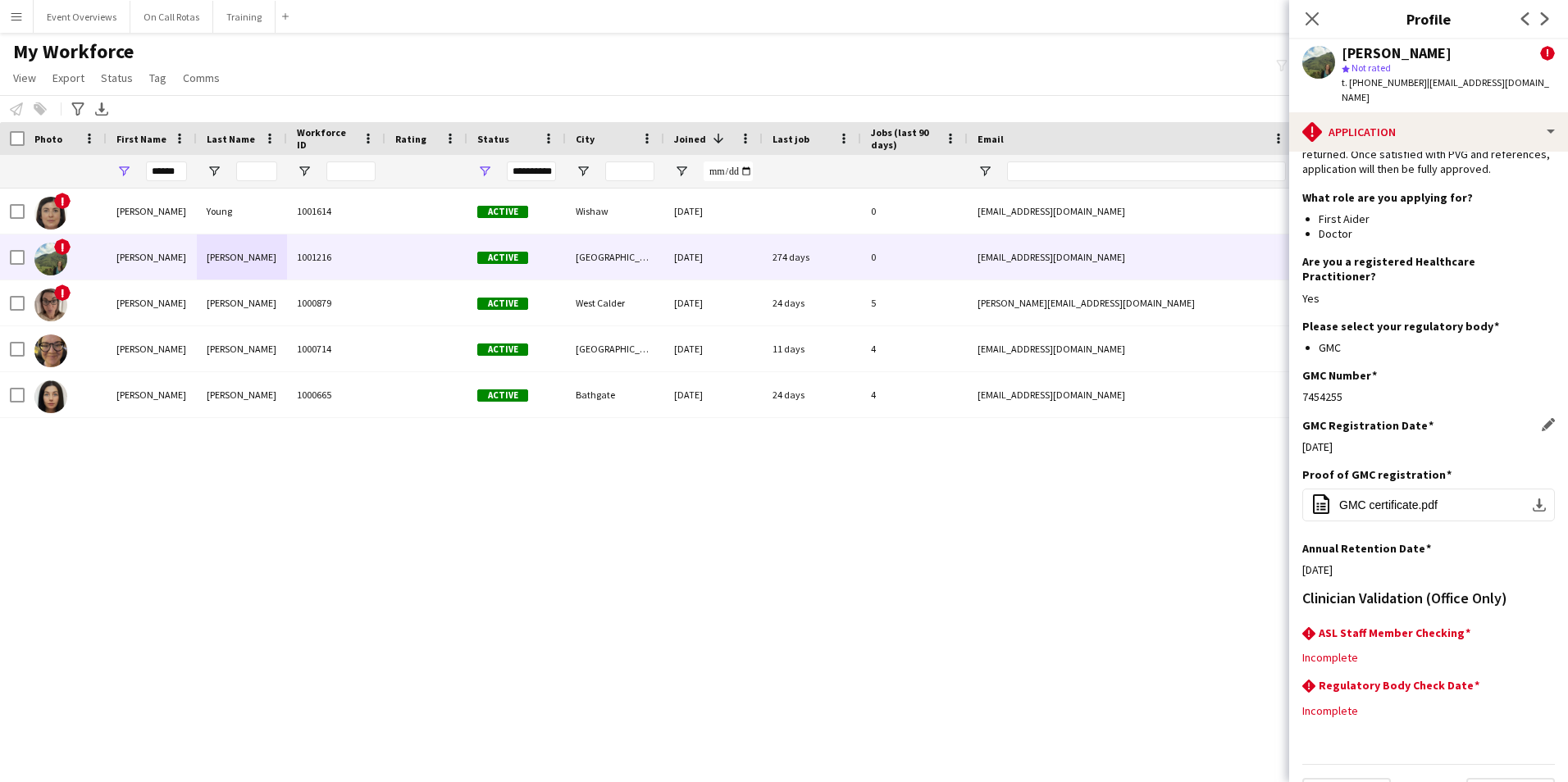
scroll to position [148, 0]
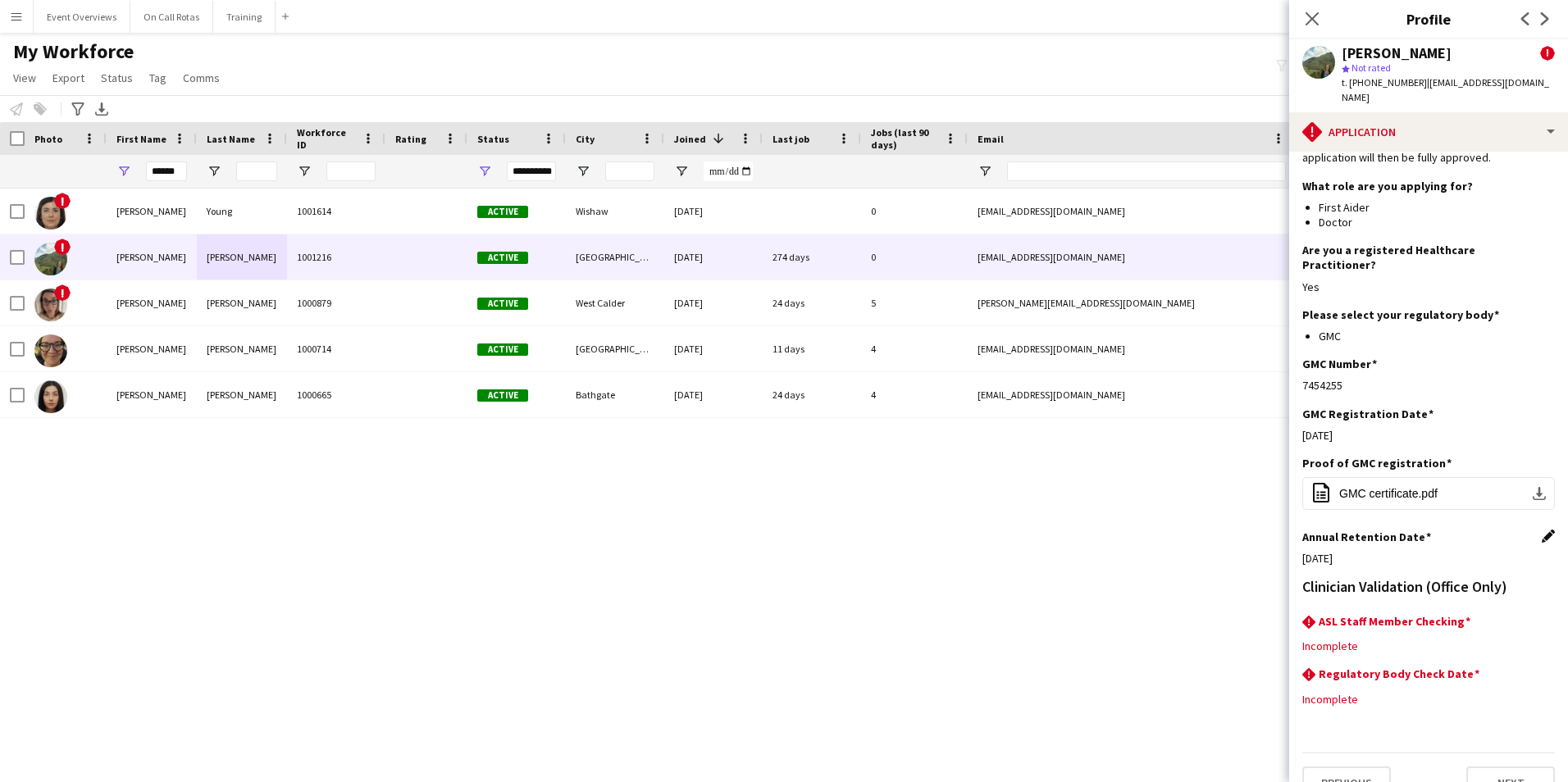
click at [1542, 529] on app-icon "Edit this field" at bounding box center [1548, 536] width 13 height 13
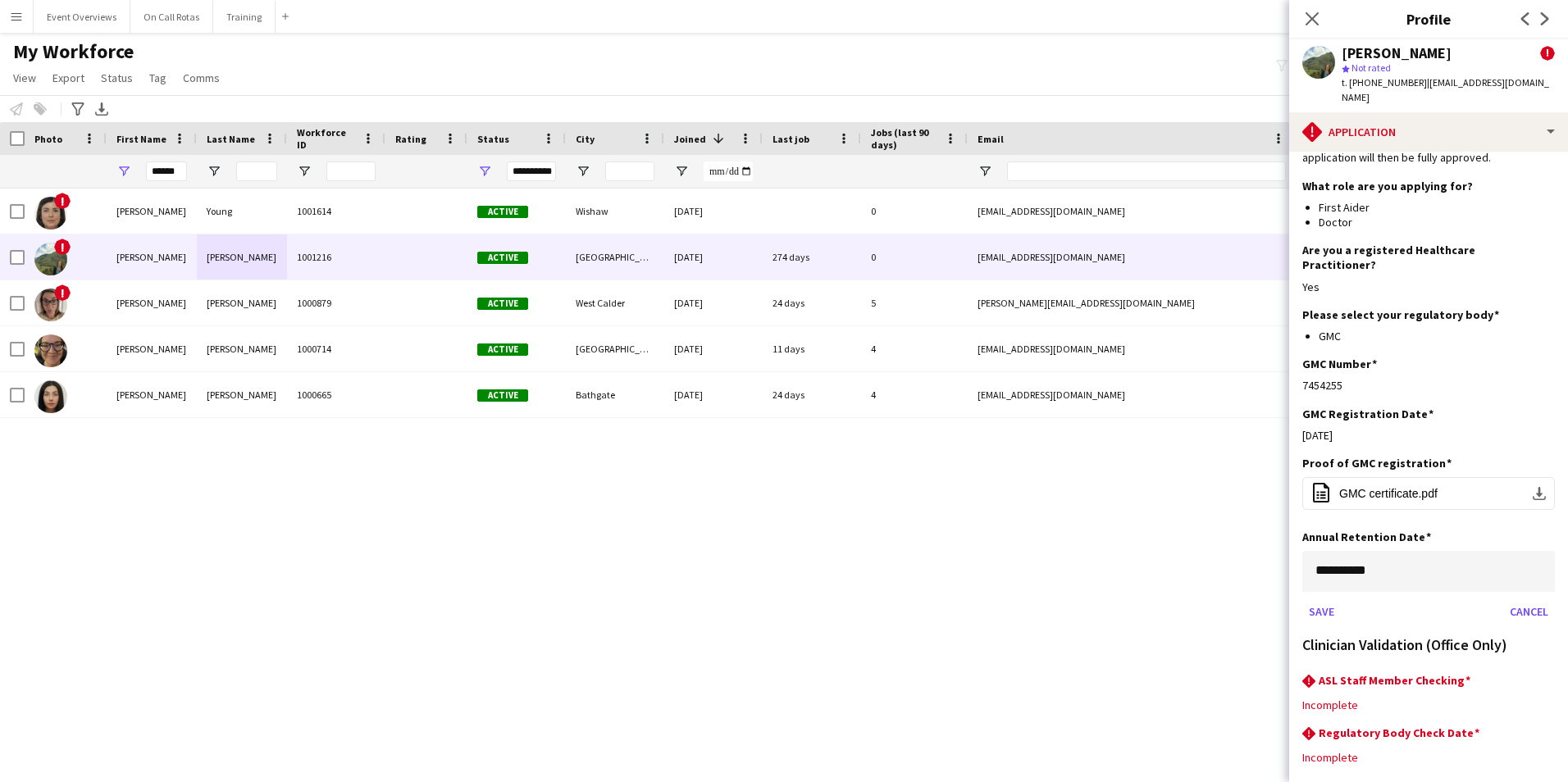
click at [1397, 550] on body "Menu Boards Boards Boards All jobs Status Workforce Workforce My Workforce Recr…" at bounding box center [784, 391] width 1568 height 782
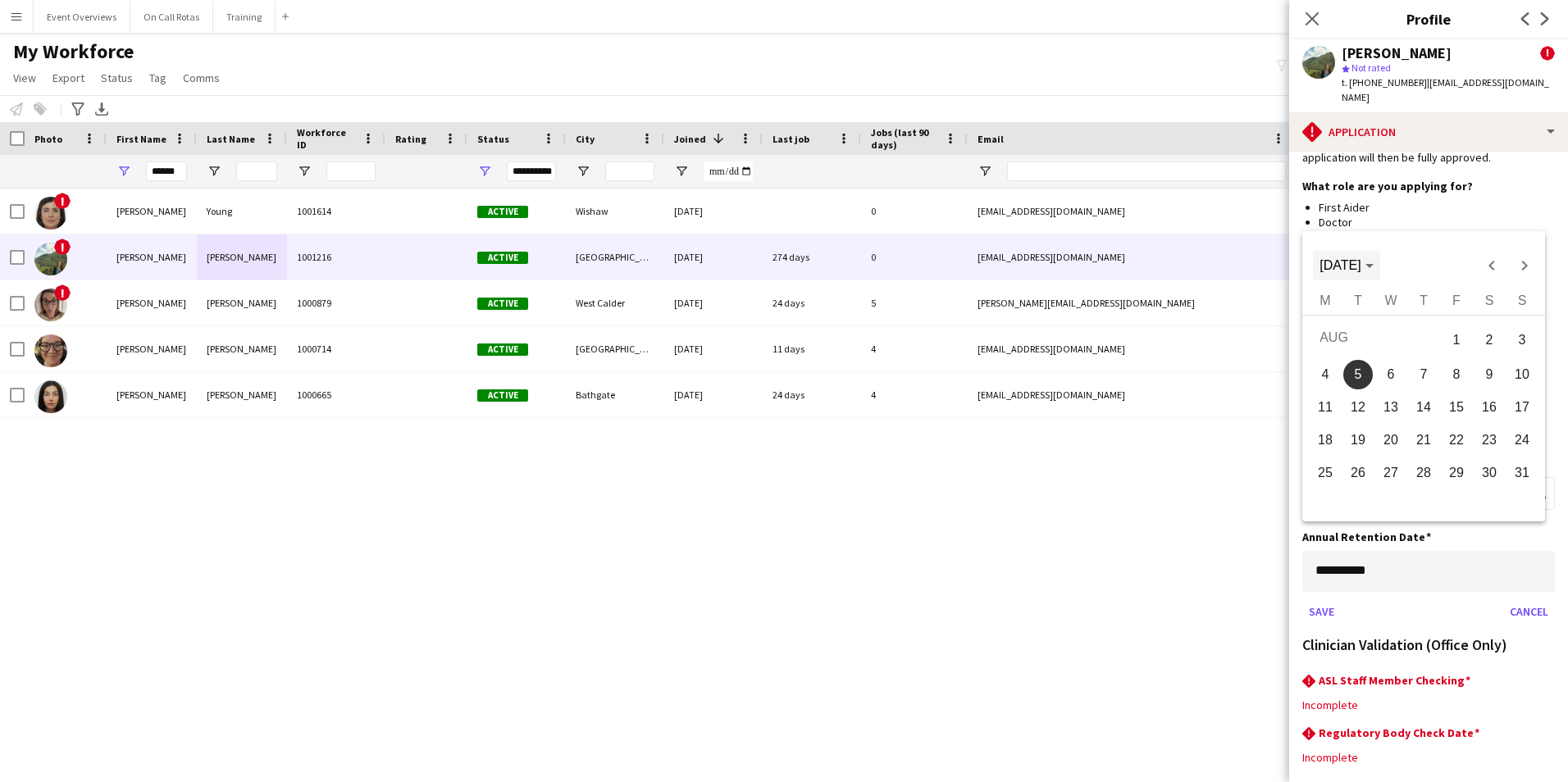
click at [1379, 273] on span "Choose month and year" at bounding box center [1345, 266] width 67 height 39
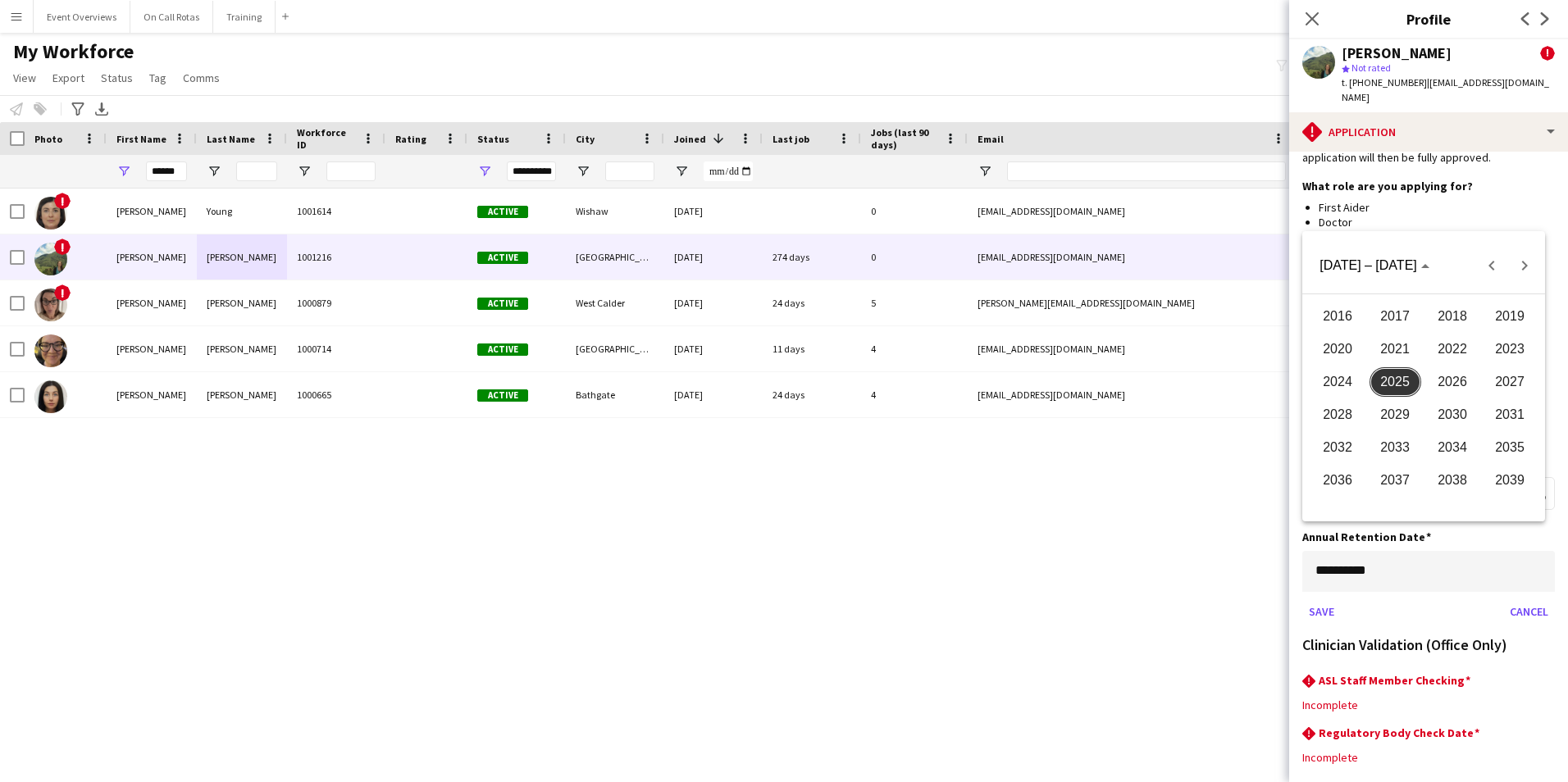
click at [1431, 378] on span "2026" at bounding box center [1452, 382] width 52 height 30
click at [1514, 381] on span "AUG" at bounding box center [1509, 382] width 52 height 30
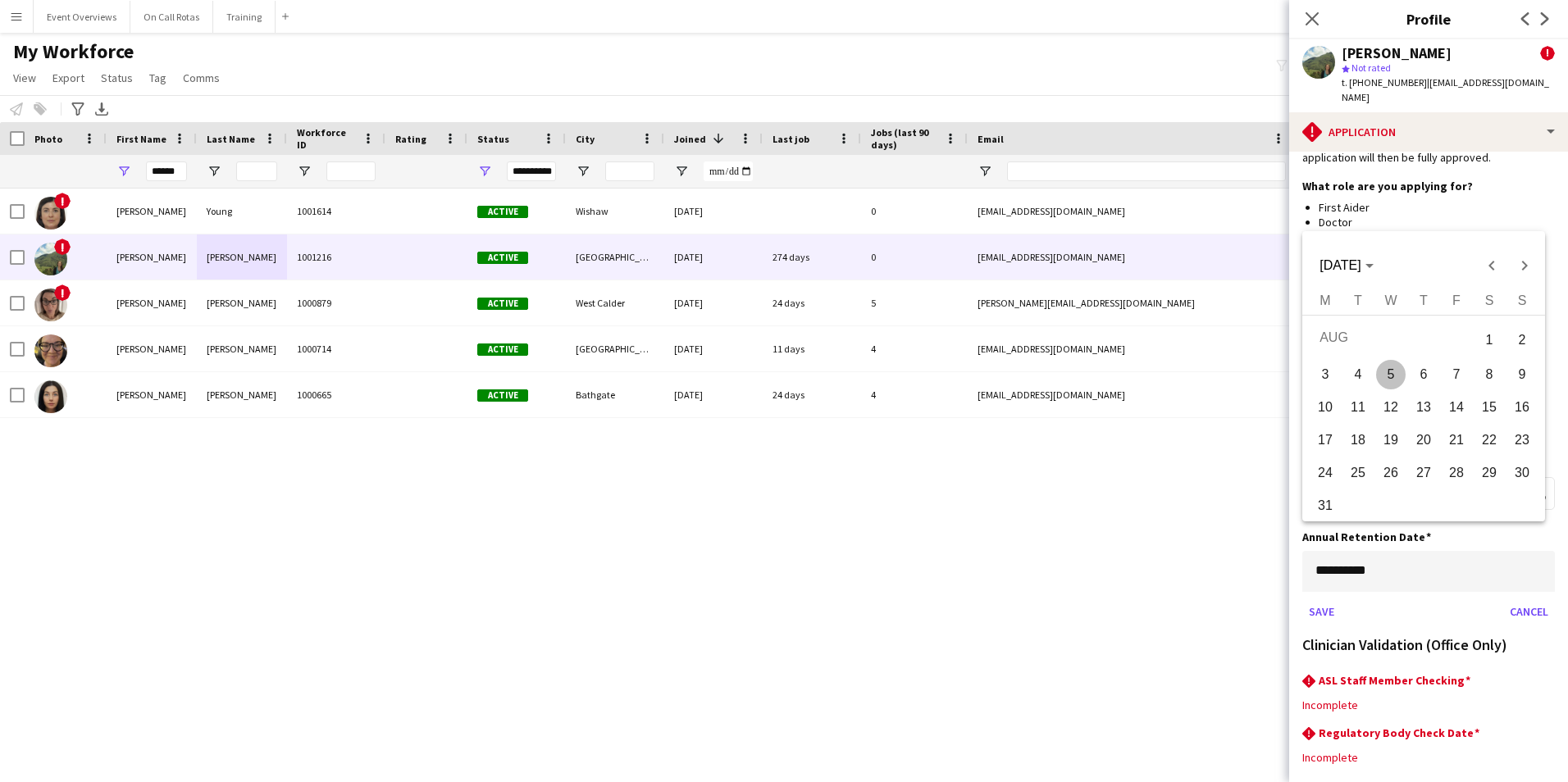
click at [1396, 373] on span "5" at bounding box center [1391, 375] width 30 height 30
type input "**********"
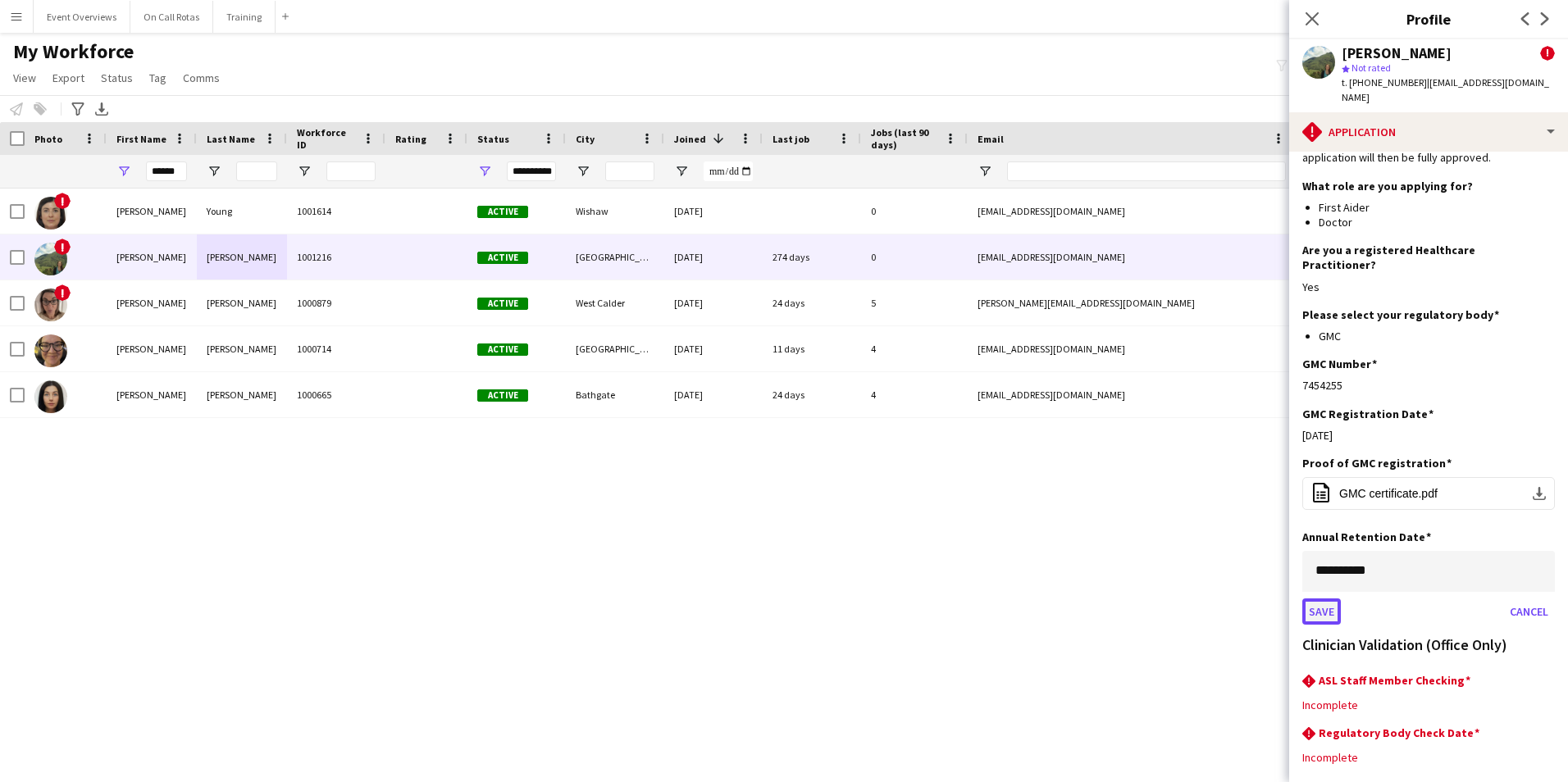
click at [1316, 598] on button "Save" at bounding box center [1321, 612] width 38 height 26
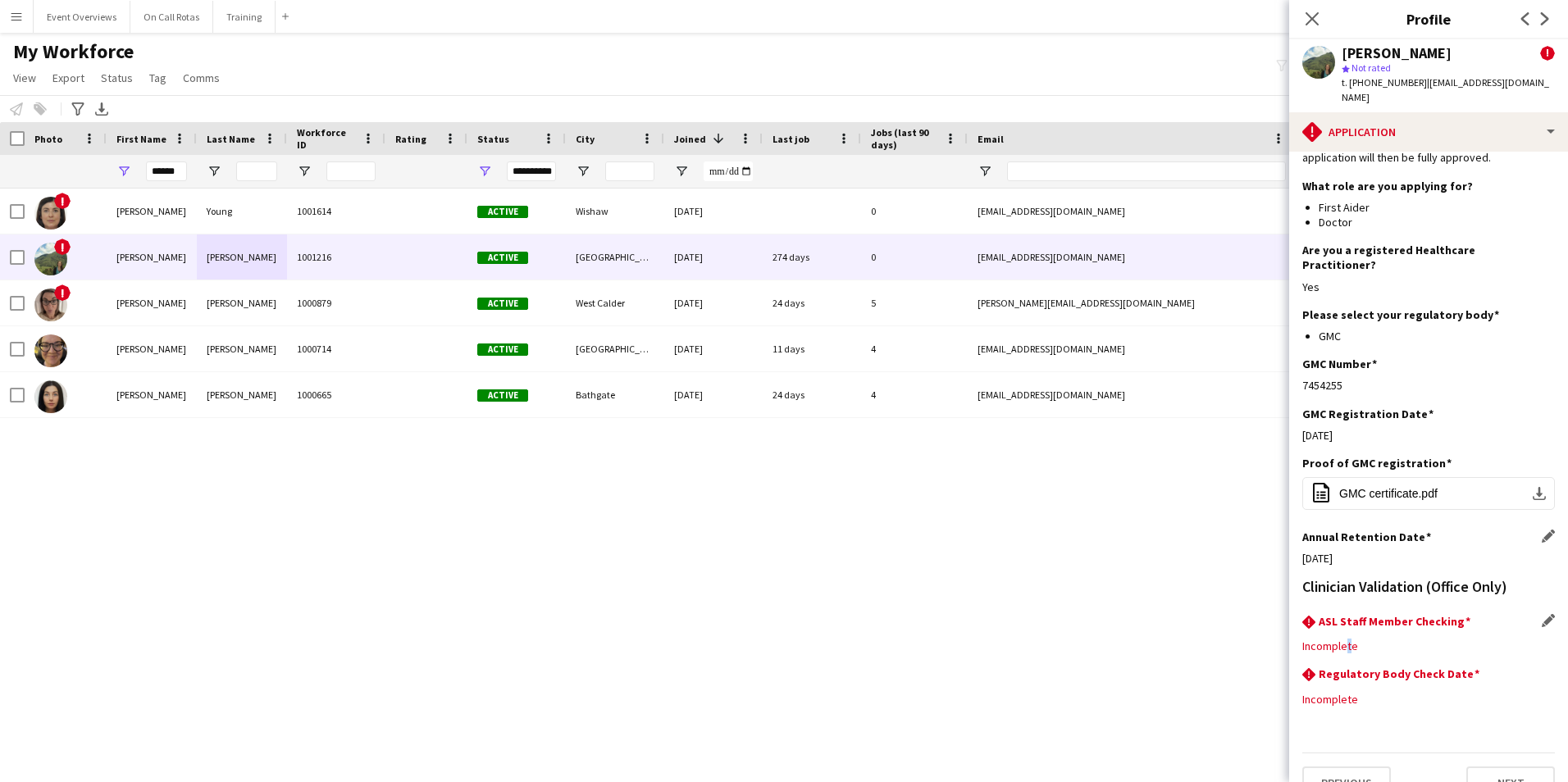
click at [1344, 626] on div "rhombus-alert ASL Staff Member Checking Edit this field Incomplete" at bounding box center [1428, 641] width 253 height 52
drag, startPoint x: 1344, startPoint y: 626, endPoint x: 1522, endPoint y: 584, distance: 182.9
click at [1529, 614] on div "rhombus-alert ASL Staff Member Checking Edit this field" at bounding box center [1428, 623] width 253 height 18
click at [1542, 586] on app-section-data-types "Please ensure that applications are fully completed to avoid delays in the appl…" at bounding box center [1428, 466] width 279 height 630
click at [1542, 614] on app-icon "Edit this field" at bounding box center [1548, 621] width 13 height 13
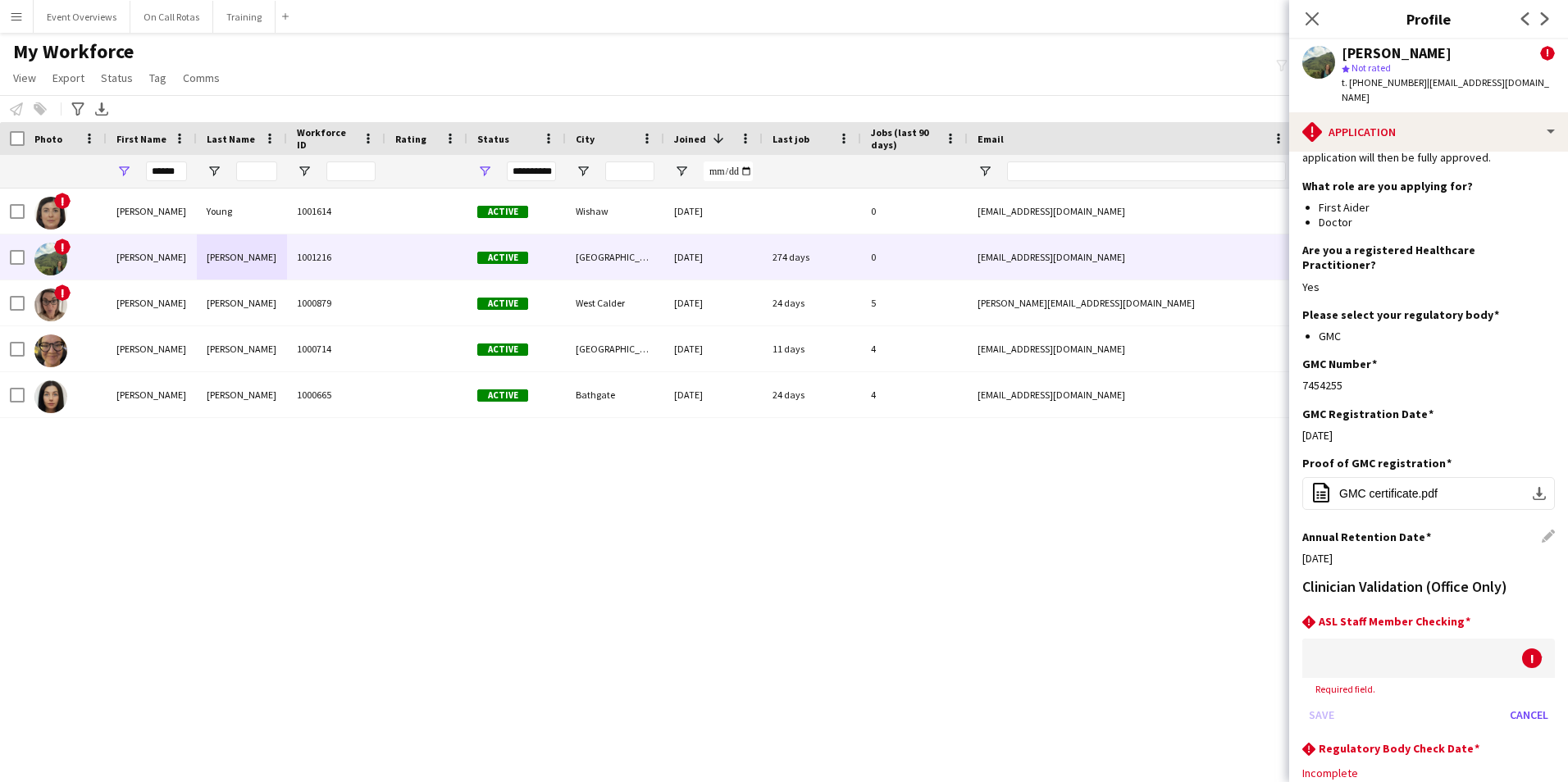
click at [1398, 639] on div at bounding box center [1412, 658] width 220 height 39
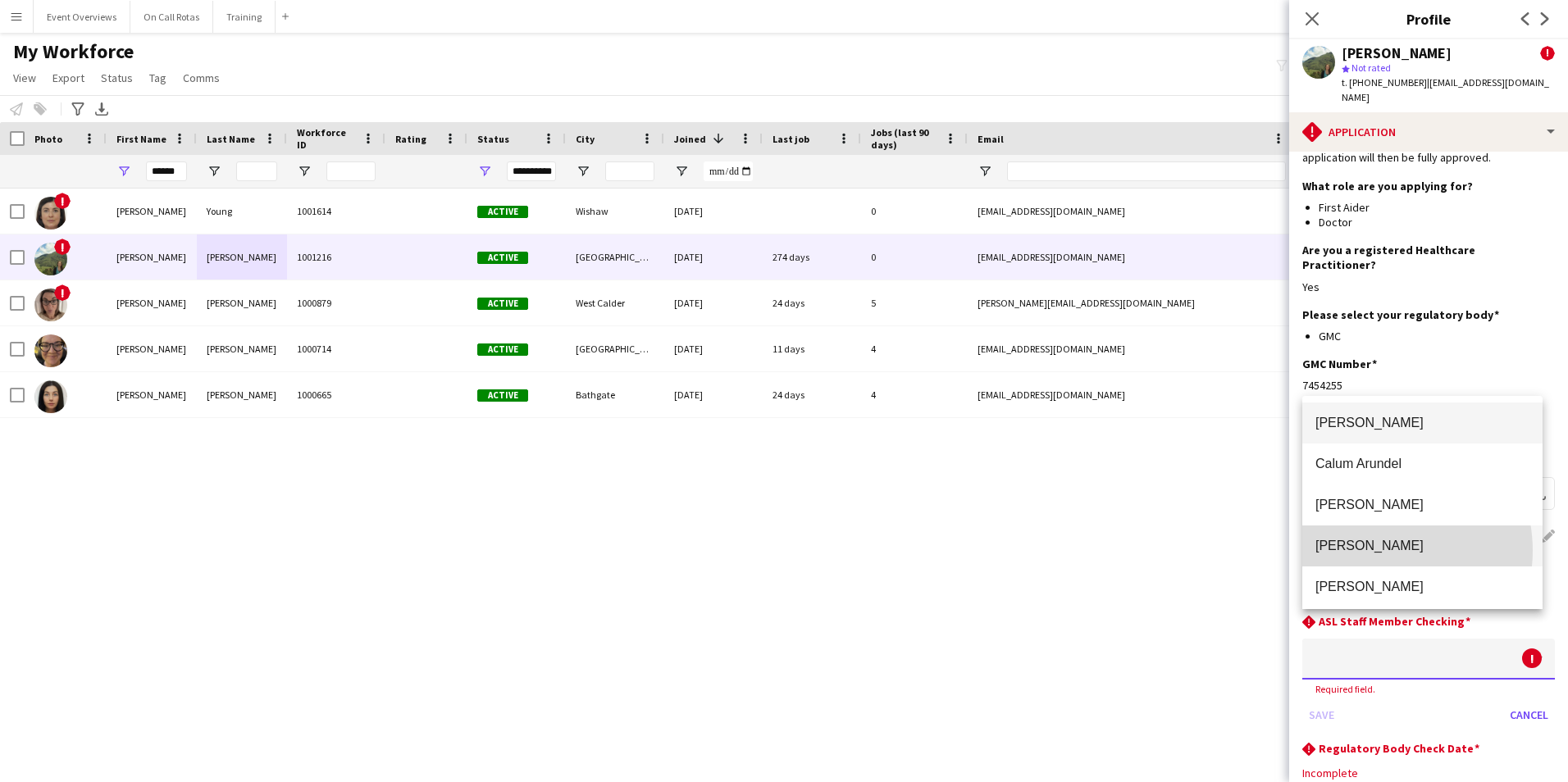
click at [1377, 551] on span "Aimee Freeland" at bounding box center [1422, 545] width 214 height 16
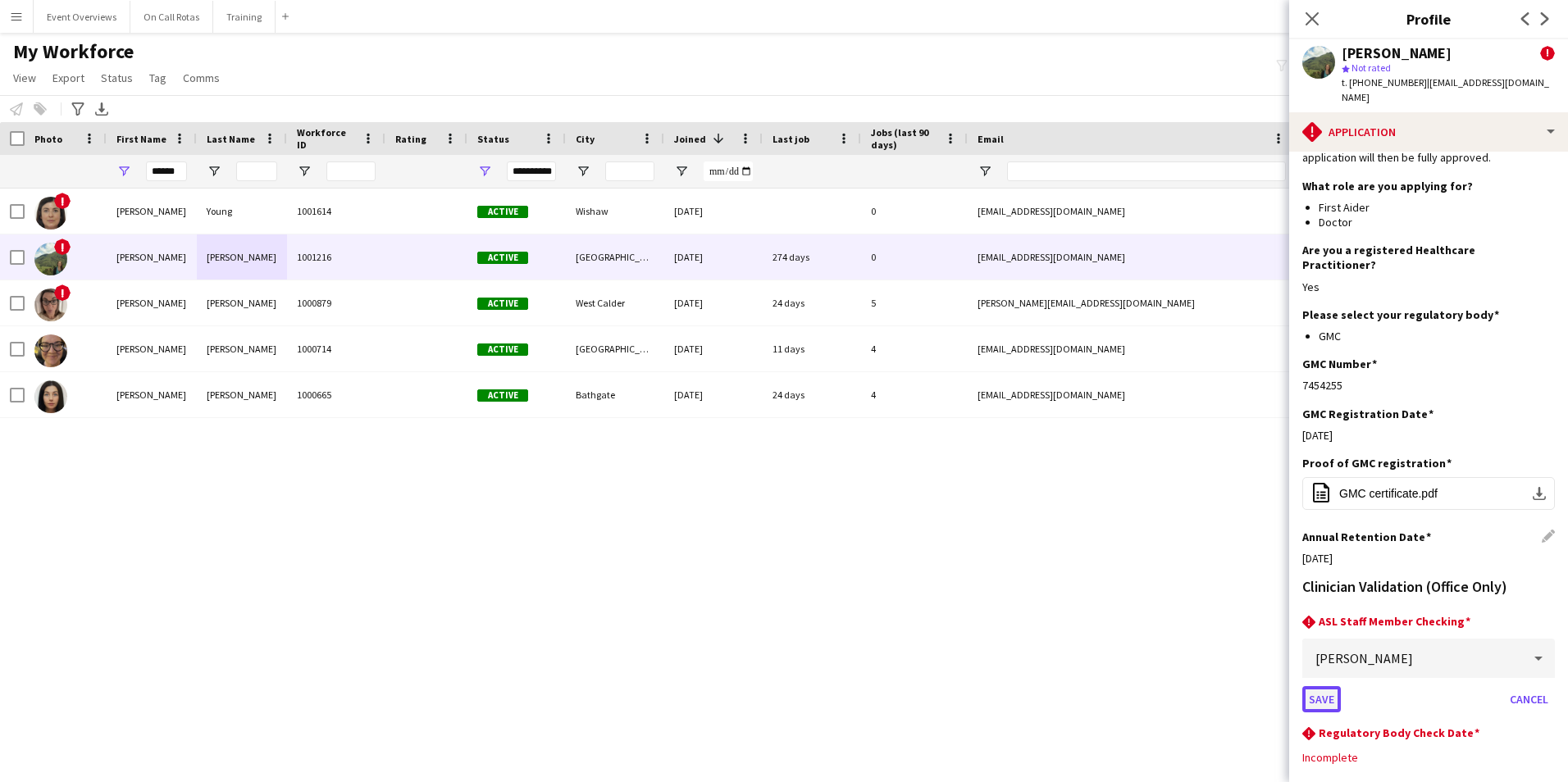
click at [1318, 686] on button "Save" at bounding box center [1321, 700] width 38 height 26
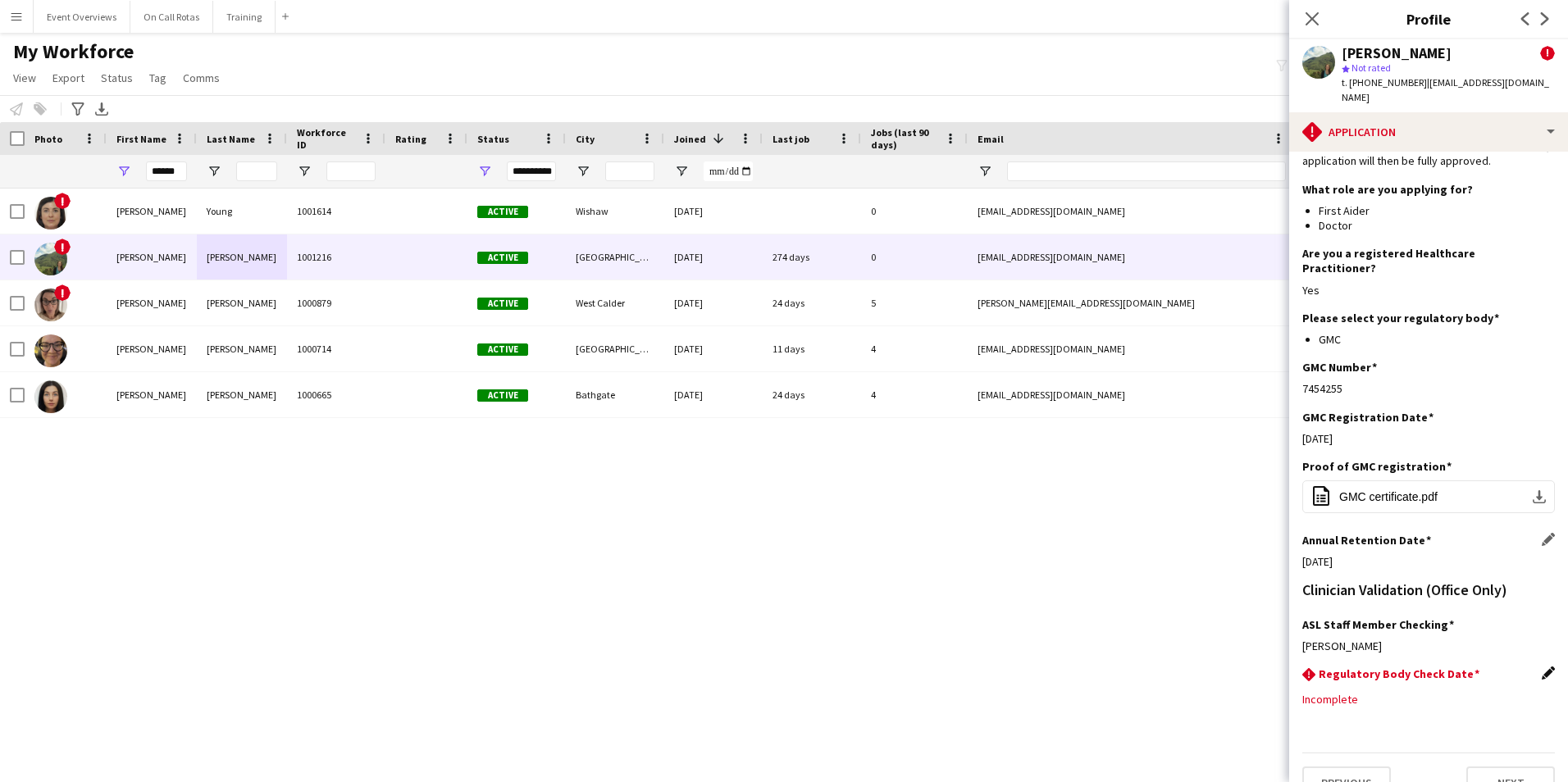
click at [1542, 667] on app-icon "Edit this field" at bounding box center [1548, 673] width 13 height 13
click at [1480, 664] on body "Menu Boards Boards Boards All jobs Status Workforce Workforce My Workforce Recr…" at bounding box center [784, 391] width 1568 height 782
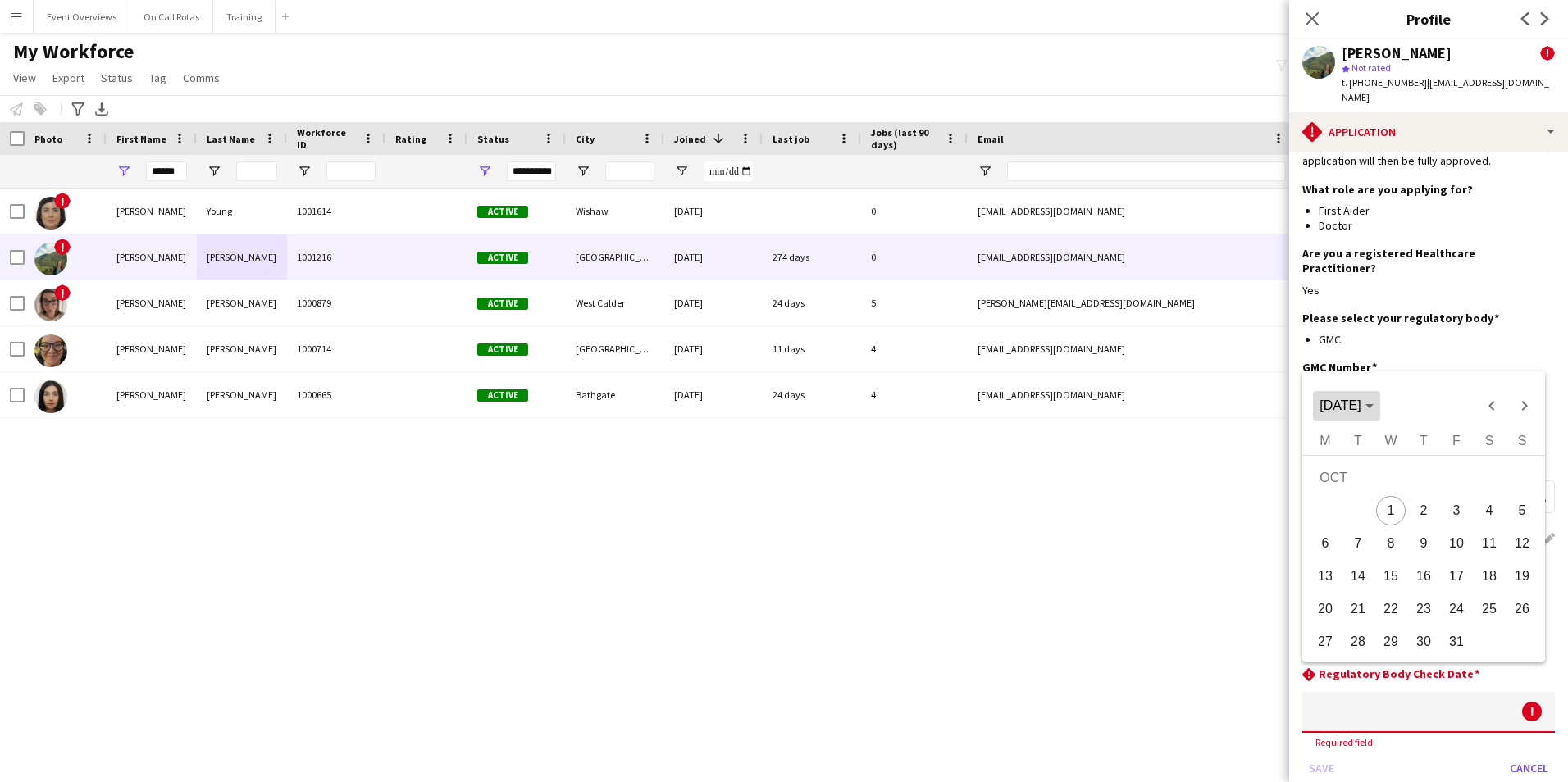
click at [1379, 415] on span "Choose month and year" at bounding box center [1345, 406] width 67 height 39
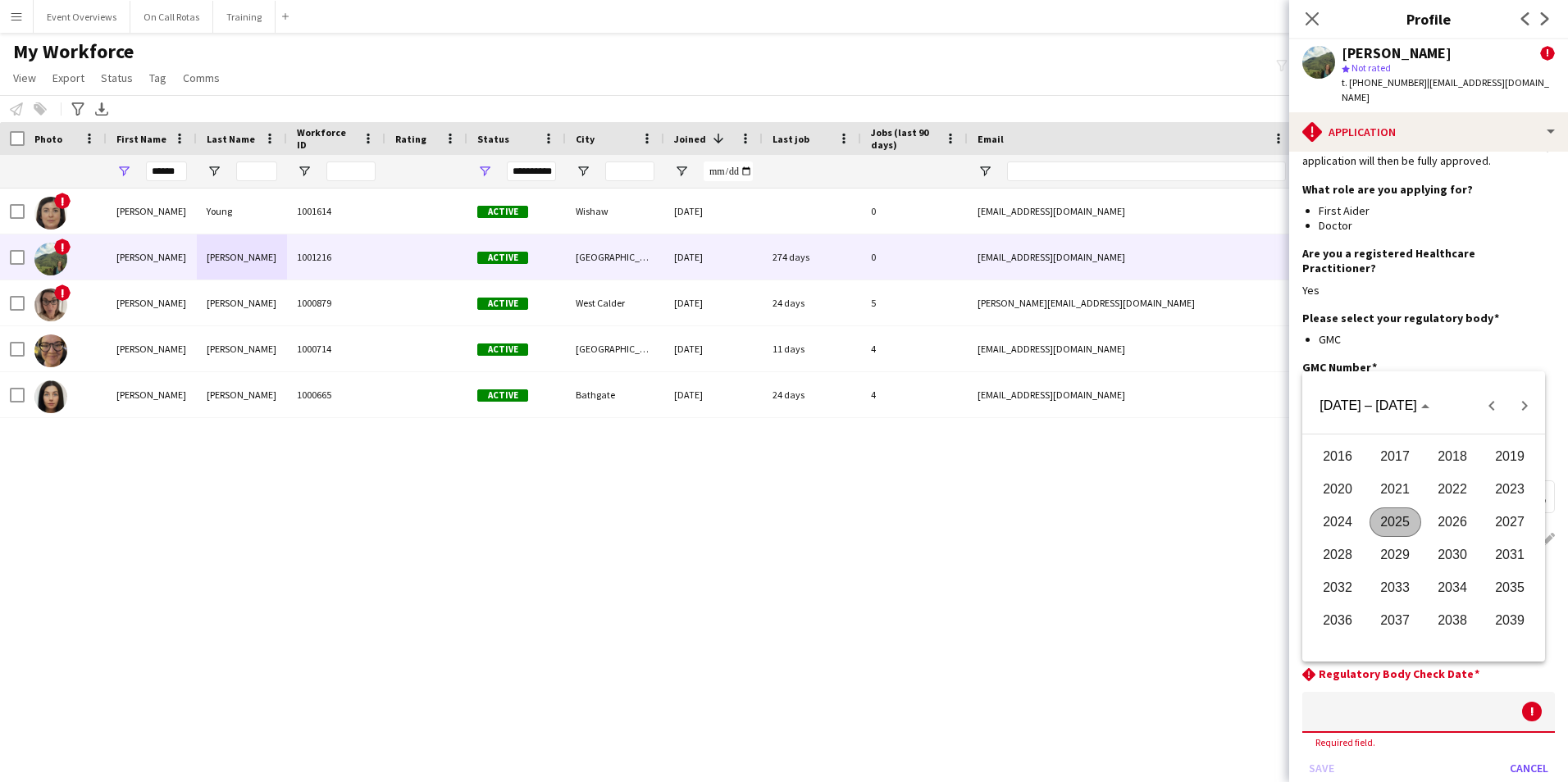
click at [1451, 527] on span "2026" at bounding box center [1452, 523] width 52 height 30
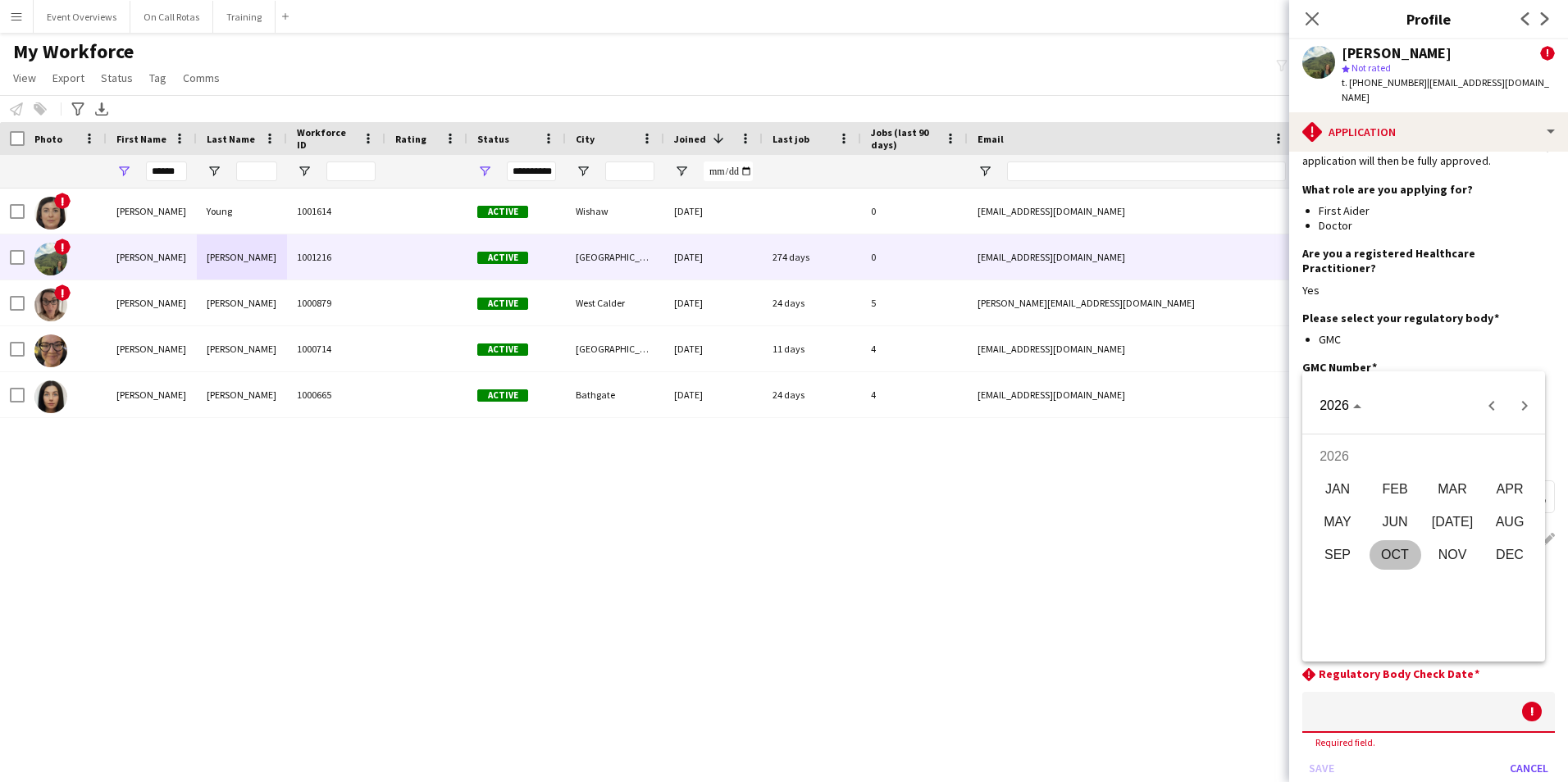
click at [1501, 520] on span "AUG" at bounding box center [1509, 523] width 52 height 30
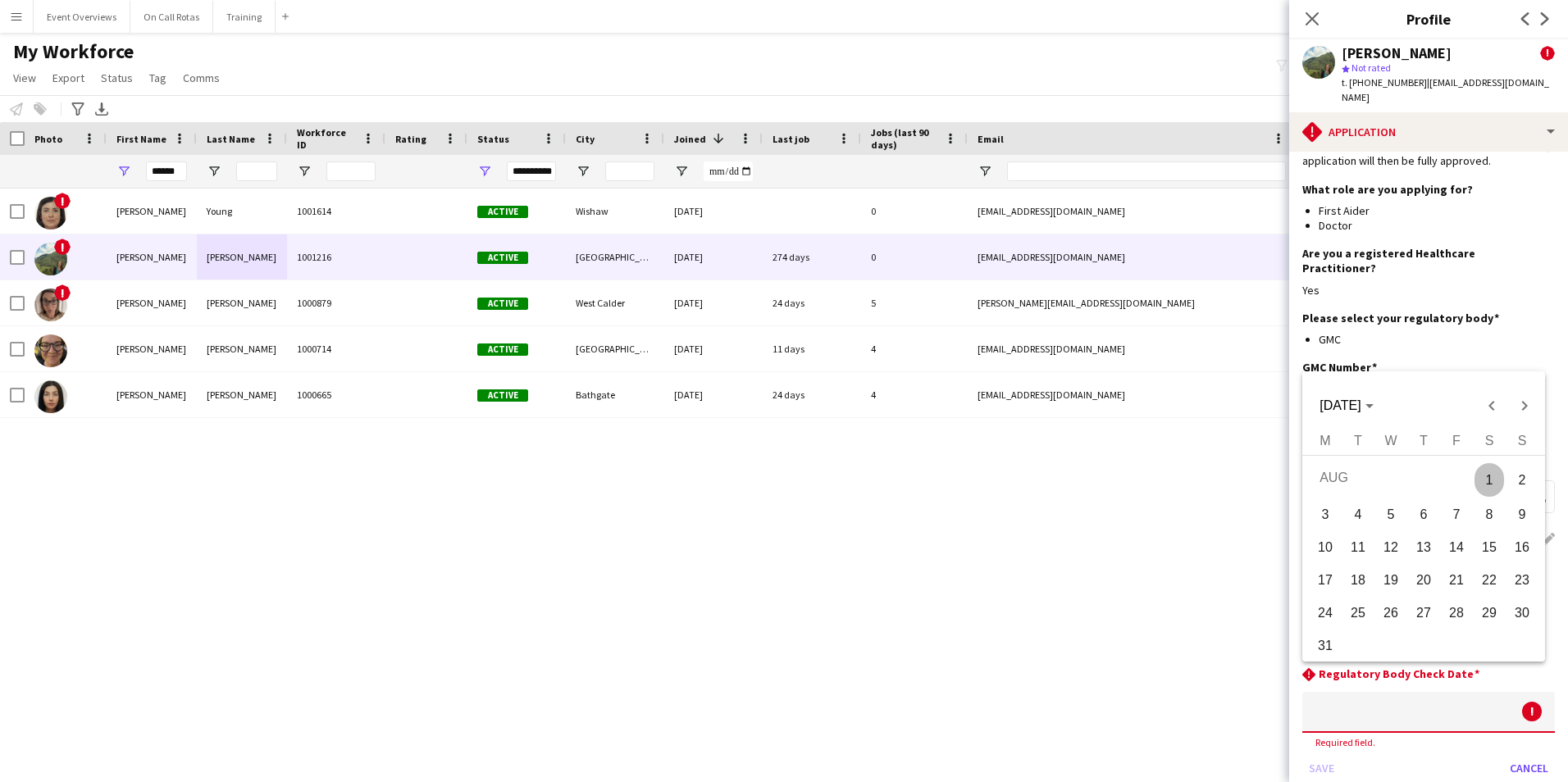
click at [1403, 509] on span "5" at bounding box center [1391, 515] width 30 height 30
type input "**********"
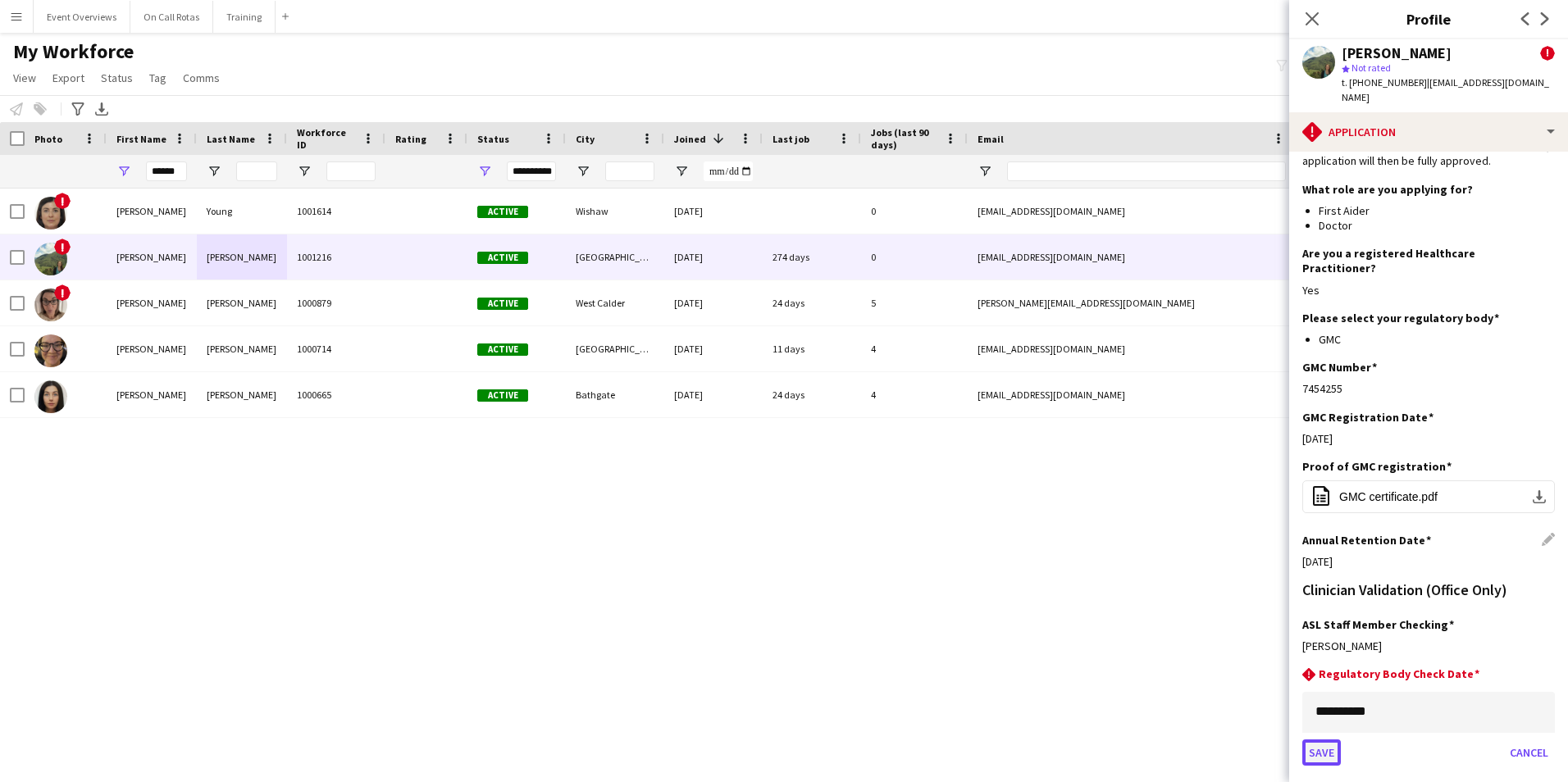
click at [1339, 739] on button "Save" at bounding box center [1321, 752] width 38 height 26
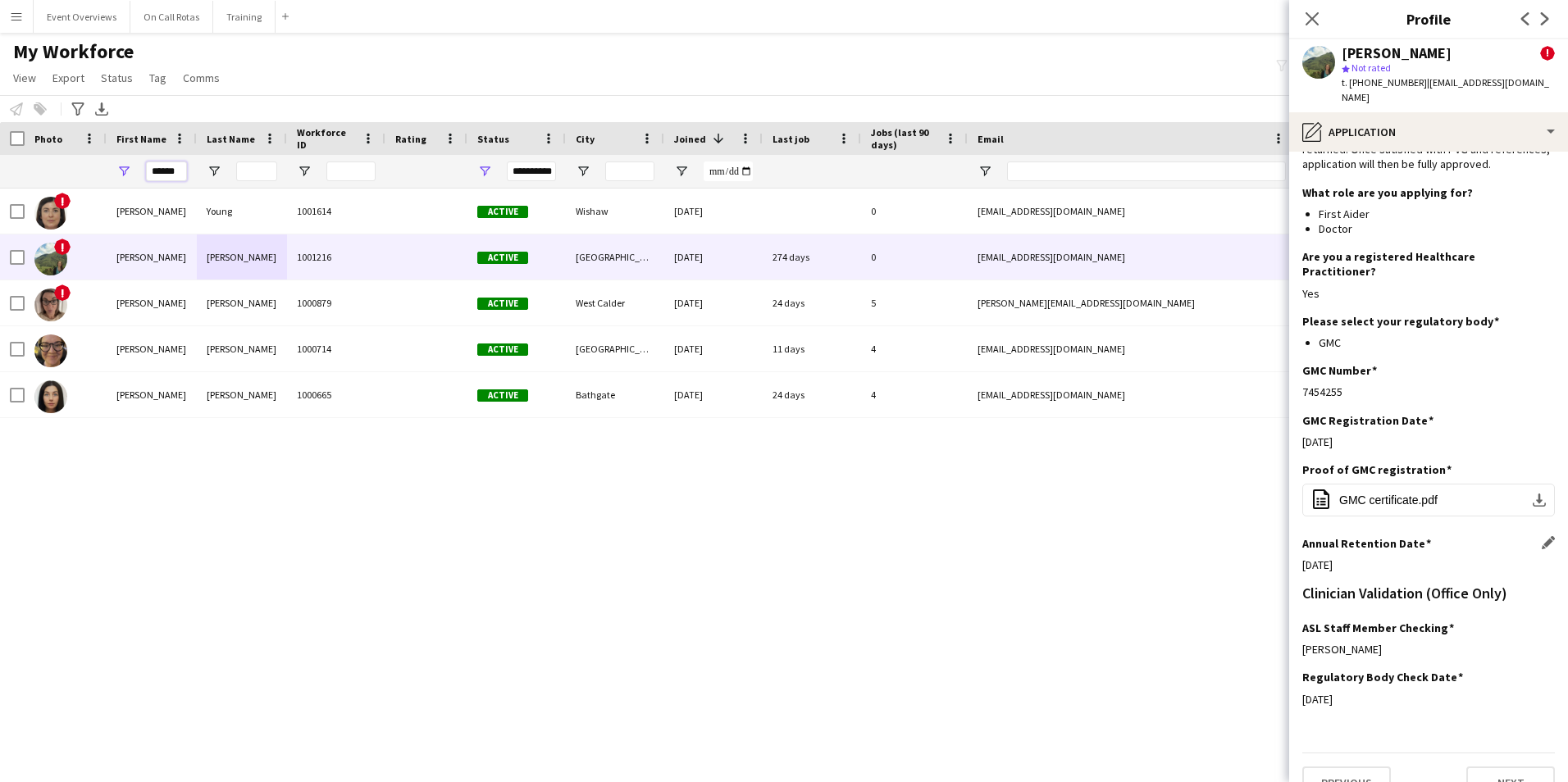
drag, startPoint x: 183, startPoint y: 174, endPoint x: 37, endPoint y: 196, distance: 147.6
click at [63, 188] on div "Workforce Details Photo First Name" at bounding box center [784, 437] width 1568 height 631
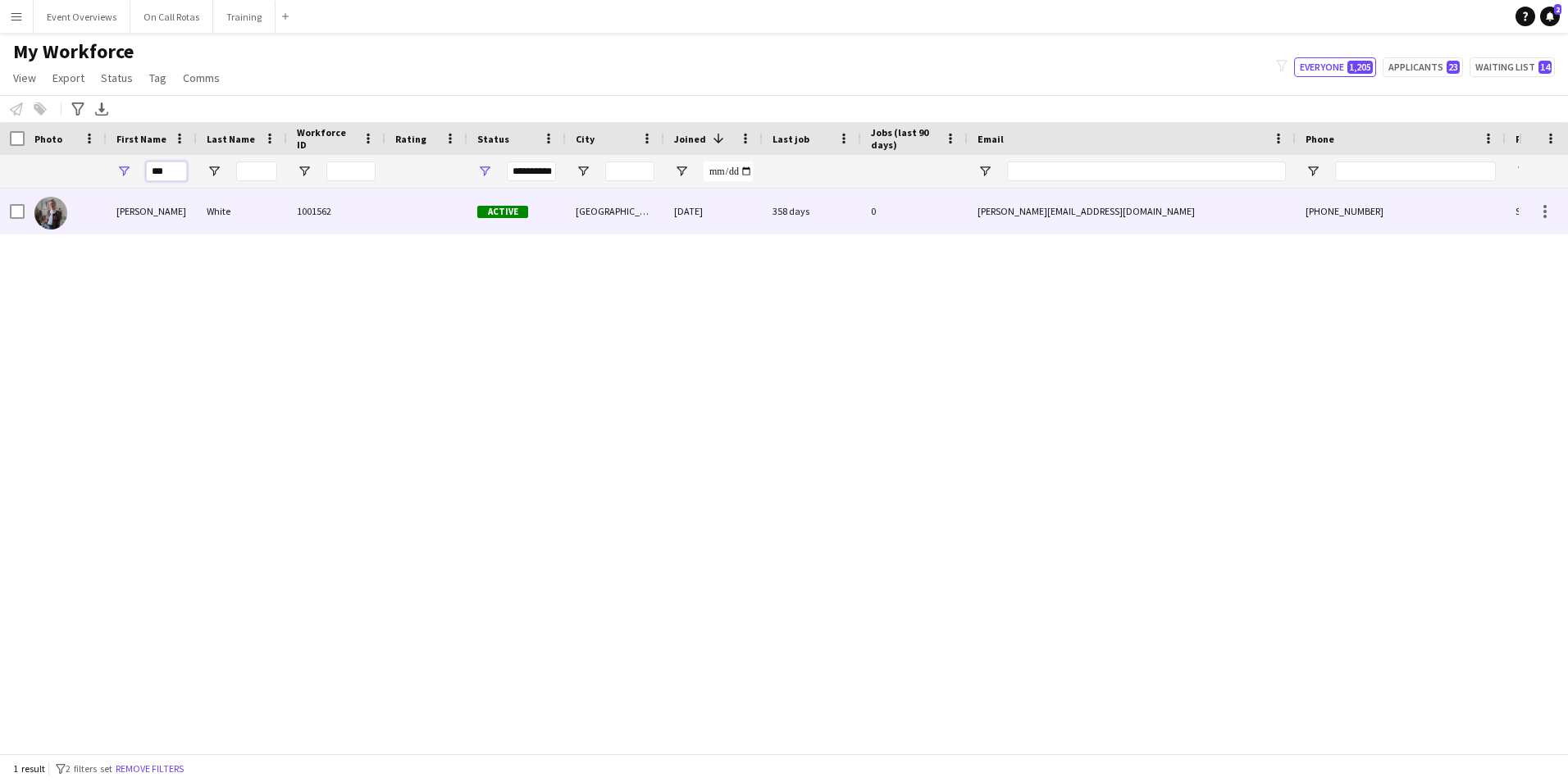
type input "***"
click at [139, 213] on div "Olga" at bounding box center [152, 211] width 90 height 45
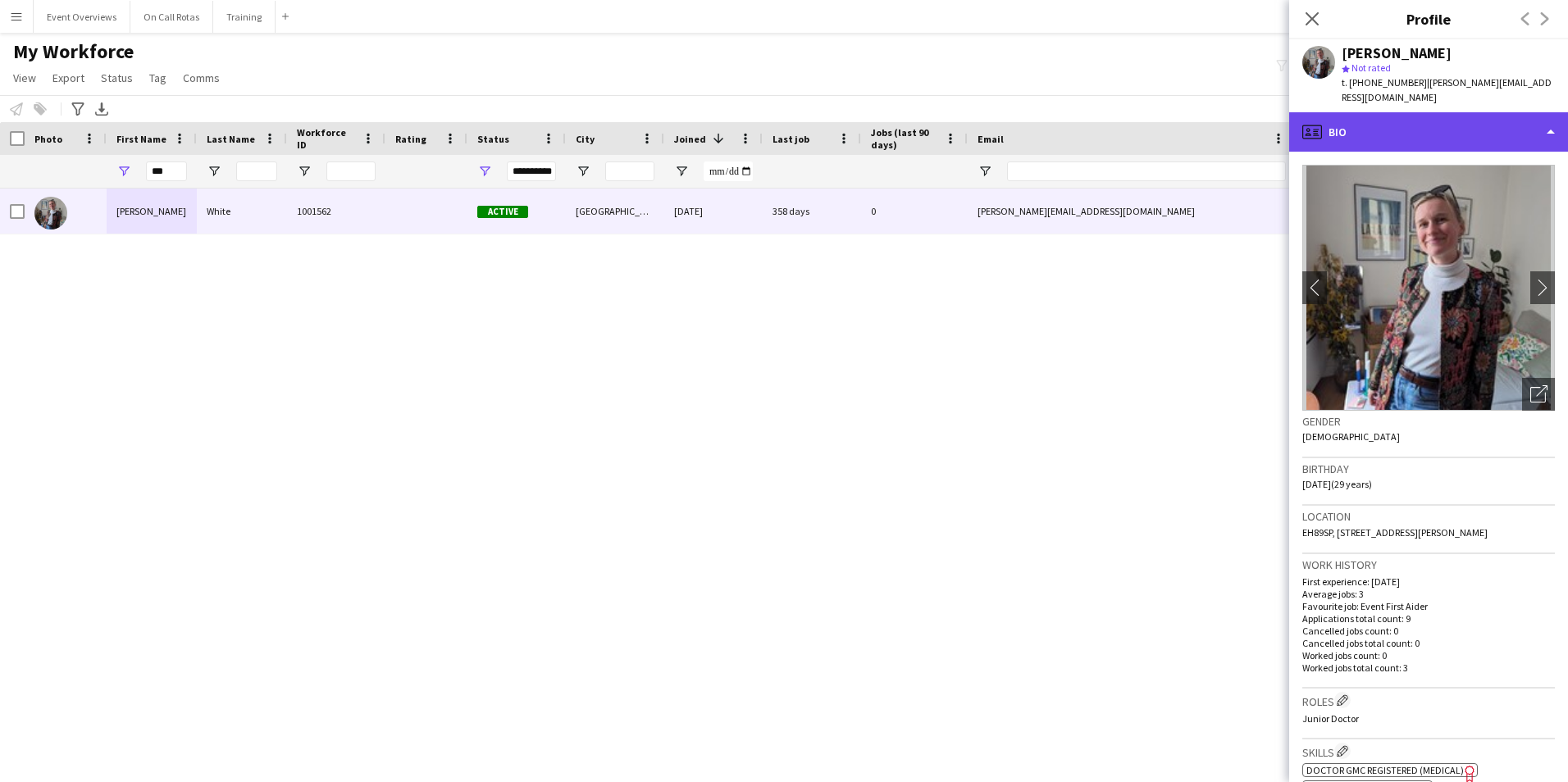
click at [1335, 130] on div "profile Bio" at bounding box center [1428, 132] width 279 height 39
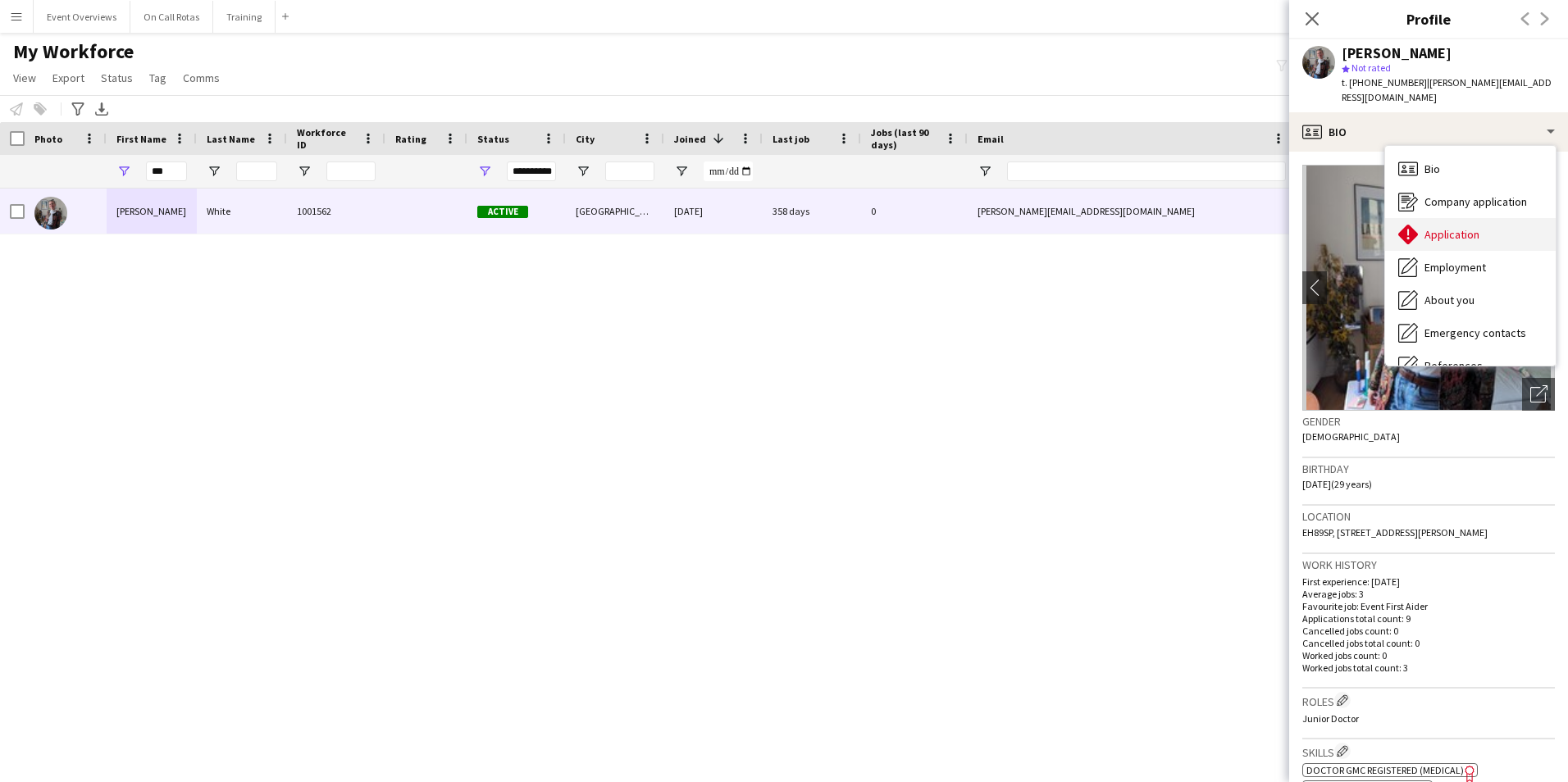
click at [1426, 227] on span "Application" at bounding box center [1451, 234] width 55 height 15
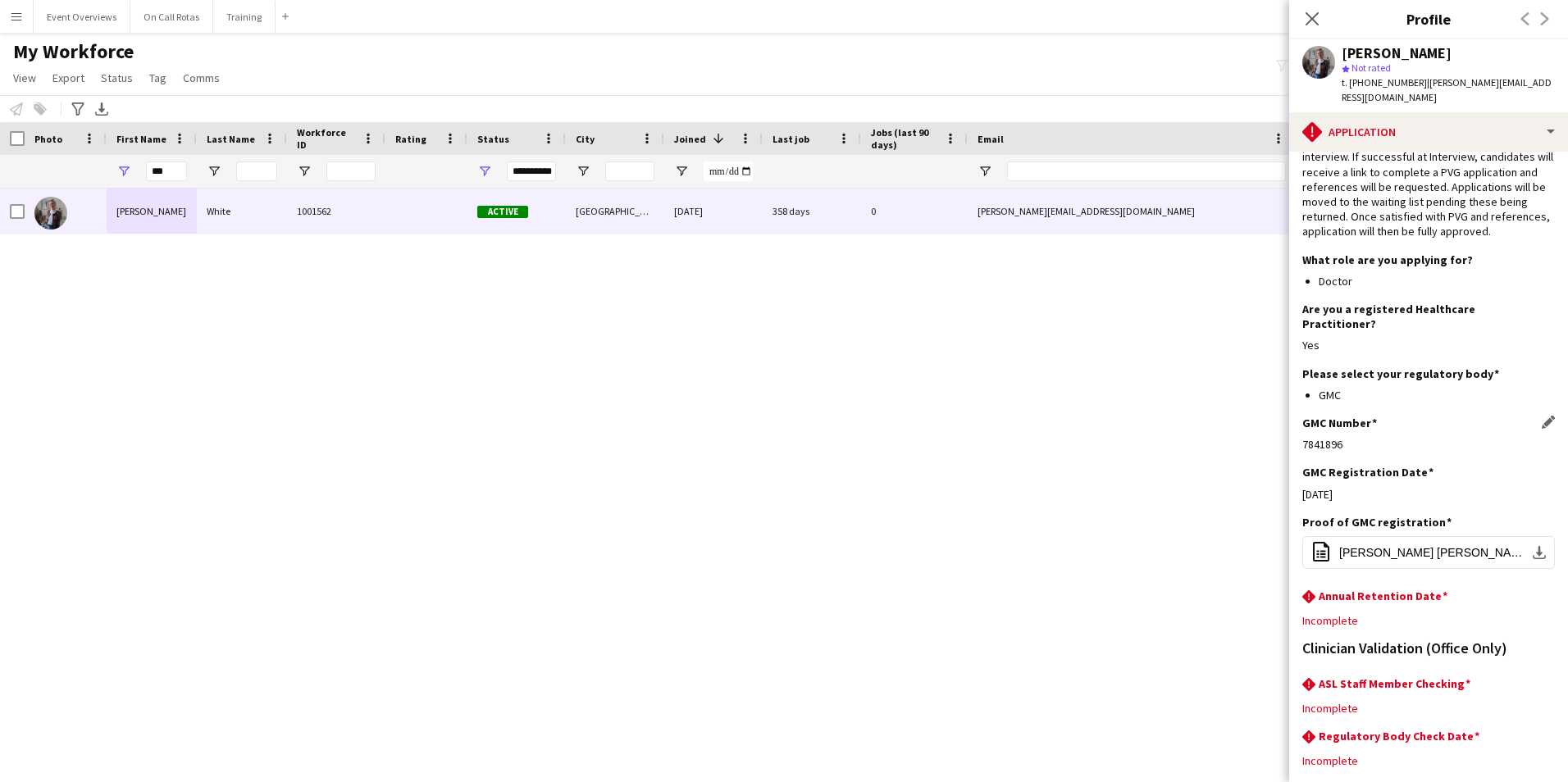
scroll to position [137, 0]
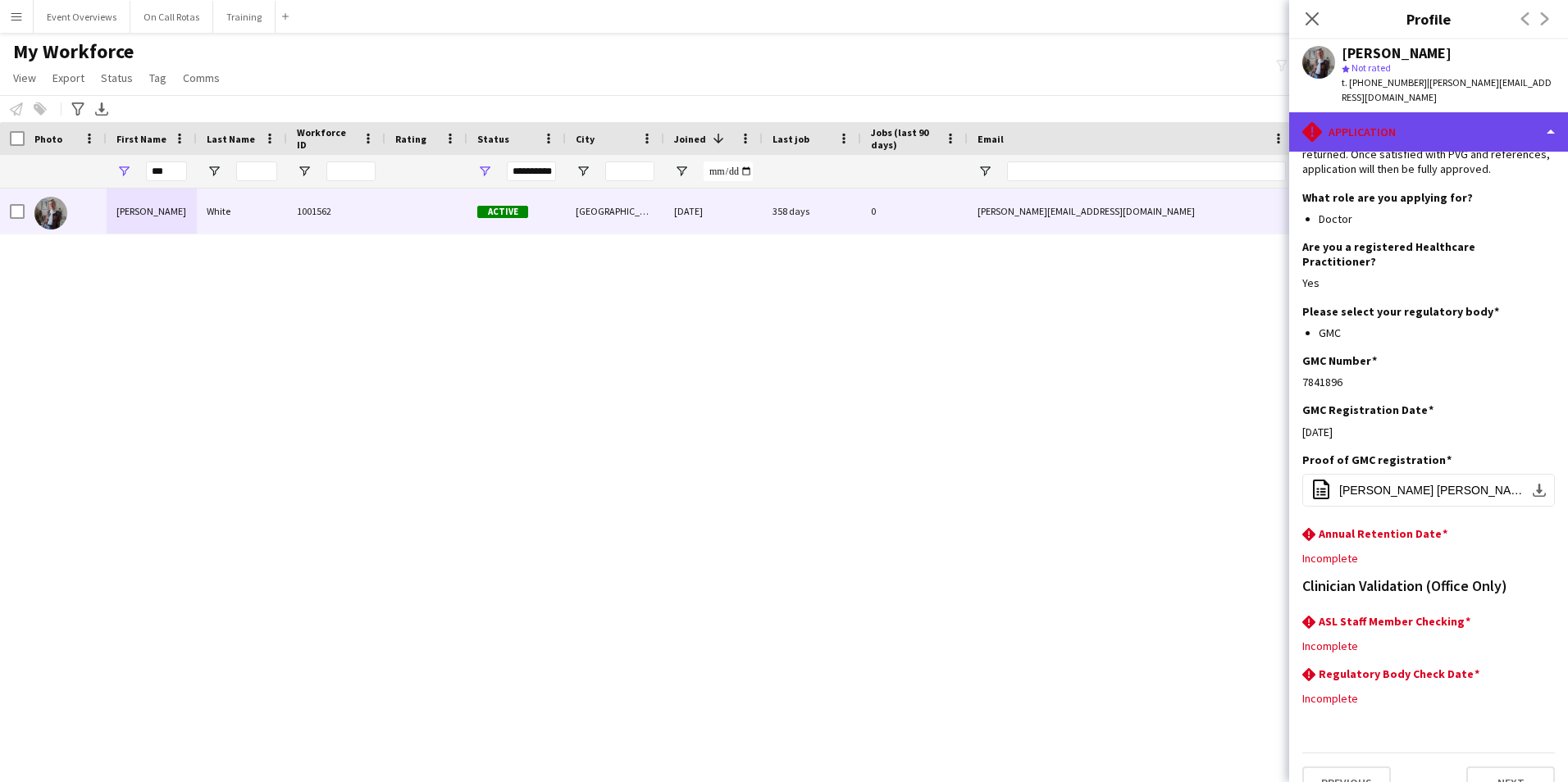
click at [1381, 112] on div "rhombus-alert Application" at bounding box center [1428, 132] width 279 height 39
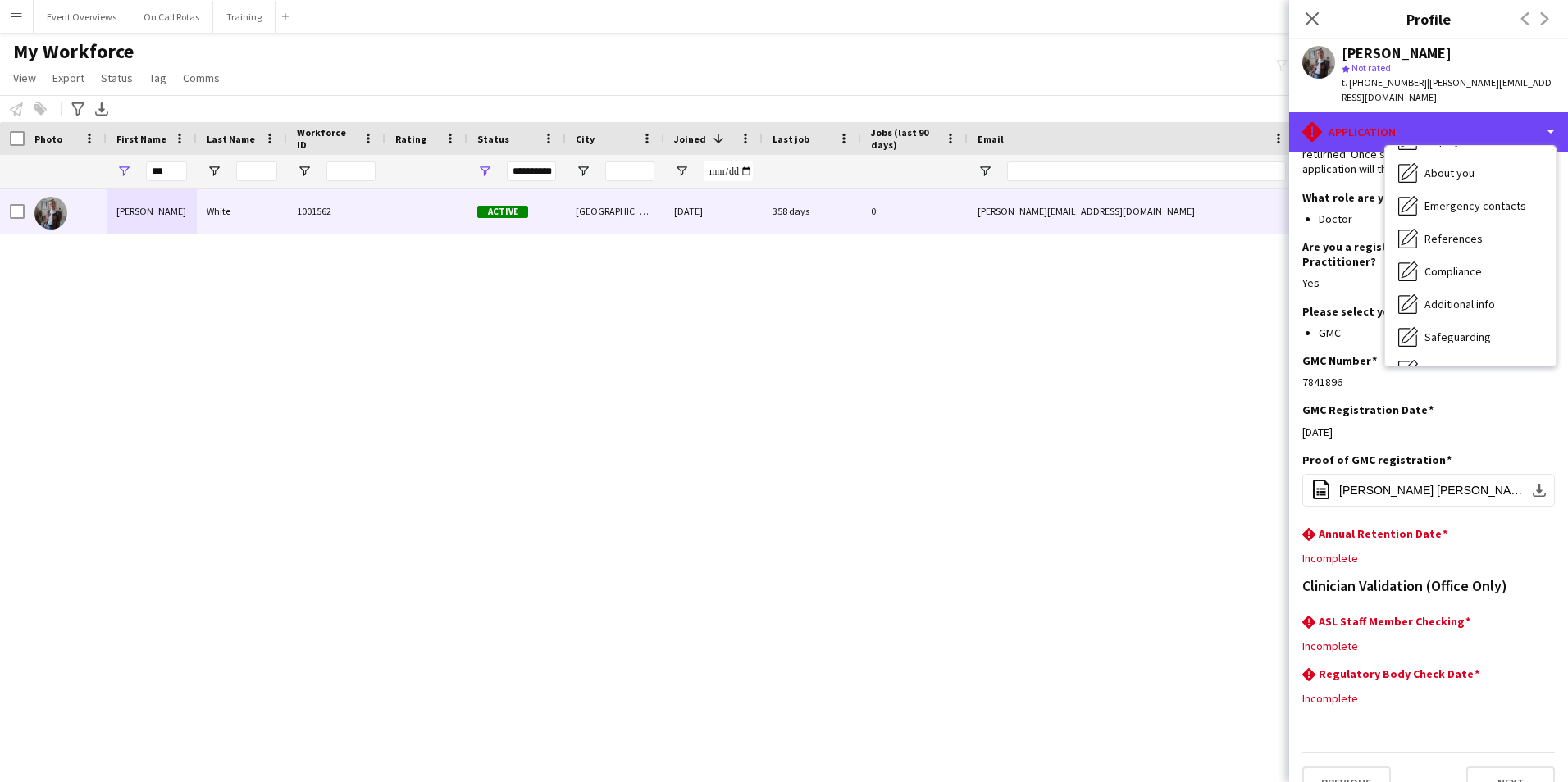
scroll to position [286, 0]
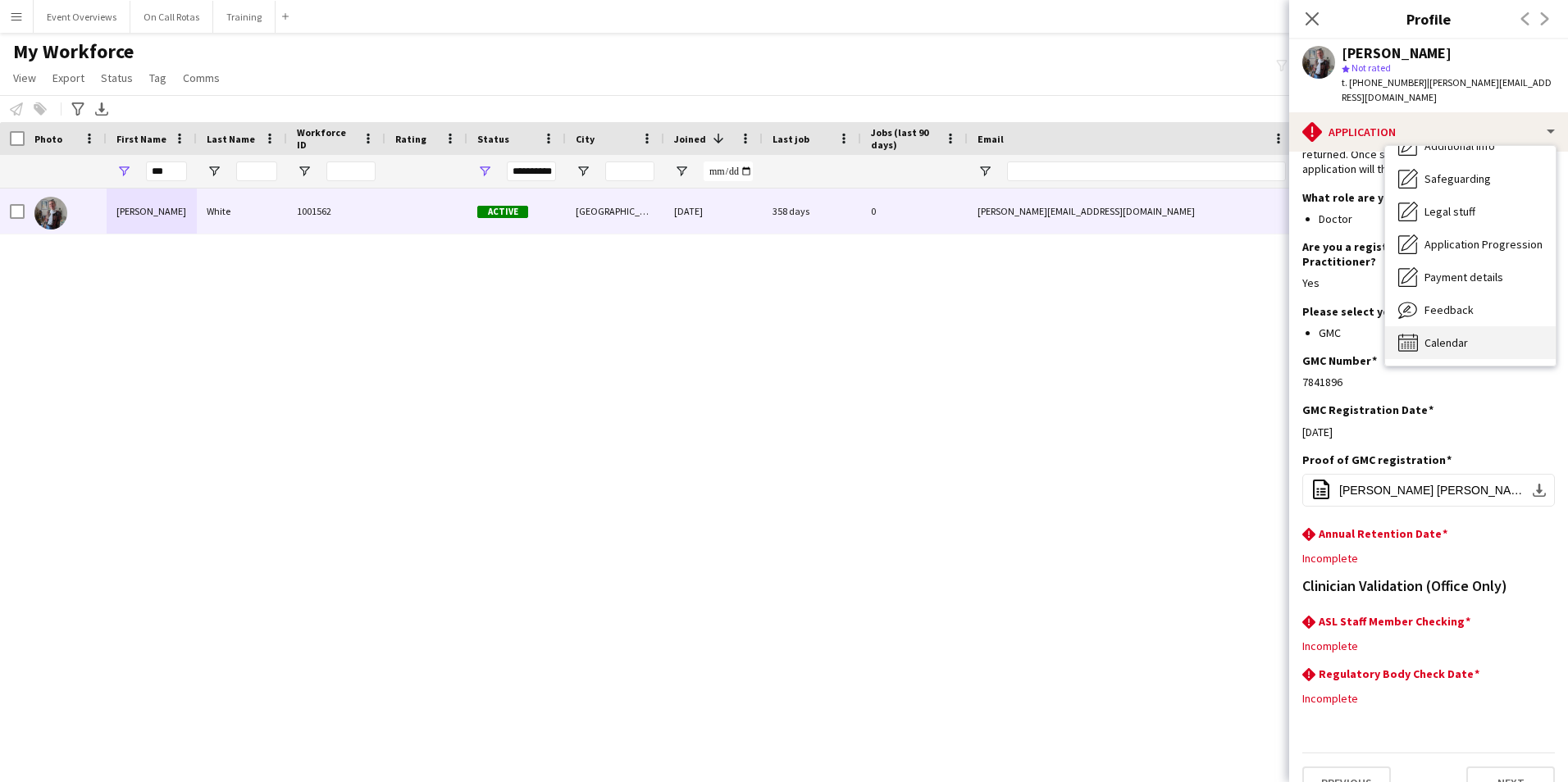
click at [1449, 335] on span "Calendar" at bounding box center [1445, 343] width 43 height 15
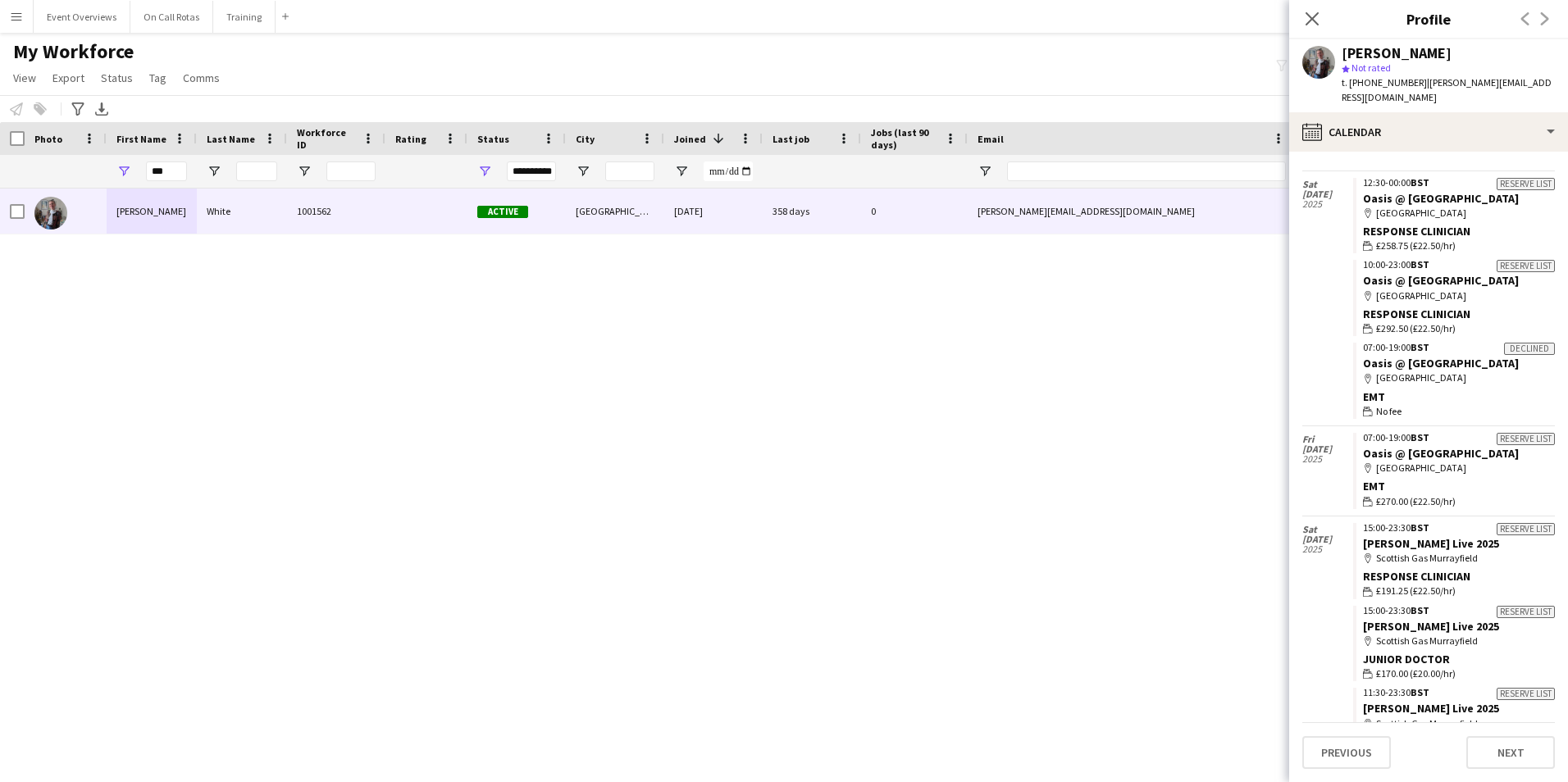
scroll to position [0, 0]
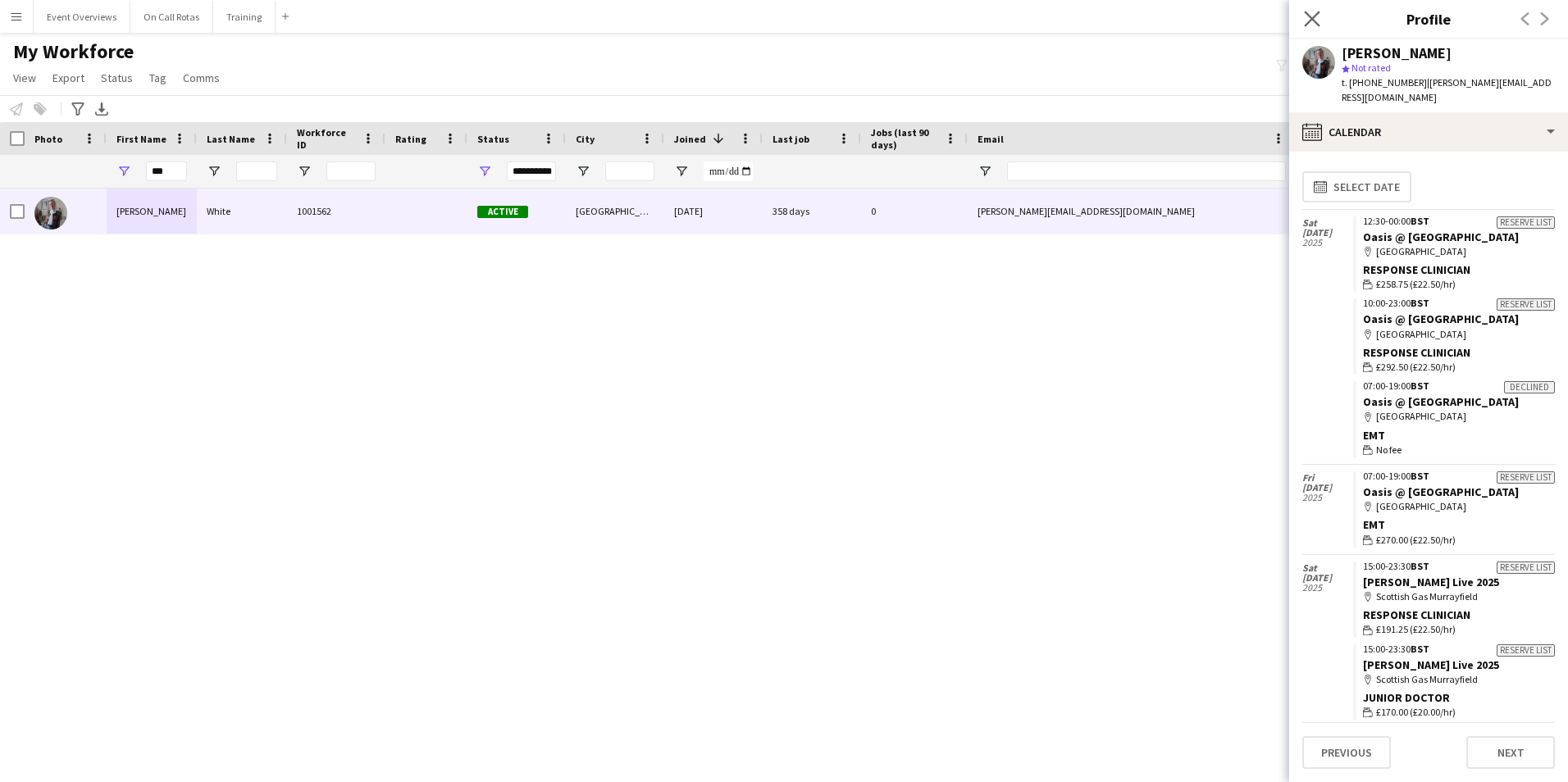
click at [1302, 23] on app-icon "Close pop-in" at bounding box center [1311, 19] width 23 height 23
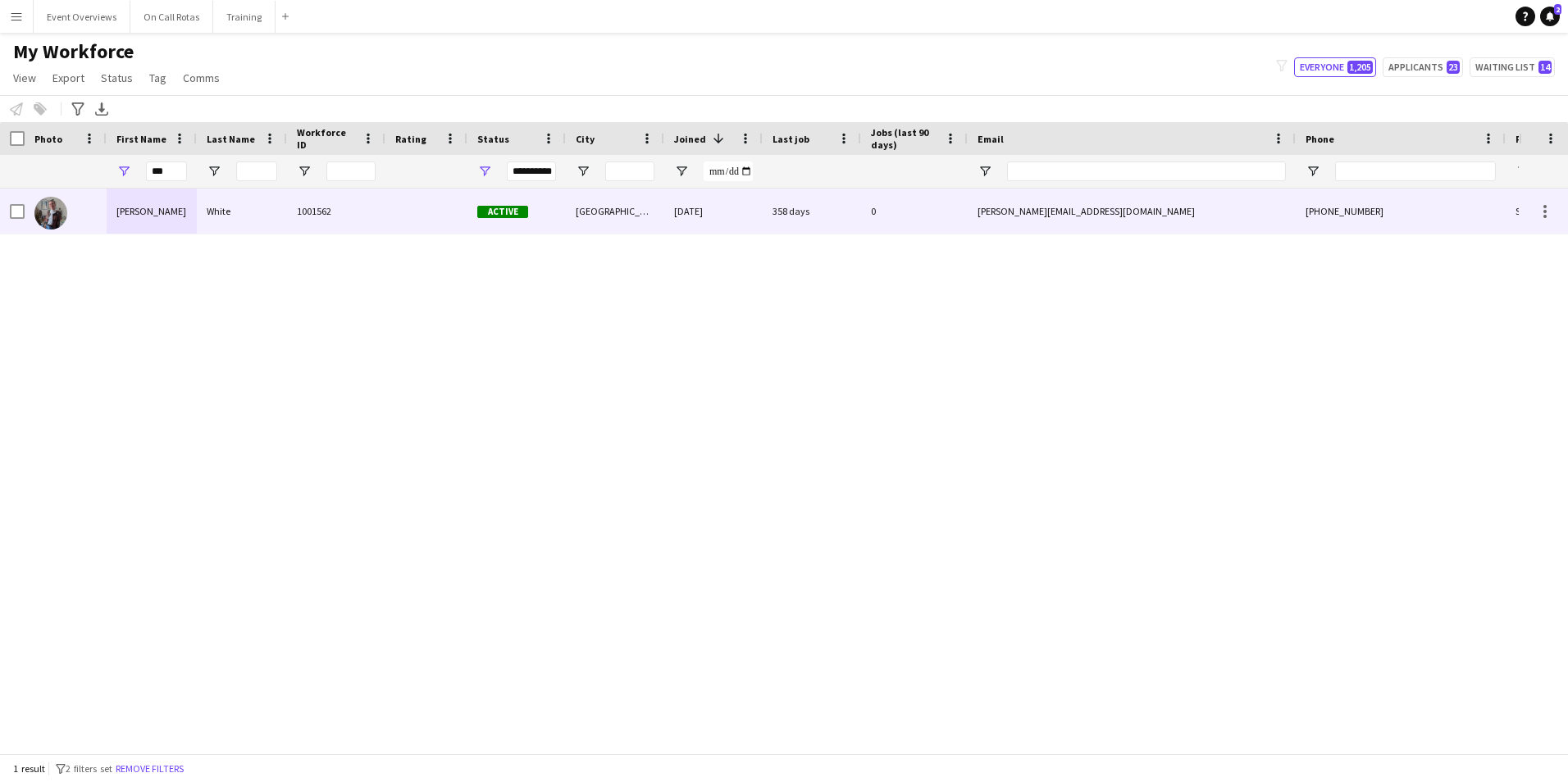
drag, startPoint x: 337, startPoint y: 206, endPoint x: 366, endPoint y: 210, distance: 29.3
click at [337, 206] on div "1001562" at bounding box center [335, 211] width 98 height 45
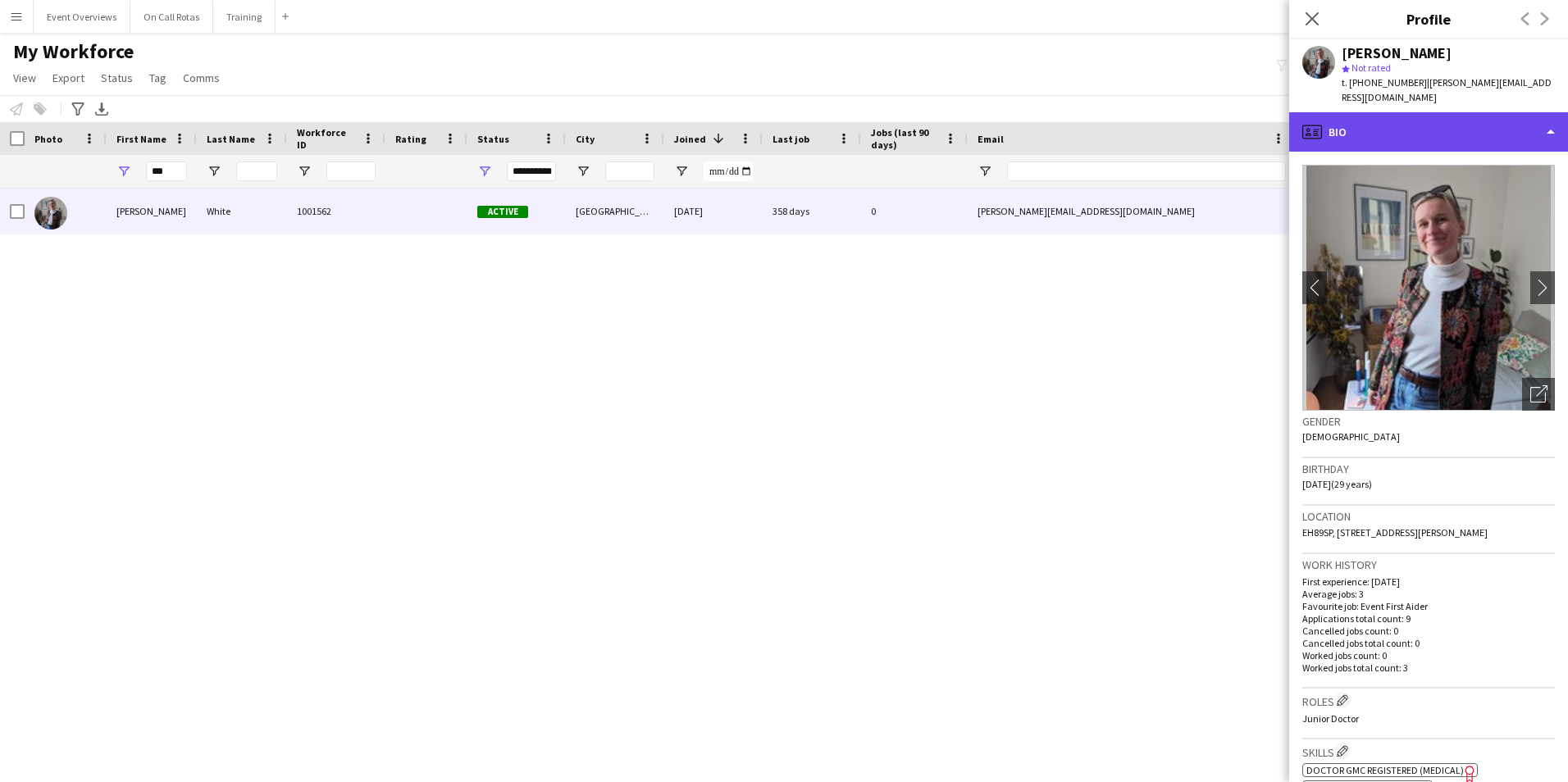
click at [1383, 123] on div "profile Bio" at bounding box center [1428, 132] width 279 height 39
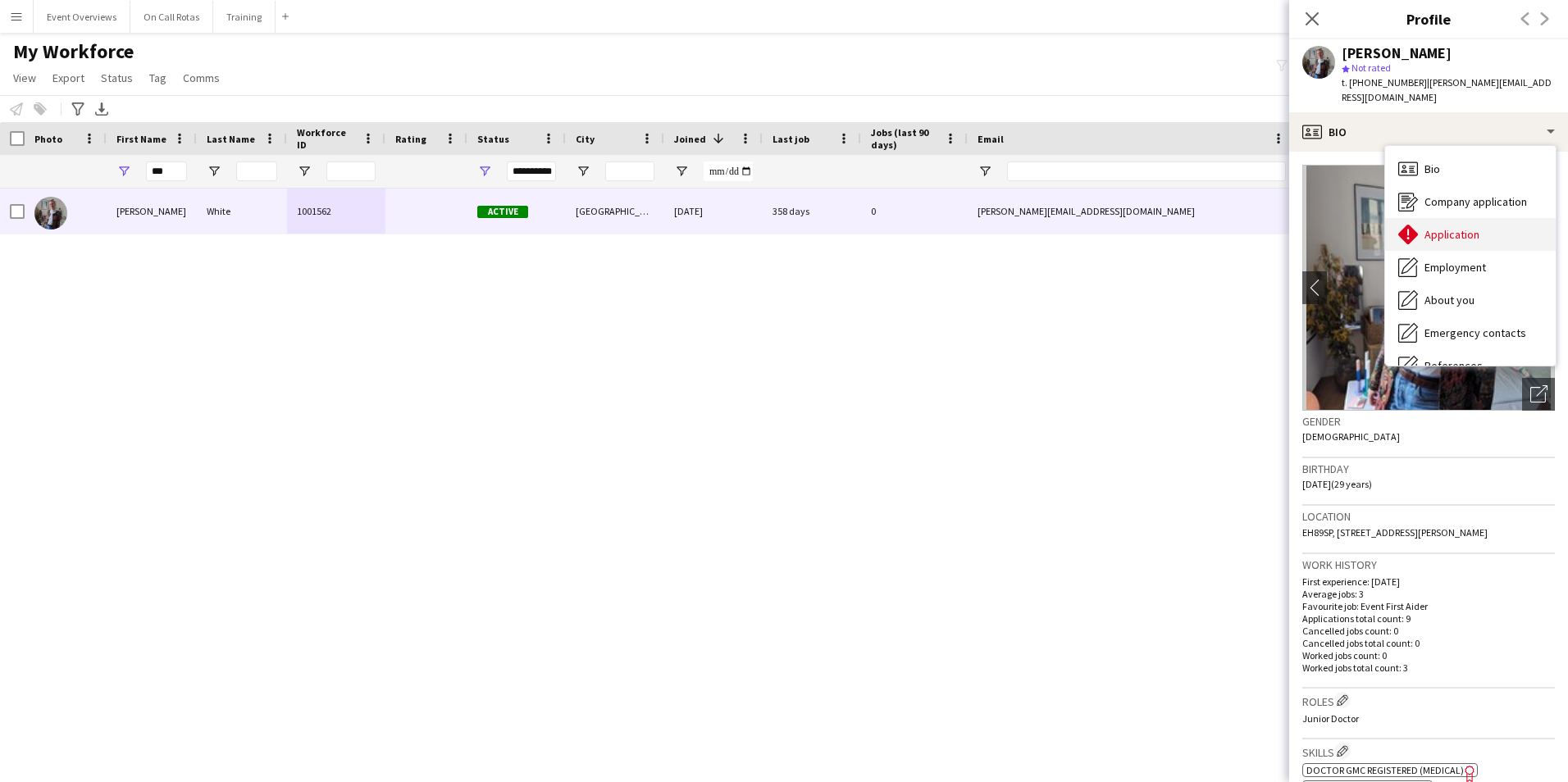
click at [1431, 227] on span "Application" at bounding box center [1451, 234] width 55 height 15
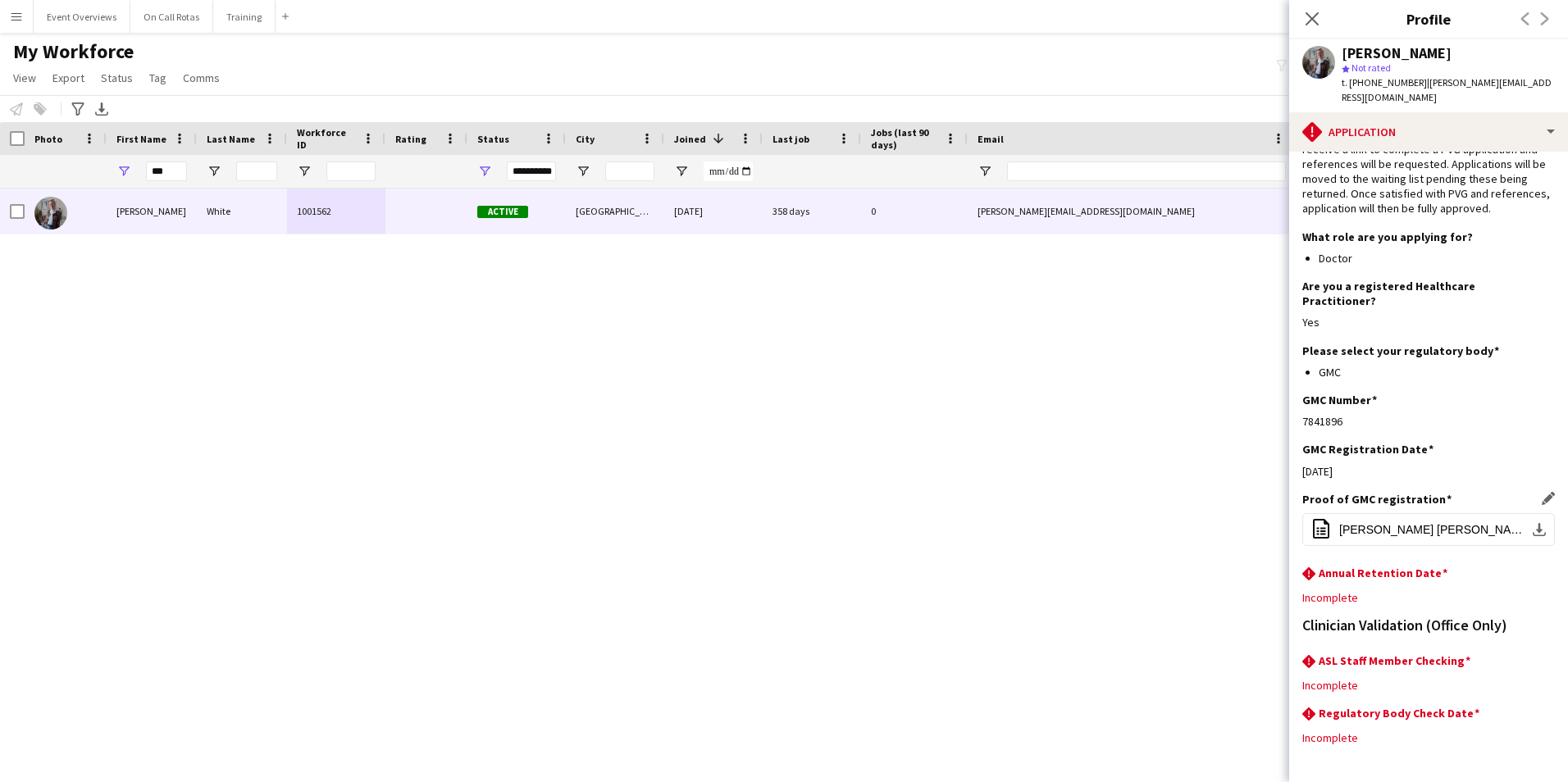
scroll to position [137, 0]
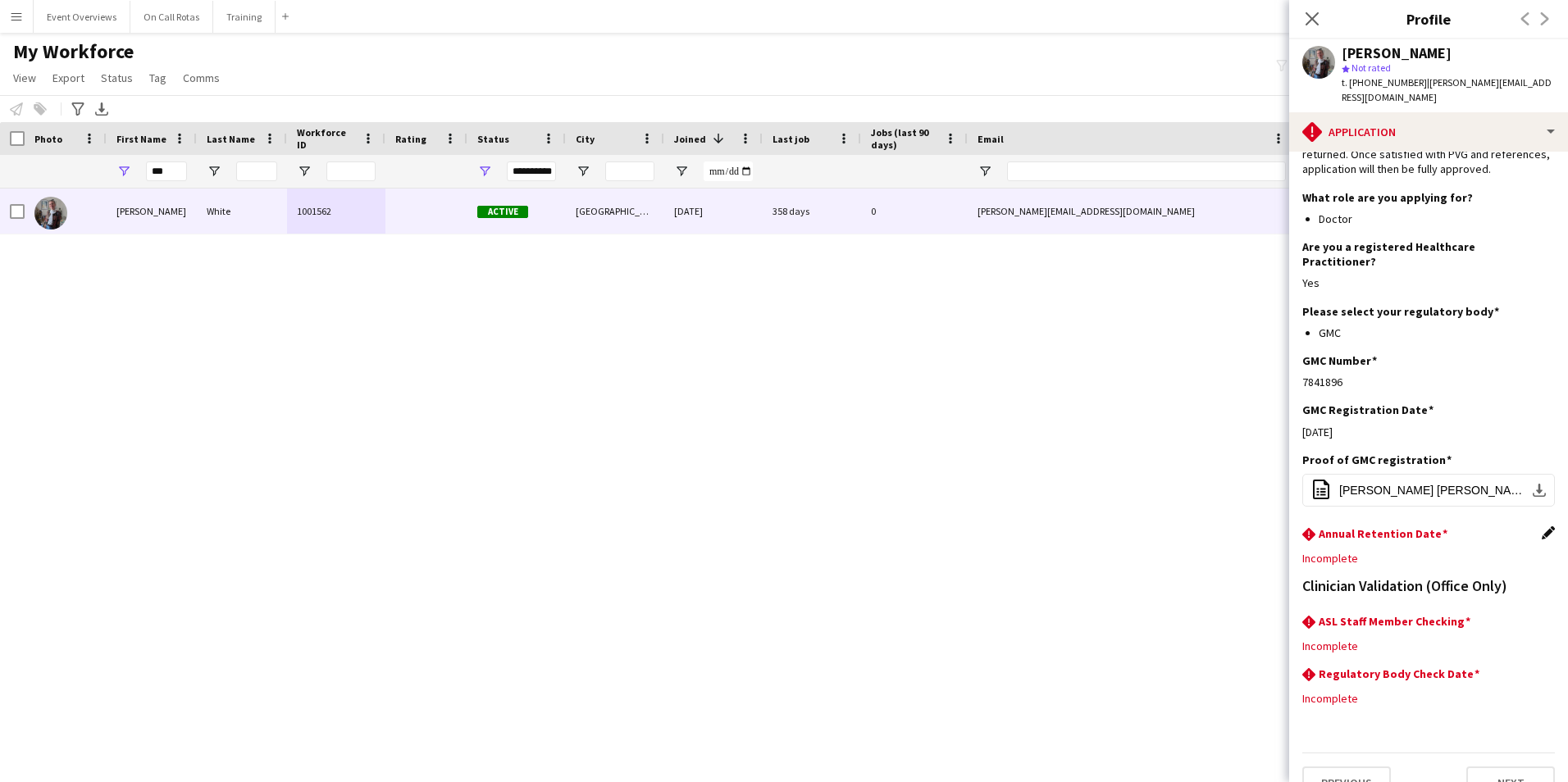
click at [1542, 526] on app-icon "Edit this field" at bounding box center [1548, 533] width 13 height 13
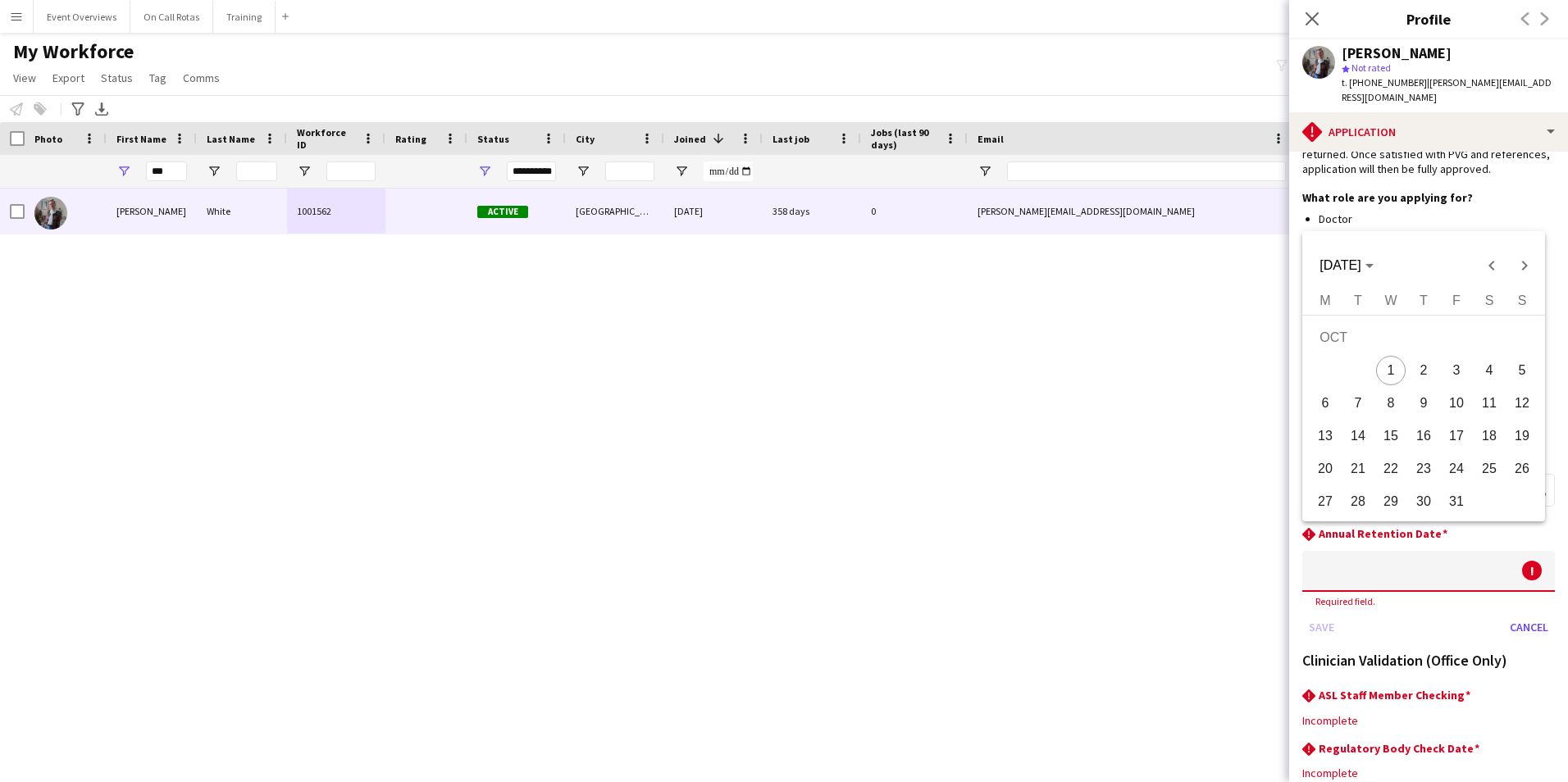
click at [1449, 541] on body "Menu Boards Boards Boards All jobs Status Workforce Workforce My Workforce Recr…" at bounding box center [784, 391] width 1568 height 782
click at [1379, 253] on span "Choose month and year" at bounding box center [1345, 266] width 67 height 39
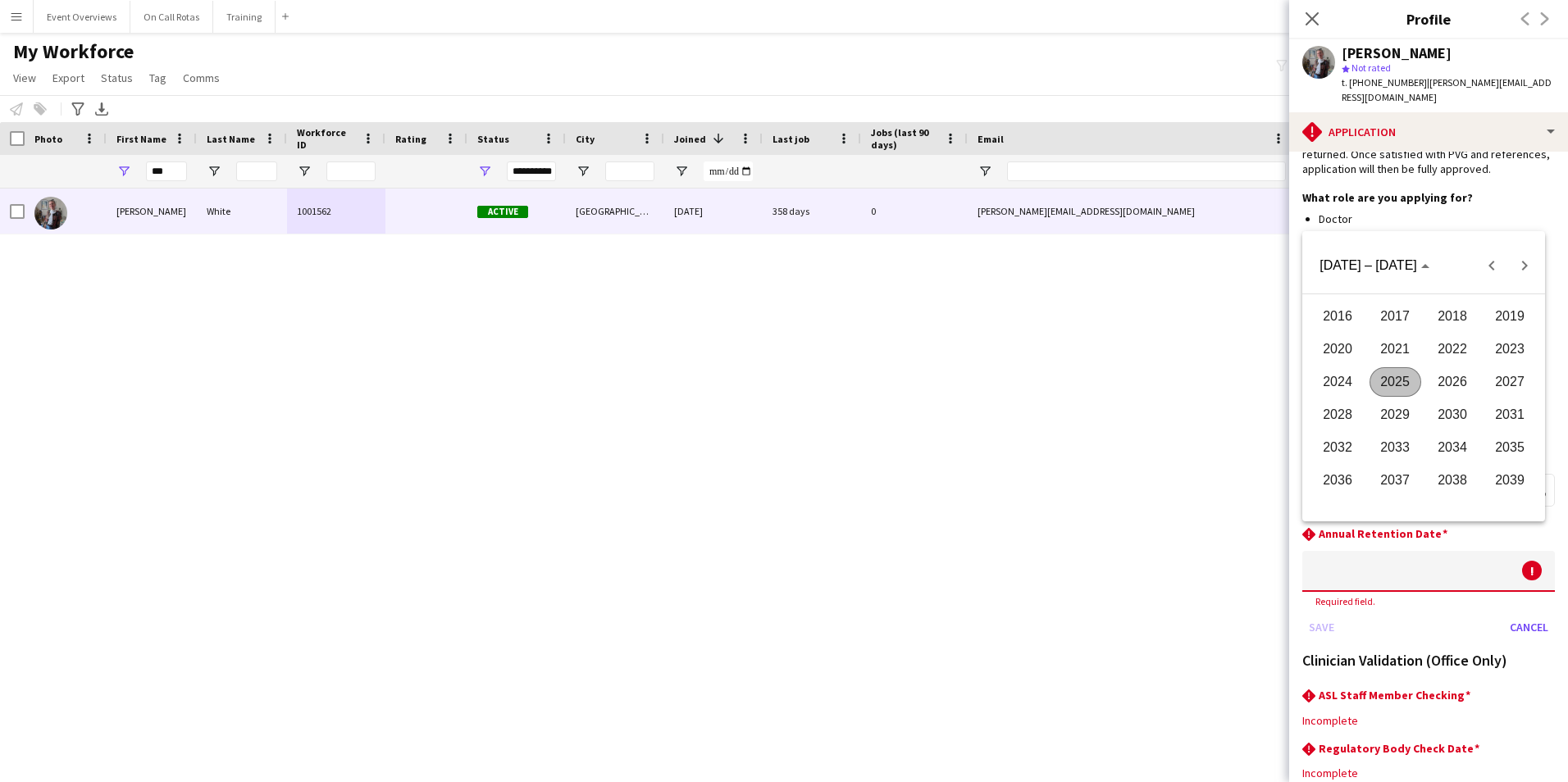
click at [1456, 378] on span "2026" at bounding box center [1452, 382] width 52 height 30
click at [1501, 385] on span "AUG" at bounding box center [1509, 382] width 52 height 30
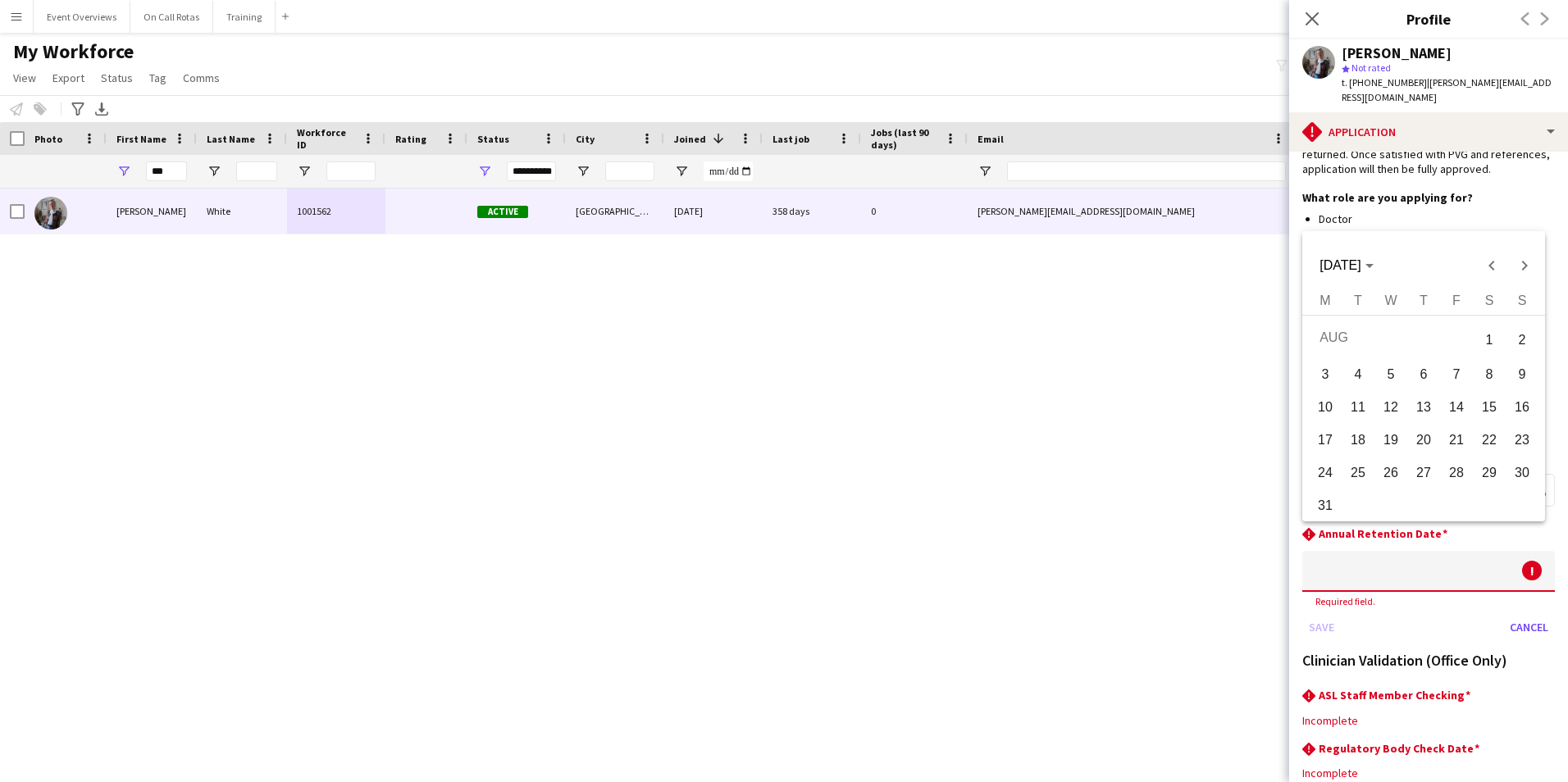
click at [1330, 378] on span "3" at bounding box center [1325, 375] width 30 height 30
type input "**********"
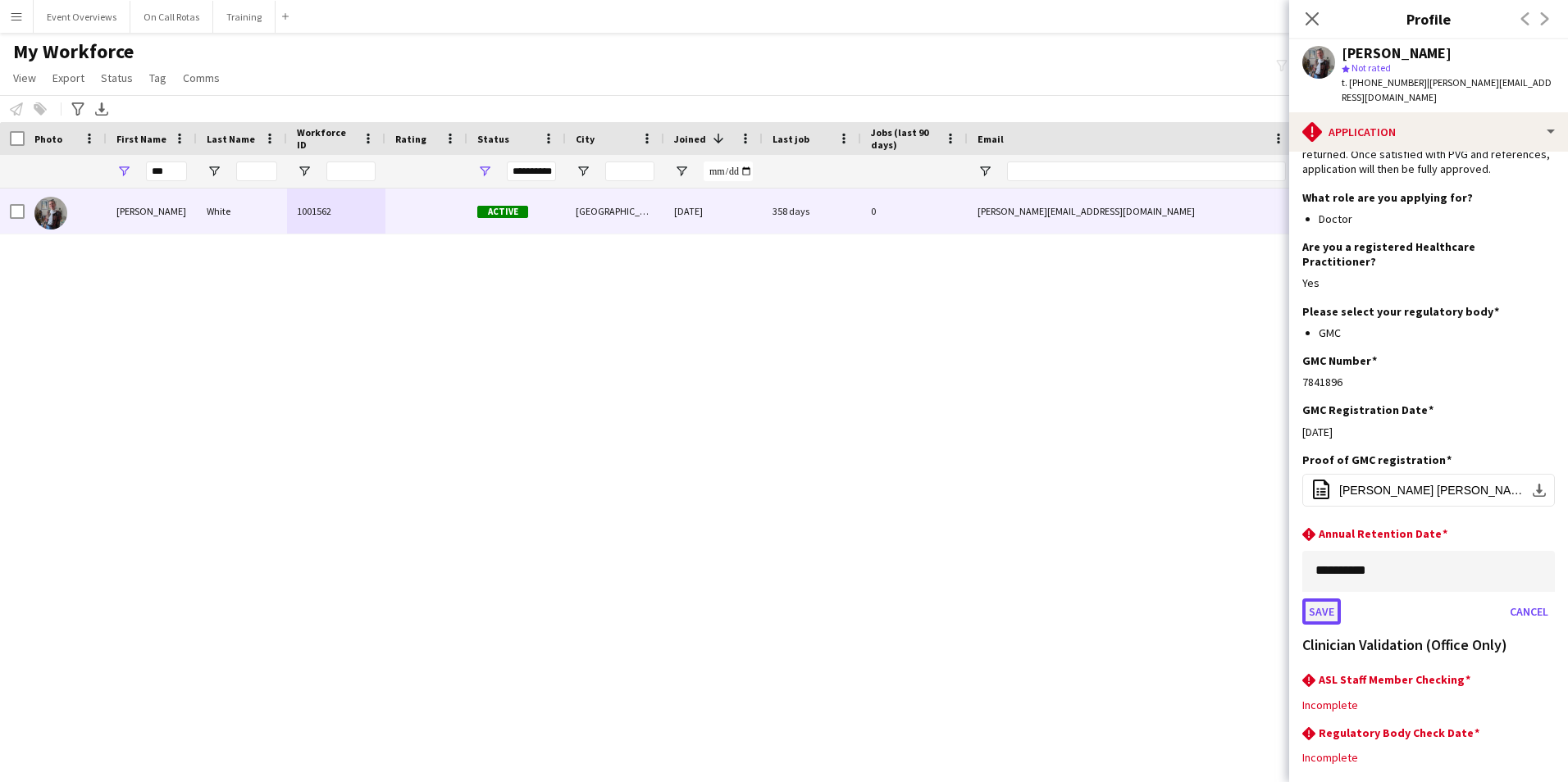
click at [1320, 598] on button "Save" at bounding box center [1321, 612] width 38 height 26
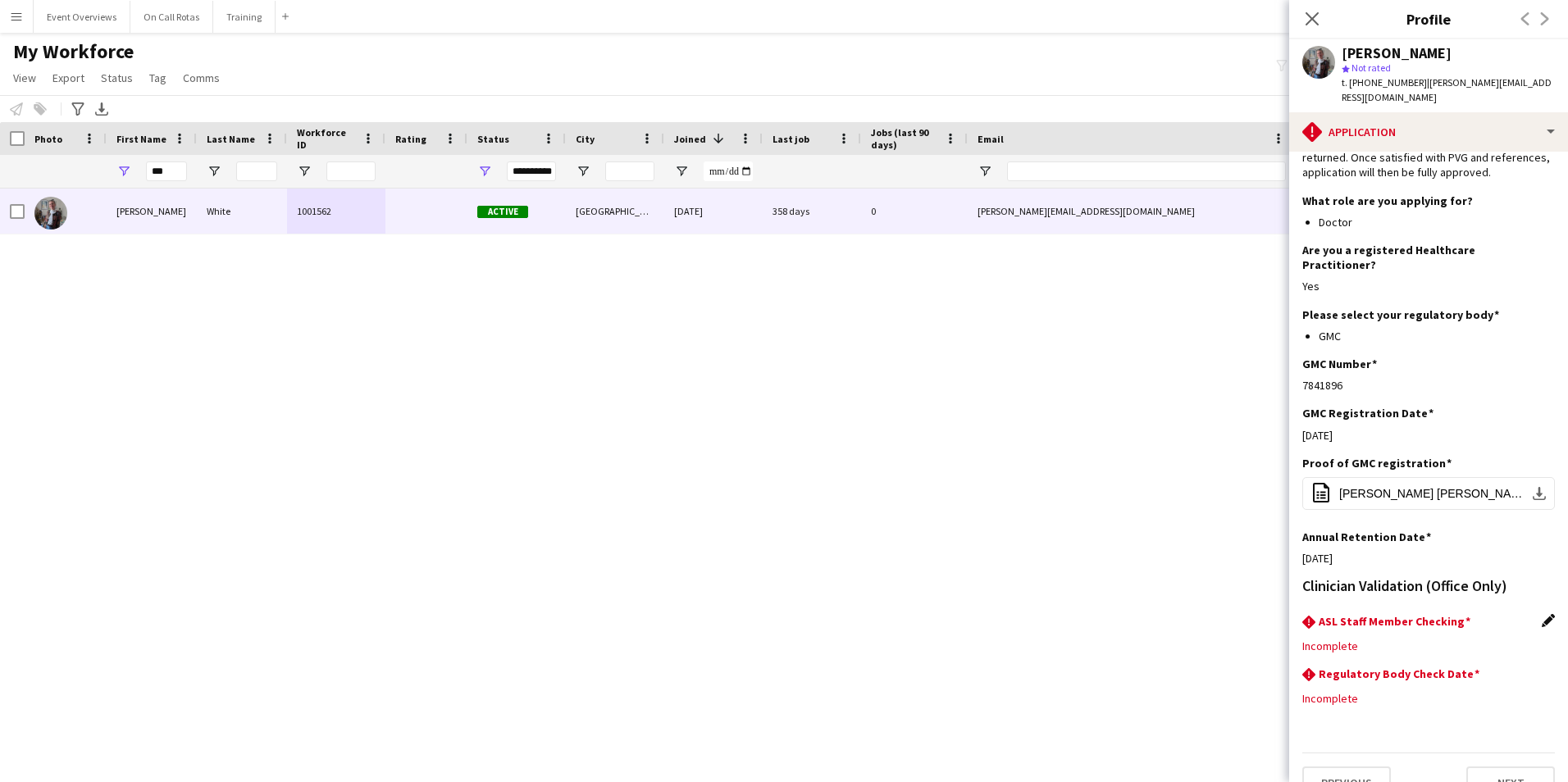
click at [1542, 614] on app-icon "Edit this field" at bounding box center [1548, 621] width 13 height 13
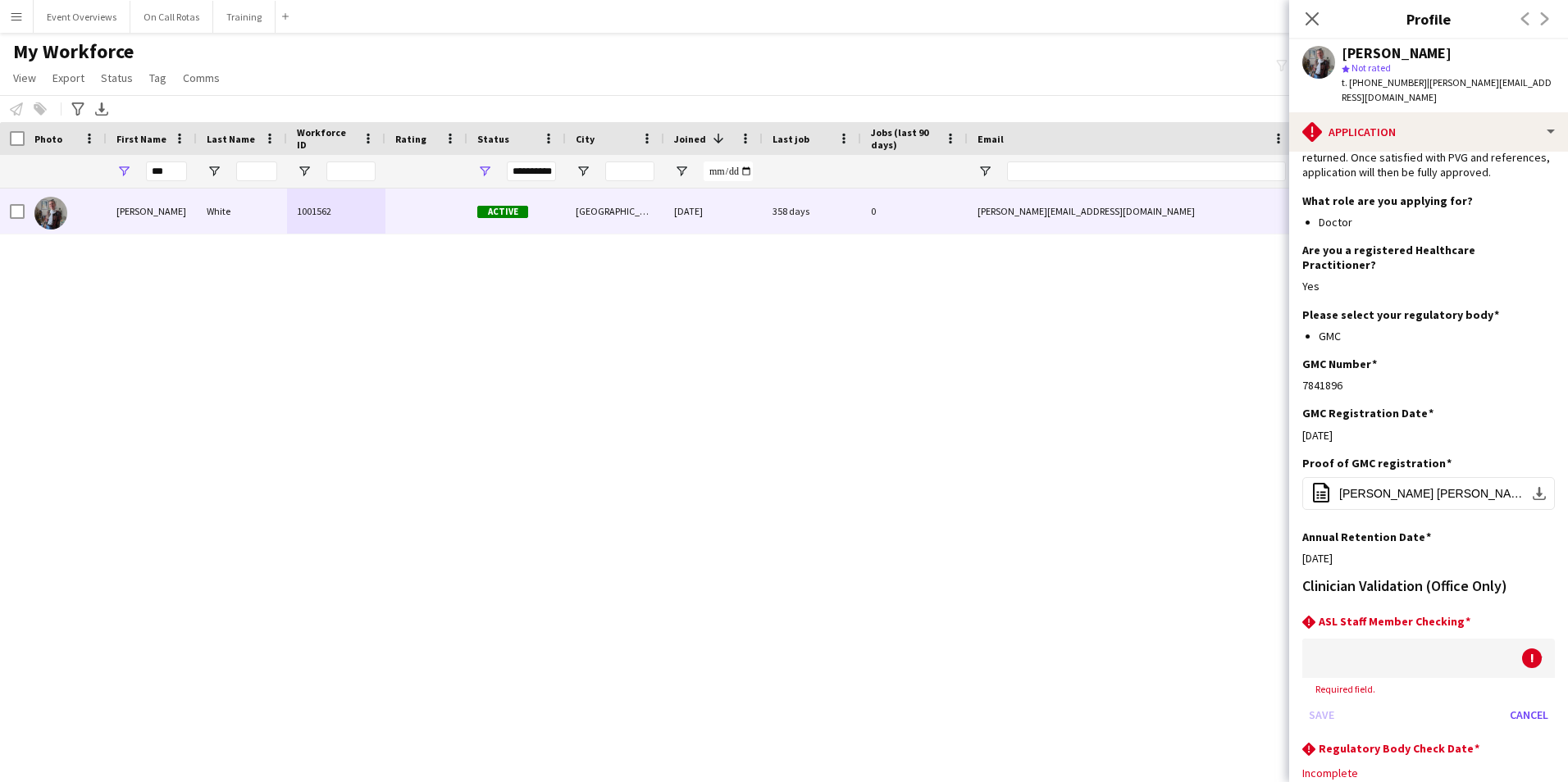
click at [1445, 639] on div at bounding box center [1412, 658] width 220 height 39
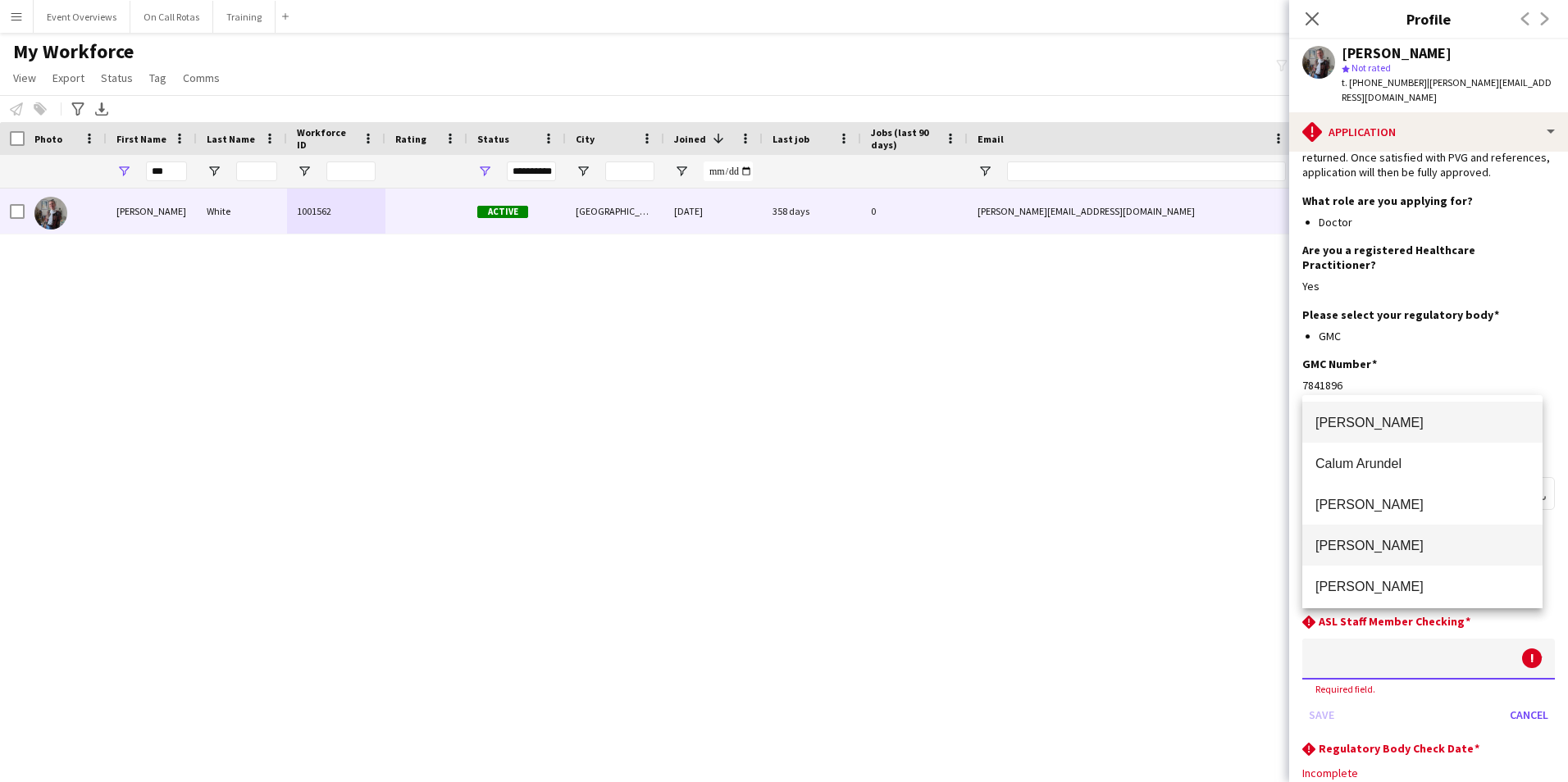
click at [1388, 530] on mat-option "Aimee Freeland" at bounding box center [1422, 545] width 240 height 41
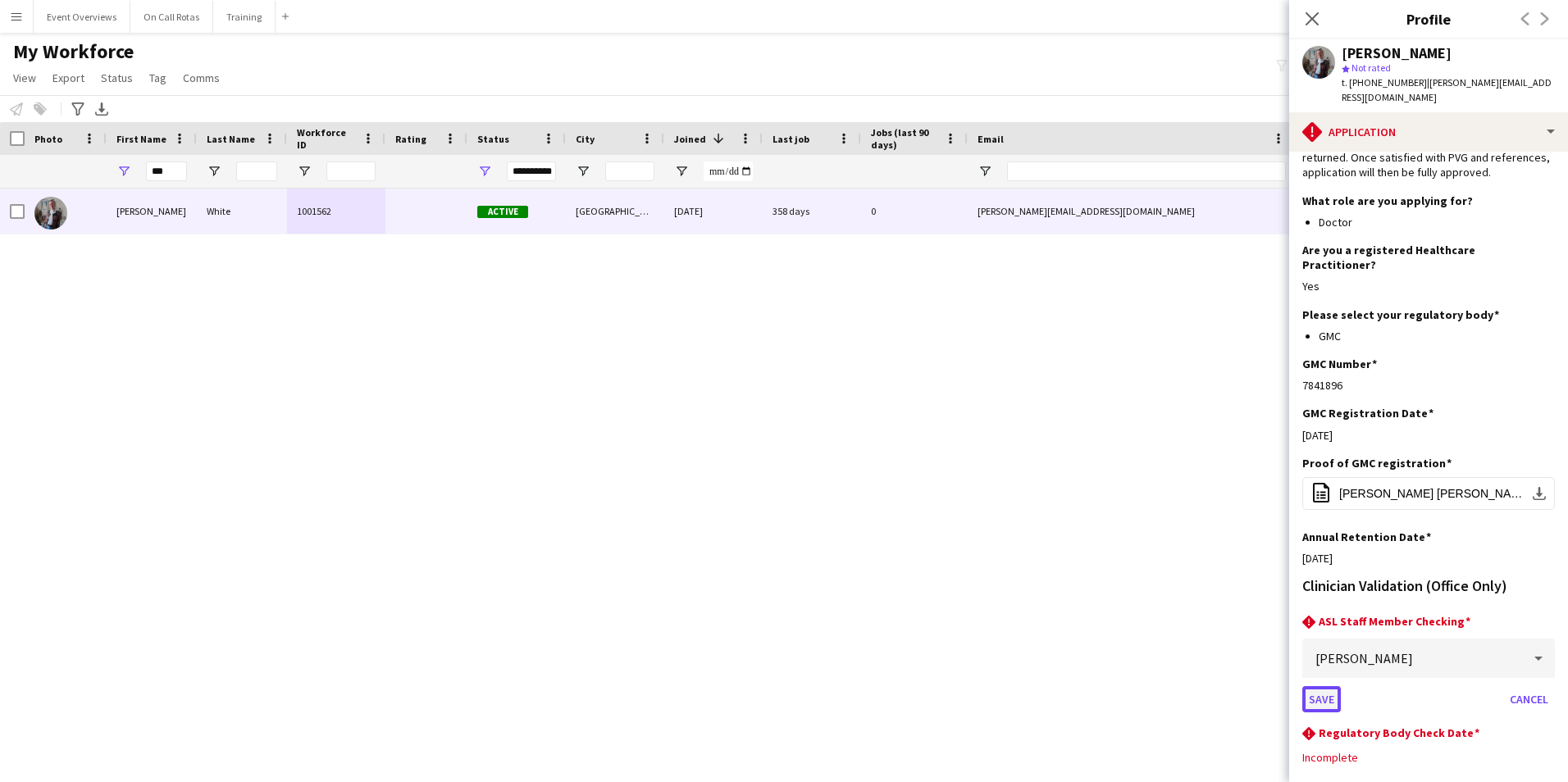
click at [1318, 686] on button "Save" at bounding box center [1321, 700] width 38 height 26
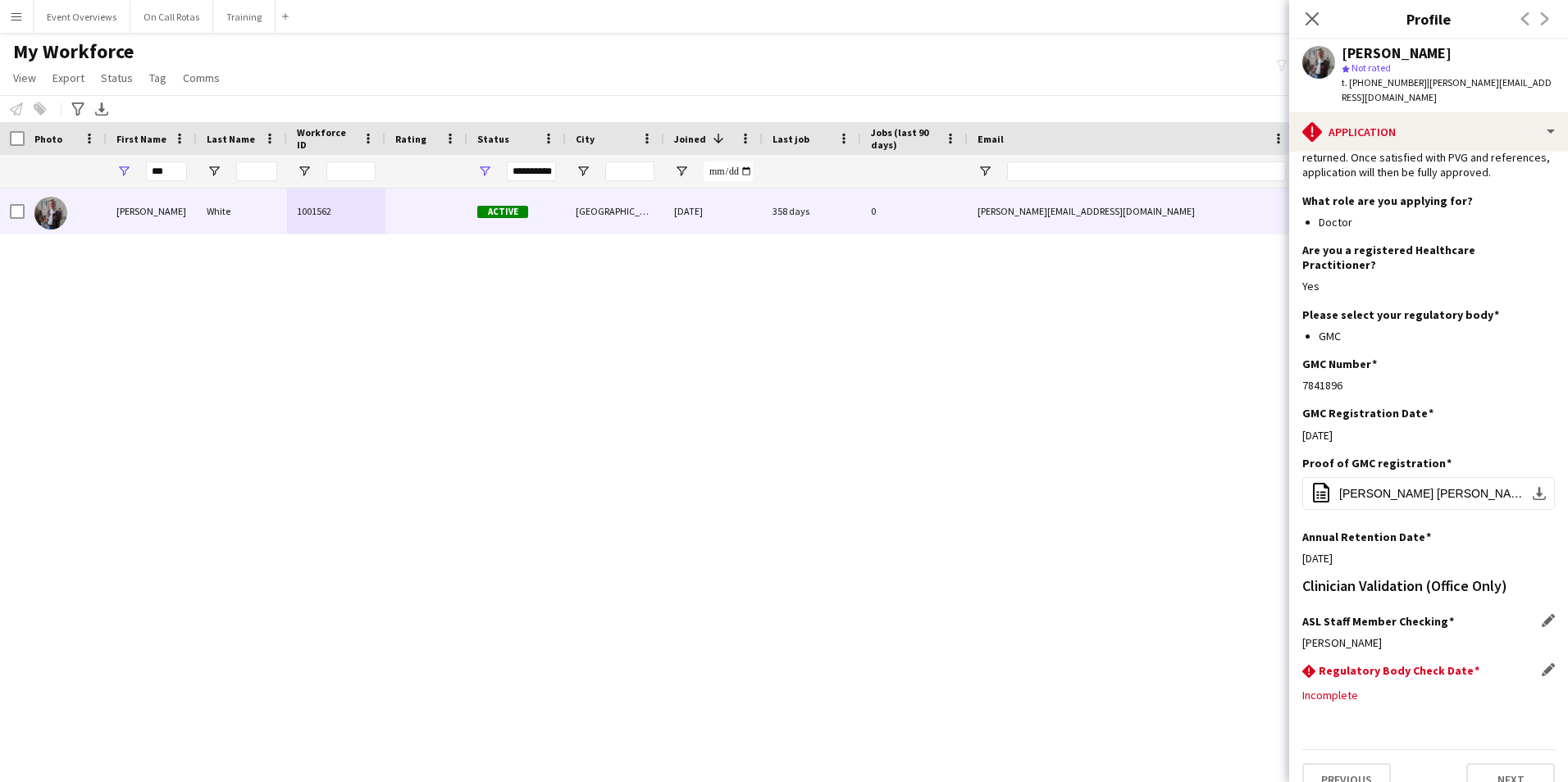
scroll to position [130, 0]
click at [1542, 667] on app-icon "Edit this field" at bounding box center [1548, 673] width 13 height 13
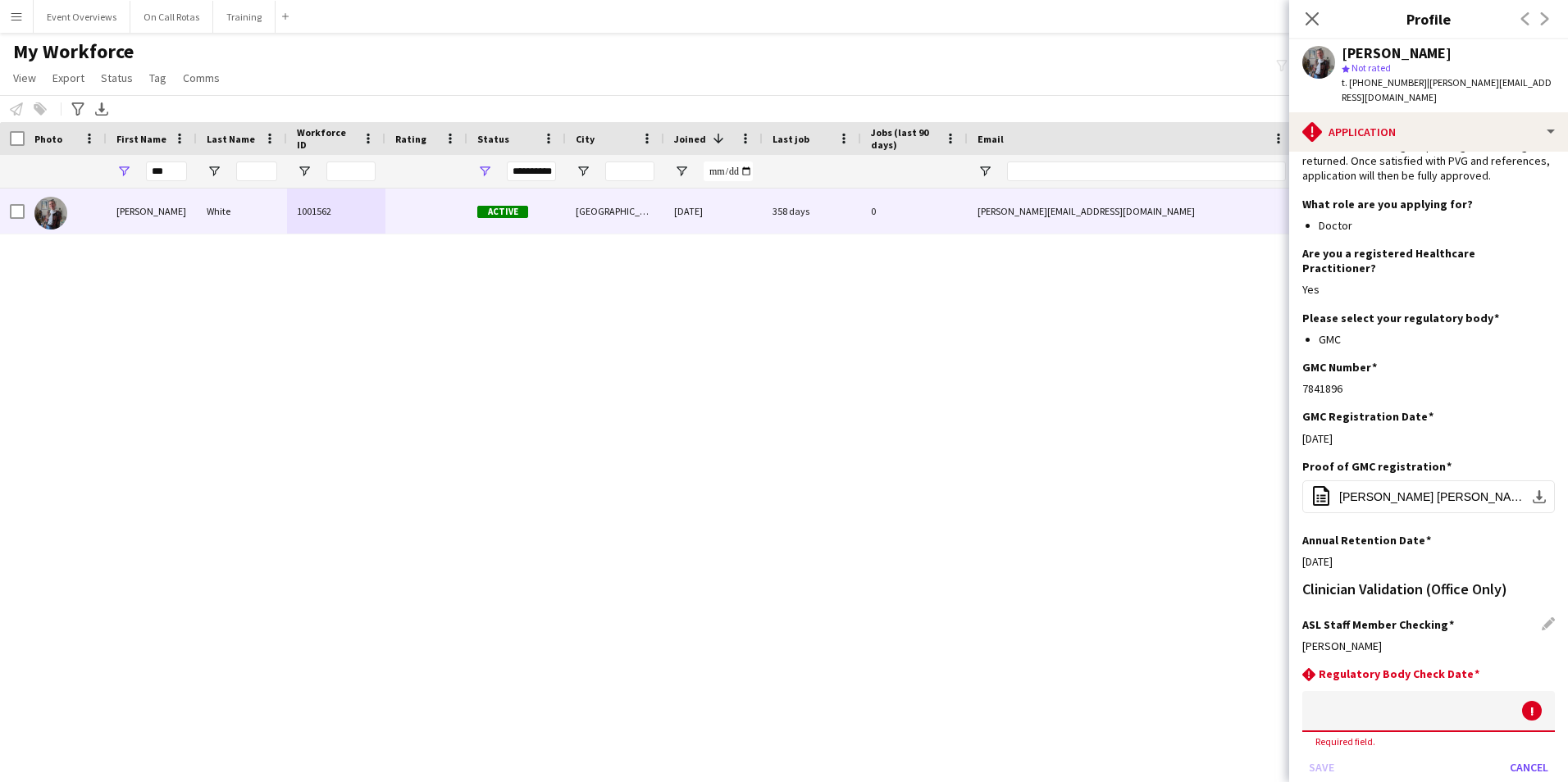
click at [1423, 679] on body "Menu Boards Boards Boards All jobs Status Workforce Workforce My Workforce Recr…" at bounding box center [784, 391] width 1568 height 782
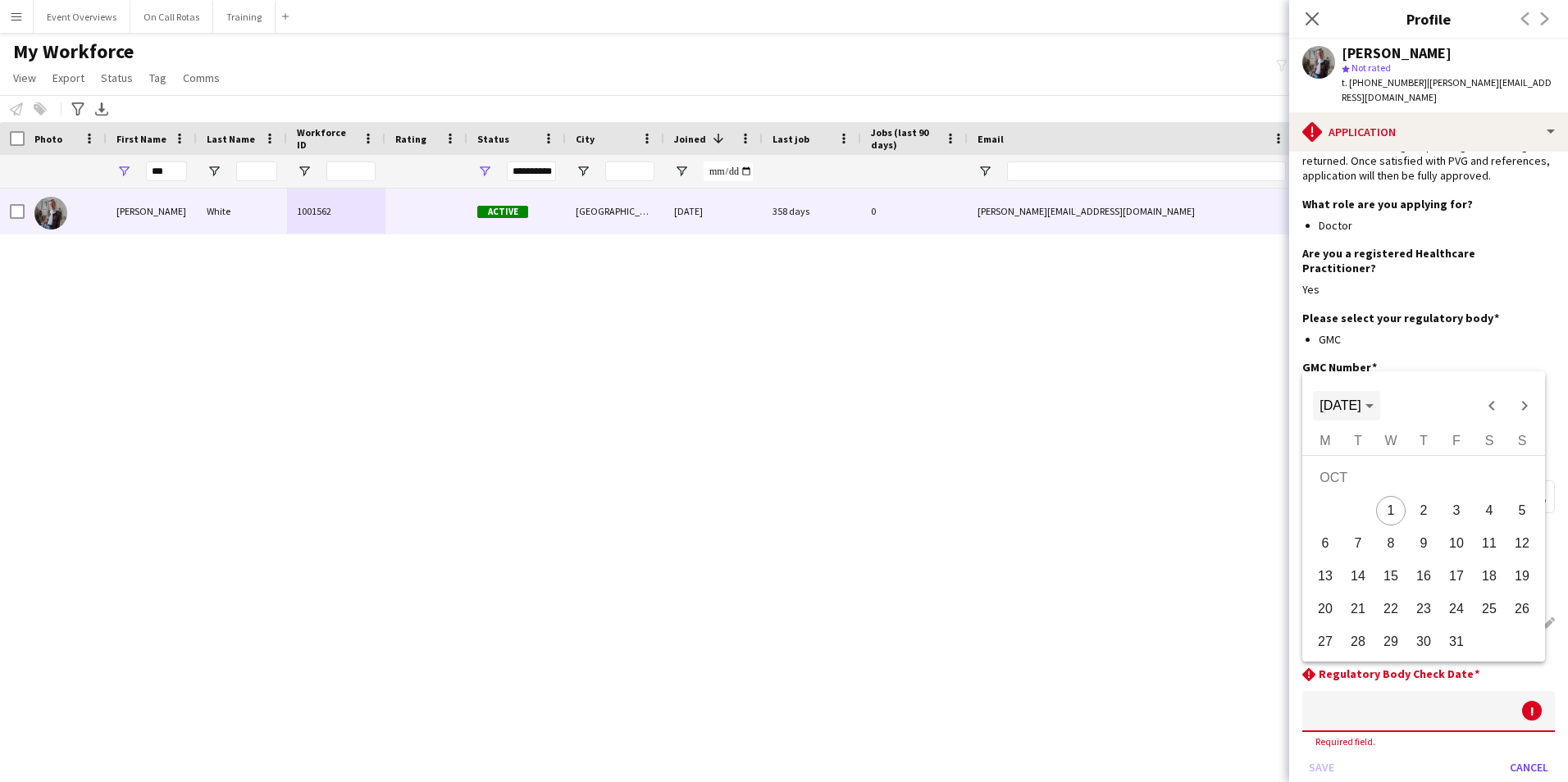
click at [1373, 407] on polygon "Choose month and year" at bounding box center [1368, 406] width 8 height 4
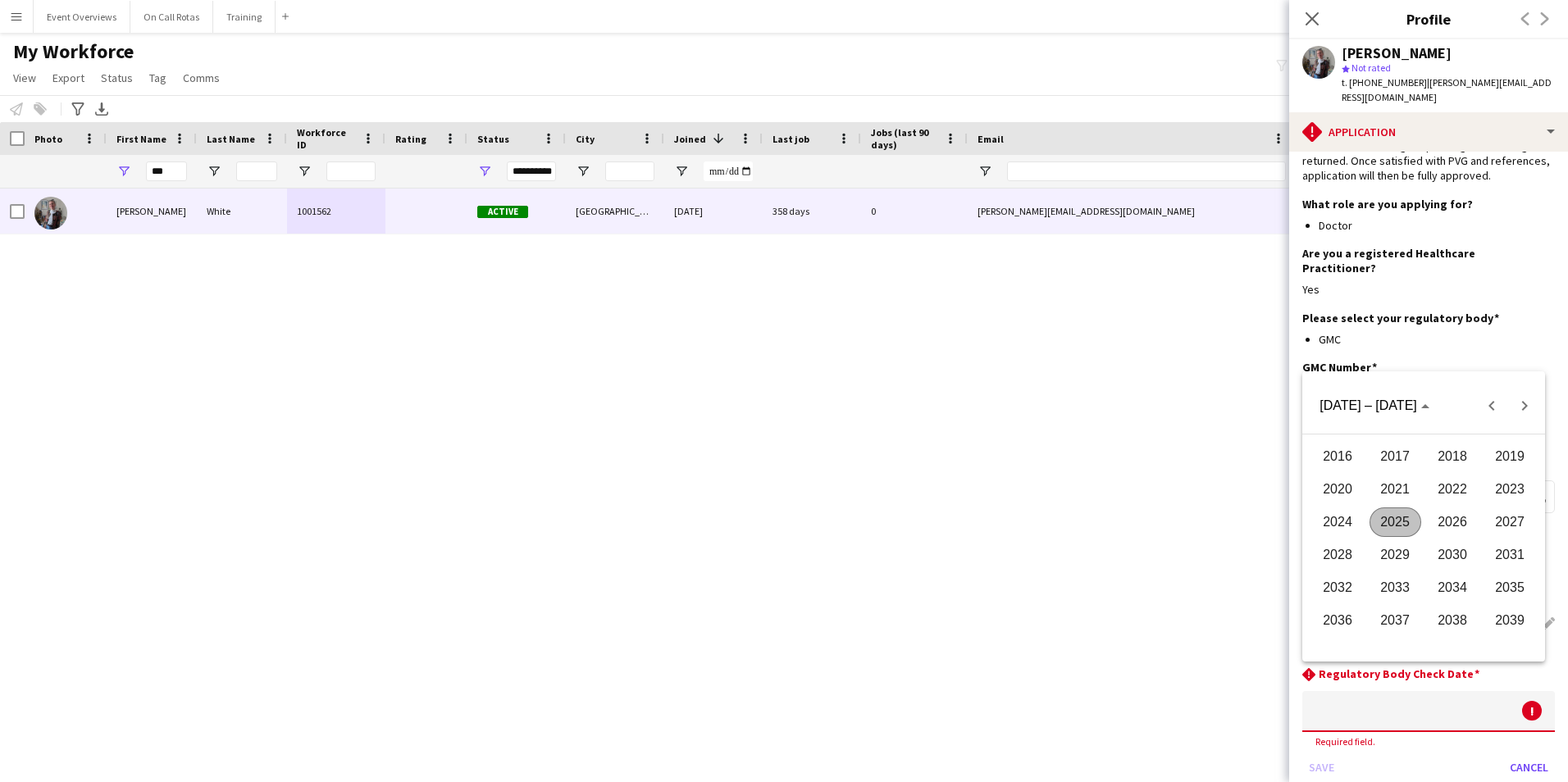
click at [1457, 514] on span "2026" at bounding box center [1452, 523] width 52 height 30
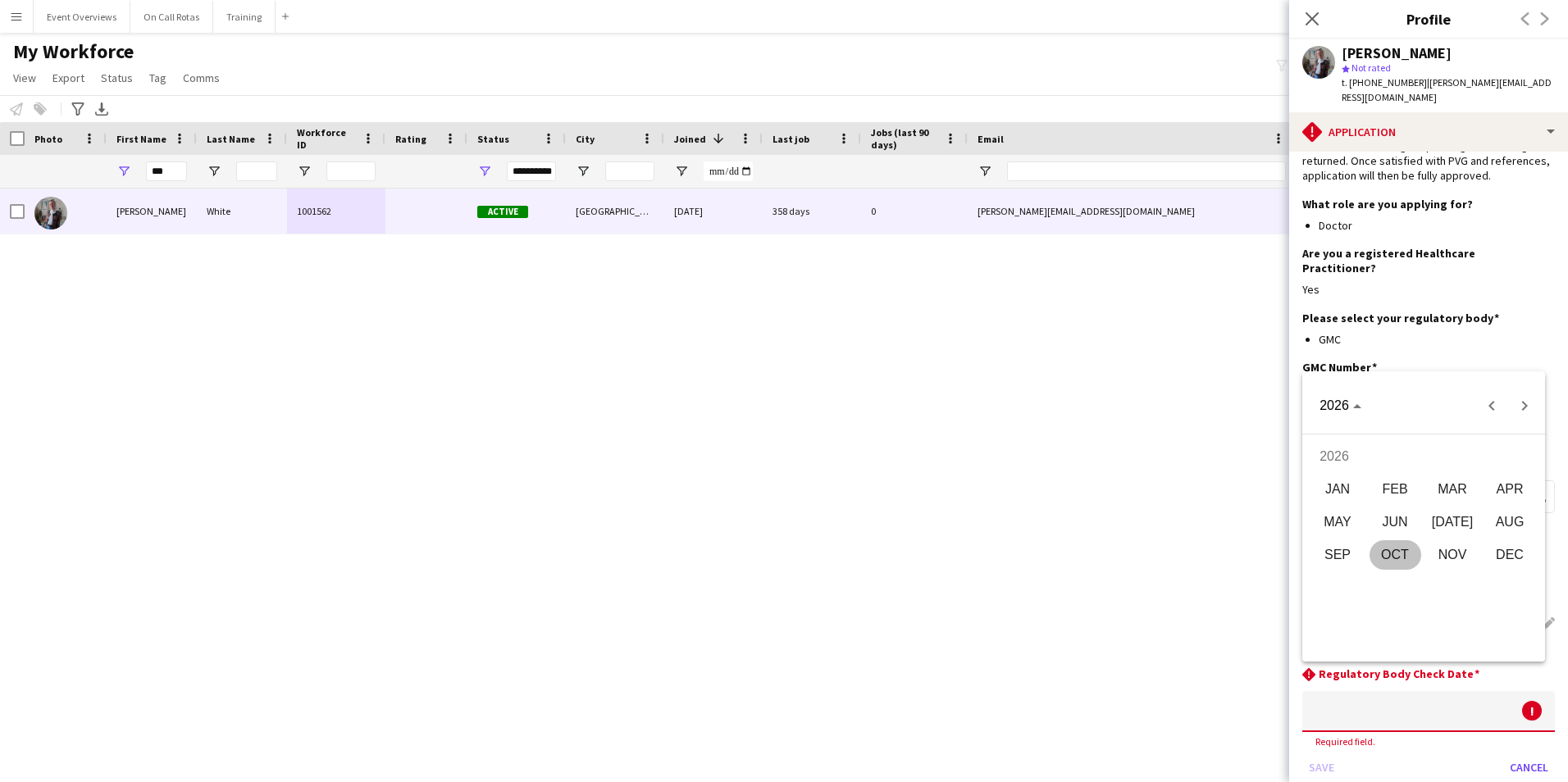
click at [1499, 523] on span "AUG" at bounding box center [1509, 523] width 52 height 30
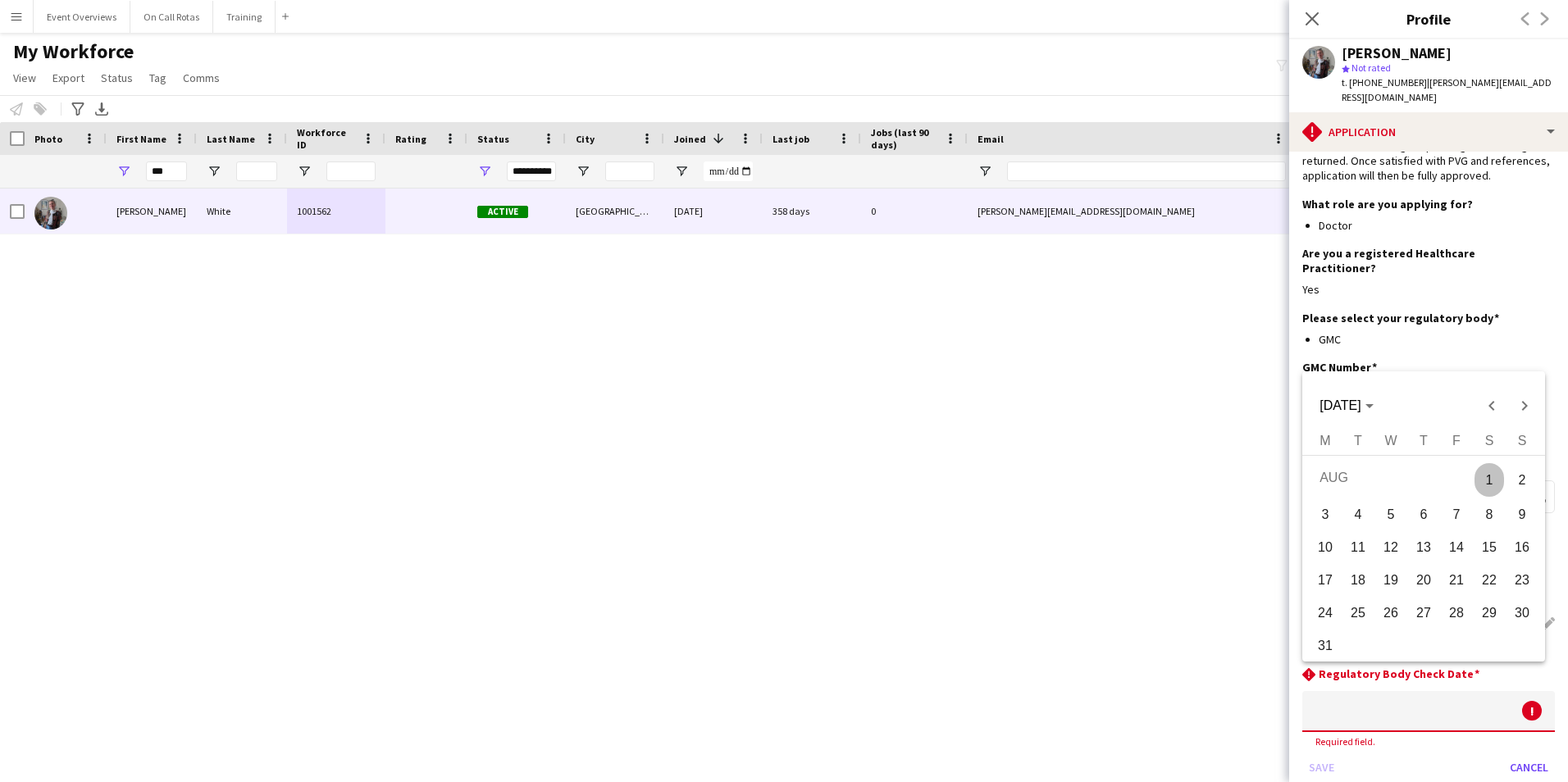
click at [1329, 515] on span "3" at bounding box center [1325, 515] width 30 height 30
type input "**********"
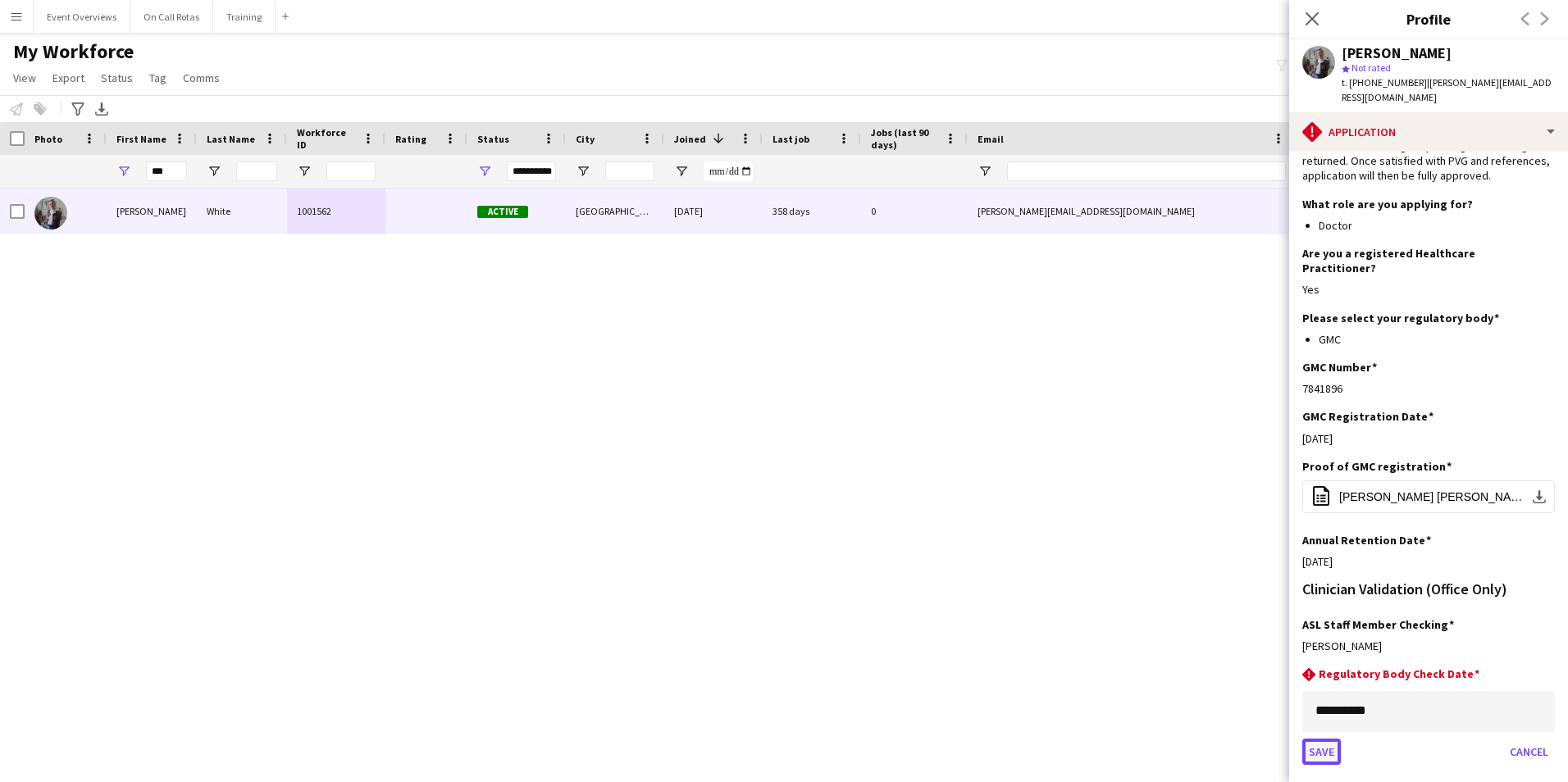
click at [1331, 739] on button "Save" at bounding box center [1321, 752] width 38 height 26
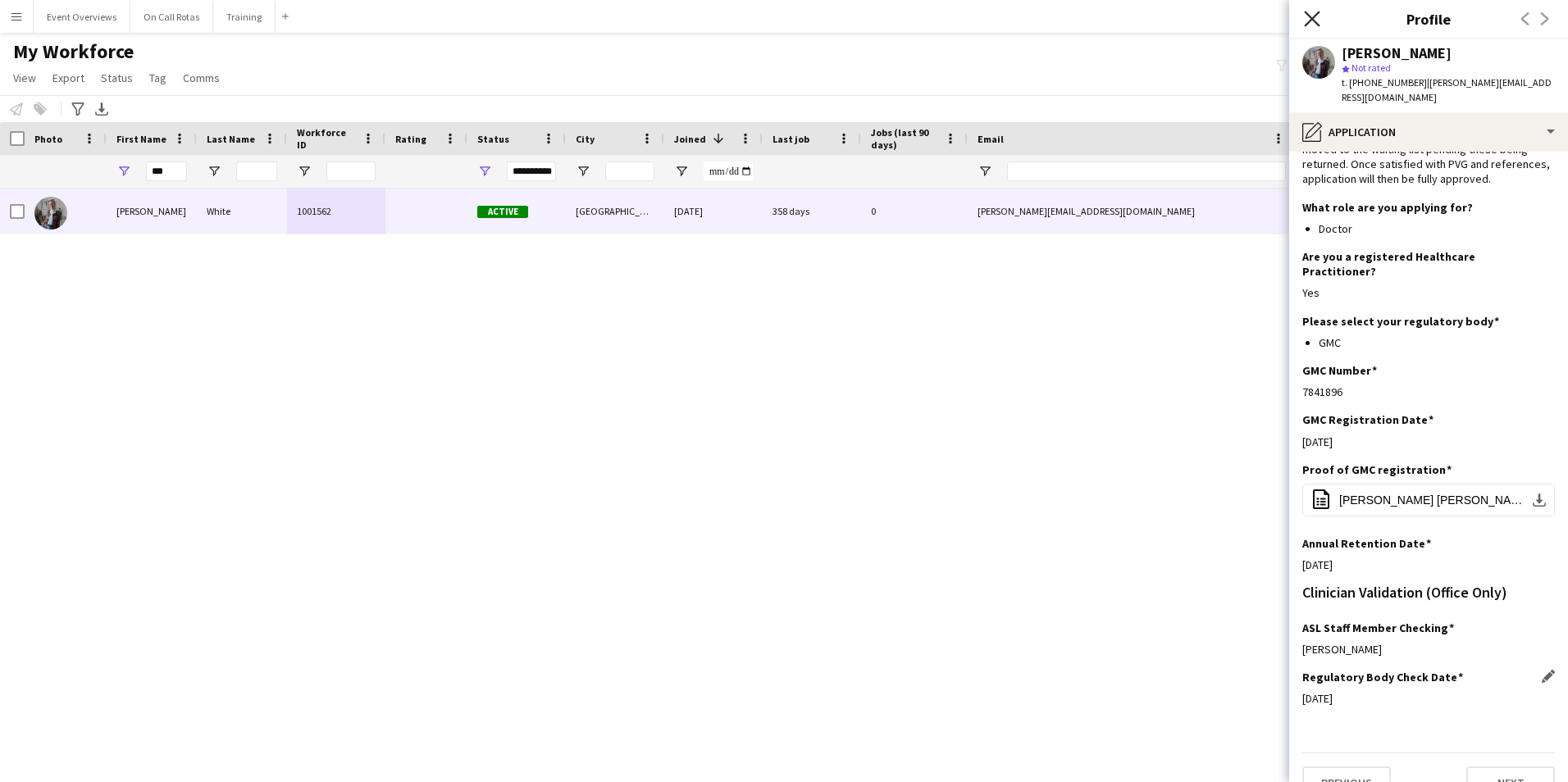
click at [1306, 23] on icon "Close pop-in" at bounding box center [1311, 18] width 16 height 16
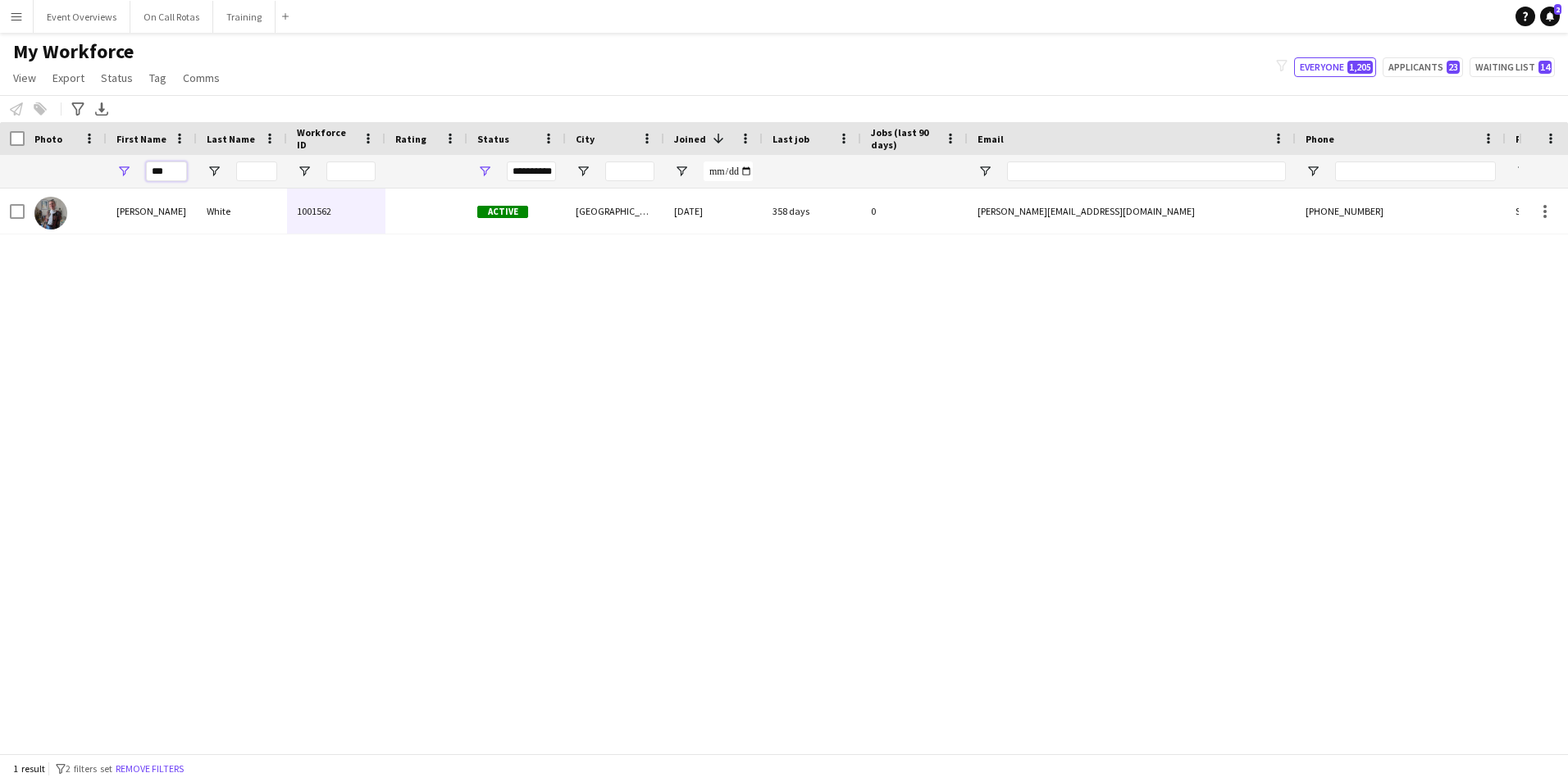
click at [167, 172] on input "***" at bounding box center [167, 170] width 41 height 20
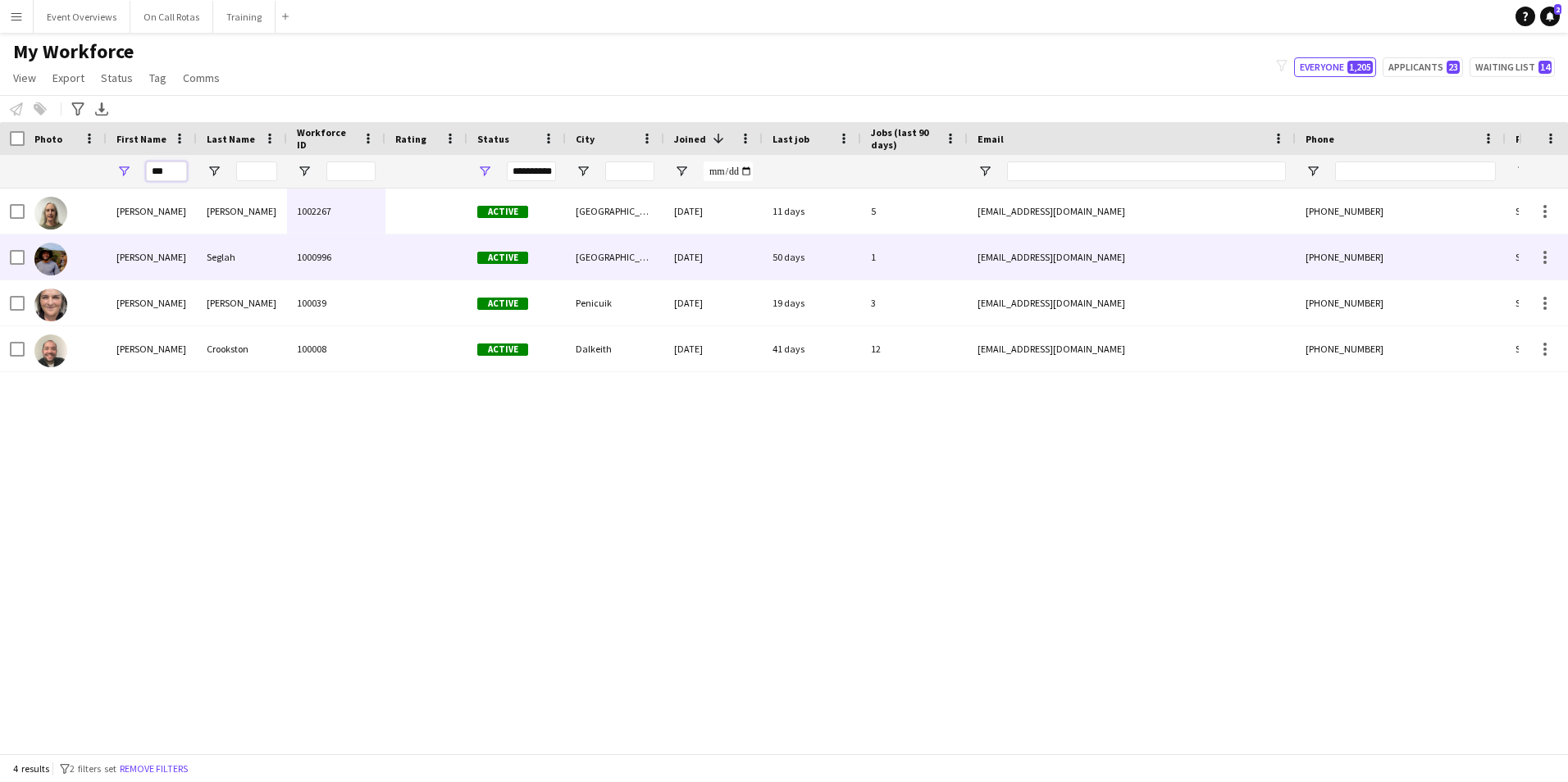
type input "***"
click at [305, 262] on div "1000996" at bounding box center [335, 257] width 98 height 45
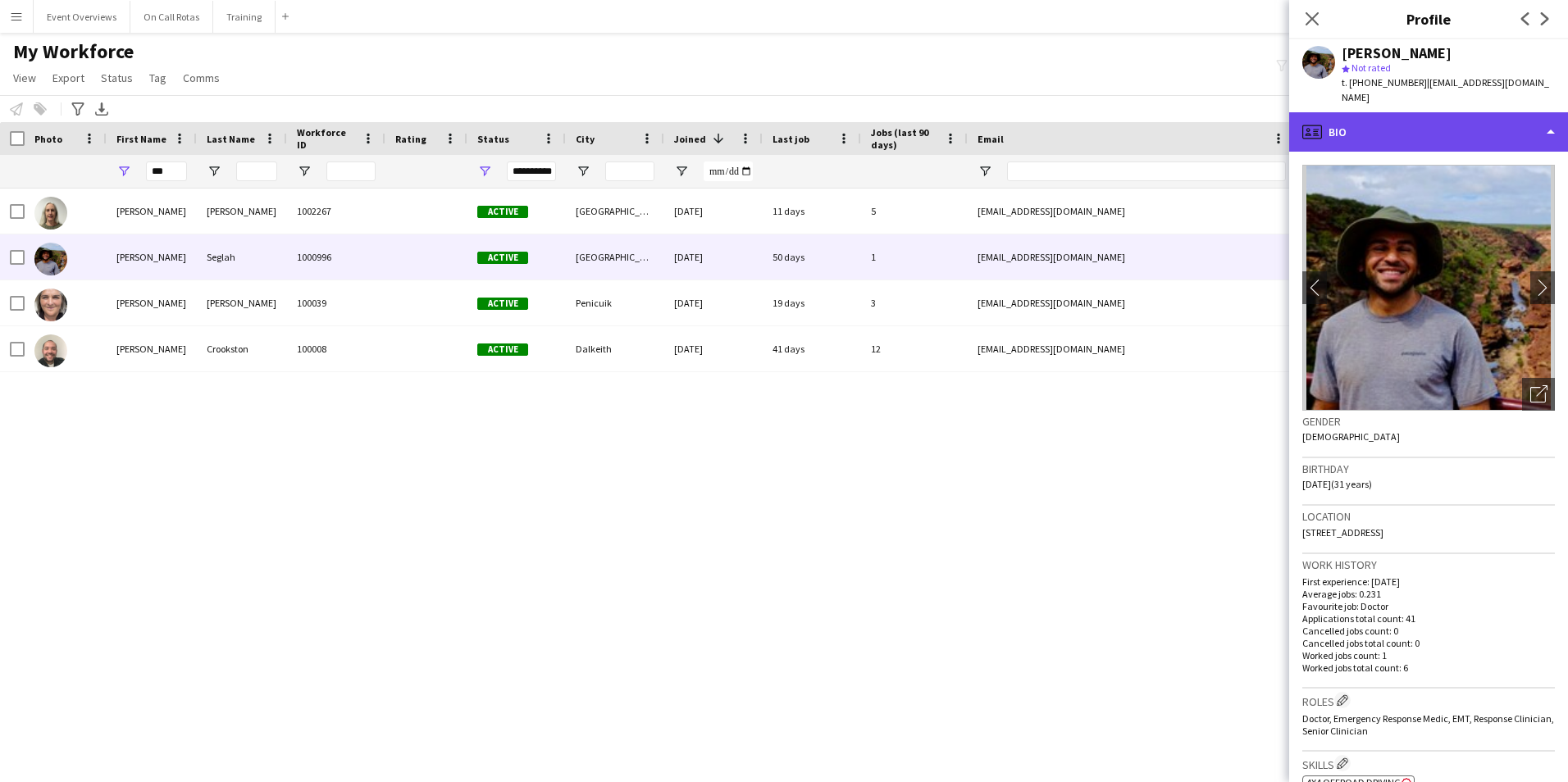
click at [1417, 120] on div "profile Bio" at bounding box center [1428, 132] width 279 height 39
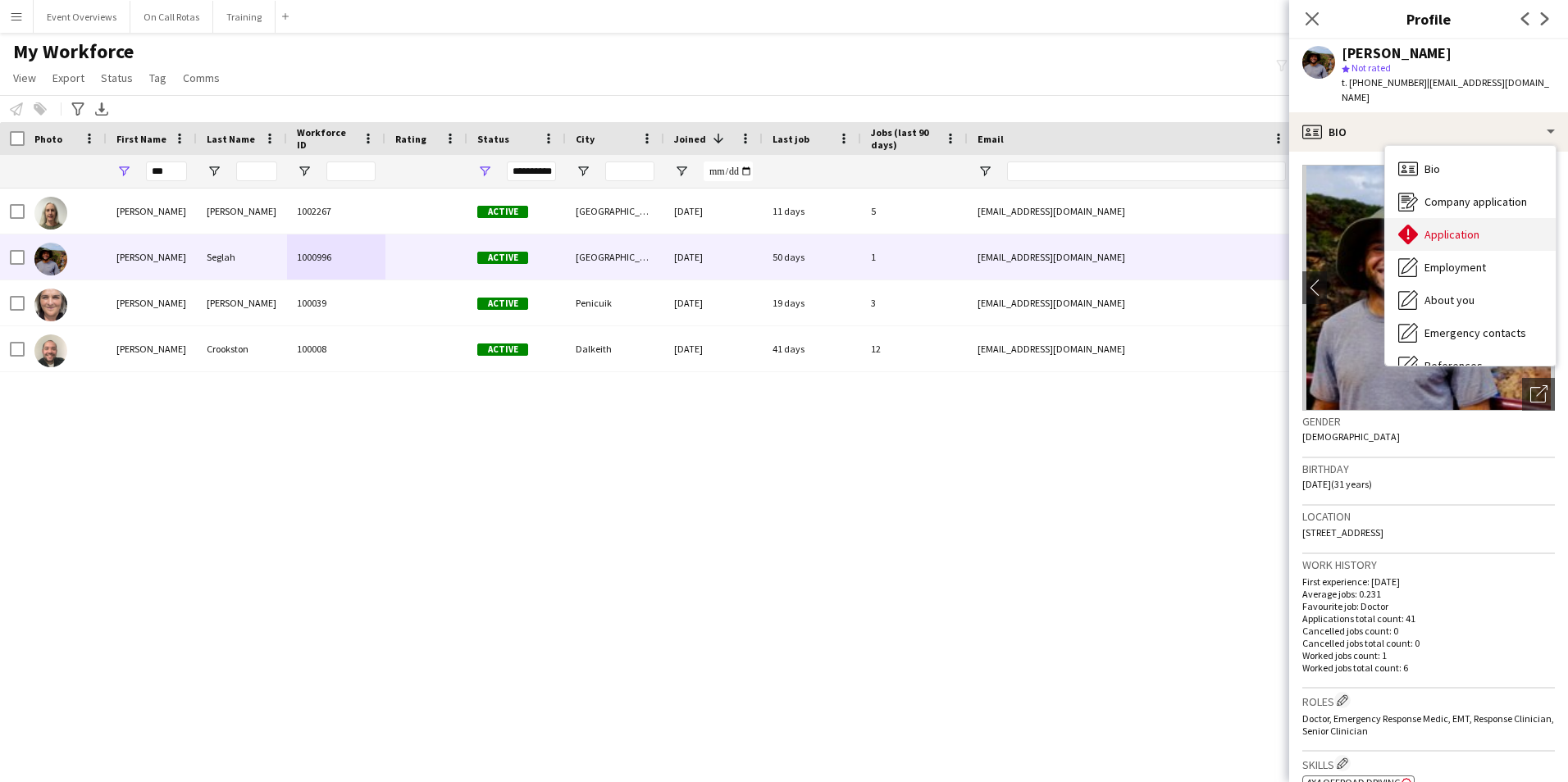
click at [1448, 227] on span "Application" at bounding box center [1451, 234] width 55 height 15
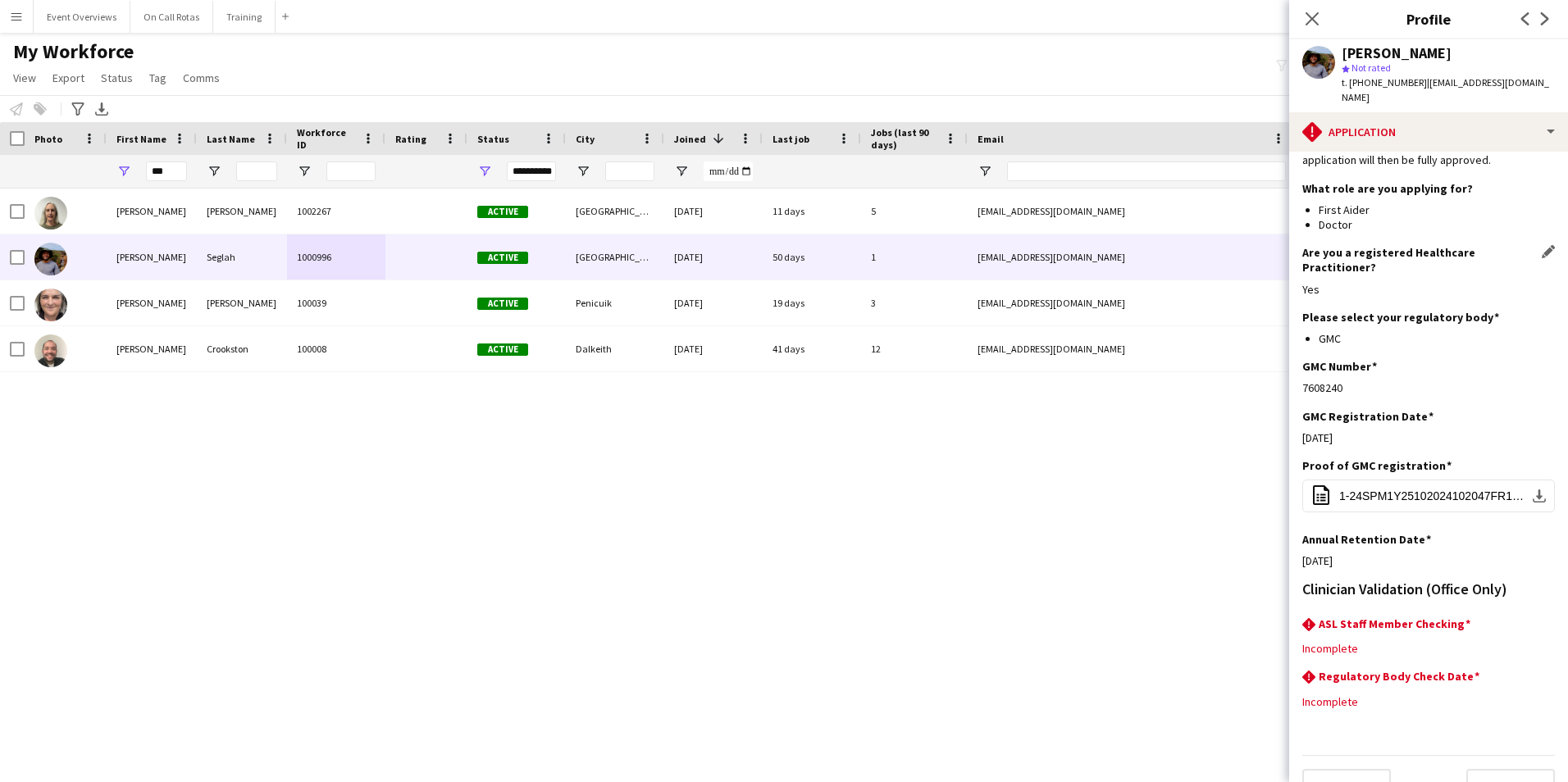
scroll to position [148, 0]
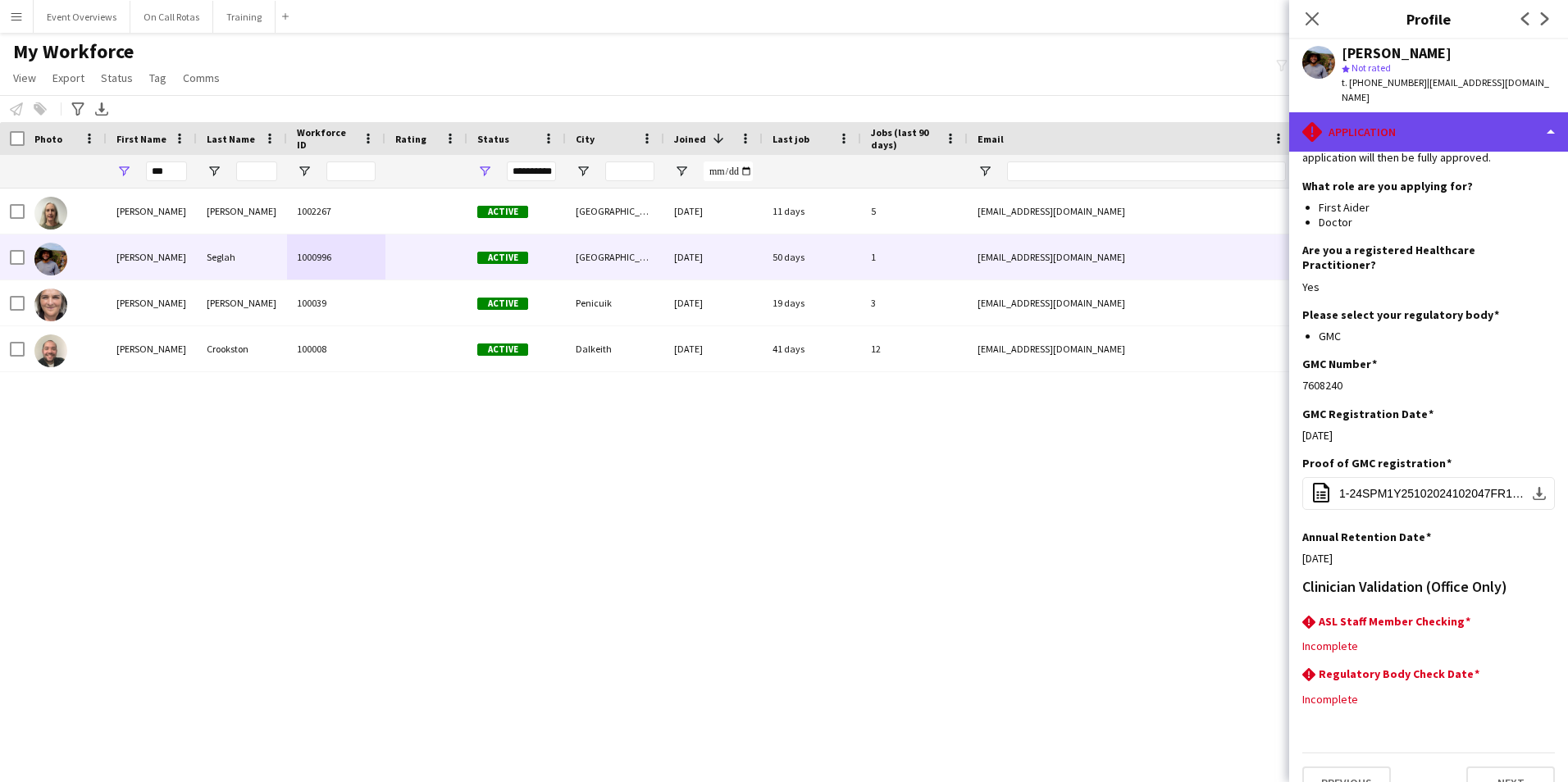
click at [1337, 119] on div "rhombus-alert Application" at bounding box center [1428, 132] width 279 height 39
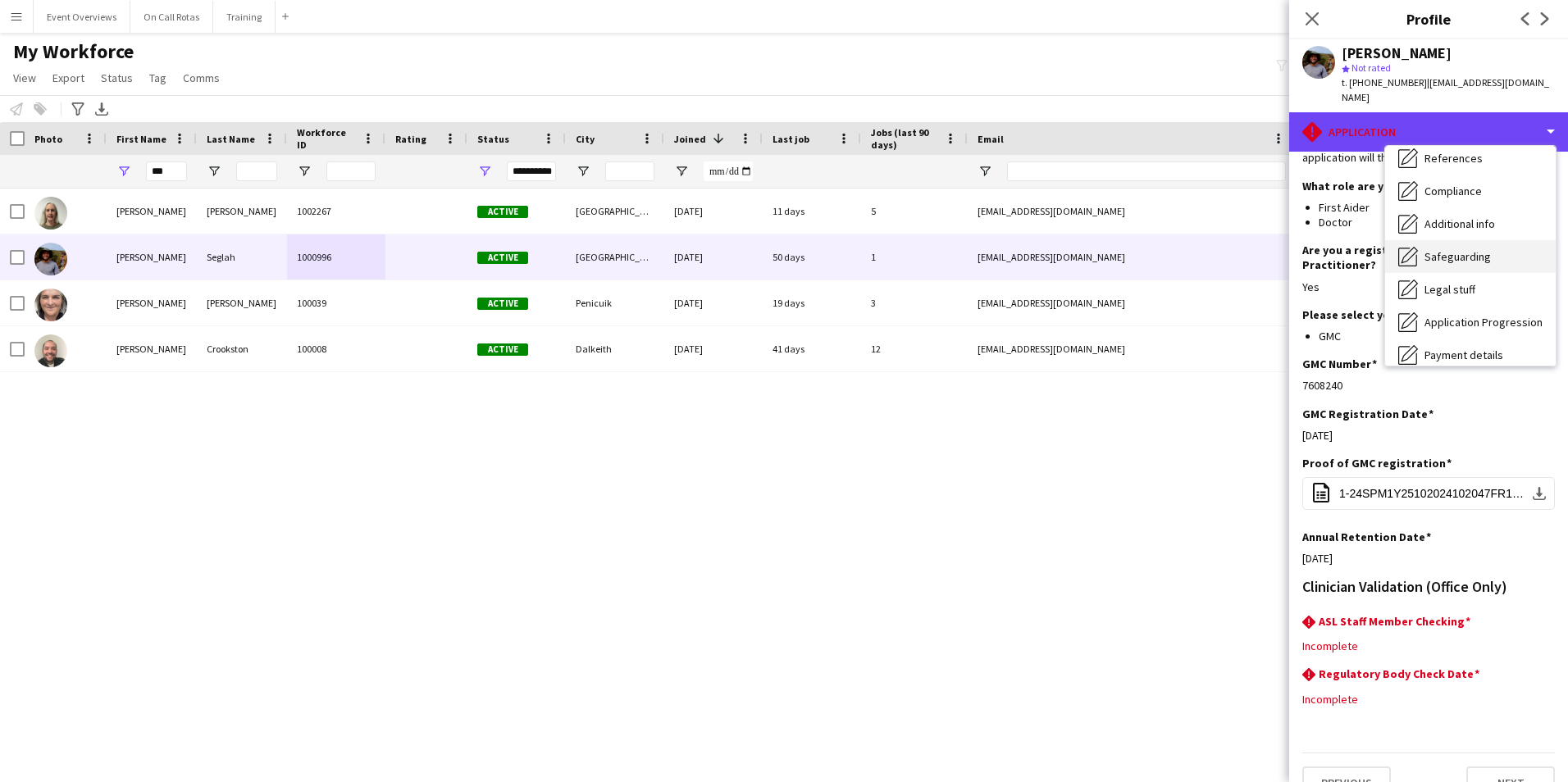
scroll to position [286, 0]
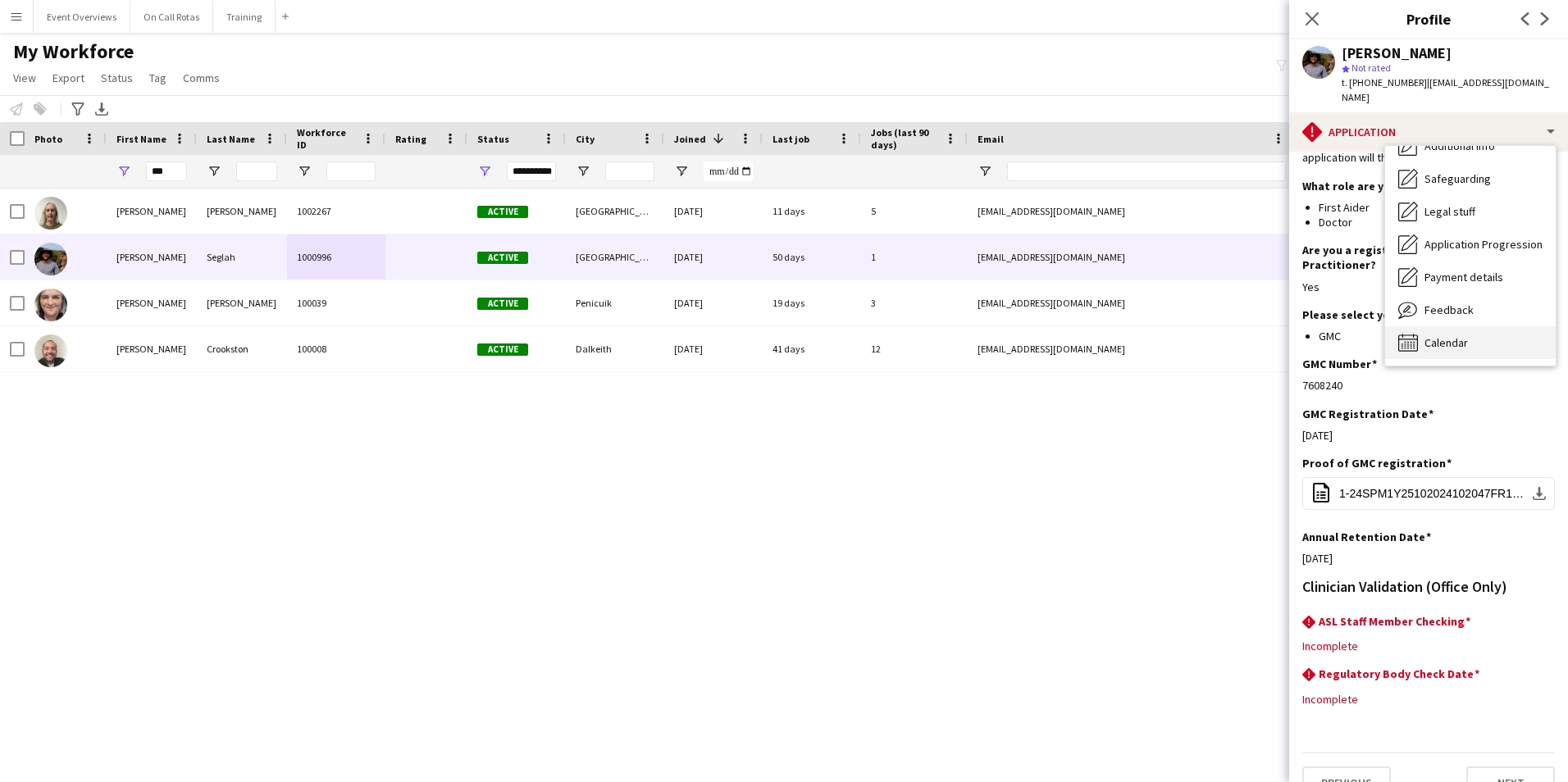
click at [1436, 335] on span "Calendar" at bounding box center [1445, 343] width 43 height 15
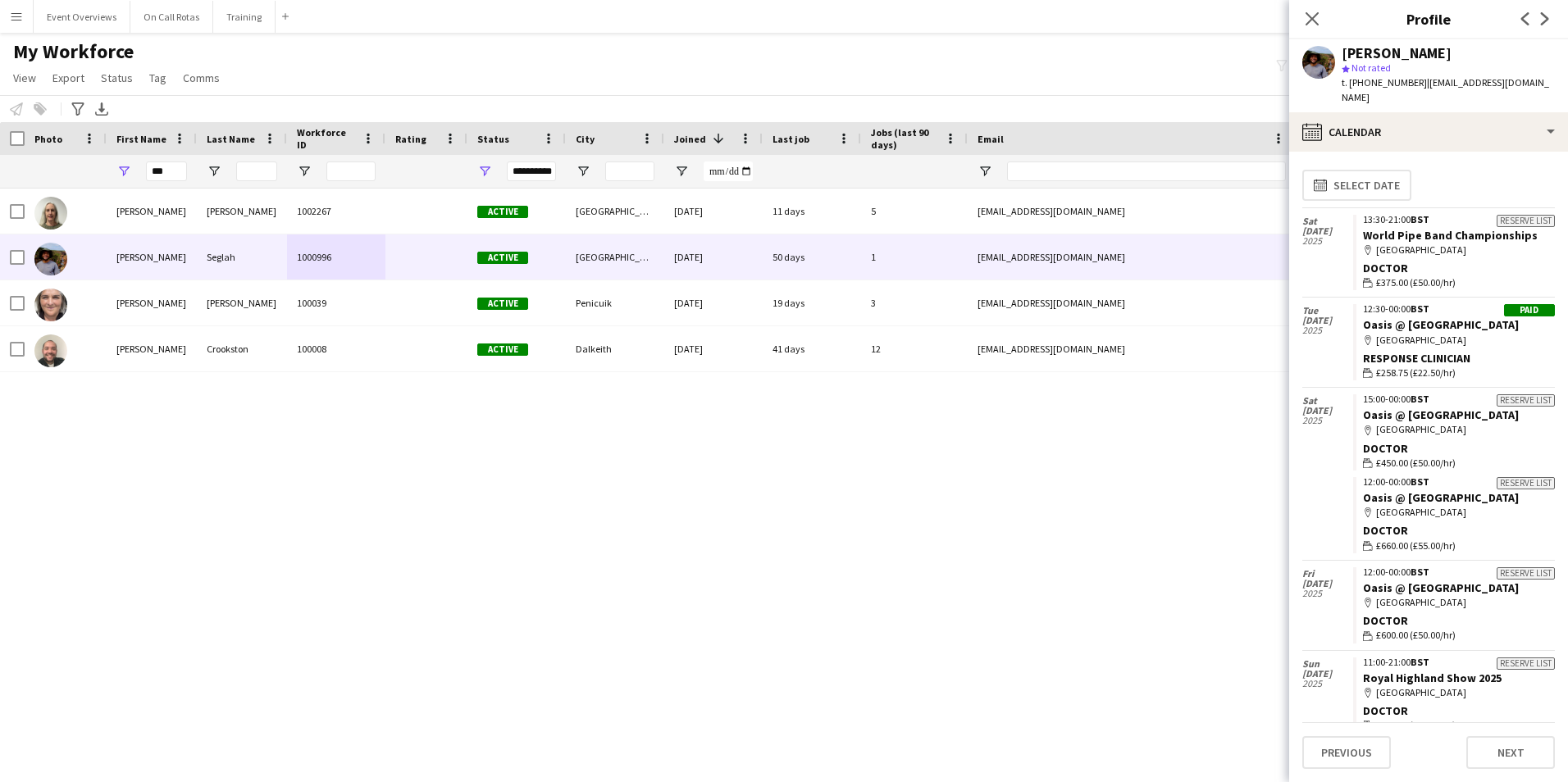
scroll to position [0, 0]
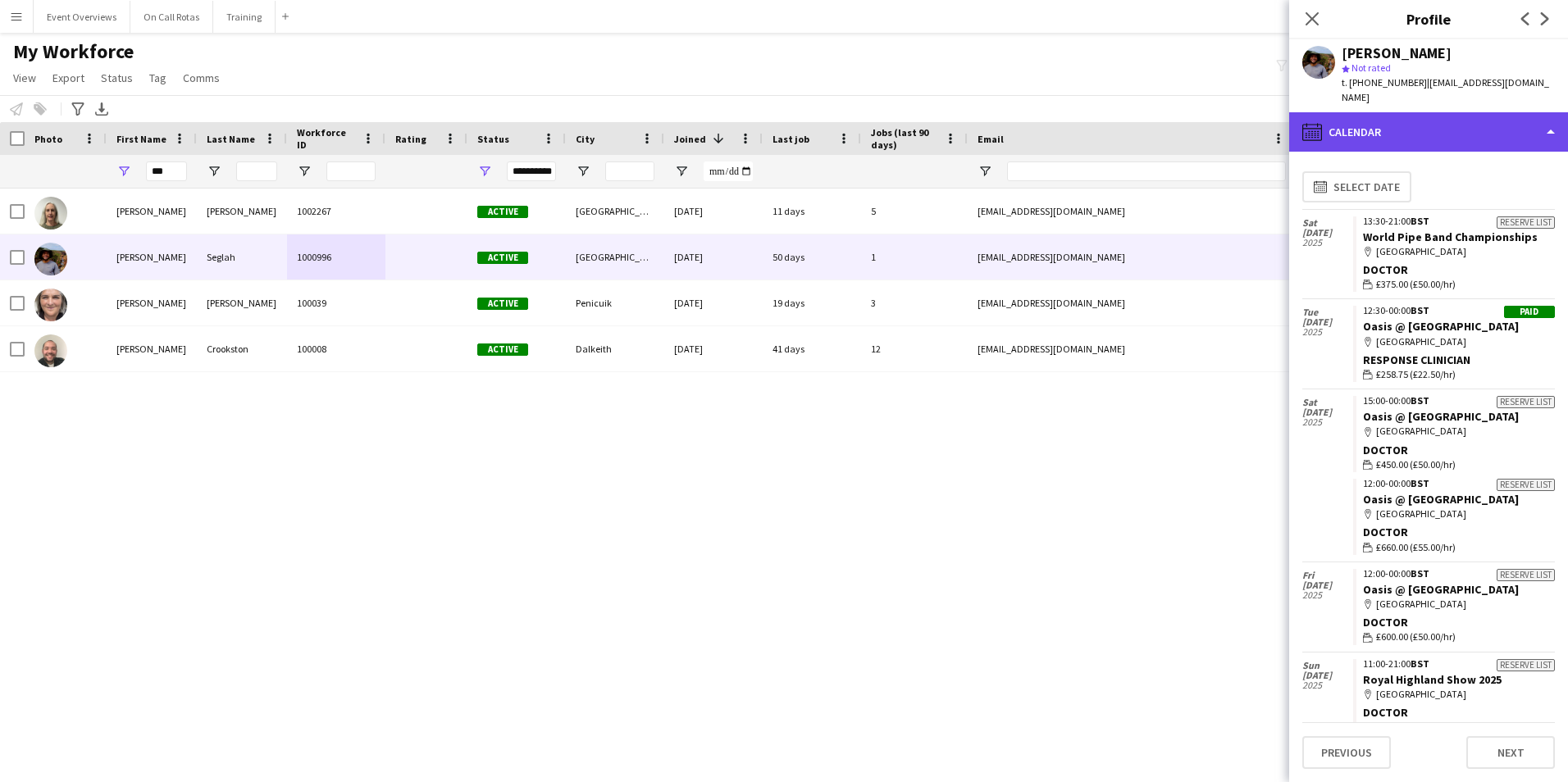
click at [1398, 112] on div "calendar-full Calendar" at bounding box center [1428, 132] width 279 height 39
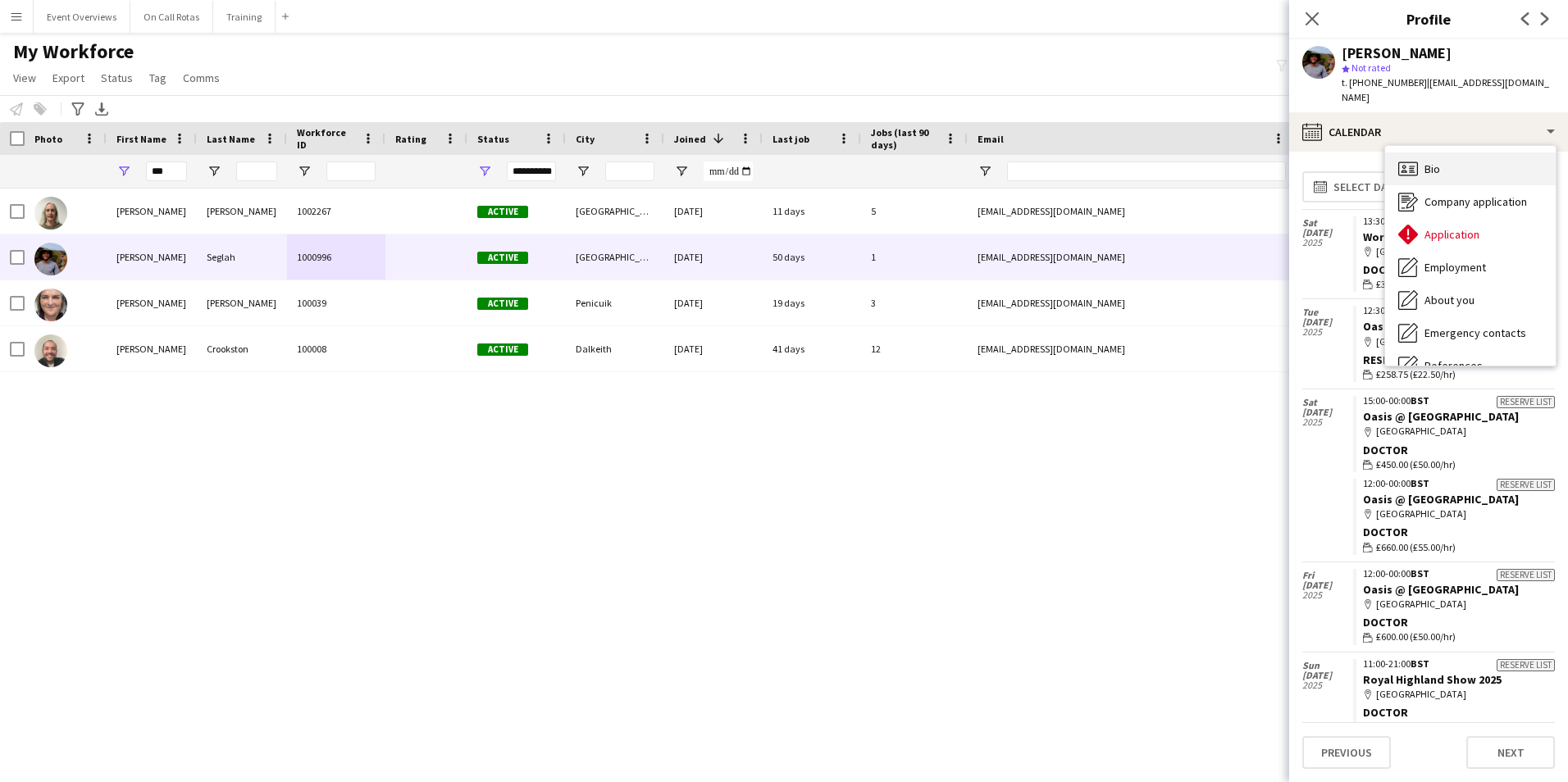
click at [1406, 159] on icon "Bio" at bounding box center [1407, 169] width 20 height 20
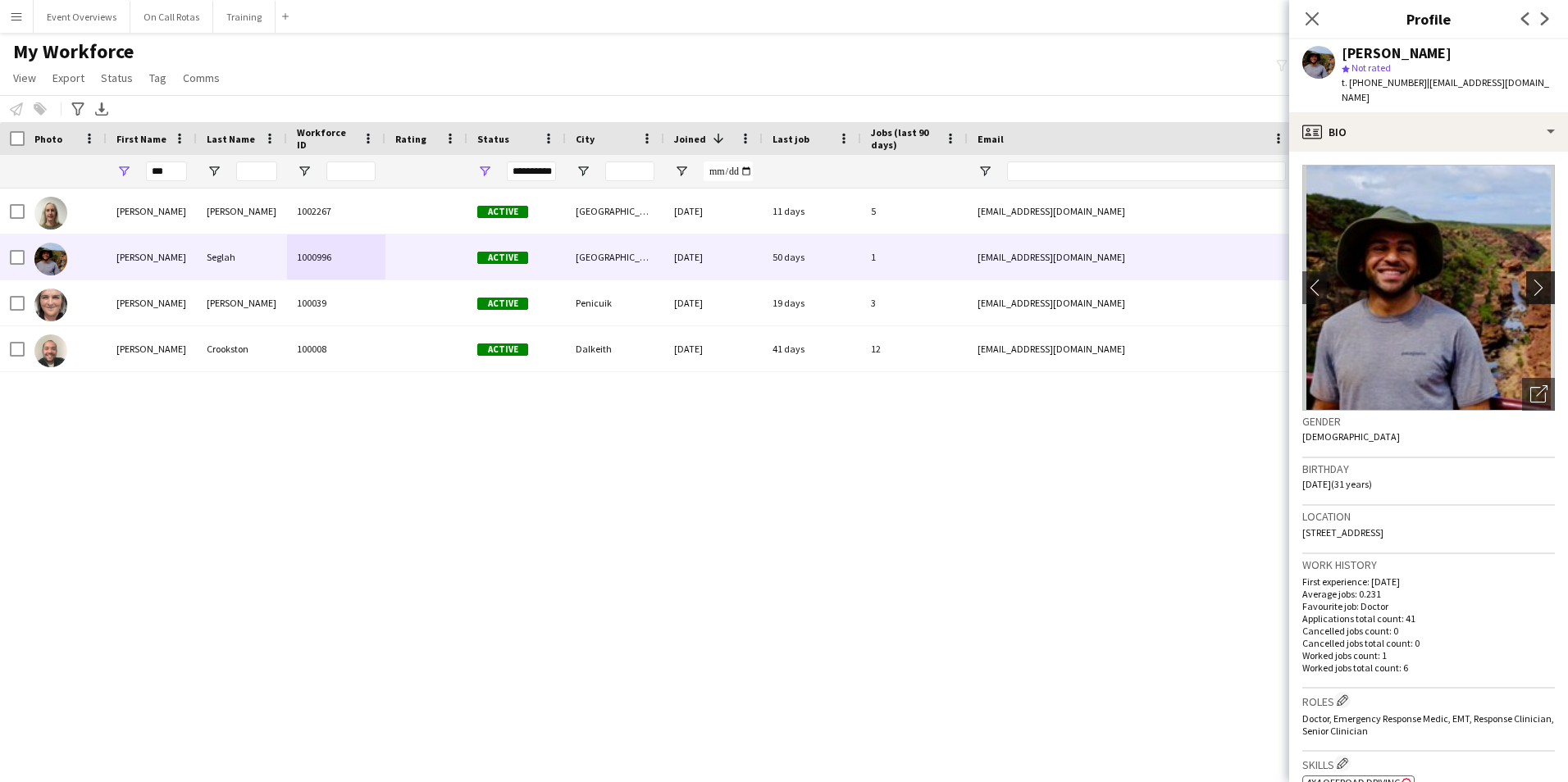
click at [1534, 279] on app-icon "chevron-right" at bounding box center [1542, 288] width 25 height 17
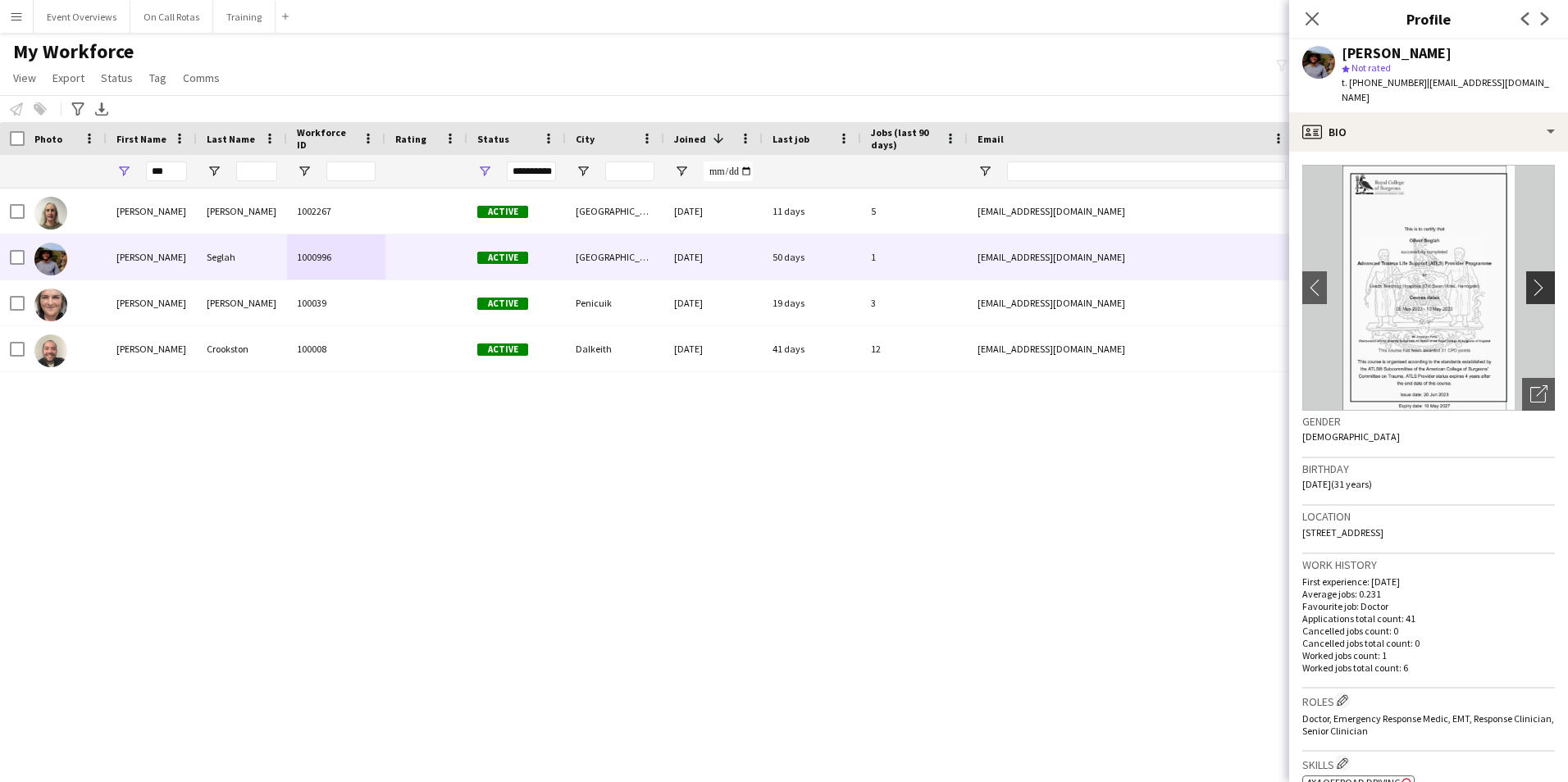
click at [1534, 279] on app-icon "chevron-right" at bounding box center [1542, 288] width 25 height 17
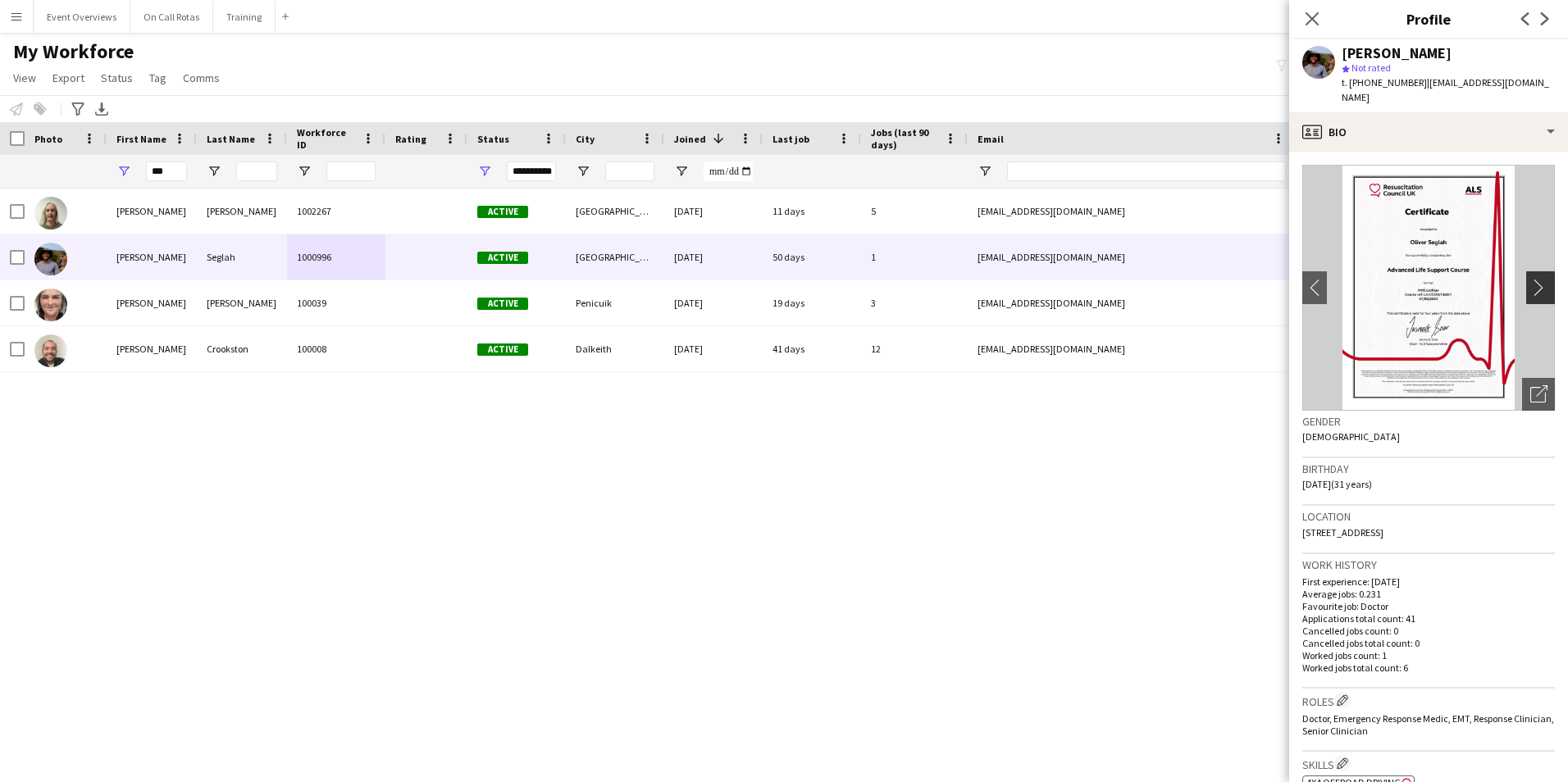
click at [1534, 279] on app-icon "chevron-right" at bounding box center [1542, 288] width 25 height 17
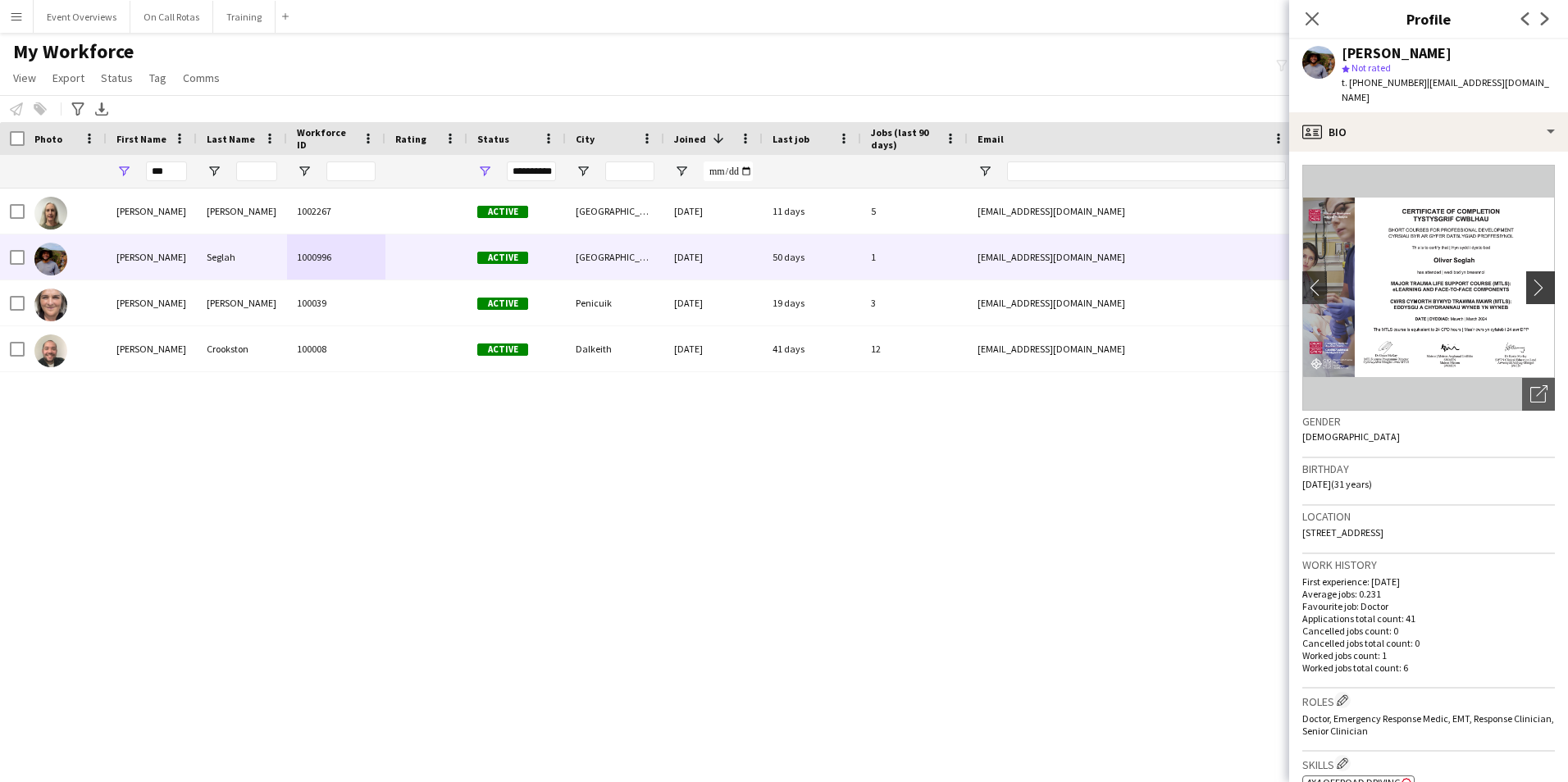
click at [1534, 279] on app-icon "chevron-right" at bounding box center [1542, 288] width 25 height 17
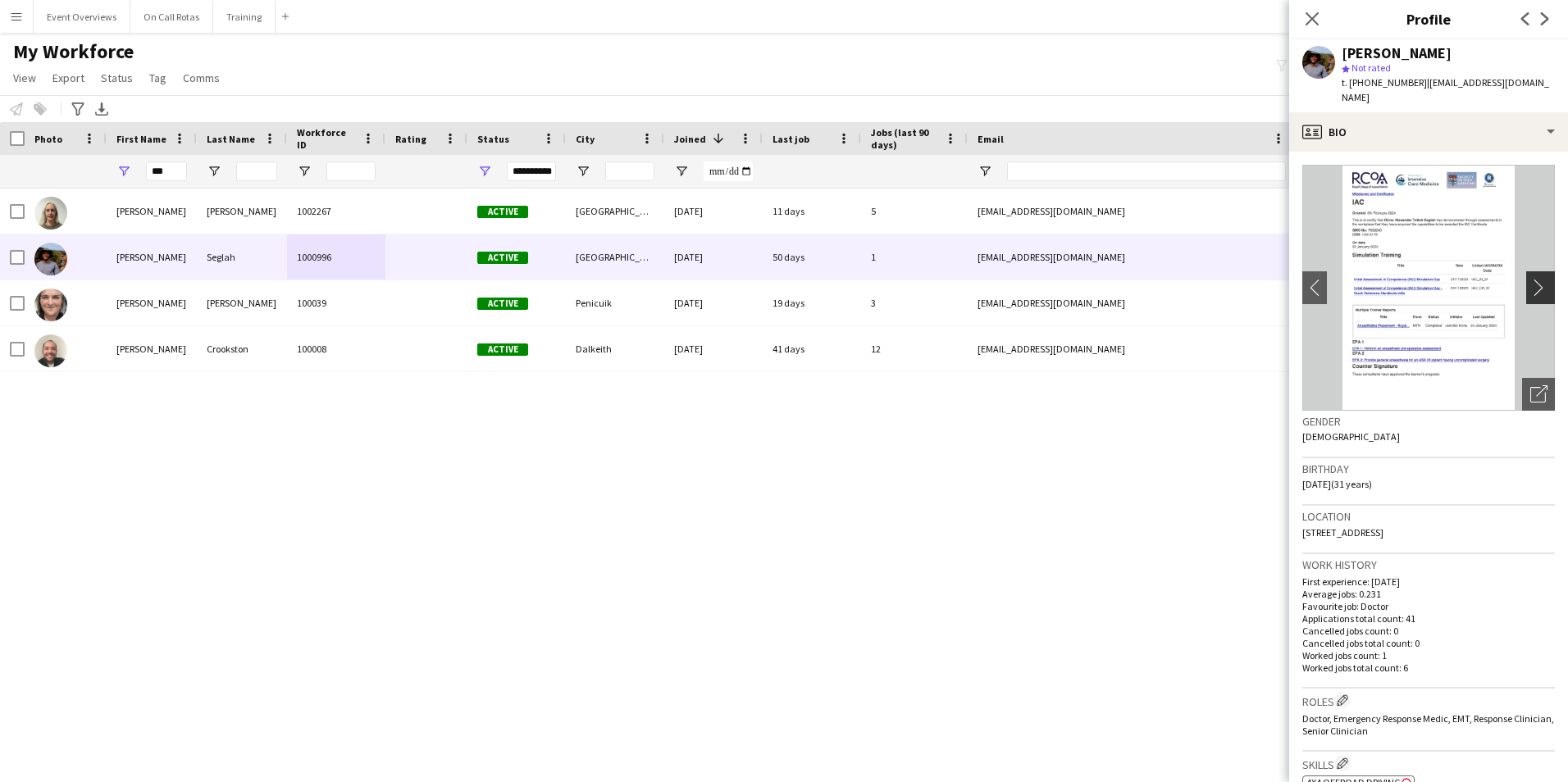
click at [1534, 279] on app-icon "chevron-right" at bounding box center [1542, 288] width 25 height 17
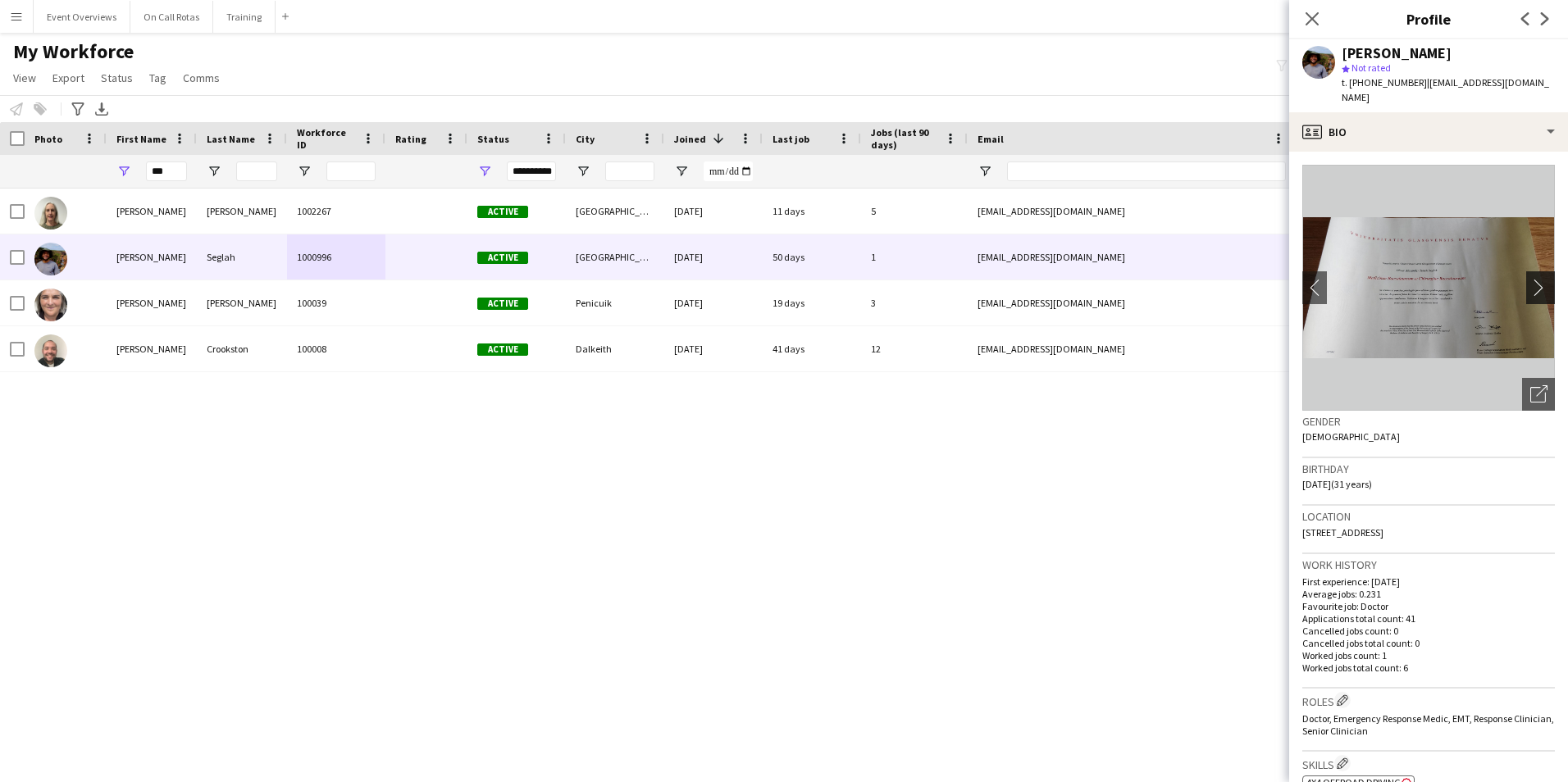
click at [1534, 279] on app-icon "chevron-right" at bounding box center [1542, 288] width 25 height 17
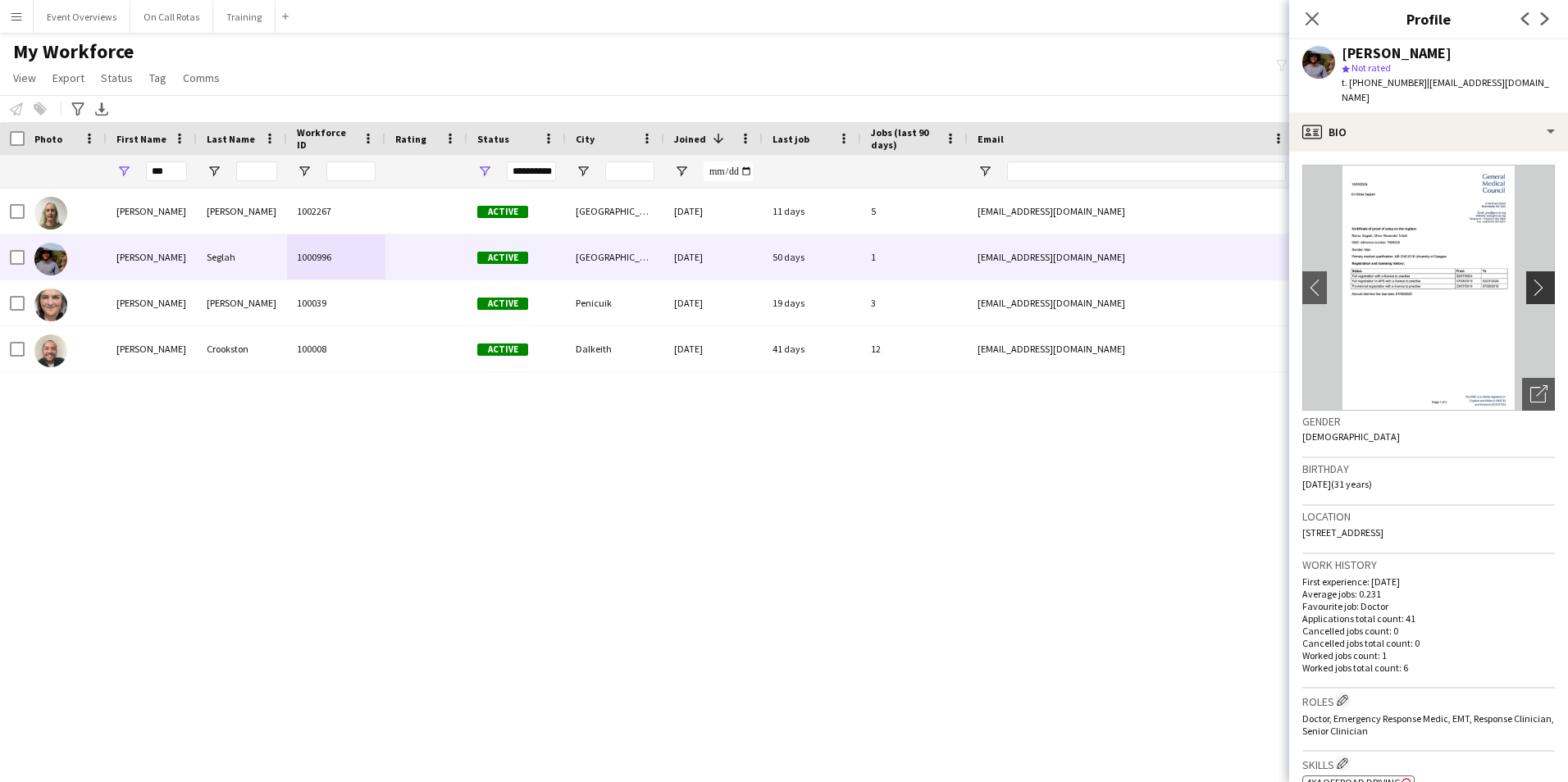
click at [1534, 279] on app-icon "chevron-right" at bounding box center [1542, 288] width 25 height 17
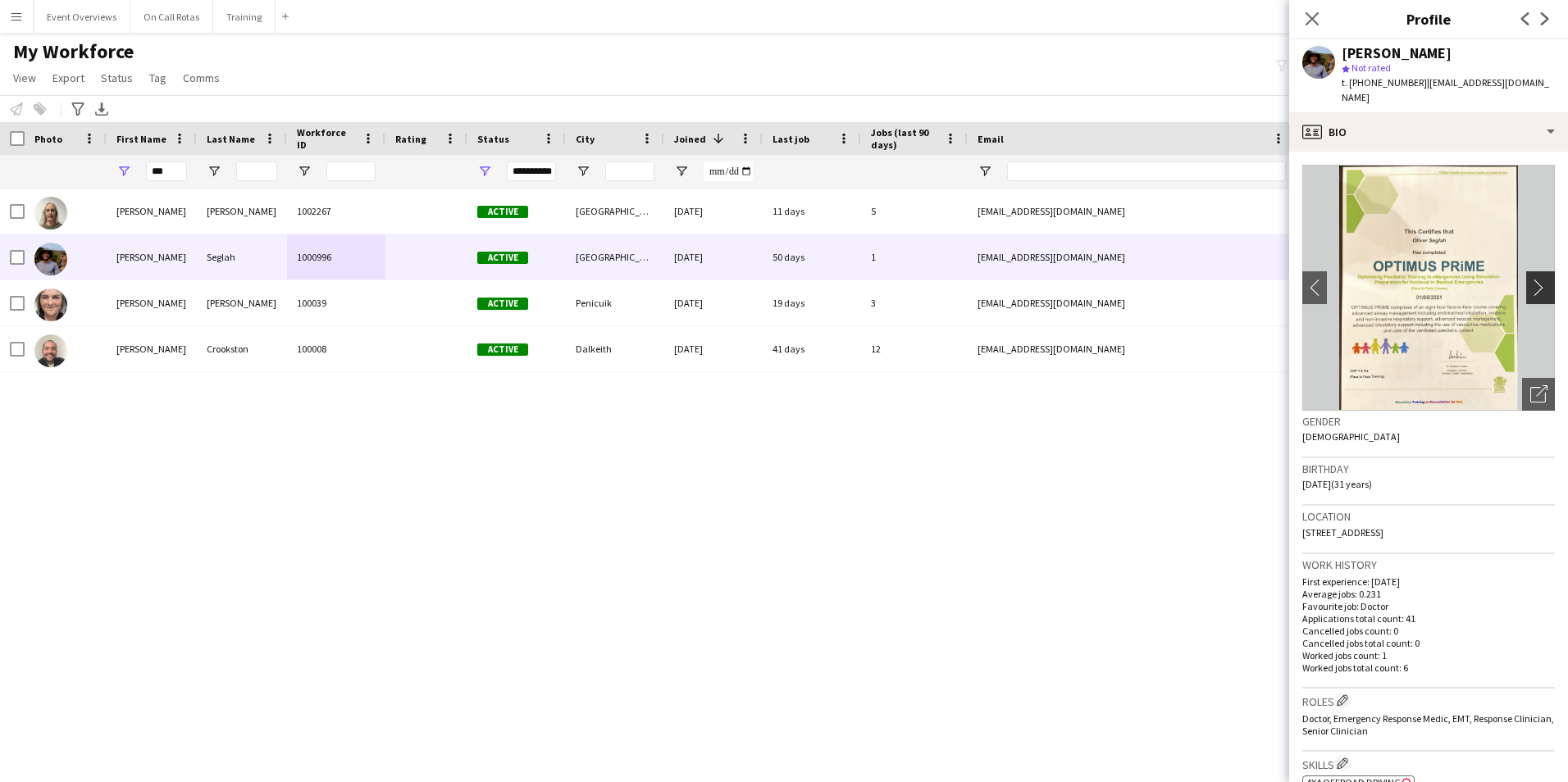
click at [1534, 279] on app-icon "chevron-right" at bounding box center [1542, 288] width 25 height 17
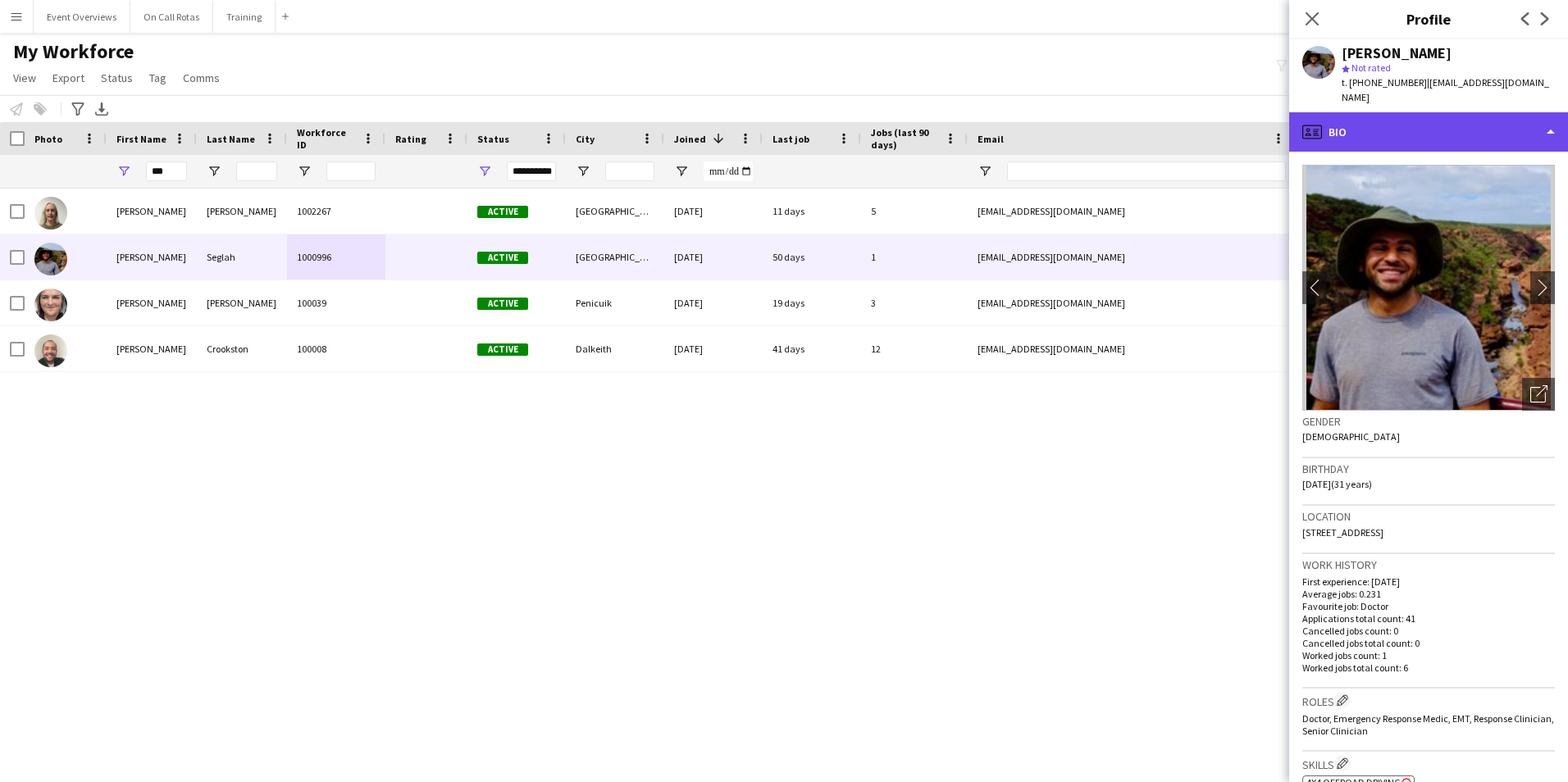
click at [1403, 119] on div "profile Bio" at bounding box center [1428, 132] width 279 height 39
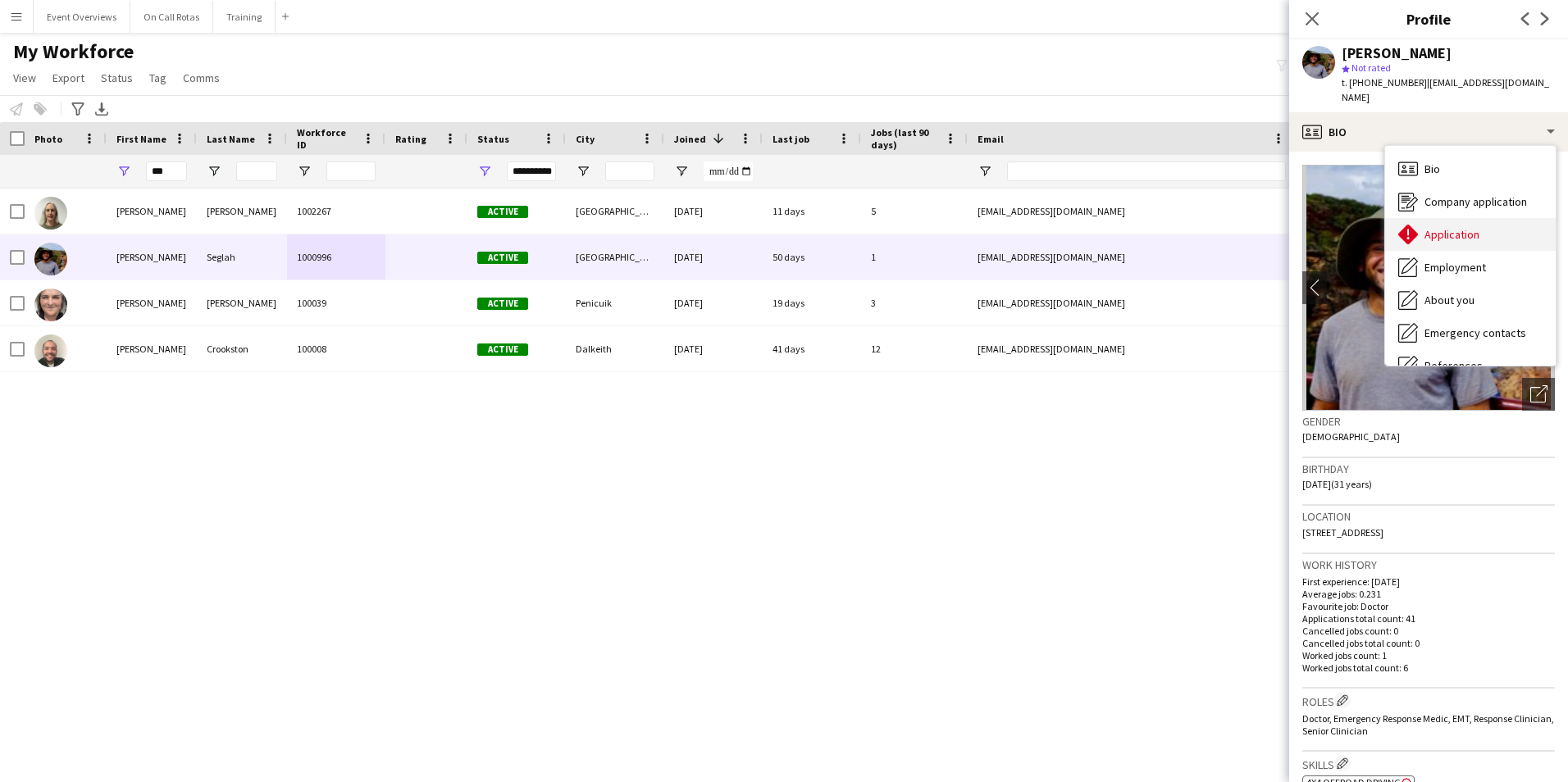
click at [1449, 227] on span "Application" at bounding box center [1451, 234] width 55 height 15
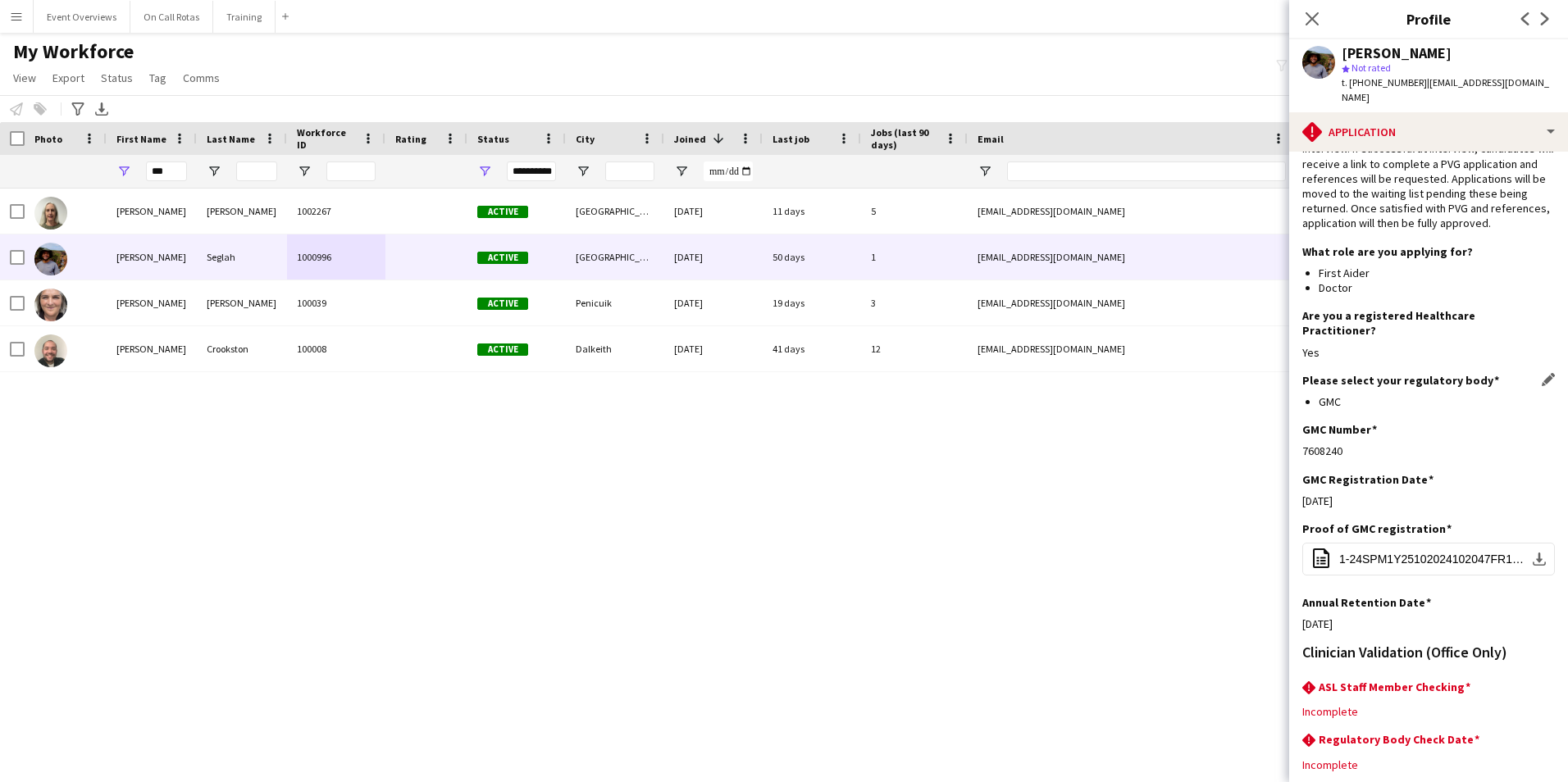
scroll to position [148, 0]
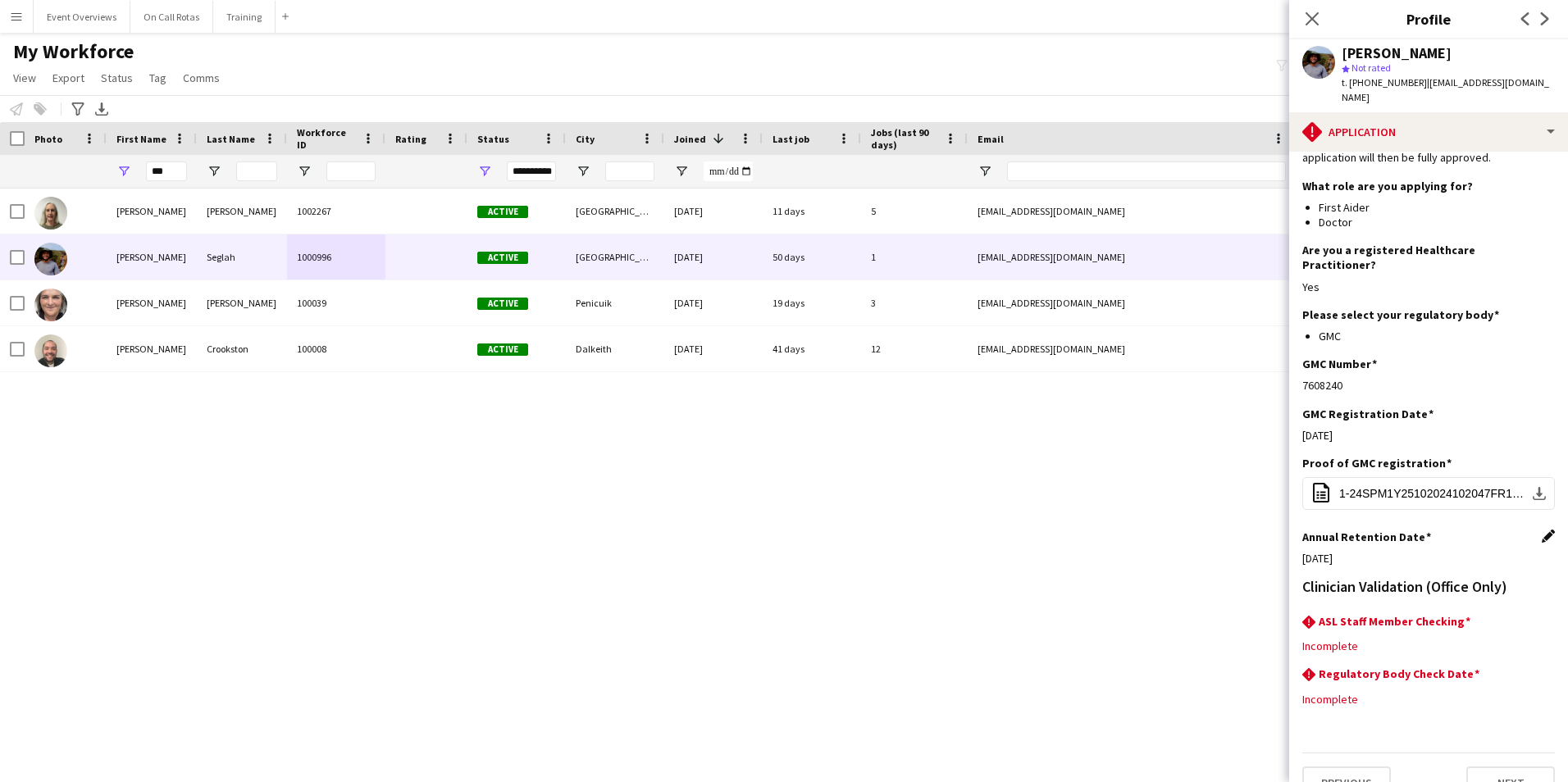
click at [1542, 529] on app-icon "Edit this field" at bounding box center [1548, 536] width 13 height 13
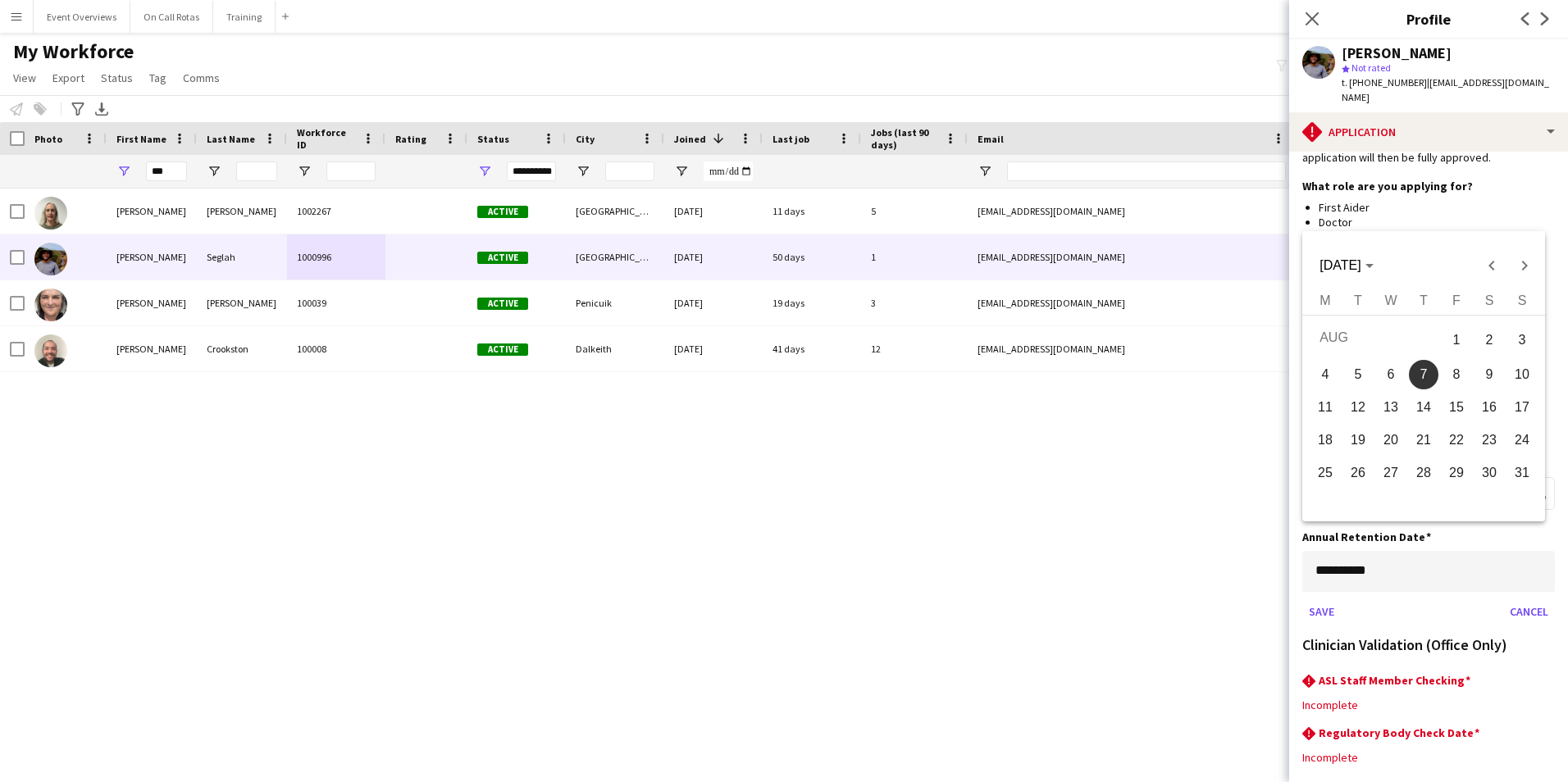
click at [1416, 552] on body "Menu Boards Boards Boards All jobs Status Workforce Workforce My Workforce Recr…" at bounding box center [784, 391] width 1568 height 782
click at [1363, 257] on span "Choose month and year" at bounding box center [1345, 266] width 67 height 39
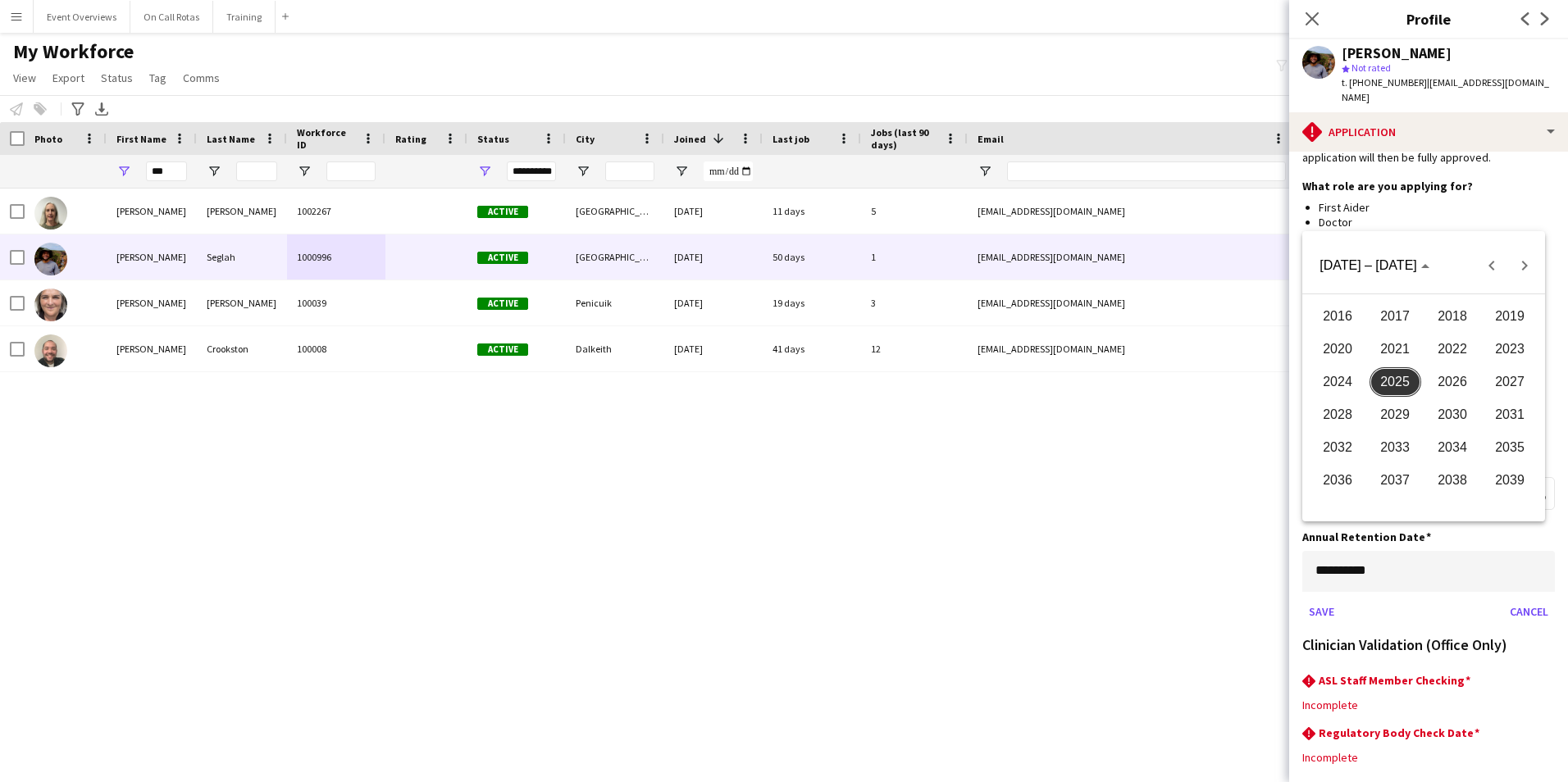
click at [1428, 372] on button "2026" at bounding box center [1451, 381] width 57 height 33
click at [1501, 382] on span "AUG" at bounding box center [1509, 382] width 52 height 30
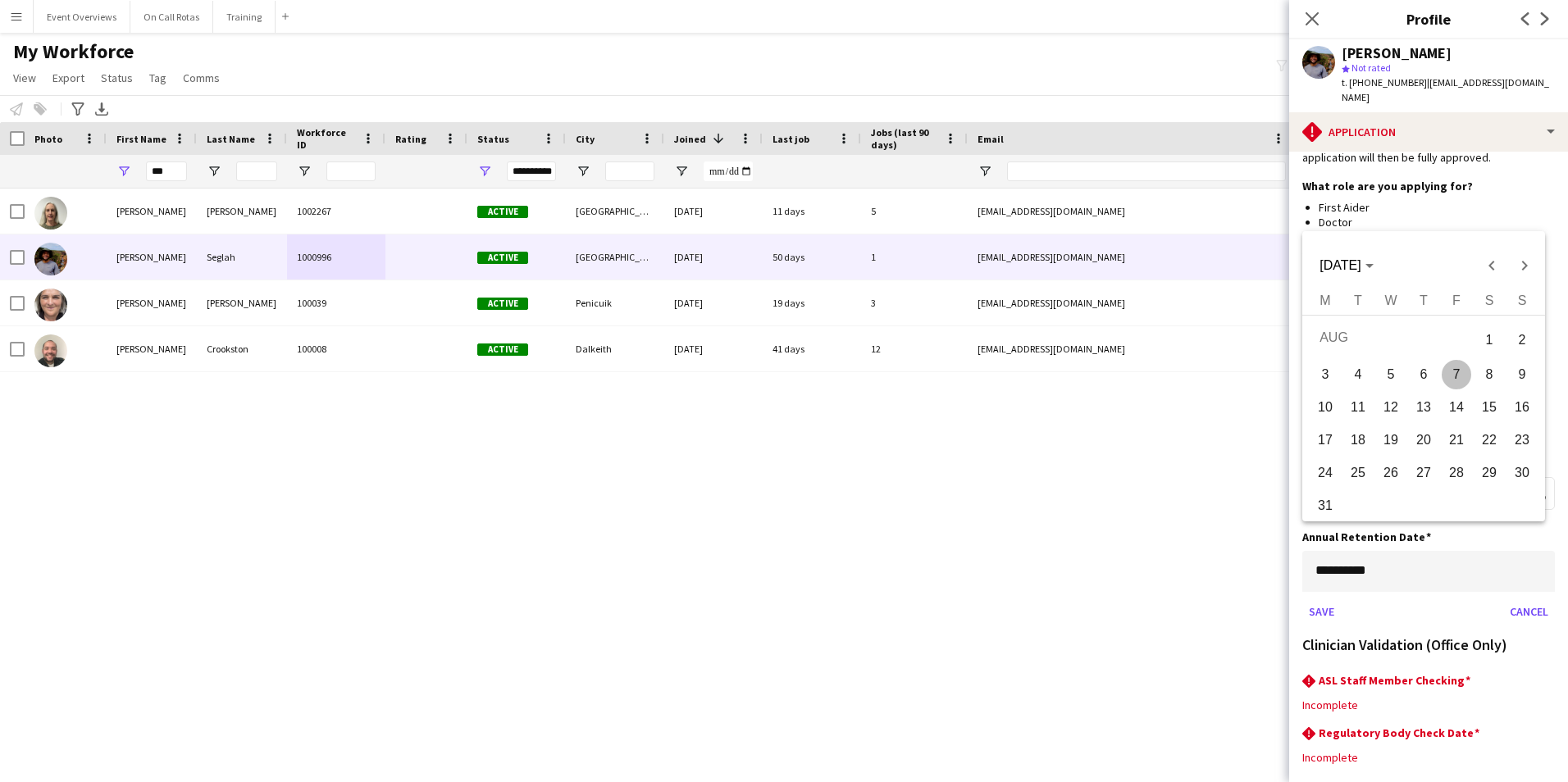
click at [1466, 372] on span "7" at bounding box center [1457, 375] width 30 height 30
type input "**********"
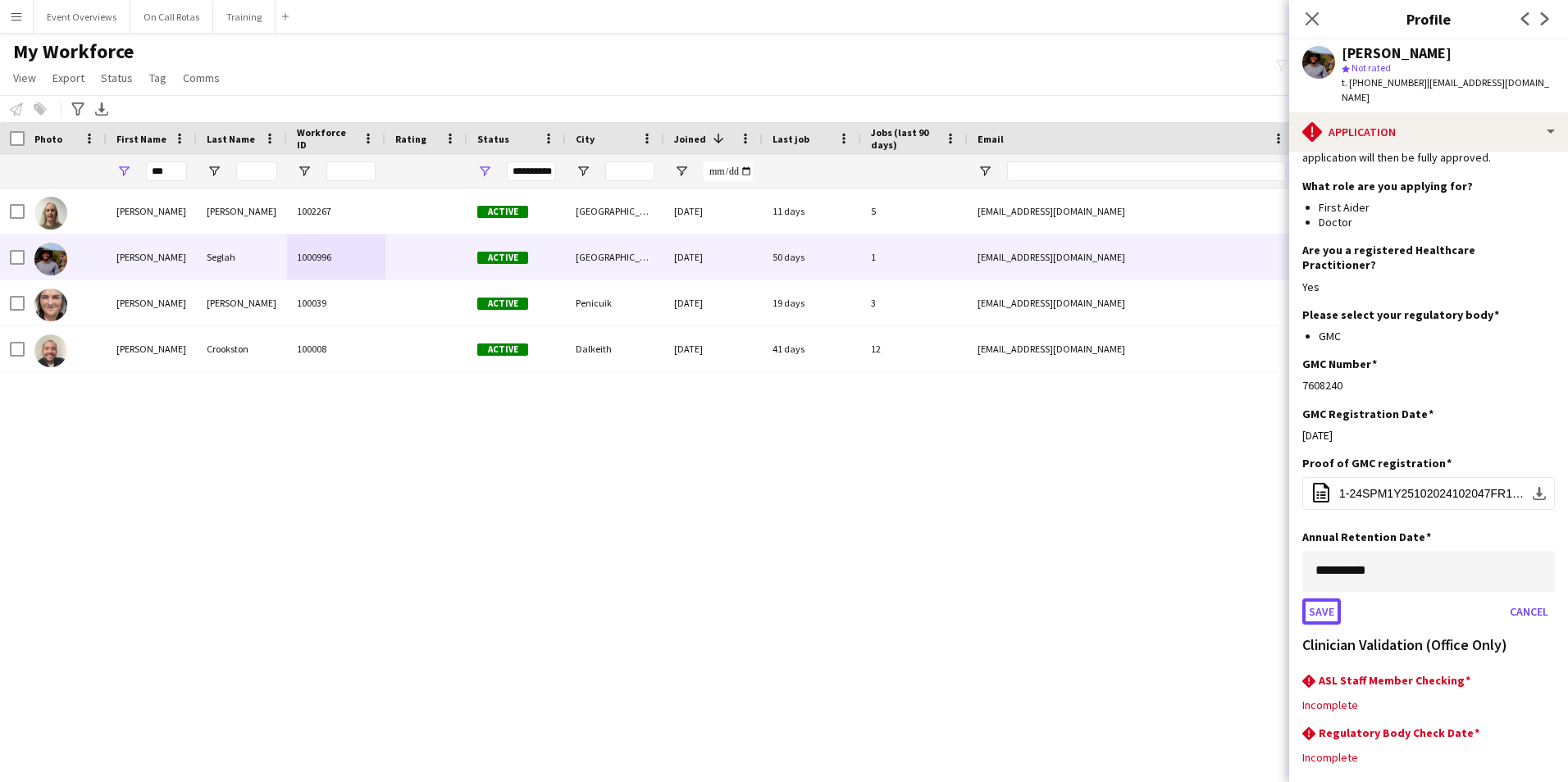
click at [1333, 598] on button "Save" at bounding box center [1321, 612] width 38 height 26
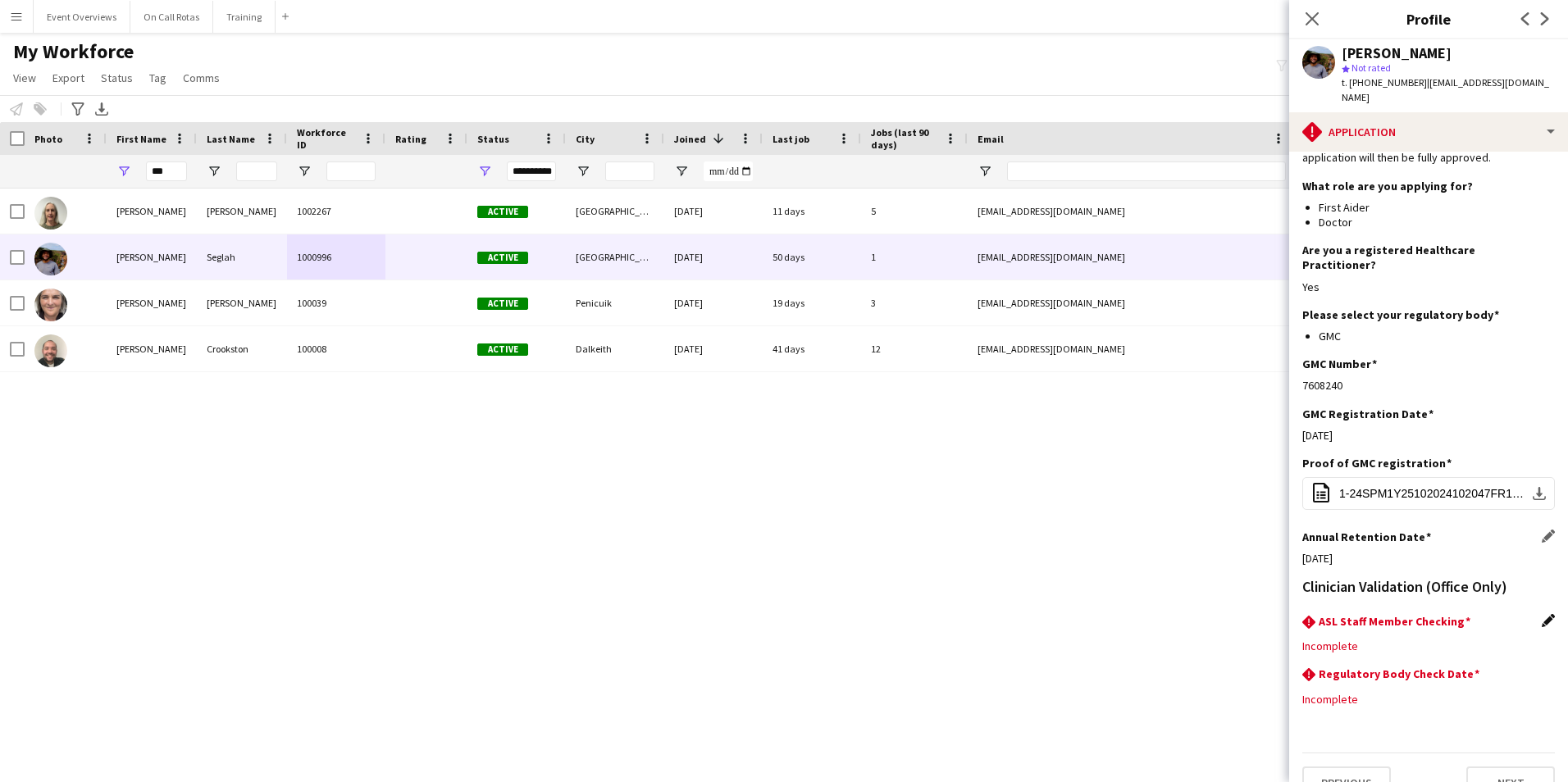
click at [1542, 614] on app-icon "Edit this field" at bounding box center [1548, 621] width 13 height 13
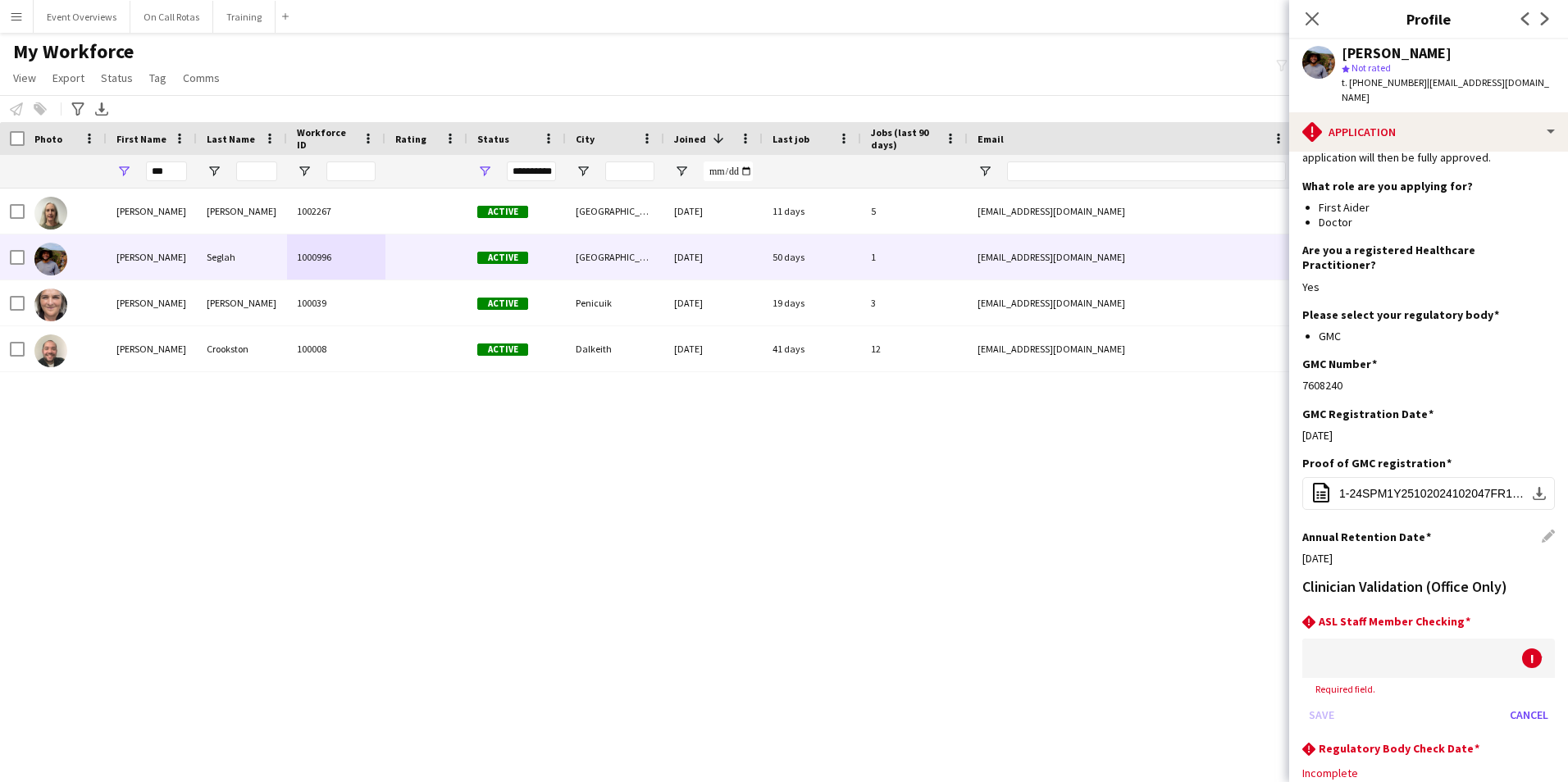
click at [1456, 639] on div at bounding box center [1412, 658] width 220 height 39
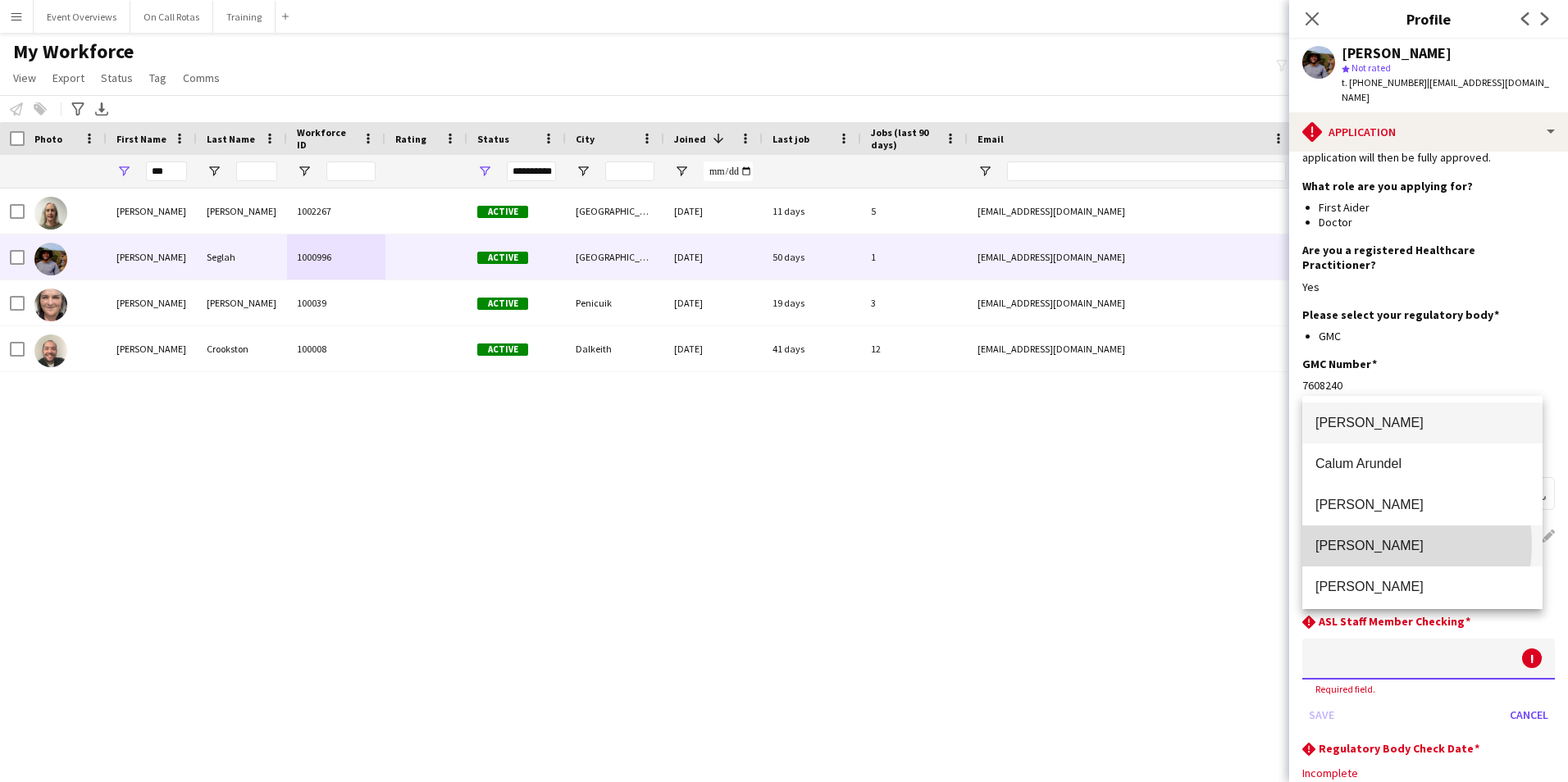
click at [1374, 544] on span "Aimee Freeland" at bounding box center [1422, 545] width 214 height 16
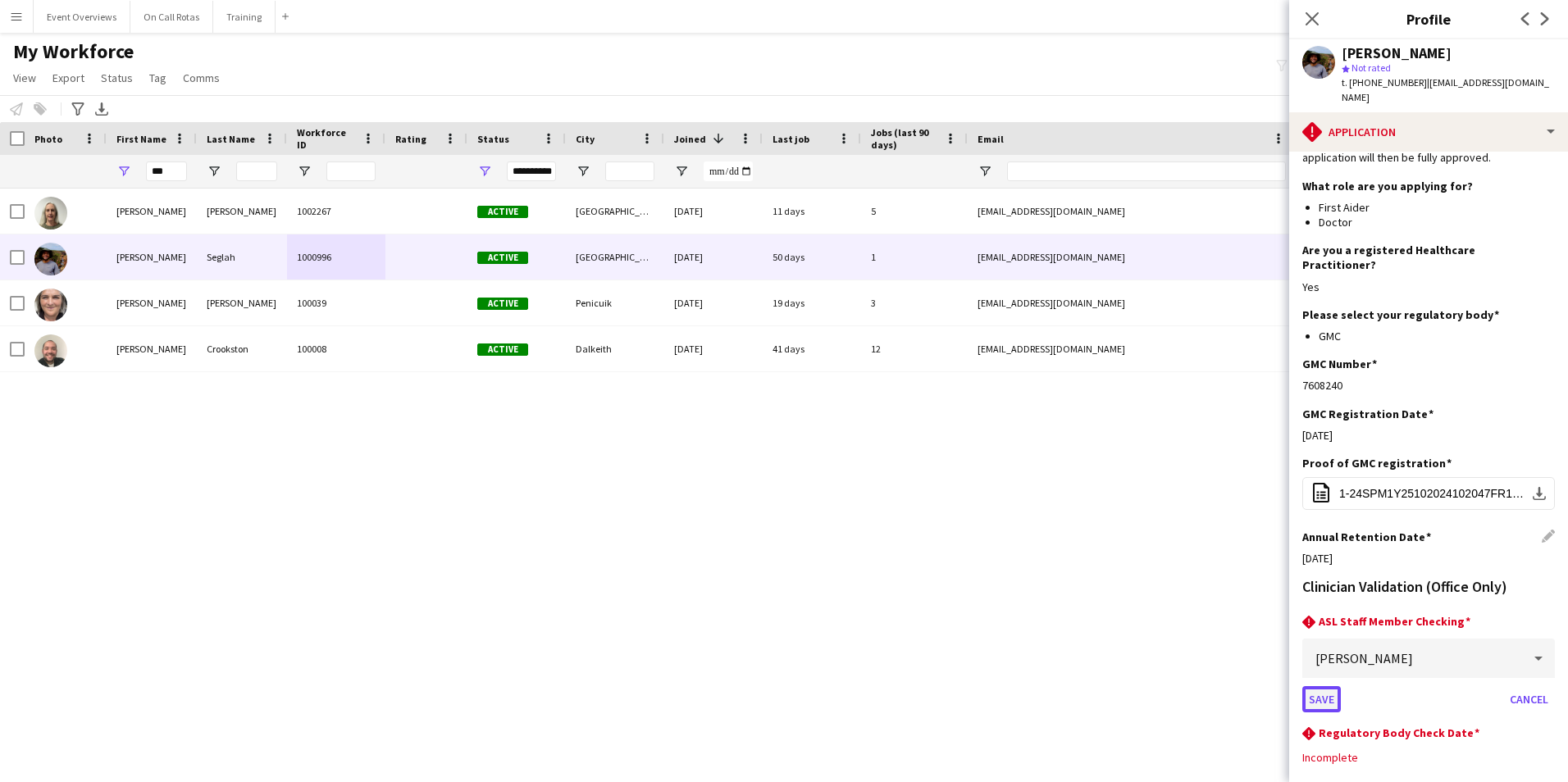
click at [1324, 686] on button "Save" at bounding box center [1321, 700] width 38 height 26
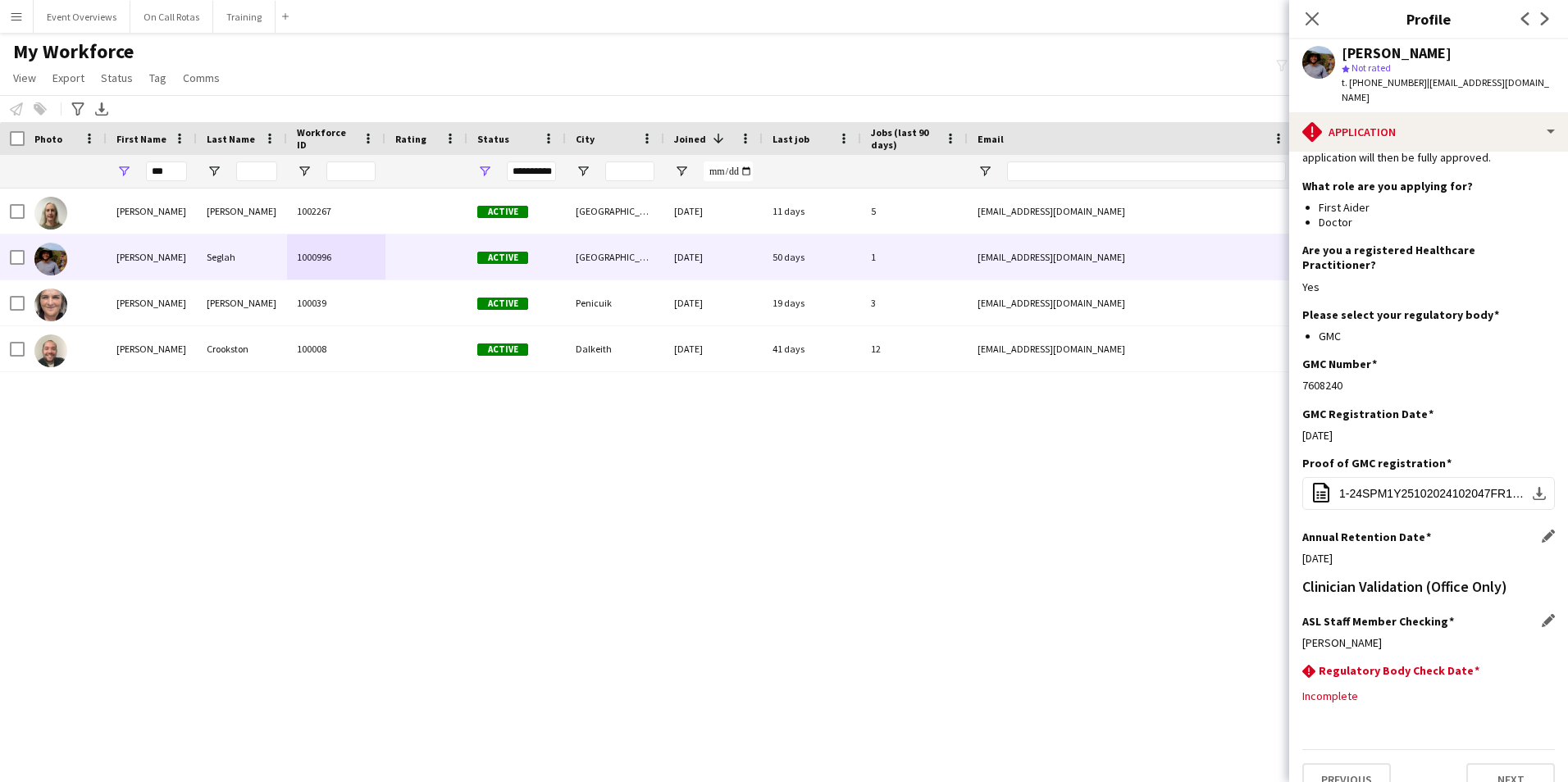
scroll to position [145, 0]
click at [1542, 667] on app-icon "Edit this field" at bounding box center [1548, 673] width 13 height 13
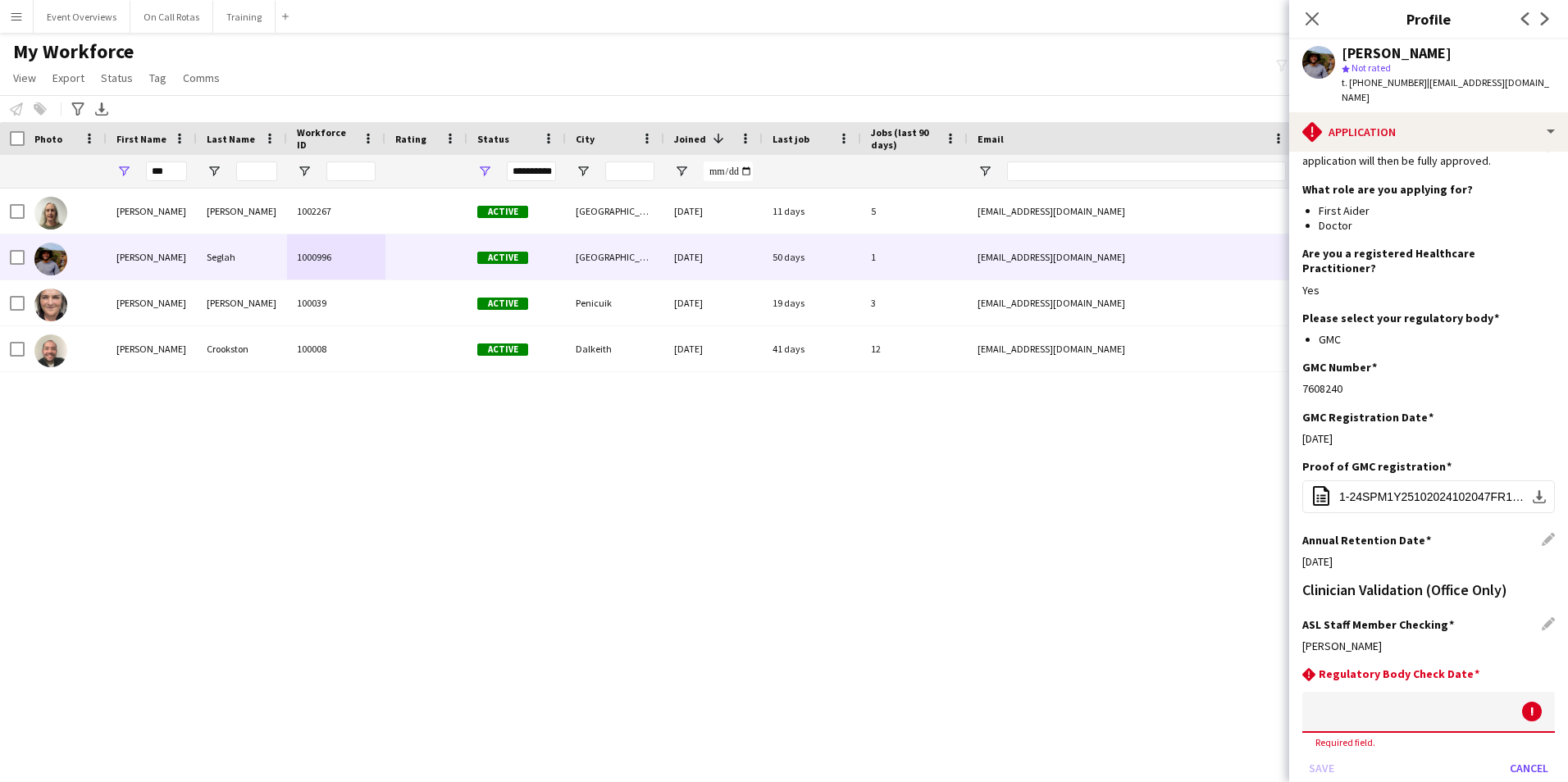
click at [1453, 673] on body "Menu Boards Boards Boards All jobs Status Workforce Workforce My Workforce Recr…" at bounding box center [784, 391] width 1568 height 782
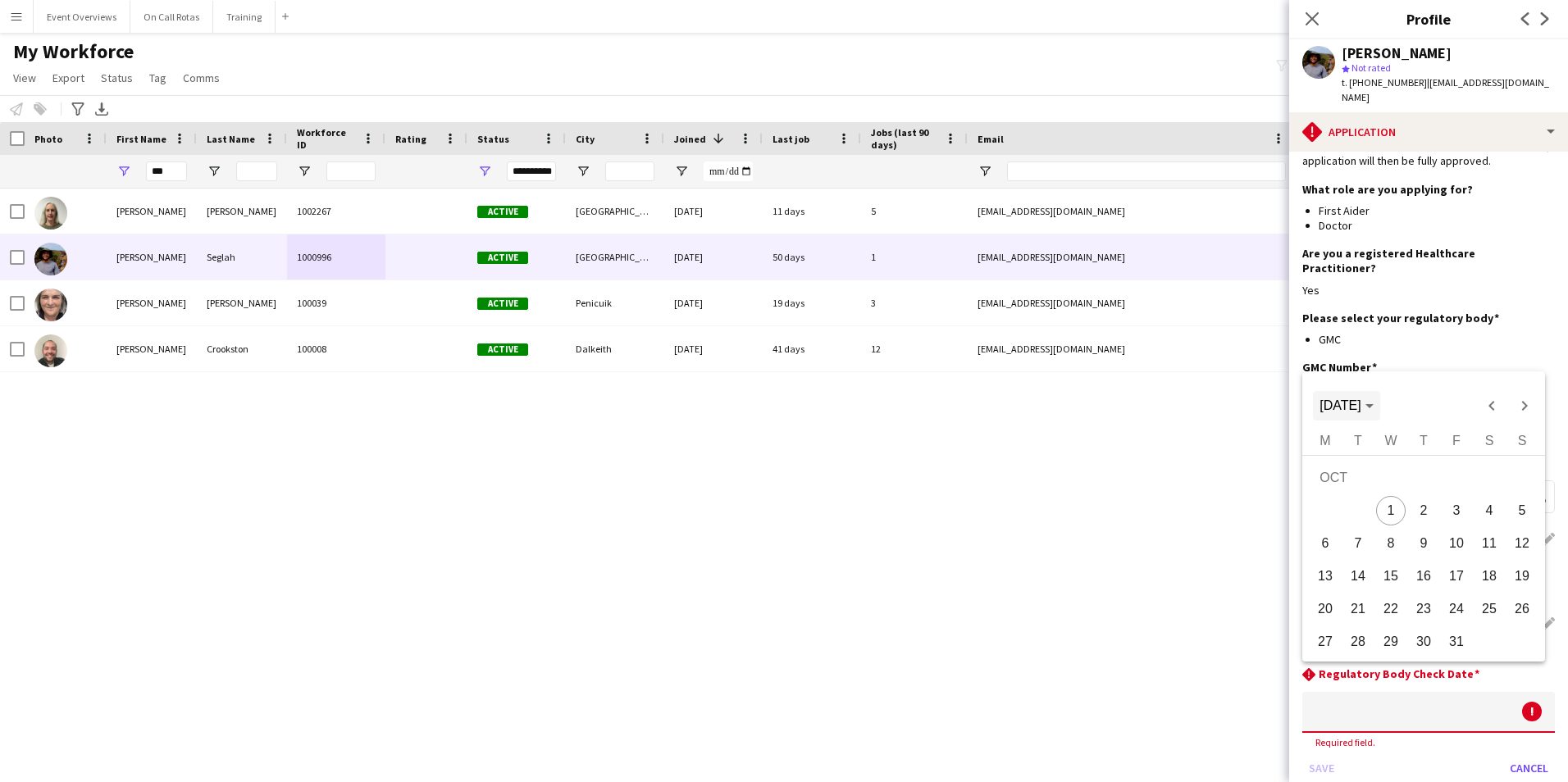
click at [1360, 400] on span "[DATE]" at bounding box center [1339, 405] width 41 height 14
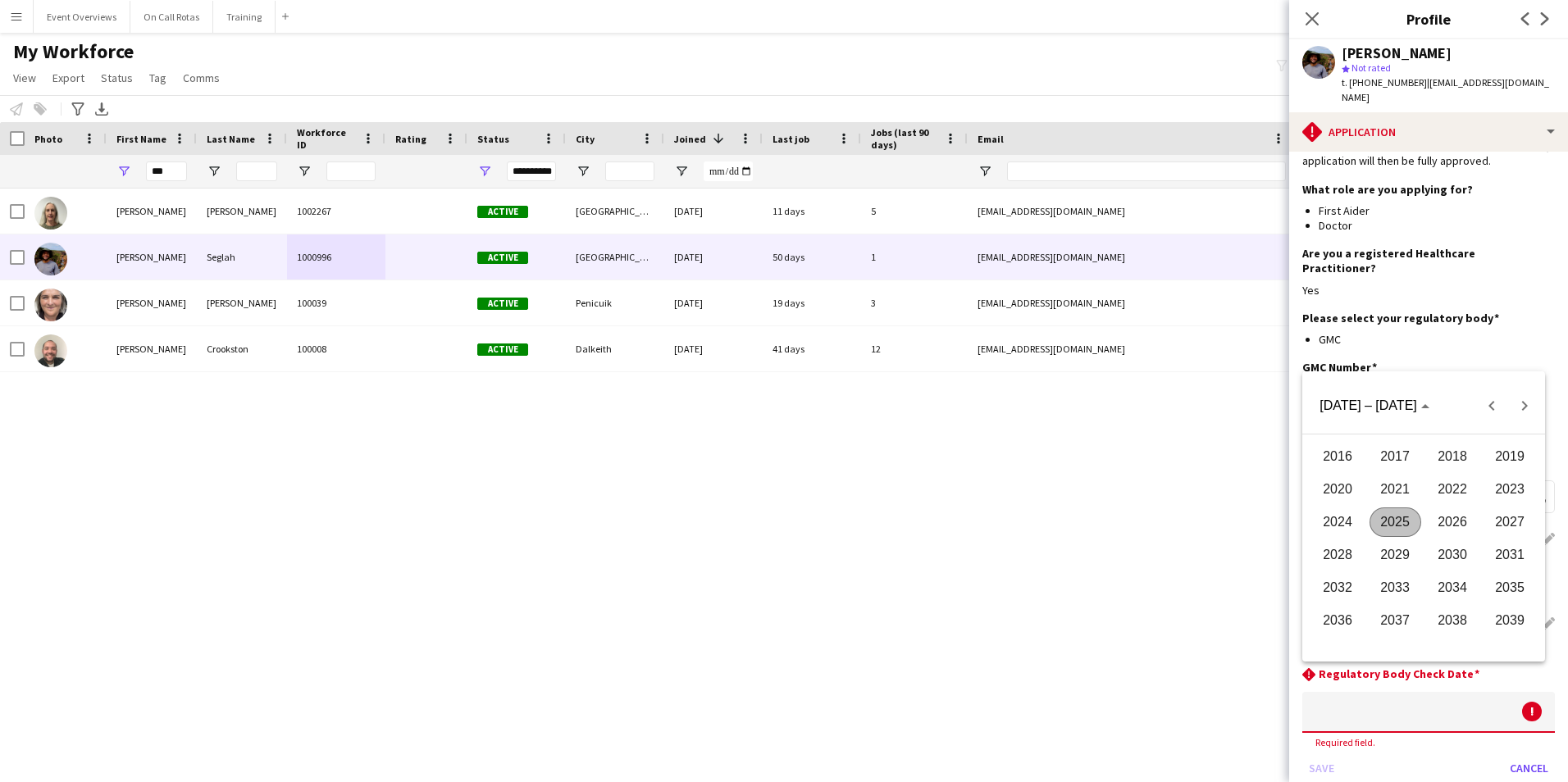
click at [1449, 516] on span "2026" at bounding box center [1452, 523] width 52 height 30
click at [1489, 524] on span "AUG" at bounding box center [1509, 523] width 52 height 30
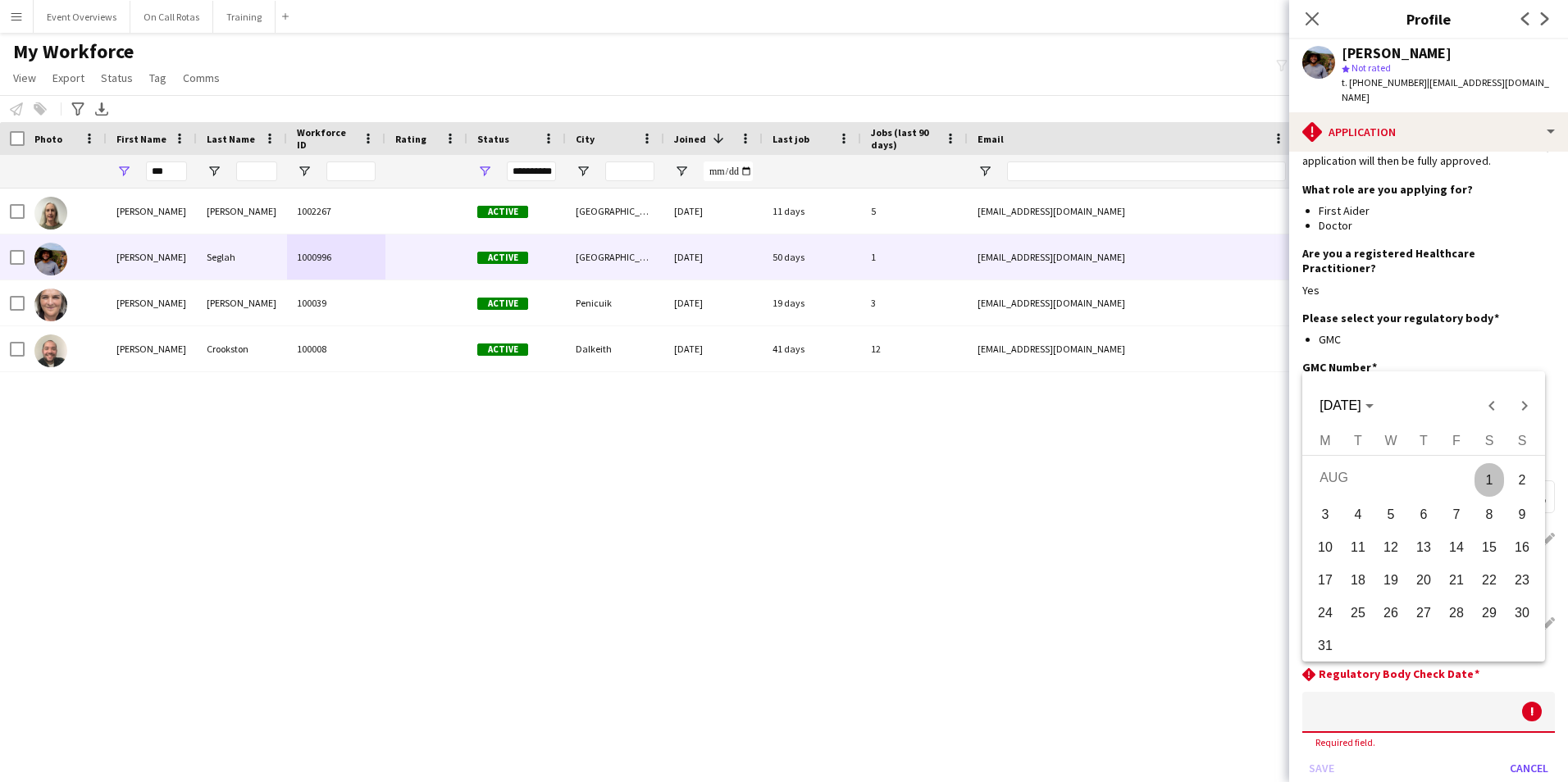
click at [1457, 523] on span "7" at bounding box center [1457, 515] width 30 height 30
type input "**********"
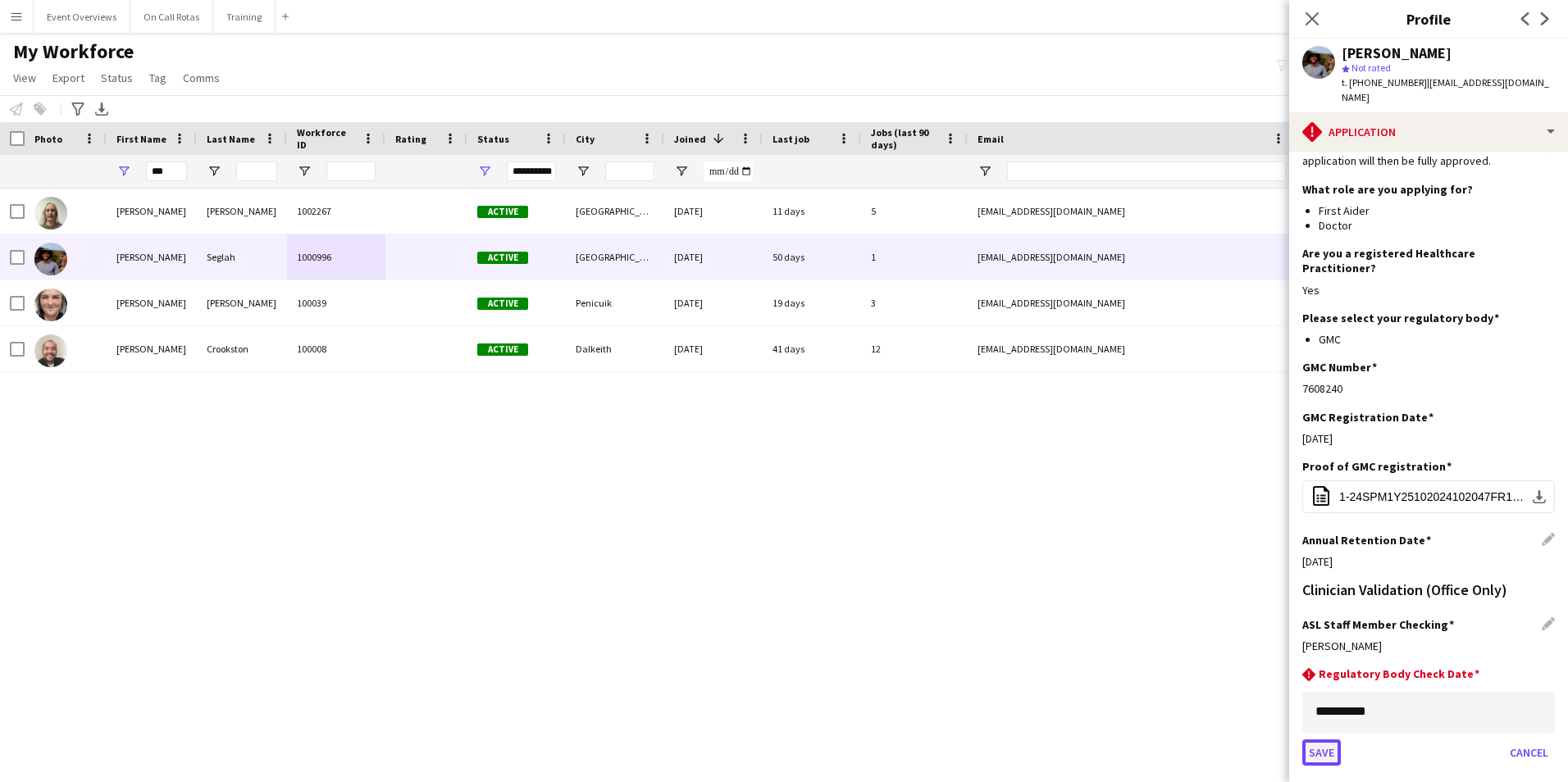
click at [1317, 739] on button "Save" at bounding box center [1321, 752] width 38 height 26
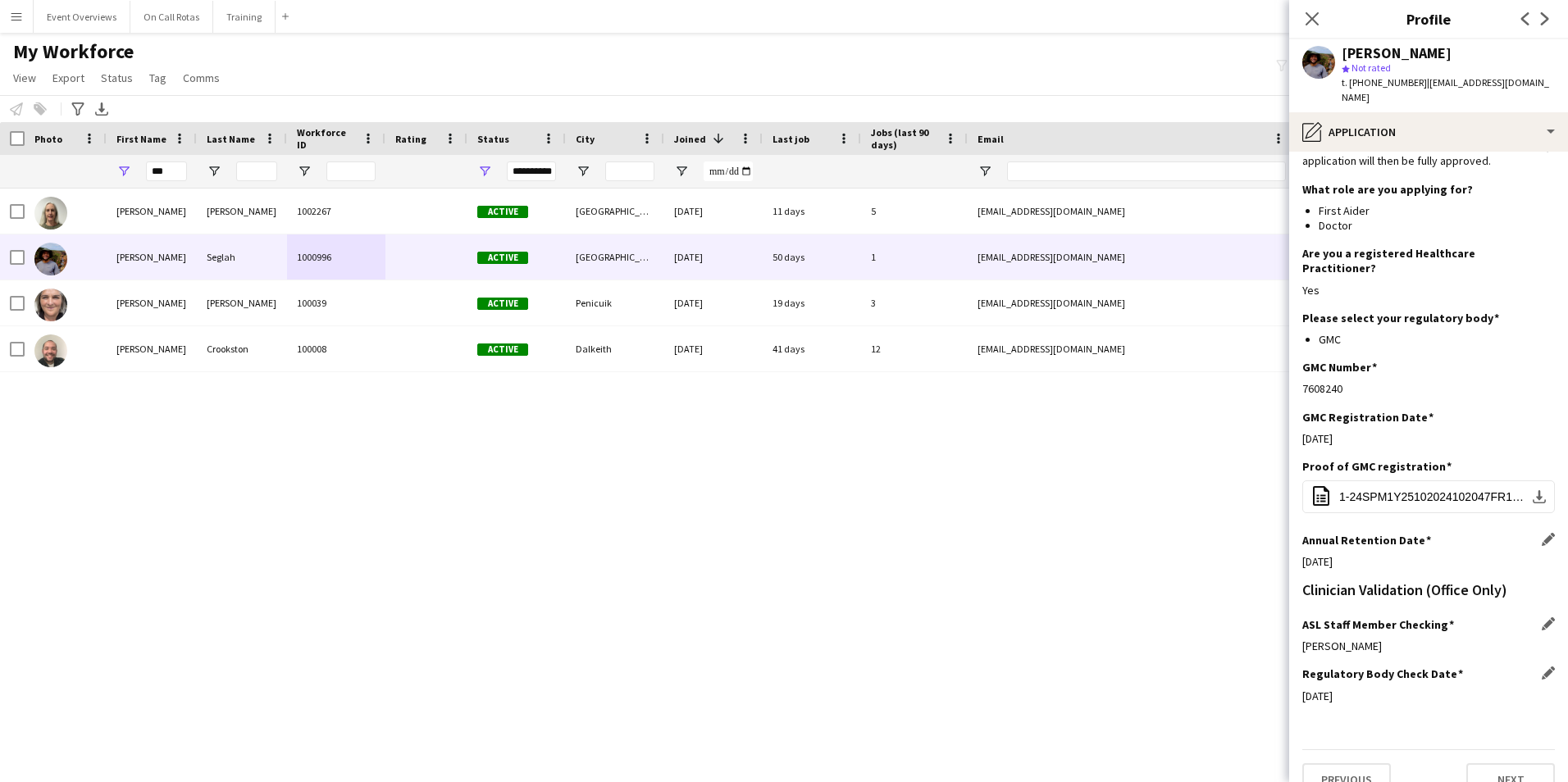
scroll to position [141, 0]
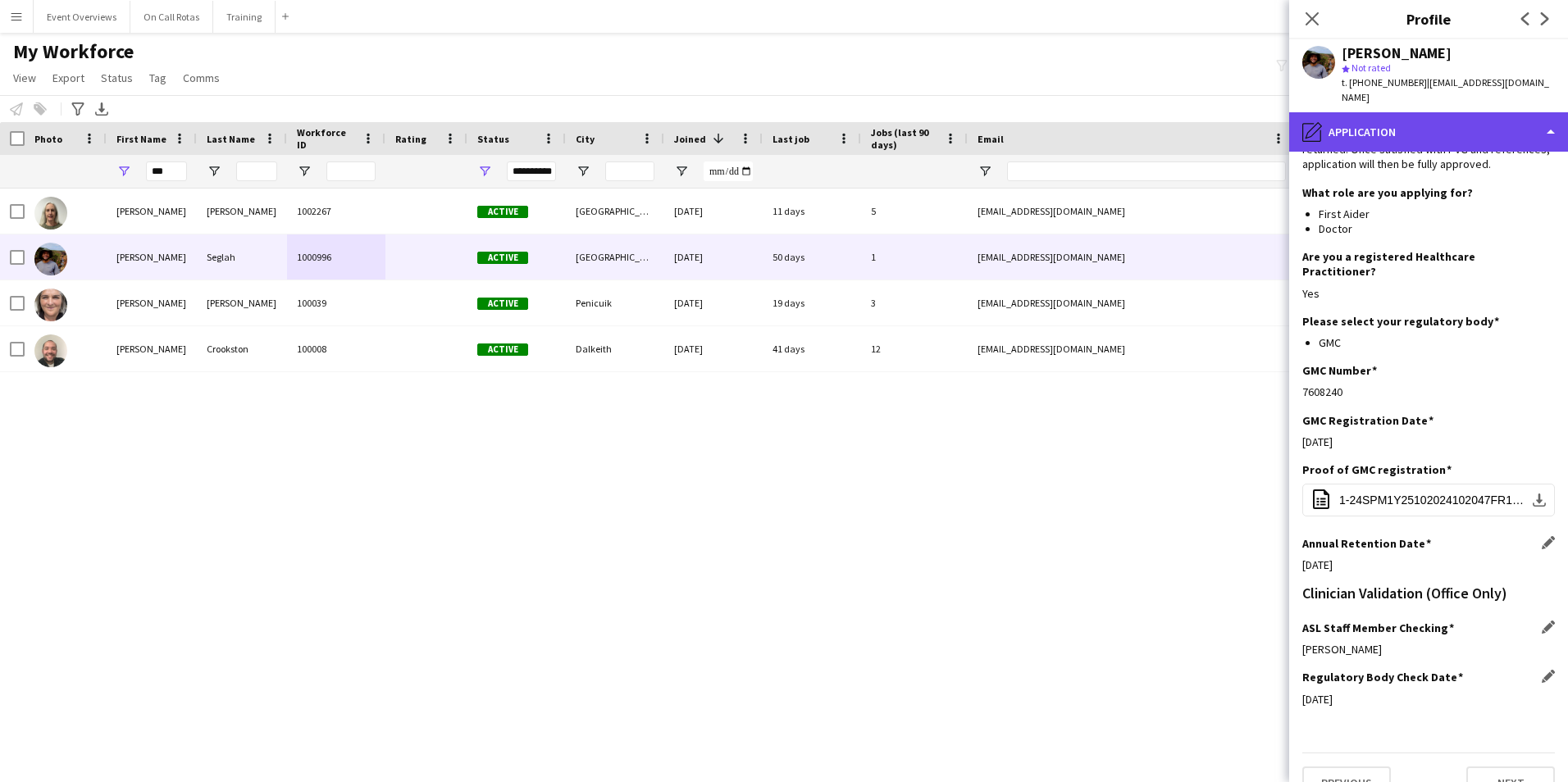
click at [1390, 123] on div "pencil4 Application" at bounding box center [1428, 132] width 279 height 39
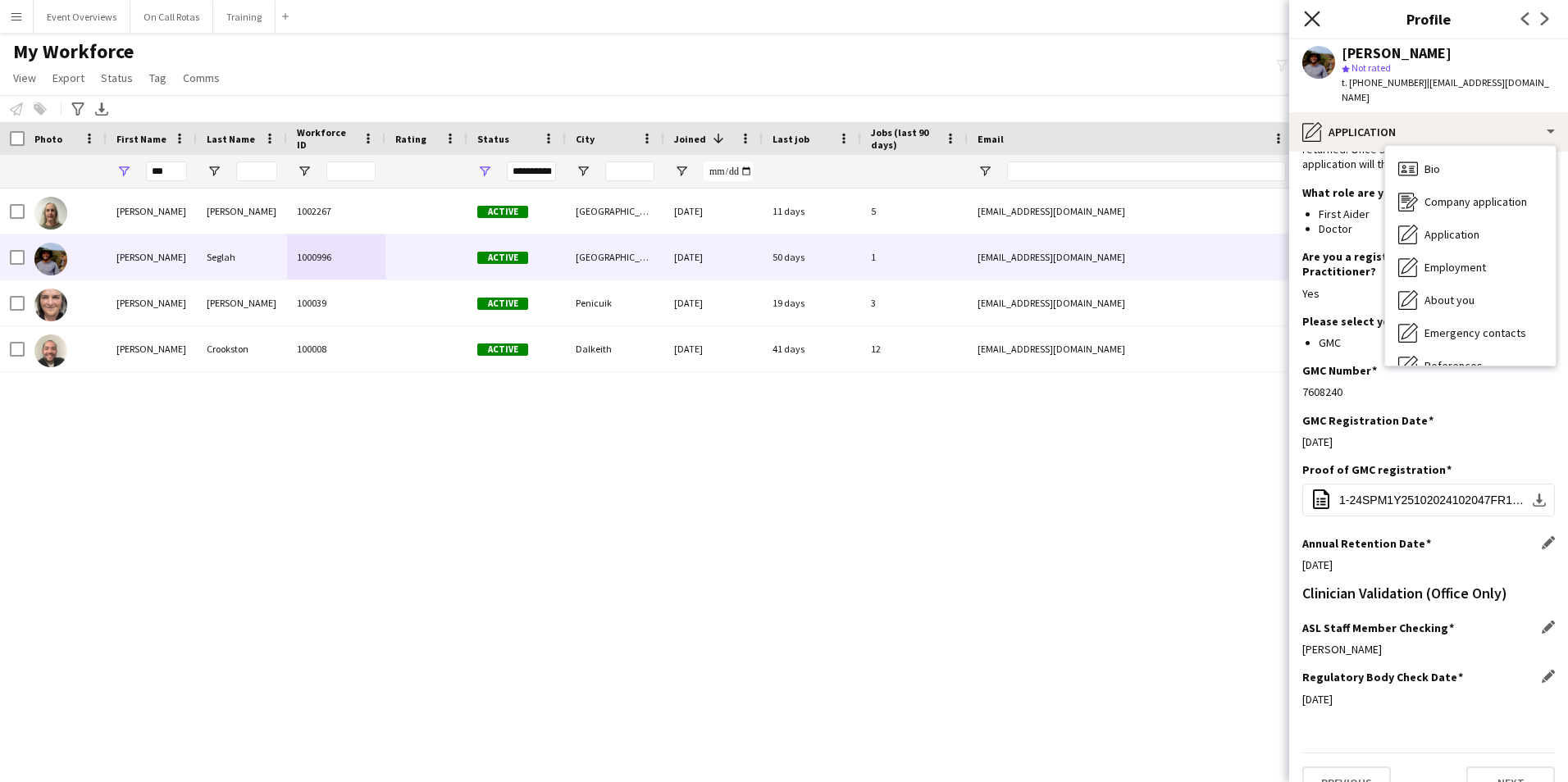
click at [1310, 19] on icon "Close pop-in" at bounding box center [1311, 18] width 16 height 16
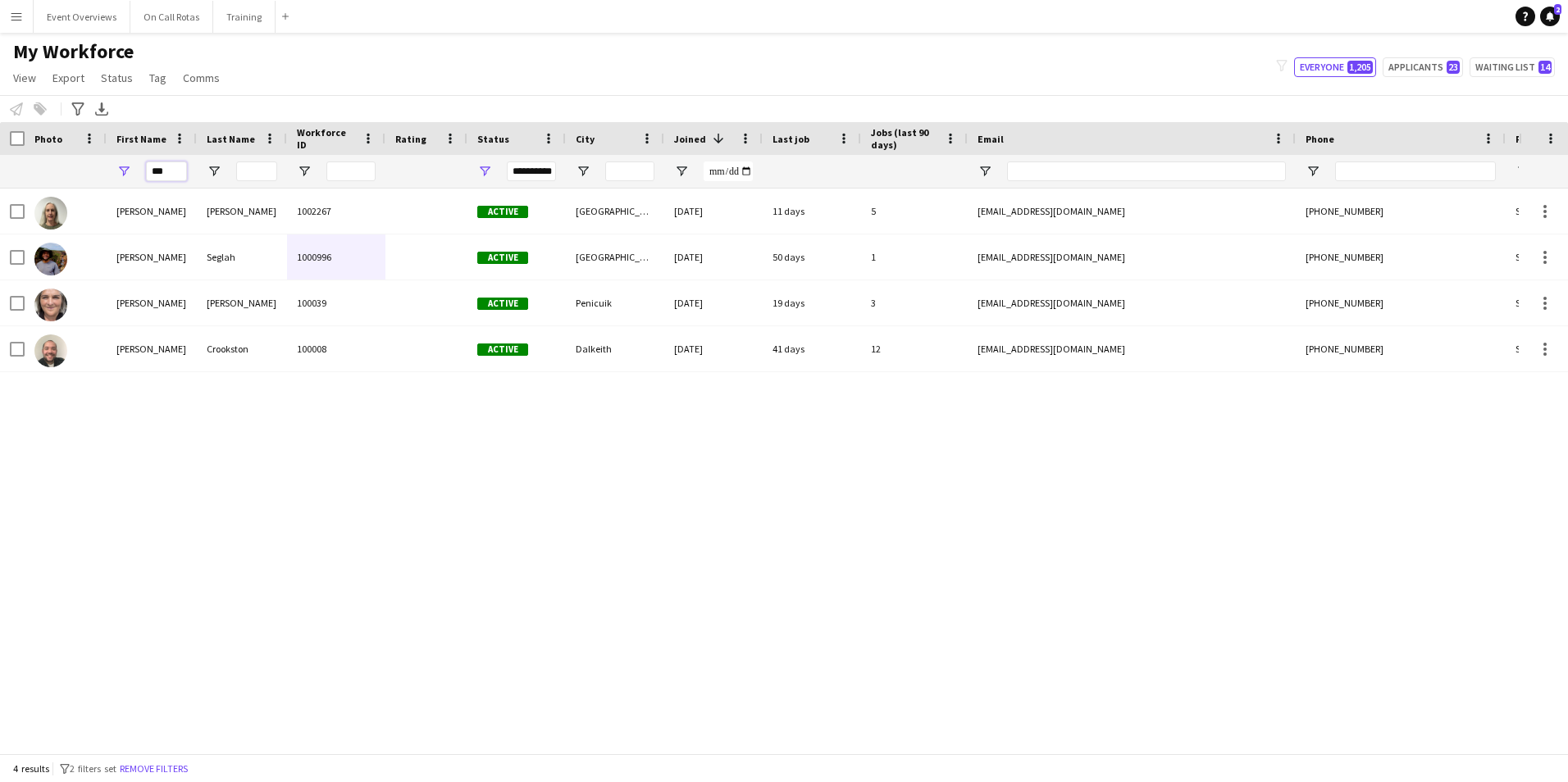
click at [172, 172] on input "***" at bounding box center [167, 170] width 41 height 20
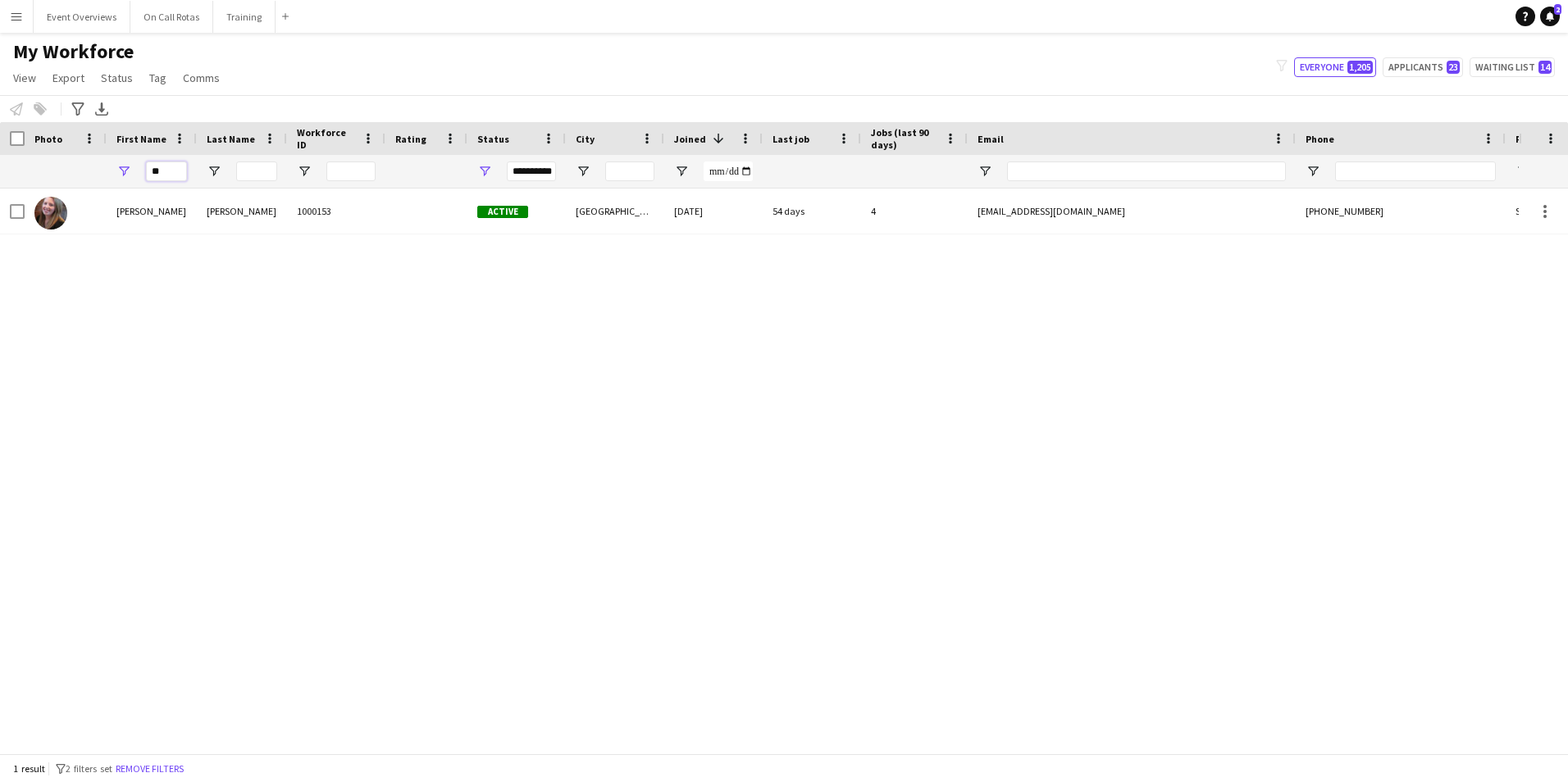
type input "*"
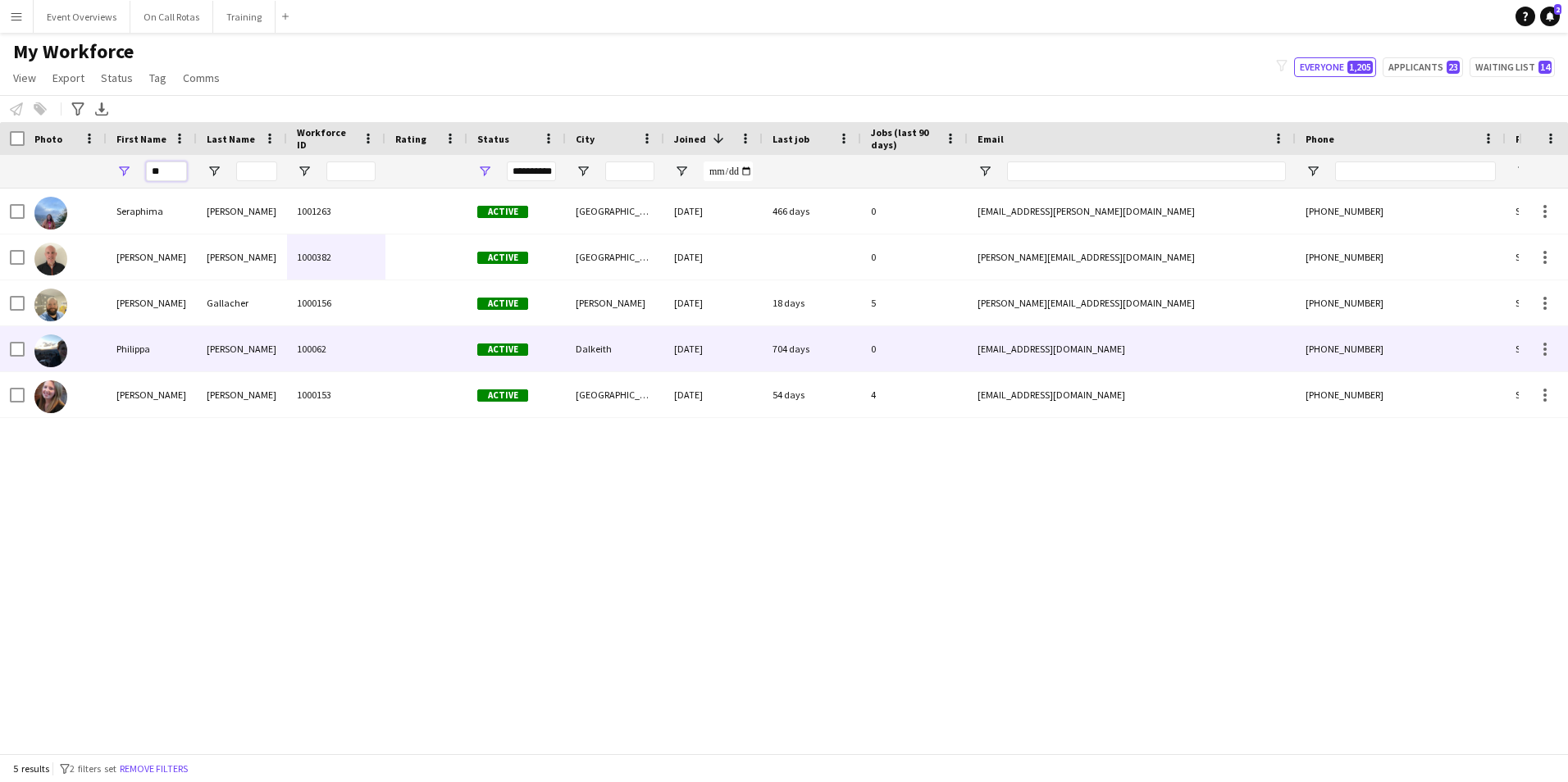
type input "**"
click at [181, 351] on div "Philippa" at bounding box center [152, 348] width 90 height 45
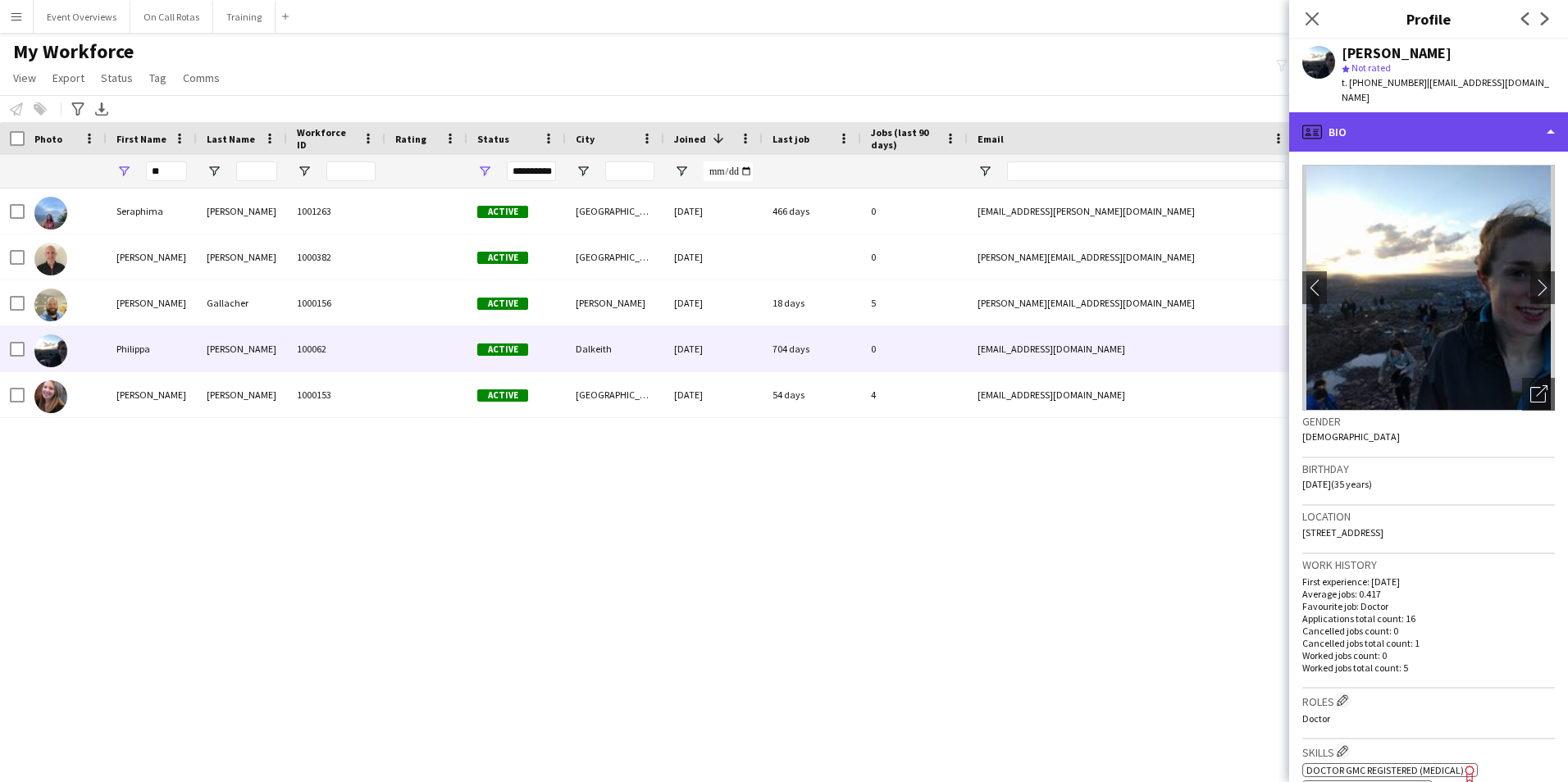
click at [1388, 112] on div "profile Bio" at bounding box center [1428, 132] width 279 height 39
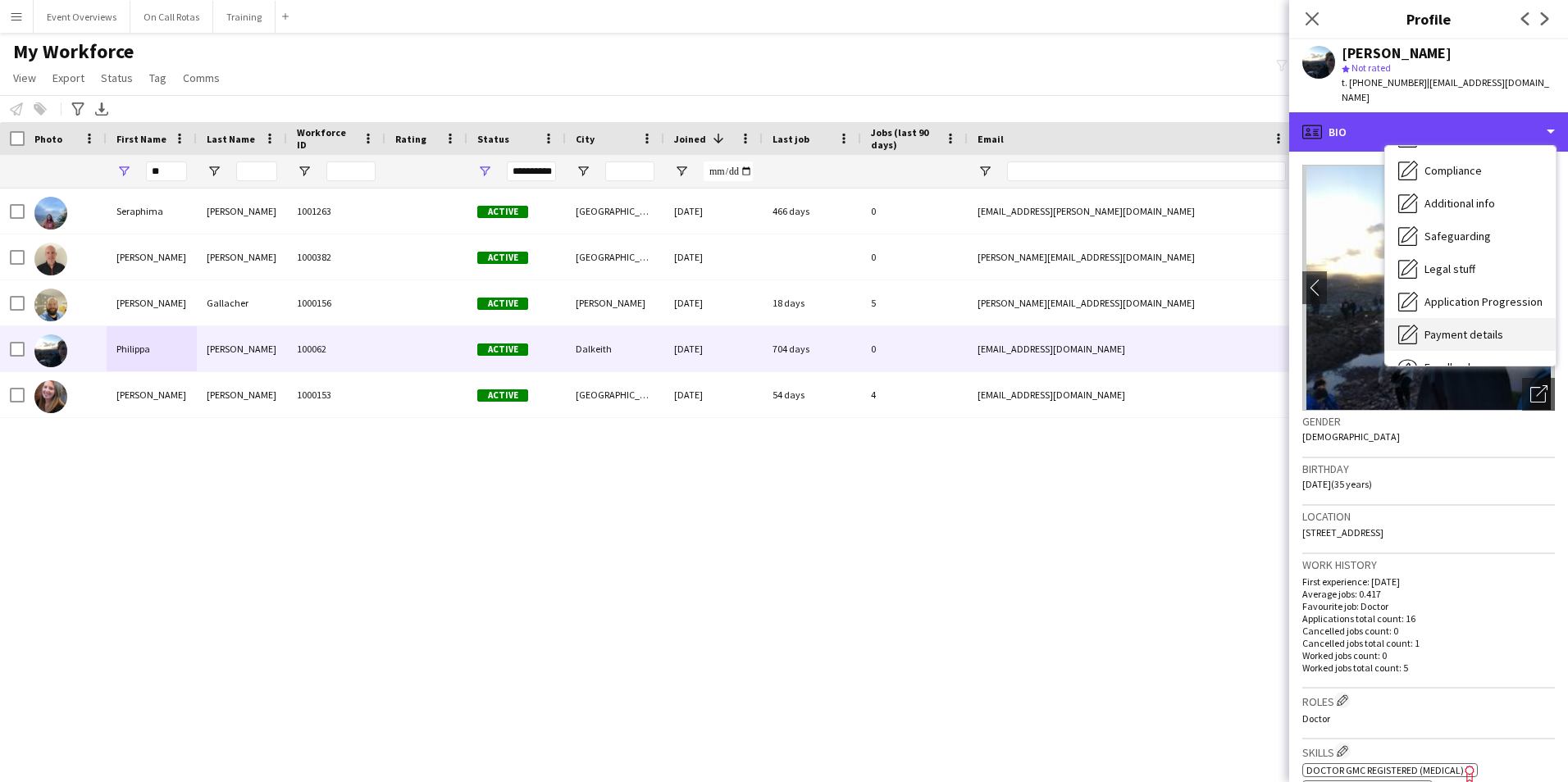
scroll to position [286, 0]
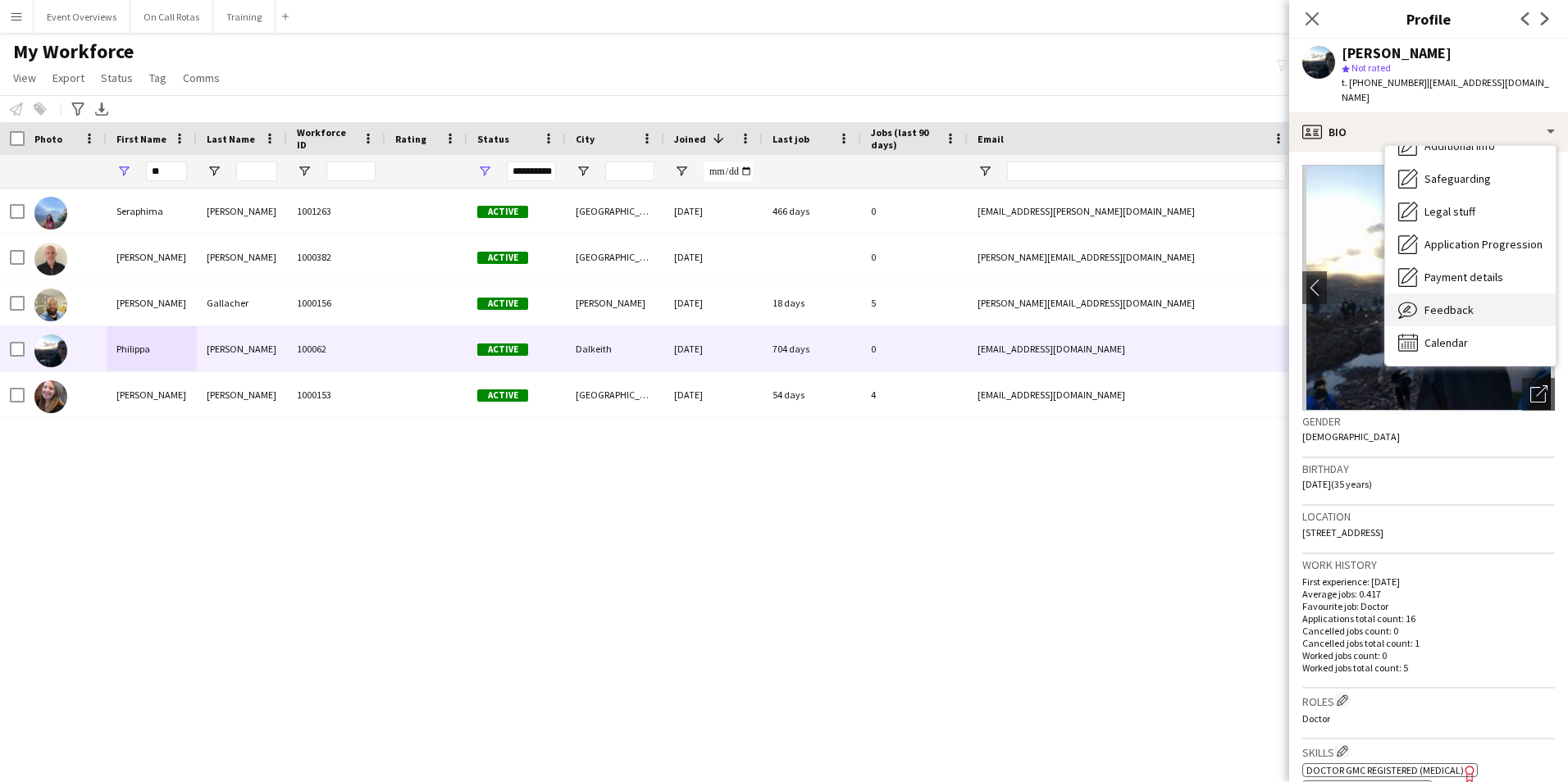
click at [1428, 302] on span "Feedback" at bounding box center [1448, 310] width 50 height 15
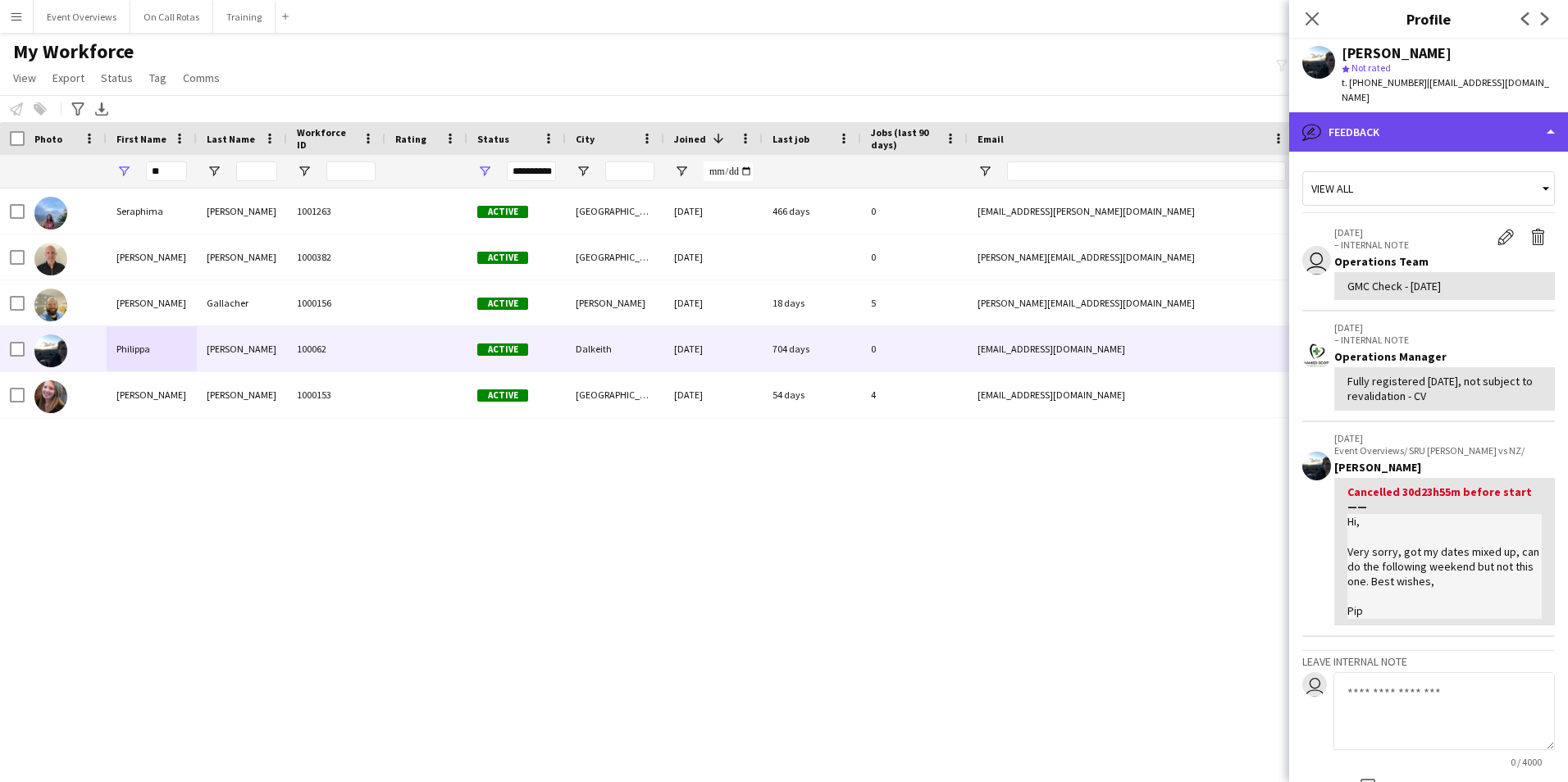
click at [1383, 116] on div "bubble-pencil Feedback" at bounding box center [1428, 132] width 279 height 39
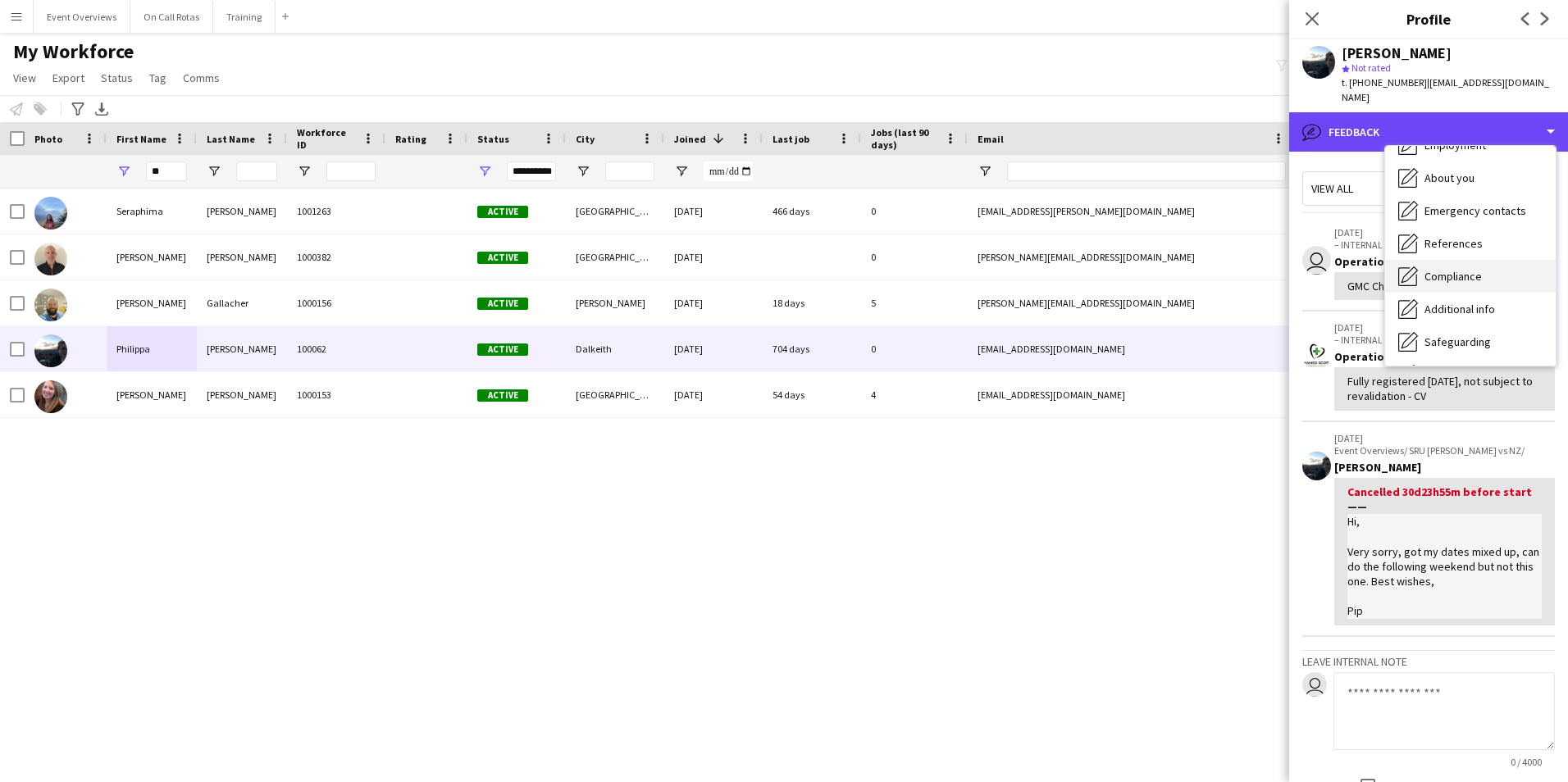
scroll to position [0, 0]
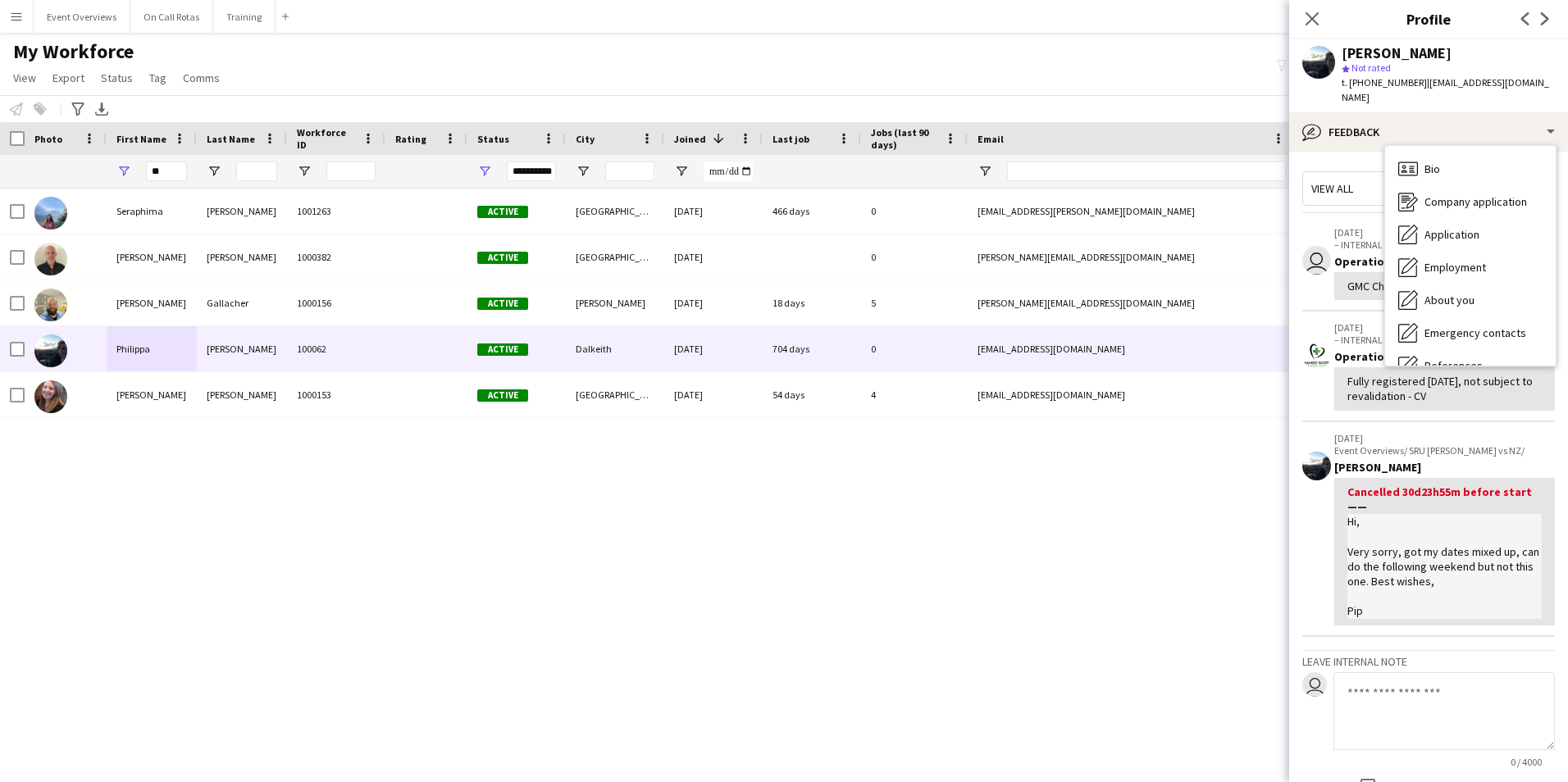
click at [1442, 153] on div "Bio Bio" at bounding box center [1470, 169] width 170 height 33
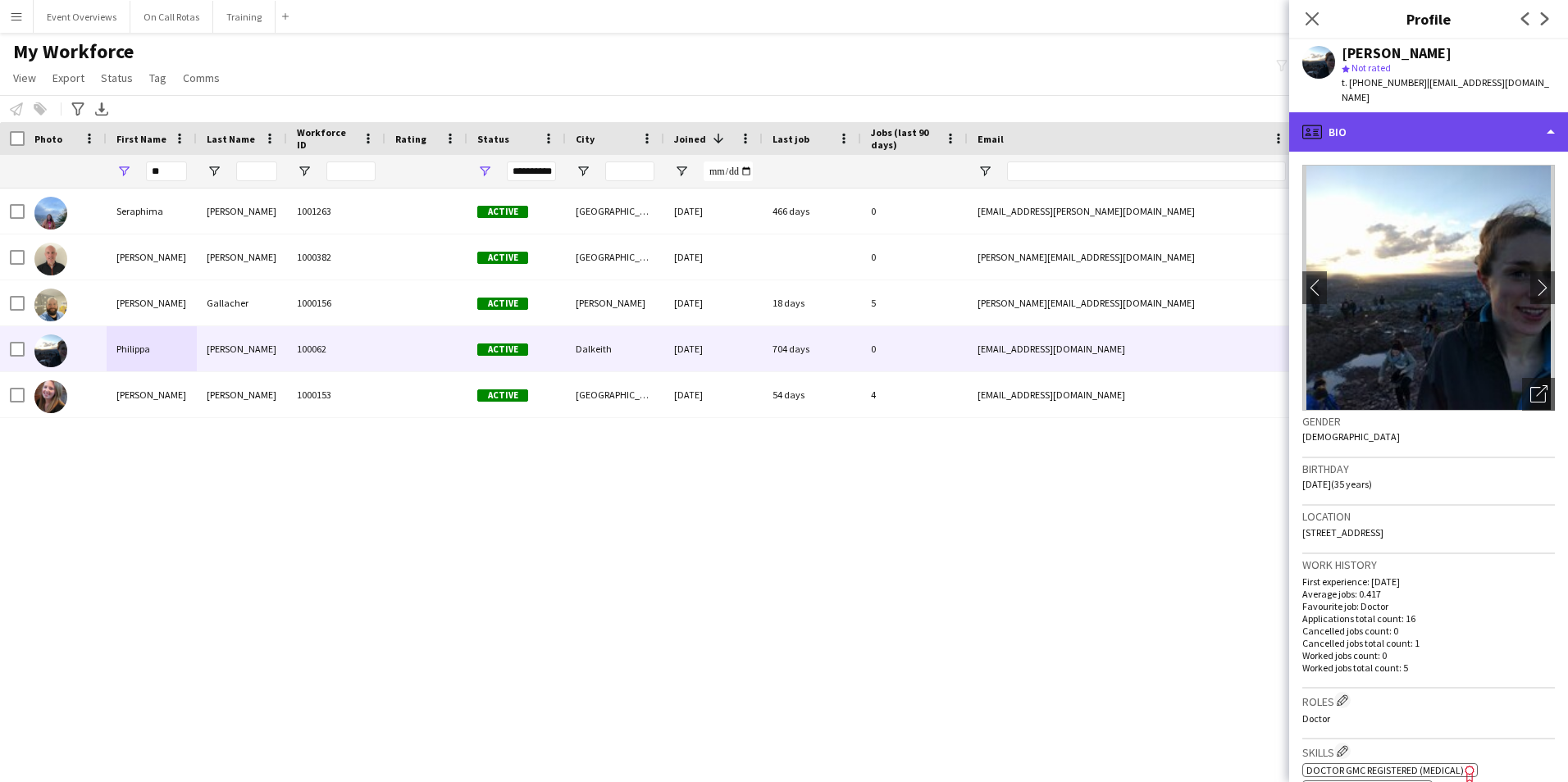
click at [1371, 121] on div "profile Bio" at bounding box center [1428, 132] width 279 height 39
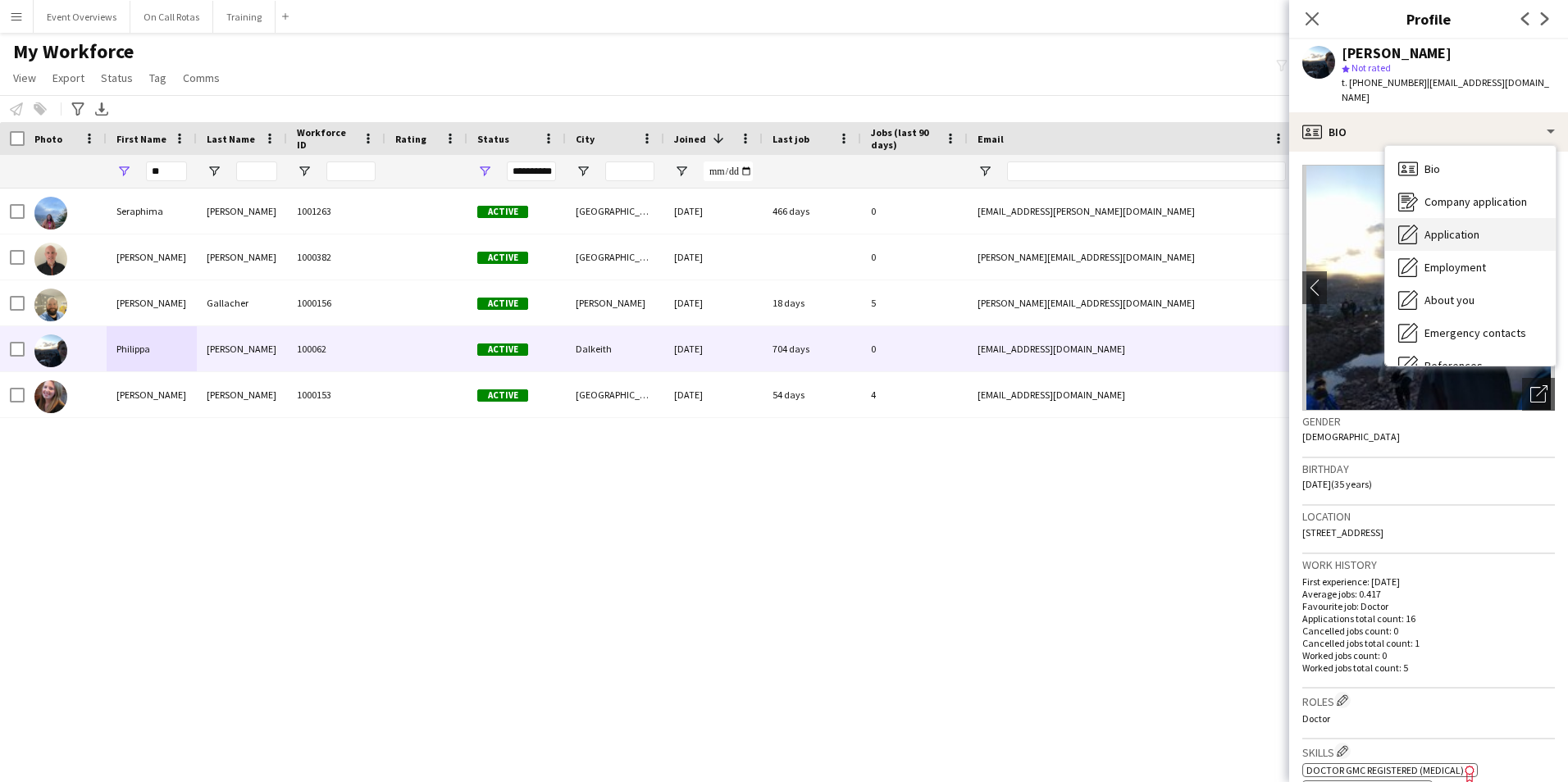
click at [1442, 227] on span "Application" at bounding box center [1451, 234] width 55 height 15
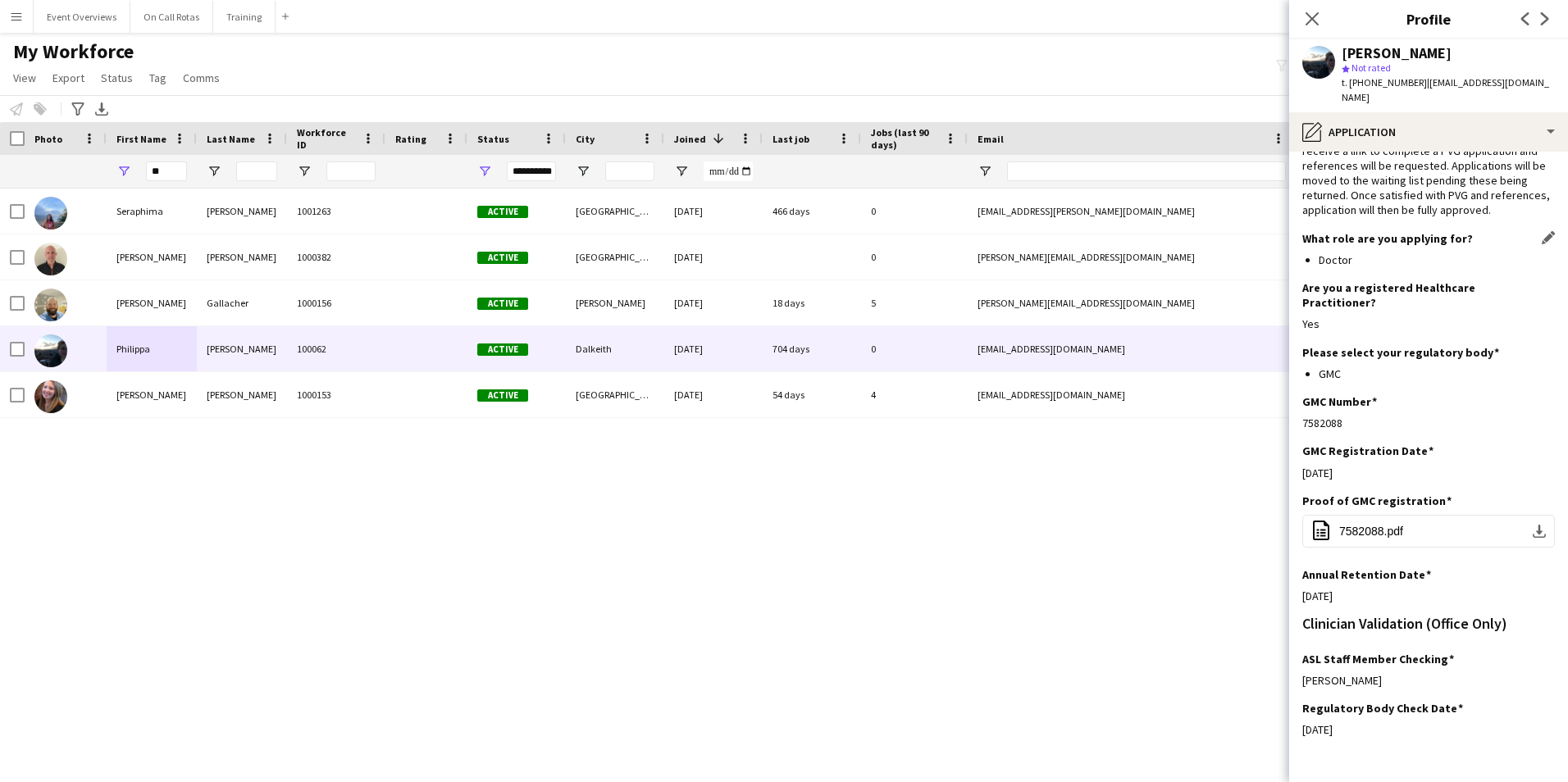
scroll to position [127, 0]
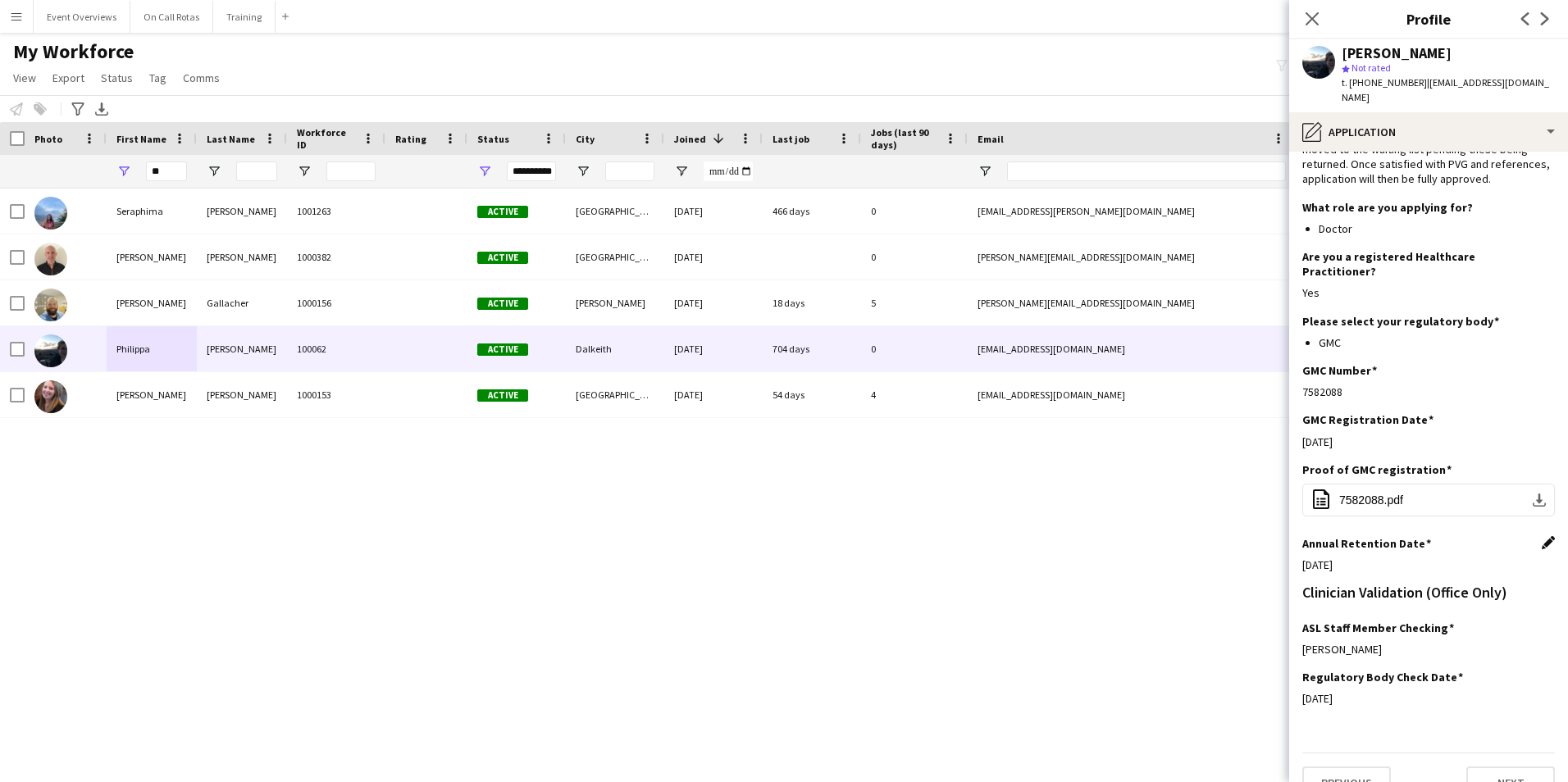
click at [1542, 536] on app-icon "Edit this field" at bounding box center [1548, 542] width 13 height 13
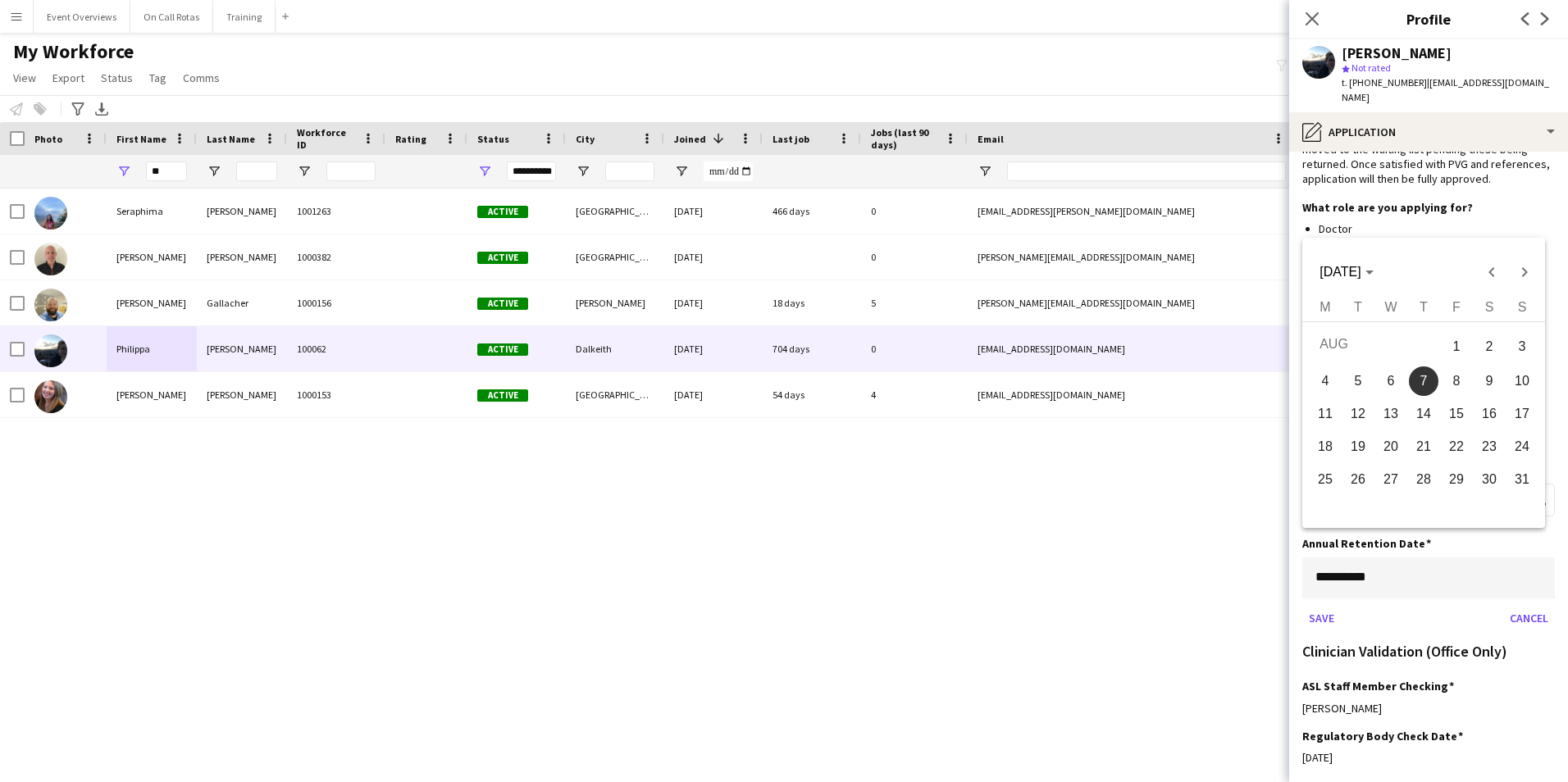
click at [1453, 568] on body "Menu Boards Boards Boards All jobs Status Workforce Workforce My Workforce Recr…" at bounding box center [784, 391] width 1568 height 782
click at [1360, 267] on span "AUG 2025" at bounding box center [1339, 272] width 41 height 14
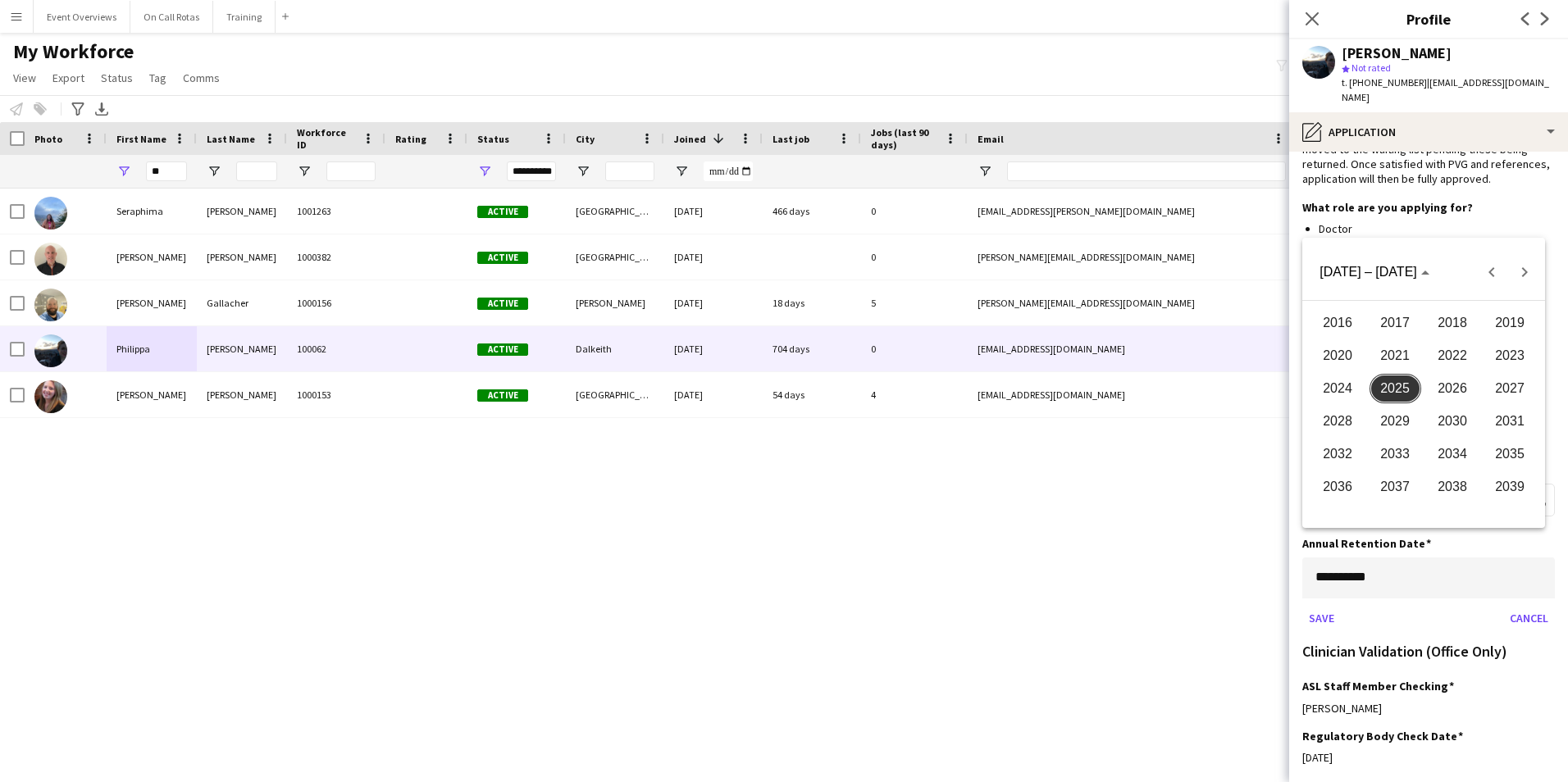
click at [1458, 396] on span "2026" at bounding box center [1452, 389] width 52 height 30
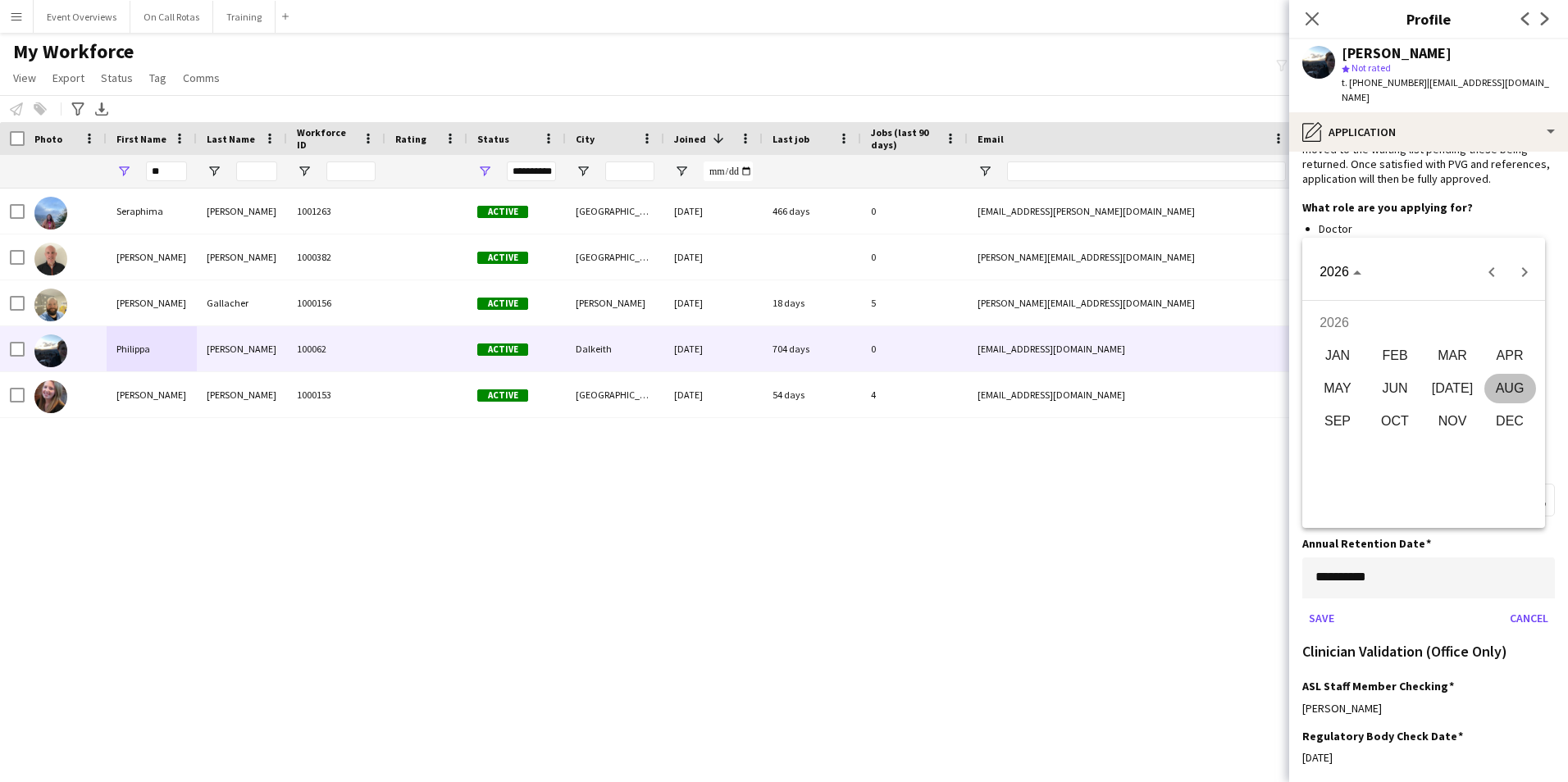
click at [1519, 388] on span "AUG" at bounding box center [1509, 389] width 52 height 30
click at [1457, 382] on span "7" at bounding box center [1457, 381] width 30 height 30
type input "**********"
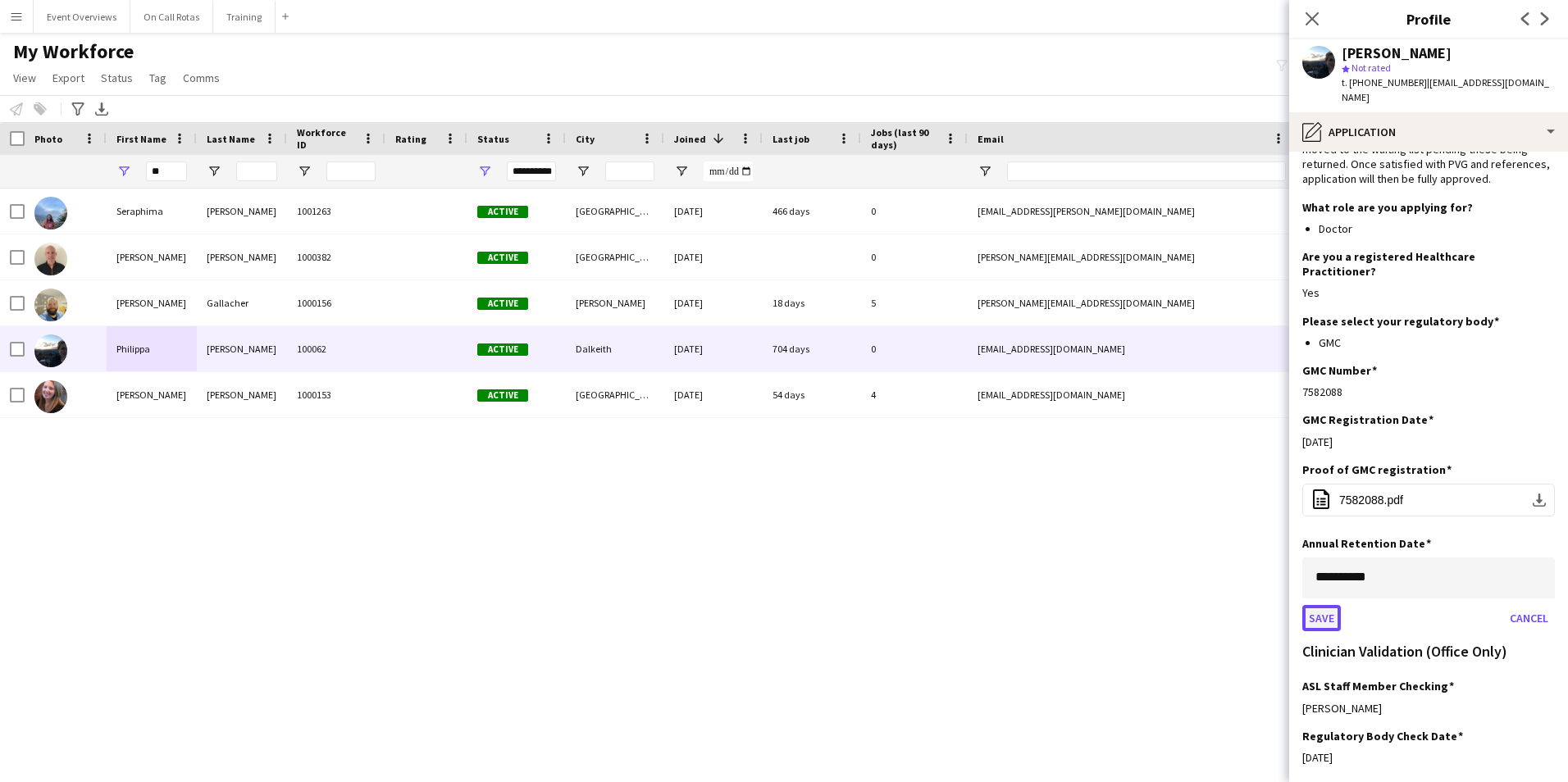
click at [1328, 605] on button "Save" at bounding box center [1321, 618] width 38 height 26
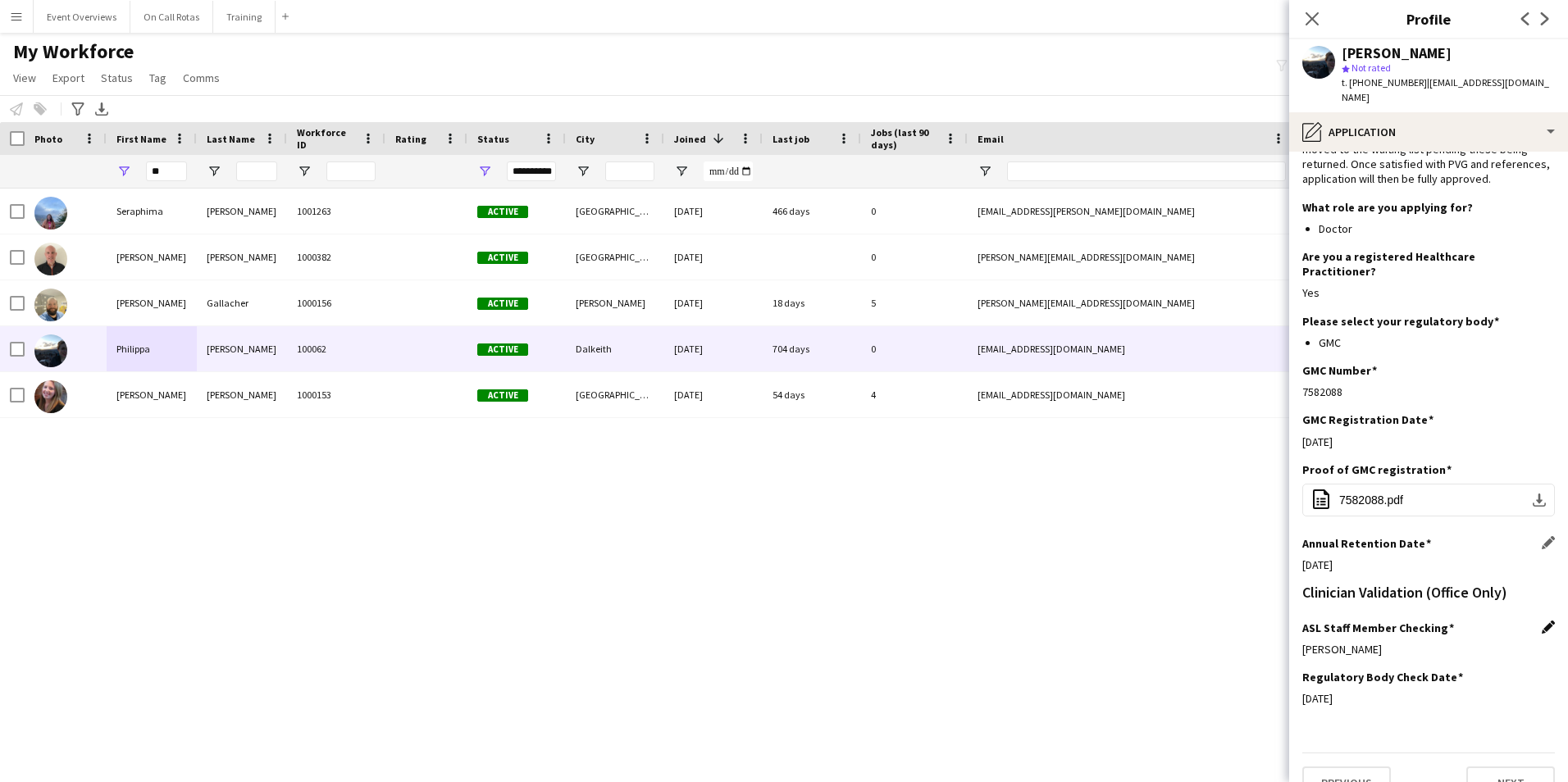
click at [1542, 621] on app-icon "Edit this field" at bounding box center [1548, 627] width 13 height 13
click at [1421, 642] on div "Jackie Tolland" at bounding box center [1412, 661] width 220 height 39
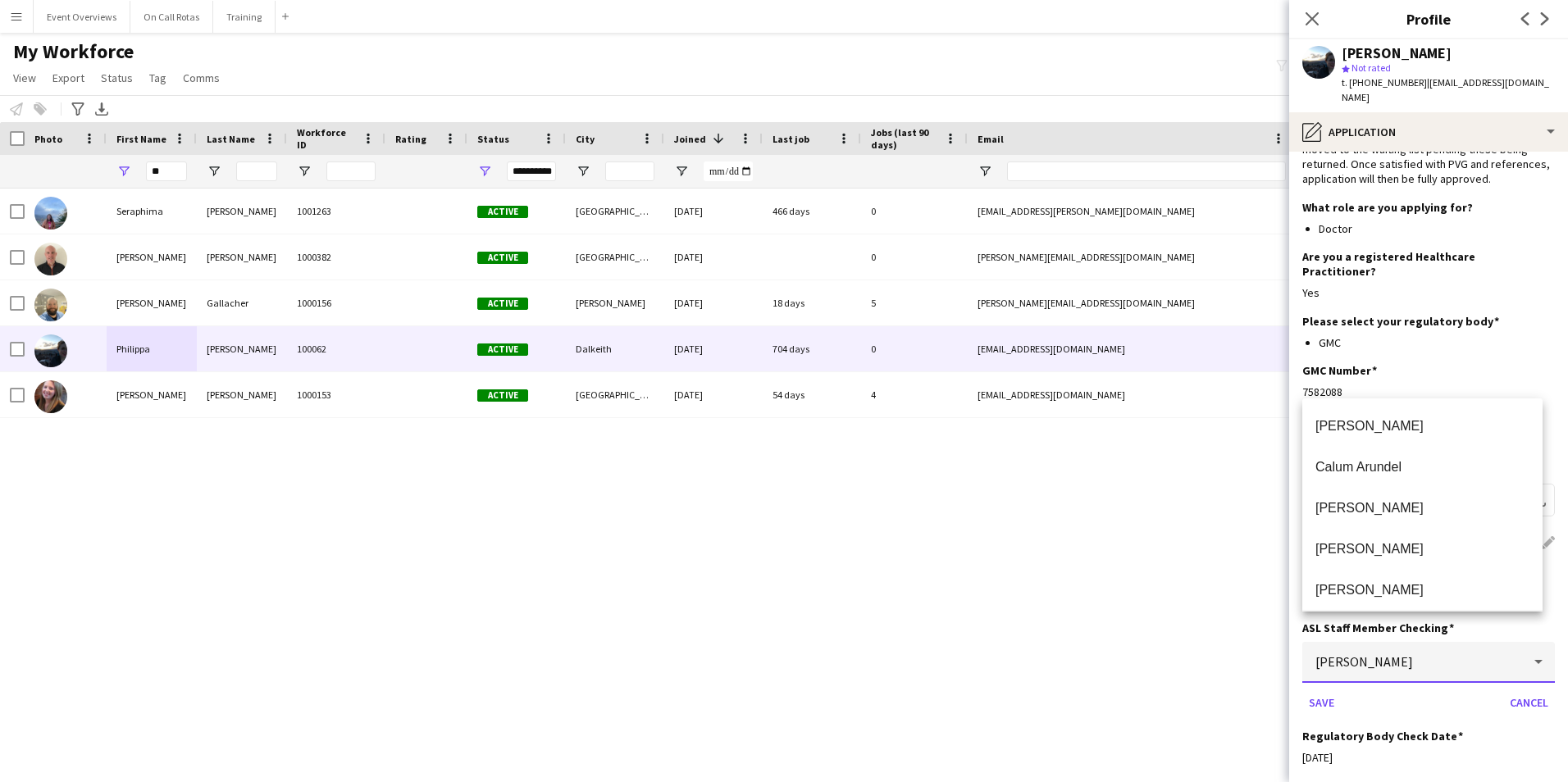
scroll to position [39, 0]
click at [1381, 516] on span "Aimee Freeland" at bounding box center [1422, 509] width 214 height 16
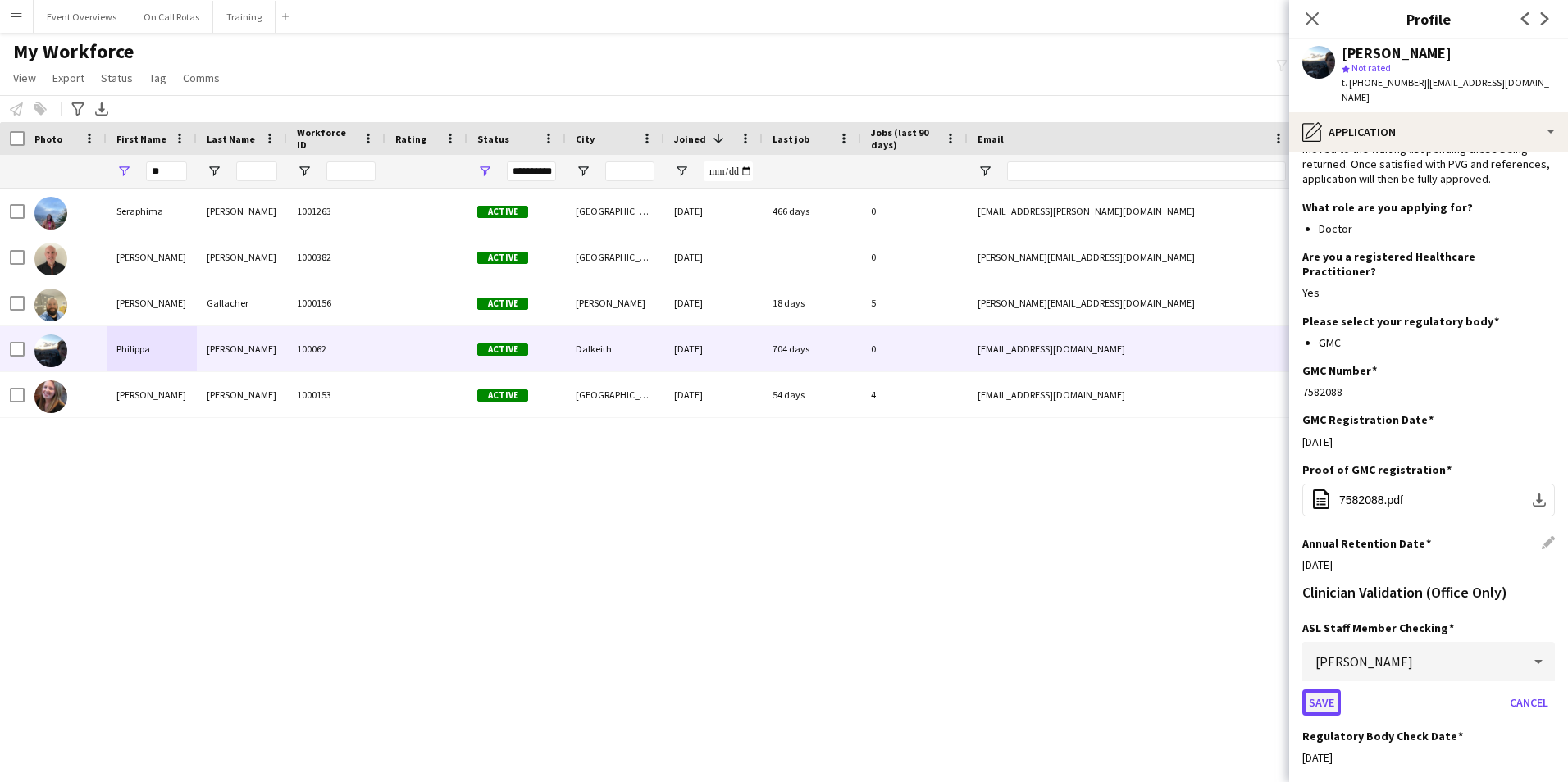
click at [1320, 689] on button "Save" at bounding box center [1321, 702] width 38 height 26
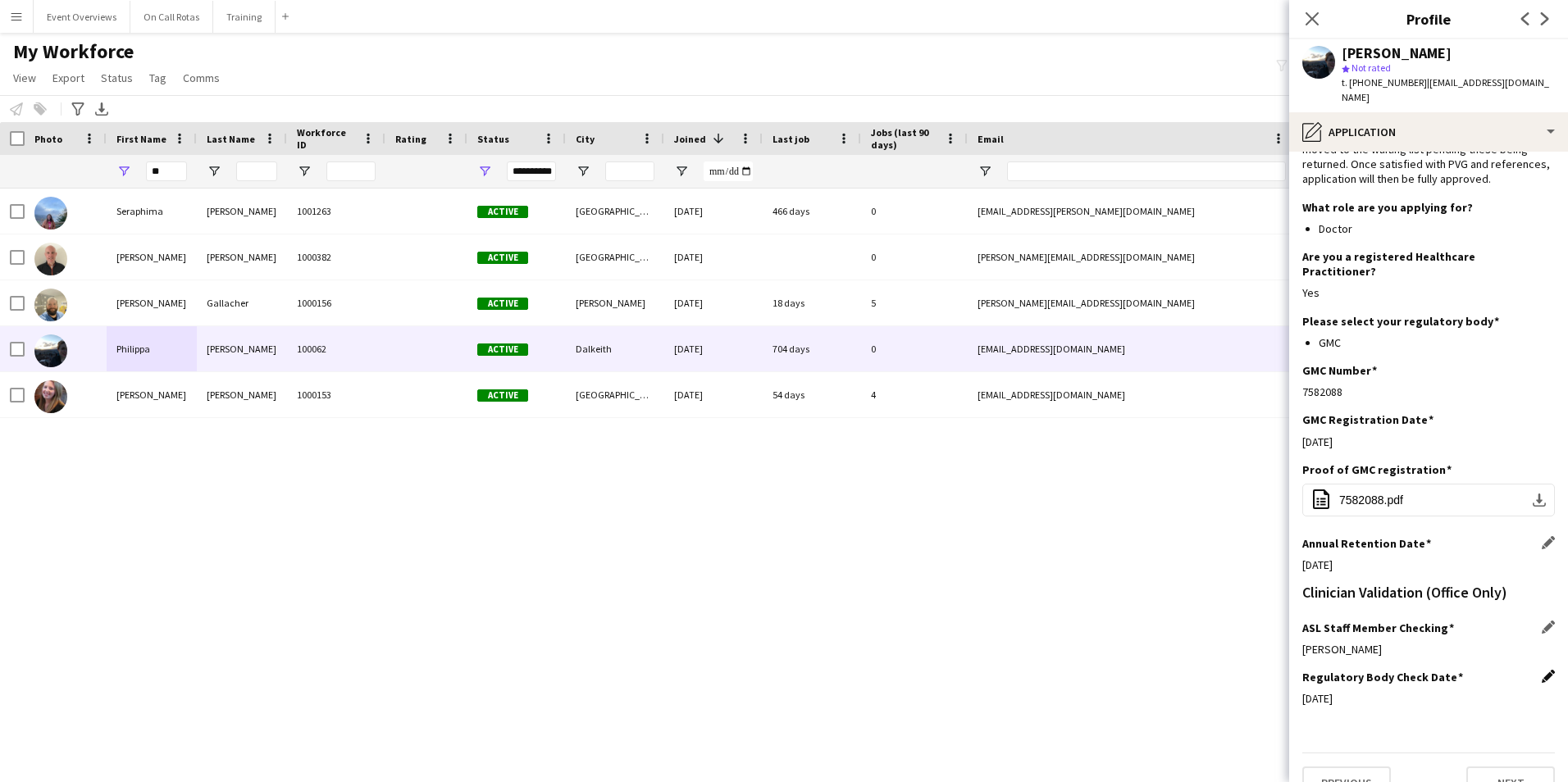
click at [1542, 670] on app-icon "Edit this field" at bounding box center [1548, 676] width 13 height 13
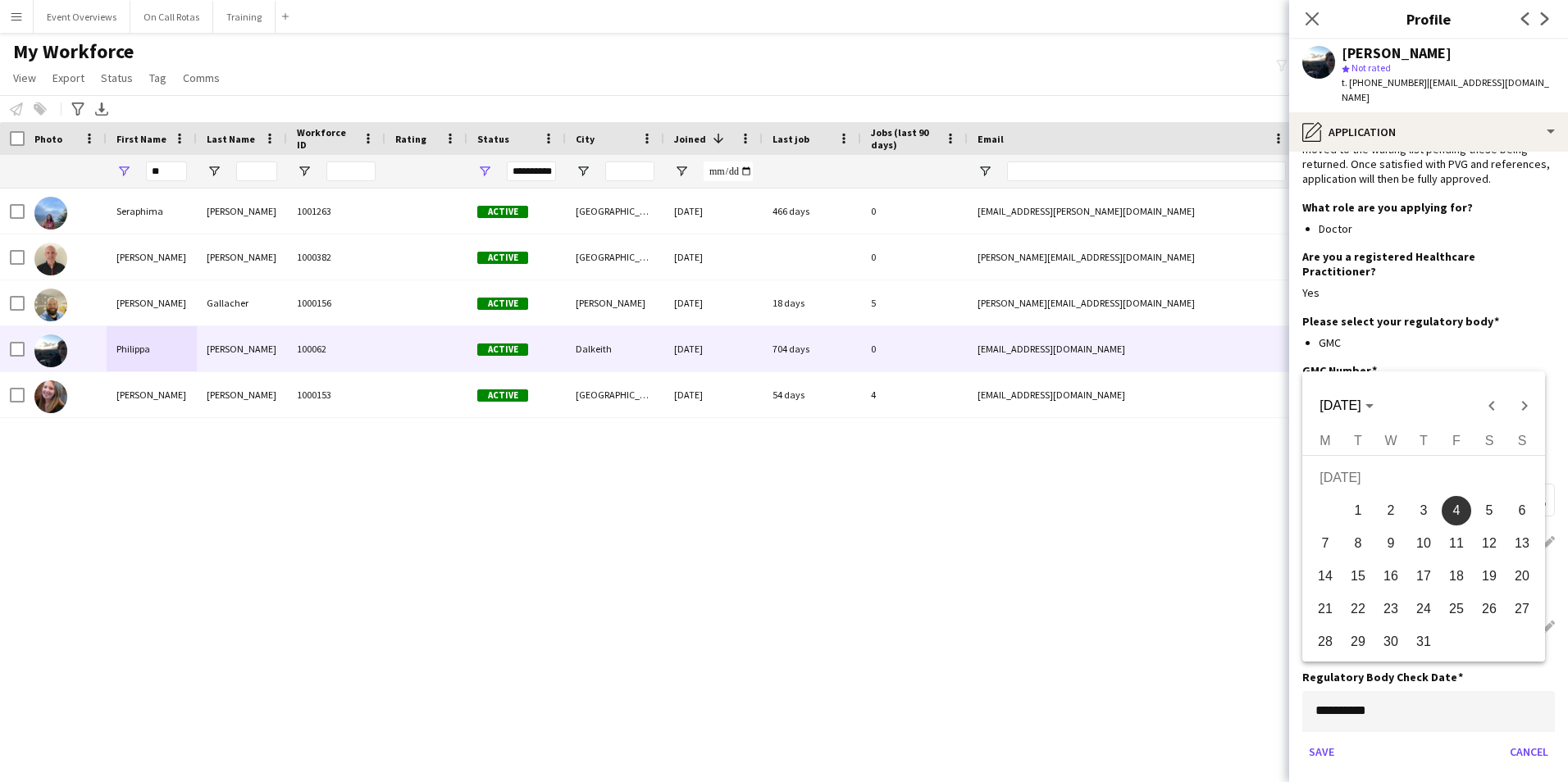
click at [1448, 680] on body "Menu Boards Boards Boards All jobs Status Workforce Workforce My Workforce Recr…" at bounding box center [784, 391] width 1568 height 782
click at [1360, 411] on span "JUL 2025" at bounding box center [1339, 405] width 41 height 14
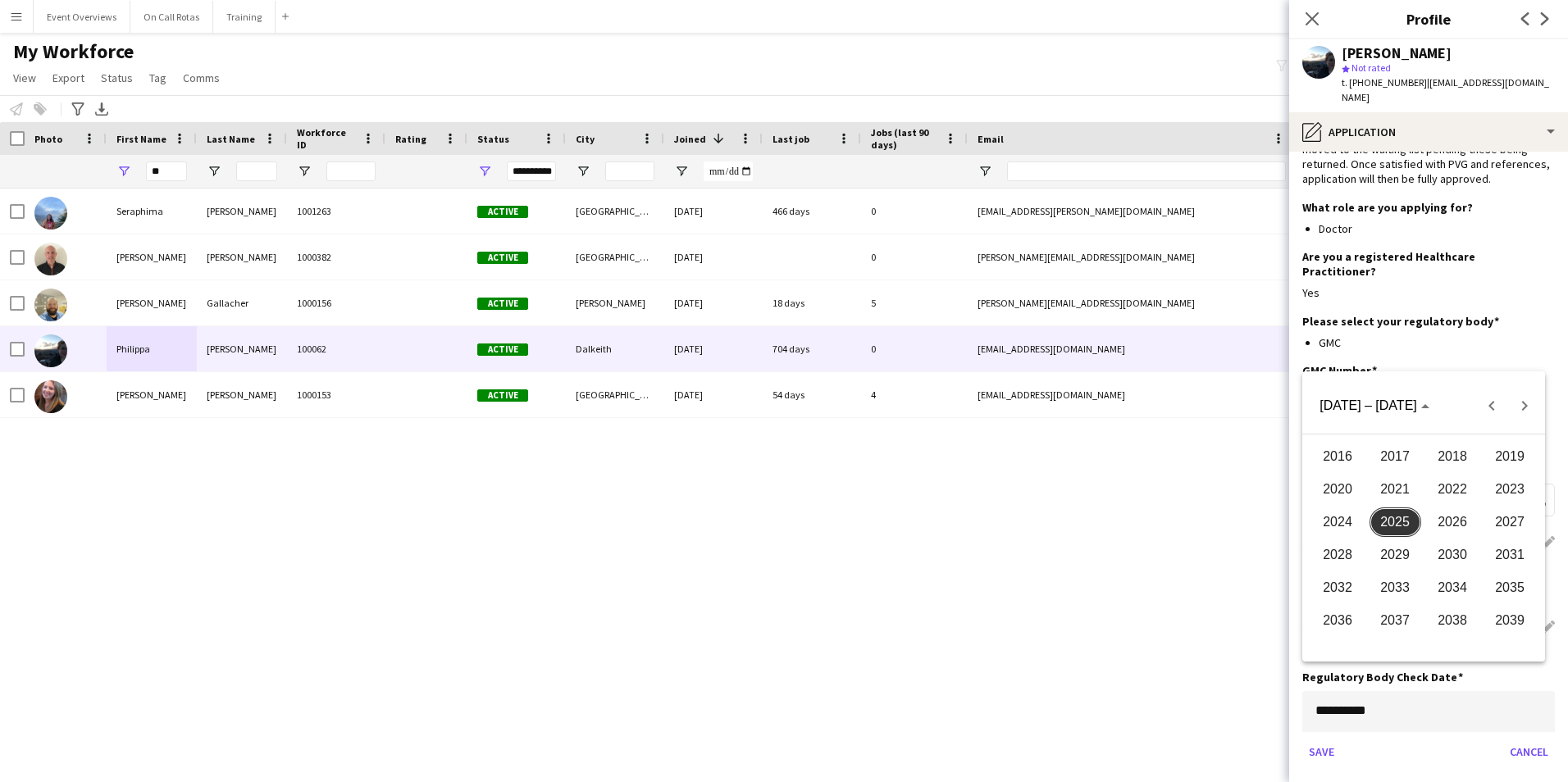
click at [1443, 521] on span "2026" at bounding box center [1452, 523] width 52 height 30
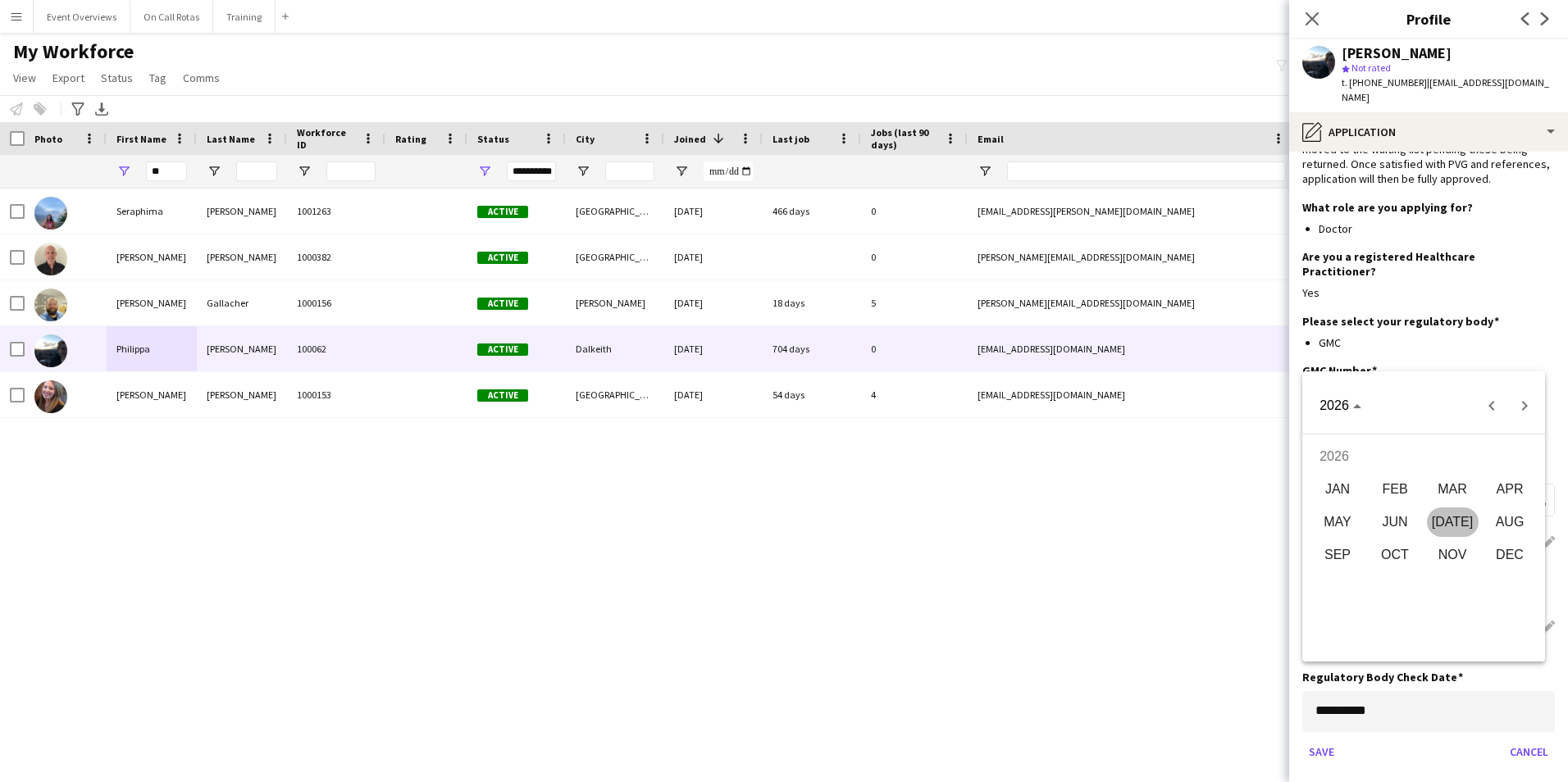
click at [1508, 511] on span "AUG" at bounding box center [1509, 523] width 52 height 30
click at [1462, 516] on span "7" at bounding box center [1457, 515] width 30 height 30
type input "**********"
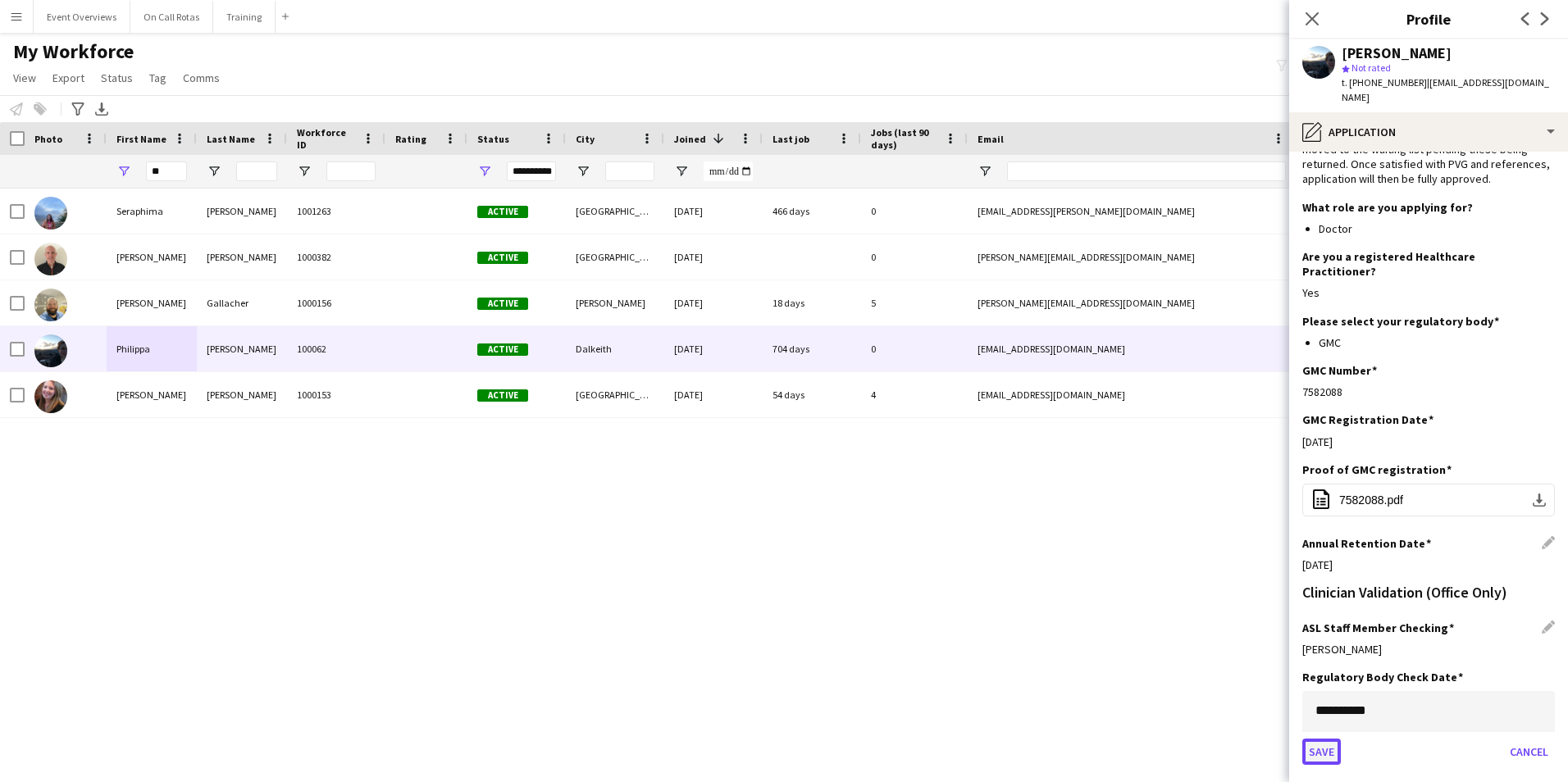
click at [1324, 739] on button "Save" at bounding box center [1321, 752] width 38 height 26
click at [1314, 17] on icon at bounding box center [1311, 18] width 16 height 16
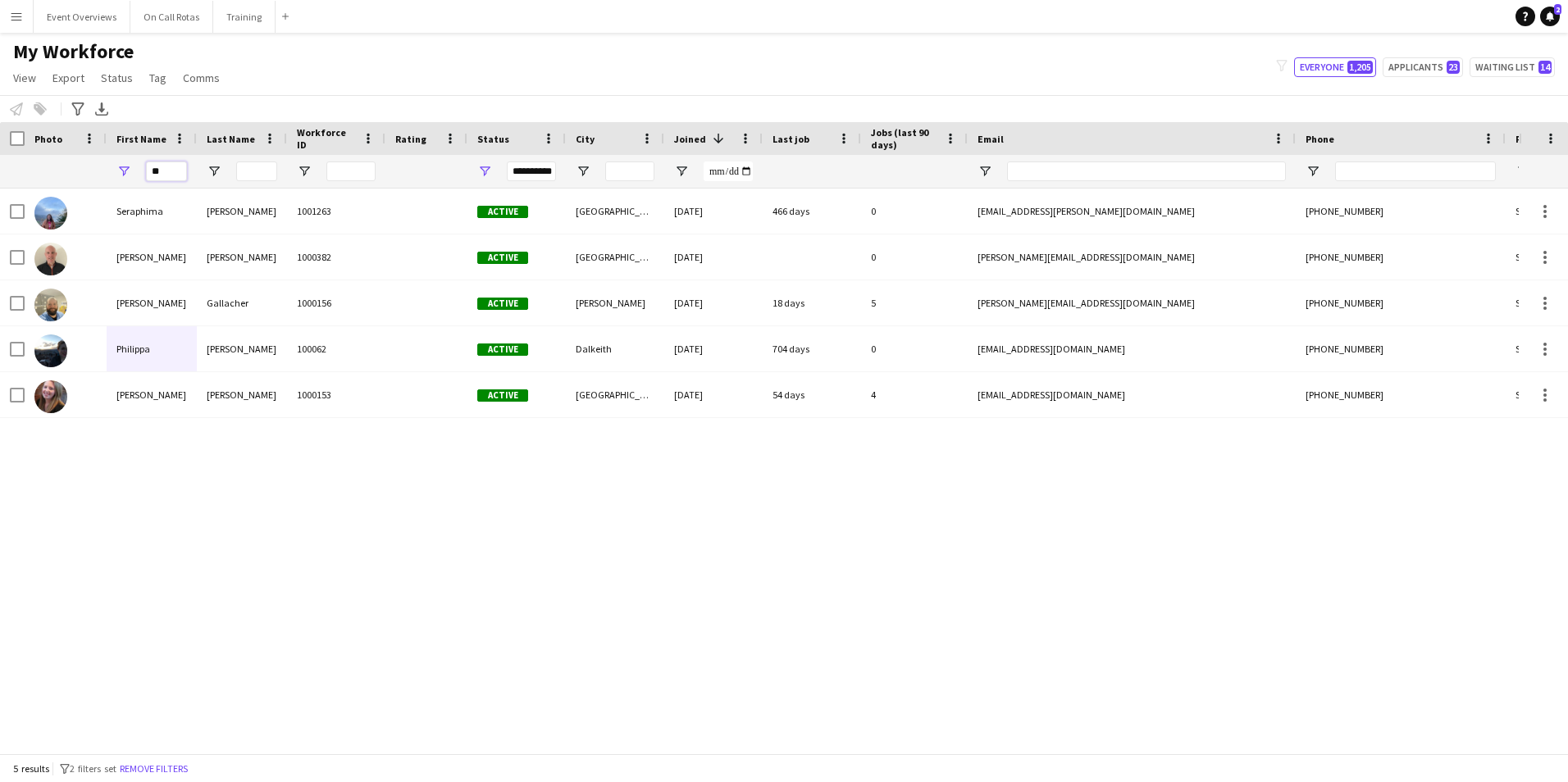
drag, startPoint x: 166, startPoint y: 171, endPoint x: 80, endPoint y: 181, distance: 86.6
click at [87, 177] on div "**********" at bounding box center [889, 170] width 1778 height 33
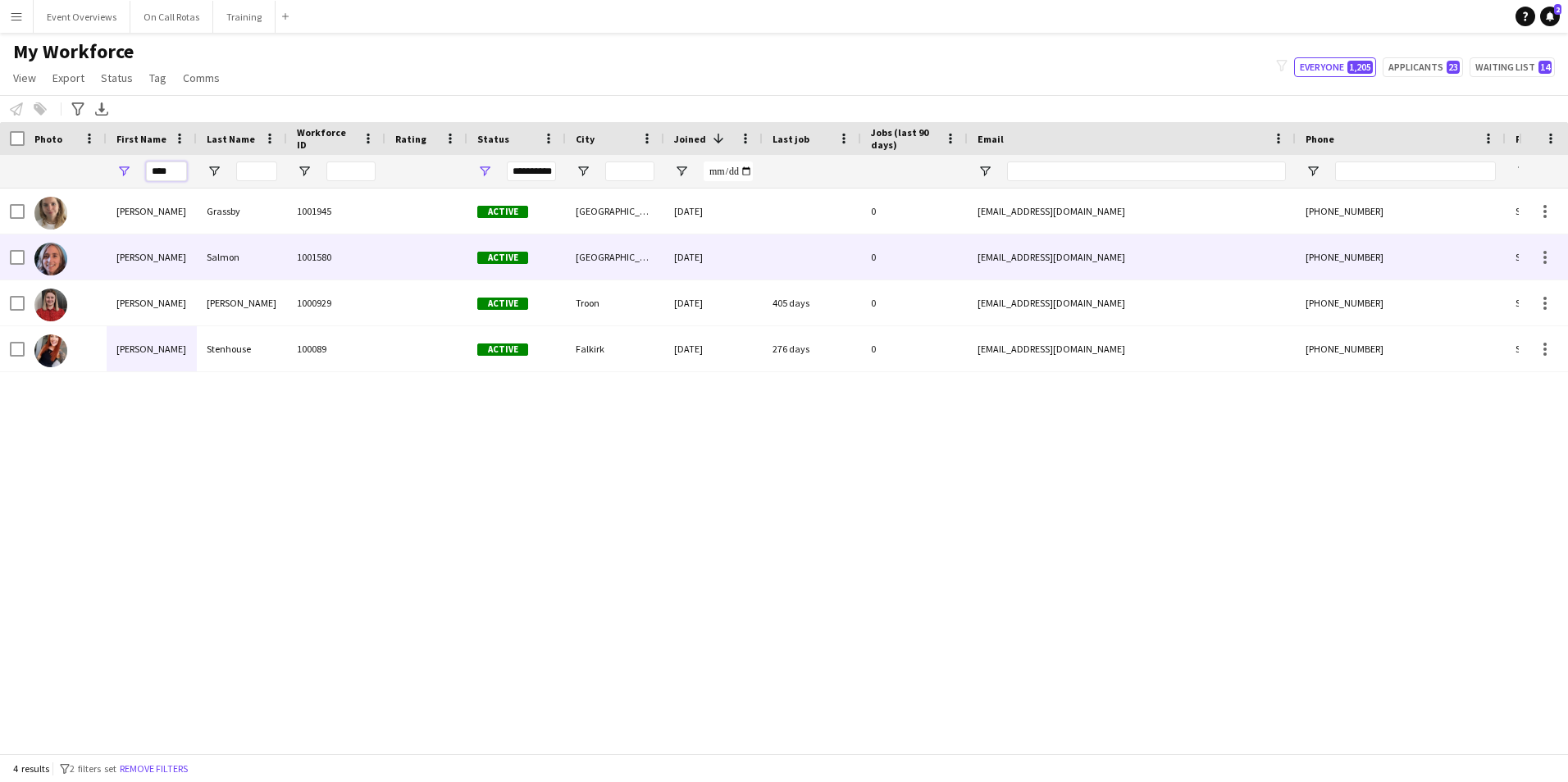
type input "****"
click at [294, 259] on div "1001580" at bounding box center [335, 257] width 98 height 45
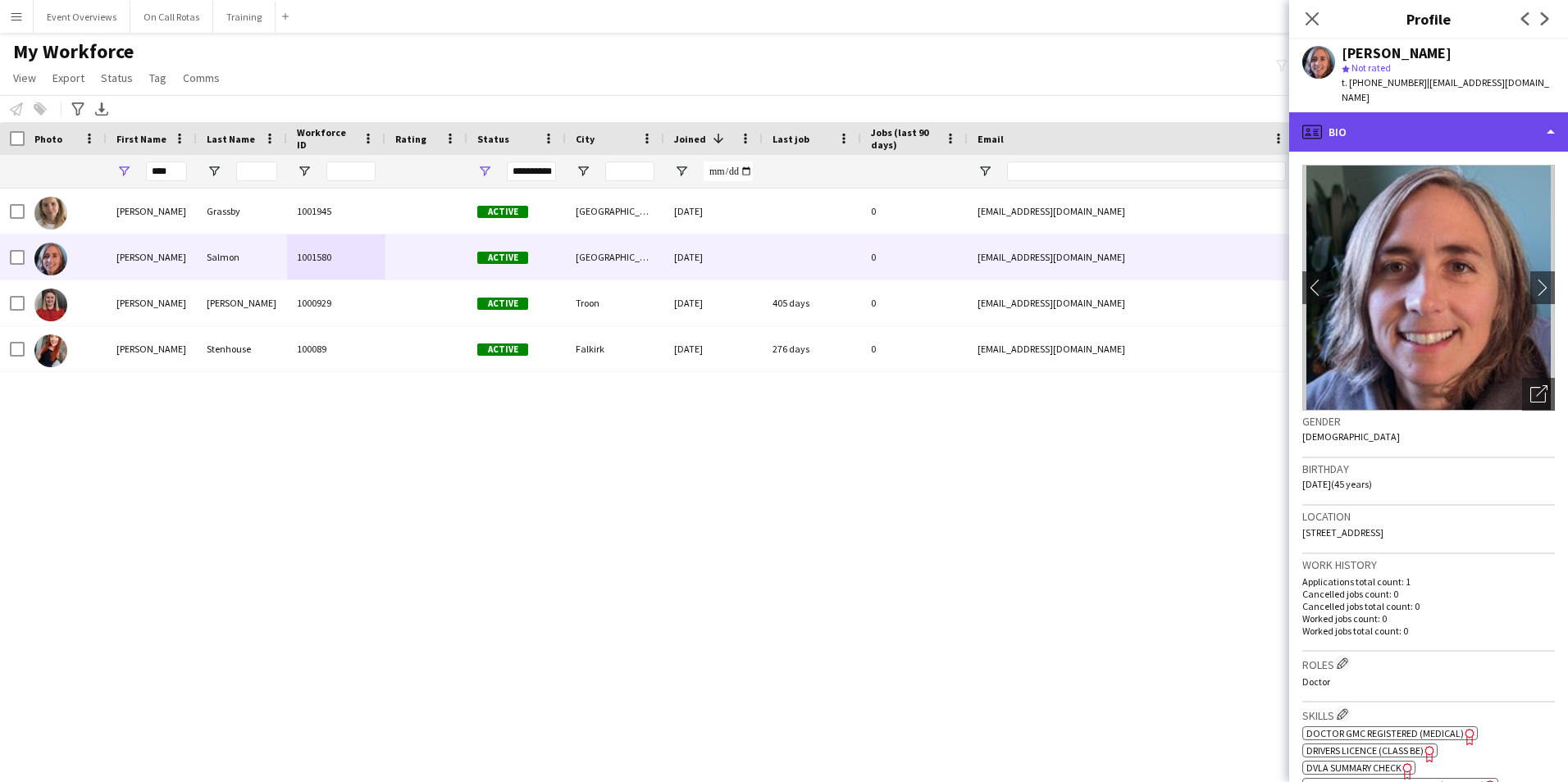
click at [1370, 125] on div "profile Bio" at bounding box center [1428, 132] width 279 height 39
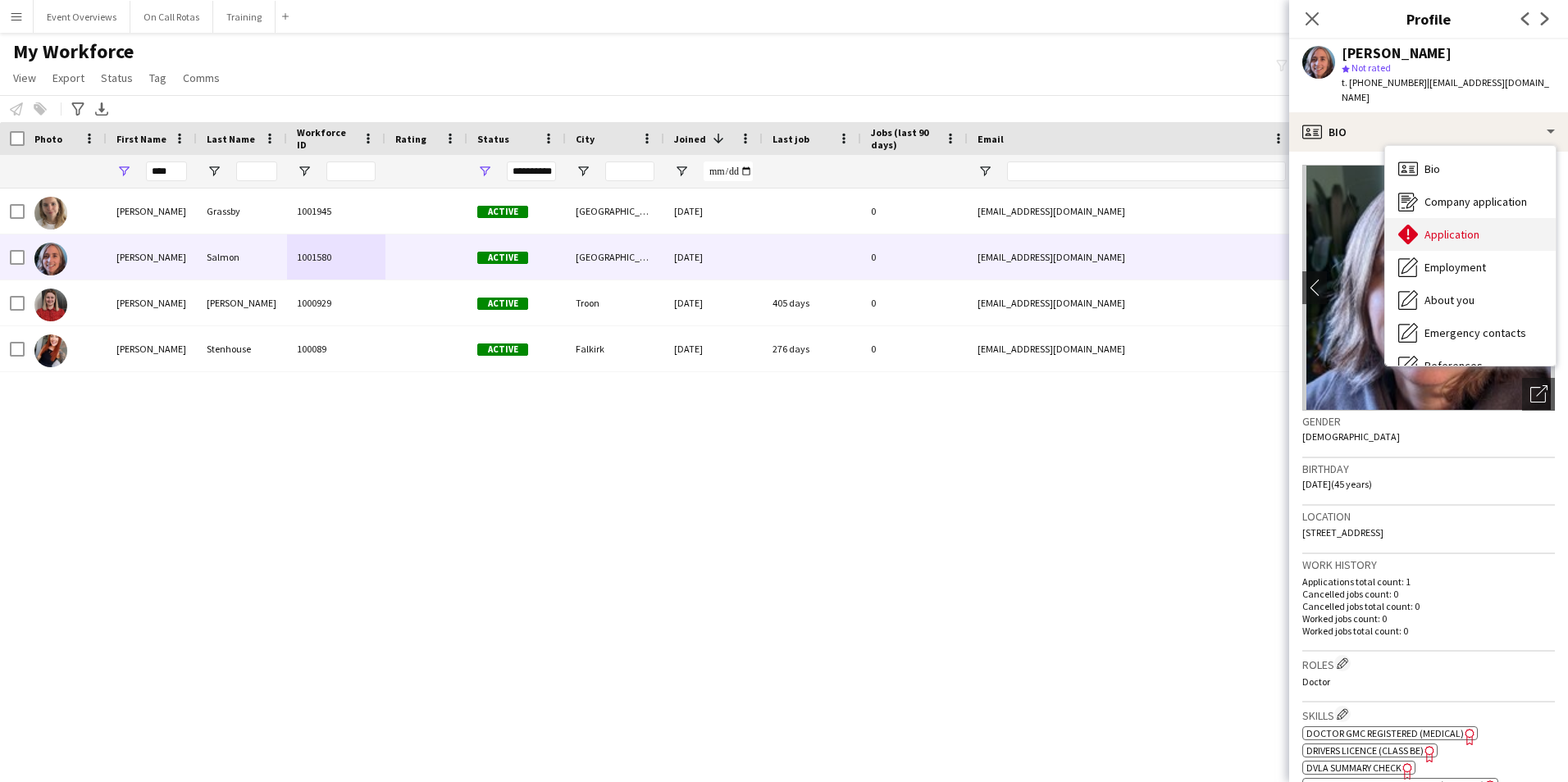
click at [1436, 227] on span "Application" at bounding box center [1451, 234] width 55 height 15
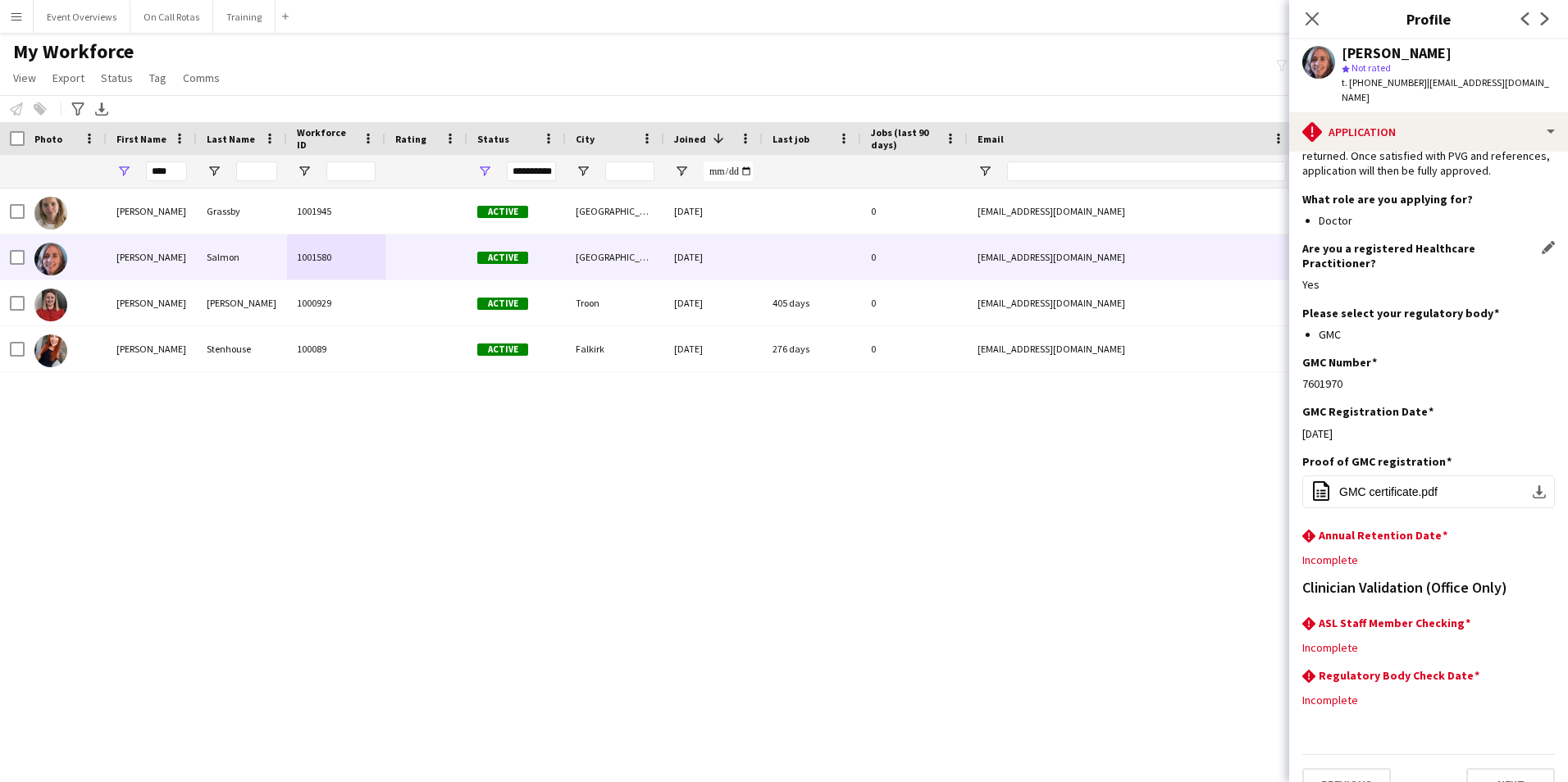
scroll to position [137, 0]
click at [1542, 526] on app-icon "Edit this field" at bounding box center [1548, 533] width 13 height 13
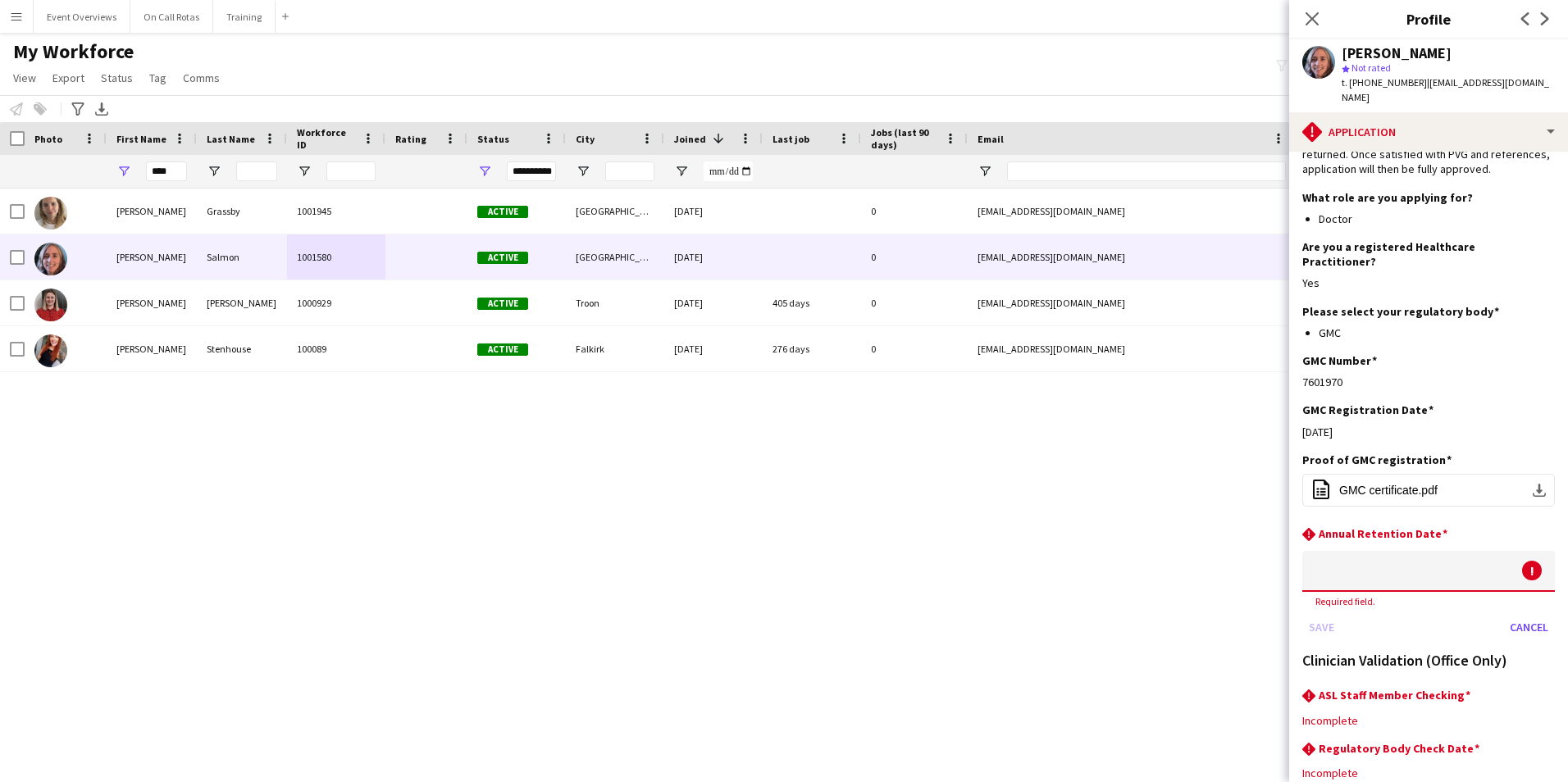
click at [1442, 561] on body "Menu Boards Boards Boards All jobs Status Workforce Workforce My Workforce Recr…" at bounding box center [784, 391] width 1568 height 782
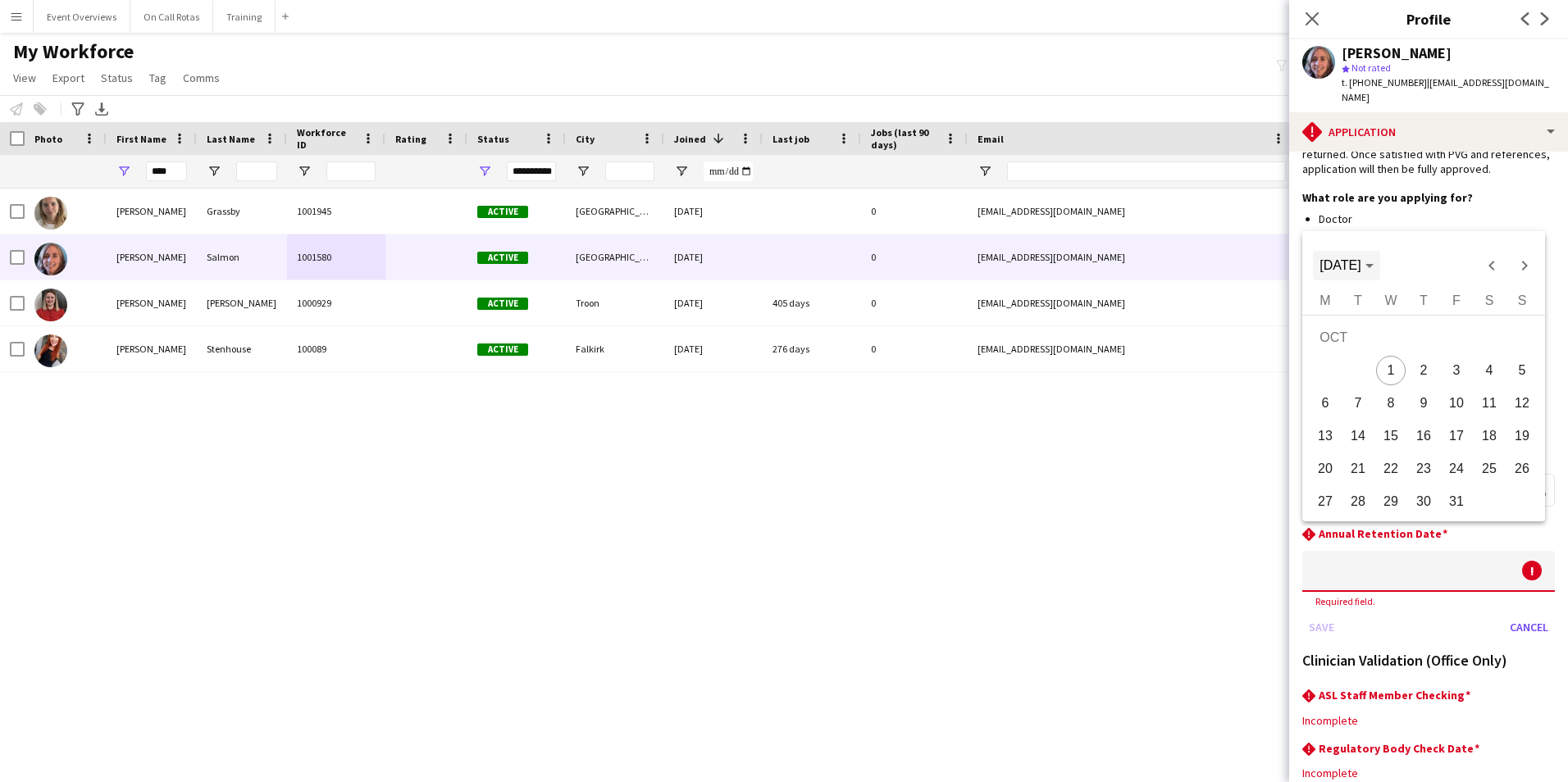
click at [1360, 266] on span "[DATE]" at bounding box center [1339, 265] width 41 height 14
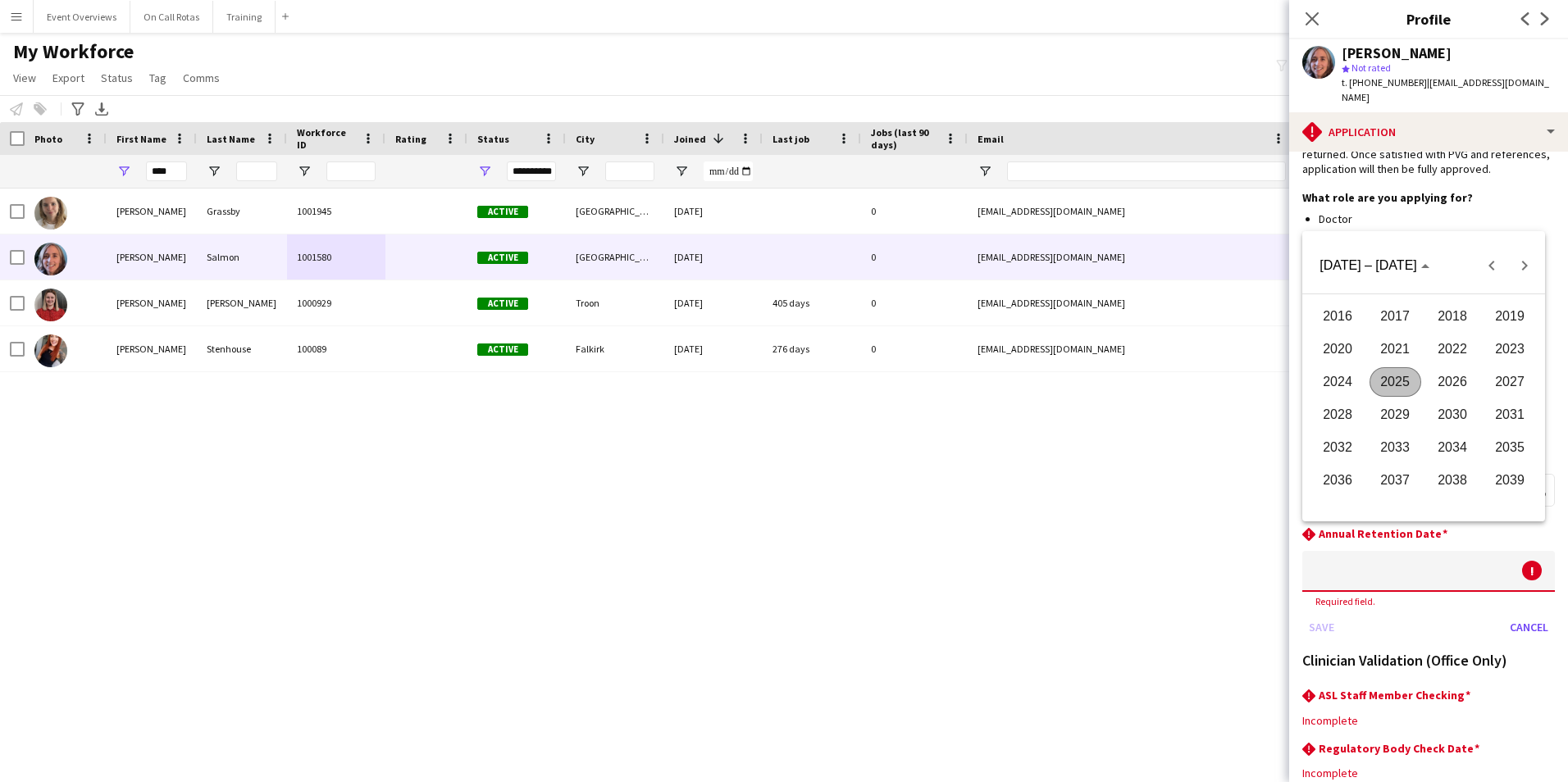
click at [1447, 385] on span "2026" at bounding box center [1452, 382] width 52 height 30
click at [1389, 421] on span "OCT" at bounding box center [1395, 415] width 52 height 30
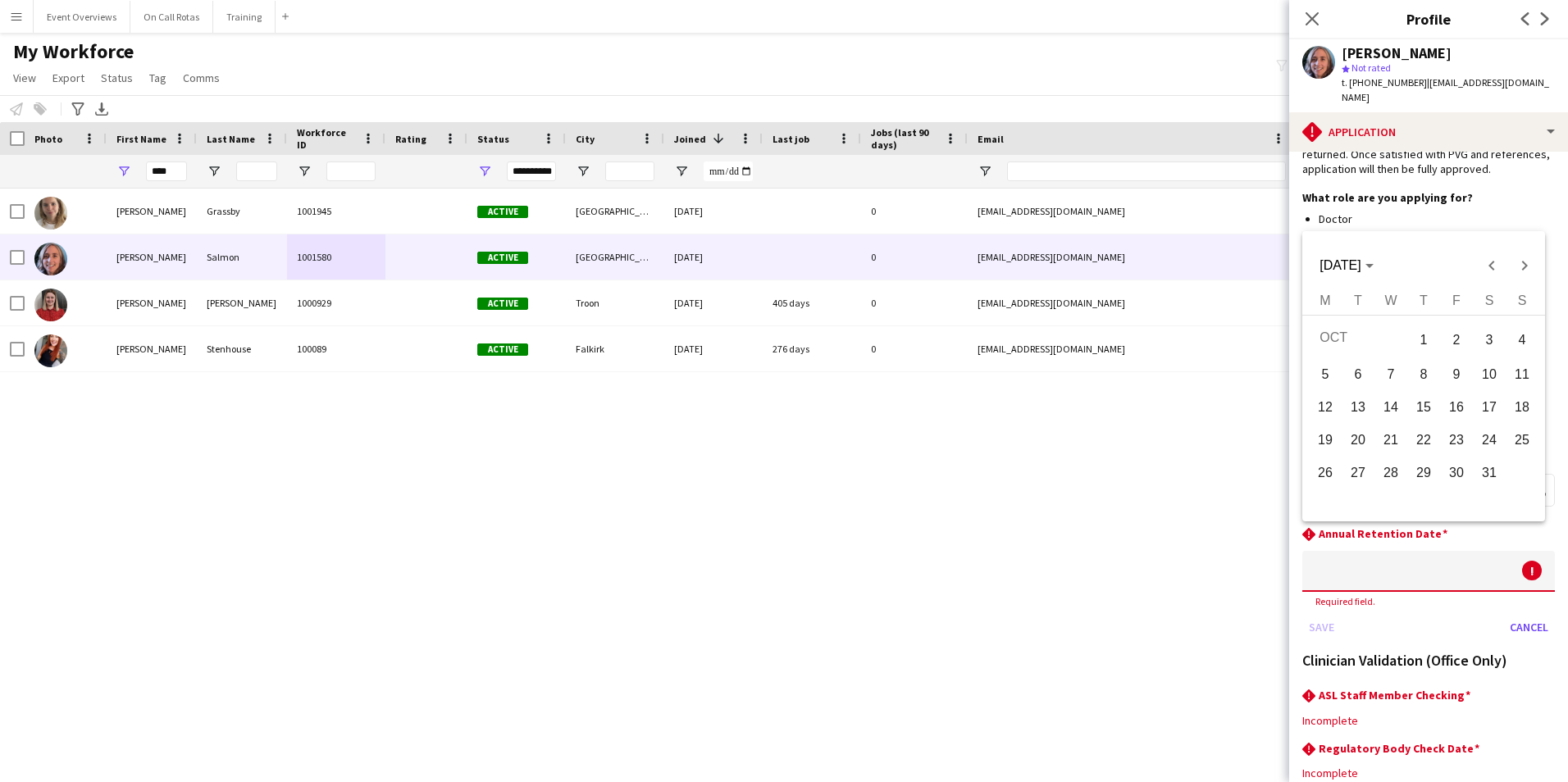
click at [1401, 381] on span "7" at bounding box center [1391, 375] width 30 height 30
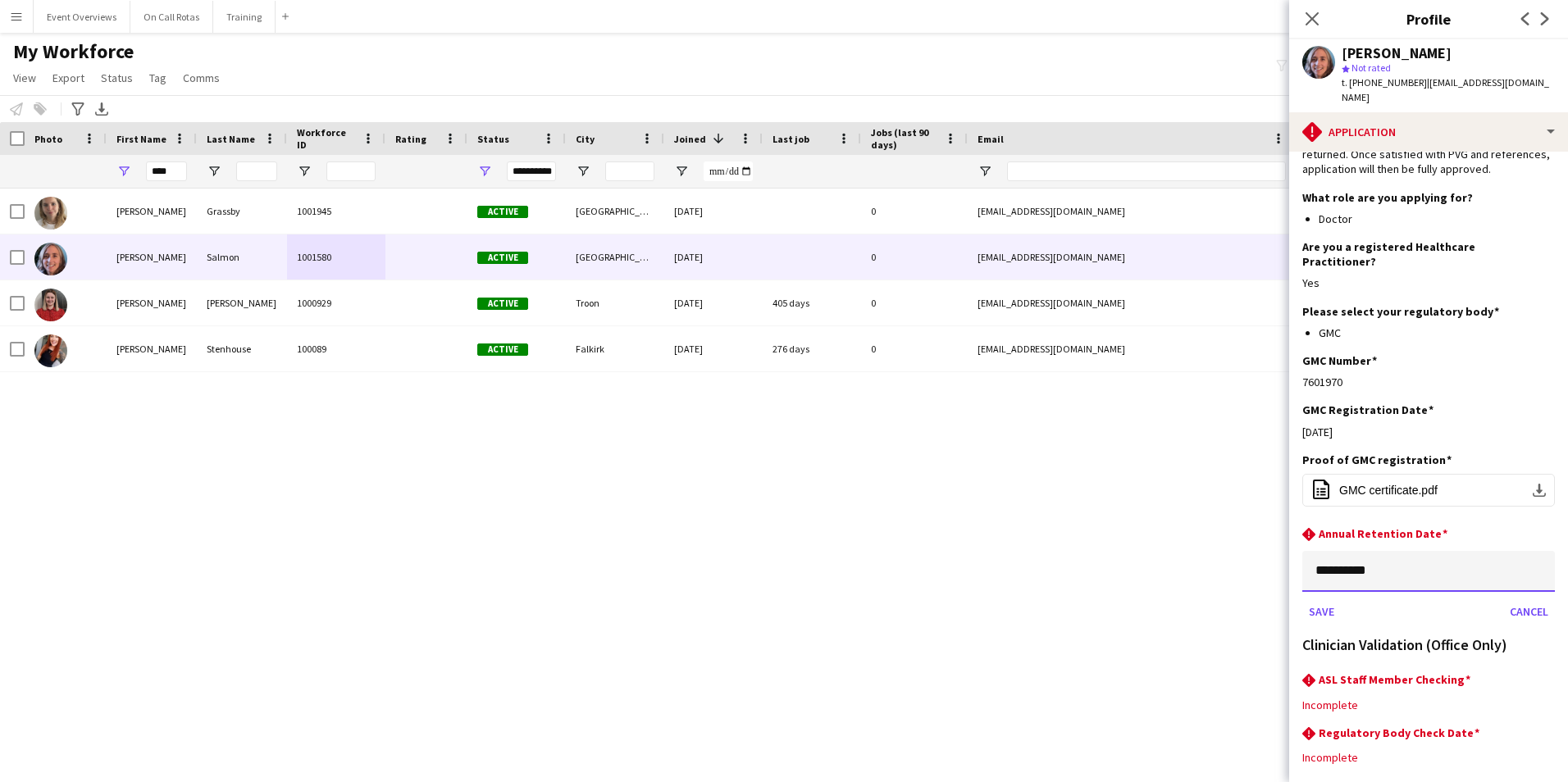
click at [1354, 551] on input "**********" at bounding box center [1428, 571] width 253 height 41
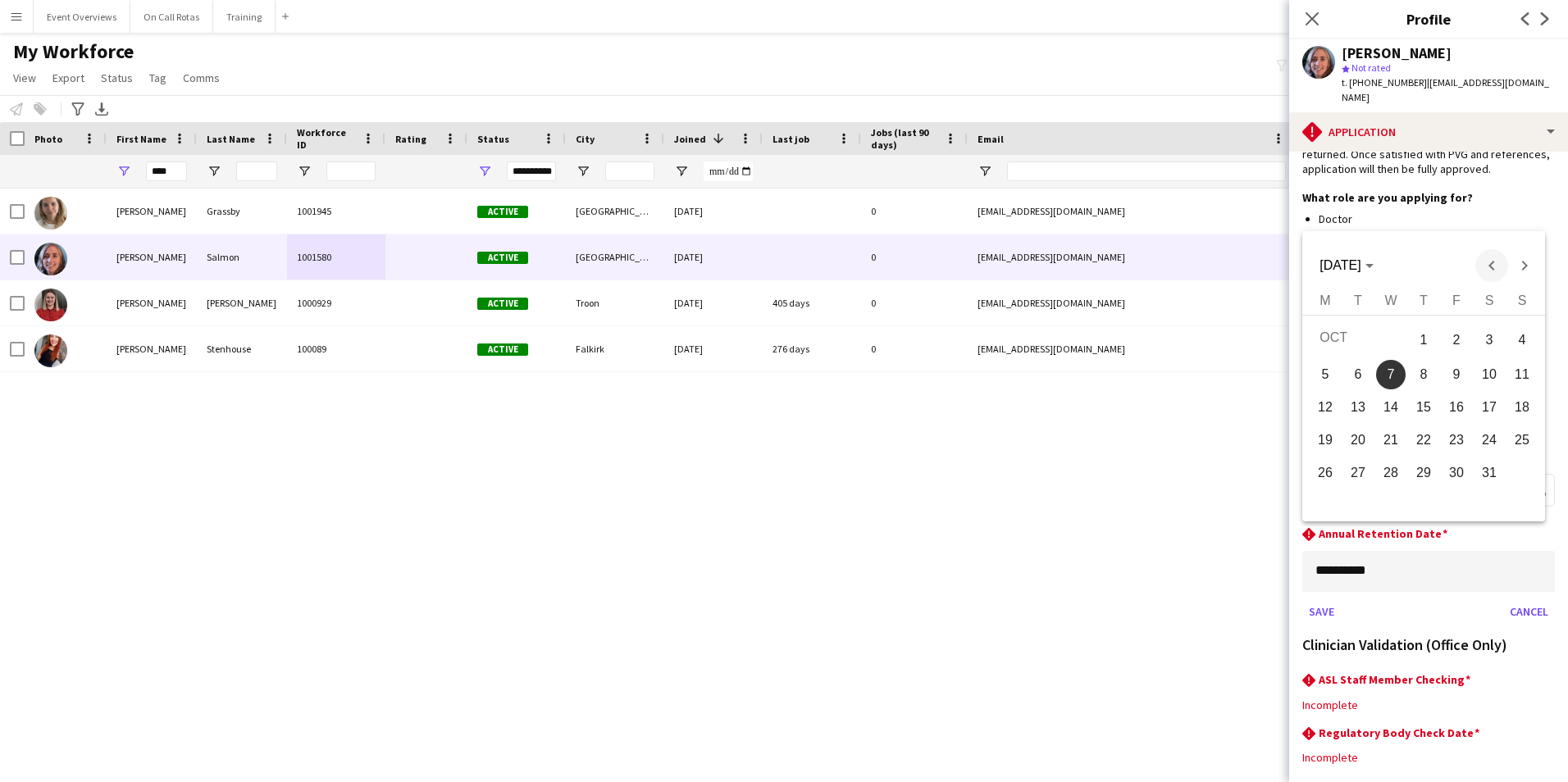
click at [1494, 267] on span "Previous month" at bounding box center [1491, 265] width 33 height 33
click at [1457, 378] on span "7" at bounding box center [1457, 375] width 30 height 30
type input "**********"
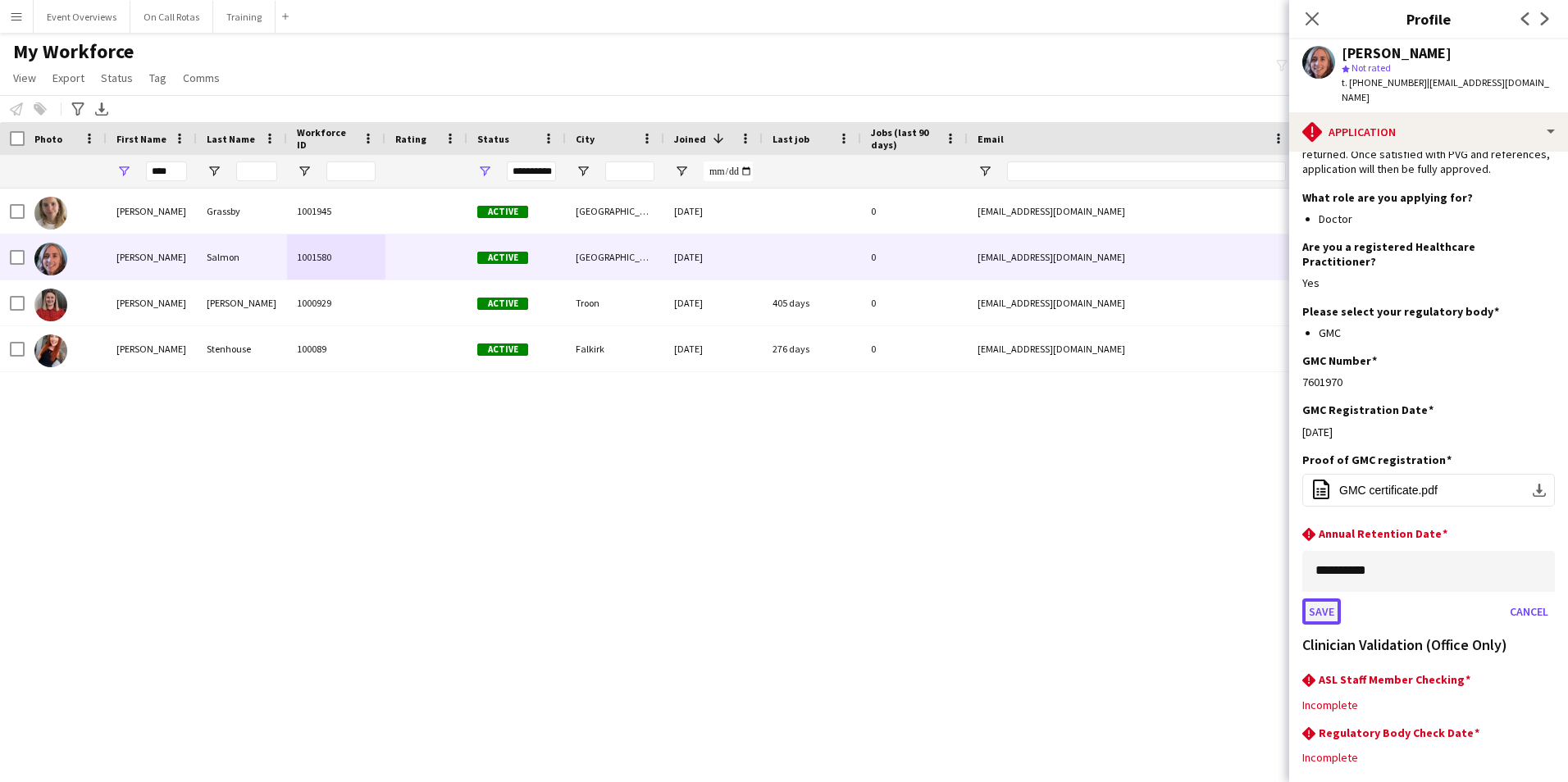
click at [1332, 598] on button "Save" at bounding box center [1321, 612] width 38 height 26
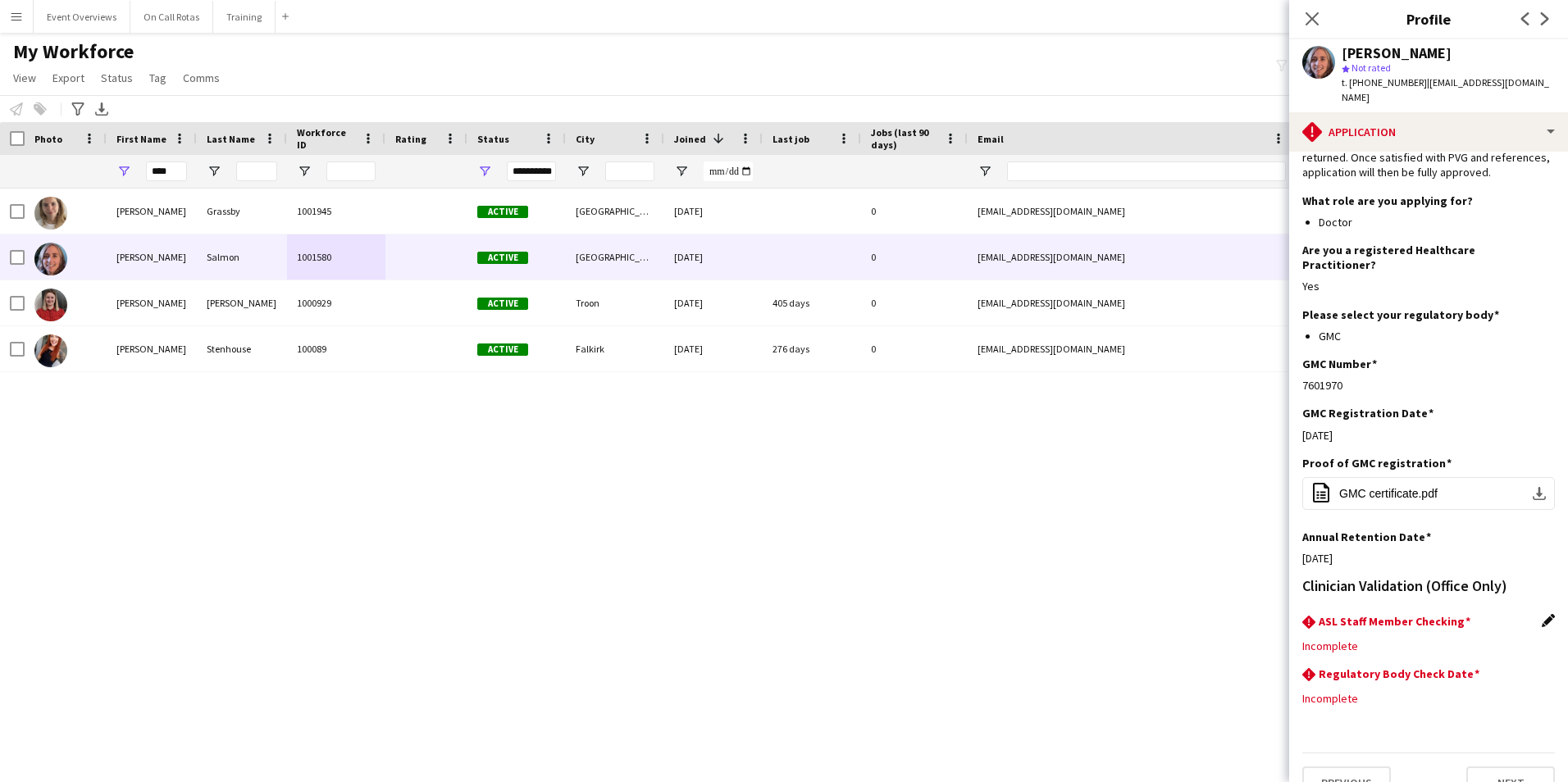
click at [1542, 614] on app-icon "Edit this field" at bounding box center [1548, 621] width 13 height 13
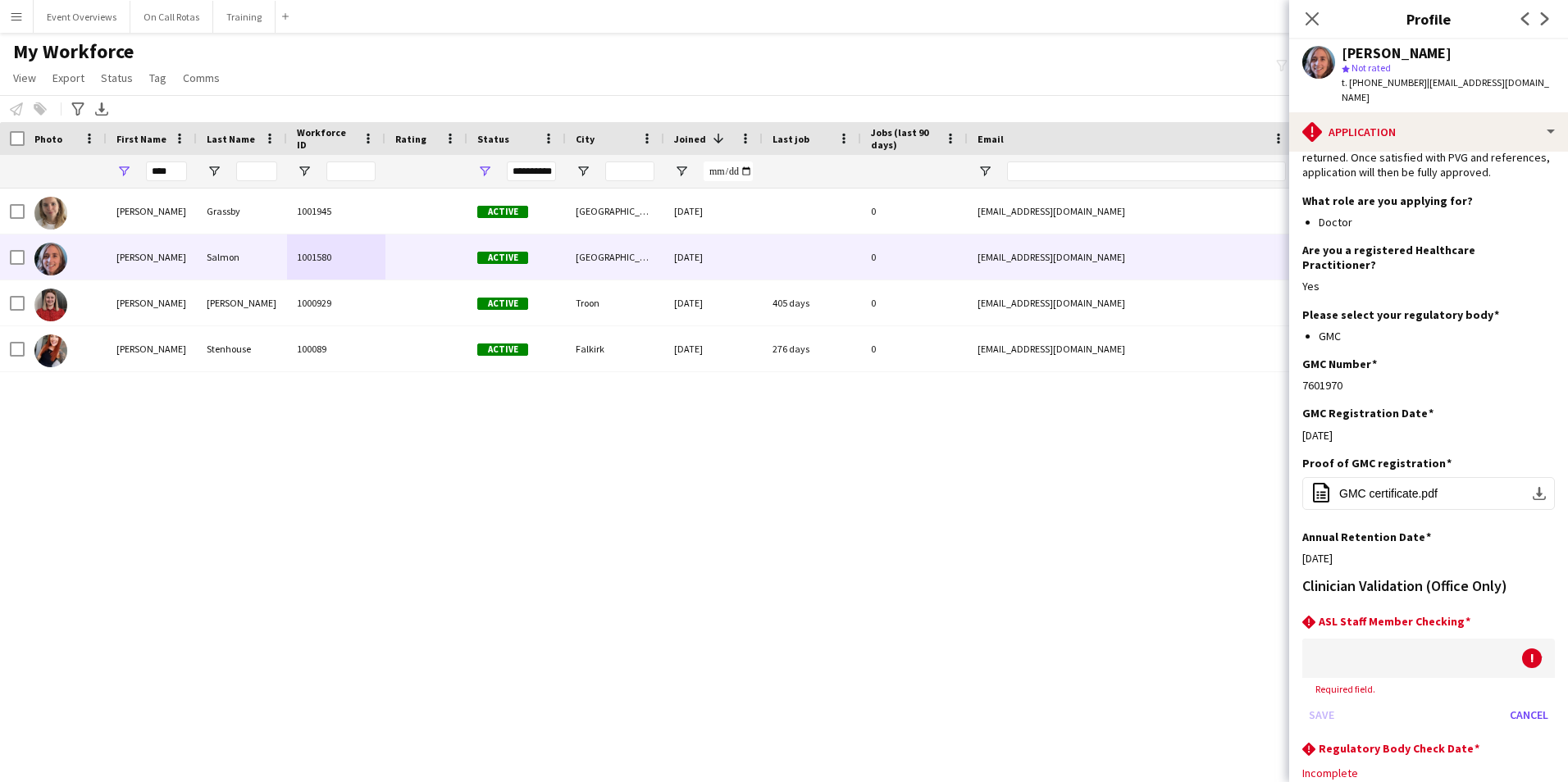
click at [1412, 639] on div at bounding box center [1412, 658] width 220 height 39
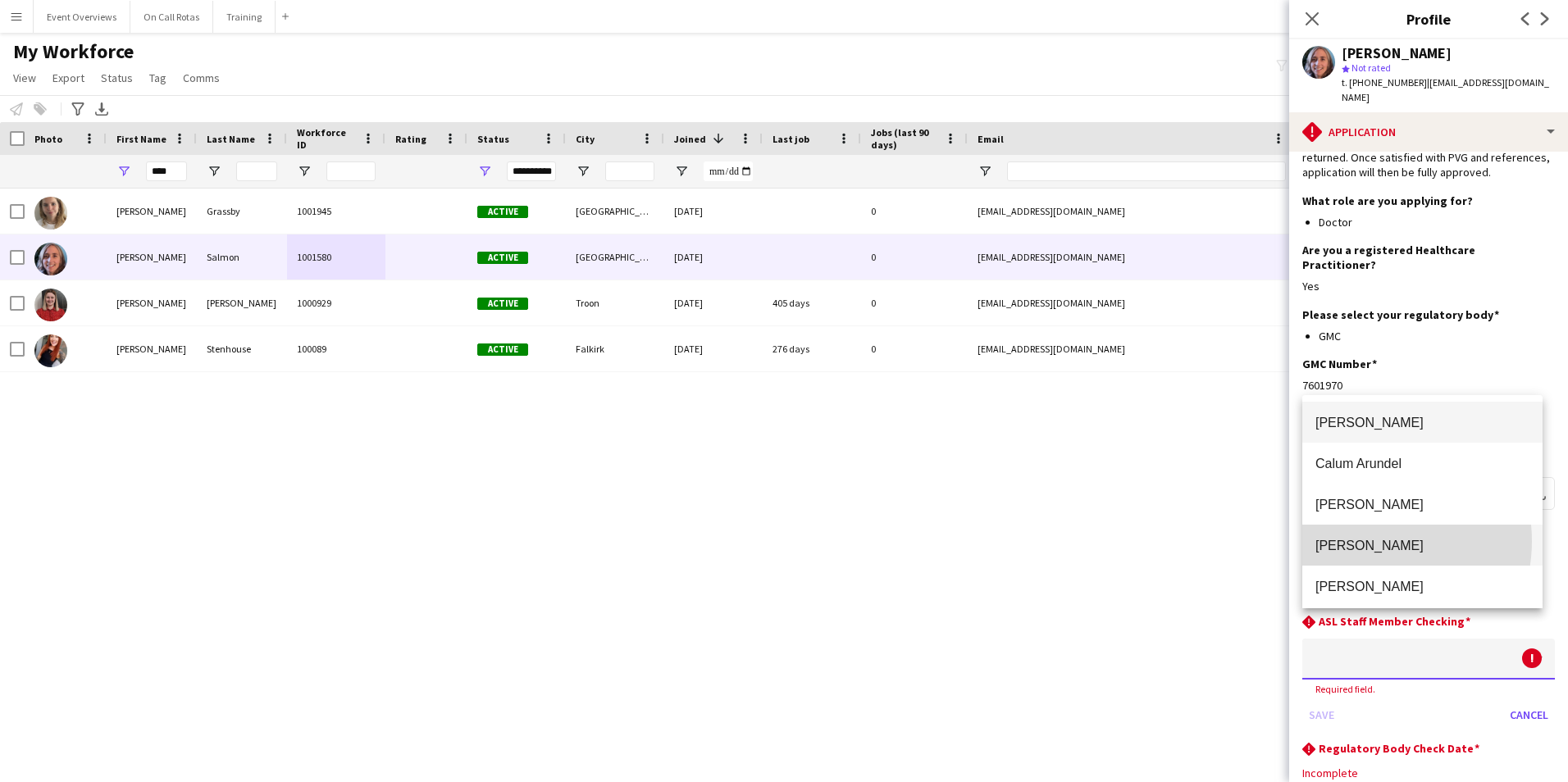
click at [1364, 541] on span "Aimee Freeland" at bounding box center [1422, 545] width 214 height 16
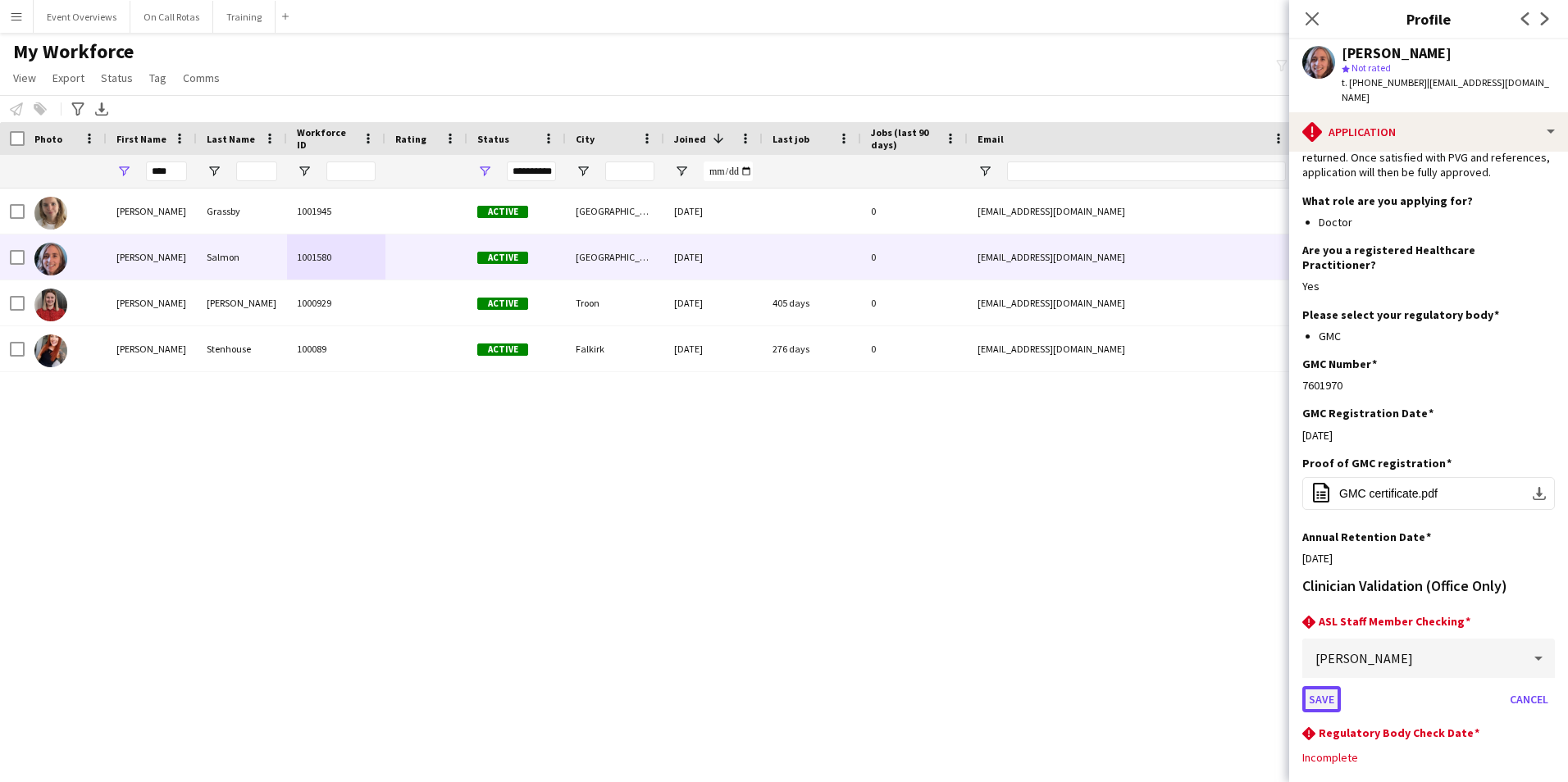
click at [1319, 686] on button "Save" at bounding box center [1321, 700] width 38 height 26
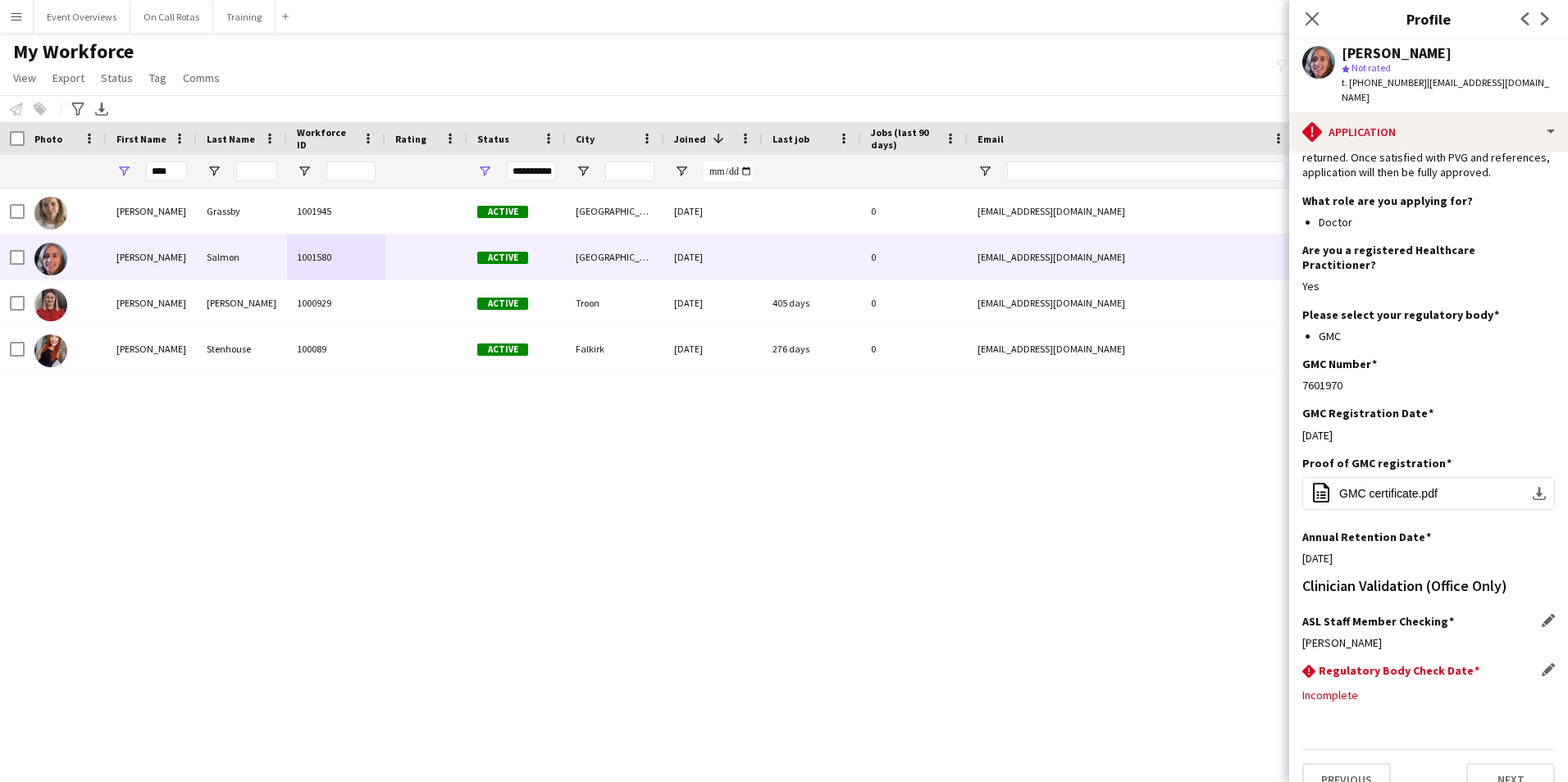
scroll to position [130, 0]
click at [1530, 667] on div "rhombus-alert Regulatory Body Check Date Edit this field" at bounding box center [1428, 675] width 253 height 18
click at [1542, 667] on app-icon "Edit this field" at bounding box center [1548, 673] width 13 height 13
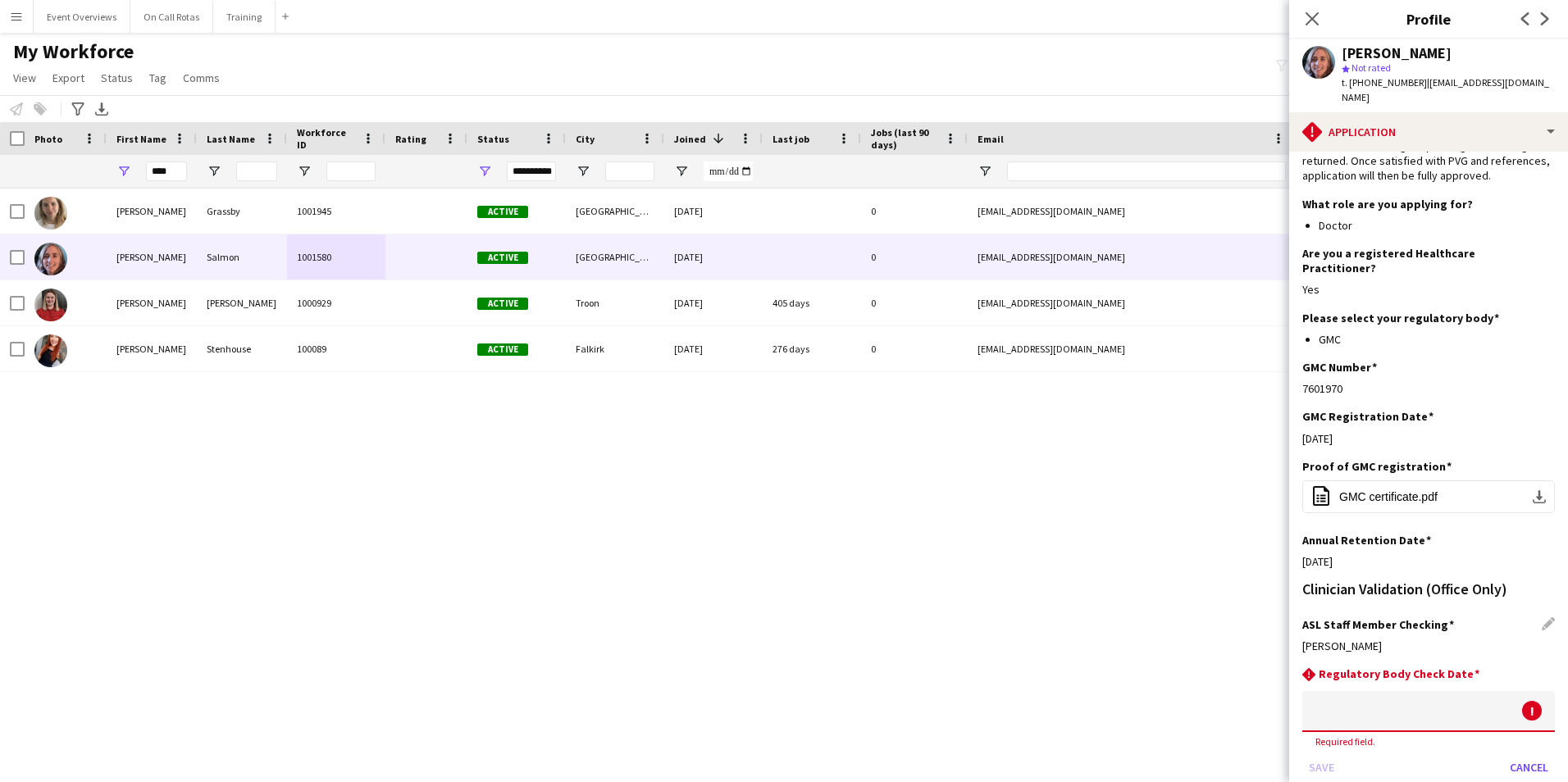
click at [1444, 669] on body "Menu Boards Boards Boards All jobs Status Workforce Workforce My Workforce Recr…" at bounding box center [784, 391] width 1568 height 782
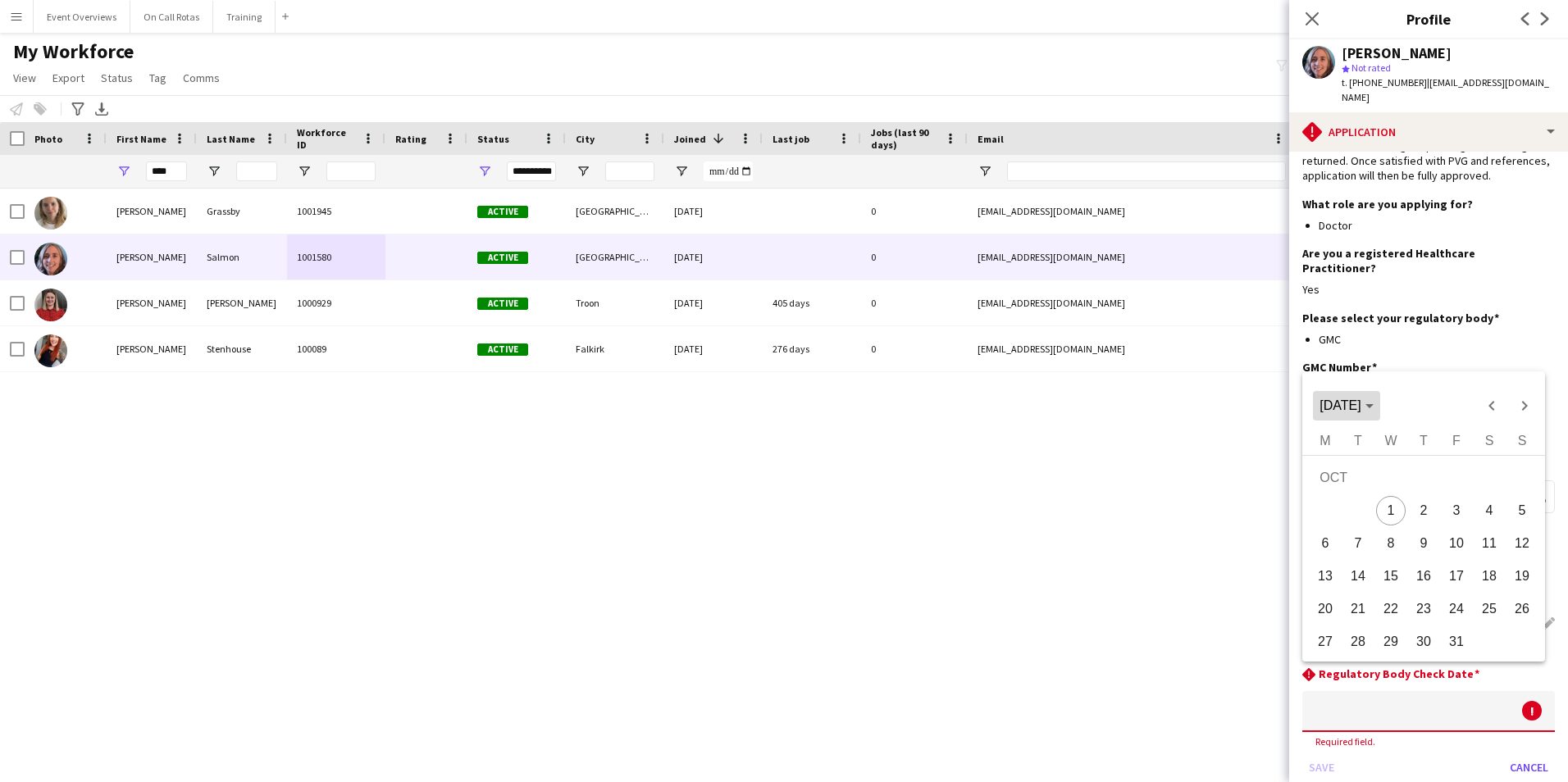
click at [1360, 405] on span "[DATE]" at bounding box center [1339, 405] width 41 height 14
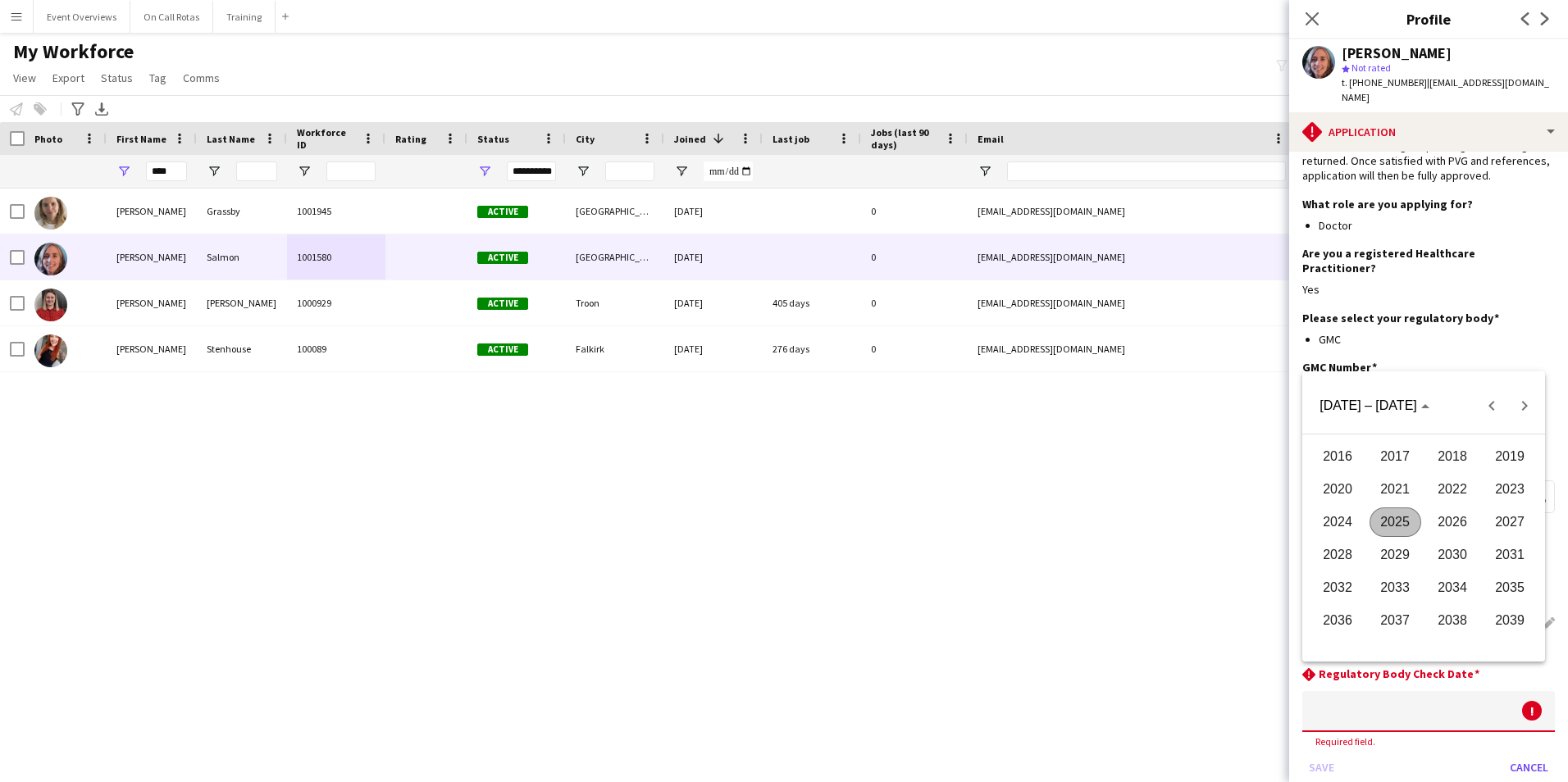
click at [1435, 513] on span "2026" at bounding box center [1452, 523] width 52 height 30
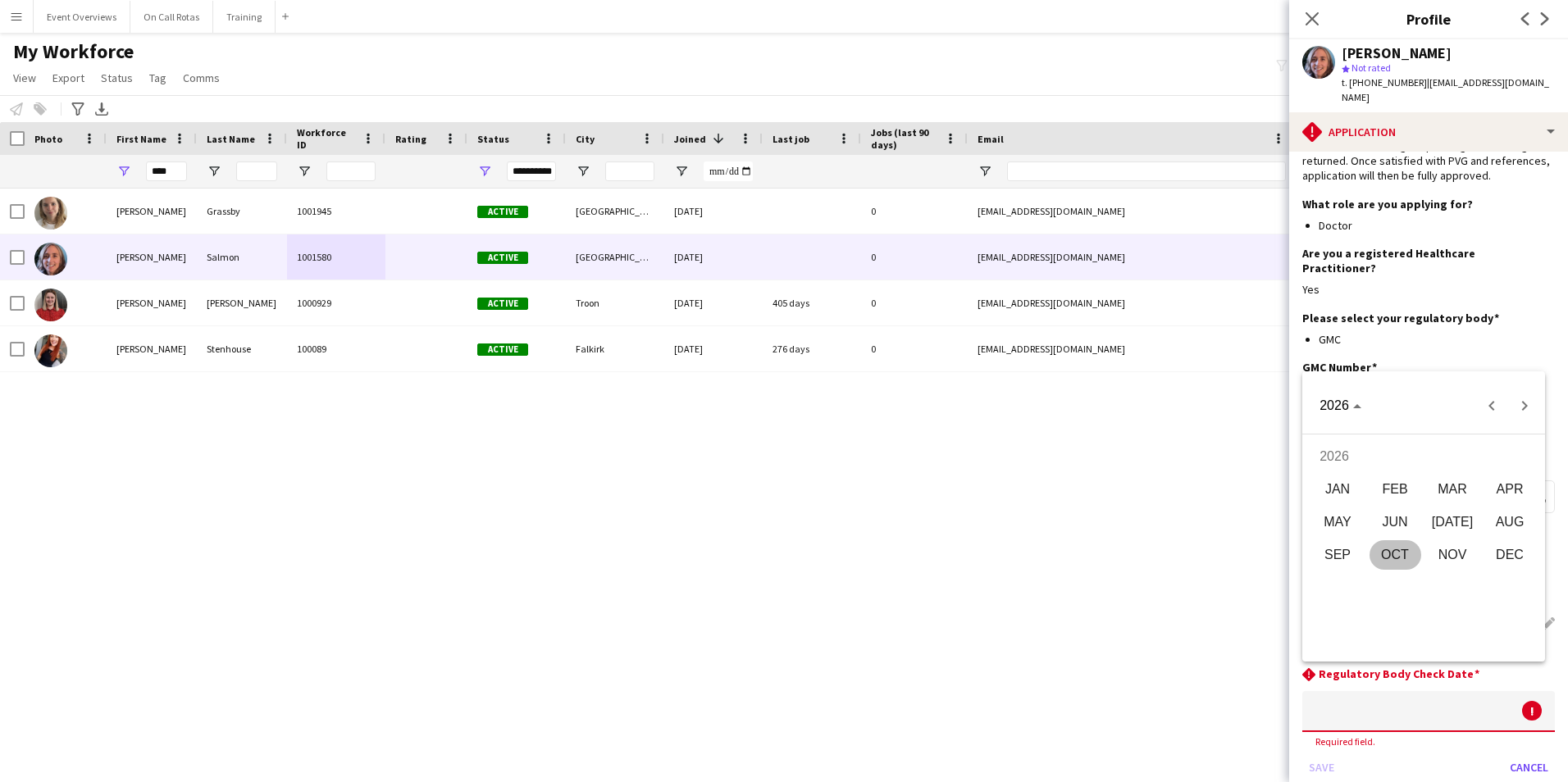
click at [1504, 525] on span "AUG" at bounding box center [1509, 523] width 52 height 30
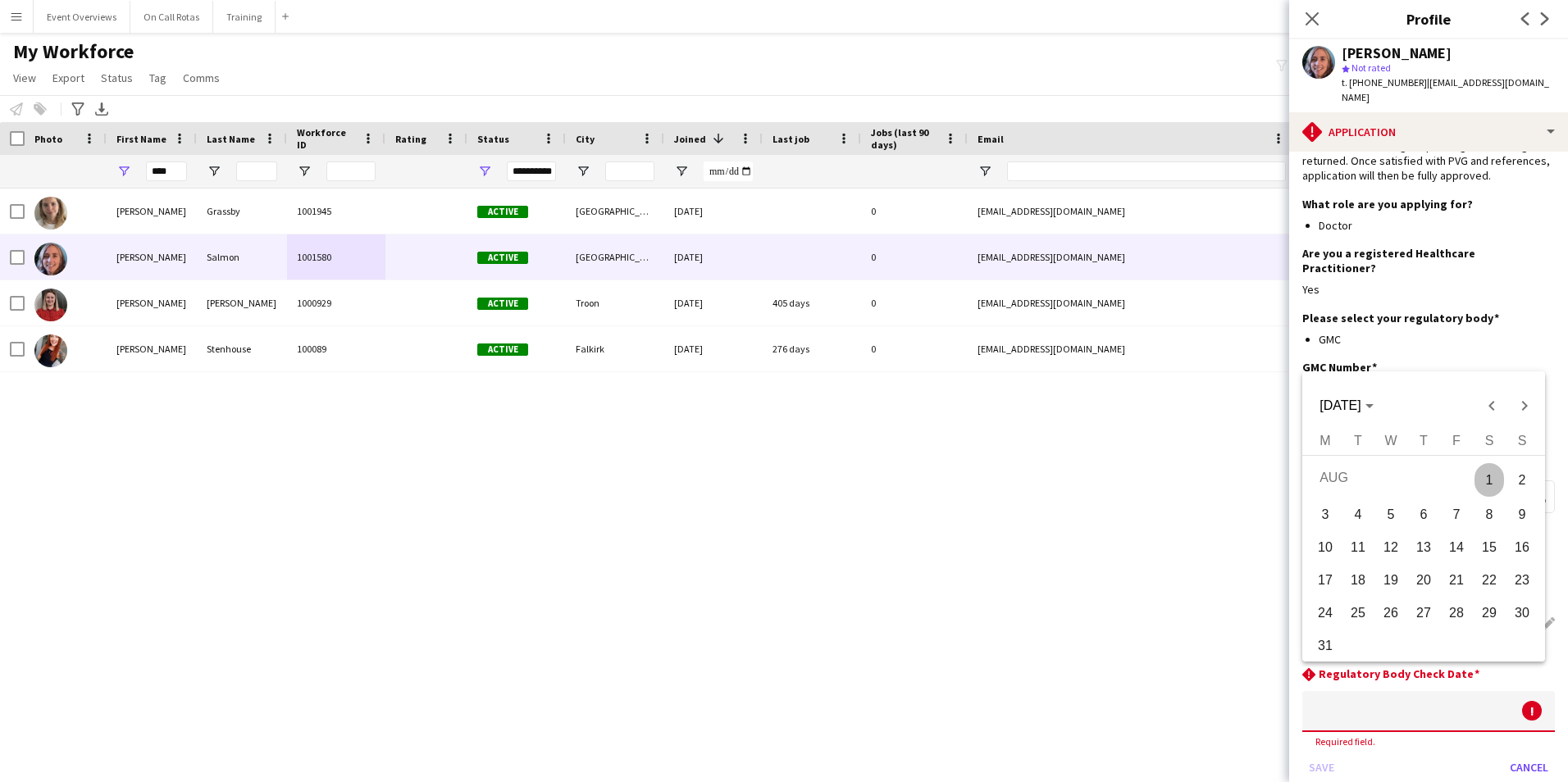
click at [1463, 518] on span "7" at bounding box center [1457, 515] width 30 height 30
type input "**********"
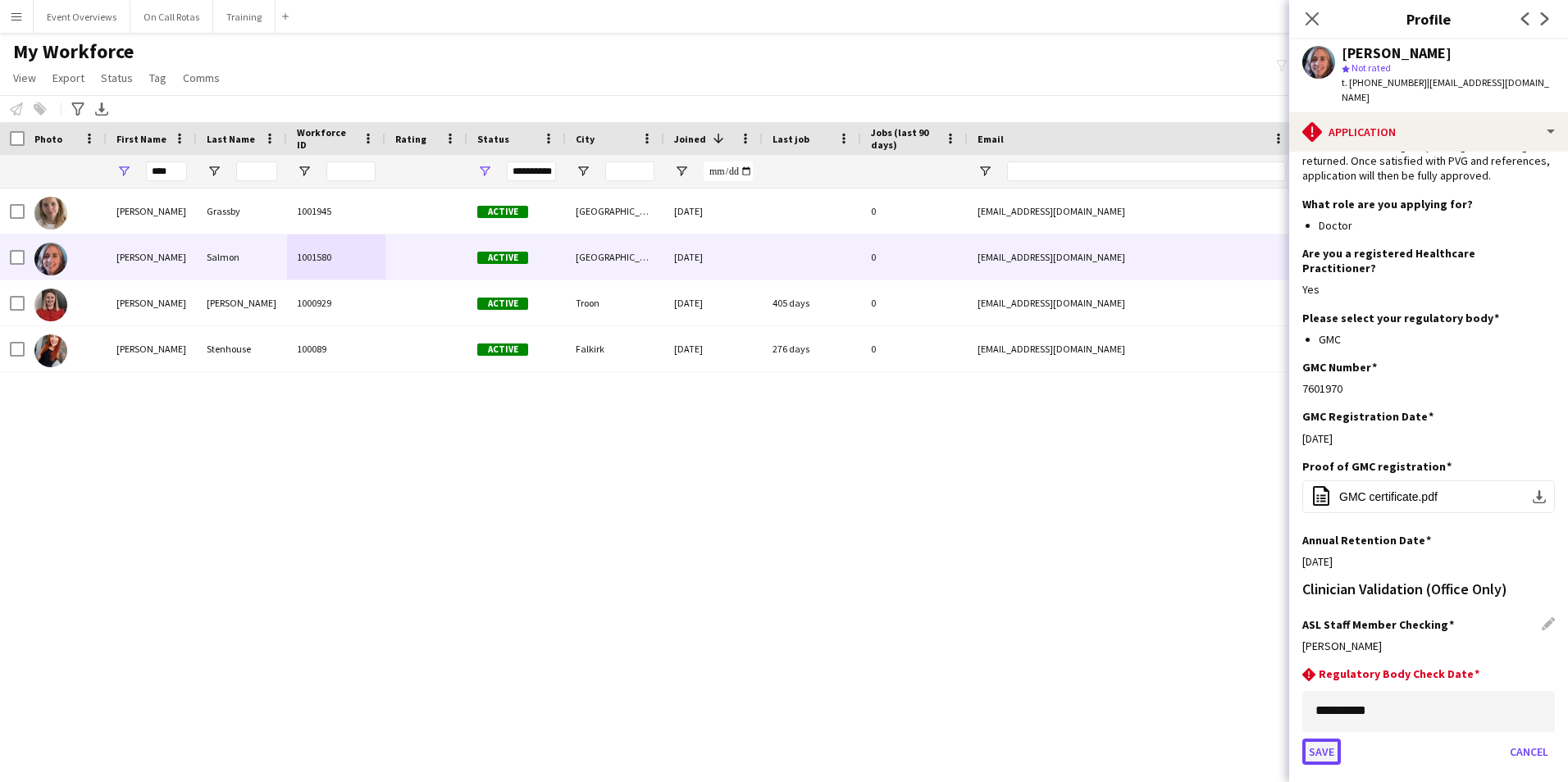
click at [1315, 739] on button "Save" at bounding box center [1321, 752] width 38 height 26
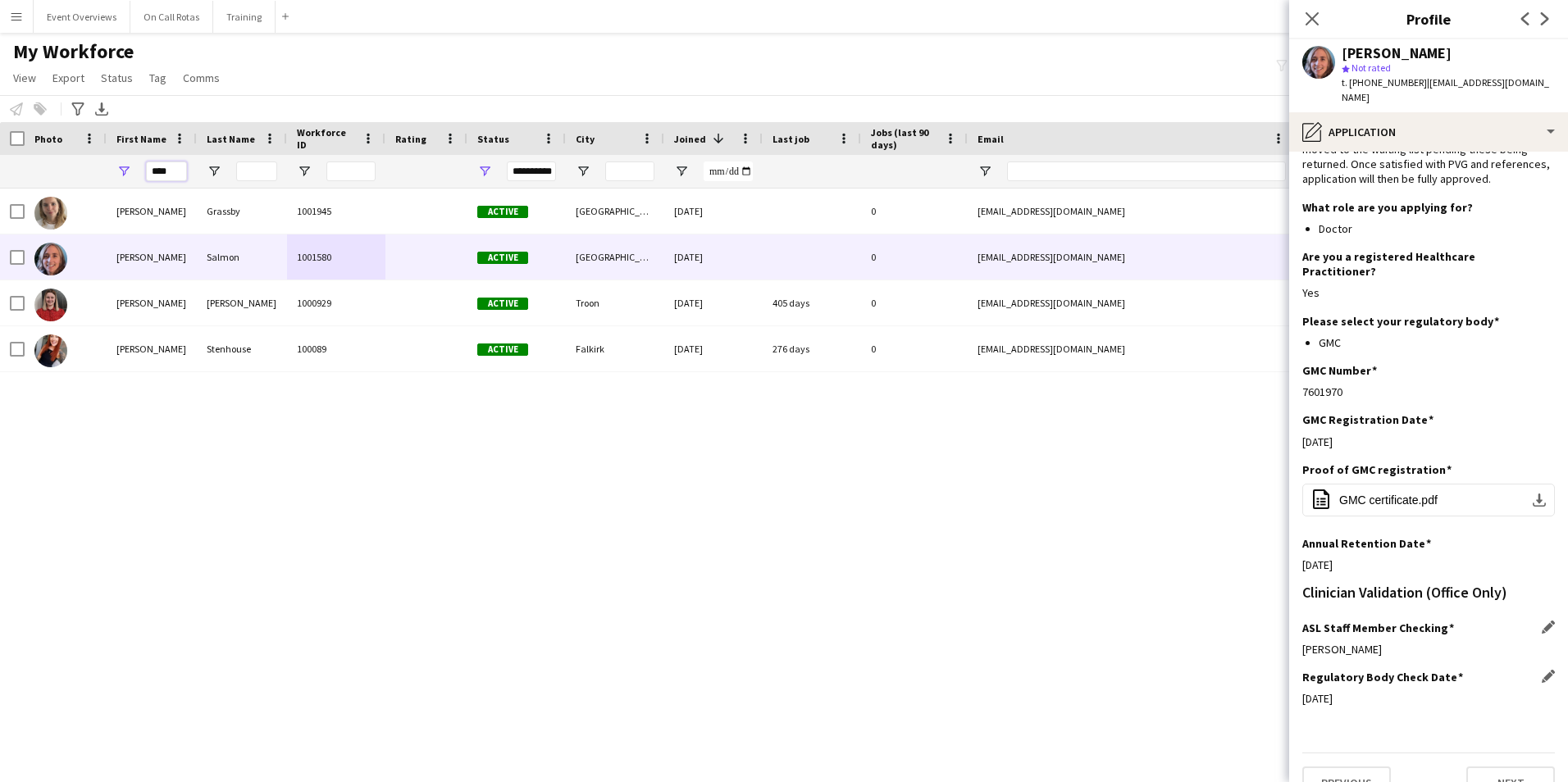
click at [173, 170] on input "****" at bounding box center [167, 170] width 41 height 20
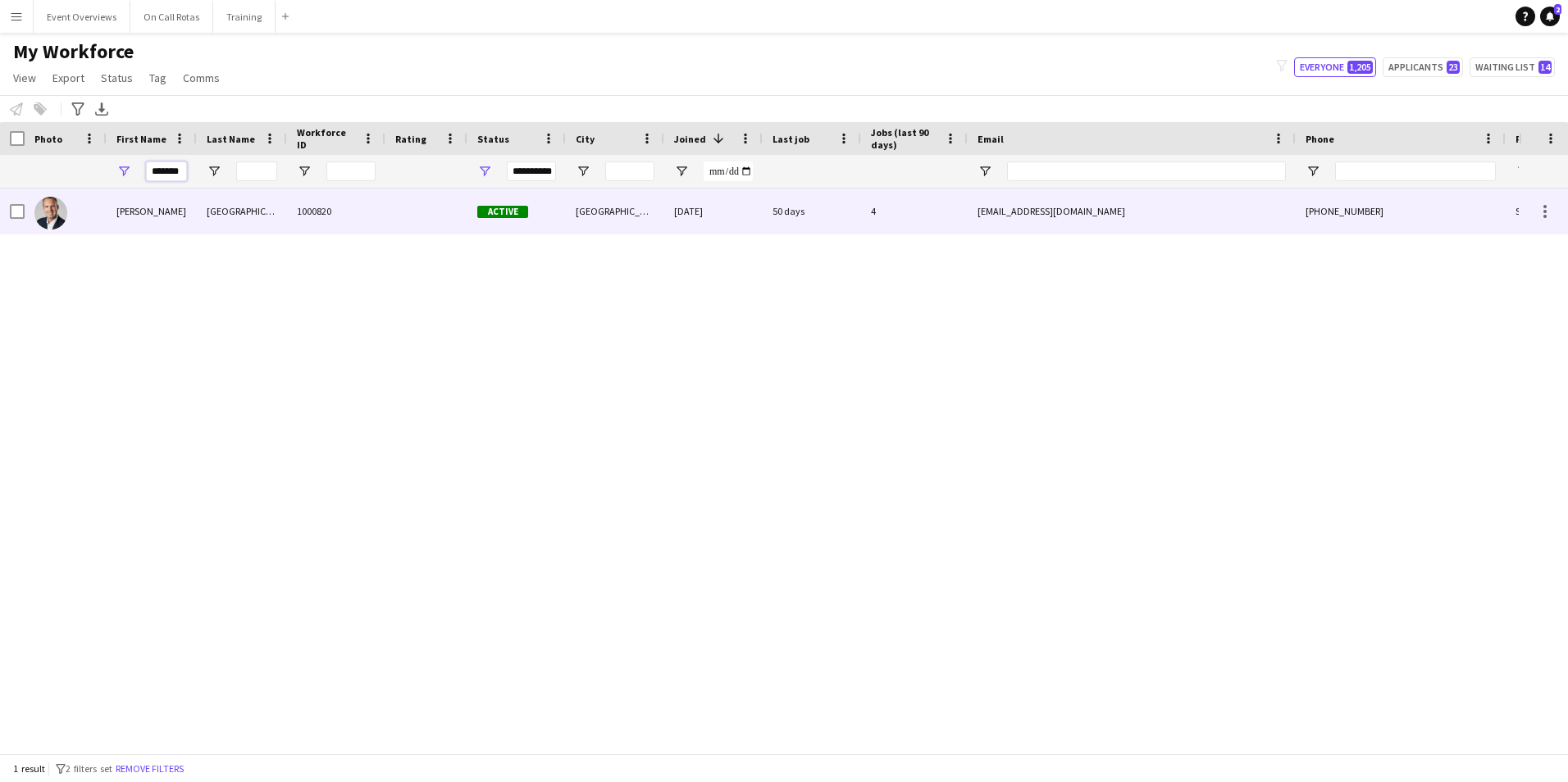
type input "*******"
click at [227, 200] on div "Lyon" at bounding box center [242, 211] width 90 height 45
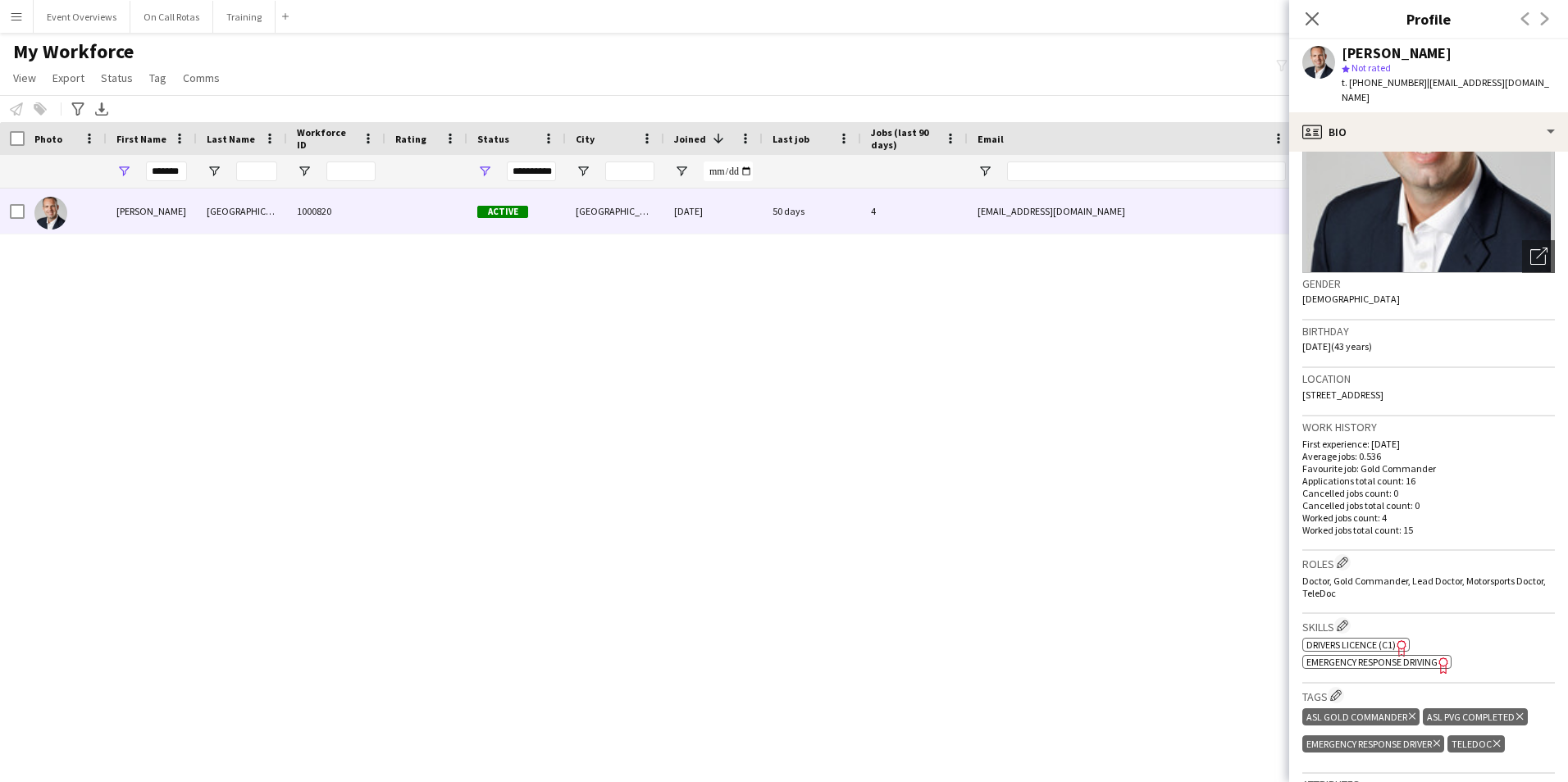
scroll to position [164, 0]
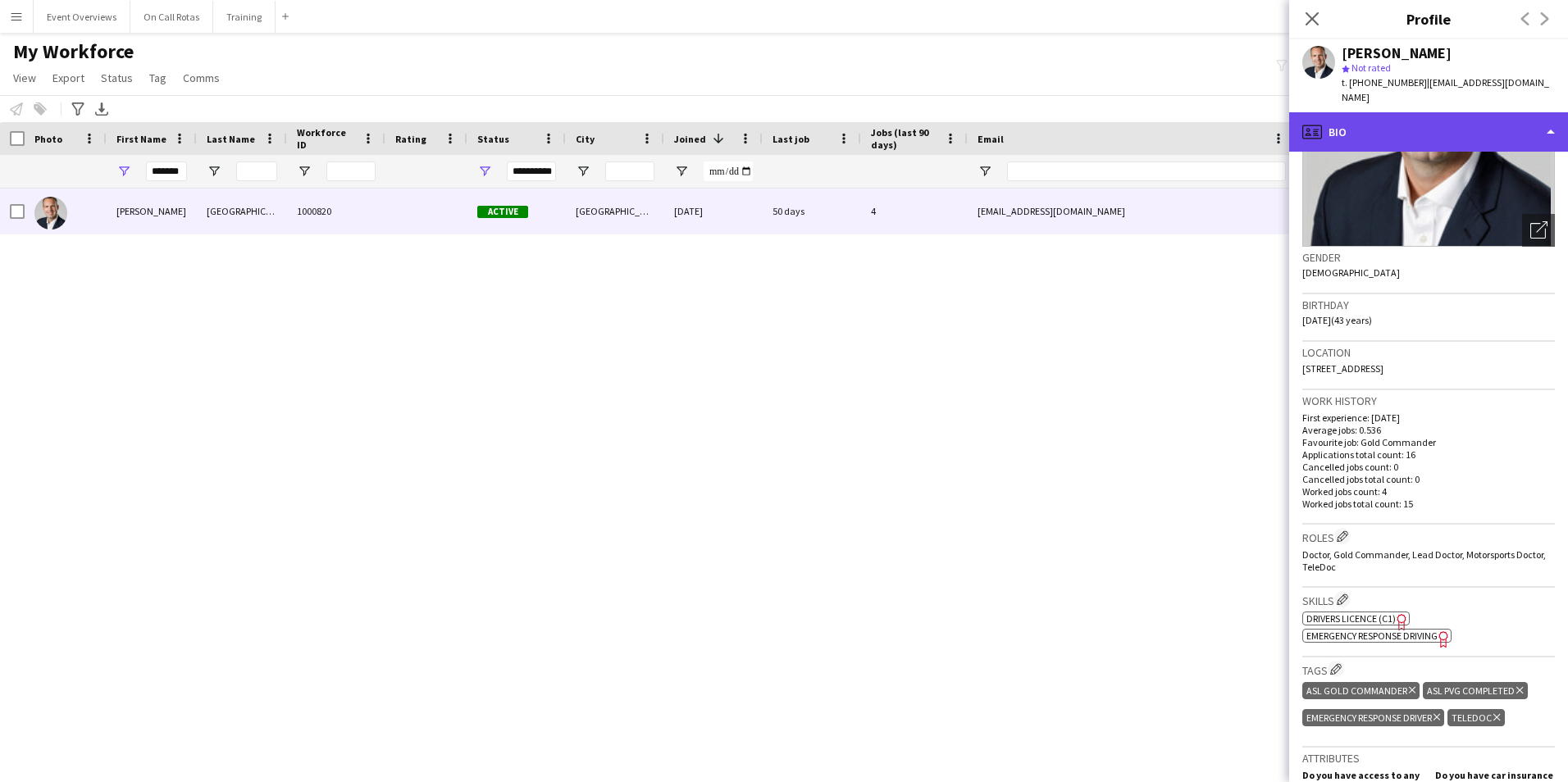
click at [1385, 125] on div "profile Bio" at bounding box center [1428, 132] width 279 height 39
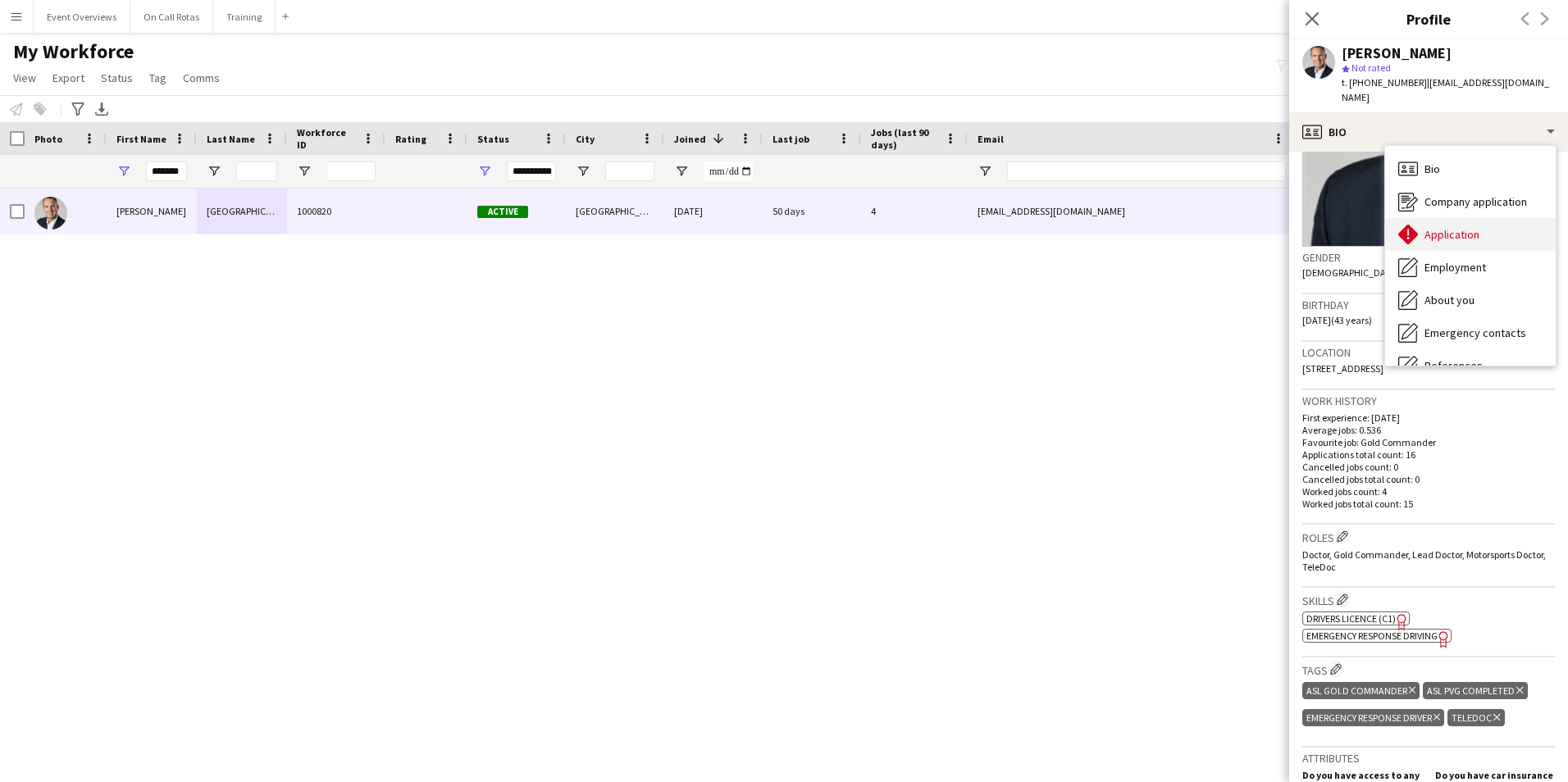
click at [1444, 227] on div "Application Application" at bounding box center [1470, 234] width 170 height 33
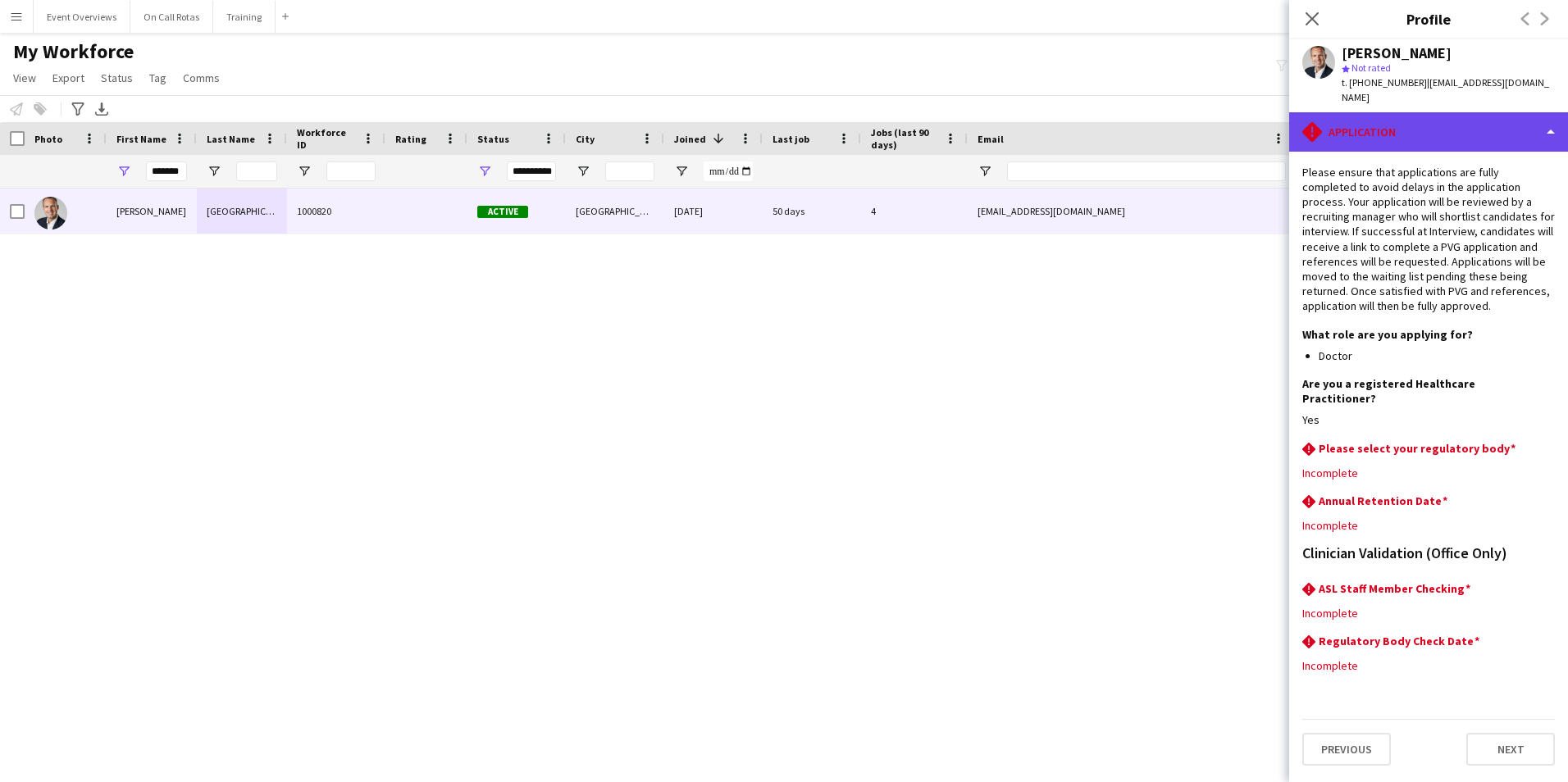
click at [1392, 112] on div "rhombus-alert Application" at bounding box center [1428, 132] width 279 height 39
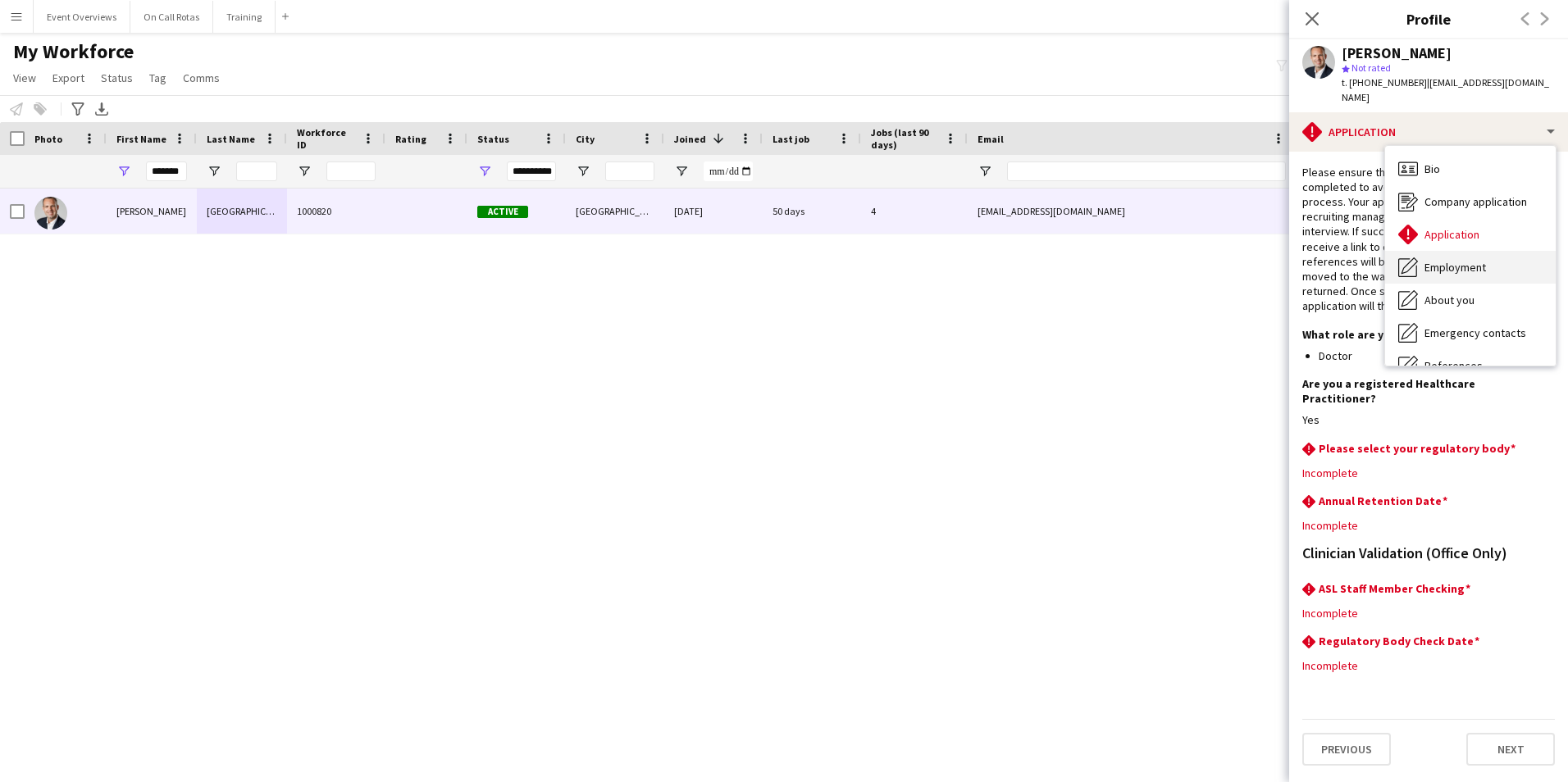
click at [1456, 260] on div "Employment Employment" at bounding box center [1470, 267] width 170 height 33
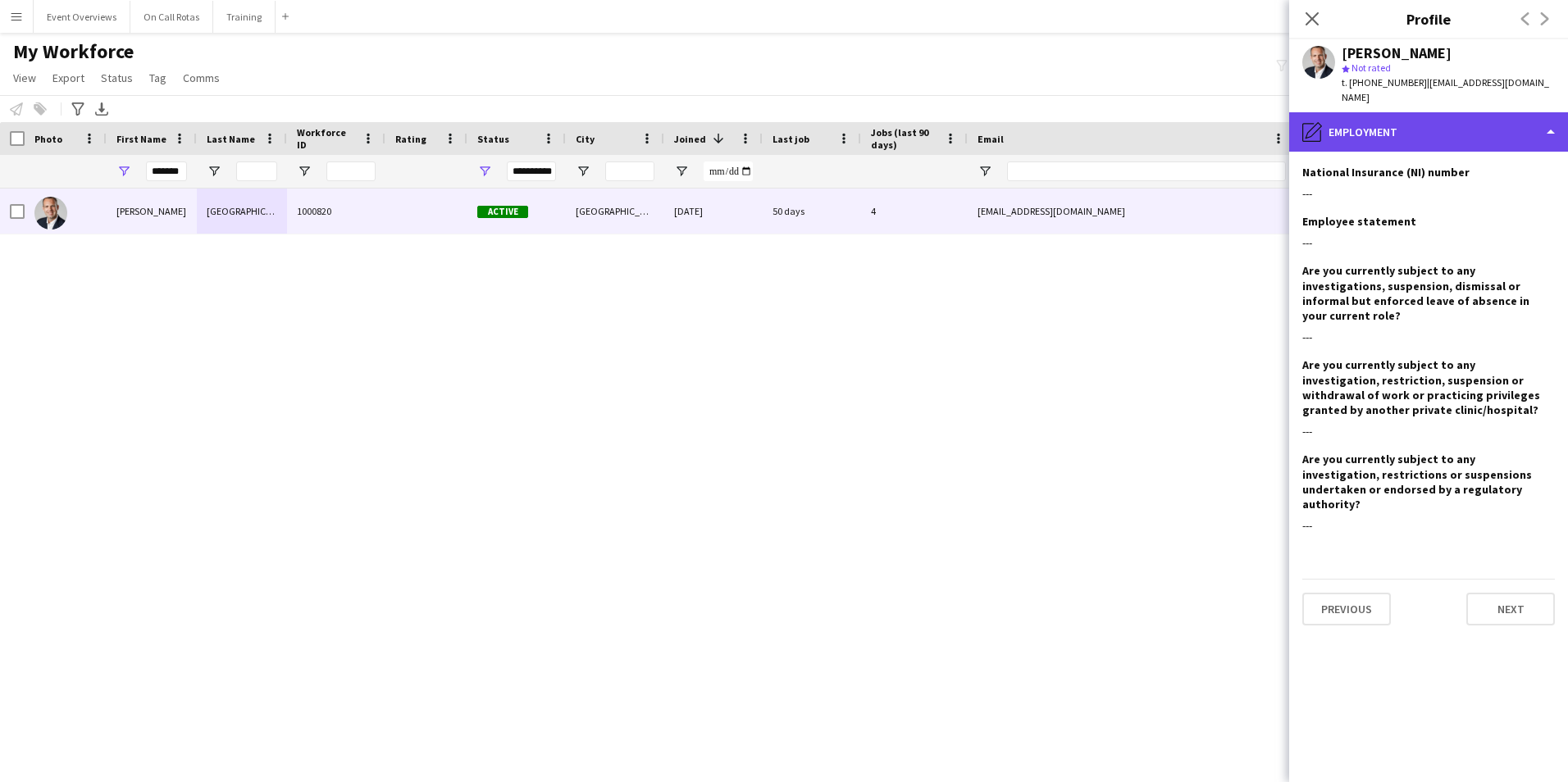
click at [1392, 128] on div "pencil4 Employment" at bounding box center [1428, 132] width 279 height 39
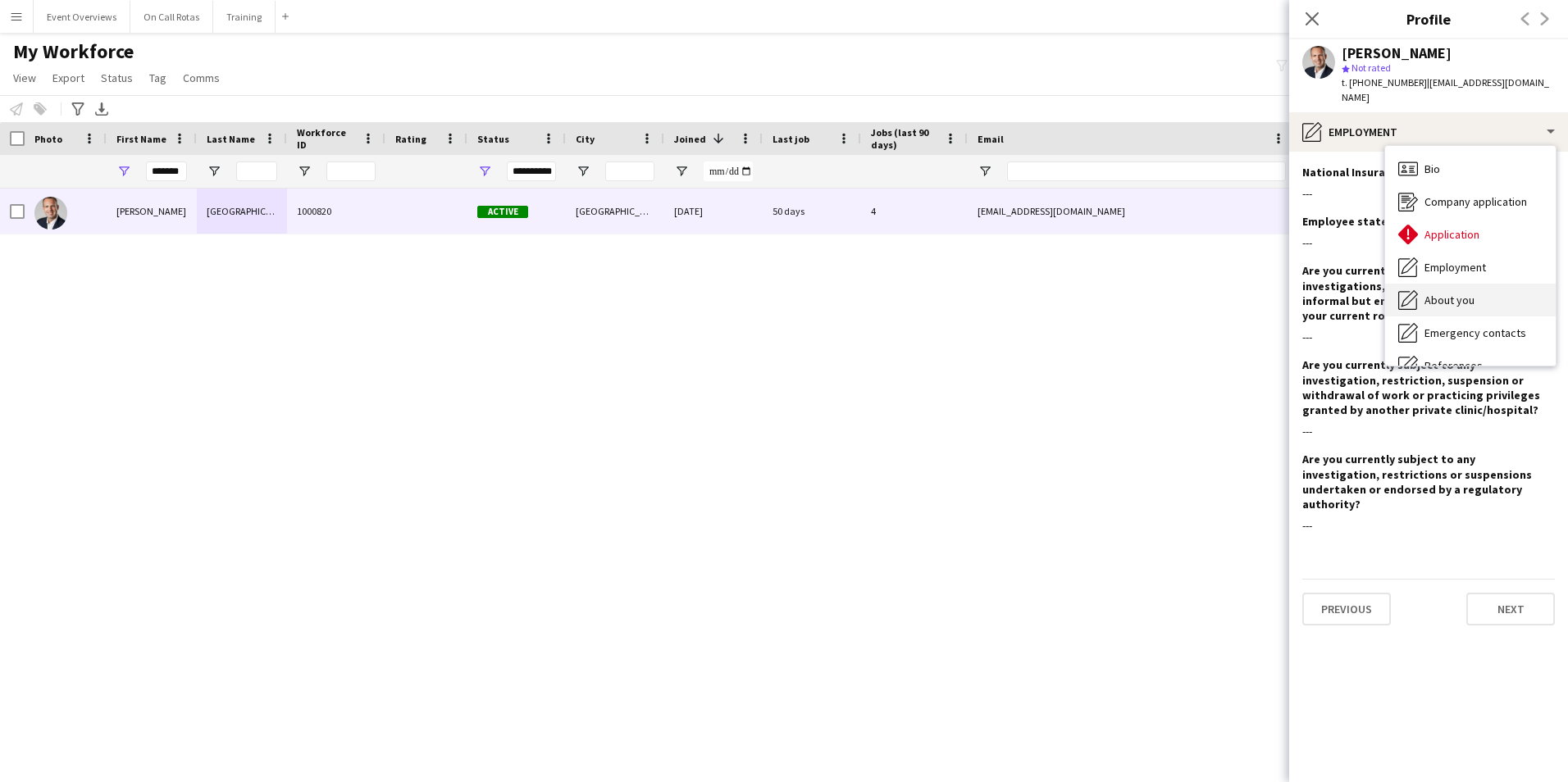
click at [1452, 295] on div "About you About you" at bounding box center [1470, 300] width 170 height 33
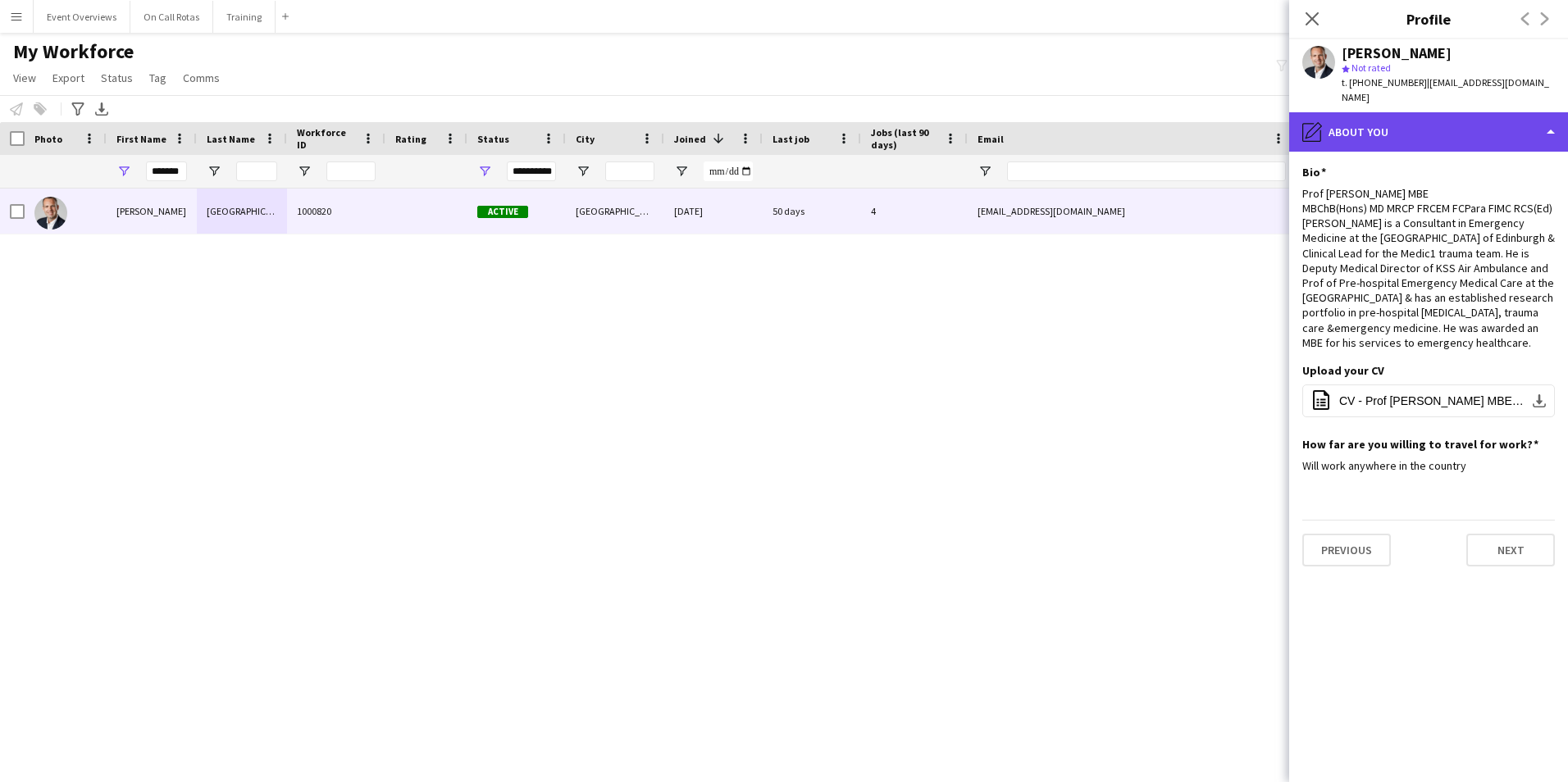
click at [1405, 117] on div "pencil4 About you" at bounding box center [1428, 132] width 279 height 39
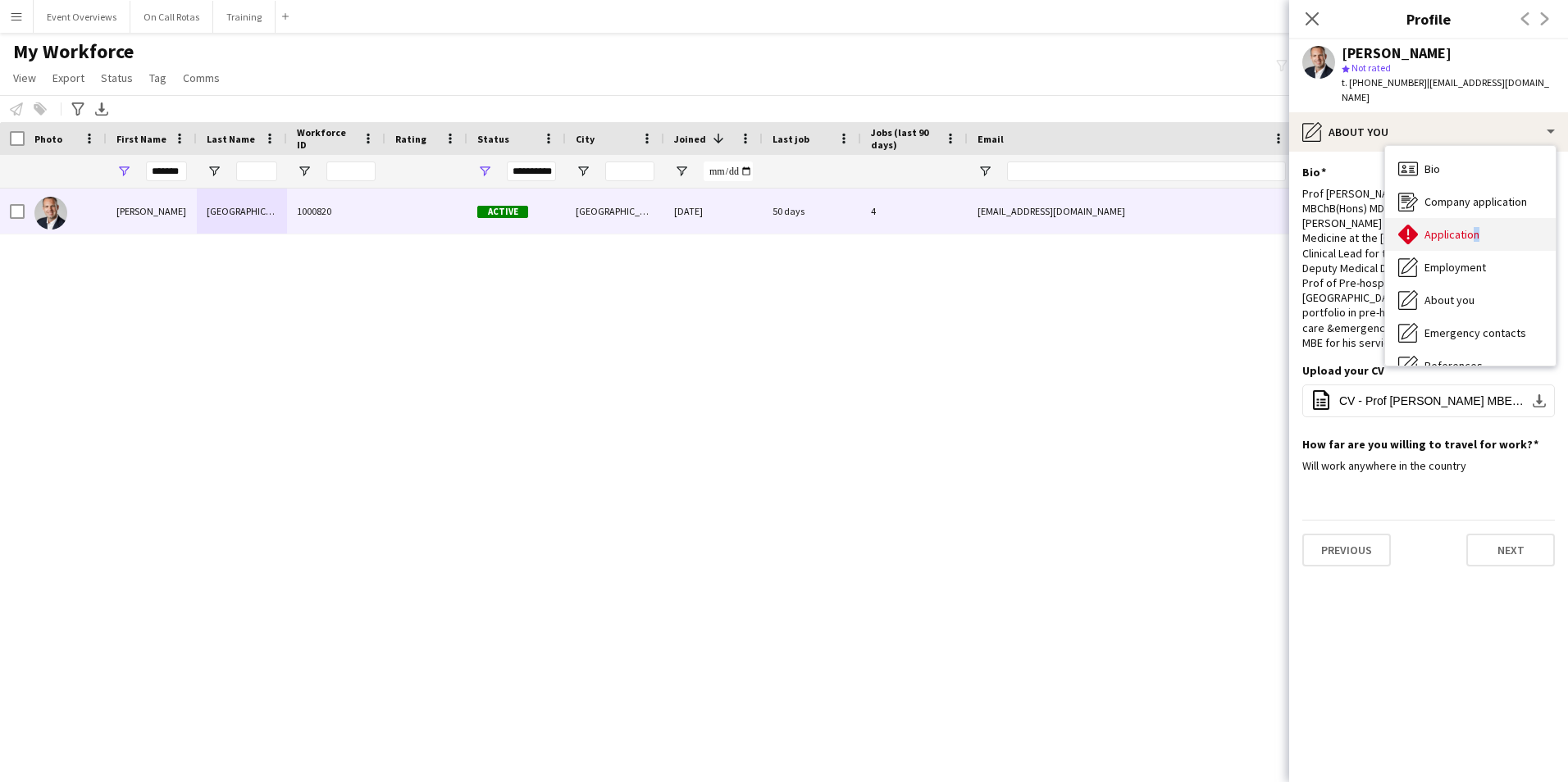
click at [1469, 227] on span "Application" at bounding box center [1451, 234] width 55 height 15
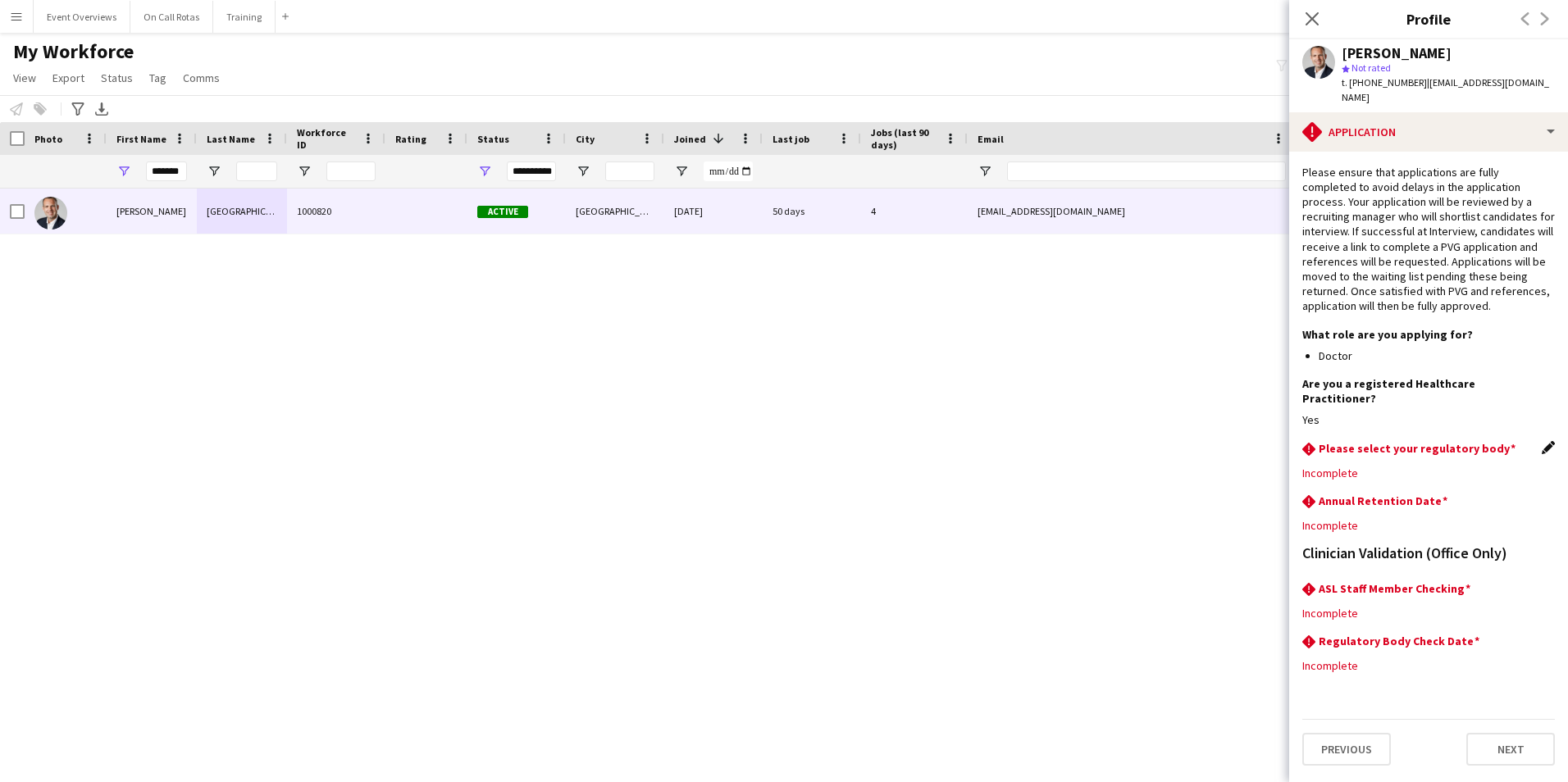
click at [1542, 441] on app-icon "Edit this field" at bounding box center [1548, 448] width 13 height 13
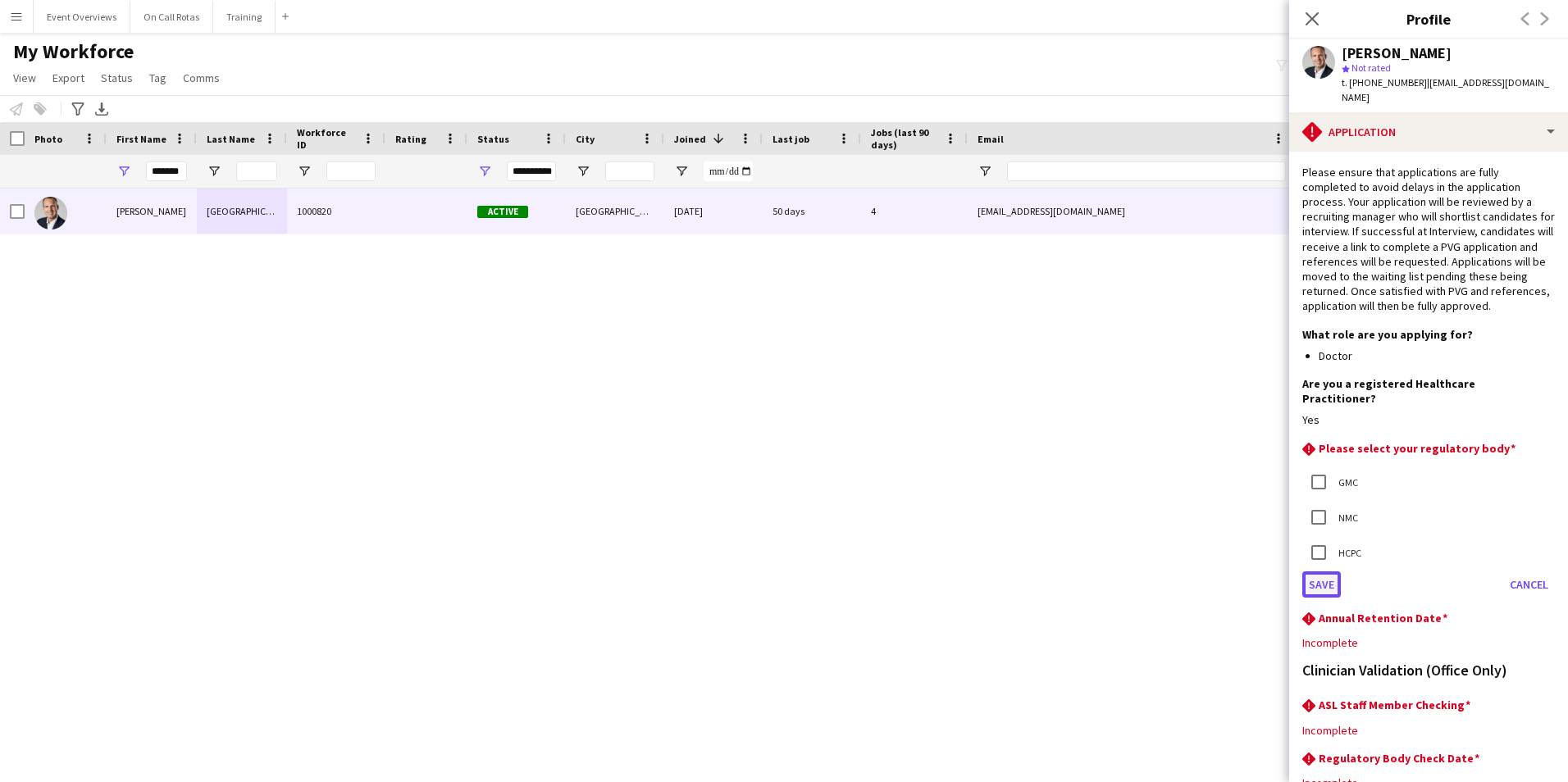
click at [1313, 571] on button "Save" at bounding box center [1321, 584] width 38 height 26
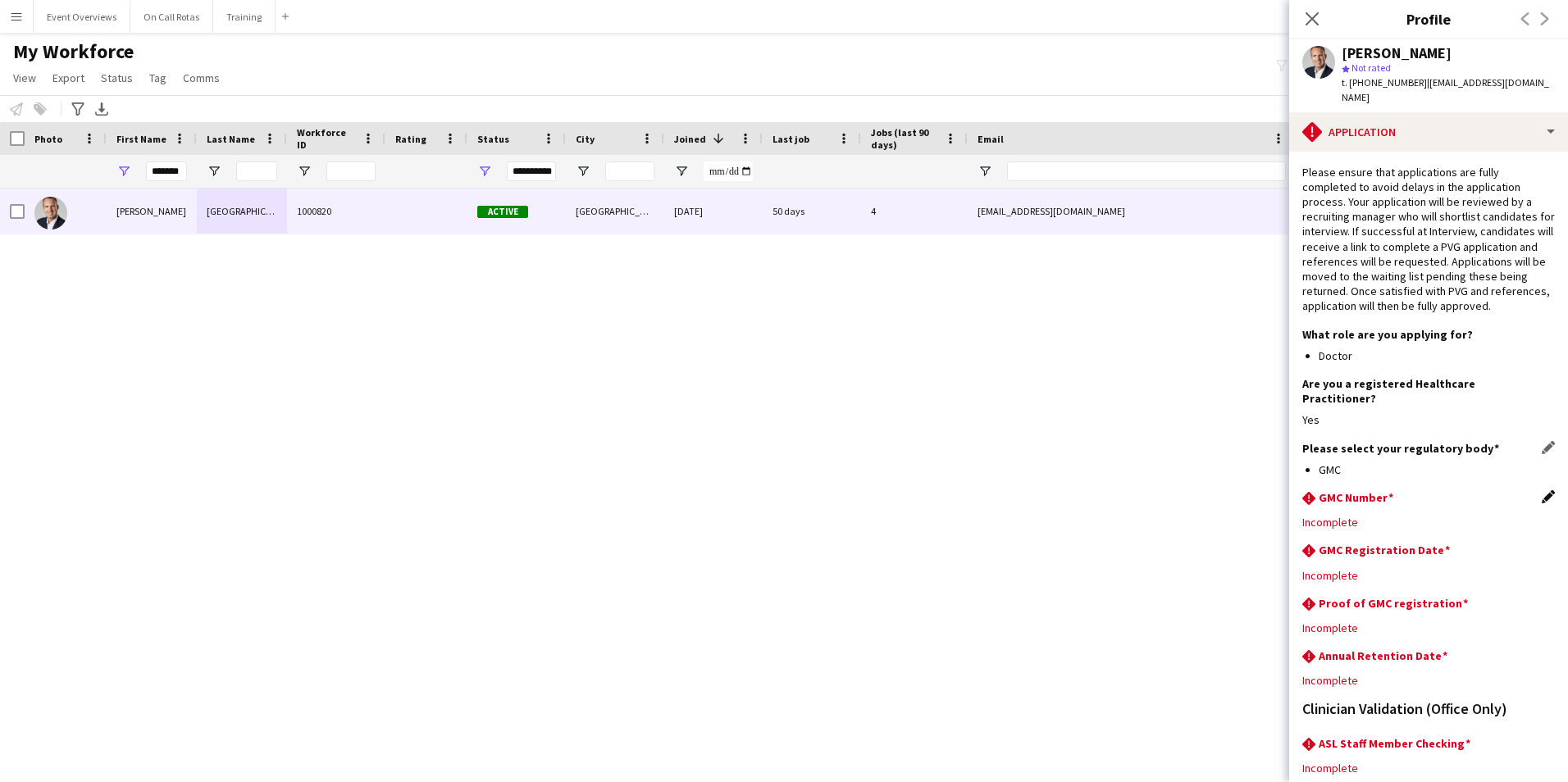
click at [1542, 490] on app-icon "Edit this field" at bounding box center [1548, 496] width 13 height 13
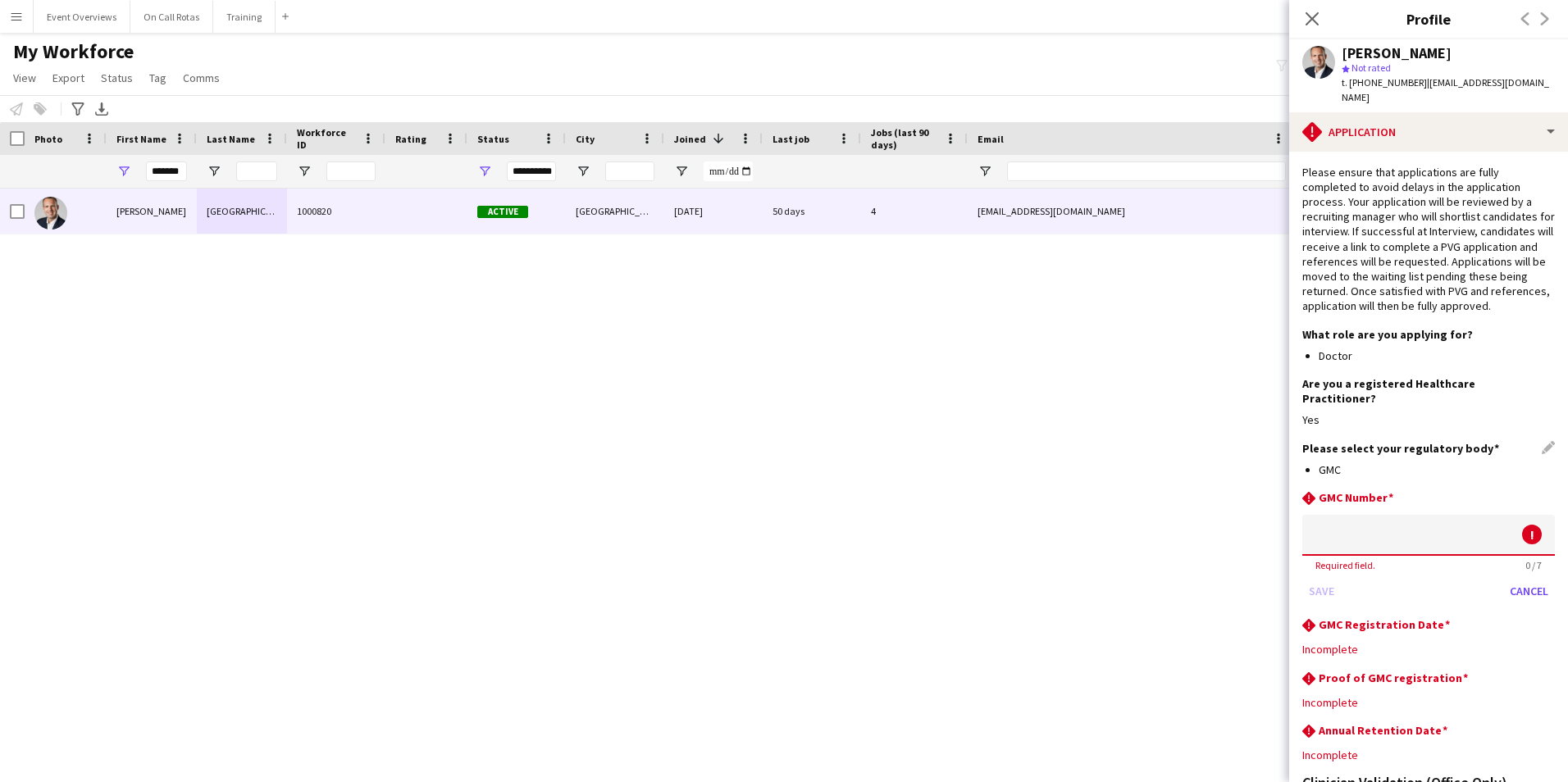
click at [1406, 515] on input at bounding box center [1428, 536] width 253 height 41
type input "*******"
click at [1314, 578] on button "Save" at bounding box center [1321, 591] width 38 height 26
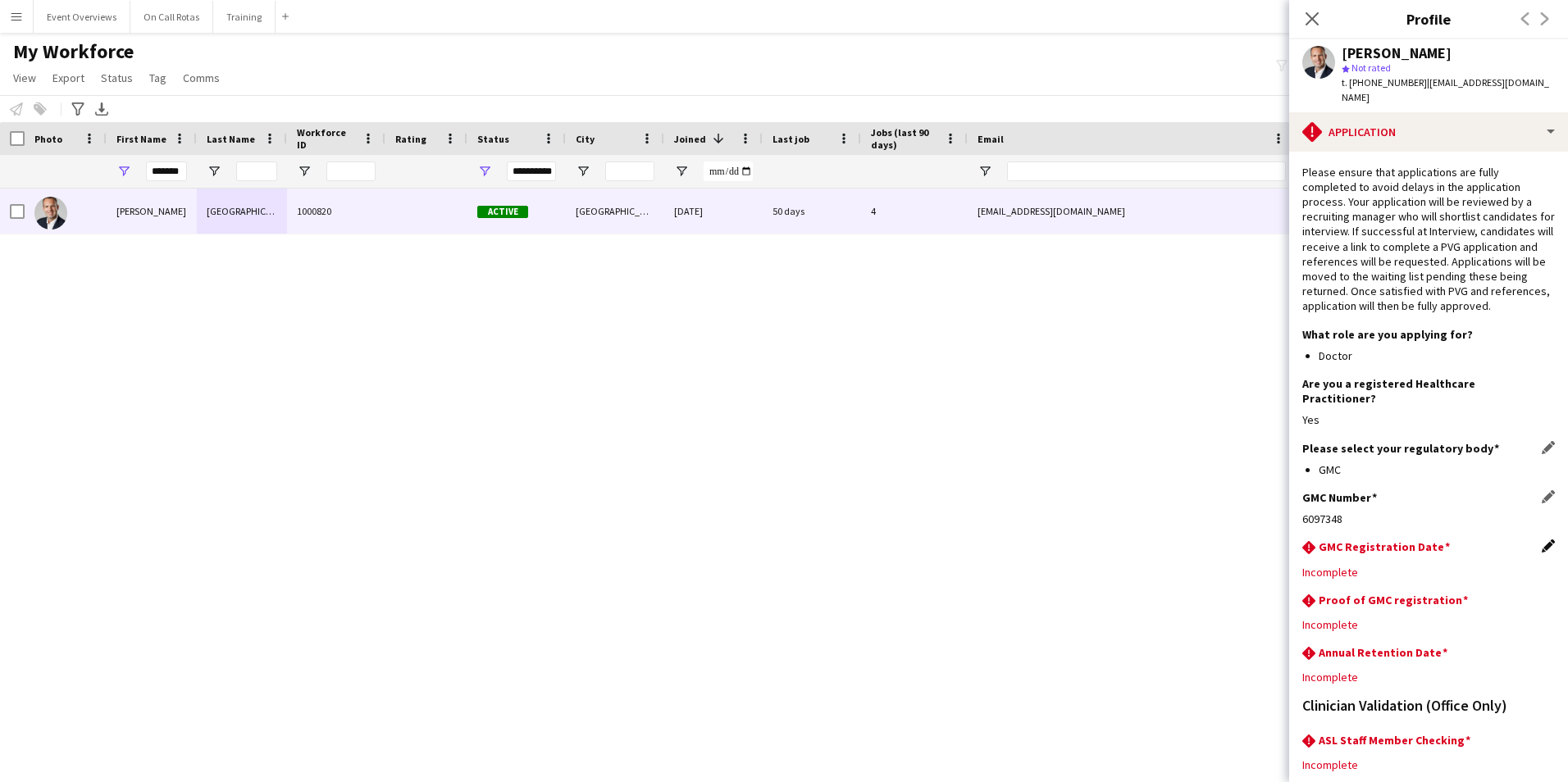
click at [1542, 539] on app-icon "Edit this field" at bounding box center [1548, 546] width 13 height 13
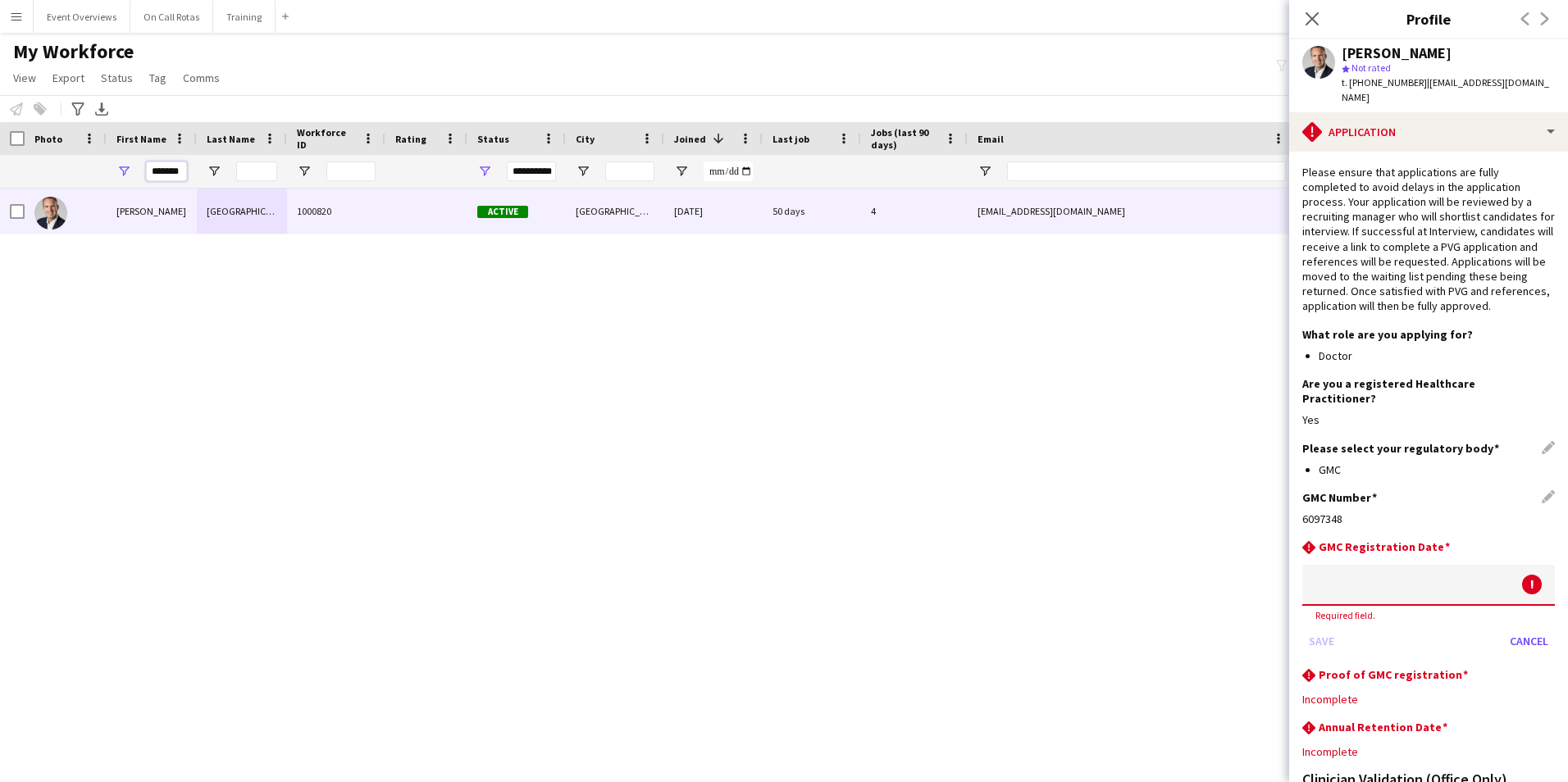
drag, startPoint x: 186, startPoint y: 170, endPoint x: 924, endPoint y: 207, distance: 738.9
click at [632, 176] on div "**********" at bounding box center [889, 170] width 1778 height 33
click at [1405, 571] on body "Menu Boards Boards Boards All jobs Status Workforce Workforce My Workforce Recr…" at bounding box center [784, 391] width 1568 height 782
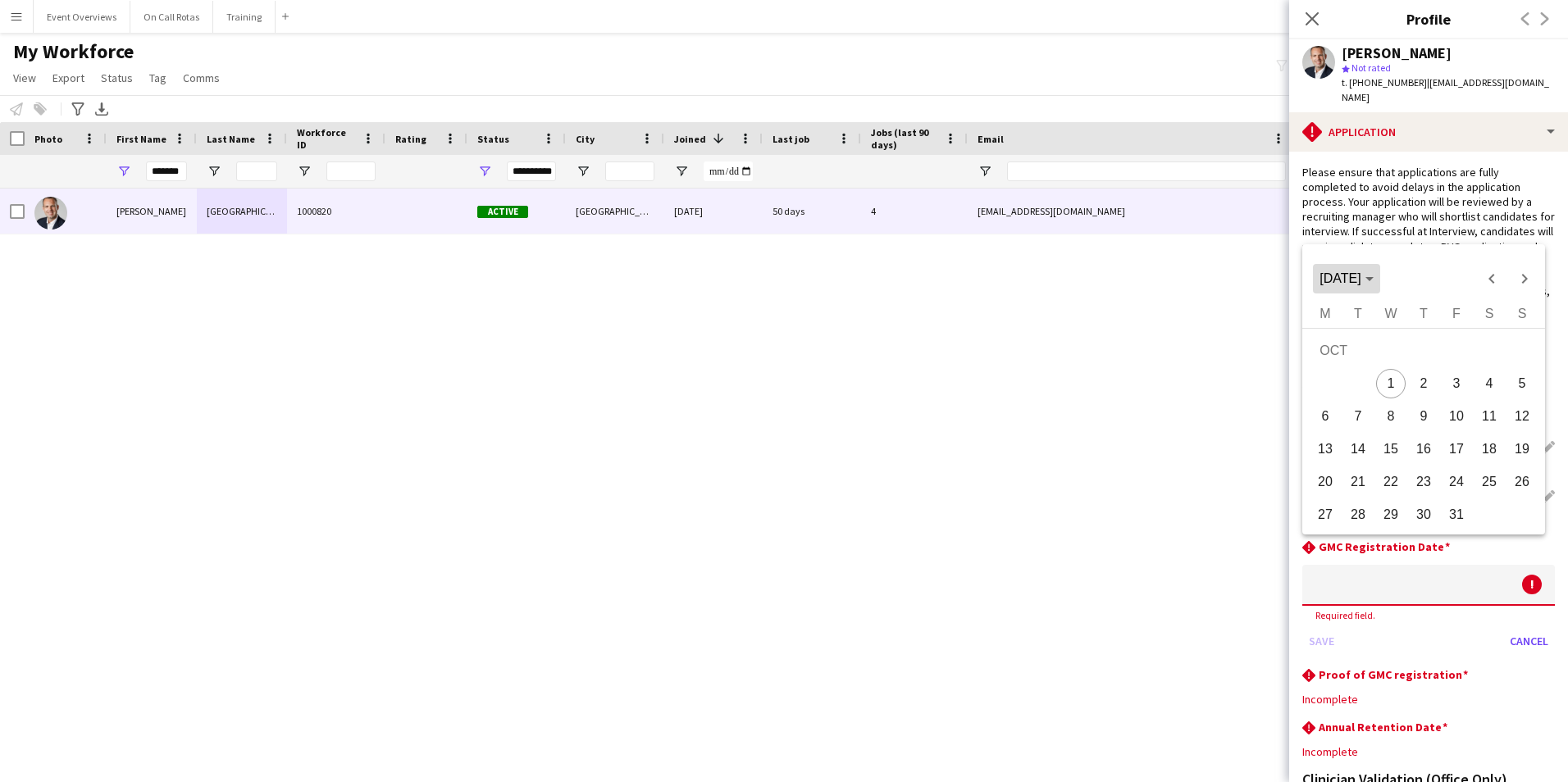
click at [1357, 278] on span "[DATE]" at bounding box center [1339, 278] width 41 height 14
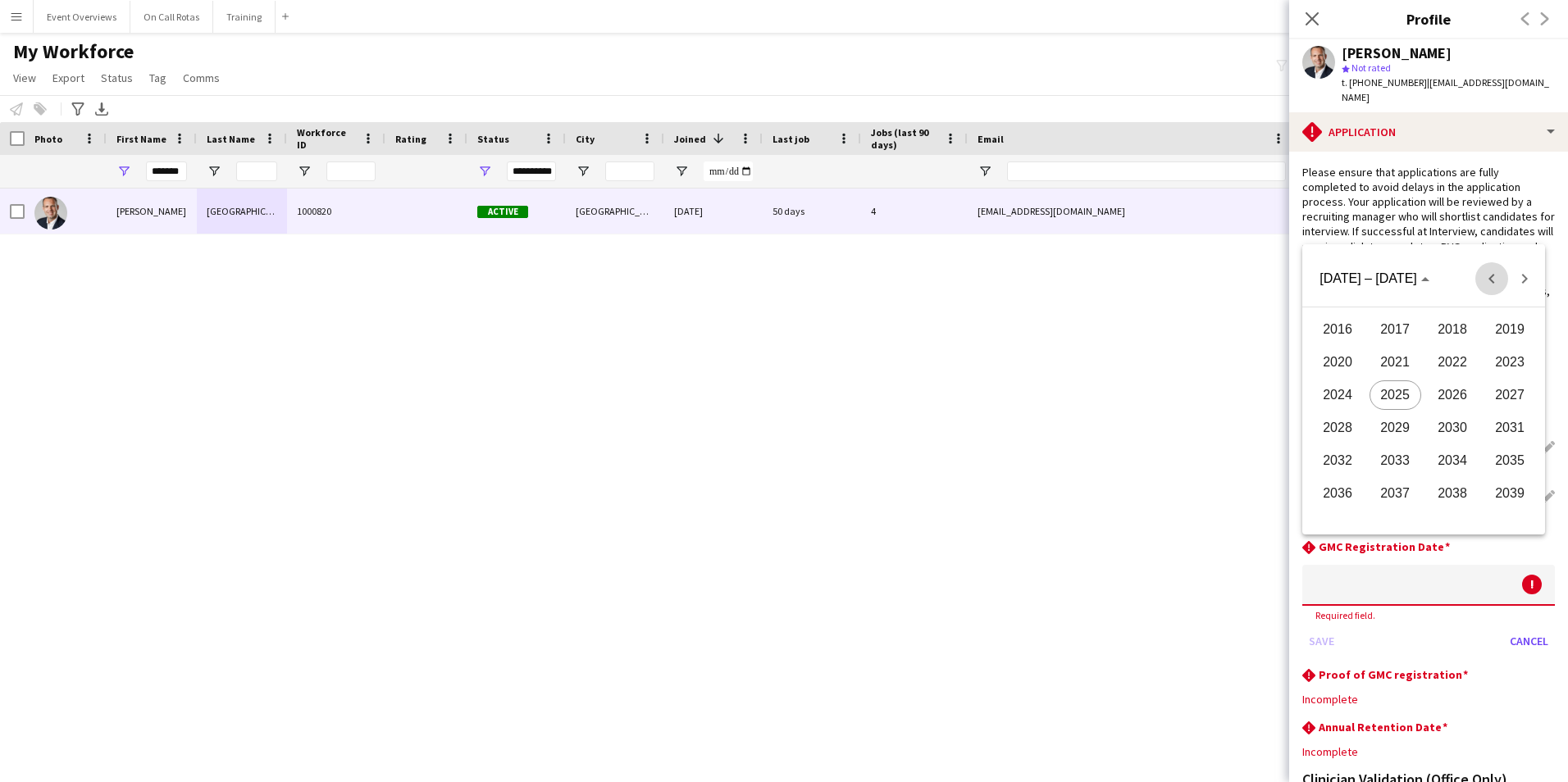
click at [1489, 278] on span "Previous 24 years" at bounding box center [1491, 278] width 33 height 33
click at [1401, 426] on span "2005" at bounding box center [1395, 428] width 52 height 30
click at [1500, 400] on span "AUG" at bounding box center [1509, 395] width 52 height 30
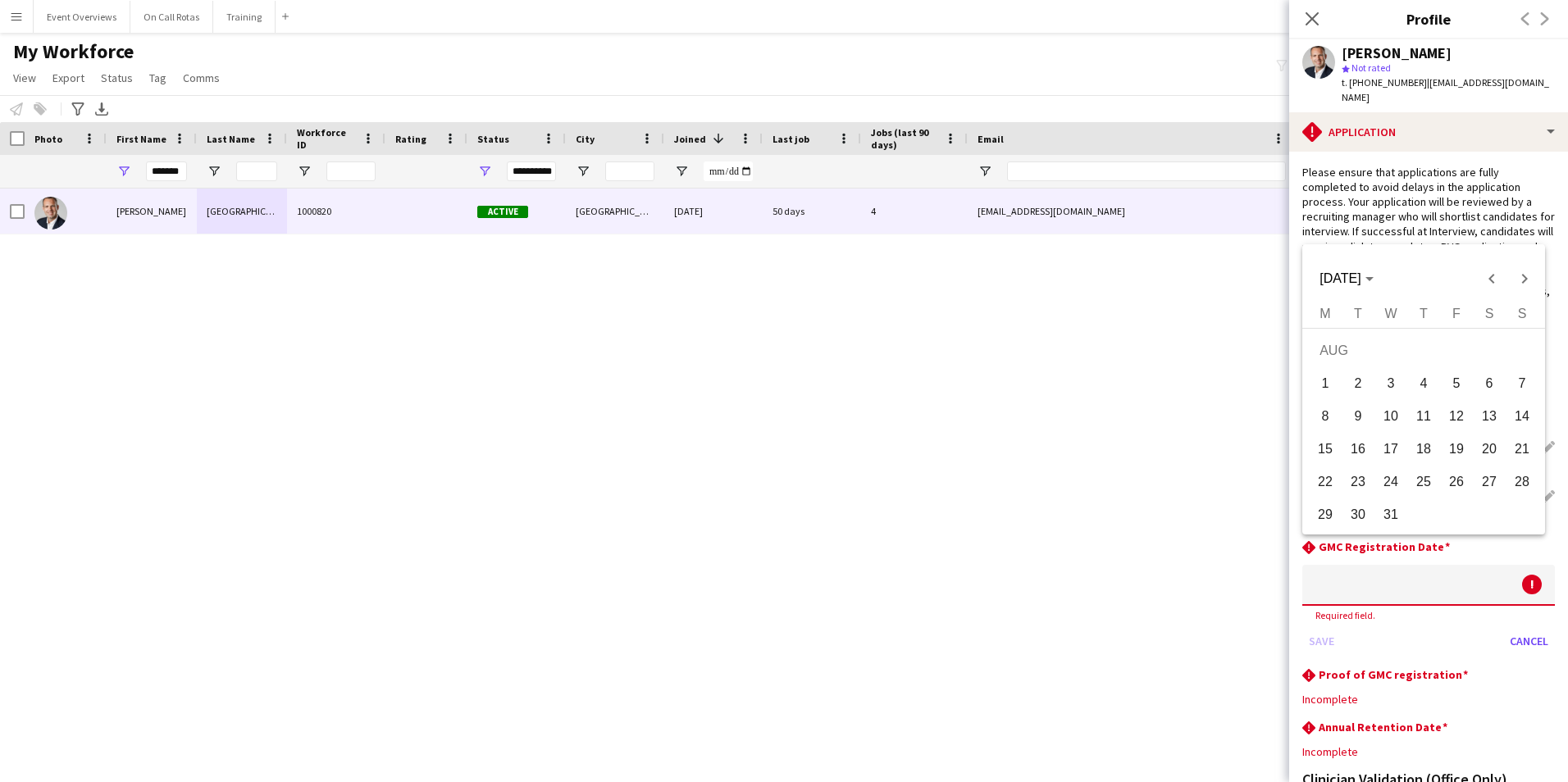
click at [1353, 387] on span "2" at bounding box center [1358, 384] width 30 height 30
type input "**********"
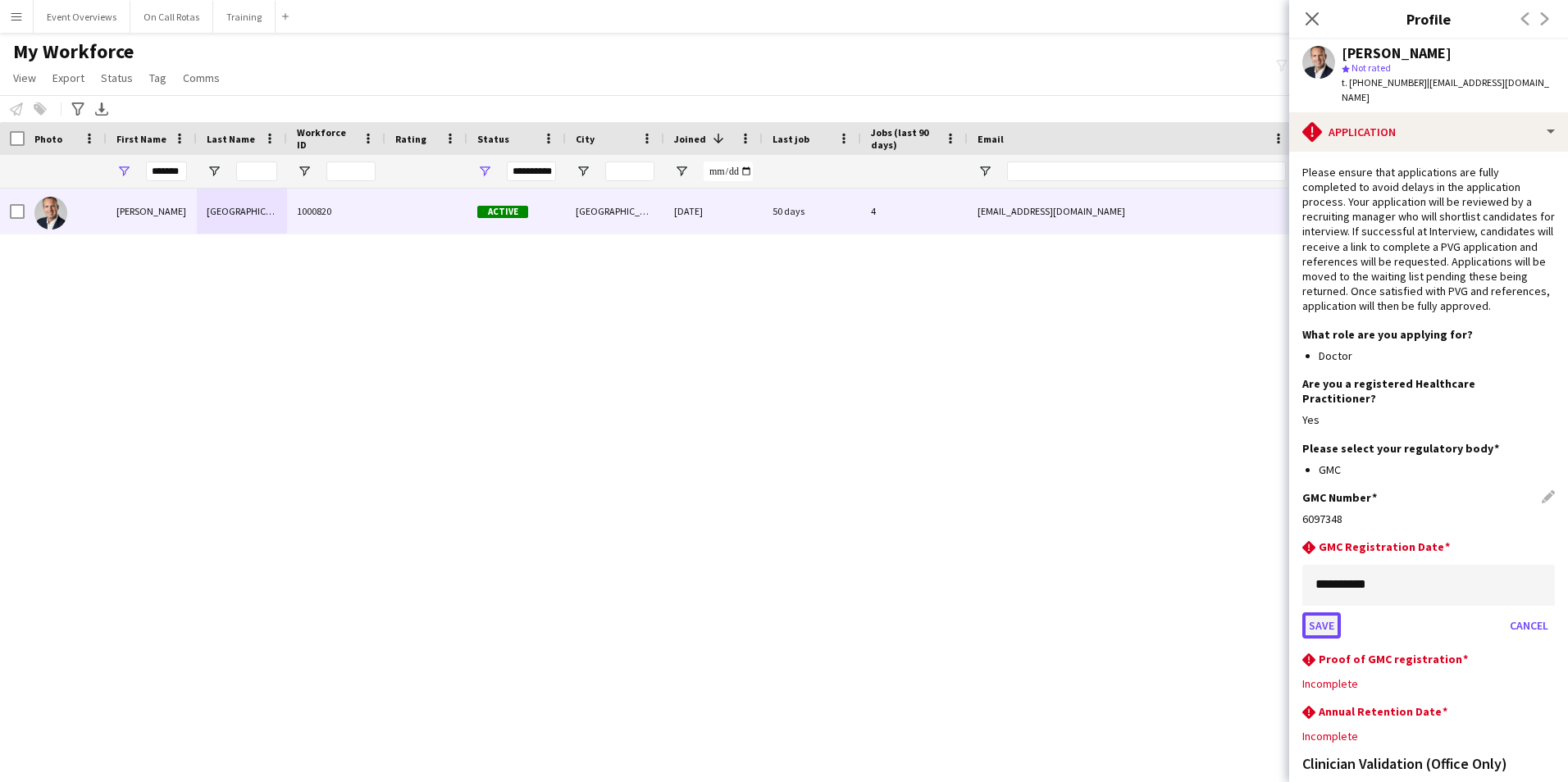
click at [1329, 612] on button "Save" at bounding box center [1321, 626] width 38 height 26
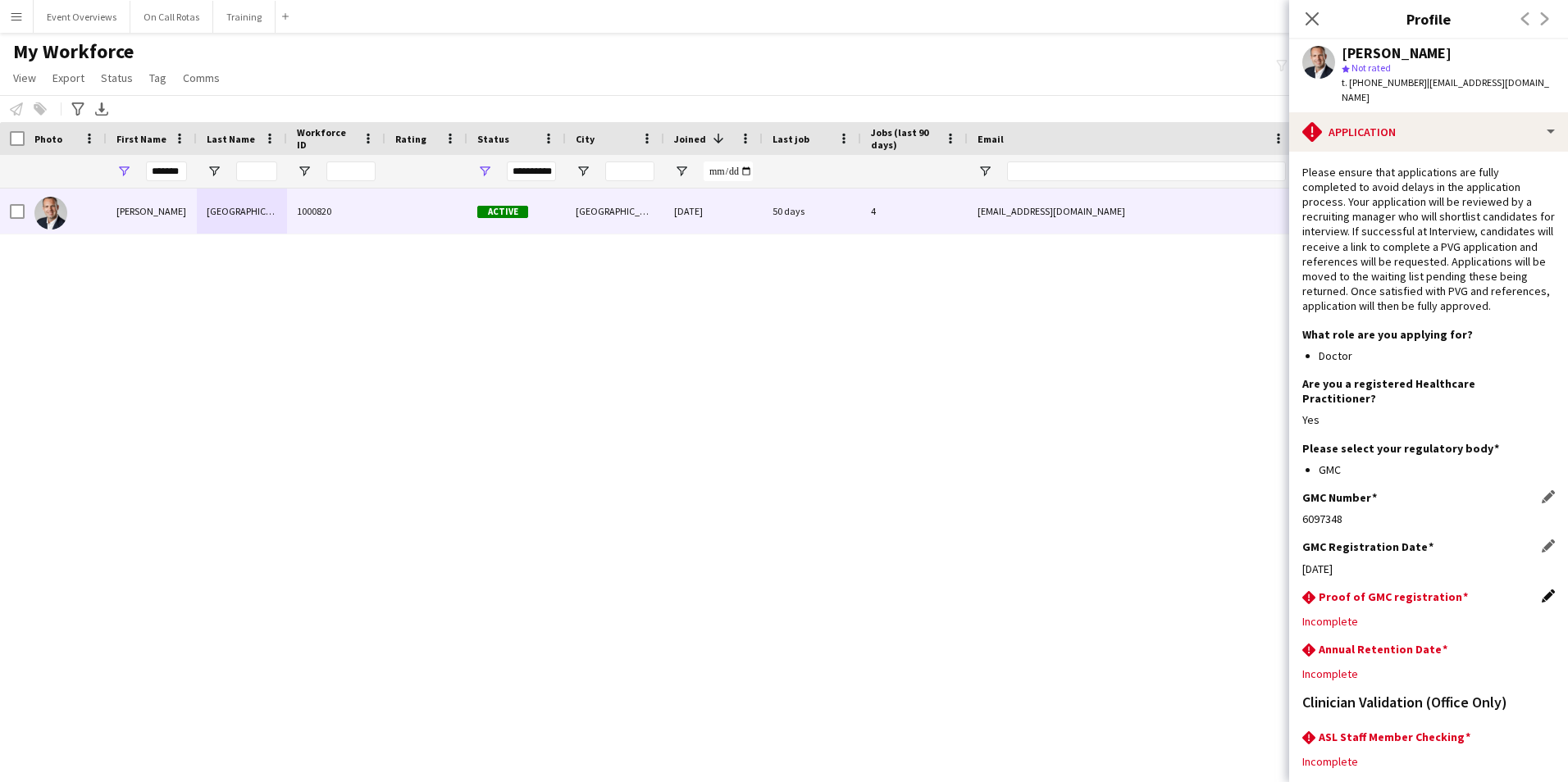
click at [1542, 589] on app-icon "Edit this field" at bounding box center [1548, 596] width 13 height 13
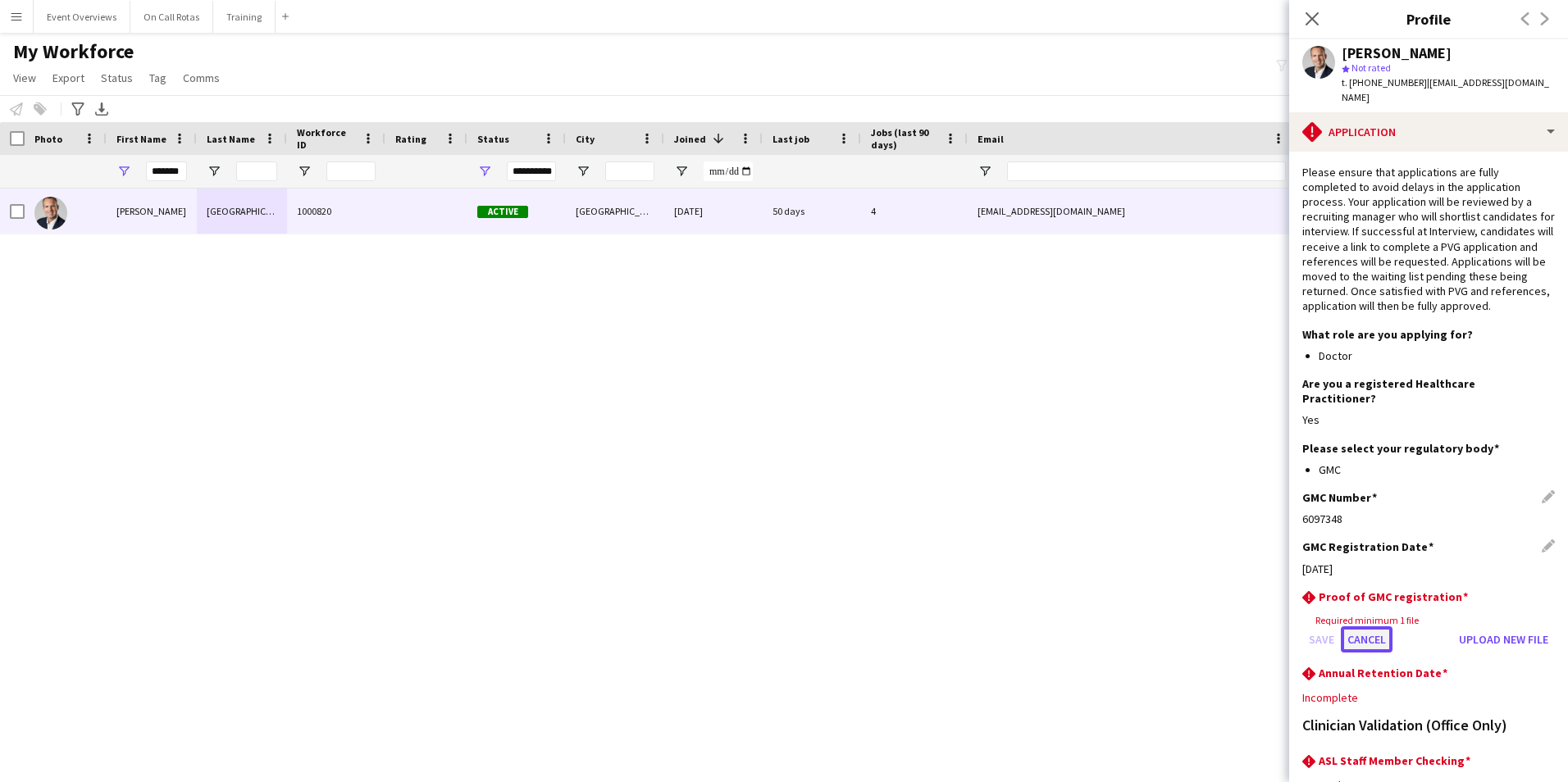
click at [1381, 627] on button "Cancel" at bounding box center [1366, 640] width 52 height 26
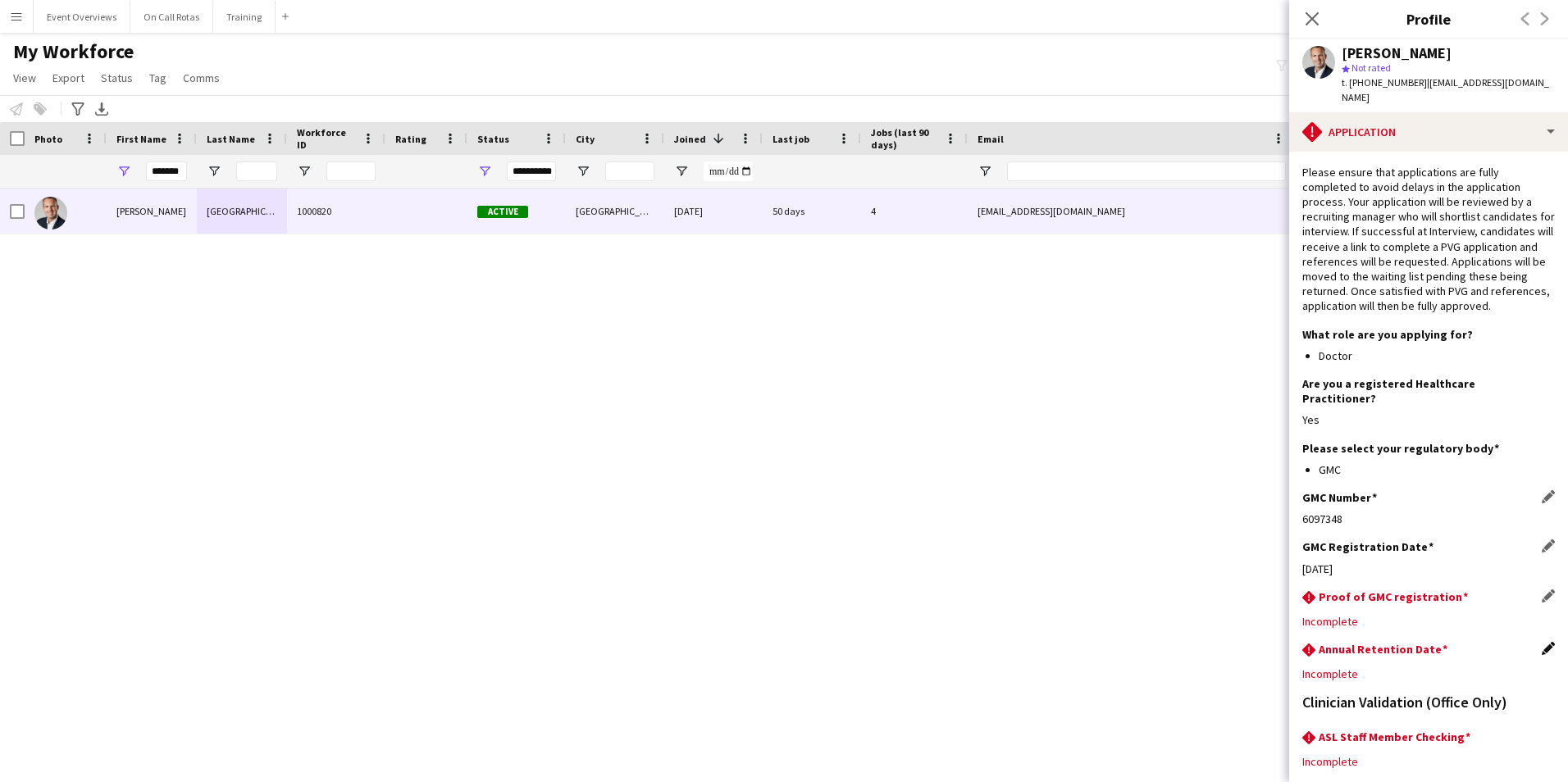
click at [1542, 642] on app-icon "Edit this field" at bounding box center [1548, 648] width 13 height 13
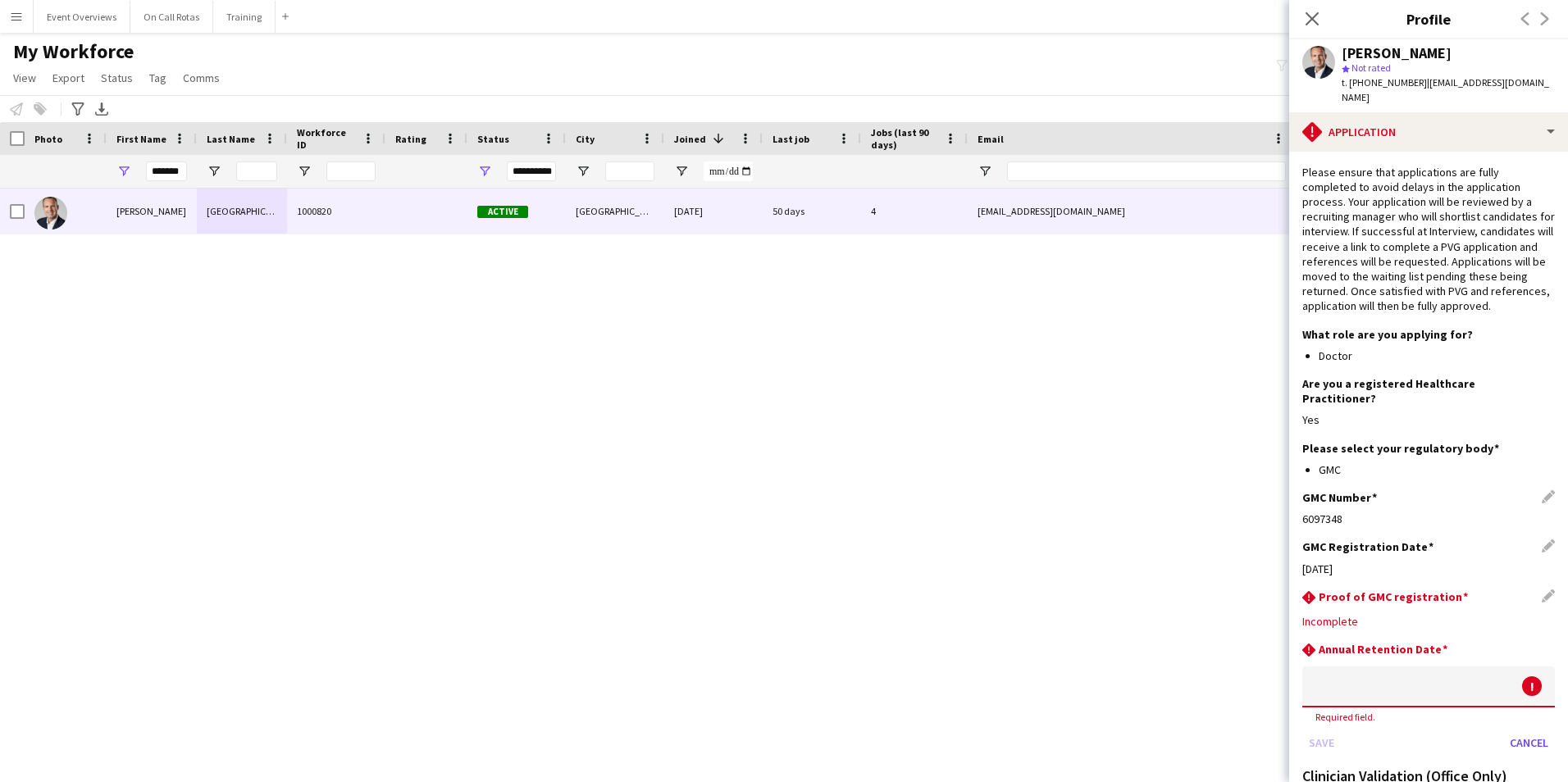
click at [1450, 647] on body "Menu Boards Boards Boards All jobs Status Workforce Workforce My Workforce Recr…" at bounding box center [784, 391] width 1568 height 782
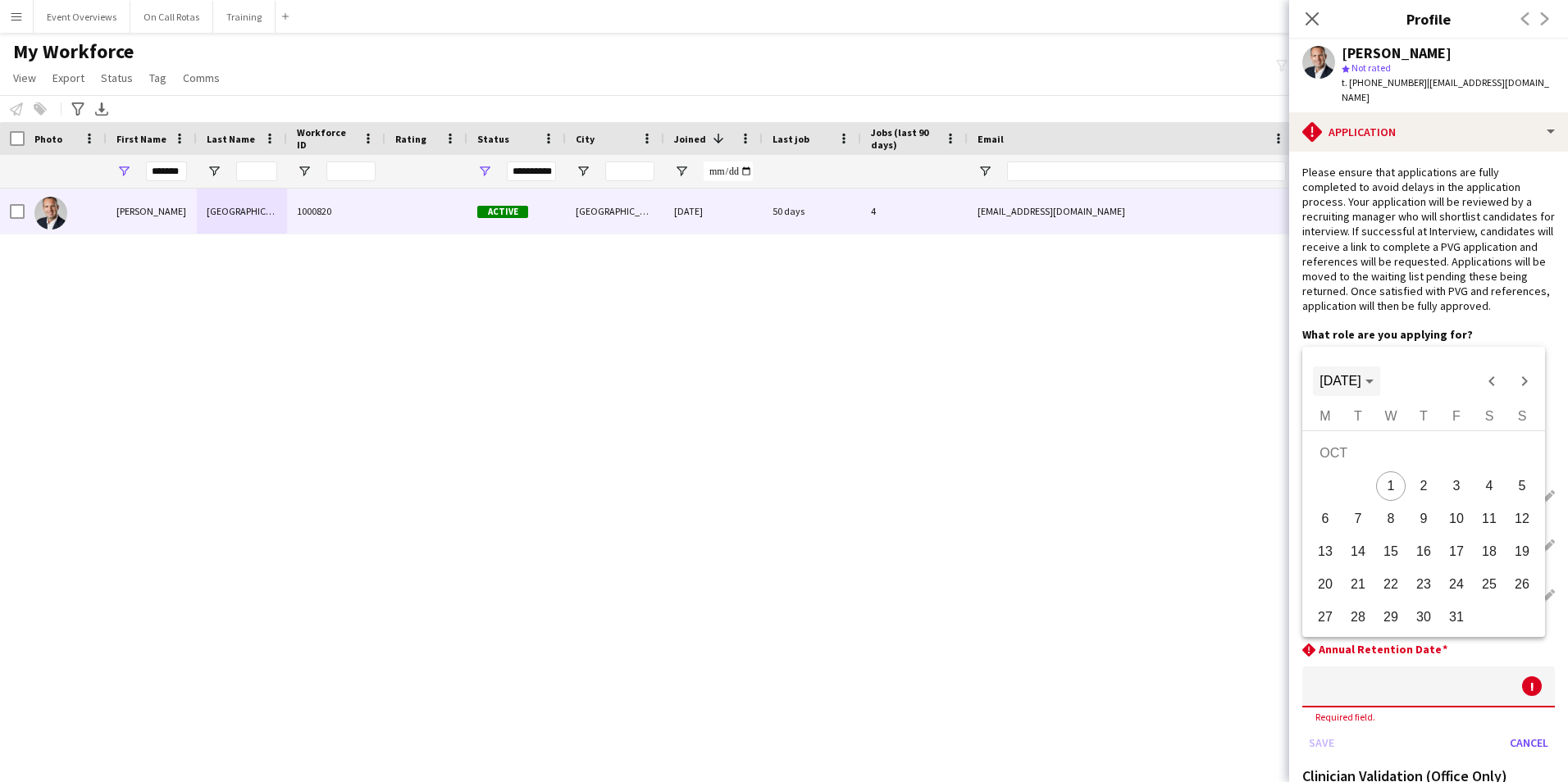
click at [1360, 385] on span "[DATE]" at bounding box center [1339, 380] width 41 height 14
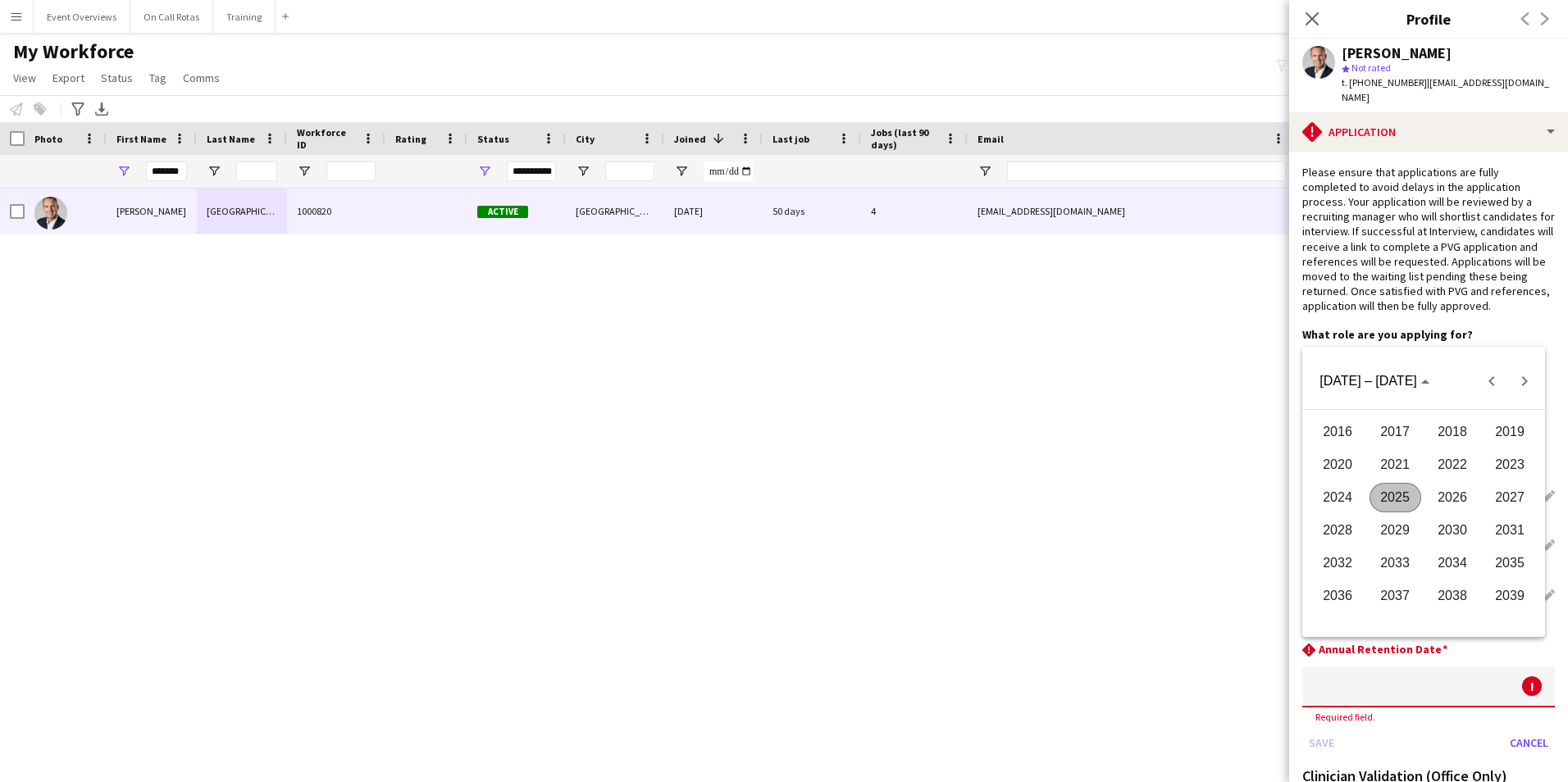
click at [1442, 494] on span "2026" at bounding box center [1452, 498] width 52 height 30
click at [1509, 490] on span "AUG" at bounding box center [1509, 498] width 52 height 30
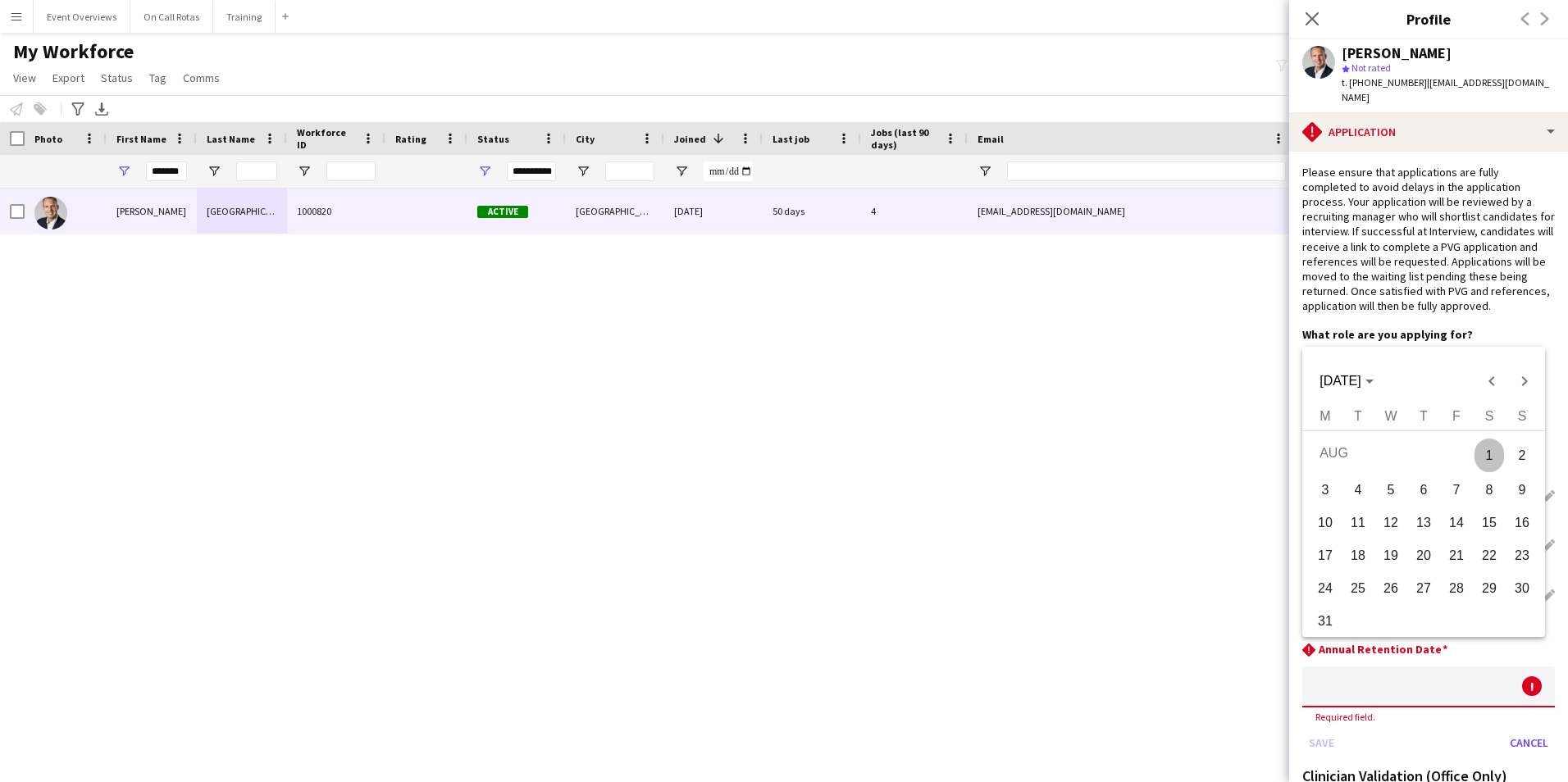
click at [1509, 453] on span "2" at bounding box center [1522, 455] width 30 height 34
type input "**********"
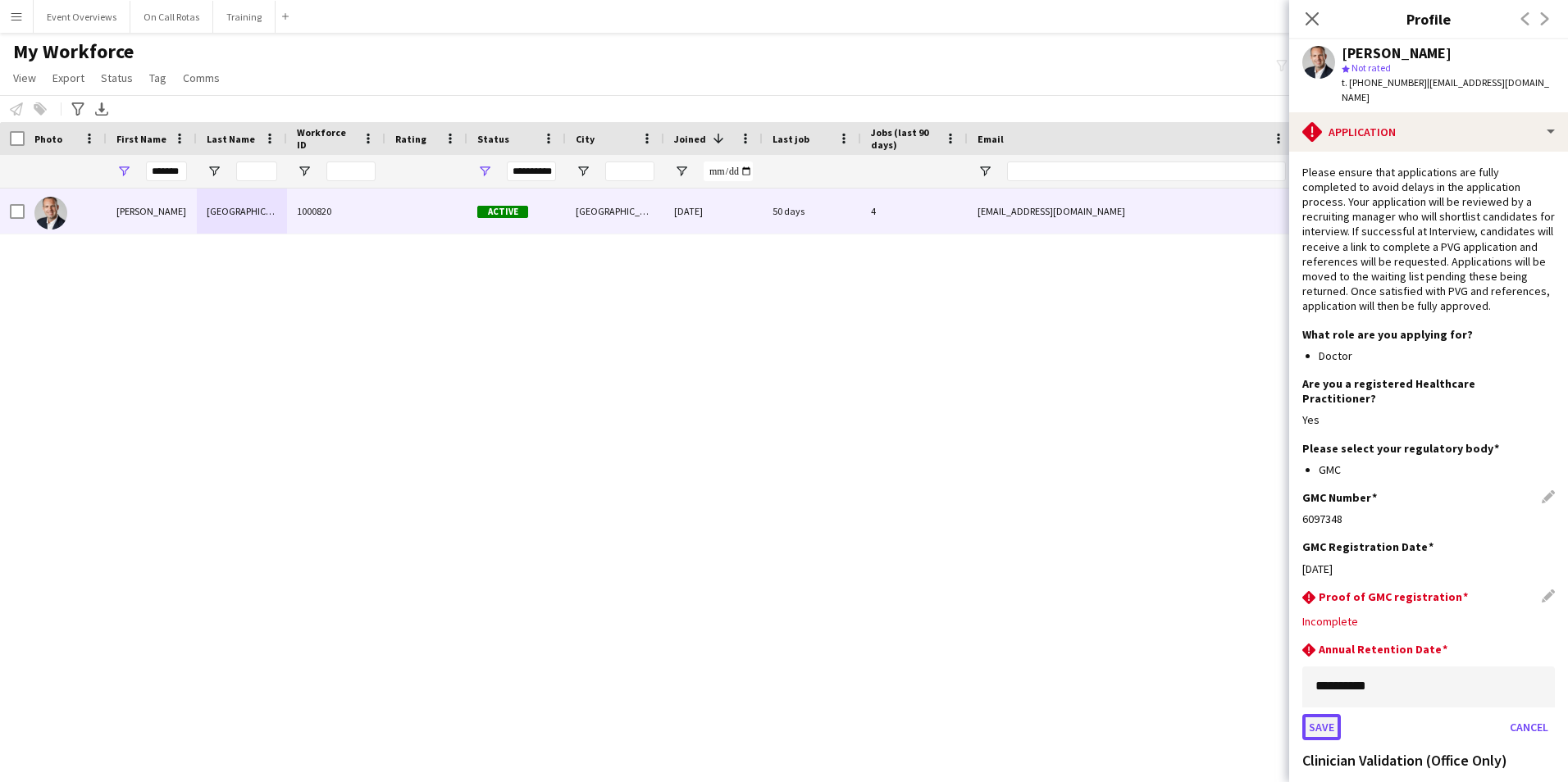
click at [1321, 714] on button "Save" at bounding box center [1321, 727] width 38 height 26
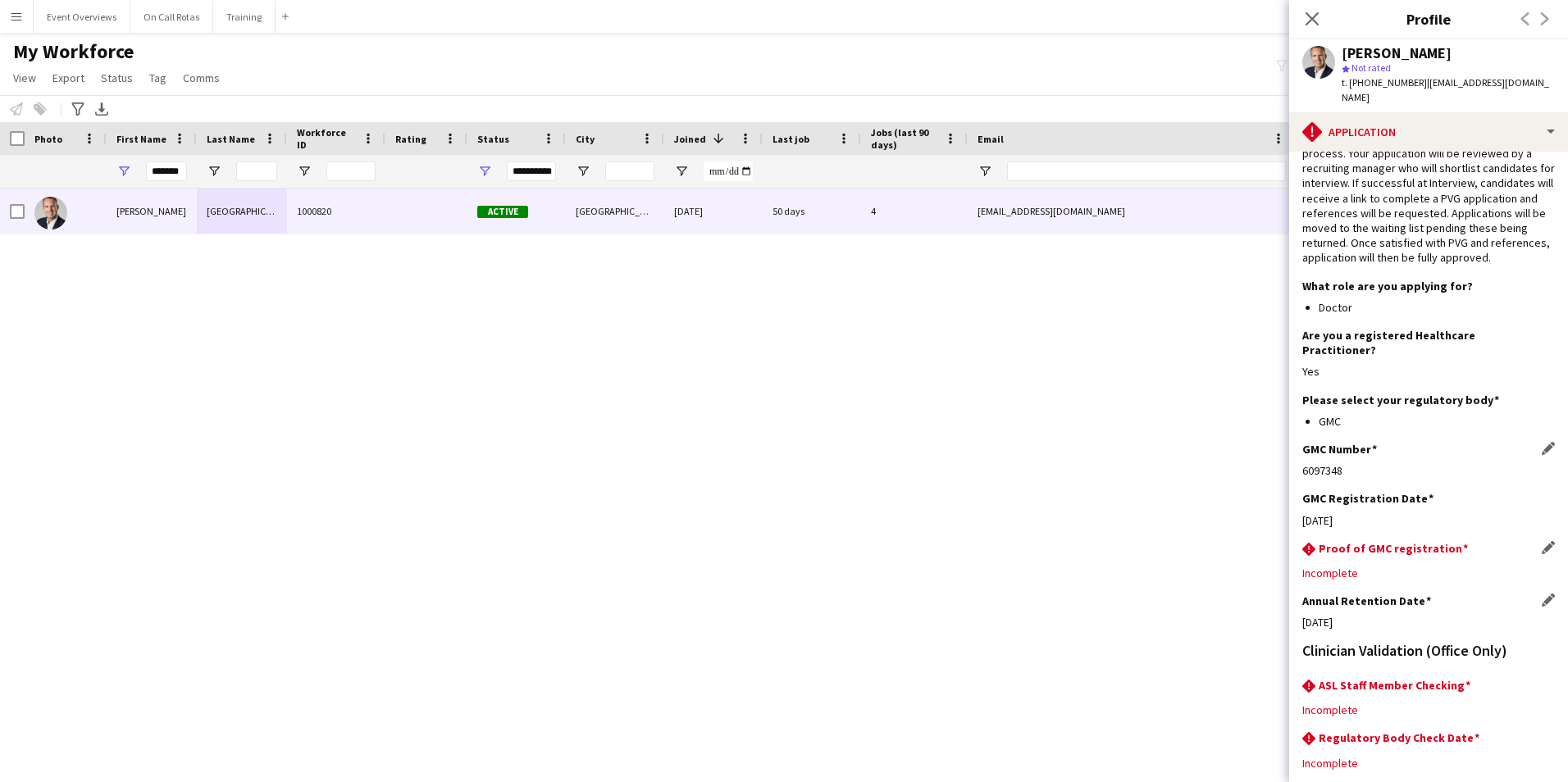
scroll to position [112, 0]
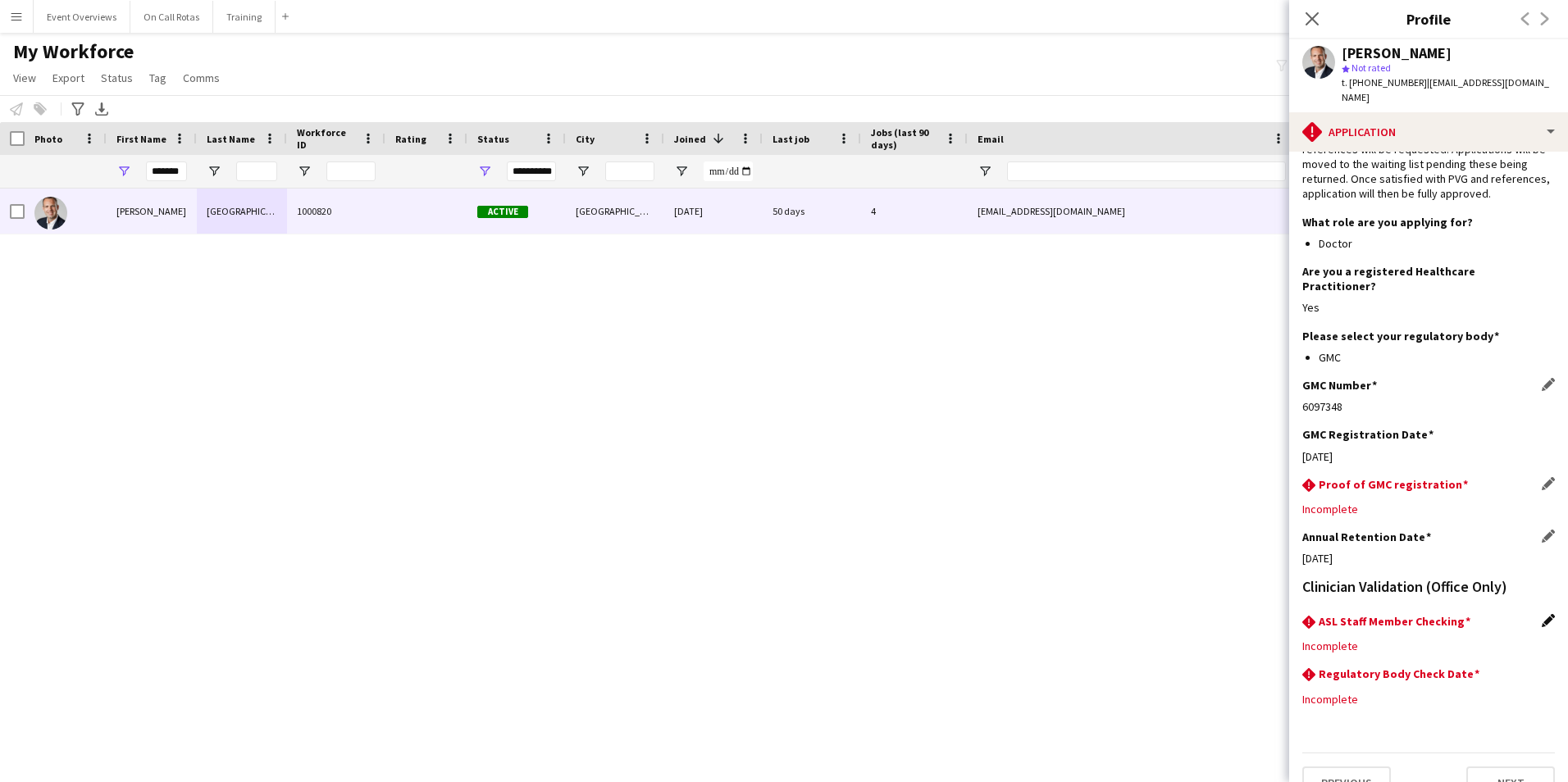
click at [1542, 614] on app-icon "Edit this field" at bounding box center [1548, 621] width 13 height 13
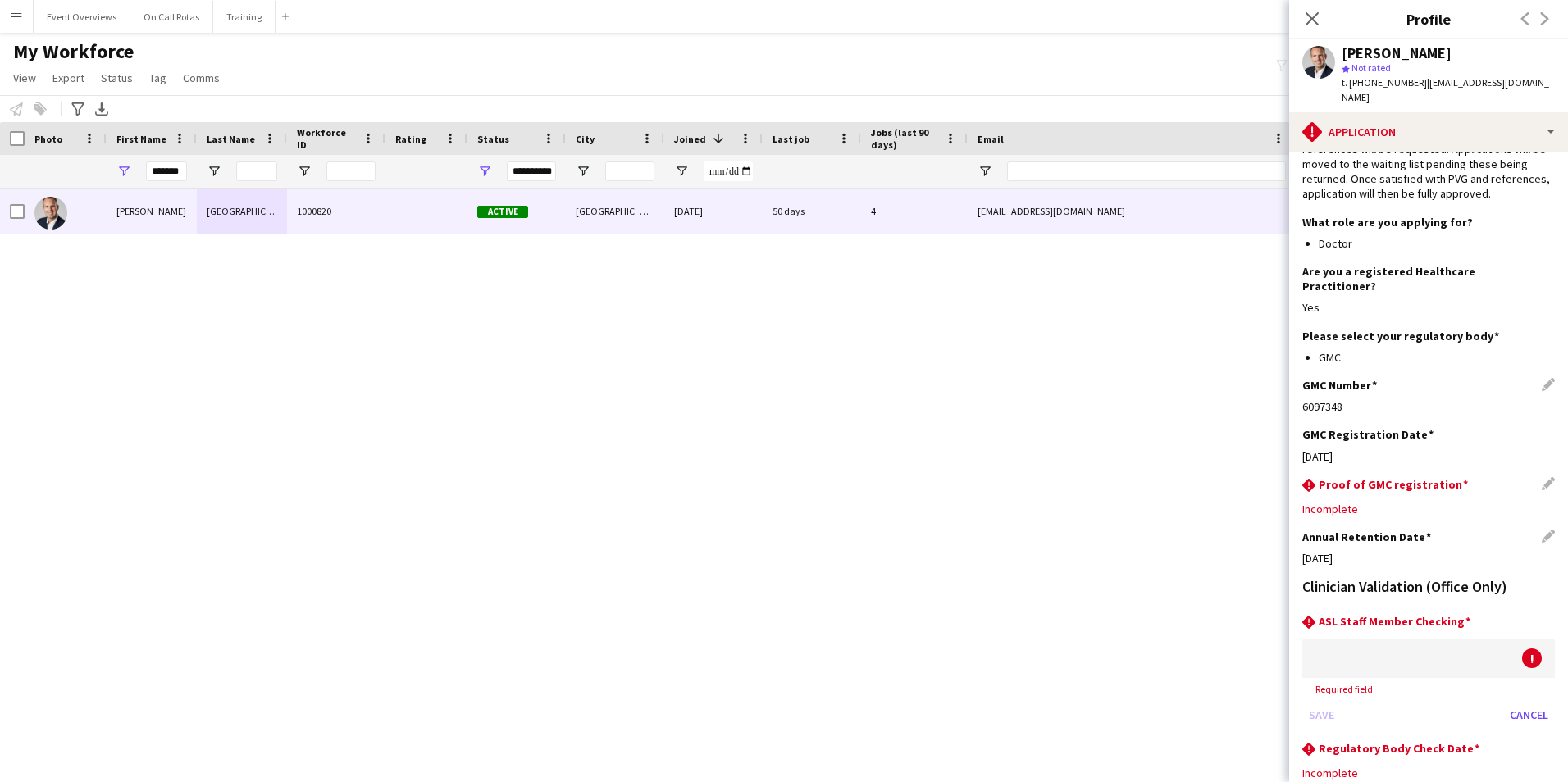
click at [1431, 639] on div at bounding box center [1412, 658] width 220 height 39
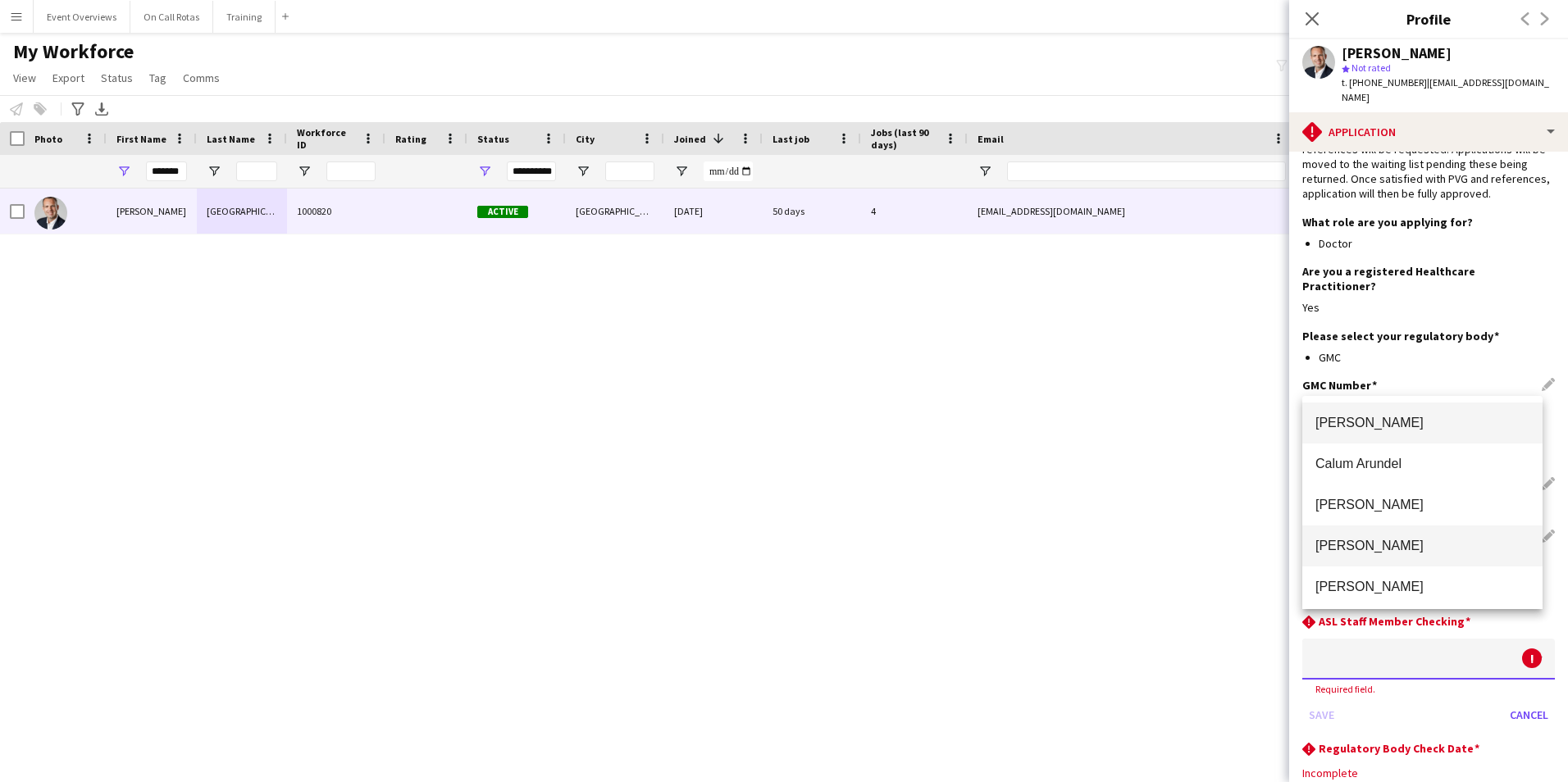
click at [1383, 542] on span "Aimee Freeland" at bounding box center [1422, 545] width 214 height 16
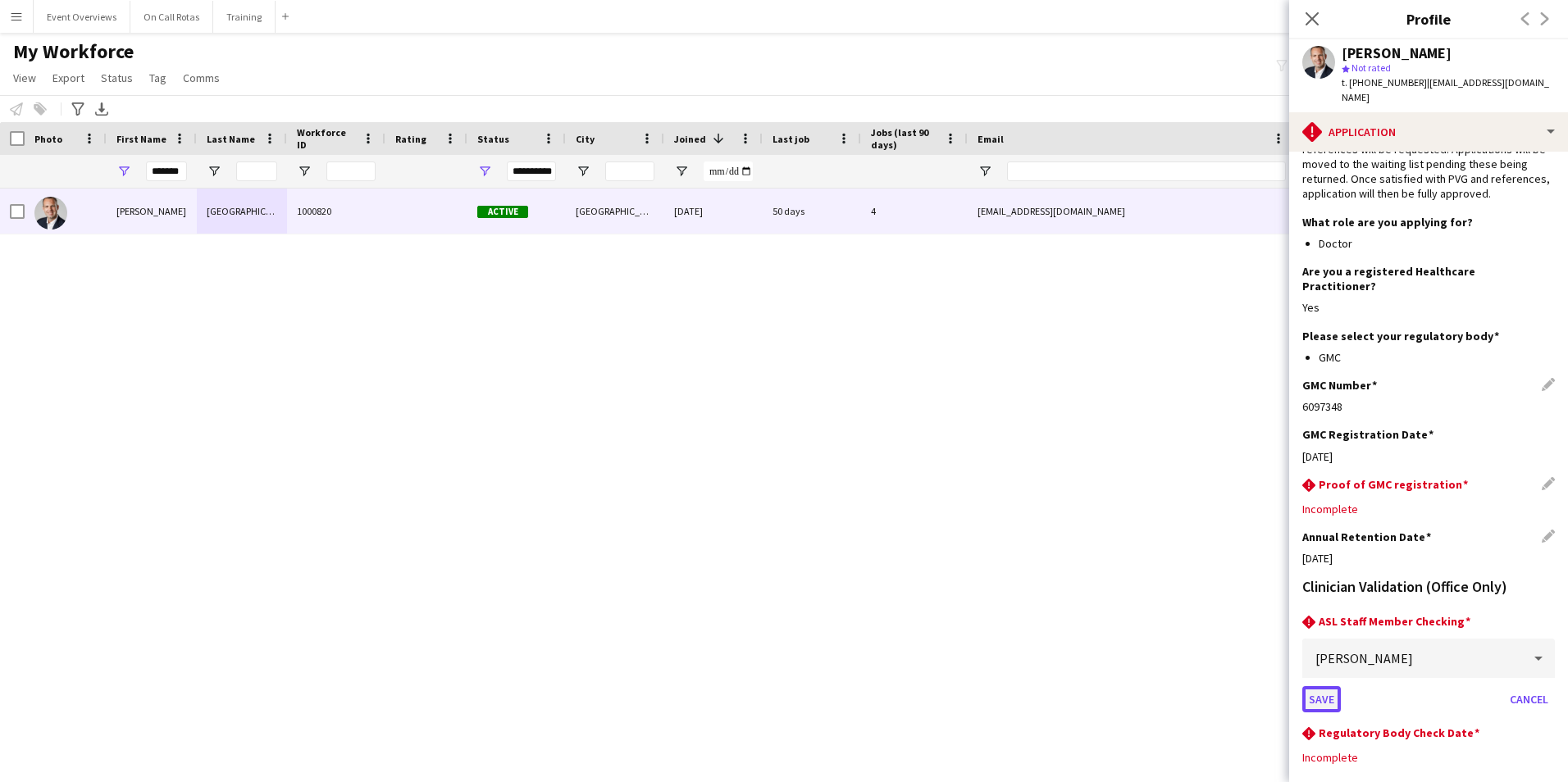
click at [1329, 686] on button "Save" at bounding box center [1321, 700] width 38 height 26
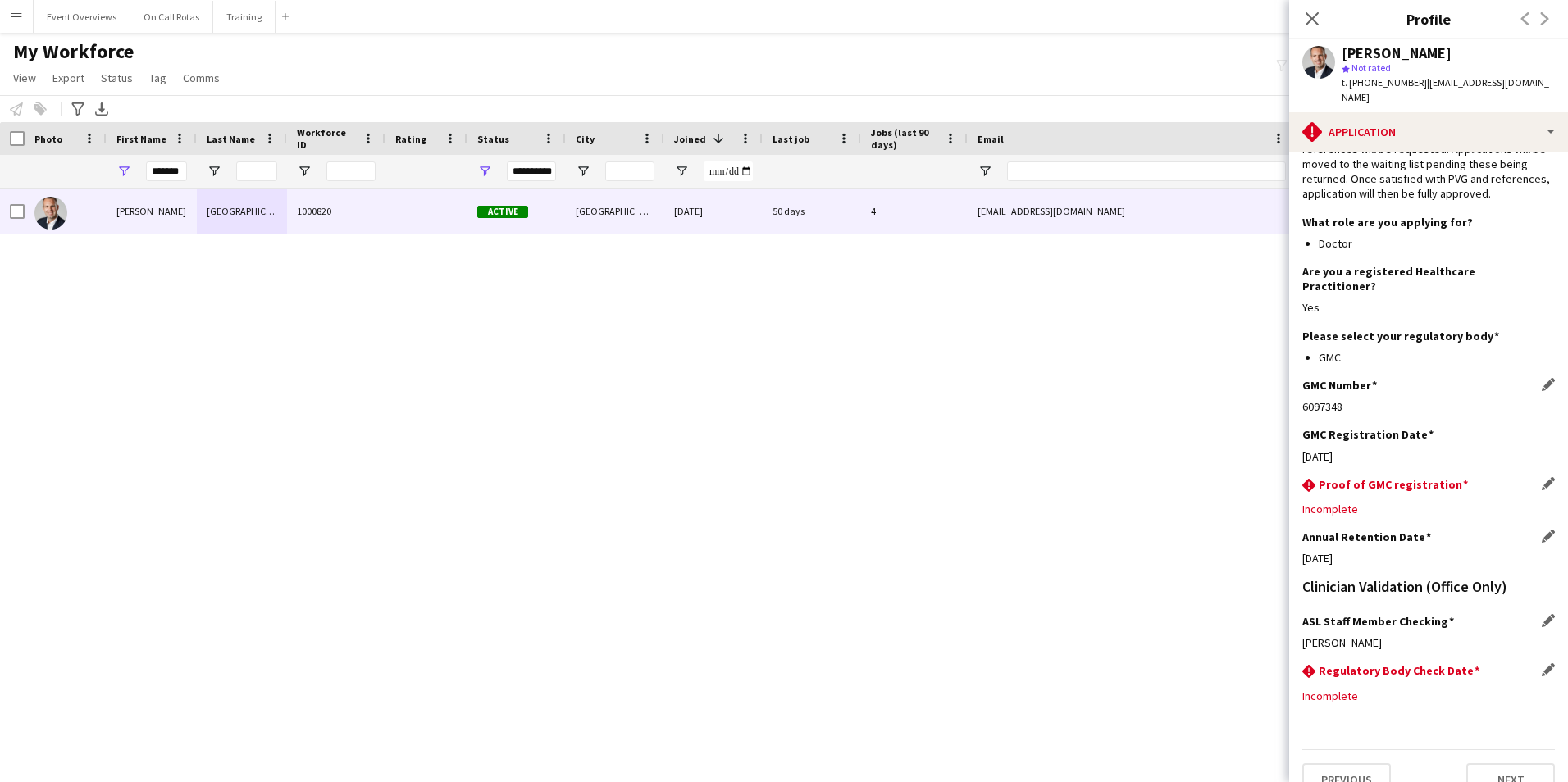
scroll to position [109, 0]
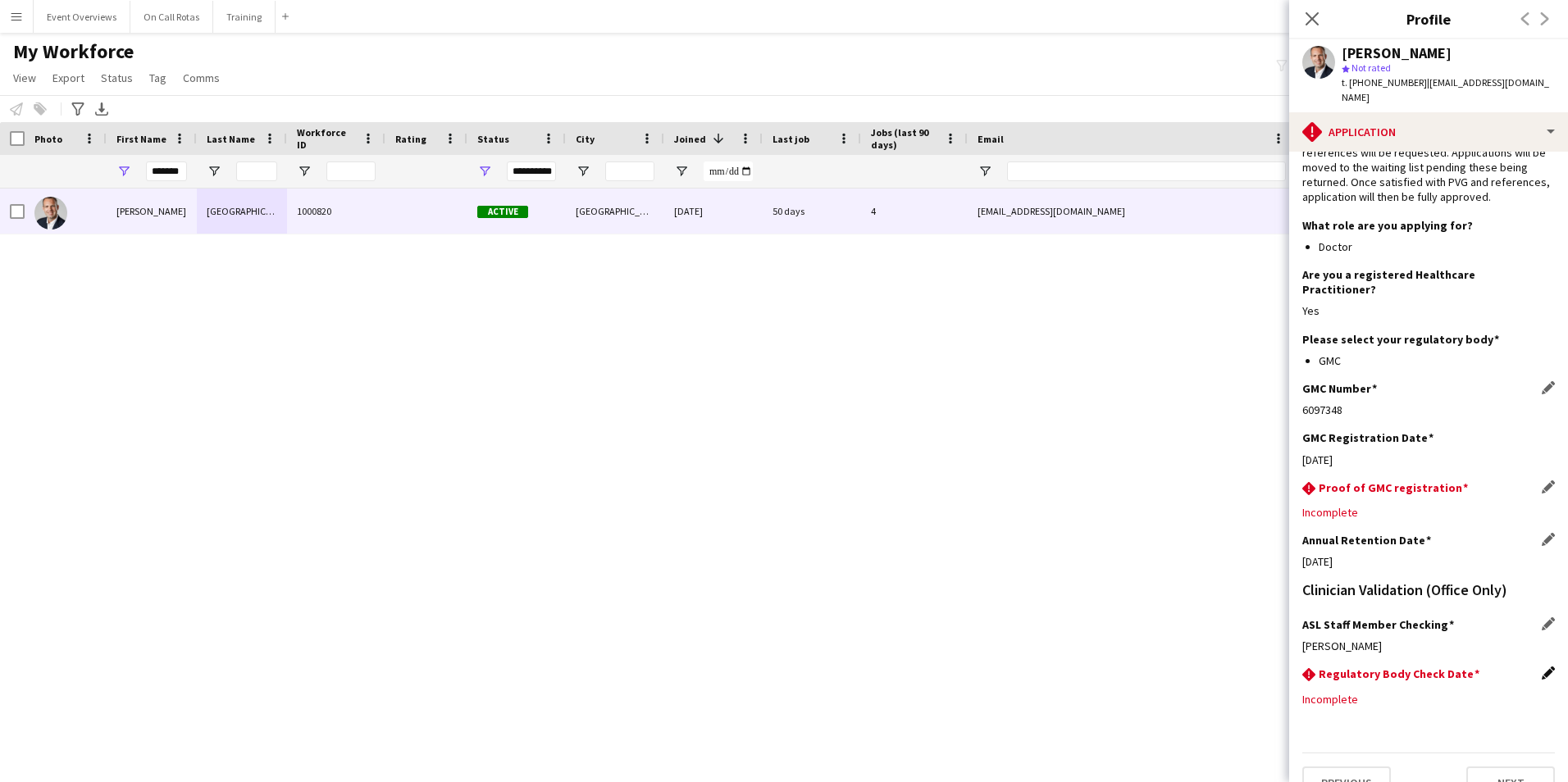
click at [1542, 667] on app-icon "Edit this field" at bounding box center [1548, 673] width 13 height 13
click at [1453, 669] on body "Menu Boards Boards Boards All jobs Status Workforce Workforce My Workforce Recr…" at bounding box center [784, 391] width 1568 height 782
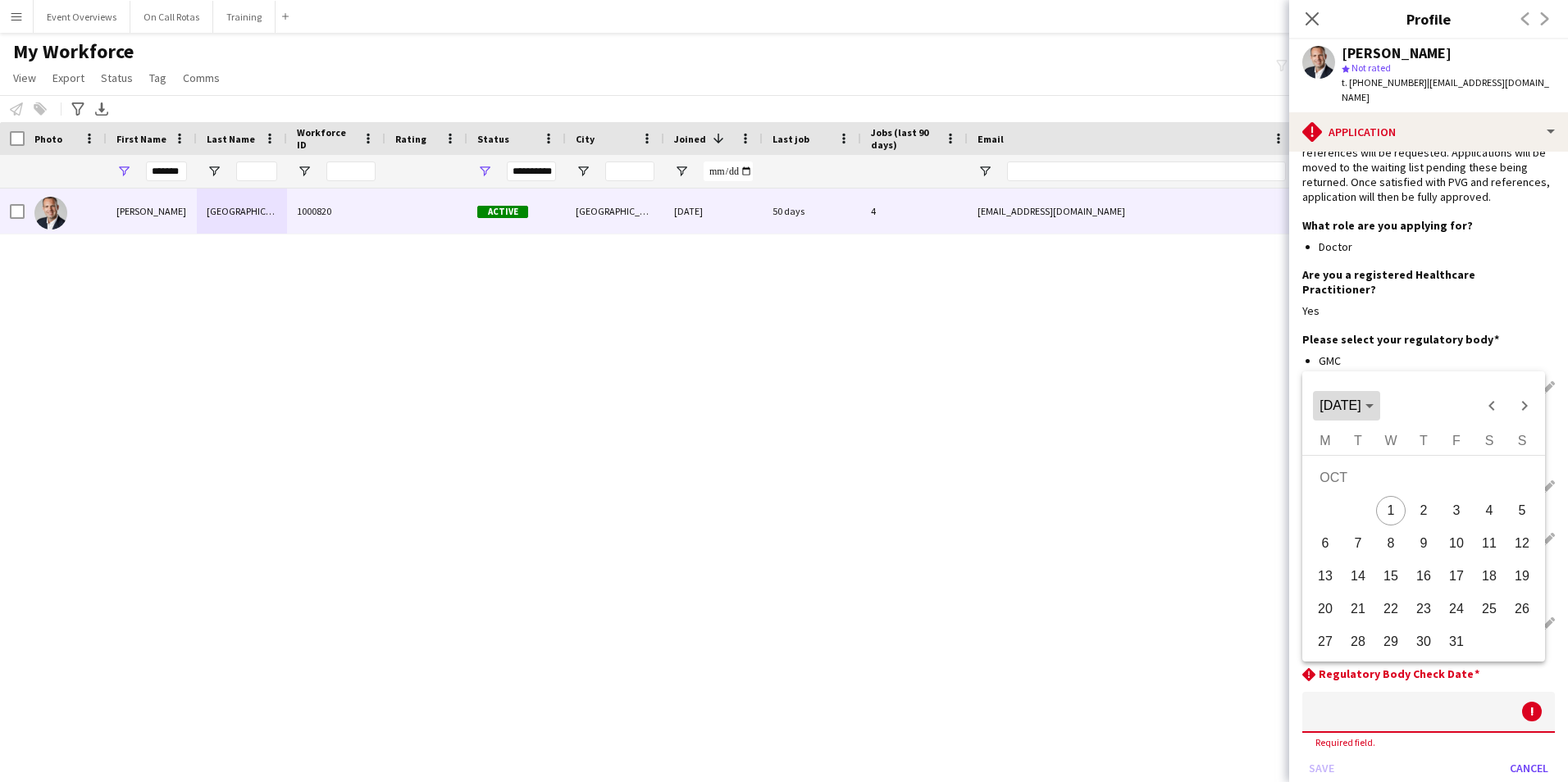
click at [1360, 405] on span "[DATE]" at bounding box center [1339, 405] width 41 height 14
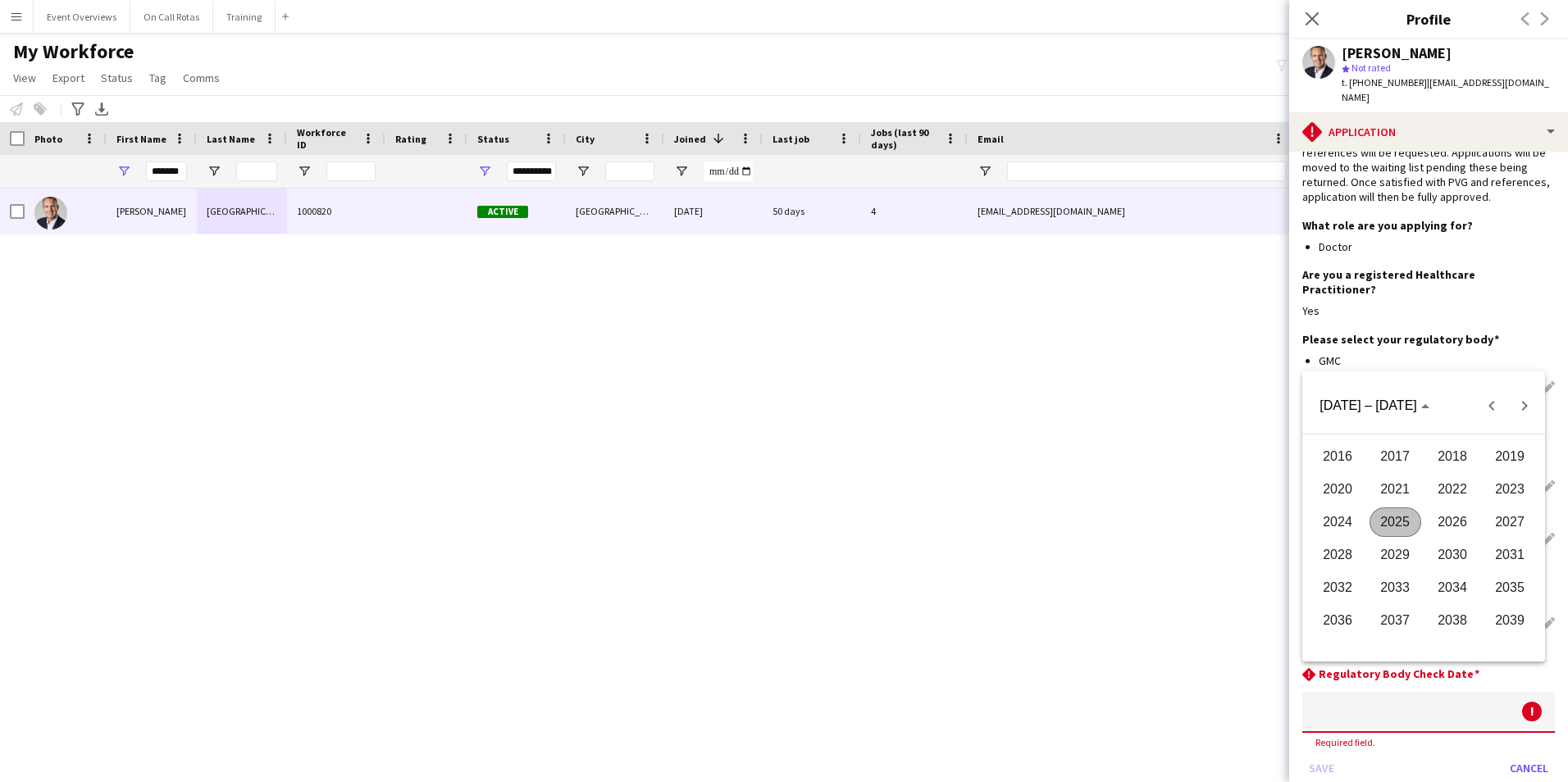
click at [1460, 523] on span "2026" at bounding box center [1452, 523] width 52 height 30
click at [1508, 509] on span "AUG" at bounding box center [1509, 523] width 52 height 30
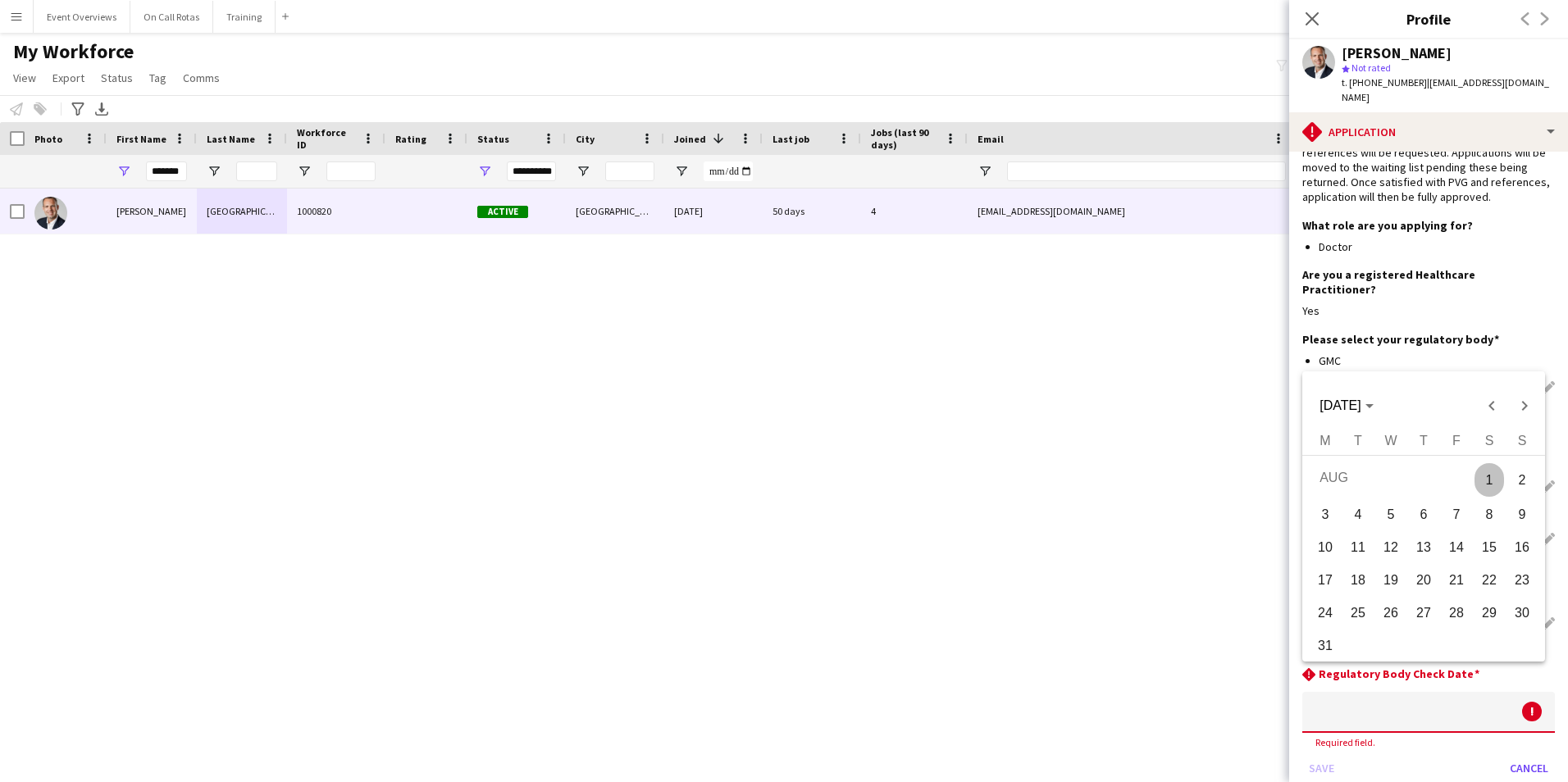
click at [1527, 490] on span "2" at bounding box center [1522, 480] width 30 height 34
type input "**********"
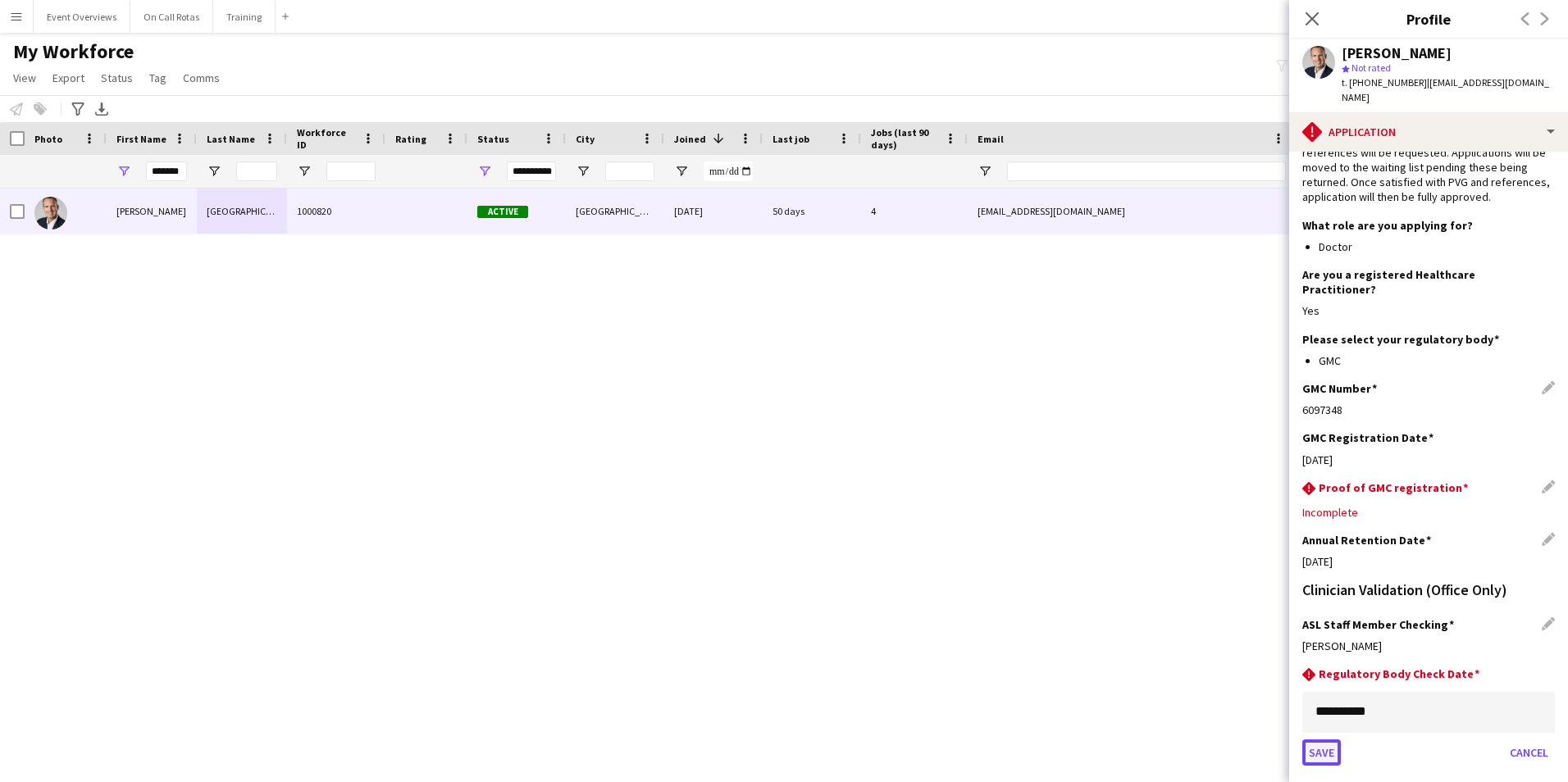
click at [1323, 739] on button "Save" at bounding box center [1321, 752] width 38 height 26
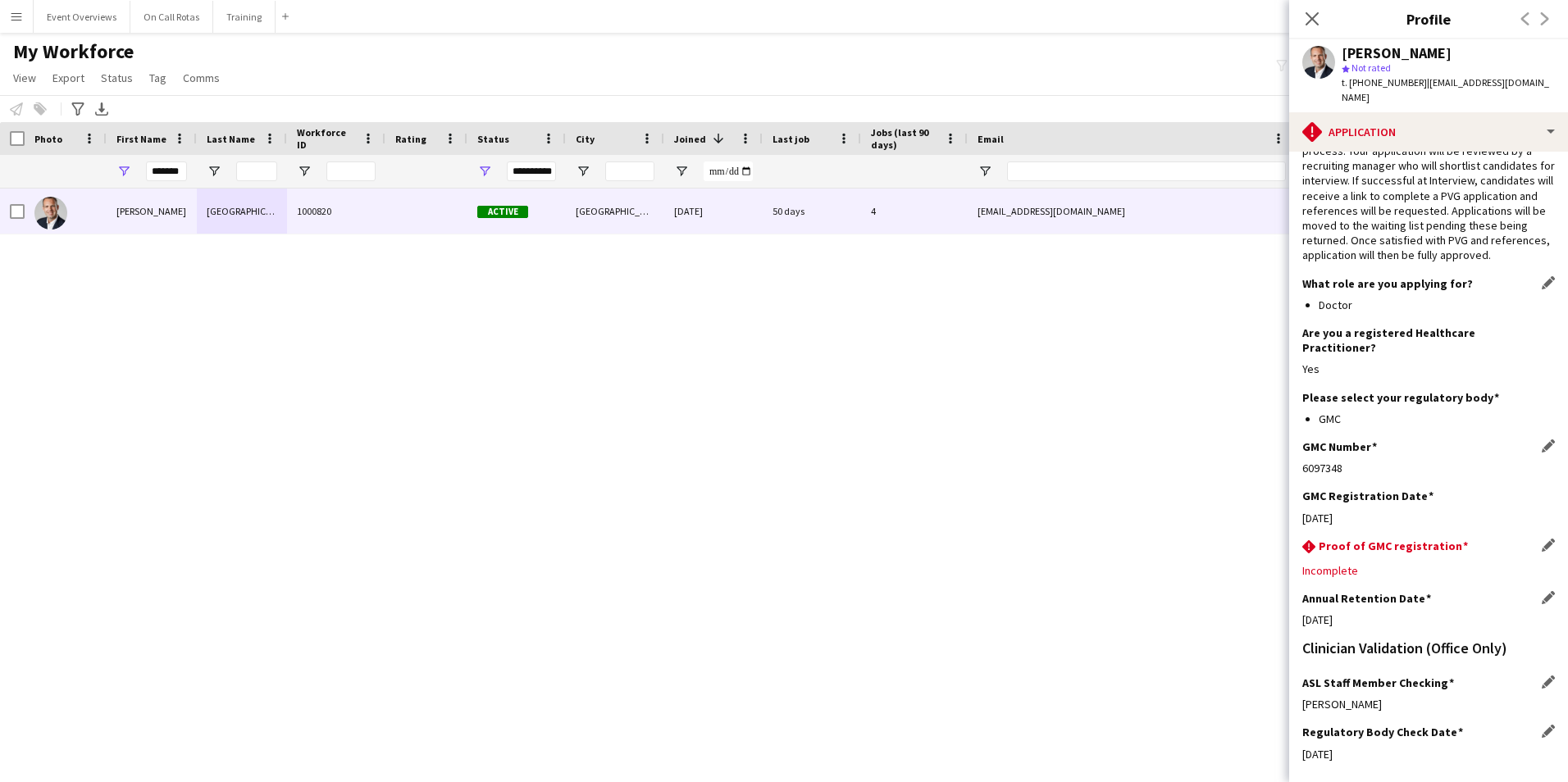
scroll to position [0, 0]
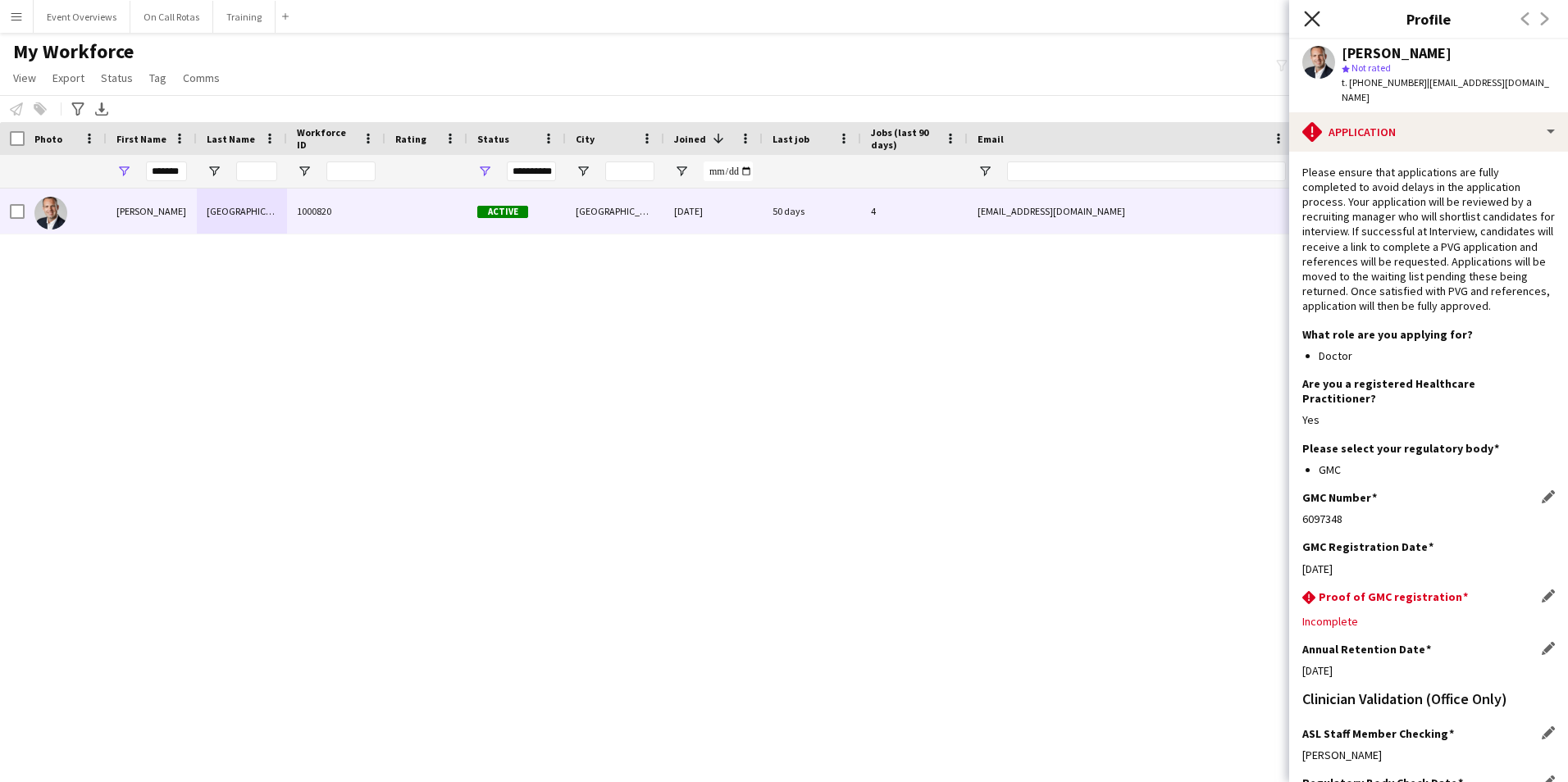
click at [1305, 19] on icon "Close pop-in" at bounding box center [1311, 18] width 16 height 16
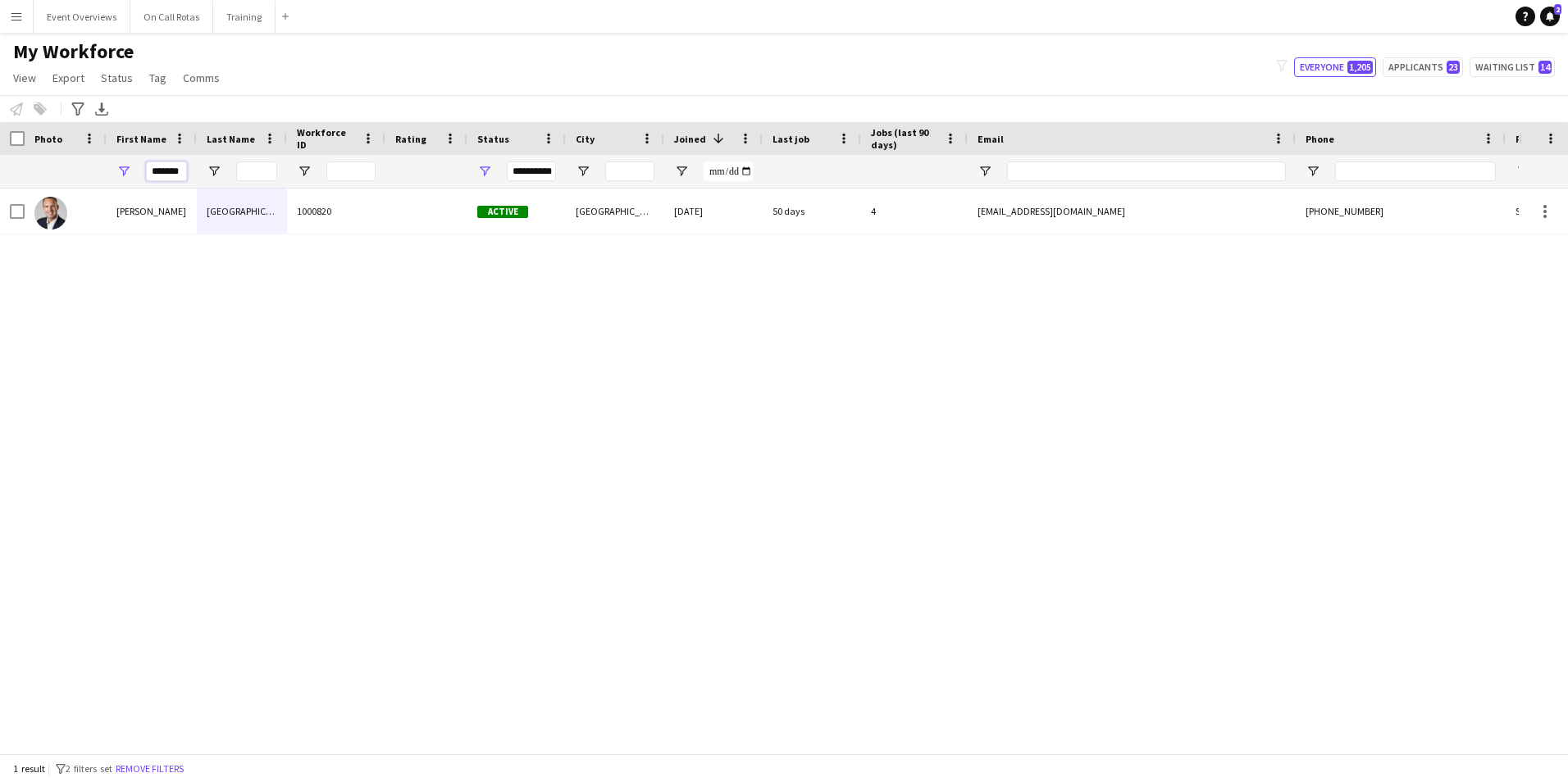
drag, startPoint x: 114, startPoint y: 174, endPoint x: 26, endPoint y: 181, distance: 88.3
click at [50, 174] on div "**********" at bounding box center [889, 170] width 1778 height 33
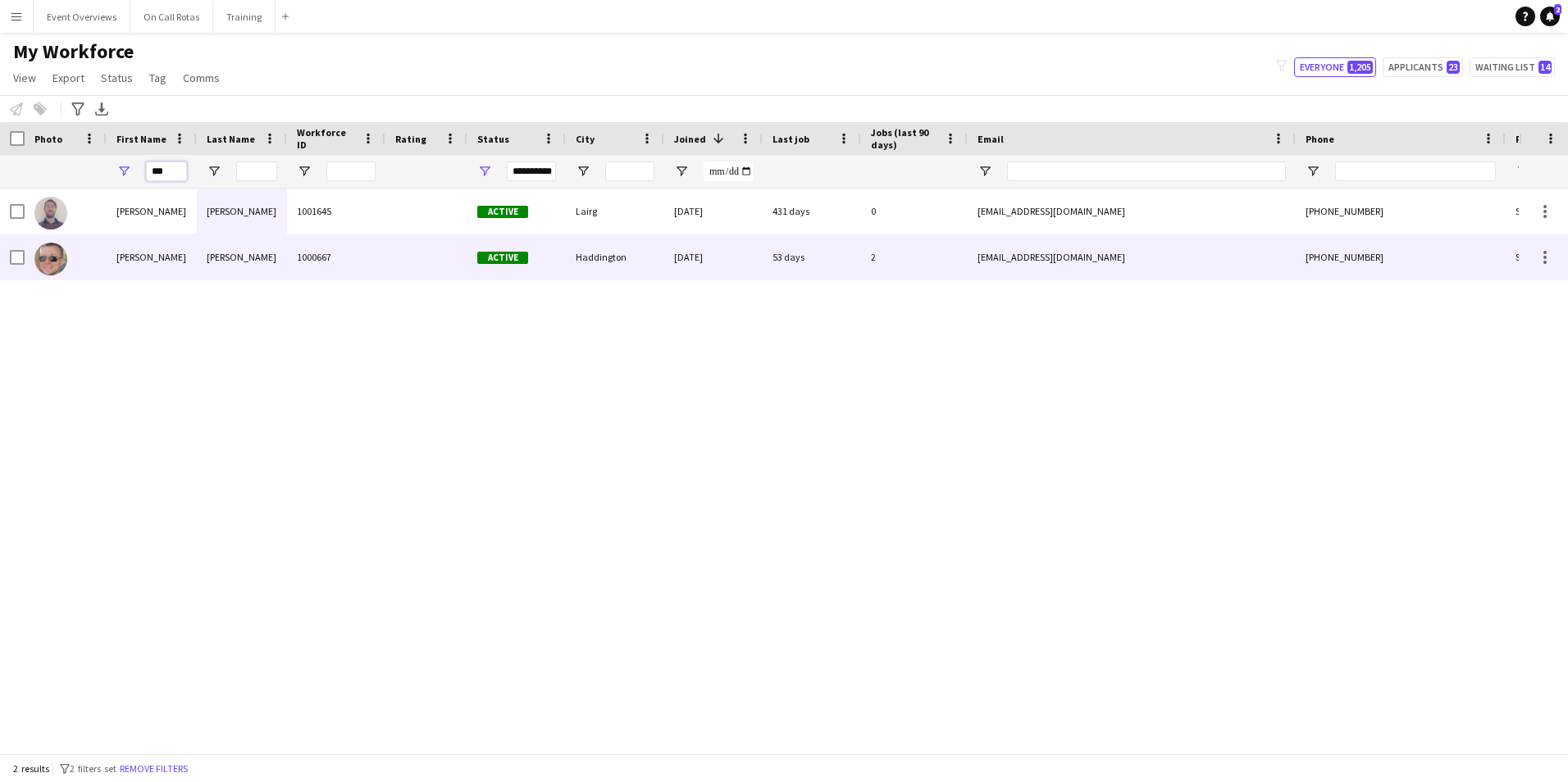
type input "***"
click at [175, 250] on div "Rory" at bounding box center [152, 257] width 90 height 45
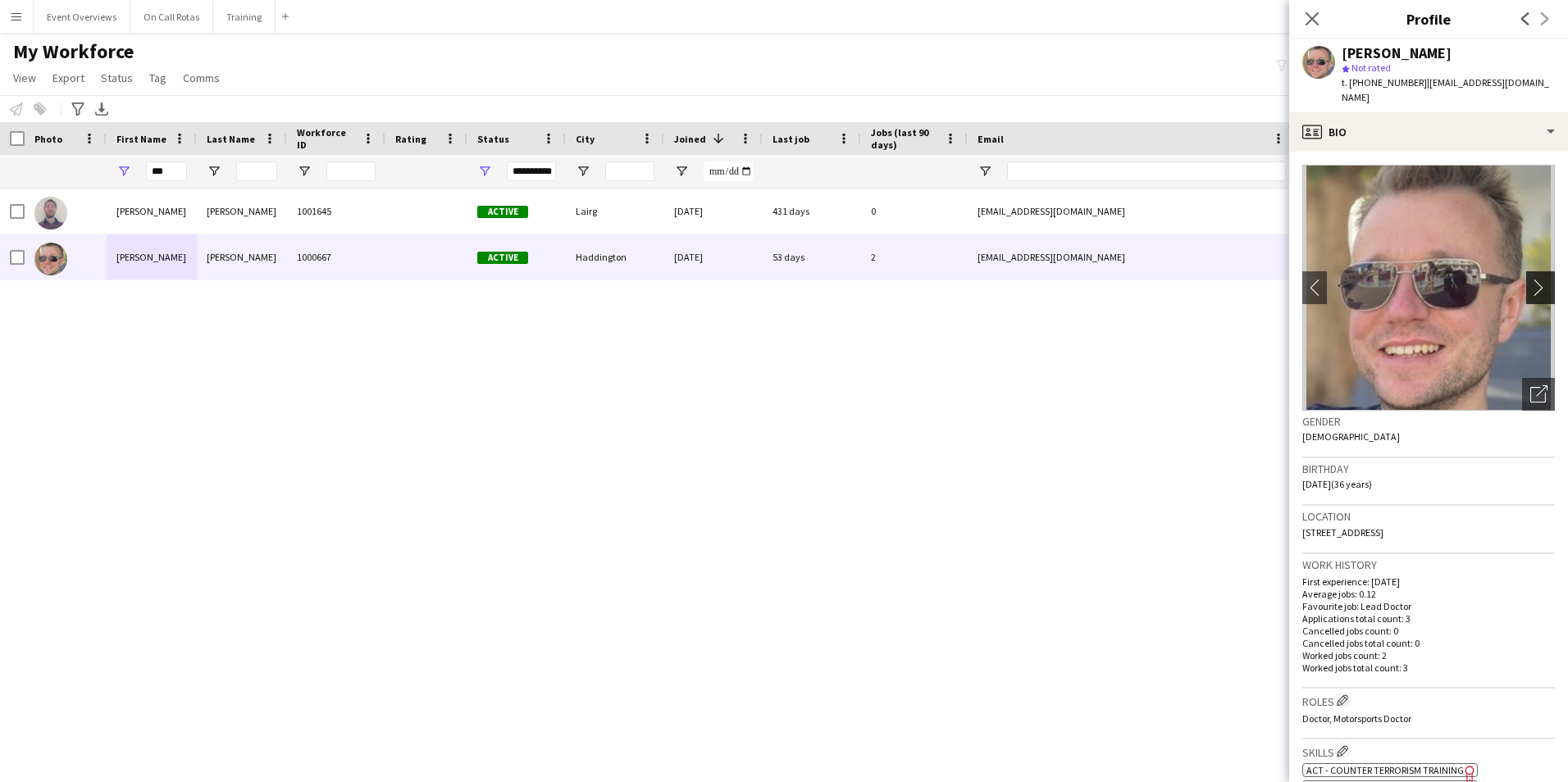
click at [1530, 279] on app-icon "chevron-right" at bounding box center [1542, 288] width 25 height 17
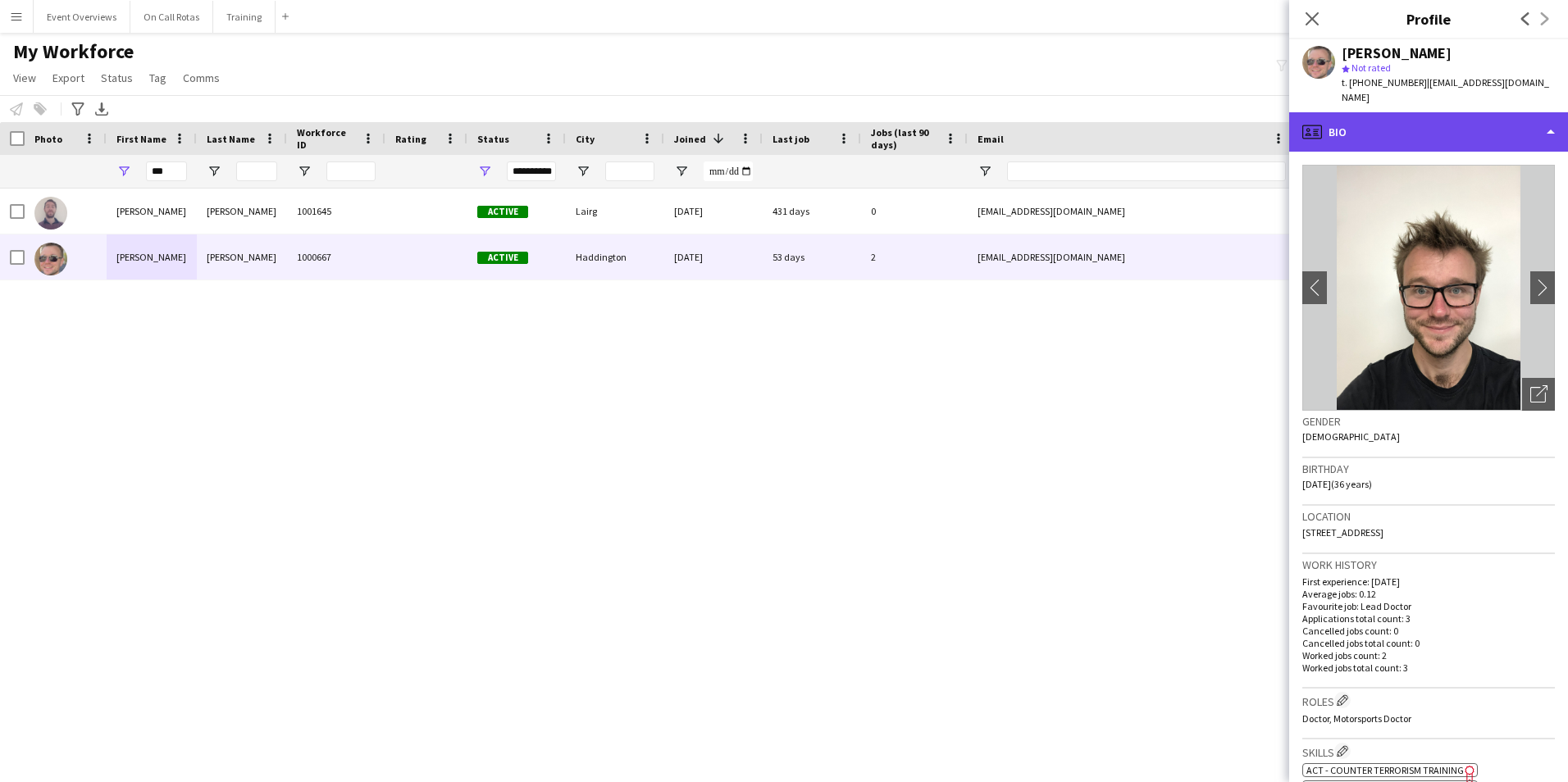
click at [1434, 123] on div "profile Bio" at bounding box center [1428, 132] width 279 height 39
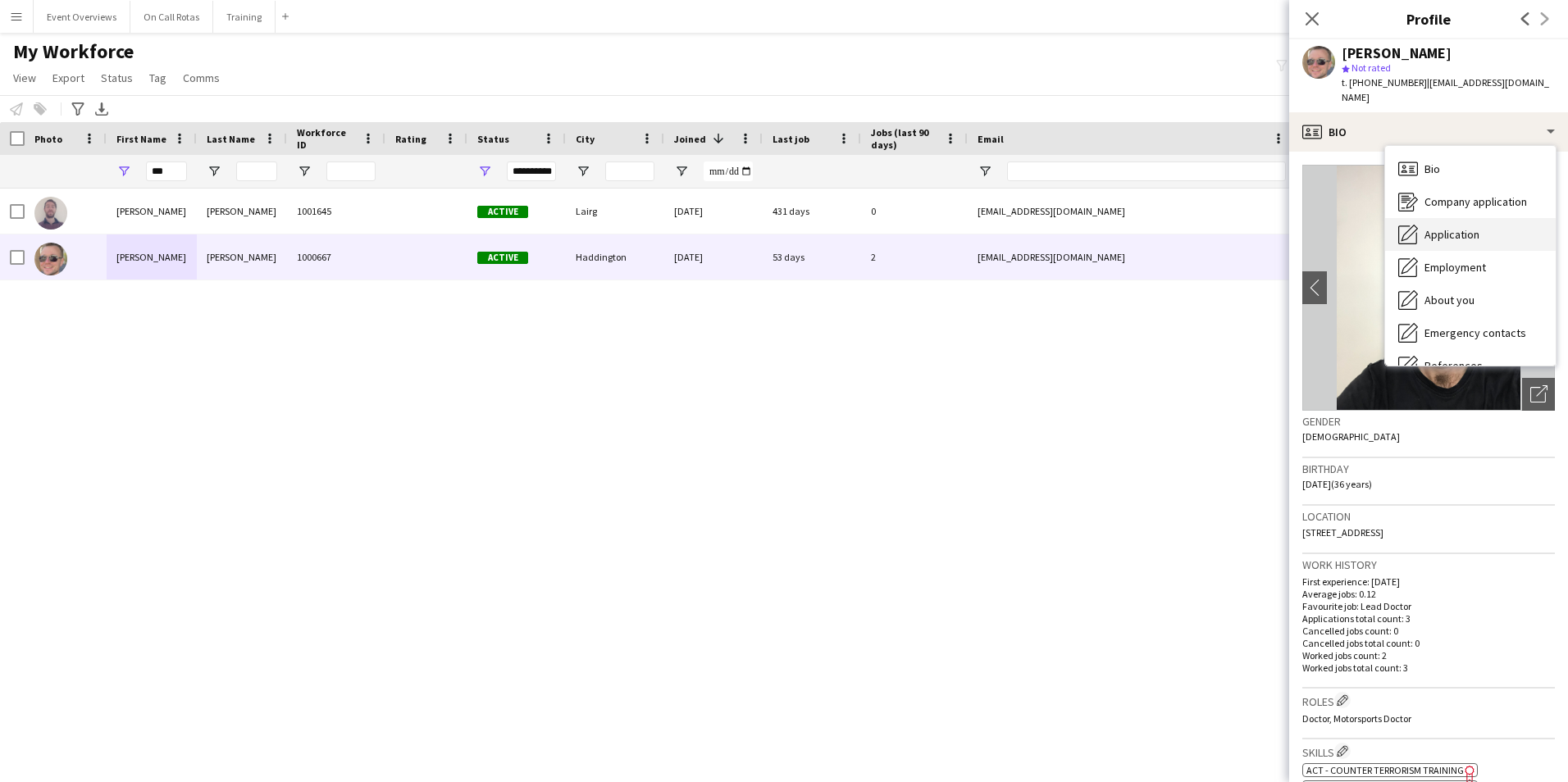
click at [1454, 227] on span "Application" at bounding box center [1451, 234] width 55 height 15
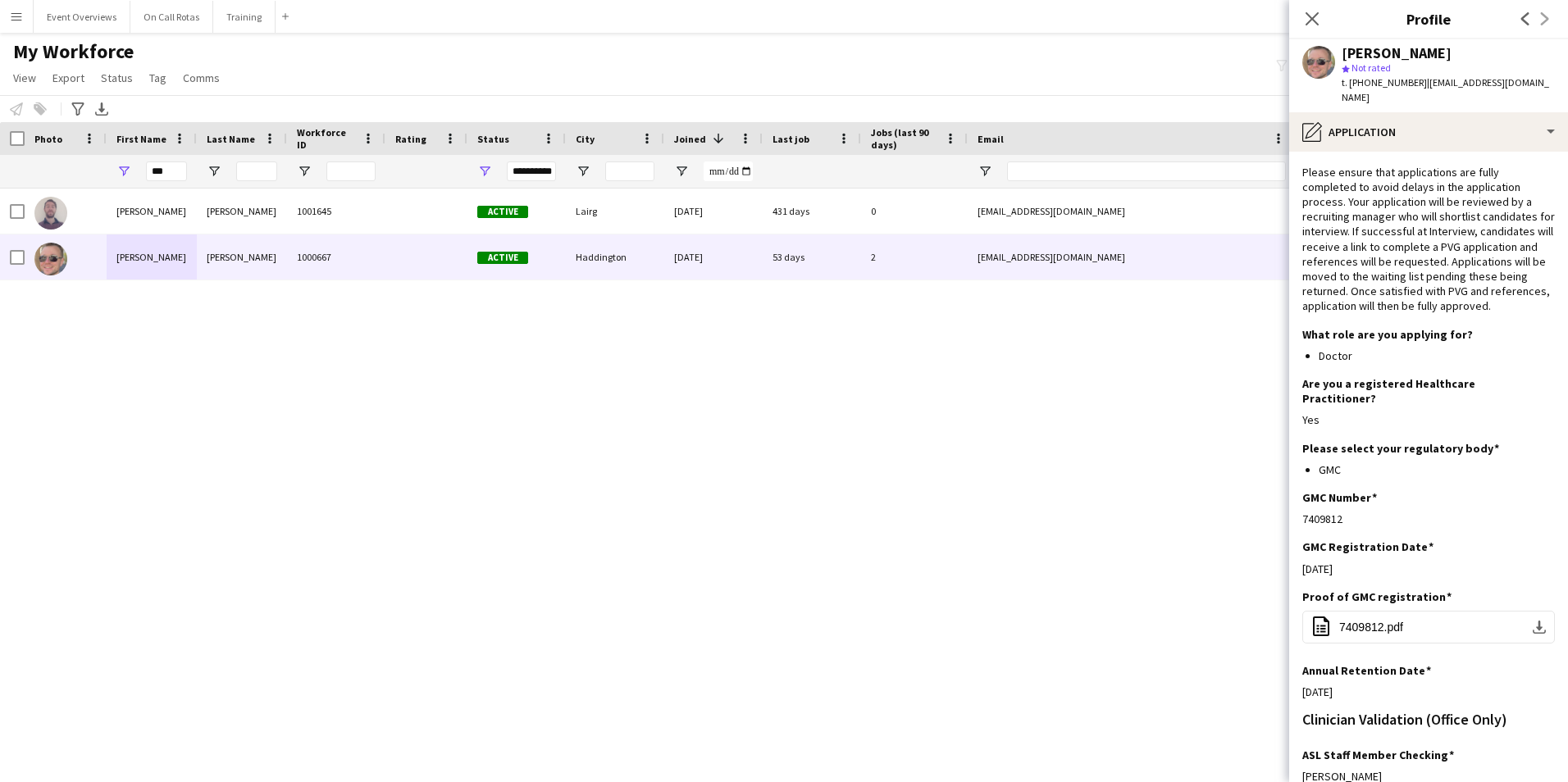
click at [1339, 96] on div "Rory Anderson star Not rated t. +447908594779 | roryanderson@doctors.org.uk" at bounding box center [1428, 76] width 279 height 73
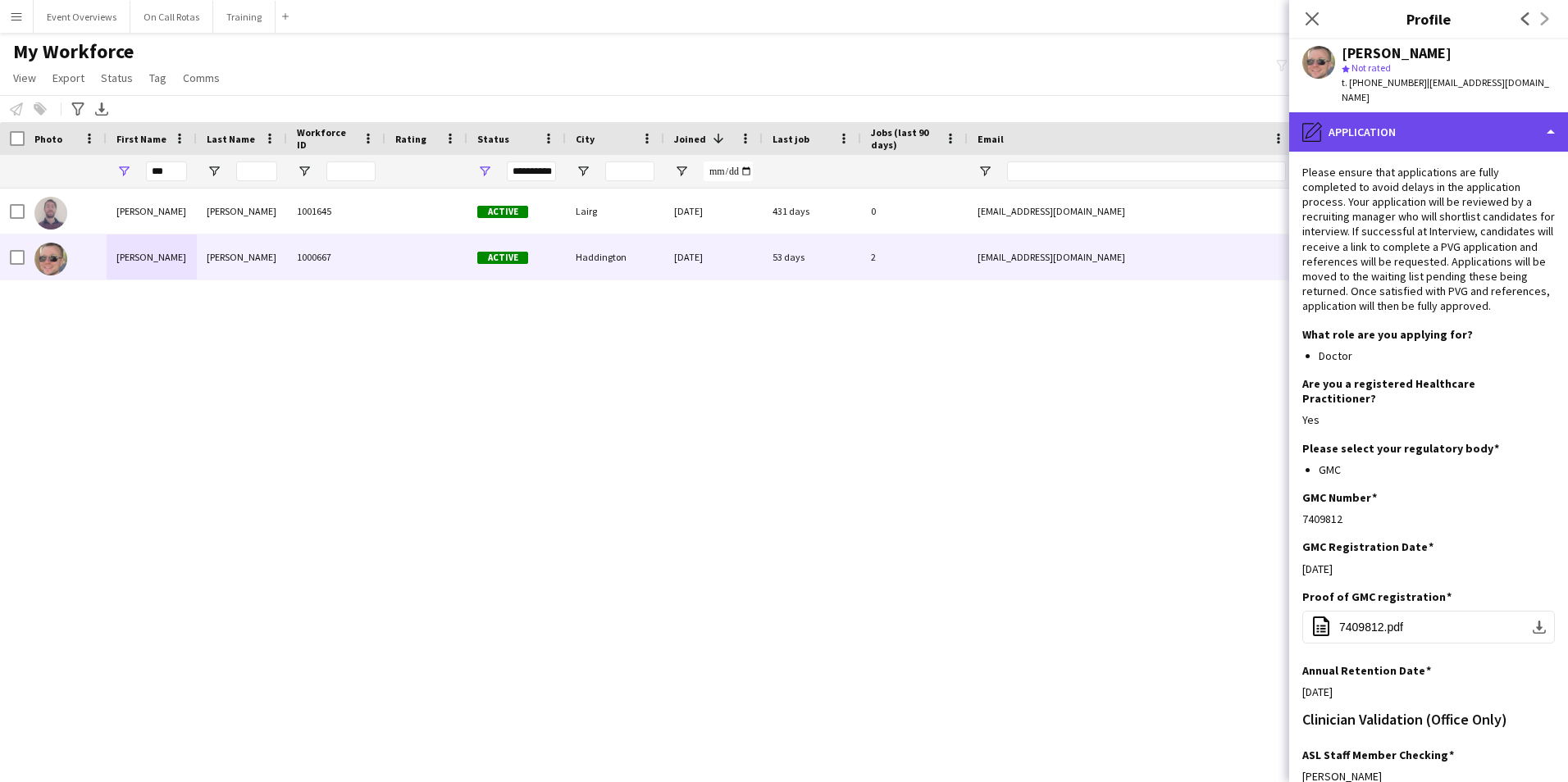
click at [1347, 112] on div "pencil4 Application" at bounding box center [1428, 132] width 279 height 39
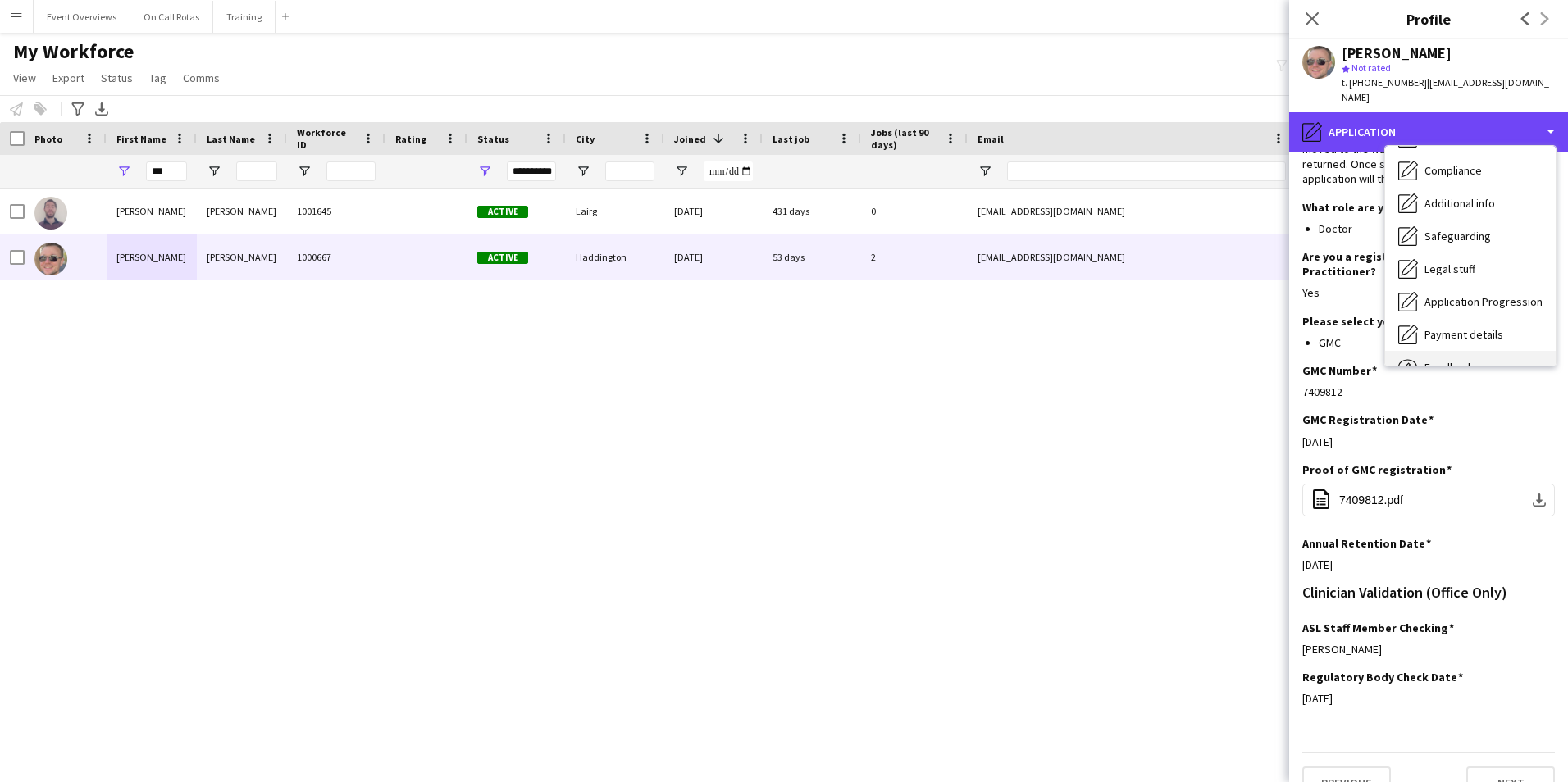
scroll to position [286, 0]
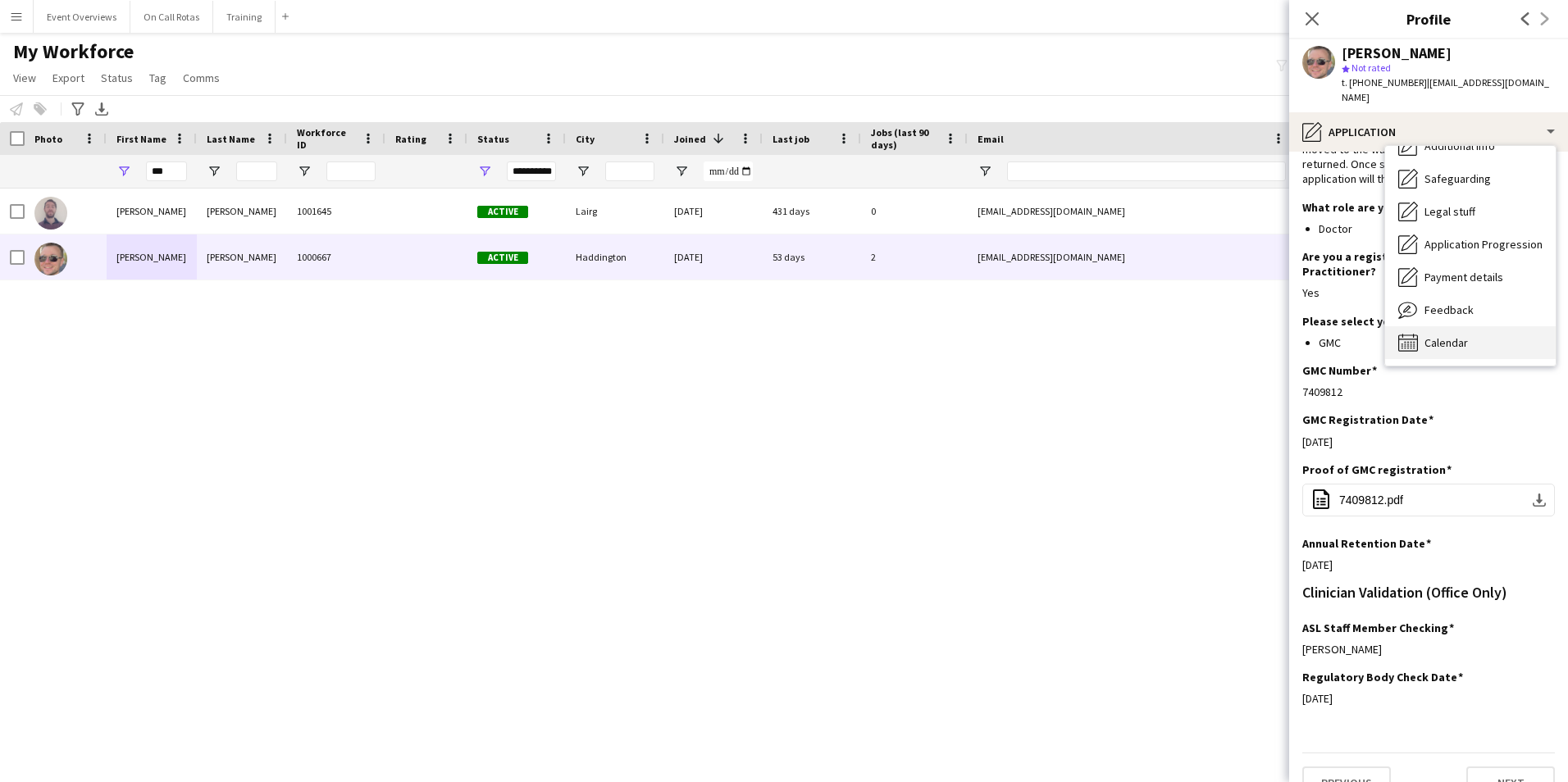
click at [1452, 335] on span "Calendar" at bounding box center [1445, 343] width 43 height 15
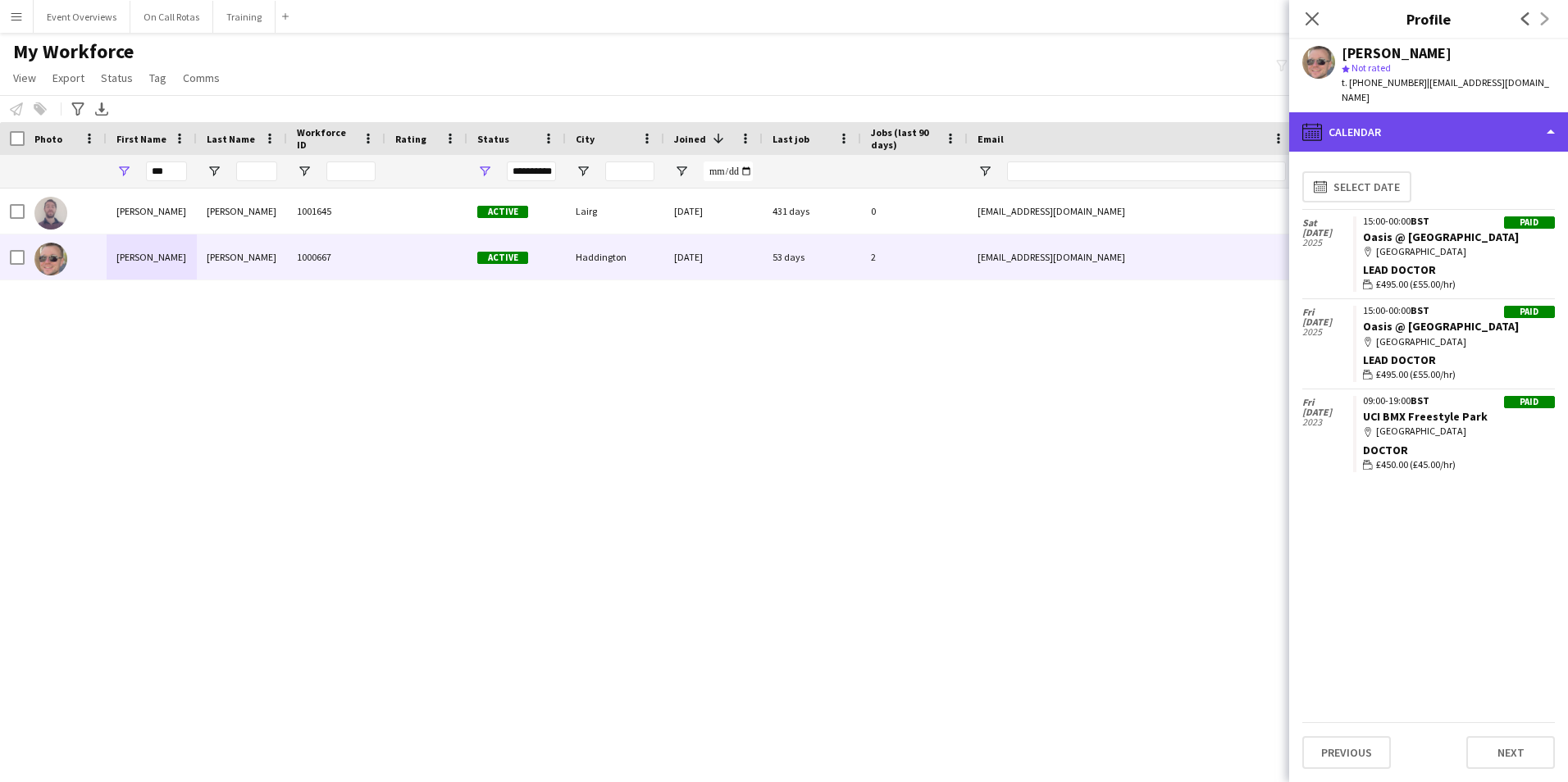
click at [1402, 127] on div "calendar-full Calendar" at bounding box center [1428, 132] width 279 height 39
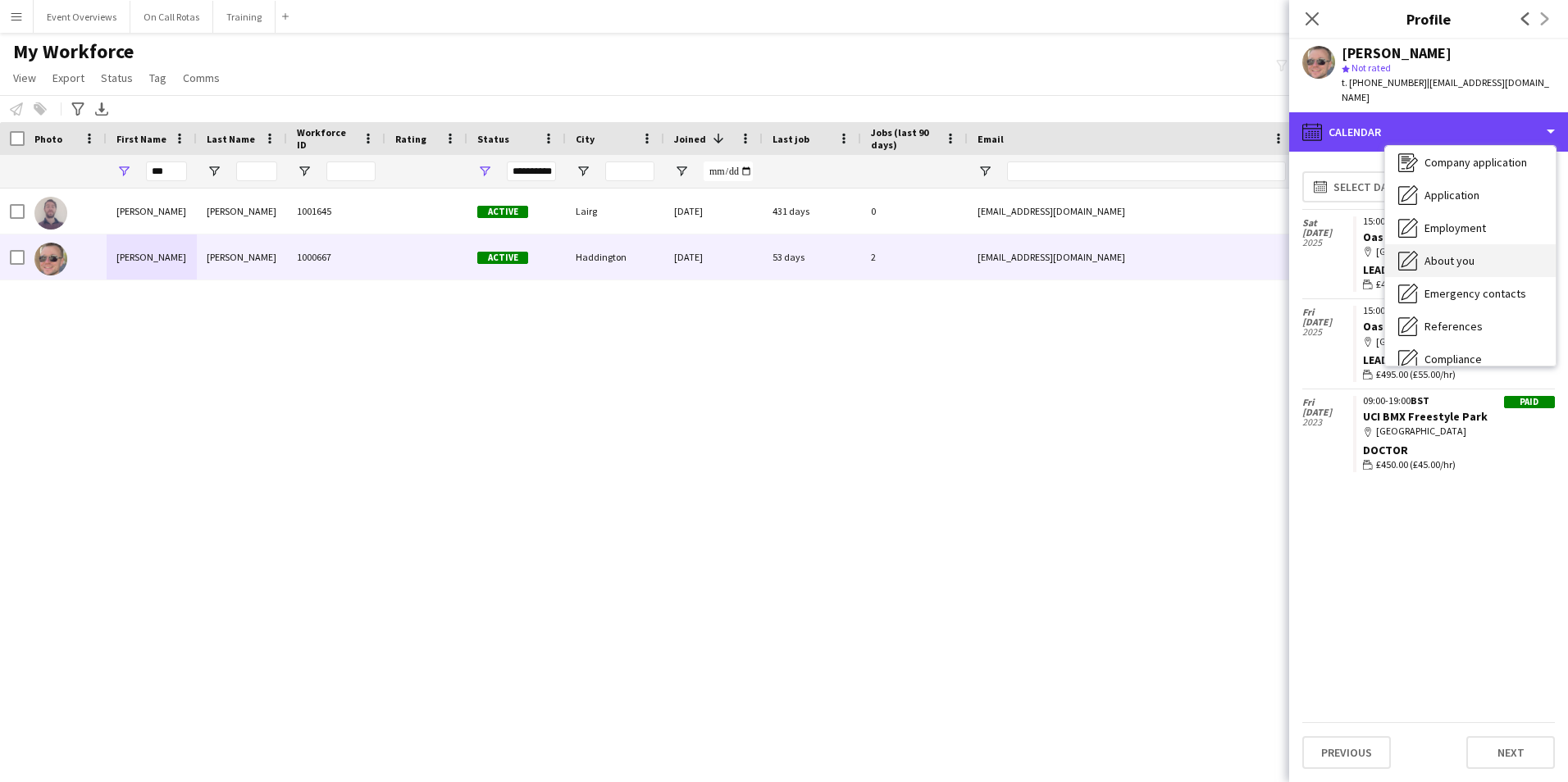
scroll to position [0, 0]
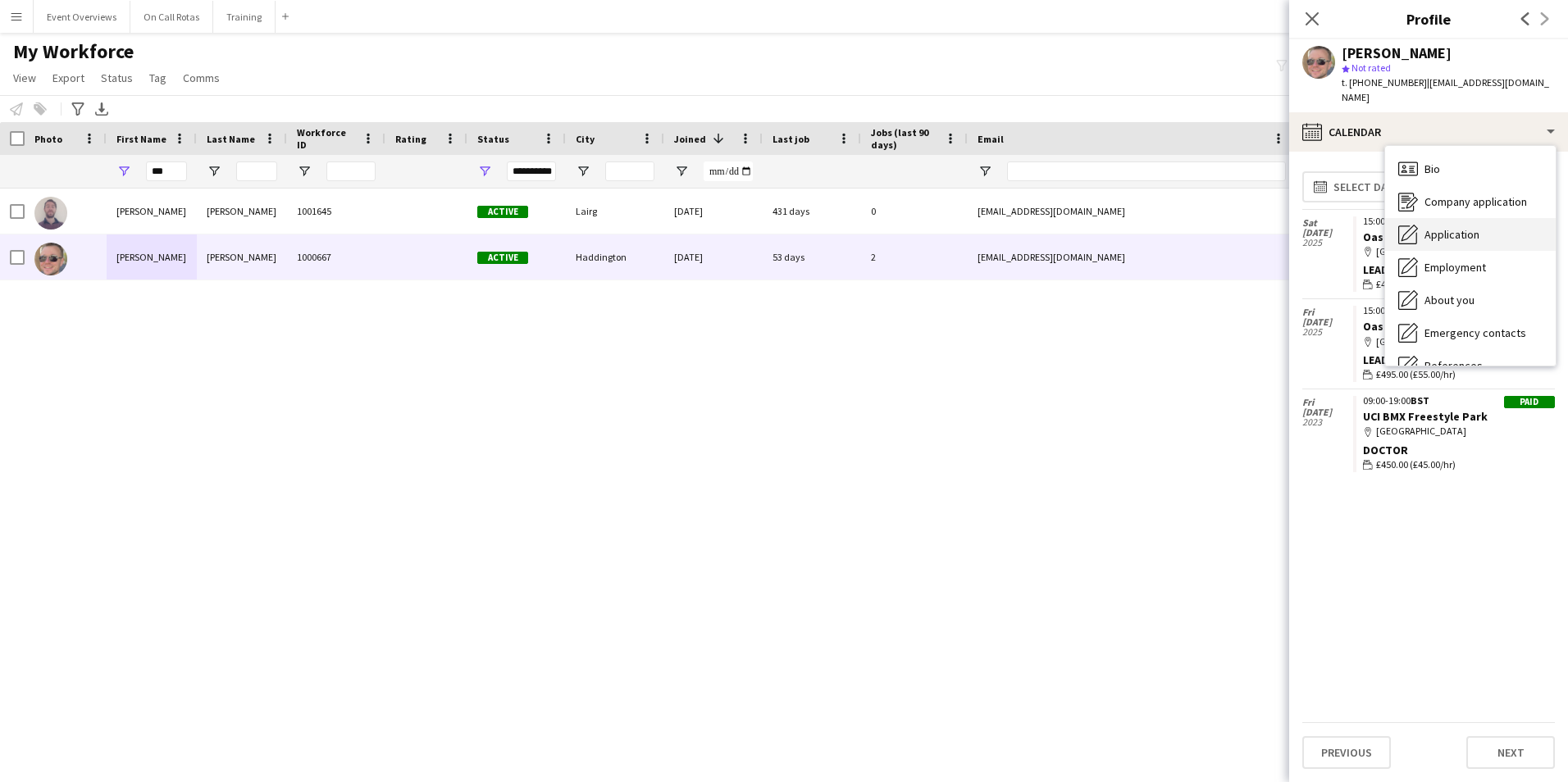
click at [1437, 227] on span "Application" at bounding box center [1451, 234] width 55 height 15
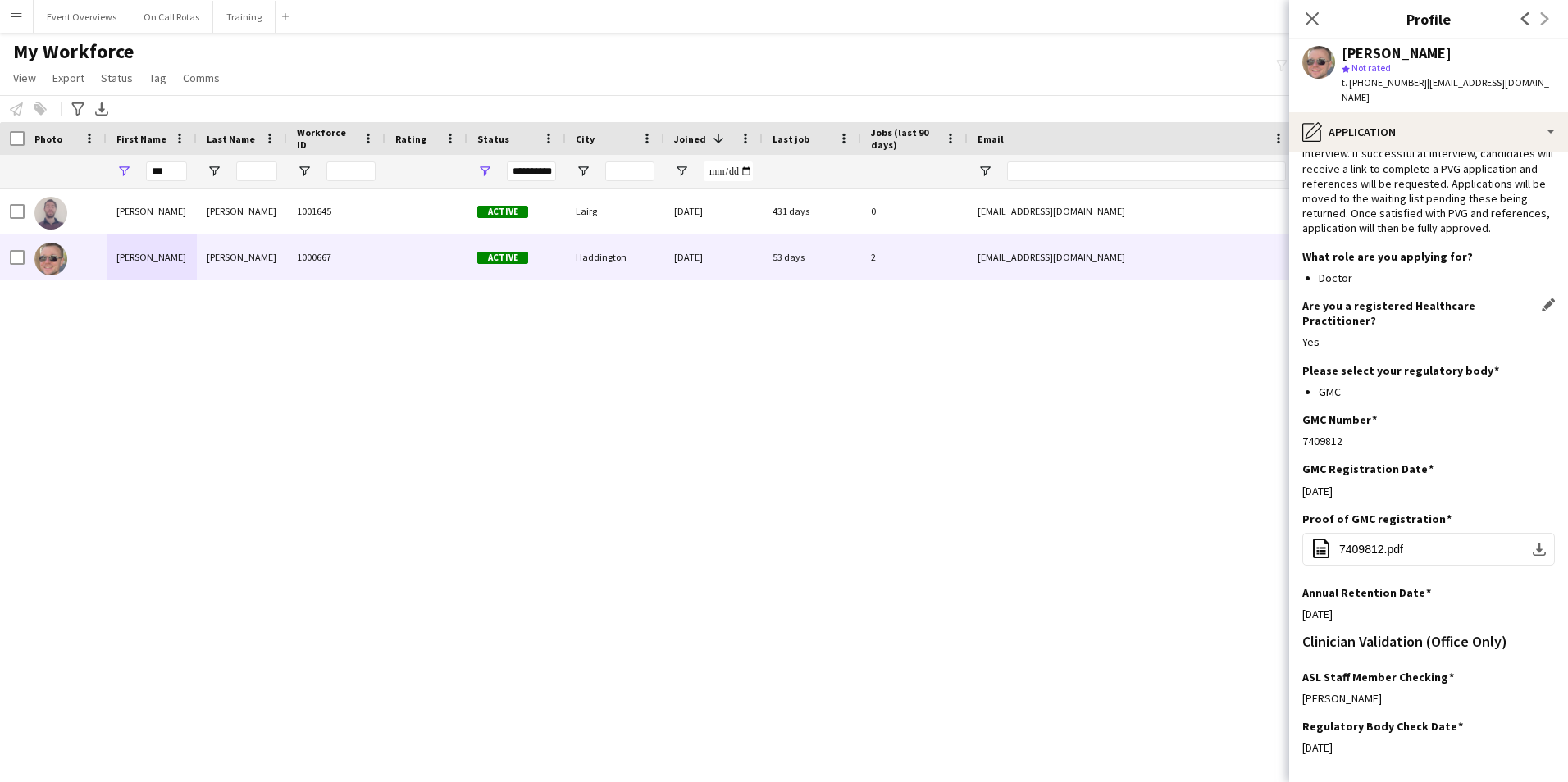
scroll to position [127, 0]
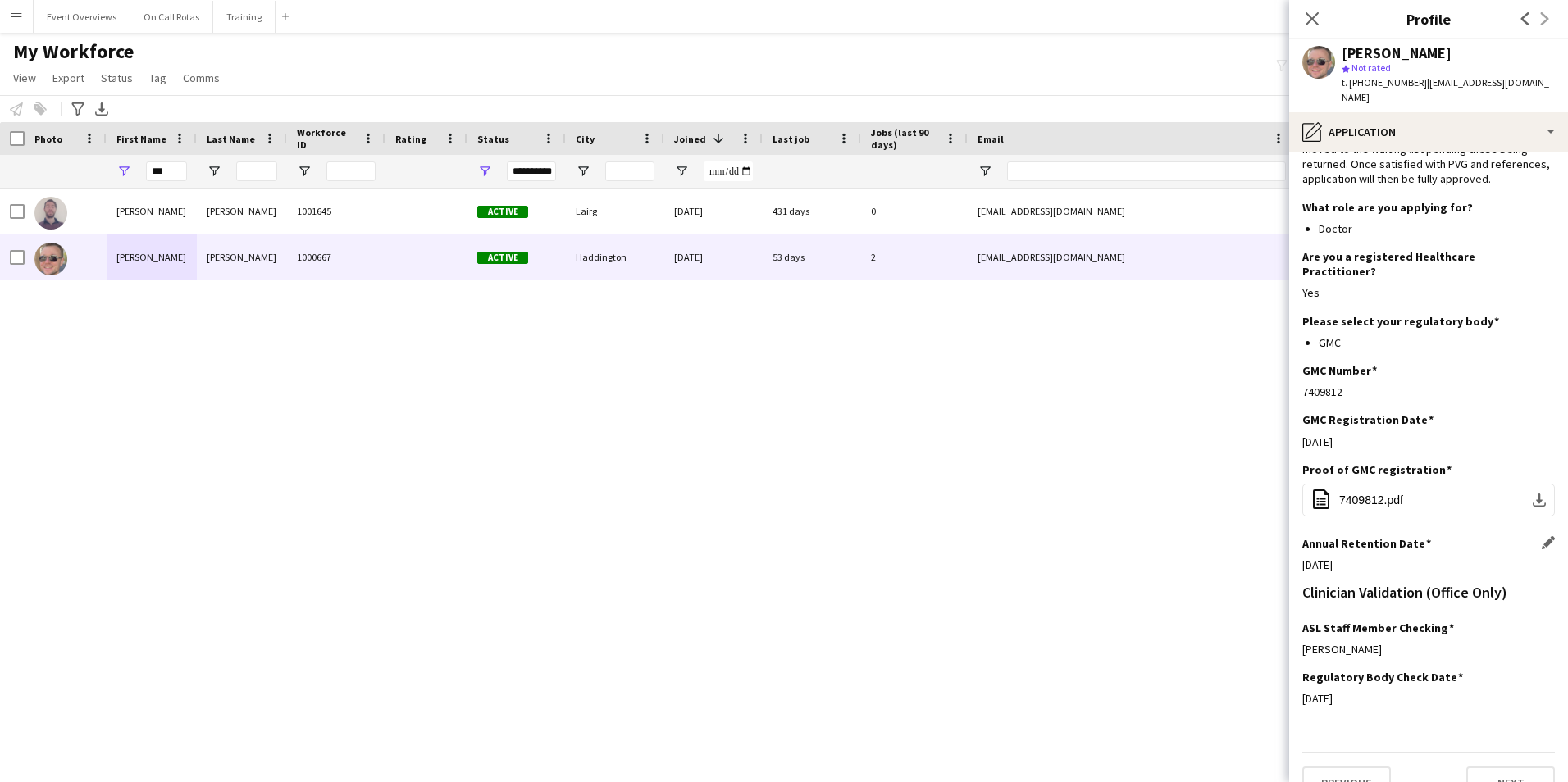
click at [1542, 536] on app-icon "Edit this field" at bounding box center [1548, 542] width 13 height 13
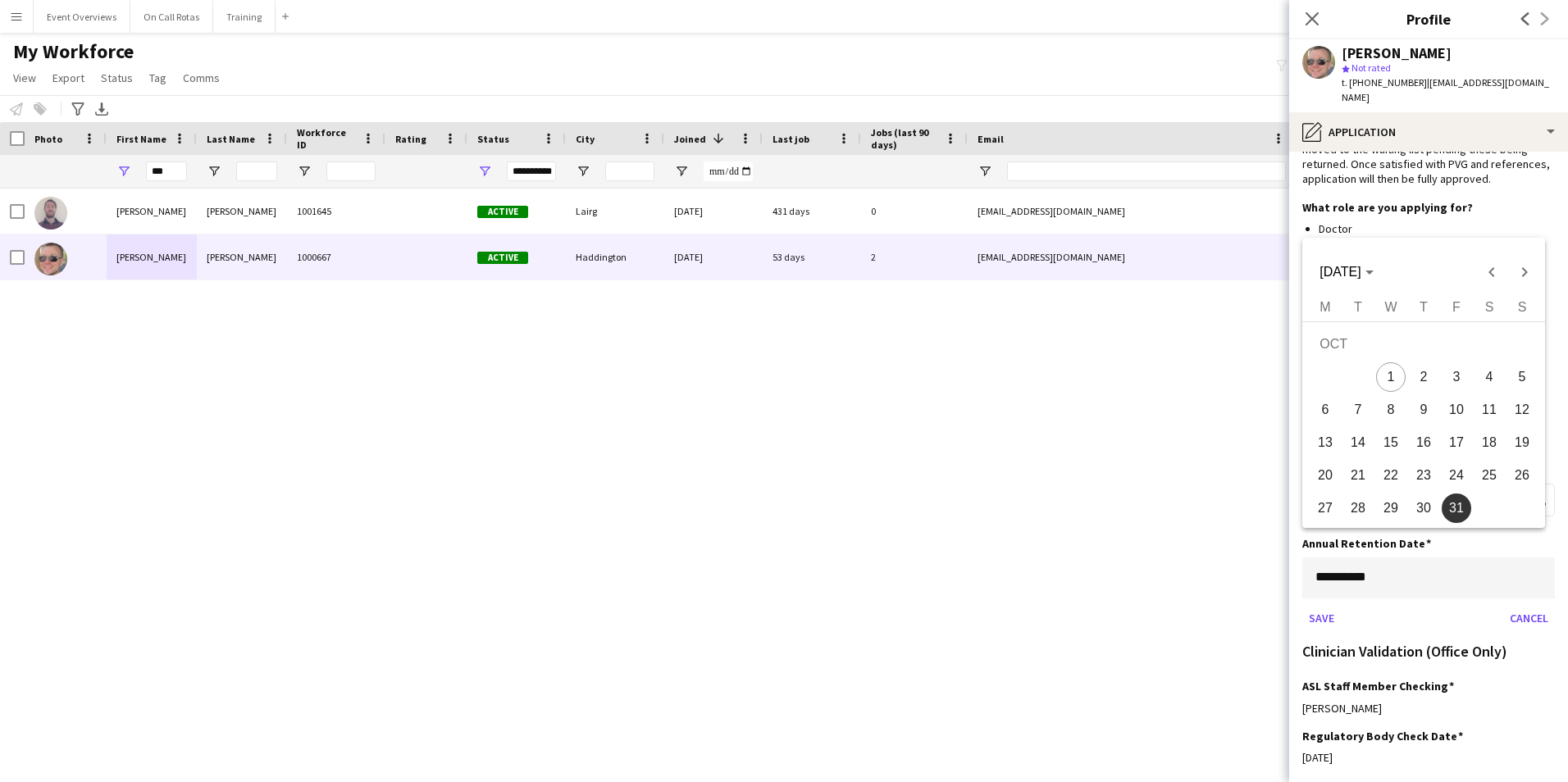
click at [1466, 565] on body "Menu Boards Boards Boards All jobs Status Workforce Workforce My Workforce Recr…" at bounding box center [784, 391] width 1568 height 782
click at [1379, 261] on span "Choose month and year" at bounding box center [1345, 273] width 67 height 39
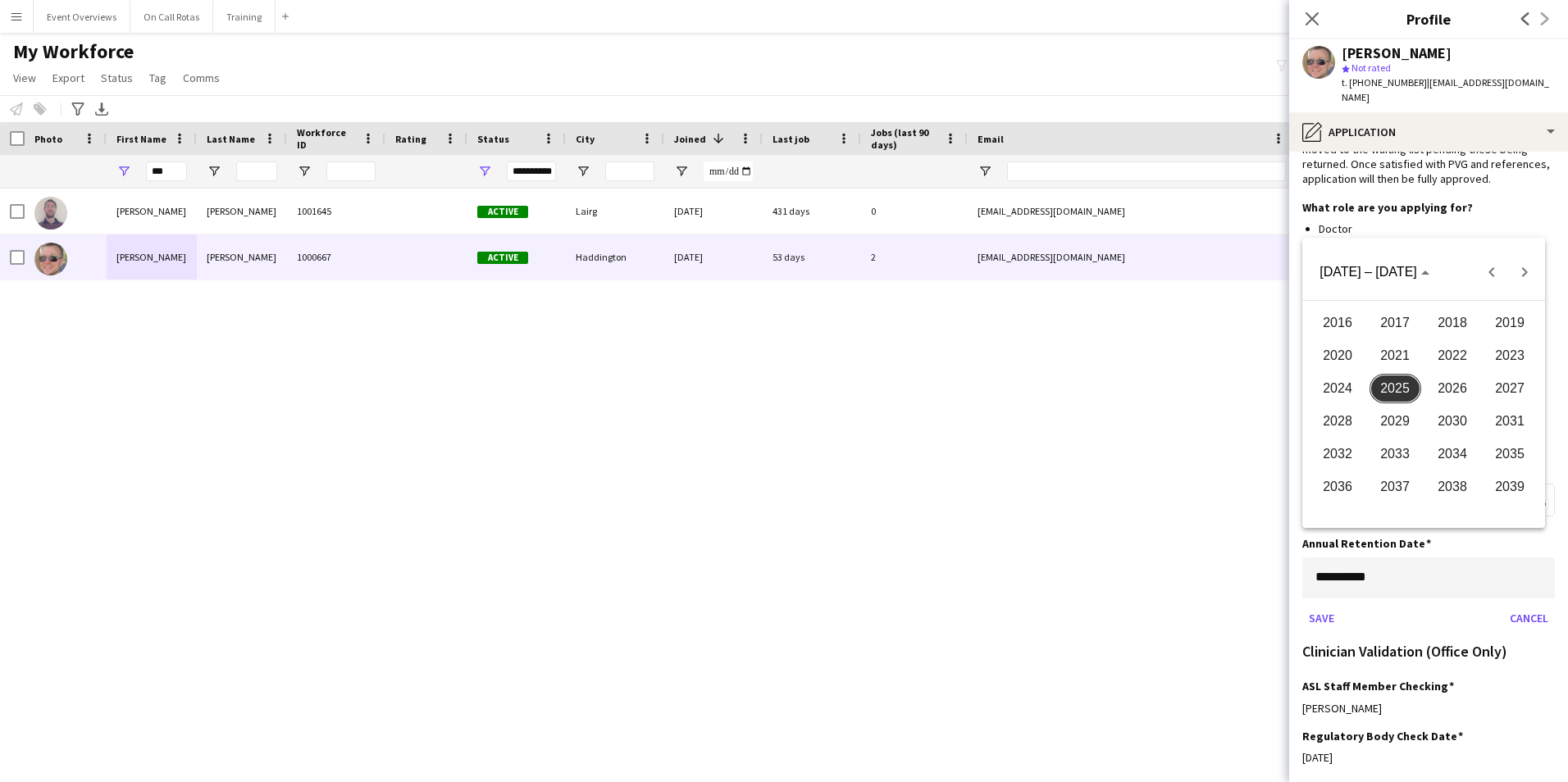
click at [1464, 407] on span "2030" at bounding box center [1452, 421] width 52 height 30
click at [1360, 274] on span "2030" at bounding box center [1339, 273] width 42 height 15
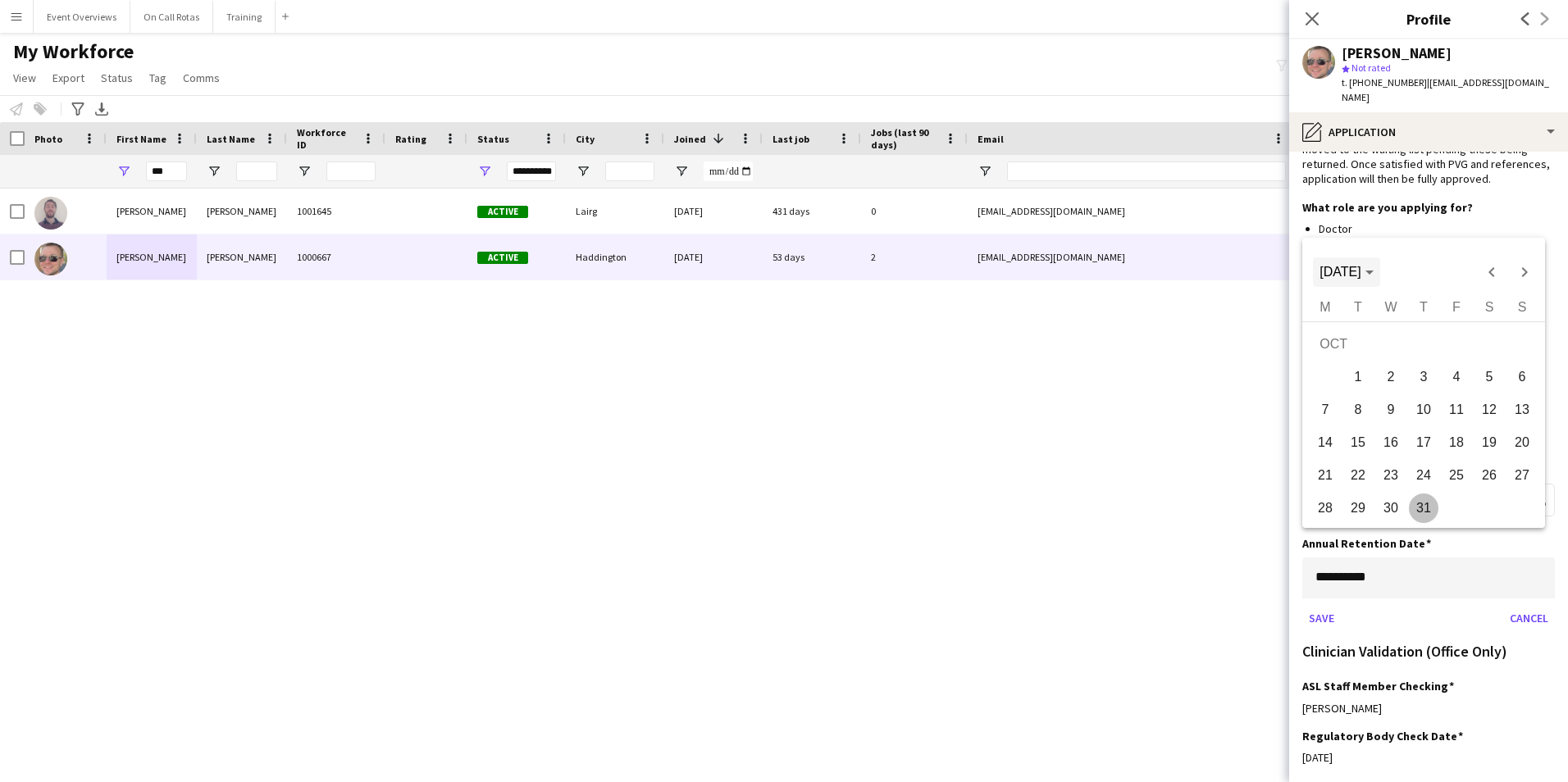
click at [1355, 273] on span "OCT 2030" at bounding box center [1339, 272] width 41 height 14
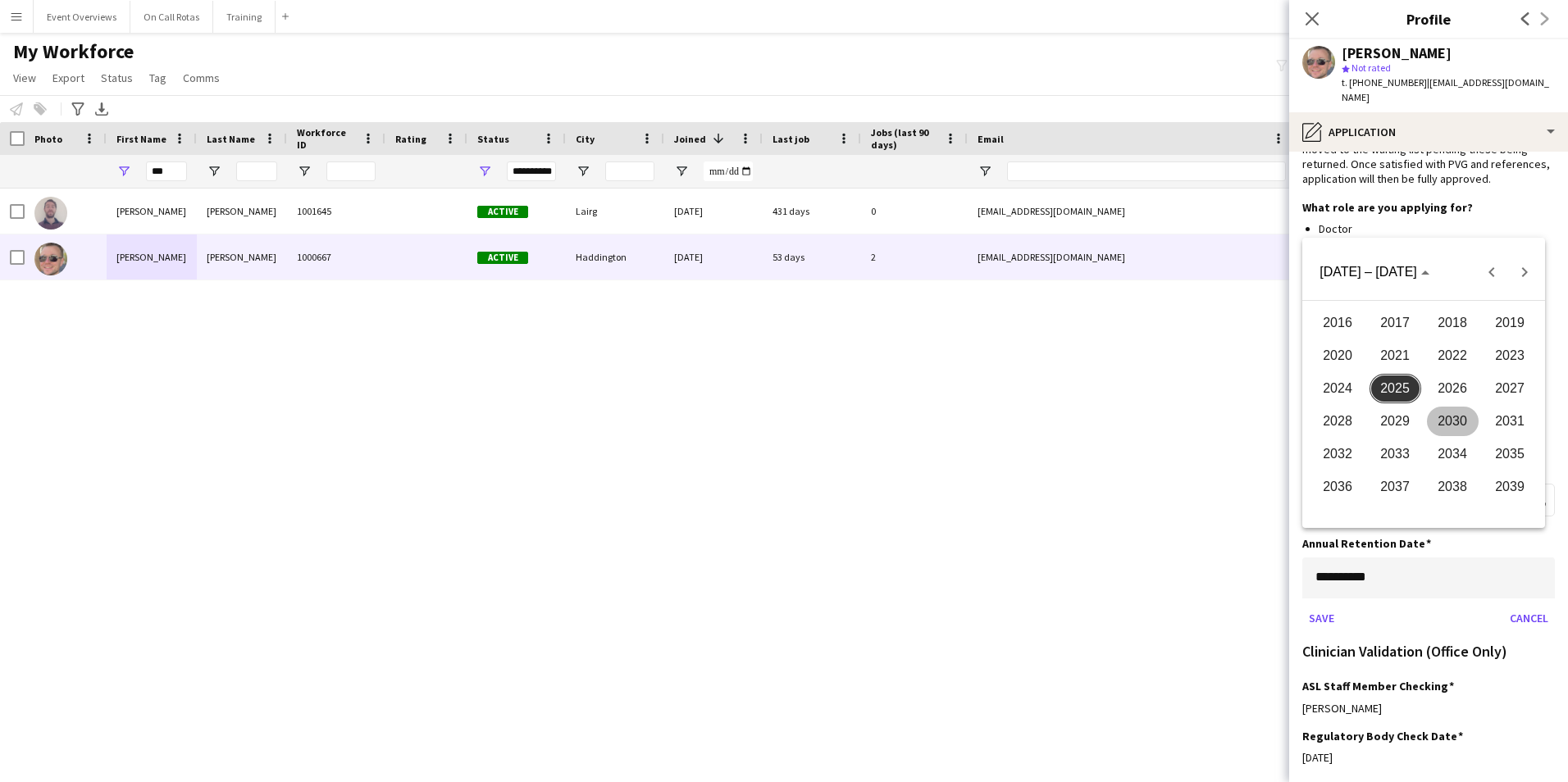
click at [1460, 375] on span "2026" at bounding box center [1452, 389] width 52 height 30
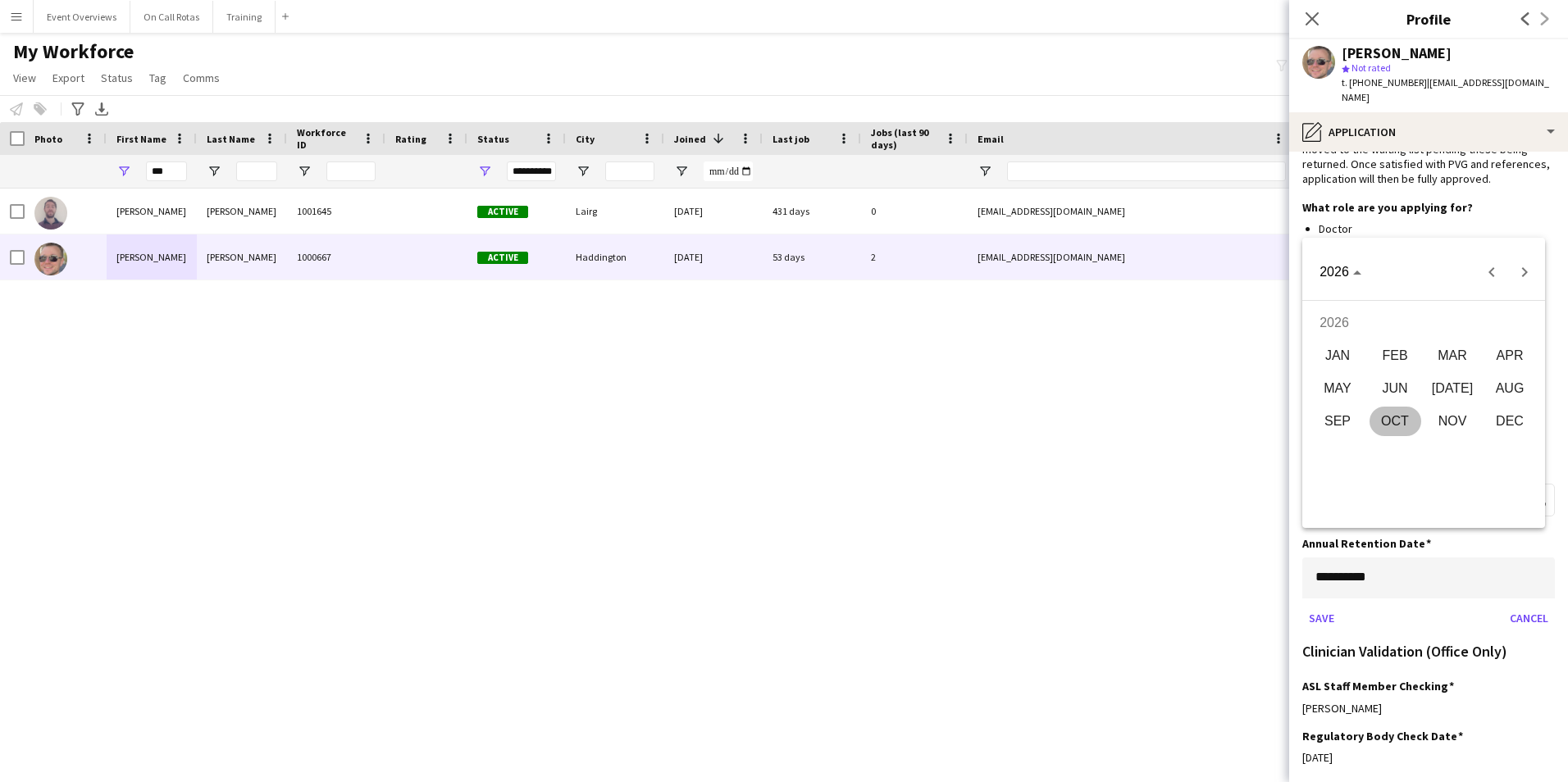
click at [1502, 391] on span "AUG" at bounding box center [1509, 389] width 52 height 30
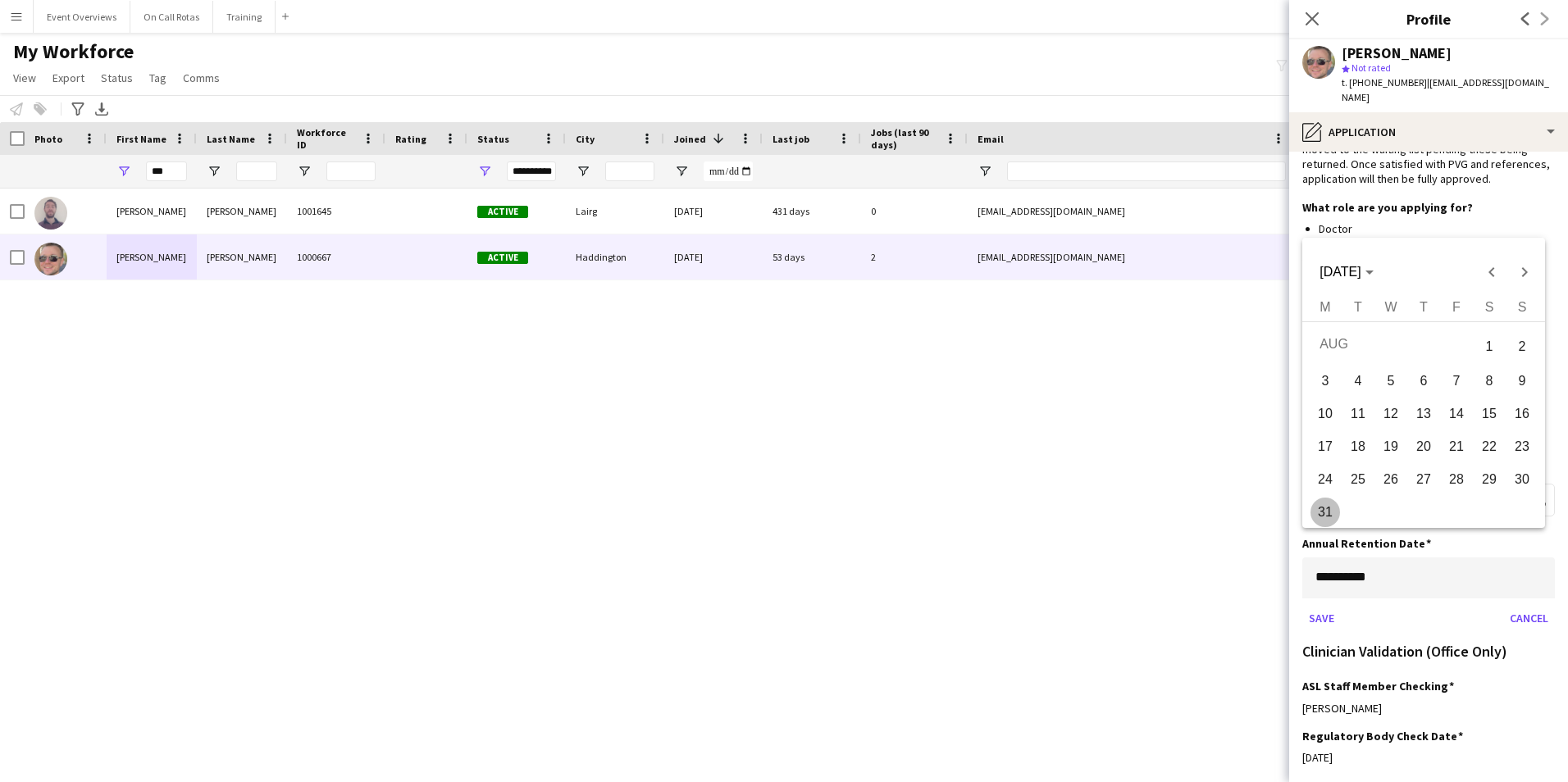
click at [1423, 389] on span "6" at bounding box center [1424, 381] width 30 height 30
type input "**********"
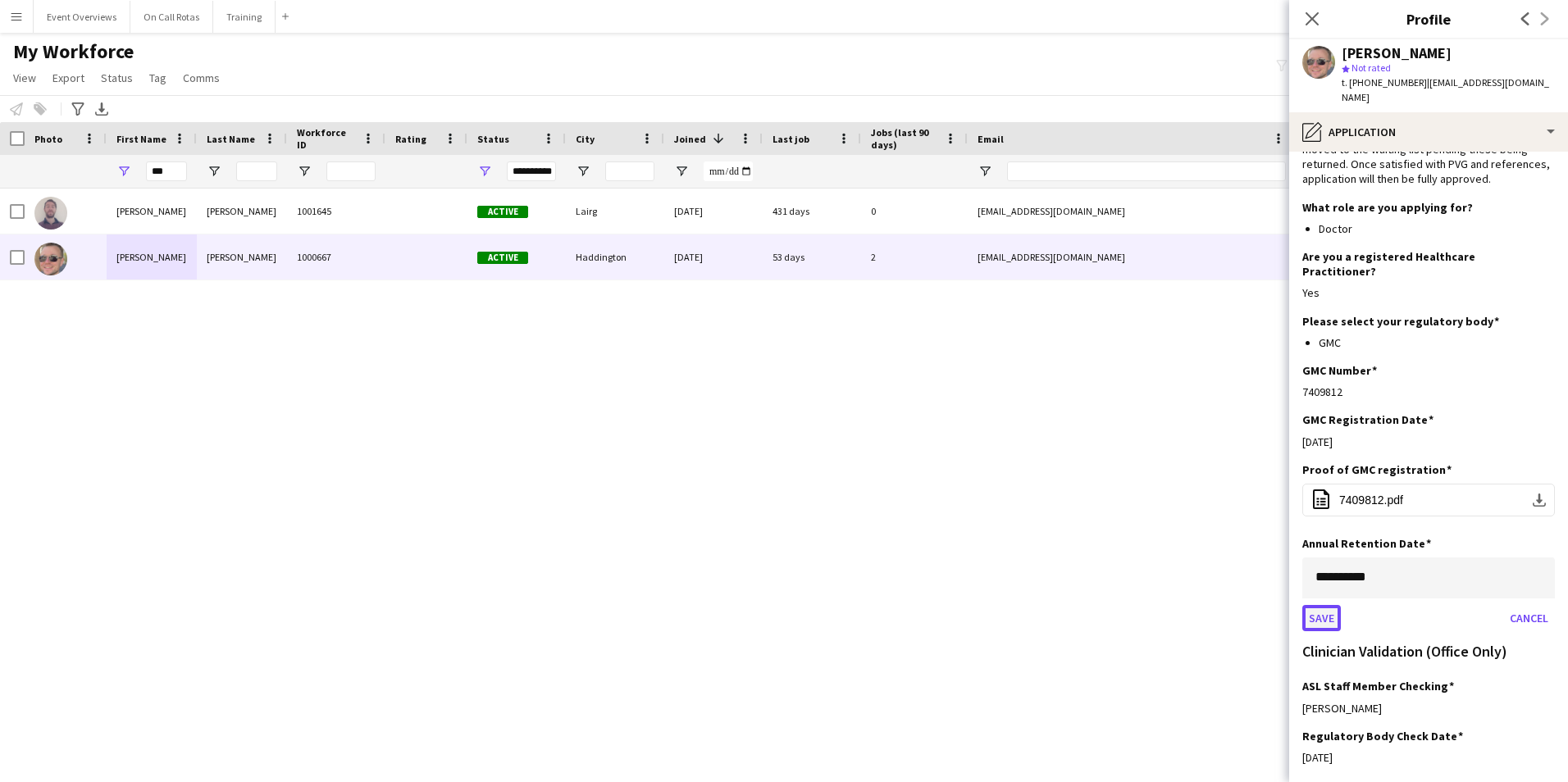
click at [1324, 605] on button "Save" at bounding box center [1321, 618] width 38 height 26
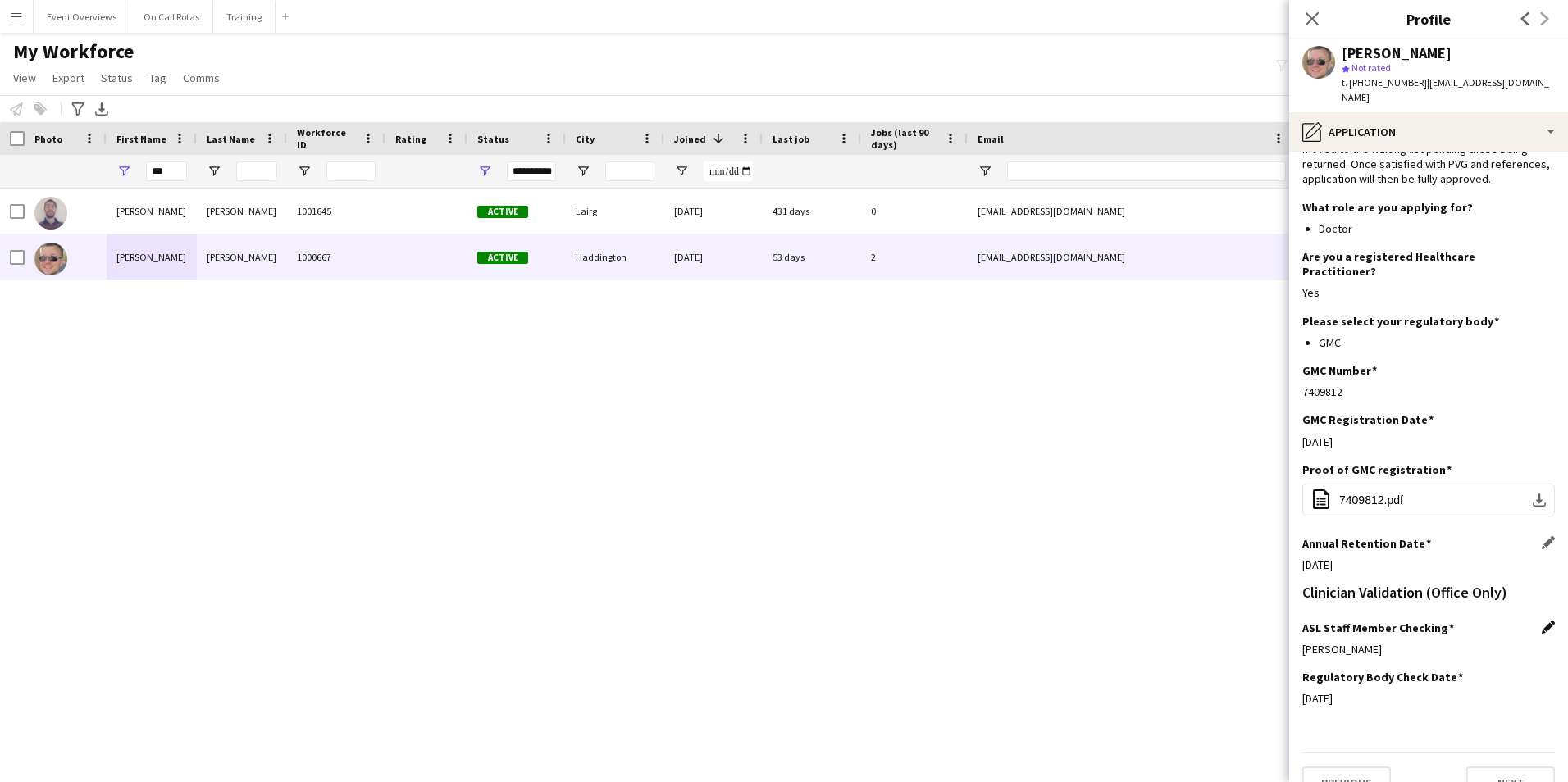
click at [1542, 621] on app-icon "Edit this field" at bounding box center [1548, 627] width 13 height 13
click at [1463, 642] on div "Lois Irvine" at bounding box center [1412, 661] width 220 height 39
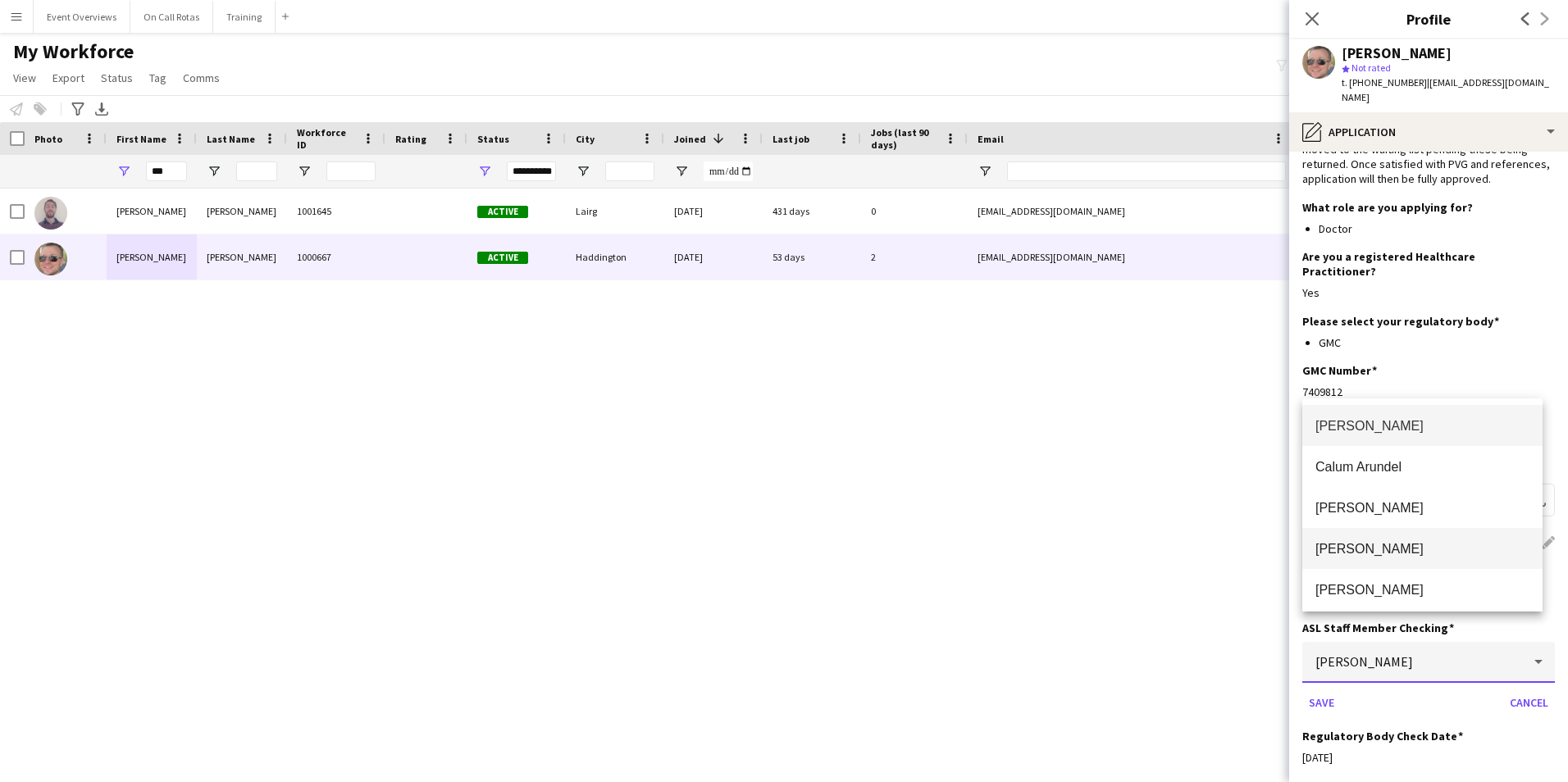
click at [1413, 536] on mat-option "Aimee Freeland" at bounding box center [1422, 549] width 240 height 41
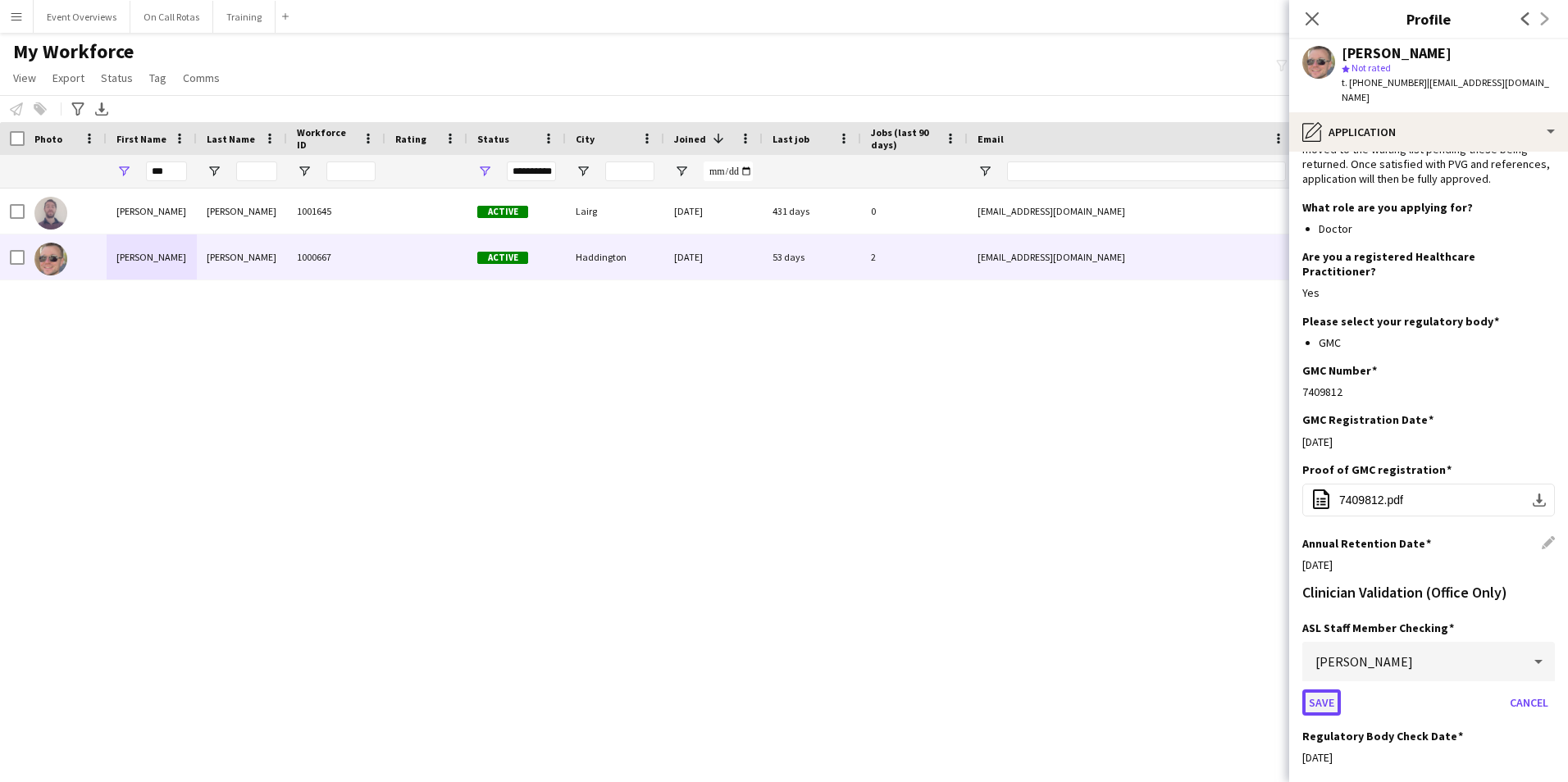
click at [1318, 689] on button "Save" at bounding box center [1321, 702] width 38 height 26
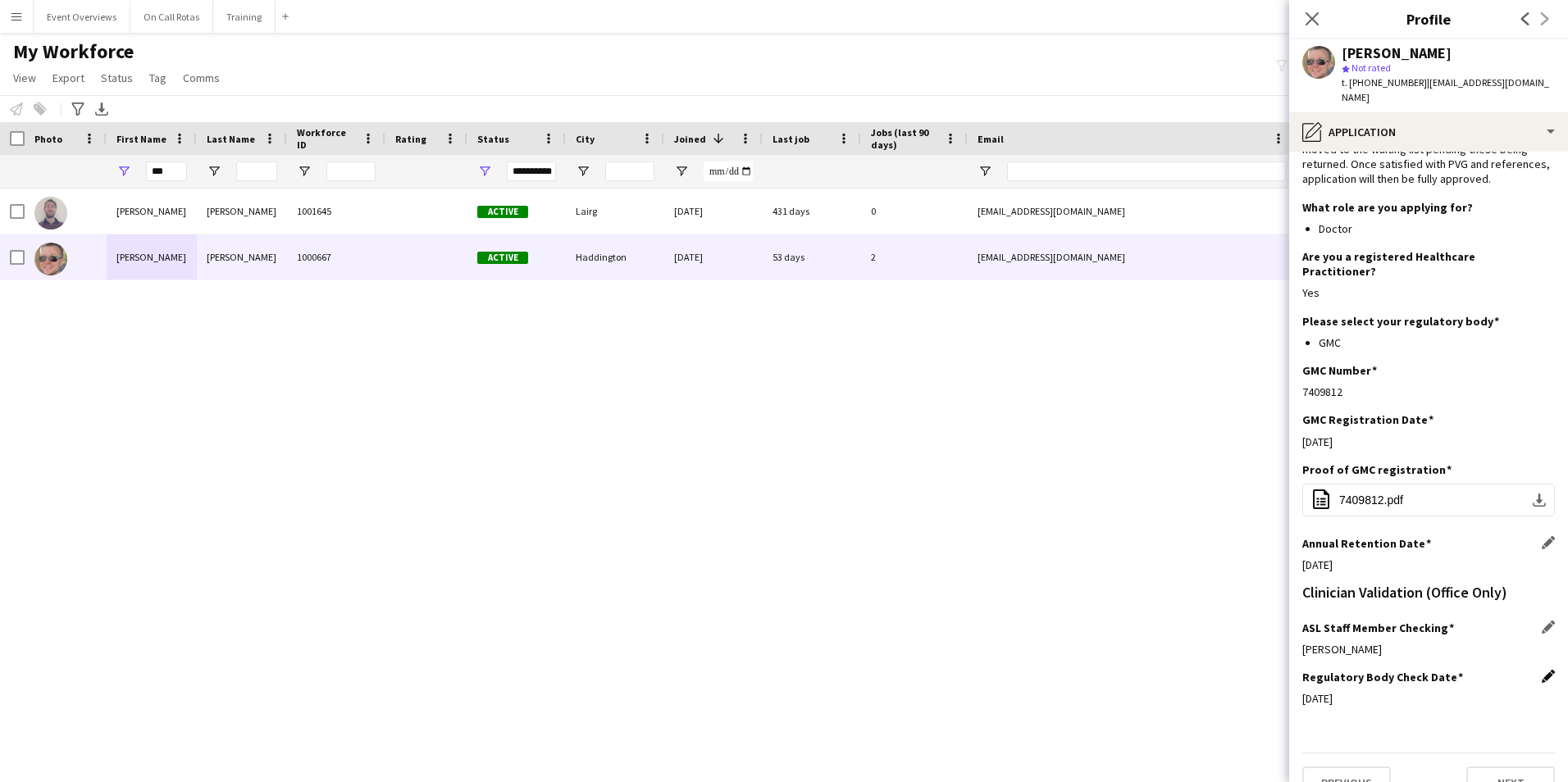
click at [1542, 670] on app-icon "Edit this field" at bounding box center [1548, 676] width 13 height 13
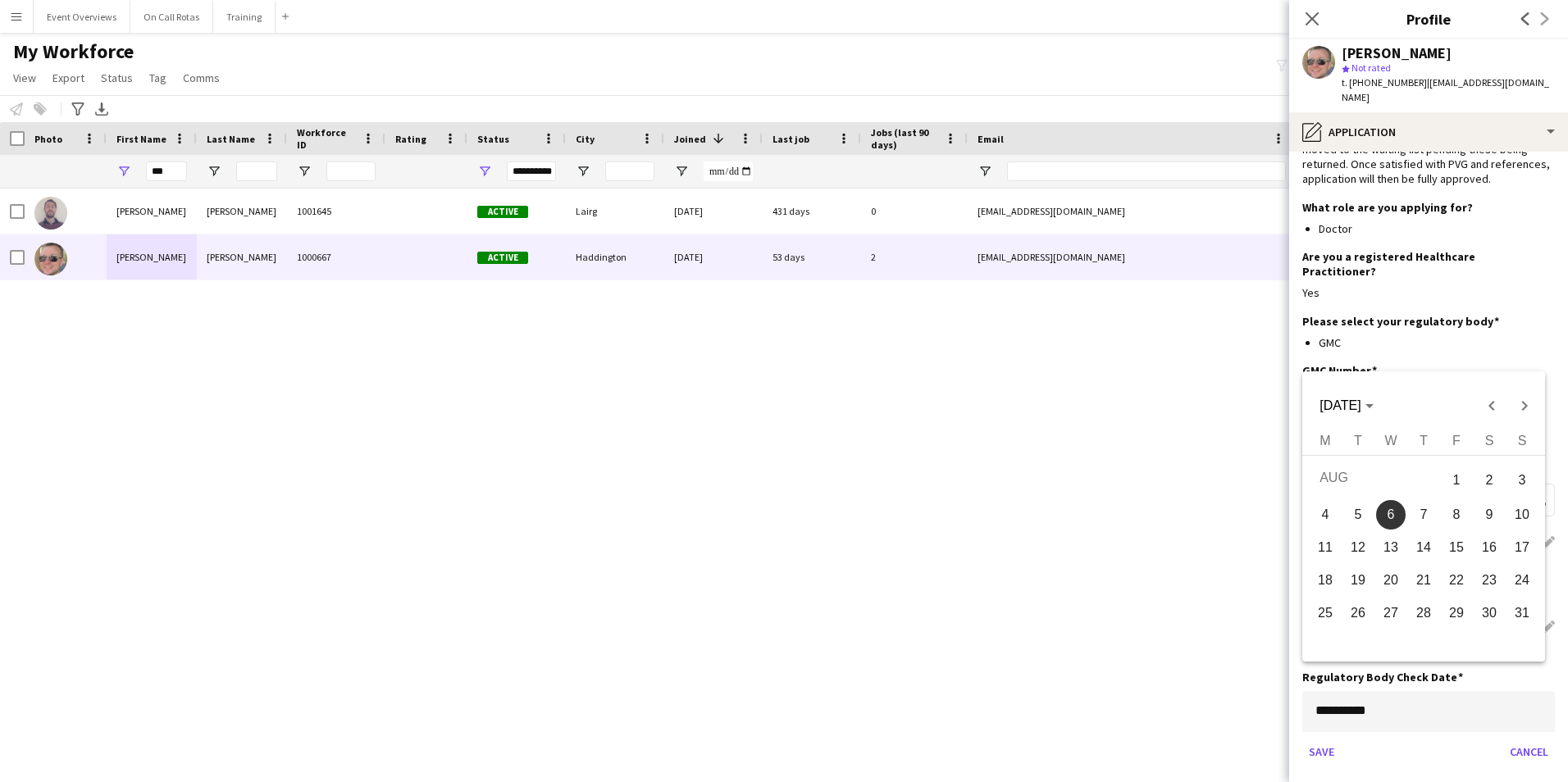
click at [1398, 671] on body "Menu Boards Boards Boards All jobs Status Workforce Workforce My Workforce Recr…" at bounding box center [784, 391] width 1568 height 782
click at [1373, 406] on polygon "Choose month and year" at bounding box center [1368, 406] width 8 height 4
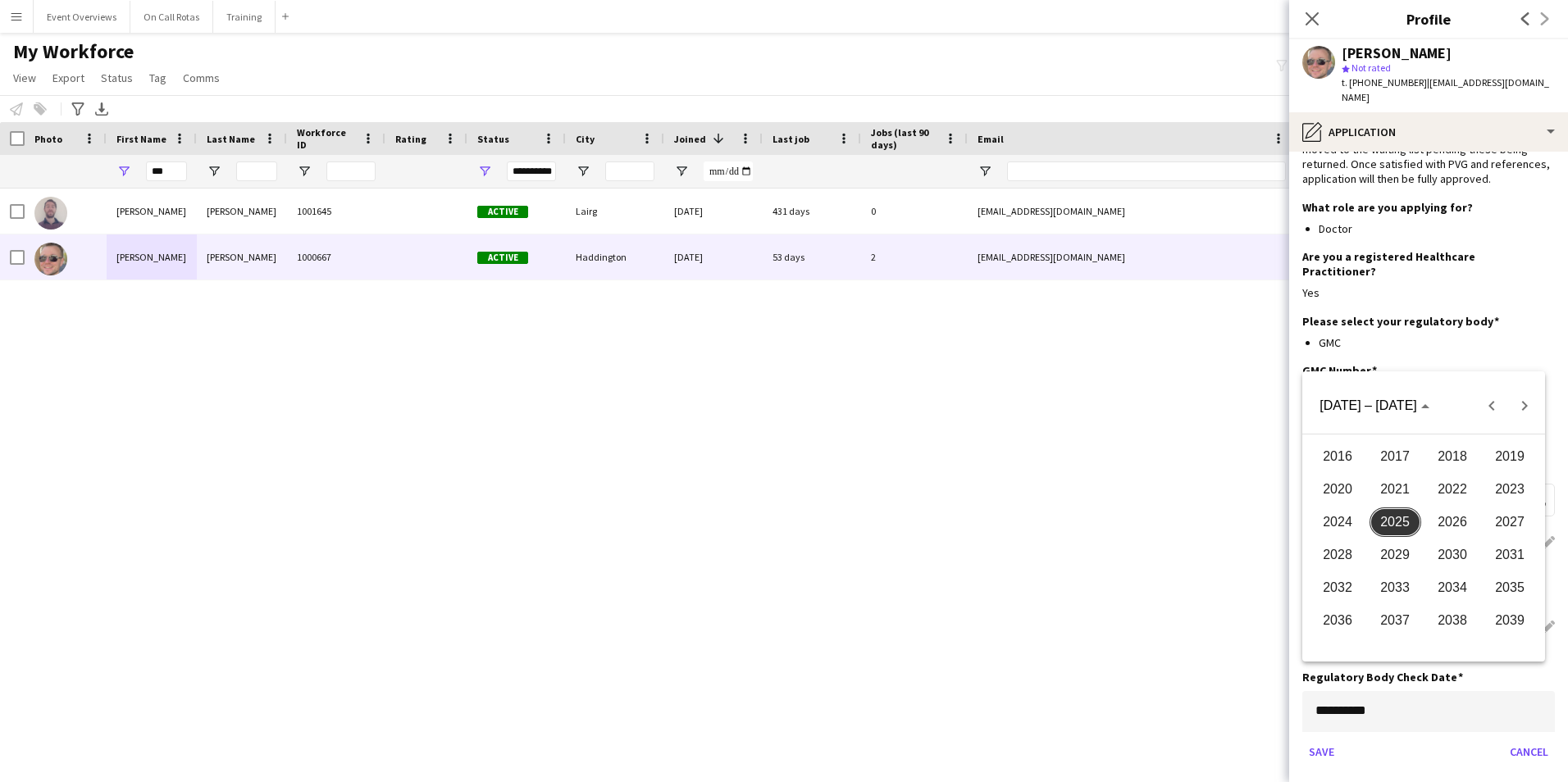
click at [1473, 521] on span "2026" at bounding box center [1452, 523] width 52 height 30
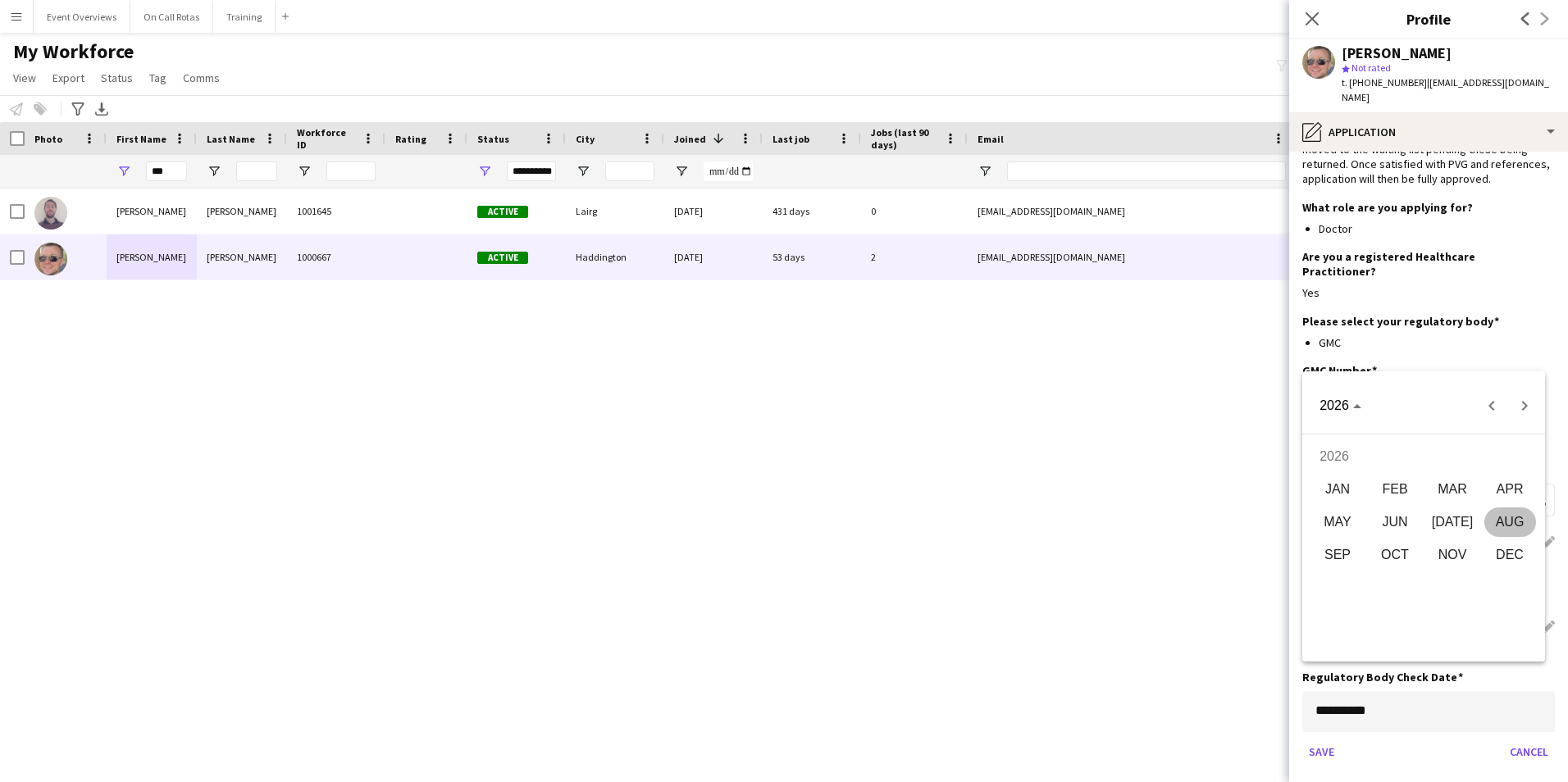
click at [1491, 517] on span "AUG" at bounding box center [1509, 523] width 52 height 30
click at [1406, 512] on button "5" at bounding box center [1390, 514] width 33 height 33
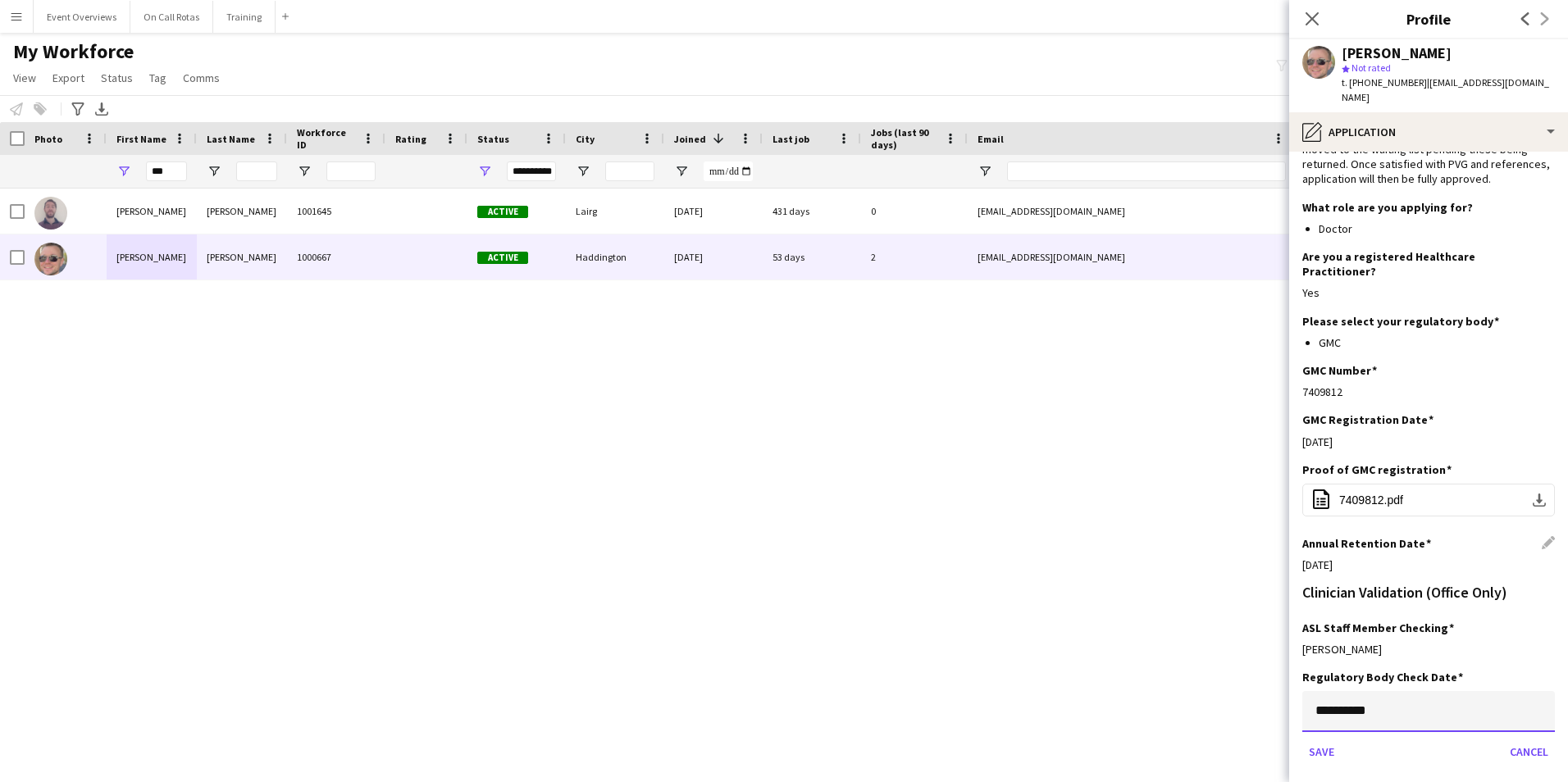
click at [1421, 691] on input "**********" at bounding box center [1428, 712] width 253 height 41
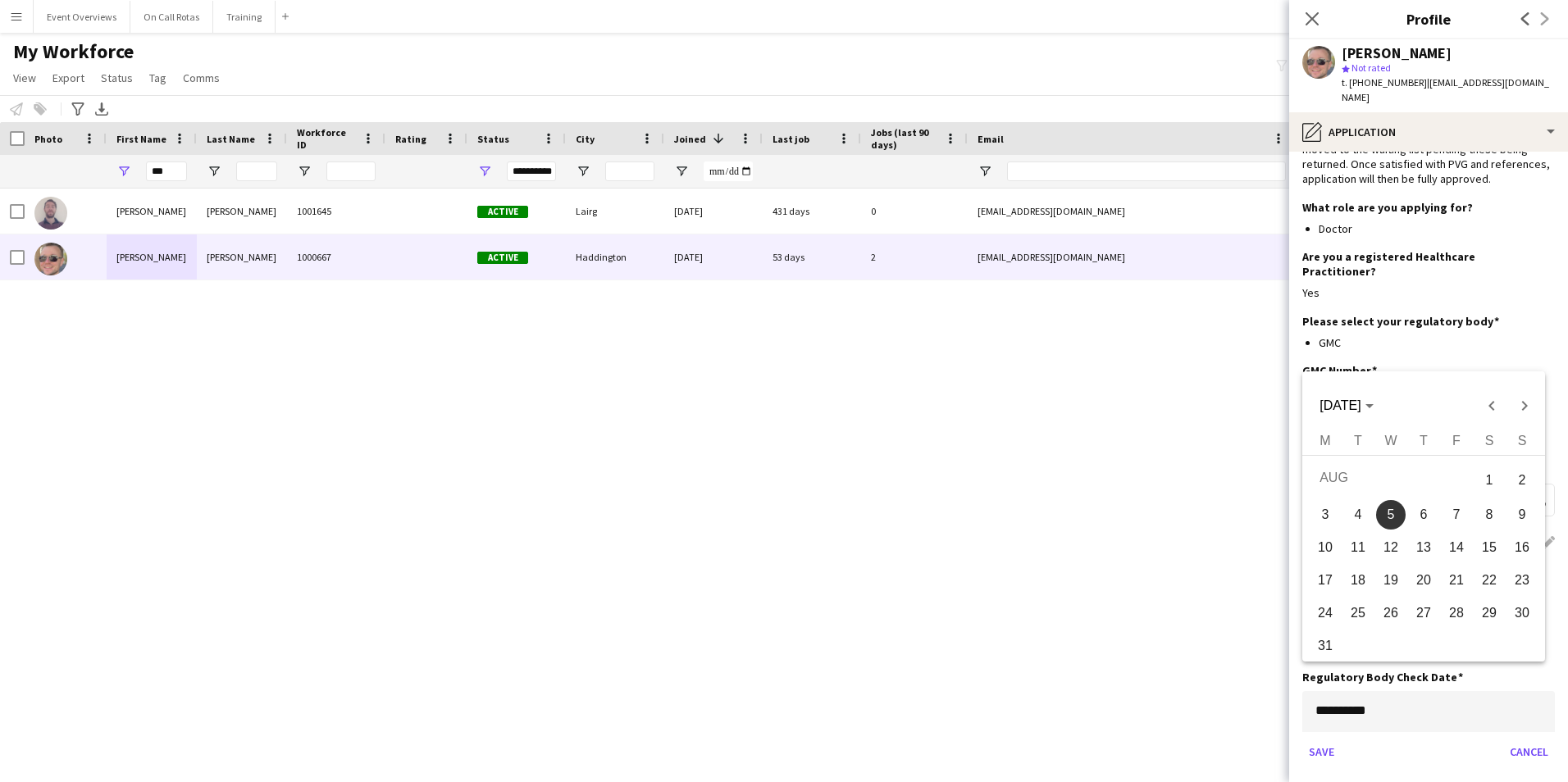
click at [1431, 524] on span "6" at bounding box center [1424, 515] width 30 height 30
type input "**********"
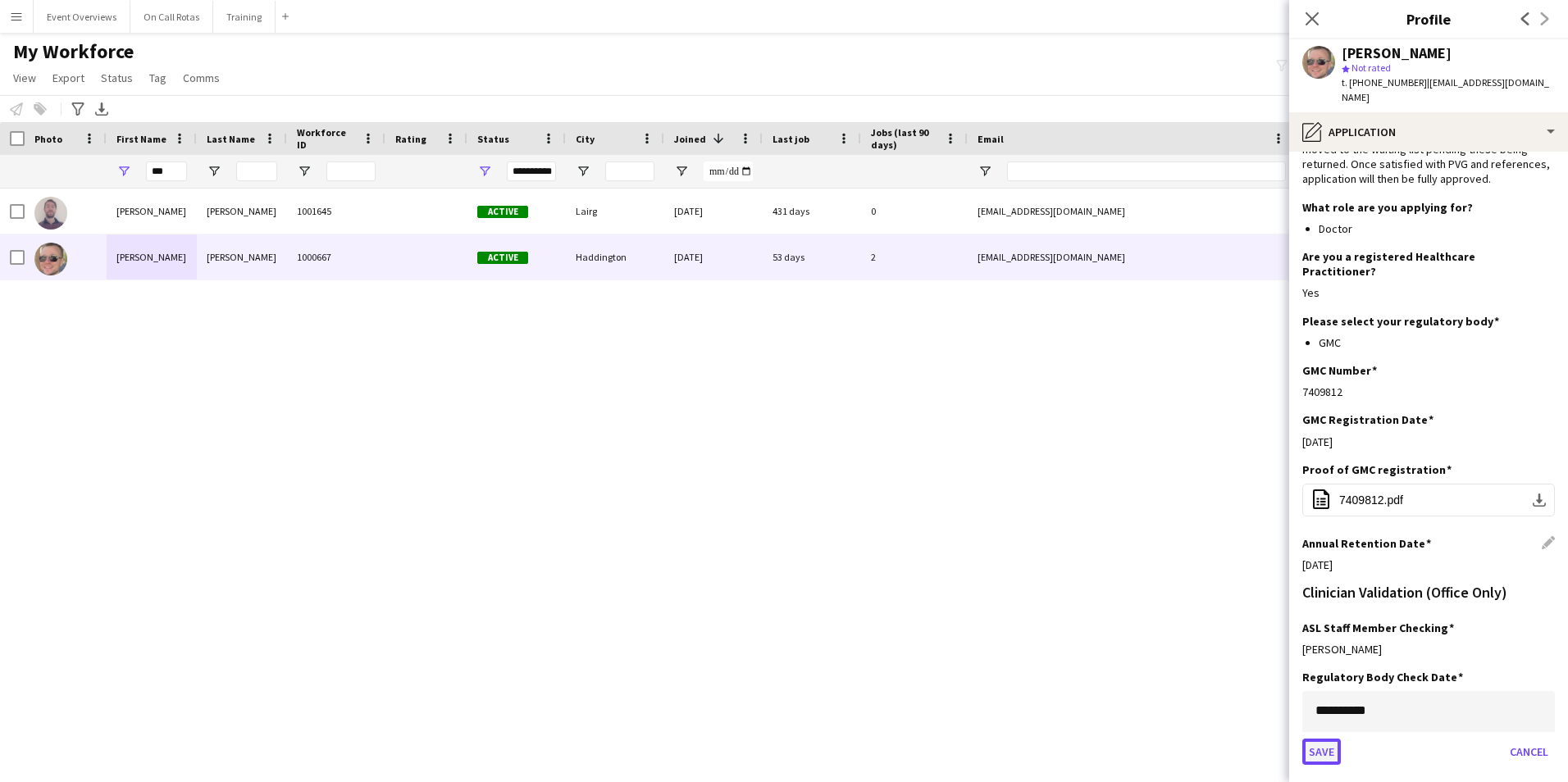
click at [1315, 739] on button "Save" at bounding box center [1321, 752] width 38 height 26
click at [1311, 20] on icon at bounding box center [1311, 18] width 16 height 16
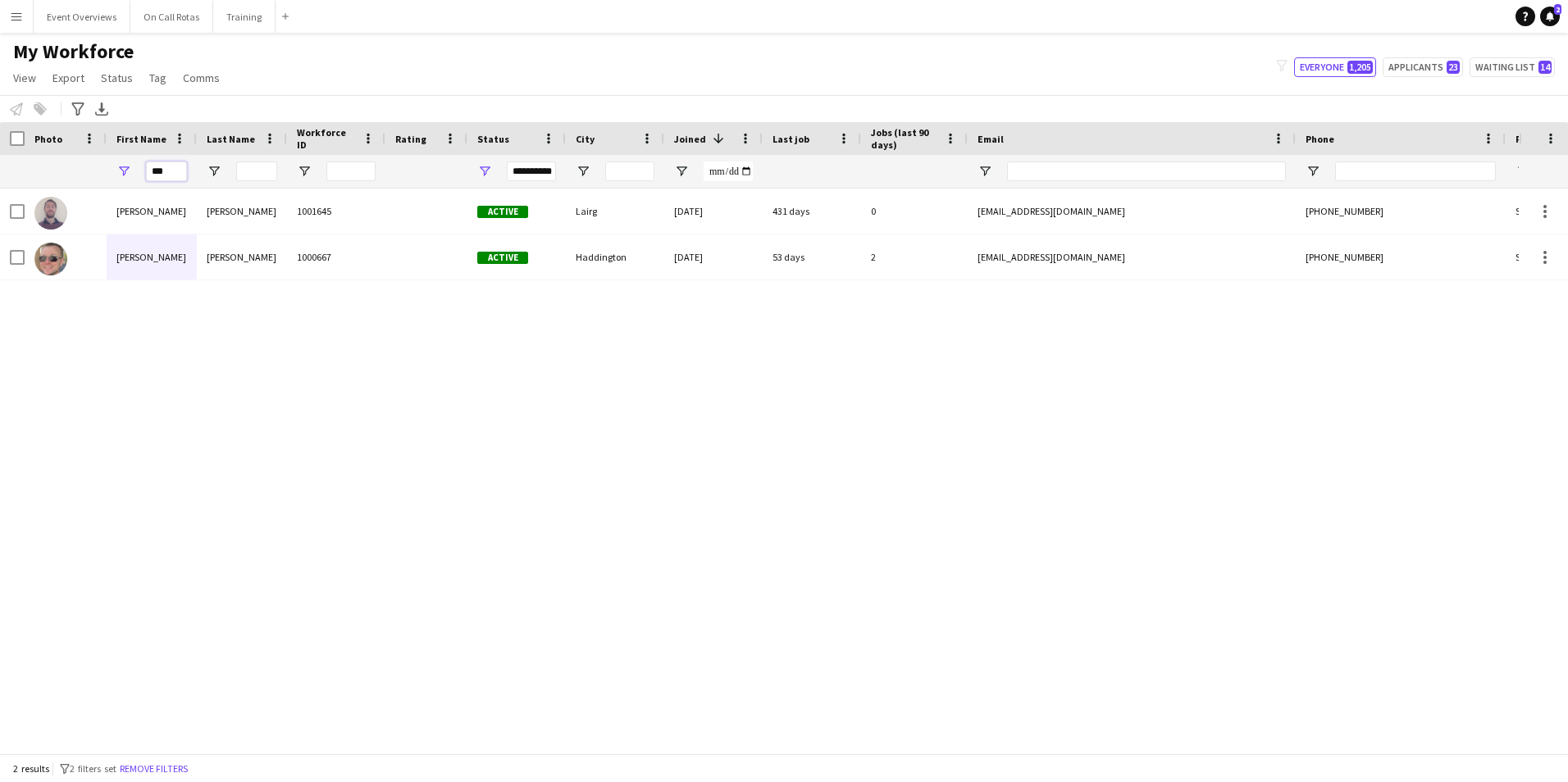
click at [181, 179] on input "***" at bounding box center [167, 170] width 41 height 20
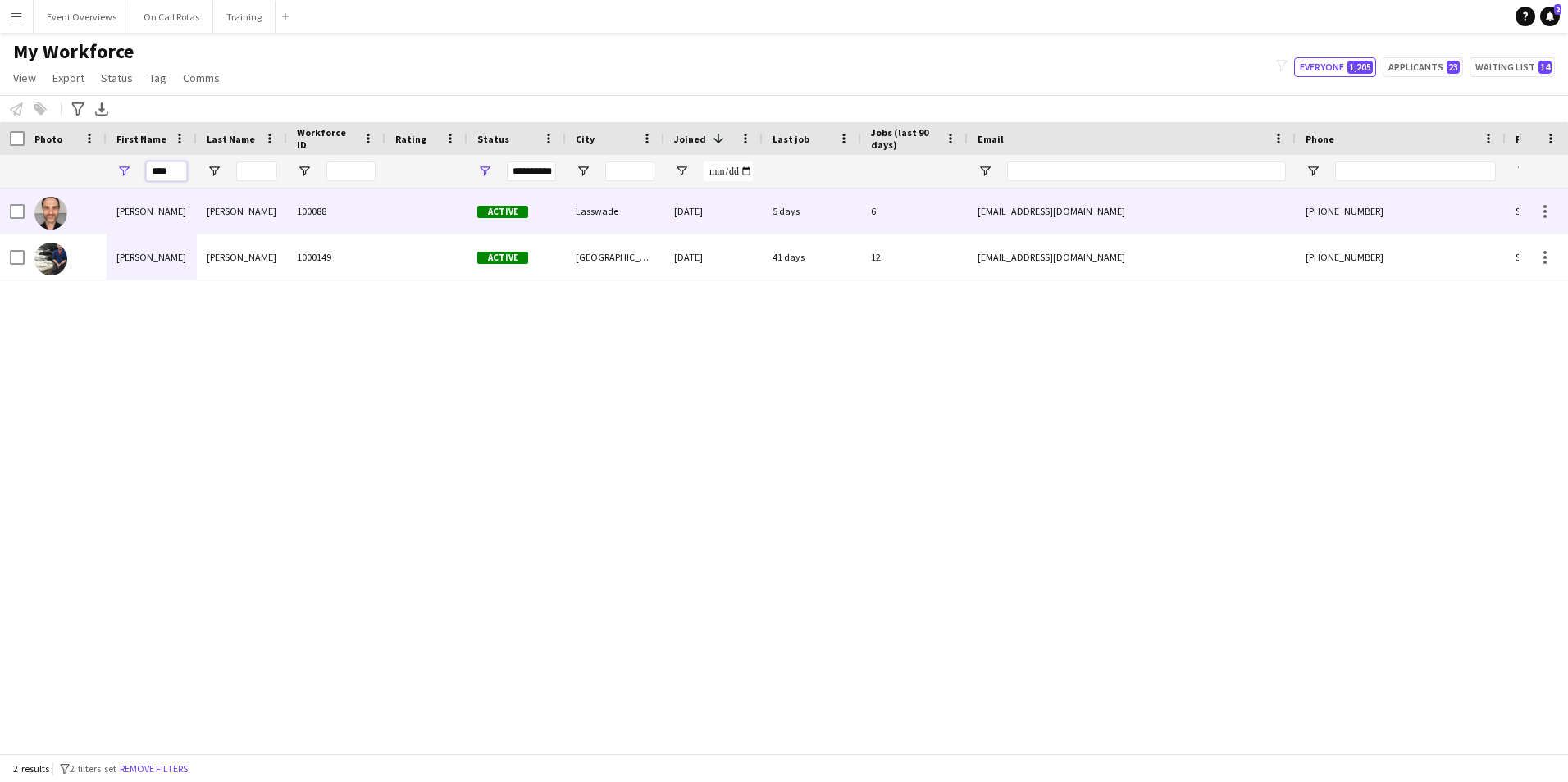
type input "****"
click at [345, 229] on div "100088" at bounding box center [335, 211] width 98 height 45
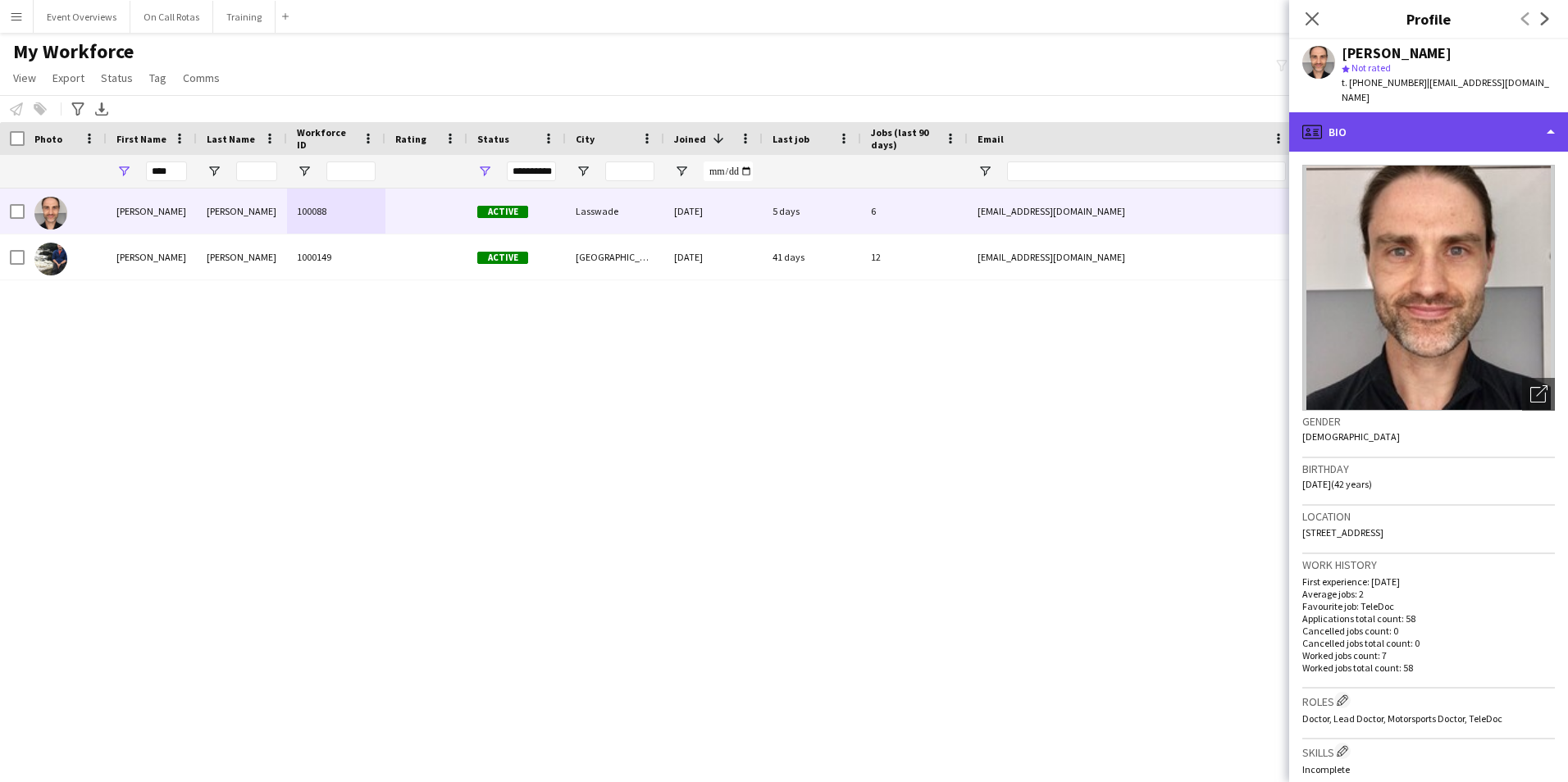
click at [1416, 121] on div "profile Bio" at bounding box center [1428, 132] width 279 height 39
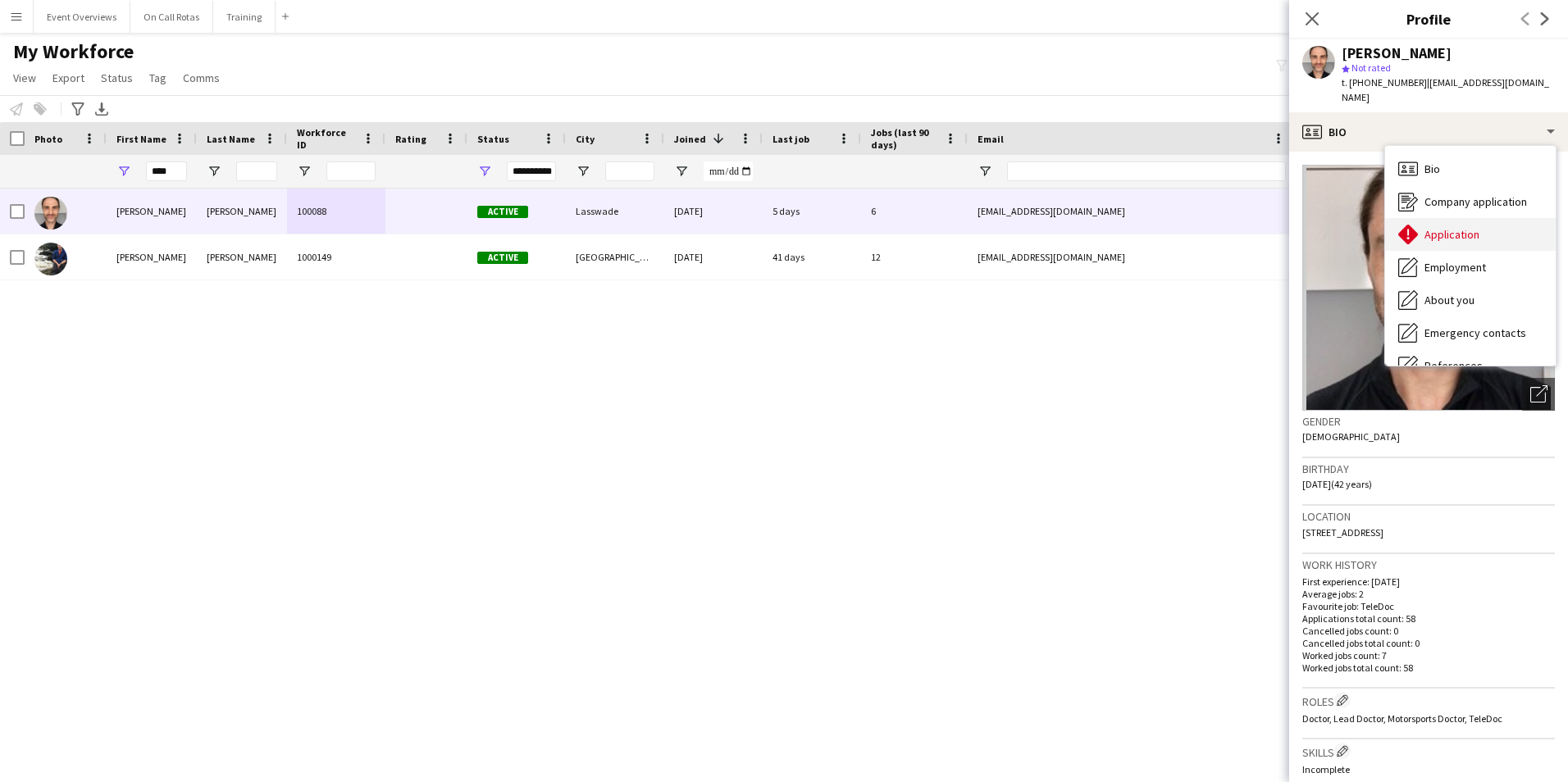
click at [1450, 218] on div "Application Application" at bounding box center [1470, 234] width 170 height 33
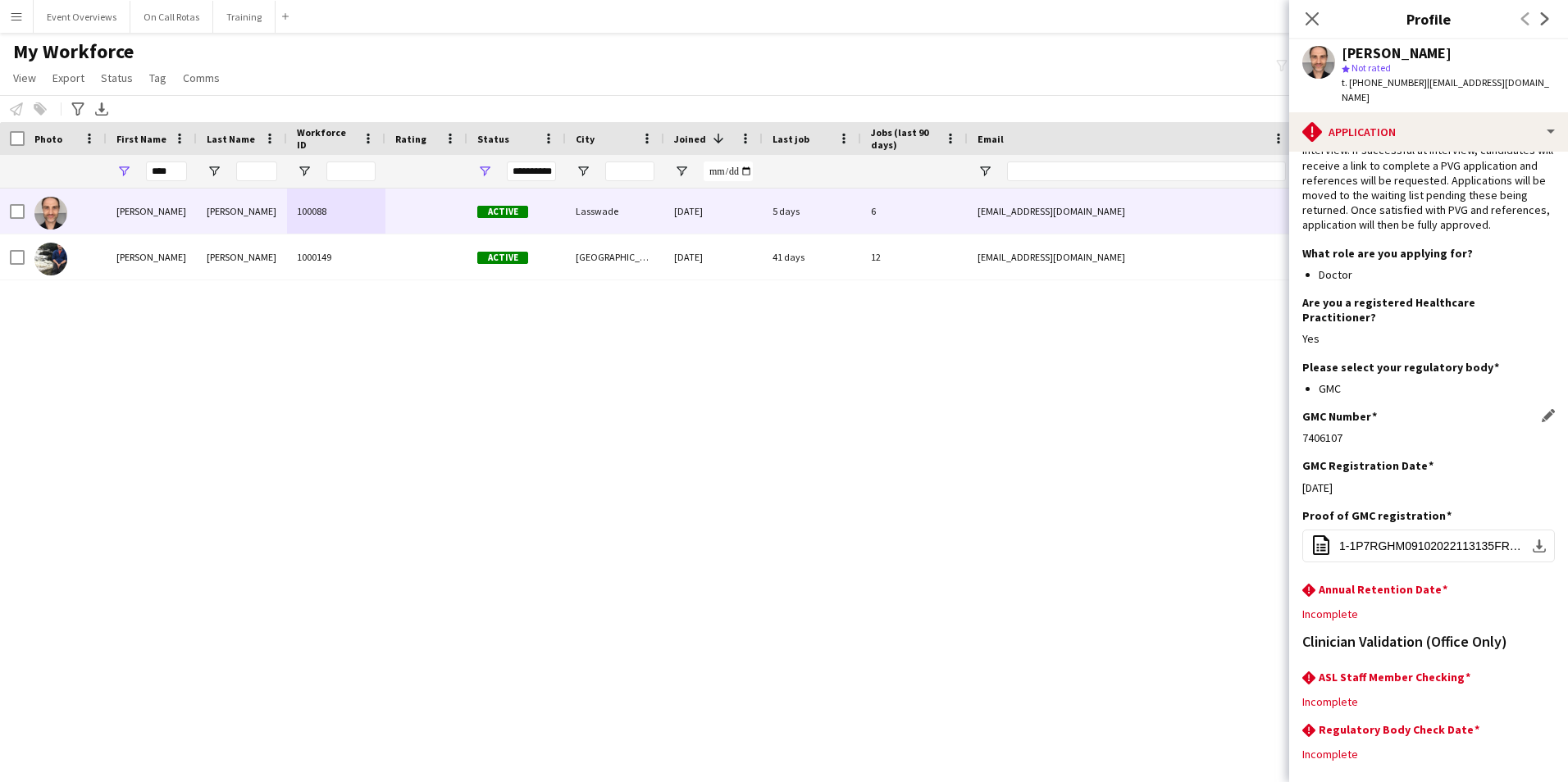
scroll to position [137, 0]
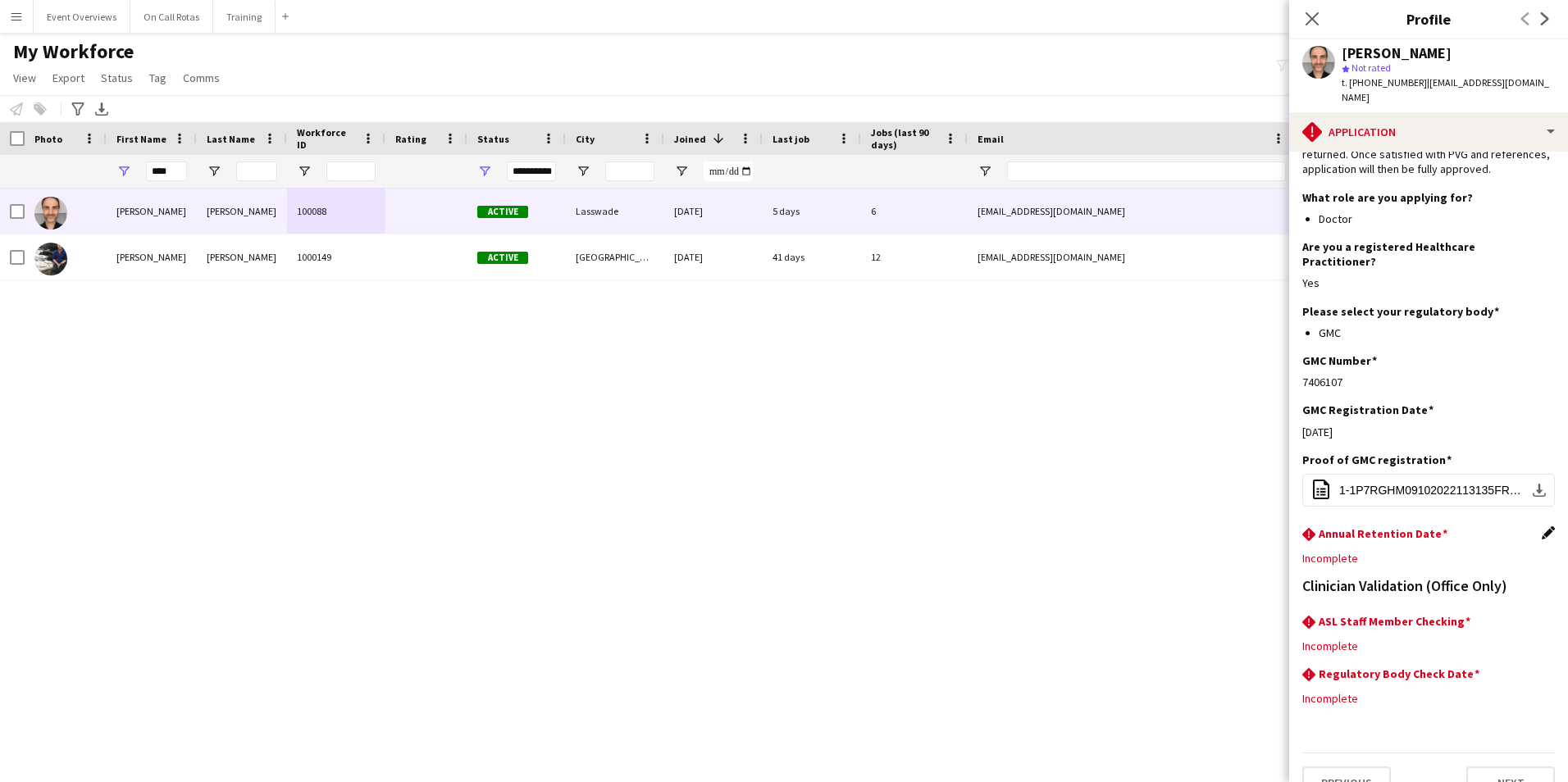
click at [1542, 526] on app-icon "Edit this field" at bounding box center [1548, 533] width 13 height 13
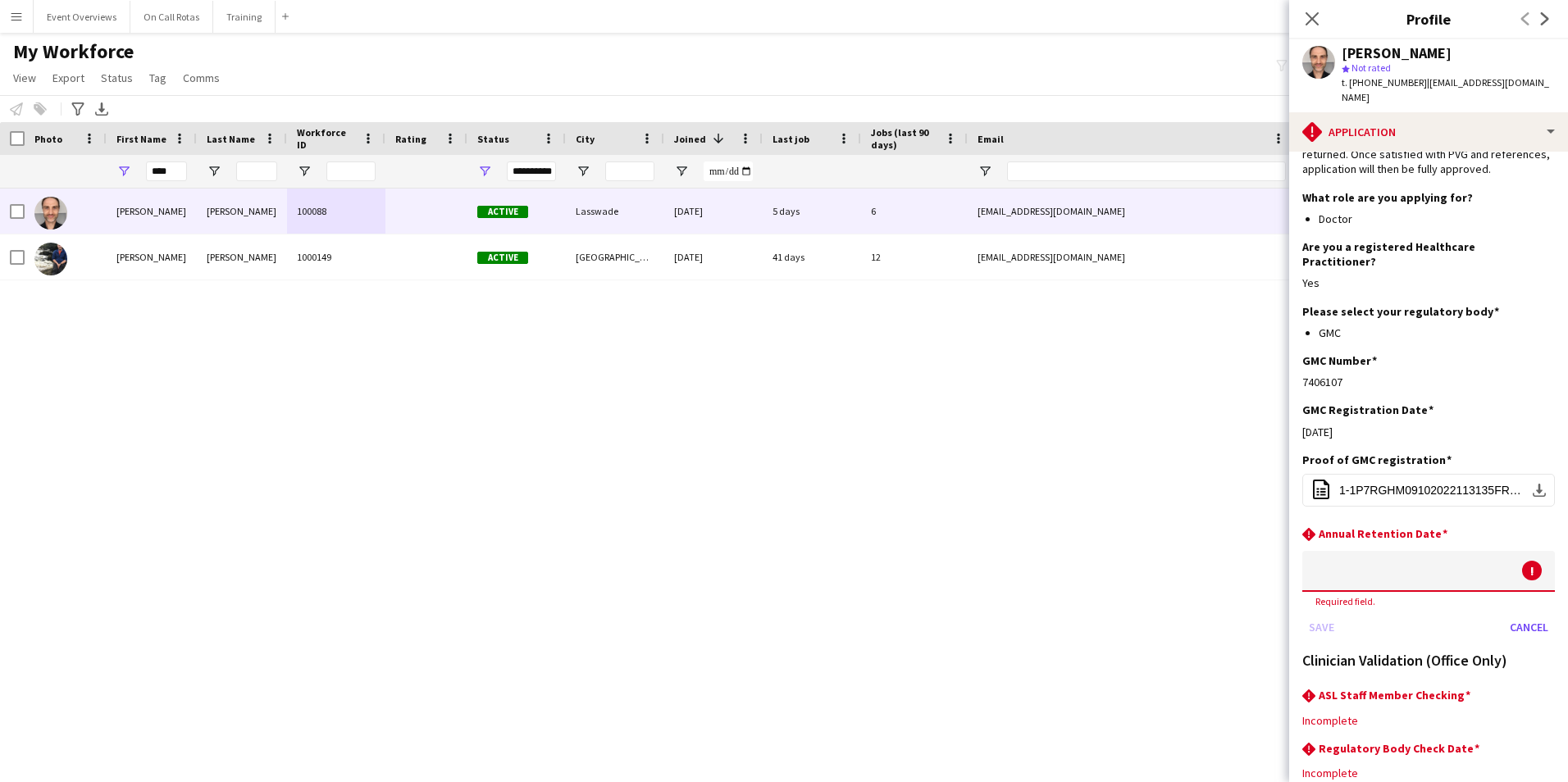
click at [1420, 553] on body "Menu Boards Boards Boards All jobs Status Workforce Workforce My Workforce Recr…" at bounding box center [784, 391] width 1568 height 782
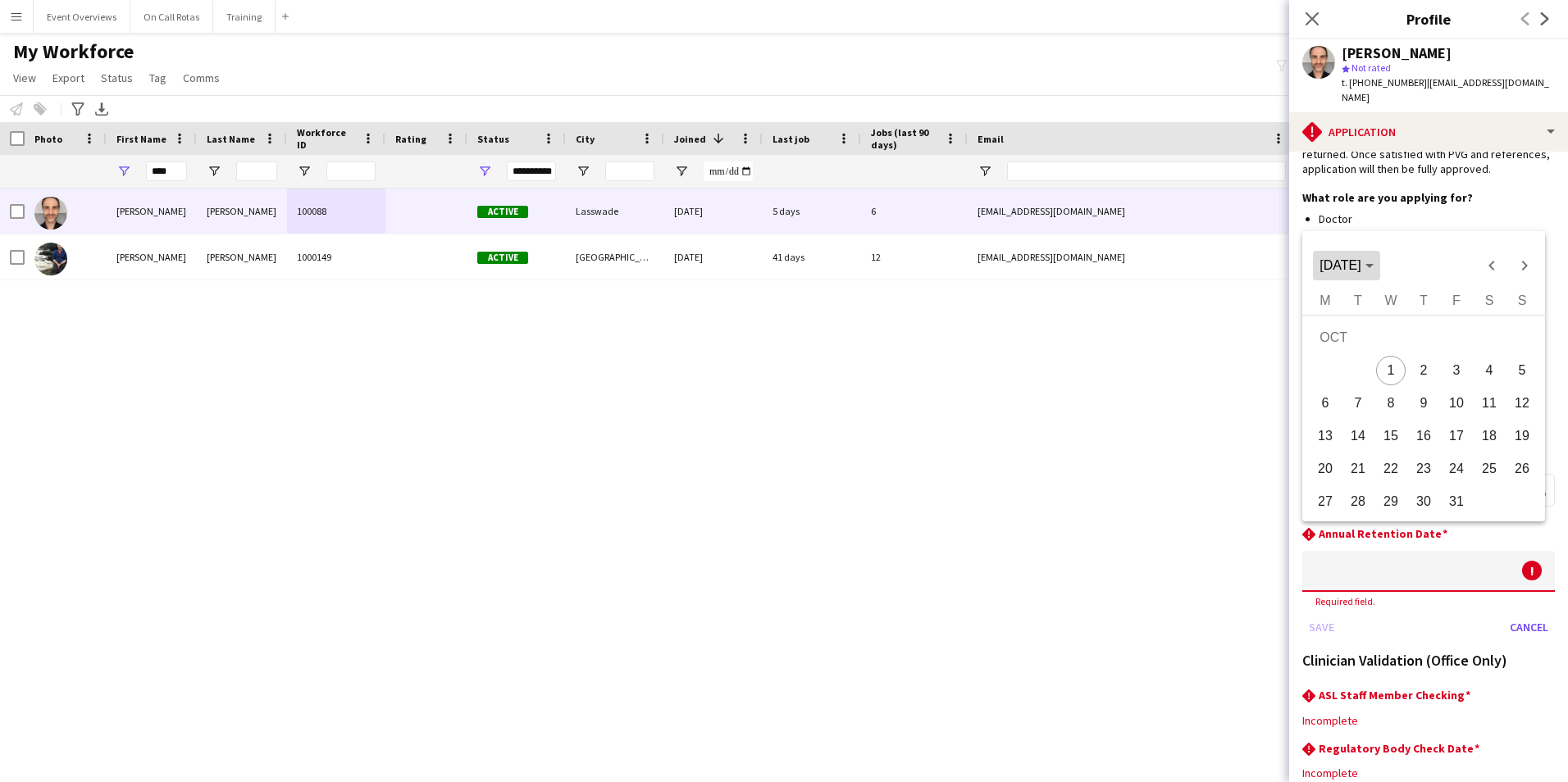
click at [1360, 266] on span "[DATE]" at bounding box center [1339, 265] width 41 height 14
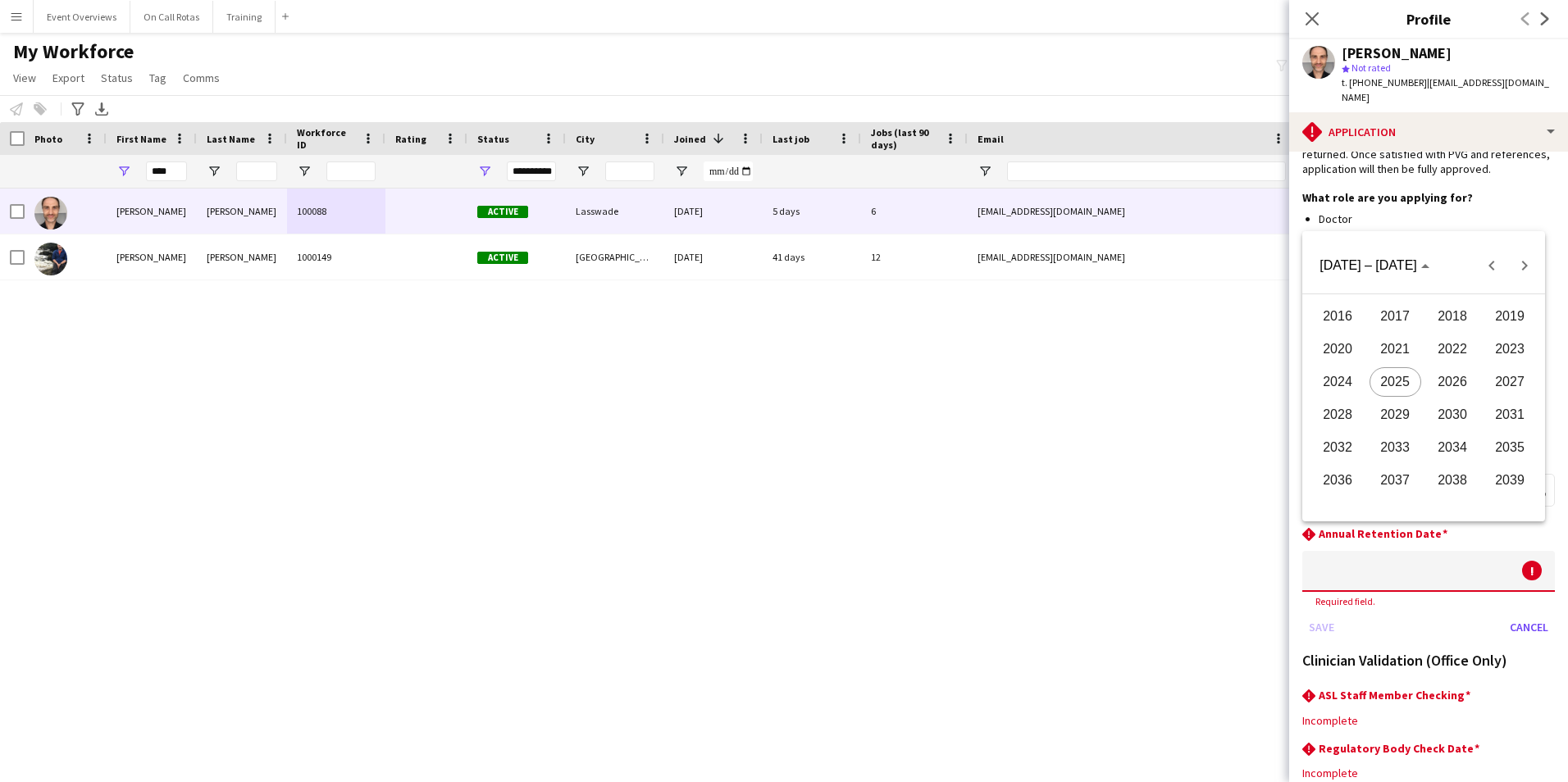
click at [1464, 385] on span "2026" at bounding box center [1452, 382] width 52 height 30
click at [1509, 385] on span "AUG" at bounding box center [1509, 382] width 52 height 30
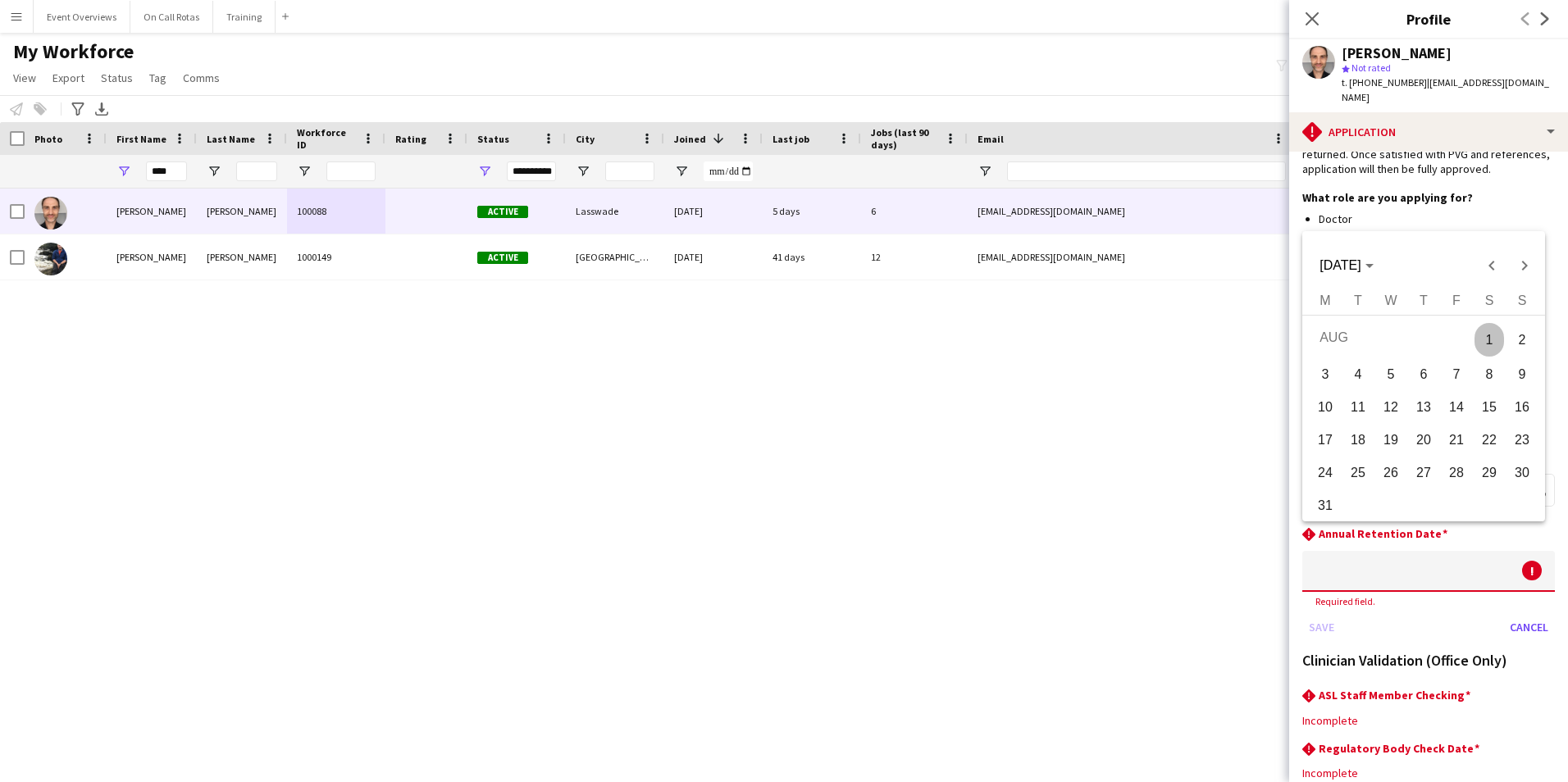
click at [1416, 375] on span "6" at bounding box center [1424, 375] width 30 height 30
type input "**********"
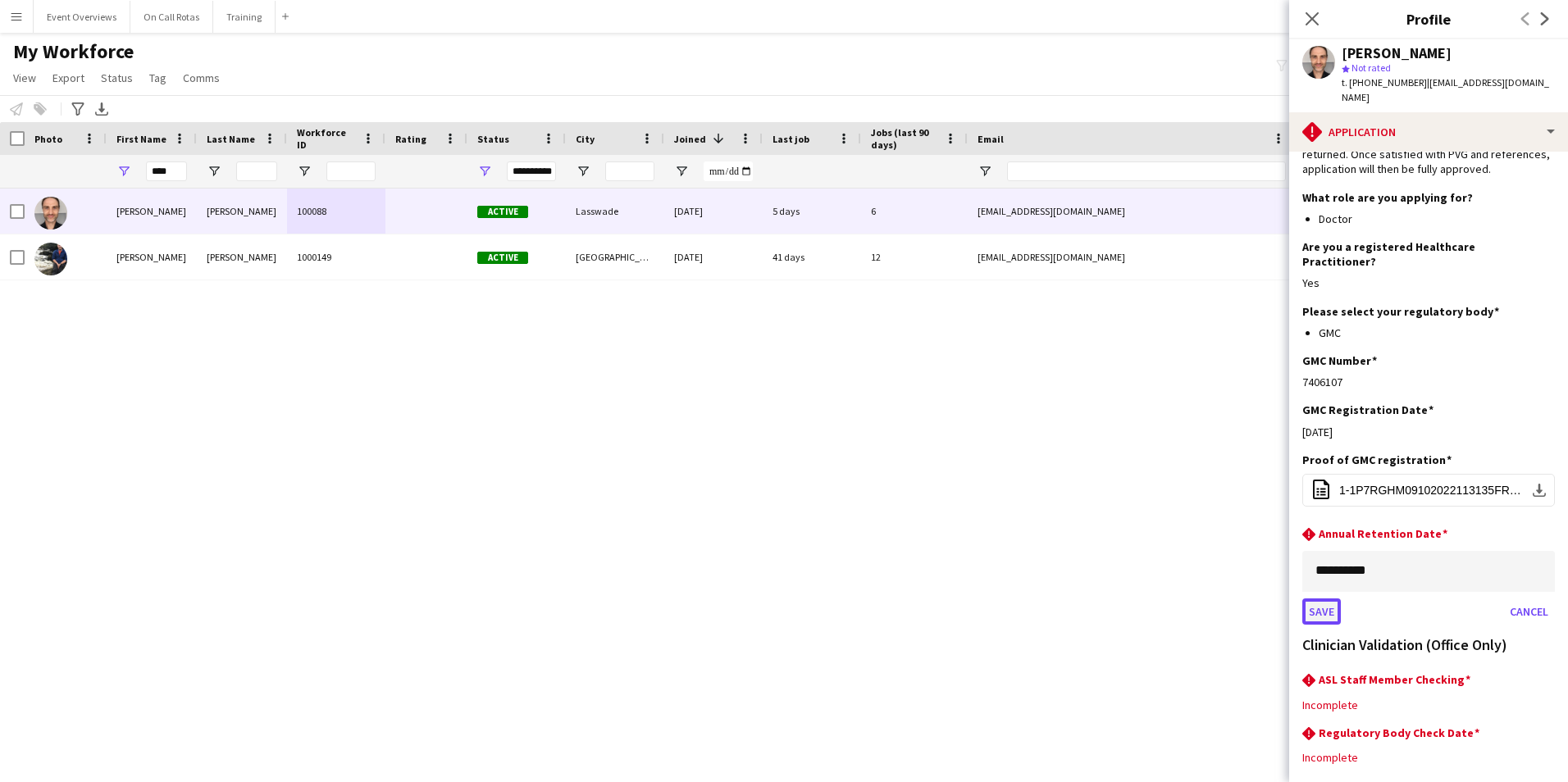
click at [1328, 598] on button "Save" at bounding box center [1321, 612] width 38 height 26
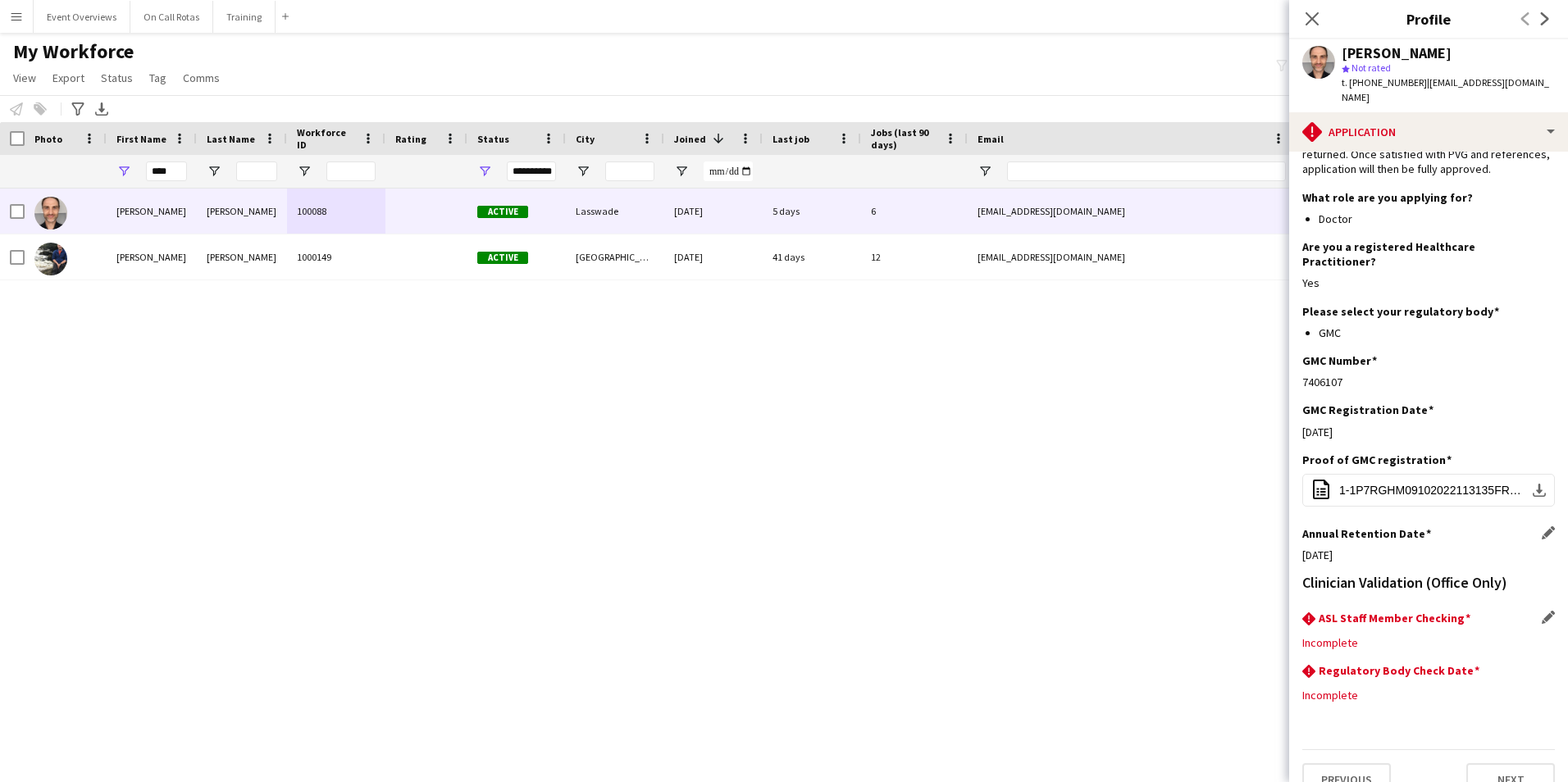
scroll to position [134, 0]
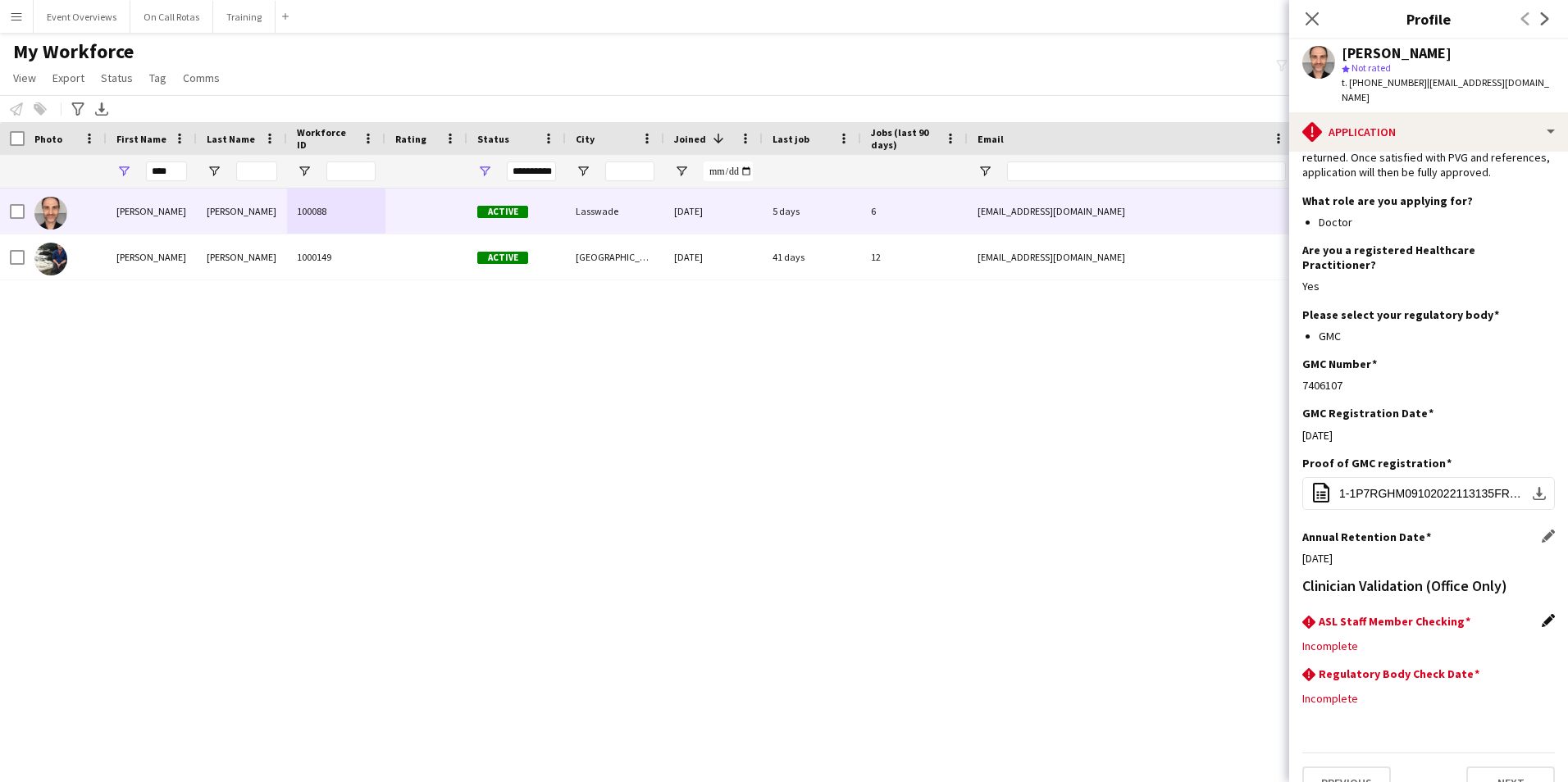
click at [1542, 614] on app-icon "Edit this field" at bounding box center [1548, 621] width 13 height 13
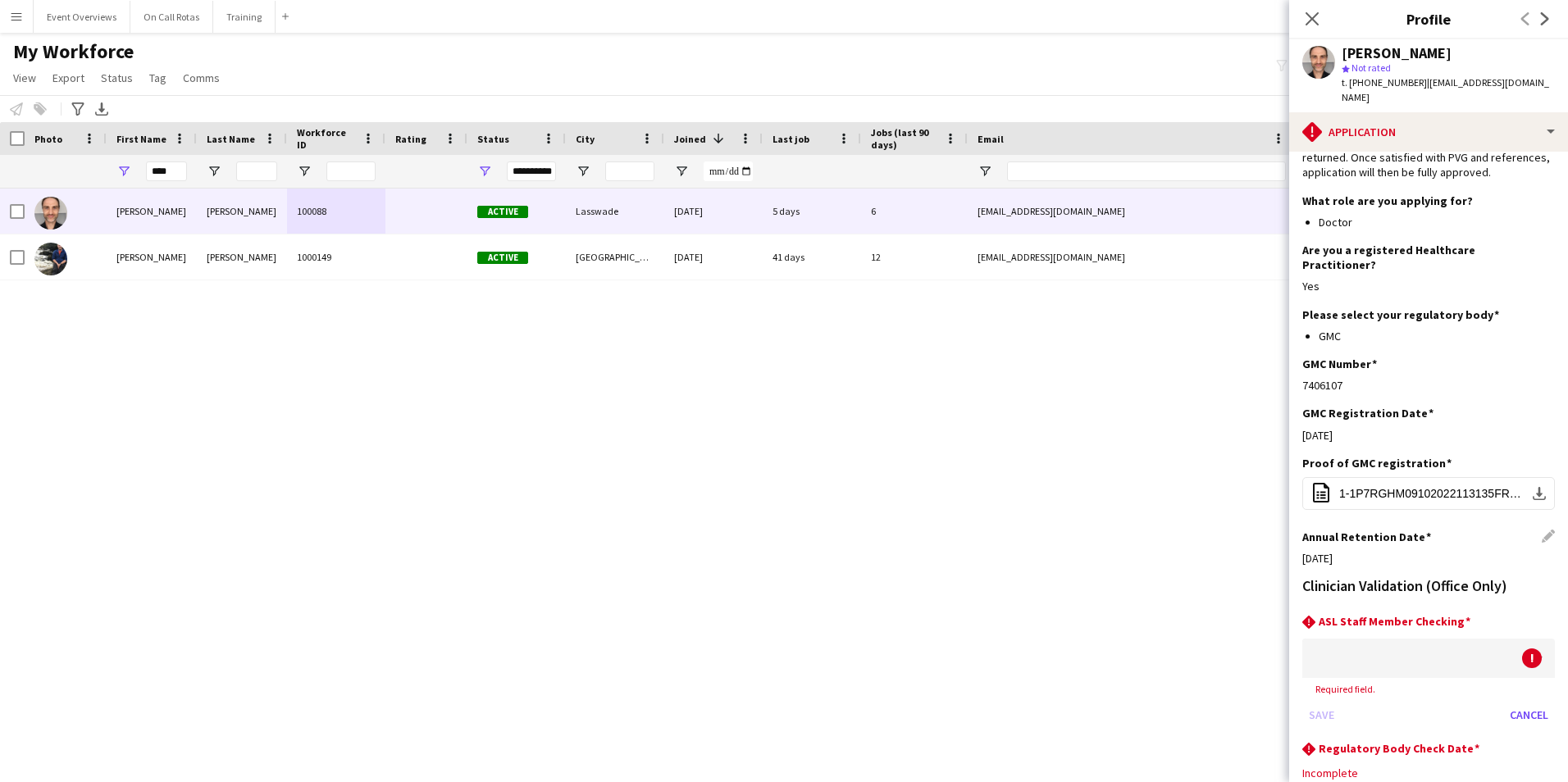
click at [1410, 639] on div at bounding box center [1412, 658] width 220 height 39
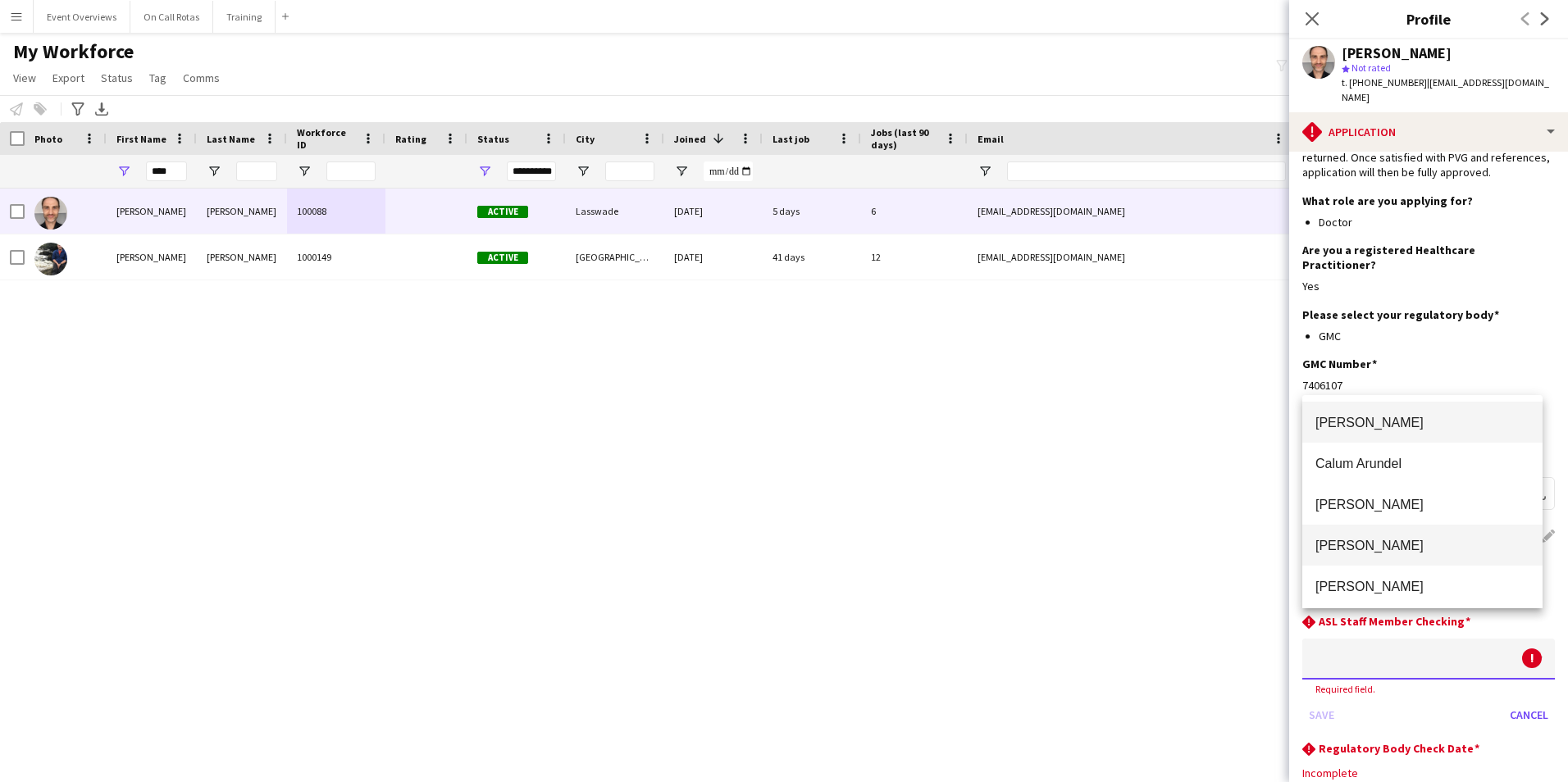
click at [1386, 553] on span "Aimee Freeland" at bounding box center [1422, 545] width 214 height 16
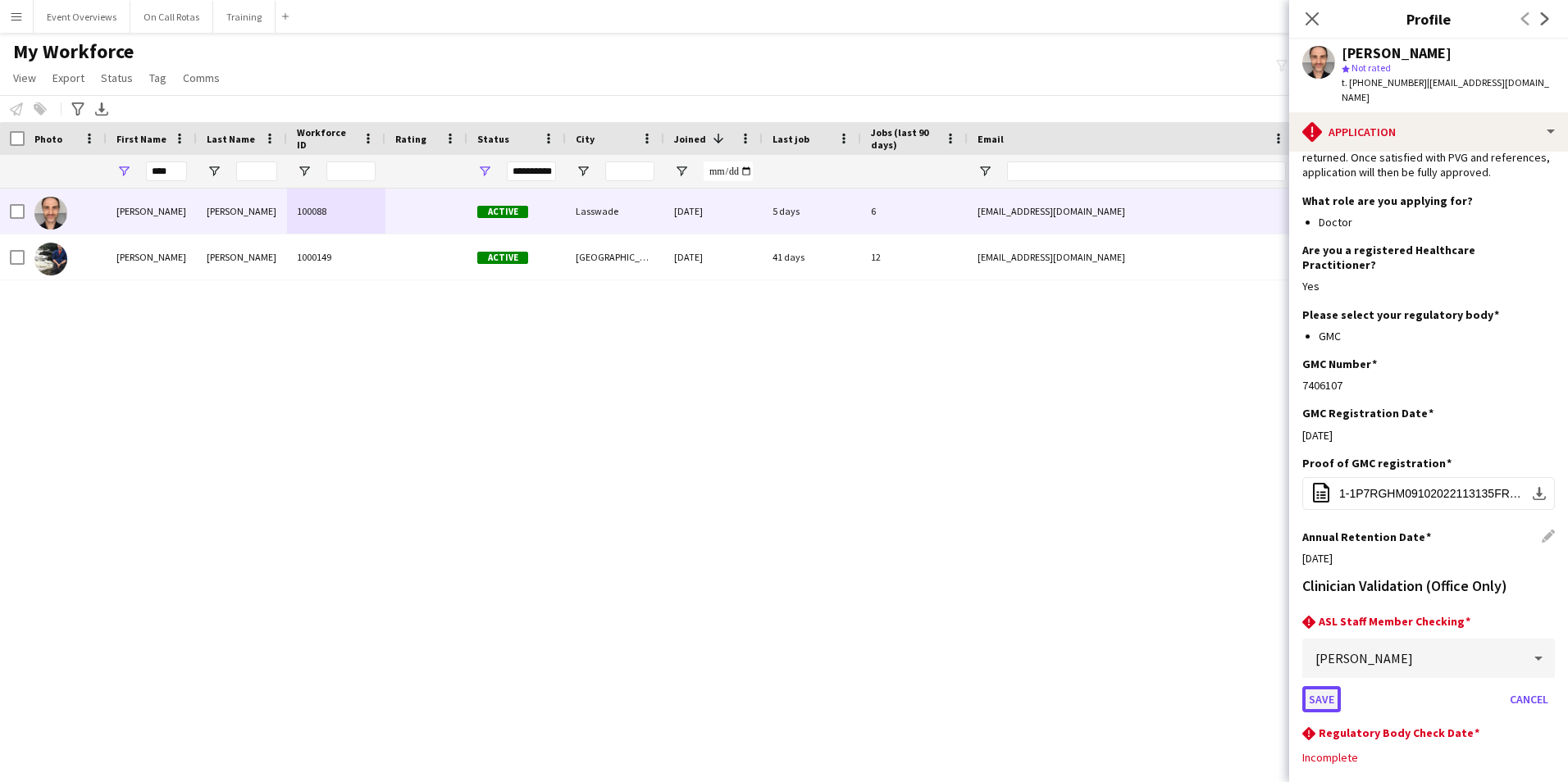
click at [1319, 686] on button "Save" at bounding box center [1321, 700] width 38 height 26
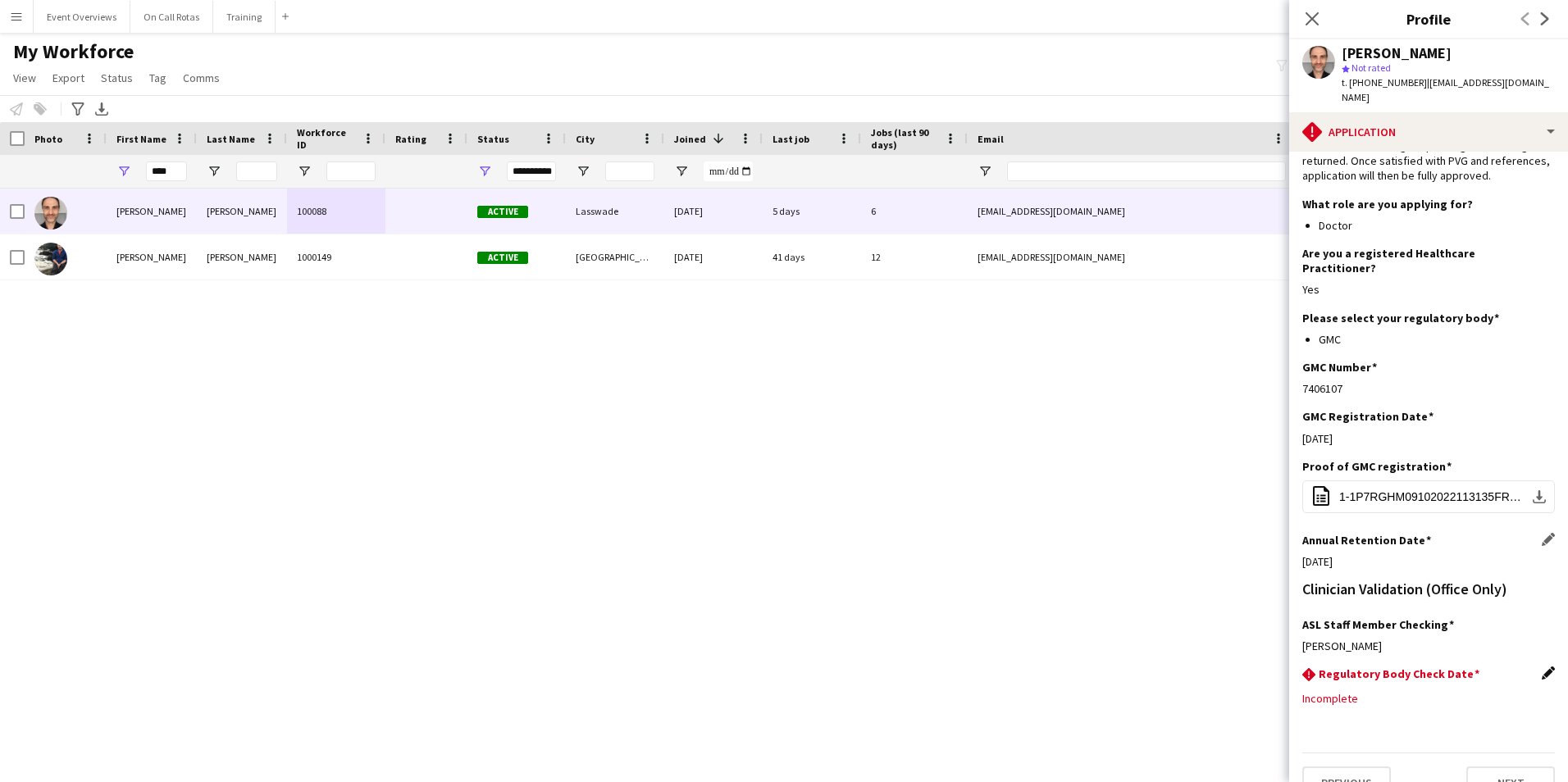
click at [1542, 667] on app-icon "Edit this field" at bounding box center [1548, 673] width 13 height 13
click at [1466, 682] on body "Menu Boards Boards Boards All jobs Status Workforce Workforce My Workforce Recr…" at bounding box center [784, 391] width 1568 height 782
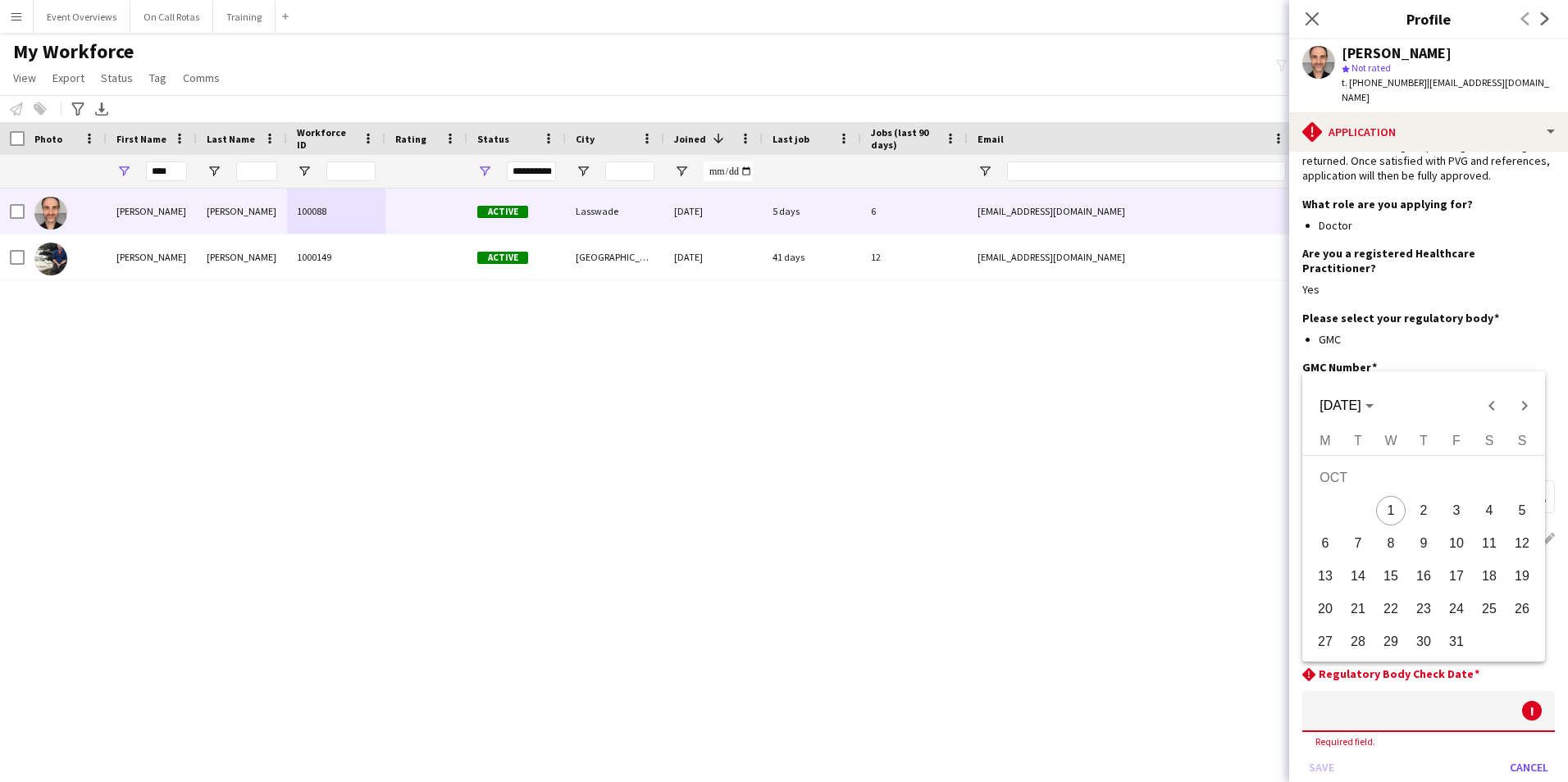
click at [1410, 402] on div "OCT 2025 OCT 2025" at bounding box center [1423, 406] width 234 height 33
click at [1373, 406] on polygon "Choose month and year" at bounding box center [1368, 406] width 8 height 4
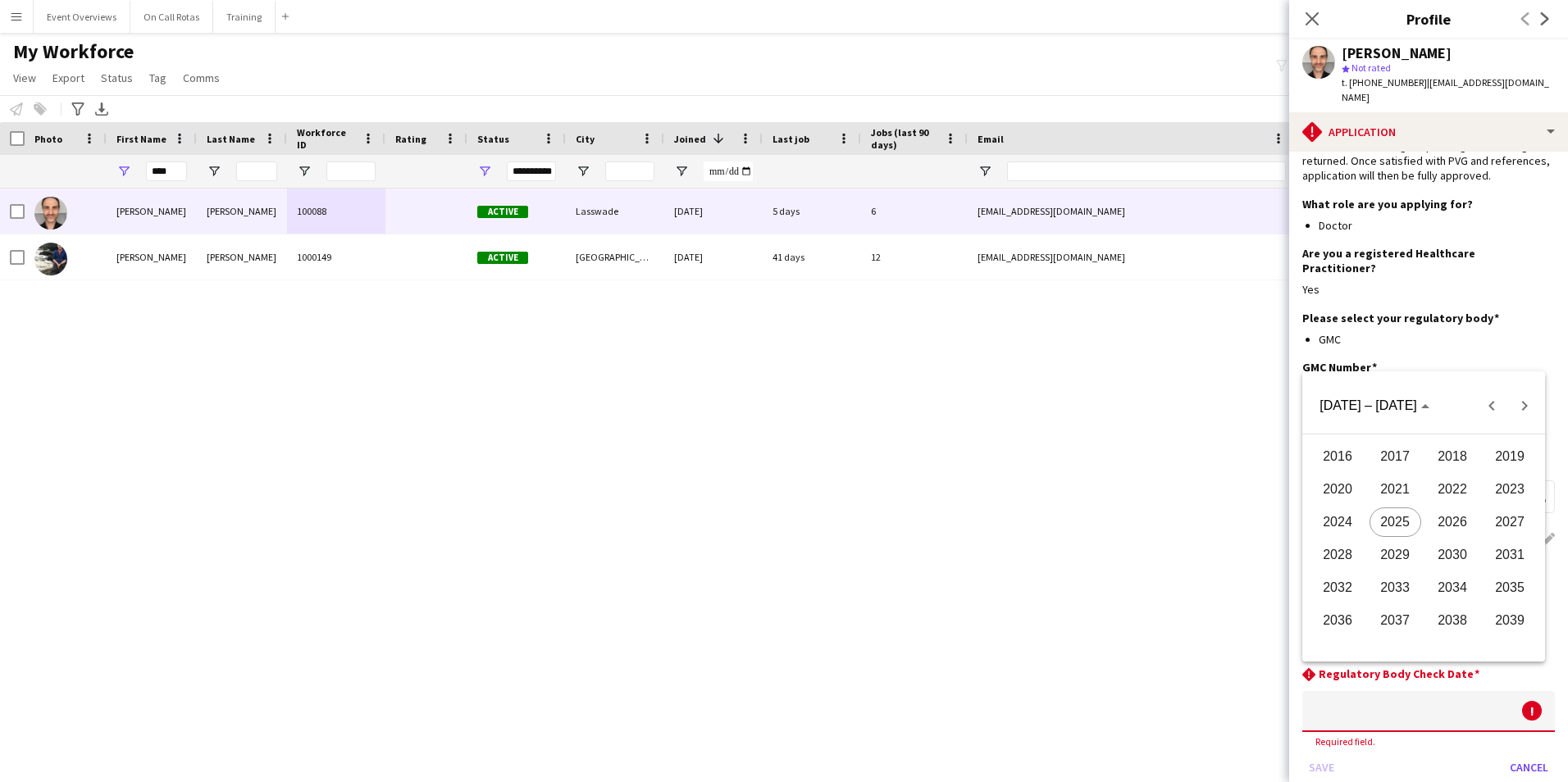
click at [1461, 509] on span "2026" at bounding box center [1452, 523] width 52 height 30
click at [1501, 514] on span "AUG" at bounding box center [1509, 523] width 52 height 30
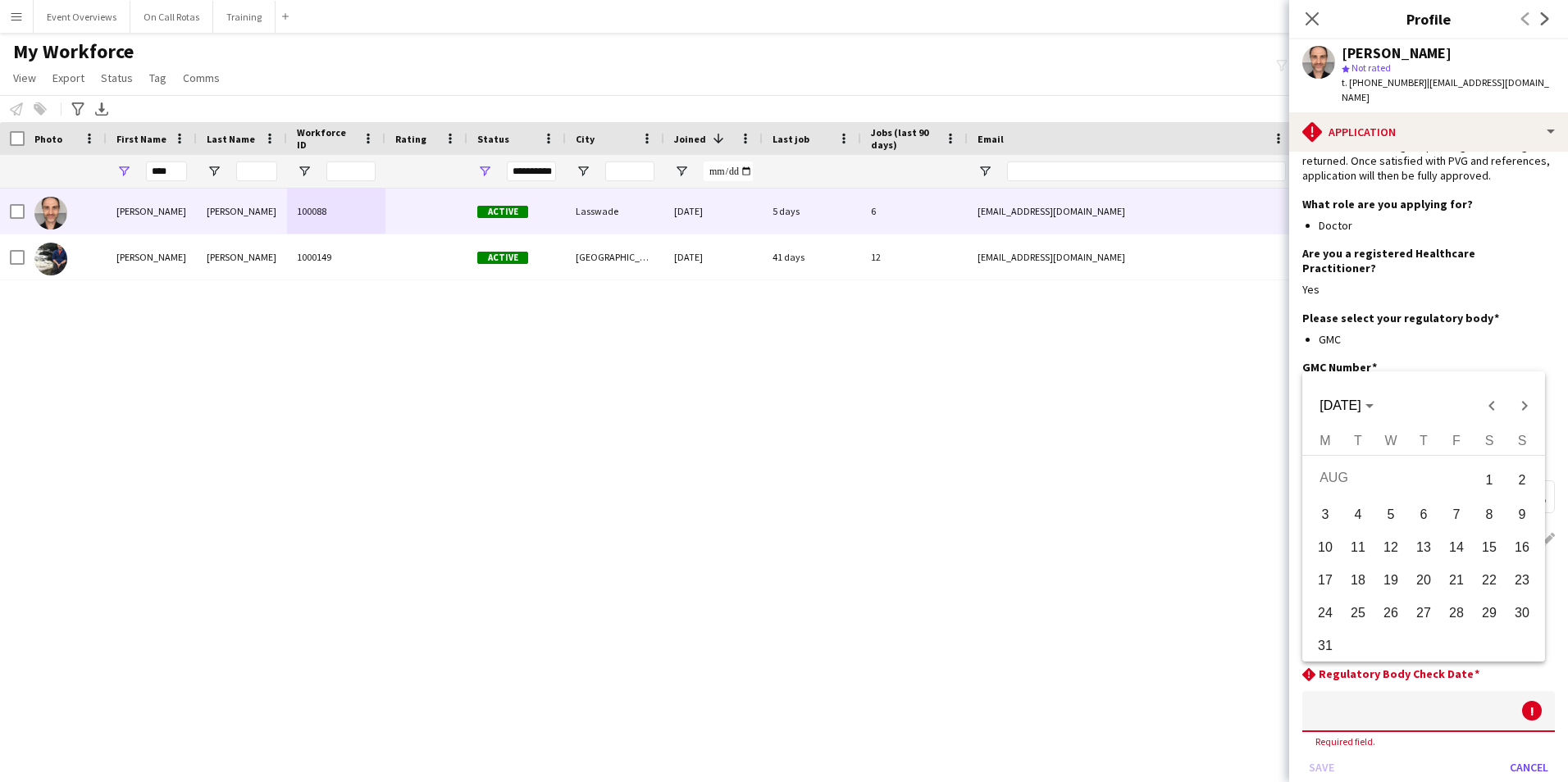
click at [1430, 514] on span "6" at bounding box center [1424, 515] width 30 height 30
type input "**********"
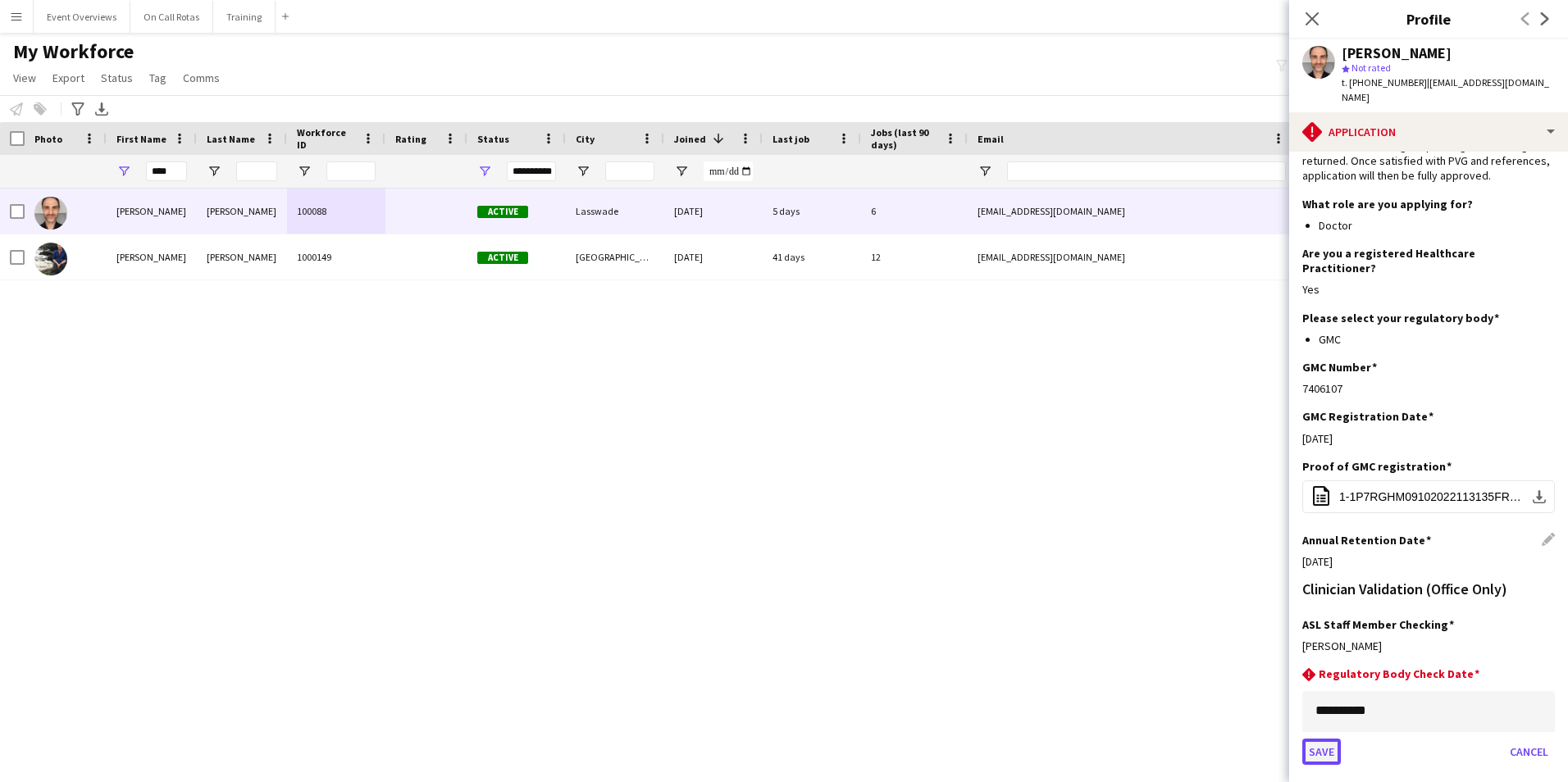
click at [1334, 739] on button "Save" at bounding box center [1321, 752] width 38 height 26
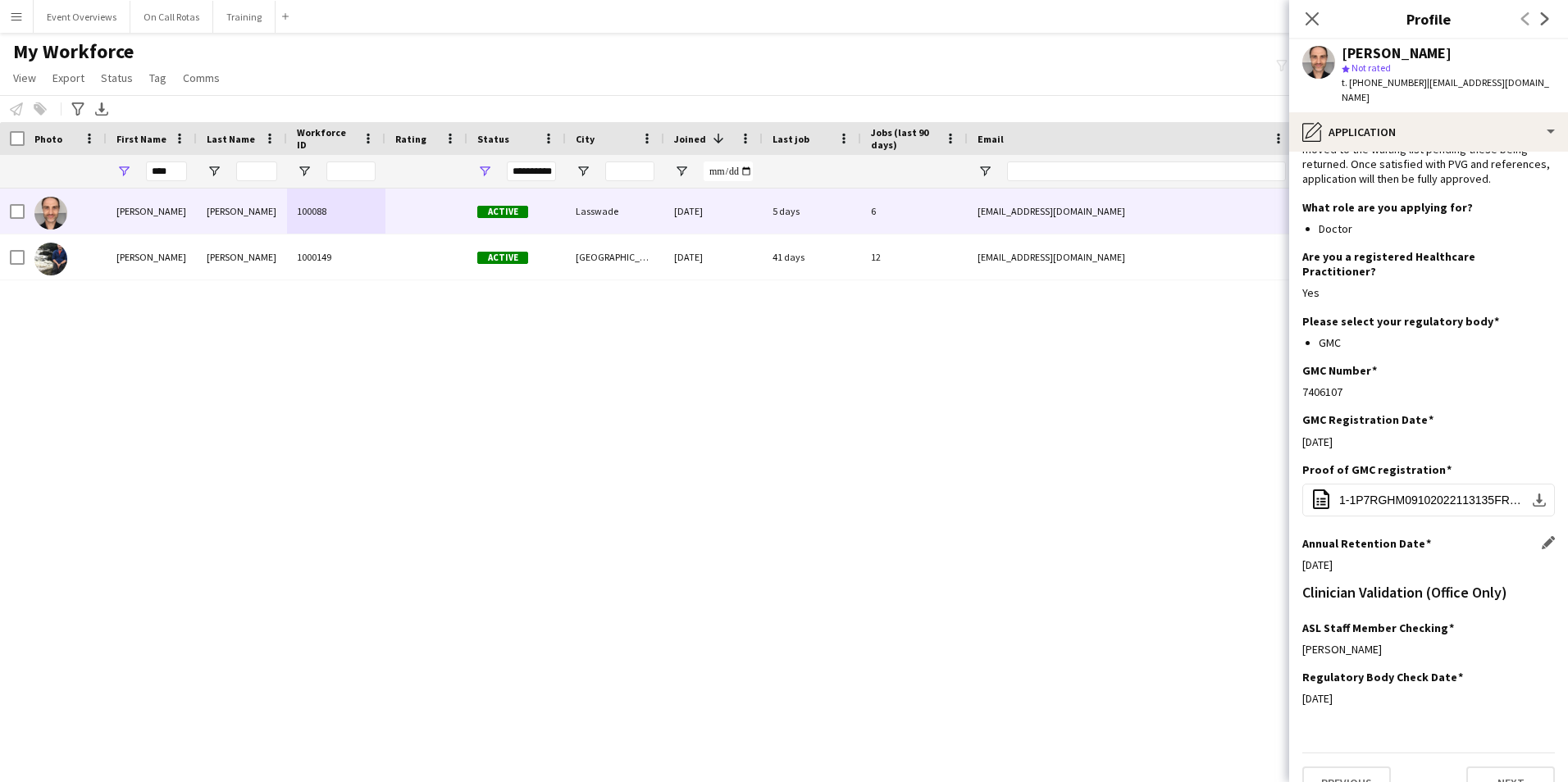
drag, startPoint x: 1307, startPoint y: 16, endPoint x: 1220, endPoint y: 32, distance: 88.5
click at [1307, 16] on icon "Close pop-in" at bounding box center [1311, 19] width 13 height 13
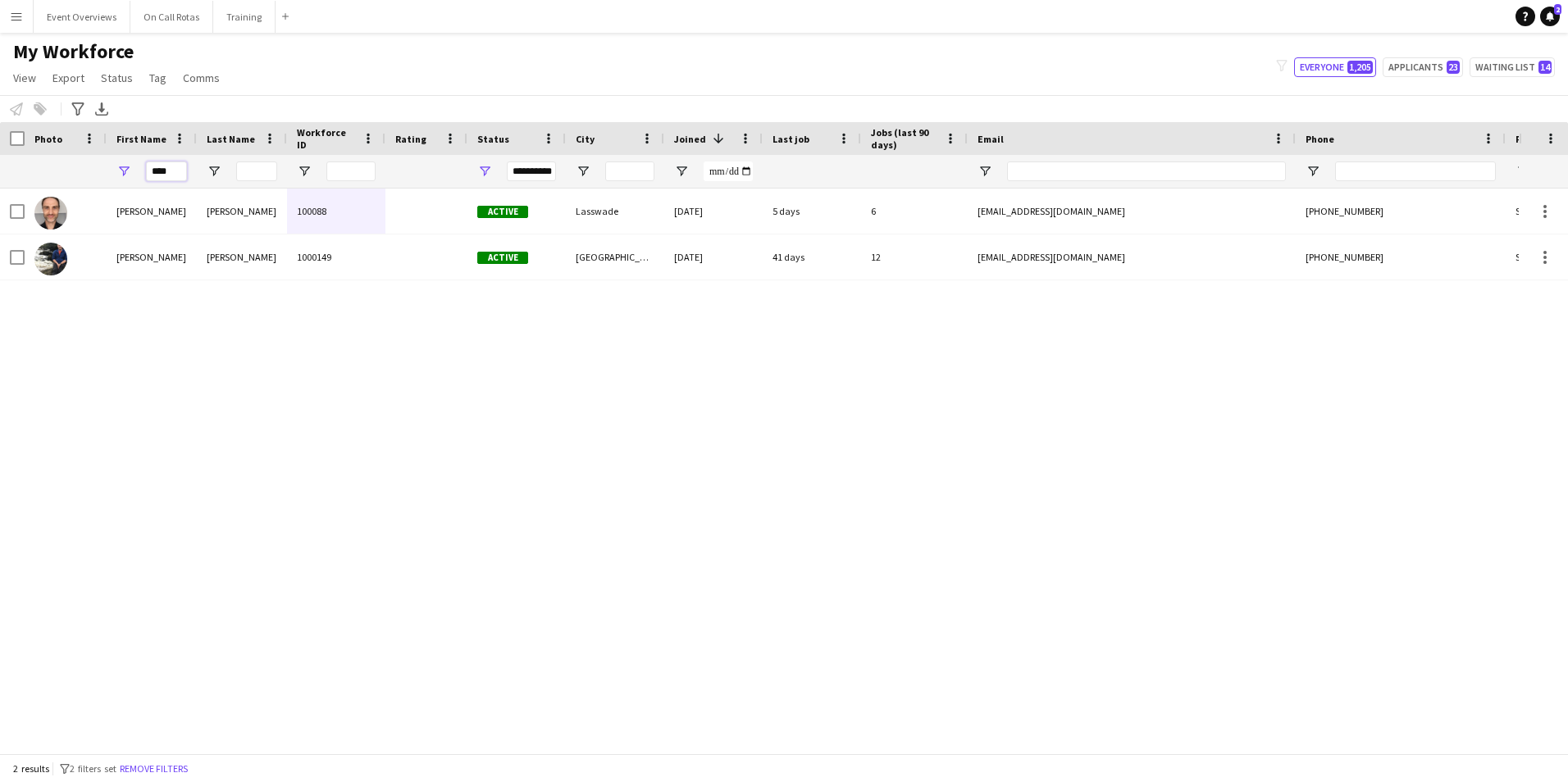
click at [185, 164] on input "****" at bounding box center [167, 170] width 41 height 20
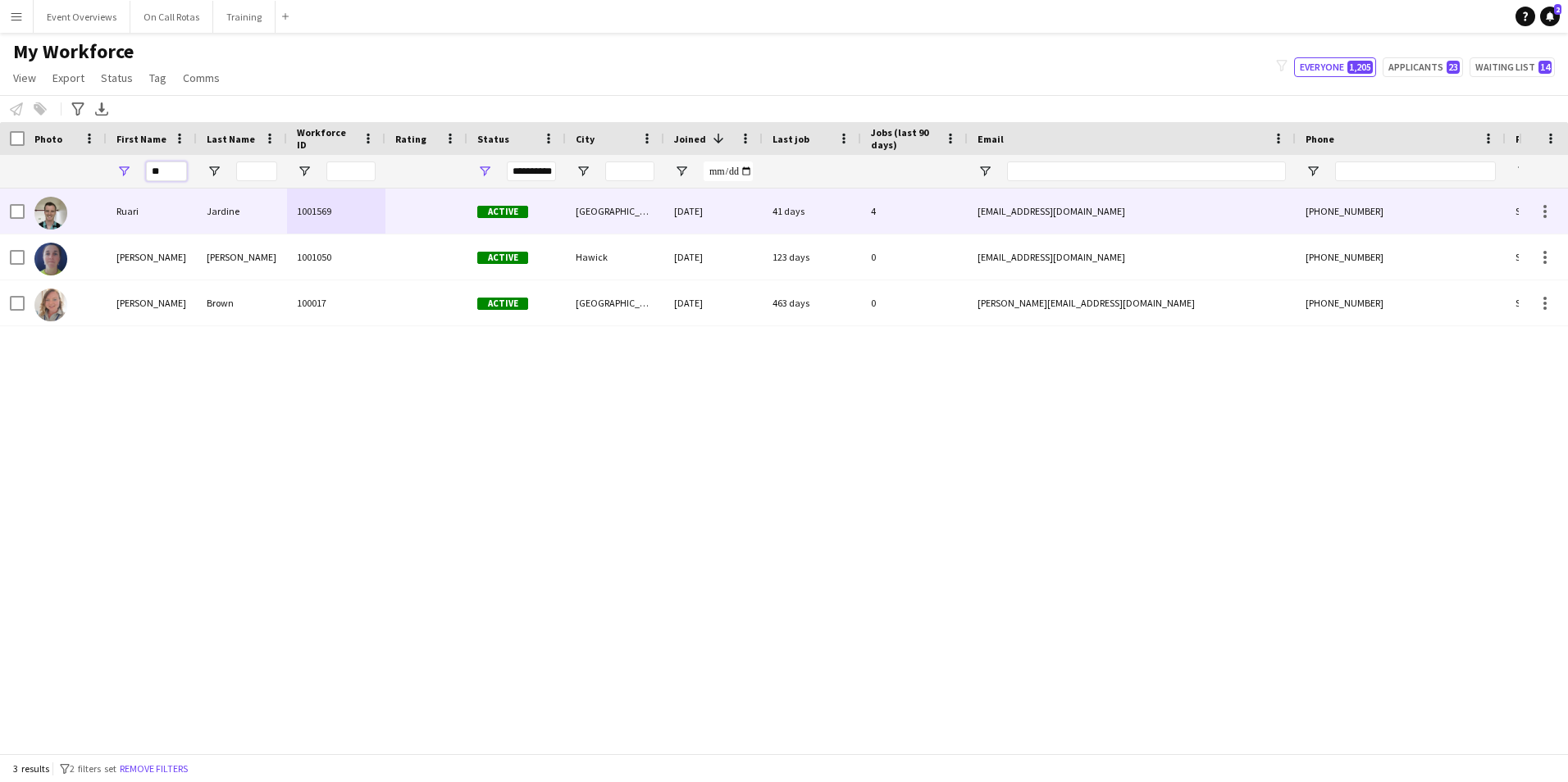
type input "**"
click at [209, 220] on div "Jardine" at bounding box center [242, 211] width 90 height 45
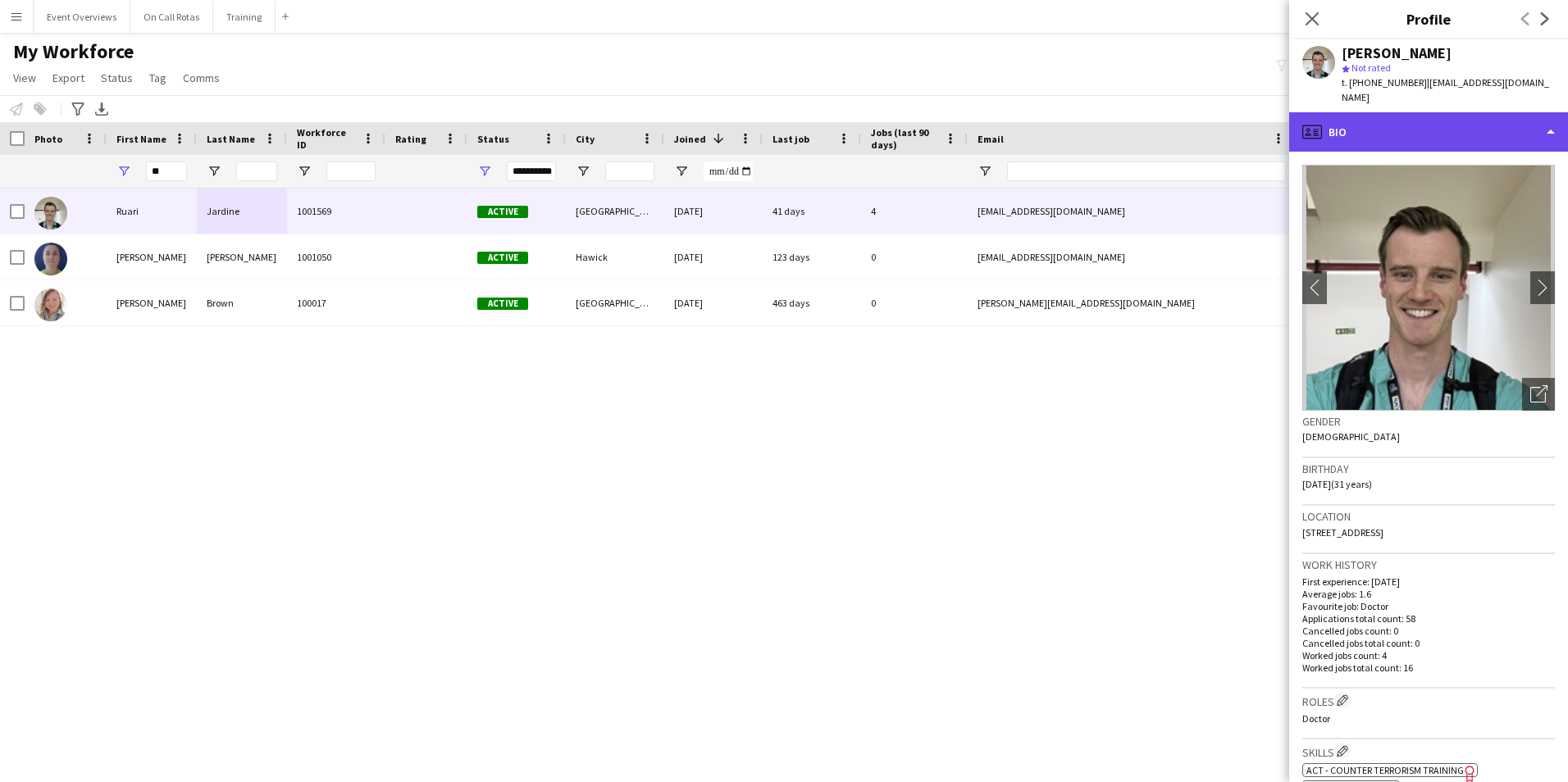
click at [1395, 132] on div "profile Bio" at bounding box center [1428, 132] width 279 height 39
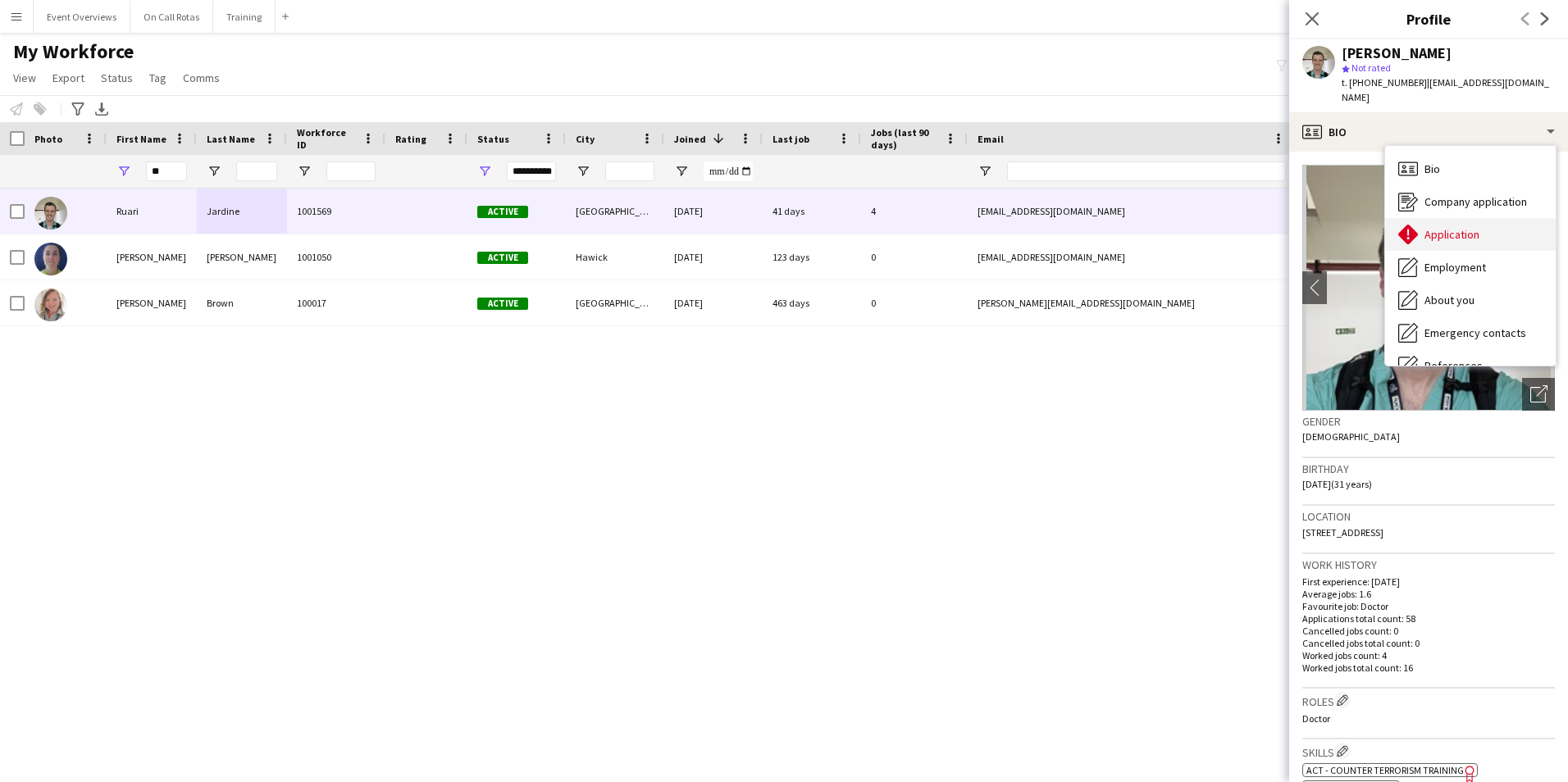
click at [1429, 227] on span "Application" at bounding box center [1451, 234] width 55 height 15
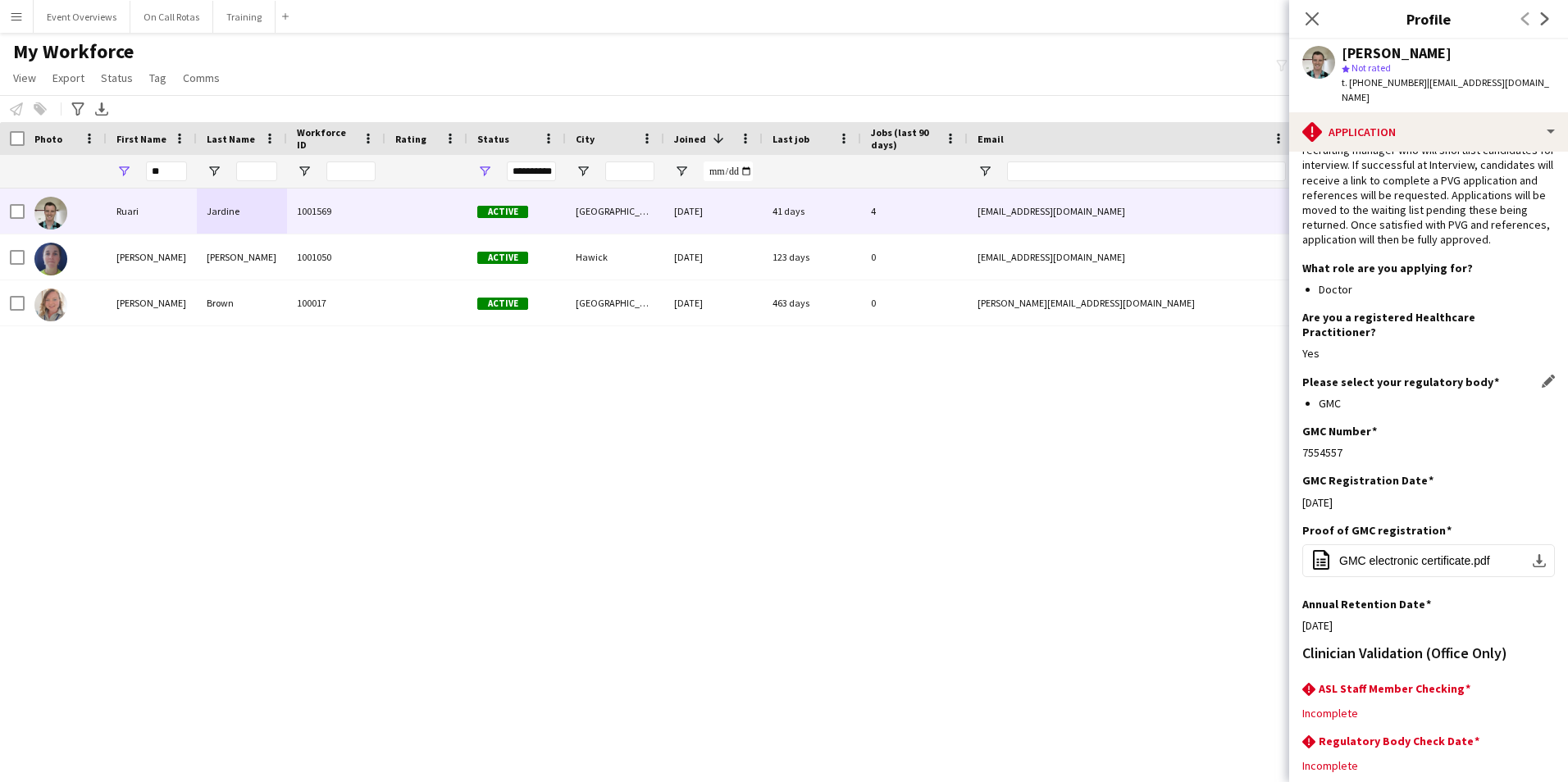
scroll to position [134, 0]
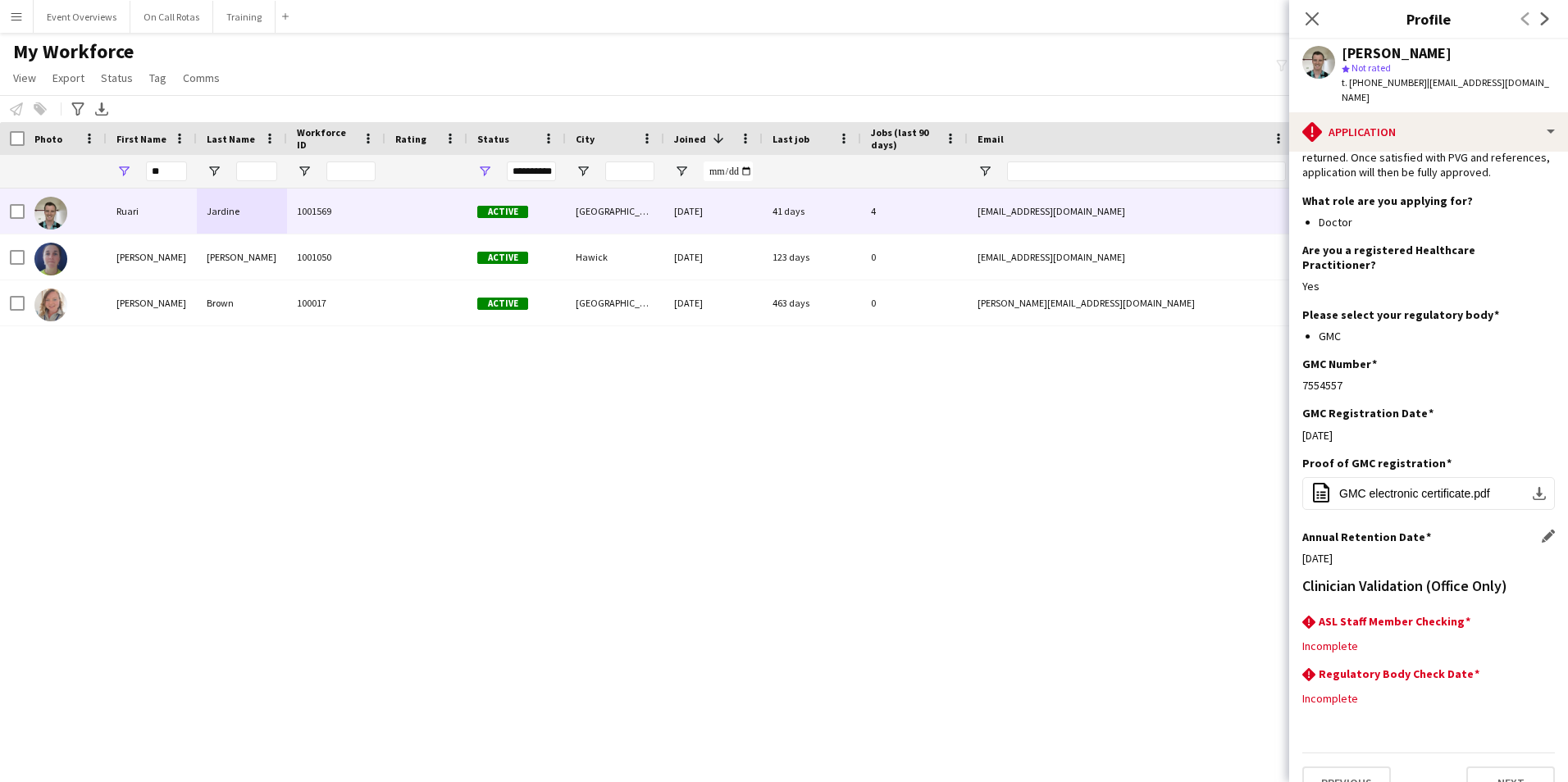
click at [1528, 529] on div "Annual Retention Date Edit this field" at bounding box center [1428, 537] width 253 height 15
click at [1542, 529] on app-icon "Edit this field" at bounding box center [1548, 536] width 13 height 13
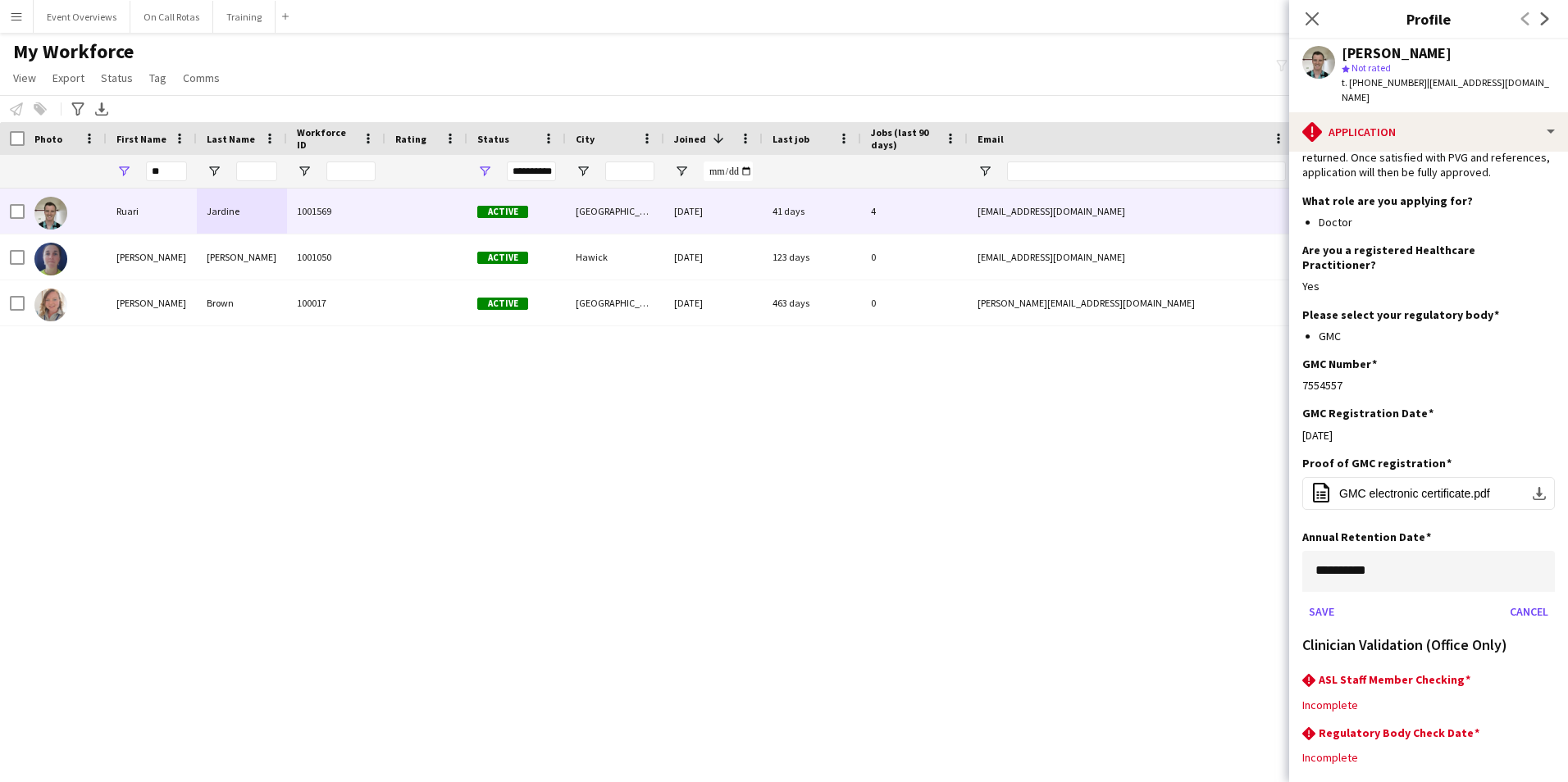
click at [1450, 537] on body "Menu Boards Boards Boards All jobs Status Workforce Workforce My Workforce Recr…" at bounding box center [784, 391] width 1568 height 782
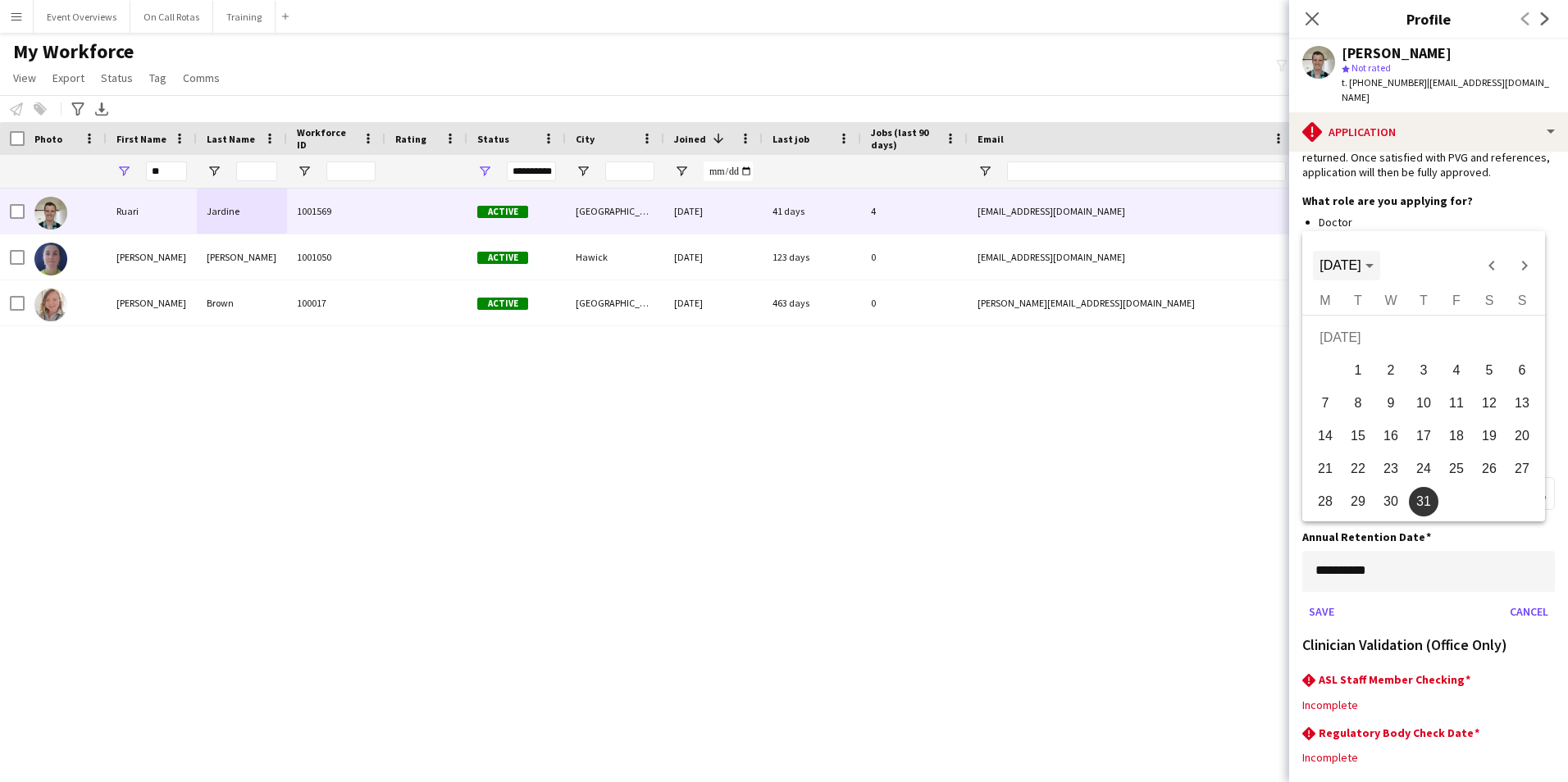
click at [1339, 259] on span "JUL 2025" at bounding box center [1339, 265] width 41 height 14
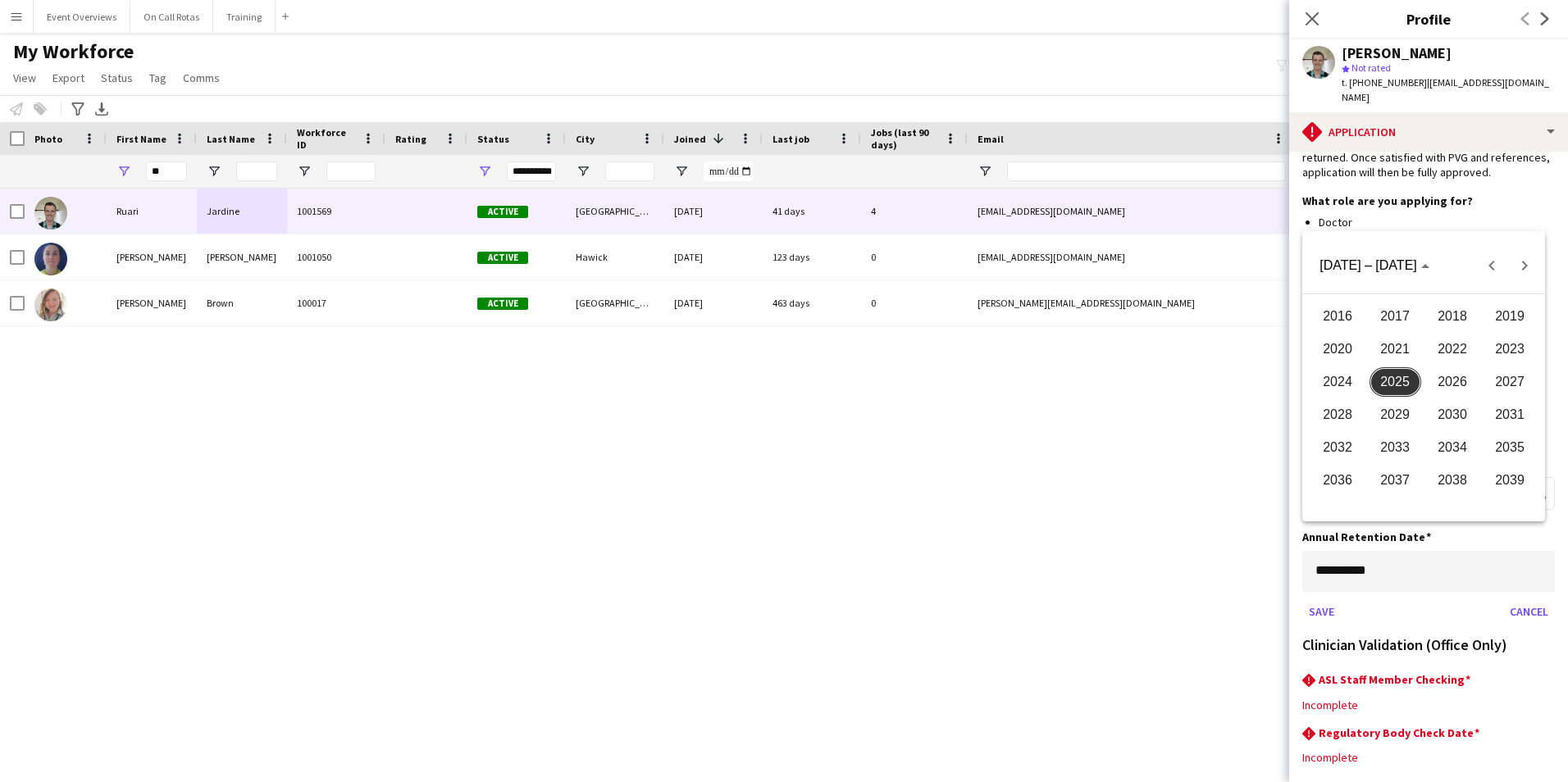
click at [1437, 383] on span "2026" at bounding box center [1452, 382] width 52 height 30
click at [1499, 378] on span "AUG" at bounding box center [1509, 382] width 52 height 30
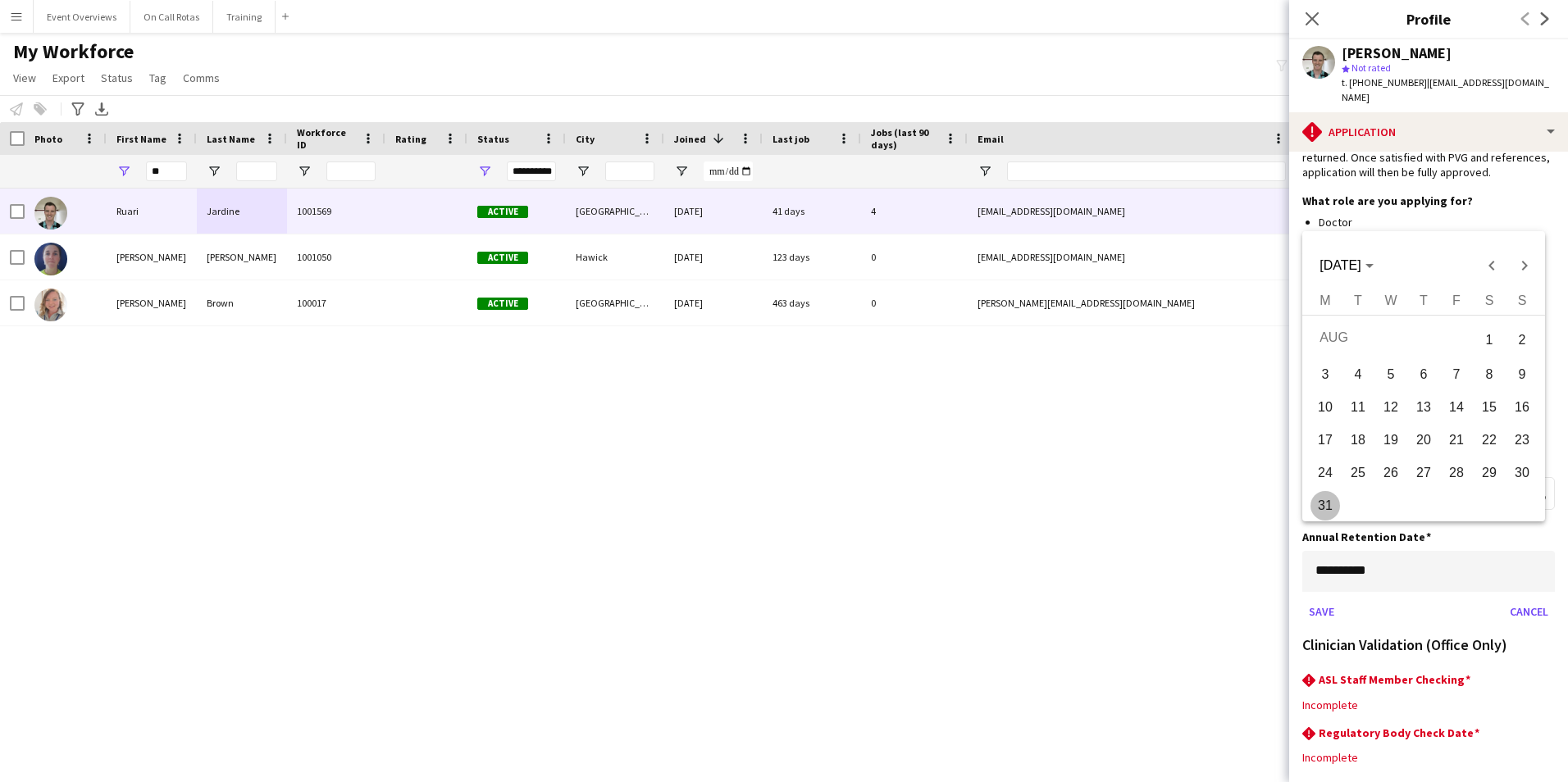
click at [1482, 345] on span "1" at bounding box center [1489, 340] width 30 height 34
type input "**********"
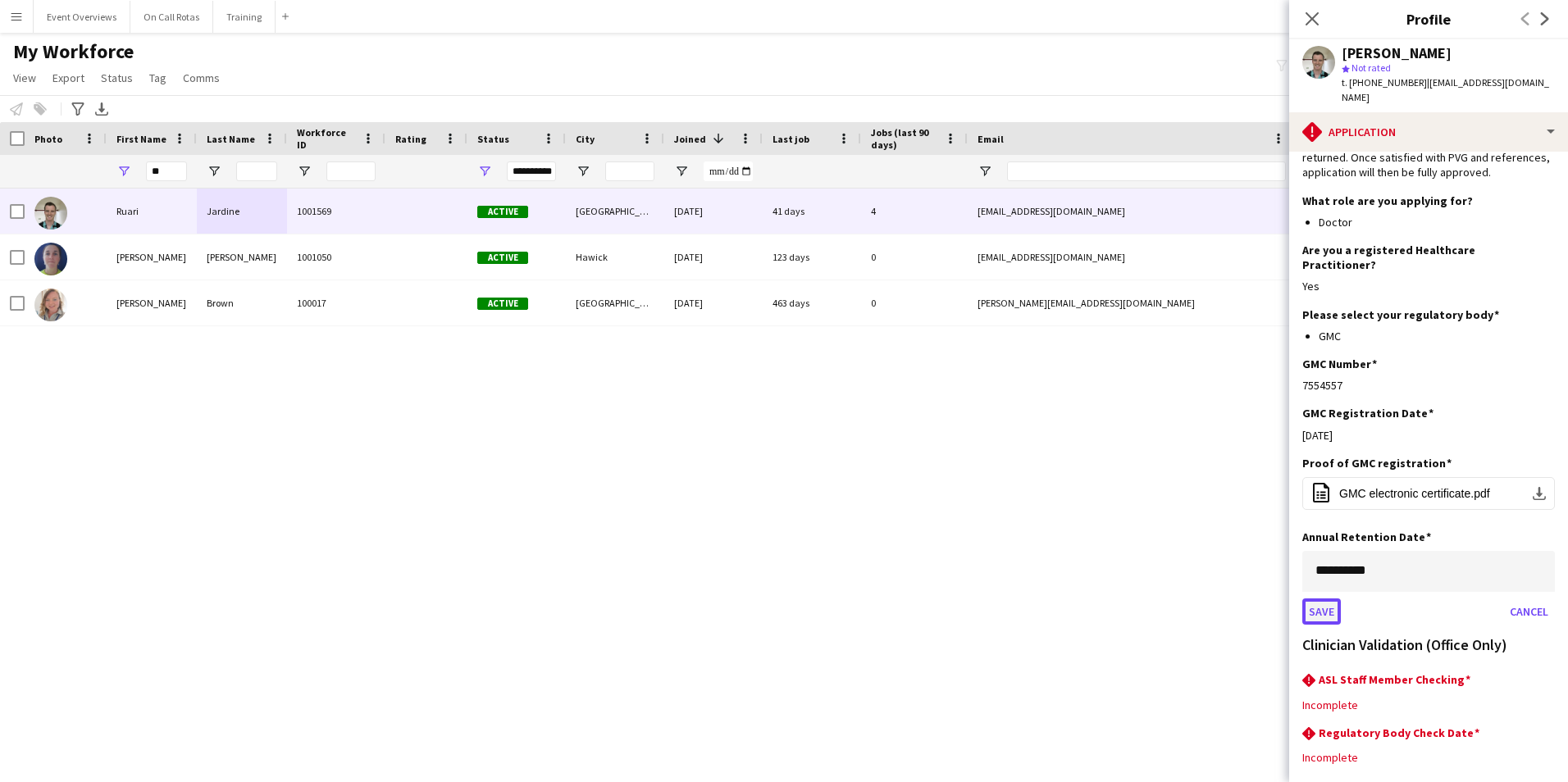
click at [1324, 598] on button "Save" at bounding box center [1321, 612] width 38 height 26
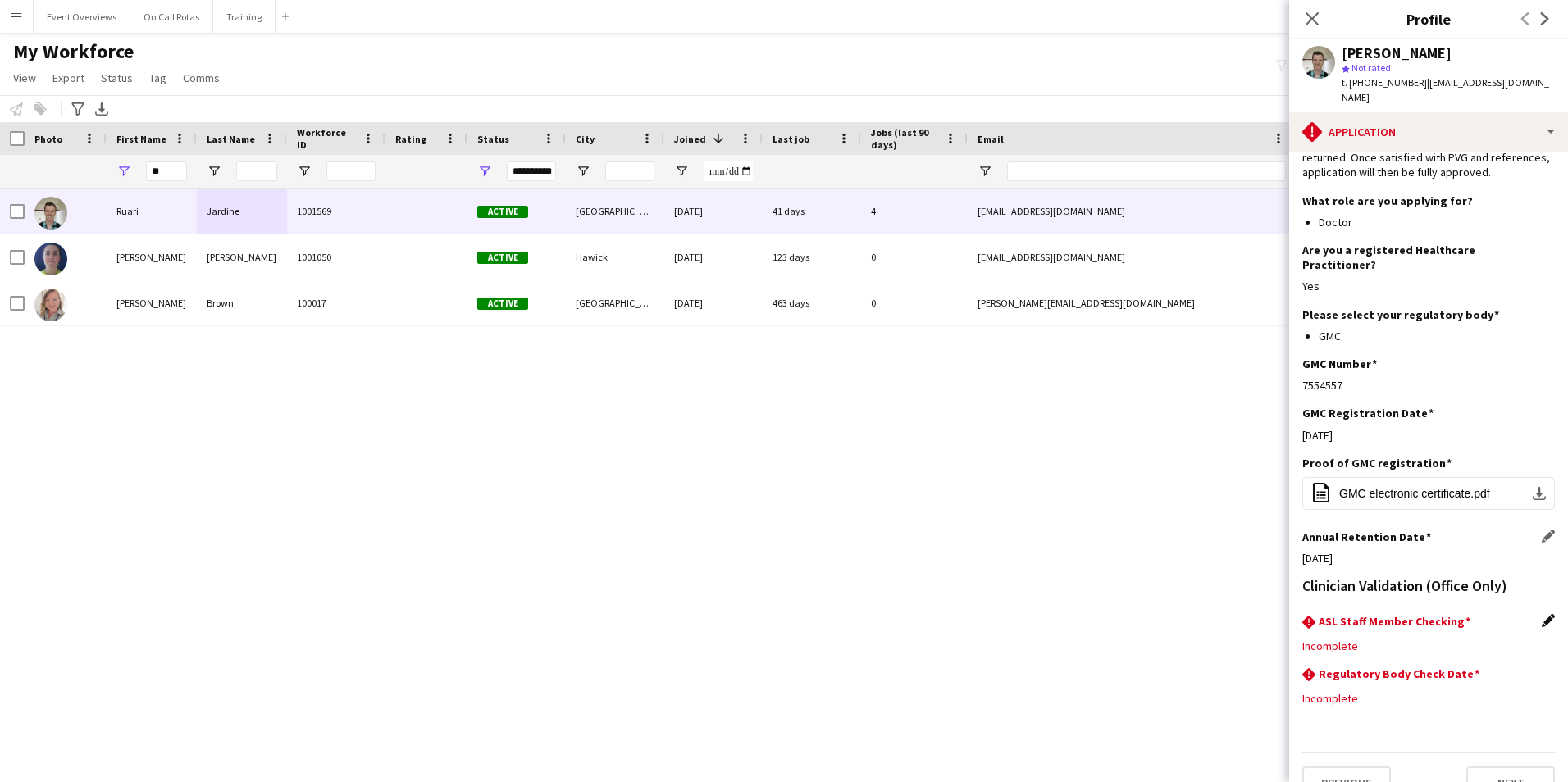
click at [1542, 614] on app-icon "Edit this field" at bounding box center [1548, 621] width 13 height 13
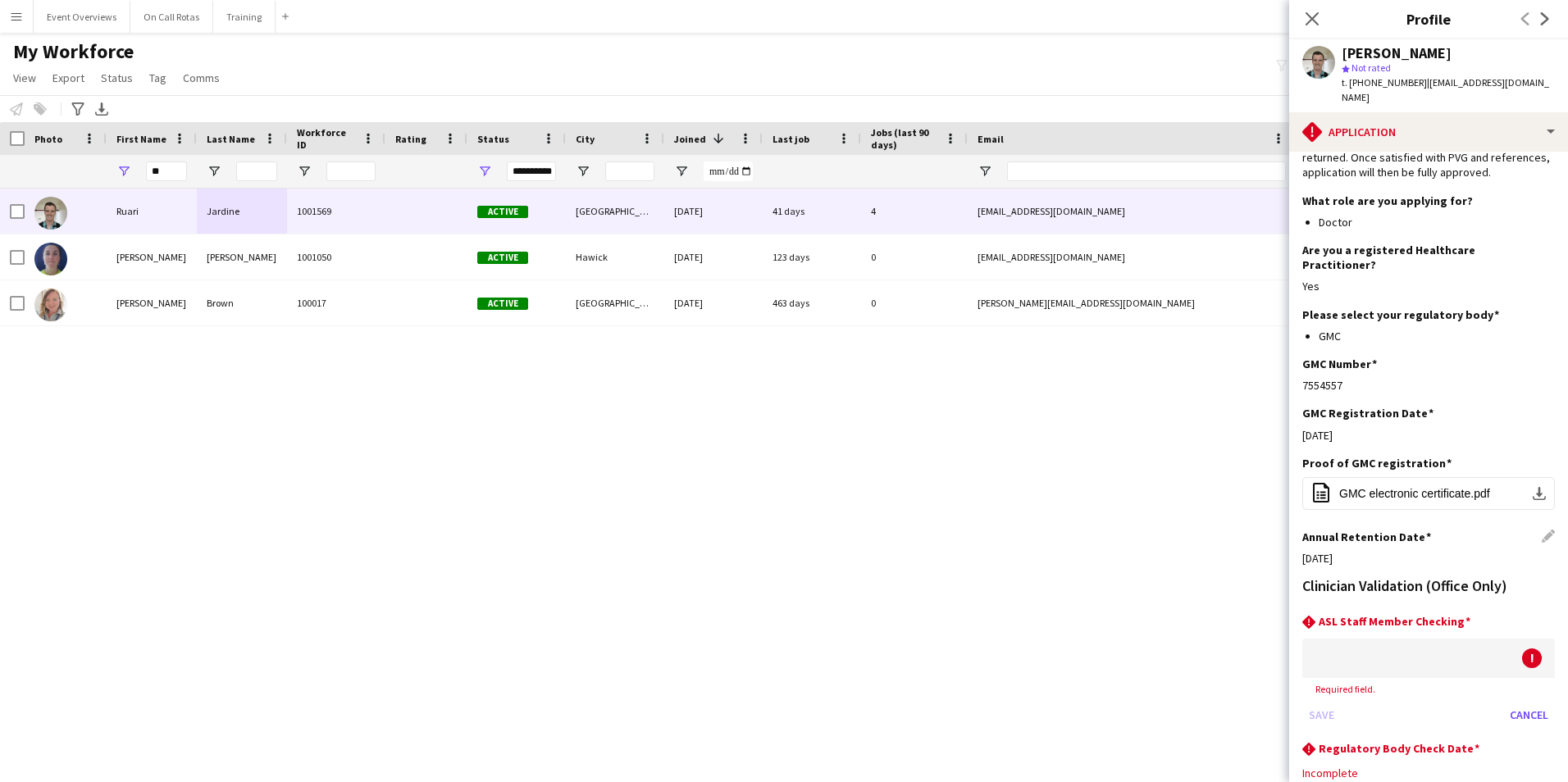
click at [1460, 639] on div at bounding box center [1412, 658] width 220 height 39
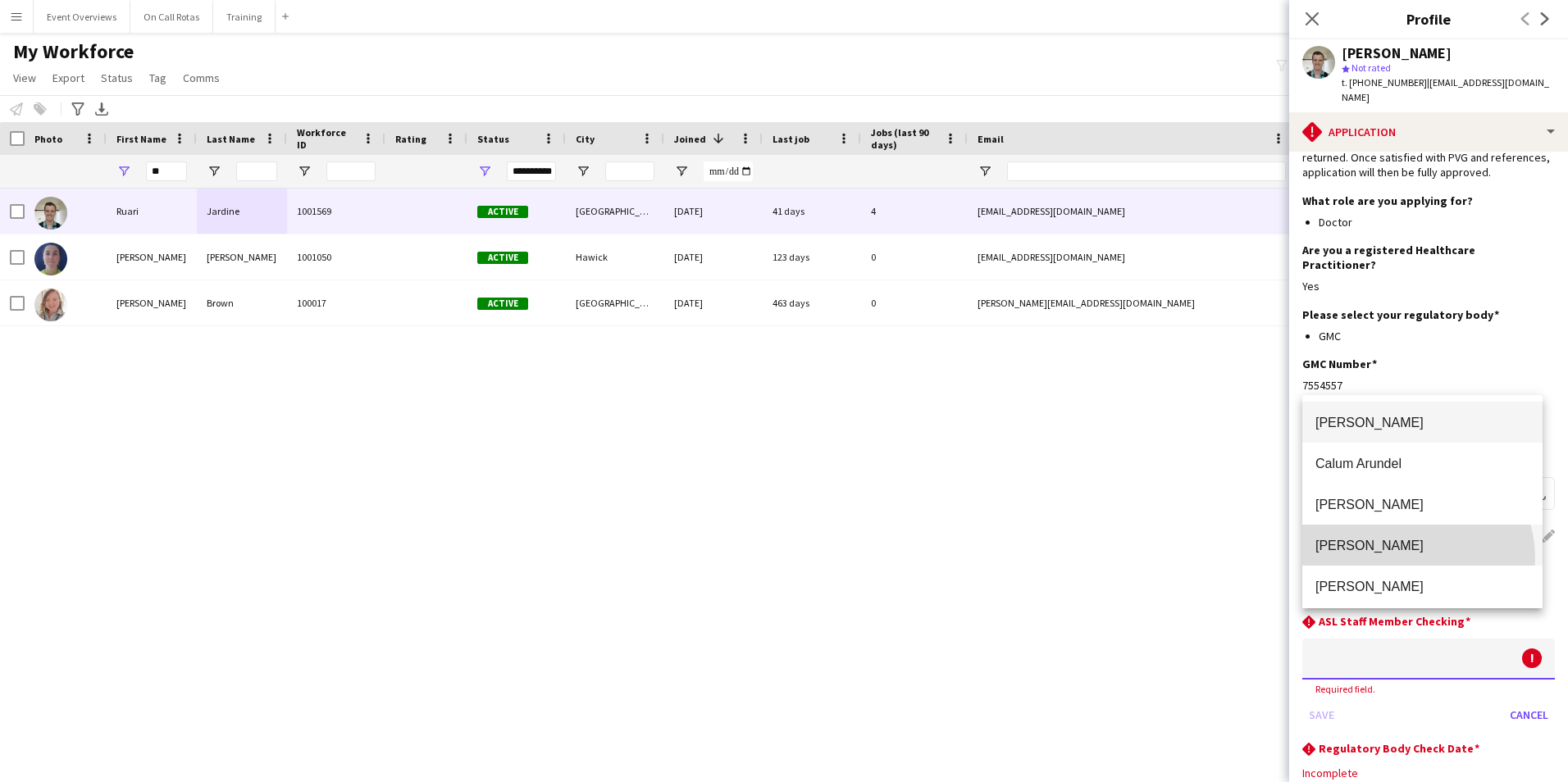
click at [1405, 559] on mat-option "Aimee Freeland" at bounding box center [1422, 545] width 240 height 41
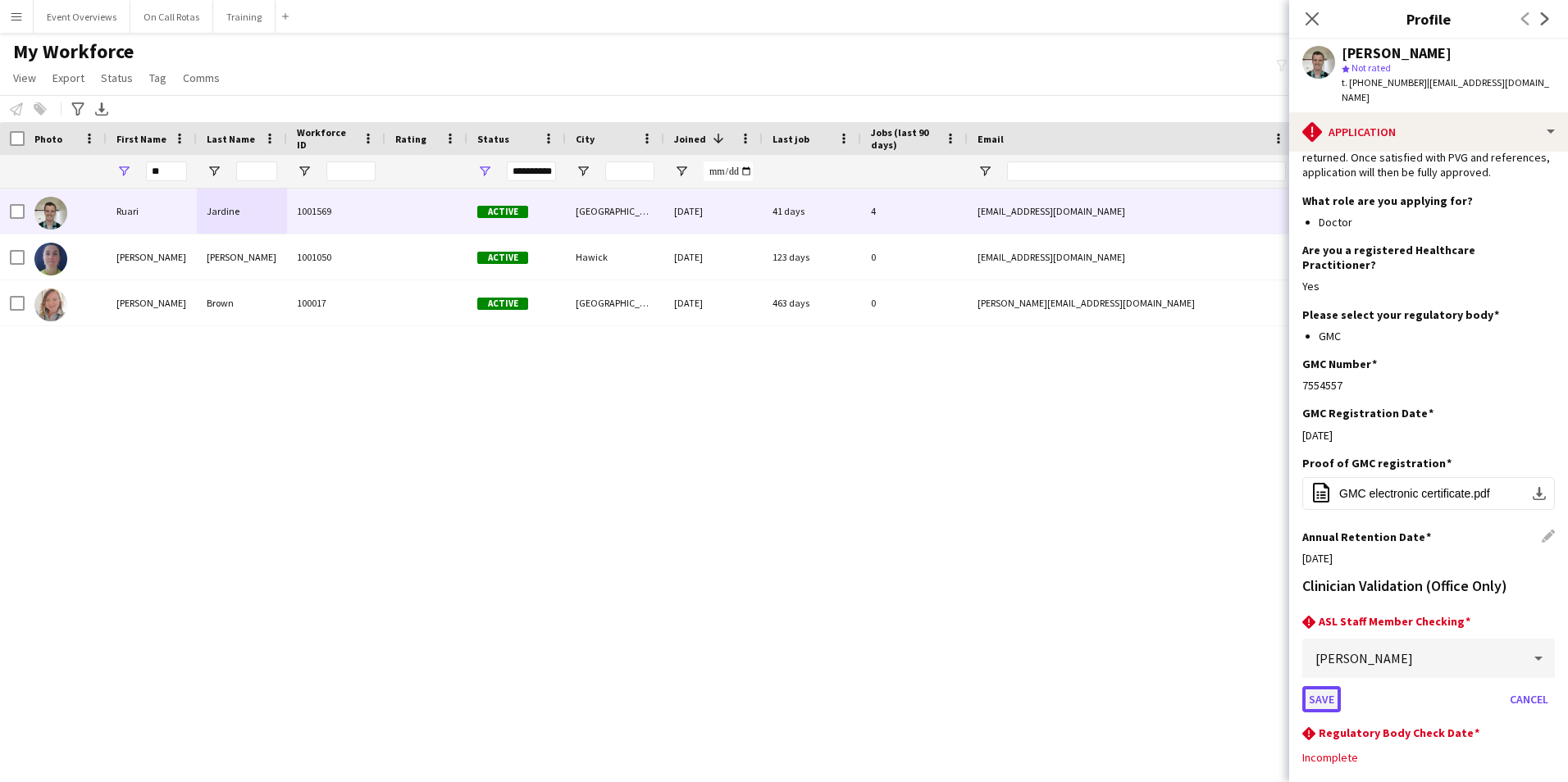
click at [1319, 686] on button "Save" at bounding box center [1321, 700] width 38 height 26
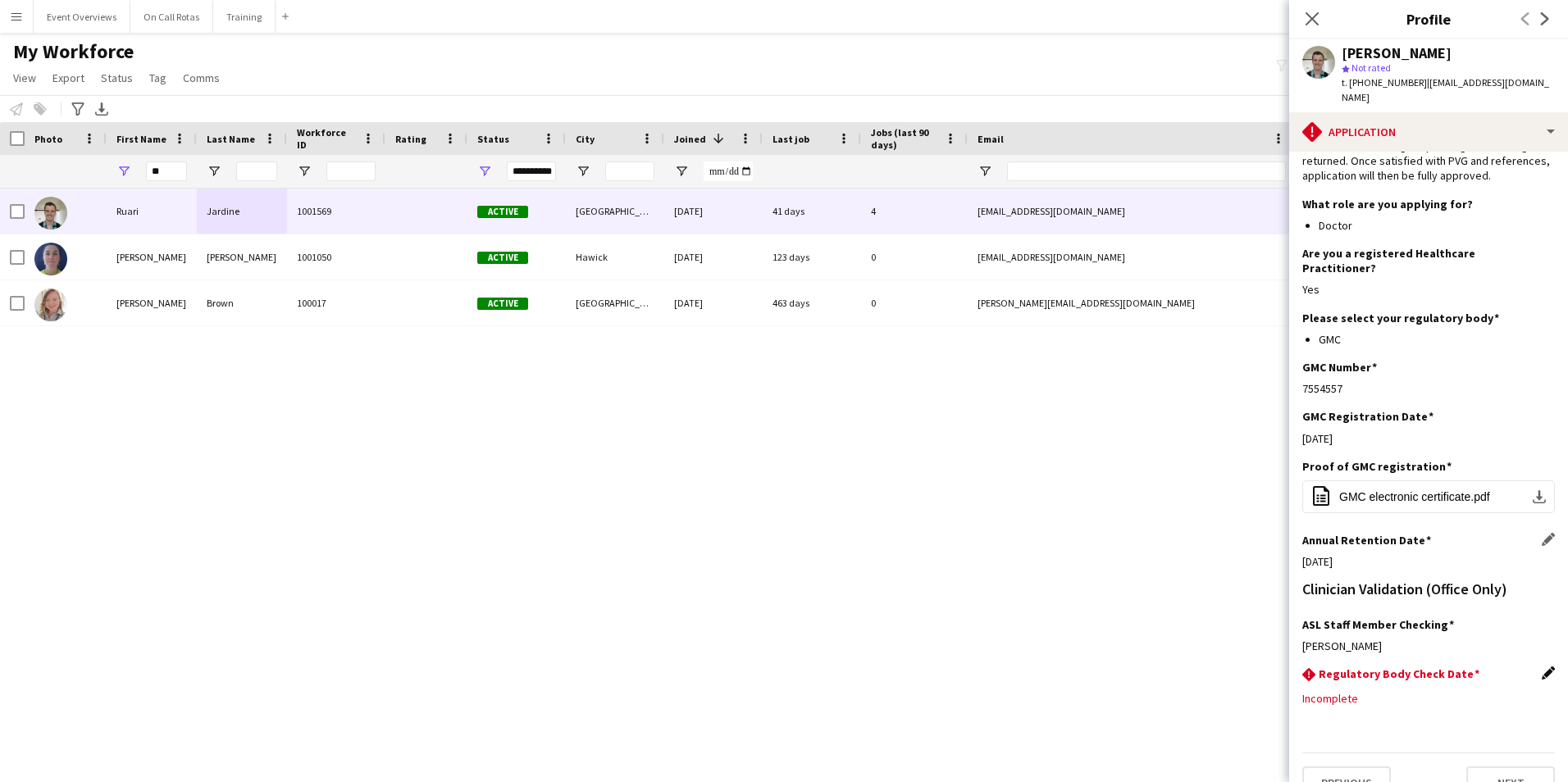
click at [1542, 667] on app-icon "Edit this field" at bounding box center [1548, 673] width 13 height 13
click at [1454, 678] on body "Menu Boards Boards Boards All jobs Status Workforce Workforce My Workforce Recr…" at bounding box center [784, 391] width 1568 height 782
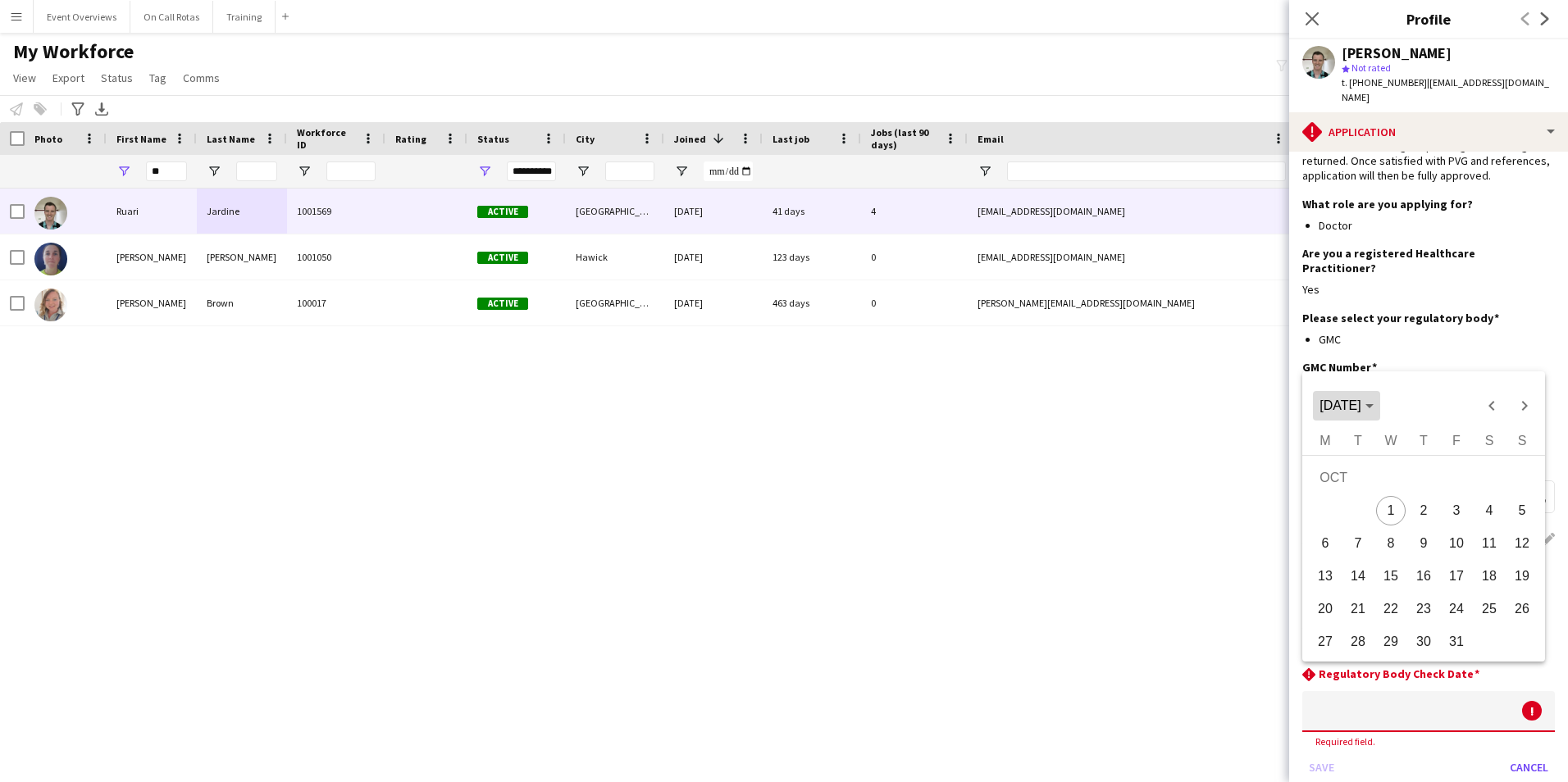
click at [1360, 406] on span "[DATE]" at bounding box center [1339, 405] width 41 height 14
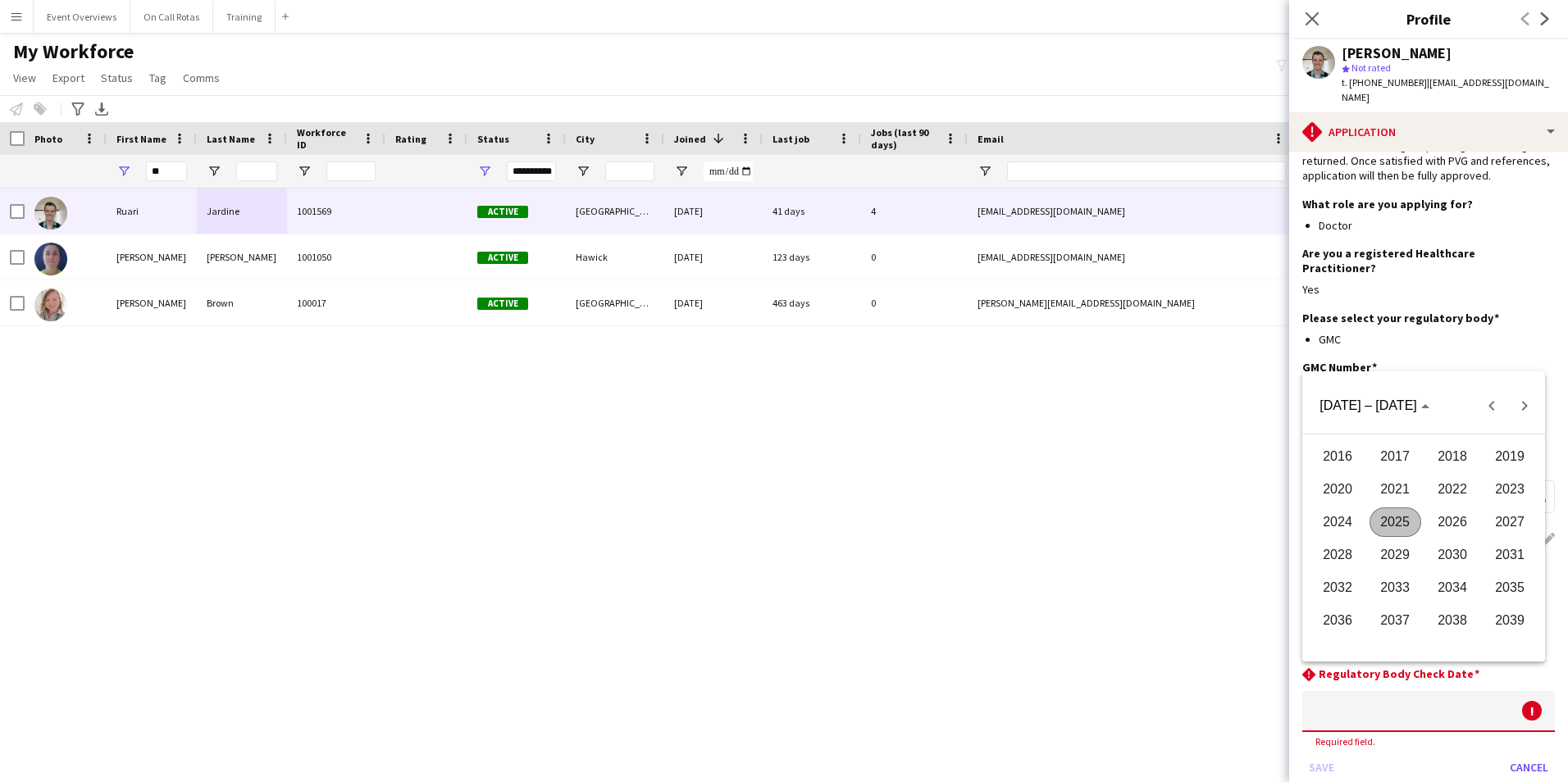
click at [1456, 523] on span "2026" at bounding box center [1452, 523] width 52 height 30
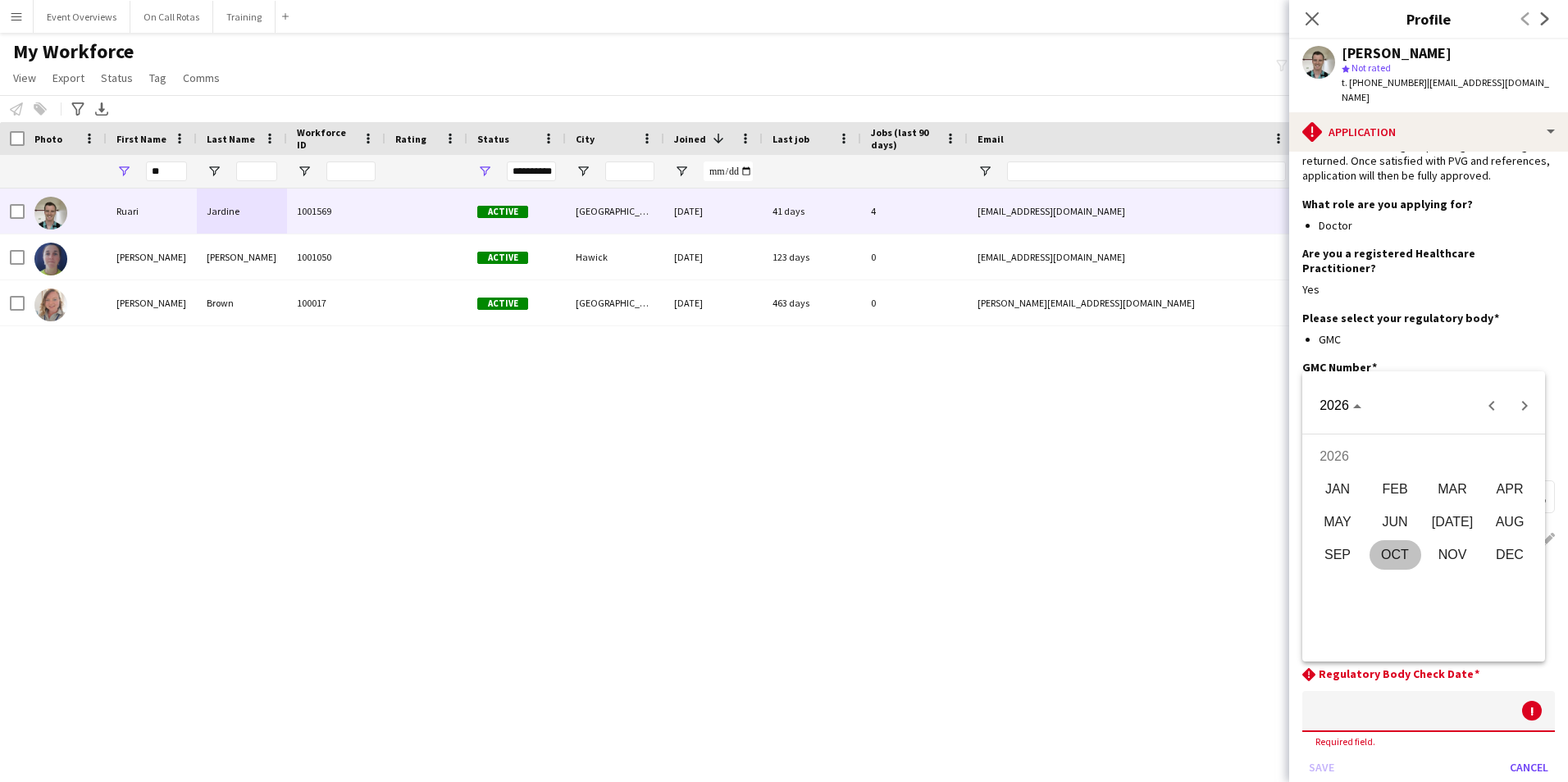
click at [1493, 524] on span "AUG" at bounding box center [1509, 523] width 52 height 30
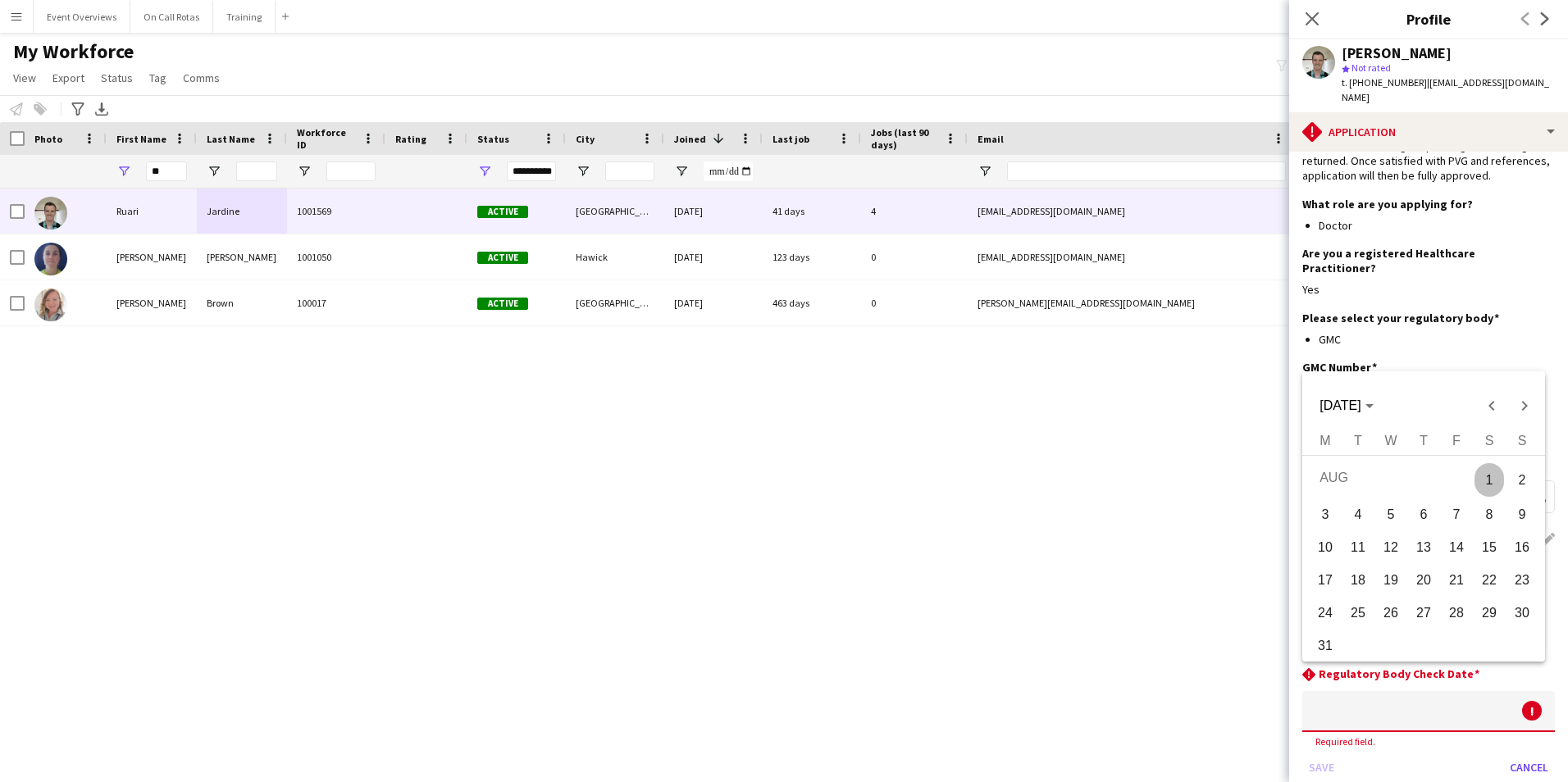
click at [1484, 482] on span "1" at bounding box center [1489, 480] width 30 height 34
type input "**********"
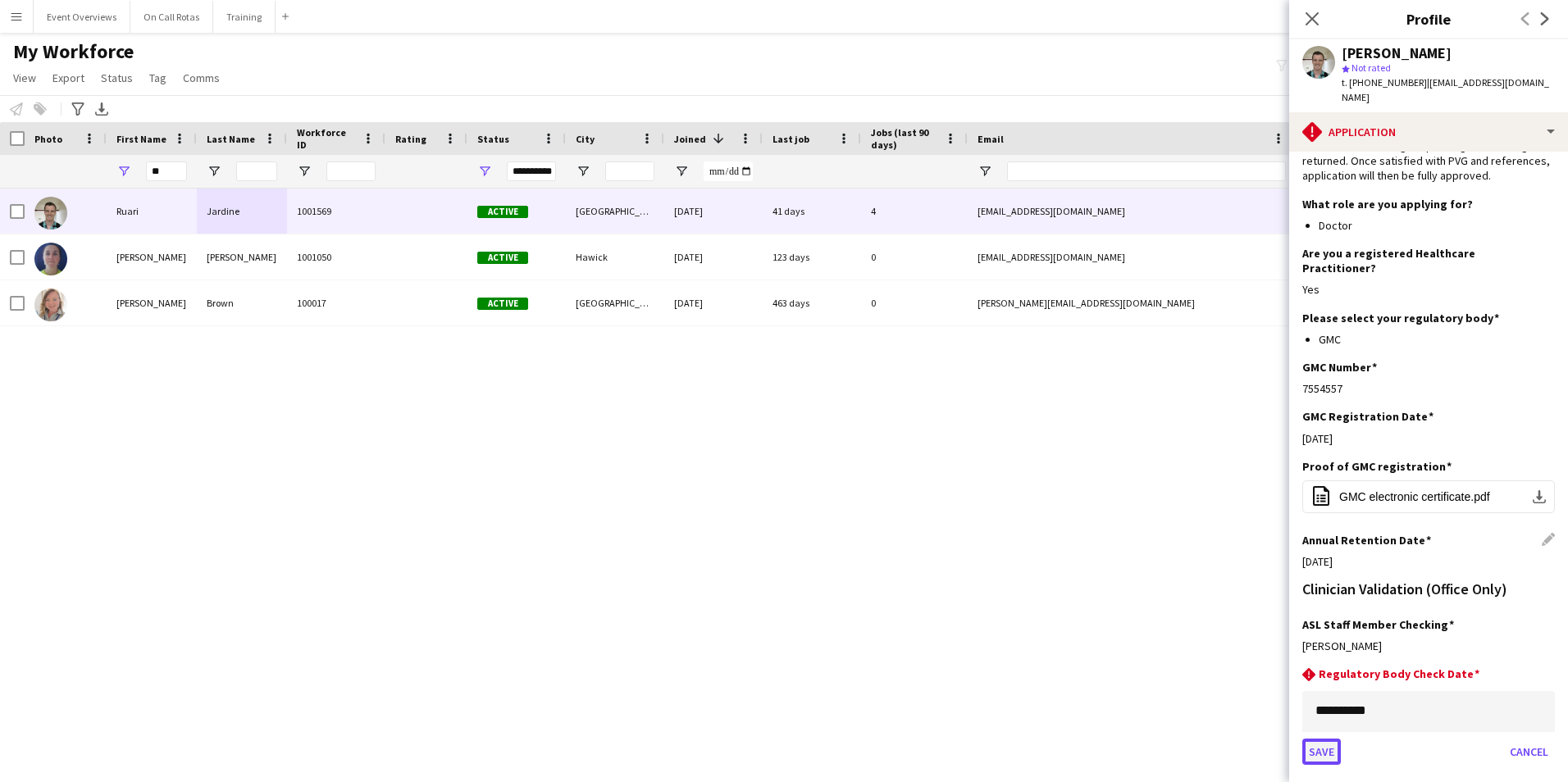
click at [1334, 739] on button "Save" at bounding box center [1321, 752] width 38 height 26
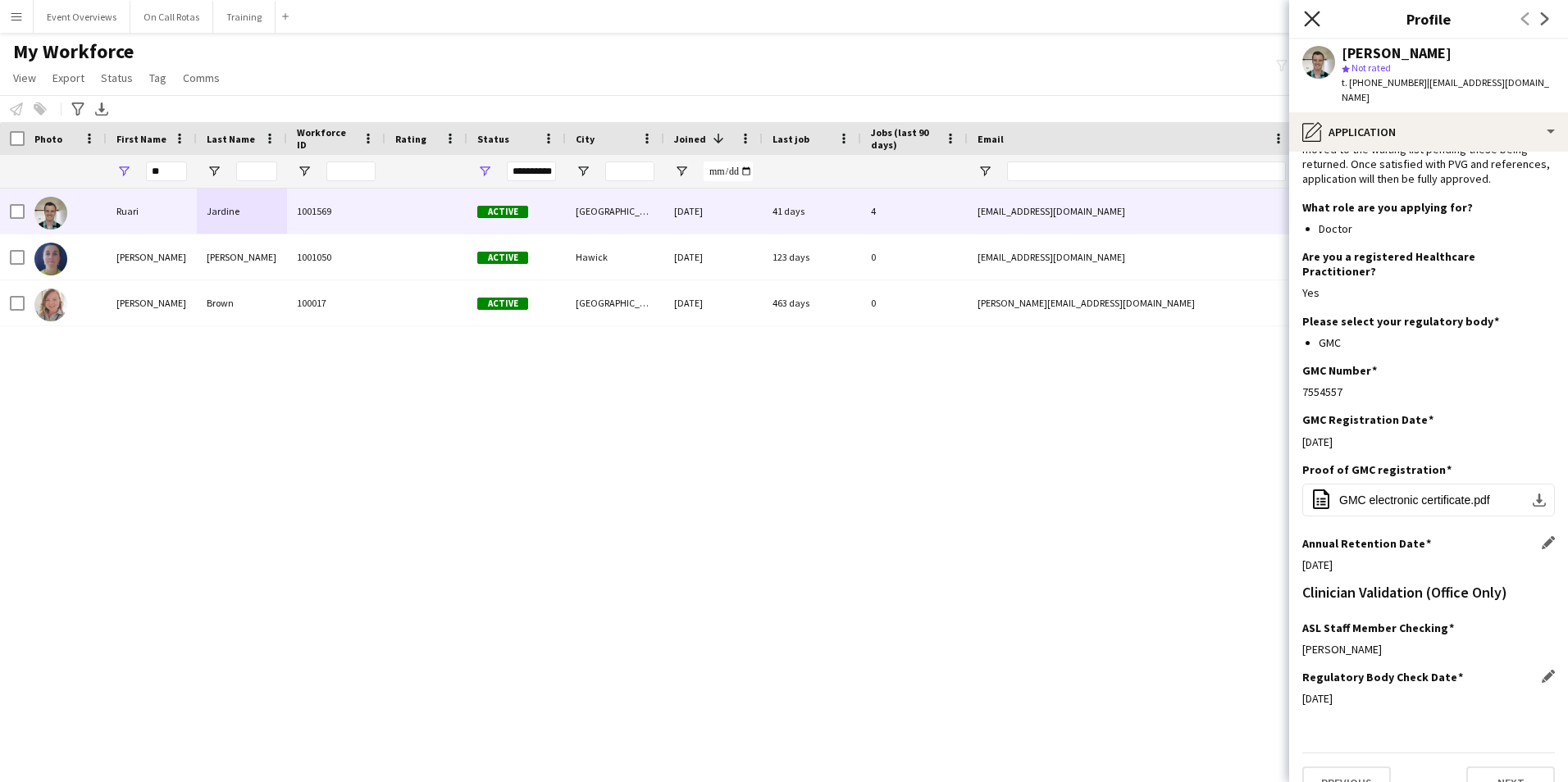
click at [1317, 22] on icon "Close pop-in" at bounding box center [1311, 18] width 16 height 16
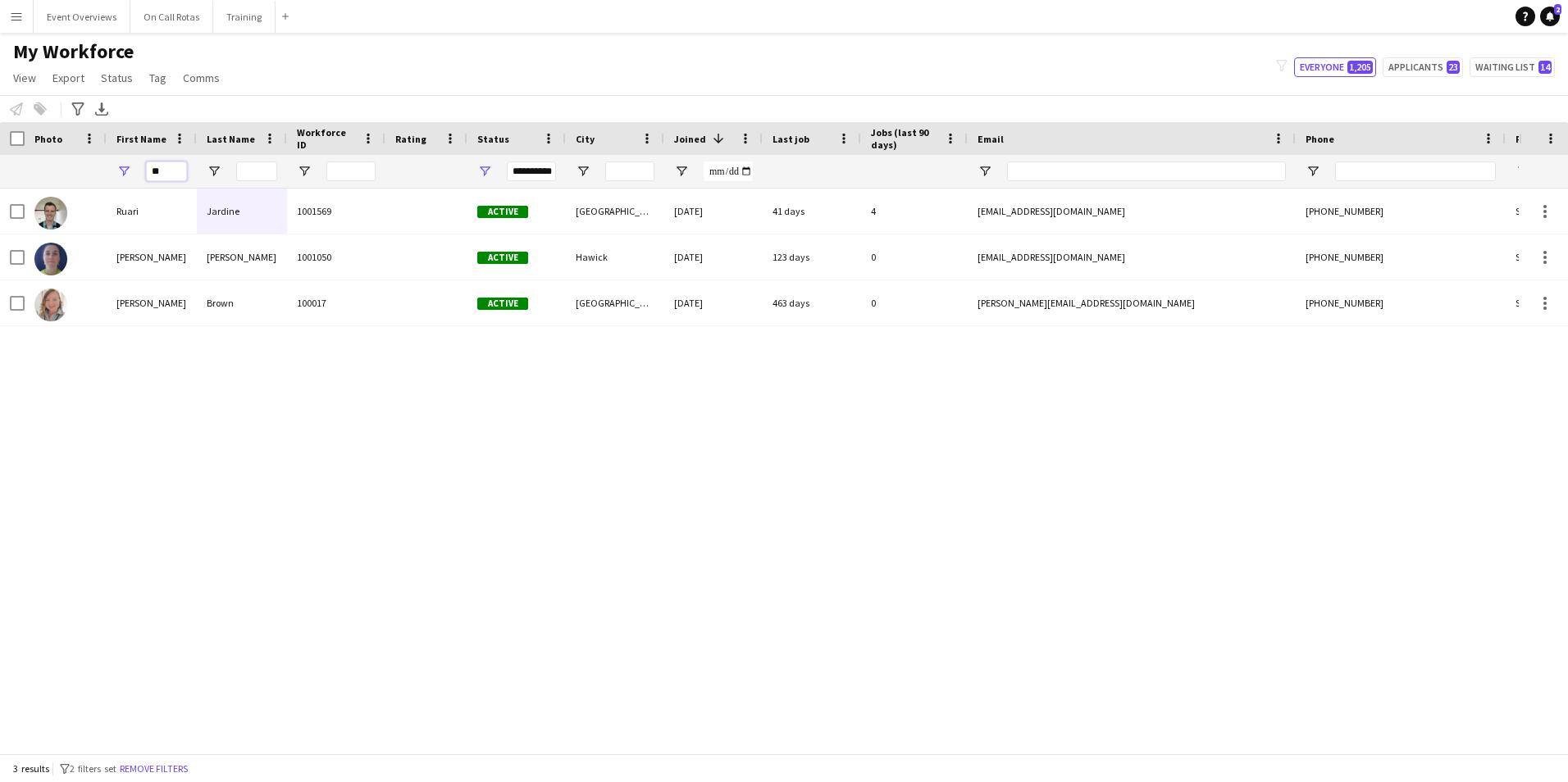
click at [161, 170] on input "**" at bounding box center [167, 170] width 41 height 20
type input "*"
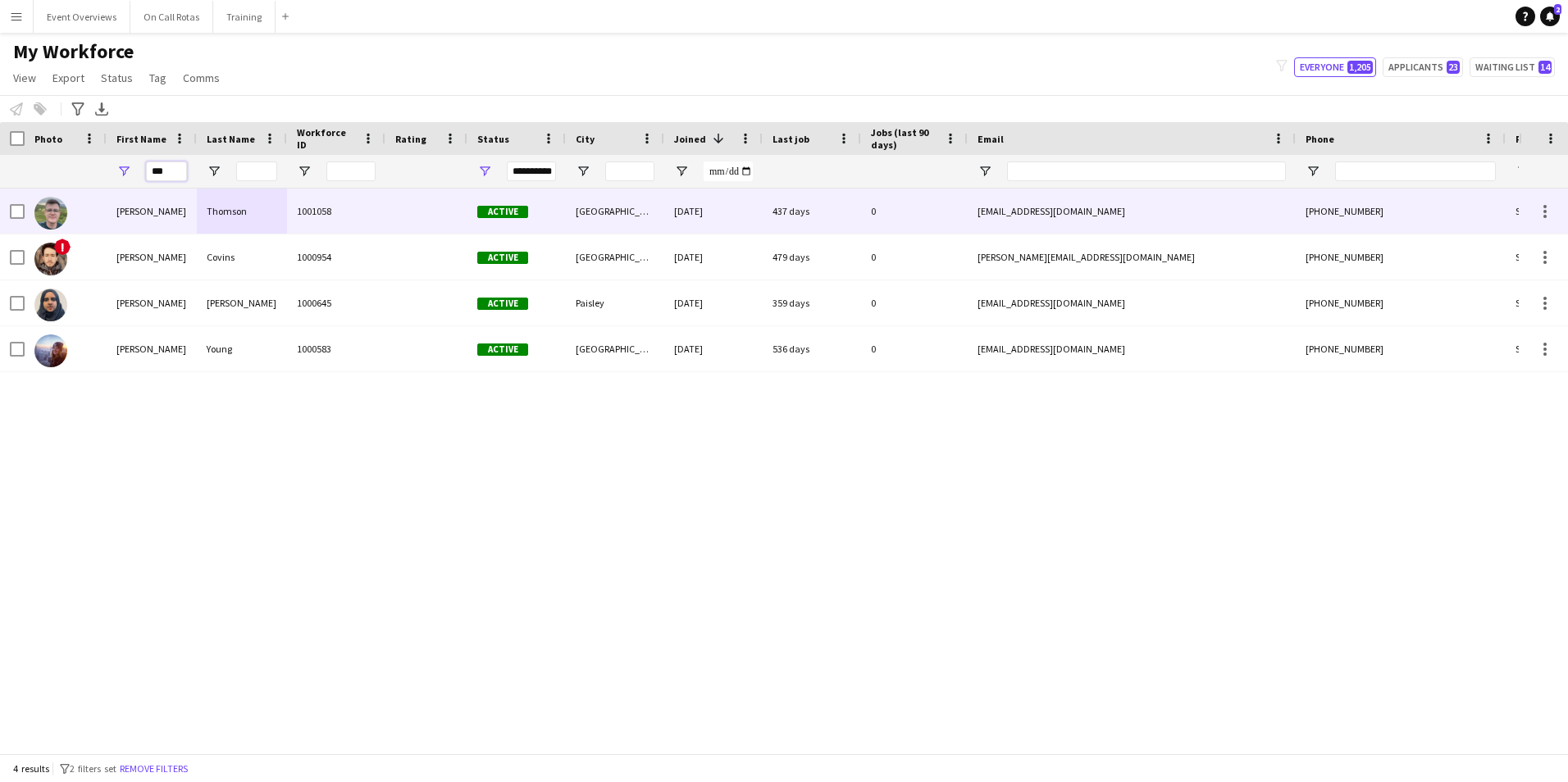
type input "***"
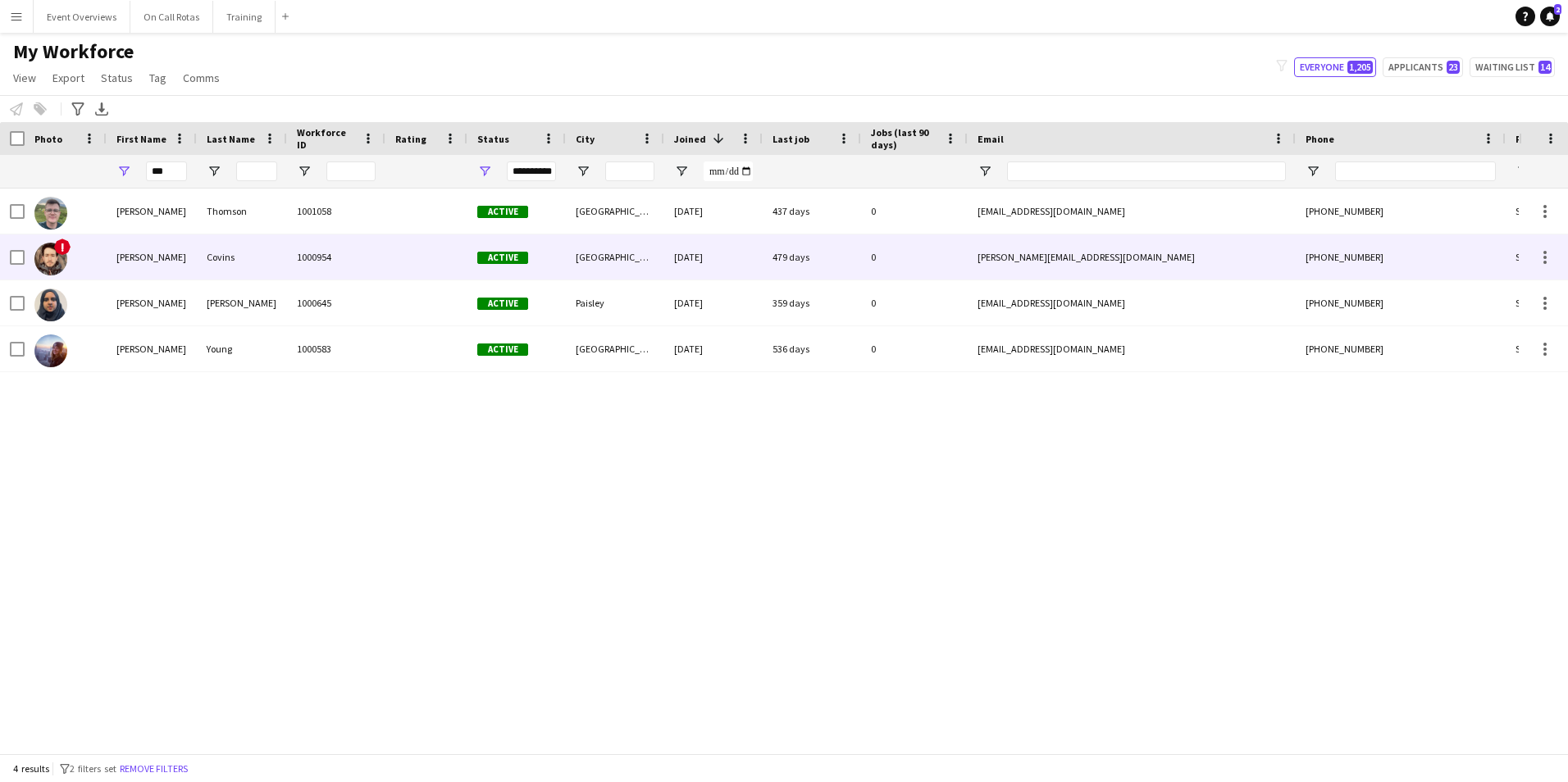
click at [199, 273] on div "Covins" at bounding box center [242, 257] width 90 height 45
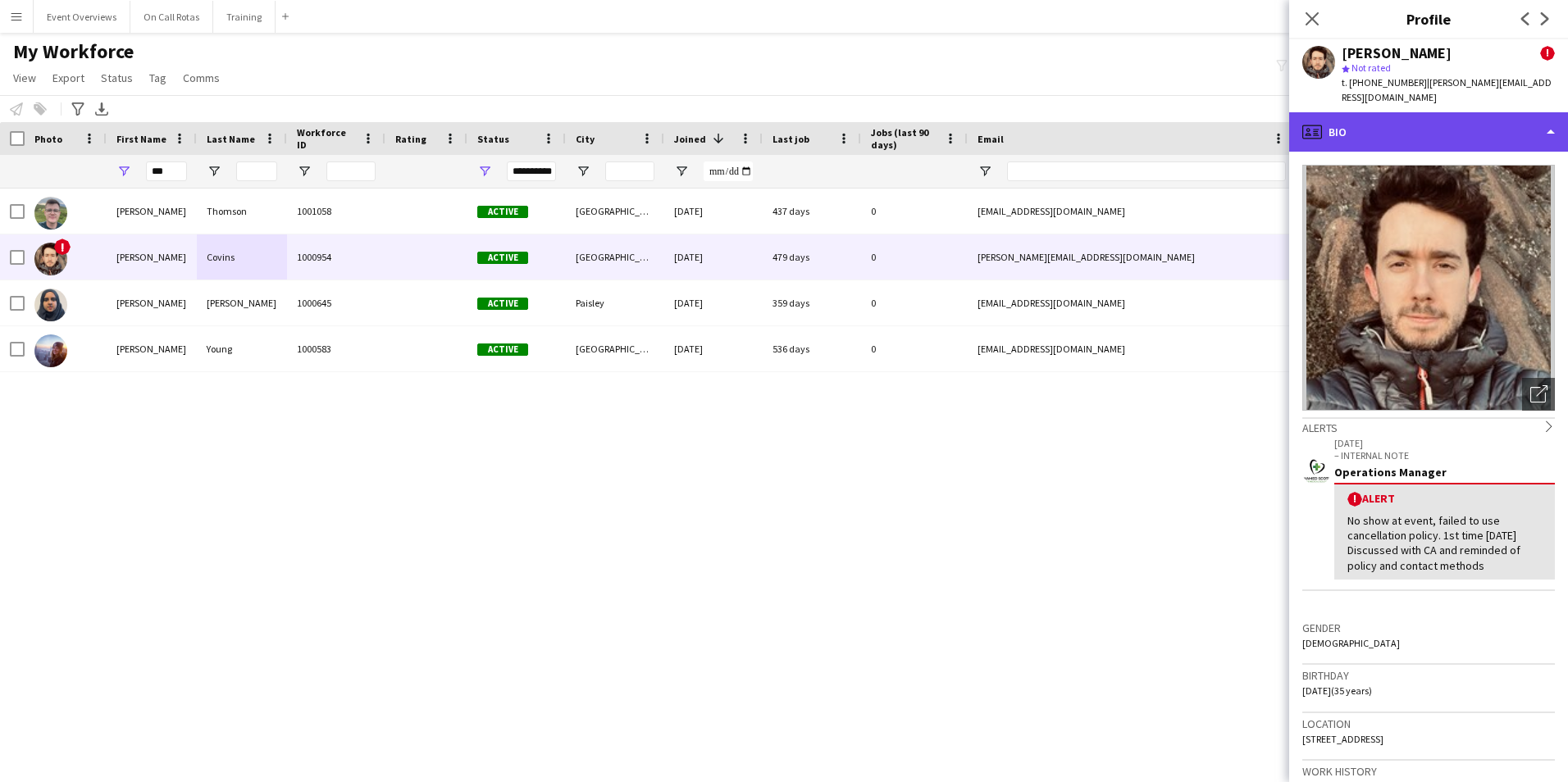
click at [1368, 112] on div "profile Bio" at bounding box center [1428, 132] width 279 height 39
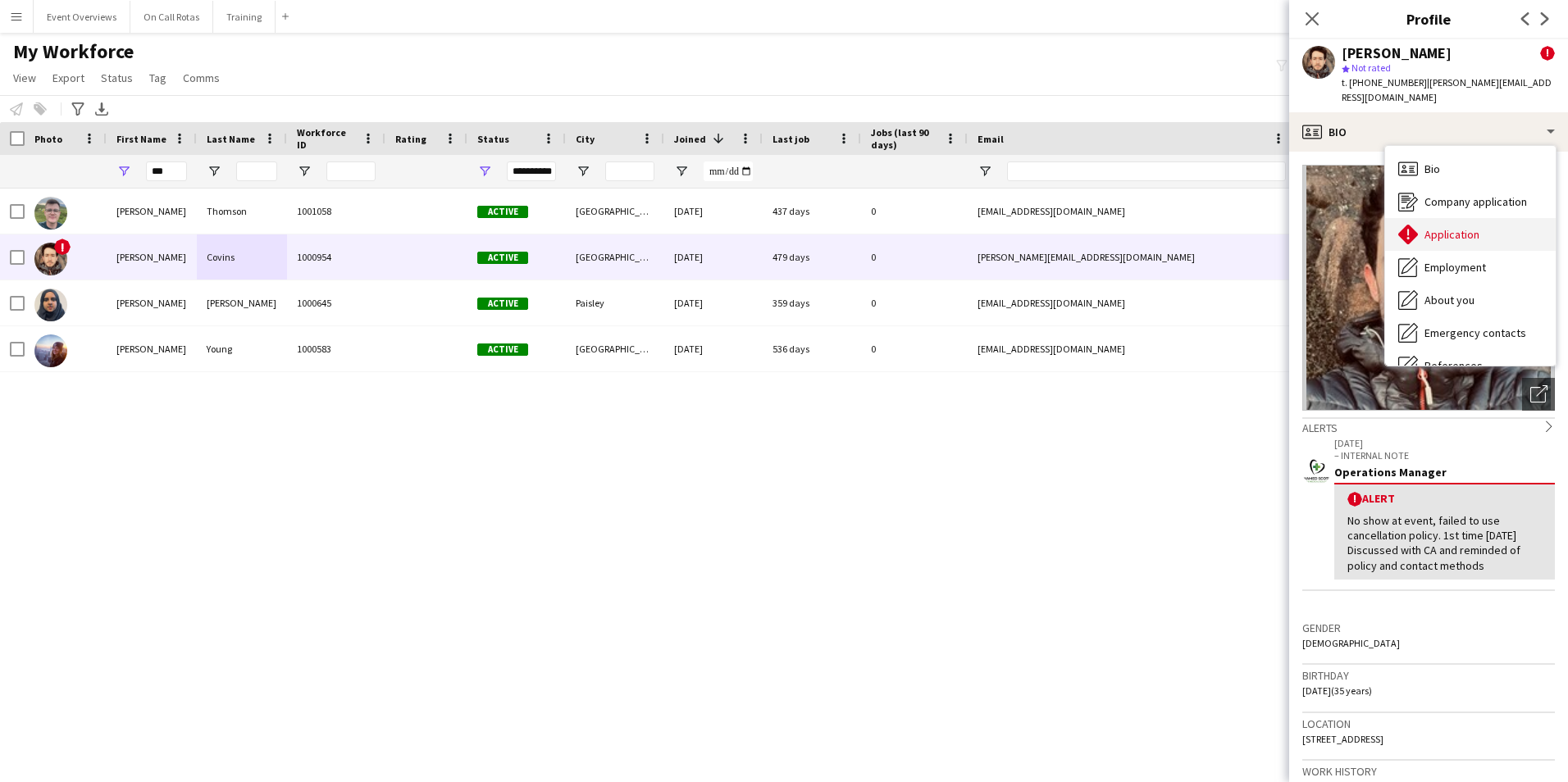
click at [1457, 218] on div "Application Application" at bounding box center [1470, 234] width 170 height 33
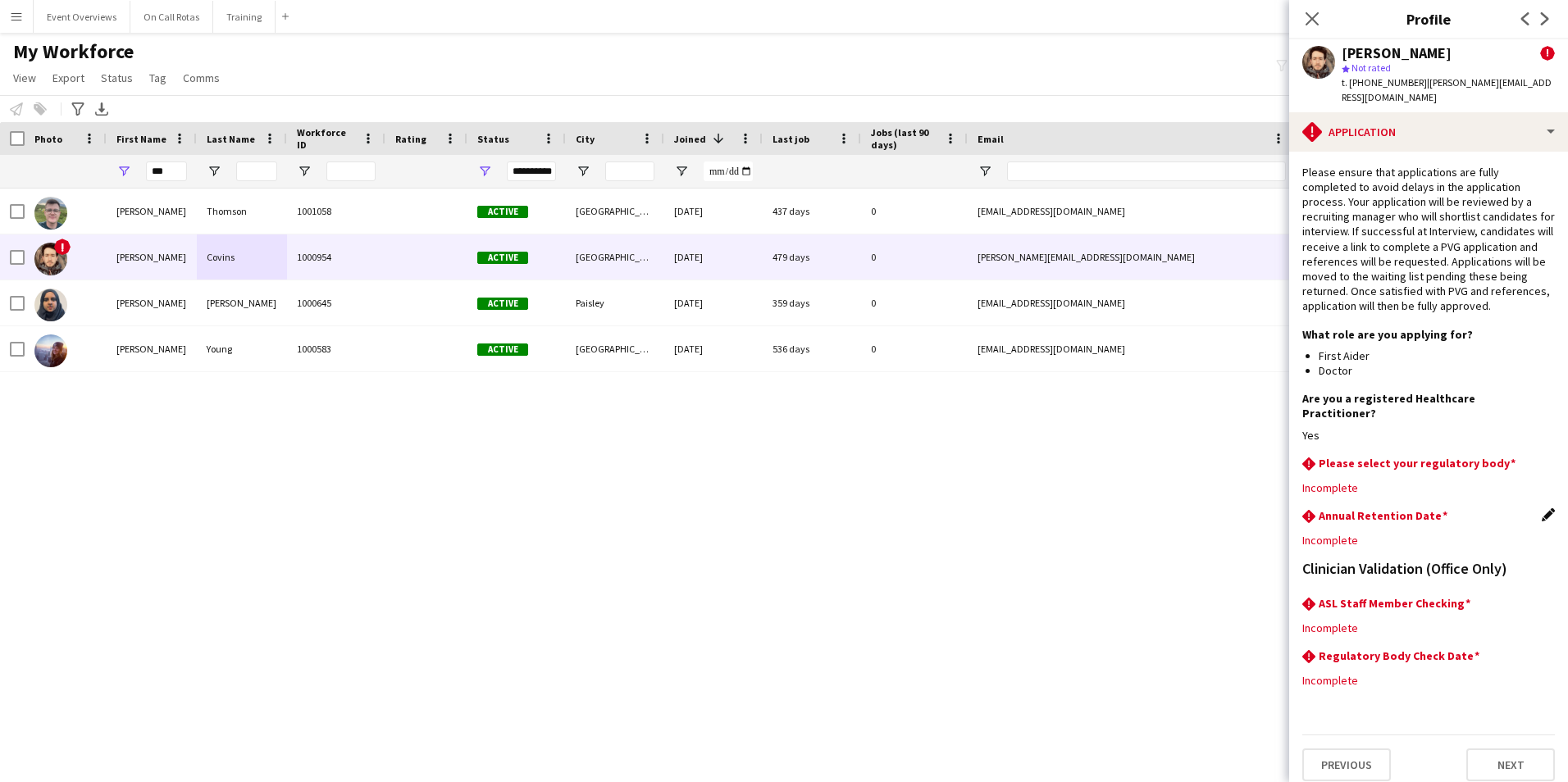
click at [1544, 509] on app-icon "Edit this field" at bounding box center [1548, 515] width 13 height 13
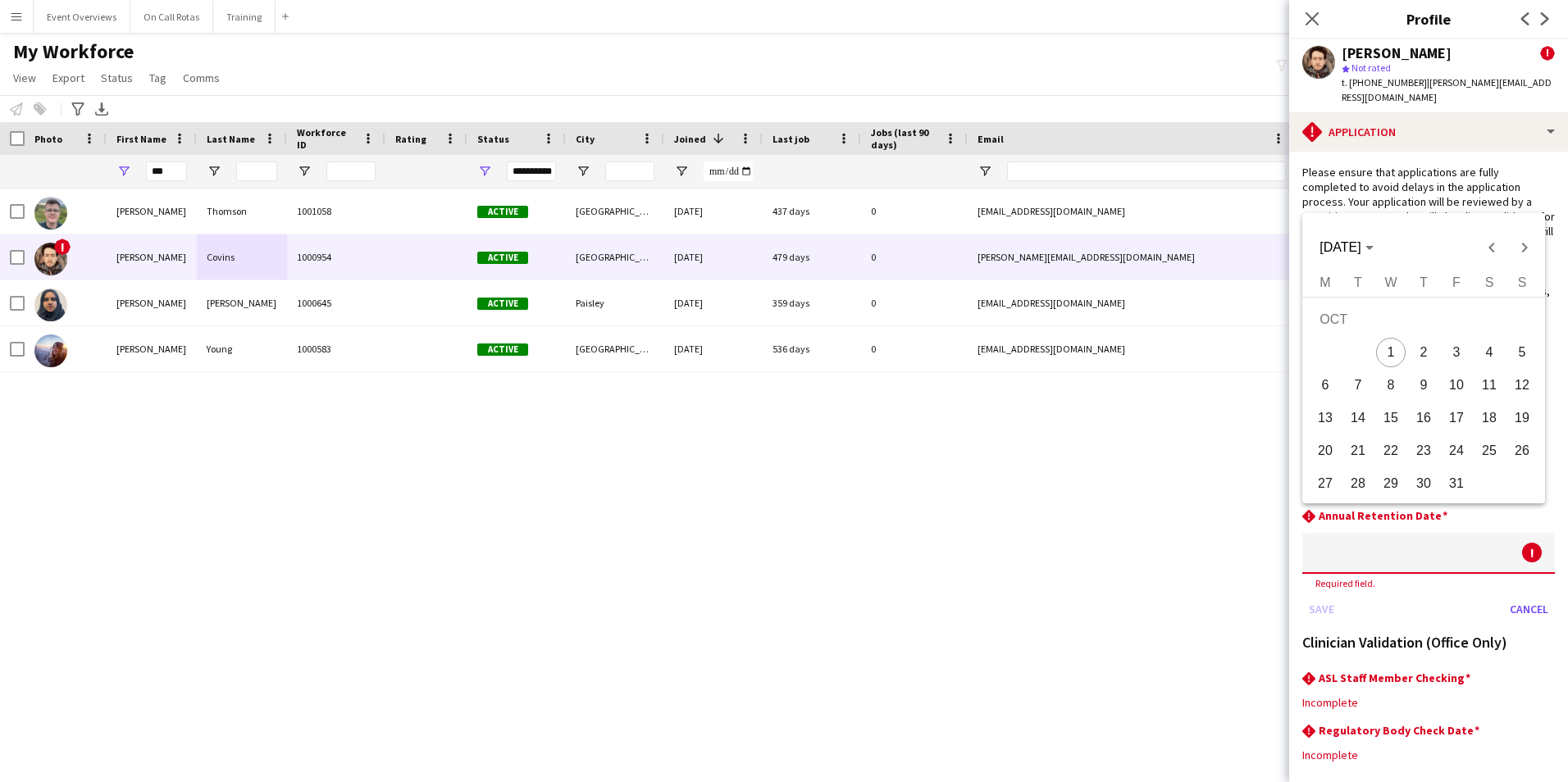
click at [1463, 519] on body "Menu Boards Boards Boards All jobs Status Workforce Workforce My Workforce Recr…" at bounding box center [784, 391] width 1568 height 782
click at [1397, 142] on div at bounding box center [784, 391] width 1568 height 782
click at [1372, 242] on span "[DATE]" at bounding box center [1345, 247] width 53 height 15
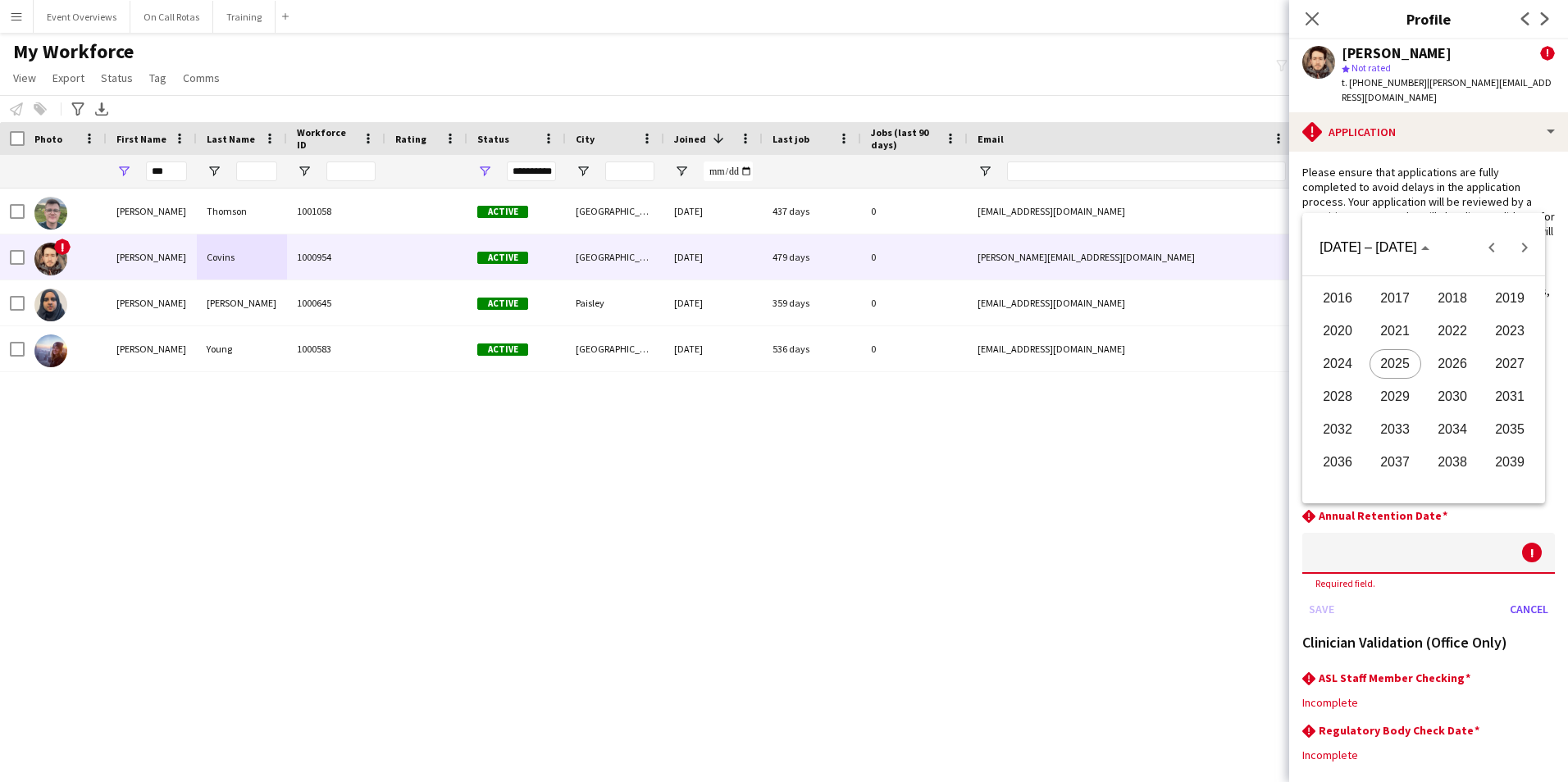
click at [1470, 366] on span "2026" at bounding box center [1452, 364] width 52 height 30
click at [1507, 376] on span "AUG" at bounding box center [1509, 364] width 52 height 30
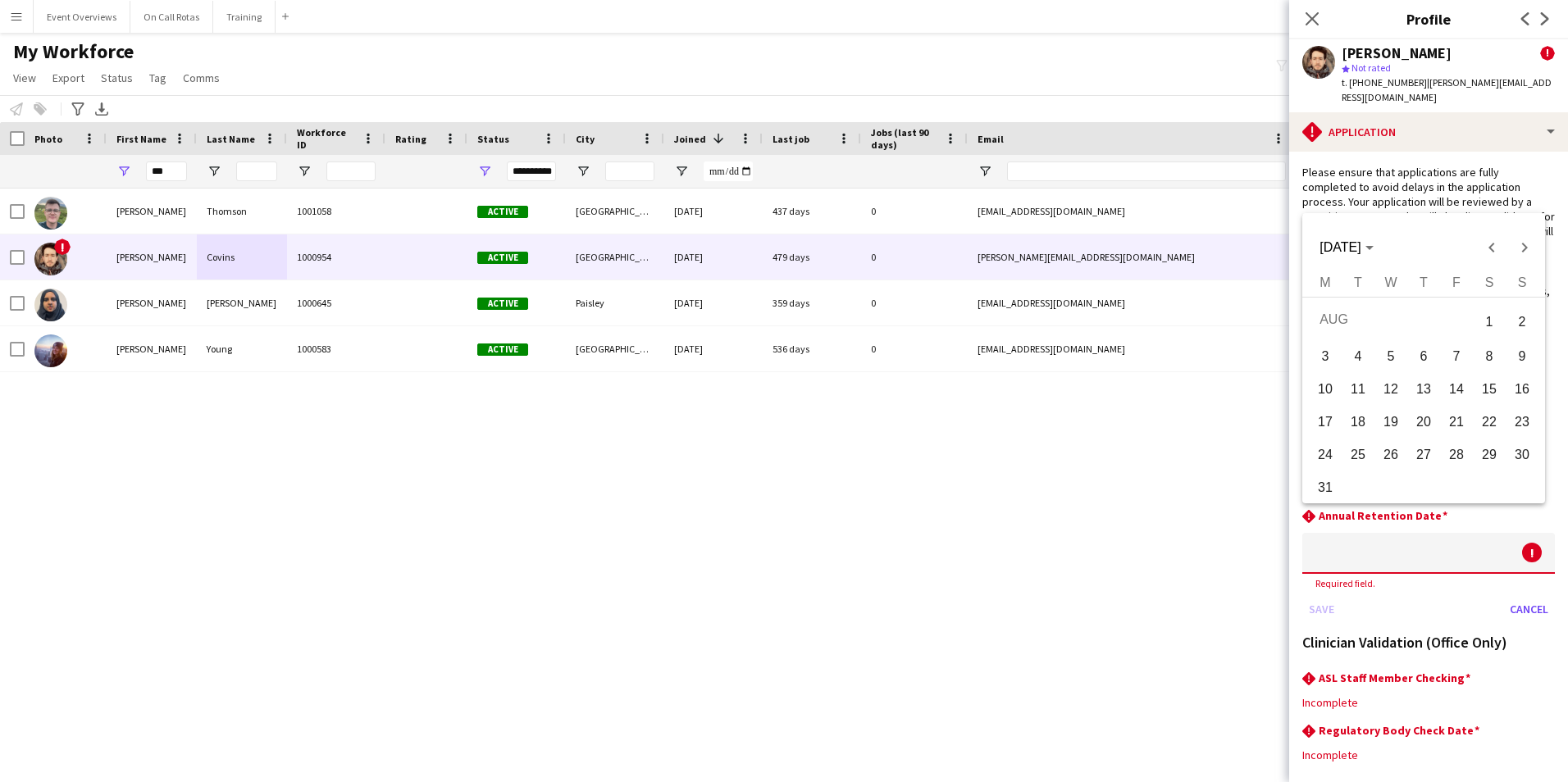
click at [1454, 354] on span "7" at bounding box center [1457, 357] width 30 height 30
type input "**********"
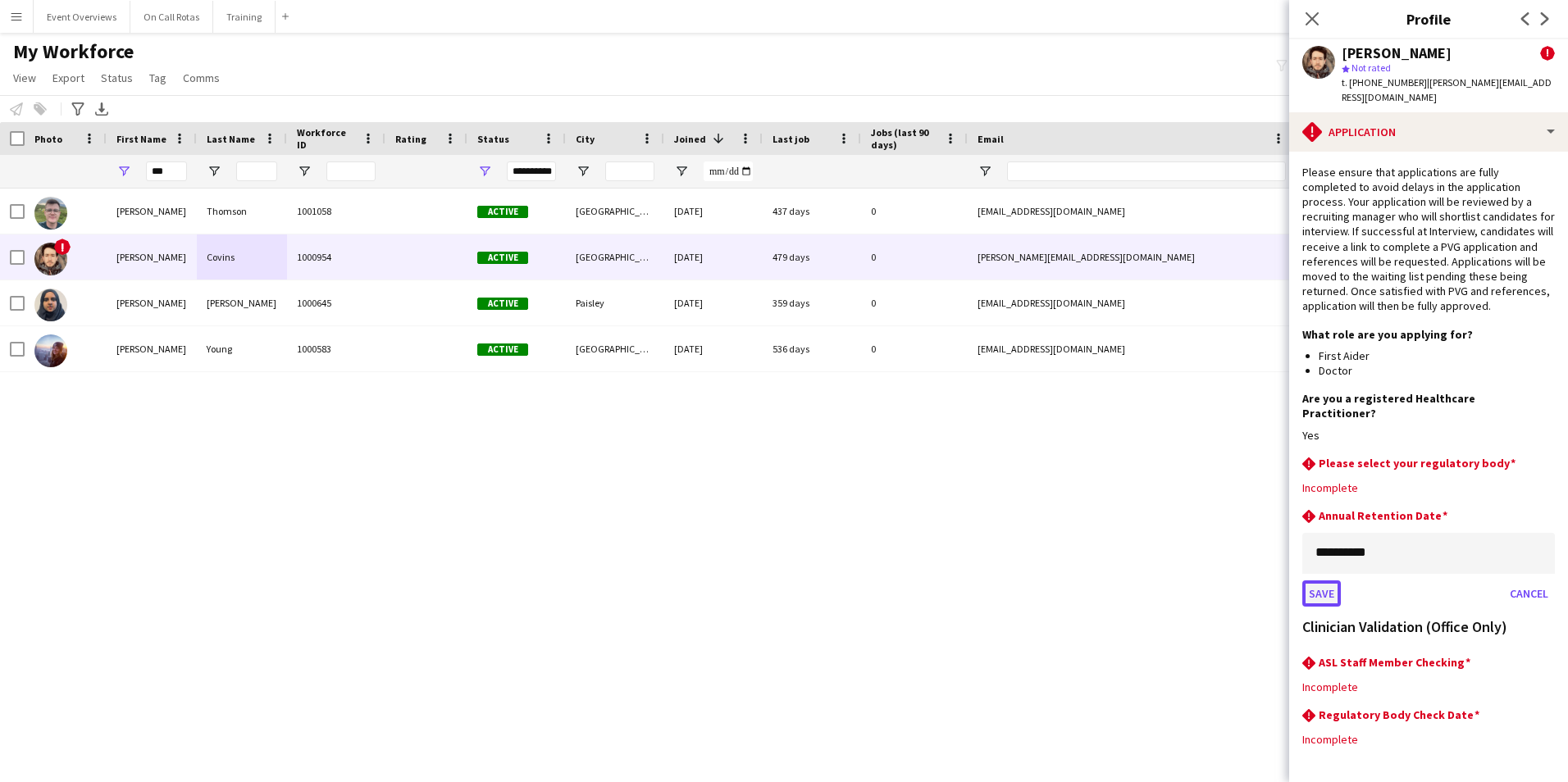
click at [1328, 581] on button "Save" at bounding box center [1321, 594] width 38 height 26
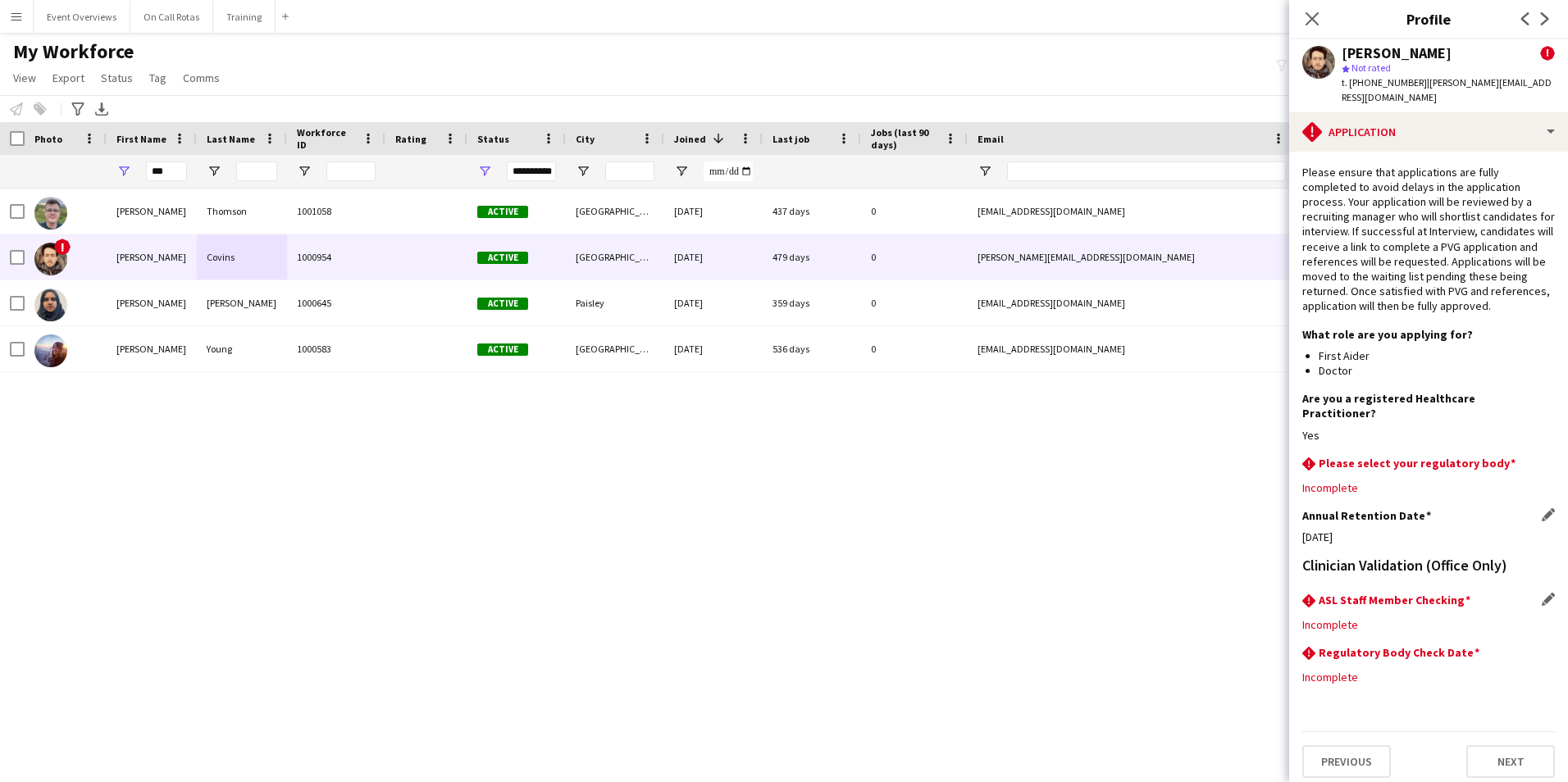
click at [1539, 593] on div "rhombus-alert ASL Staff Member Checking Edit this field" at bounding box center [1428, 601] width 253 height 18
click at [1542, 593] on app-icon "Edit this field" at bounding box center [1548, 599] width 13 height 13
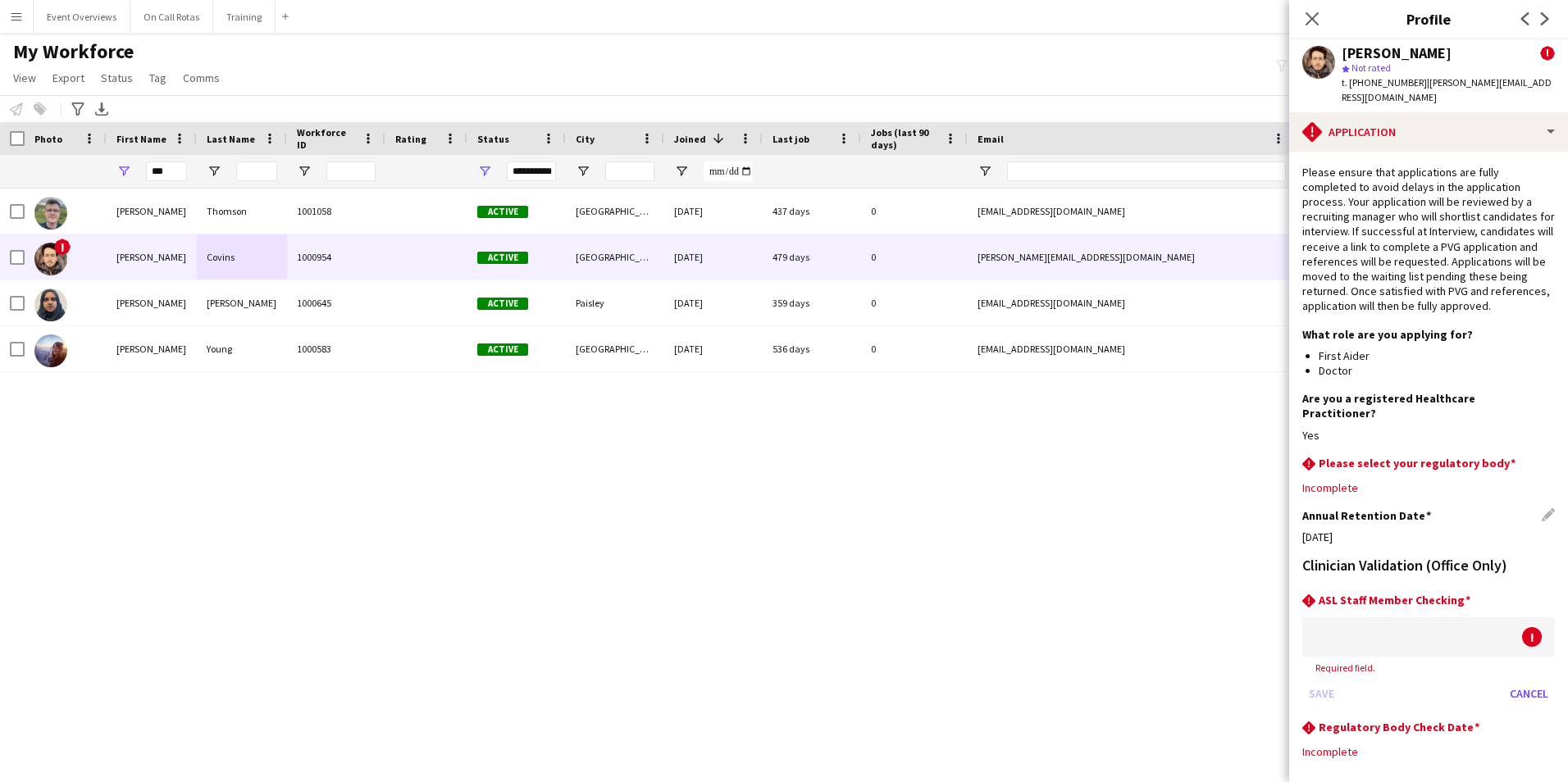
click at [1449, 617] on div at bounding box center [1412, 637] width 220 height 39
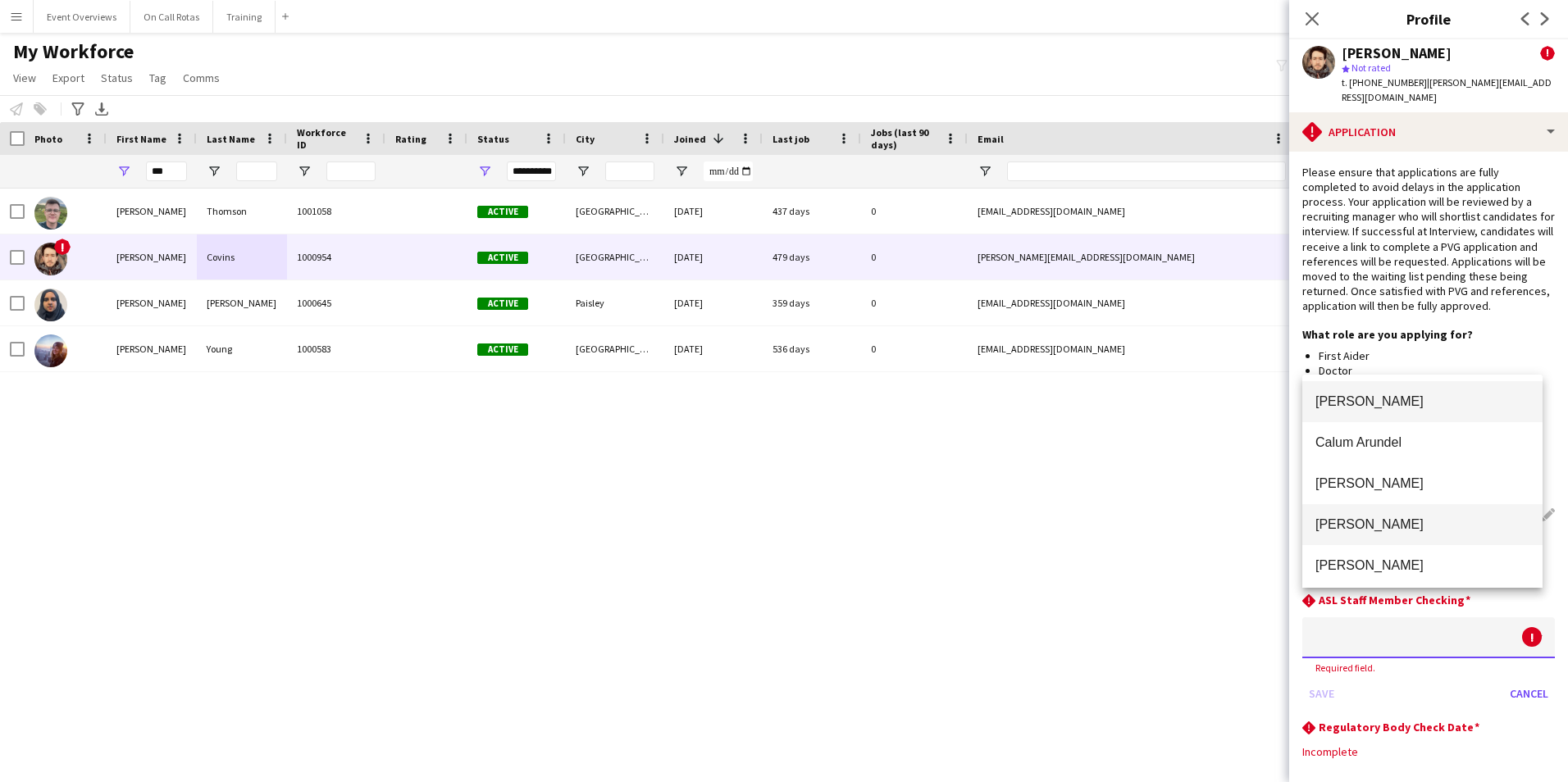
click at [1373, 517] on span "Aimee Freeland" at bounding box center [1422, 524] width 214 height 16
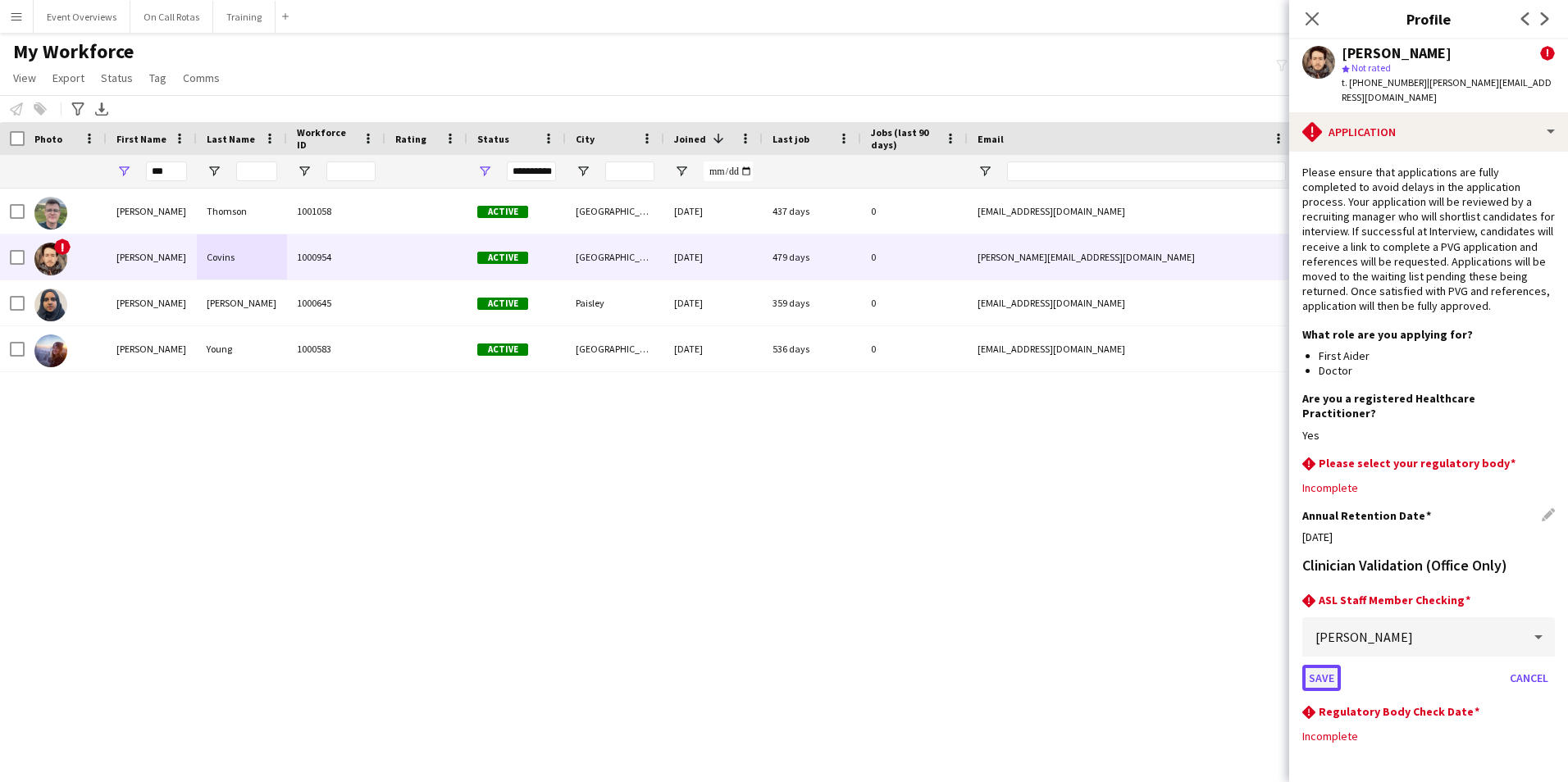
click at [1322, 665] on button "Save" at bounding box center [1321, 678] width 38 height 26
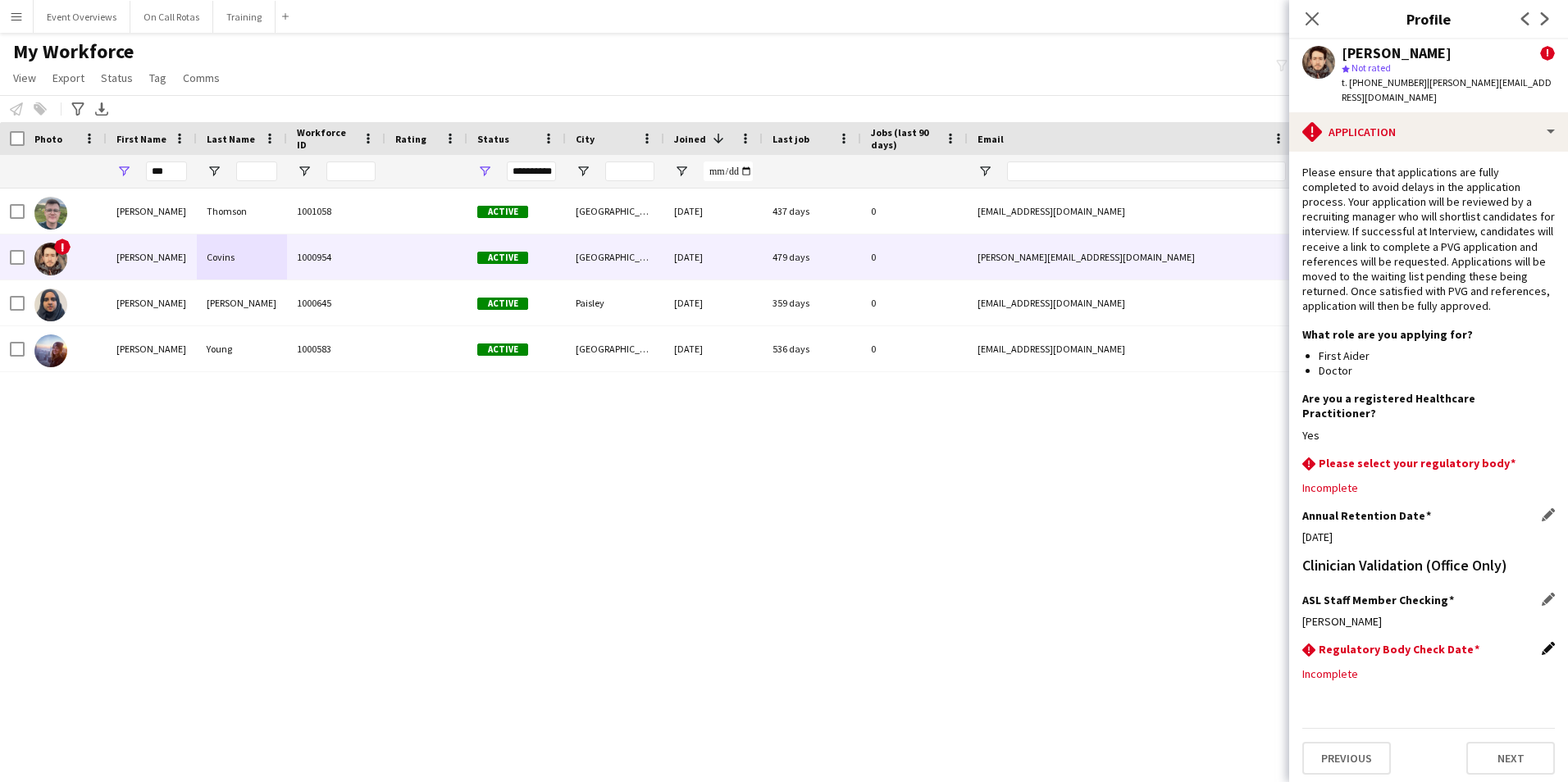
click at [1544, 642] on app-icon "Edit this field" at bounding box center [1548, 648] width 13 height 13
click at [1455, 656] on body "Menu Boards Boards Boards All jobs Status Workforce Workforce My Workforce Recr…" at bounding box center [784, 391] width 1568 height 782
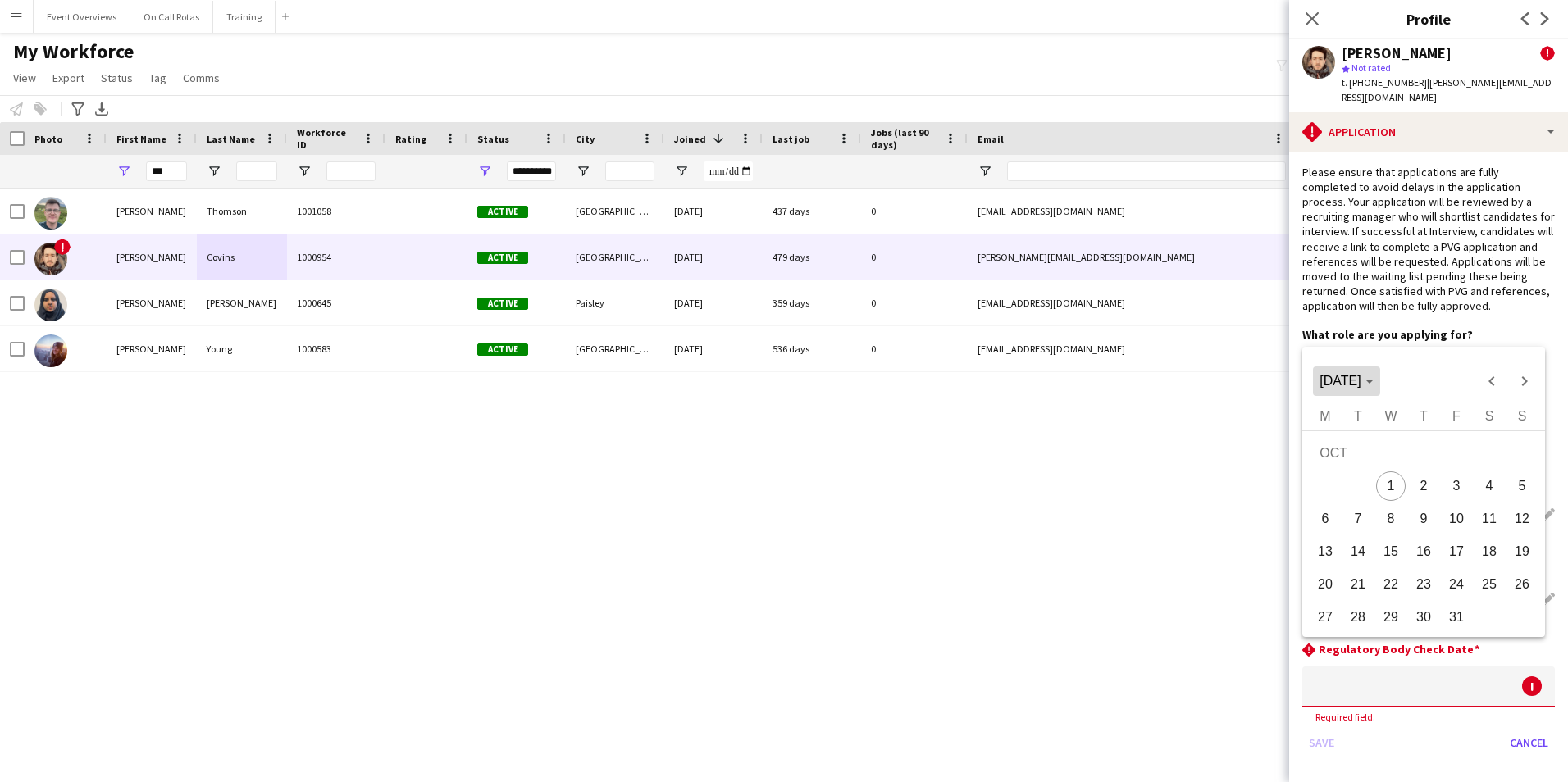
click at [1363, 400] on span "Choose month and year" at bounding box center [1345, 381] width 67 height 39
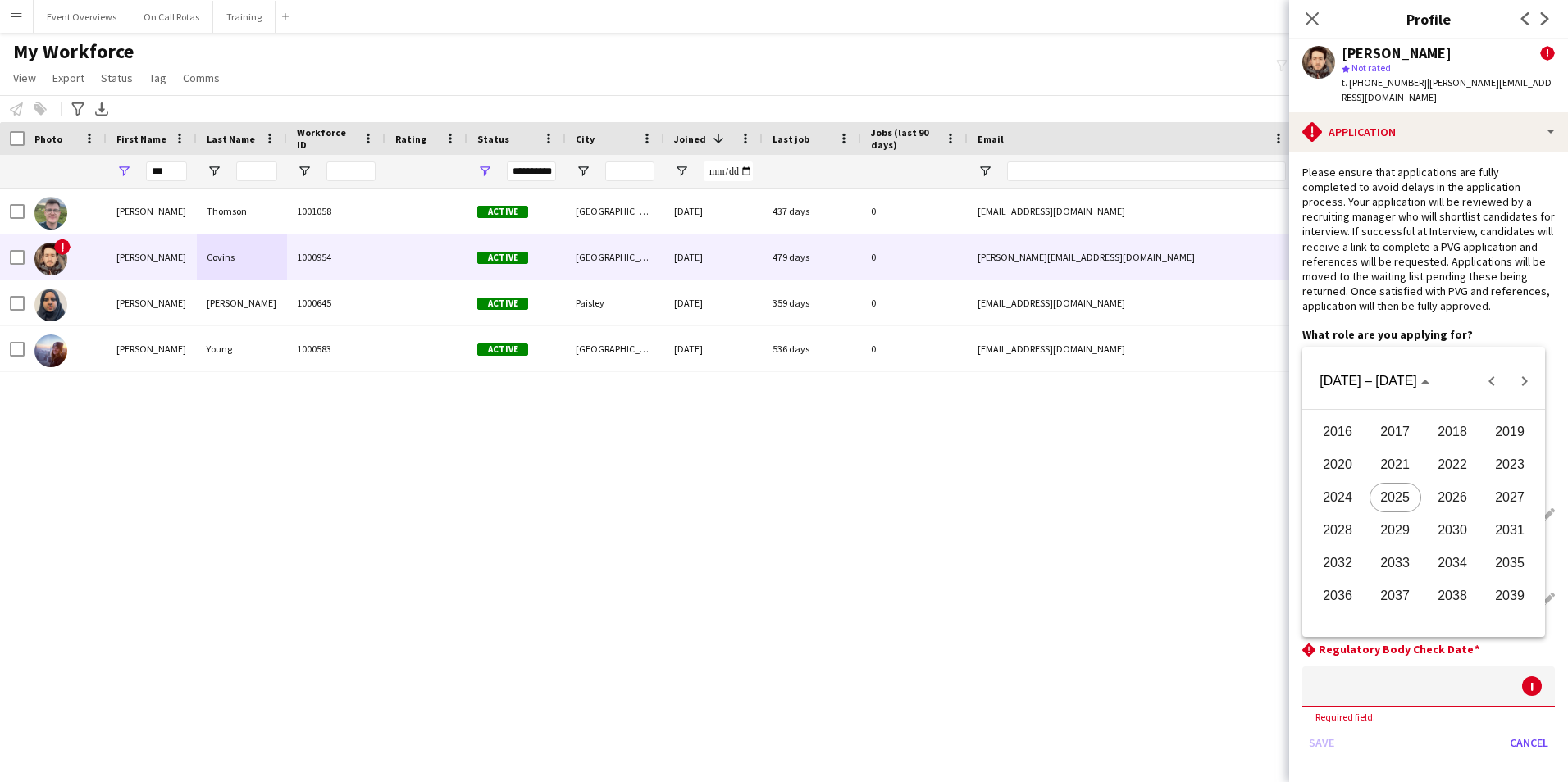
click at [1461, 500] on span "2026" at bounding box center [1452, 498] width 52 height 30
click at [1508, 499] on span "AUG" at bounding box center [1509, 498] width 52 height 30
click at [1443, 493] on span "7" at bounding box center [1457, 491] width 30 height 30
type input "**********"
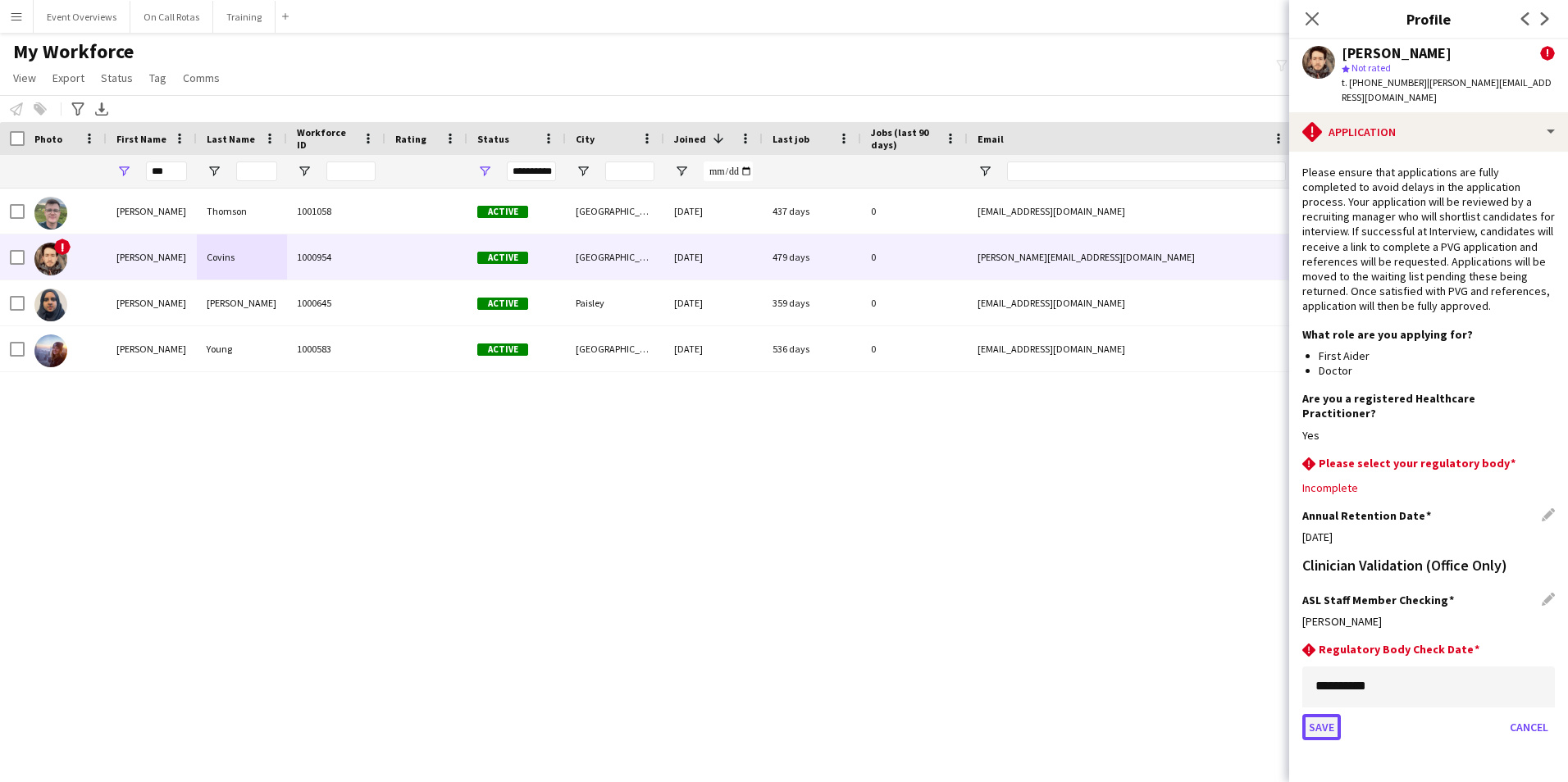
click at [1337, 714] on button "Save" at bounding box center [1321, 727] width 38 height 26
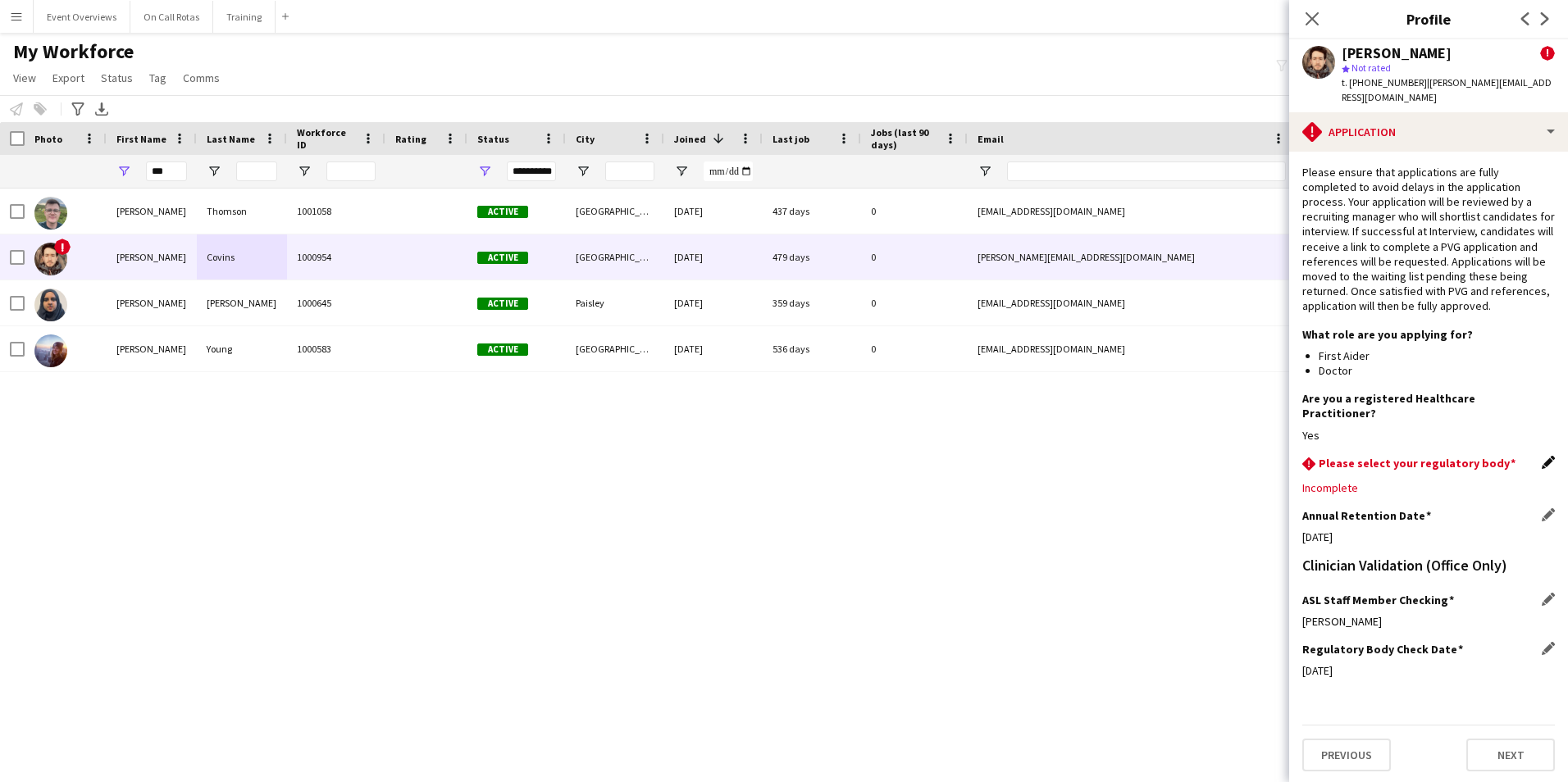
click at [1546, 456] on app-icon "Edit this field" at bounding box center [1548, 463] width 13 height 13
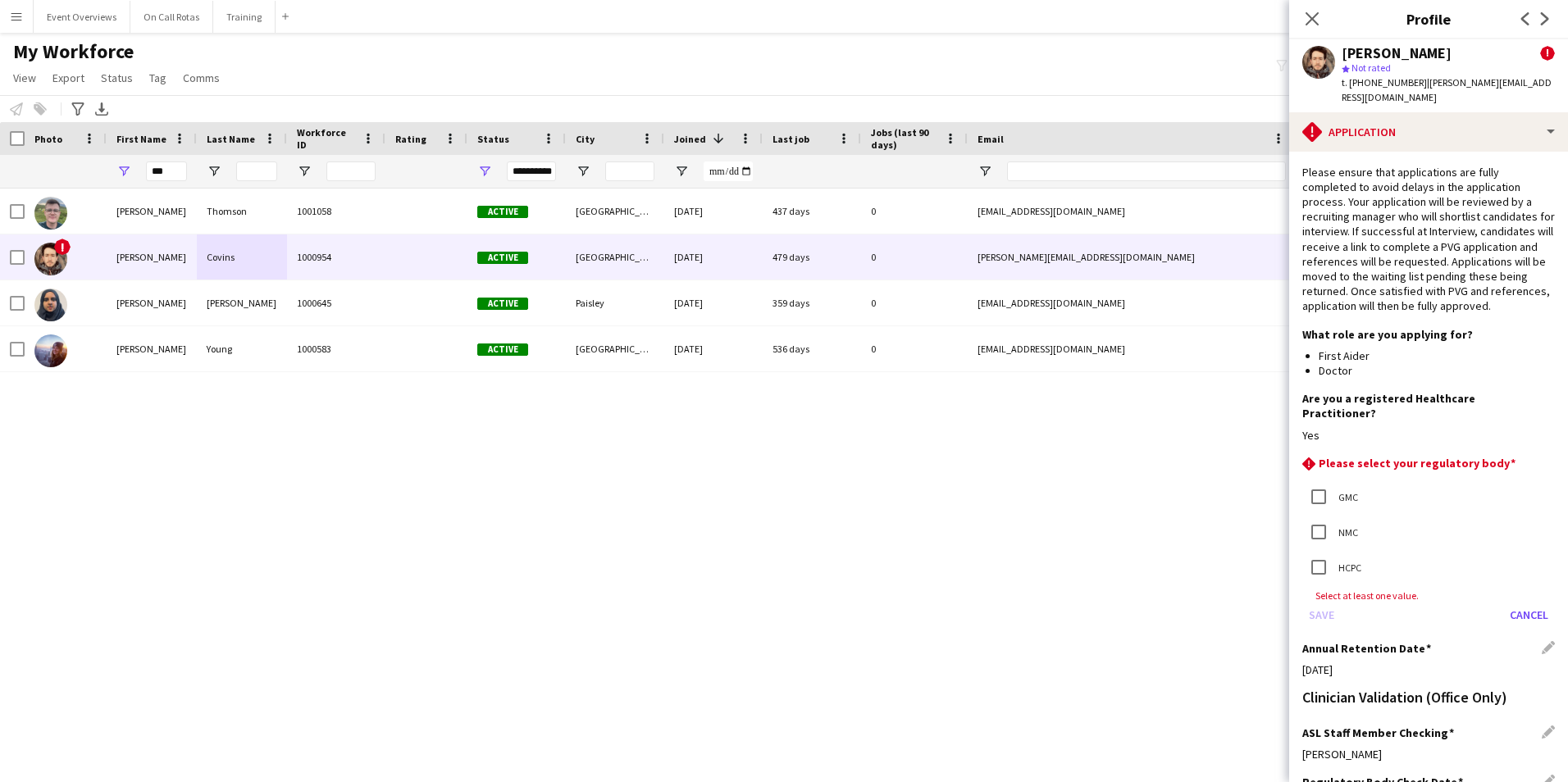
click at [1377, 480] on div "GMC" at bounding box center [1428, 498] width 253 height 36
click at [1290, 469] on app-section-data-types "Please ensure that applications are fully completed to avoid delays in the appl…" at bounding box center [1428, 466] width 279 height 630
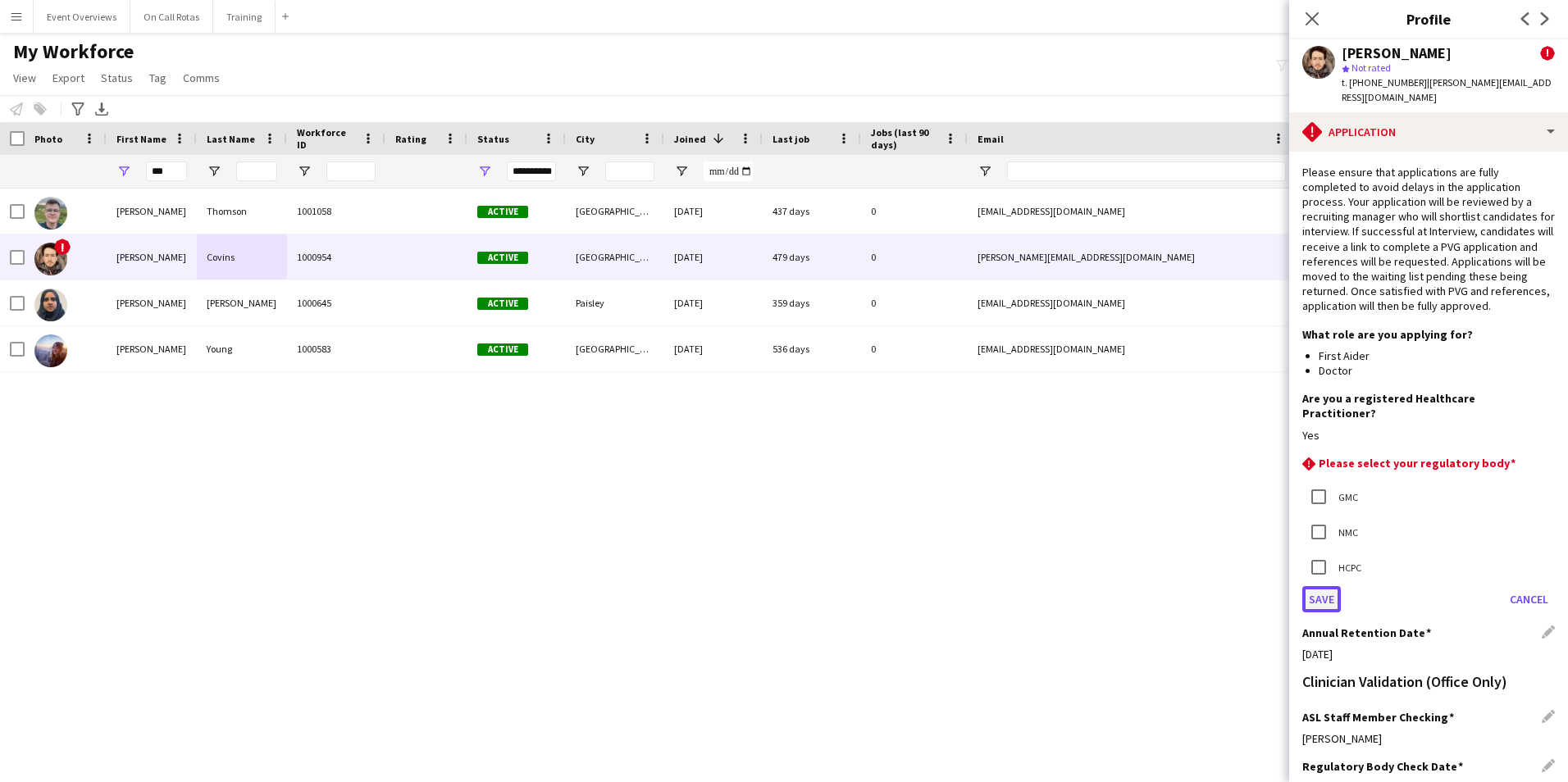
click at [1322, 586] on button "Save" at bounding box center [1321, 599] width 38 height 26
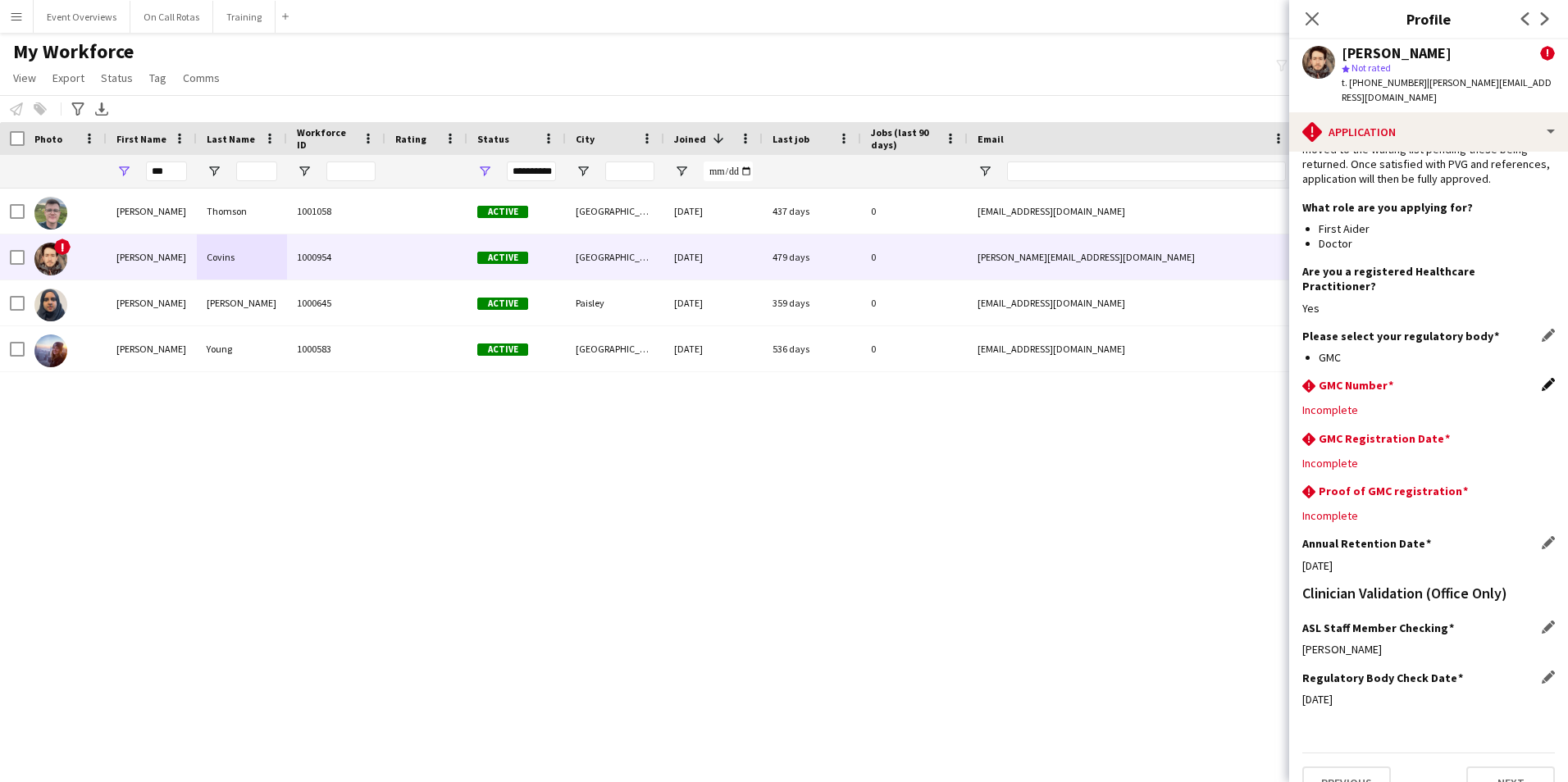
click at [1542, 378] on app-icon "Edit this field" at bounding box center [1548, 385] width 13 height 13
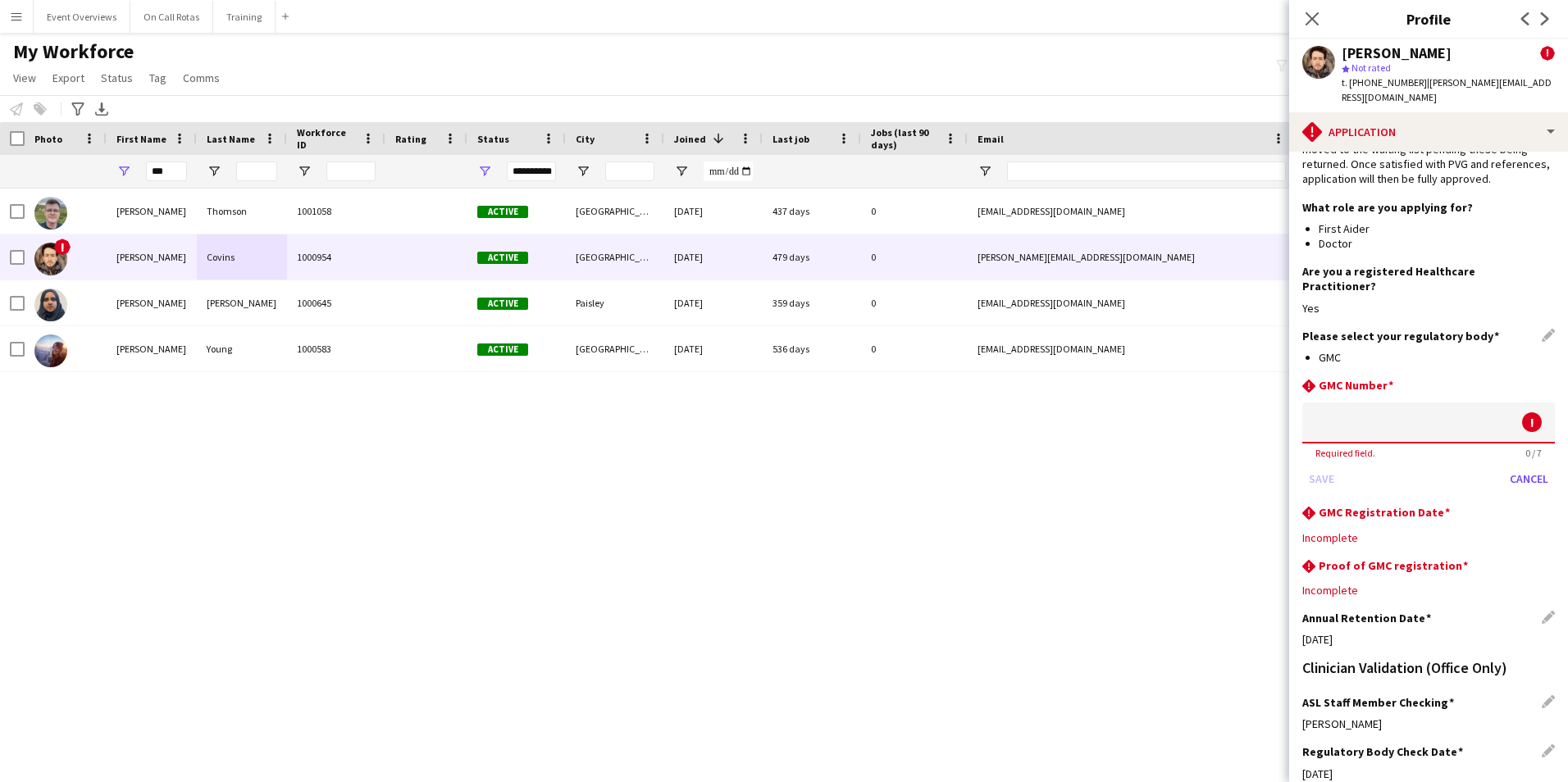
click at [1457, 403] on input at bounding box center [1428, 423] width 253 height 41
type input "*******"
click at [1292, 450] on app-section-data-types "Please ensure that applications are fully completed to avoid delays in the appl…" at bounding box center [1428, 466] width 279 height 630
click at [1312, 465] on button "Save" at bounding box center [1321, 479] width 38 height 26
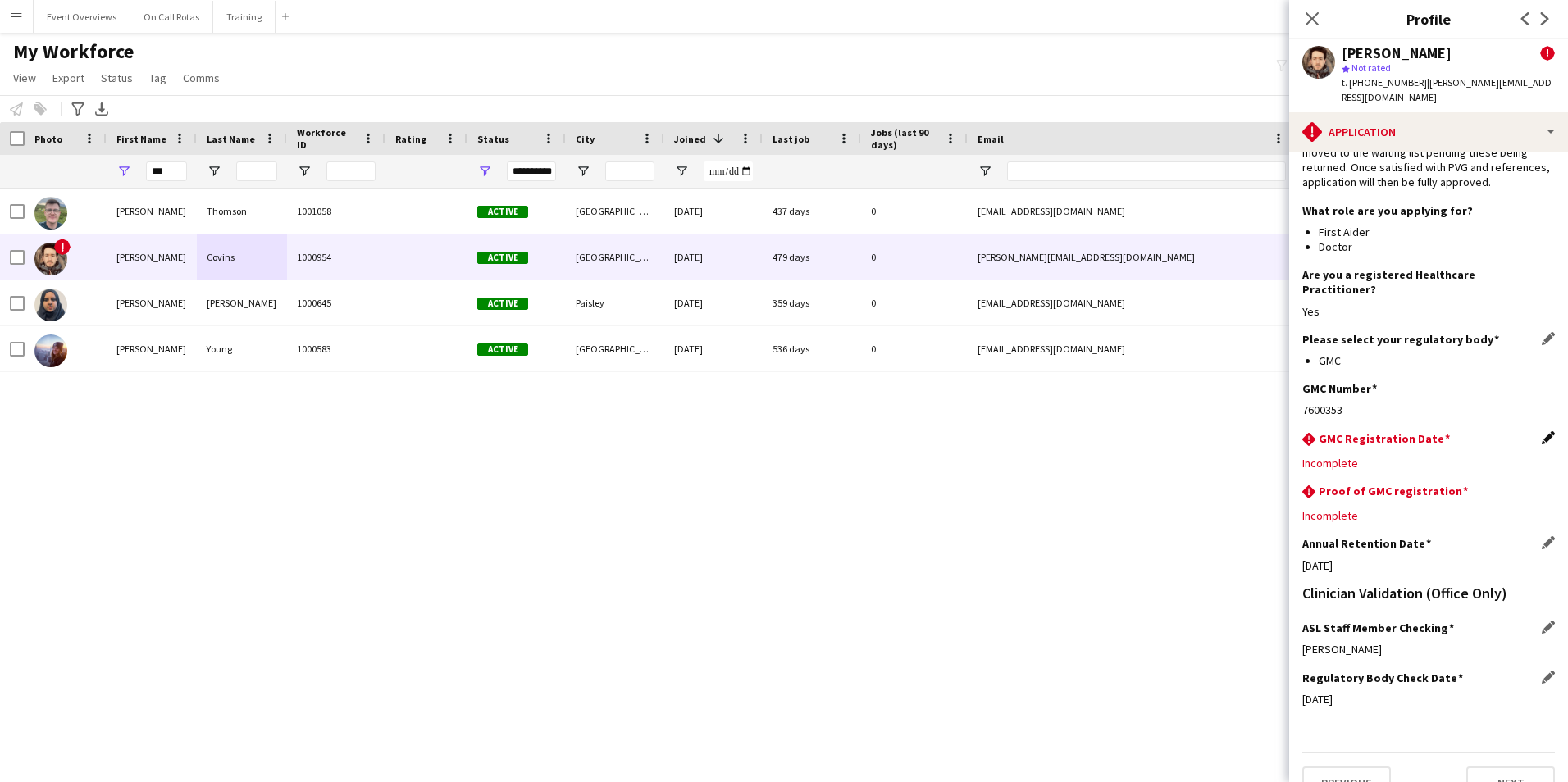
click at [1542, 431] on app-icon "Edit this field" at bounding box center [1548, 437] width 13 height 13
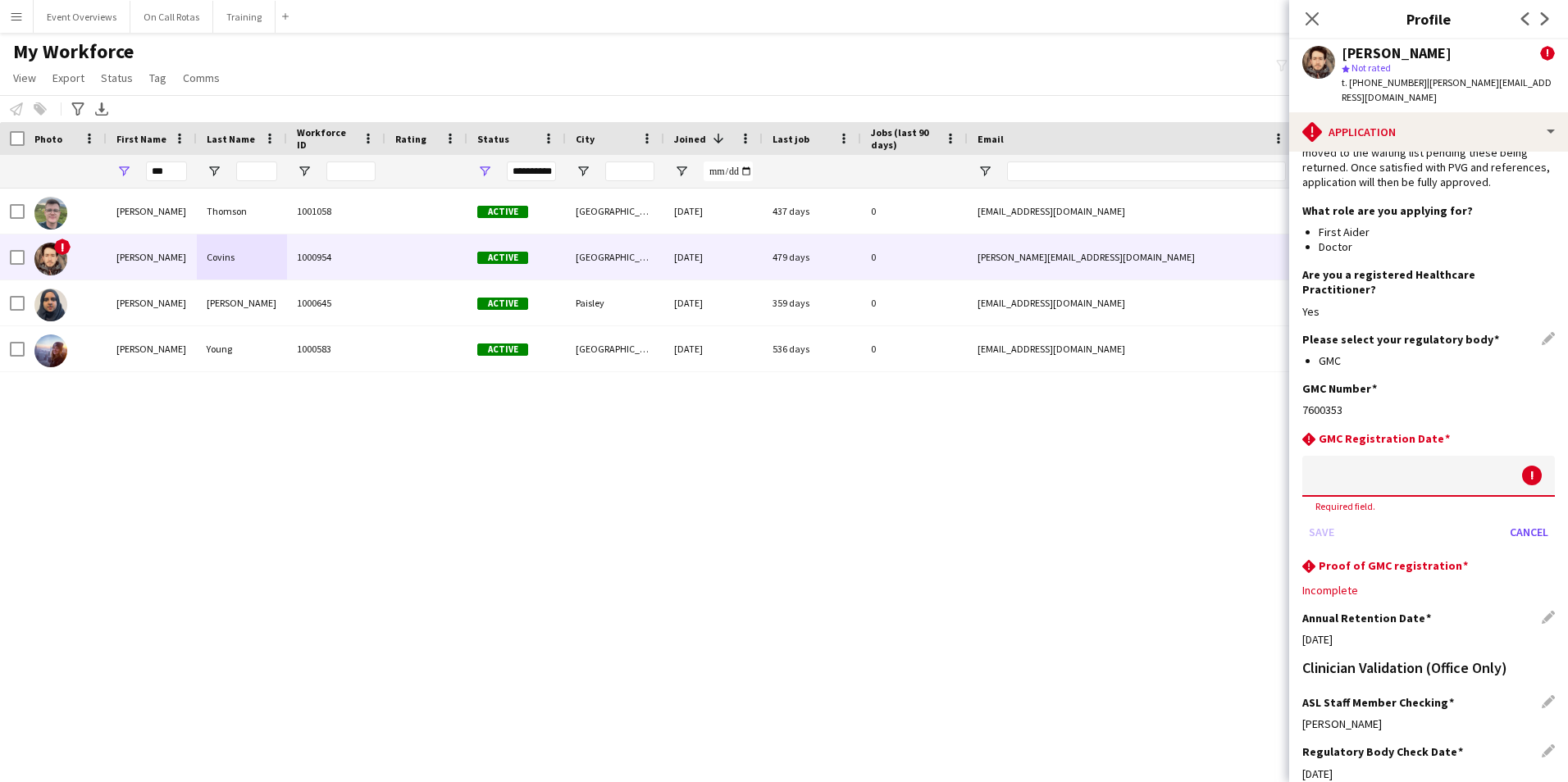
click at [1413, 435] on body "Menu Boards Boards Boards All jobs Status Workforce Workforce My Workforce Recr…" at bounding box center [784, 391] width 1568 height 782
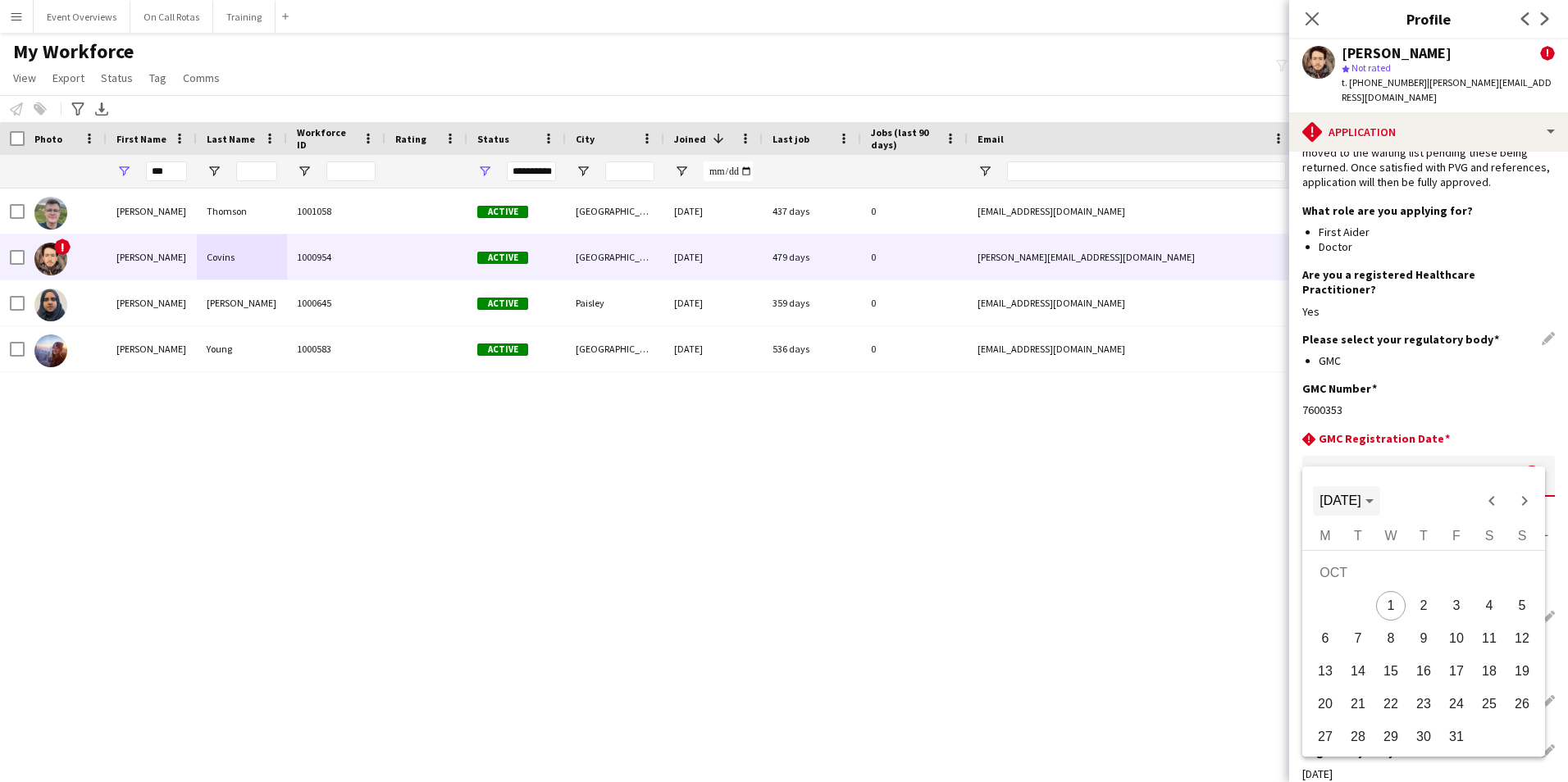
click at [1379, 509] on span "Choose month and year" at bounding box center [1345, 501] width 67 height 39
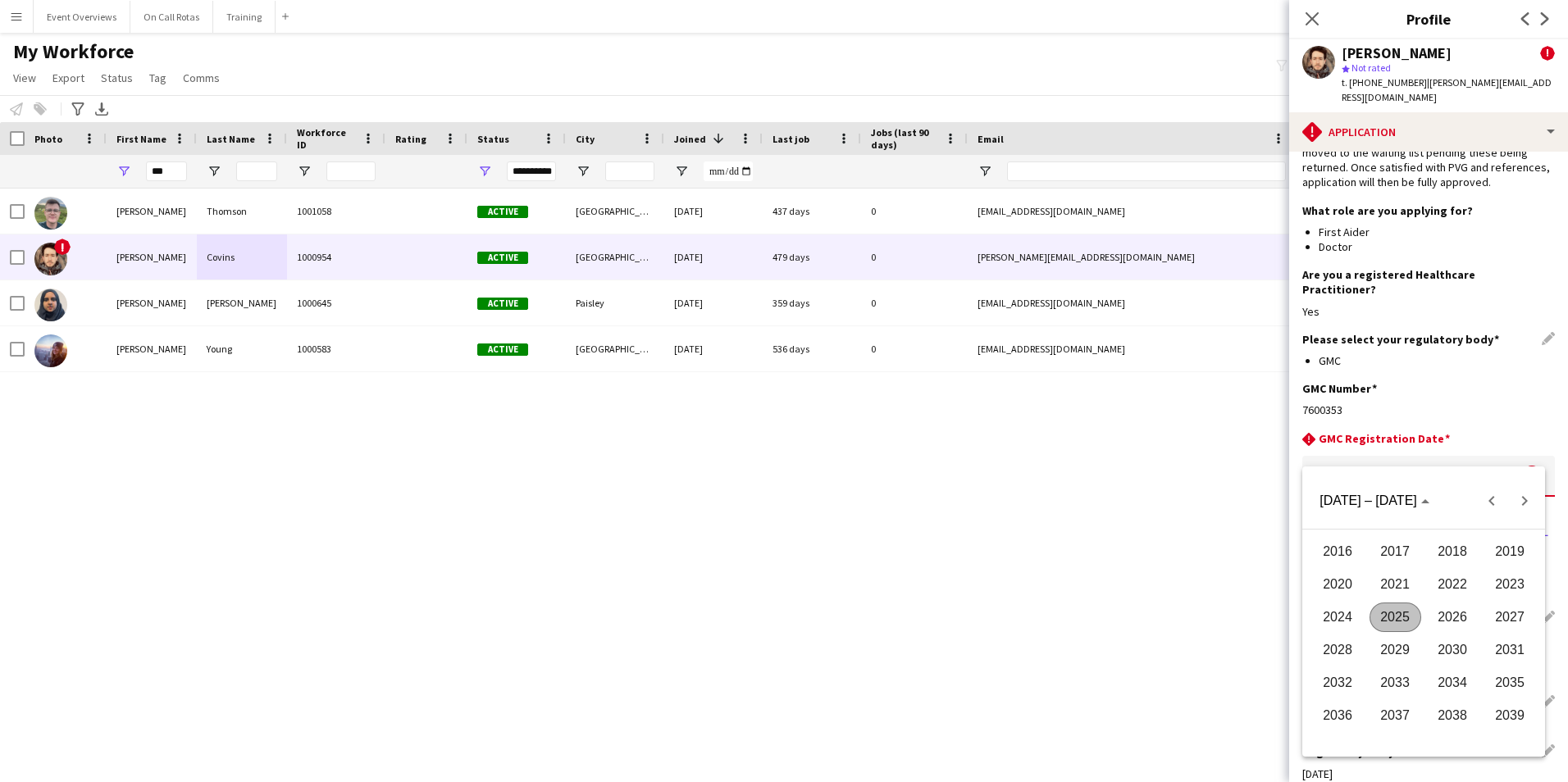
click at [1498, 555] on span "2019" at bounding box center [1509, 552] width 52 height 30
click at [1508, 623] on span "AUG" at bounding box center [1509, 617] width 52 height 30
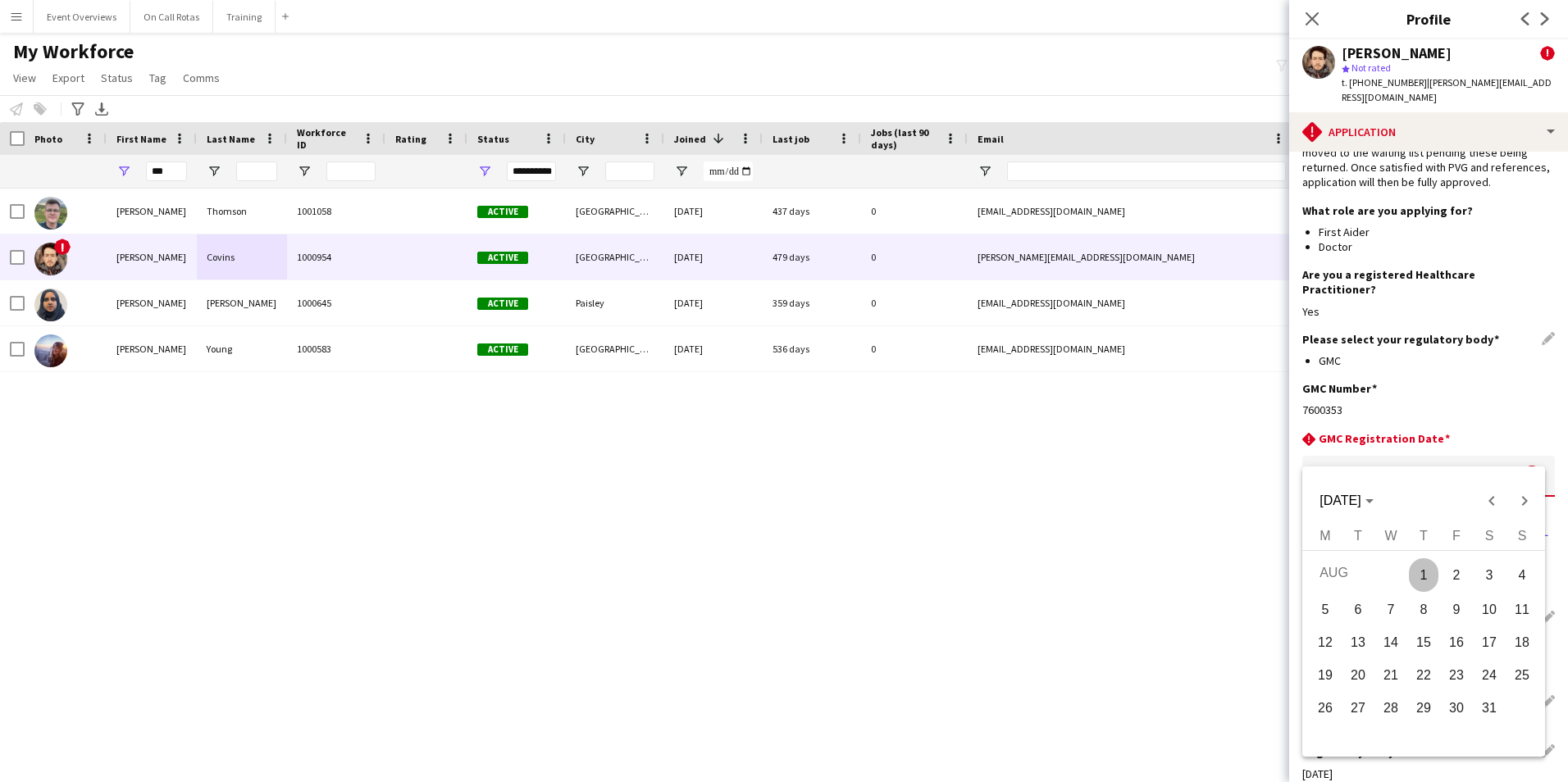
click at [1398, 616] on span "7" at bounding box center [1391, 610] width 30 height 30
type input "**********"
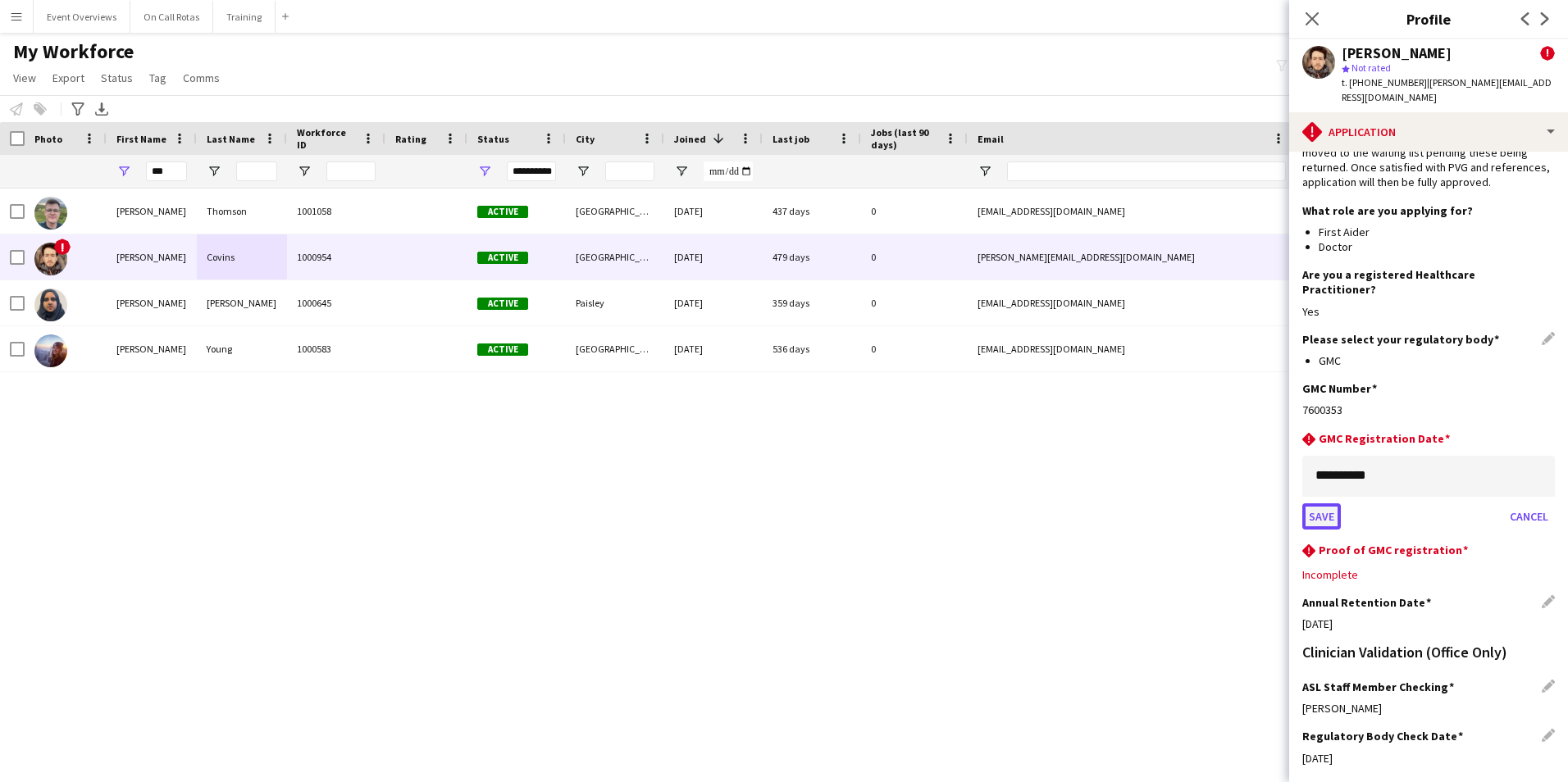
click at [1326, 503] on button "Save" at bounding box center [1321, 516] width 38 height 26
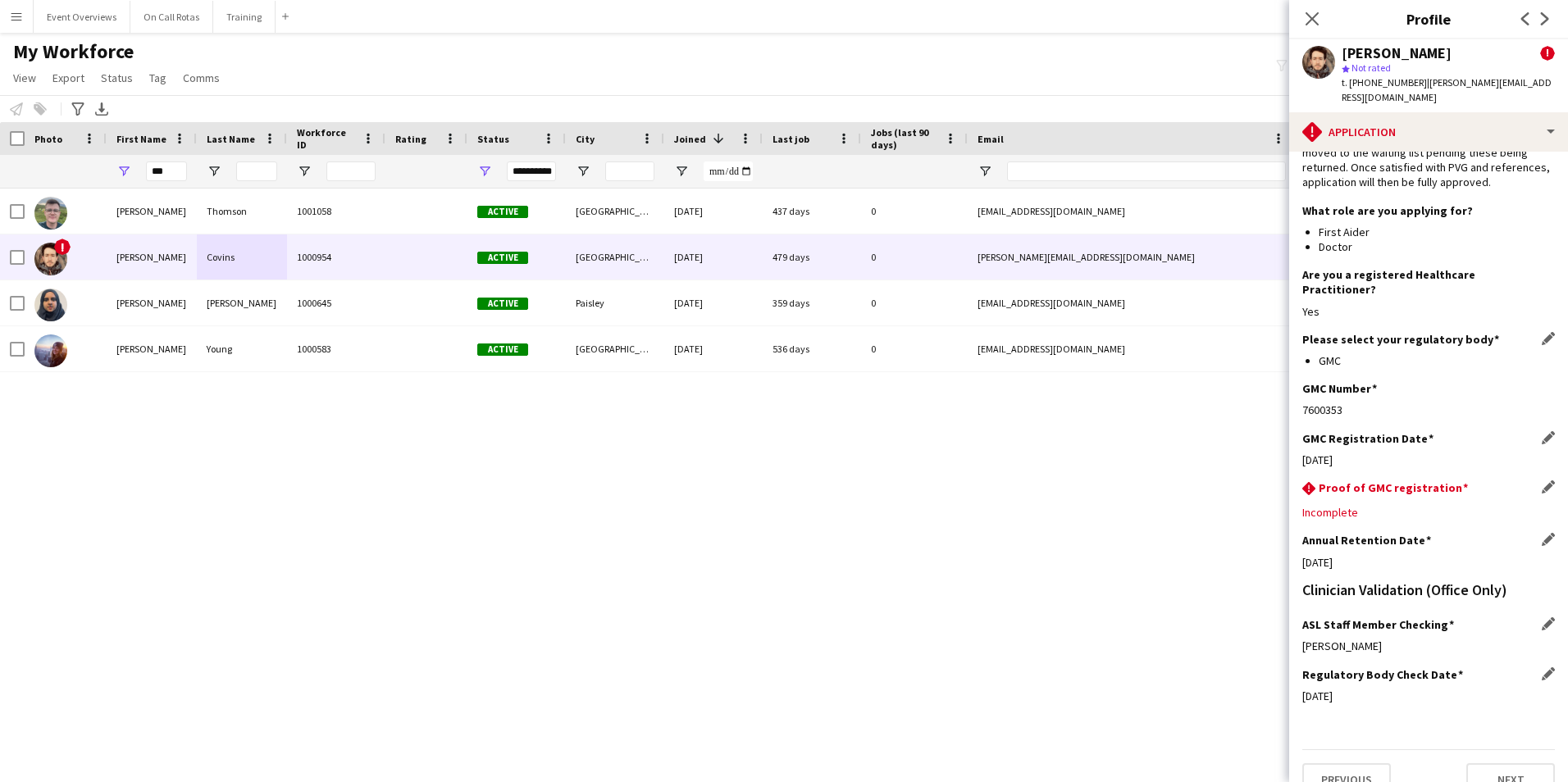
scroll to position [121, 0]
click at [1313, 22] on icon at bounding box center [1311, 18] width 16 height 16
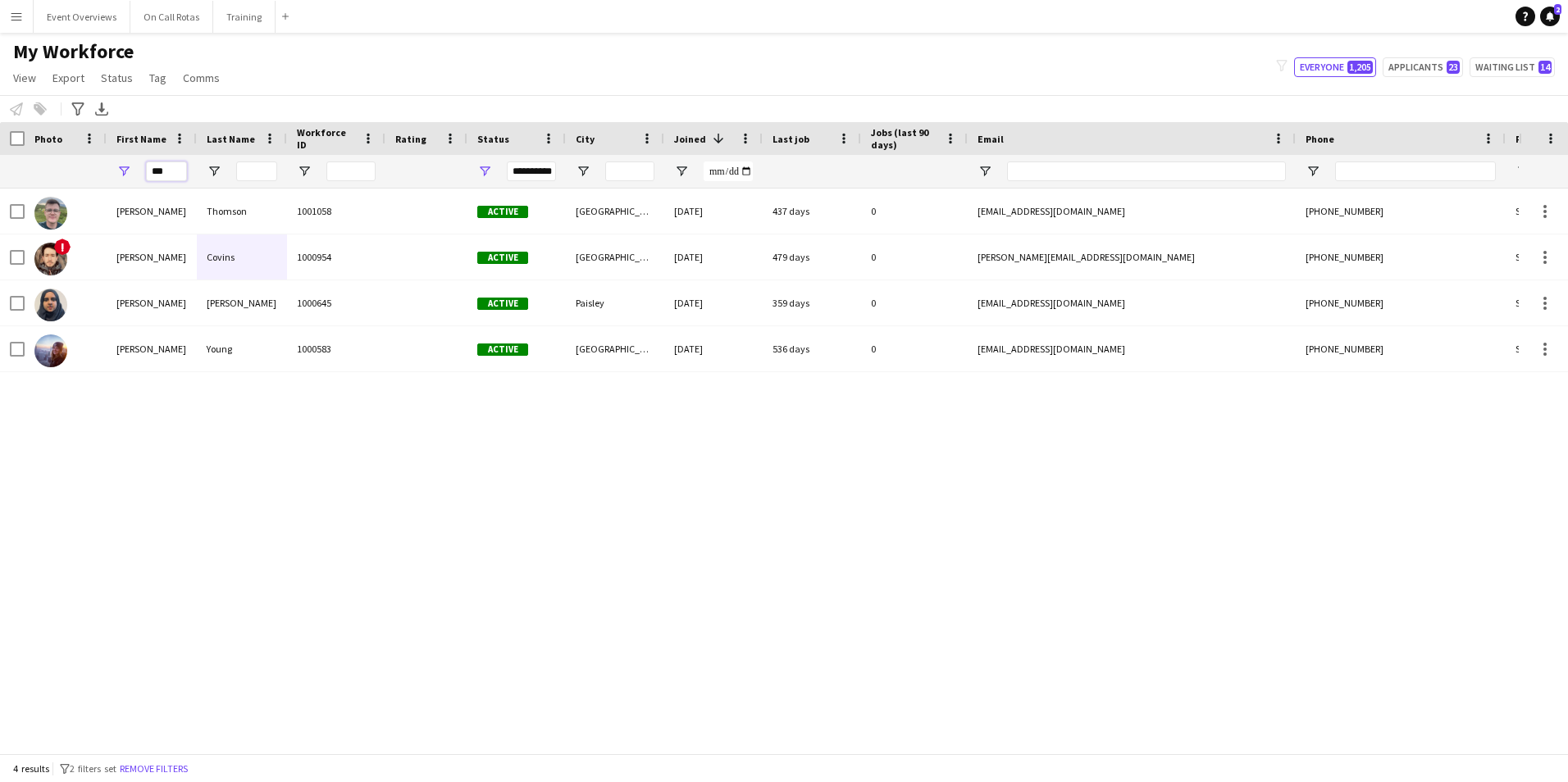
drag, startPoint x: 83, startPoint y: 178, endPoint x: 0, endPoint y: 168, distance: 83.6
click at [0, 170] on html "Menu Boards Boards Boards All jobs Status Workforce Workforce My Workforce Recr…" at bounding box center [784, 391] width 1568 height 782
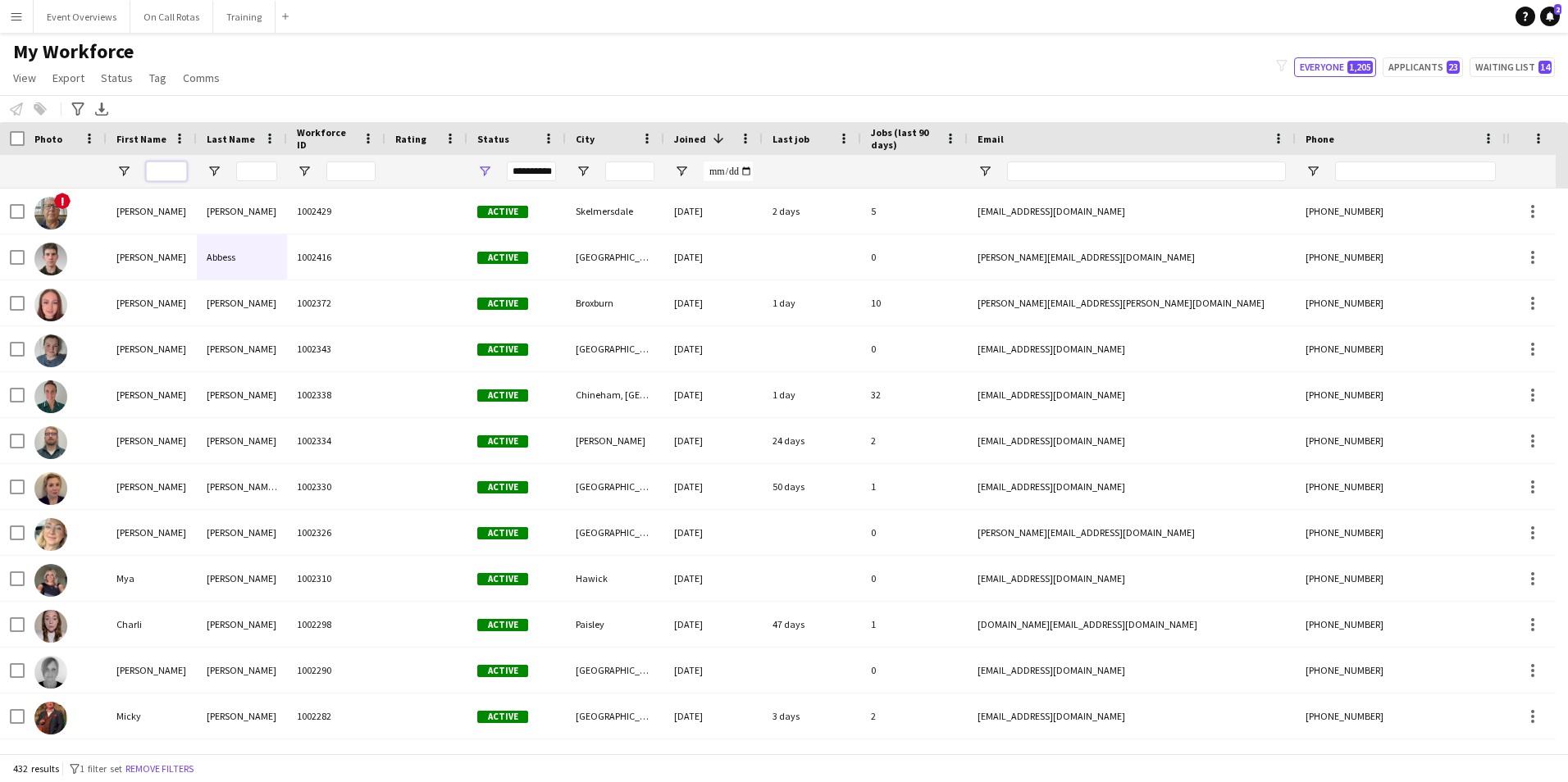
click at [155, 176] on input "First Name Filter Input" at bounding box center [167, 170] width 41 height 20
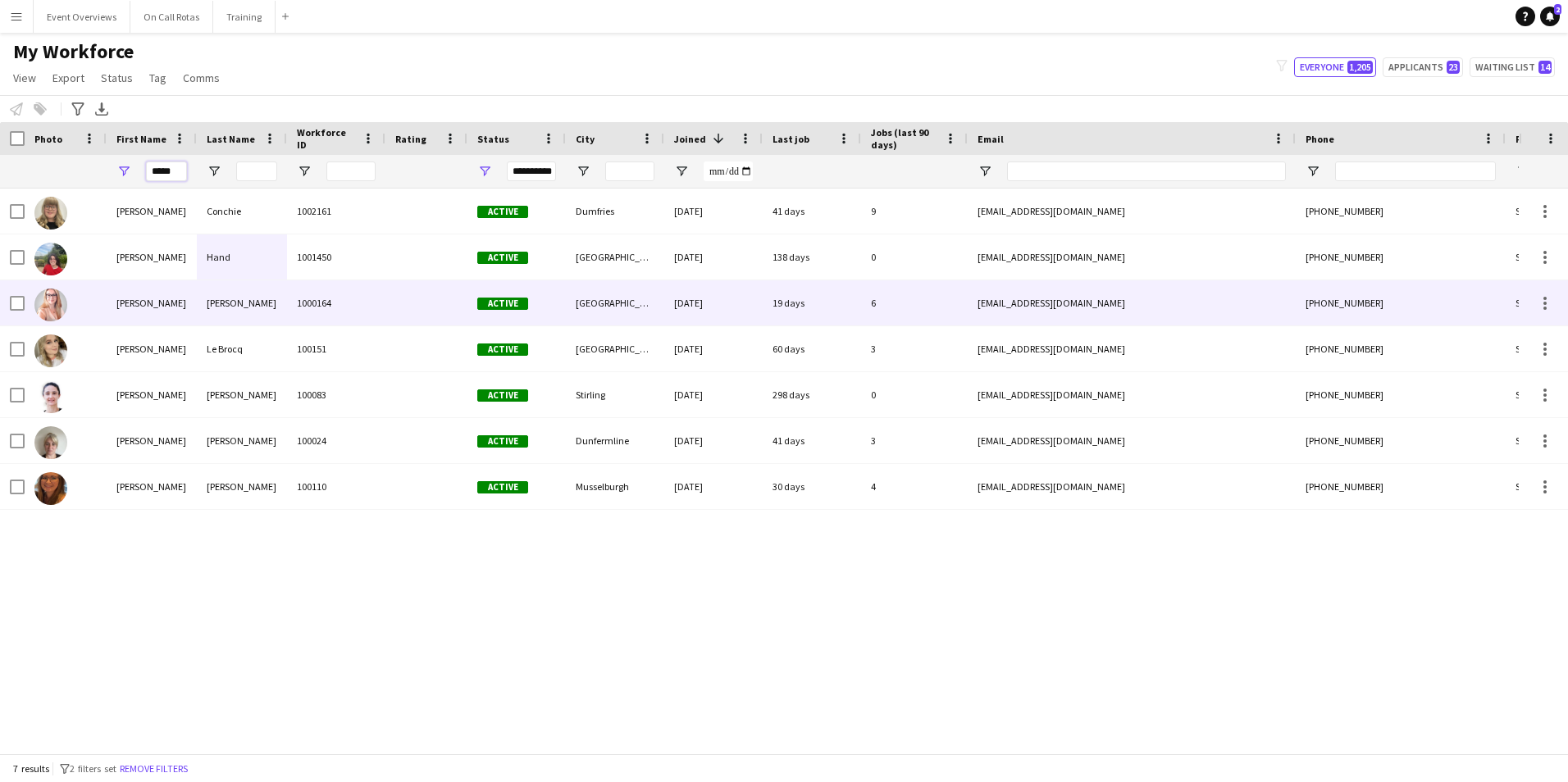
type input "*****"
click at [255, 312] on div "Richardson" at bounding box center [242, 302] width 90 height 45
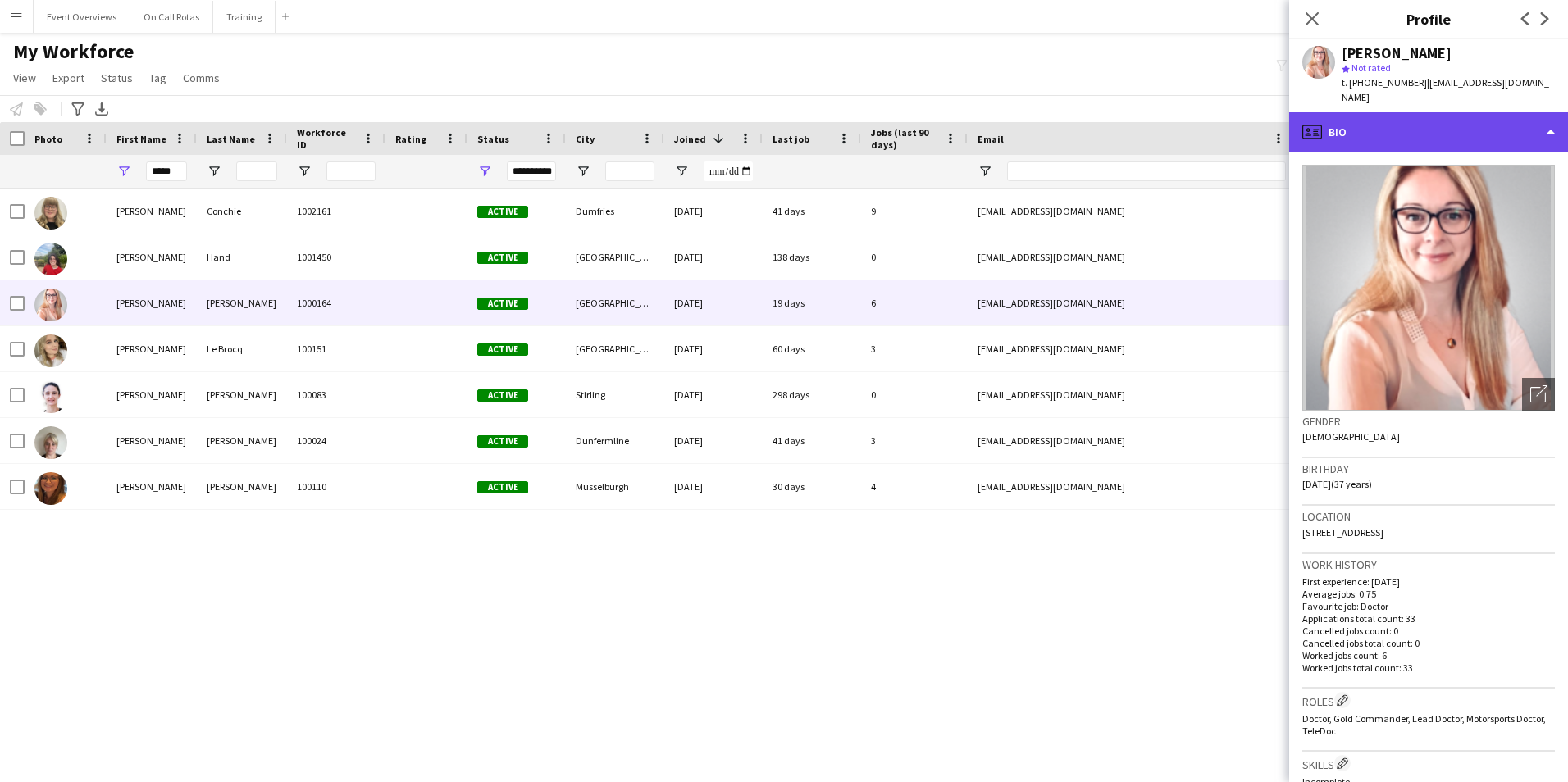
click at [1442, 128] on div "profile Bio" at bounding box center [1428, 132] width 279 height 39
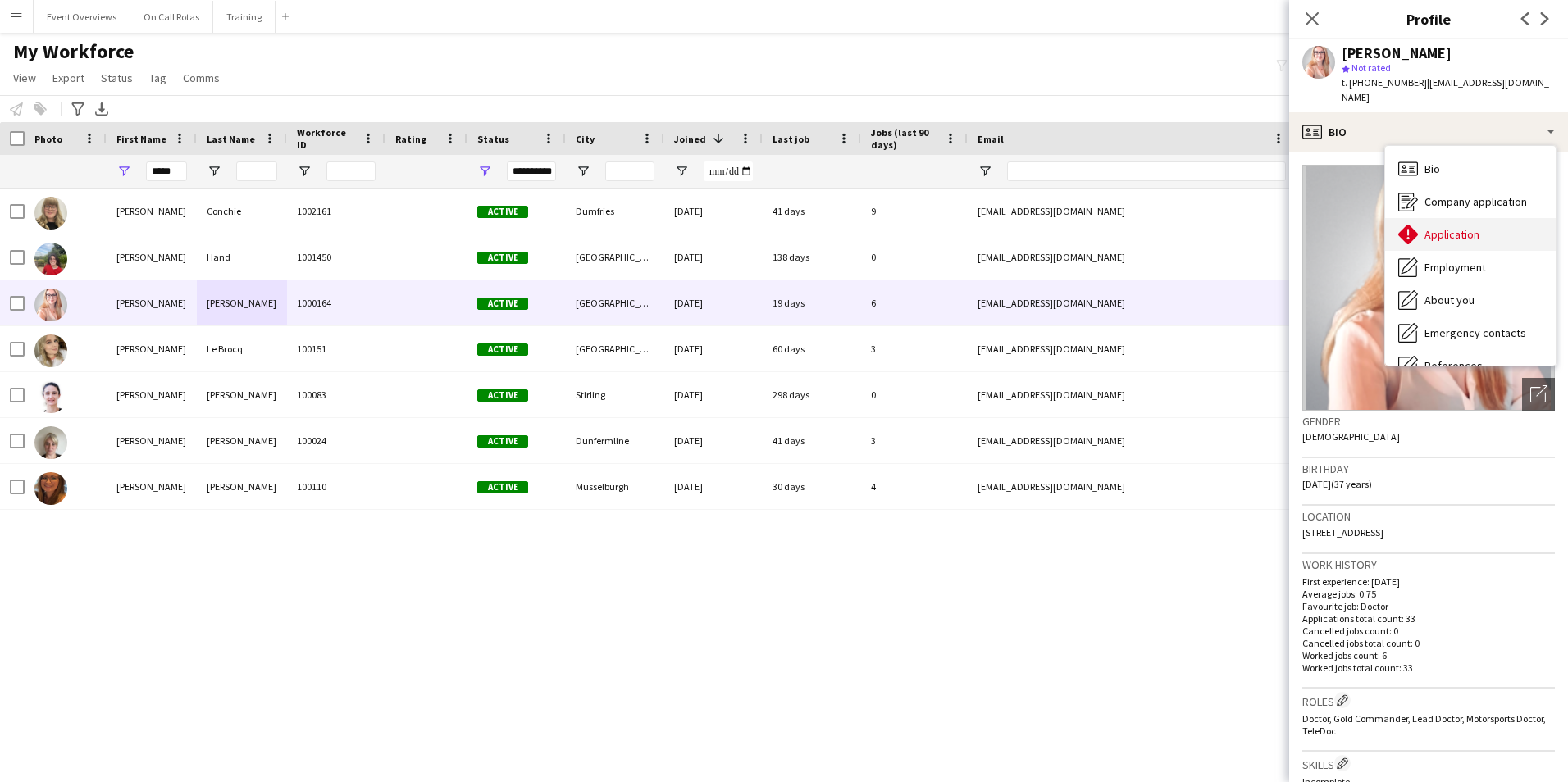
click at [1439, 227] on span "Application" at bounding box center [1451, 234] width 55 height 15
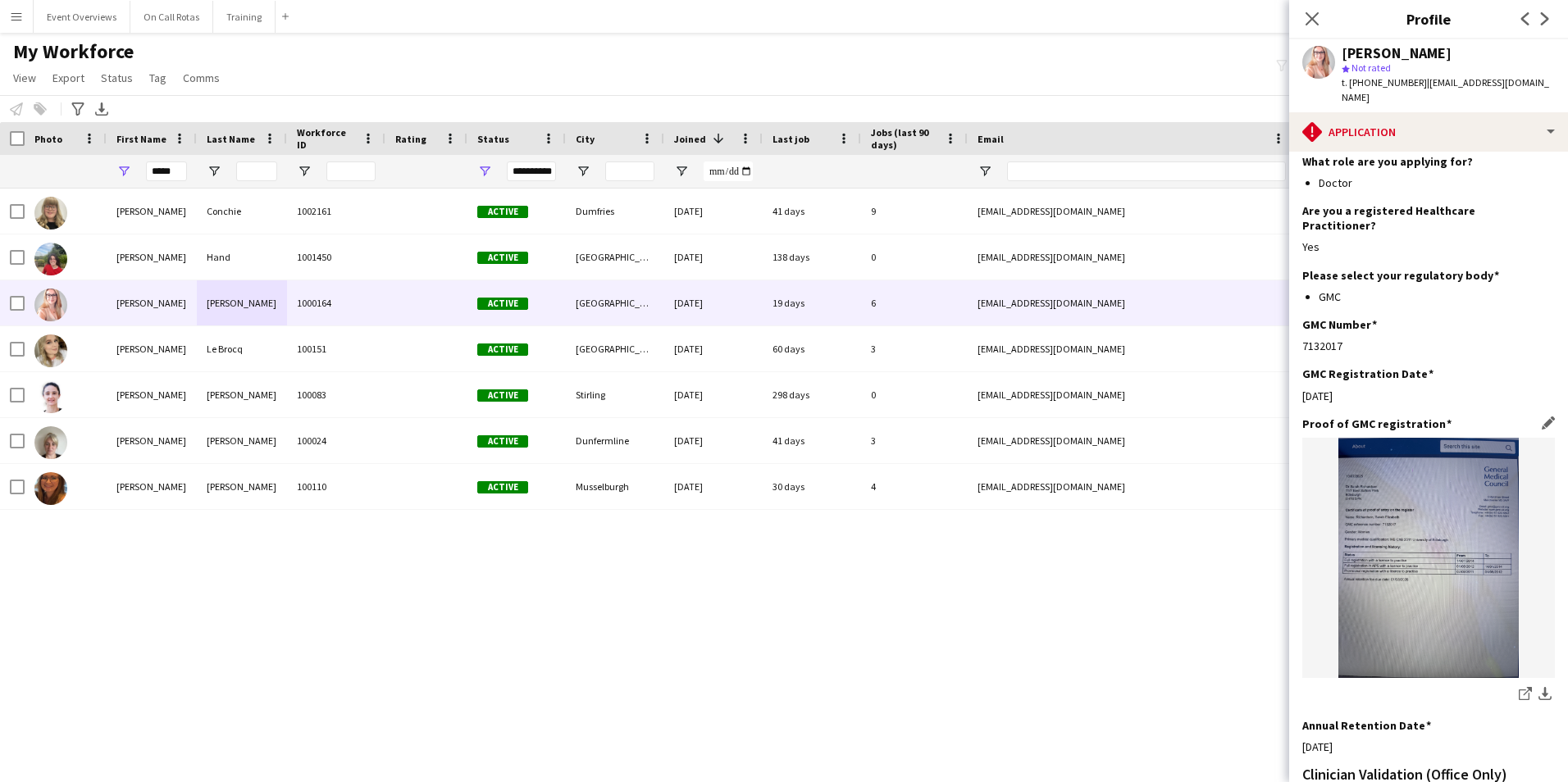
scroll to position [361, 0]
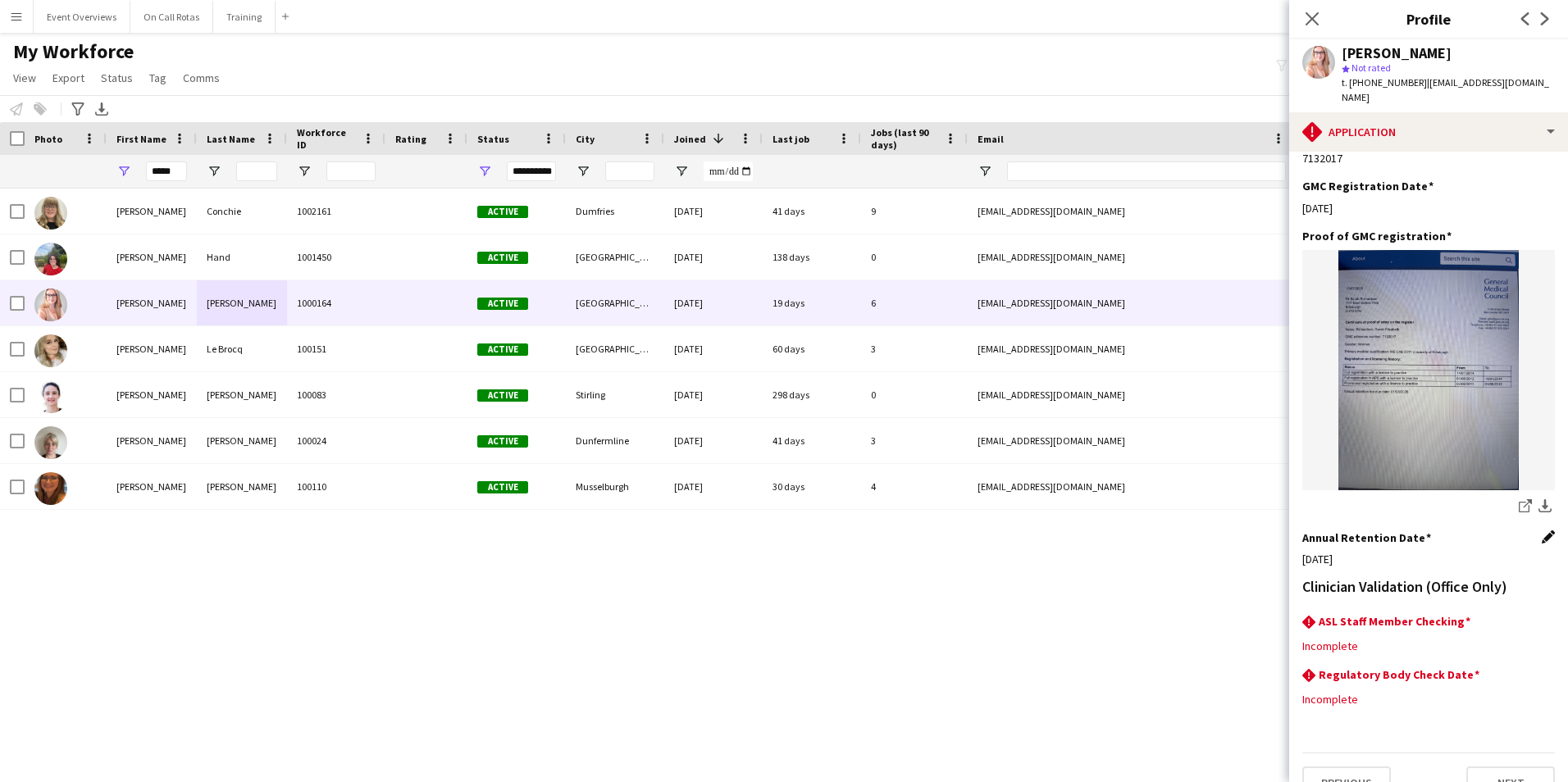
click at [1542, 530] on app-icon "Edit this field" at bounding box center [1548, 537] width 13 height 13
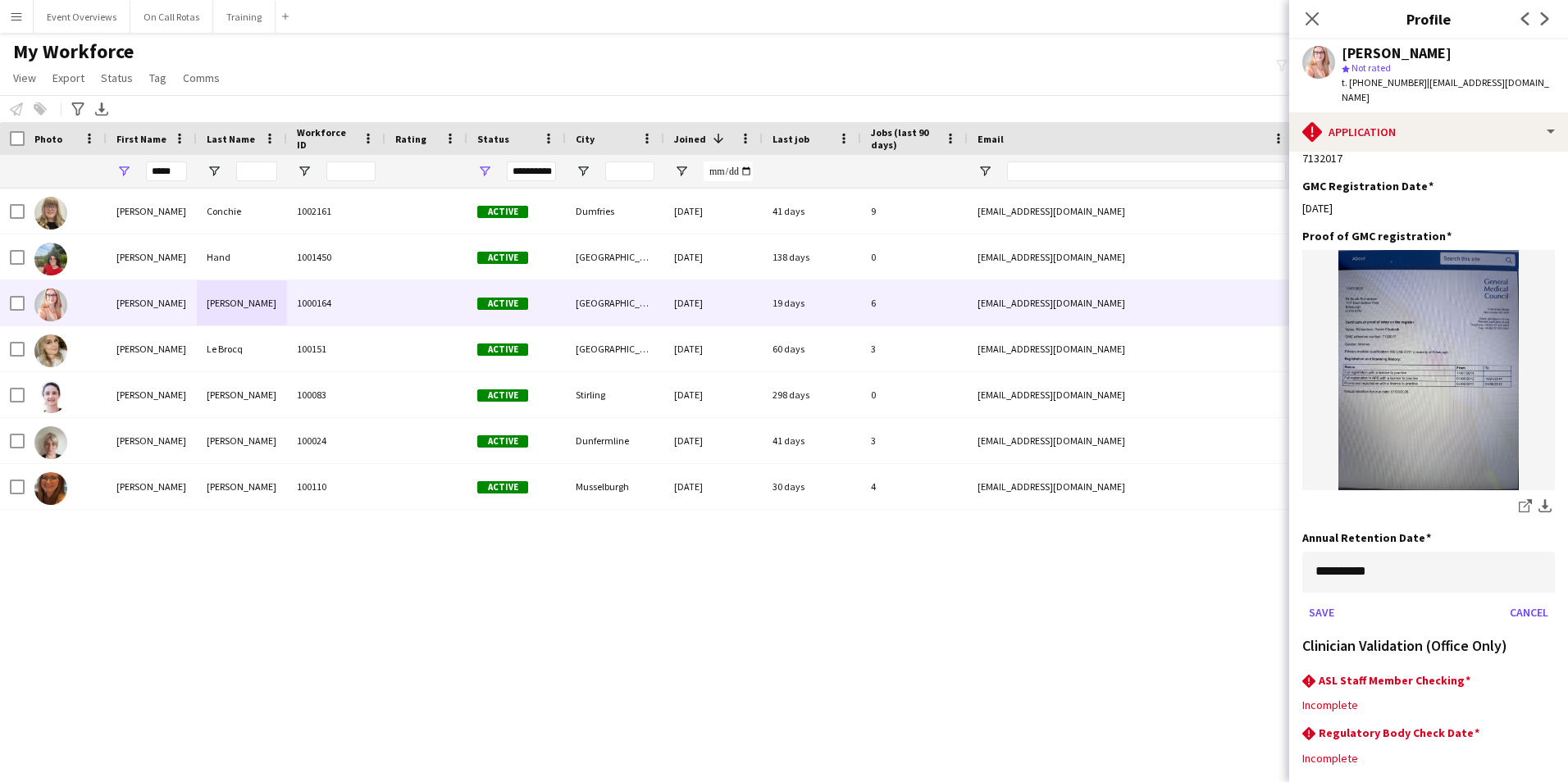
click at [1442, 549] on body "Menu Boards Boards Boards All jobs Status Workforce Workforce My Workforce Recr…" at bounding box center [784, 391] width 1568 height 782
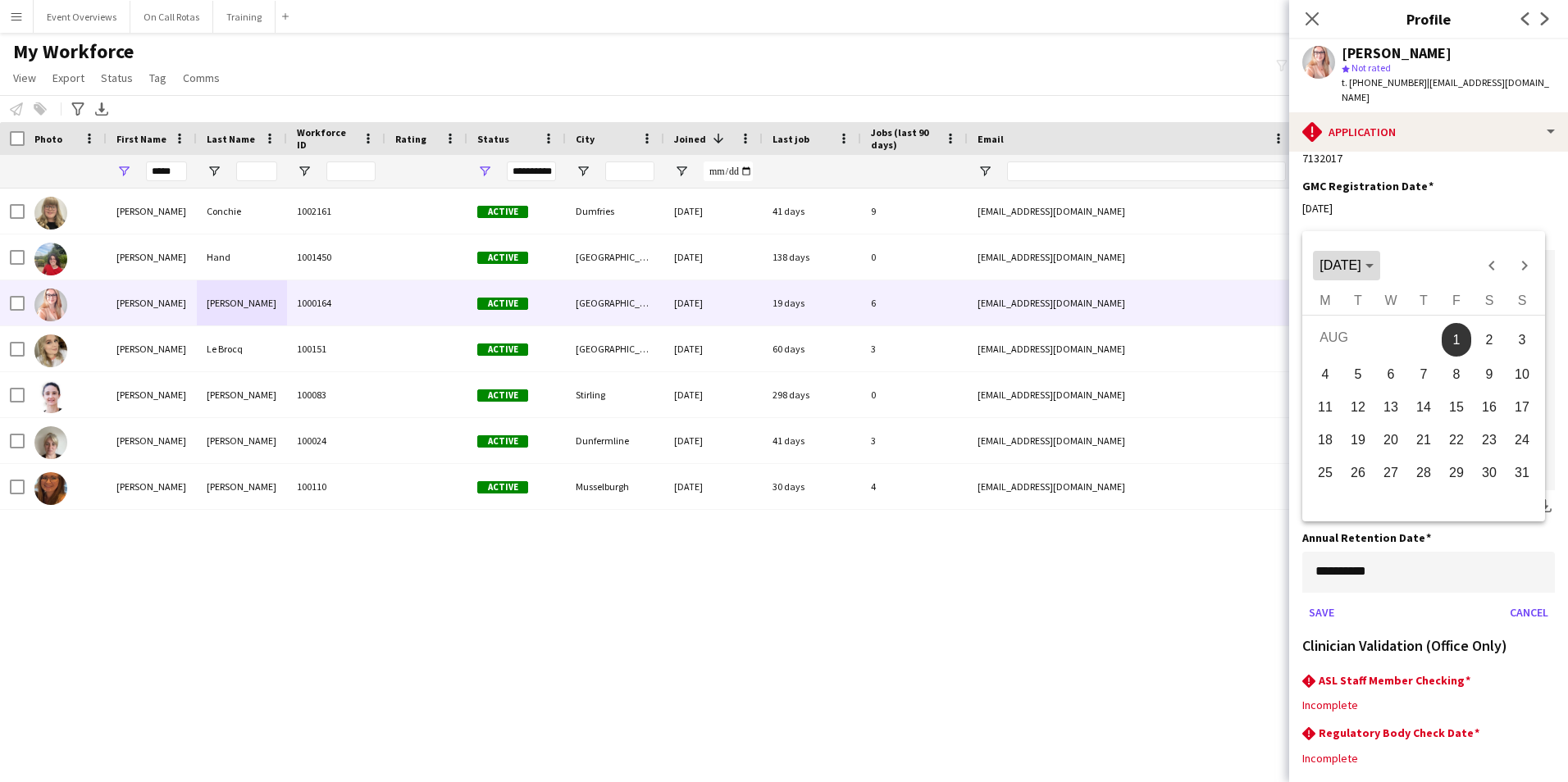
click at [1379, 270] on span "Choose month and year" at bounding box center [1345, 266] width 67 height 39
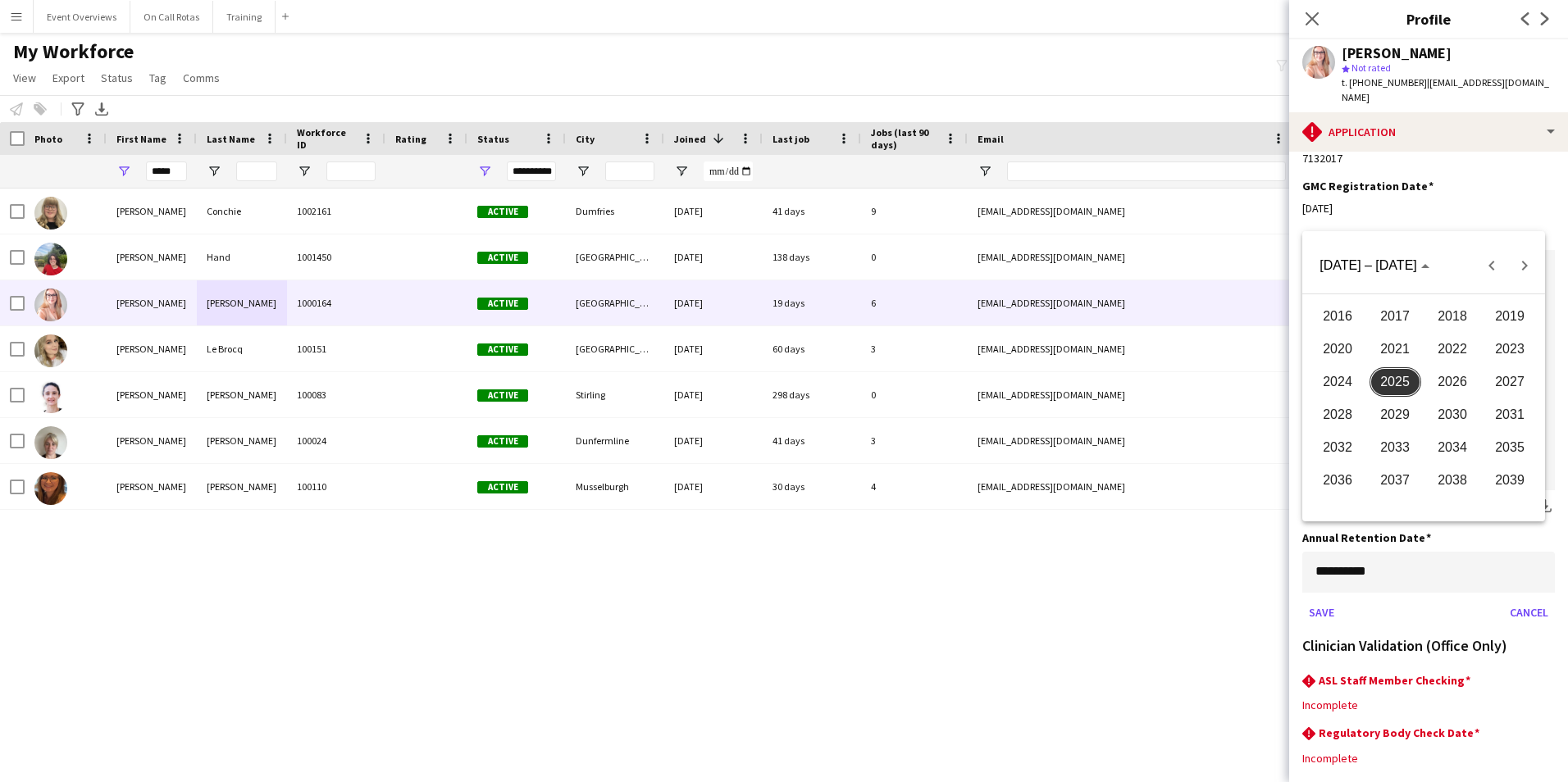
click at [1446, 376] on span "2026" at bounding box center [1452, 382] width 52 height 30
click at [1503, 377] on span "AUG" at bounding box center [1509, 382] width 52 height 30
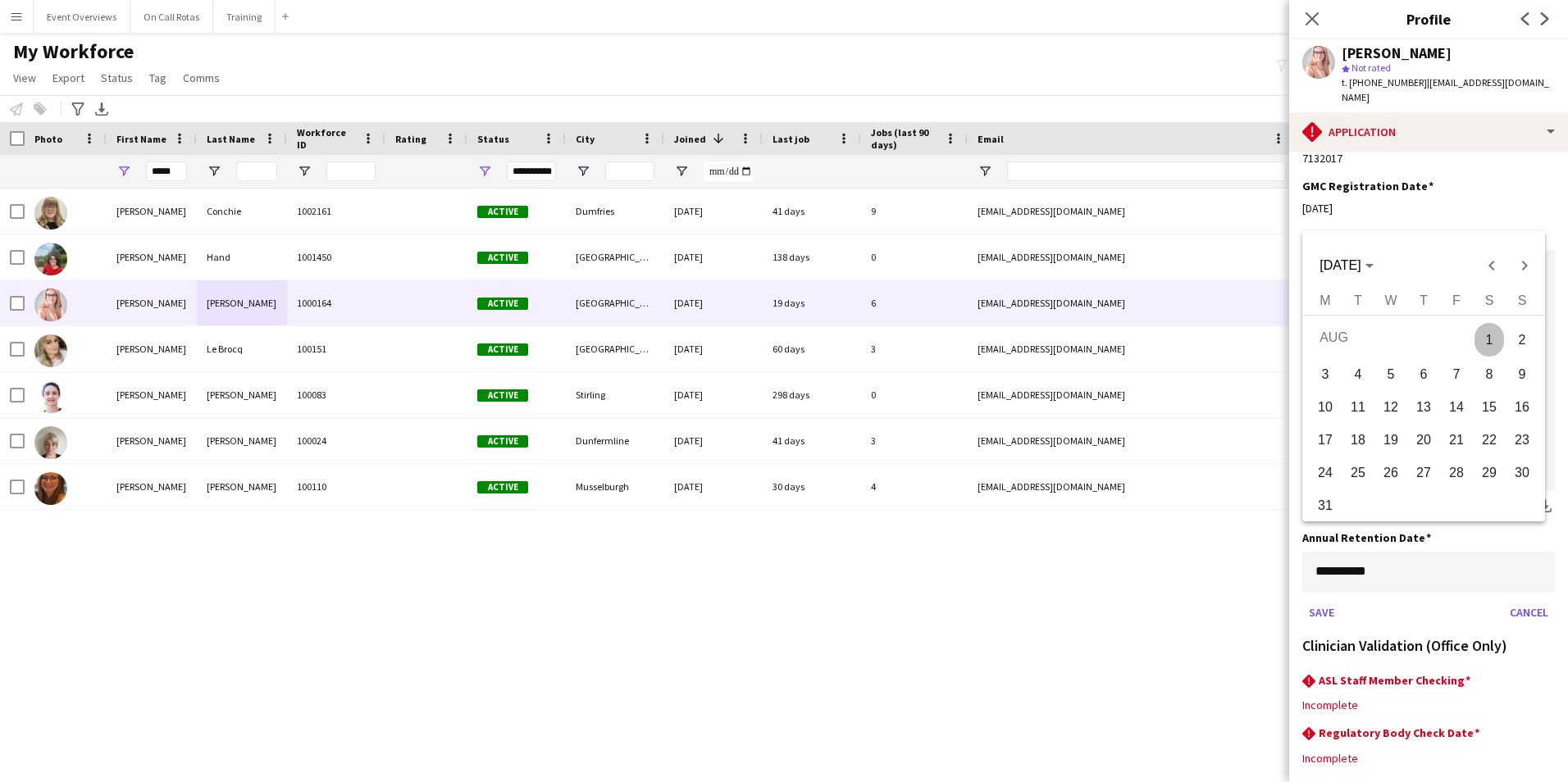
click at [1495, 338] on span "1" at bounding box center [1489, 341] width 30 height 34
type input "**********"
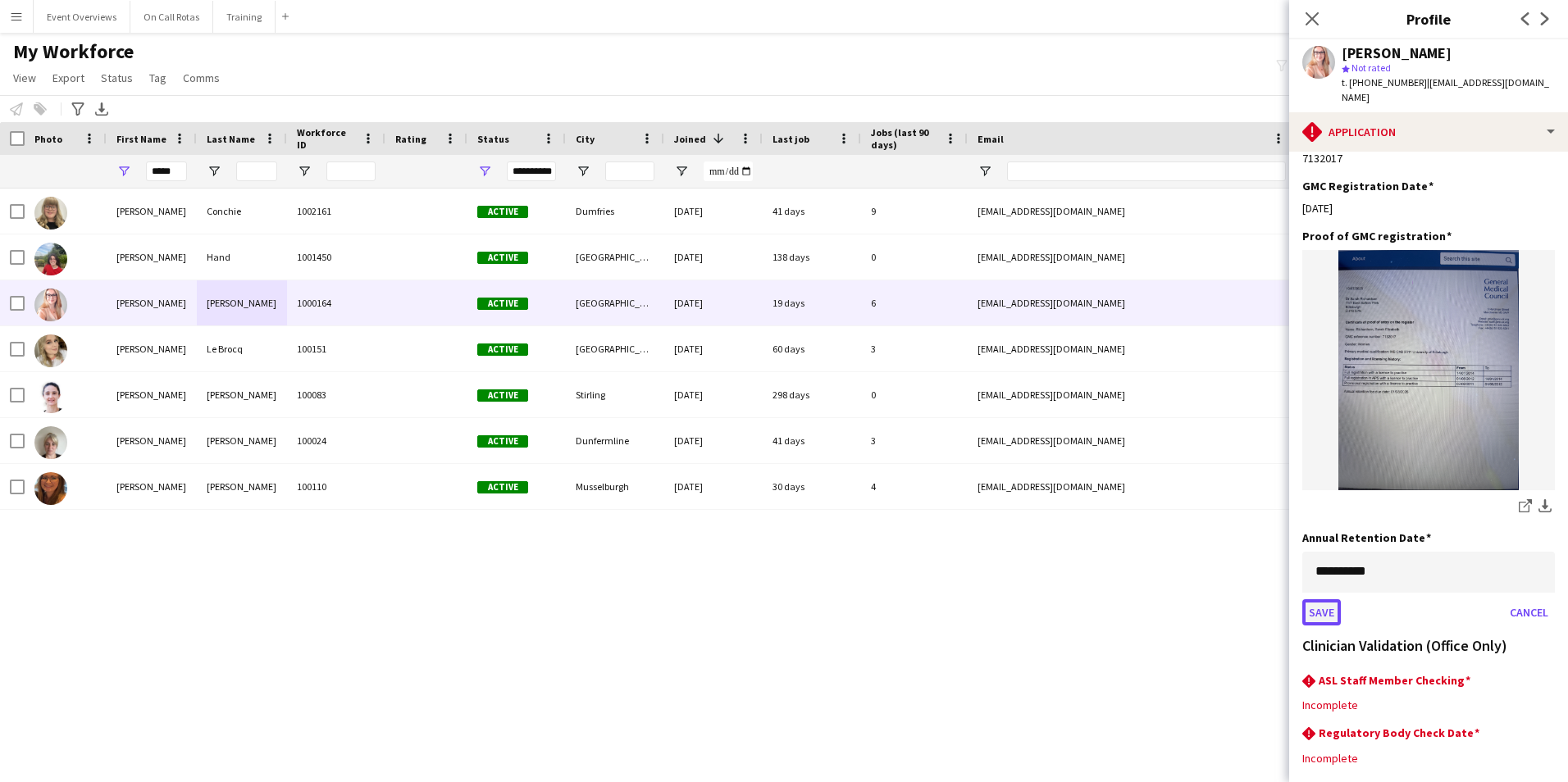
click at [1324, 599] on button "Save" at bounding box center [1321, 612] width 38 height 26
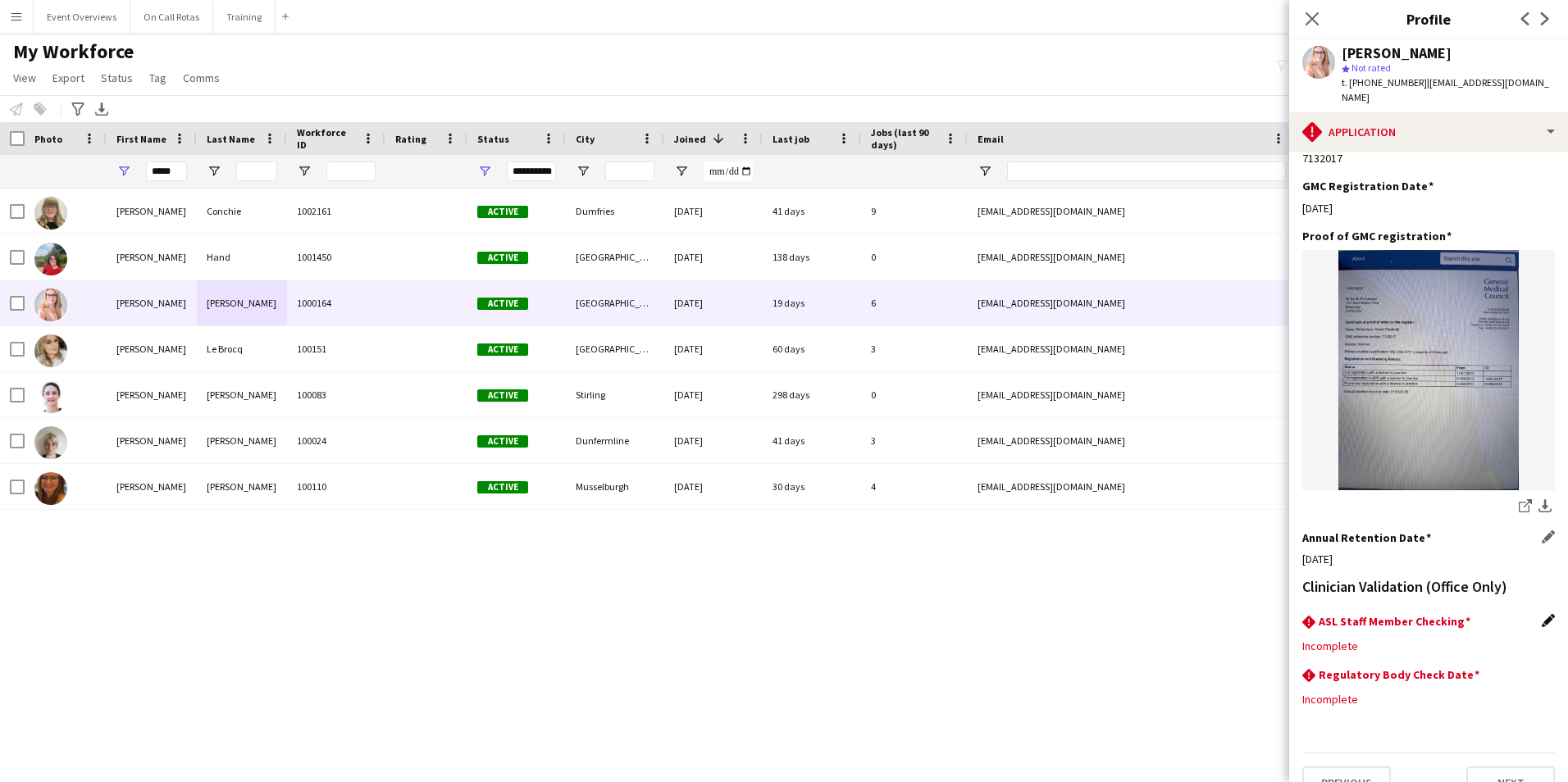
click at [1542, 614] on app-icon "Edit this field" at bounding box center [1548, 621] width 13 height 13
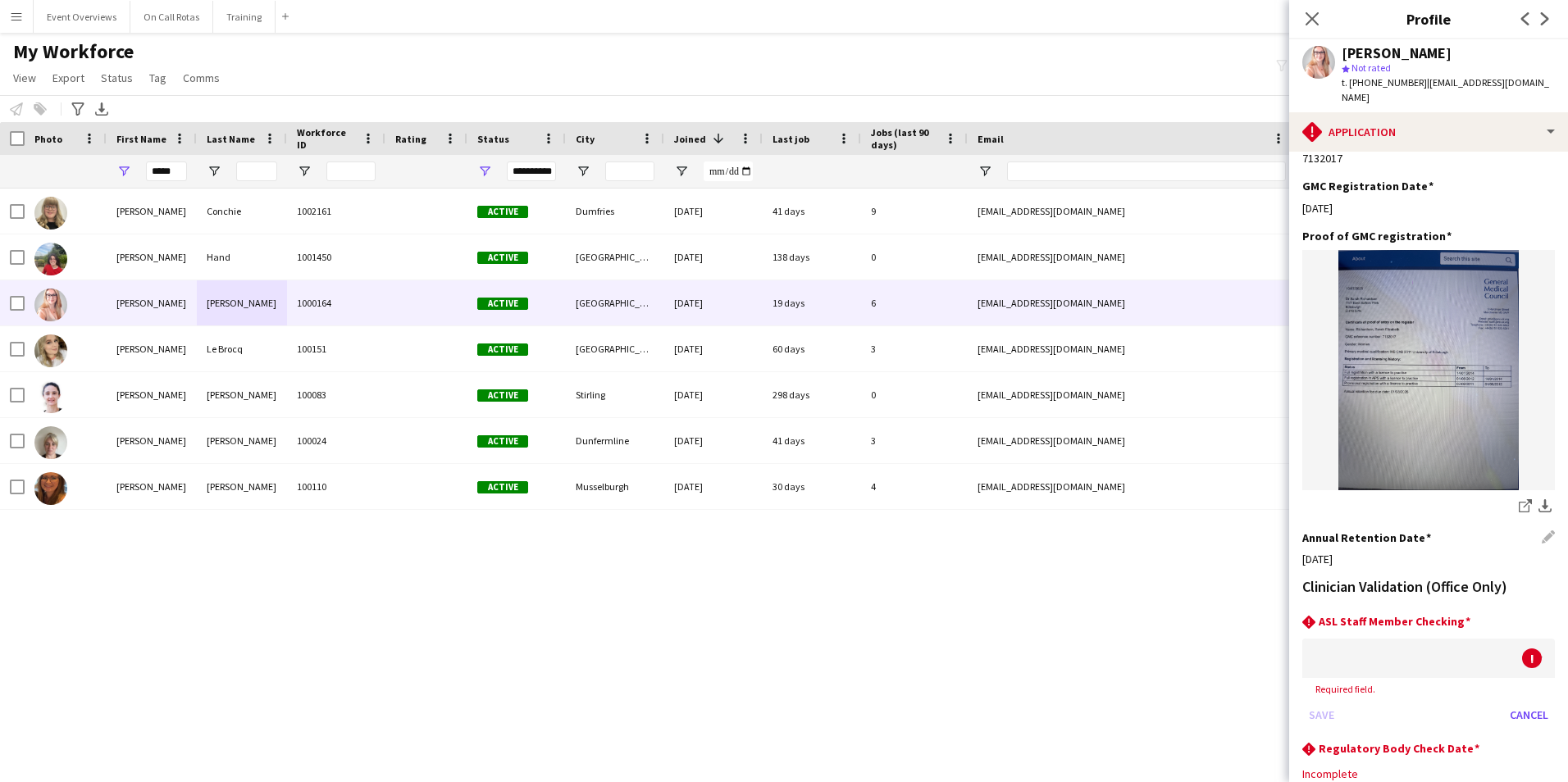
click at [1467, 639] on div at bounding box center [1412, 658] width 220 height 39
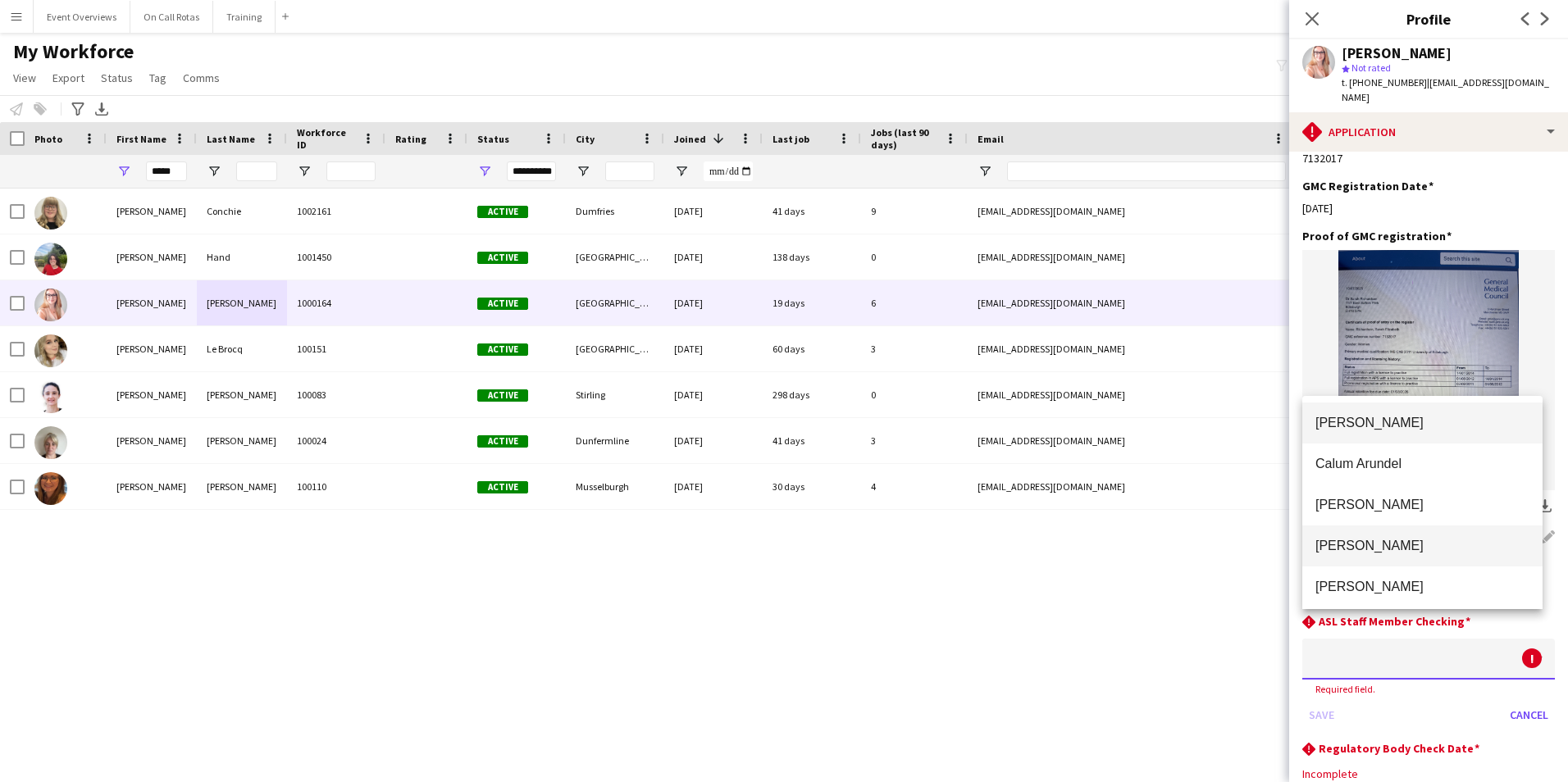
click at [1394, 531] on mat-option "Aimee Freeland" at bounding box center [1422, 546] width 240 height 41
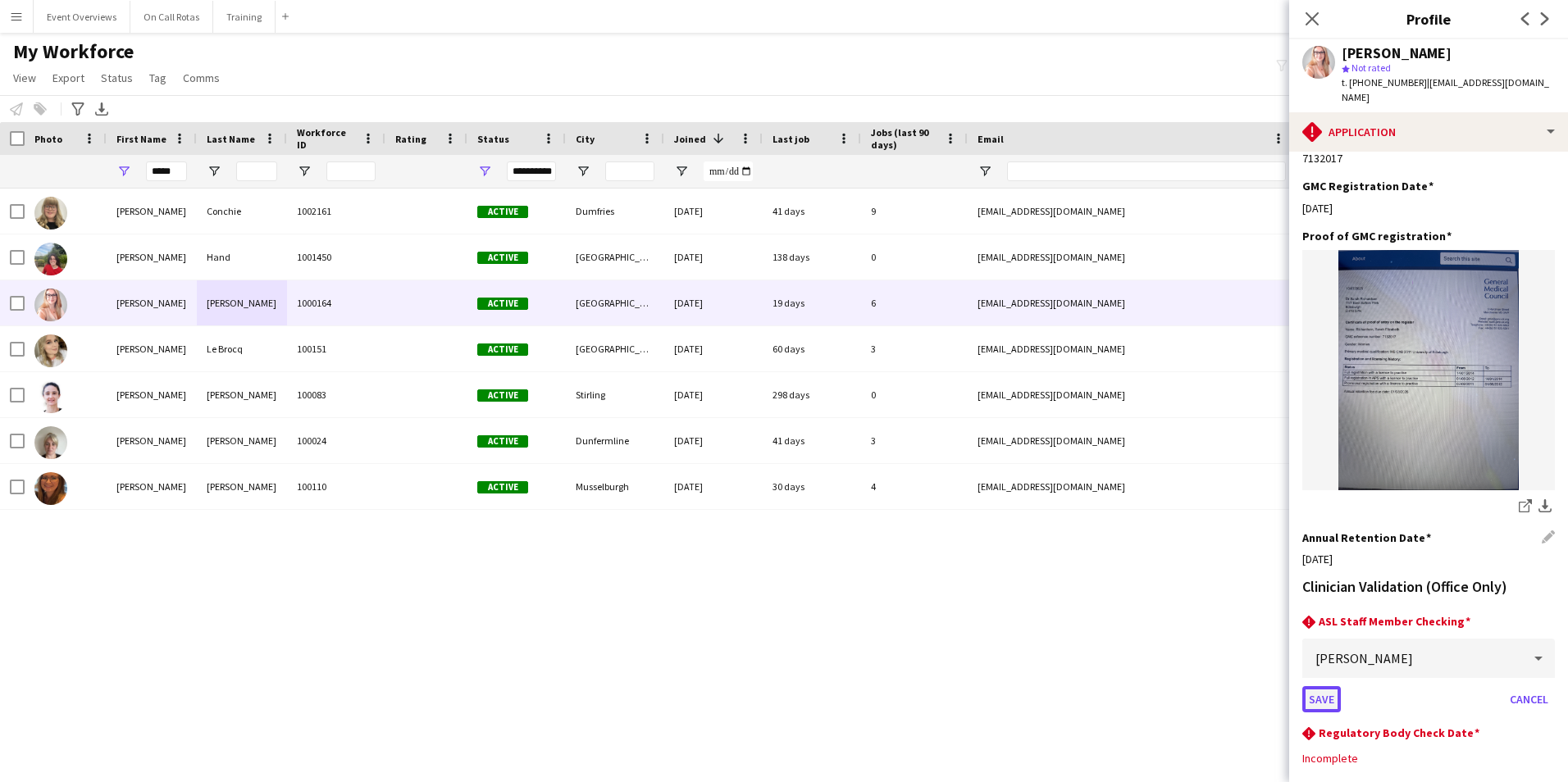
click at [1327, 686] on button "Save" at bounding box center [1321, 700] width 38 height 26
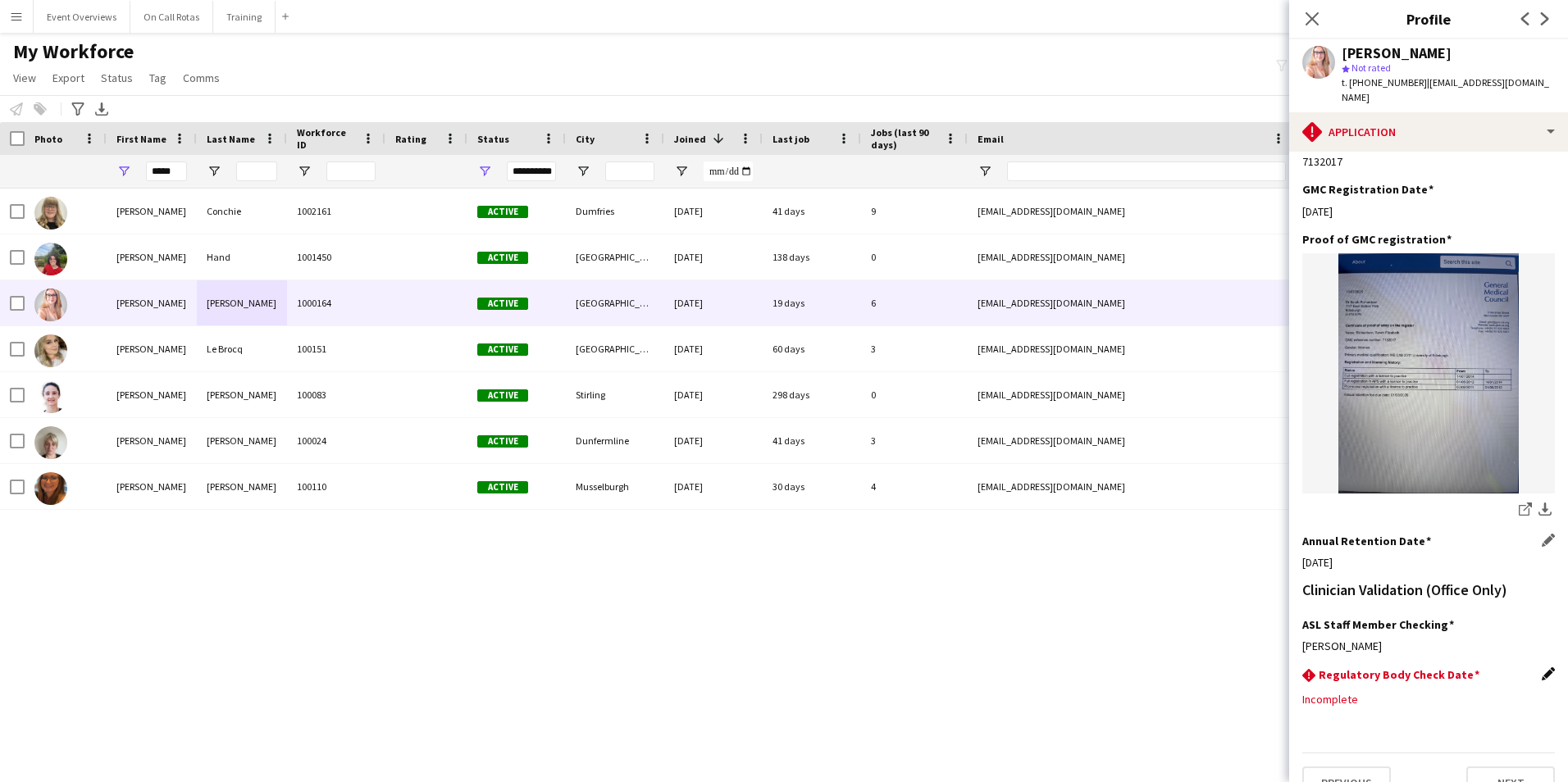
click at [1542, 667] on app-icon "Edit this field" at bounding box center [1548, 673] width 13 height 13
click at [1472, 670] on body "Menu Boards Boards Boards All jobs Status Workforce Workforce My Workforce Recr…" at bounding box center [784, 391] width 1568 height 782
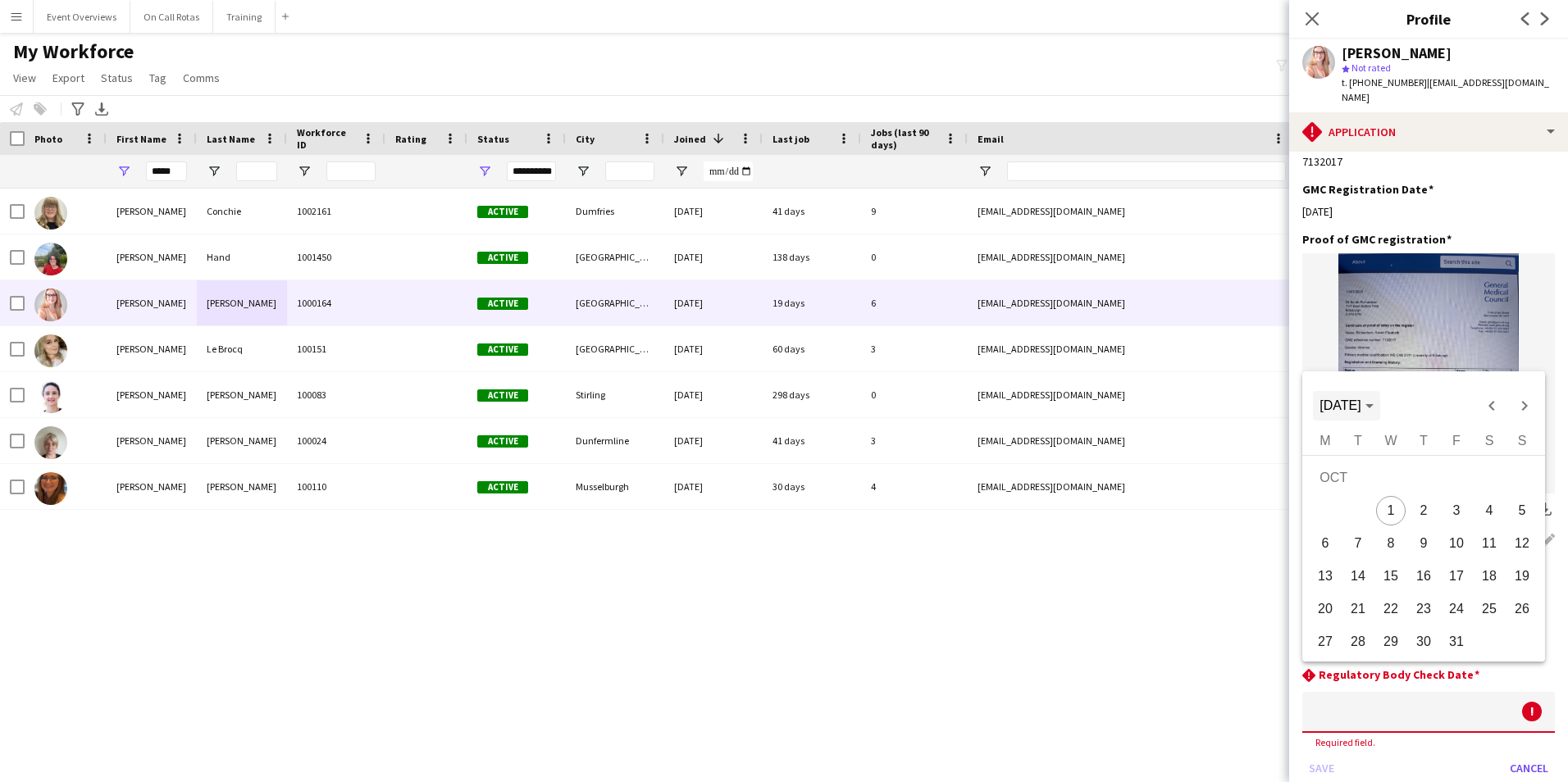
click at [1368, 413] on span "Choose month and year" at bounding box center [1345, 406] width 67 height 39
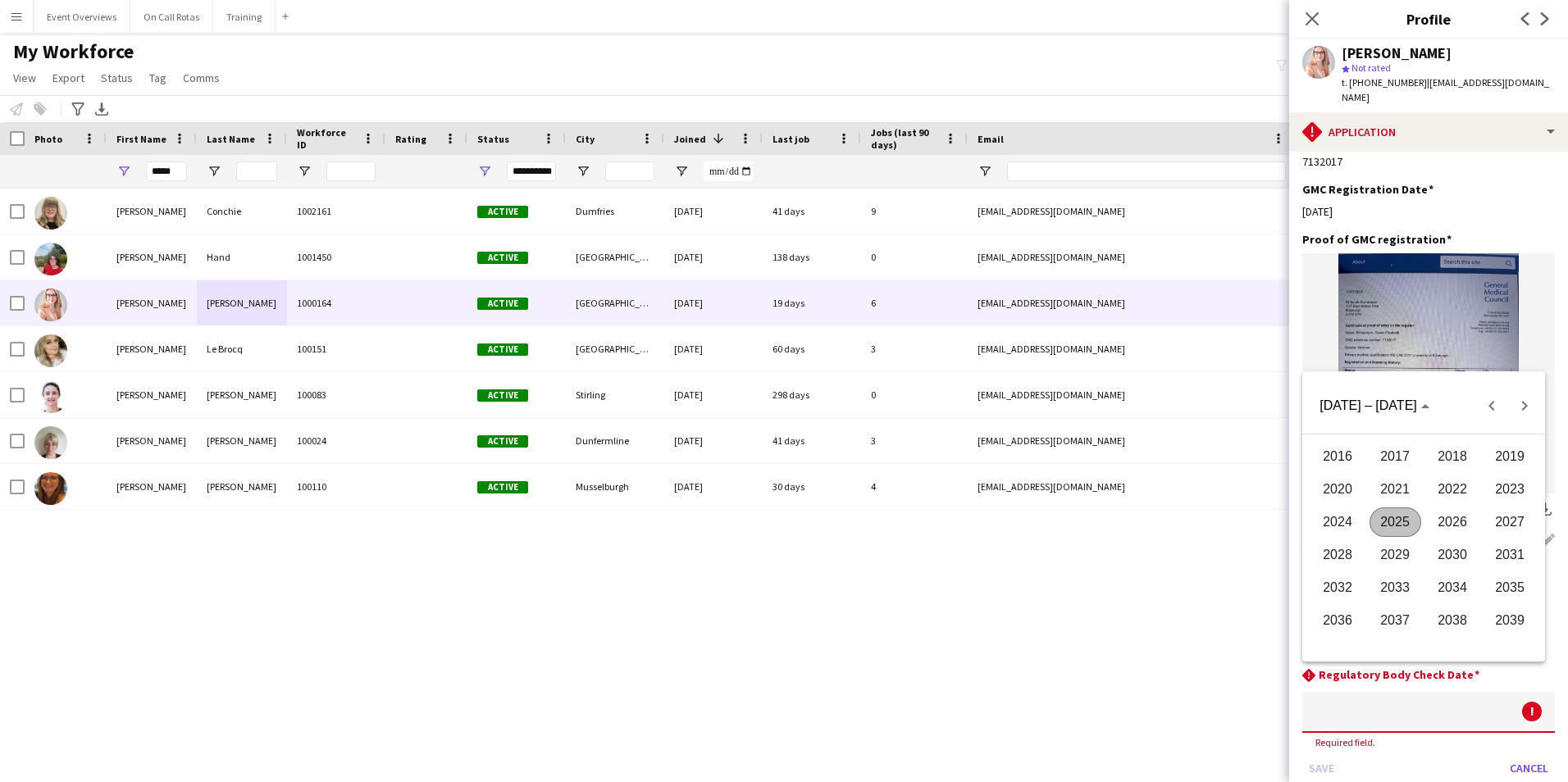
click at [1462, 523] on span "2026" at bounding box center [1452, 523] width 52 height 30
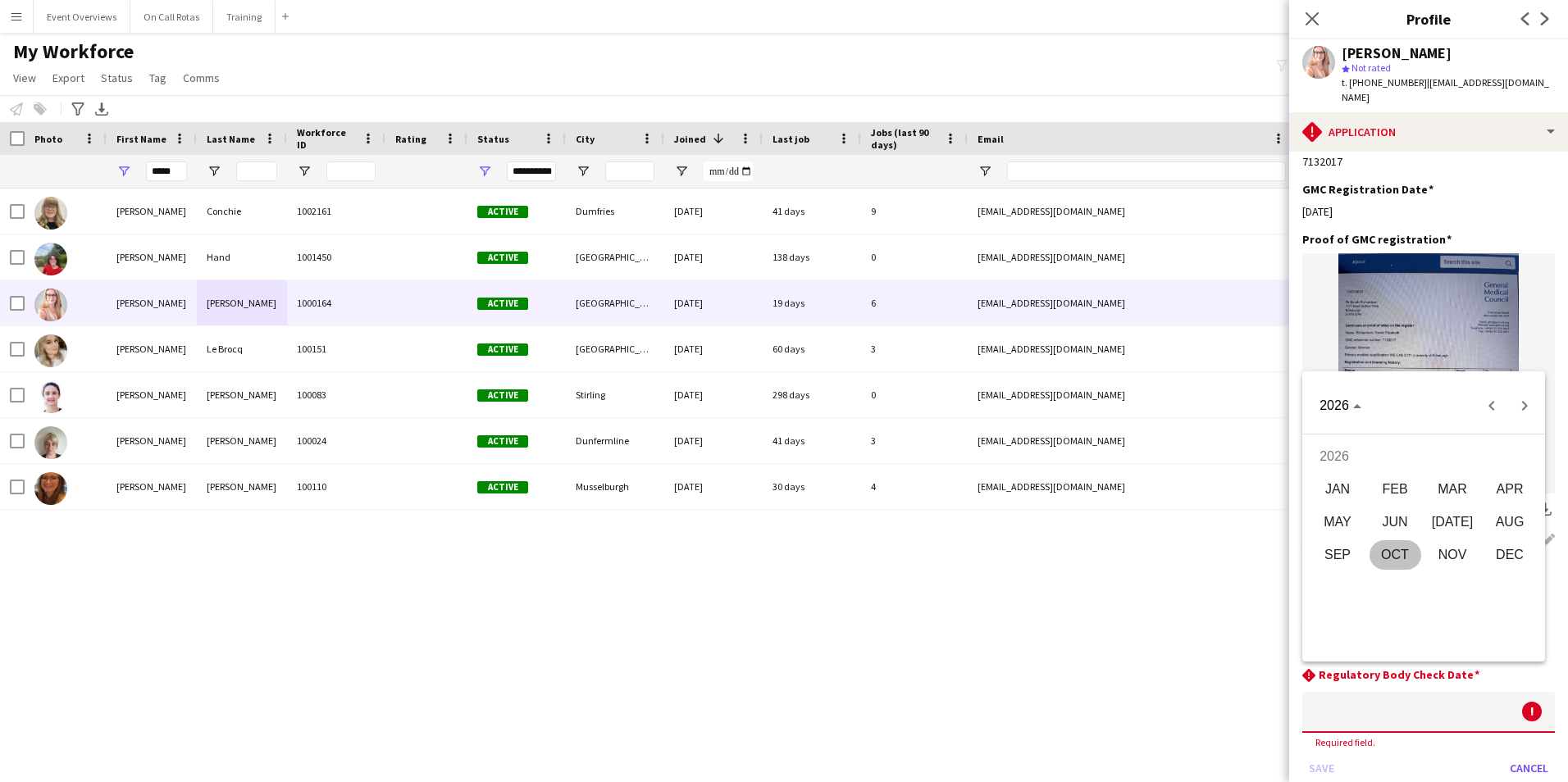
click at [1493, 516] on span "AUG" at bounding box center [1509, 523] width 52 height 30
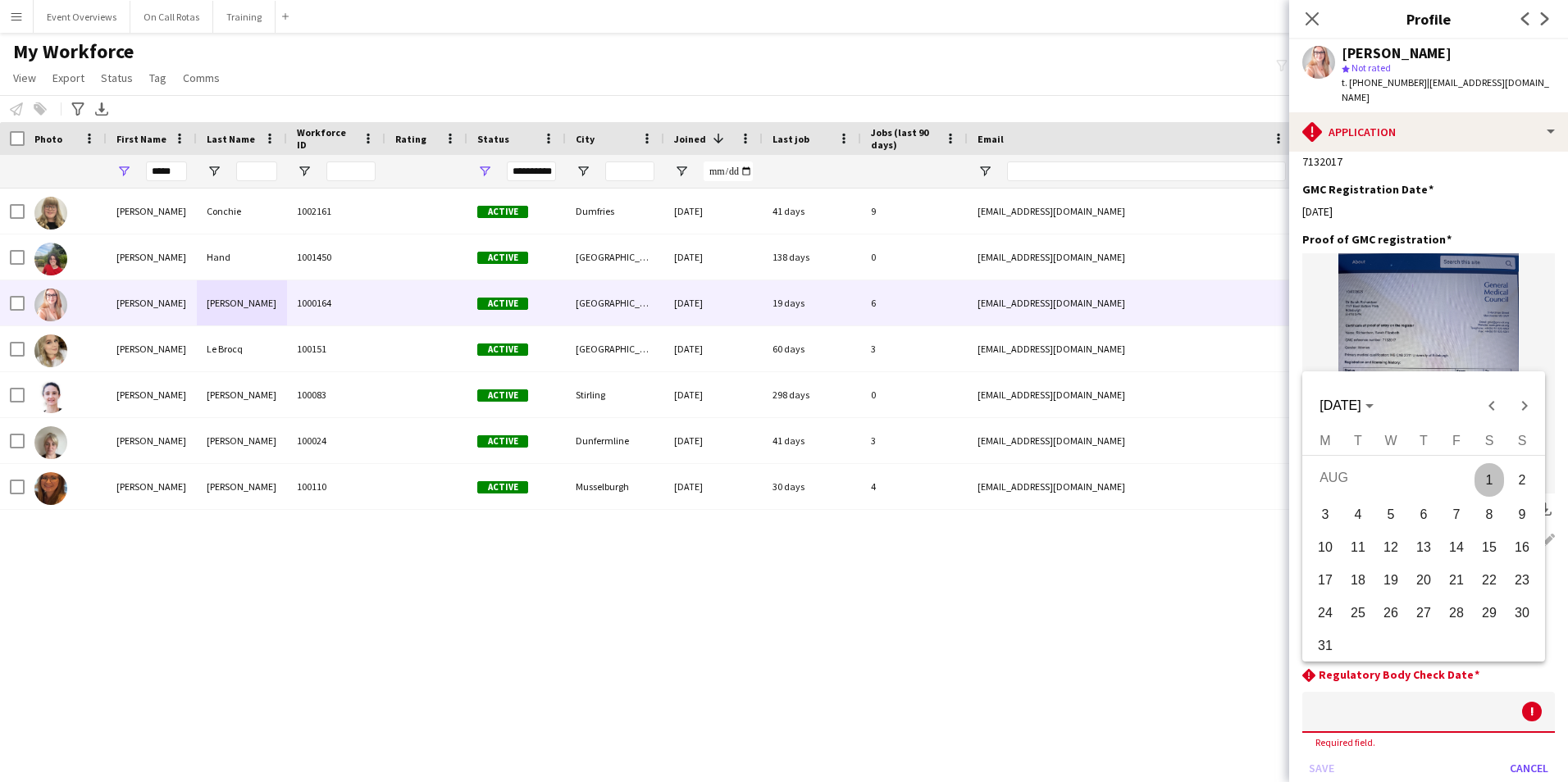
click at [1488, 474] on span "1" at bounding box center [1489, 480] width 30 height 34
type input "**********"
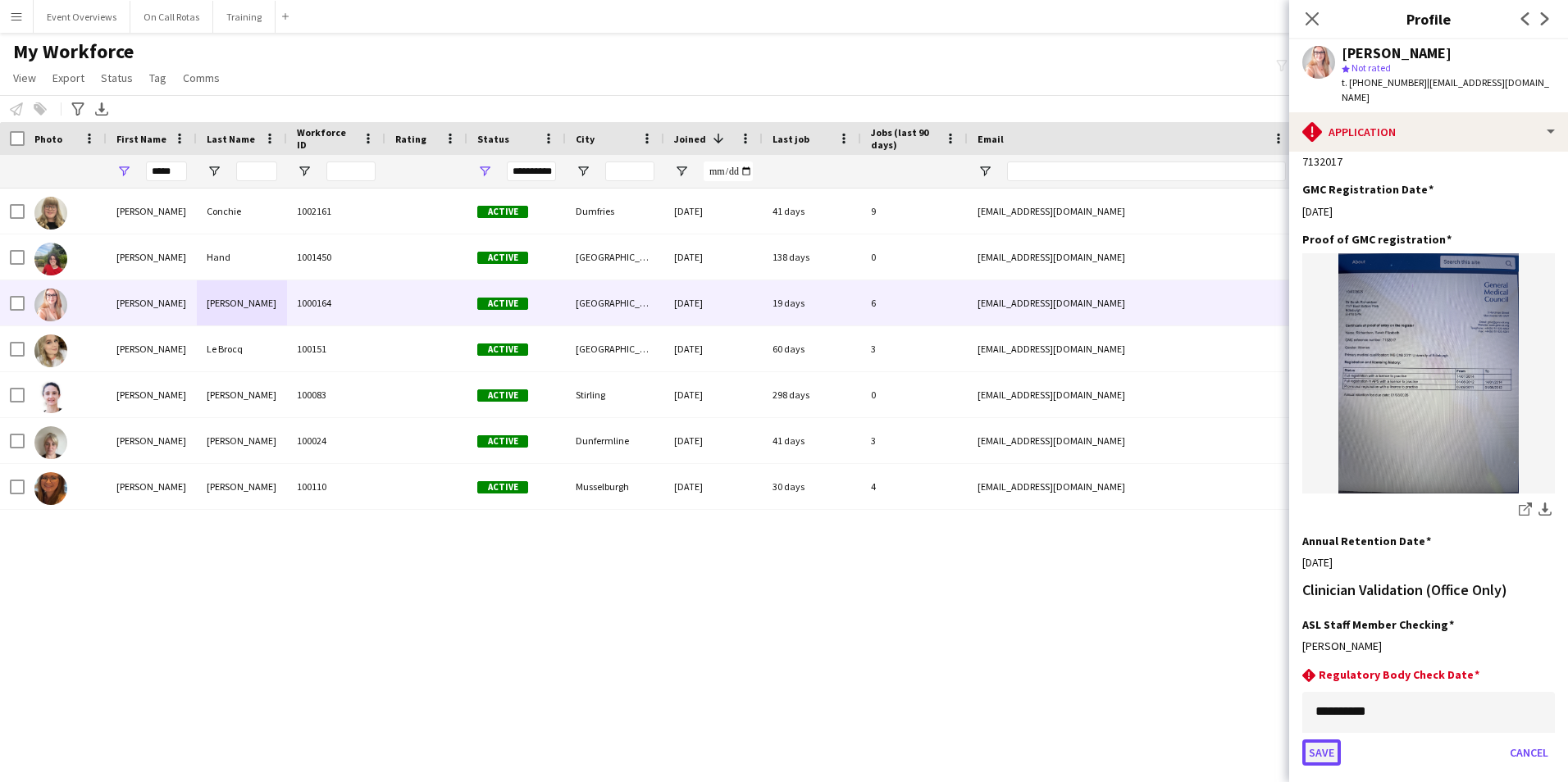
click at [1326, 739] on button "Save" at bounding box center [1321, 752] width 38 height 26
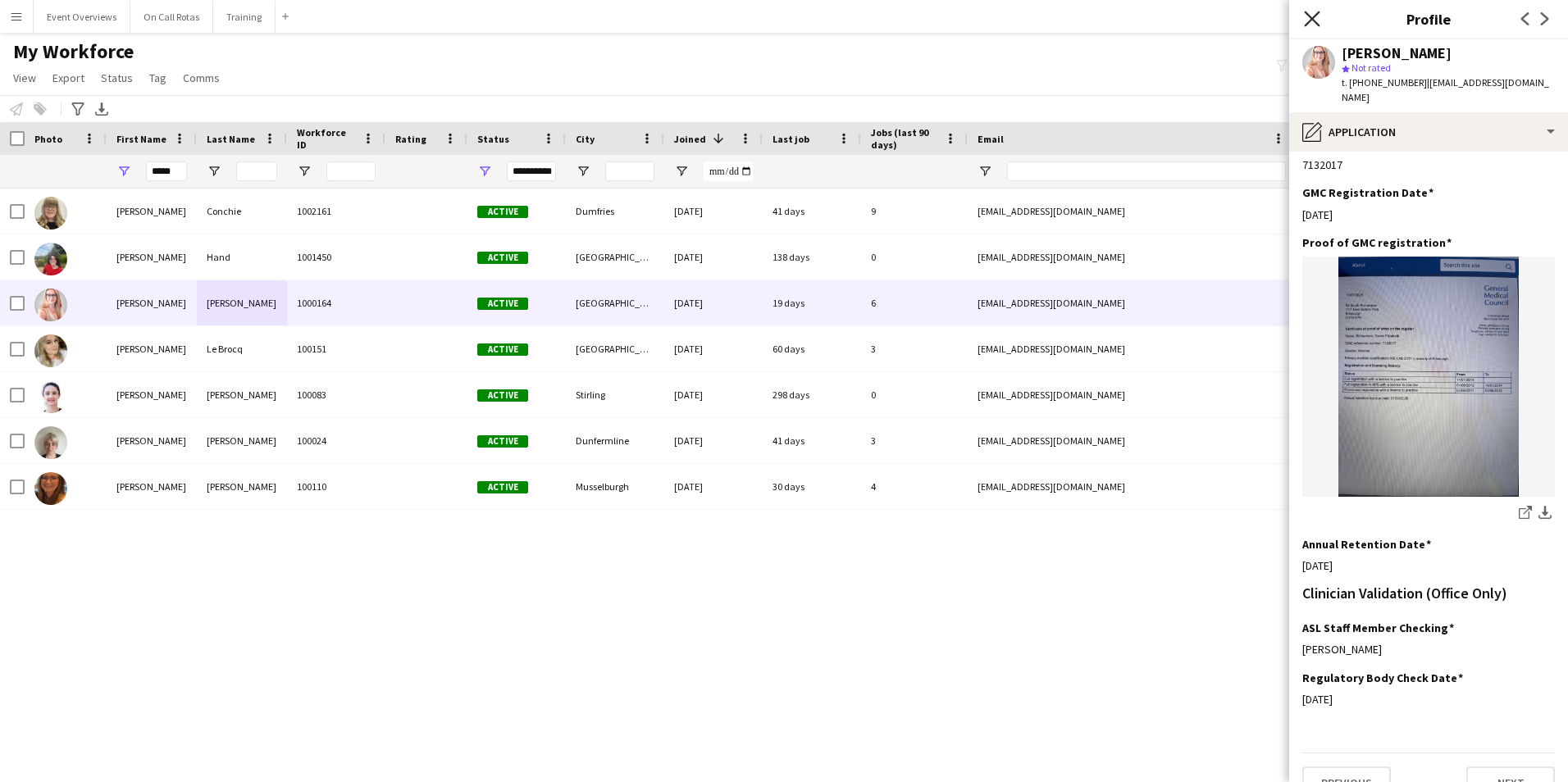
click at [1316, 17] on icon "Close pop-in" at bounding box center [1311, 18] width 16 height 16
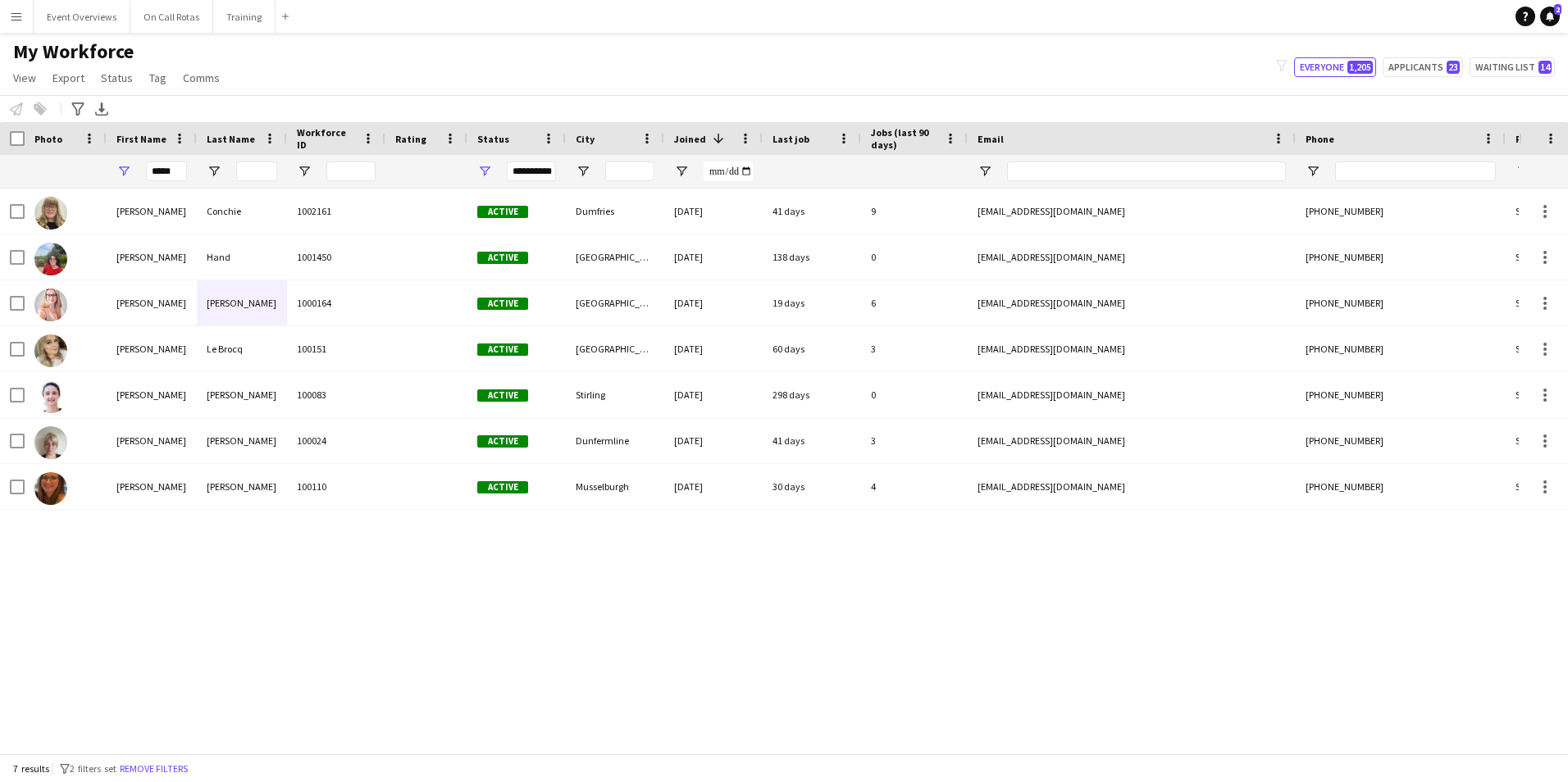
click at [183, 174] on div "*****" at bounding box center [152, 170] width 90 height 33
click at [181, 172] on input "*****" at bounding box center [167, 170] width 41 height 20
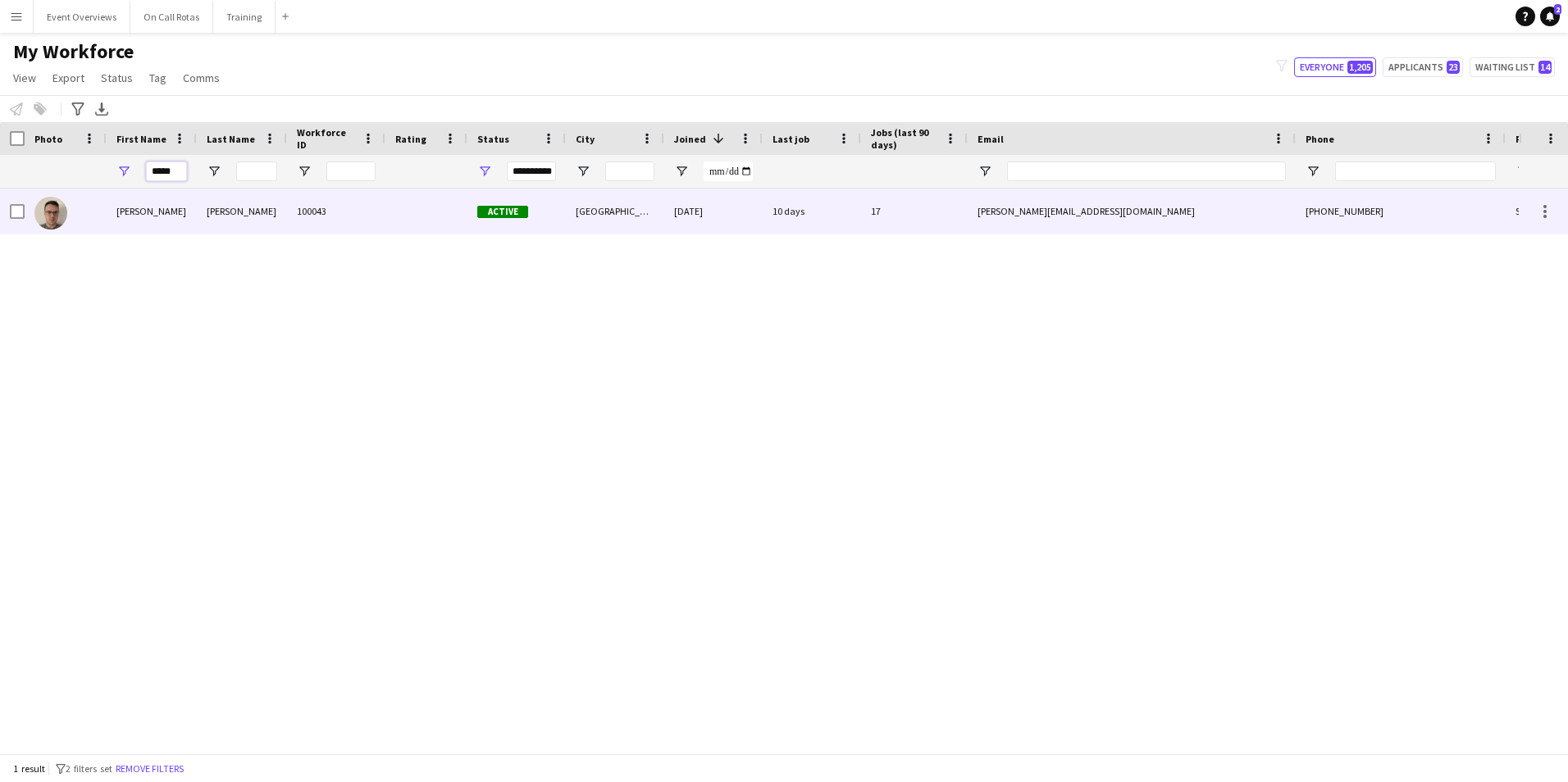
type input "*****"
click at [323, 220] on div "100043" at bounding box center [335, 211] width 98 height 45
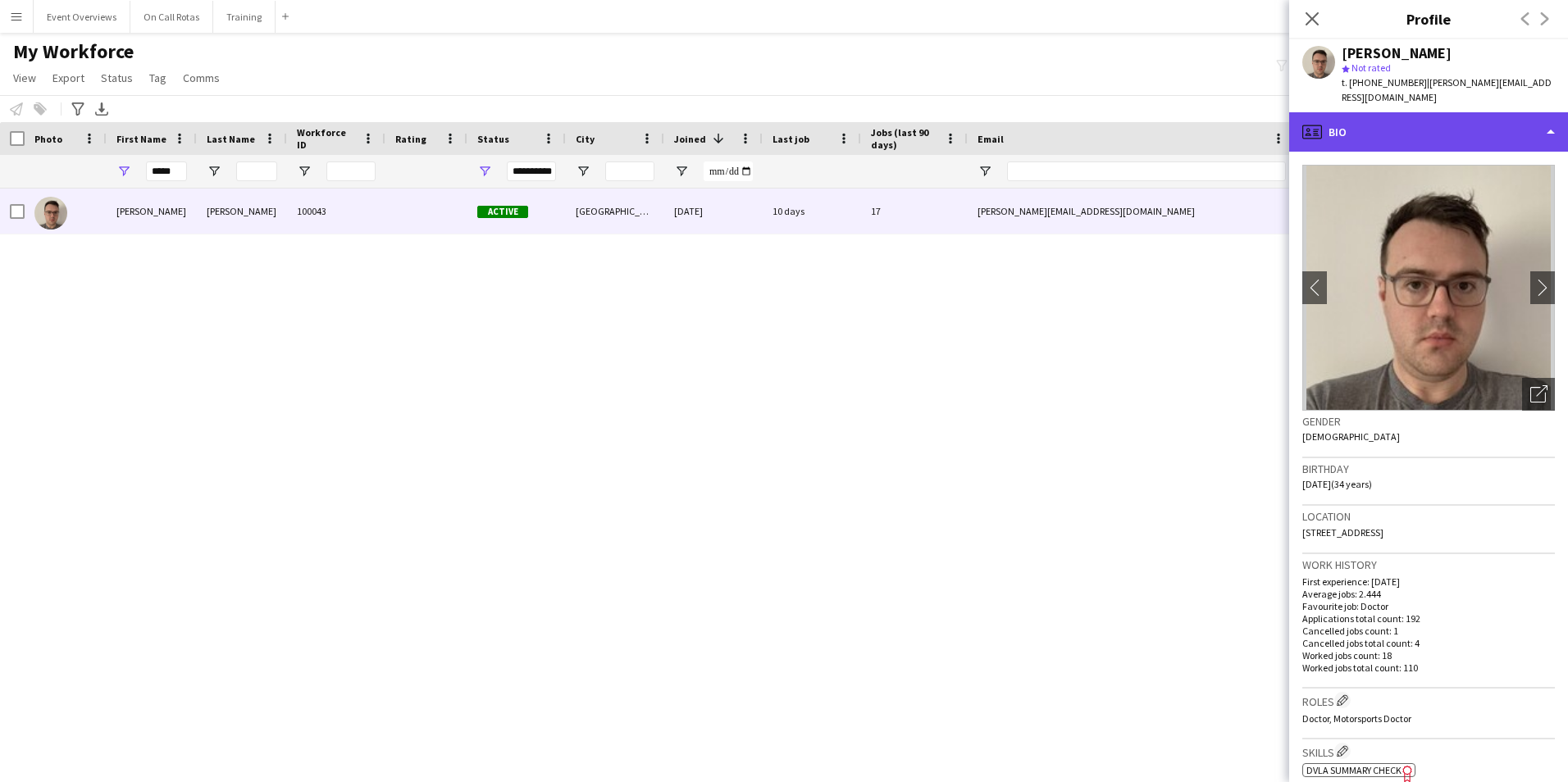
click at [1354, 117] on div "profile Bio" at bounding box center [1428, 132] width 279 height 39
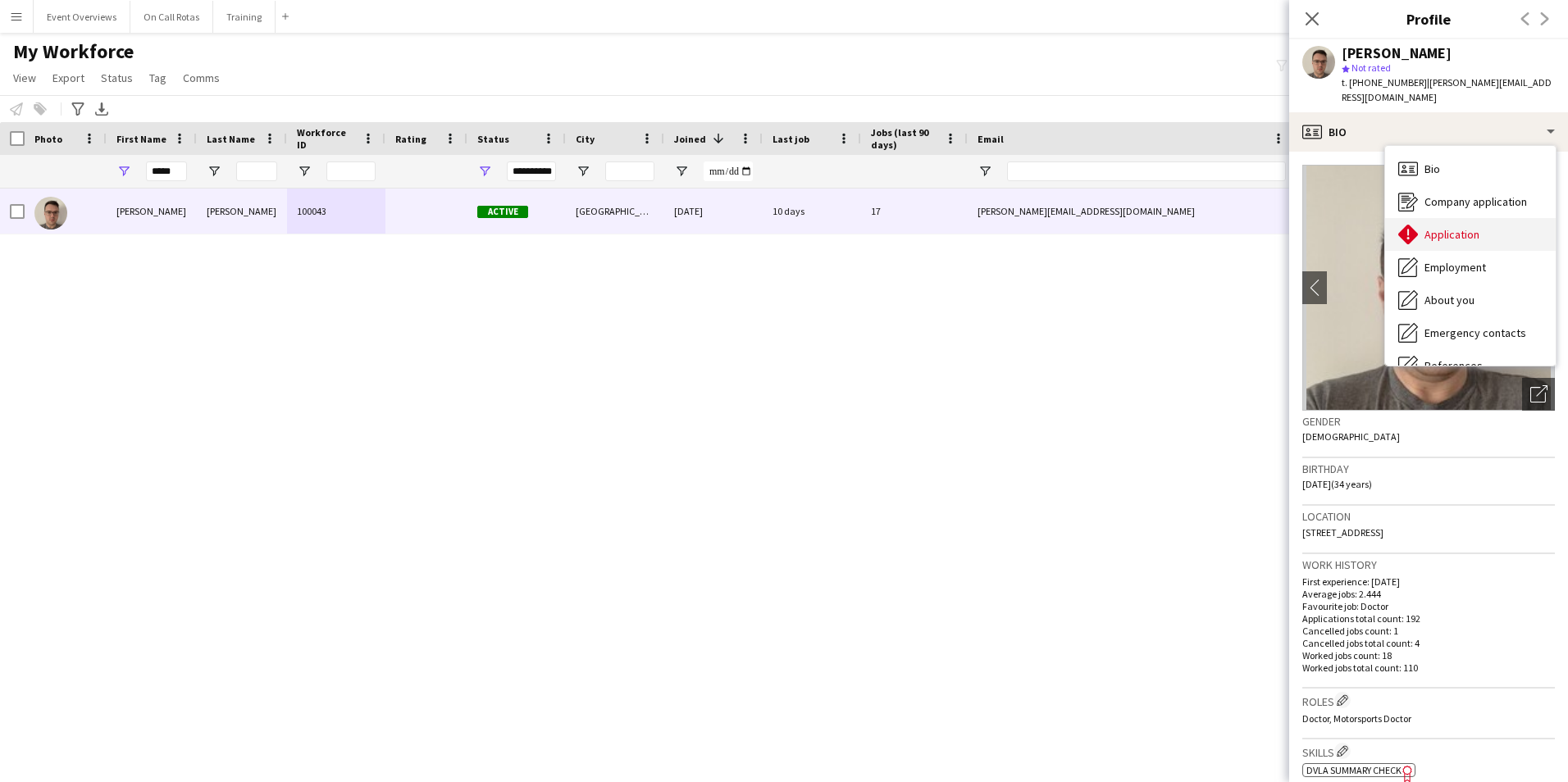
click at [1428, 227] on span "Application" at bounding box center [1451, 234] width 55 height 15
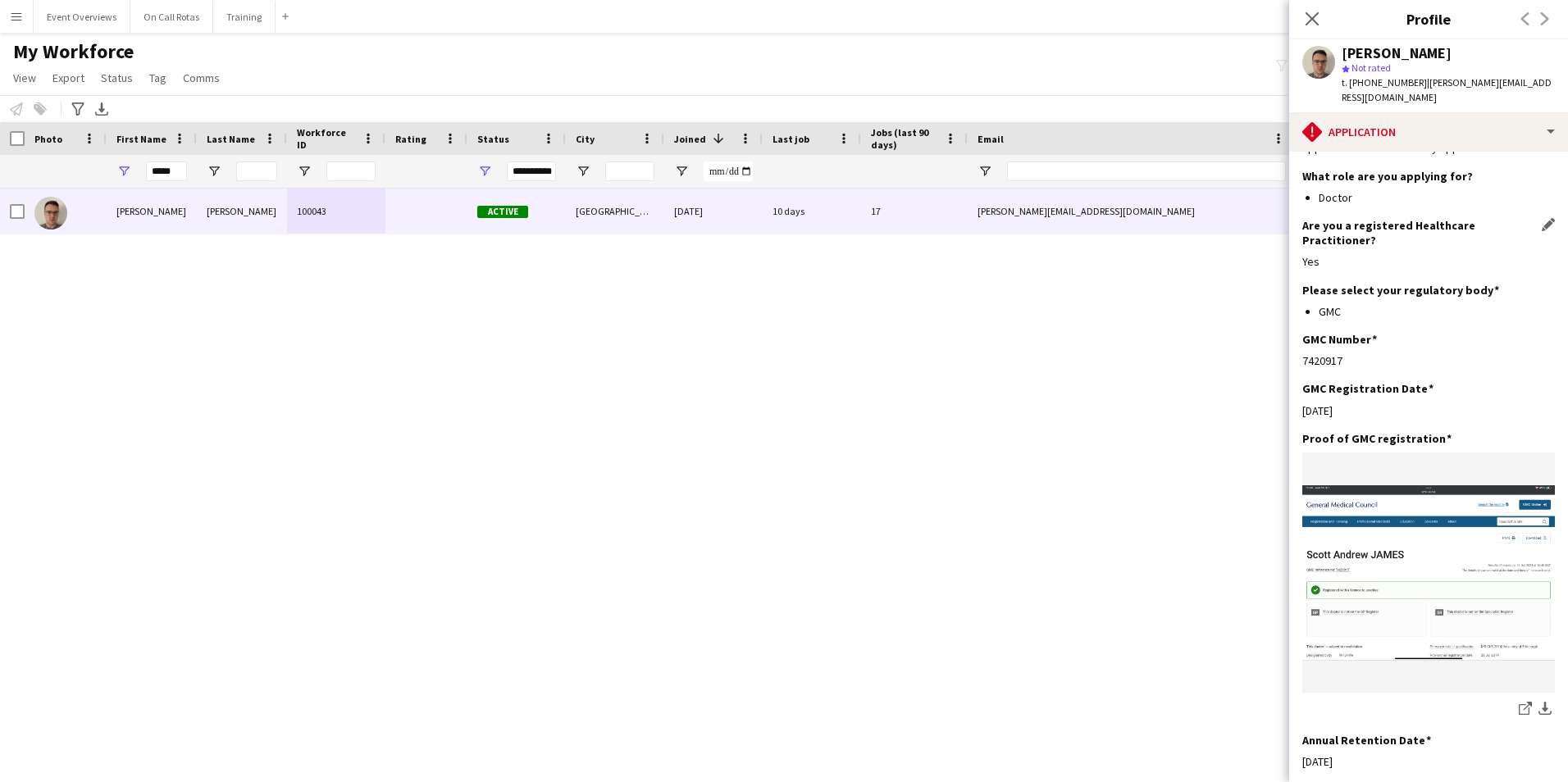
scroll to position [361, 0]
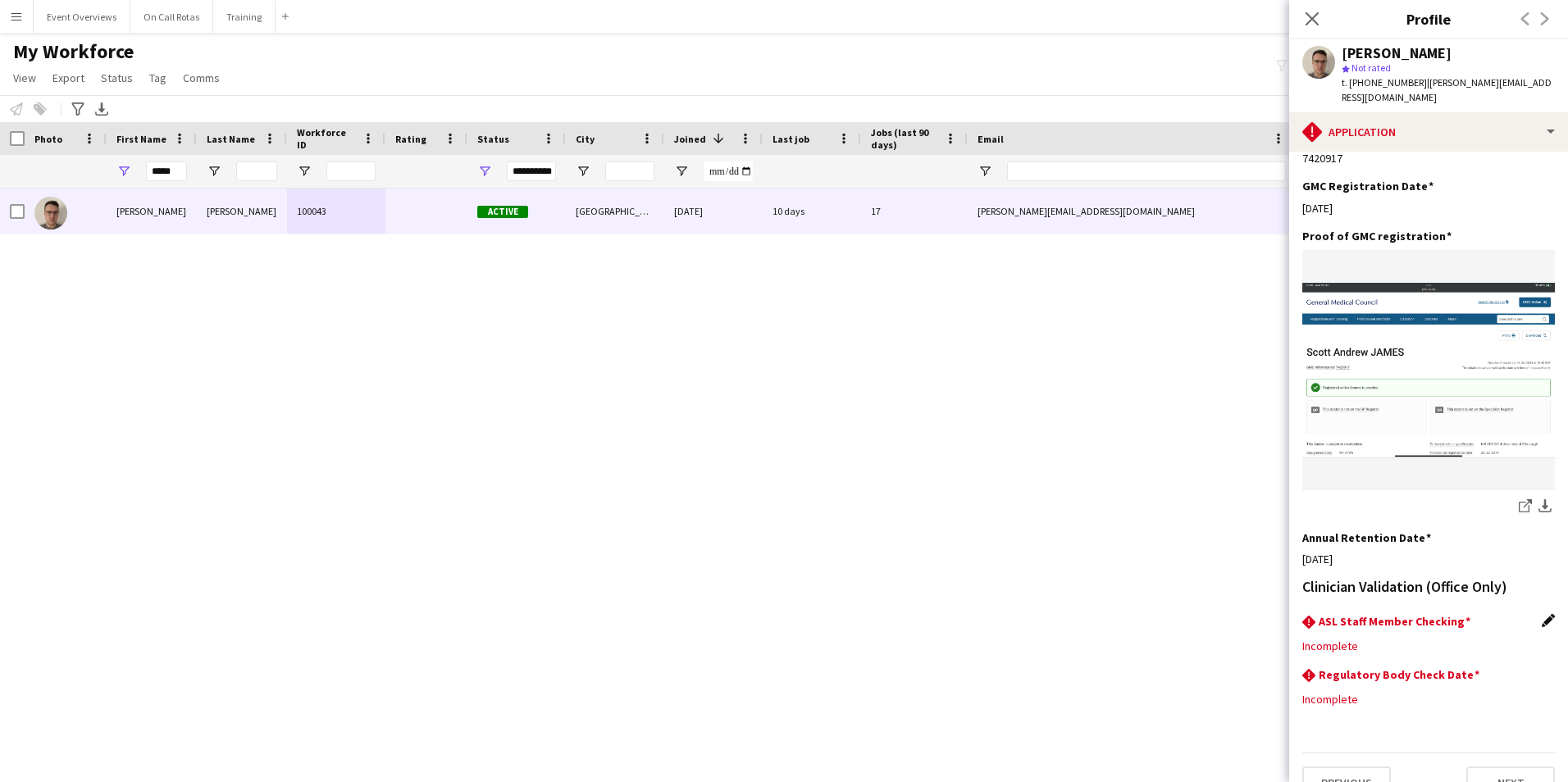
click at [1542, 614] on app-icon "Edit this field" at bounding box center [1548, 621] width 13 height 13
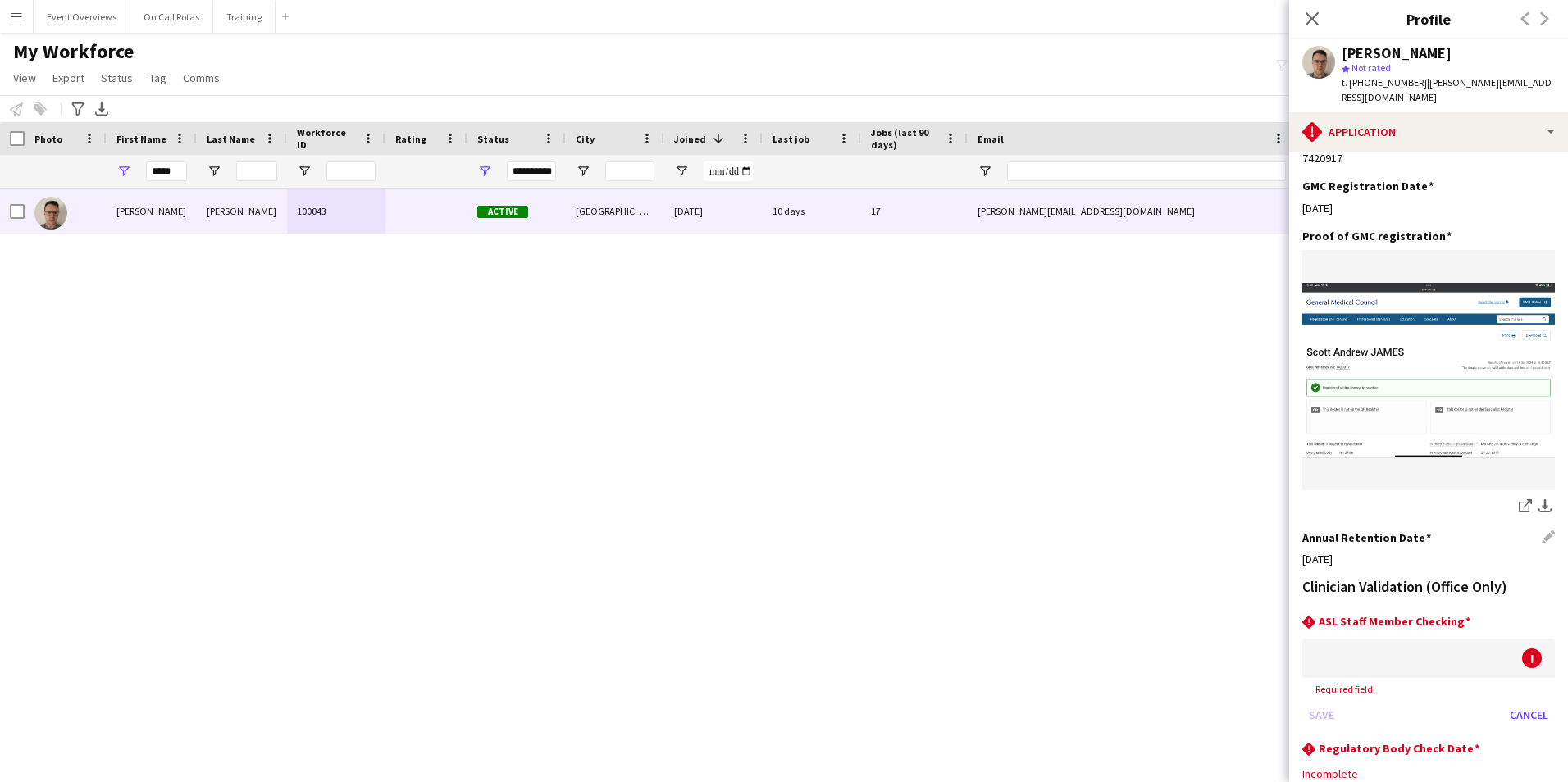
click at [1413, 552] on div "07-08-2025" at bounding box center [1428, 559] width 253 height 15
click at [1530, 530] on div "Annual Retention Date Edit this field" at bounding box center [1428, 538] width 253 height 15
click at [1534, 530] on div "Annual Retention Date Edit this field" at bounding box center [1428, 538] width 253 height 15
click at [1509, 701] on button "Cancel" at bounding box center [1528, 715] width 52 height 26
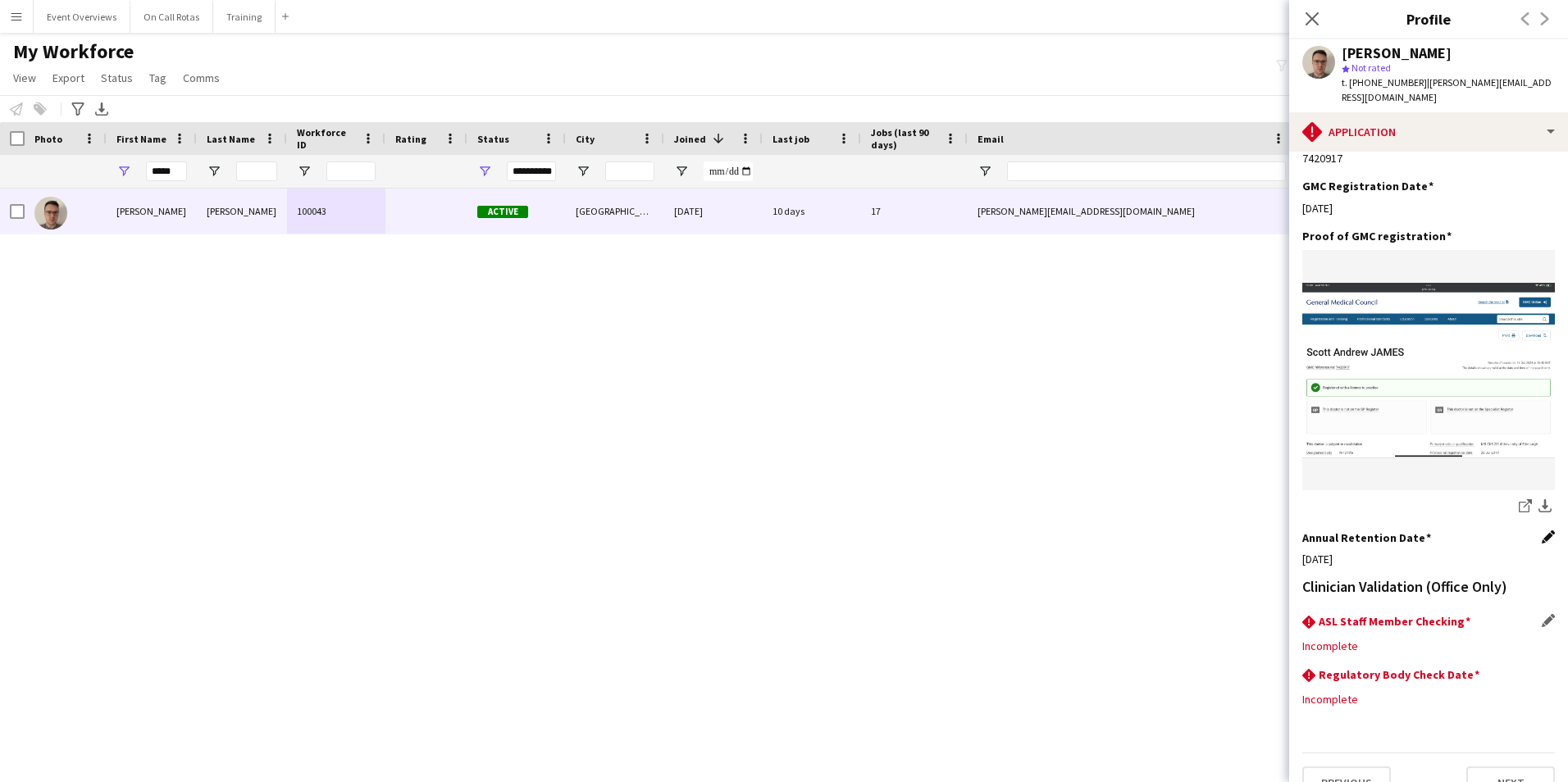
click at [1542, 530] on app-icon "Edit this field" at bounding box center [1548, 537] width 13 height 13
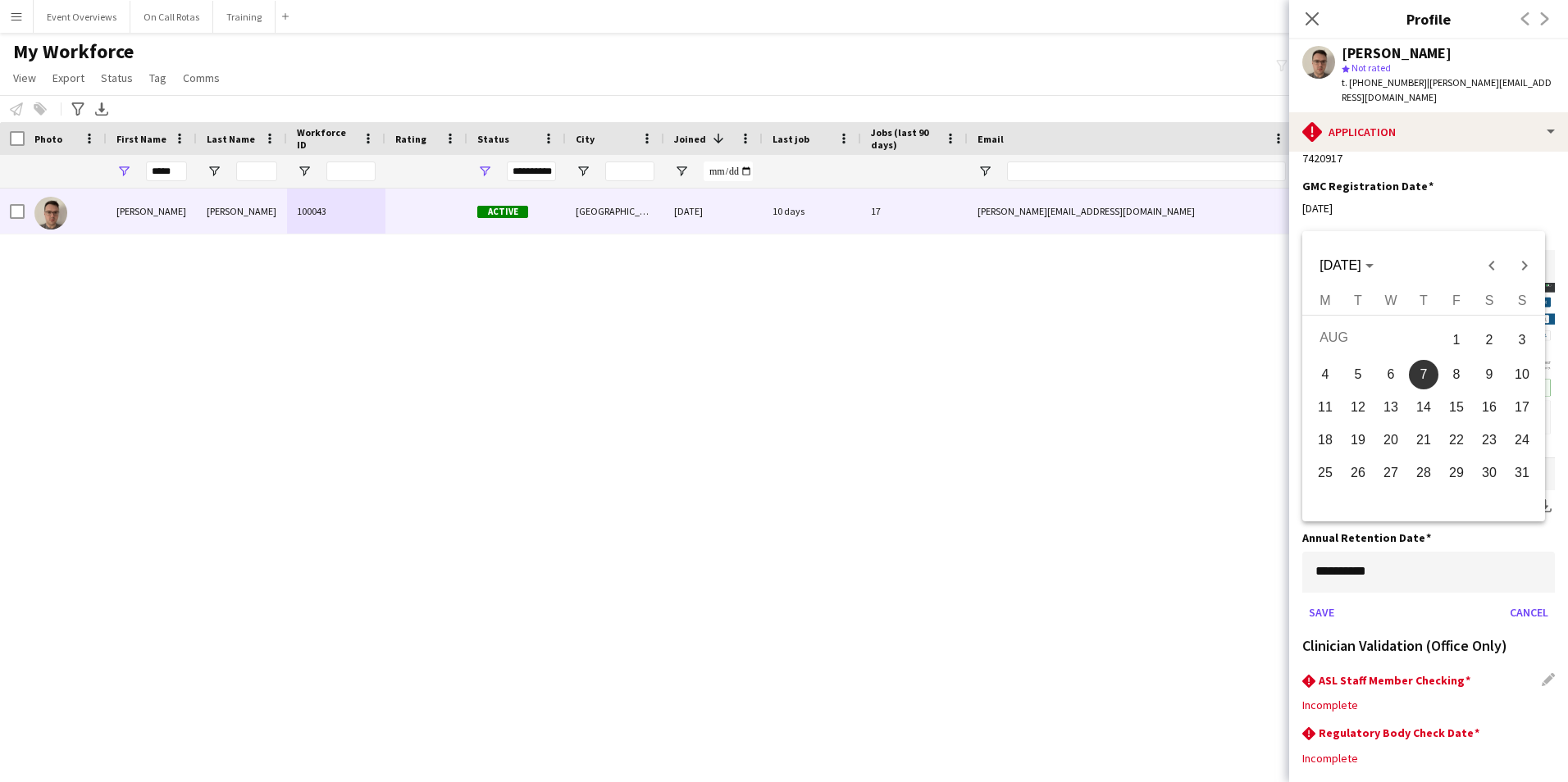
click at [1365, 530] on body "Menu Boards Boards Boards All jobs Status Workforce Workforce My Workforce Recr…" at bounding box center [784, 391] width 1568 height 782
click at [1346, 271] on span "AUG 2025" at bounding box center [1339, 265] width 41 height 14
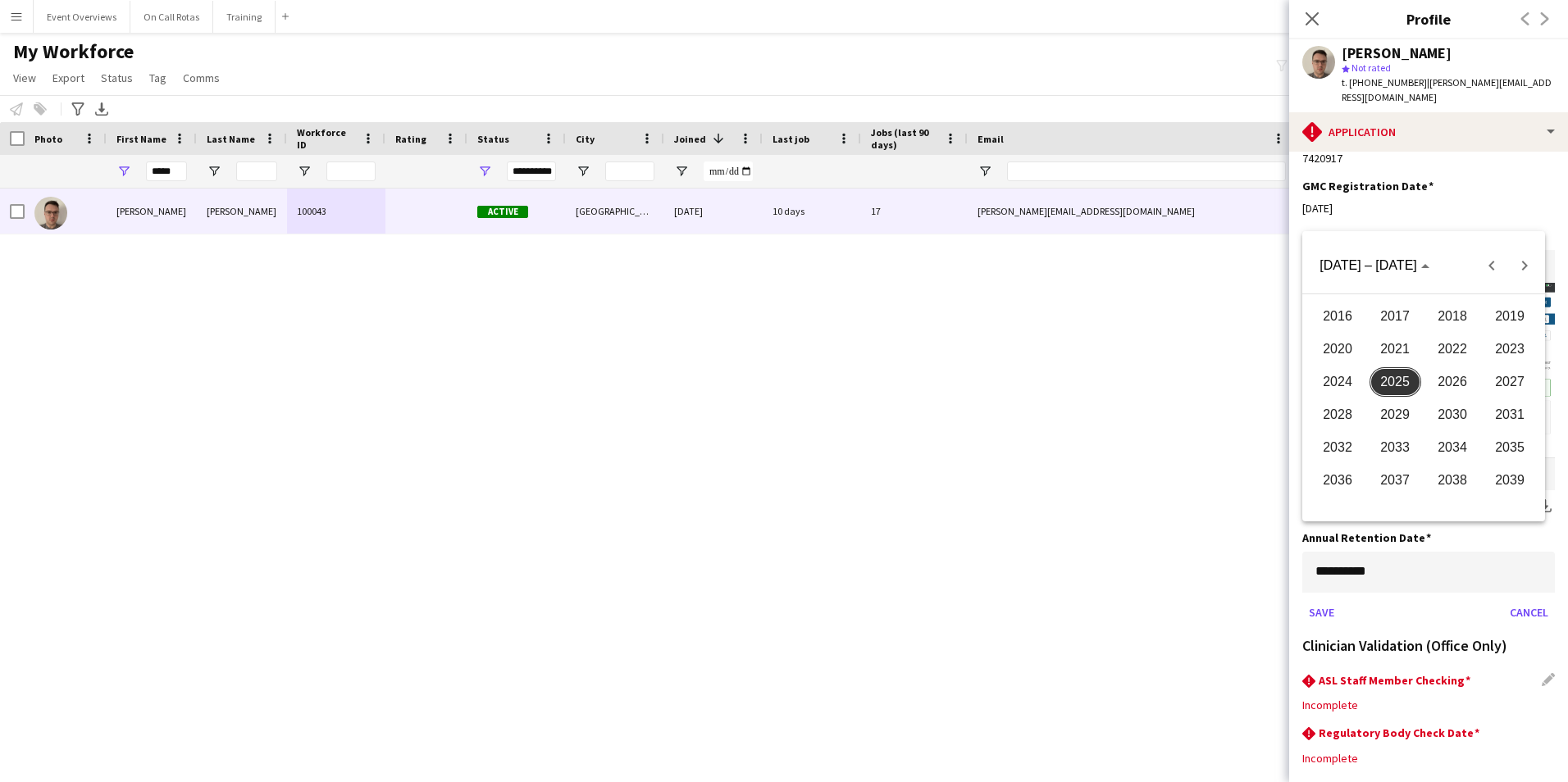
click at [1456, 371] on span "2026" at bounding box center [1452, 382] width 52 height 30
click at [1504, 369] on span "AUG" at bounding box center [1509, 382] width 52 height 30
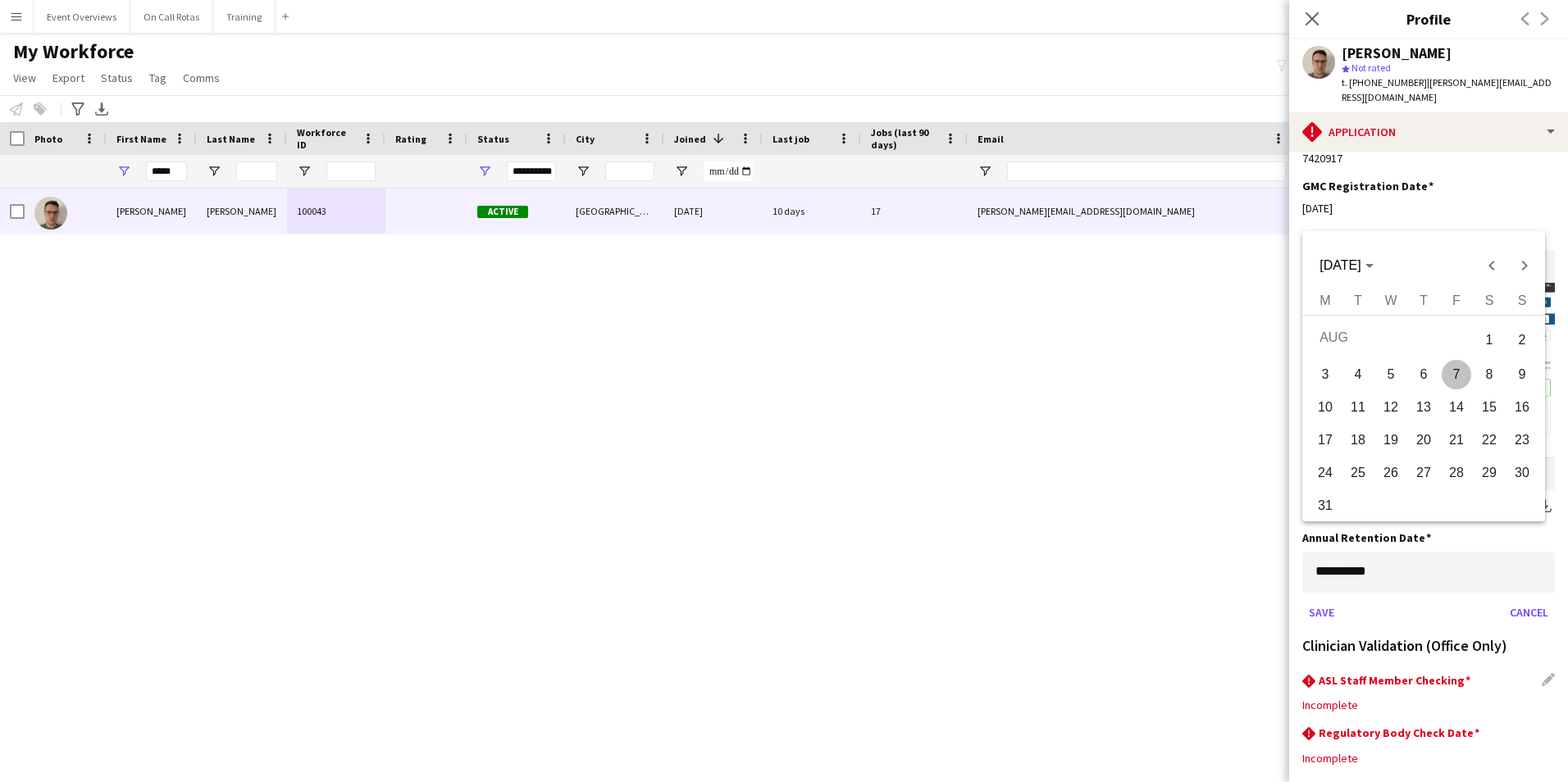
click at [1456, 369] on span "7" at bounding box center [1457, 375] width 30 height 30
type input "**********"
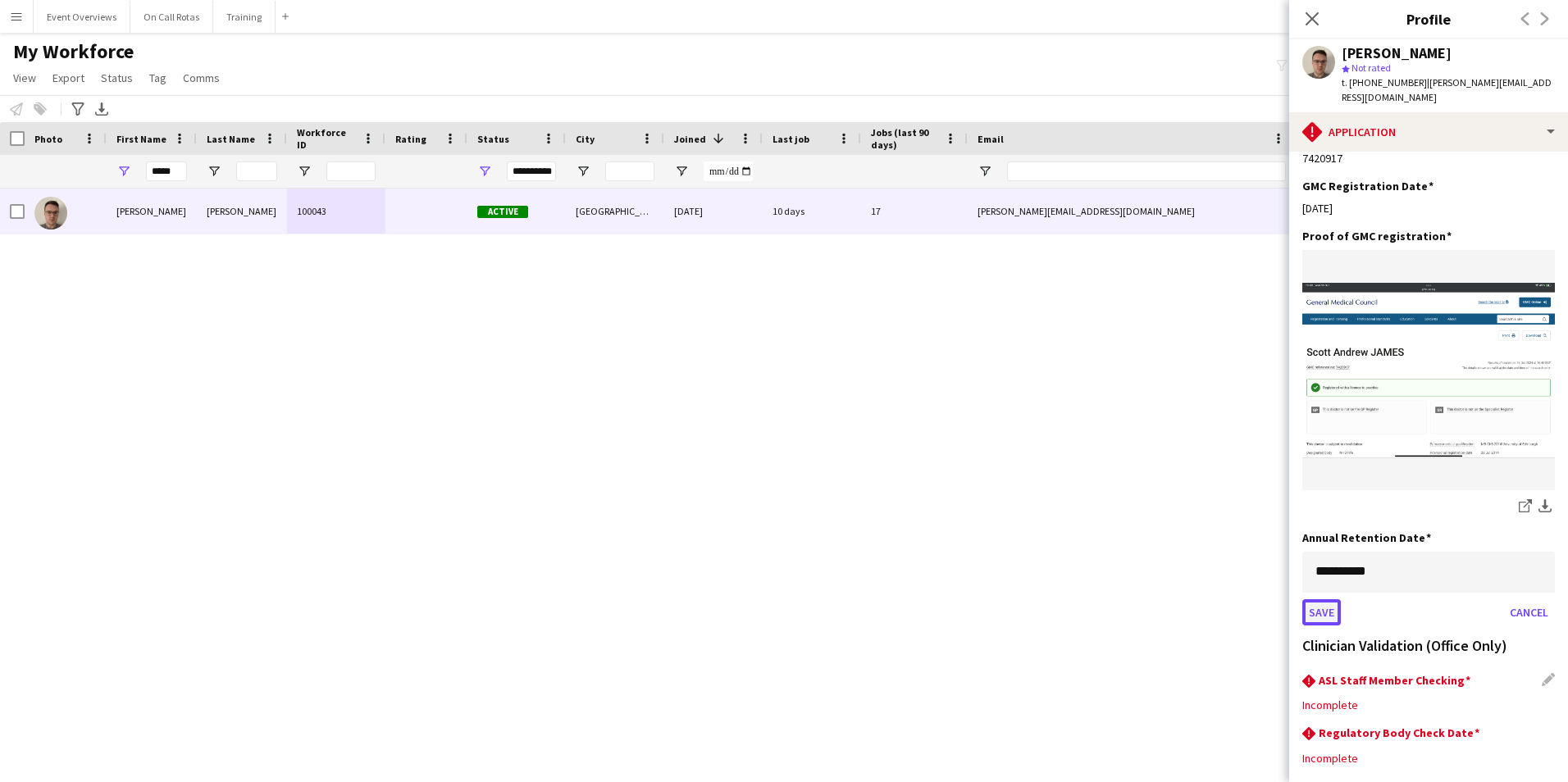
click at [1324, 599] on button "Save" at bounding box center [1321, 612] width 38 height 26
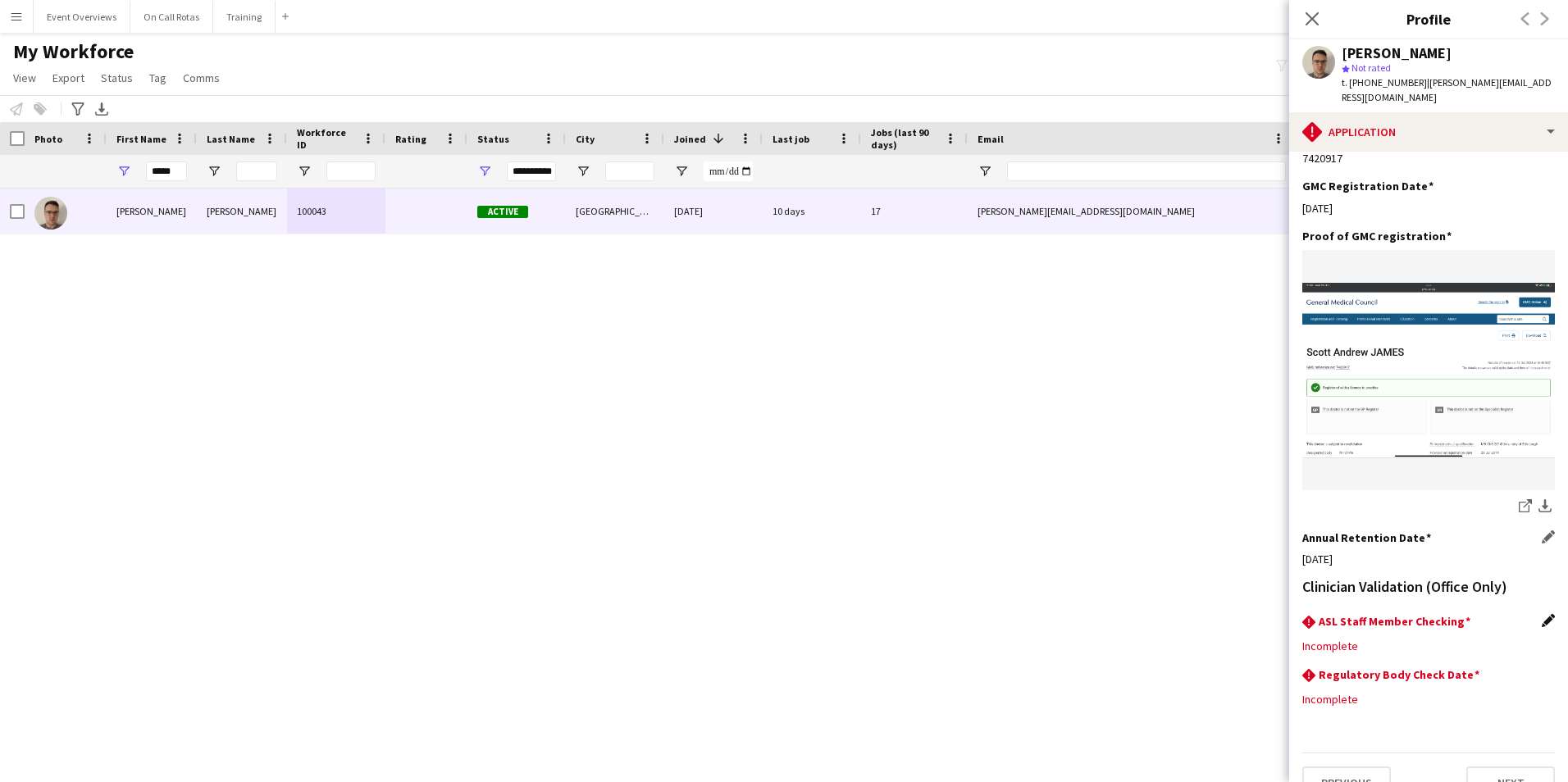
click at [1542, 614] on app-icon "Edit this field" at bounding box center [1548, 621] width 13 height 13
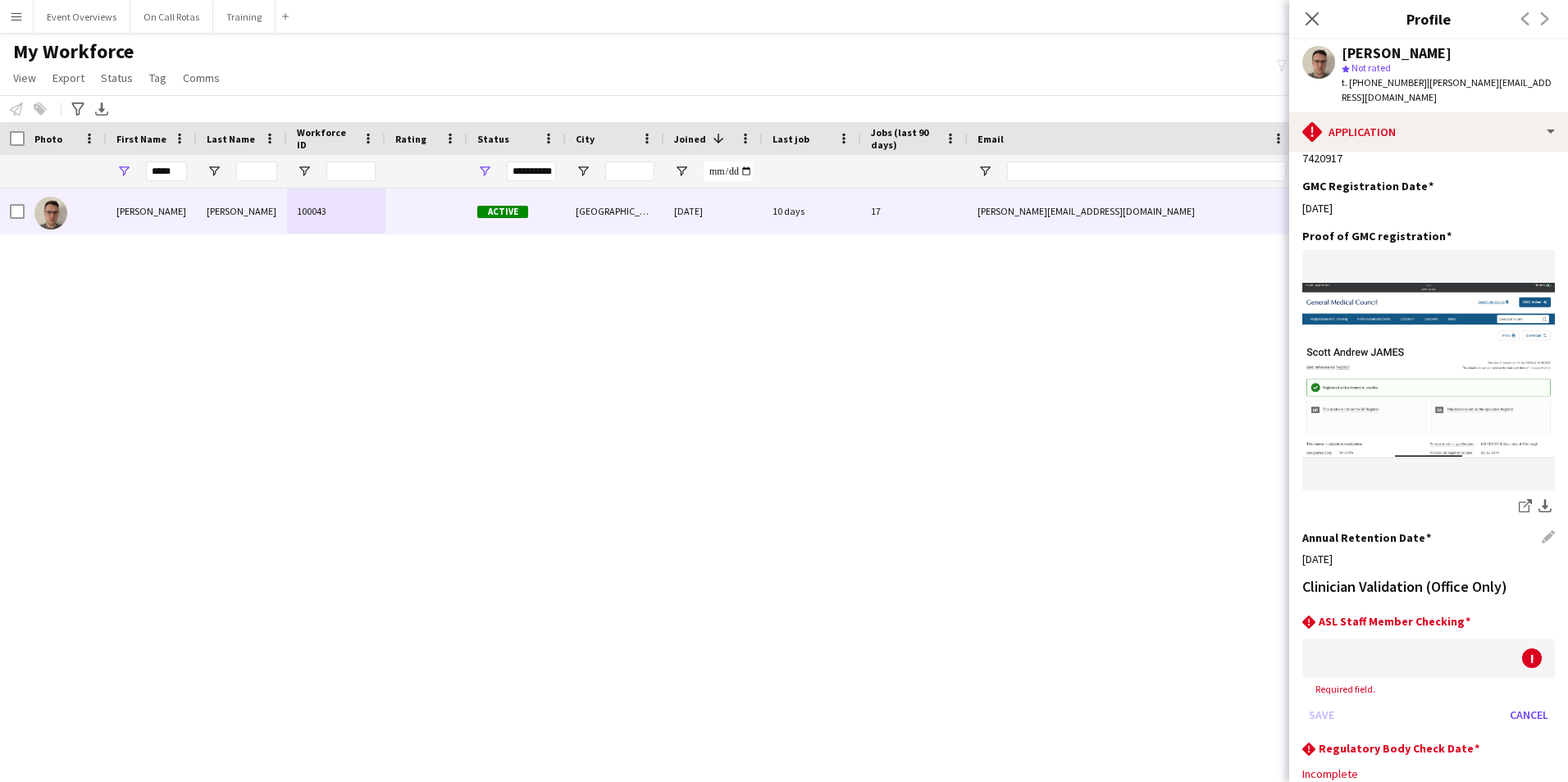
click at [1421, 639] on div at bounding box center [1412, 658] width 220 height 39
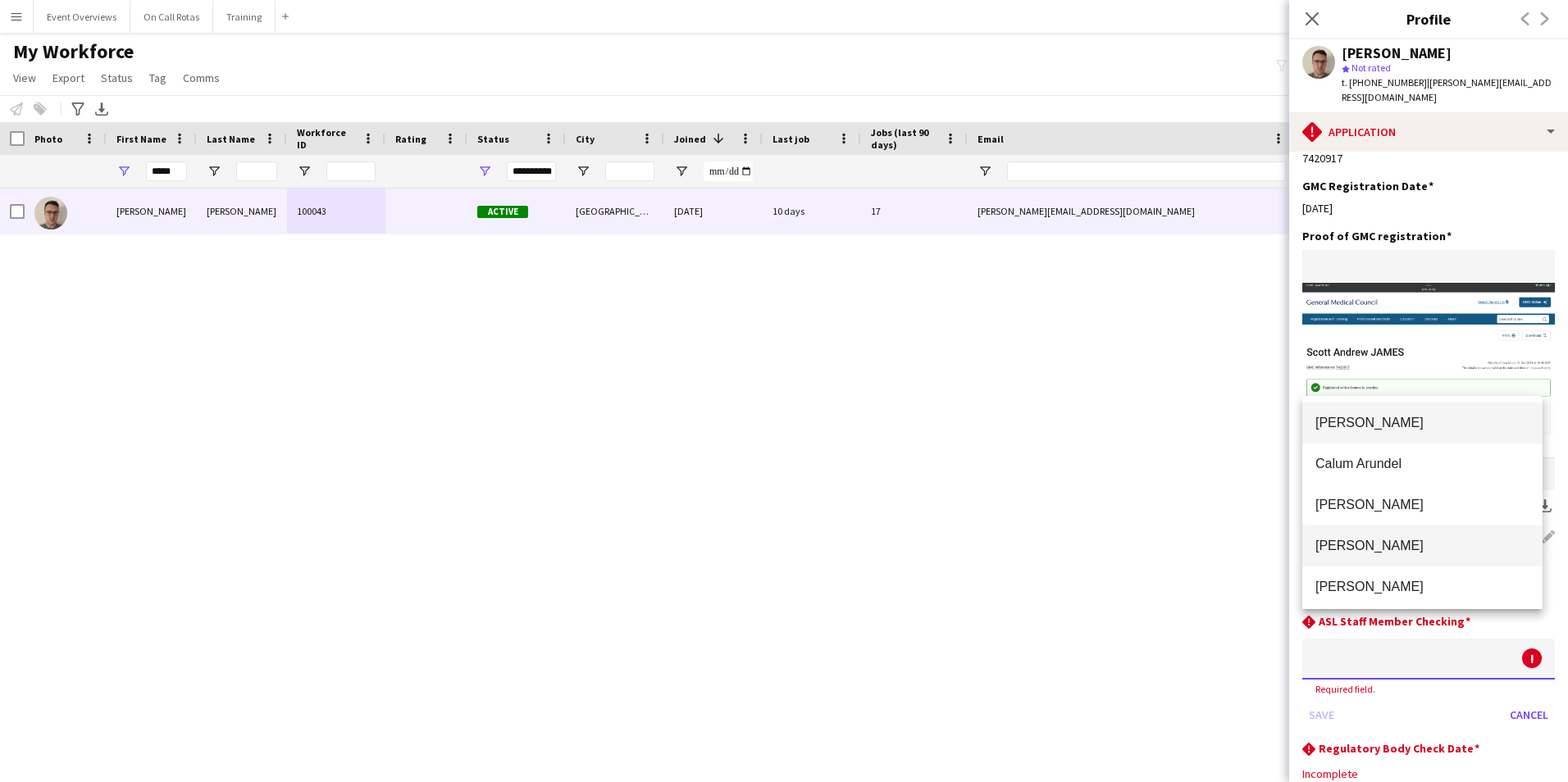
click at [1373, 542] on span "Aimee Freeland" at bounding box center [1422, 545] width 214 height 16
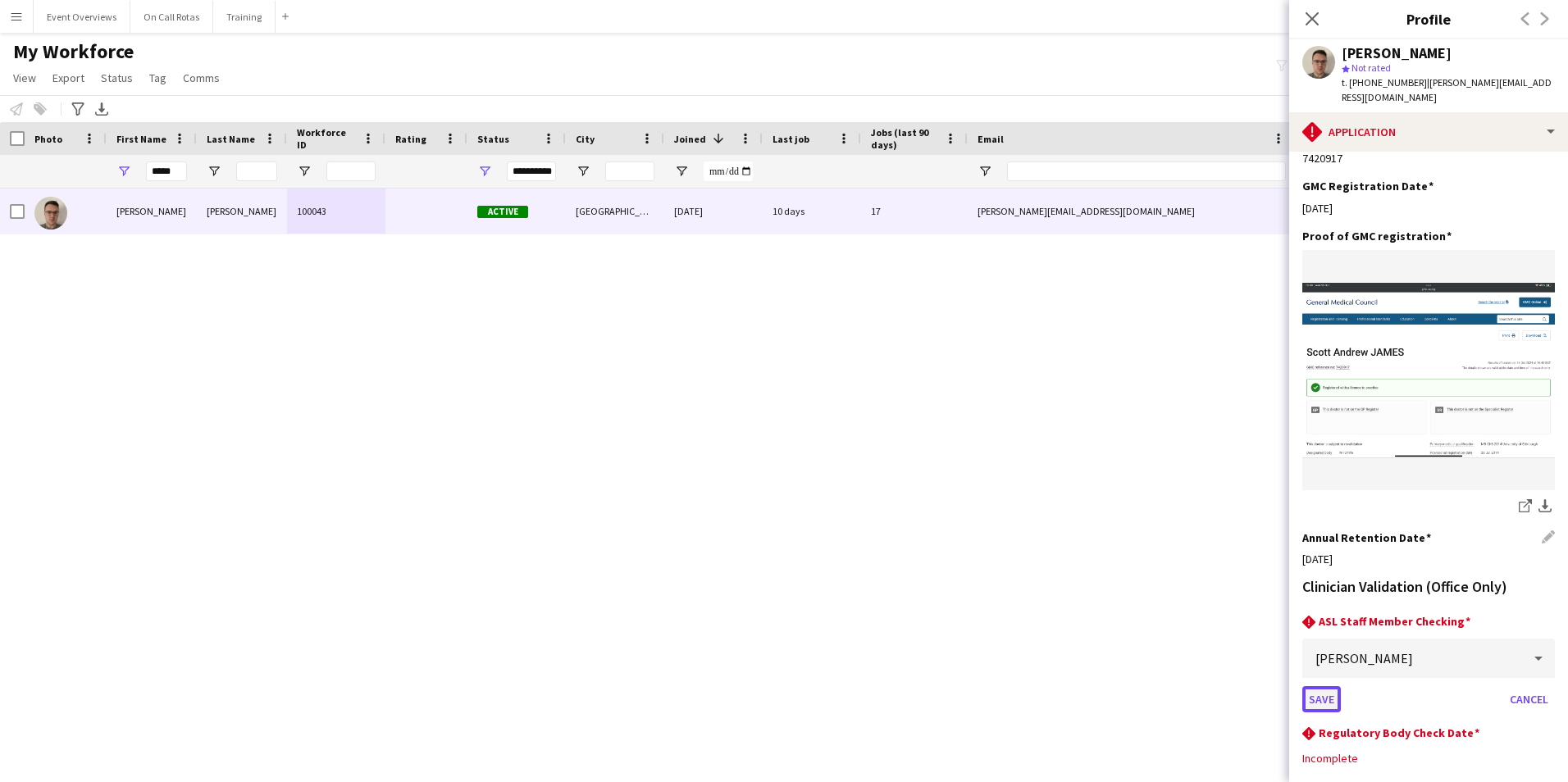
click at [1319, 686] on button "Save" at bounding box center [1321, 700] width 38 height 26
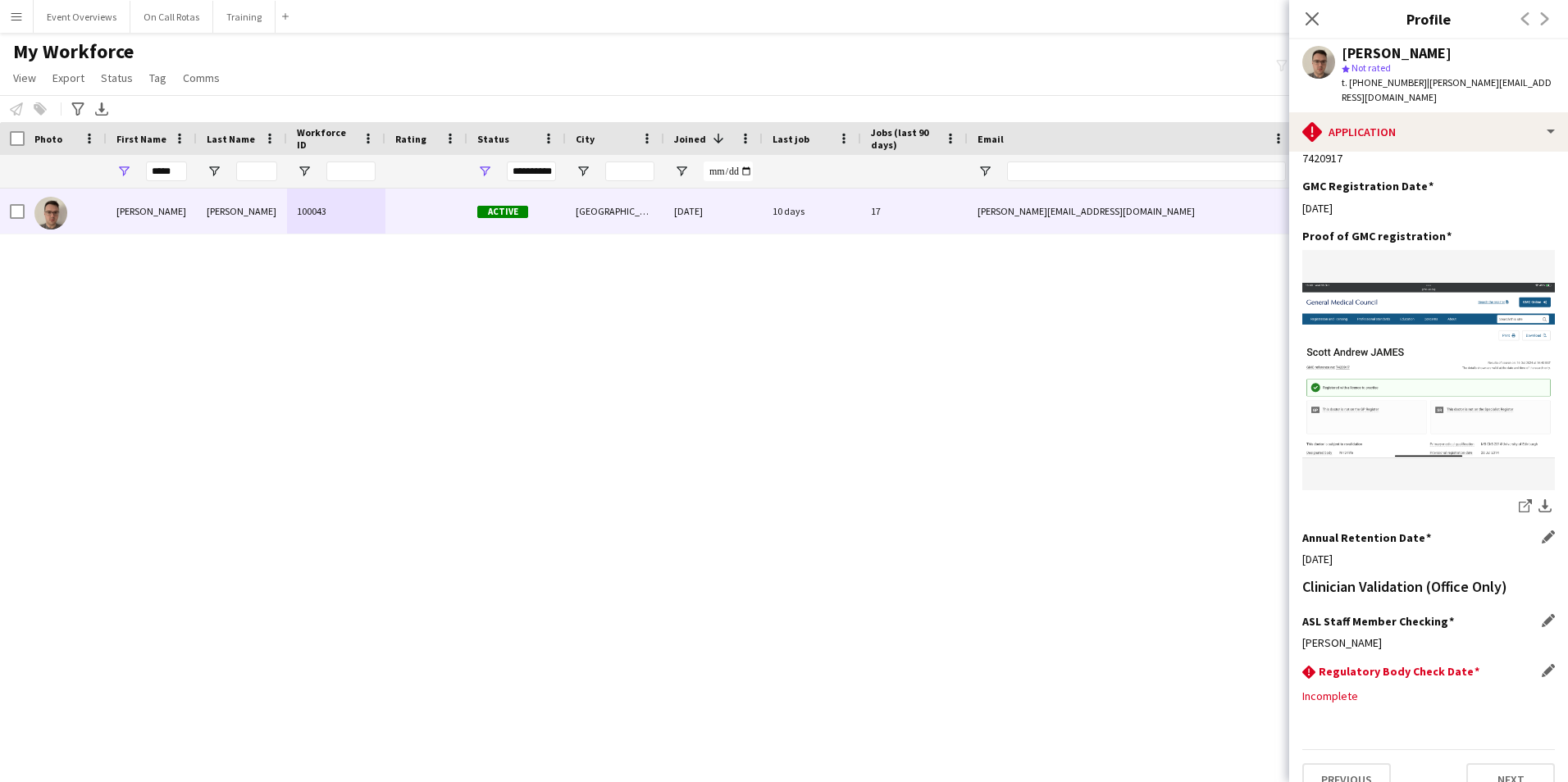
scroll to position [358, 0]
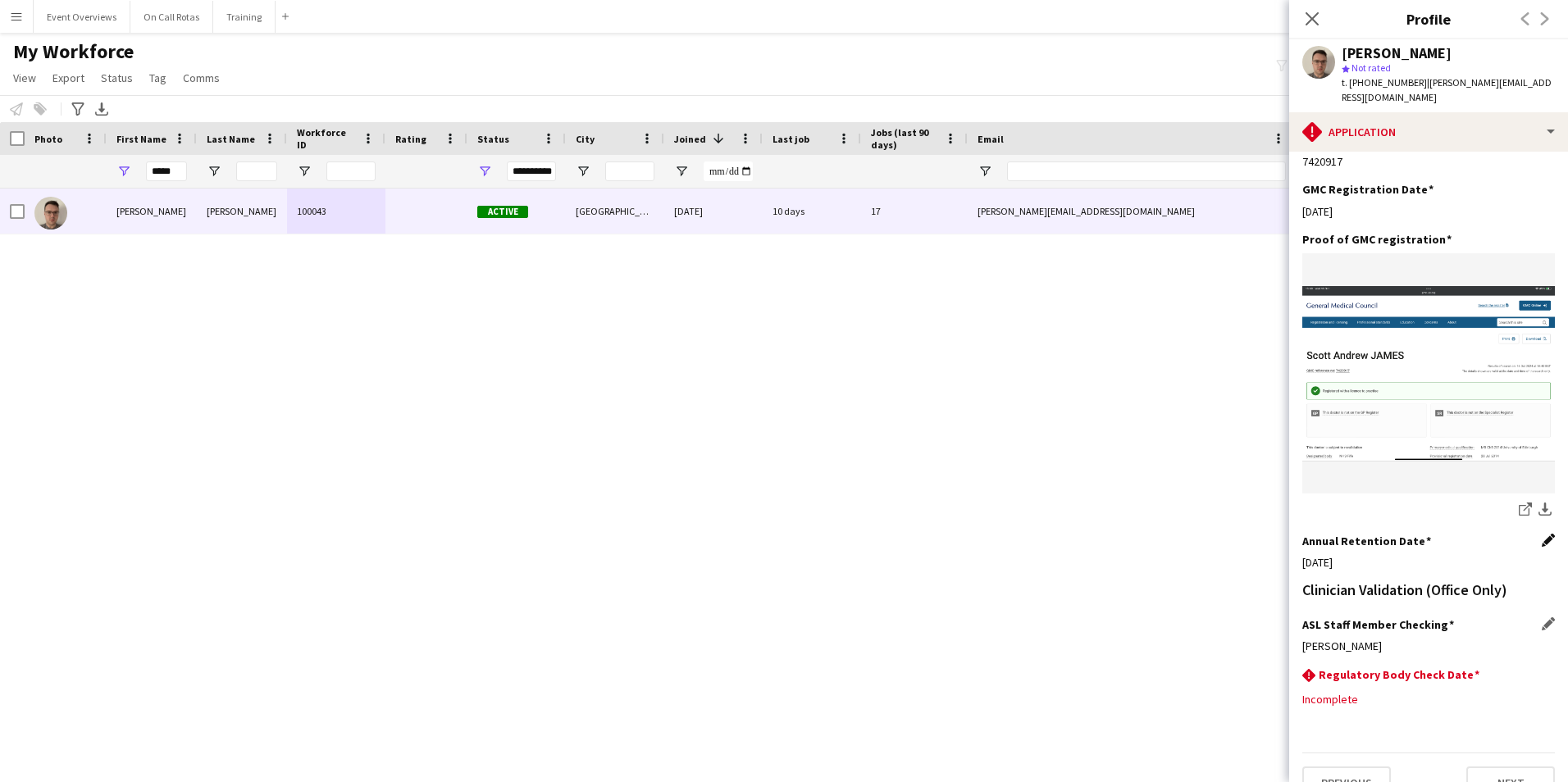
click at [1542, 534] on app-icon "Edit this field" at bounding box center [1548, 540] width 13 height 13
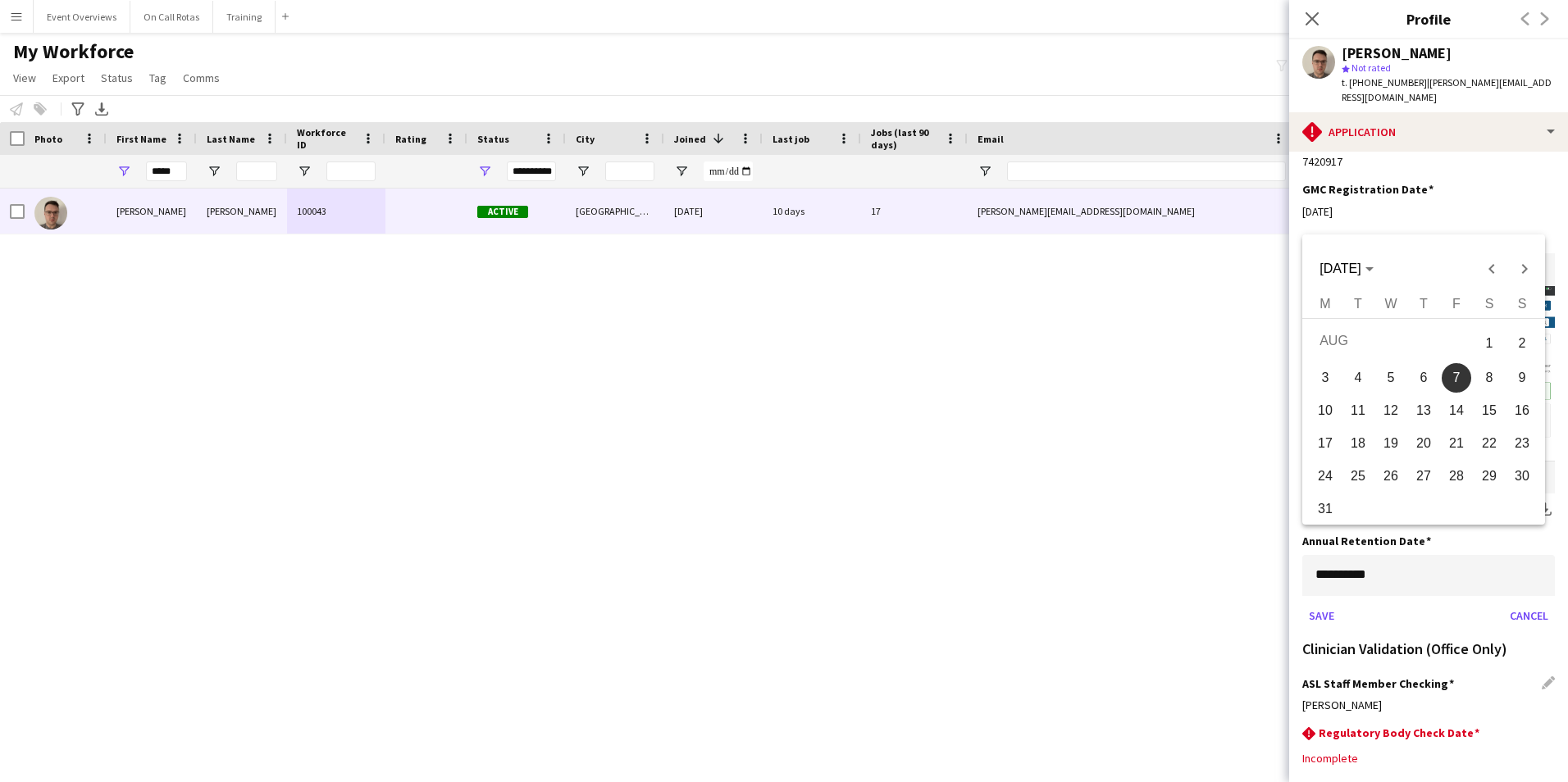
click at [1396, 562] on body "Menu Boards Boards Boards All jobs Status Workforce Workforce My Workforce Recr…" at bounding box center [784, 391] width 1568 height 782
click at [1397, 382] on span "5" at bounding box center [1391, 378] width 30 height 30
type input "**********"
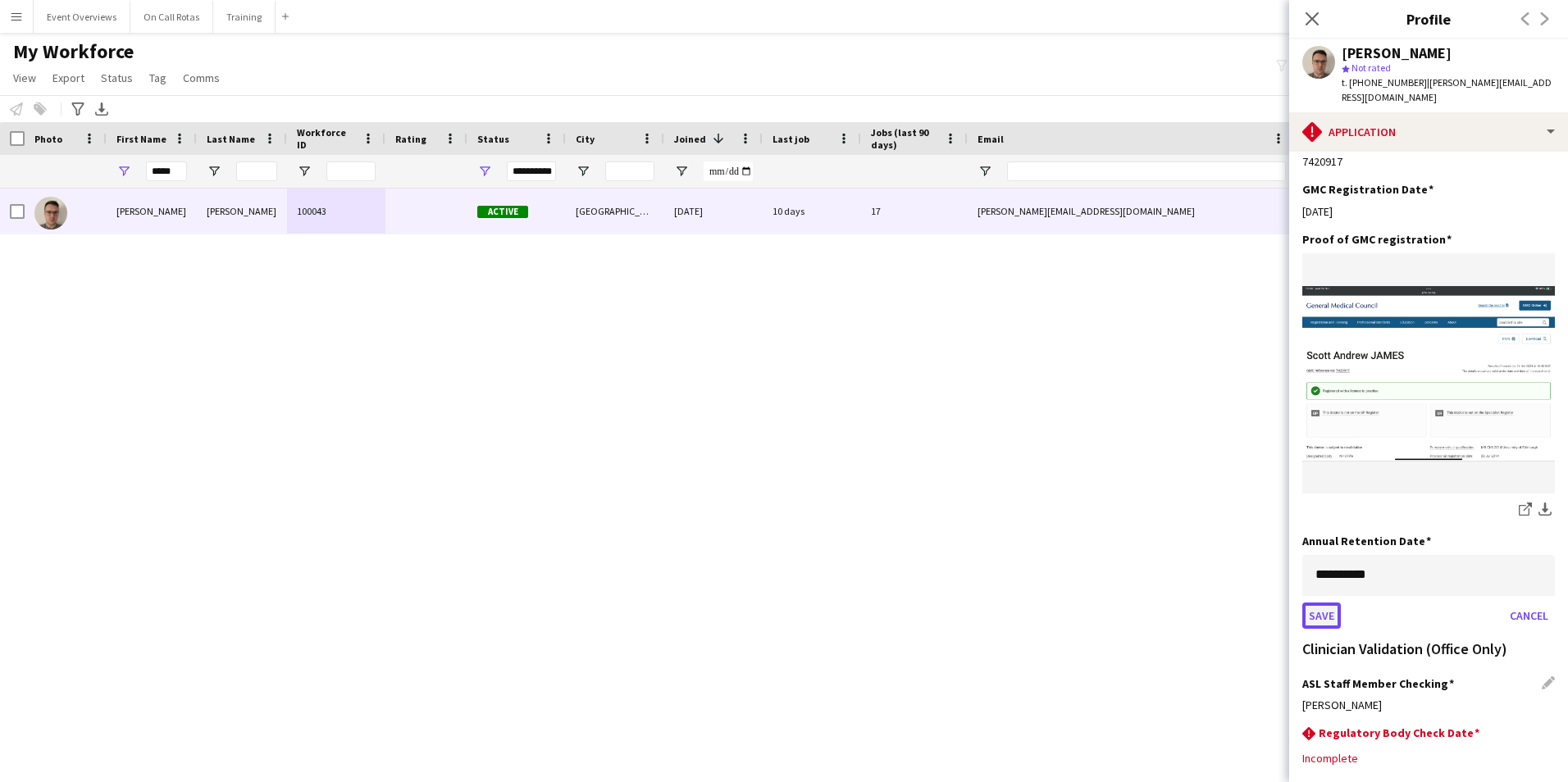
click at [1320, 602] on button "Save" at bounding box center [1321, 615] width 38 height 26
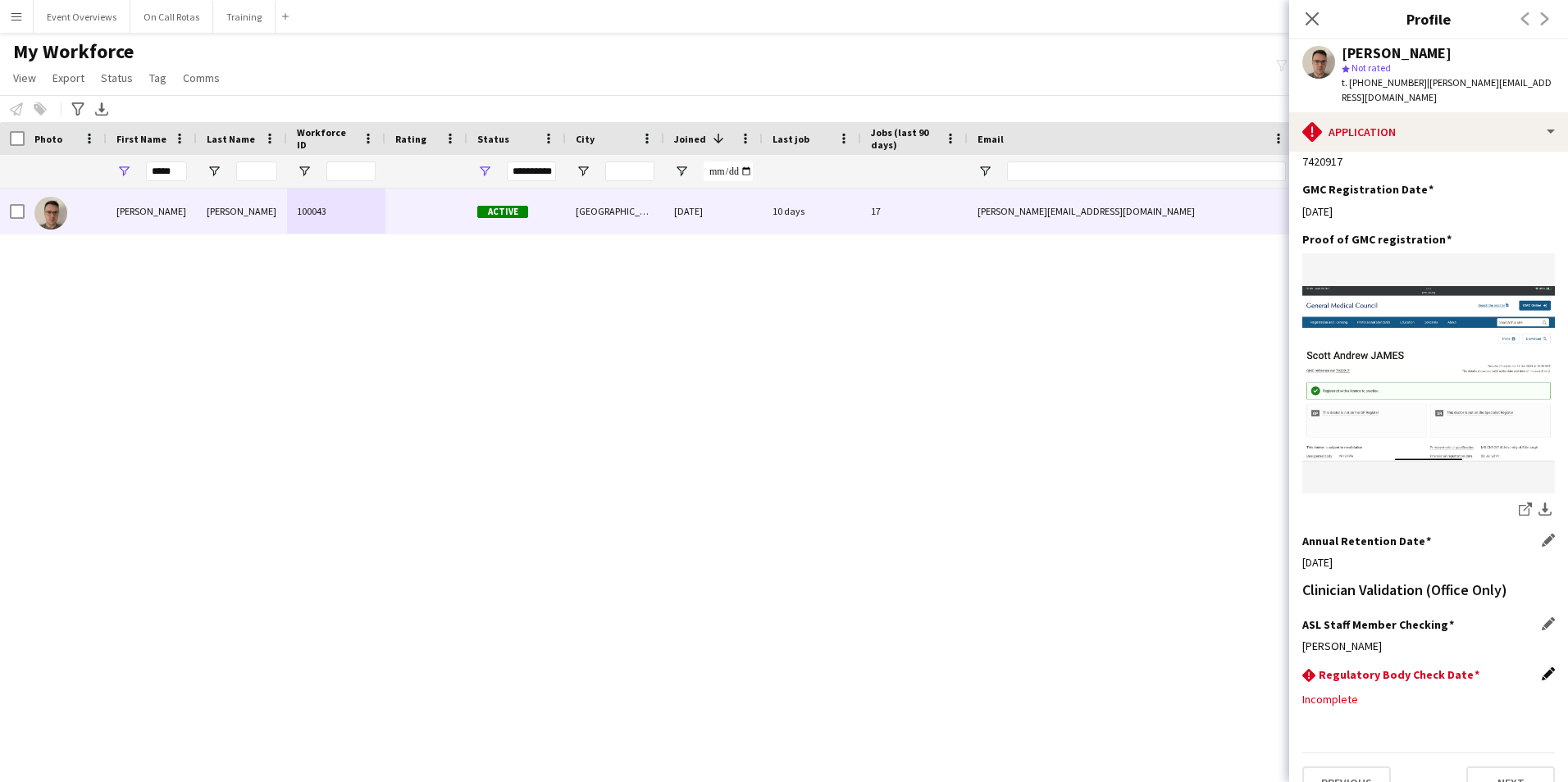
click at [1542, 667] on app-icon "Edit this field" at bounding box center [1548, 673] width 13 height 13
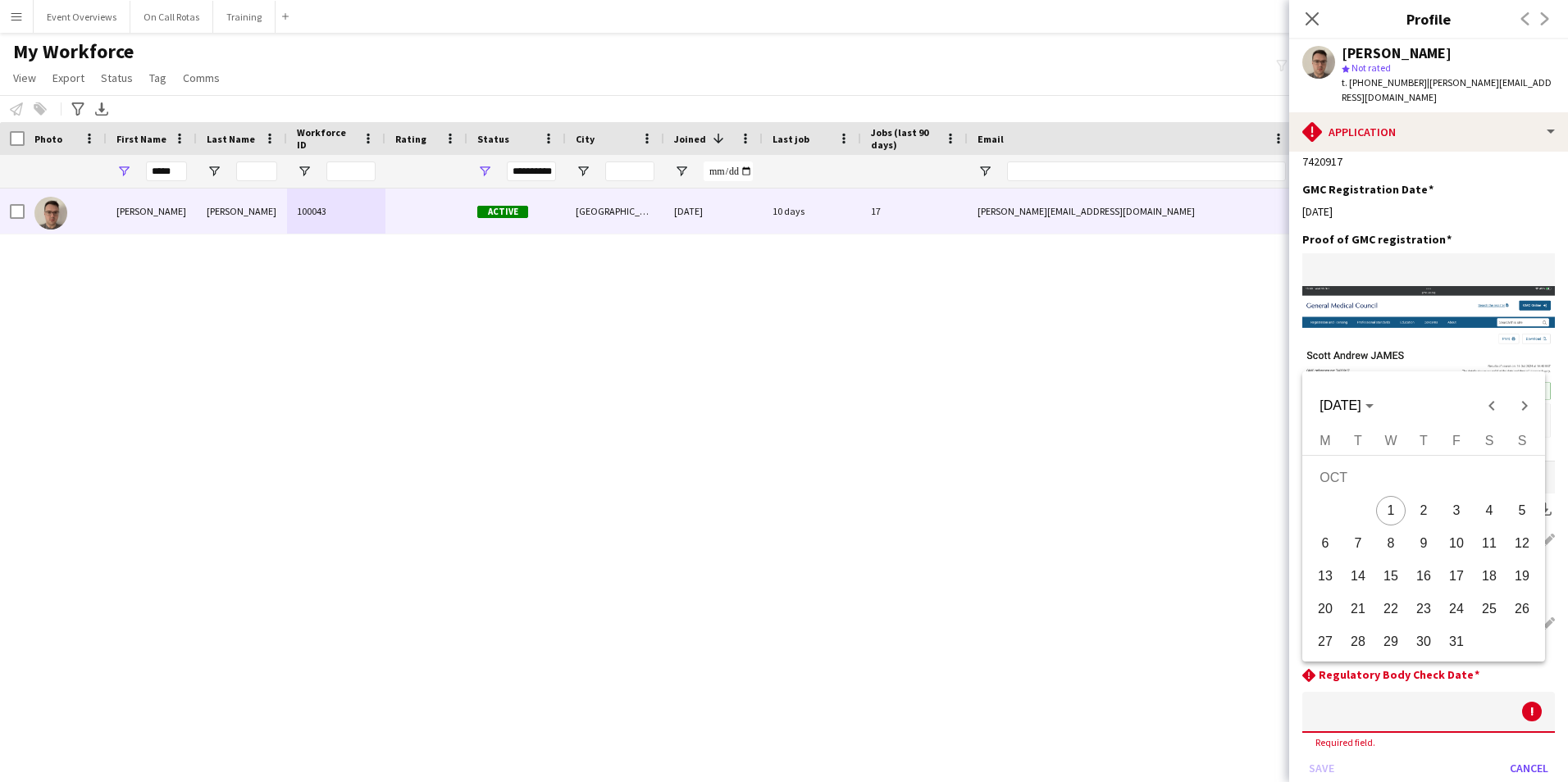
click at [1428, 677] on body "Menu Boards Boards Boards All jobs Status Workforce Workforce My Workforce Recr…" at bounding box center [784, 391] width 1568 height 782
click at [1379, 403] on span "Choose month and year" at bounding box center [1345, 406] width 67 height 39
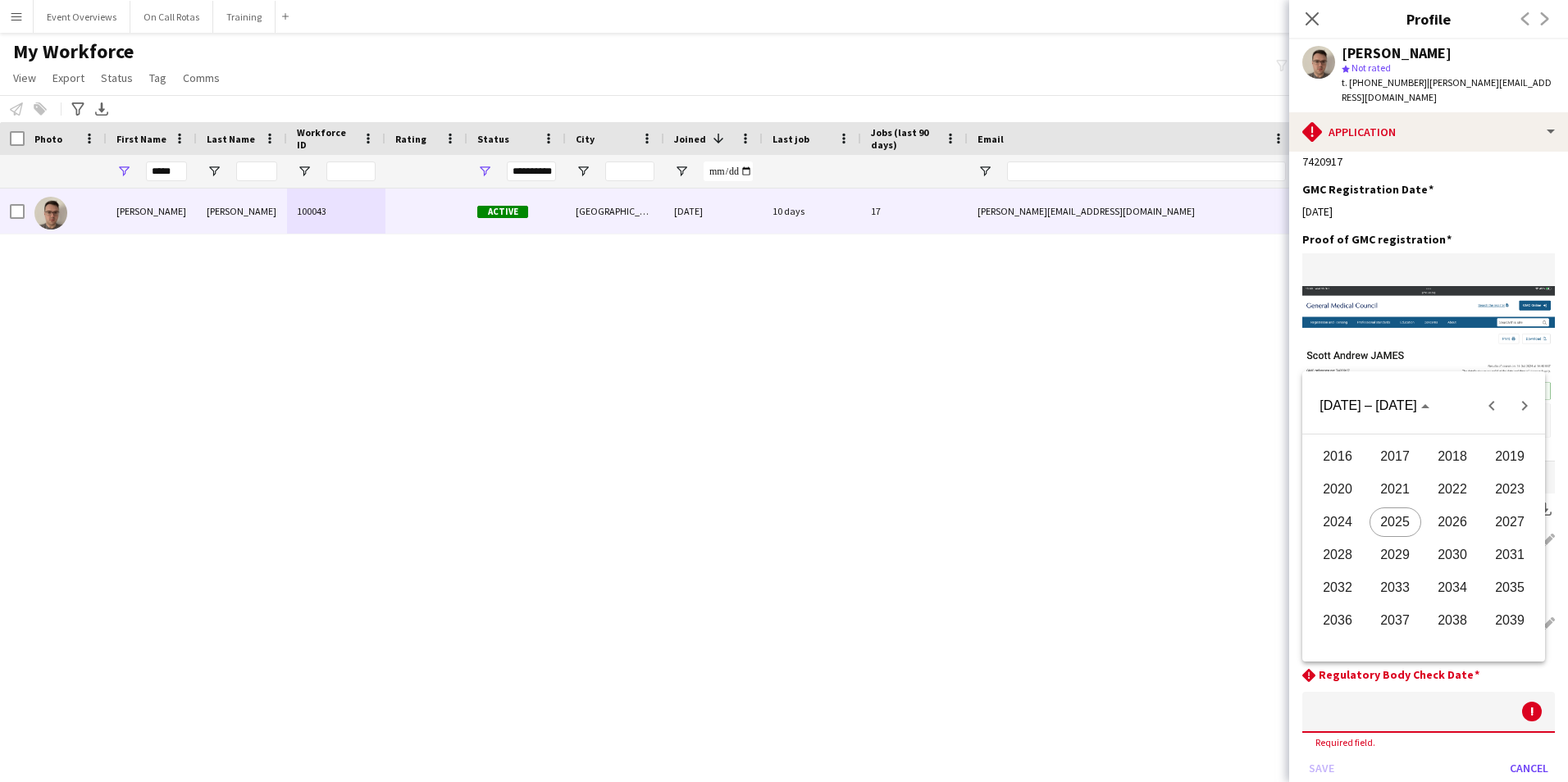
click at [1442, 524] on span "2026" at bounding box center [1452, 523] width 52 height 30
click at [1501, 519] on span "AUG" at bounding box center [1509, 523] width 52 height 30
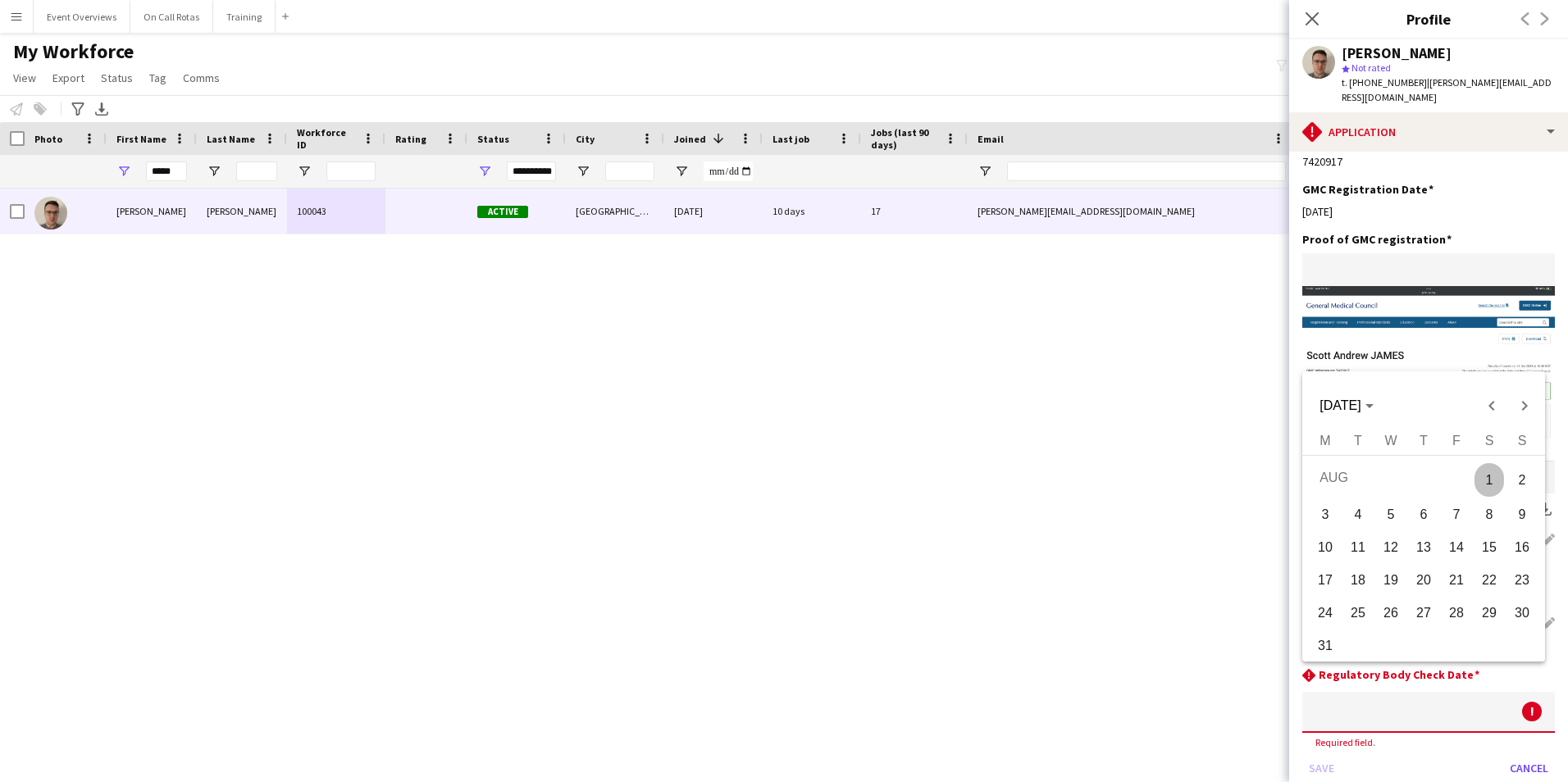
click at [1396, 511] on span "5" at bounding box center [1391, 515] width 30 height 30
type input "**********"
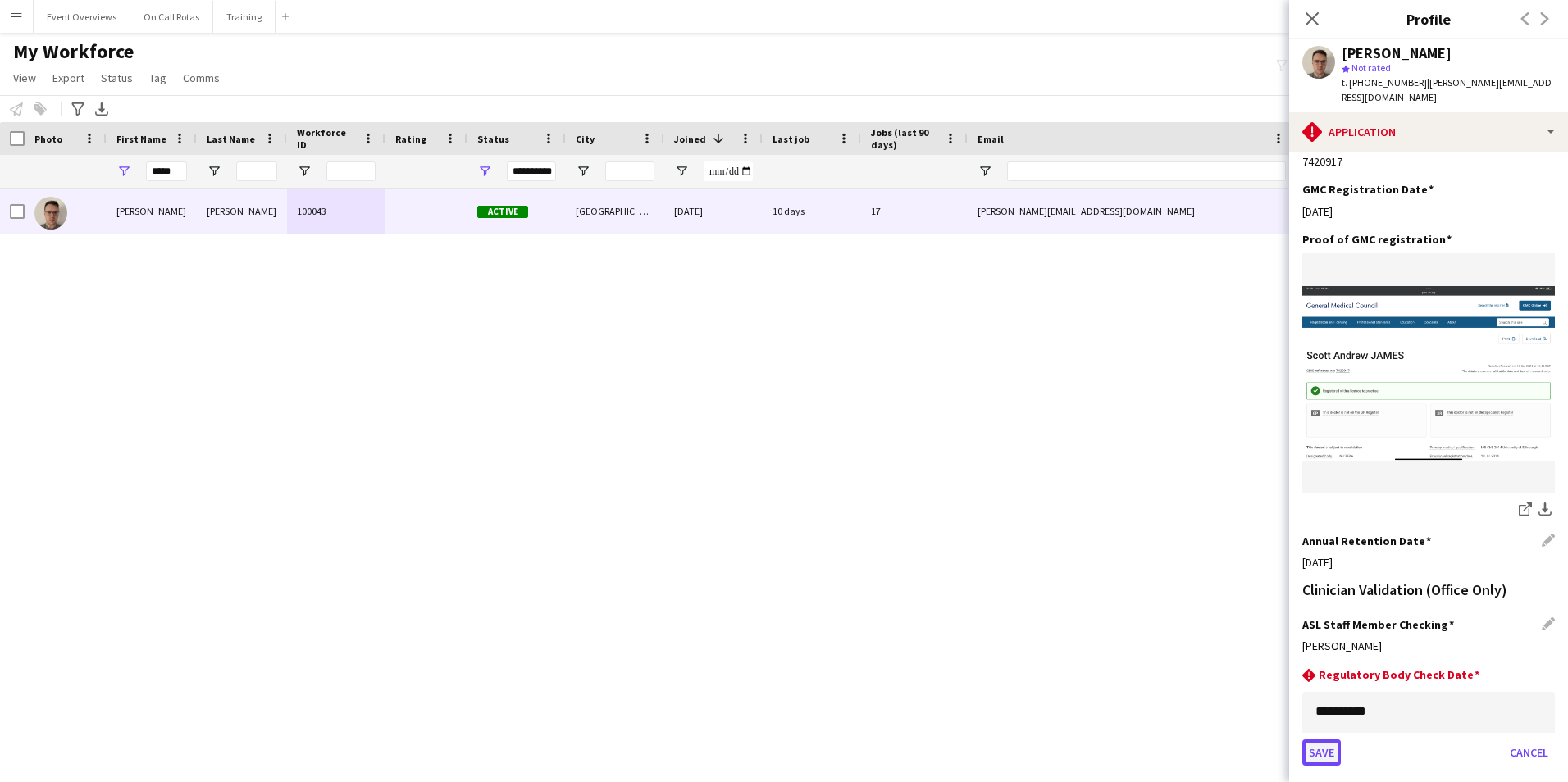
drag, startPoint x: 1321, startPoint y: 716, endPoint x: 1329, endPoint y: 721, distance: 9.4
click at [1324, 739] on button "Save" at bounding box center [1321, 752] width 38 height 26
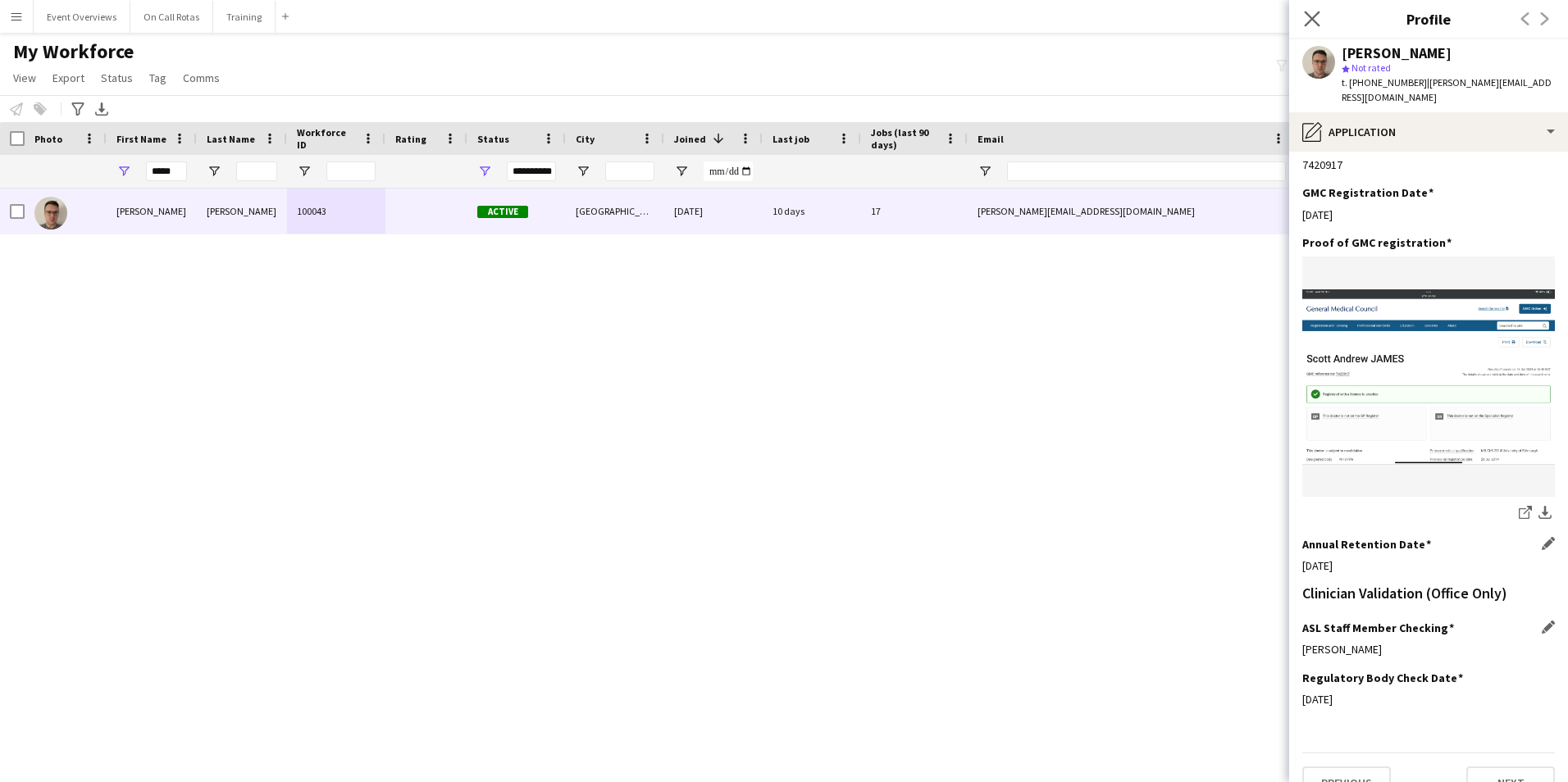
click at [1314, 25] on icon "Close pop-in" at bounding box center [1311, 18] width 16 height 16
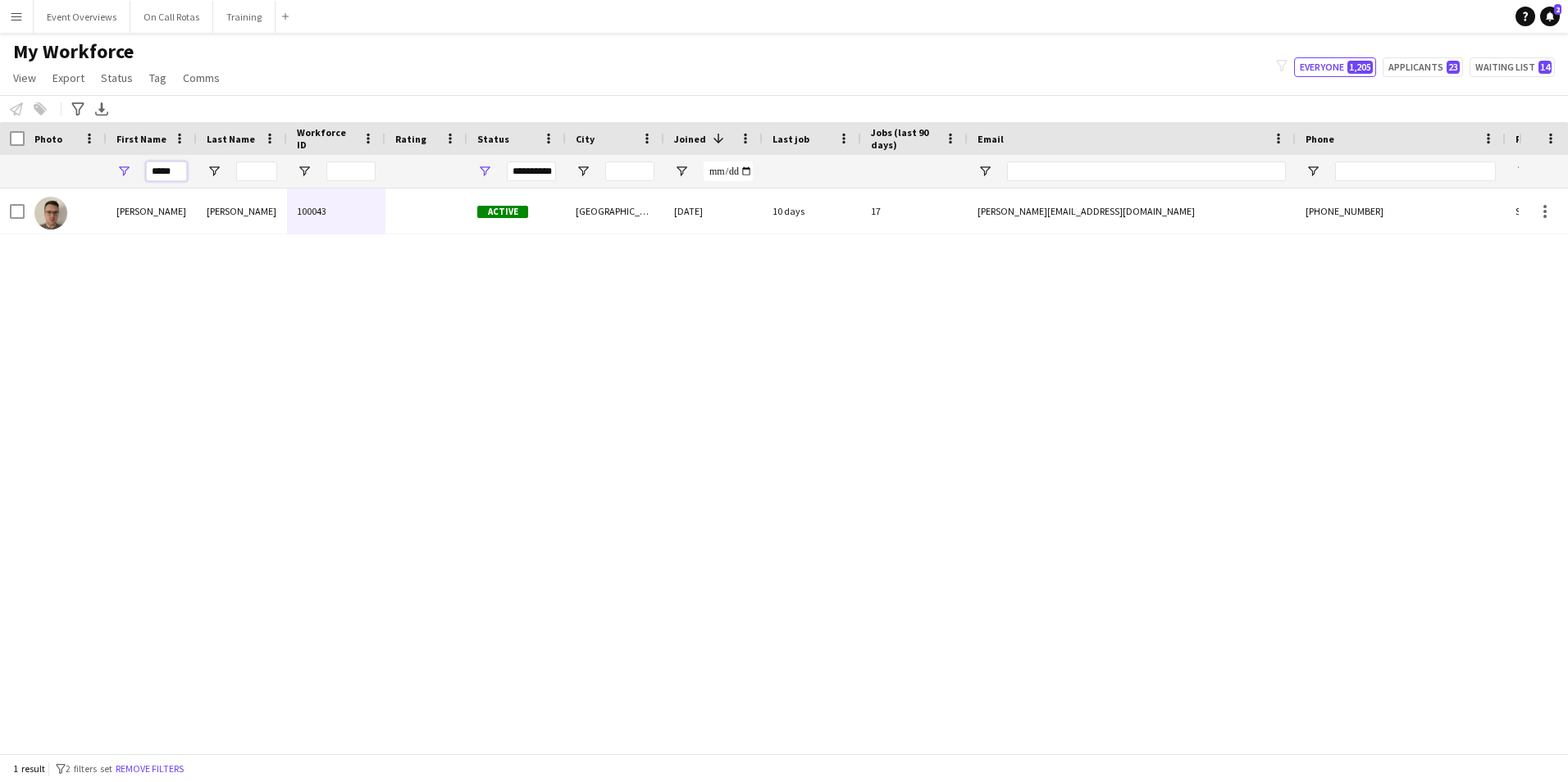
click at [179, 170] on input "*****" at bounding box center [167, 170] width 41 height 20
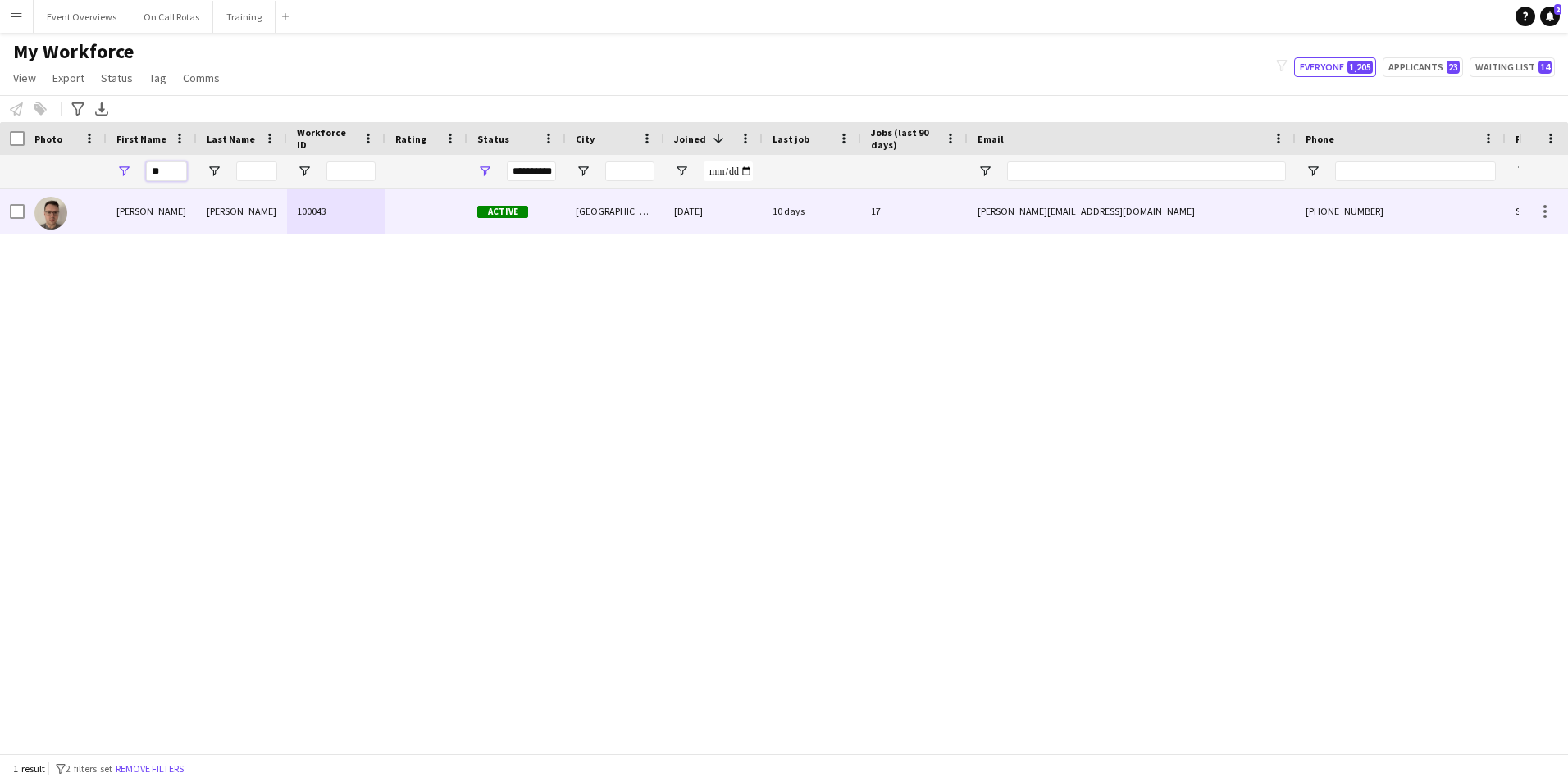
type input "*"
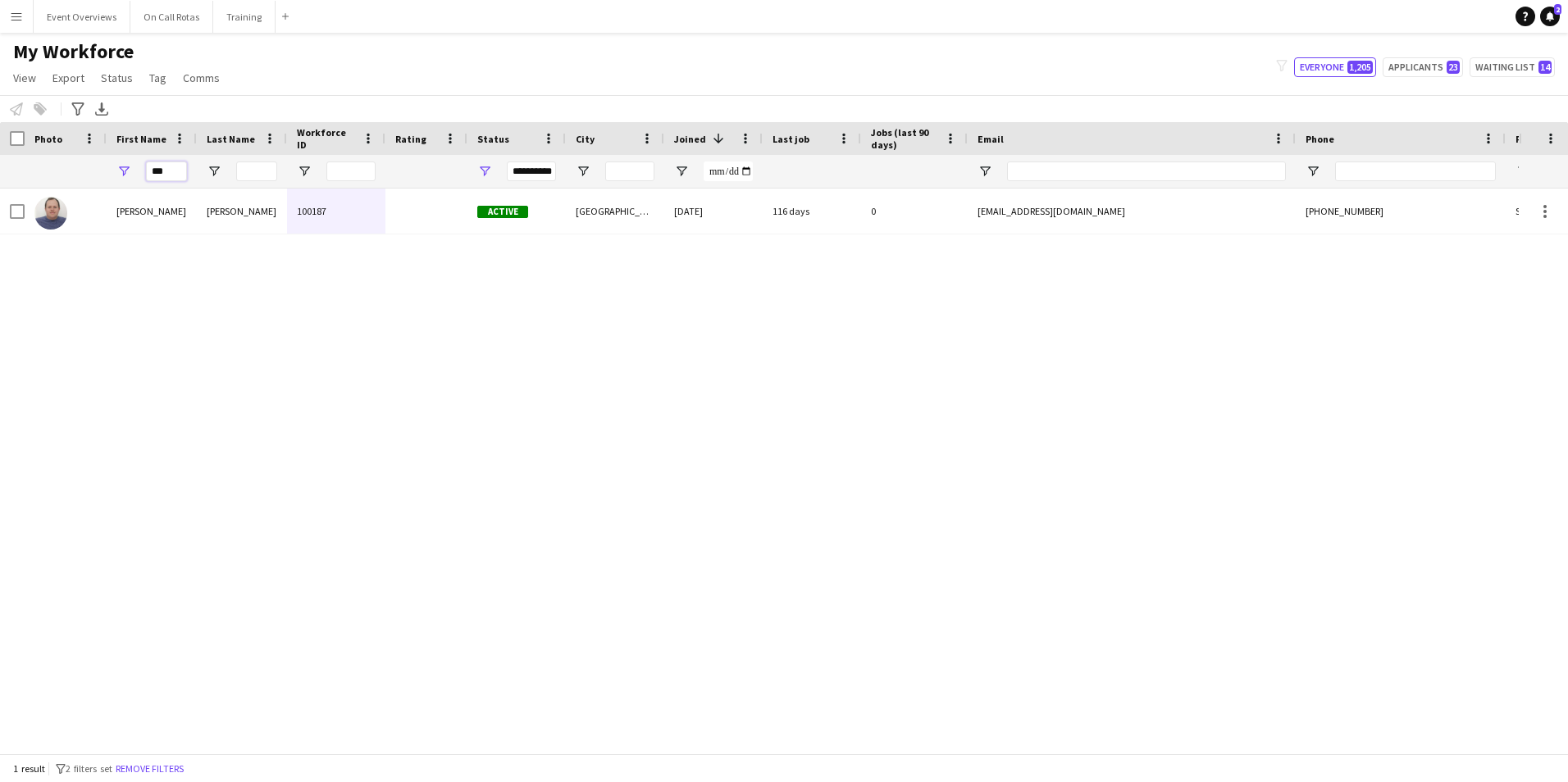
type input "***"
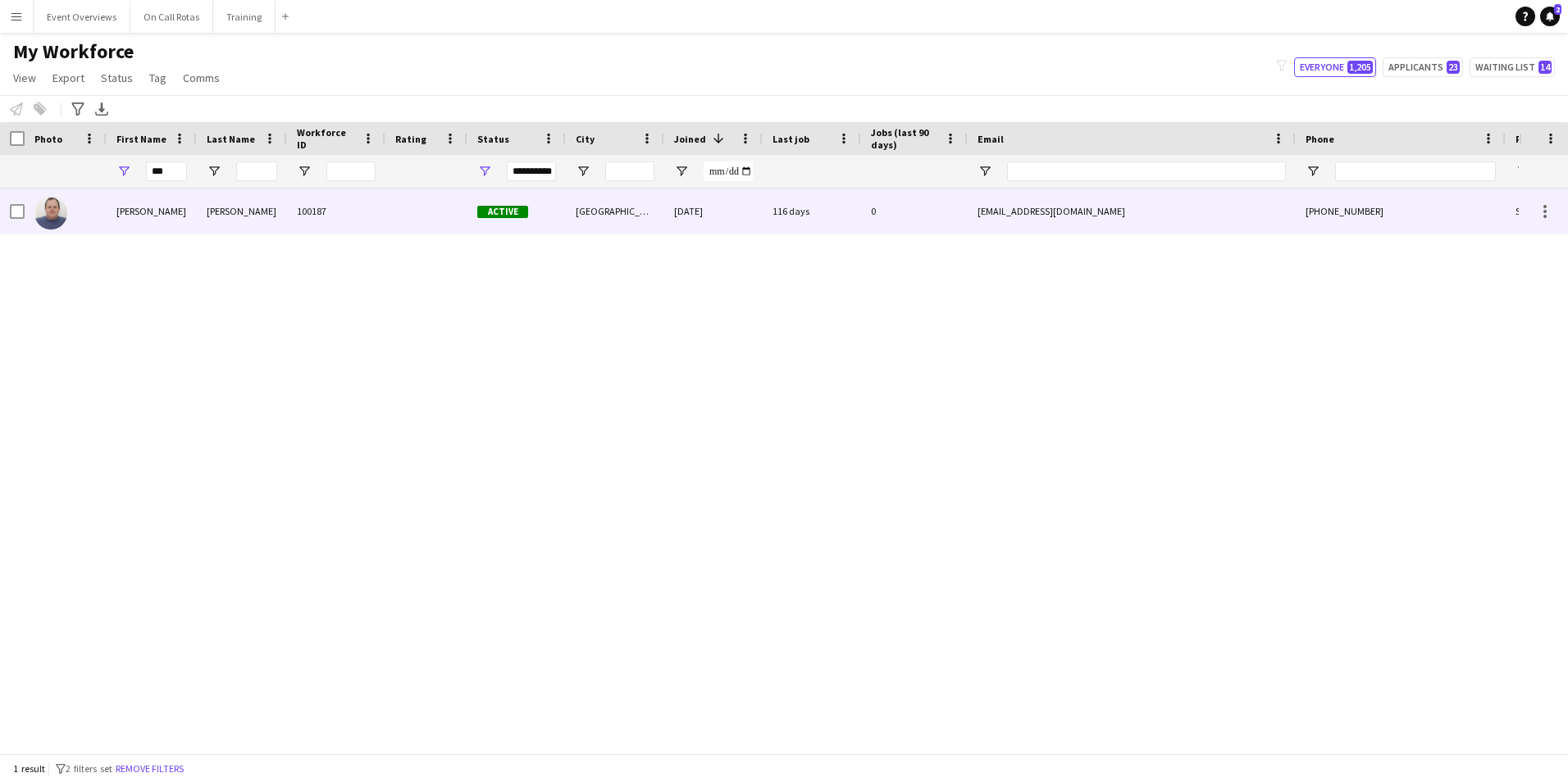
click at [150, 207] on div "Stuart" at bounding box center [152, 211] width 90 height 45
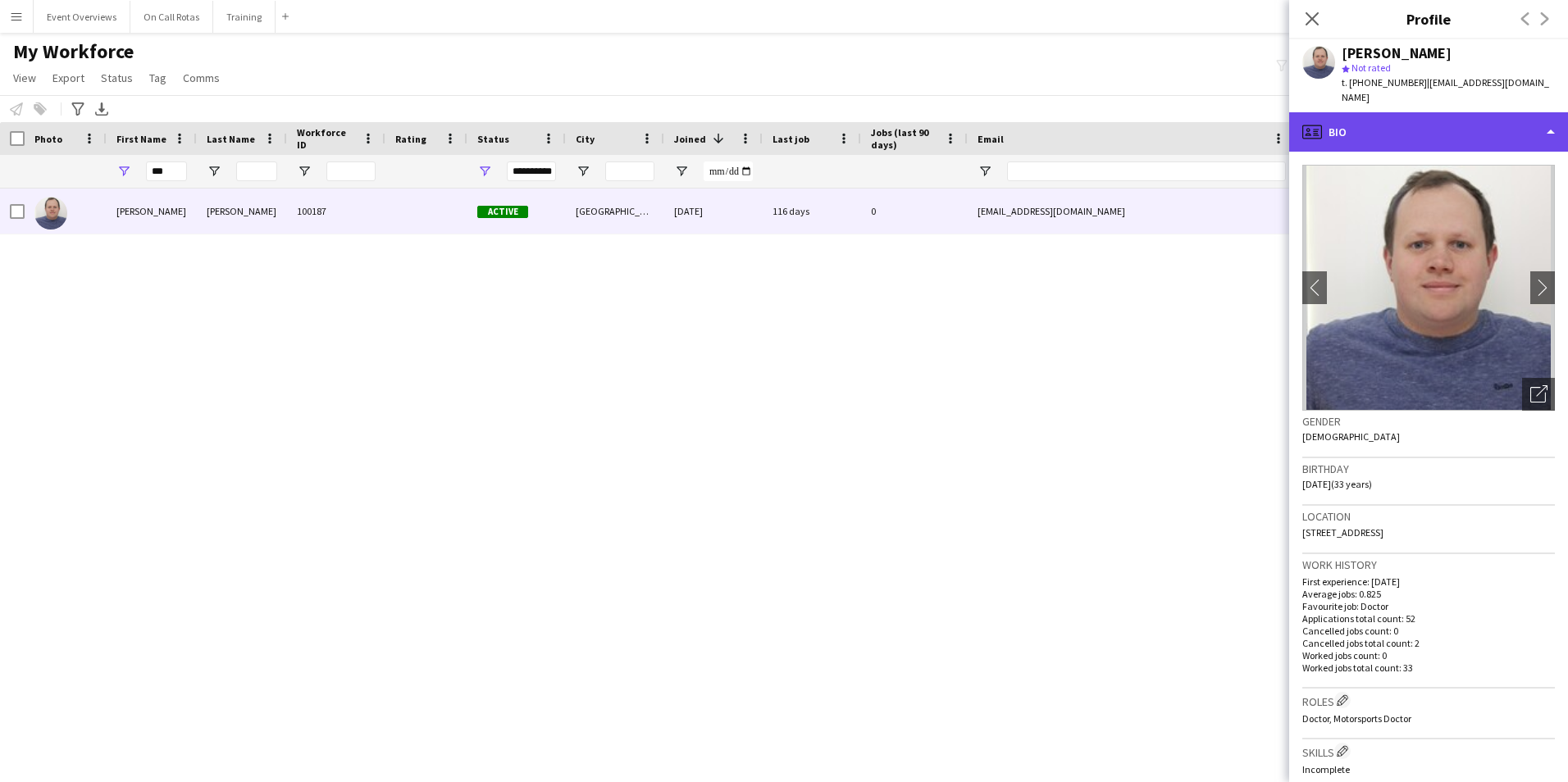
click at [1461, 142] on div "profile Bio" at bounding box center [1428, 132] width 279 height 39
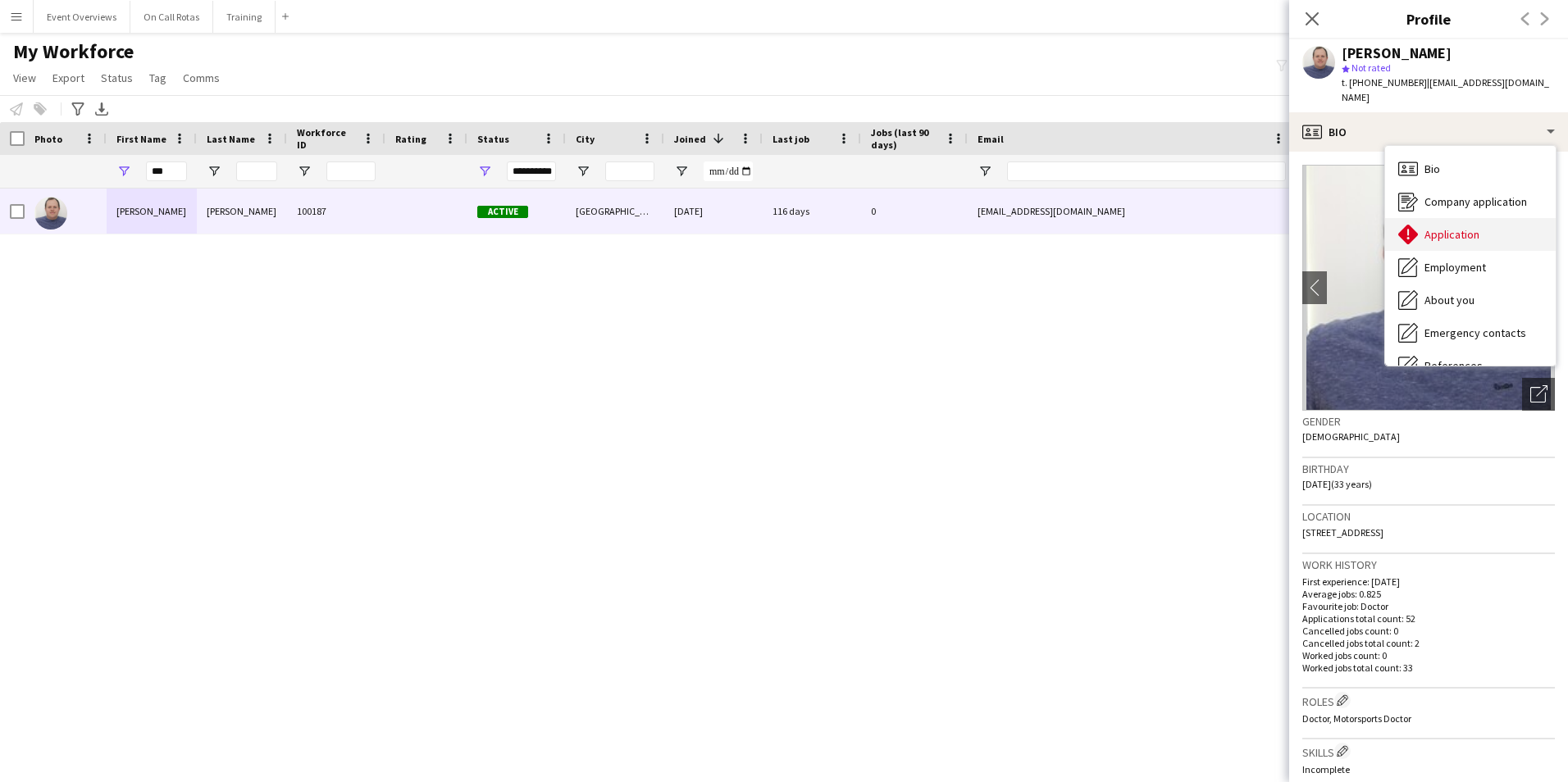
click at [1474, 239] on span "Application" at bounding box center [1451, 234] width 55 height 15
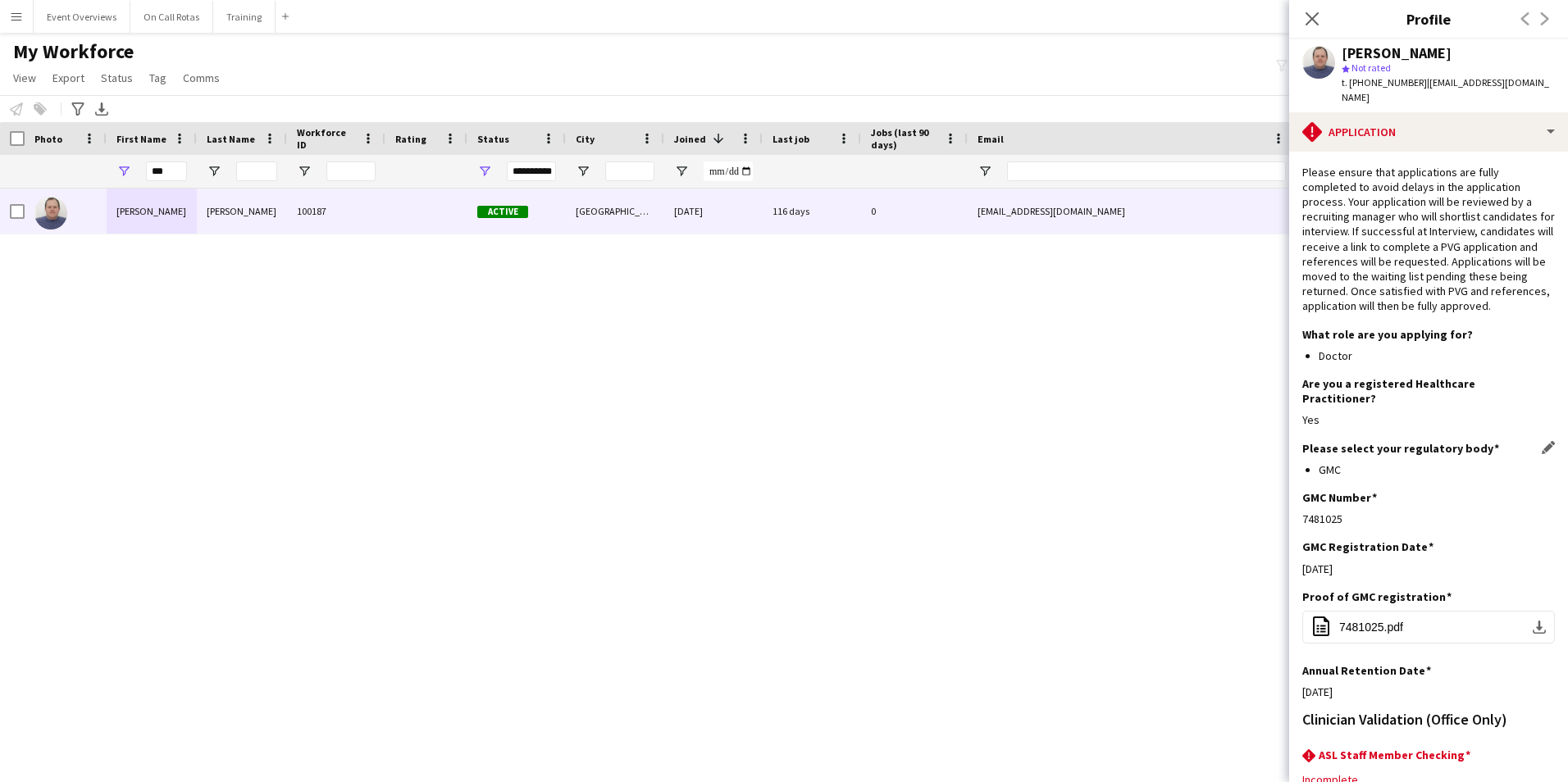
scroll to position [148, 0]
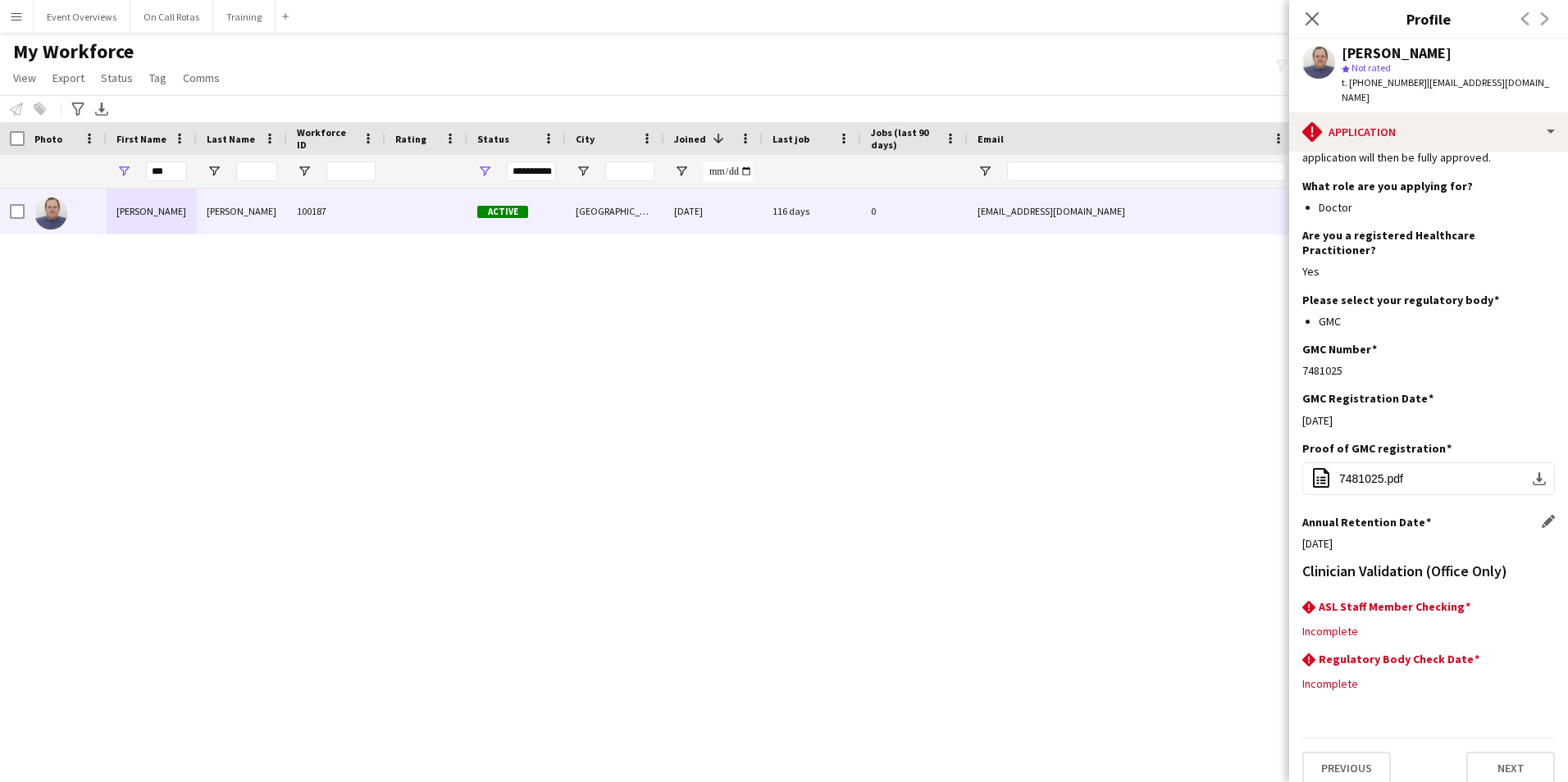
click at [1542, 515] on app-icon "Edit this field" at bounding box center [1548, 522] width 13 height 13
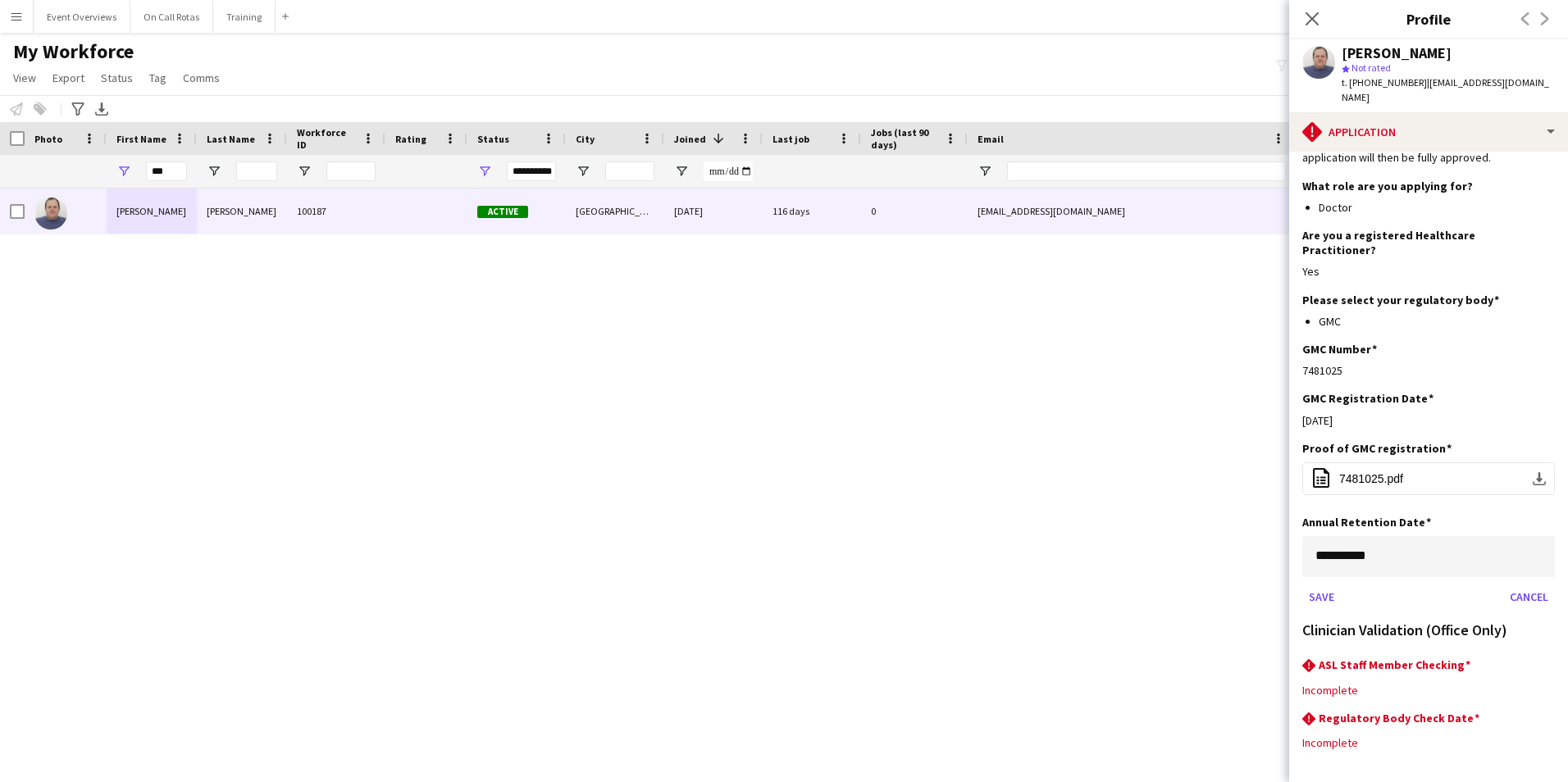
click at [1446, 555] on body "Menu Boards Boards Boards All jobs Status Workforce Workforce My Workforce Recr…" at bounding box center [784, 391] width 1568 height 782
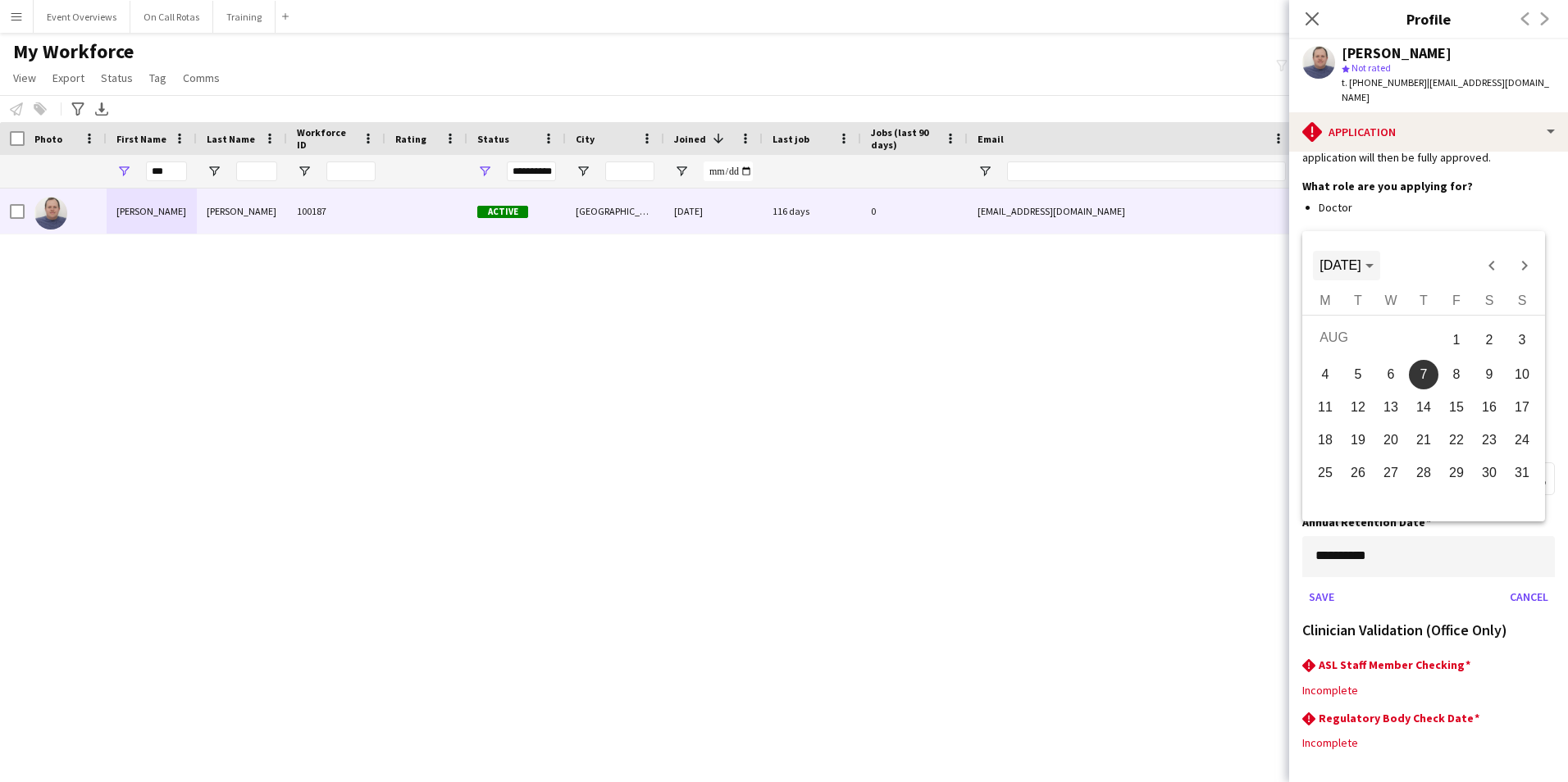
click at [1371, 275] on span "Choose month and year" at bounding box center [1345, 266] width 67 height 39
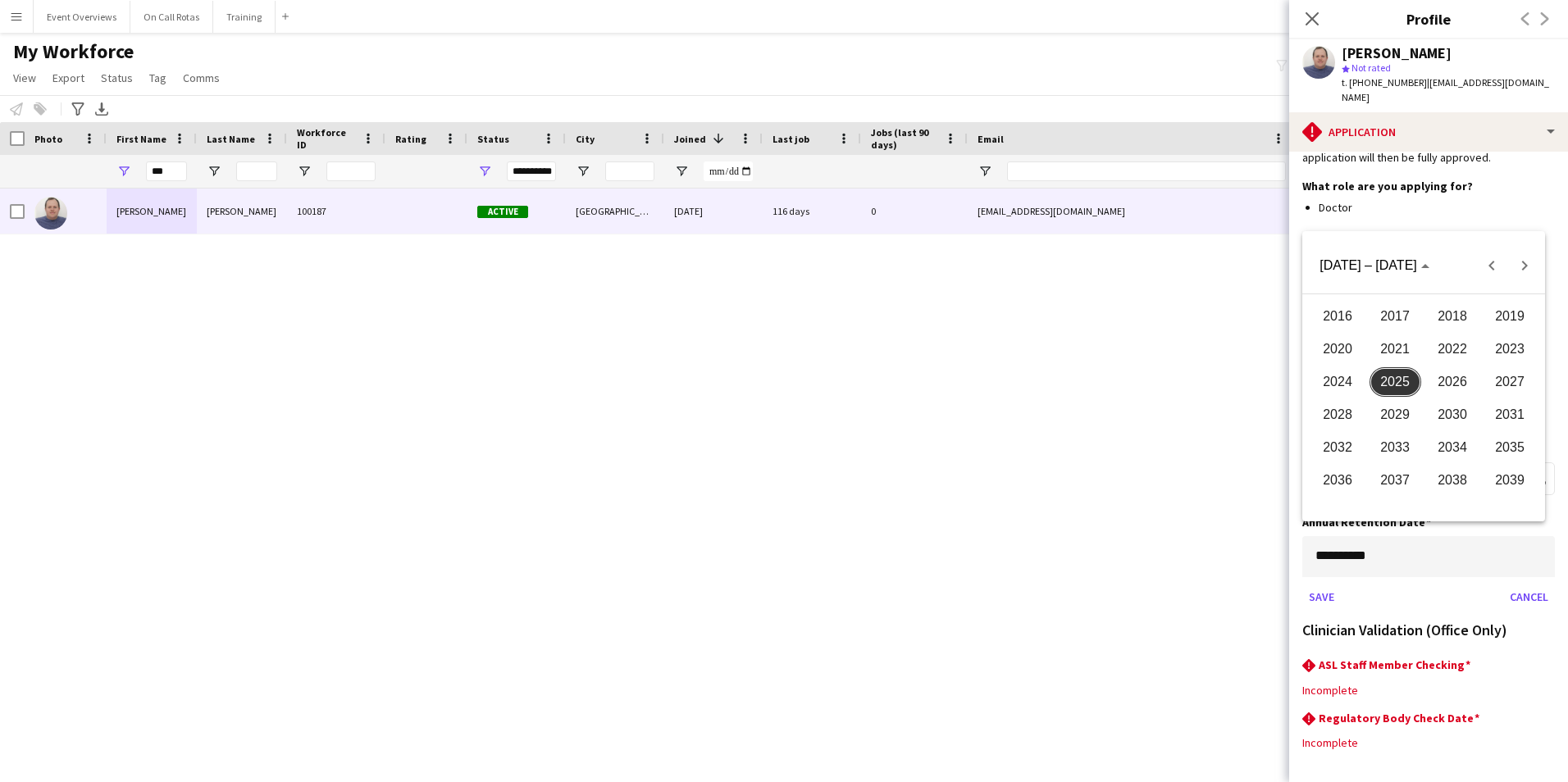
click at [1446, 371] on span "2026" at bounding box center [1452, 382] width 52 height 30
click at [1532, 382] on span "AUG" at bounding box center [1509, 382] width 52 height 30
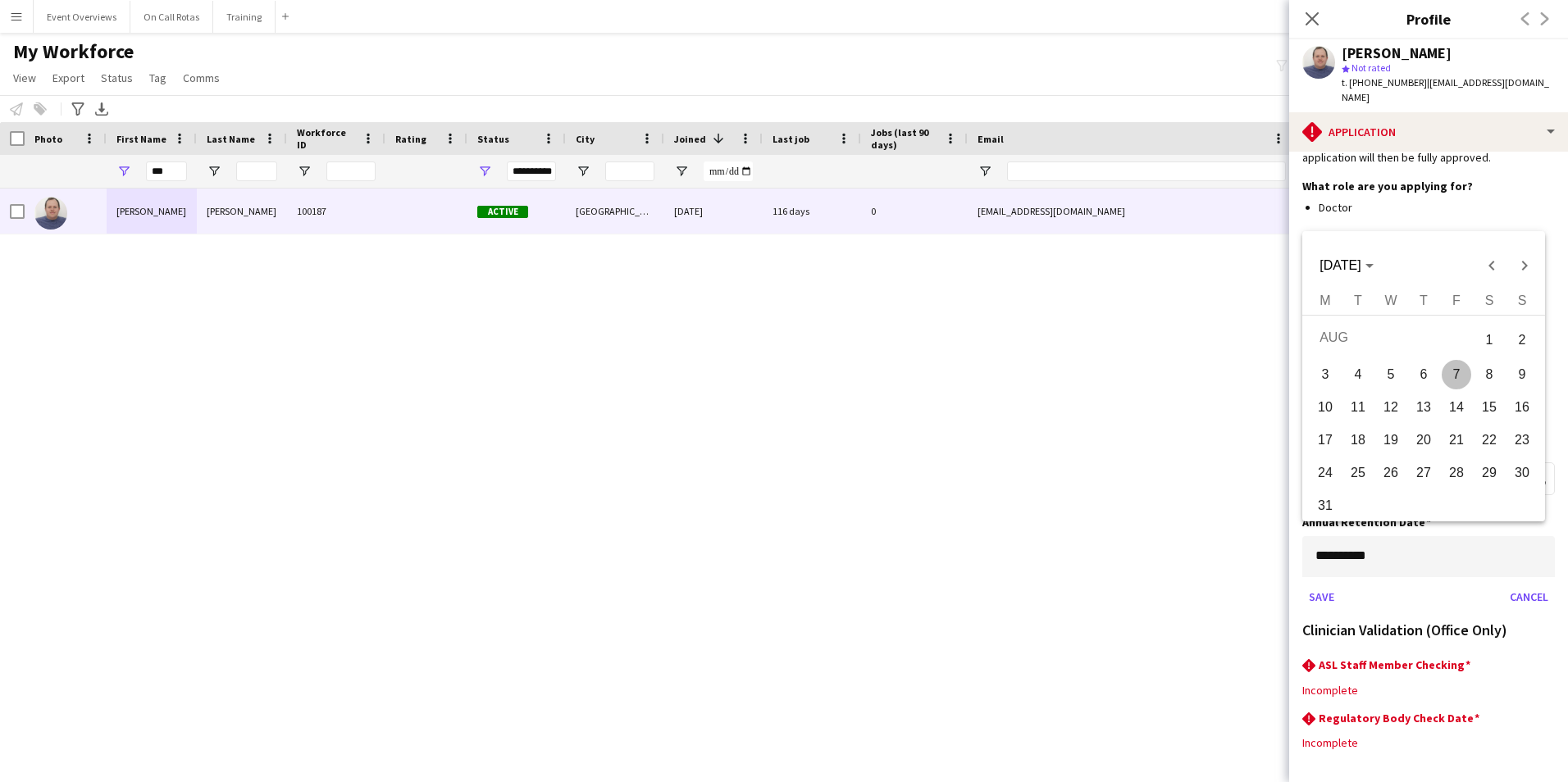
click at [1326, 385] on span "3" at bounding box center [1325, 375] width 30 height 30
type input "**********"
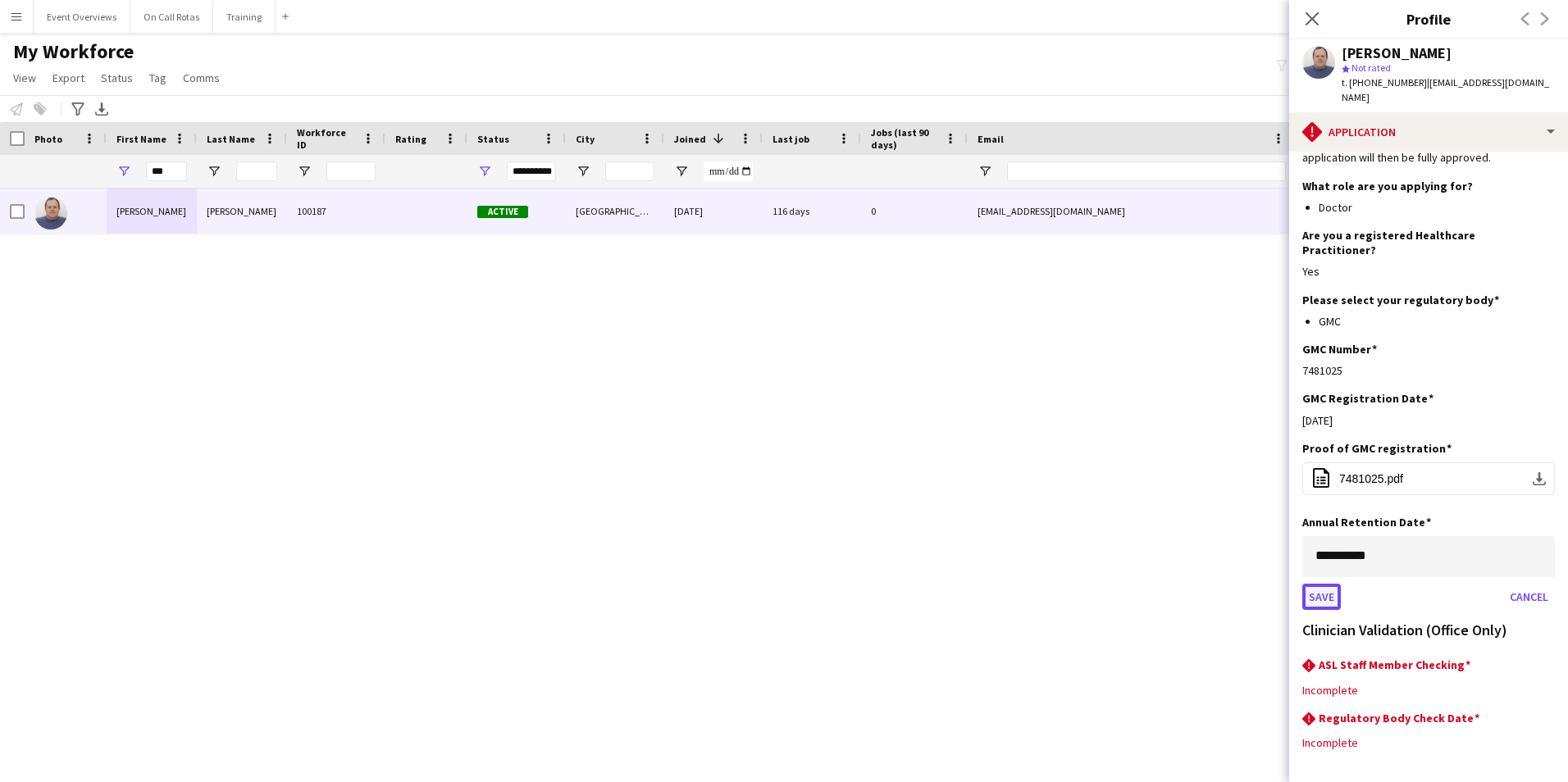
click at [1328, 584] on button "Save" at bounding box center [1321, 597] width 38 height 26
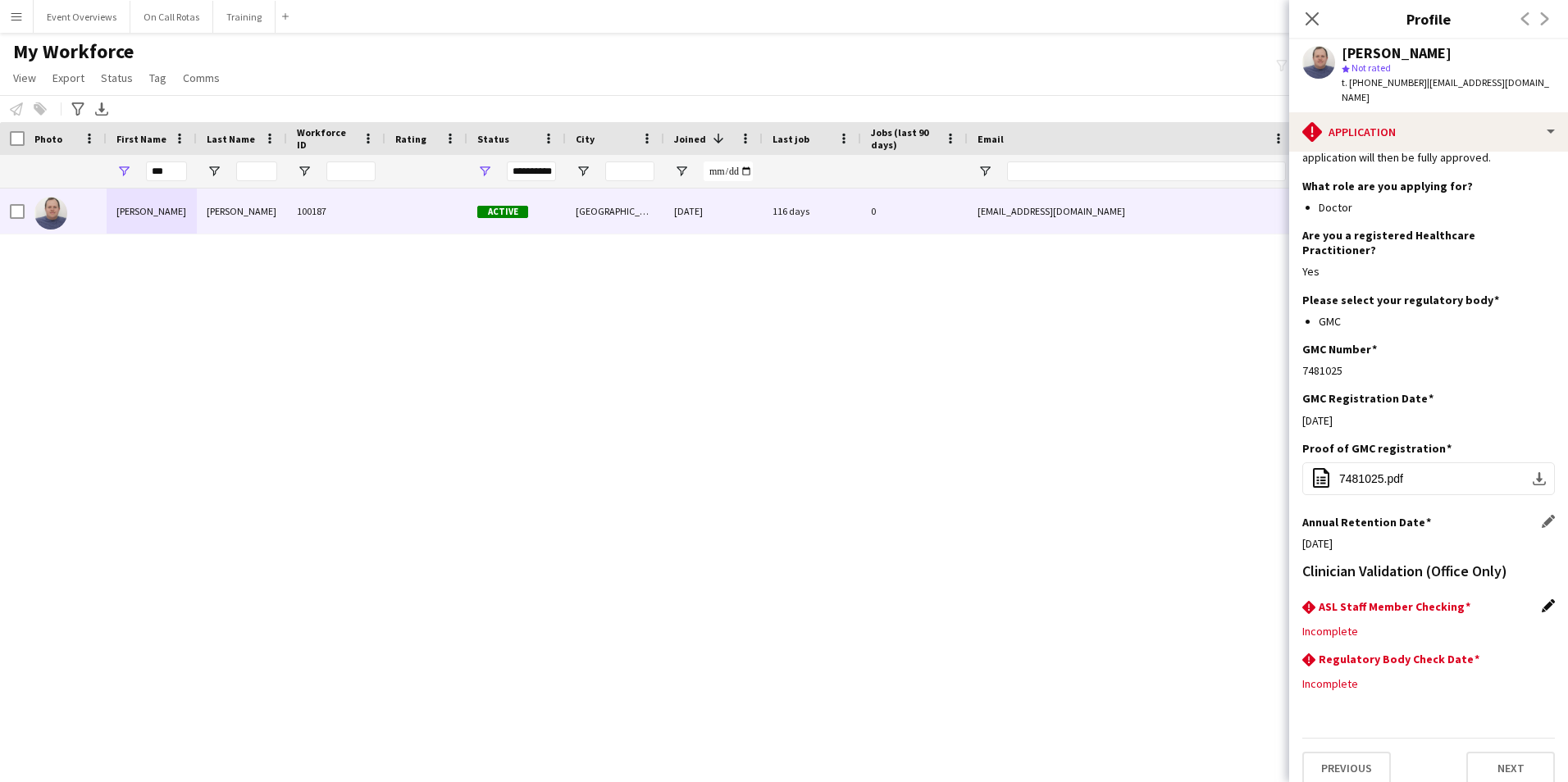
click at [1542, 599] on app-icon "Edit this field" at bounding box center [1548, 606] width 13 height 13
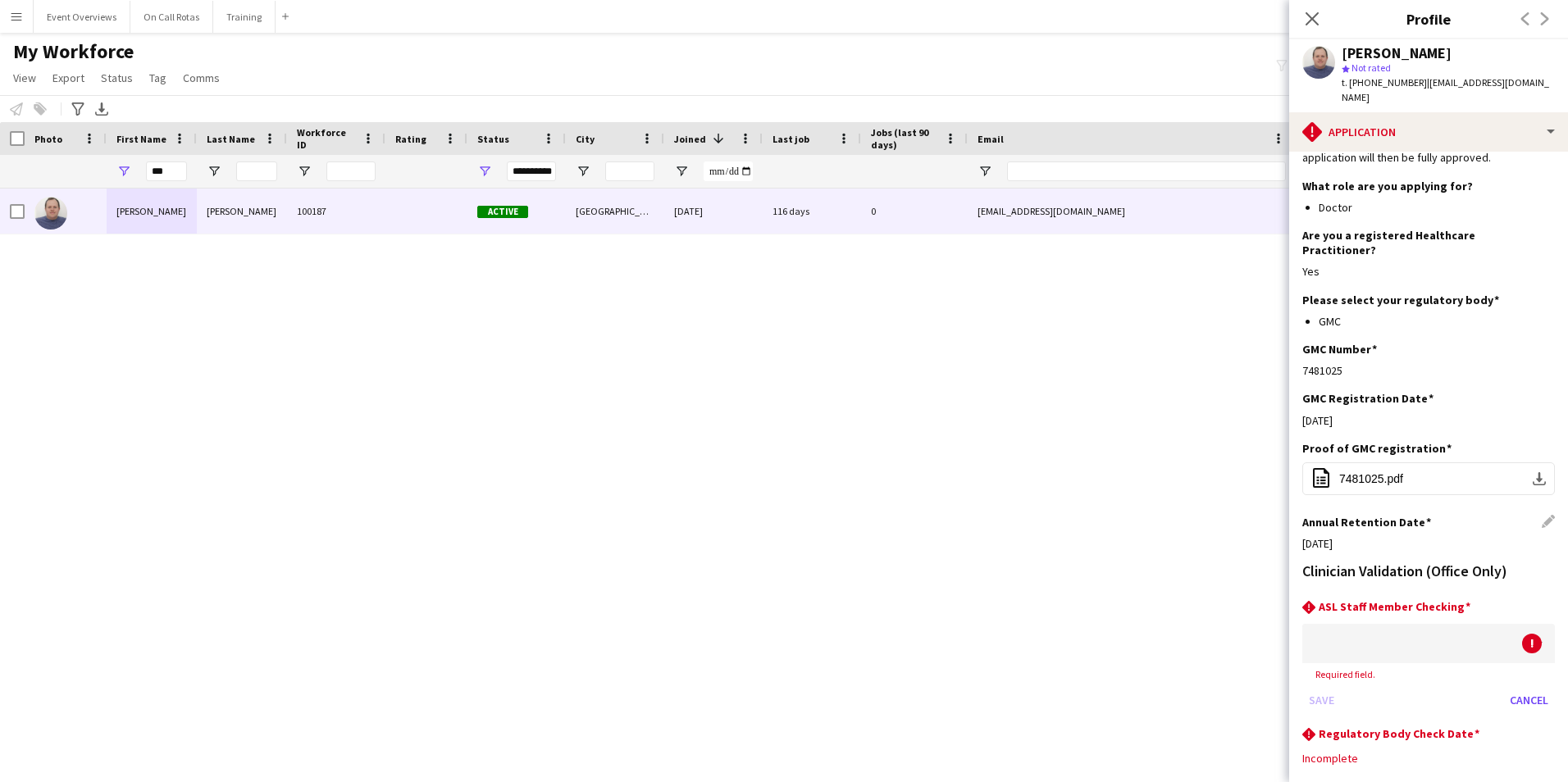
click at [1298, 646] on app-section-data-types "Please ensure that applications are fully completed to avoid delays in the appl…" at bounding box center [1428, 466] width 279 height 630
click at [1331, 625] on div at bounding box center [1412, 643] width 220 height 39
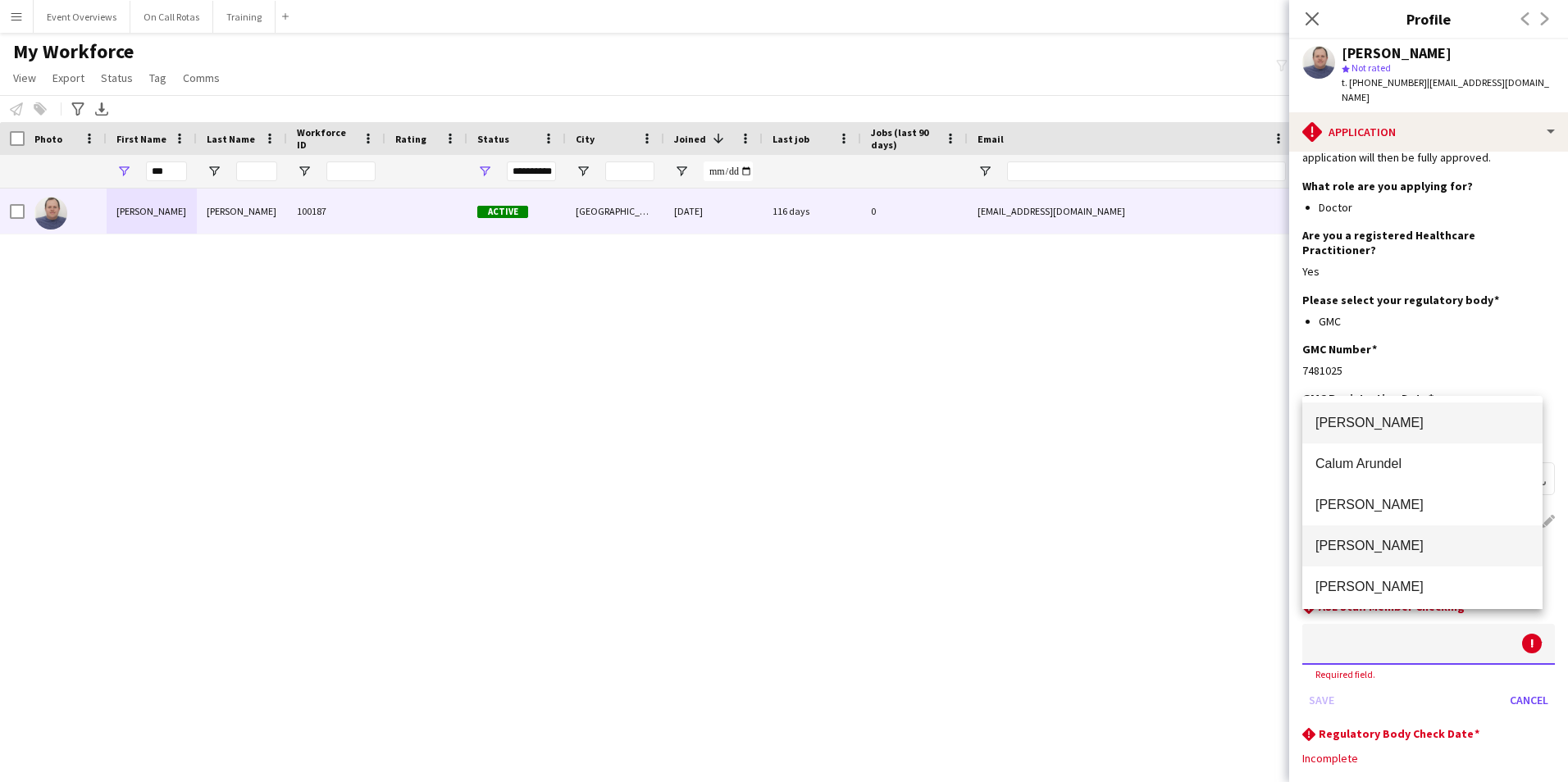
click at [1344, 539] on span "Aimee Freeland" at bounding box center [1422, 545] width 214 height 16
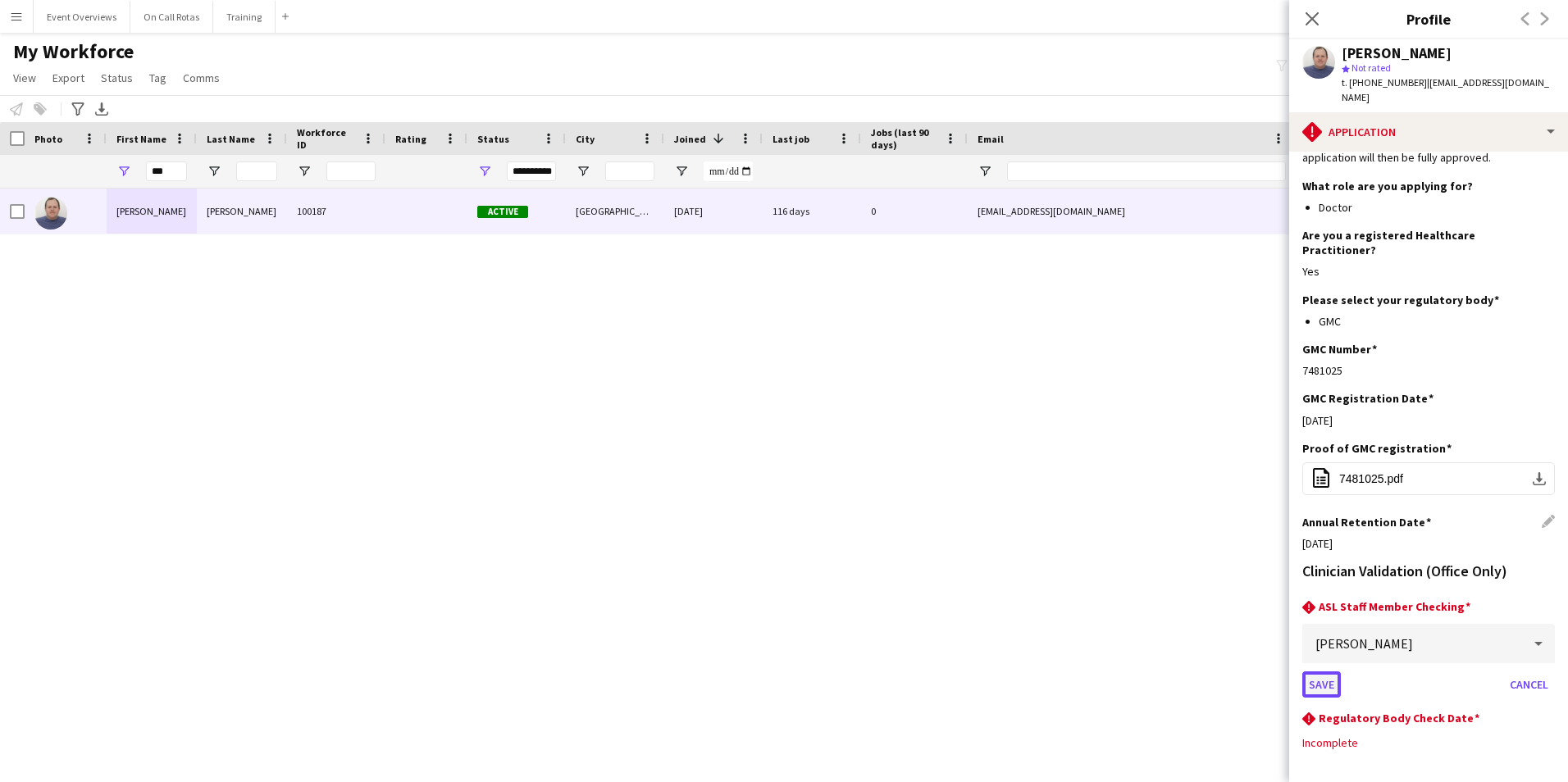
click at [1324, 671] on button "Save" at bounding box center [1321, 685] width 38 height 26
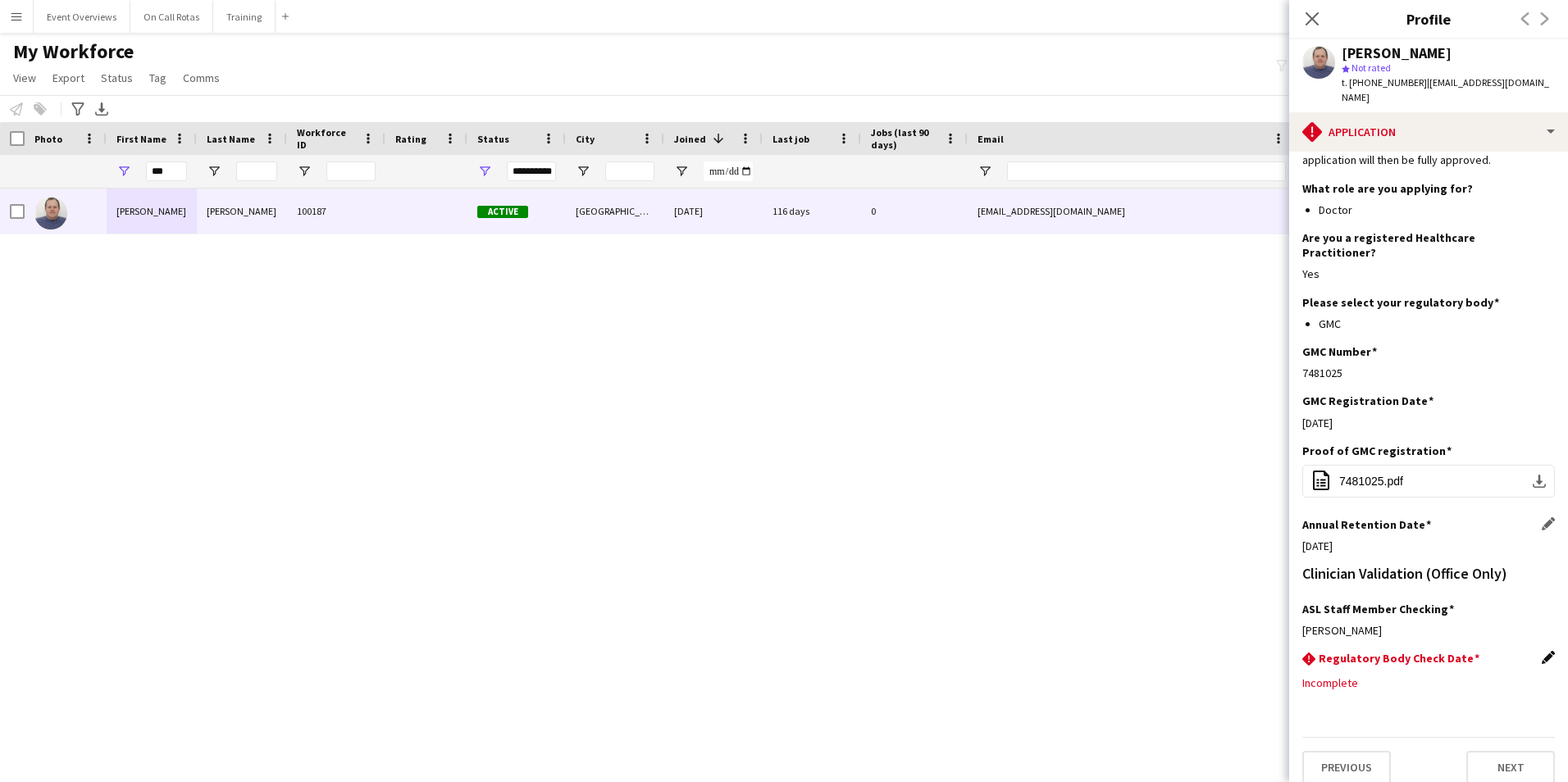
click at [1542, 651] on app-icon "Edit this field" at bounding box center [1548, 657] width 13 height 13
click at [1482, 671] on body "Menu Boards Boards Boards All jobs Status Workforce Workforce My Workforce Recr…" at bounding box center [784, 391] width 1568 height 782
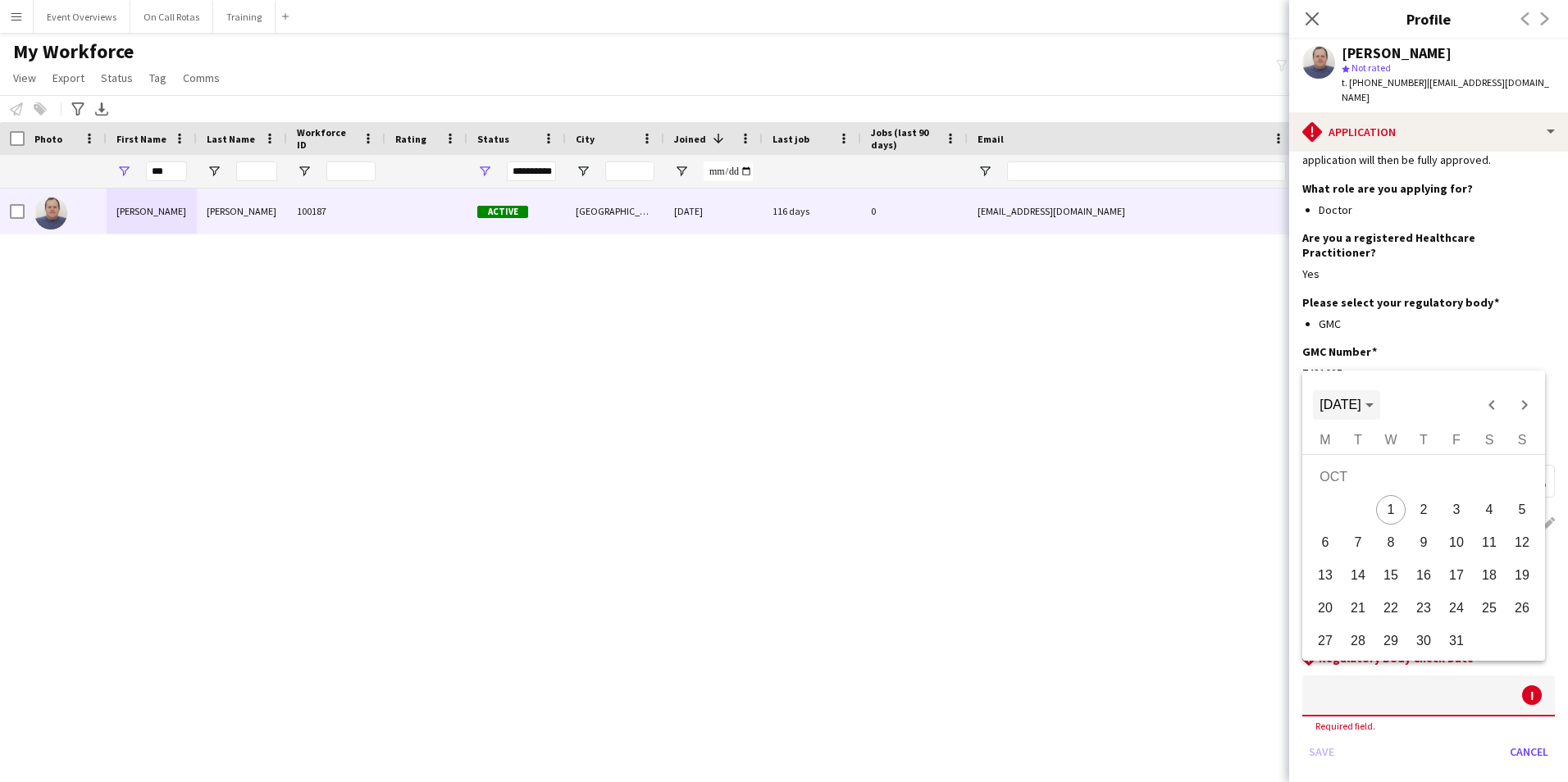
click at [1373, 405] on polygon "Choose month and year" at bounding box center [1368, 406] width 8 height 4
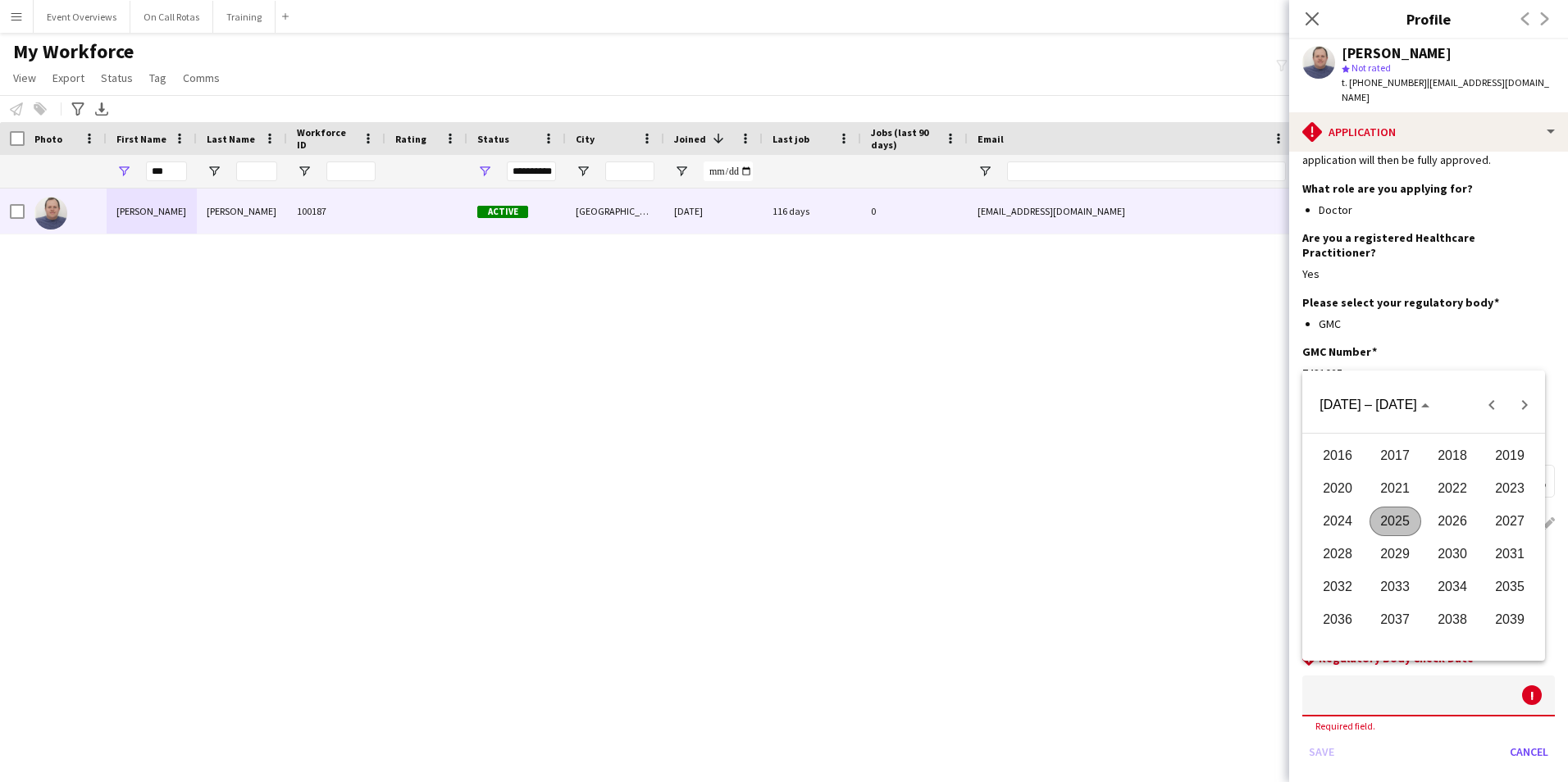
click at [1437, 515] on span "2026" at bounding box center [1452, 522] width 52 height 30
click at [1511, 516] on span "AUG" at bounding box center [1509, 522] width 52 height 30
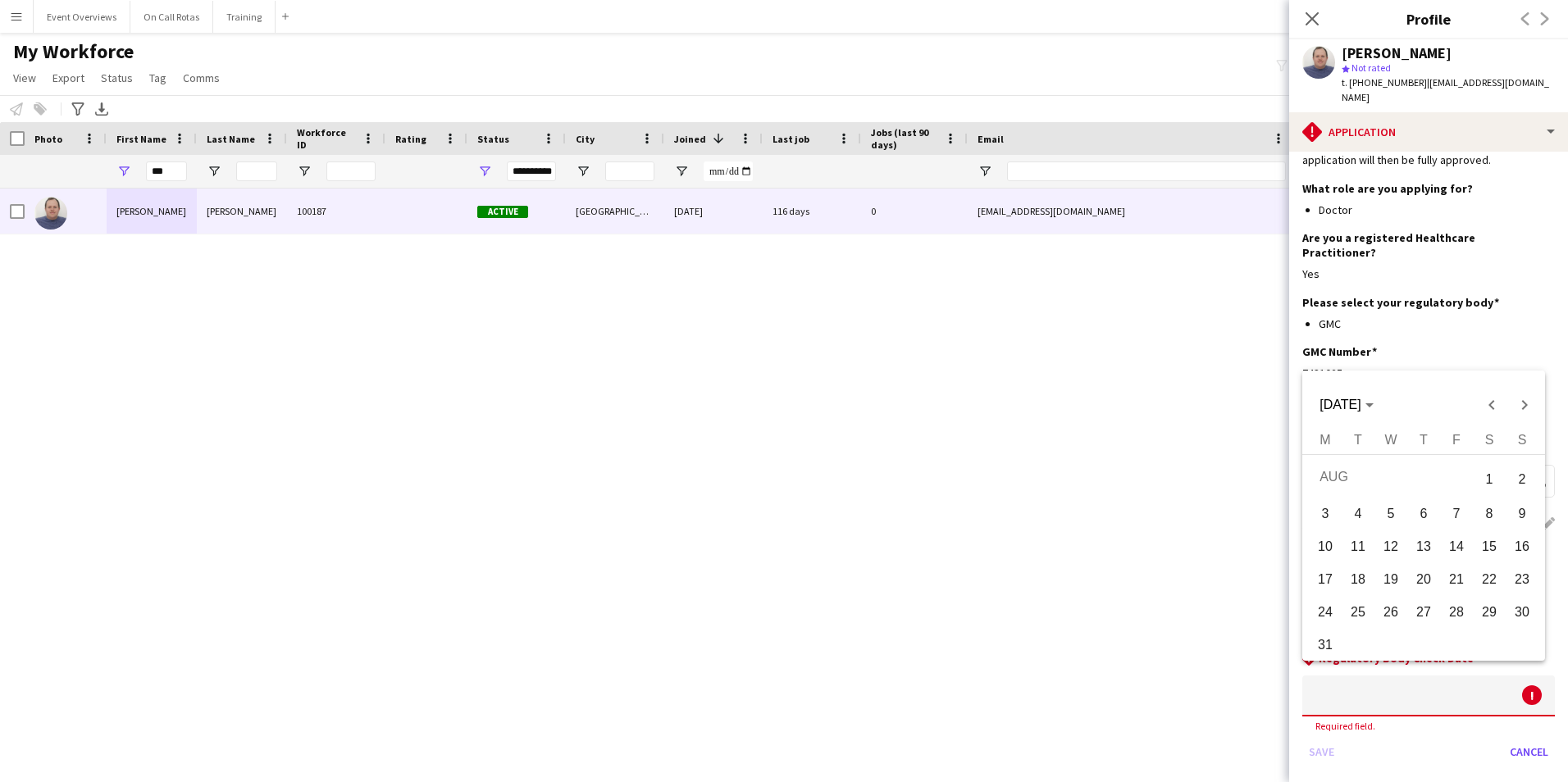
click at [1333, 516] on span "3" at bounding box center [1325, 514] width 30 height 30
type input "**********"
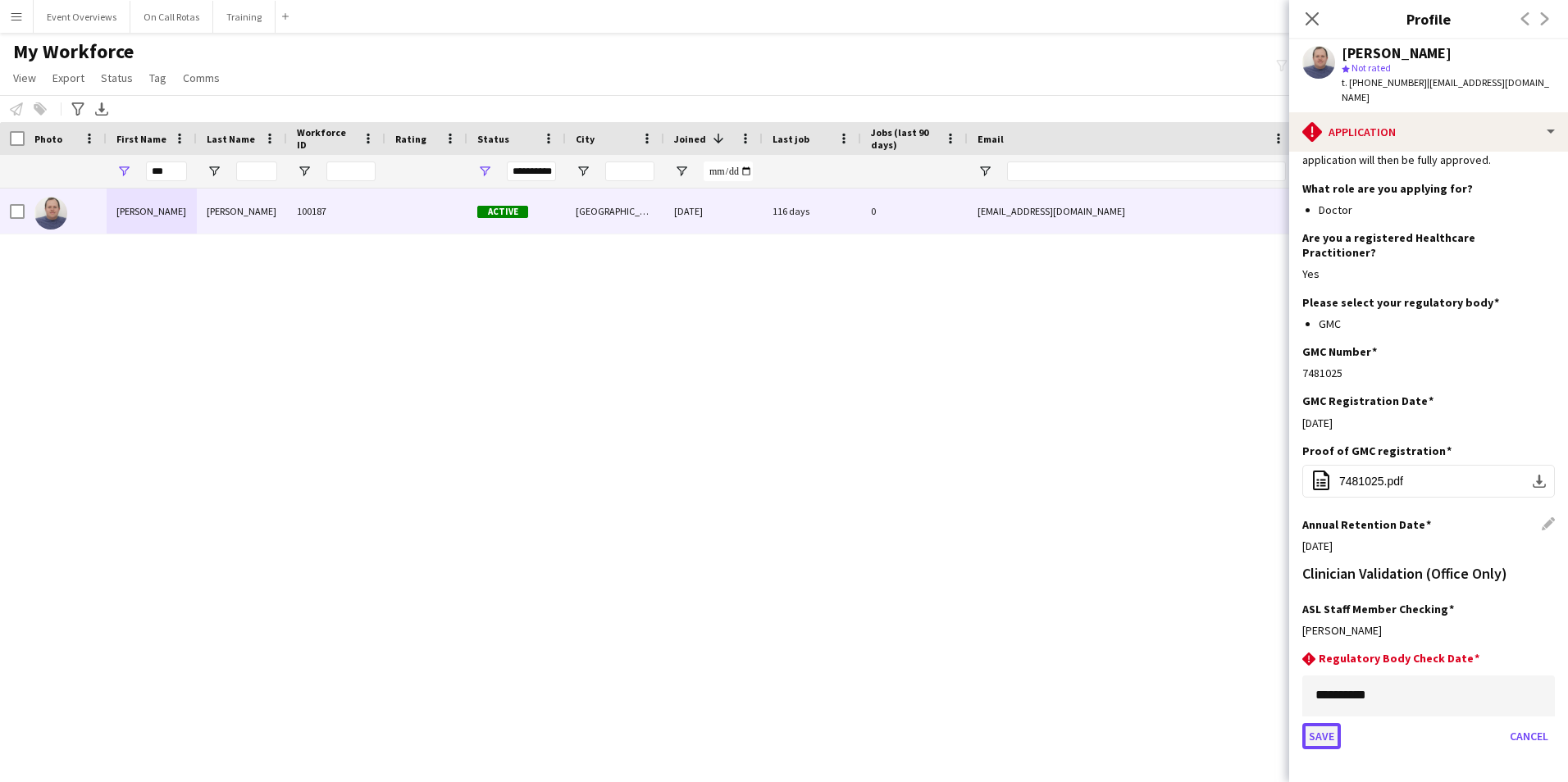
click at [1318, 723] on button "Save" at bounding box center [1321, 736] width 38 height 26
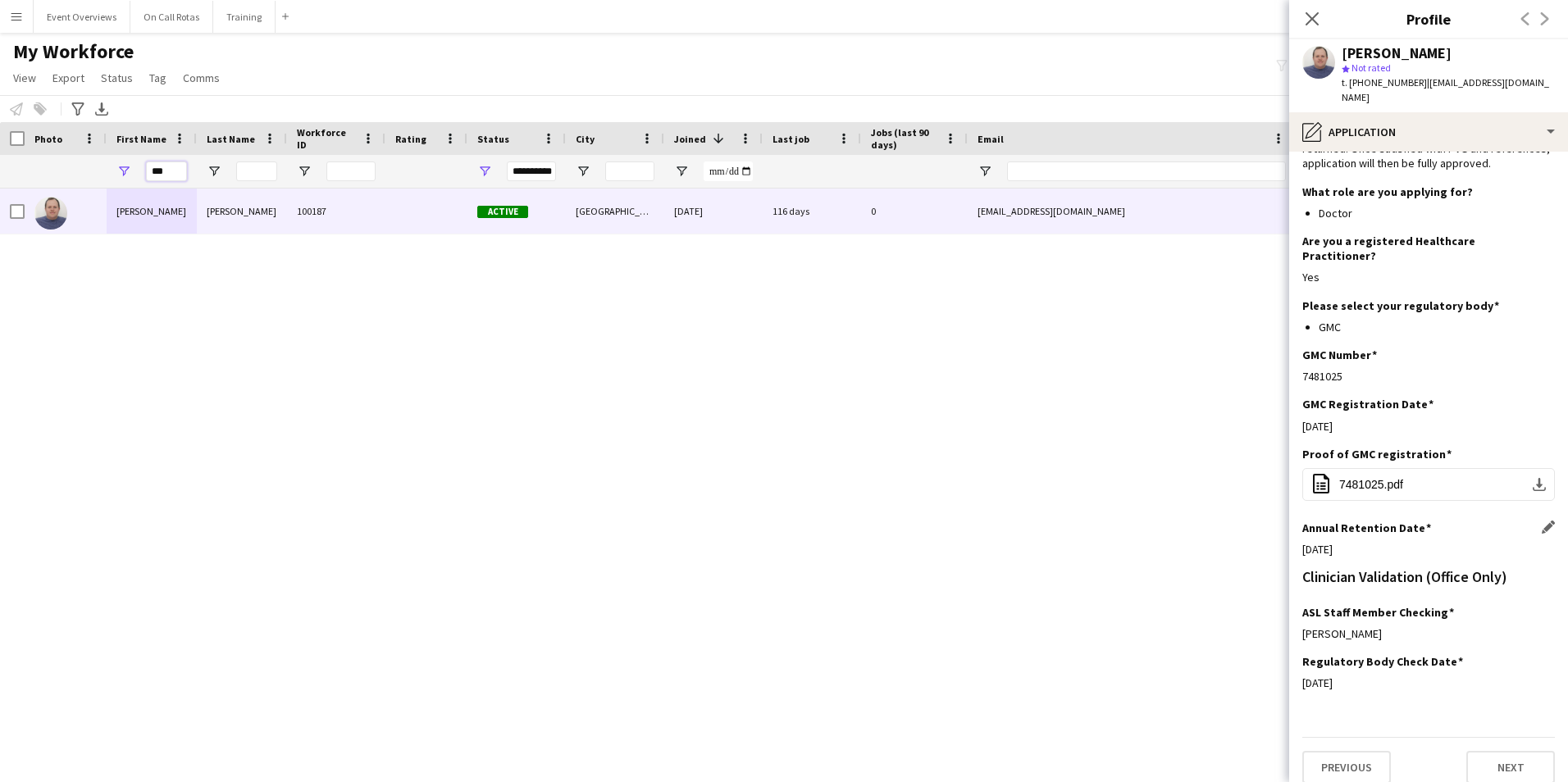
click at [163, 176] on input "***" at bounding box center [167, 170] width 41 height 20
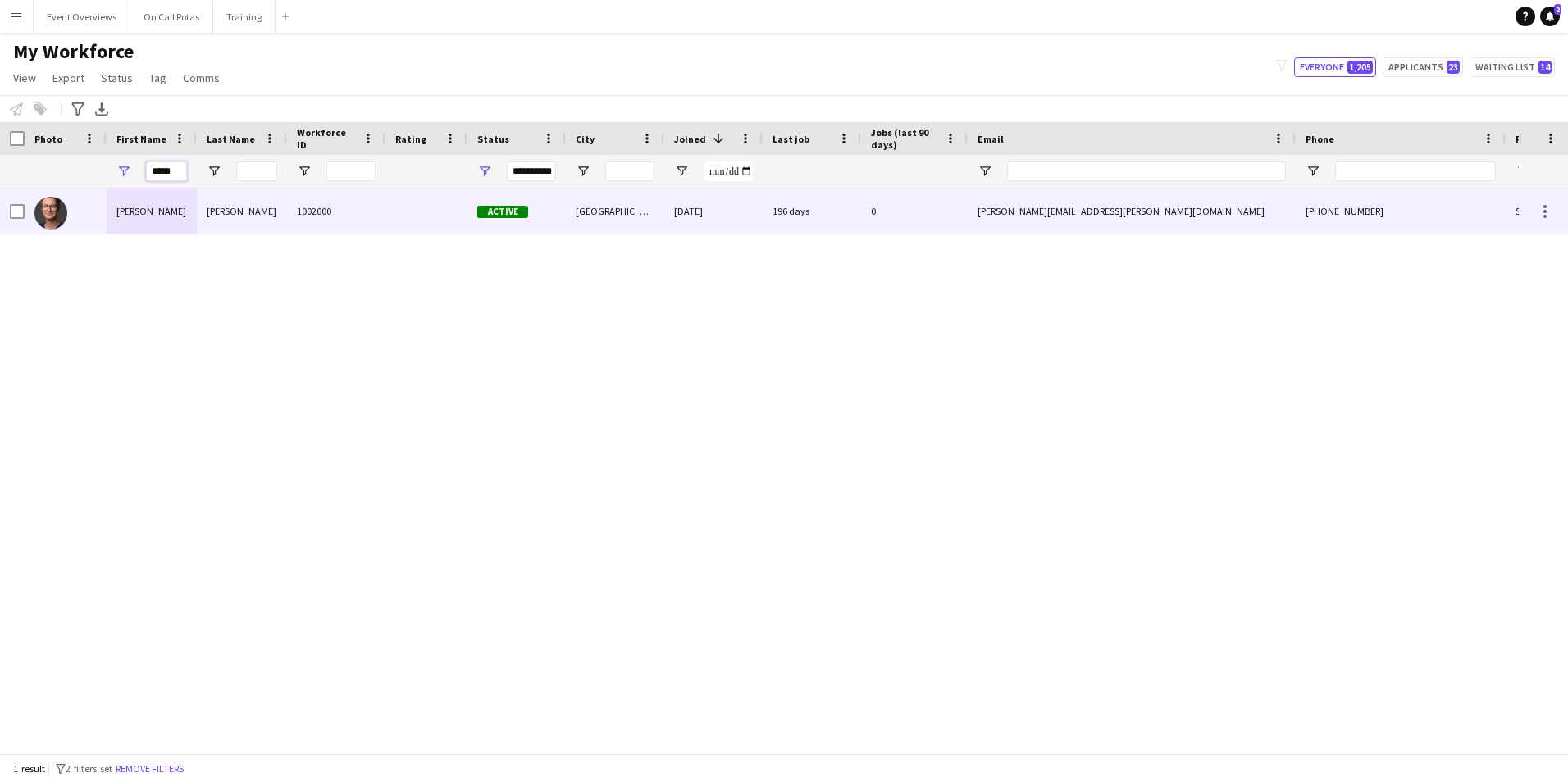
type input "*****"
click at [182, 207] on div "Susie" at bounding box center [152, 211] width 90 height 45
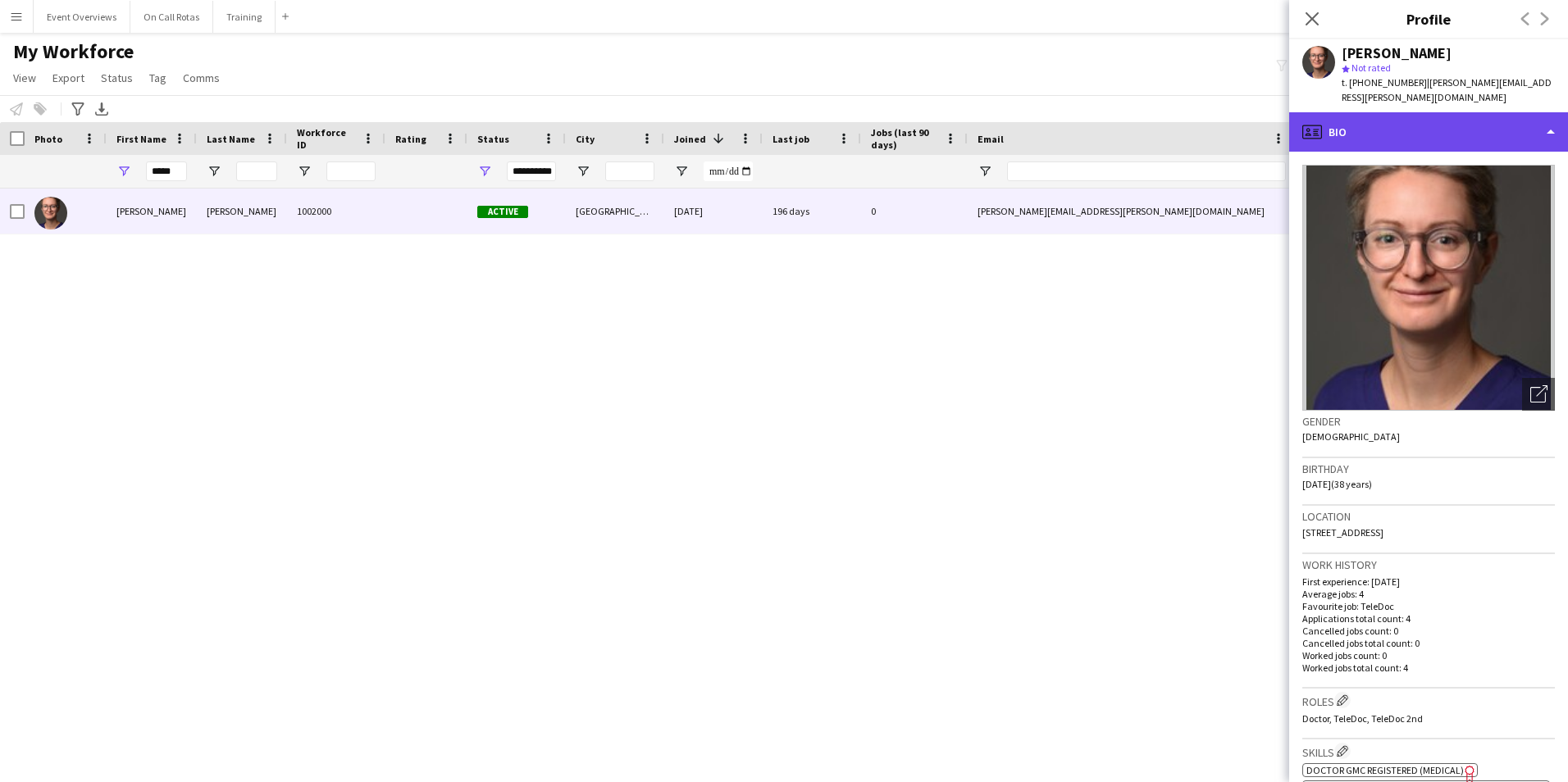
click at [1410, 120] on div "profile Bio" at bounding box center [1428, 132] width 279 height 39
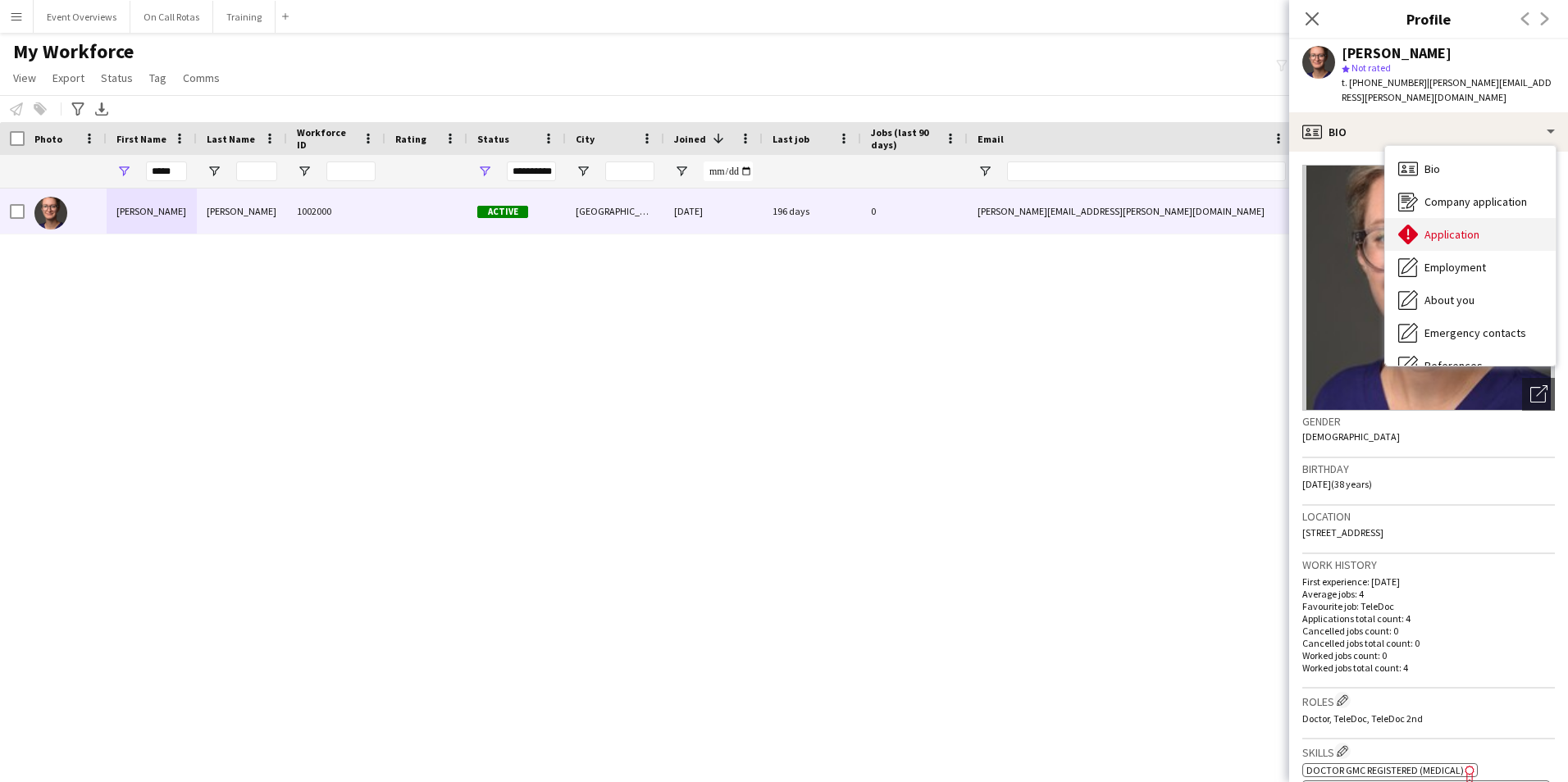
click at [1436, 229] on div "Application Application" at bounding box center [1470, 234] width 170 height 33
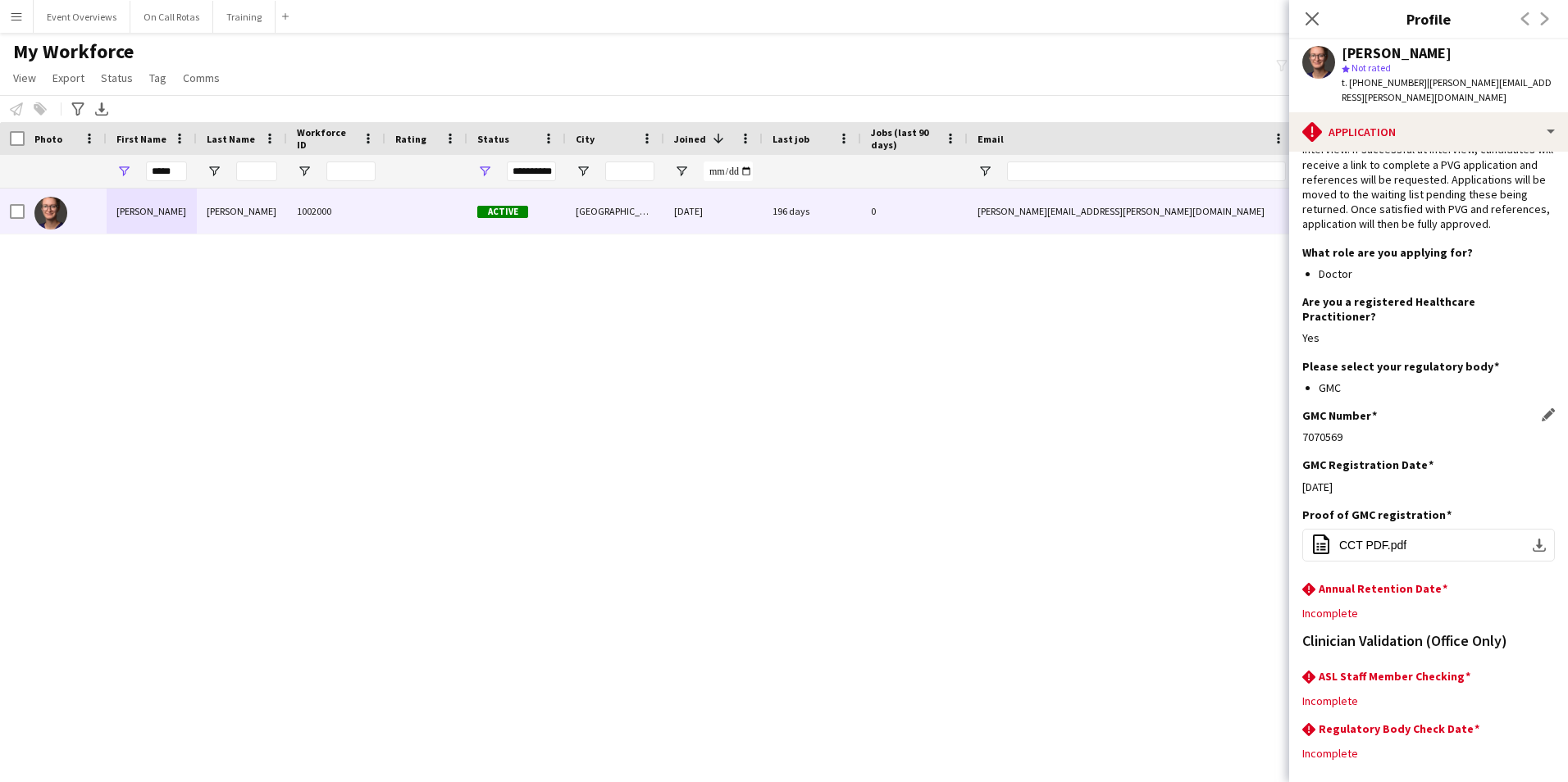
scroll to position [137, 0]
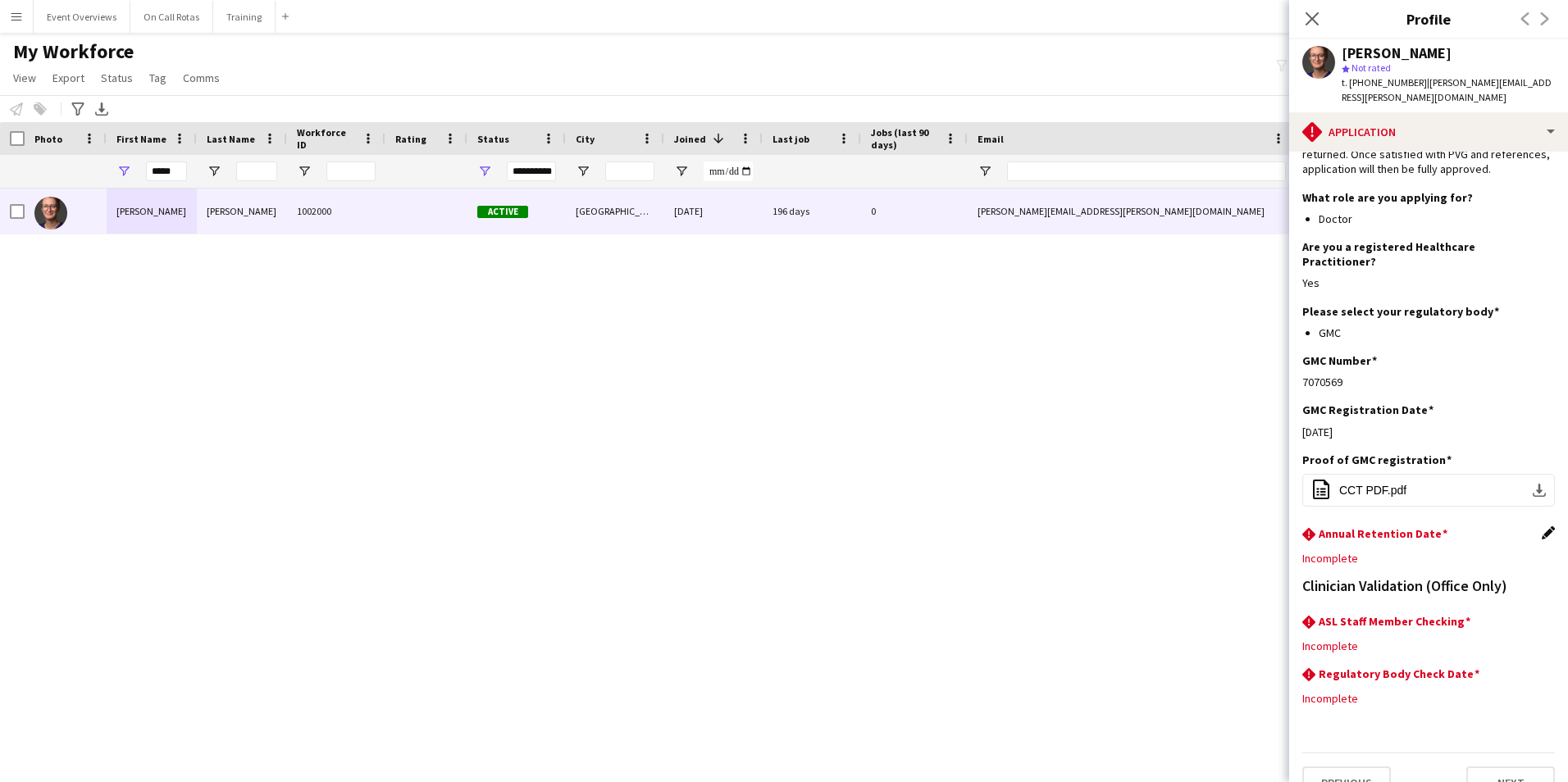
click at [1542, 526] on app-icon "Edit this field" at bounding box center [1548, 533] width 13 height 13
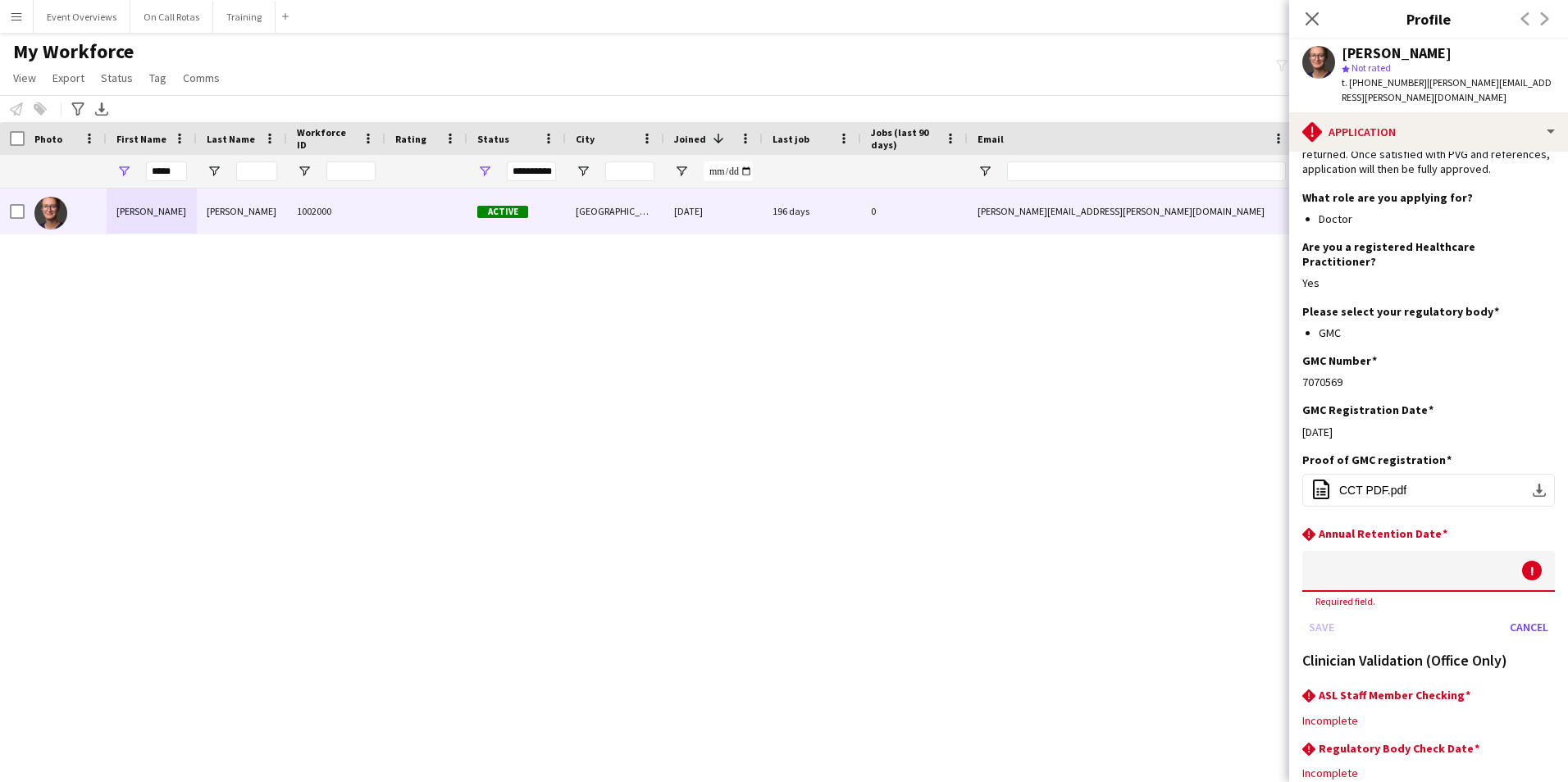
click at [1452, 554] on body "Menu Boards Boards Boards All jobs Status Workforce Workforce My Workforce Recr…" at bounding box center [784, 391] width 1568 height 782
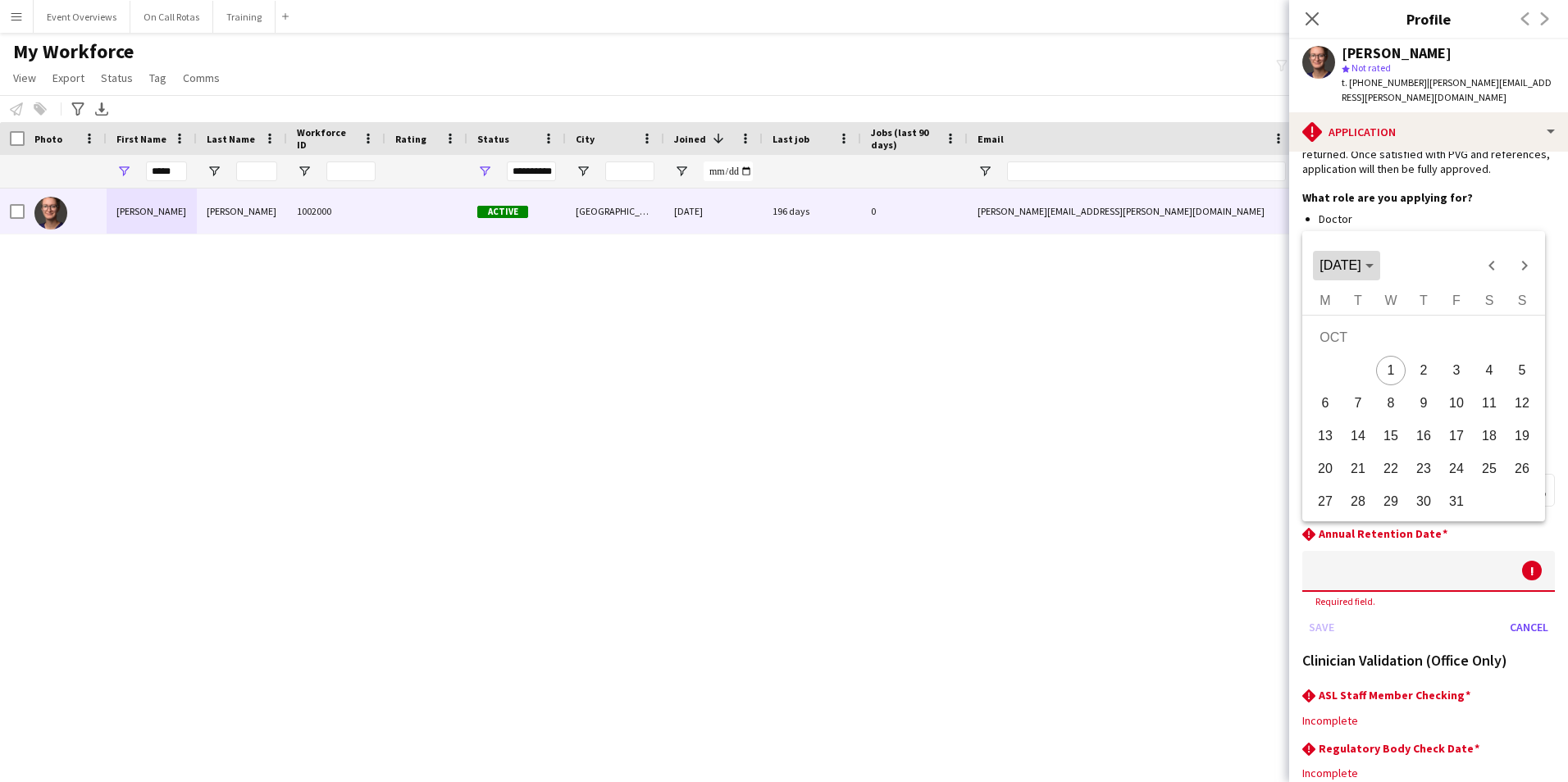
click at [1372, 273] on span "[DATE]" at bounding box center [1345, 266] width 53 height 15
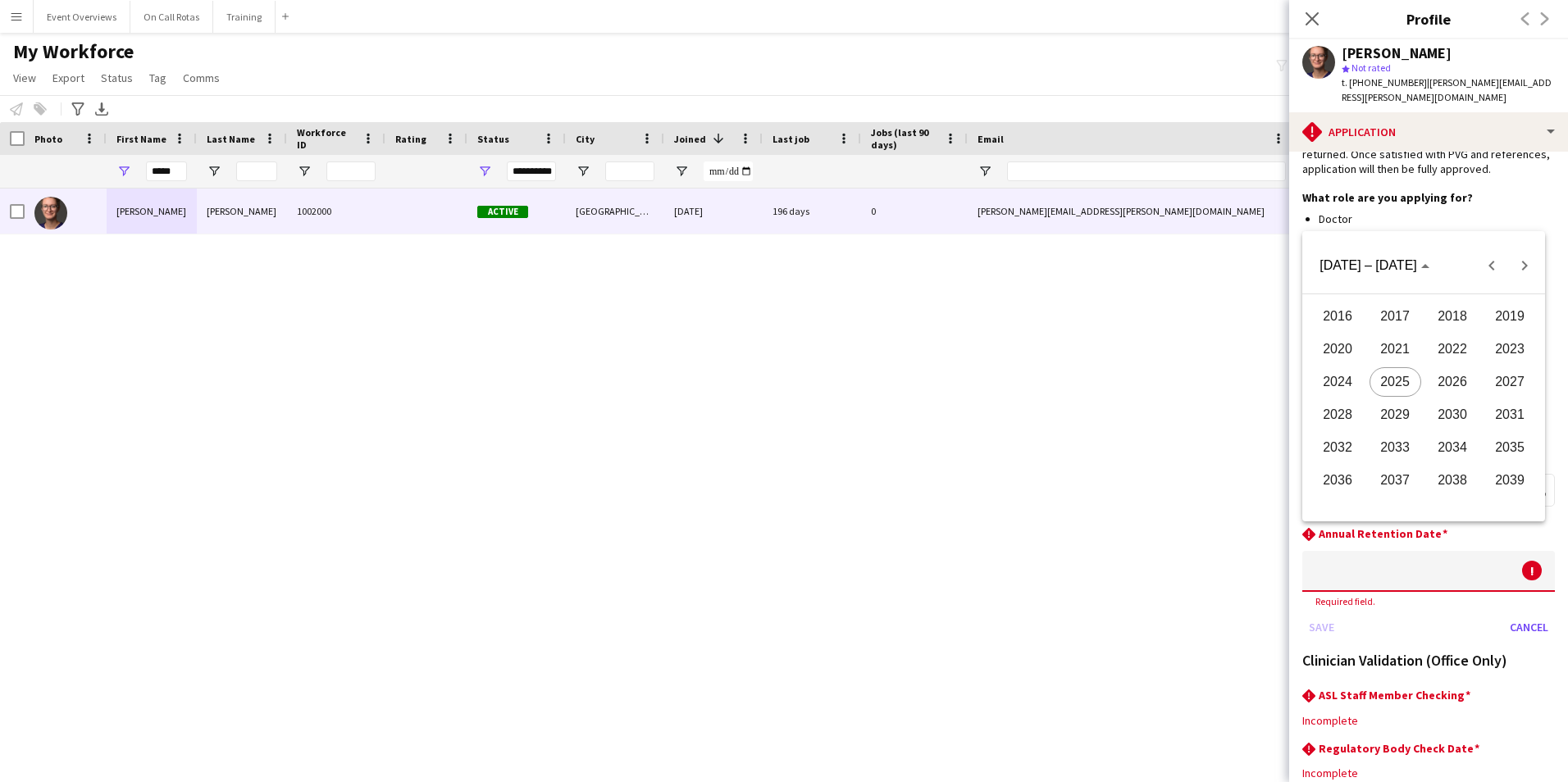
click at [1460, 378] on span "2026" at bounding box center [1452, 382] width 52 height 30
click at [1498, 382] on span "AUG" at bounding box center [1509, 382] width 52 height 30
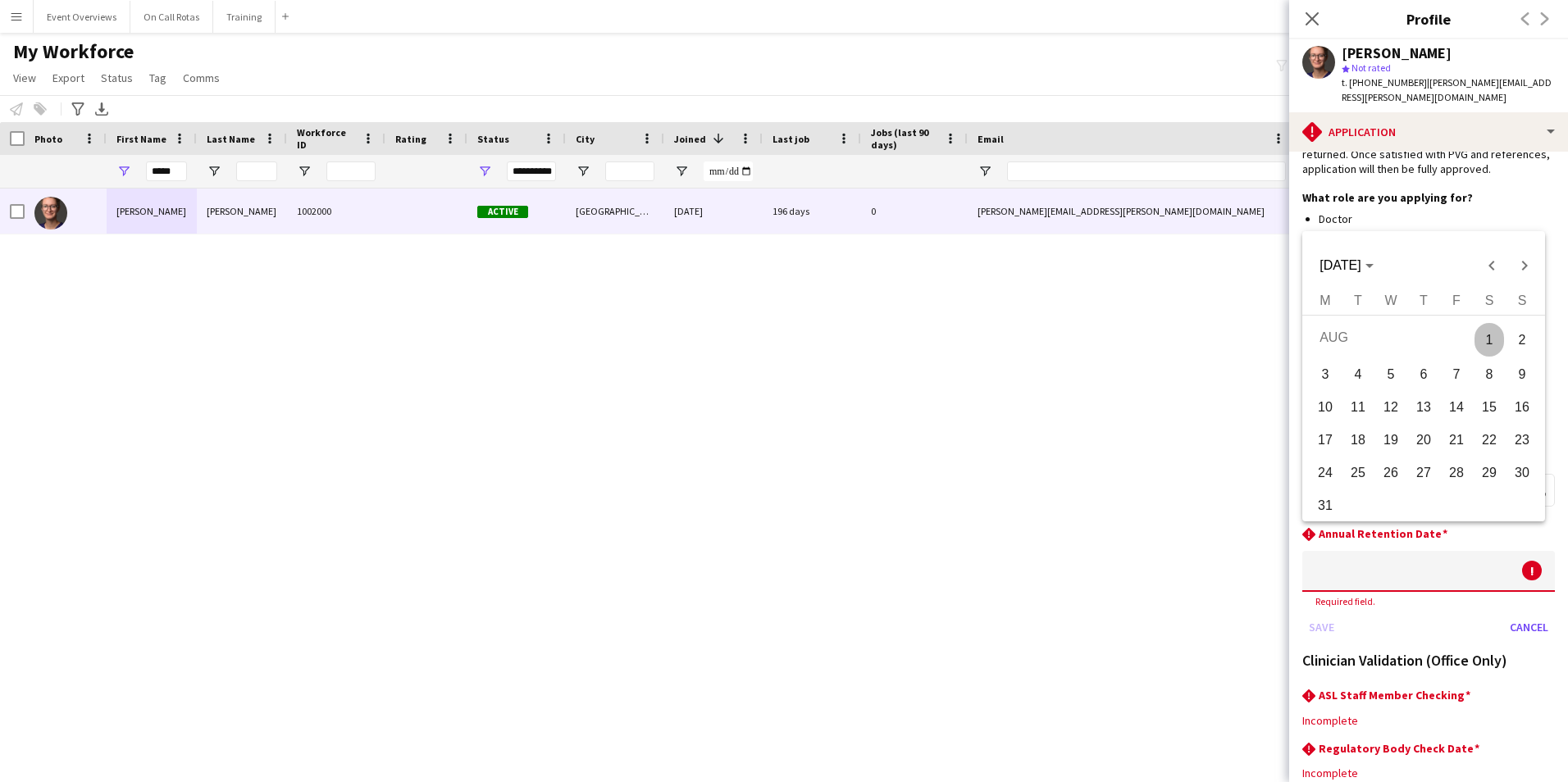
click at [1336, 375] on span "3" at bounding box center [1325, 375] width 30 height 30
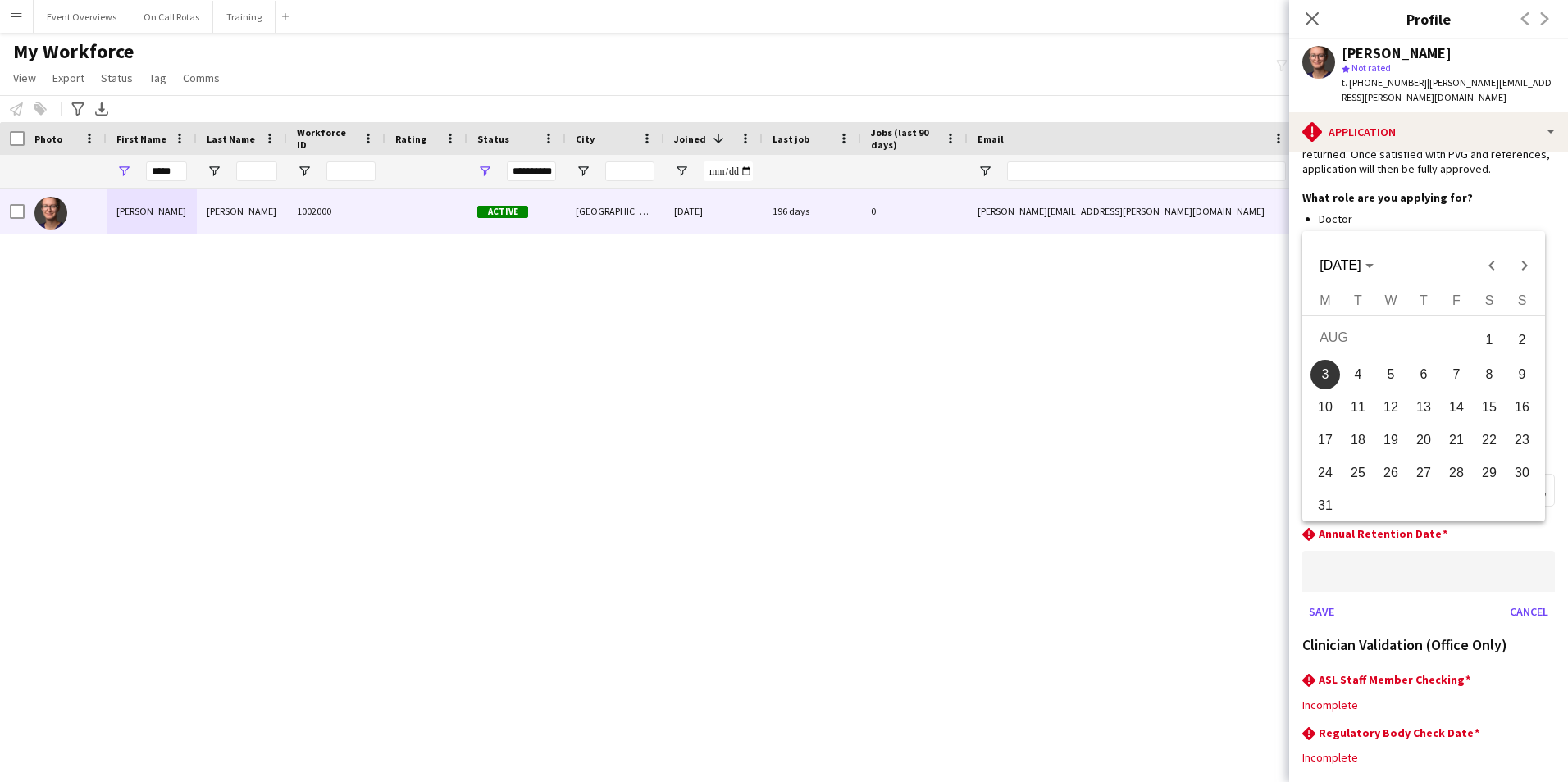
type input "**********"
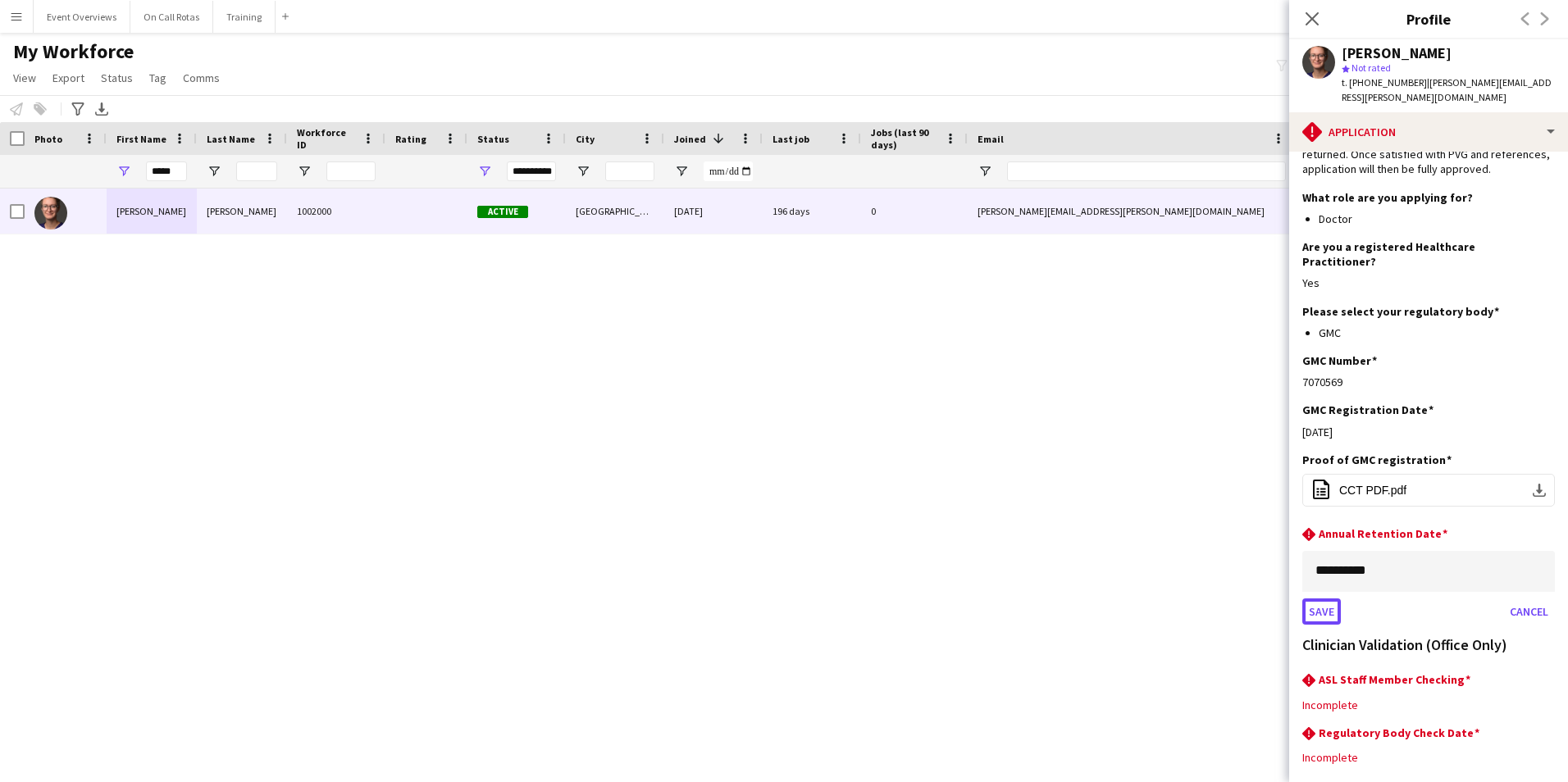
click at [1314, 598] on button "Save" at bounding box center [1321, 612] width 38 height 26
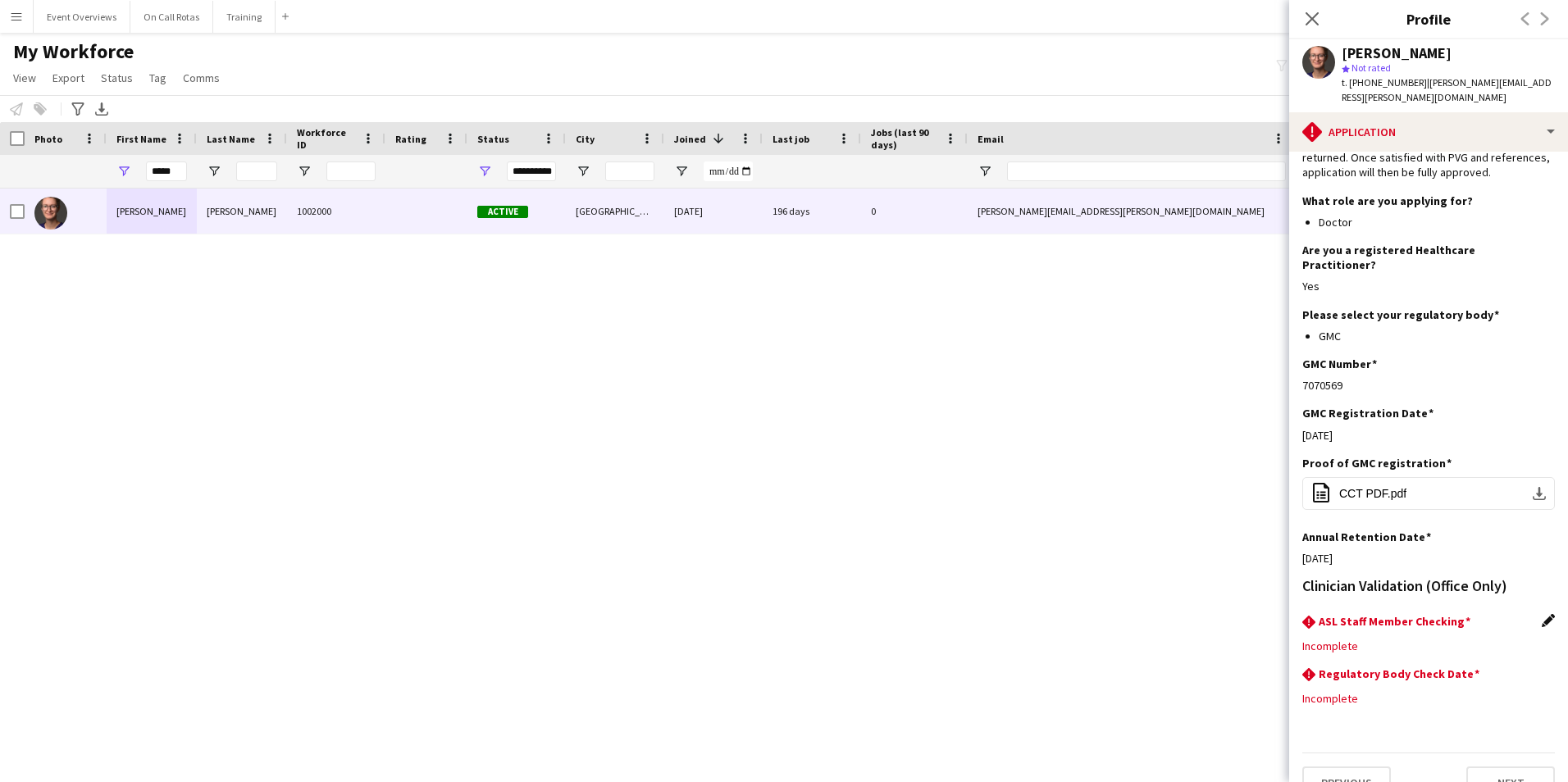
click at [1542, 614] on app-icon "Edit this field" at bounding box center [1548, 621] width 13 height 13
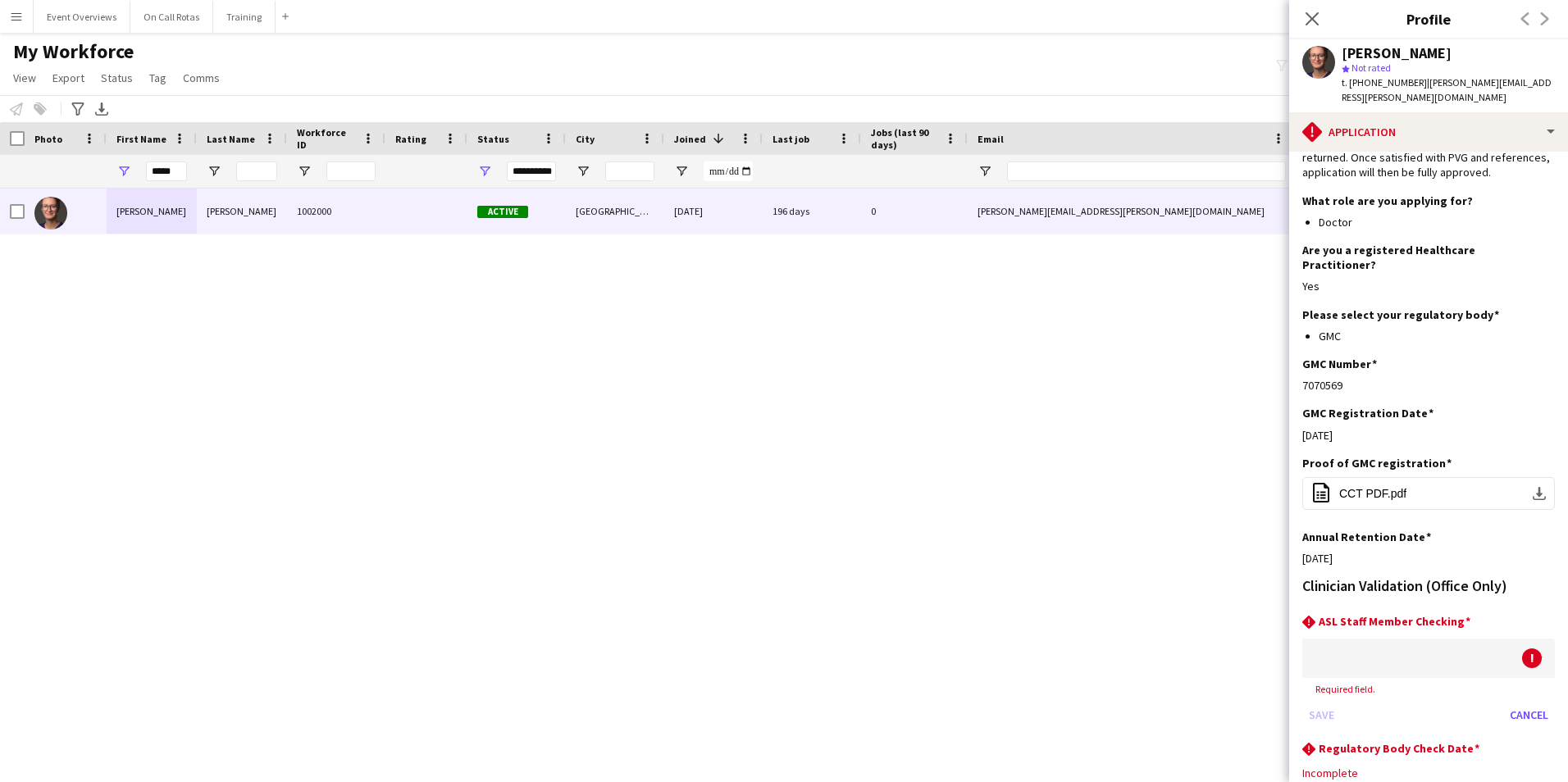
click at [1454, 639] on div at bounding box center [1412, 658] width 220 height 39
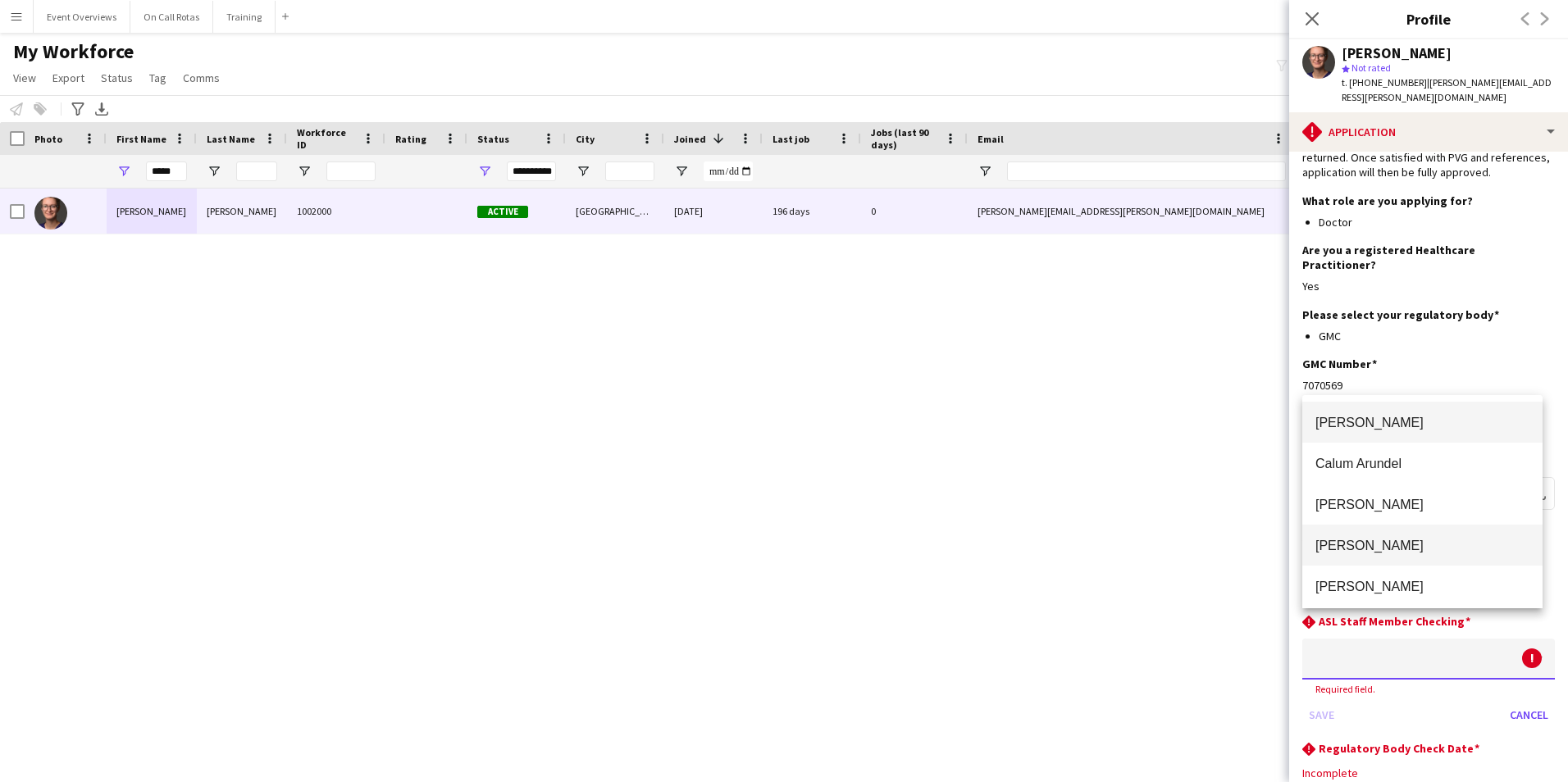
click at [1394, 542] on span "Aimee Freeland" at bounding box center [1422, 545] width 214 height 16
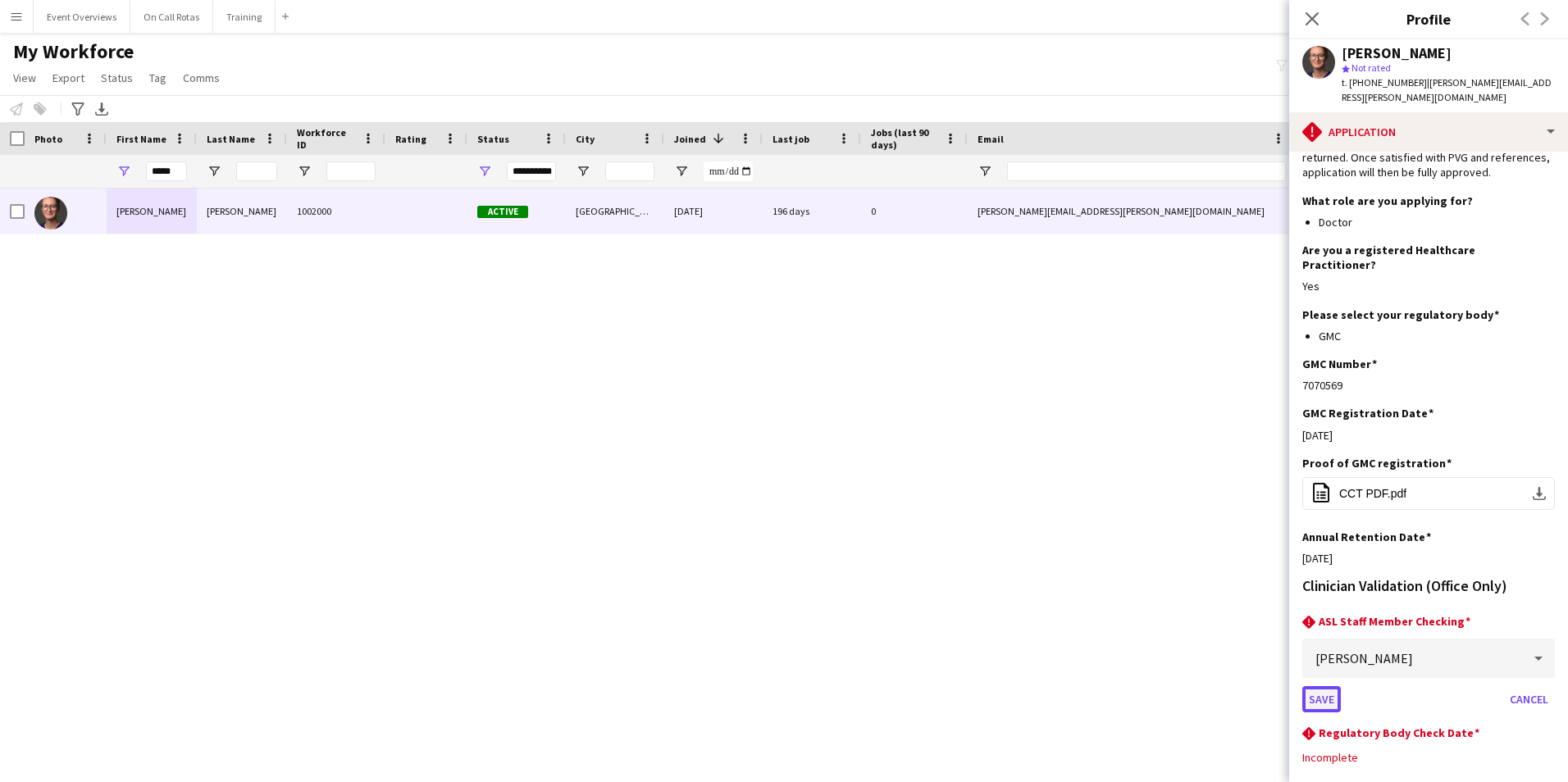
click at [1321, 686] on button "Save" at bounding box center [1321, 700] width 38 height 26
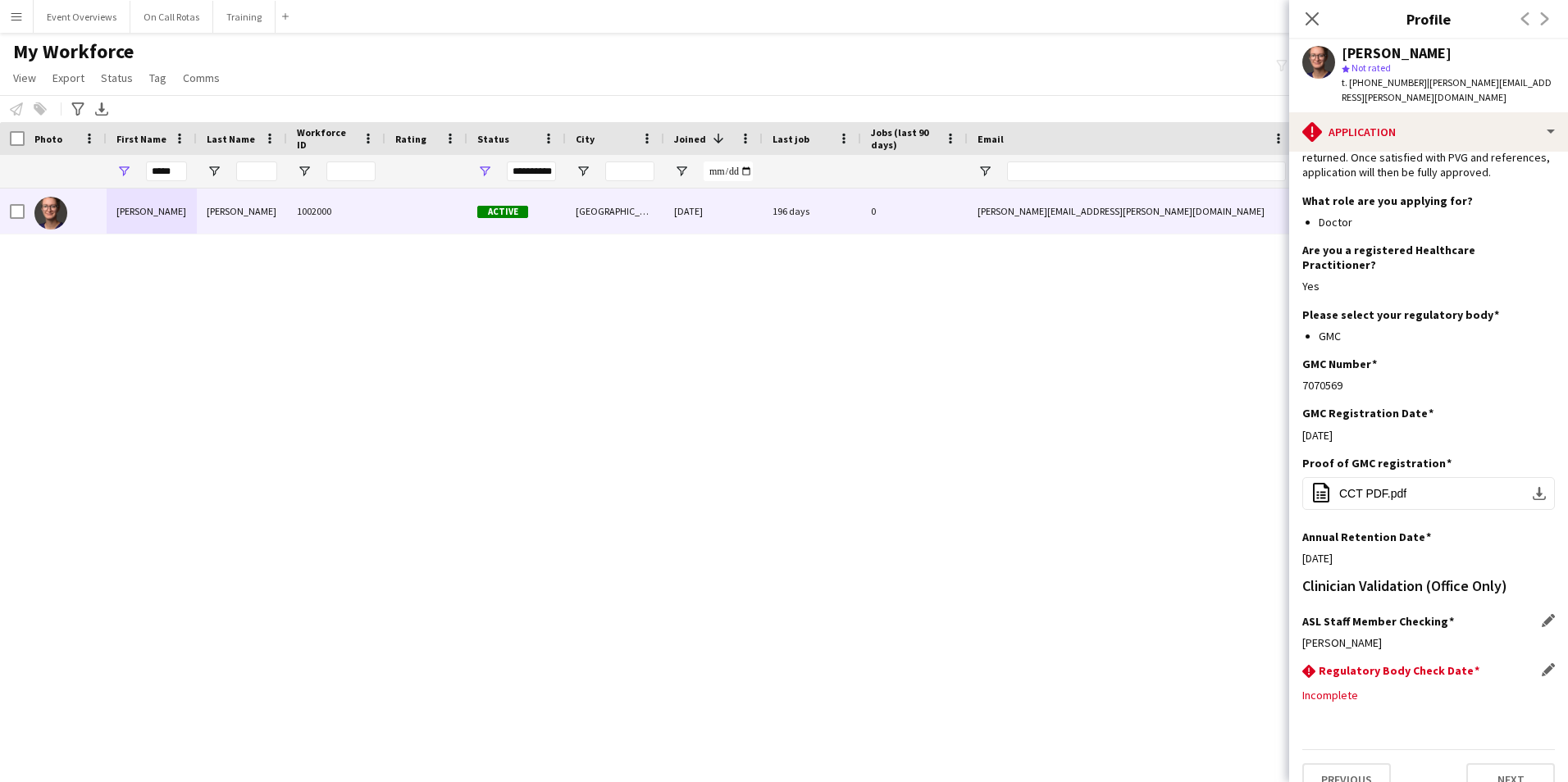
scroll to position [130, 0]
click at [1542, 667] on app-icon "Edit this field" at bounding box center [1548, 673] width 13 height 13
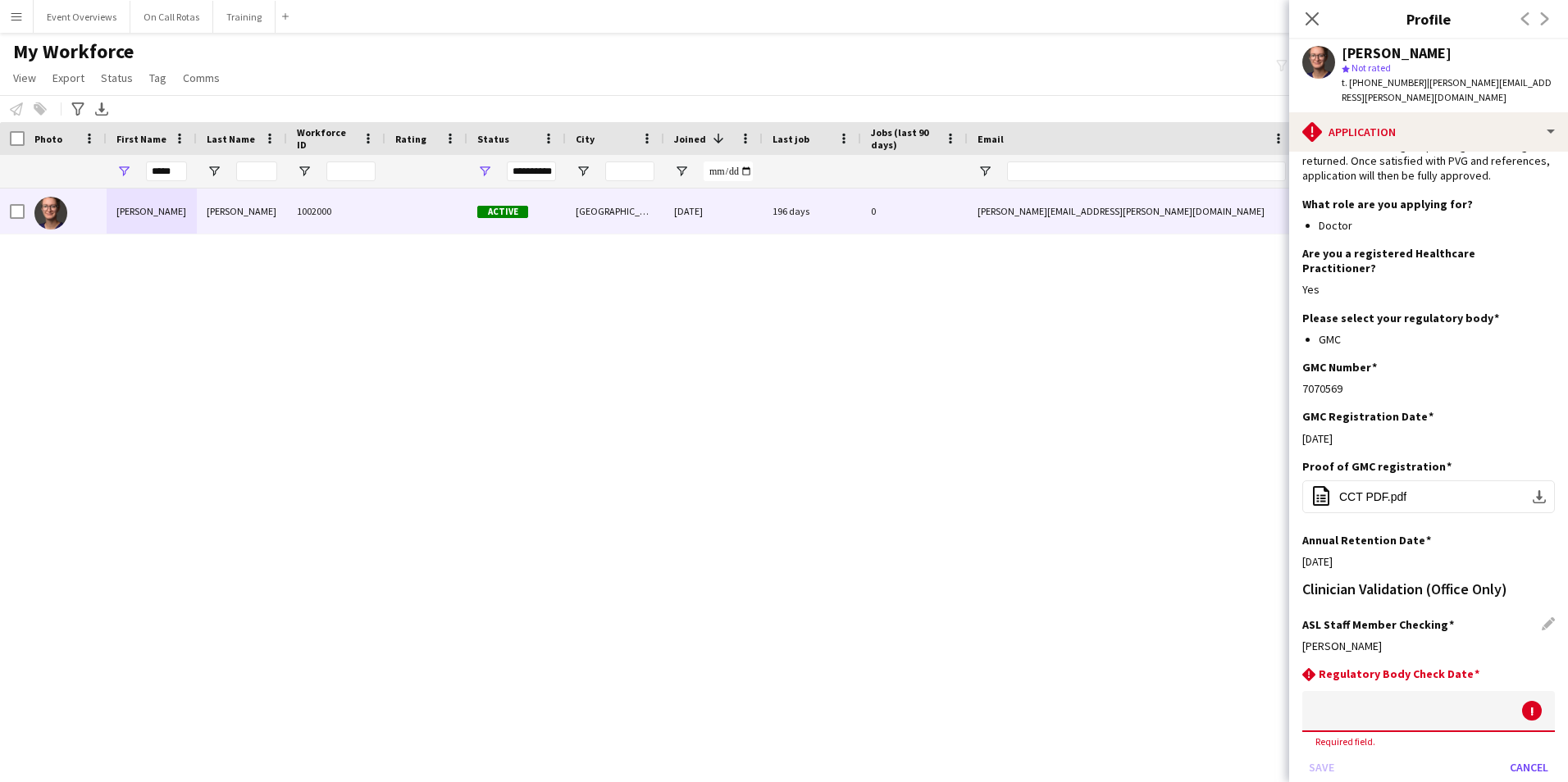
click at [1410, 690] on body "Menu Boards Boards Boards All jobs Status Workforce Workforce My Workforce Recr…" at bounding box center [784, 391] width 1568 height 782
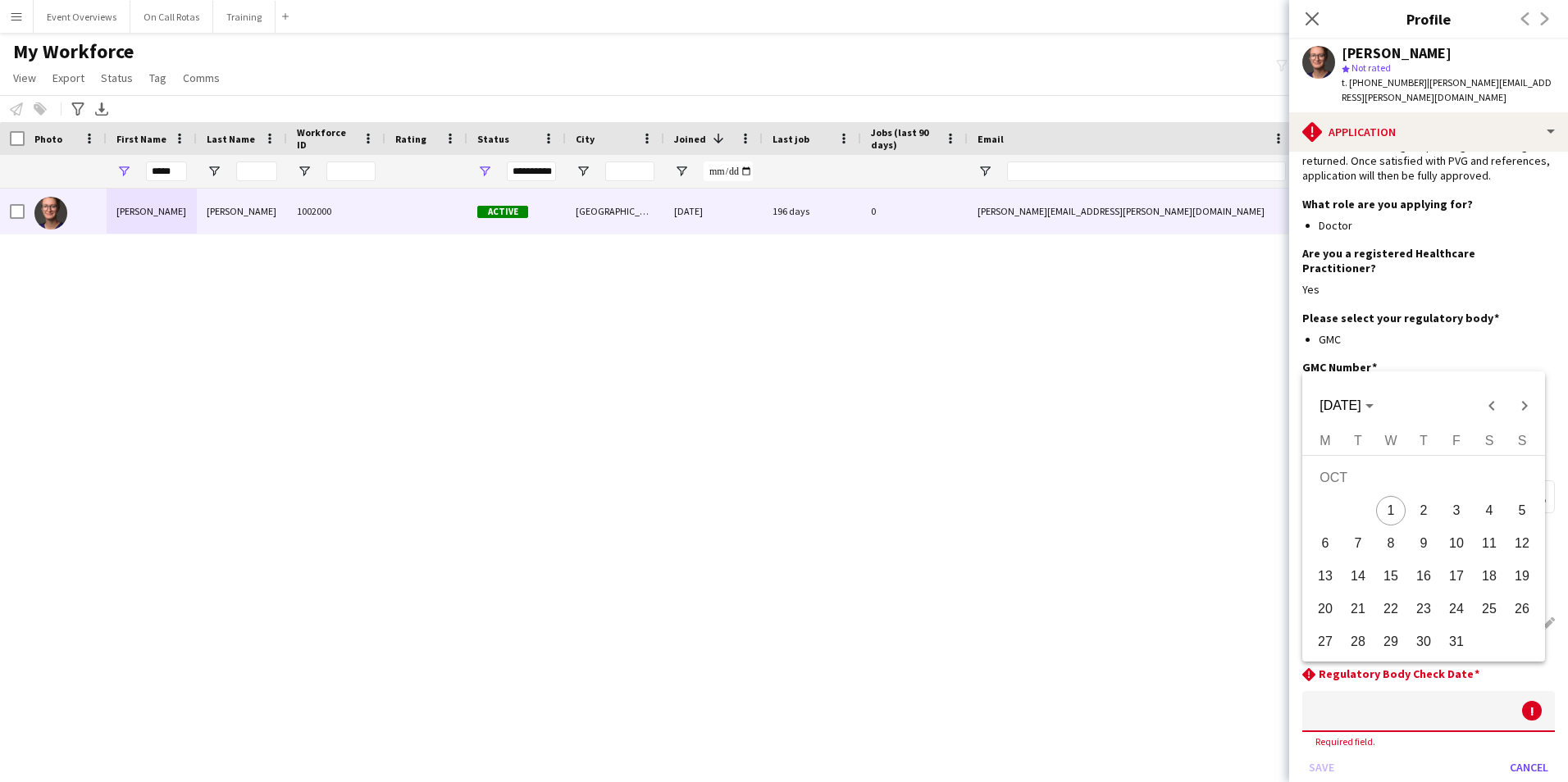
click at [1362, 428] on mat-calendar "OCT 2025 OCT 2025 Monday M Tuesday T Wednesday W Thursday T Friday F Saturday S…" at bounding box center [1423, 517] width 243 height 290
click at [1357, 416] on span "Choose month and year" at bounding box center [1345, 406] width 67 height 39
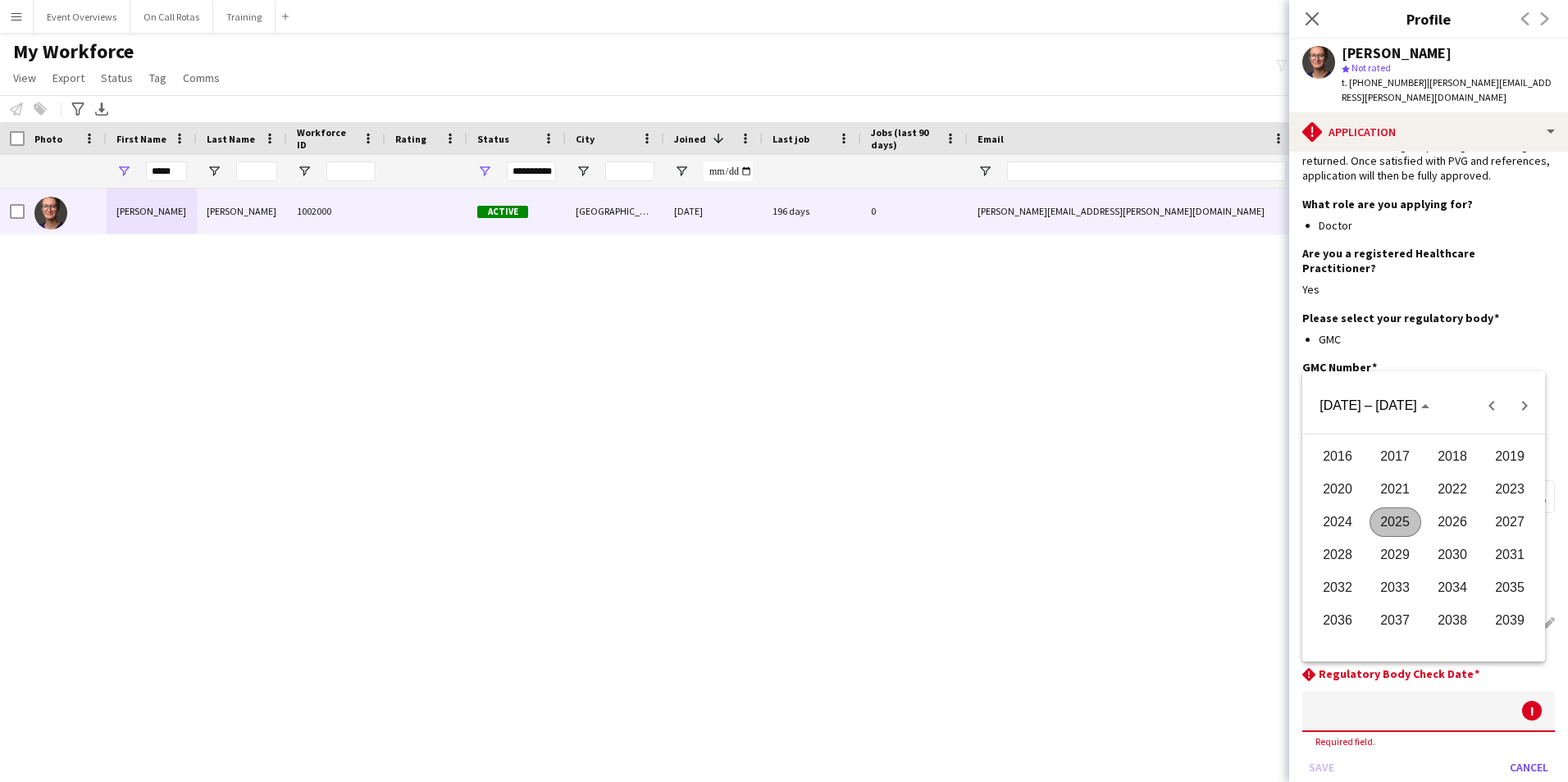
click at [1445, 518] on span "2026" at bounding box center [1452, 523] width 52 height 30
click at [1490, 523] on span "AUG" at bounding box center [1509, 523] width 52 height 30
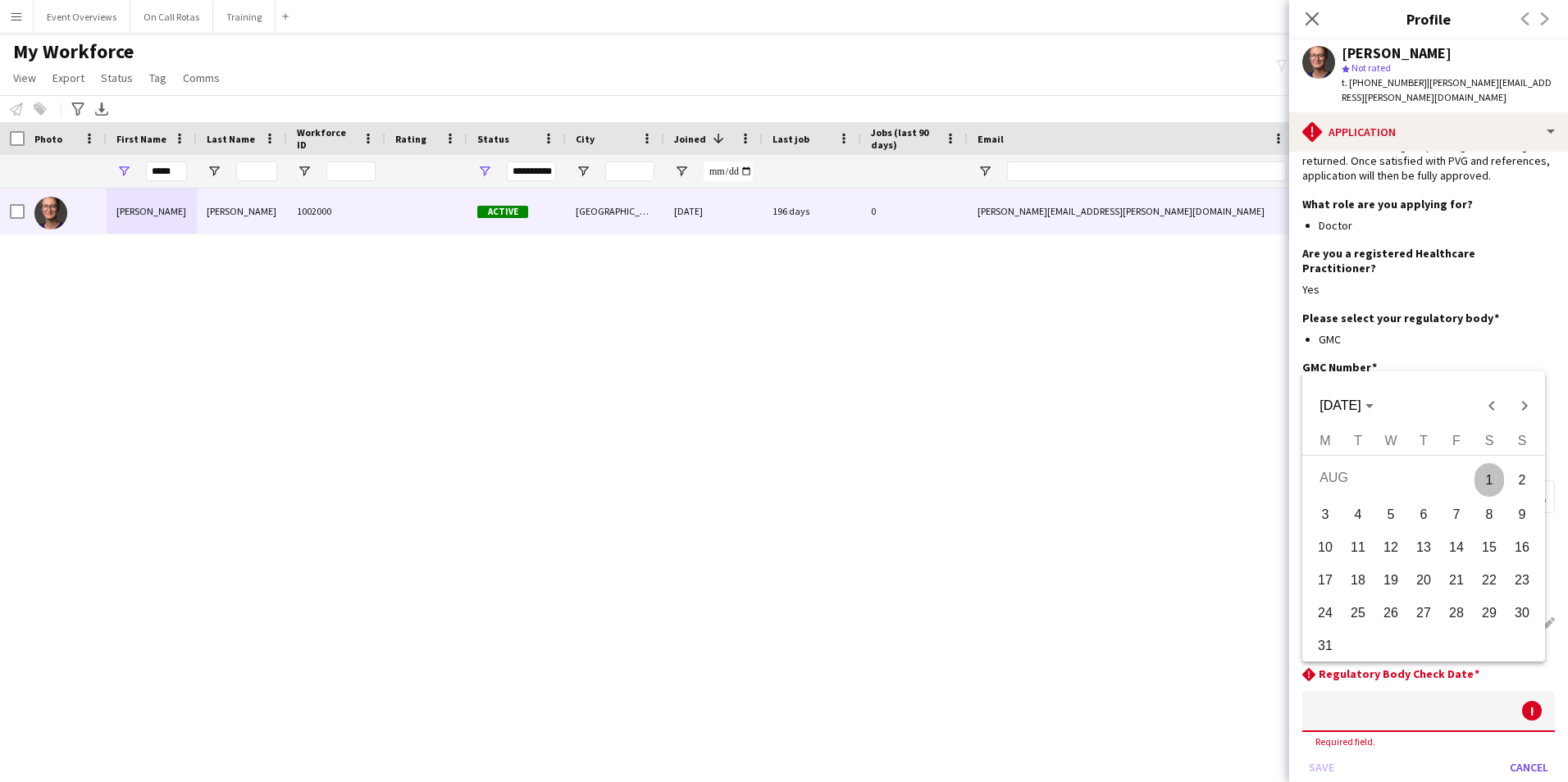
click at [1331, 511] on span "3" at bounding box center [1325, 515] width 30 height 30
type input "**********"
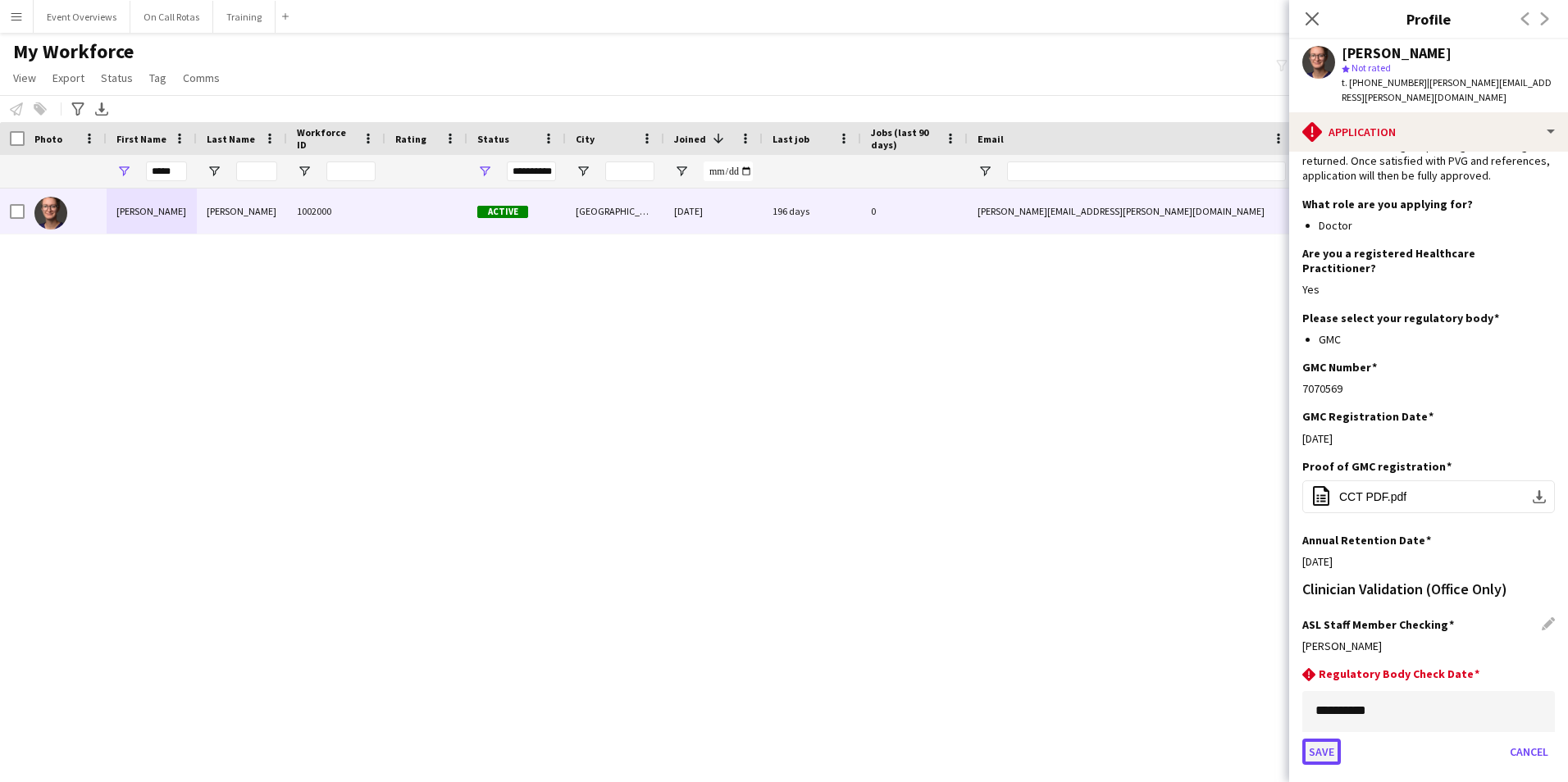
click at [1322, 739] on button "Save" at bounding box center [1321, 752] width 38 height 26
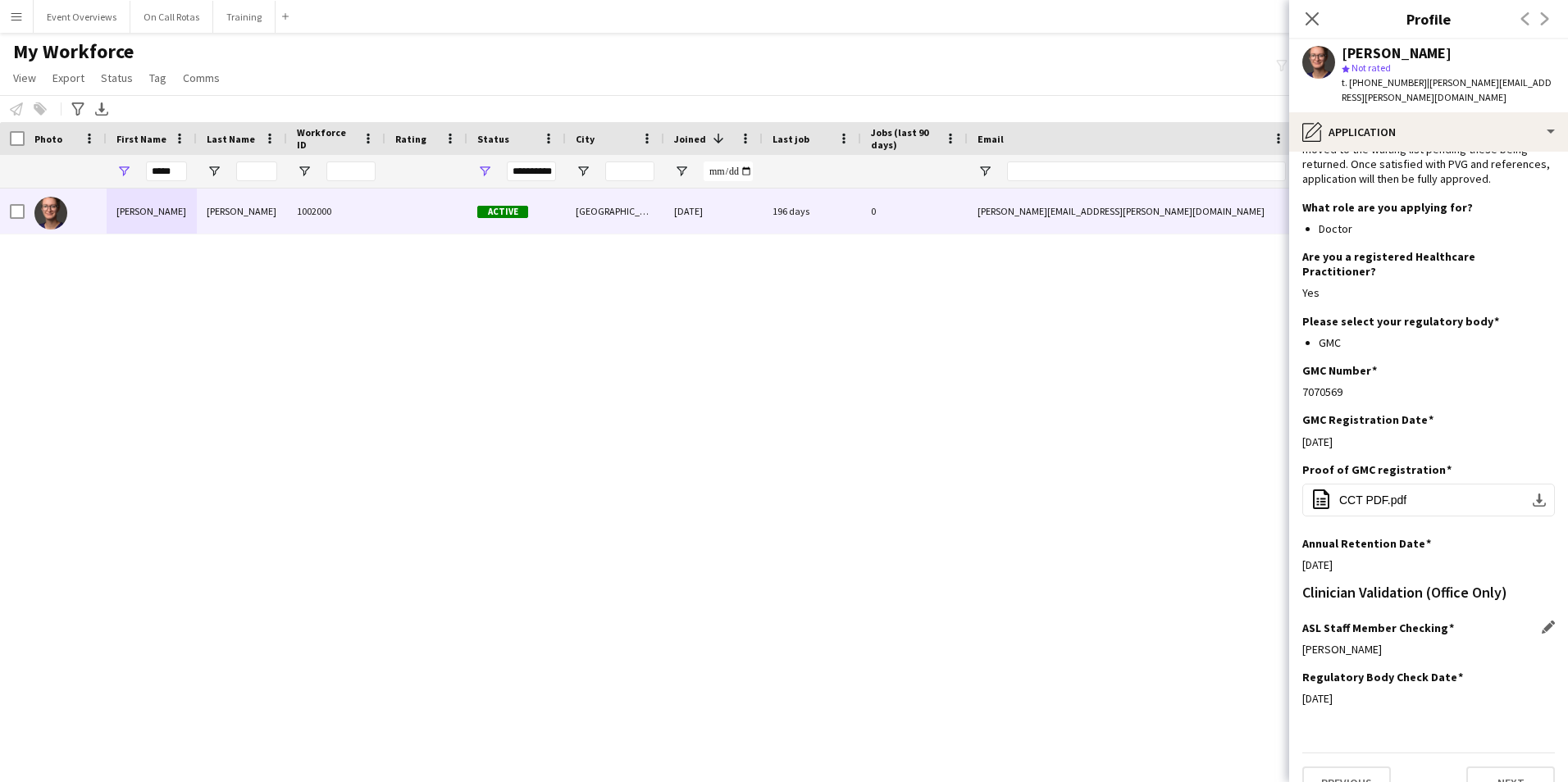
click at [1326, 17] on div "Close pop-in" at bounding box center [1311, 19] width 46 height 37
click at [1312, 21] on icon at bounding box center [1311, 18] width 16 height 16
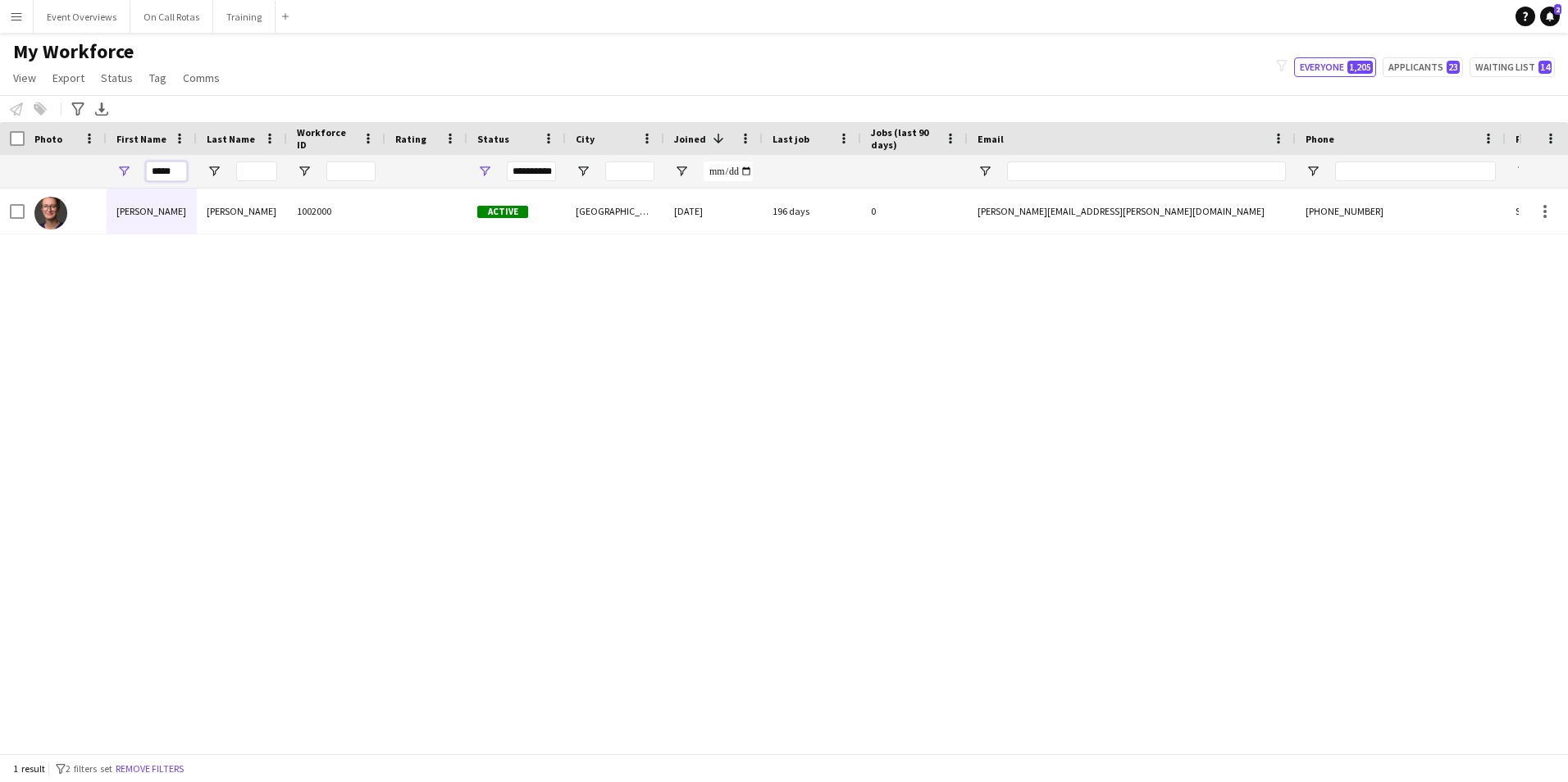
drag, startPoint x: 178, startPoint y: 173, endPoint x: 68, endPoint y: 180, distance: 110.2
click at [68, 180] on div "**********" at bounding box center [889, 170] width 1778 height 33
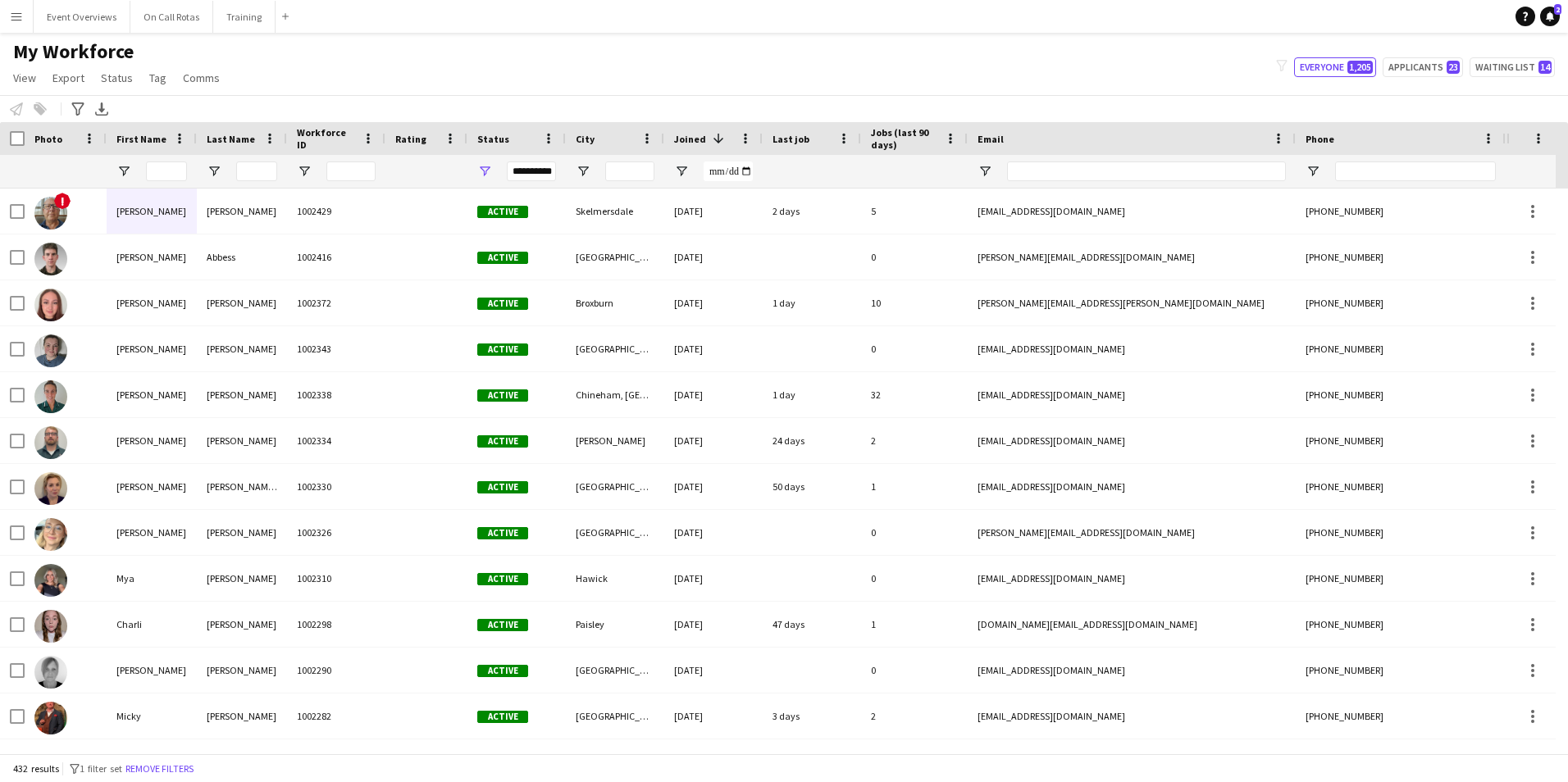
click at [17, 4] on button "Menu" at bounding box center [16, 16] width 33 height 33
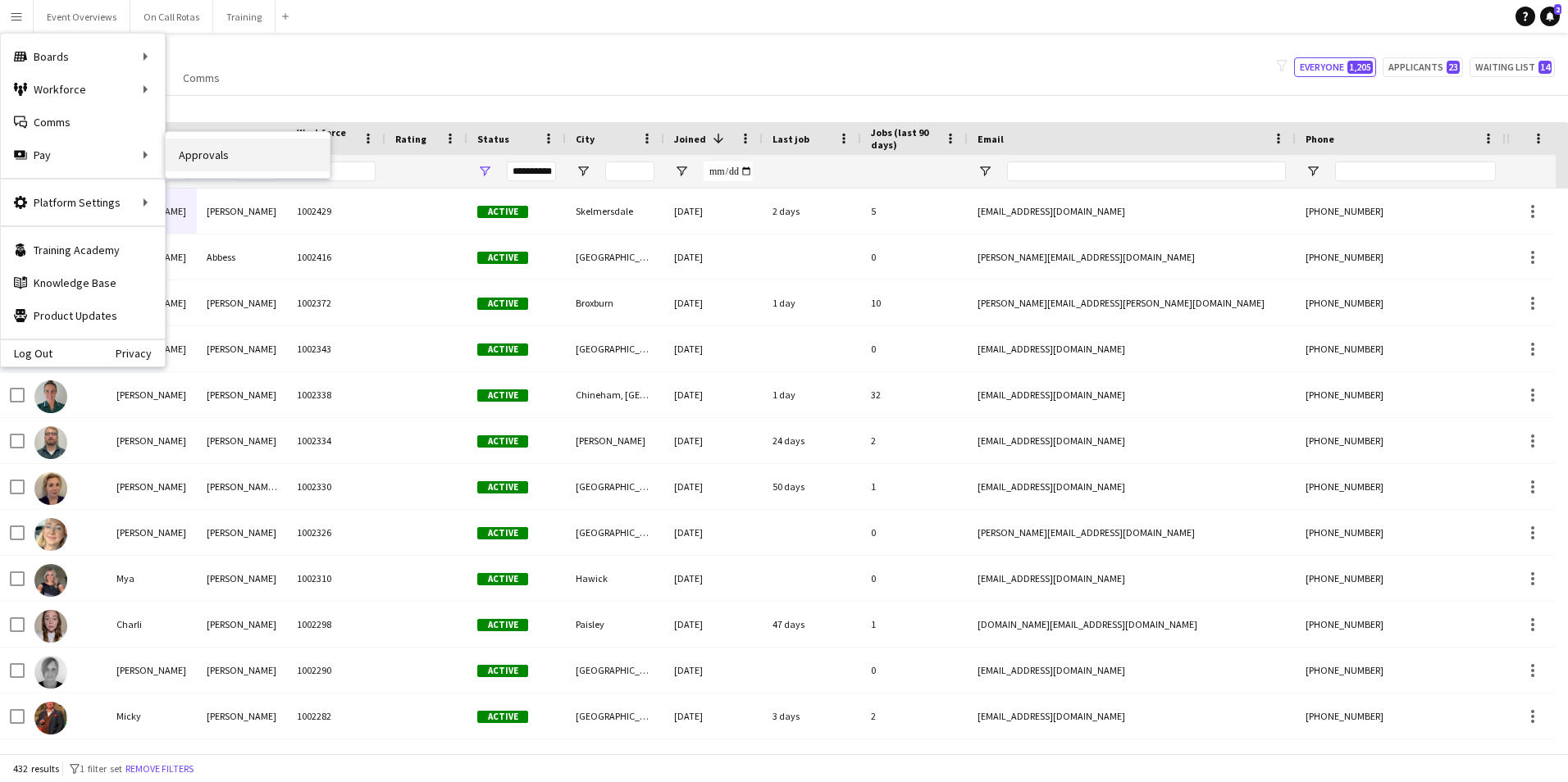
click at [188, 161] on link "Approvals" at bounding box center [247, 155] width 164 height 33
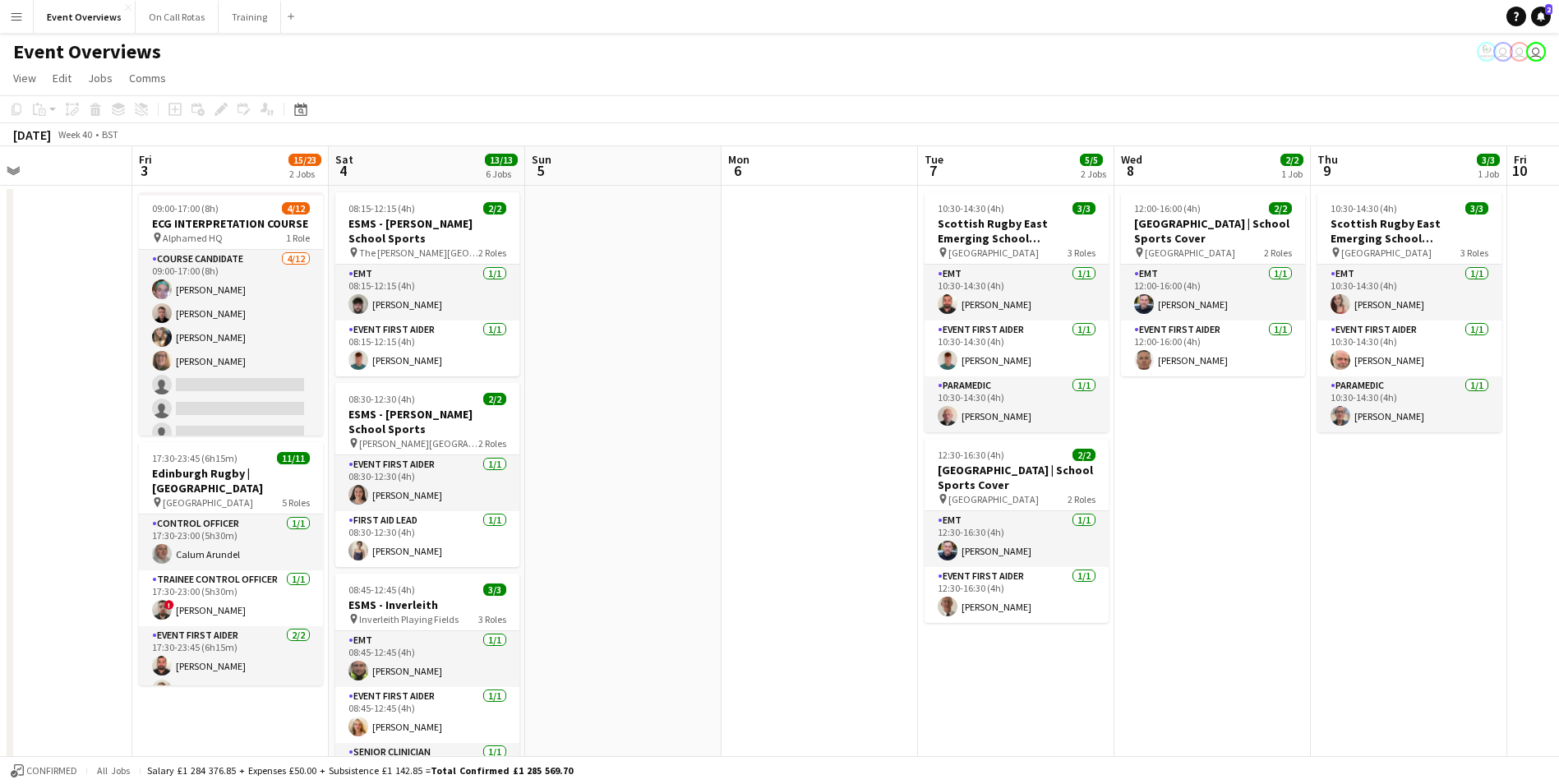
scroll to position [0, 563]
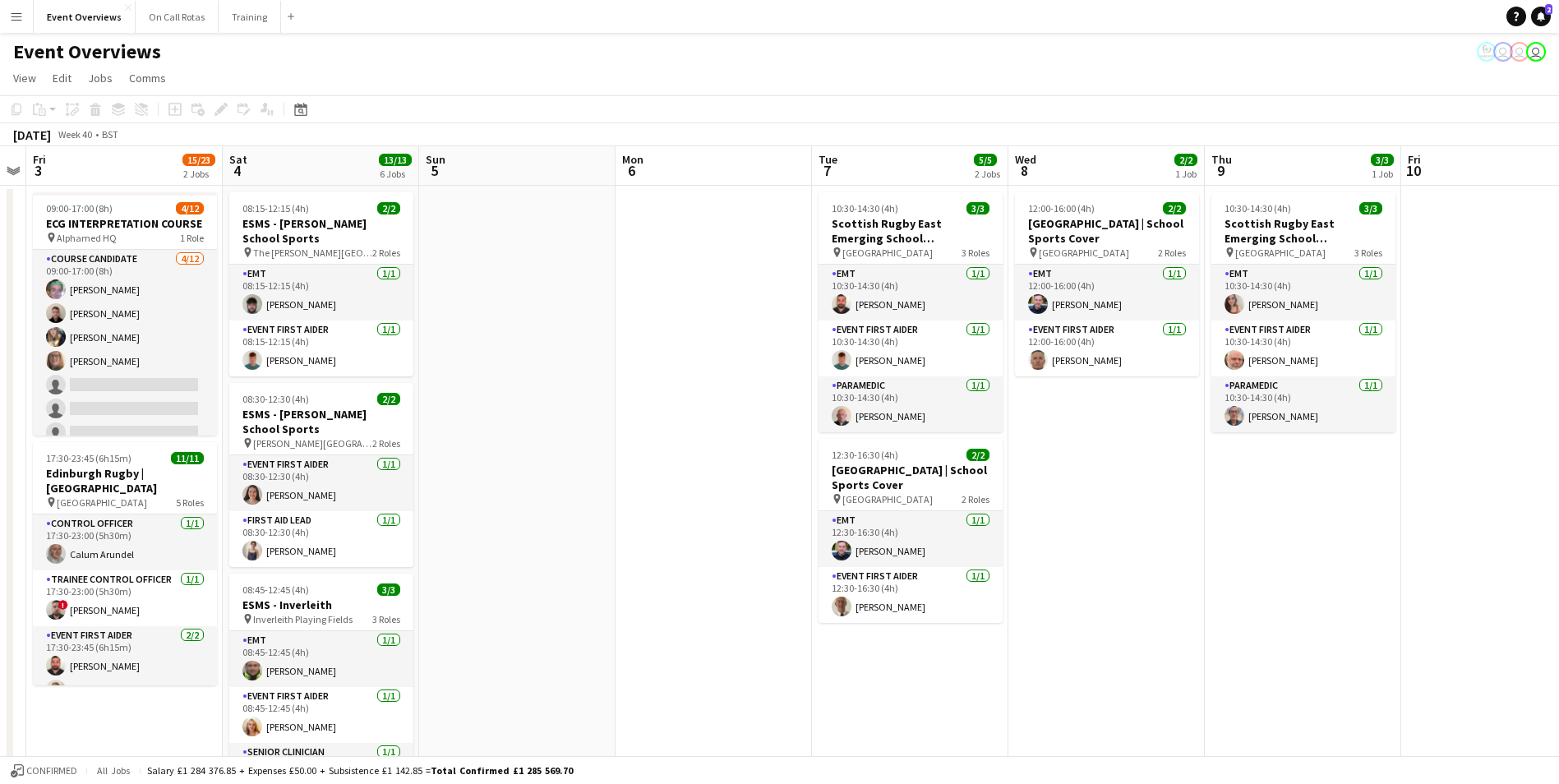
drag, startPoint x: 1157, startPoint y: 530, endPoint x: 565, endPoint y: 569, distance: 593.3
click at [565, 569] on app-calendar-viewport "Tue 30 Wed 1 Thu 2 Fri 3 15/23 2 Jobs Sat 4 13/13 6 Jobs Sun 5 Mon 6 Tue 7 5/5 …" at bounding box center [780, 778] width 1559 height 1265
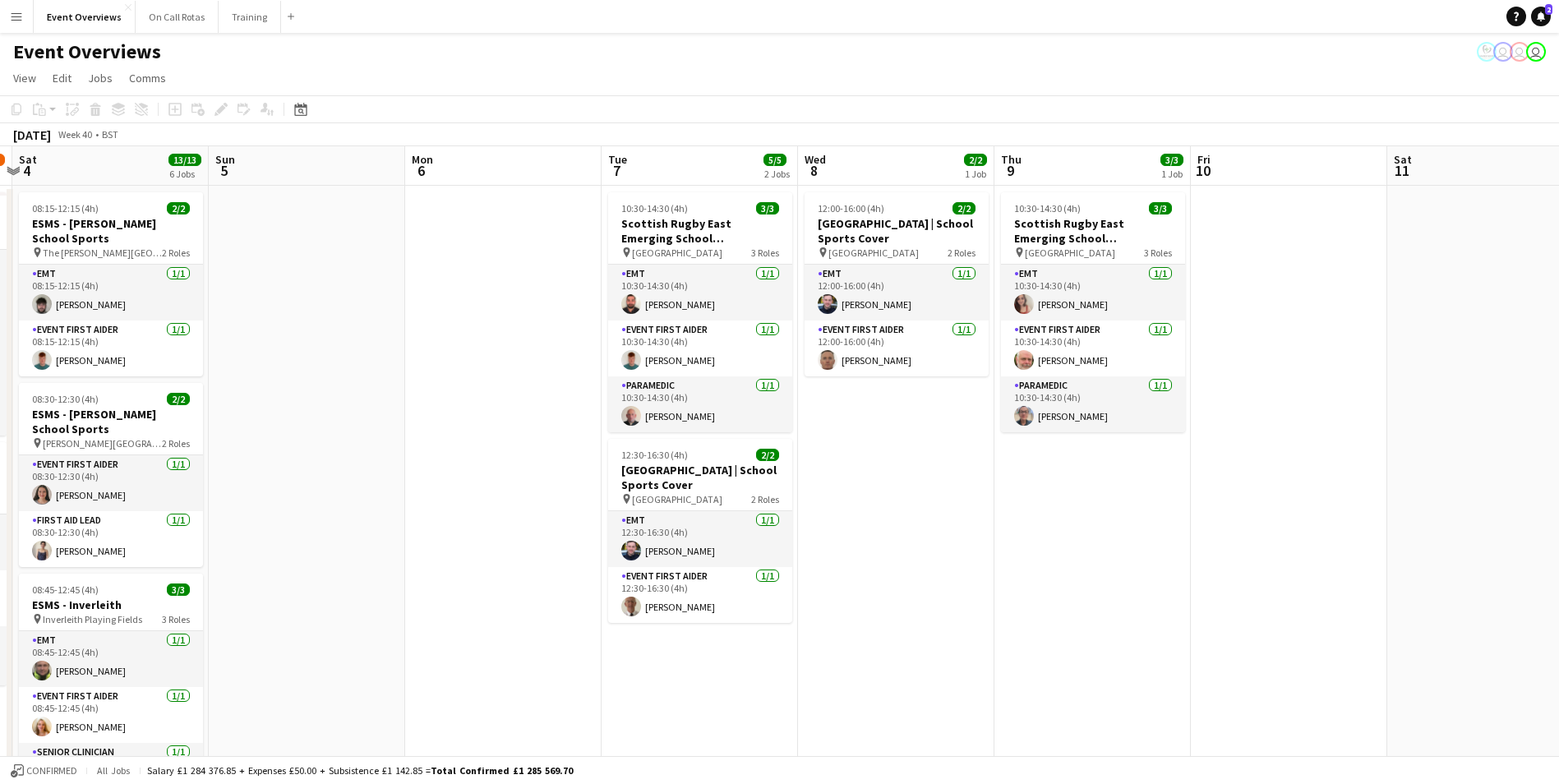
scroll to position [0, 617]
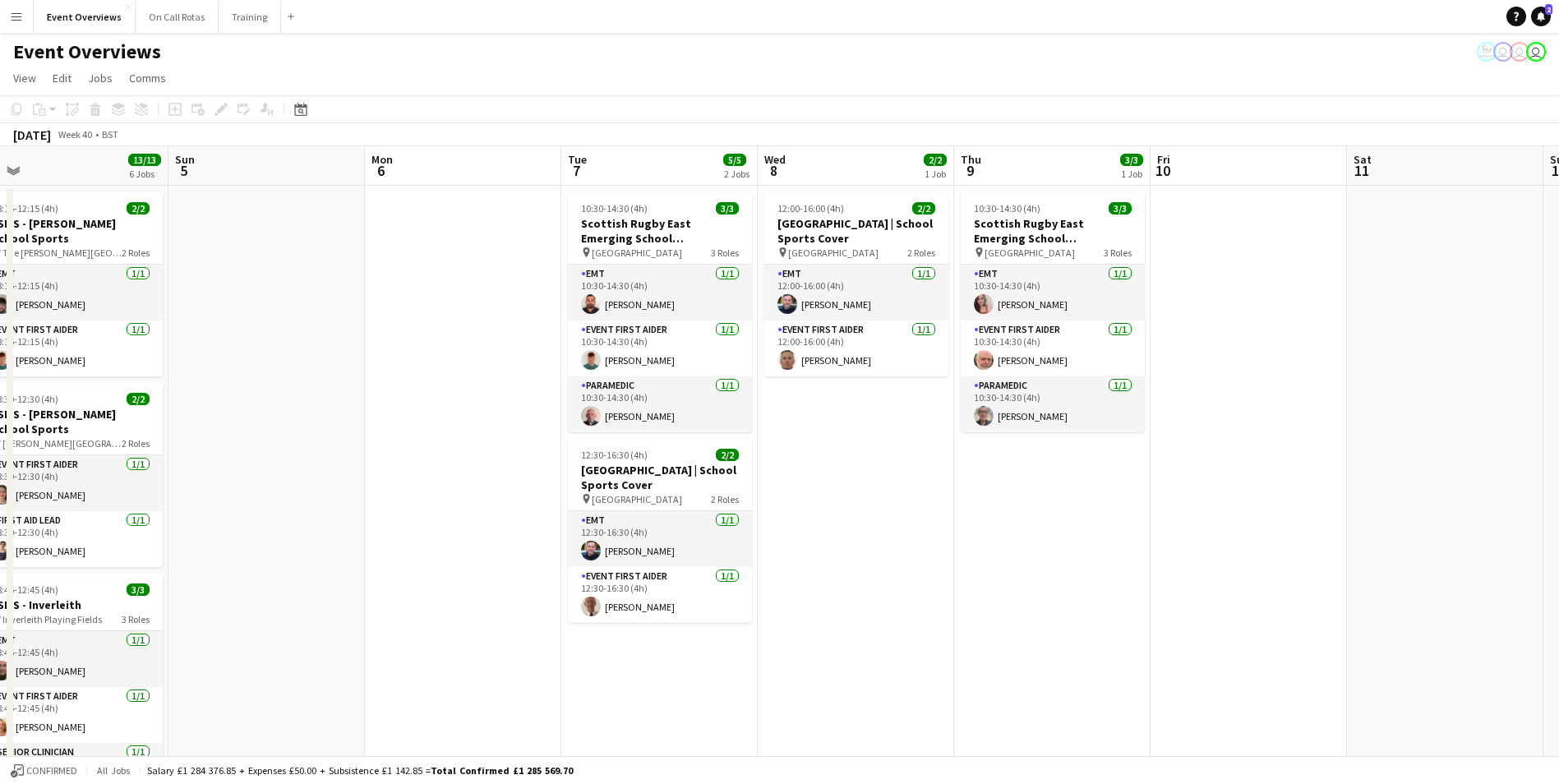
drag, startPoint x: 1295, startPoint y: 546, endPoint x: 1044, endPoint y: 579, distance: 253.2
click at [1044, 579] on app-calendar-viewport "Wed 1 Thu 2 Fri 3 15/23 2 Jobs Sat 4 13/13 6 Jobs Sun 5 Mon 6 Tue 7 5/5 2 Jobs …" at bounding box center [780, 778] width 1559 height 1265
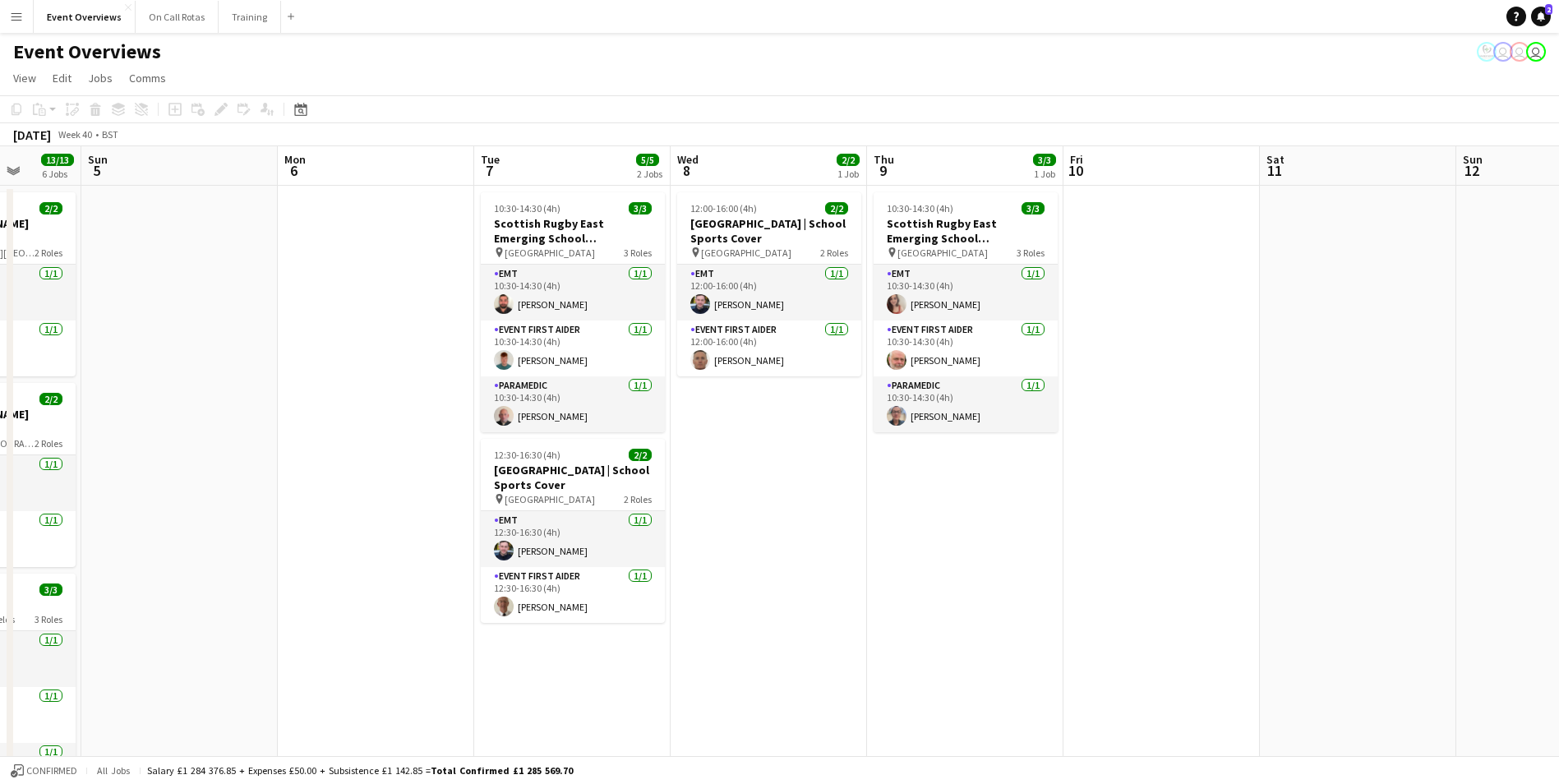
click at [957, 606] on app-calendar-viewport "Thu 2 Fri 3 15/23 2 Jobs Sat 4 13/13 6 Jobs Sun 5 Mon 6 Tue 7 5/5 2 Jobs Wed 8 …" at bounding box center [780, 778] width 1559 height 1265
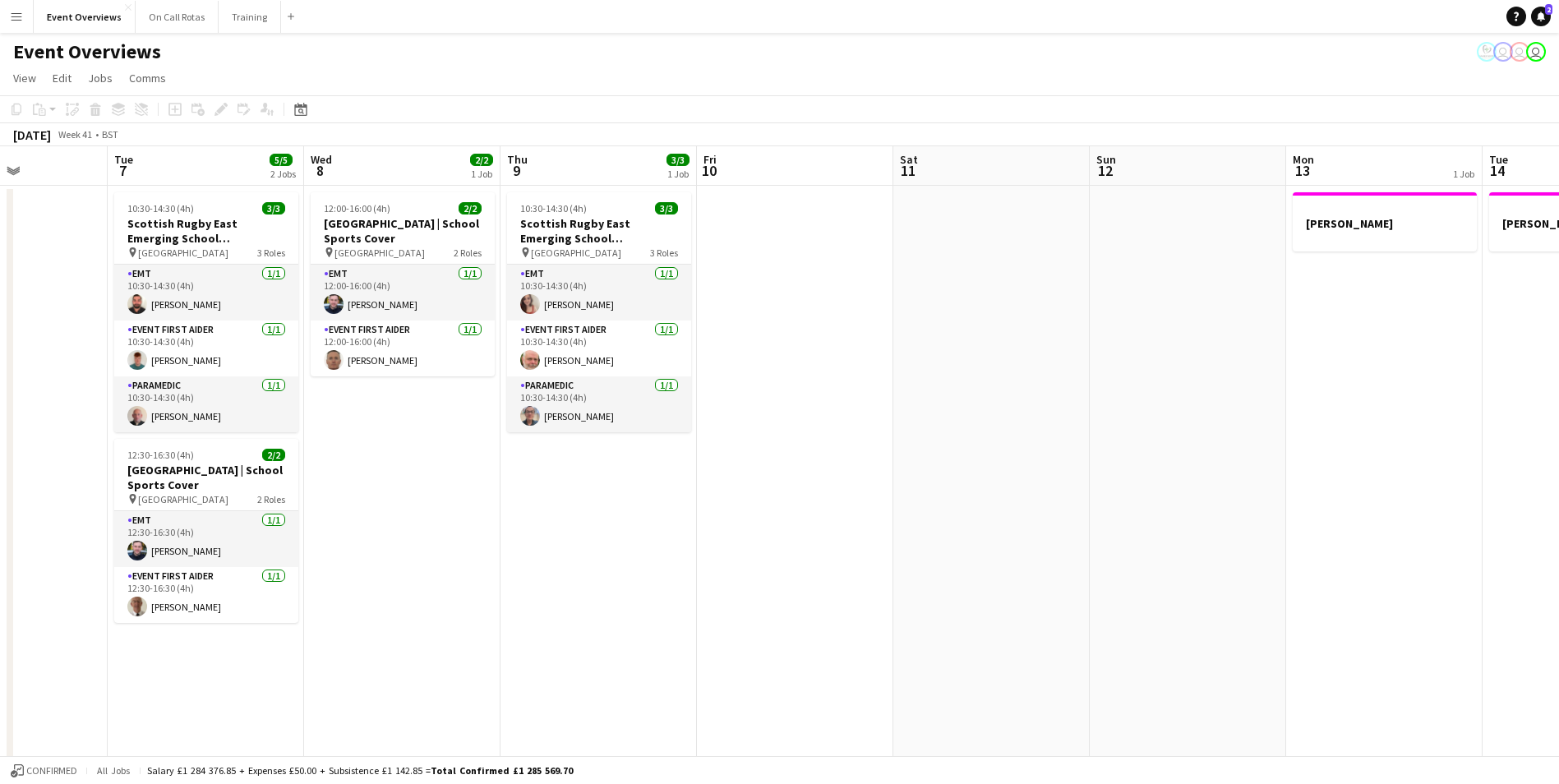
scroll to position [0, 480]
drag, startPoint x: 941, startPoint y: 611, endPoint x: 591, endPoint y: 653, distance: 352.5
click at [591, 653] on app-calendar-viewport "Sat 4 13/13 6 Jobs Sun 5 Mon 6 Tue 7 5/5 2 Jobs Wed 8 2/2 1 Job Thu 9 3/3 1 Job…" at bounding box center [780, 778] width 1559 height 1265
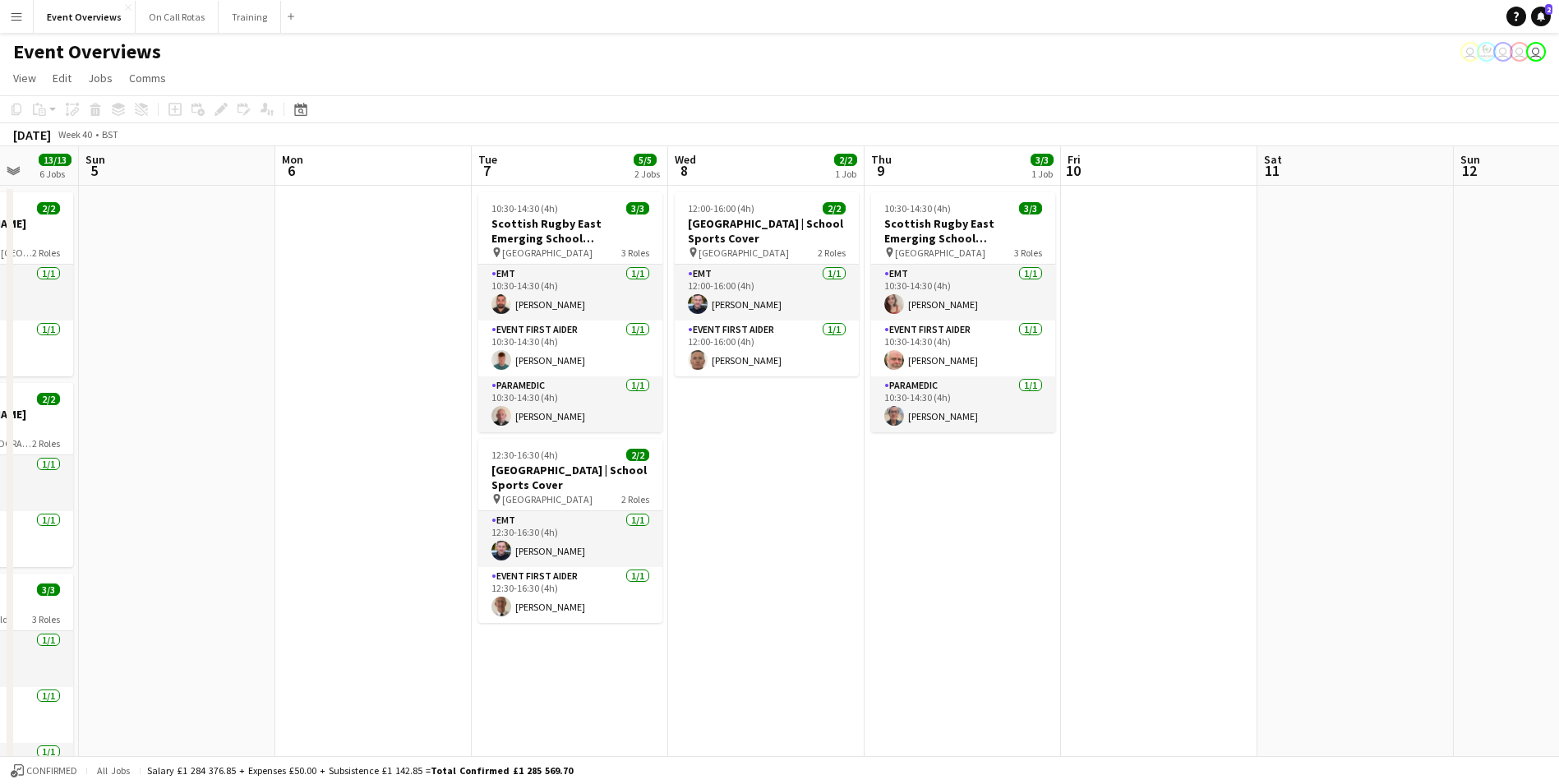
scroll to position [0, 530]
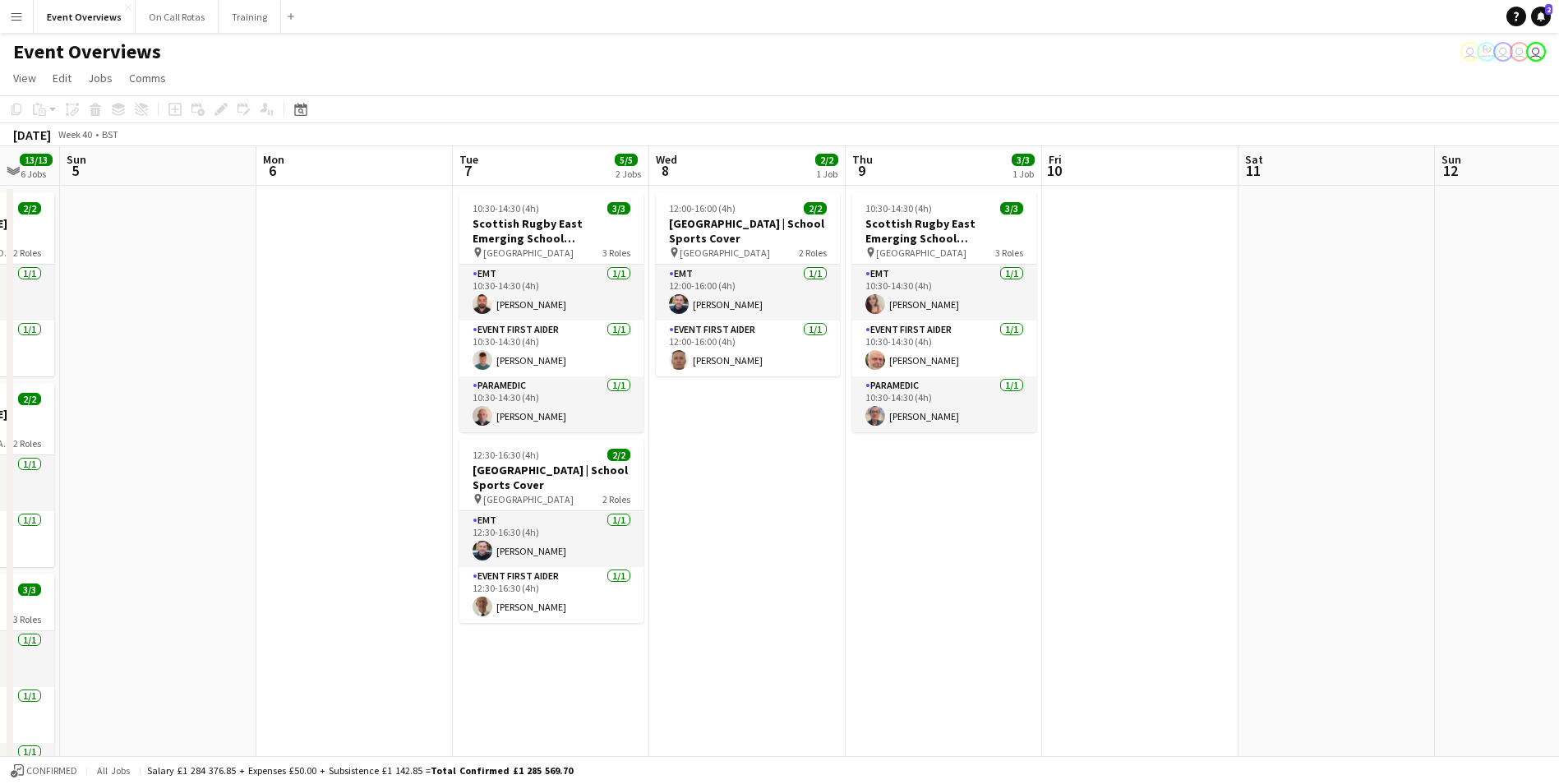
drag, startPoint x: 1105, startPoint y: 427, endPoint x: 1449, endPoint y: 412, distance: 344.3
click at [1449, 412] on app-calendar-viewport "Thu 2 Fri 3 15/23 2 Jobs Sat 4 13/13 6 Jobs Sun 5 Mon 6 Tue 7 5/5 2 Jobs Wed 8 …" at bounding box center [780, 778] width 1559 height 1265
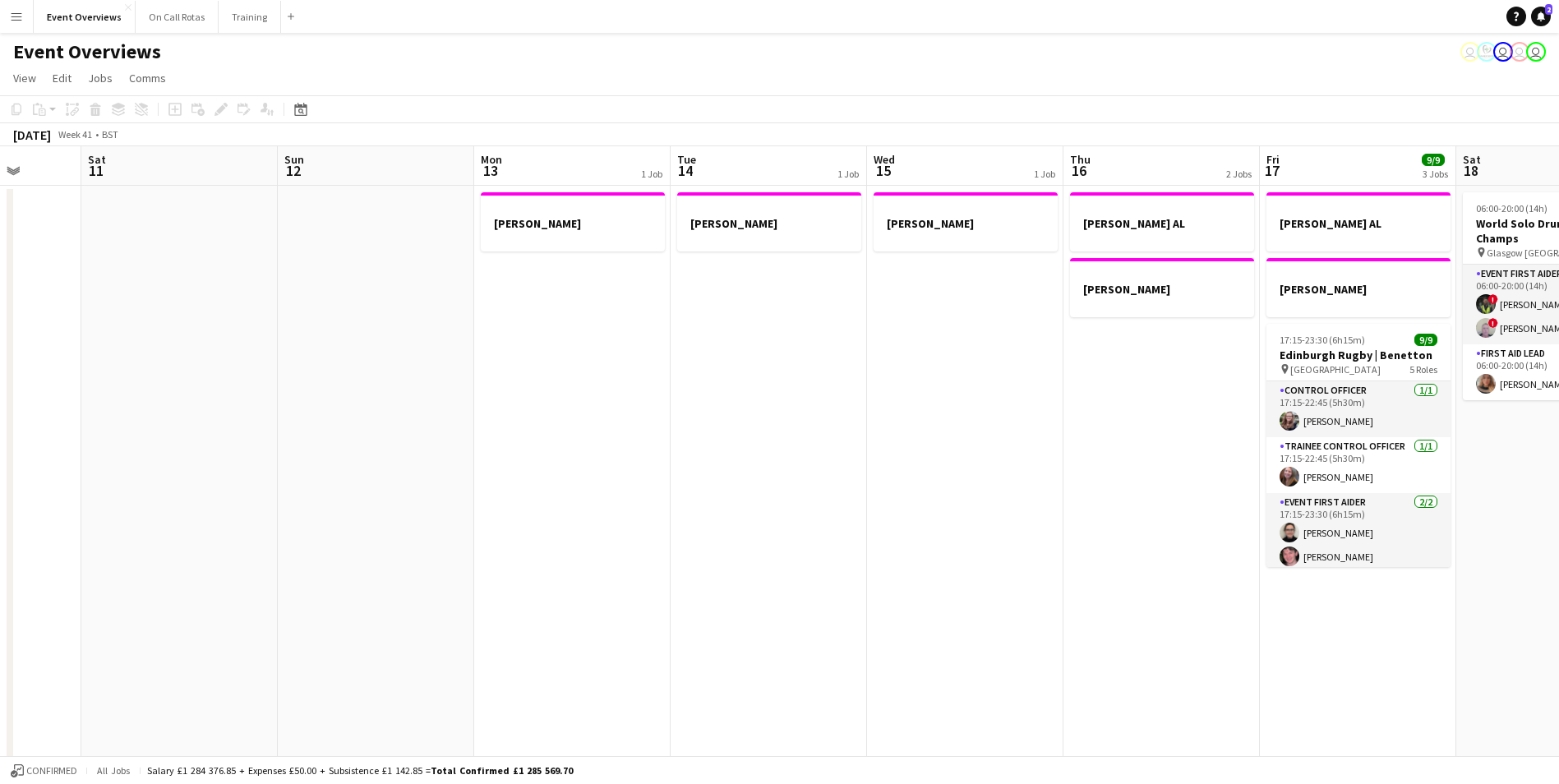
drag, startPoint x: 1449, startPoint y: 412, endPoint x: 444, endPoint y: 531, distance: 1012.0
click at [293, 524] on app-calendar-viewport "Wed 8 2/2 1 Job Thu 9 3/3 1 Job Fri 10 Sat 11 Sun 12 Mon 13 1 Job Tue 14 1 Job …" at bounding box center [780, 778] width 1559 height 1265
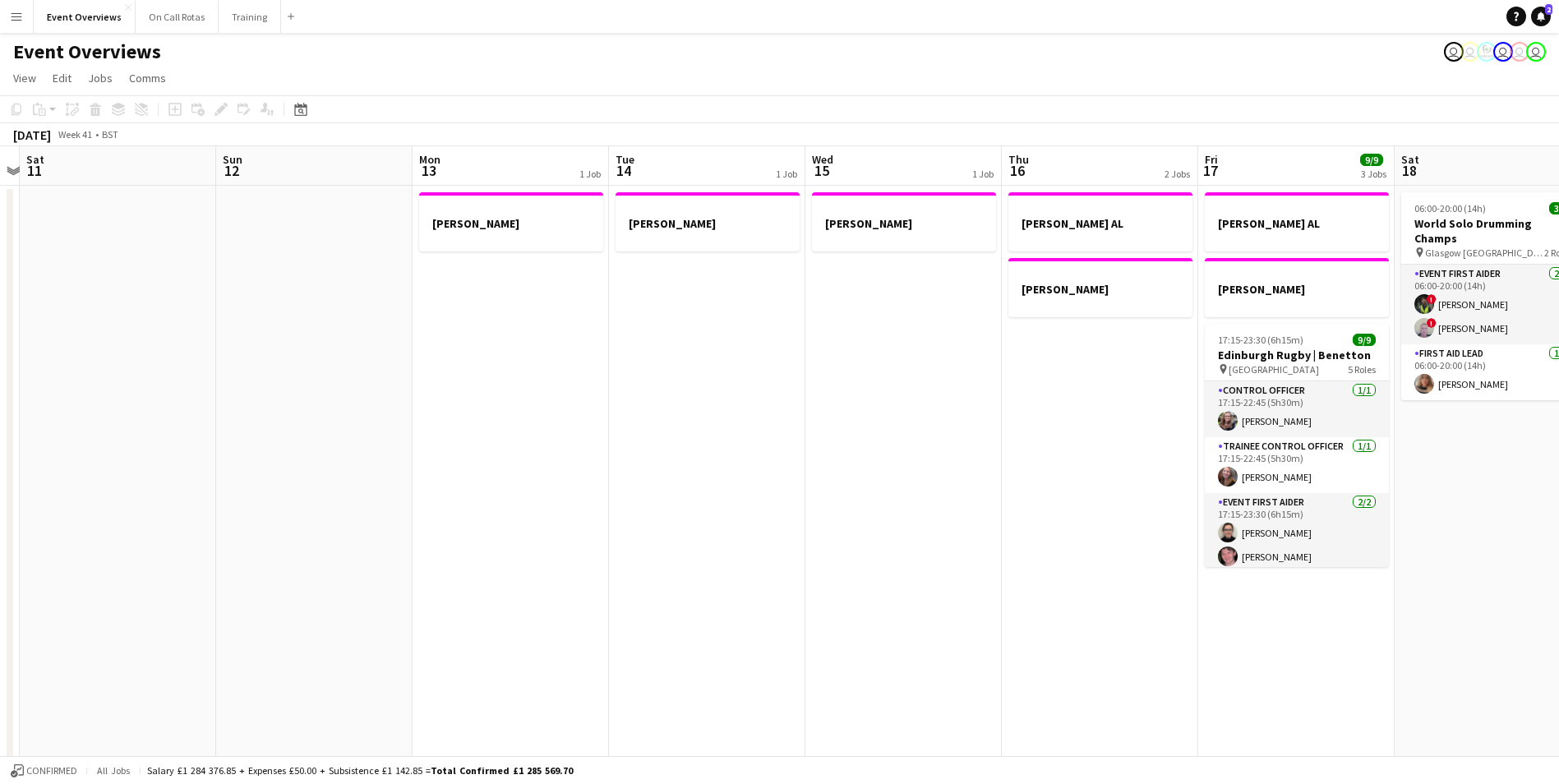
drag, startPoint x: 1269, startPoint y: 633, endPoint x: 1010, endPoint y: 619, distance: 259.4
click at [1008, 619] on app-calendar-viewport "Wed 8 2/2 1 Job Thu 9 3/3 1 Job Fri 10 Sat 11 Sun 12 Mon 13 1 Job Tue 14 1 Job …" at bounding box center [780, 778] width 1559 height 1265
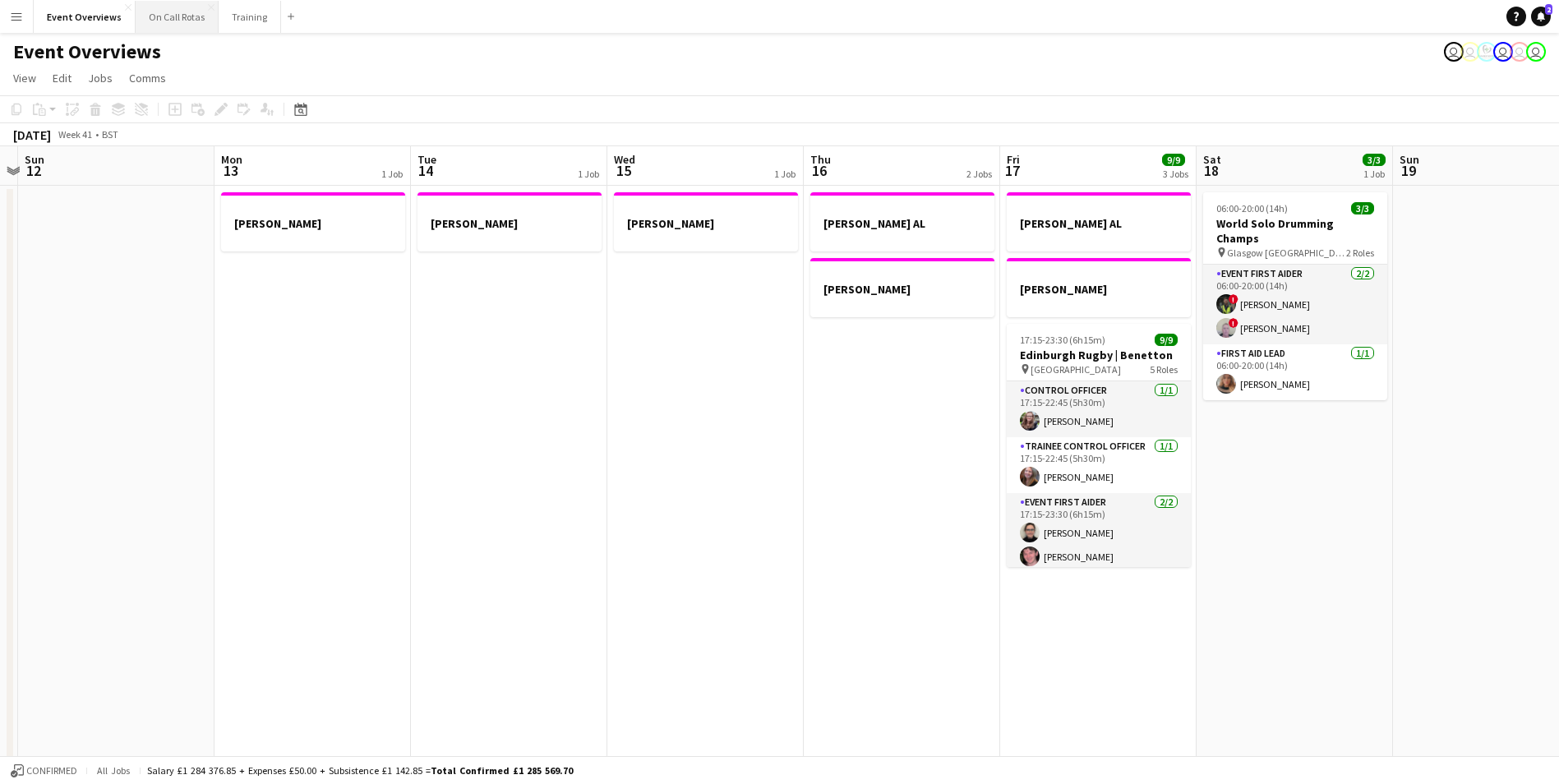
click at [179, 14] on button "On Call Rotas Close" at bounding box center [177, 17] width 83 height 32
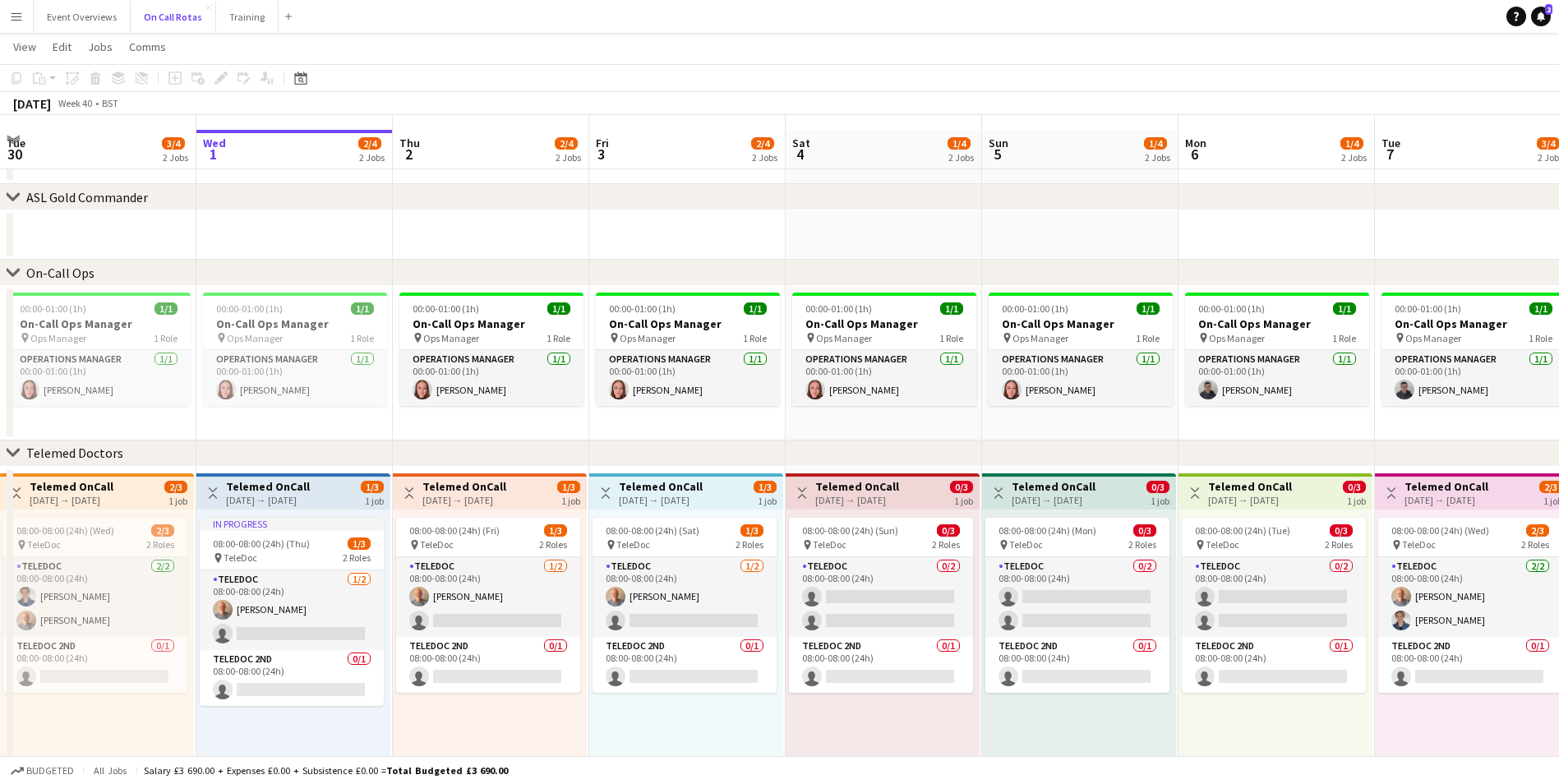
scroll to position [64, 0]
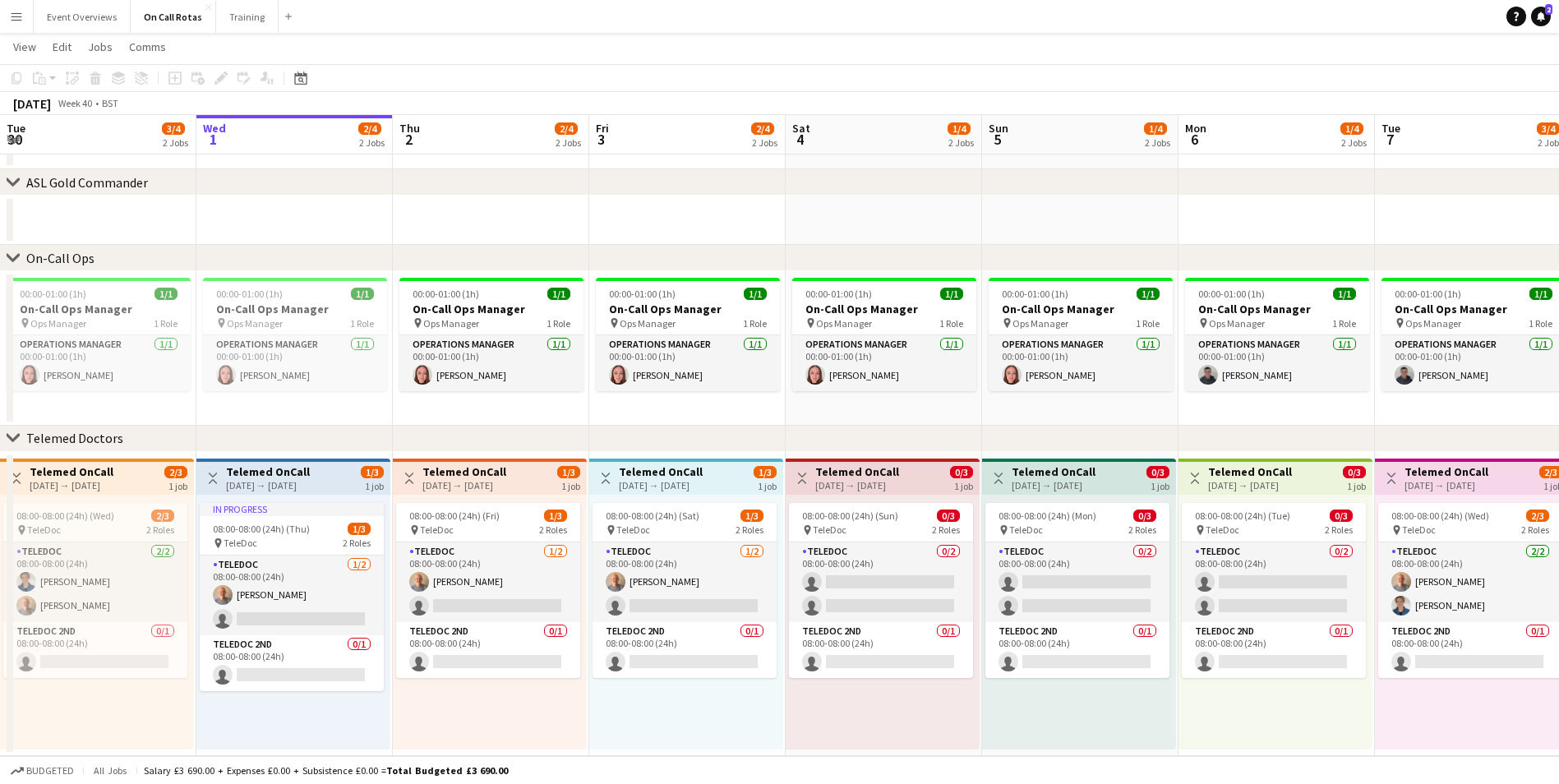
drag, startPoint x: 1106, startPoint y: 434, endPoint x: 882, endPoint y: 412, distance: 225.1
click at [882, 412] on div "chevron-right ASL Gold Commander chevron-right On-Call Ops chevron-right Teleme…" at bounding box center [780, 377] width 1559 height 756
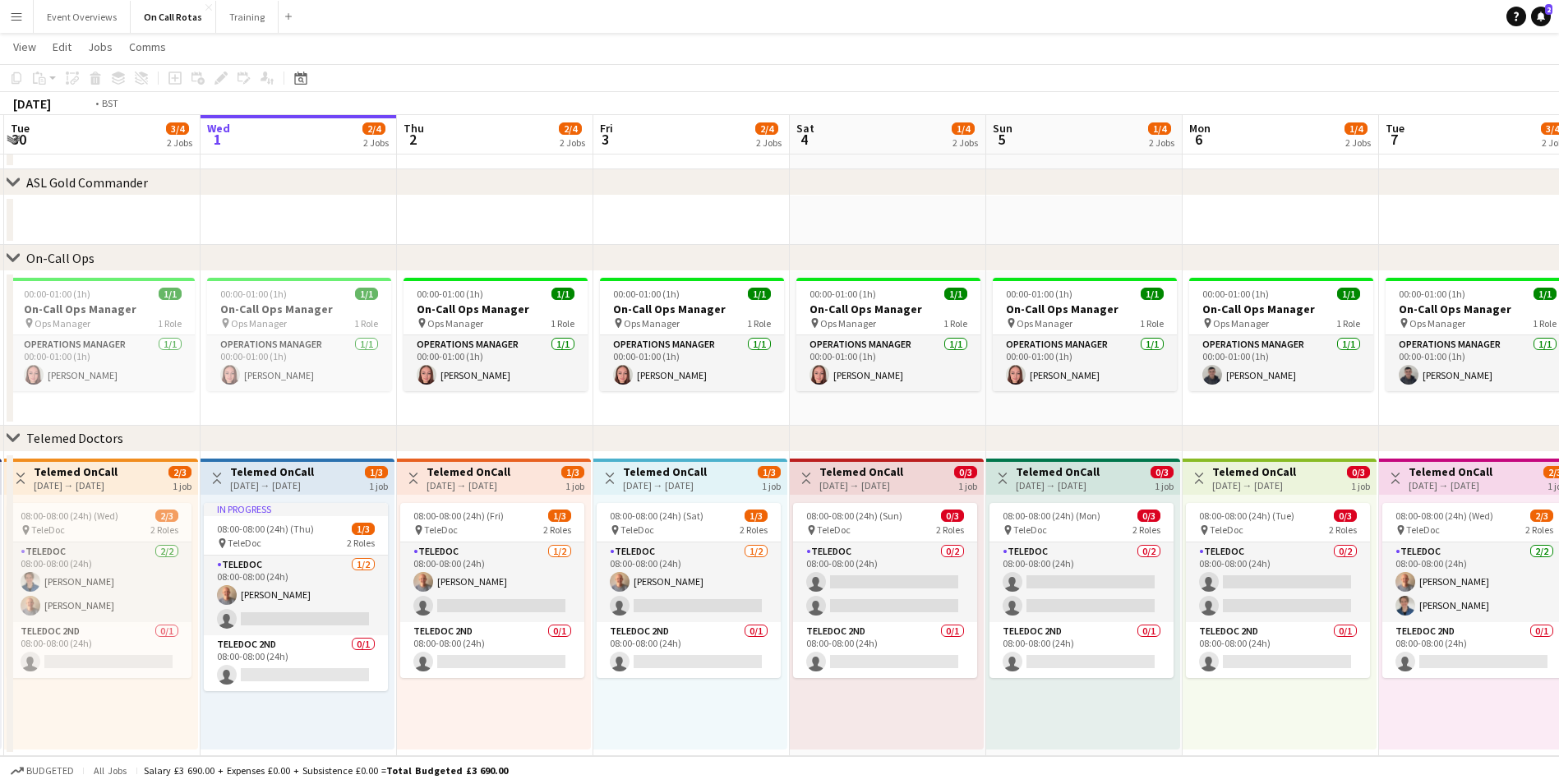
scroll to position [0, 498]
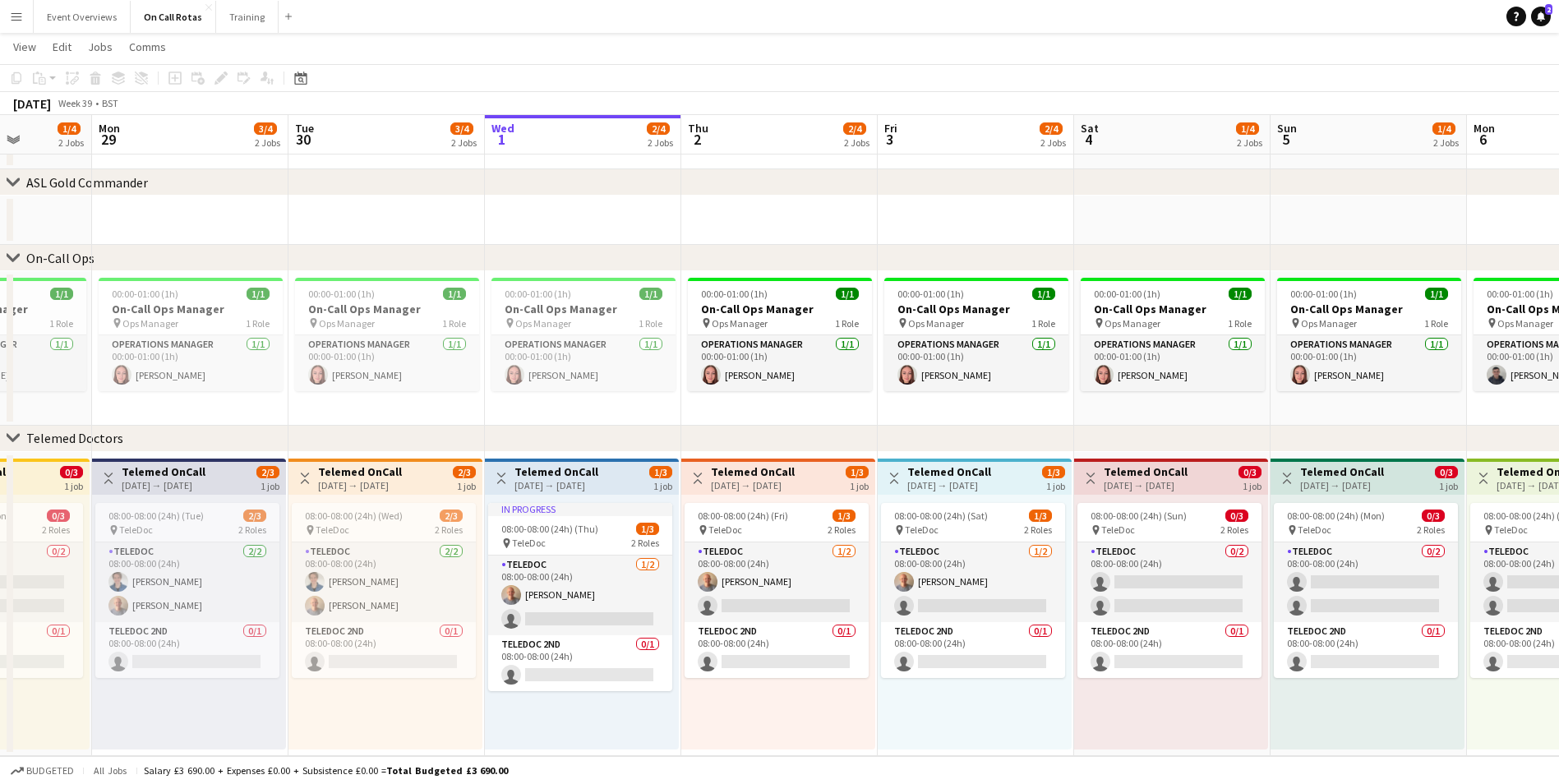
drag, startPoint x: 1034, startPoint y: 237, endPoint x: 1322, endPoint y: 300, distance: 294.8
click at [1322, 300] on app-calendar-viewport "Fri 26 3/4 2 Jobs Sat 27 1/4 2 Jobs Sun 28 1/4 2 Jobs Mon 29 3/4 2 Jobs Tue 30 …" at bounding box center [780, 377] width 1559 height 756
click at [107, 23] on button "Event Overviews Close" at bounding box center [82, 17] width 97 height 32
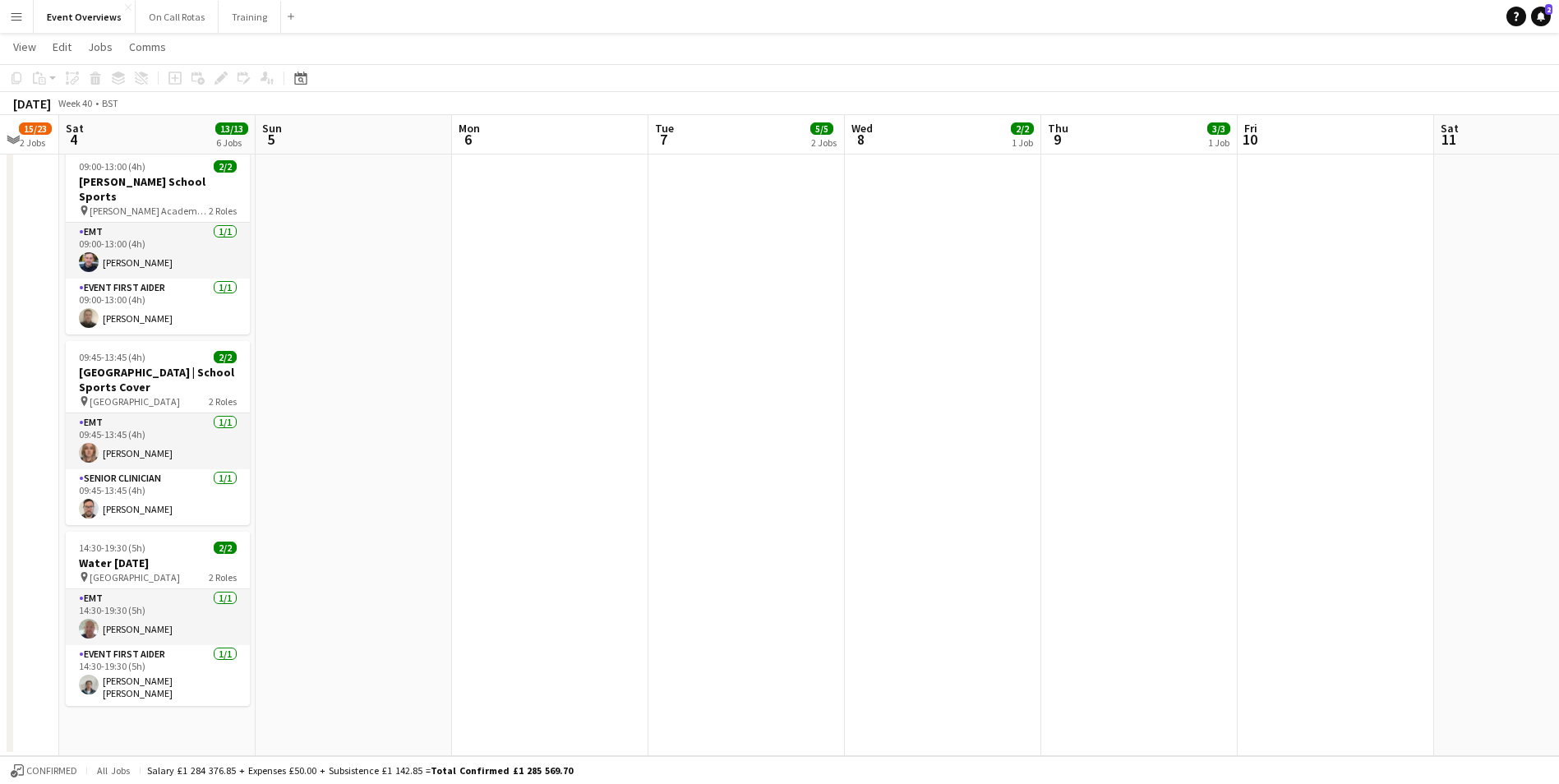
scroll to position [0, 542]
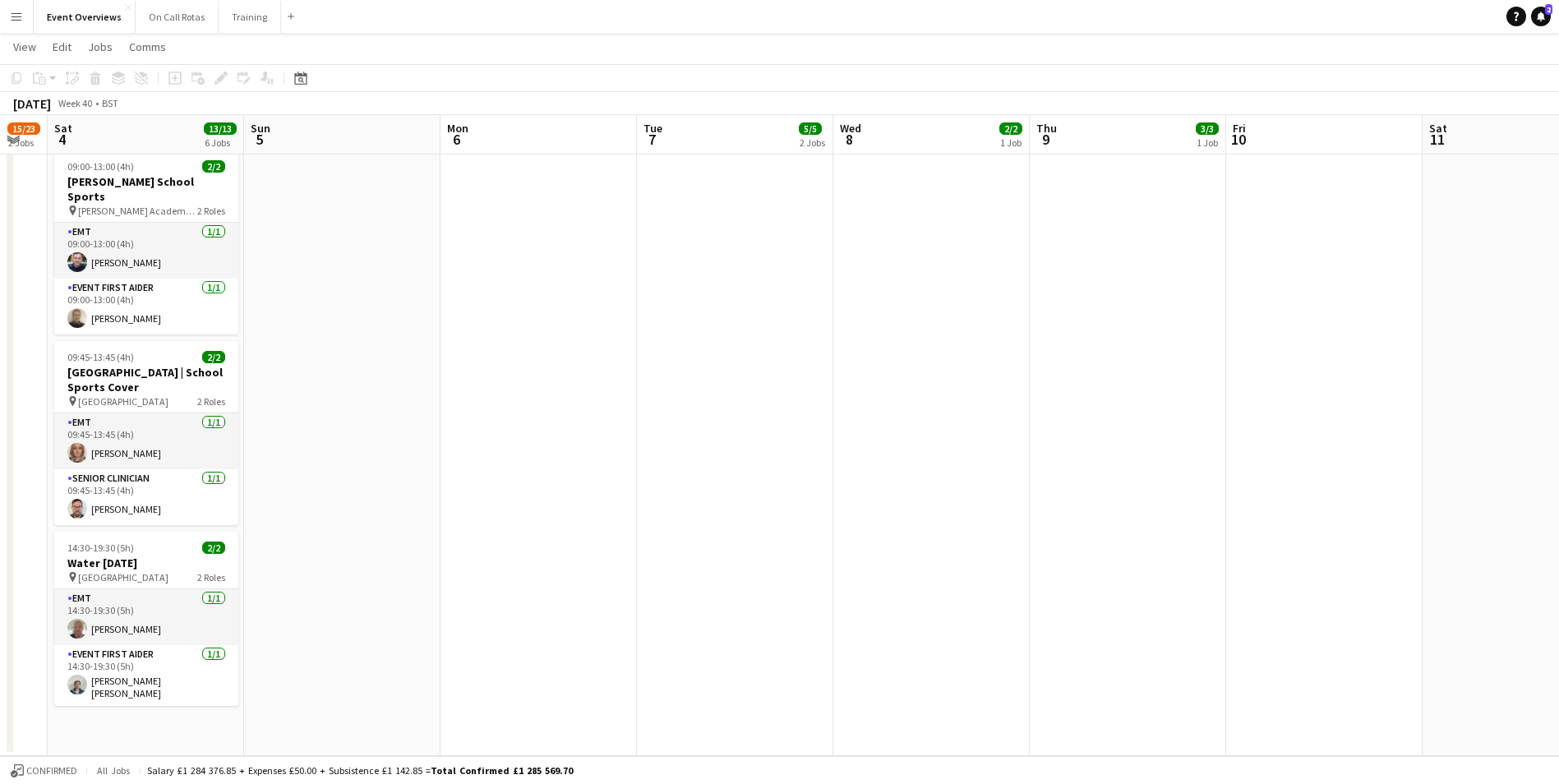
drag, startPoint x: 1368, startPoint y: 377, endPoint x: 451, endPoint y: 361, distance: 917.1
click at [434, 364] on app-calendar-viewport "Wed 1 Thu 2 Fri 3 15/23 2 Jobs Sat 4 13/13 6 Jobs Sun 5 Mon 6 Tue 7 5/5 2 Jobs …" at bounding box center [780, 83] width 1559 height 1345
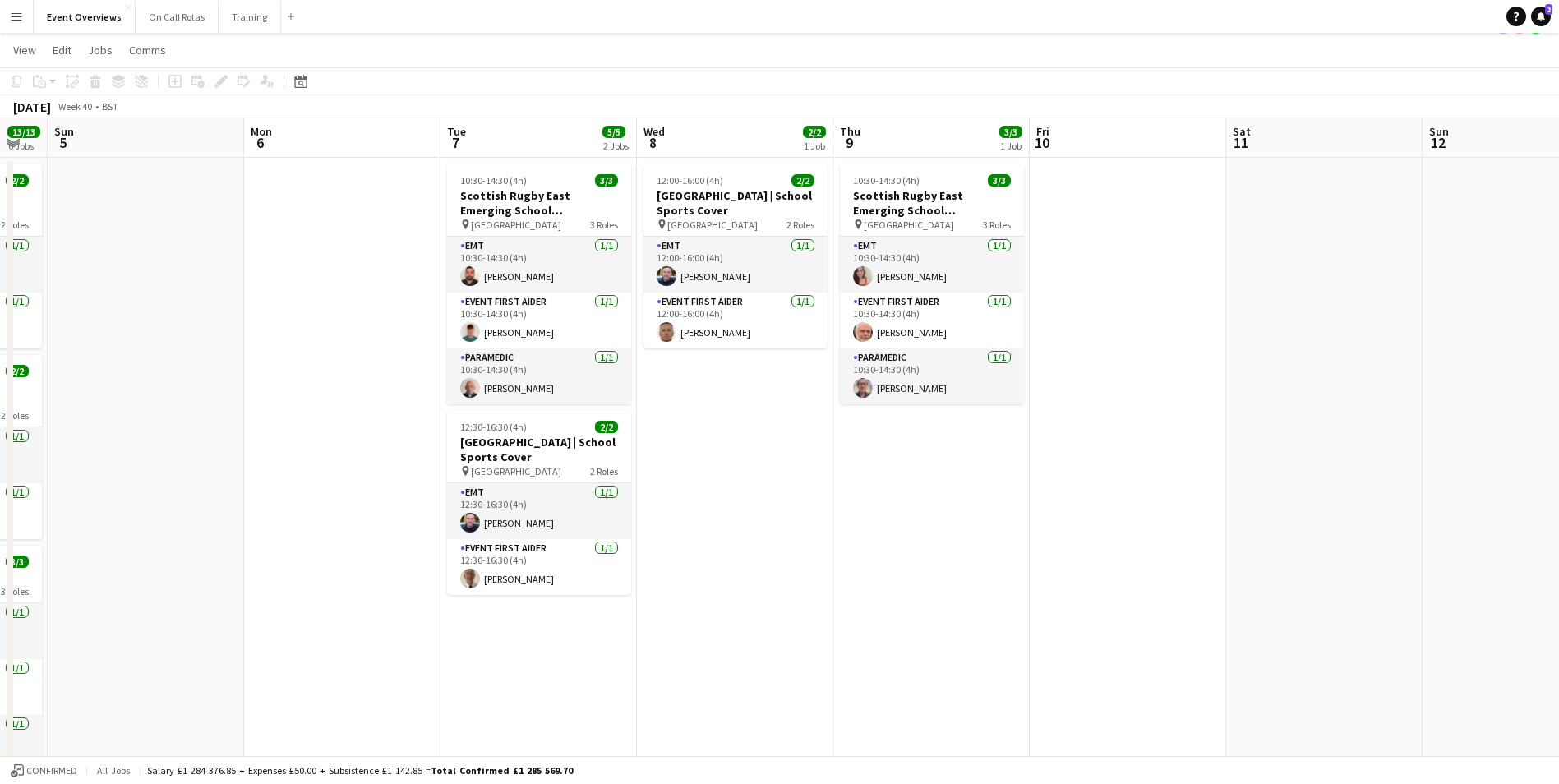
scroll to position [0, 0]
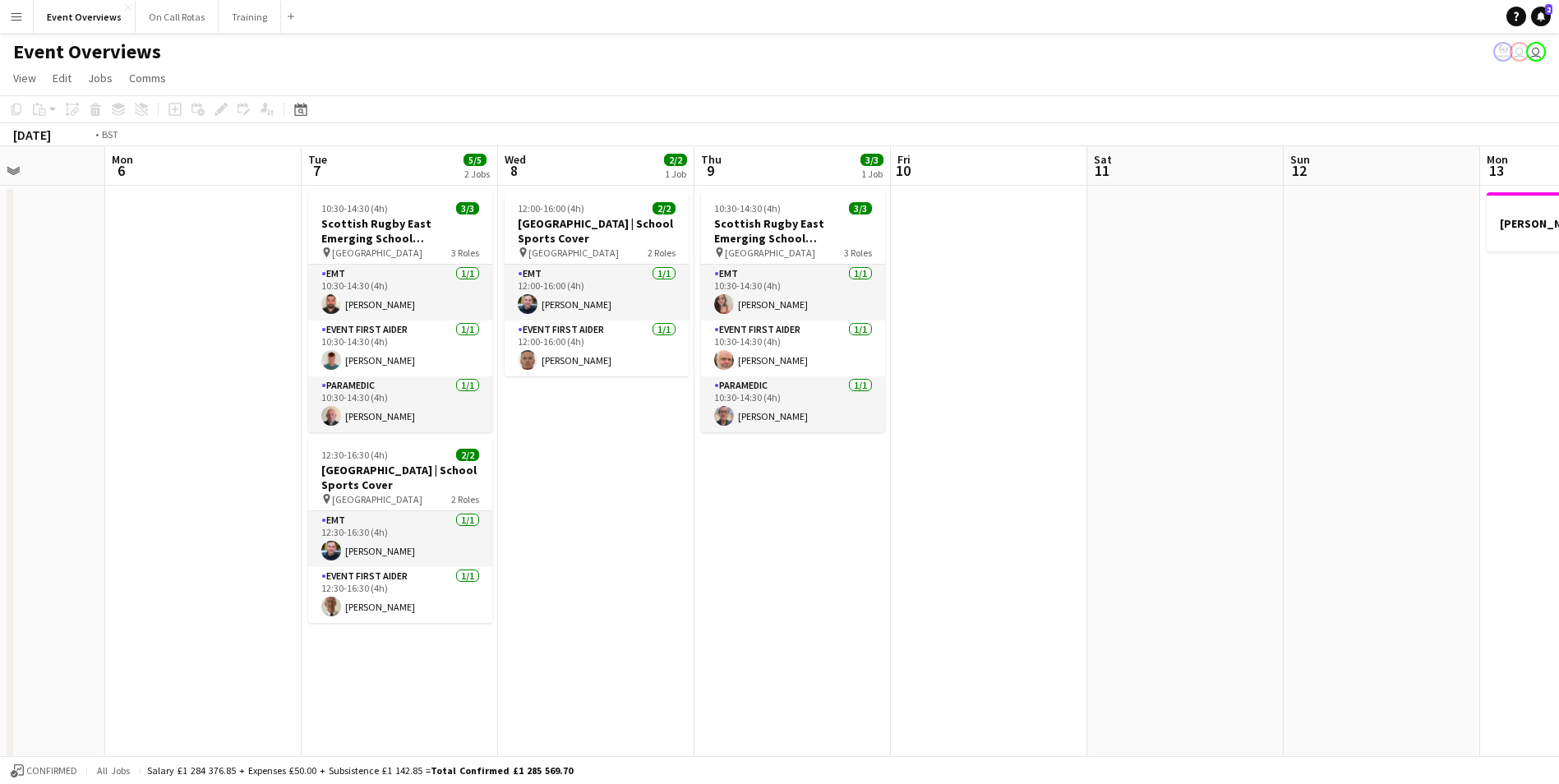
drag, startPoint x: 1268, startPoint y: 353, endPoint x: 368, endPoint y: 313, distance: 900.9
click at [260, 314] on app-calendar-viewport "Fri 3 15/23 2 Jobs Sat 4 13/13 6 Jobs Sun 5 Mon 6 Tue 7 5/5 2 Jobs Wed 8 2/2 1 …" at bounding box center [780, 778] width 1559 height 1265
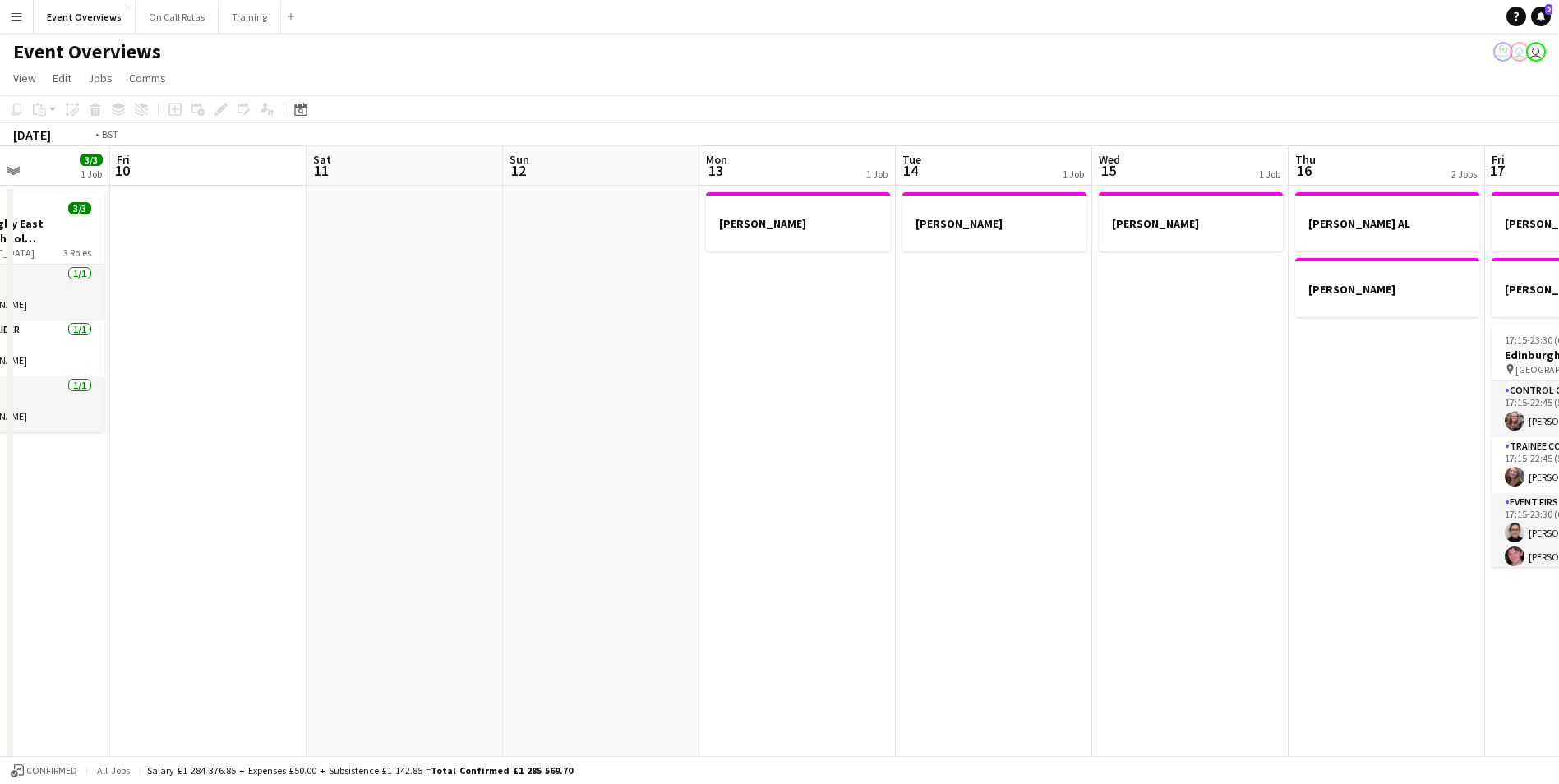
drag, startPoint x: 717, startPoint y: 343, endPoint x: 226, endPoint y: 315, distance: 491.8
click at [211, 313] on app-calendar-viewport "Tue 7 5/5 2 Jobs Wed 8 2/2 1 Job Thu 9 3/3 1 Job Fri 10 Sat 11 Sun 12 Mon 13 1 …" at bounding box center [780, 778] width 1559 height 1265
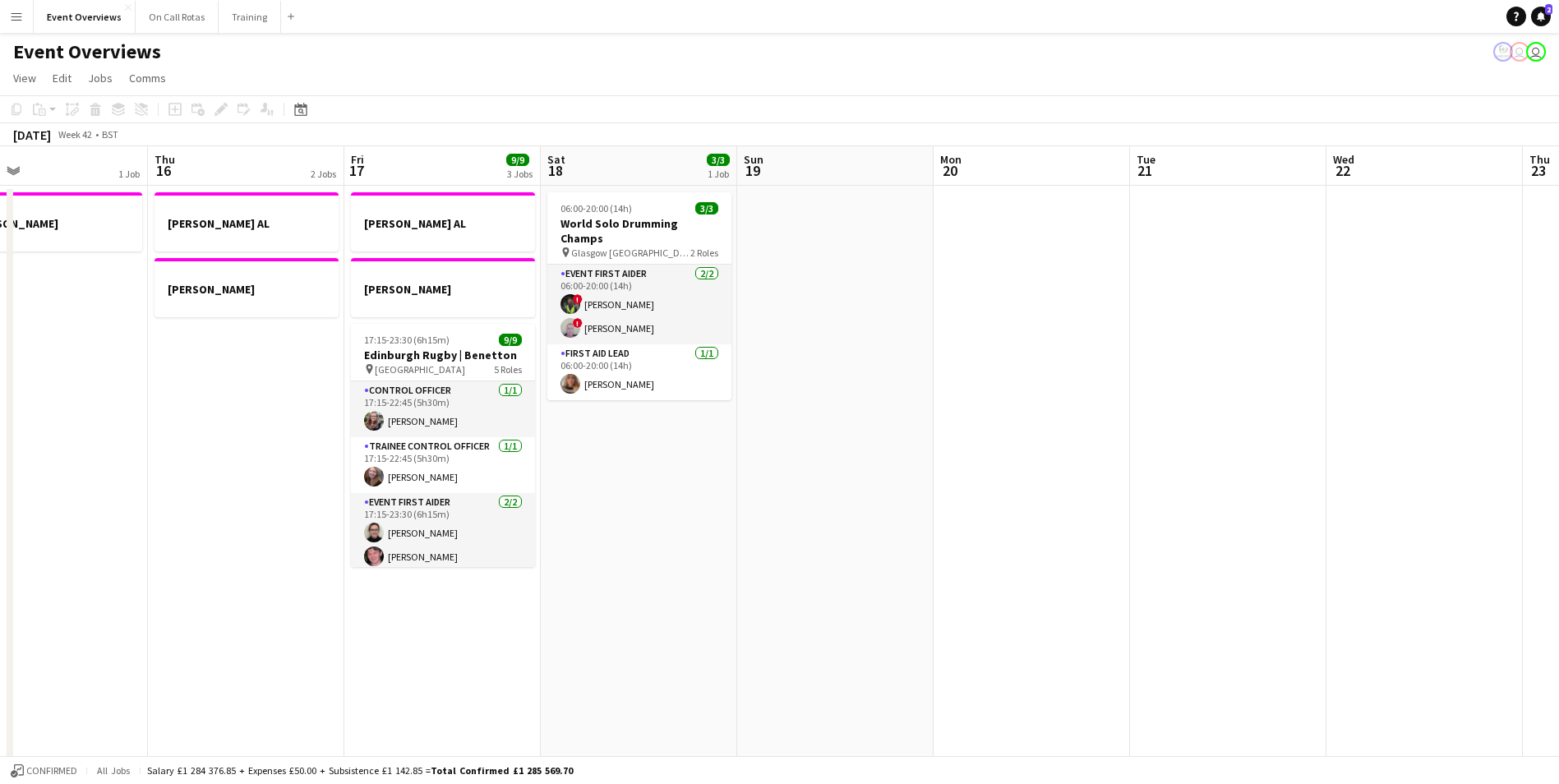
scroll to position [0, 600]
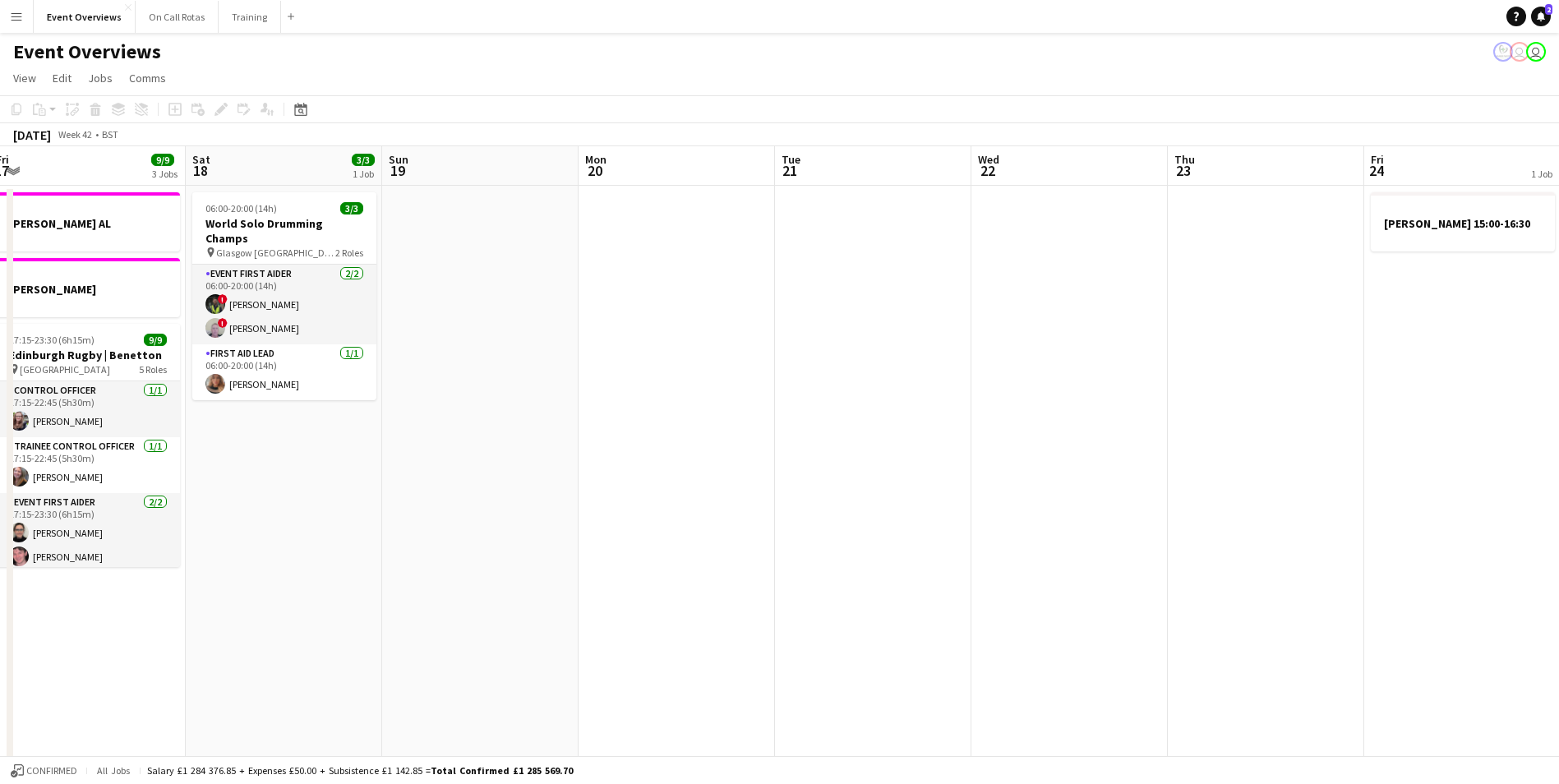
drag, startPoint x: 1168, startPoint y: 400, endPoint x: 421, endPoint y: 377, distance: 747.4
click at [421, 377] on app-calendar-viewport "Tue 14 1 Job Wed 15 1 Job Thu 16 2 Jobs Fri 17 9/9 3 Jobs Sat 18 3/3 1 Job Sun …" at bounding box center [780, 778] width 1559 height 1265
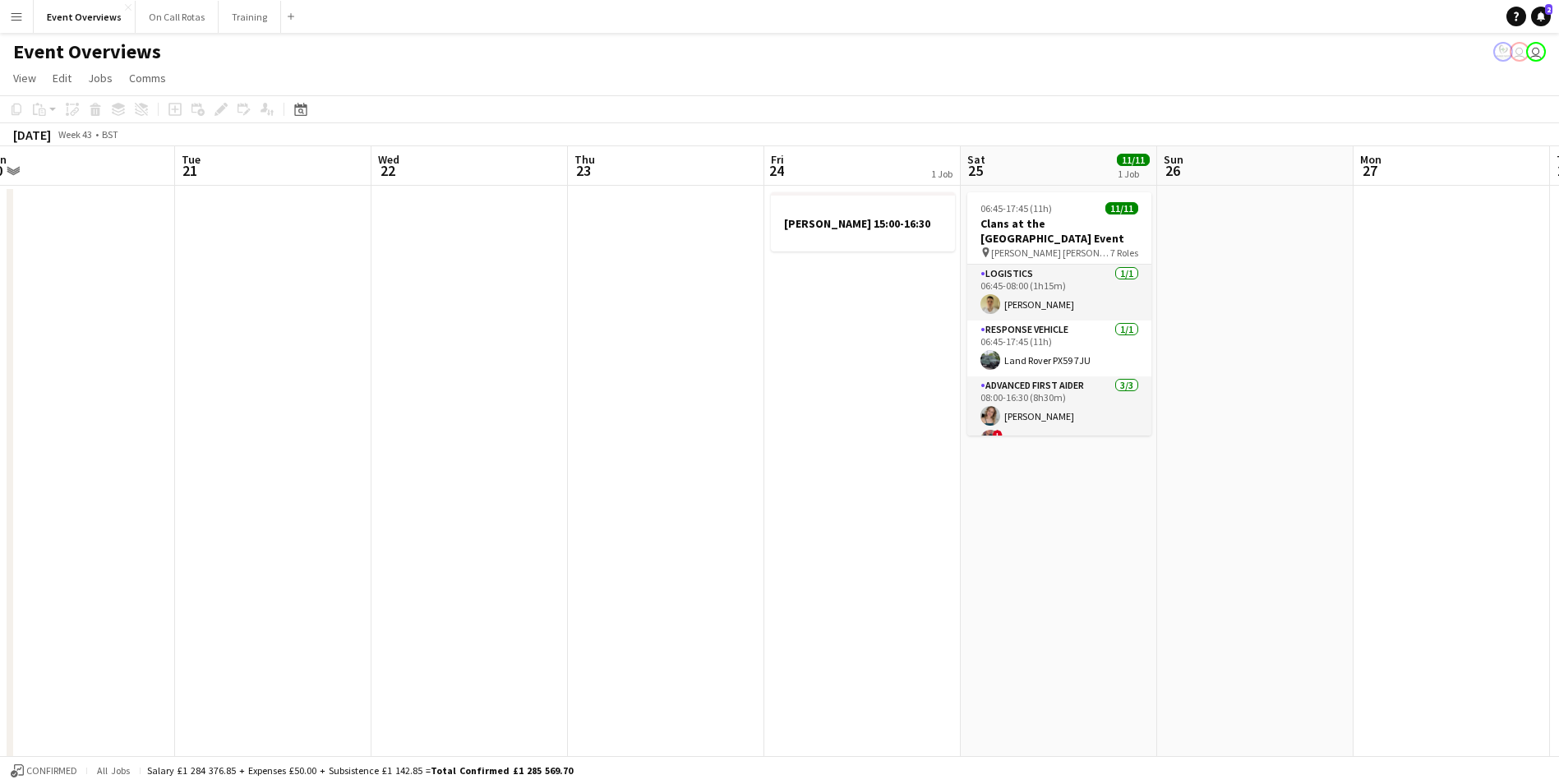
scroll to position [0, 516]
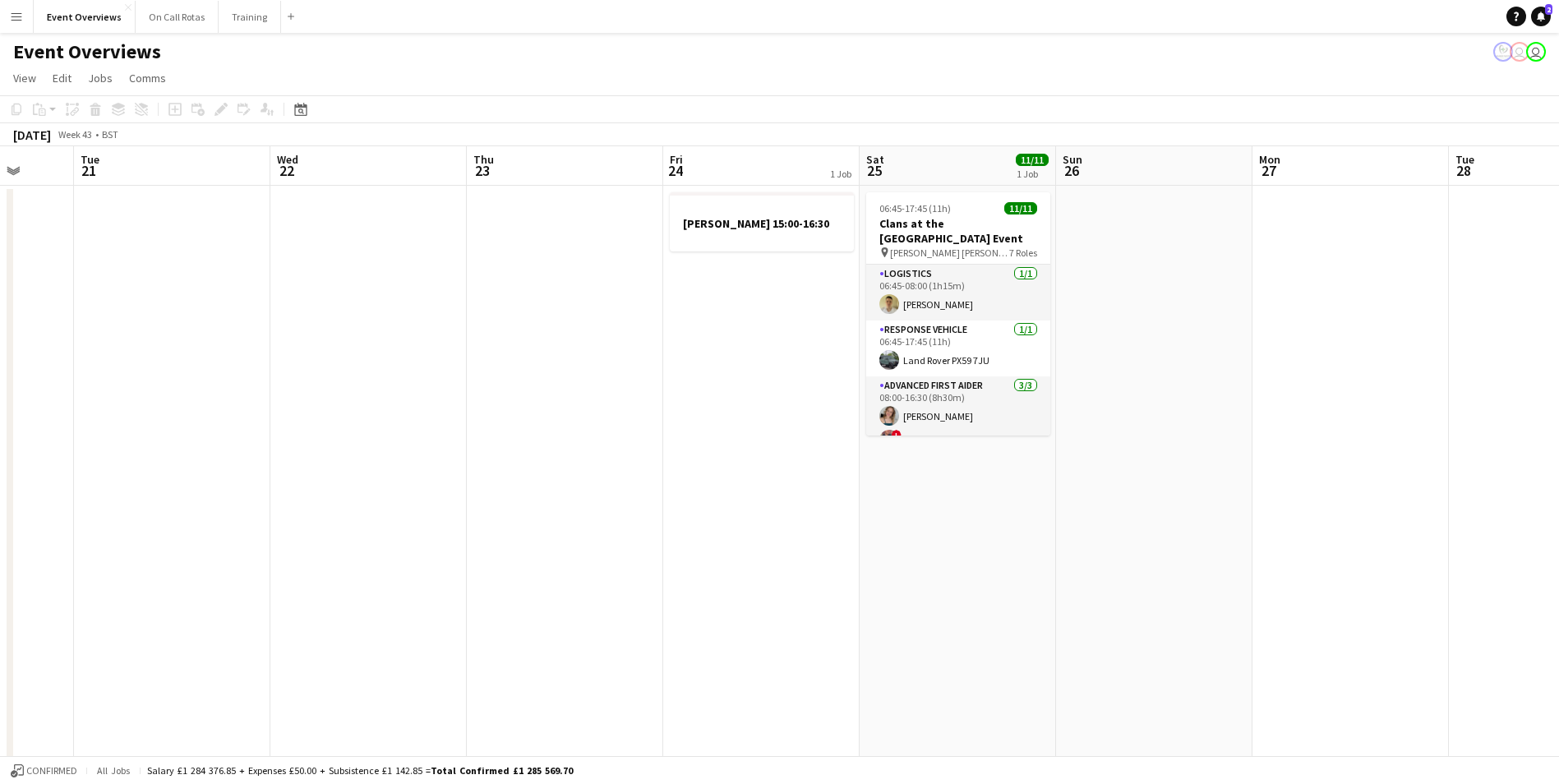
drag, startPoint x: 1016, startPoint y: 338, endPoint x: 420, endPoint y: 321, distance: 596.2
click at [420, 321] on app-calendar-viewport "Sat 18 3/3 1 Job Sun 19 Mon 20 Tue 21 Wed 22 Thu 23 Fri 24 1 Job Sat 25 11/11 1…" at bounding box center [780, 778] width 1559 height 1265
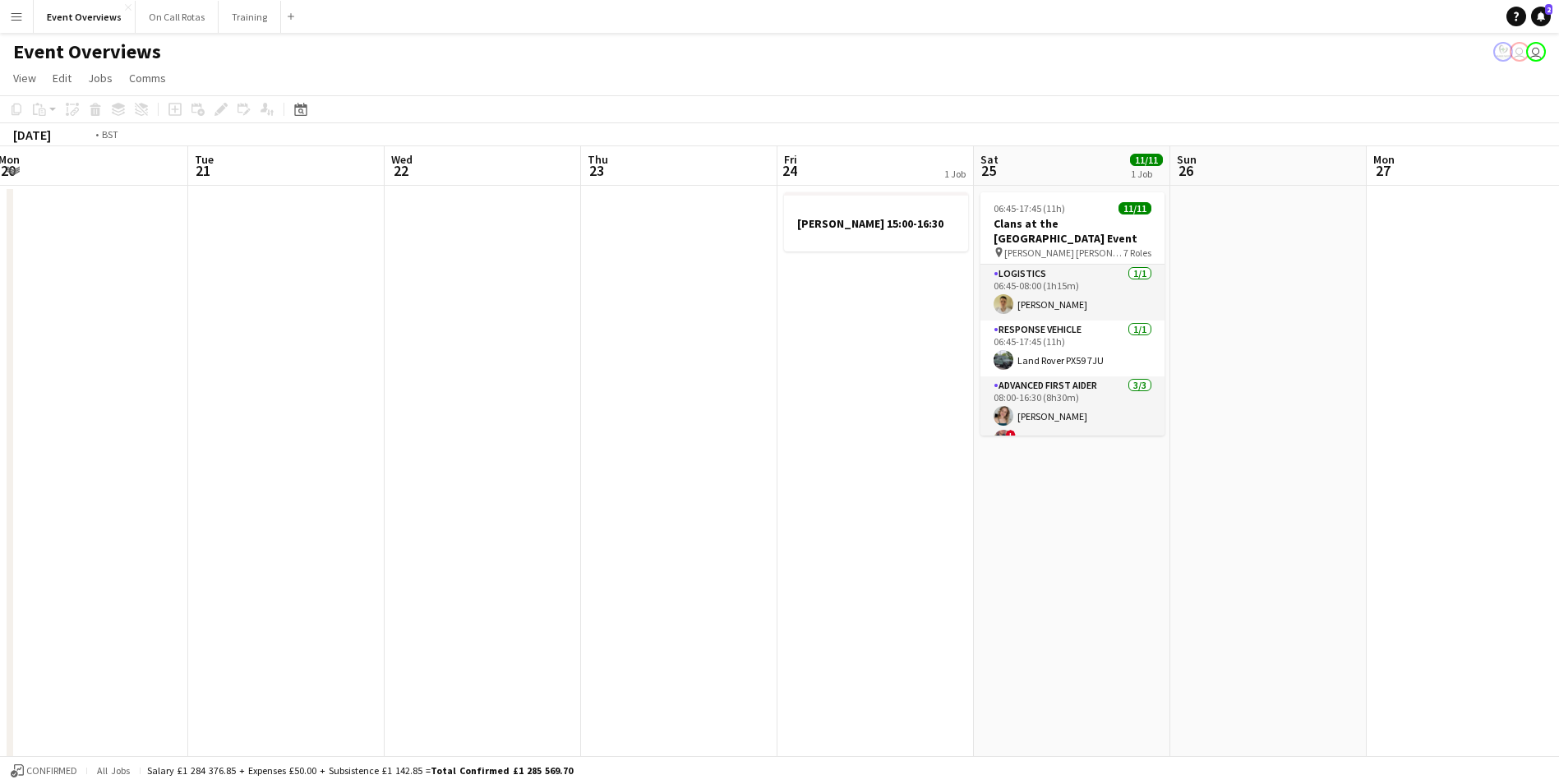
drag, startPoint x: 829, startPoint y: 286, endPoint x: 1275, endPoint y: 274, distance: 446.2
click at [1275, 274] on app-calendar-viewport "Sat 18 3/3 1 Job Sun 19 Mon 20 Tue 21 Wed 22 Thu 23 Fri 24 1 Job Sat 25 11/11 1…" at bounding box center [780, 778] width 1559 height 1265
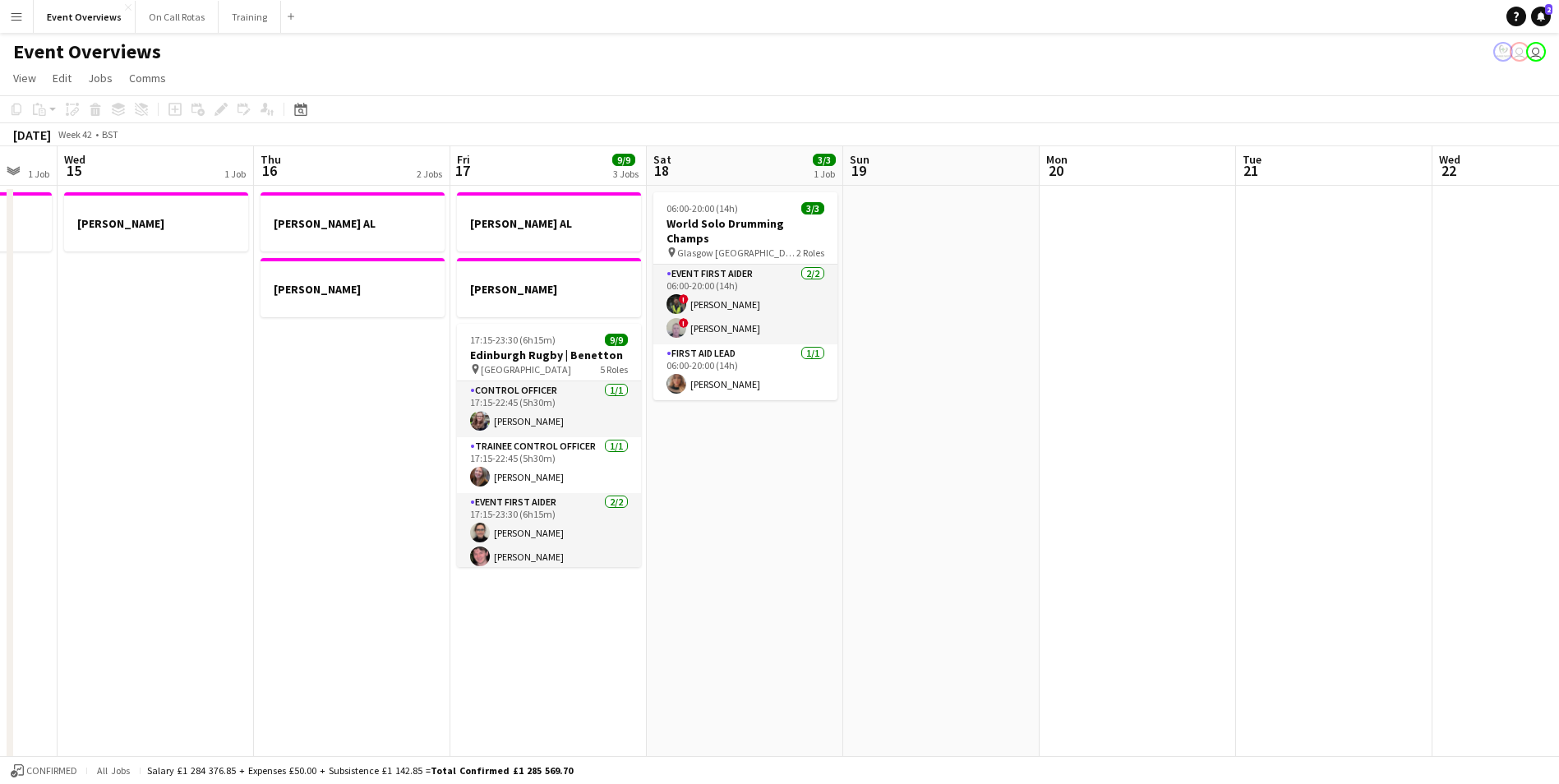
drag, startPoint x: 814, startPoint y: 294, endPoint x: 1261, endPoint y: 271, distance: 447.6
click at [1261, 271] on app-calendar-viewport "Mon 13 1 Job Tue 14 1 Job Wed 15 1 Job Thu 16 2 Jobs Fri 17 9/9 3 Jobs Sat 18 3…" at bounding box center [780, 778] width 1559 height 1265
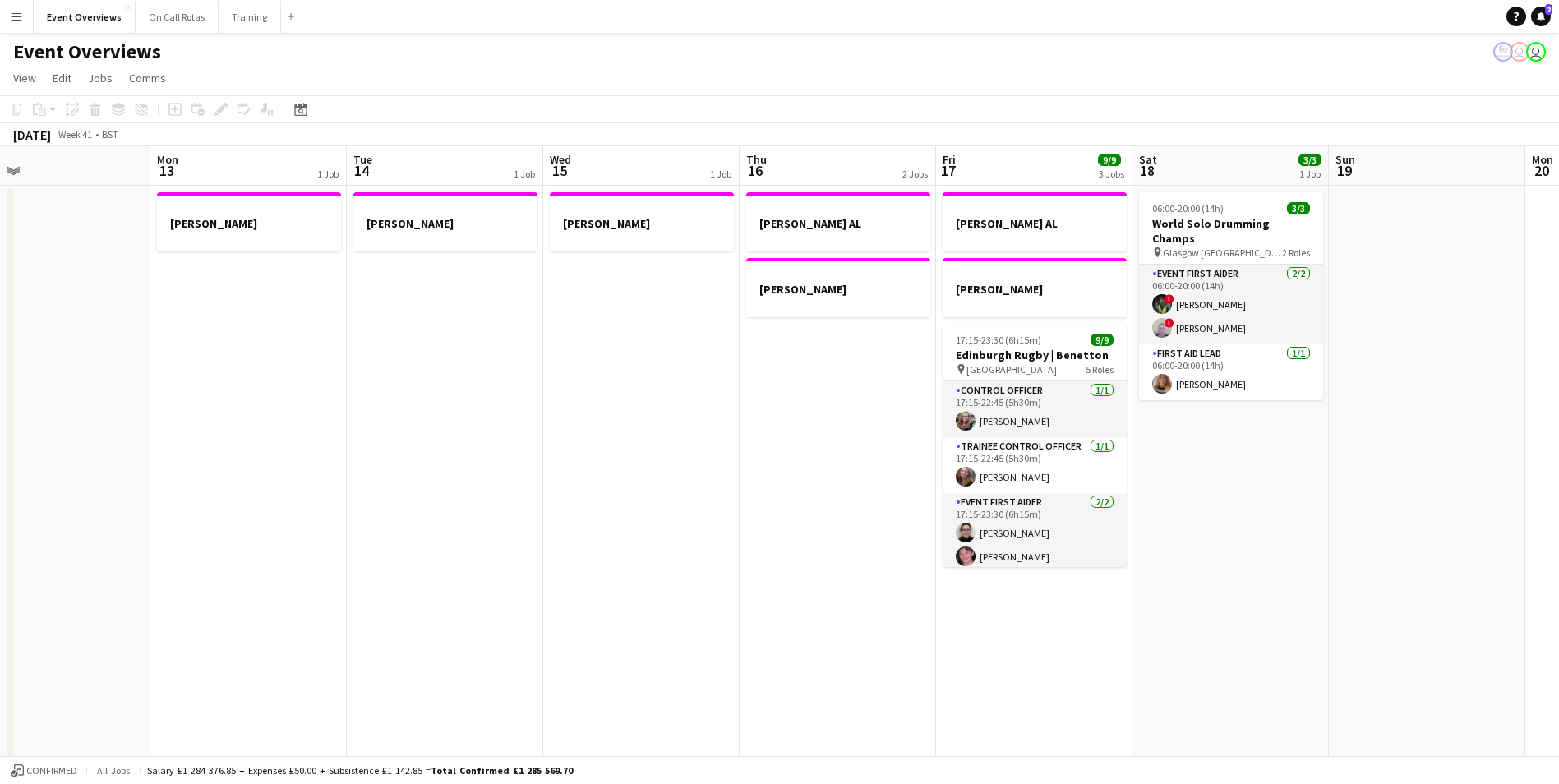
scroll to position [0, 436]
drag, startPoint x: 292, startPoint y: 339, endPoint x: 779, endPoint y: 313, distance: 487.7
click at [779, 313] on app-calendar-viewport "Fri 10 Sat 11 Sun 12 Mon 13 1 Job Tue 14 1 Job Wed 15 1 Job Thu 16 2 Jobs Fri 1…" at bounding box center [780, 778] width 1559 height 1265
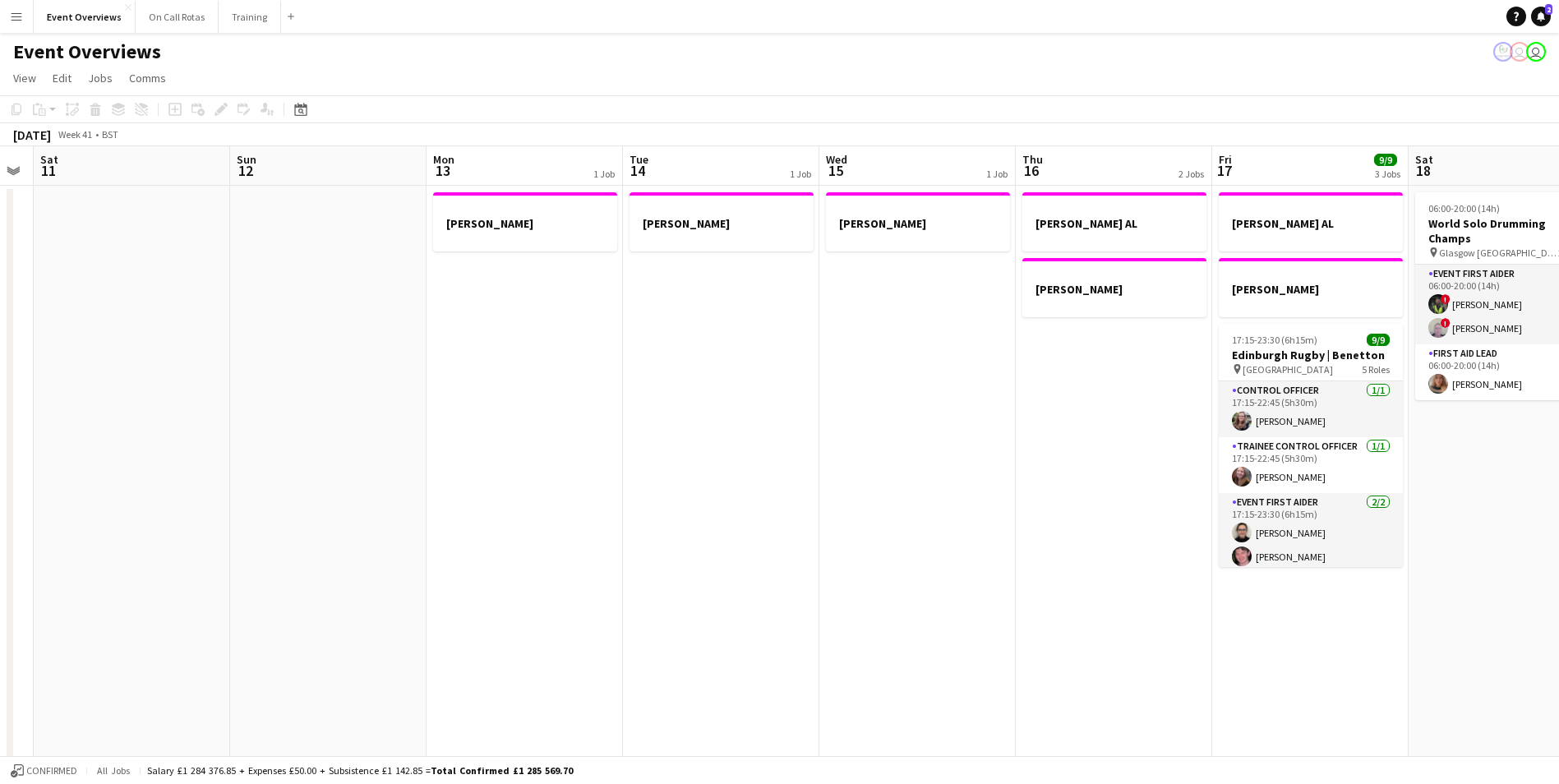
drag, startPoint x: 576, startPoint y: 358, endPoint x: 848, endPoint y: 328, distance: 273.6
click at [848, 328] on app-calendar-viewport "Thu 9 3/3 1 Job Fri 10 Sat 11 Sun 12 Mon 13 1 Job Tue 14 1 Job Wed 15 1 Job Thu…" at bounding box center [780, 778] width 1559 height 1265
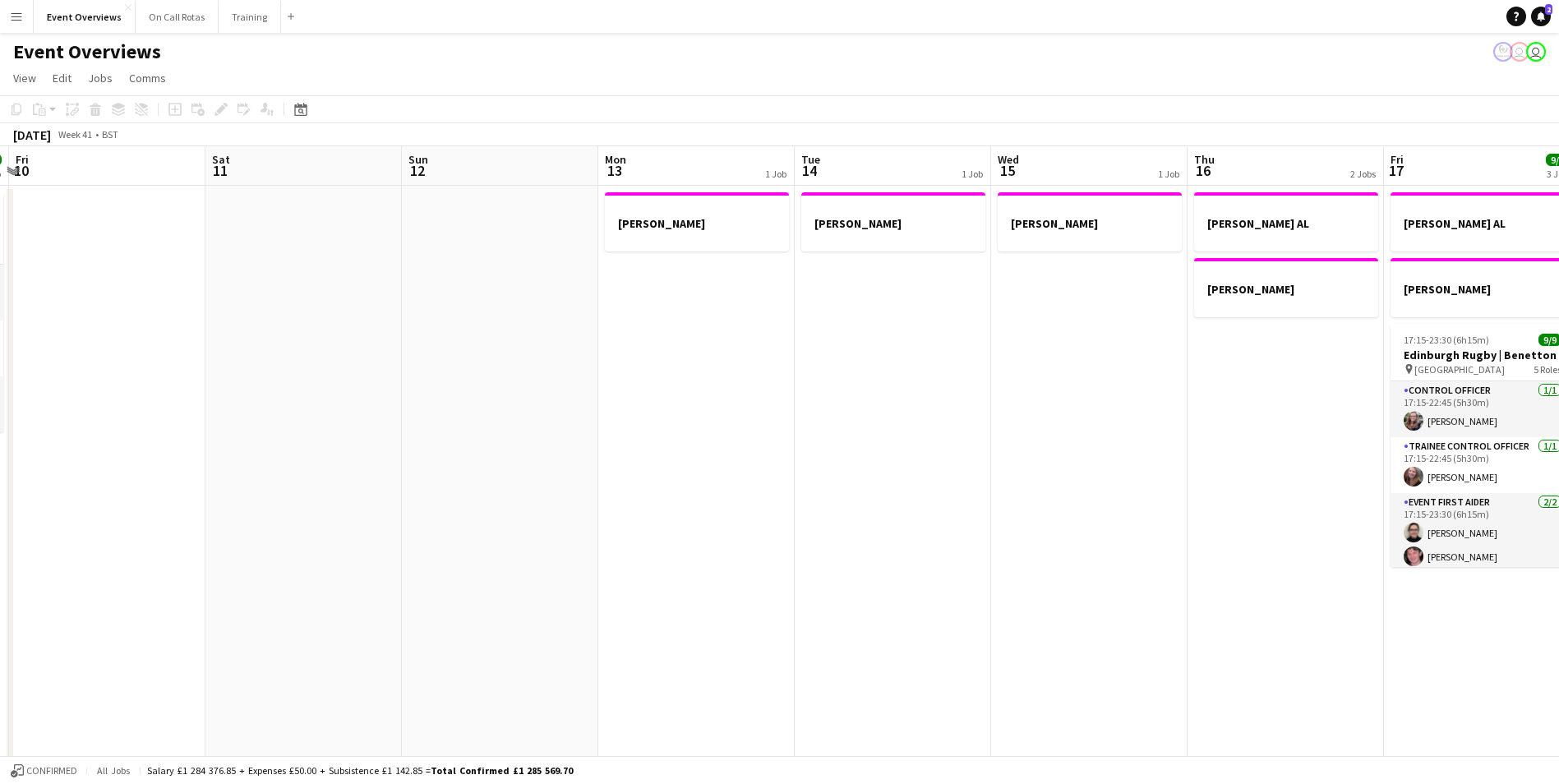
drag, startPoint x: 720, startPoint y: 348, endPoint x: 892, endPoint y: 314, distance: 175.3
click at [892, 314] on app-calendar-viewport "Wed 8 2/2 1 Job Thu 9 3/3 1 Job Fri 10 Sat 11 Sun 12 Mon 13 1 Job Tue 14 1 Job …" at bounding box center [780, 778] width 1559 height 1265
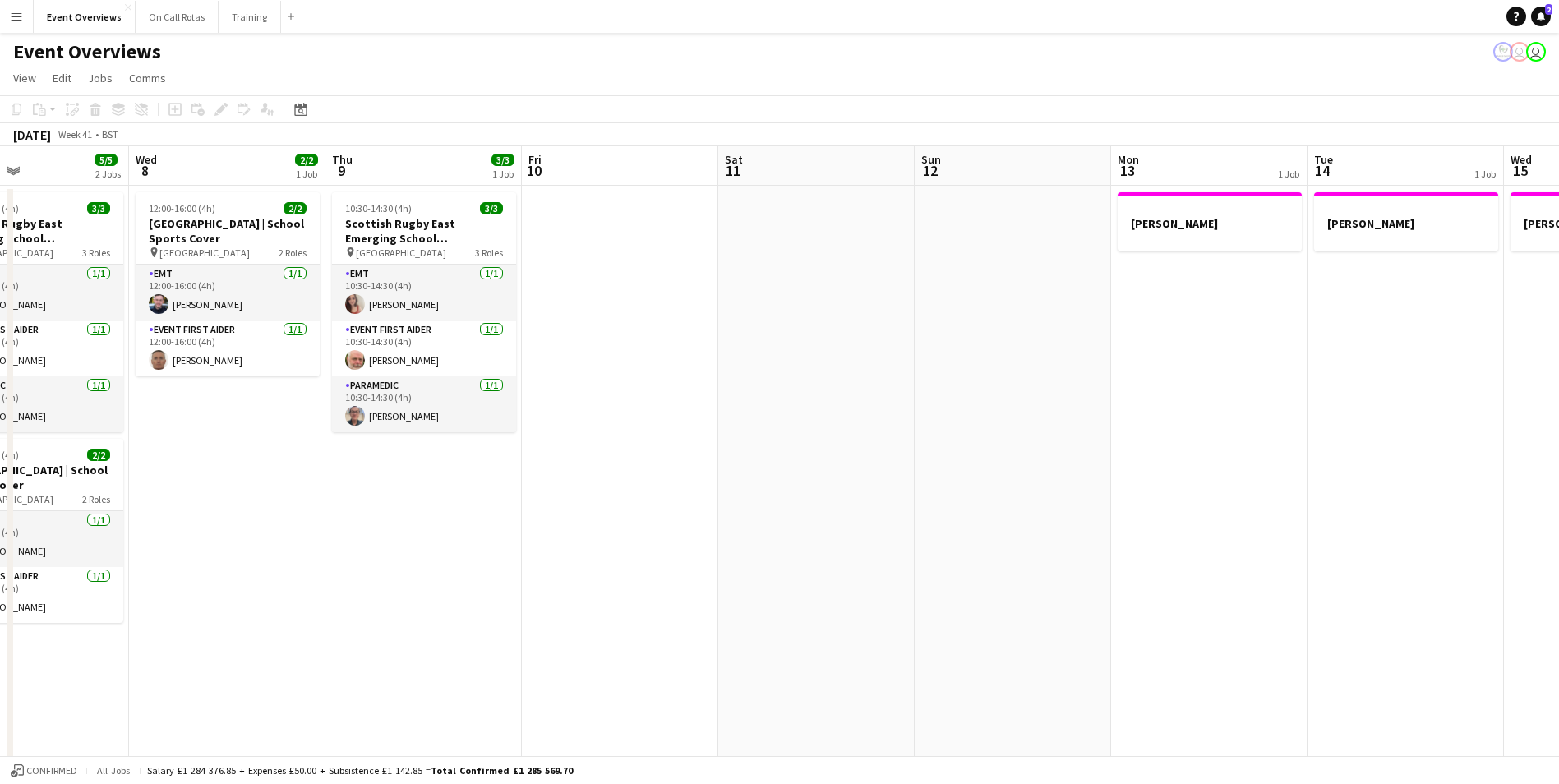
scroll to position [0, 458]
drag, startPoint x: 734, startPoint y: 316, endPoint x: 1230, endPoint y: 289, distance: 496.7
click at [1230, 289] on app-calendar-viewport "Sun 5 Mon 6 Tue 7 5/5 2 Jobs Wed 8 2/2 1 Job Thu 9 3/3 1 Job Fri 10 Sat 11 Sun …" at bounding box center [780, 778] width 1559 height 1265
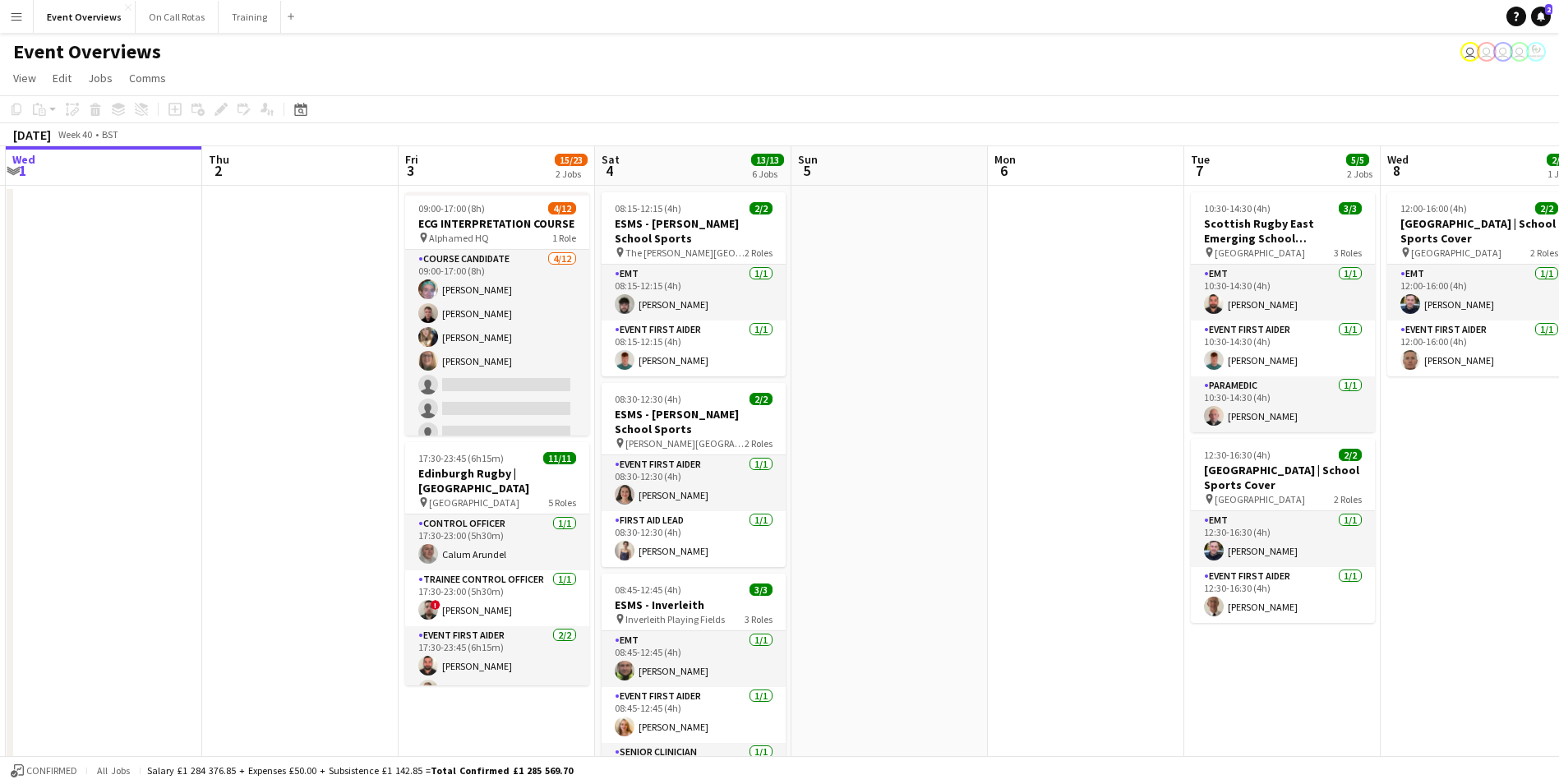
drag, startPoint x: 980, startPoint y: 564, endPoint x: 390, endPoint y: 561, distance: 590.0
click at [390, 561] on app-calendar-viewport "Sun 28 2/2 1 Job Mon 29 Tue 30 Wed 1 Thu 2 Fri 3 15/23 2 Jobs Sat 4 13/13 6 Job…" at bounding box center [780, 778] width 1559 height 1265
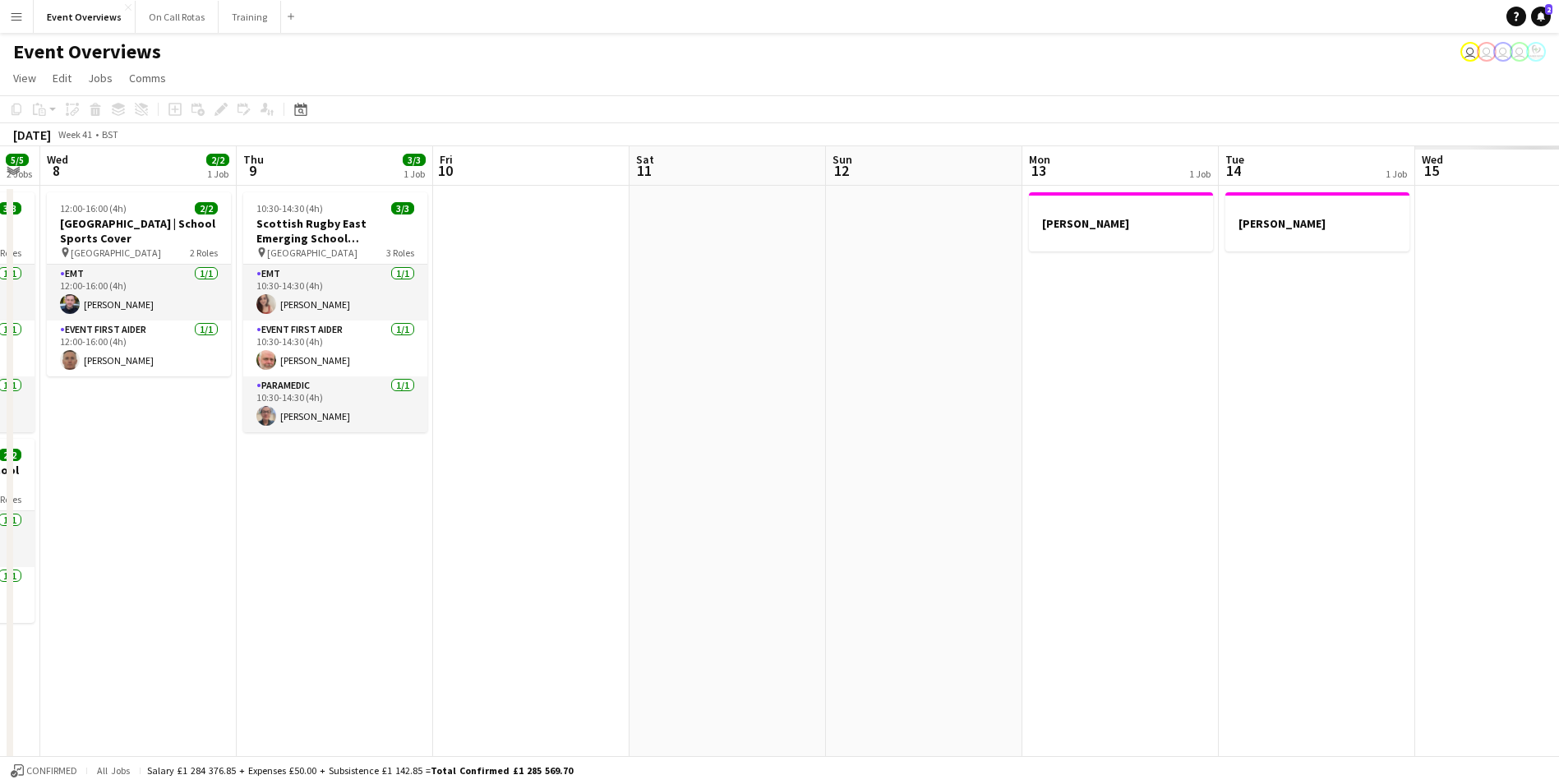
drag, startPoint x: 743, startPoint y: 560, endPoint x: 332, endPoint y: 548, distance: 411.2
click at [208, 560] on app-calendar-viewport "Sun 5 Mon 6 Tue 7 5/5 2 Jobs Wed 8 2/2 1 Job Thu 9 3/3 1 Job Fri 10 Sat 11 Sun …" at bounding box center [780, 778] width 1559 height 1265
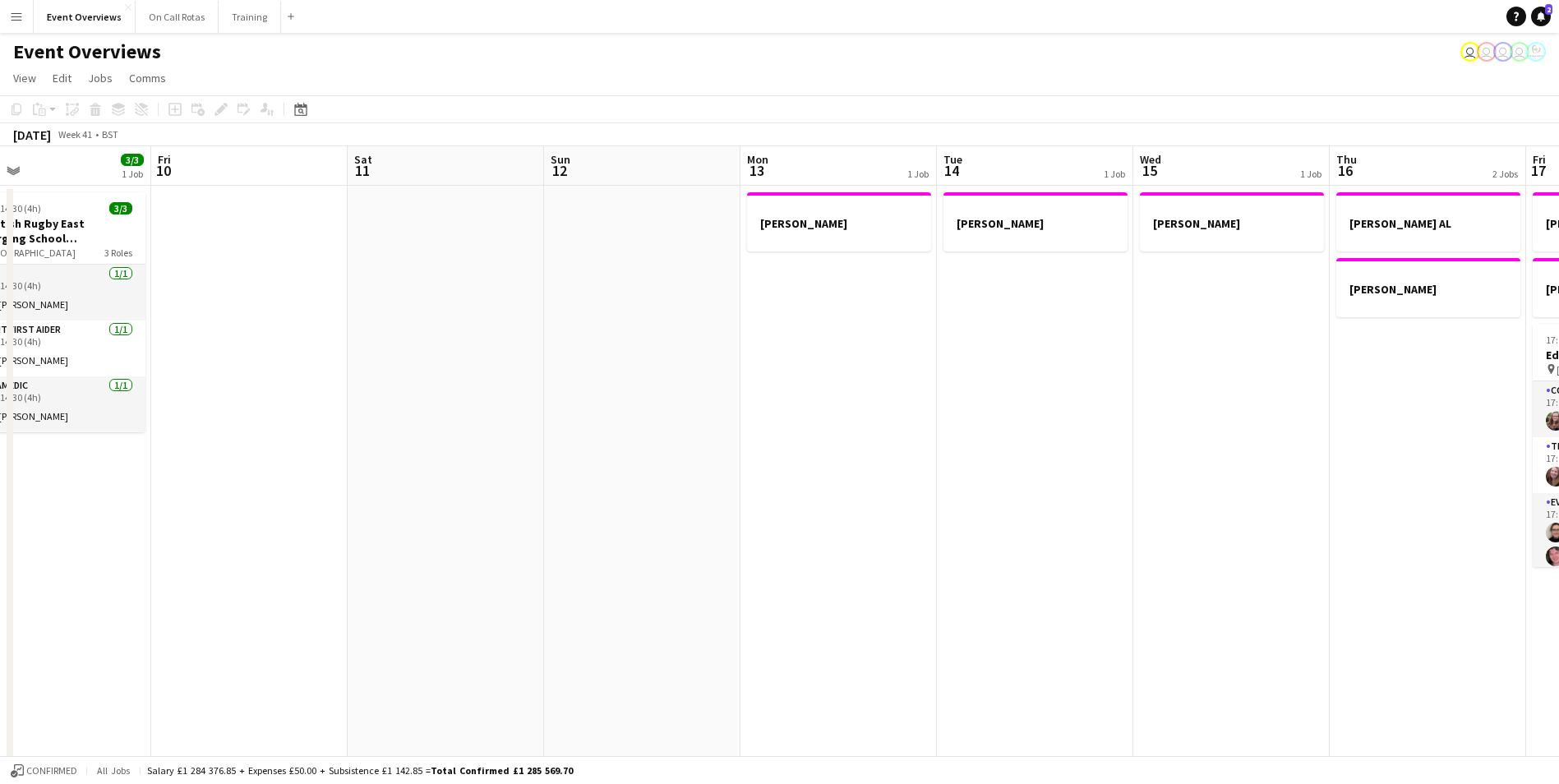
drag, startPoint x: 911, startPoint y: 504, endPoint x: 129, endPoint y: 499, distance: 782.0
click at [129, 499] on app-calendar-viewport "Tue 7 5/5 2 Jobs Wed 8 2/2 1 Job Thu 9 3/3 1 Job Fri 10 Sat 11 Sun 12 Mon 13 1 …" at bounding box center [780, 778] width 1559 height 1265
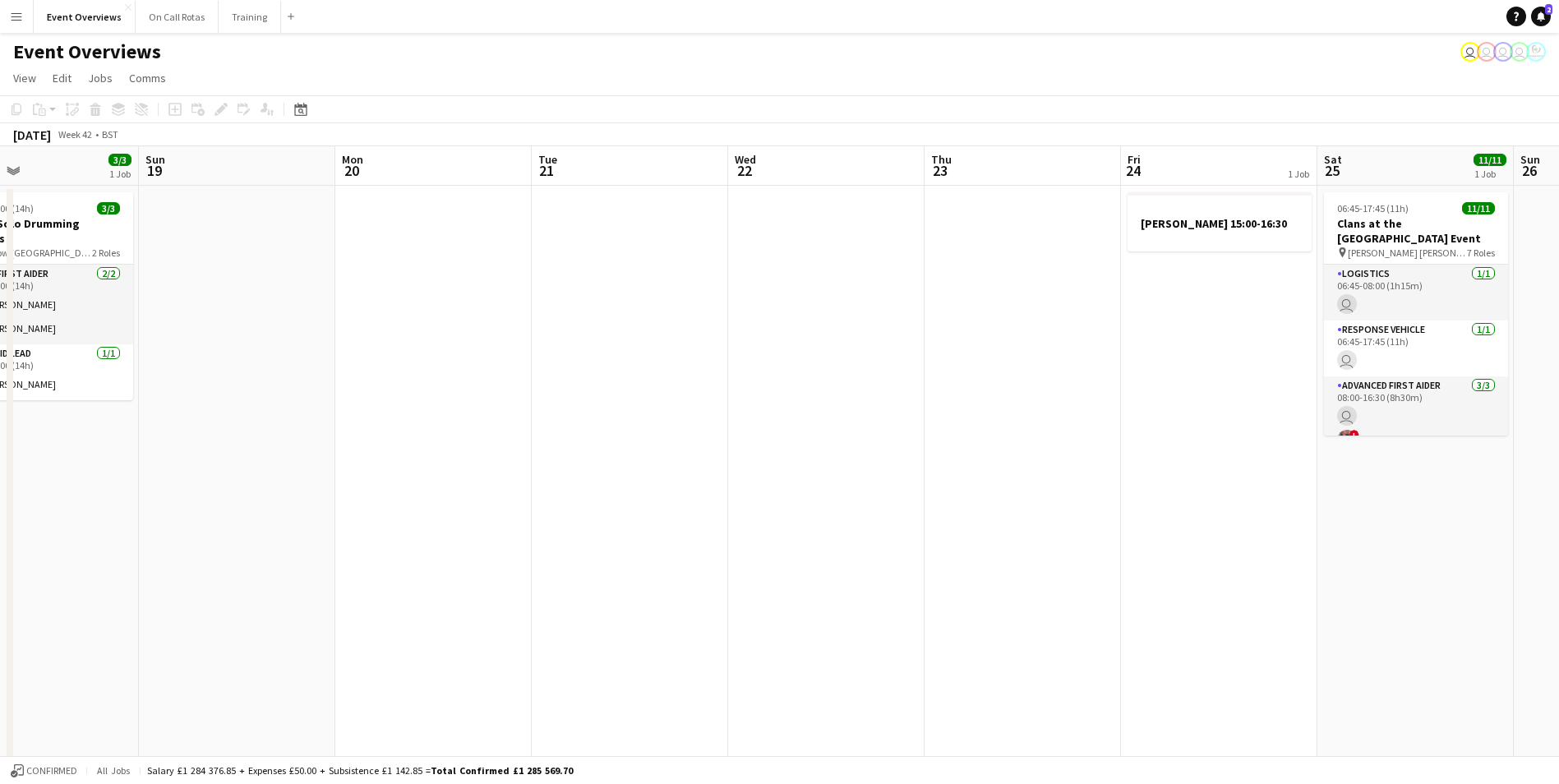
scroll to position [0, 493]
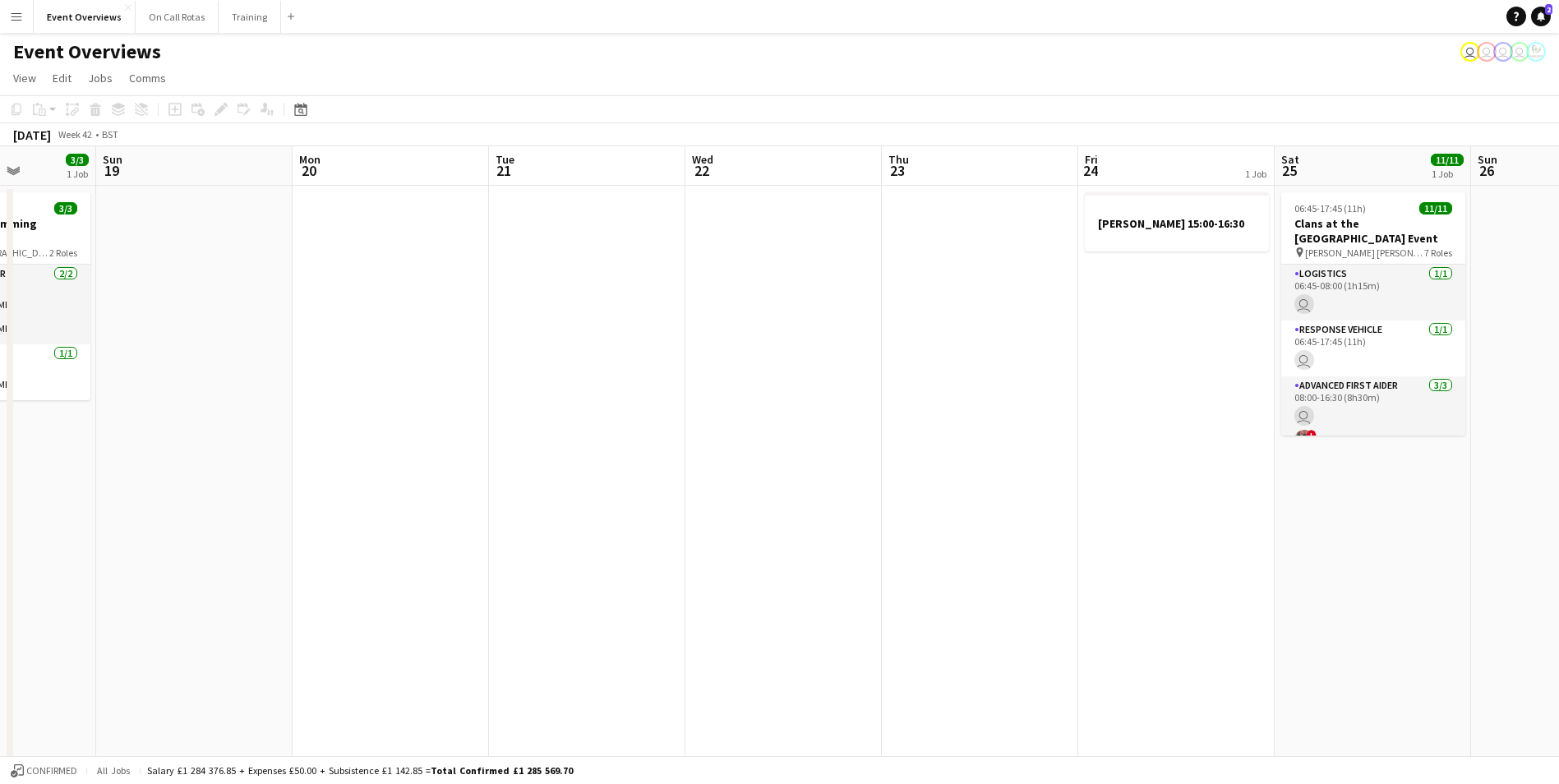
drag, startPoint x: 1297, startPoint y: 498, endPoint x: 227, endPoint y: 482, distance: 1070.1
click at [221, 482] on app-calendar-viewport "Thu 16 2 Jobs Fri 17 9/9 3 Jobs Sat 18 3/3 1 Job Sun 19 Mon 20 Tue 21 Wed 22 Th…" at bounding box center [780, 778] width 1559 height 1265
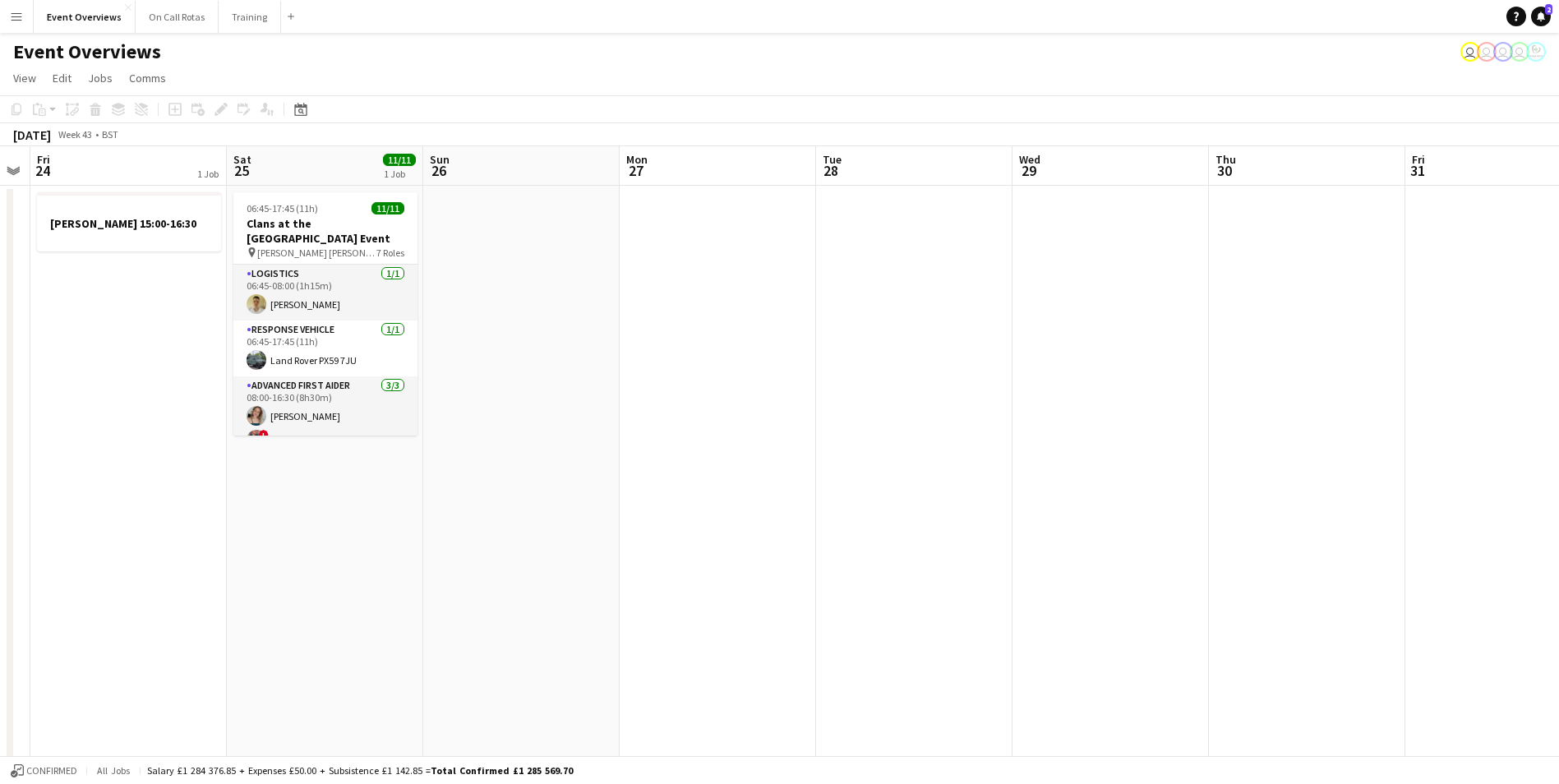
scroll to position [0, 562]
drag, startPoint x: 1144, startPoint y: 549, endPoint x: 293, endPoint y: 487, distance: 853.3
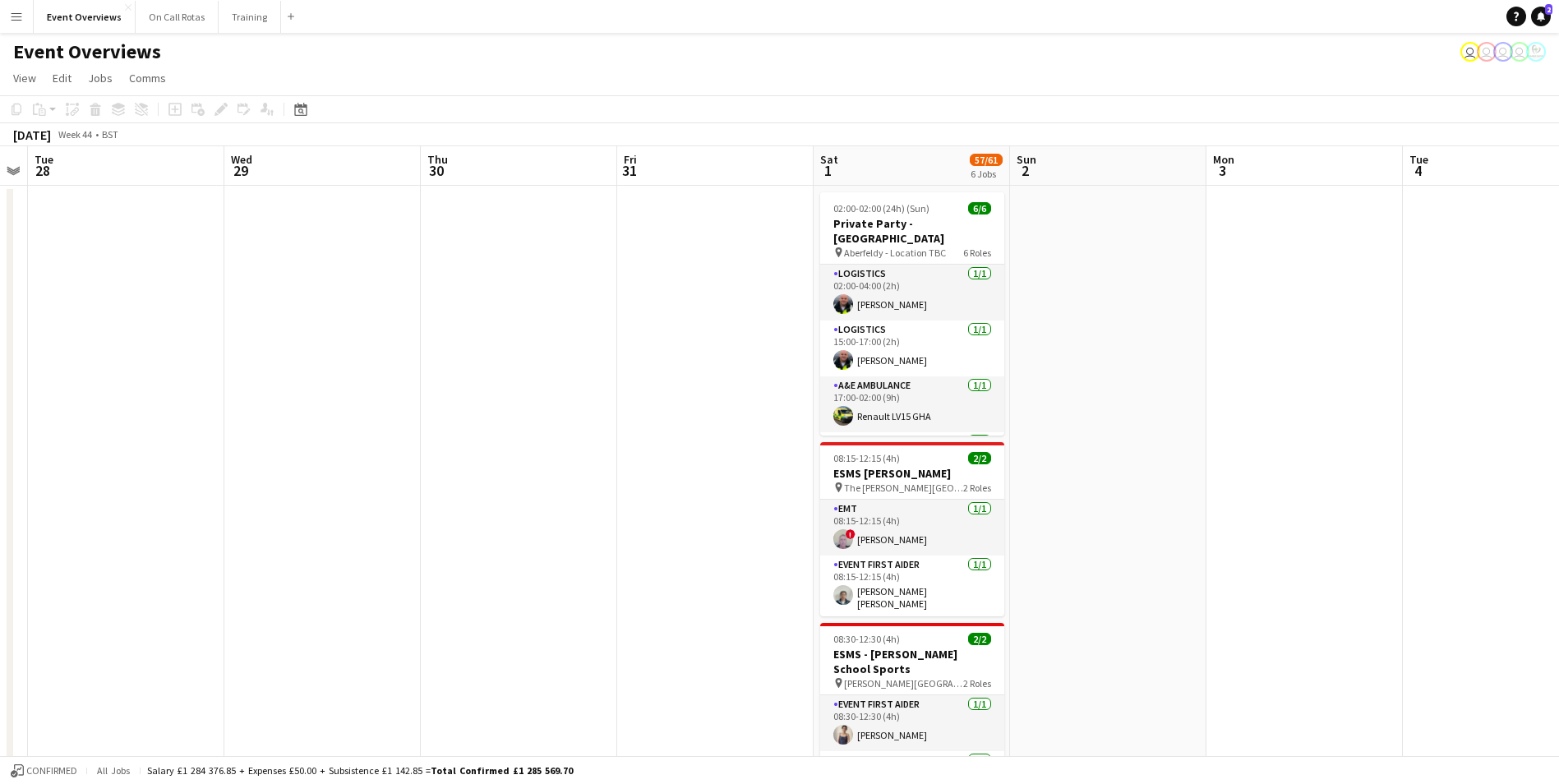
scroll to position [0, 423]
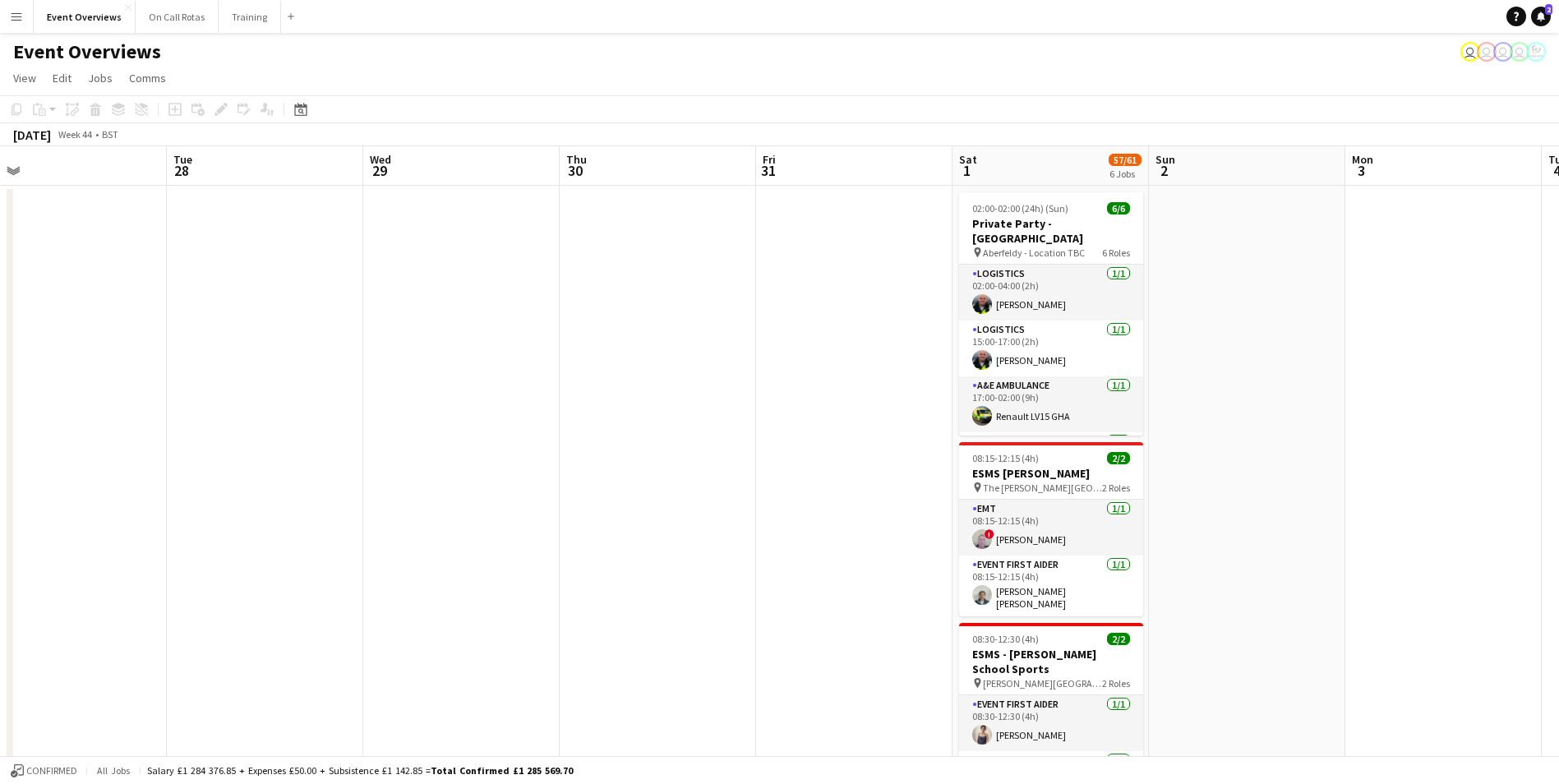
drag, startPoint x: 1069, startPoint y: 495, endPoint x: 63, endPoint y: 356, distance: 1015.6
click at [0, 359] on html "Menu Boards Boards Boards All jobs Status Workforce Workforce My Workforce Recr…" at bounding box center [780, 770] width 1559 height 1540
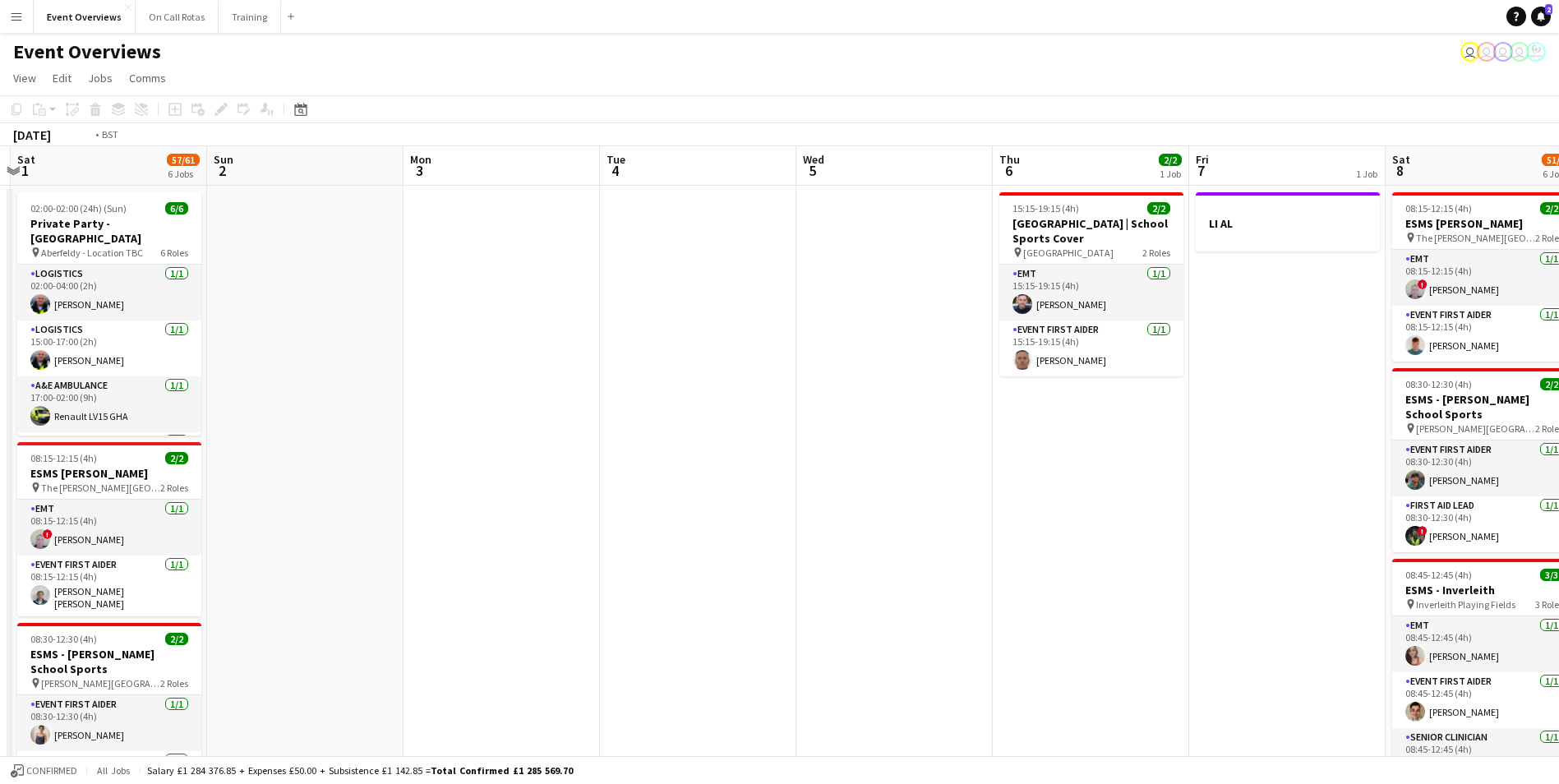
scroll to position [0, 581]
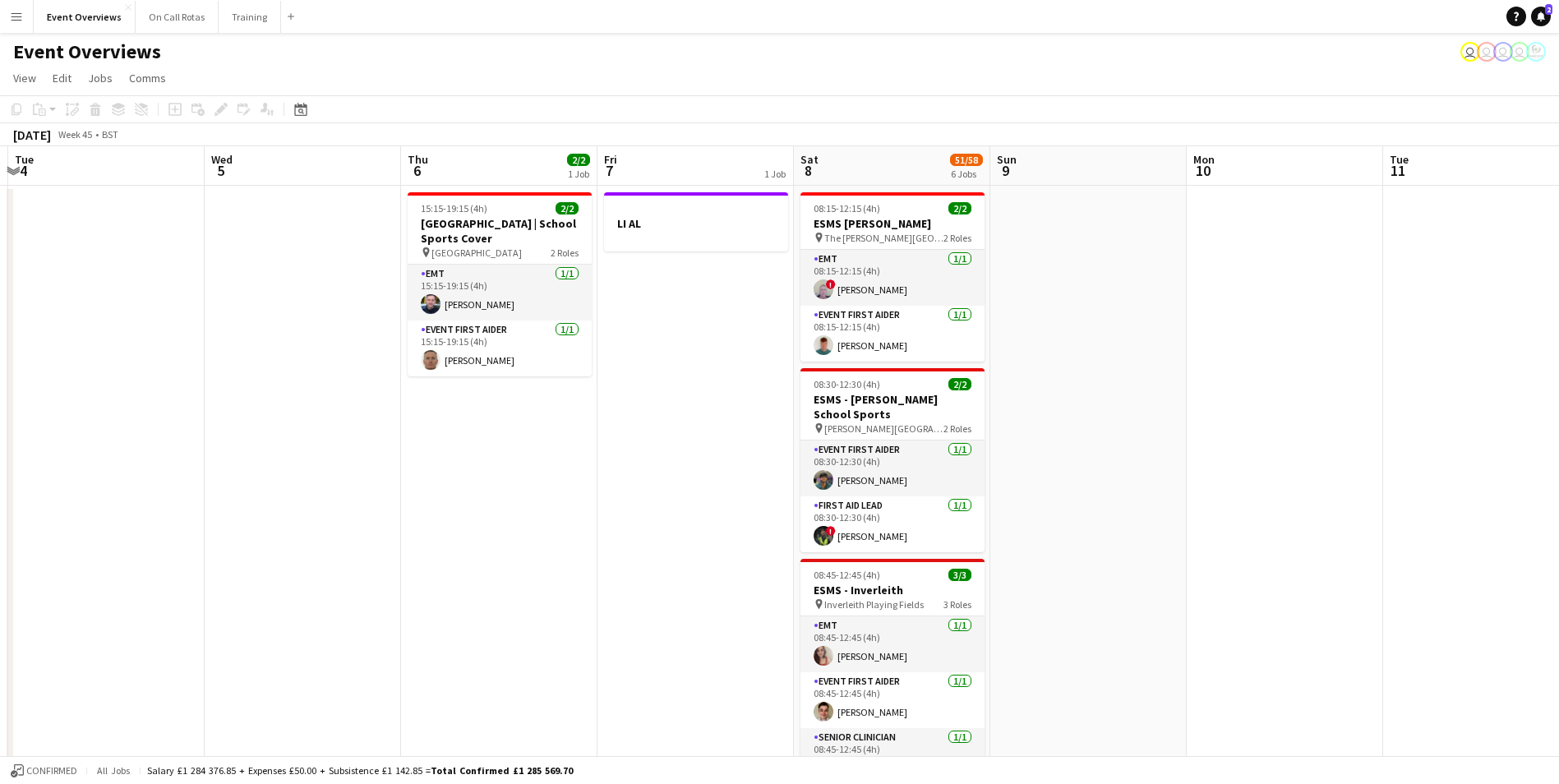
drag, startPoint x: 1173, startPoint y: 412, endPoint x: 32, endPoint y: 413, distance: 1141.0
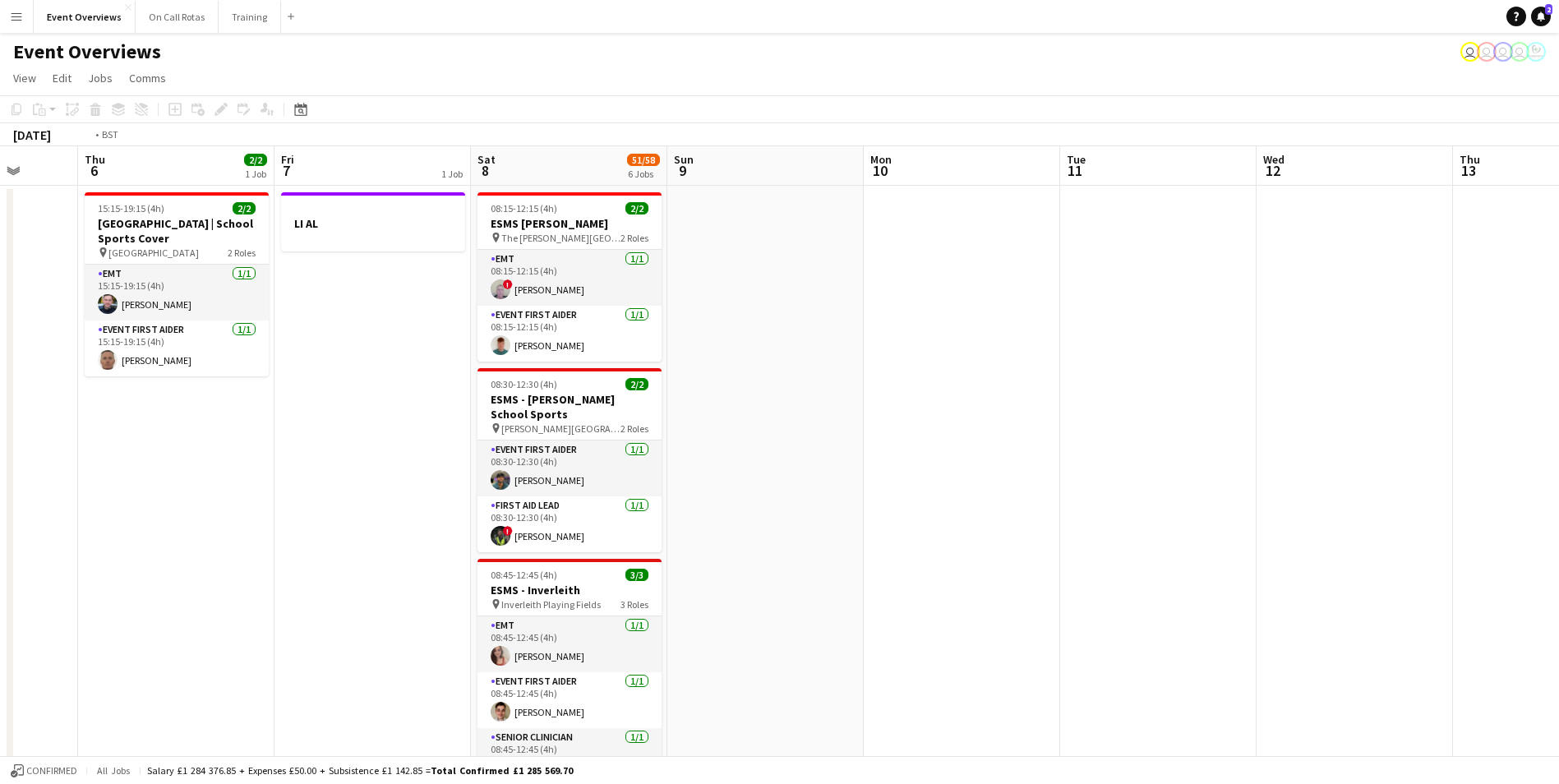
scroll to position [0, 594]
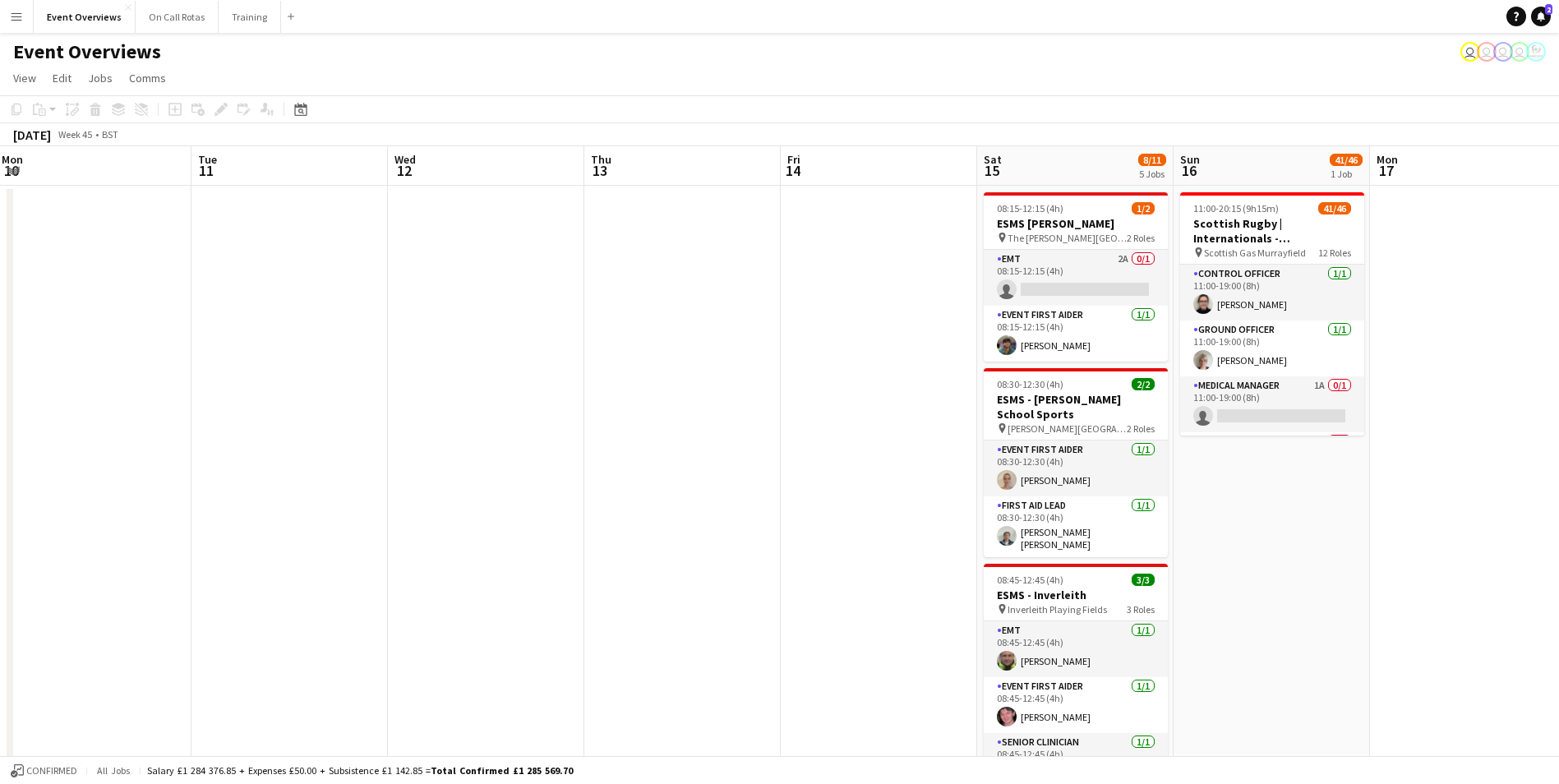
drag, startPoint x: 1282, startPoint y: 491, endPoint x: 89, endPoint y: 412, distance: 1195.6
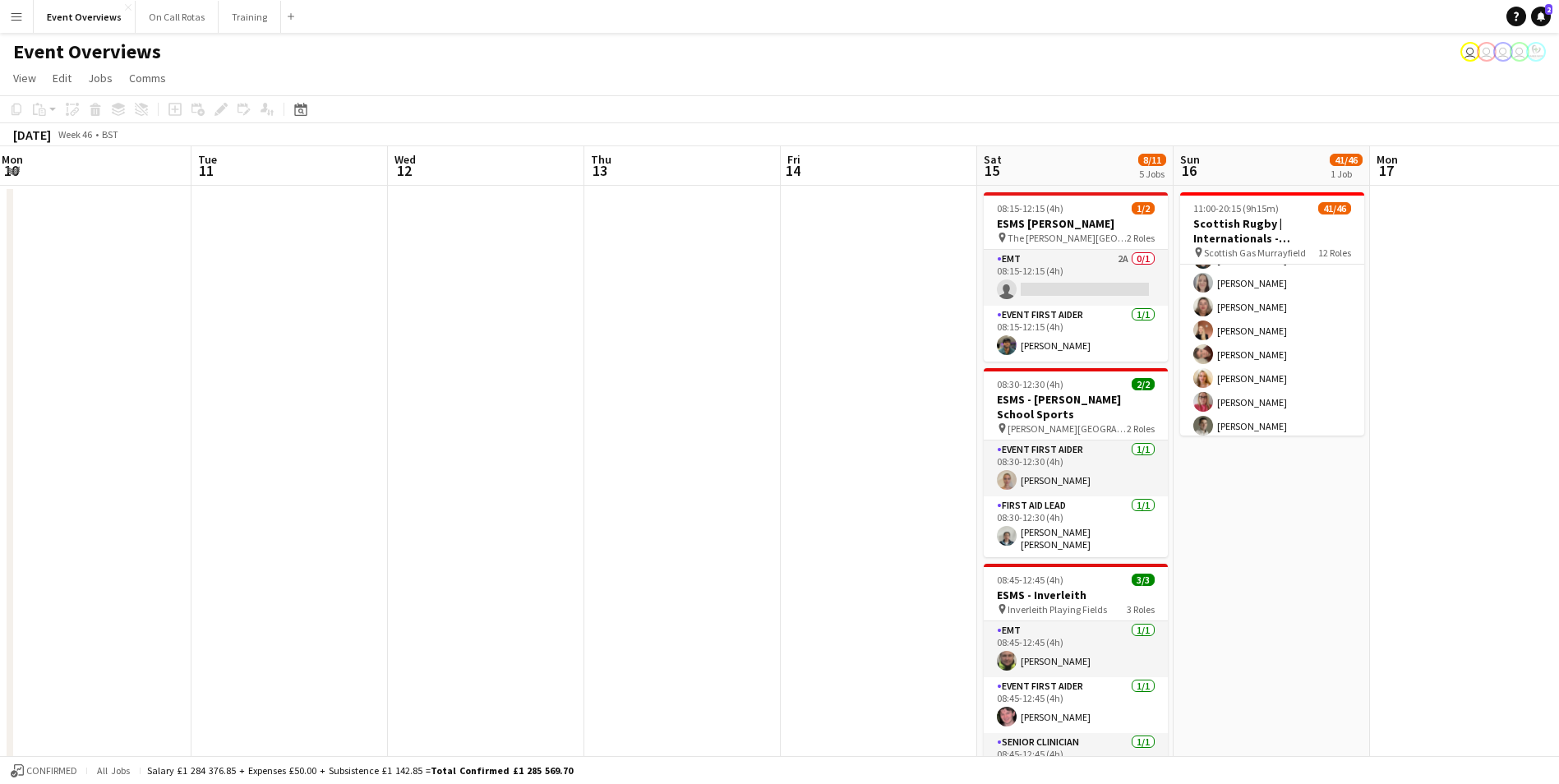
scroll to position [1310, 0]
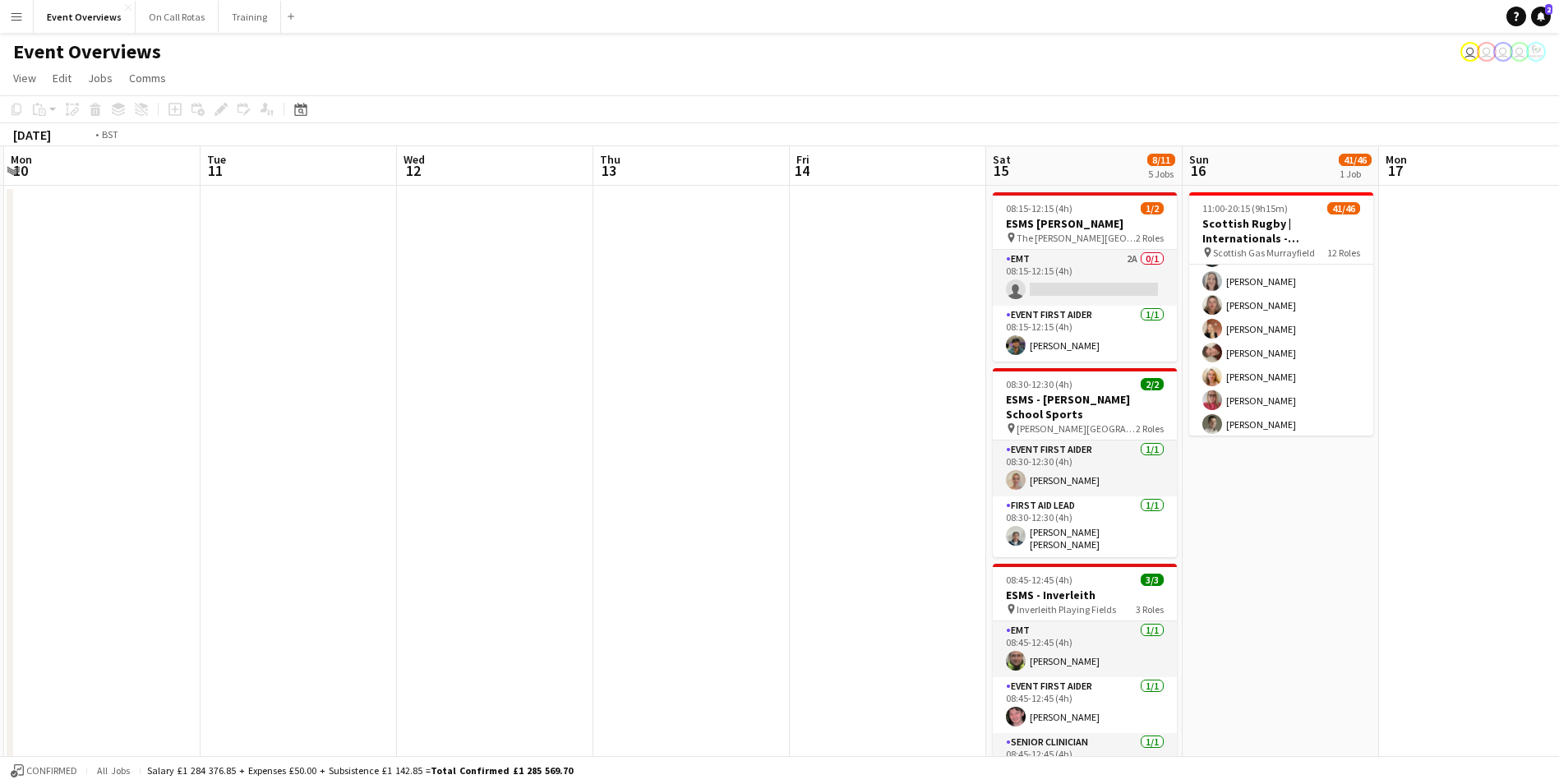
drag, startPoint x: 1454, startPoint y: 422, endPoint x: 1463, endPoint y: 443, distance: 22.8
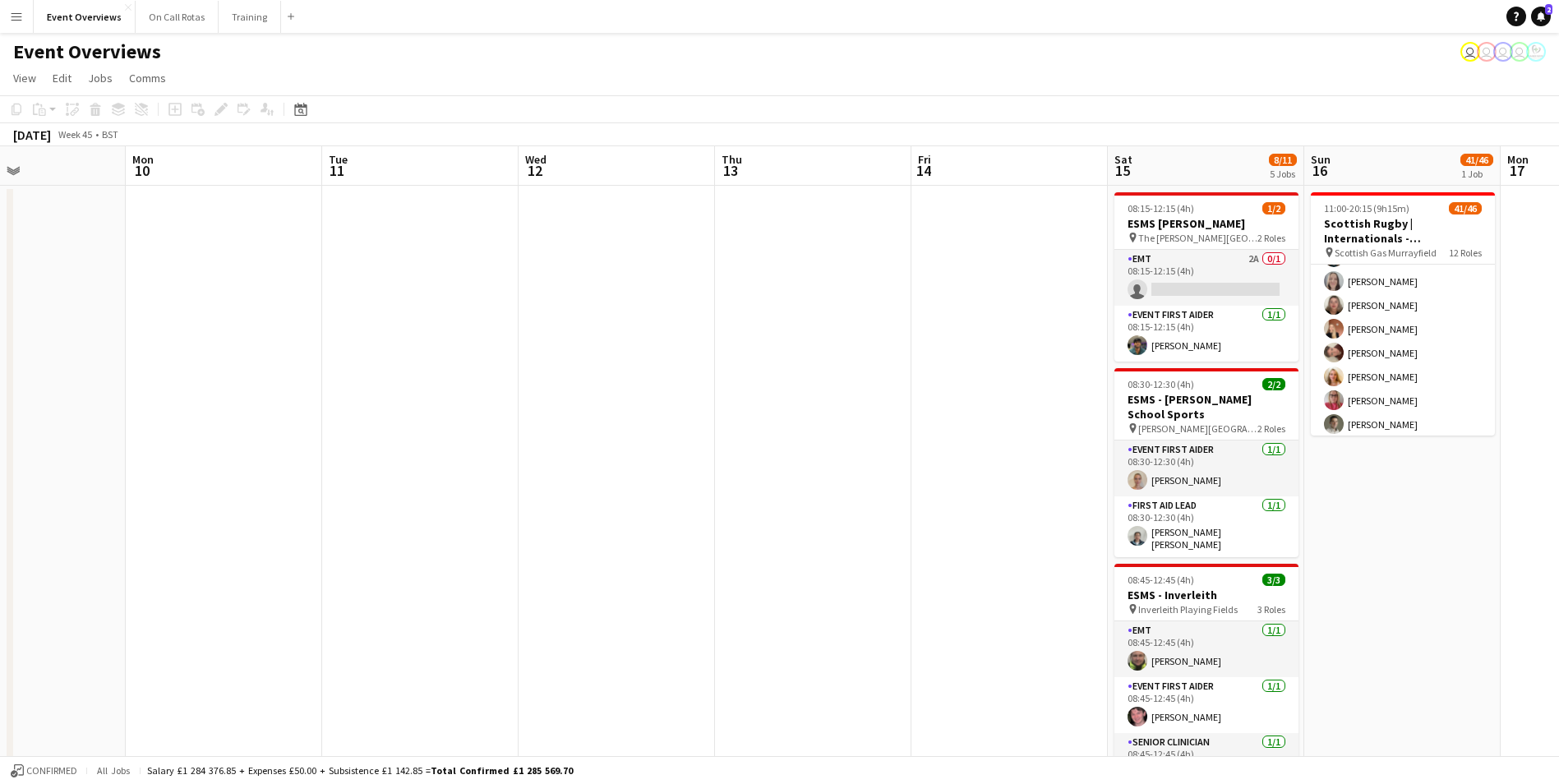
drag, startPoint x: 1433, startPoint y: 433, endPoint x: 1582, endPoint y: 459, distance: 151.3
click at [1559, 459] on html "Menu Boards Boards Boards All jobs Status Workforce Workforce My Workforce Recr…" at bounding box center [780, 770] width 1559 height 1540
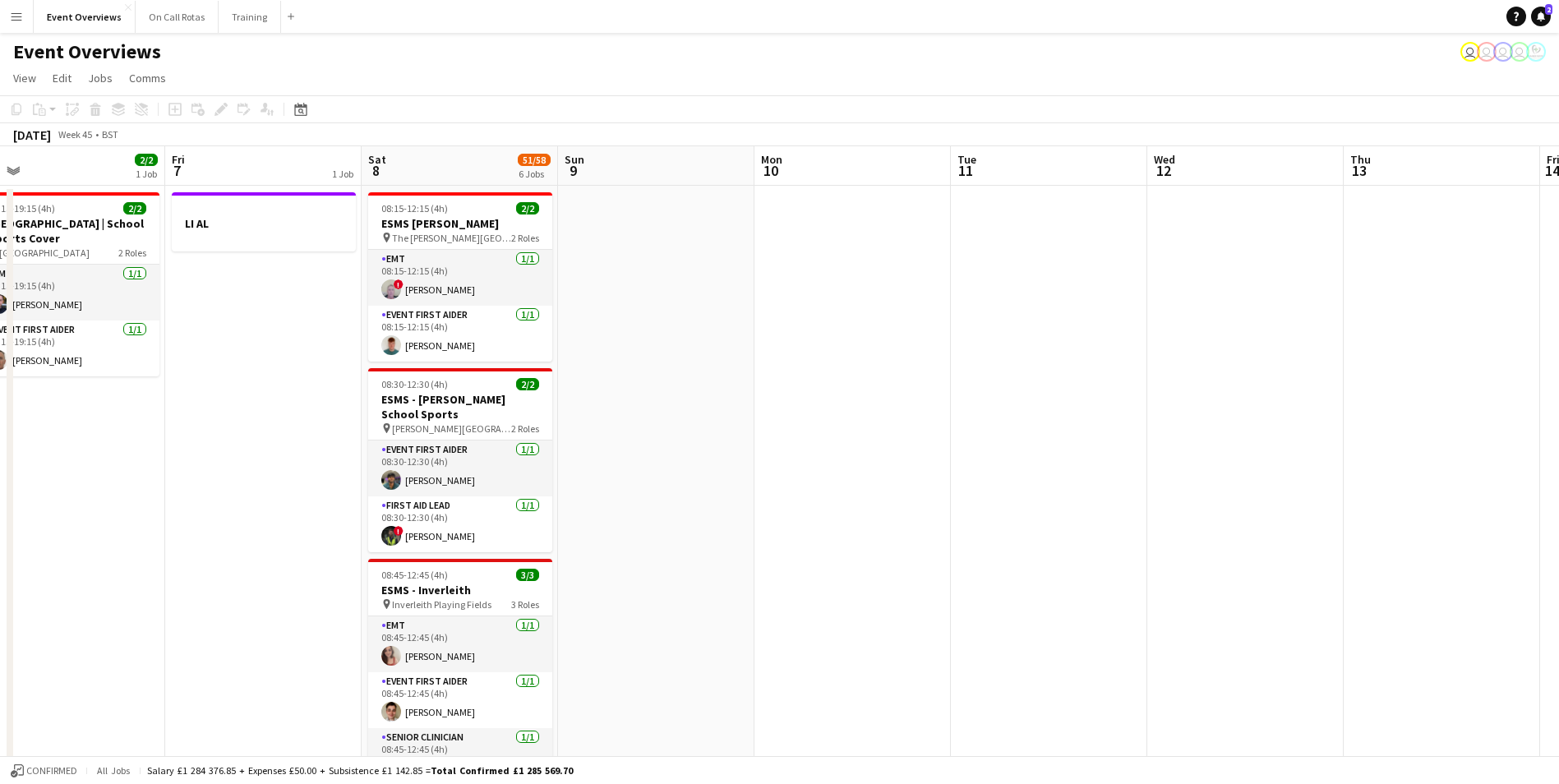
drag, startPoint x: 590, startPoint y: 437, endPoint x: 1286, endPoint y: 447, distance: 696.1
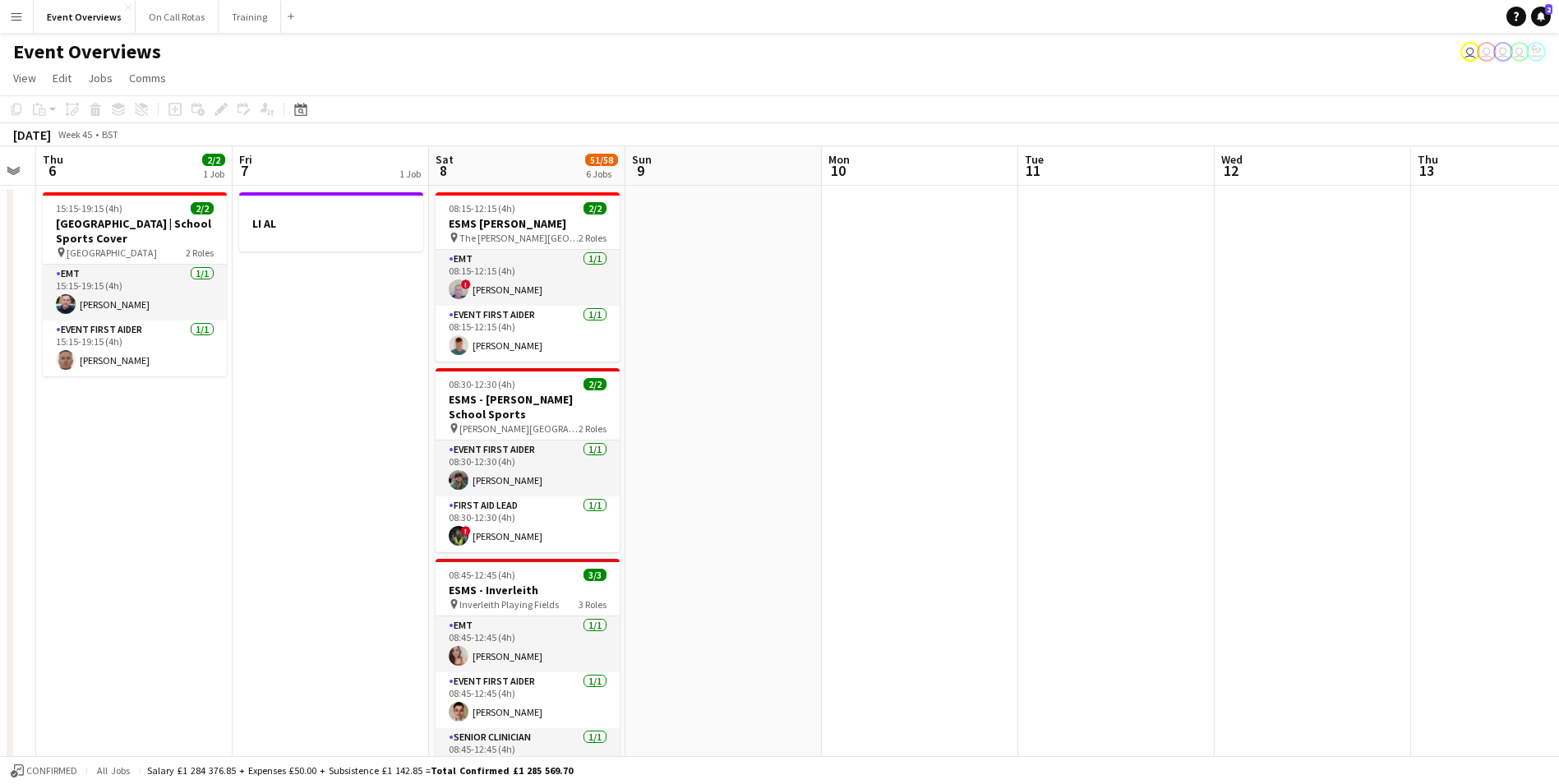
scroll to position [0, 346]
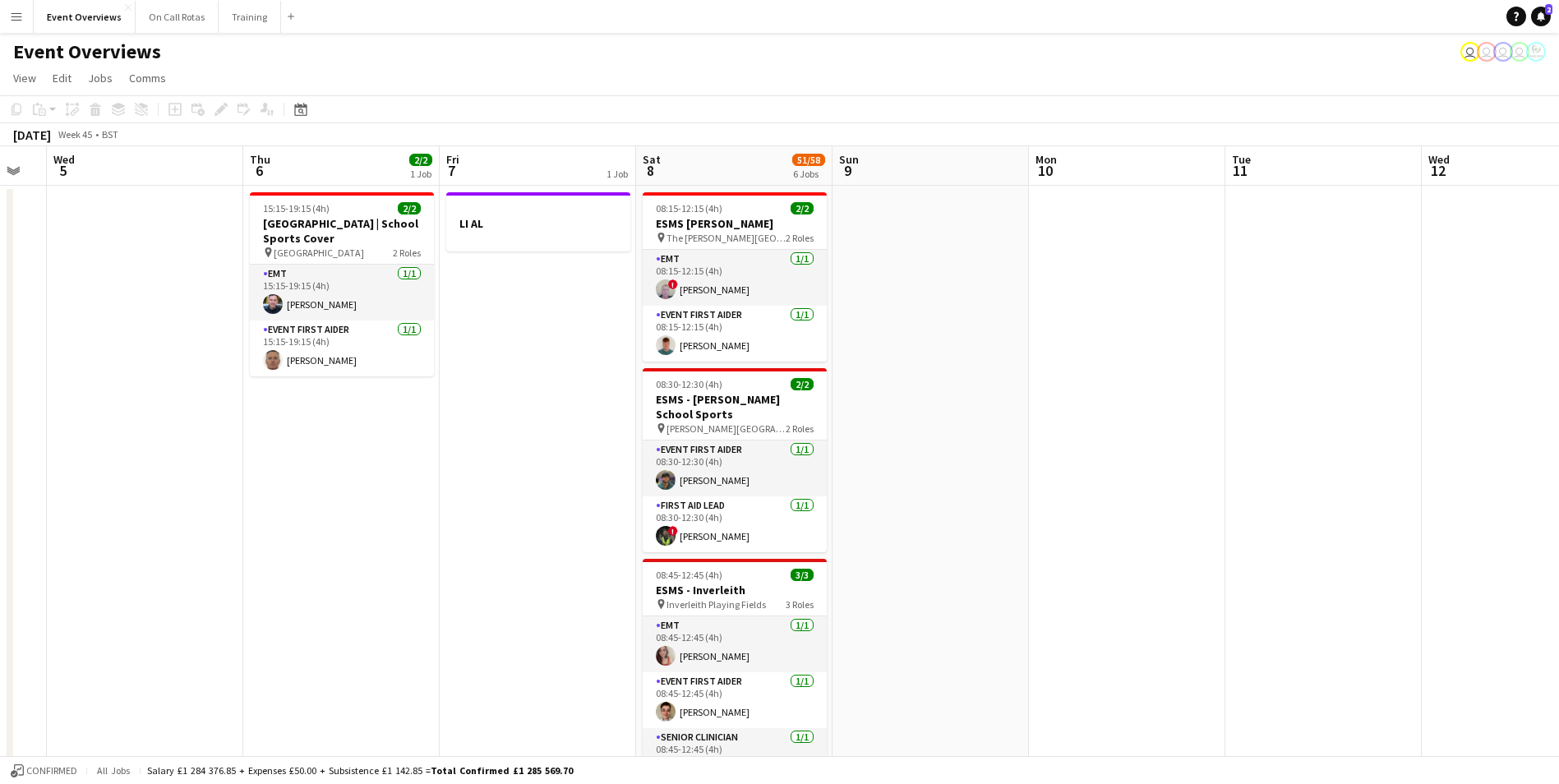
drag, startPoint x: 835, startPoint y: 459, endPoint x: 890, endPoint y: 459, distance: 55.0
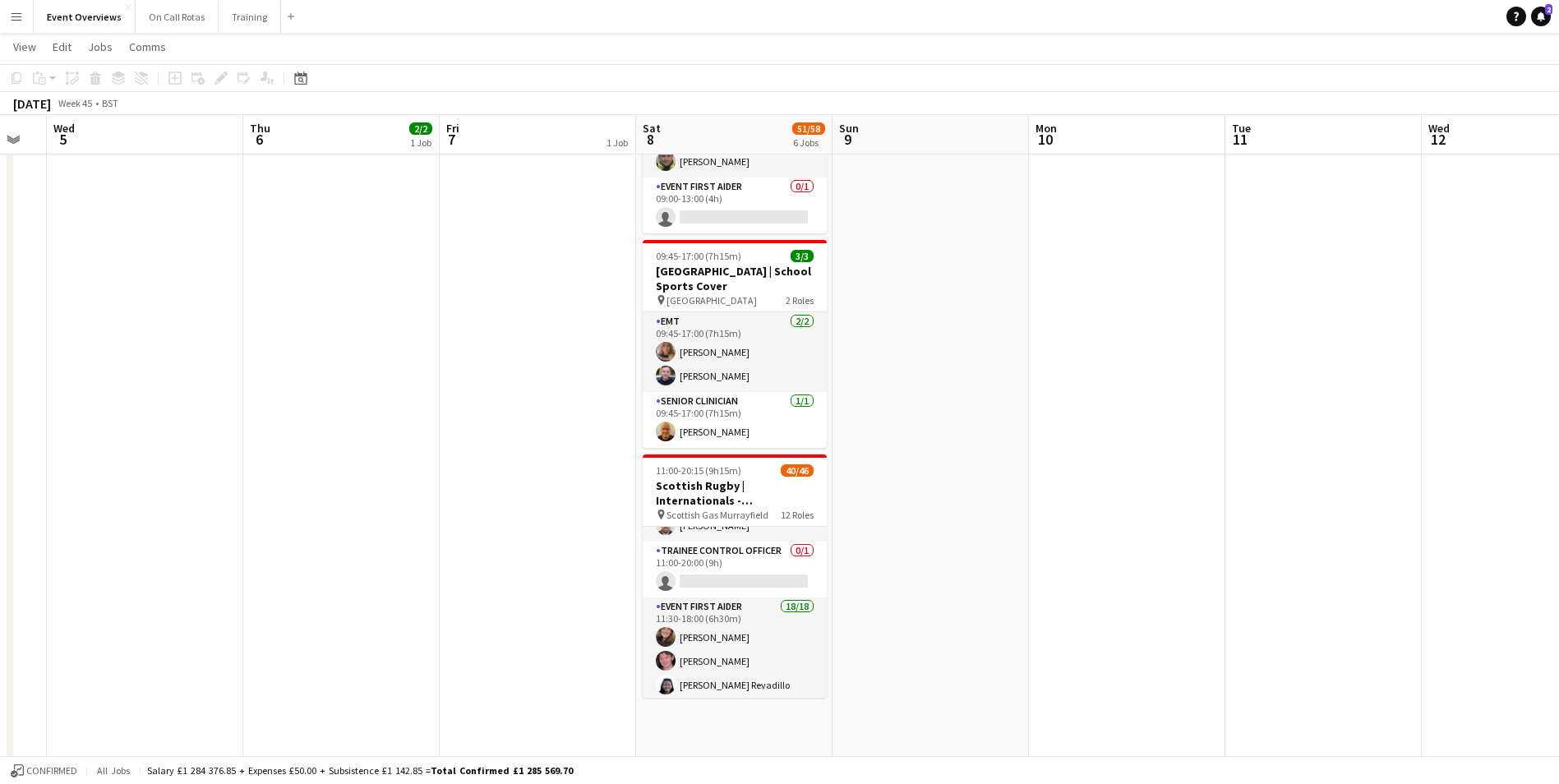
scroll to position [0, 0]
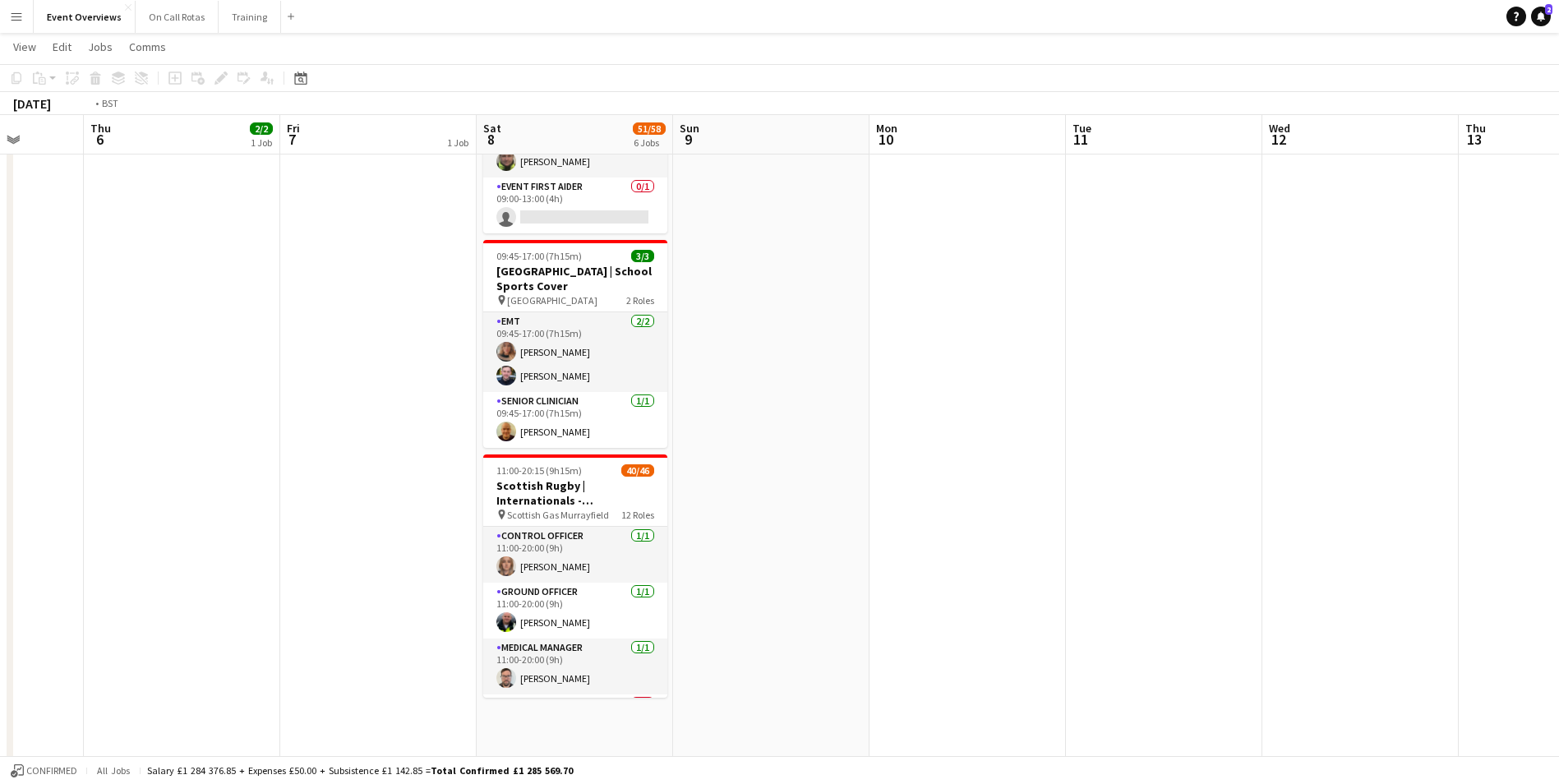
drag, startPoint x: 509, startPoint y: 485, endPoint x: 1077, endPoint y: 447, distance: 569.3
click at [1135, 447] on app-calendar-viewport "Mon 3 Tue 4 Wed 5 Thu 6 2/2 1 Job Fri 7 1 Job Sat 8 51/58 6 Jobs Sun 9 Mon 10 T…" at bounding box center [780, 48] width 1559 height 1446
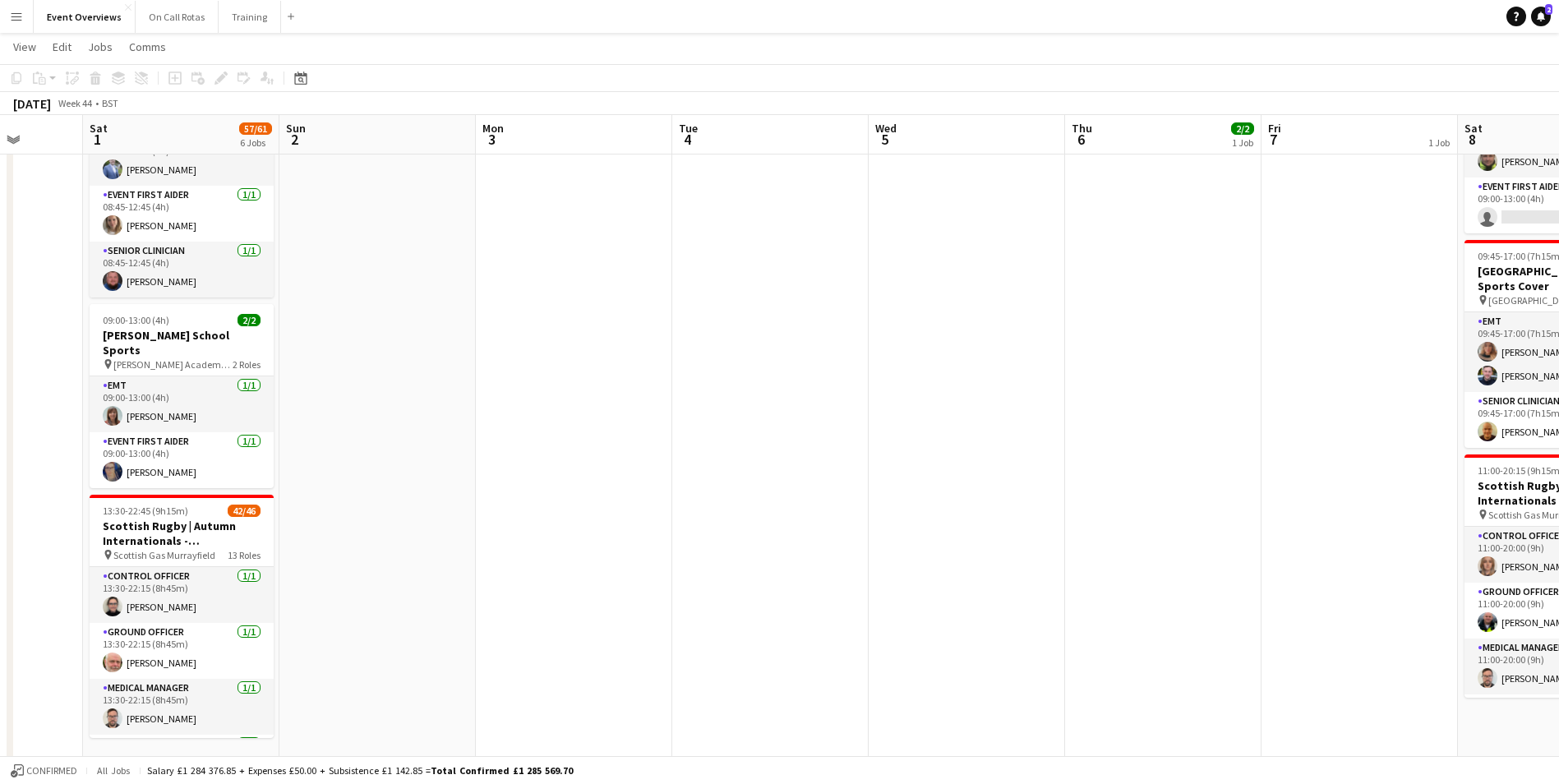
scroll to position [0, 381]
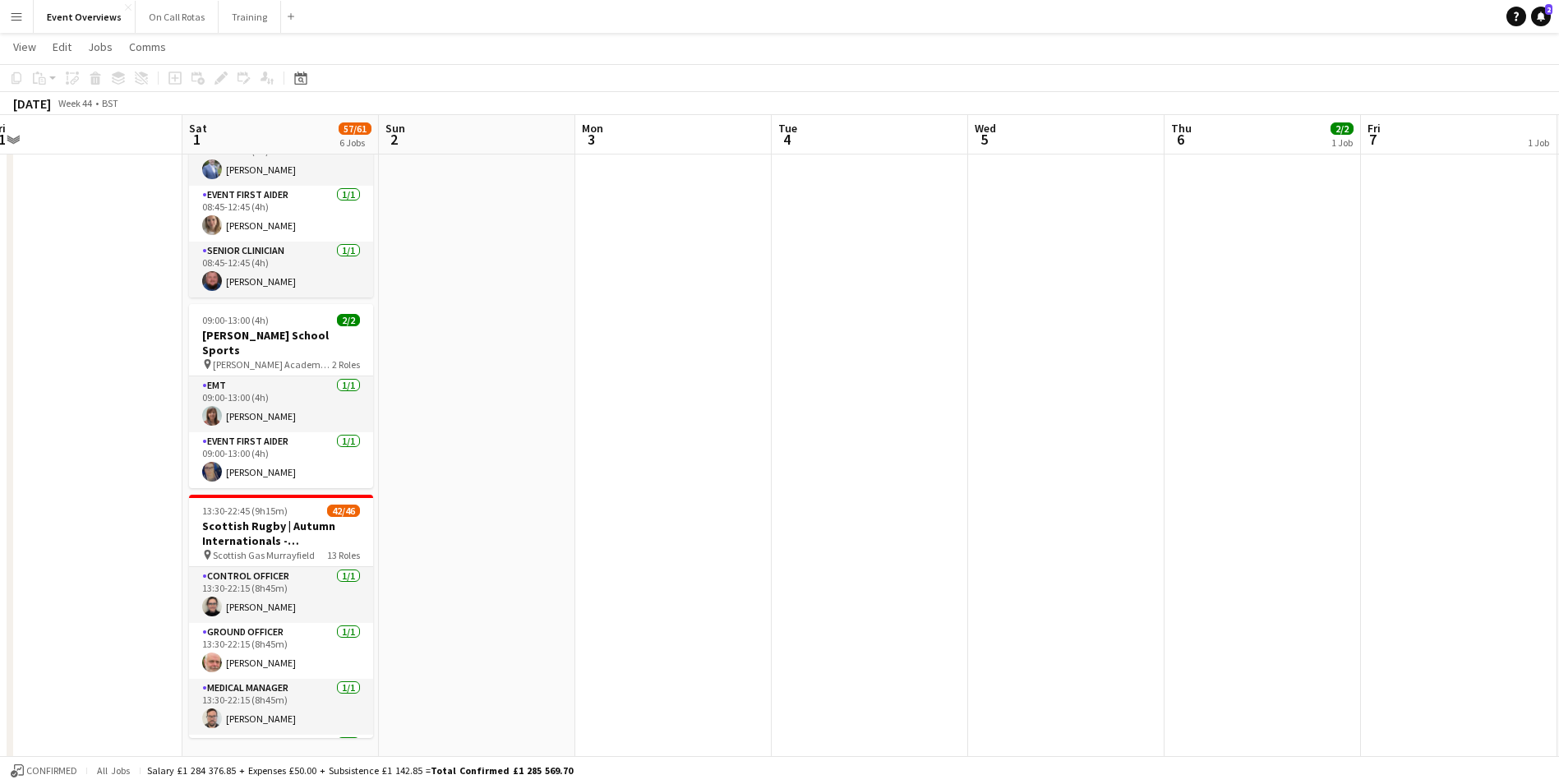
drag, startPoint x: 682, startPoint y: 444, endPoint x: 901, endPoint y: 441, distance: 219.0
click at [991, 443] on app-calendar-viewport "Wed 29 Thu 30 Fri 31 Sat 1 57/61 6 Jobs Sun 2 Mon 3 Tue 4 Wed 5 Thu 6 2/2 1 Job…" at bounding box center [780, 48] width 1559 height 1446
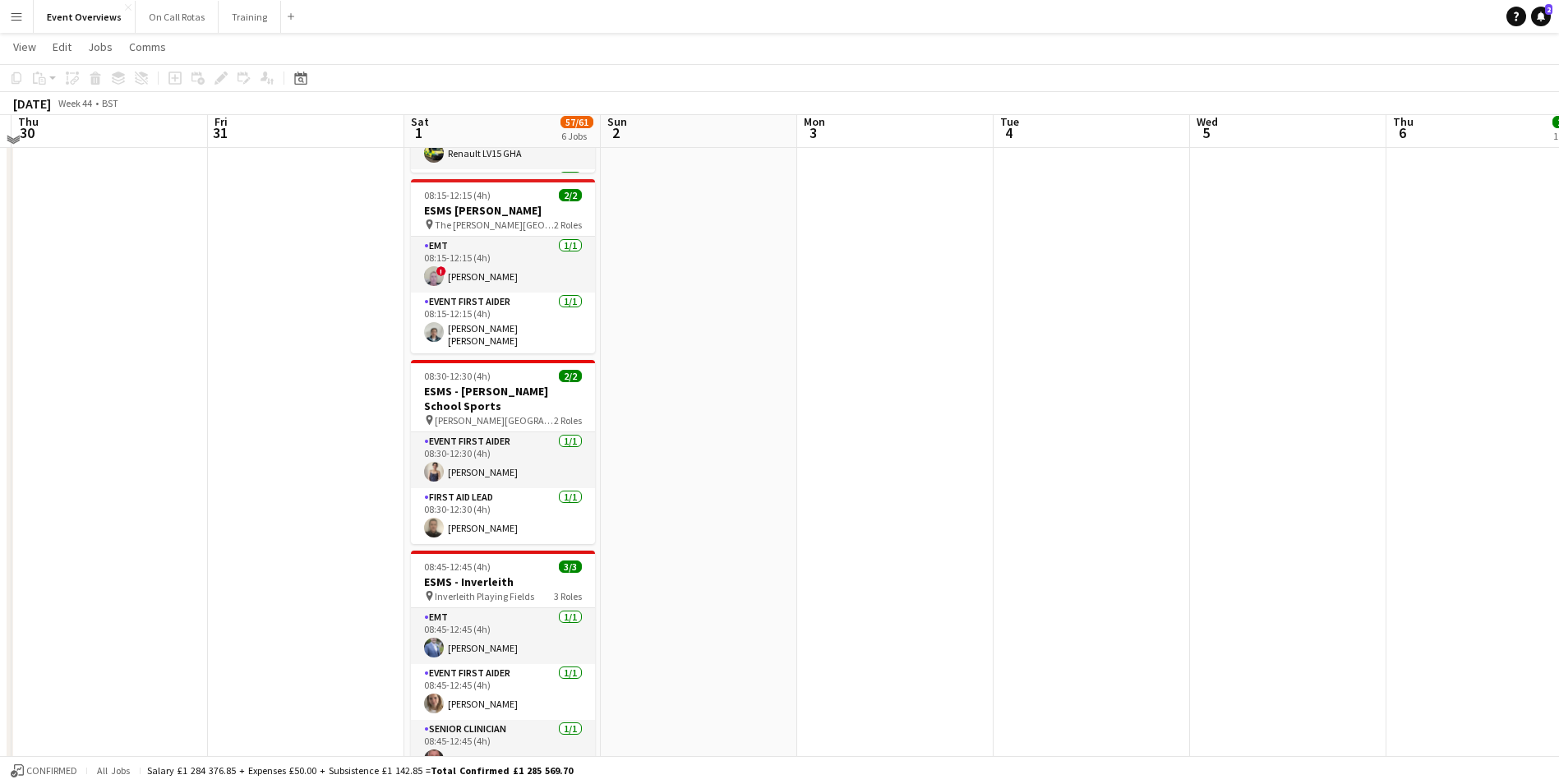
scroll to position [0, 0]
